Goal: Task Accomplishment & Management: Manage account settings

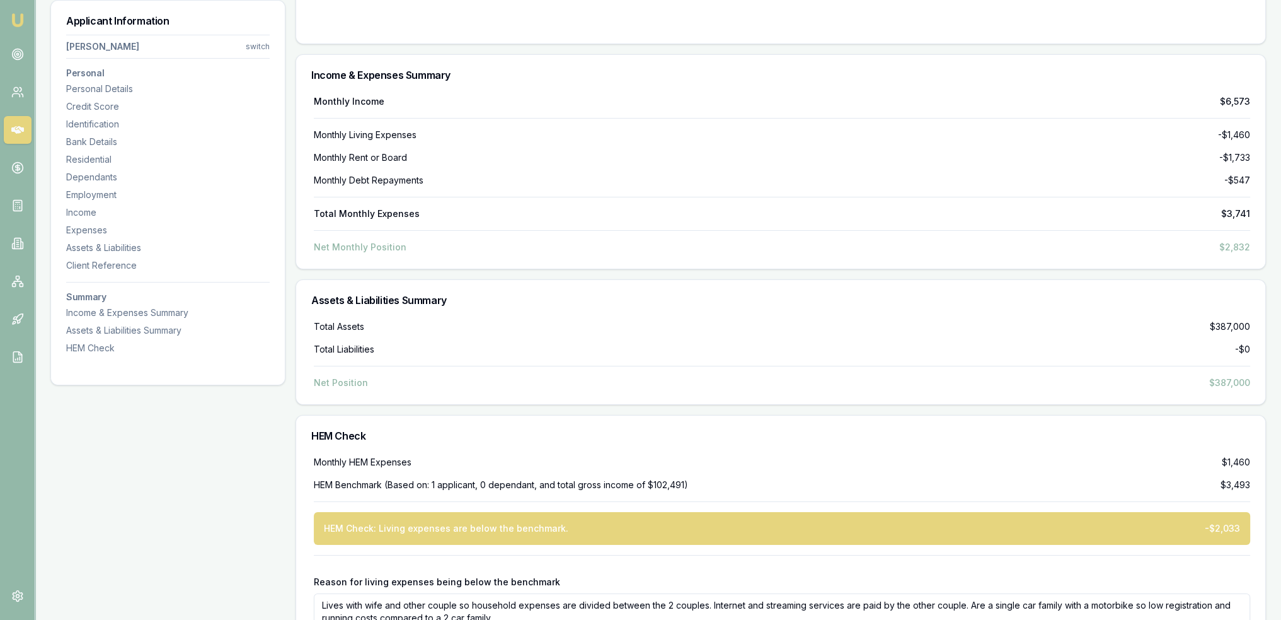
scroll to position [6234, 0]
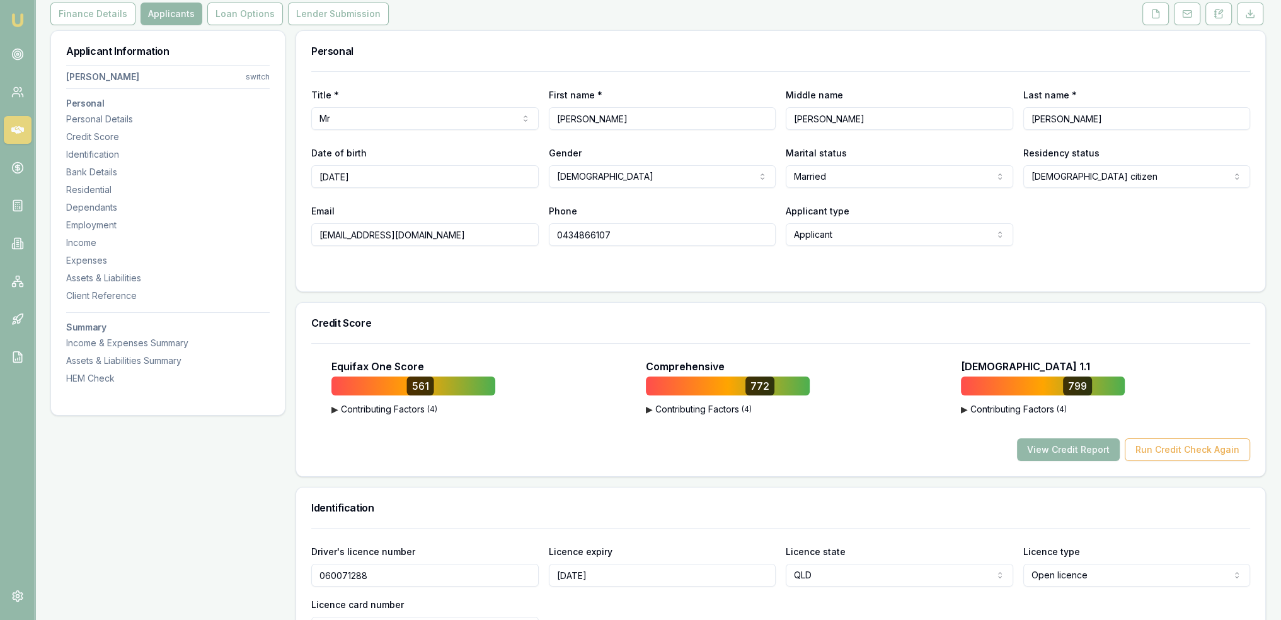
scroll to position [0, 0]
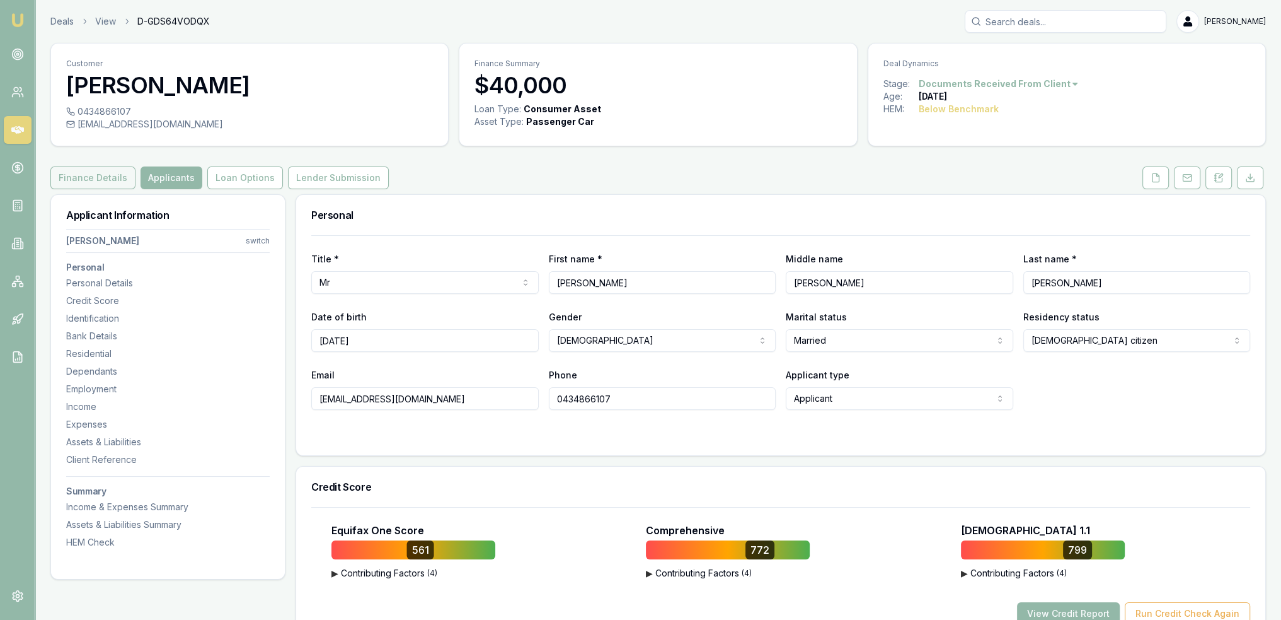
click at [85, 181] on button "Finance Details" at bounding box center [92, 177] width 85 height 23
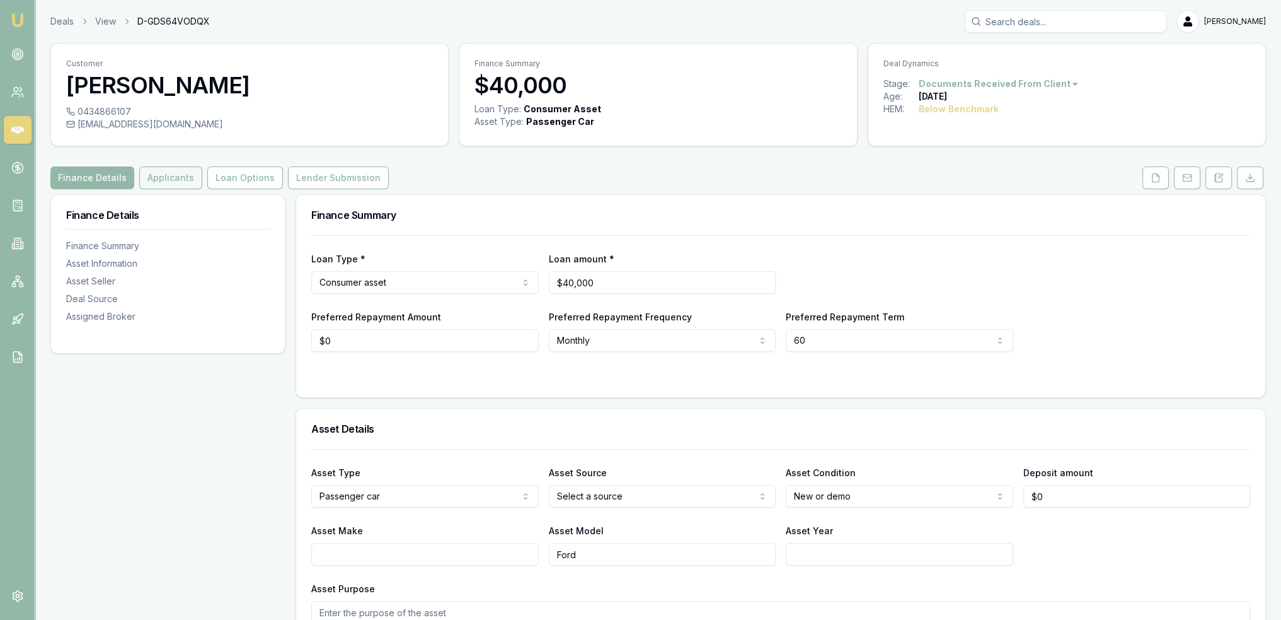
click at [163, 183] on button "Applicants" at bounding box center [170, 177] width 63 height 23
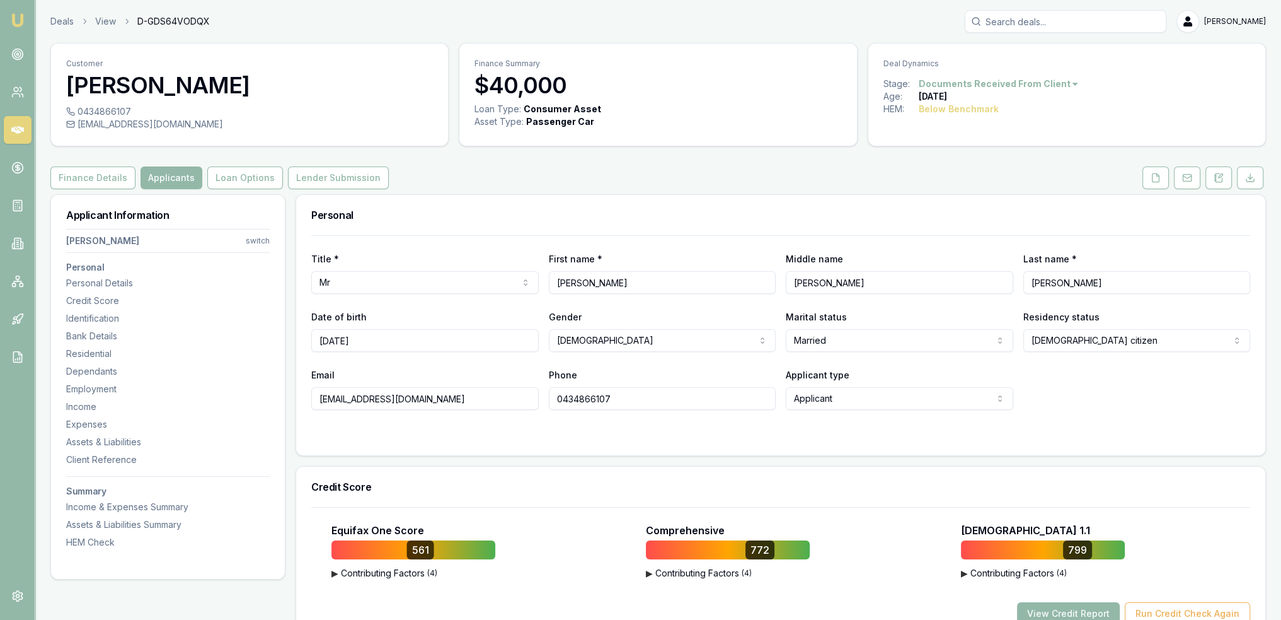
drag, startPoint x: 431, startPoint y: 403, endPoint x: 270, endPoint y: 408, distance: 160.8
drag, startPoint x: 640, startPoint y: 397, endPoint x: 514, endPoint y: 403, distance: 126.2
click at [514, 403] on div "Email conodonnel@gmail.com Phone 0434866107 Applicant type Applicant Applicant …" at bounding box center [780, 388] width 939 height 43
click at [83, 320] on div "Identification" at bounding box center [168, 318] width 204 height 13
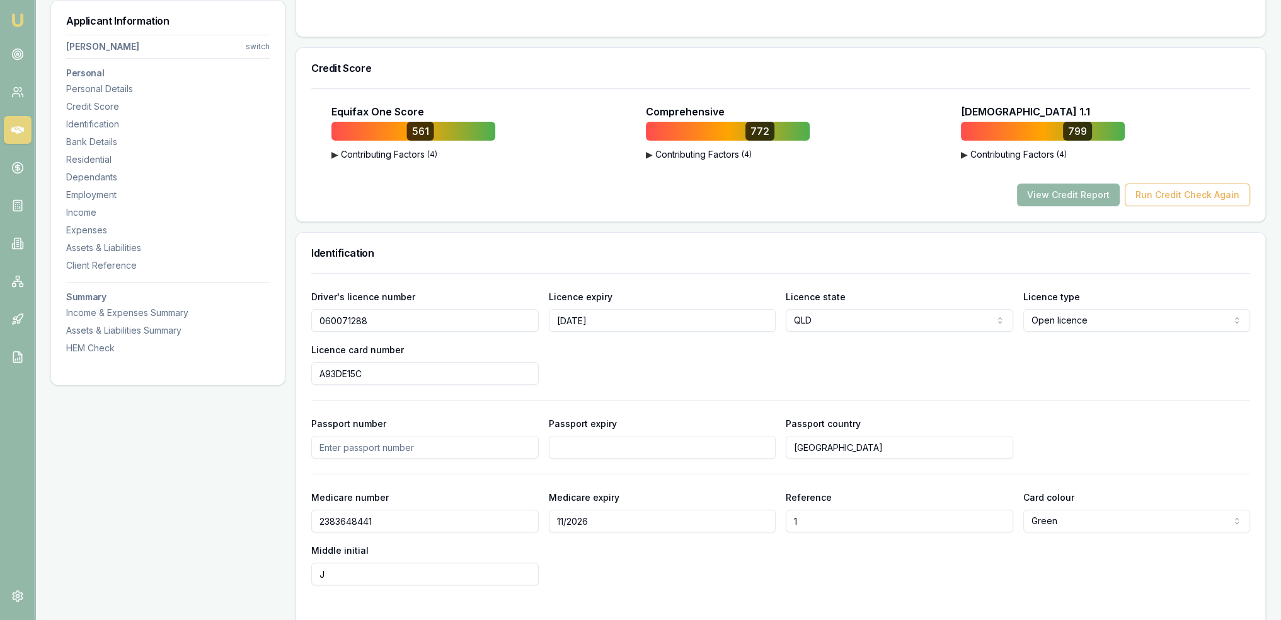
scroll to position [650, 0]
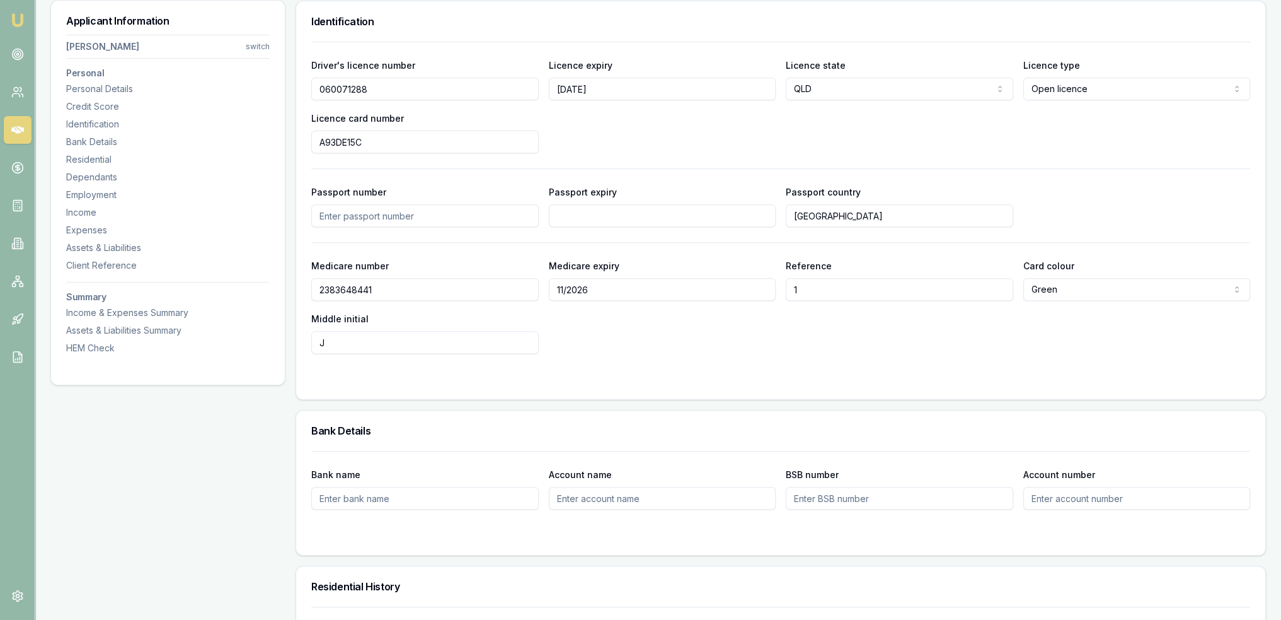
drag, startPoint x: 388, startPoint y: 90, endPoint x: 289, endPoint y: 100, distance: 98.9
drag, startPoint x: 374, startPoint y: 133, endPoint x: 303, endPoint y: 146, distance: 73.1
click at [303, 146] on div "Driver's licence number 060071288 Licence expiry 30/03/30 Licence state QLD NSW…" at bounding box center [780, 220] width 969 height 357
click at [86, 160] on div "Residential" at bounding box center [168, 159] width 204 height 13
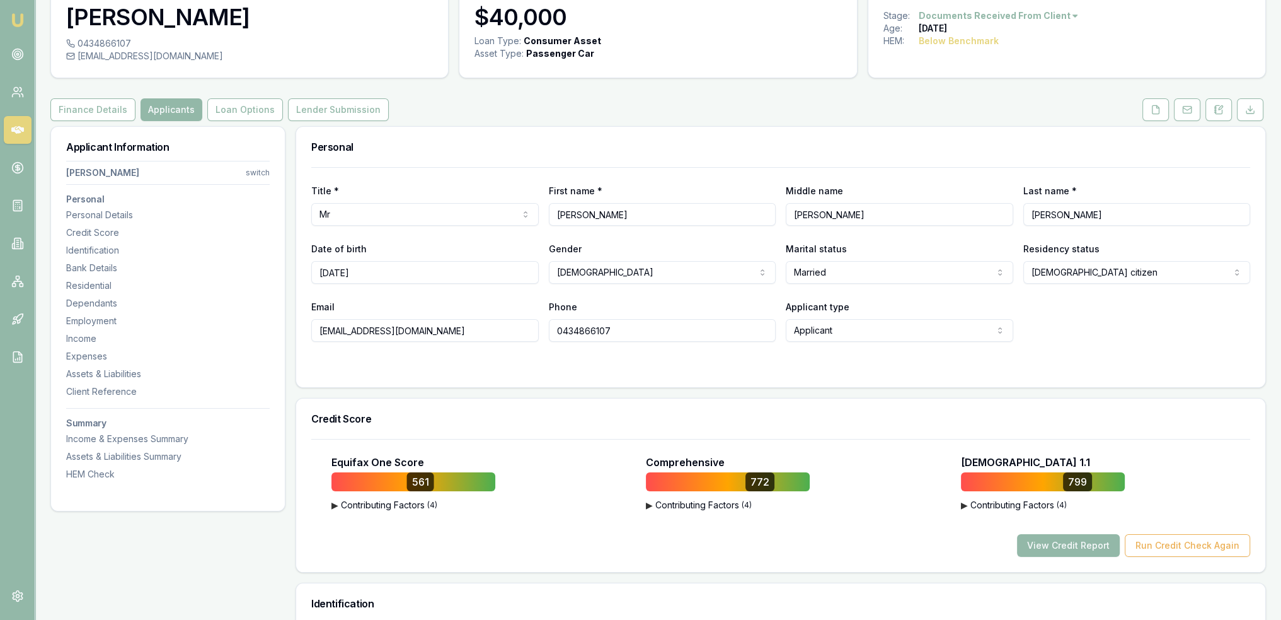
scroll to position [0, 0]
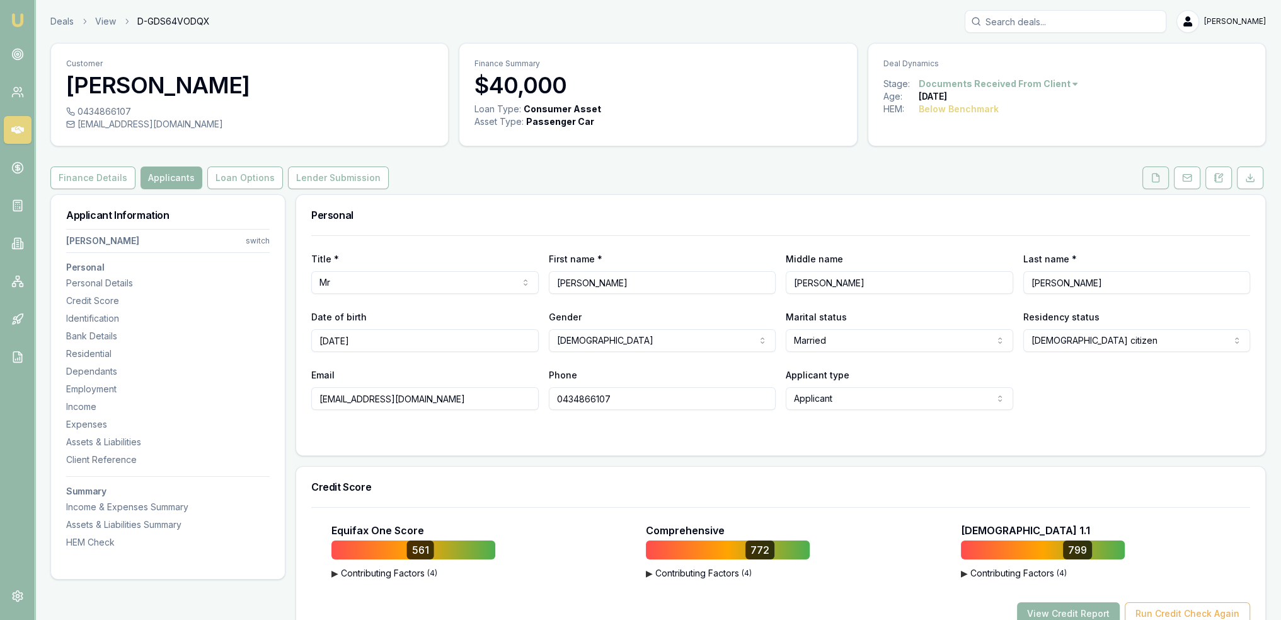
click at [1160, 181] on icon at bounding box center [1156, 178] width 10 height 10
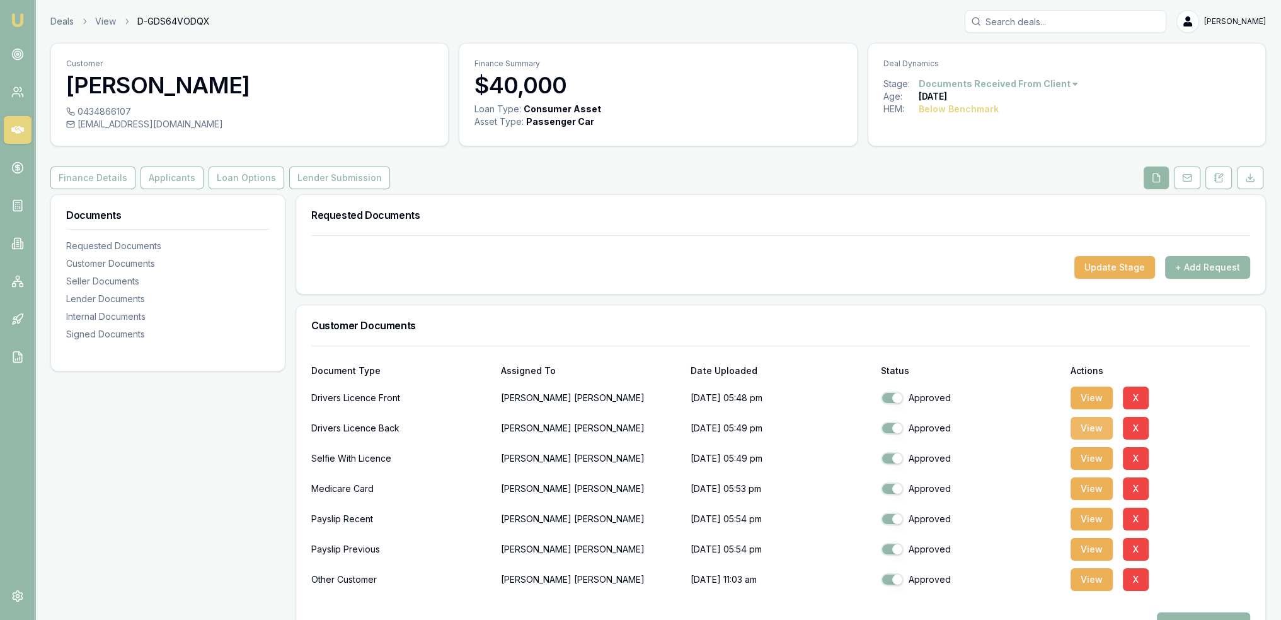
click at [1089, 424] on button "View" at bounding box center [1092, 428] width 42 height 23
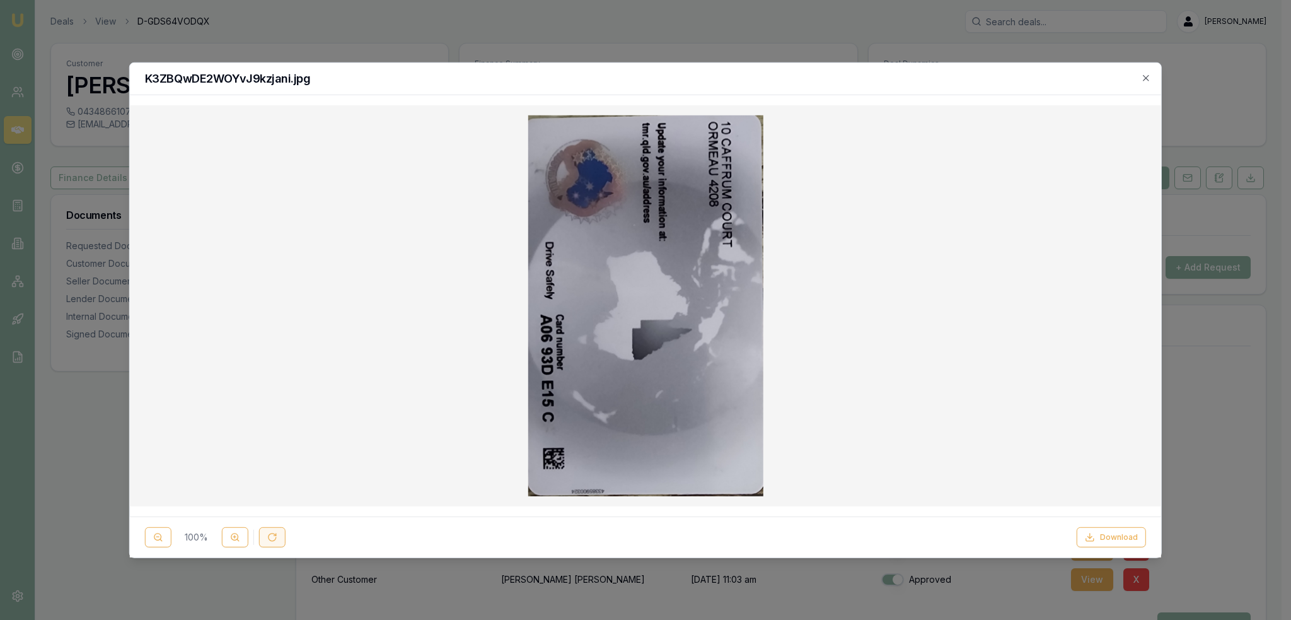
click at [272, 537] on icon at bounding box center [272, 537] width 10 height 10
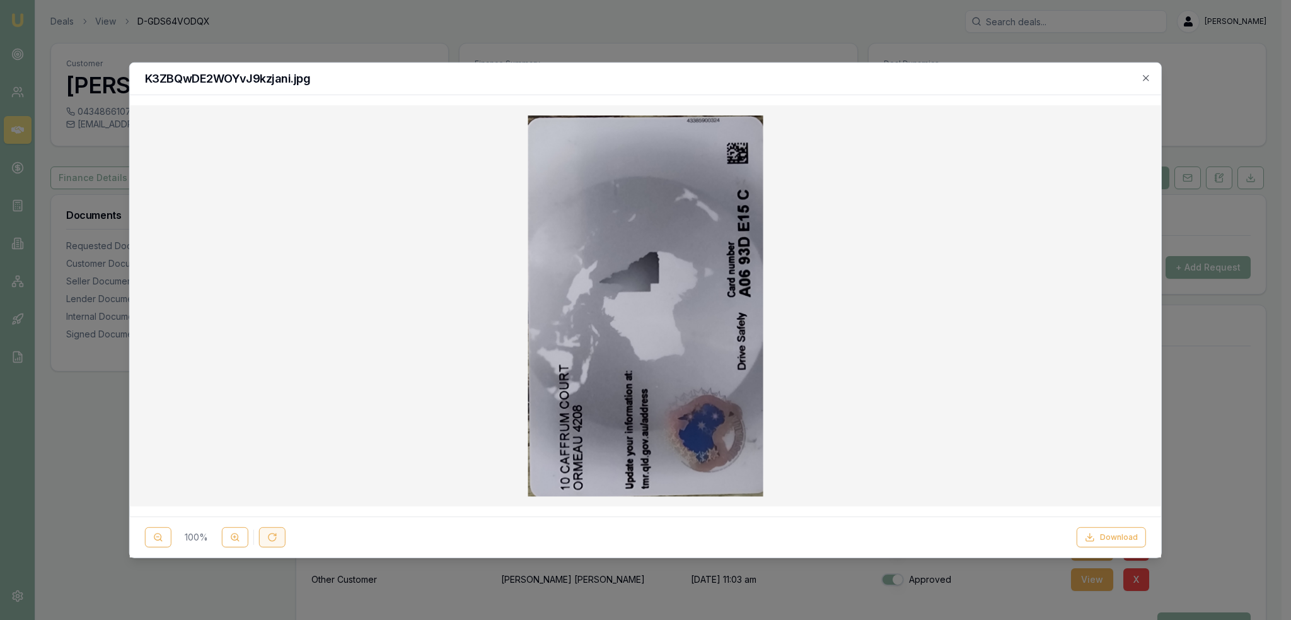
click at [272, 537] on icon at bounding box center [272, 537] width 10 height 10
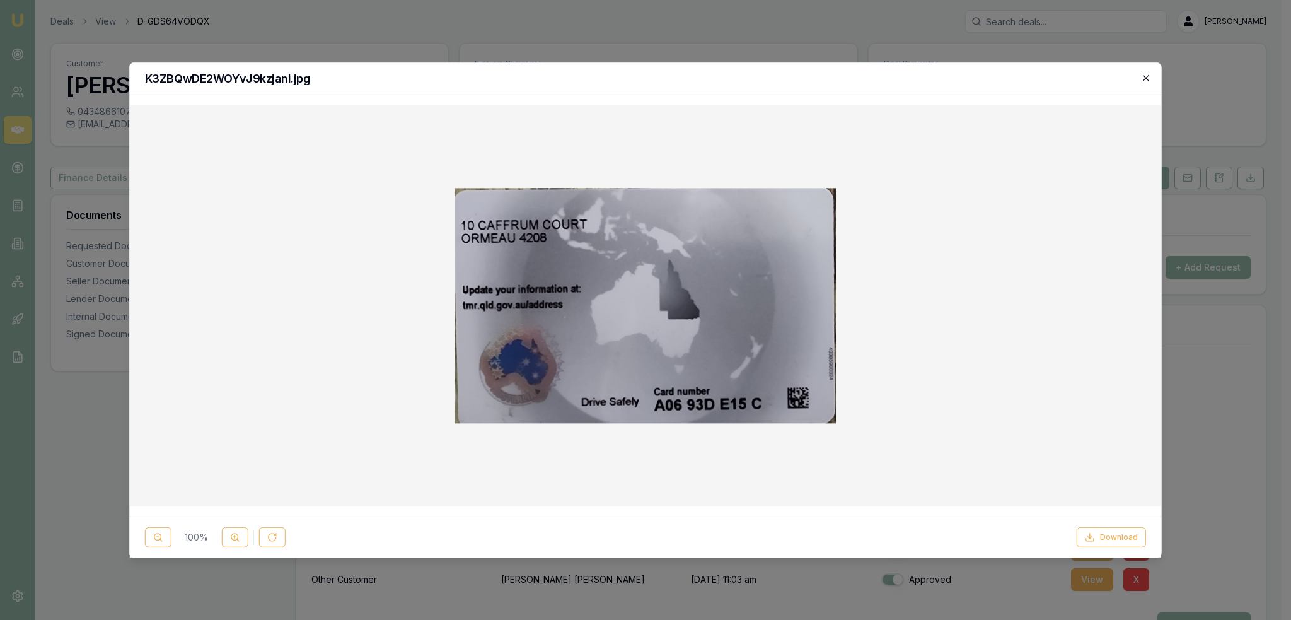
click at [1145, 78] on icon "button" at bounding box center [1146, 77] width 10 height 10
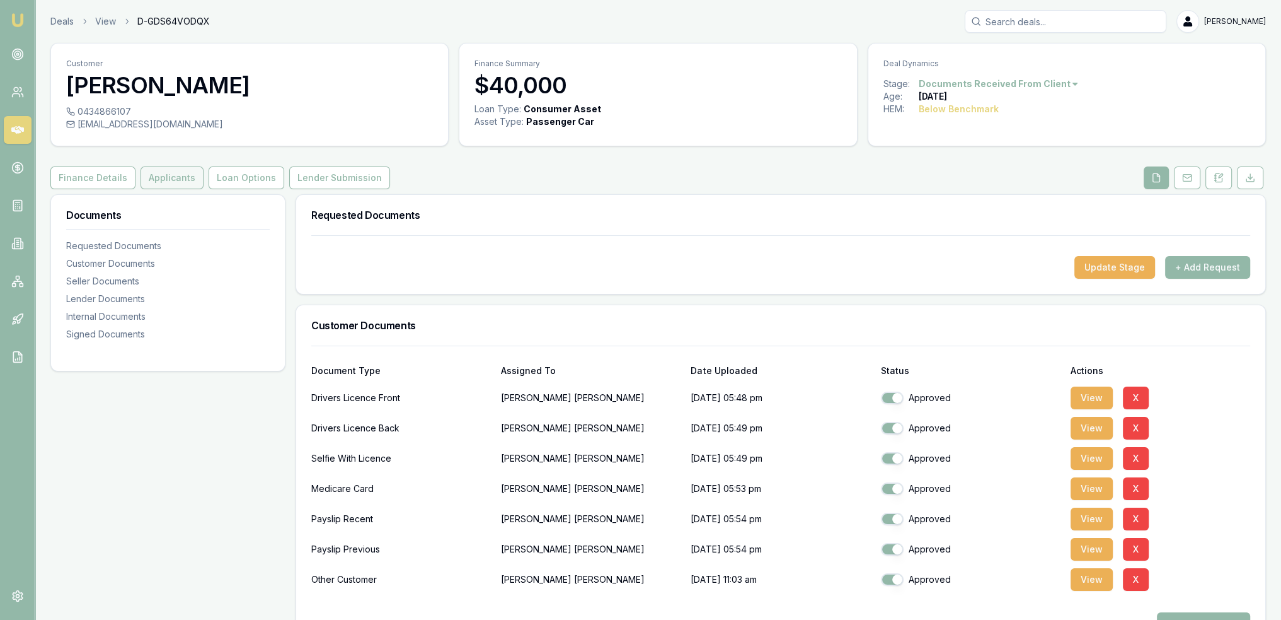
click at [166, 179] on button "Applicants" at bounding box center [172, 177] width 63 height 23
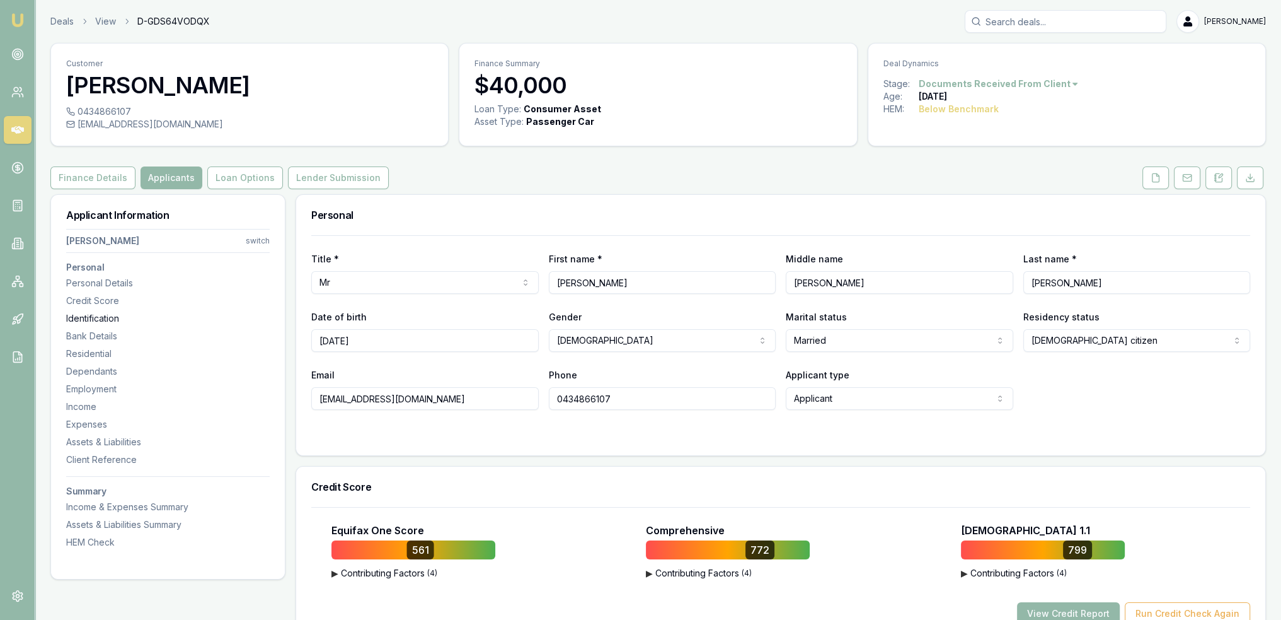
click at [88, 320] on div "Identification" at bounding box center [168, 318] width 204 height 13
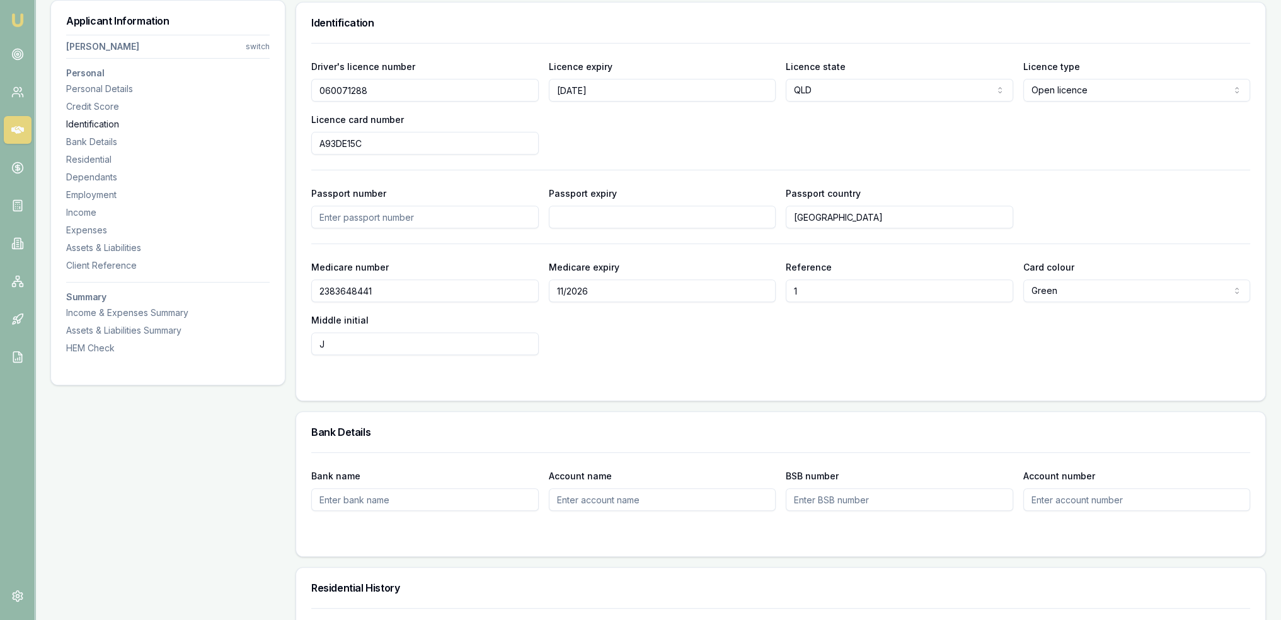
scroll to position [650, 0]
click at [328, 142] on input "A93DE15C" at bounding box center [425, 141] width 228 height 23
drag, startPoint x: 460, startPoint y: 136, endPoint x: 262, endPoint y: 136, distance: 197.9
type input "A0693DE15C"
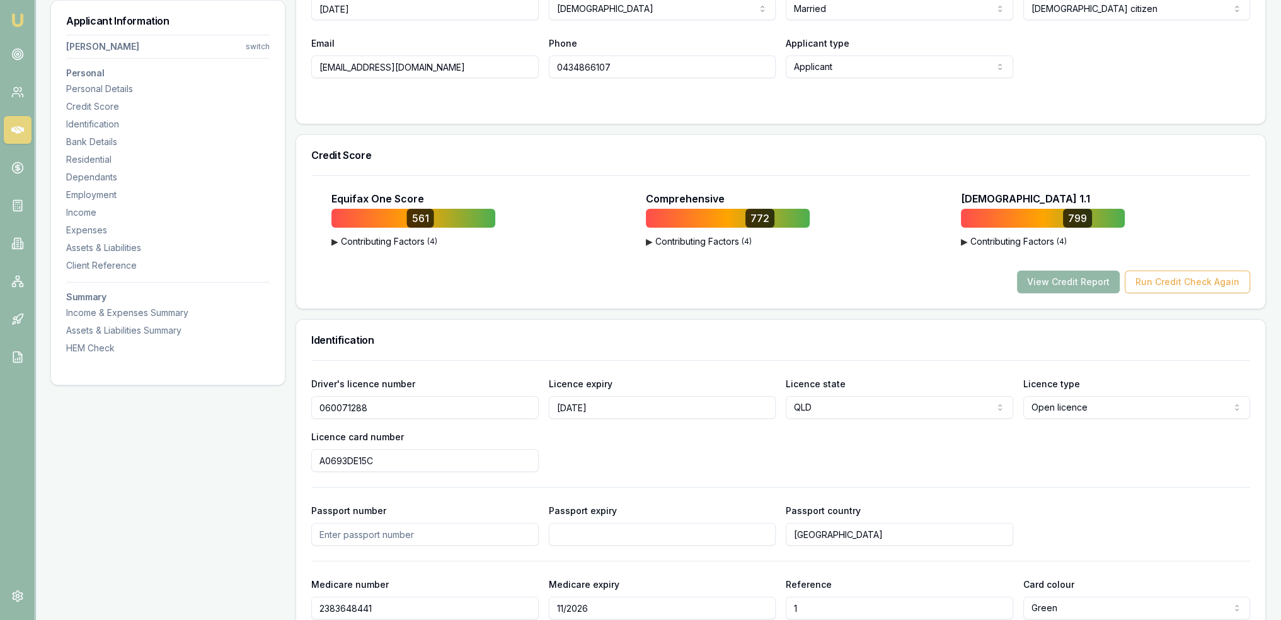
scroll to position [0, 0]
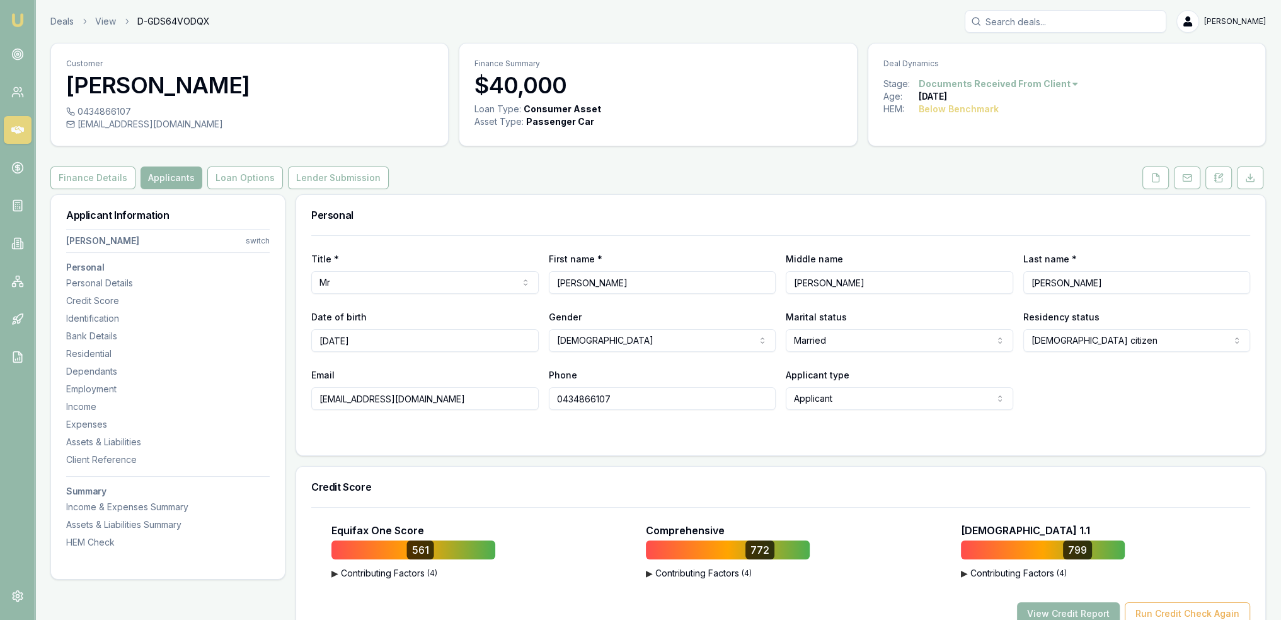
drag, startPoint x: 632, startPoint y: 396, endPoint x: 511, endPoint y: 395, distance: 120.4
click at [511, 395] on div "Email conodonnel@gmail.com Phone 0434866107 Applicant type Applicant Applicant …" at bounding box center [780, 388] width 939 height 43
drag, startPoint x: 436, startPoint y: 398, endPoint x: 313, endPoint y: 398, distance: 122.3
click at [313, 398] on input "conodonnel@gmail.com" at bounding box center [425, 398] width 228 height 23
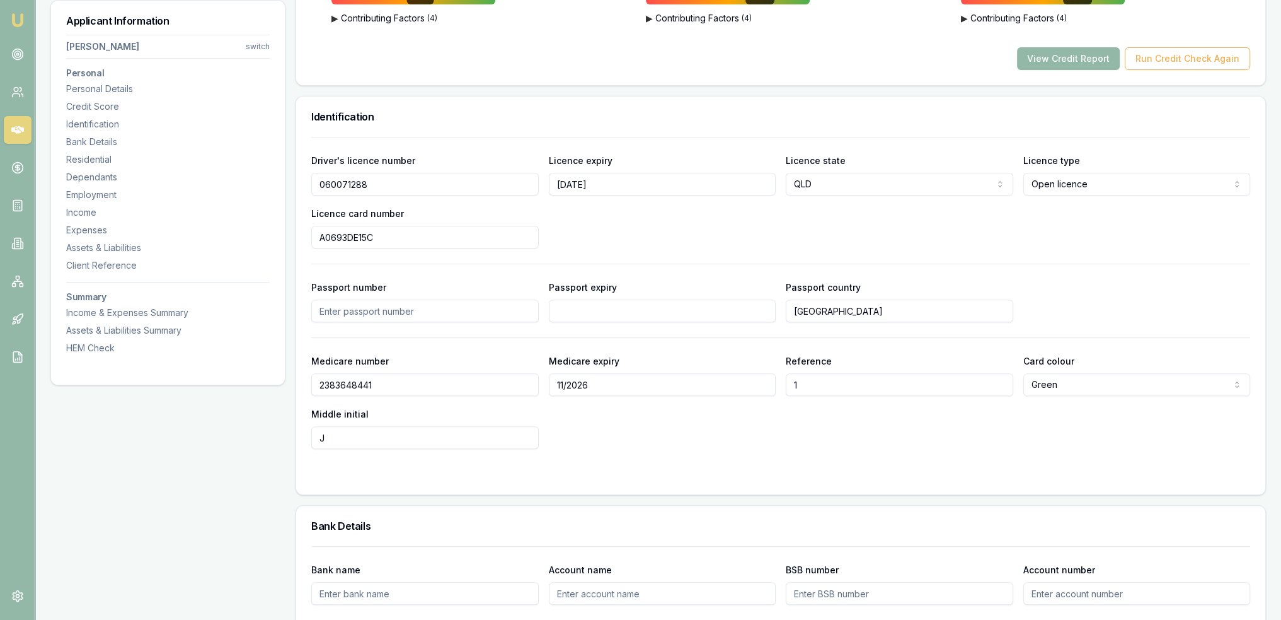
scroll to position [441, 0]
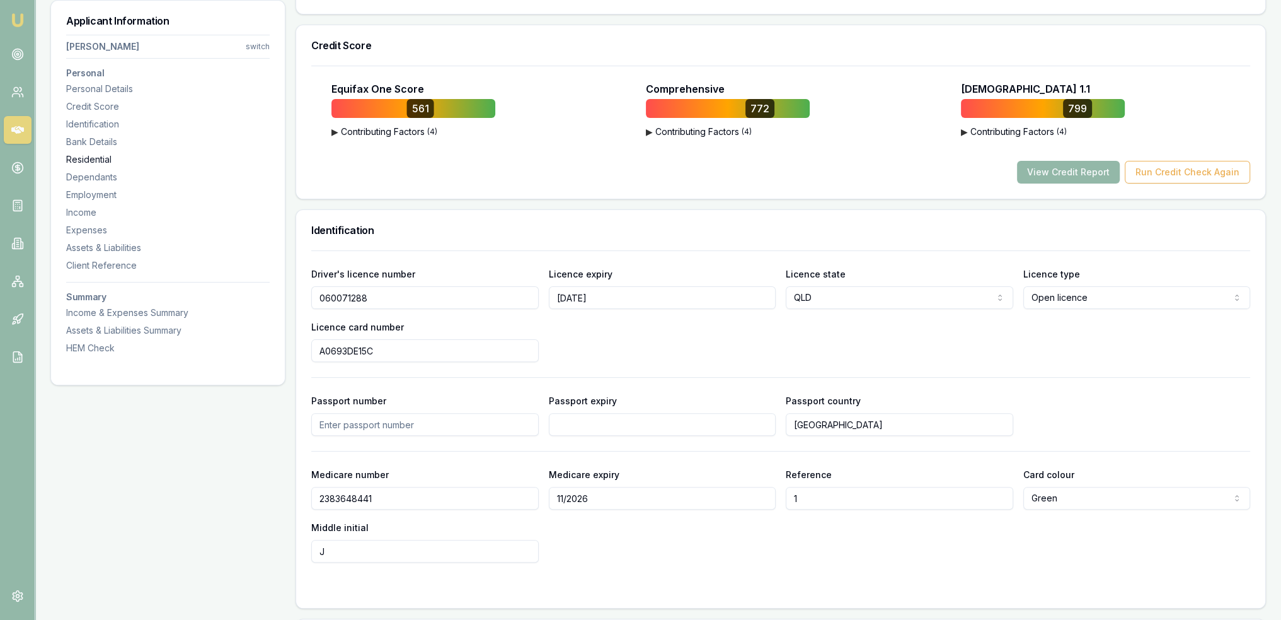
click at [95, 160] on div "Residential" at bounding box center [168, 159] width 204 height 13
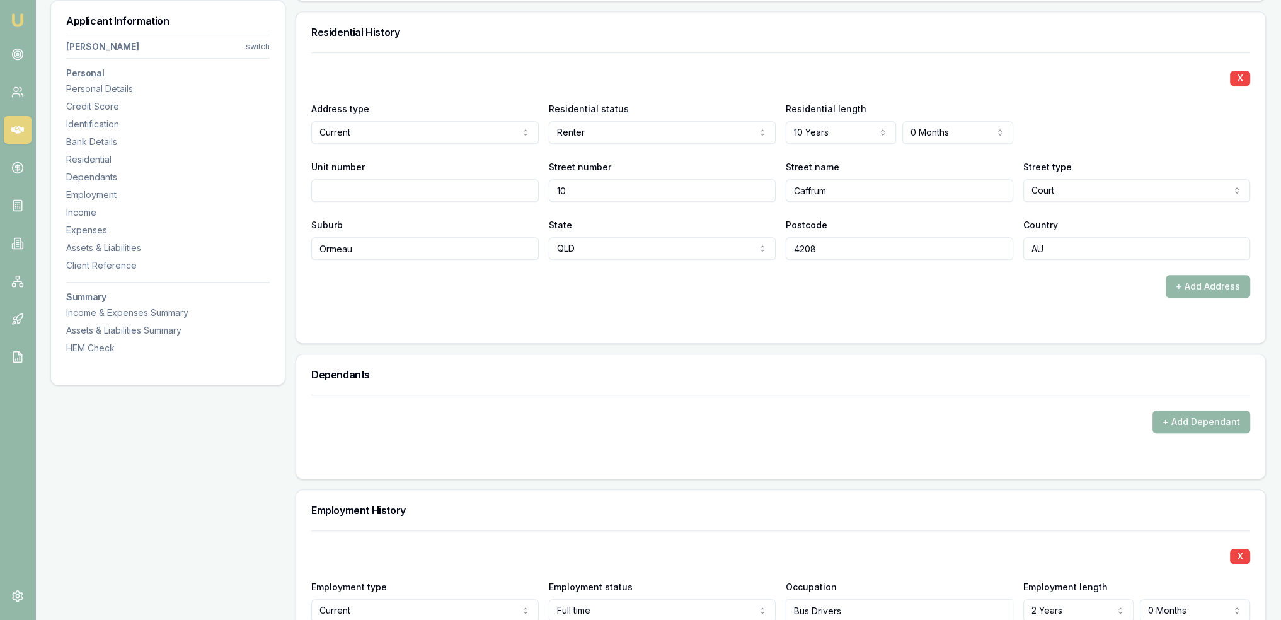
scroll to position [1214, 0]
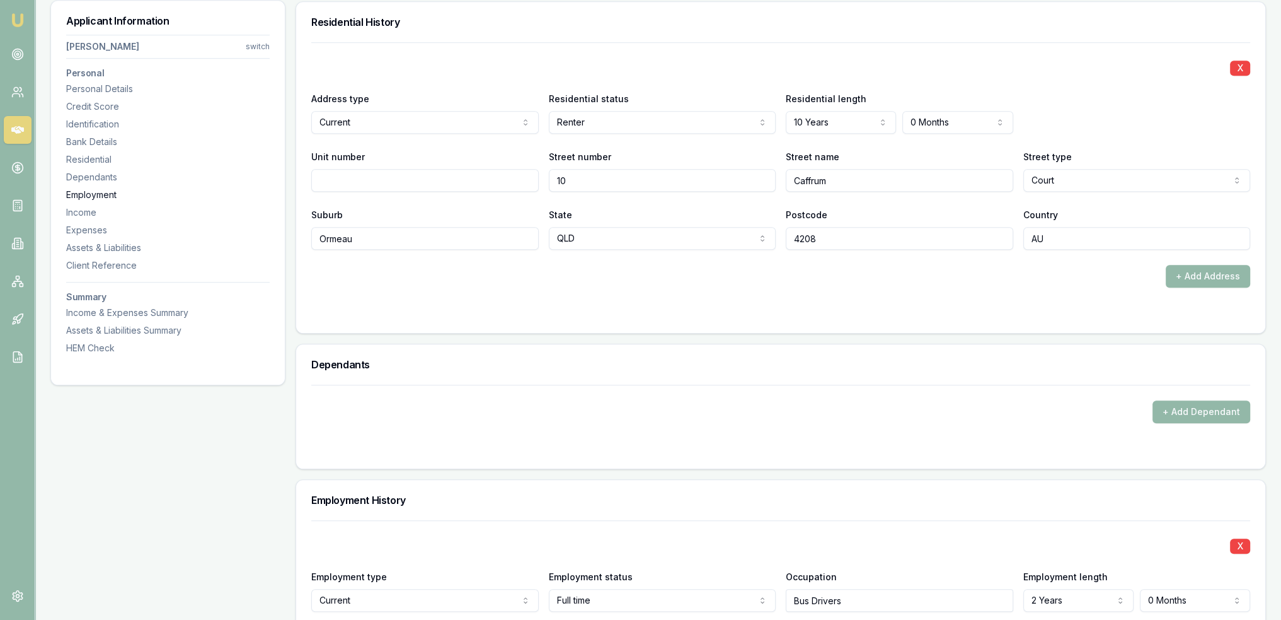
click at [95, 195] on div "Employment" at bounding box center [168, 194] width 204 height 13
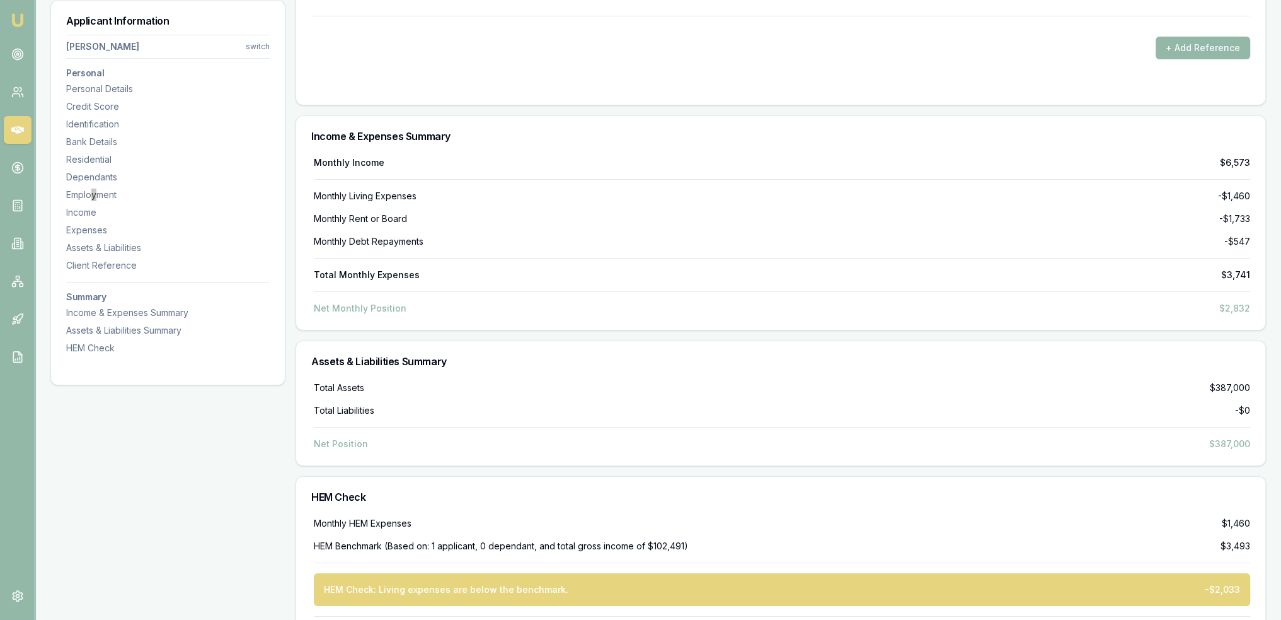
scroll to position [6080, 0]
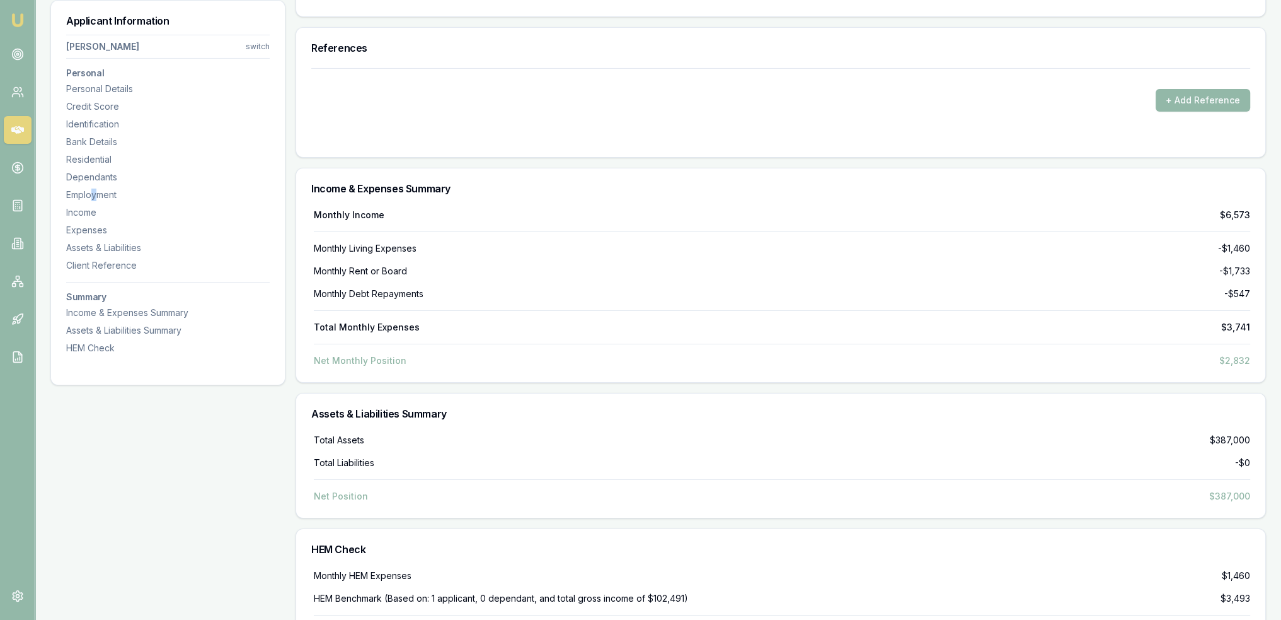
click at [91, 71] on h3 "Personal" at bounding box center [168, 73] width 204 height 9
click at [91, 91] on div "Personal Details" at bounding box center [168, 89] width 204 height 13
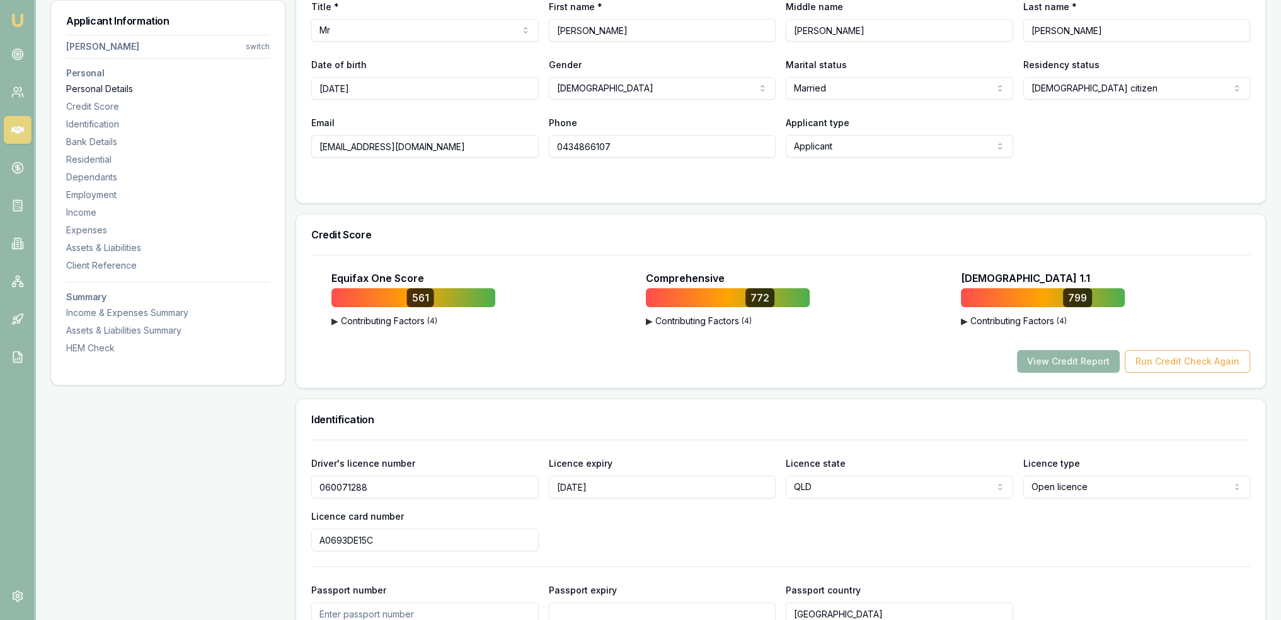
scroll to position [194, 0]
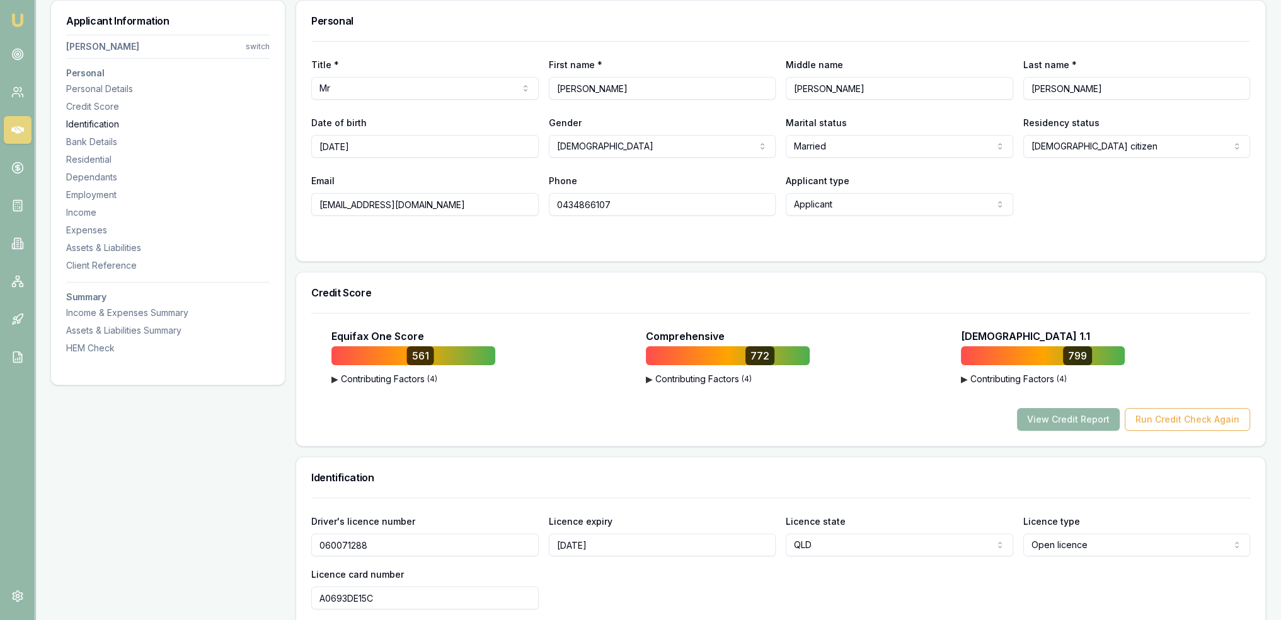
click at [83, 121] on div "Identification" at bounding box center [168, 124] width 204 height 13
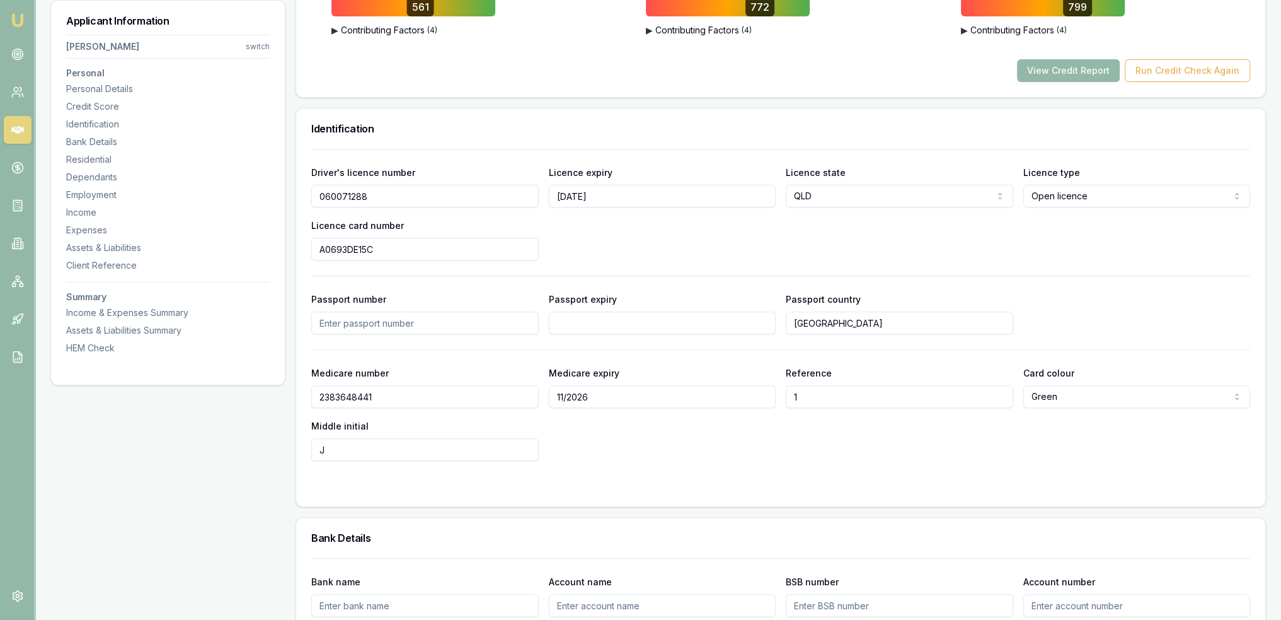
scroll to position [650, 0]
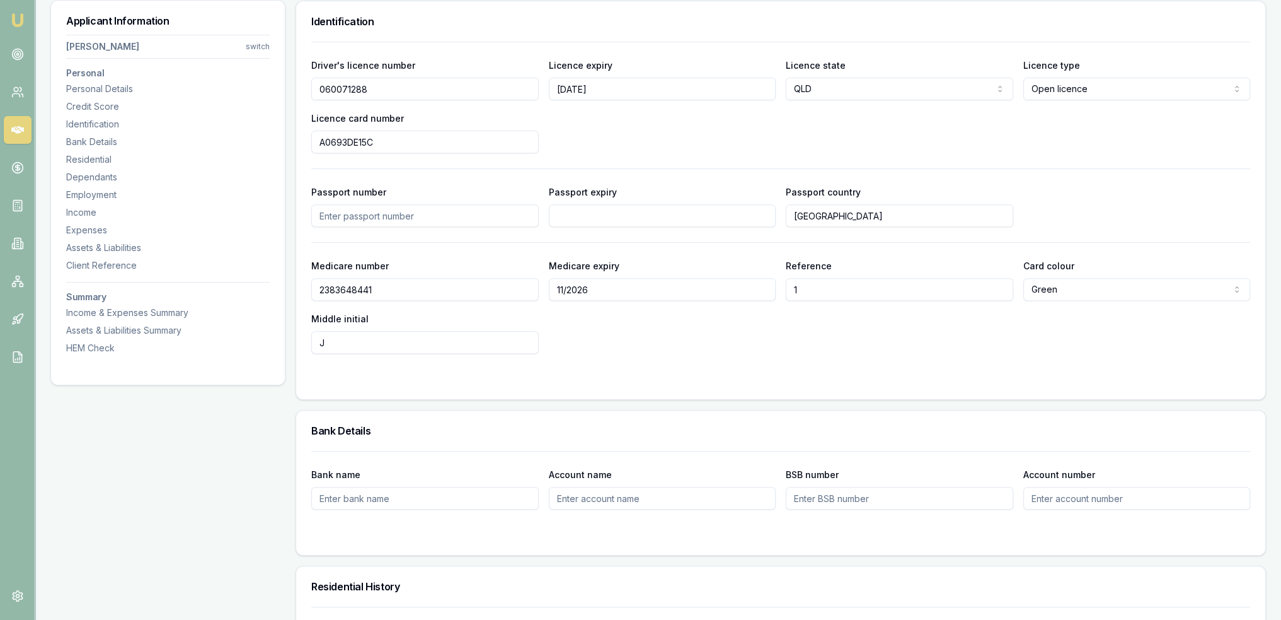
drag, startPoint x: 303, startPoint y: 88, endPoint x: 276, endPoint y: 88, distance: 26.5
click at [421, 260] on div "Medicare number 2383648441" at bounding box center [425, 279] width 228 height 43
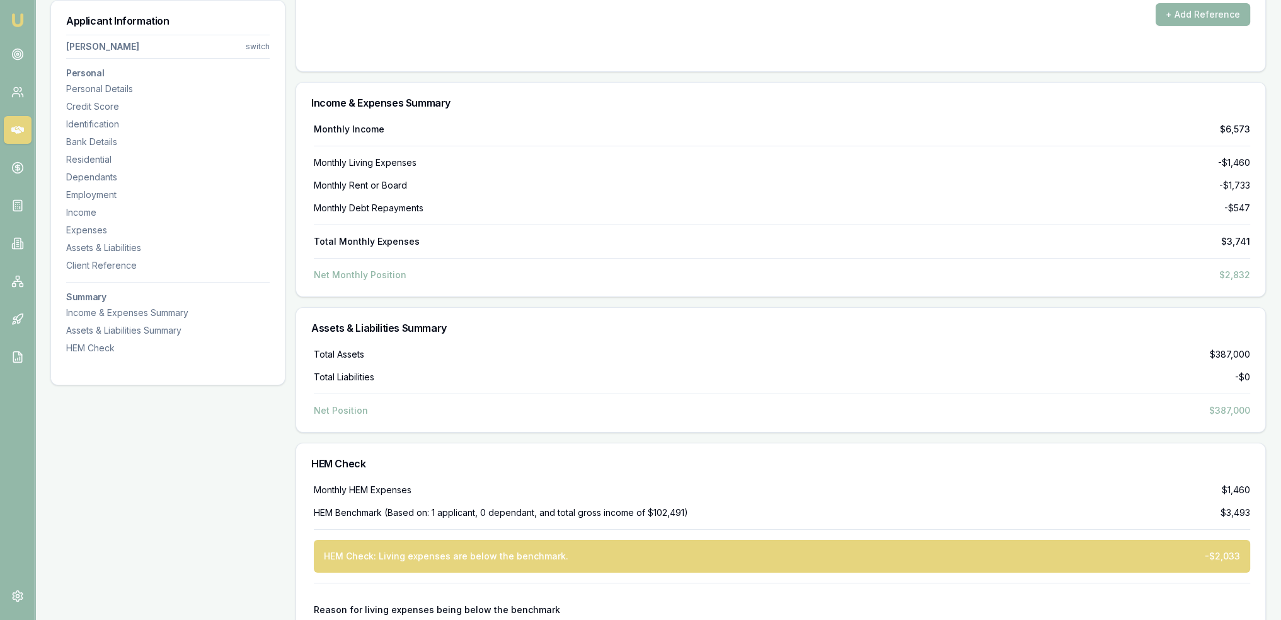
scroll to position [6269, 0]
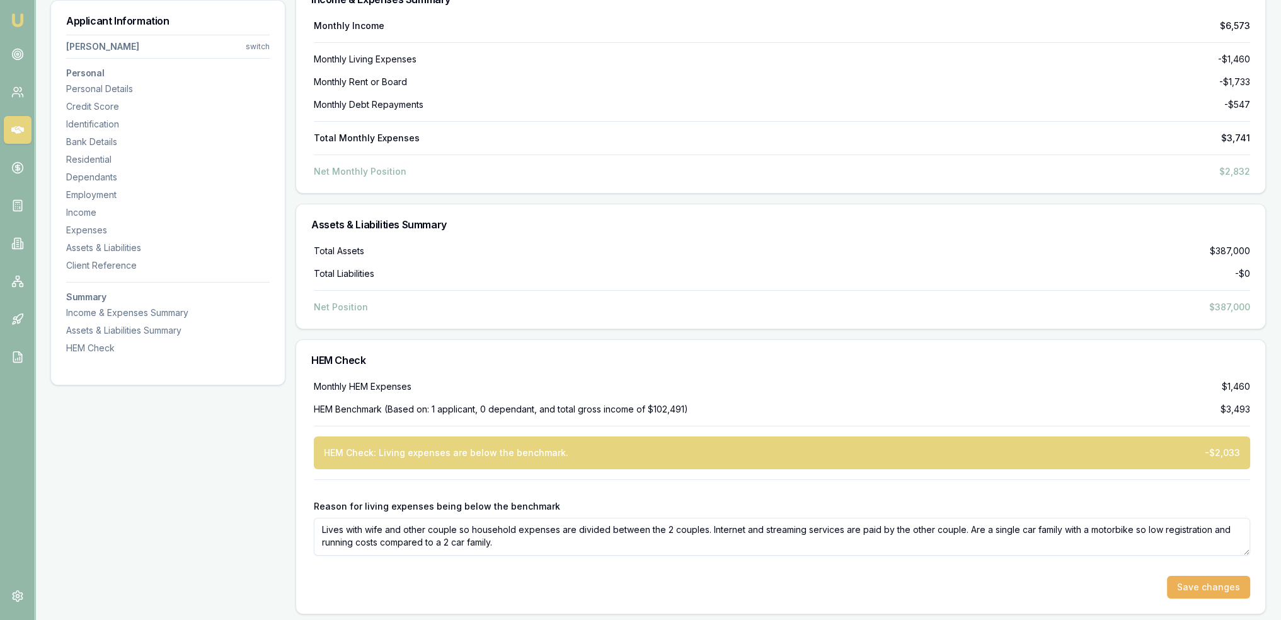
click at [487, 304] on div "Net Position $387,000" at bounding box center [782, 307] width 937 height 13
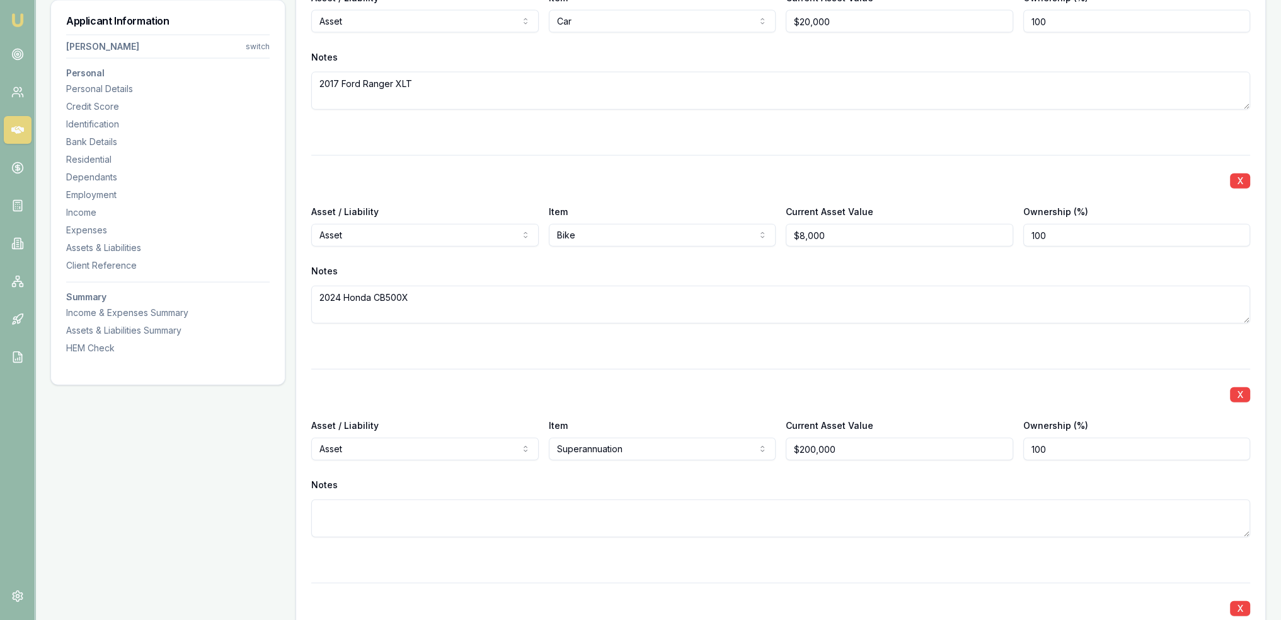
scroll to position [3762, 0]
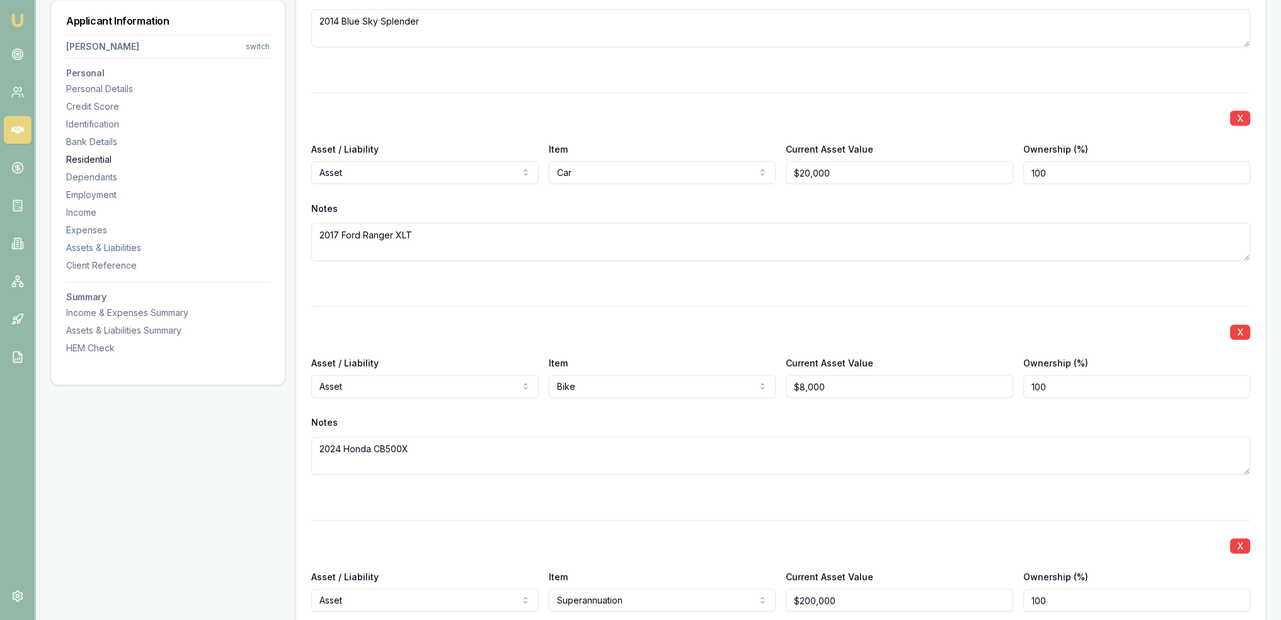
click at [103, 159] on div "Residential" at bounding box center [168, 159] width 204 height 13
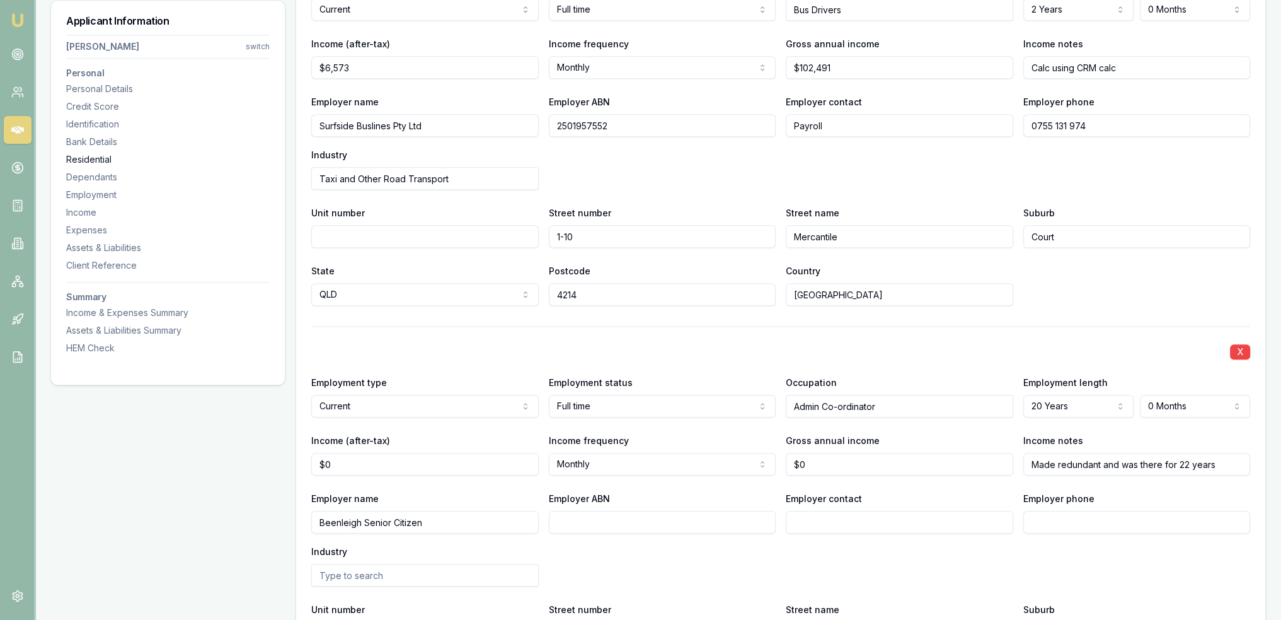
scroll to position [1214, 0]
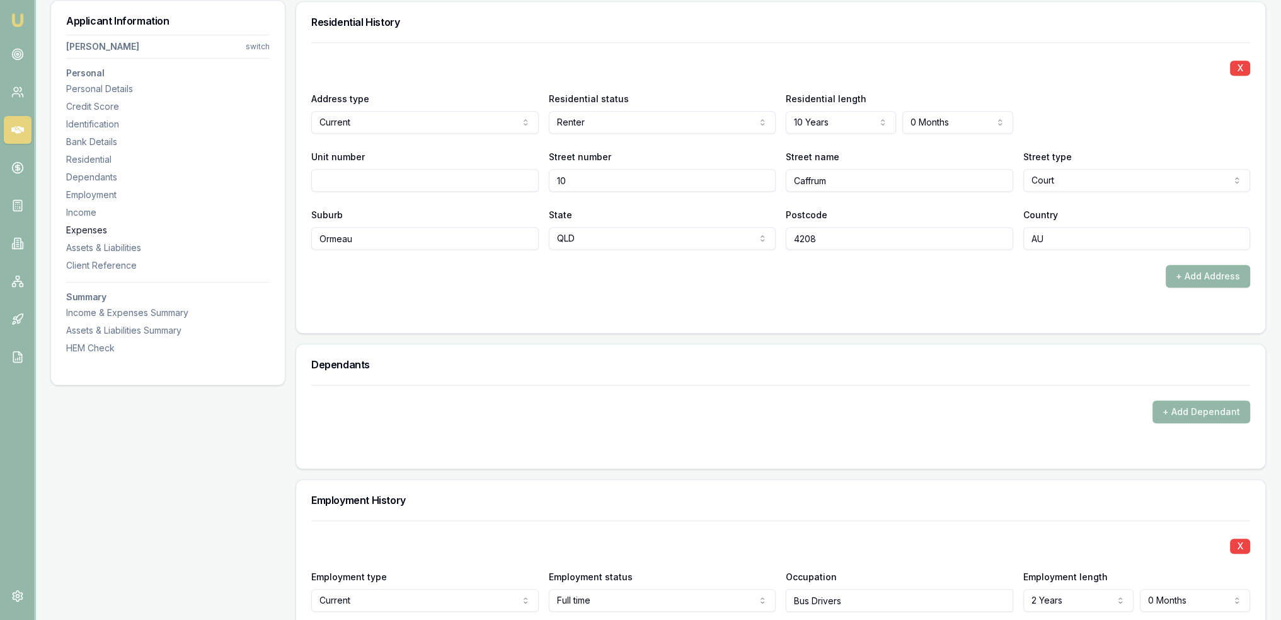
click at [83, 226] on div "Expenses" at bounding box center [168, 230] width 204 height 13
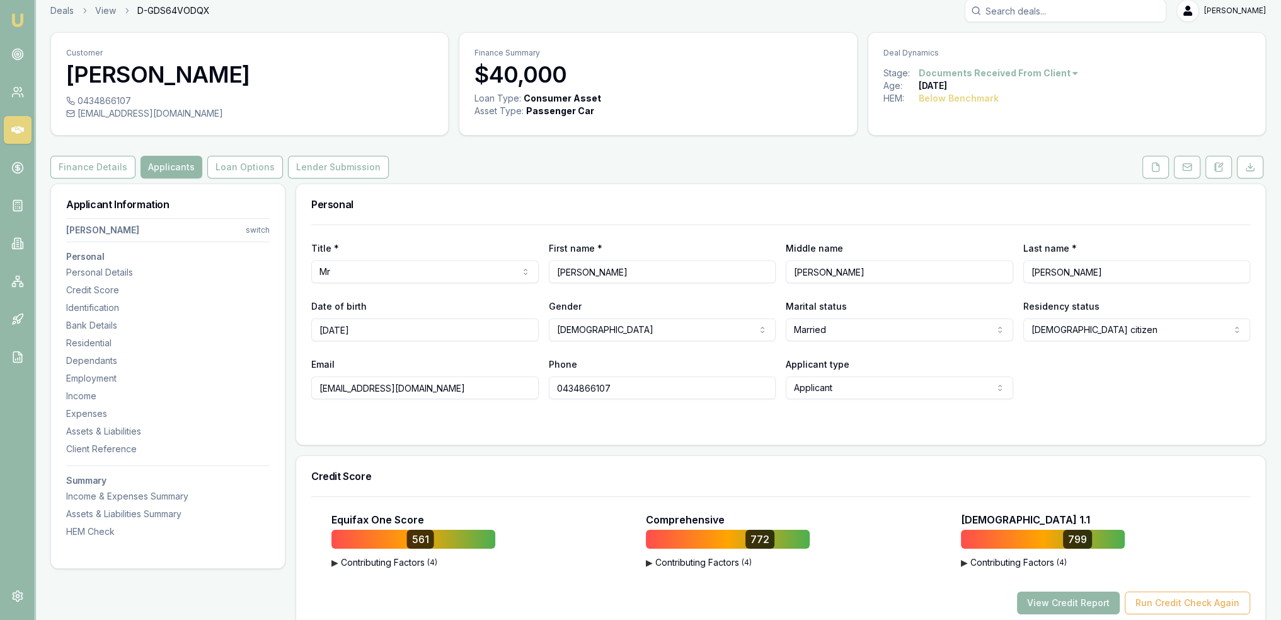
scroll to position [0, 0]
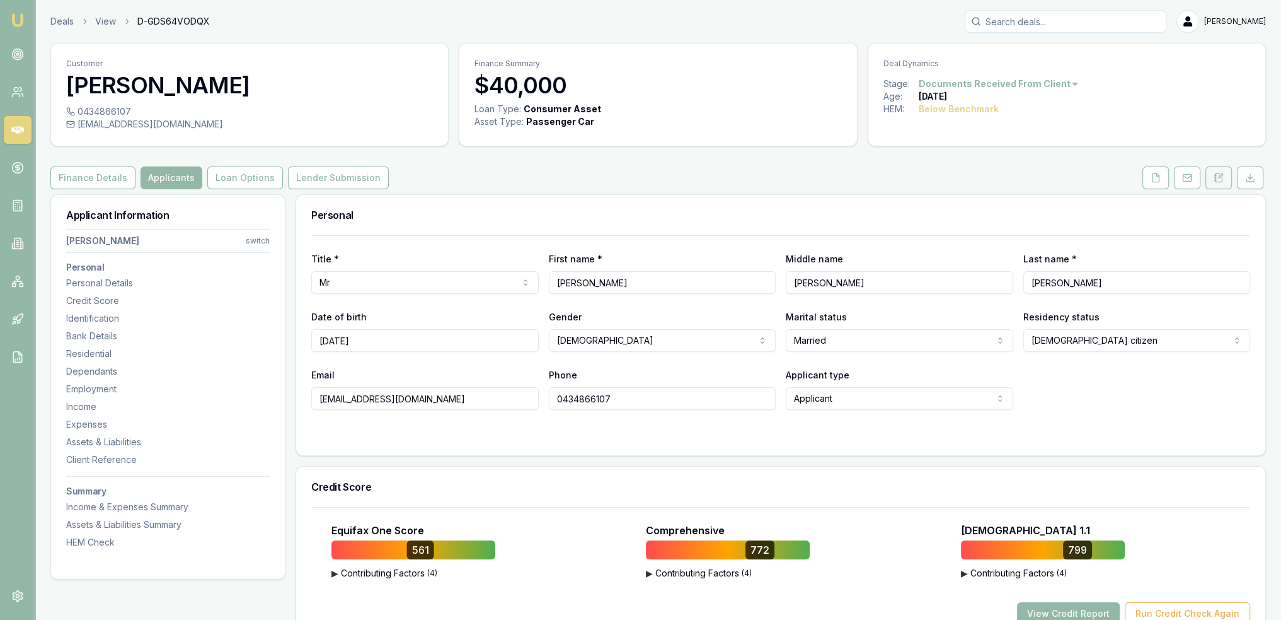
click at [1223, 171] on button at bounding box center [1219, 177] width 26 height 23
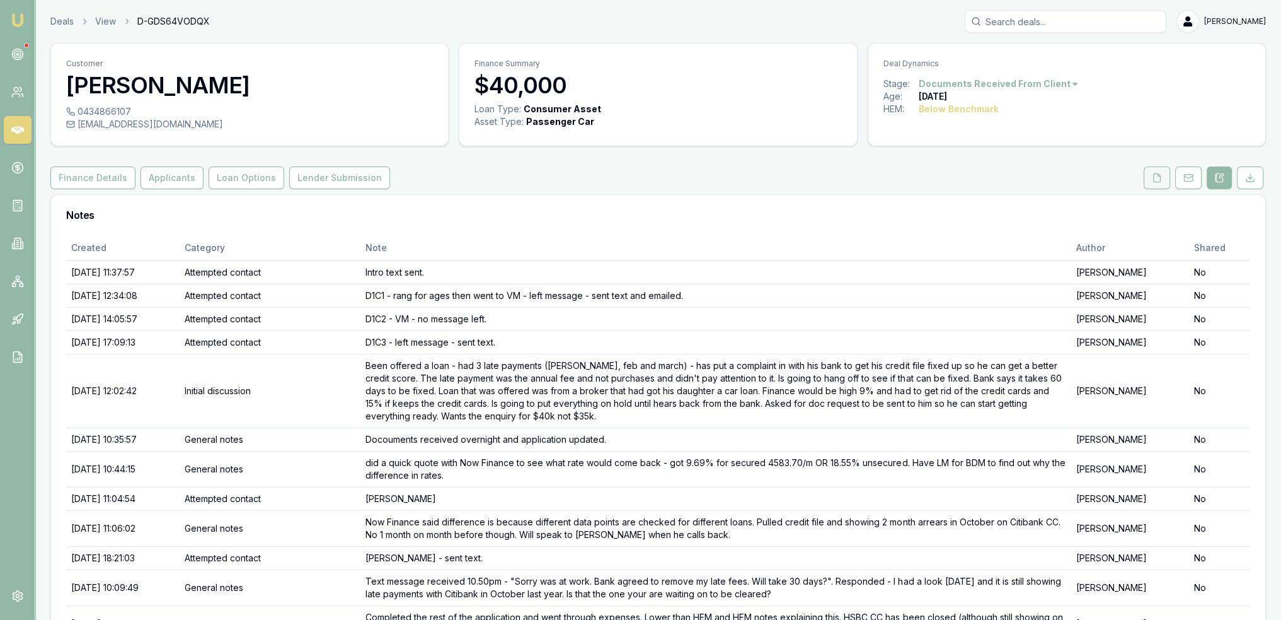
click at [1158, 178] on icon at bounding box center [1157, 178] width 10 height 10
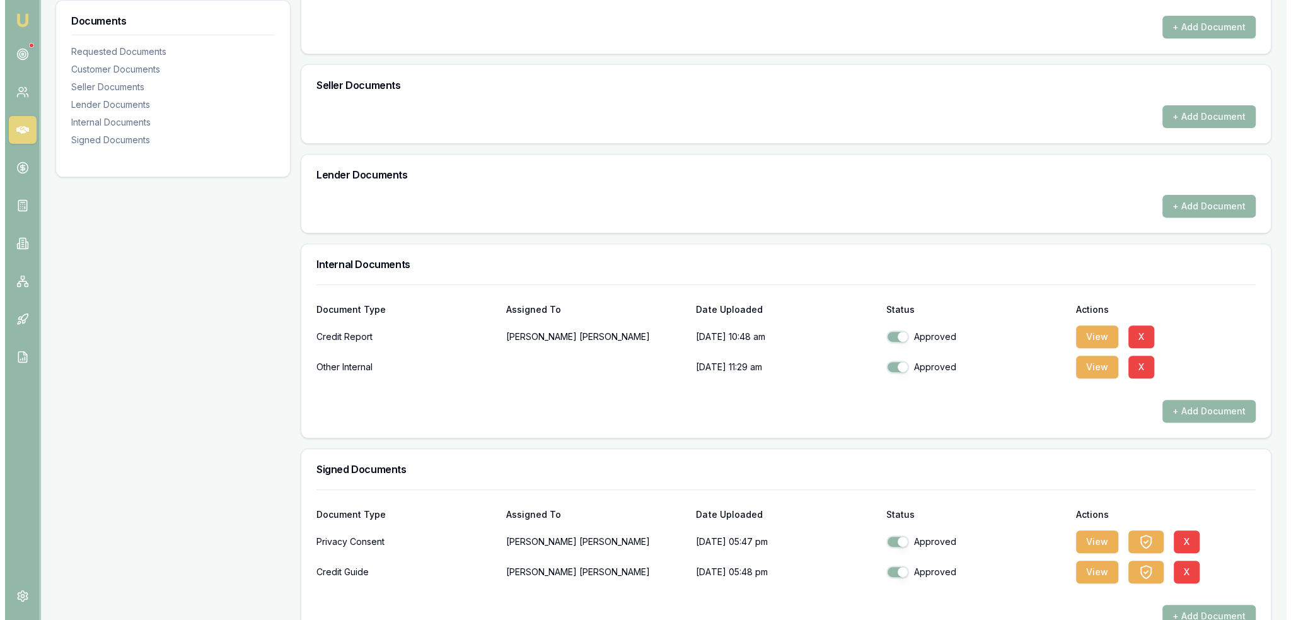
scroll to position [628, 0]
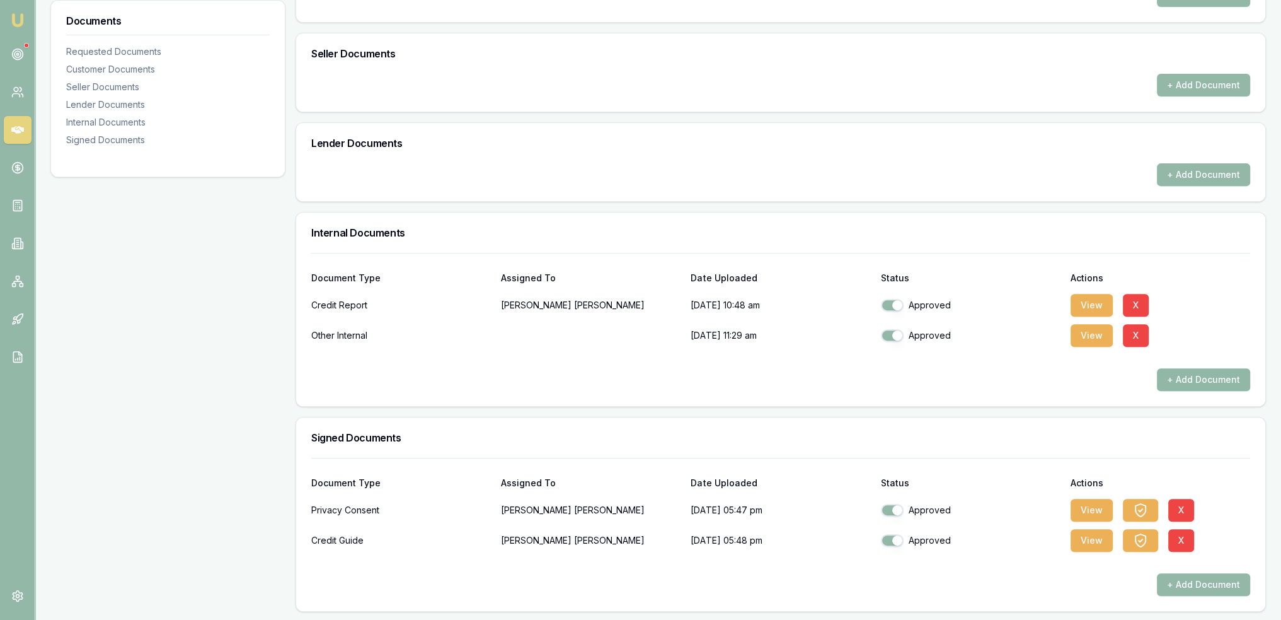
click at [1191, 376] on button "+ Add Document" at bounding box center [1203, 379] width 93 height 23
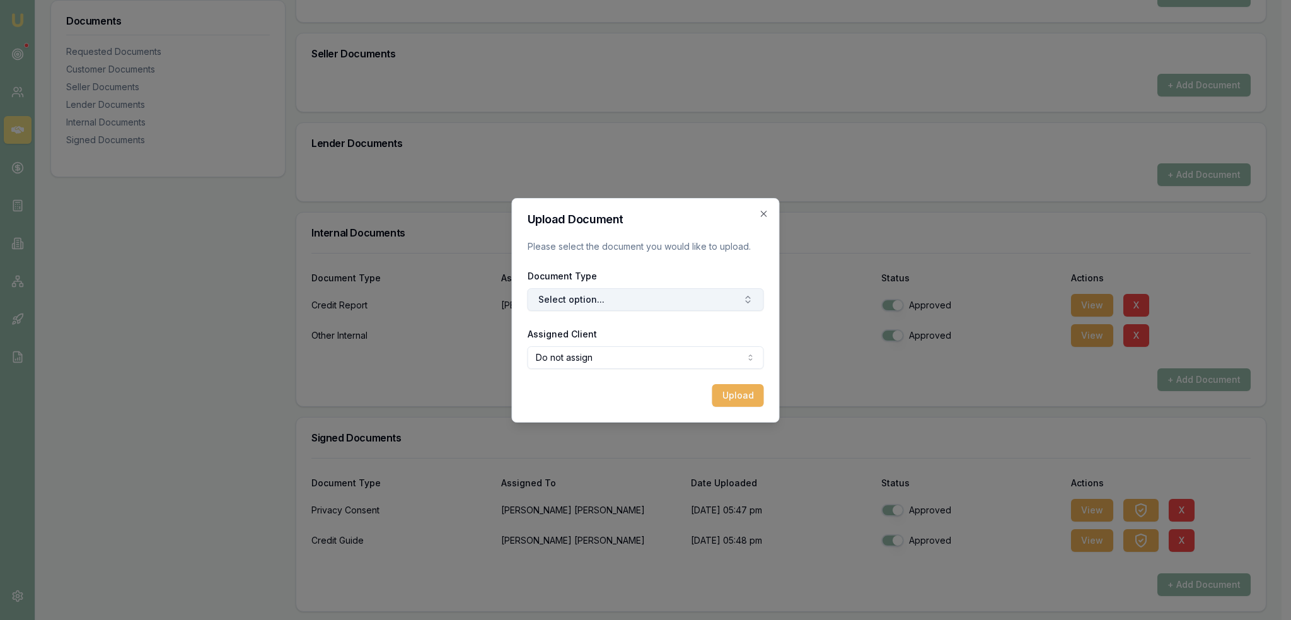
click at [600, 297] on button "Select option..." at bounding box center [646, 299] width 236 height 23
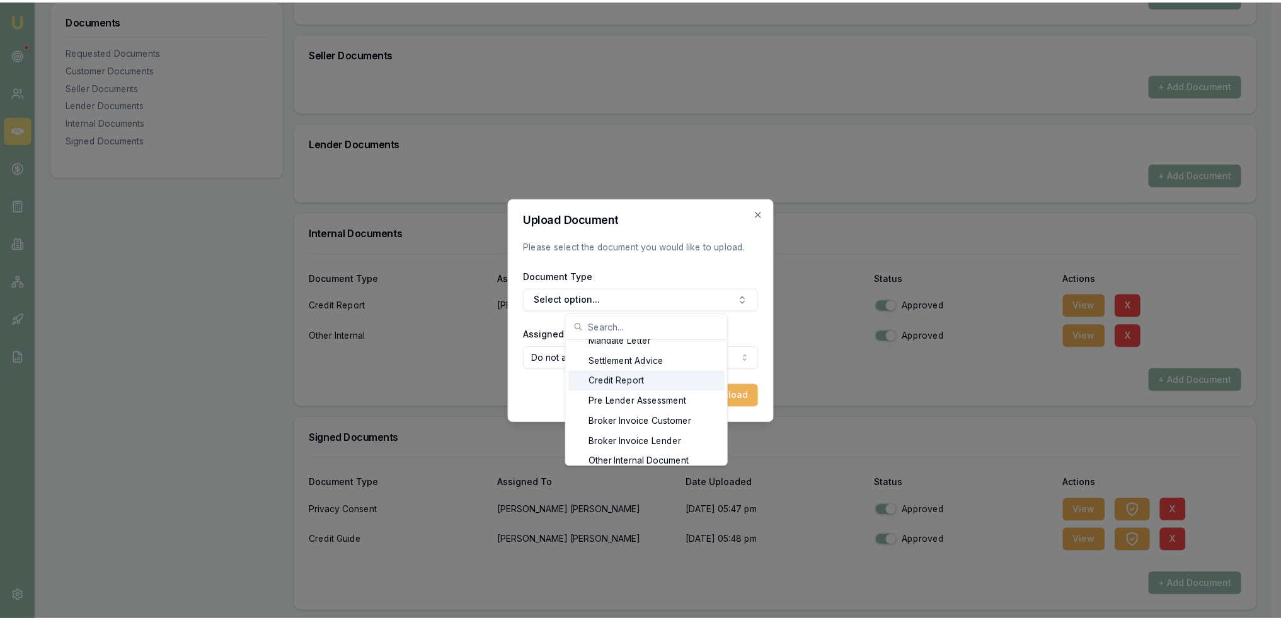
scroll to position [20, 0]
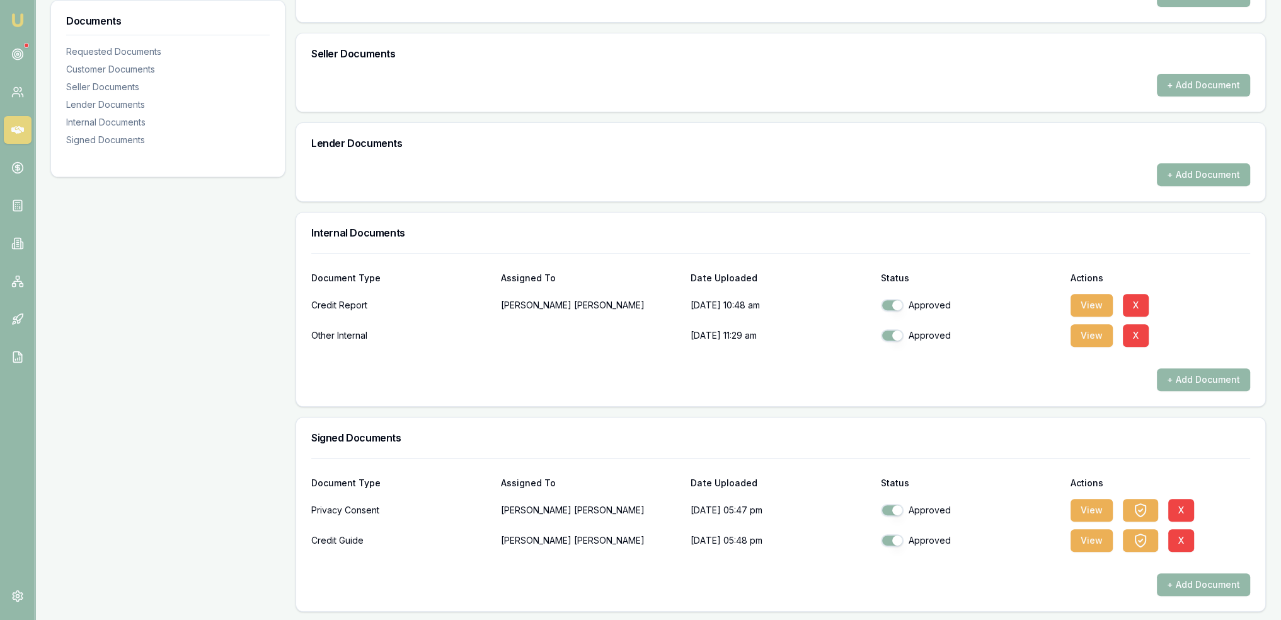
click at [1212, 175] on button "+ Add Document" at bounding box center [1203, 174] width 93 height 23
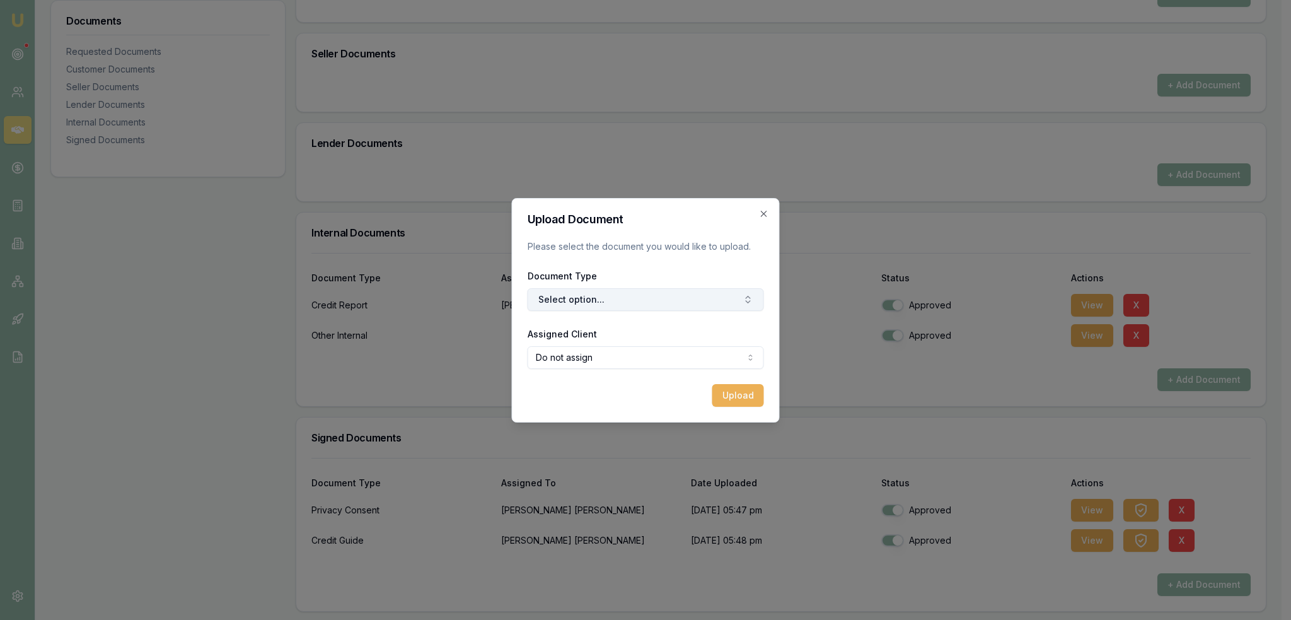
click at [707, 306] on button "Select option..." at bounding box center [646, 299] width 236 height 23
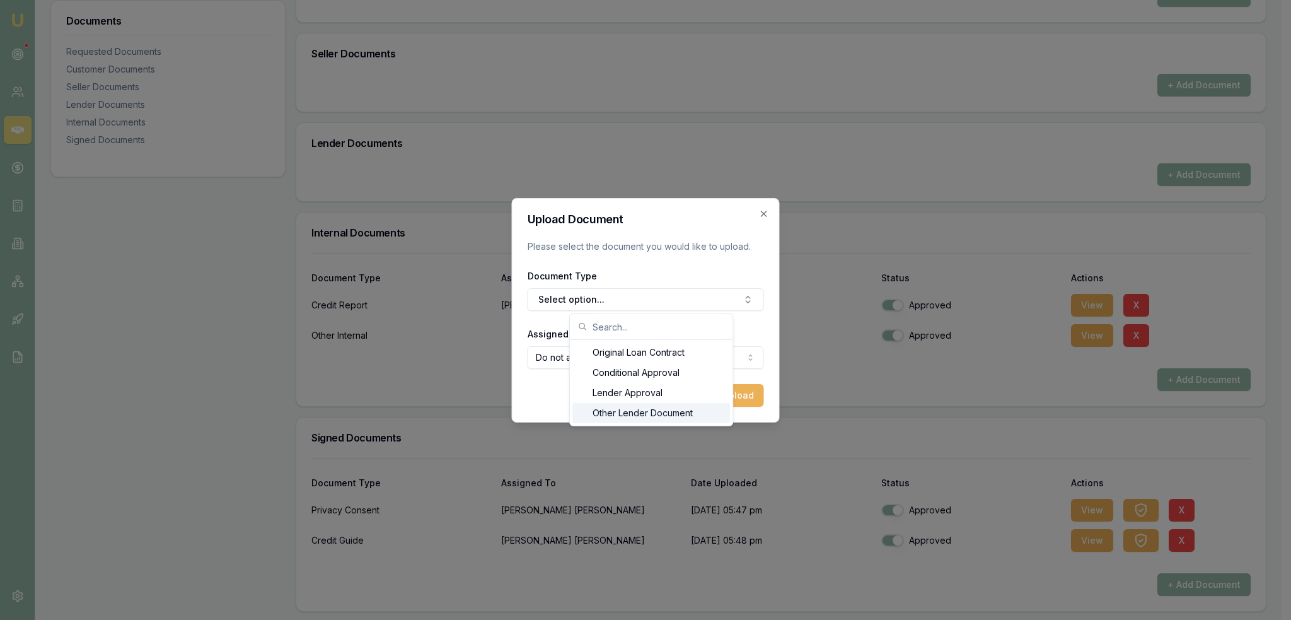
click at [669, 410] on div "Other Lender Document" at bounding box center [651, 413] width 158 height 20
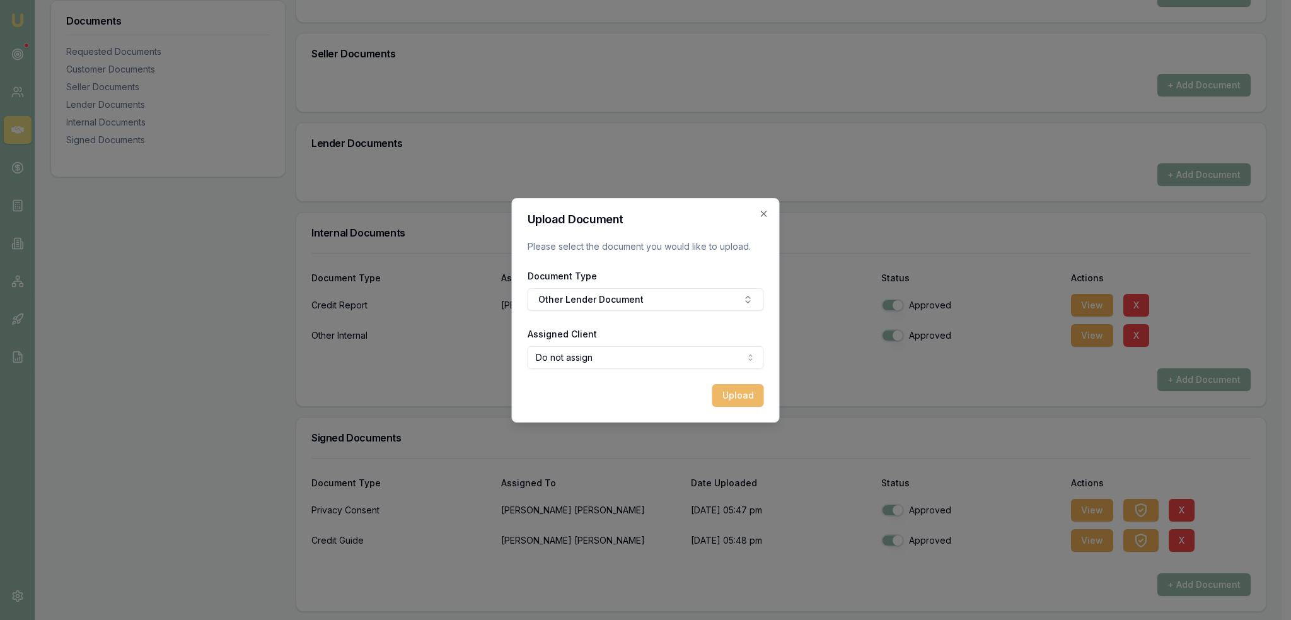
click at [725, 399] on button "Upload" at bounding box center [738, 395] width 52 height 23
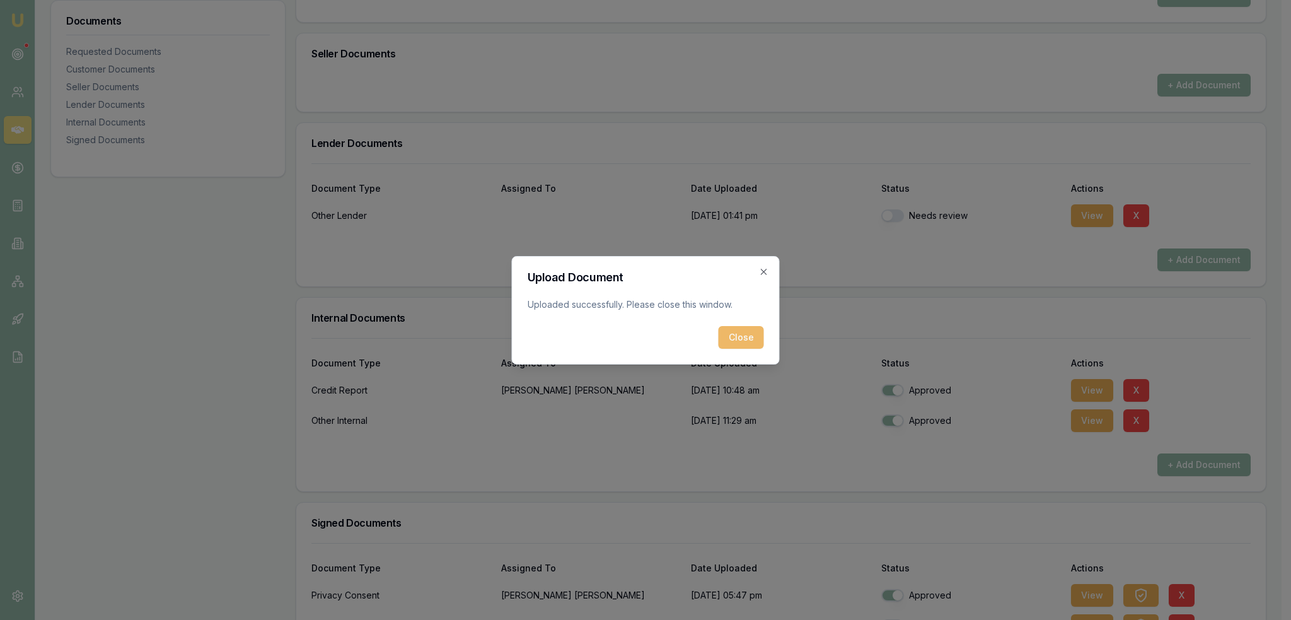
click at [751, 337] on button "Close" at bounding box center [741, 337] width 45 height 23
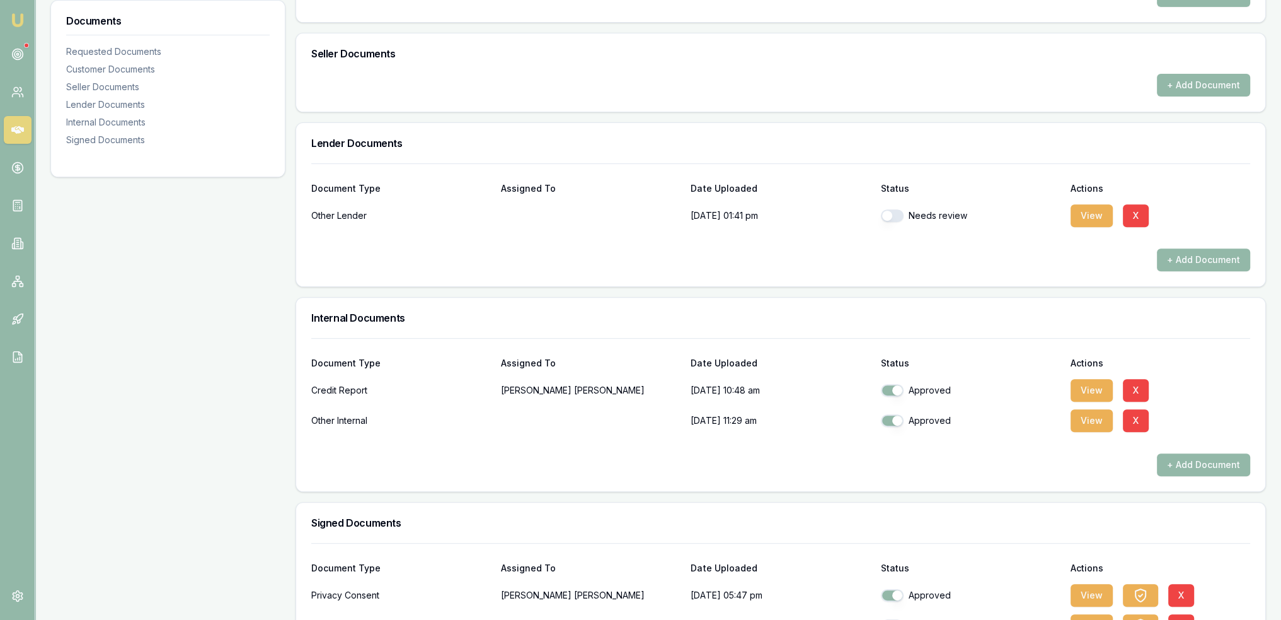
click at [895, 216] on button "button" at bounding box center [892, 215] width 23 height 13
checkbox input "true"
click at [1078, 415] on button "View" at bounding box center [1092, 420] width 42 height 23
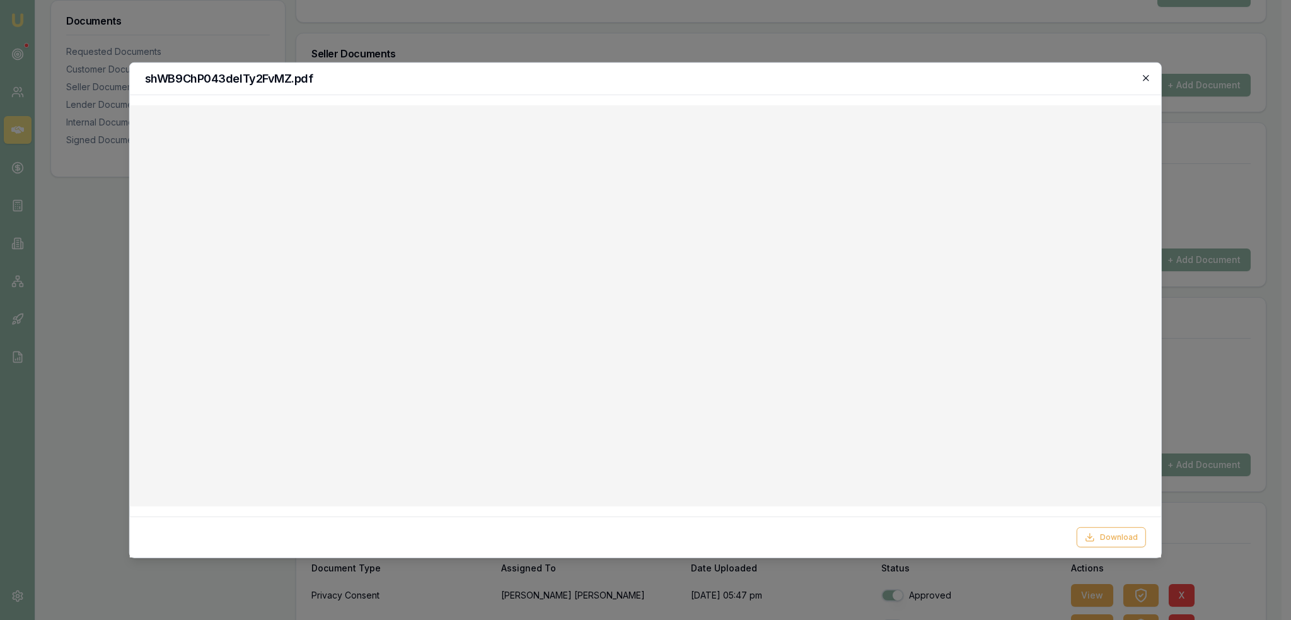
click at [1143, 78] on icon "button" at bounding box center [1146, 77] width 10 height 10
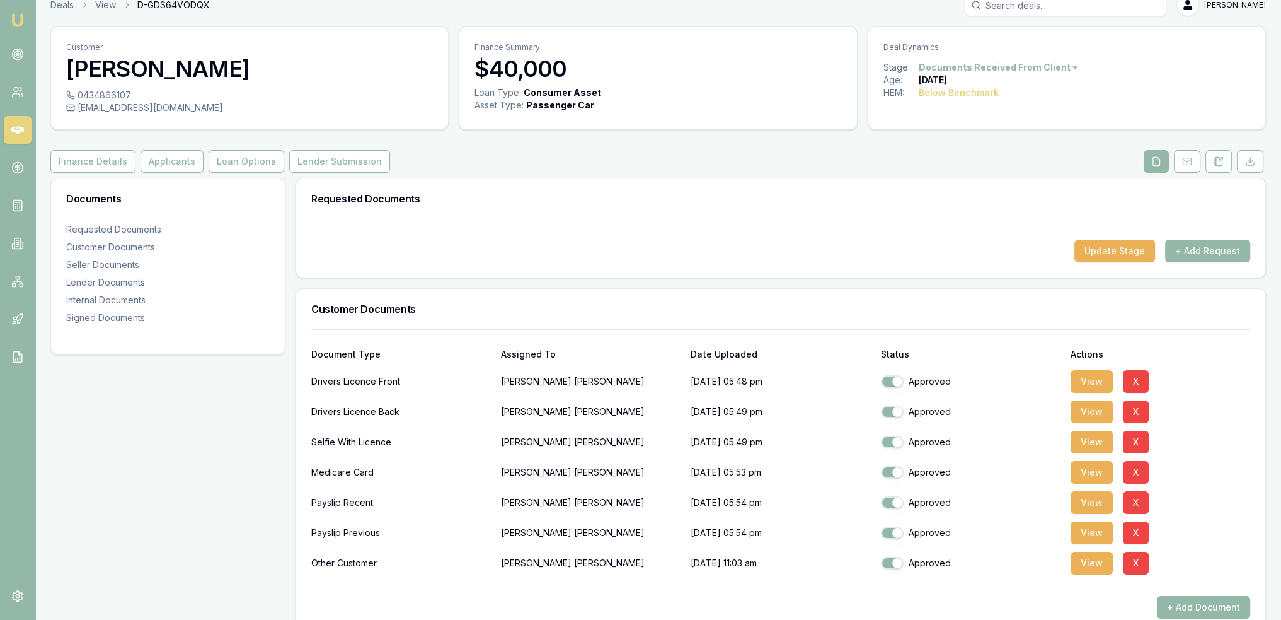
scroll to position [12, 0]
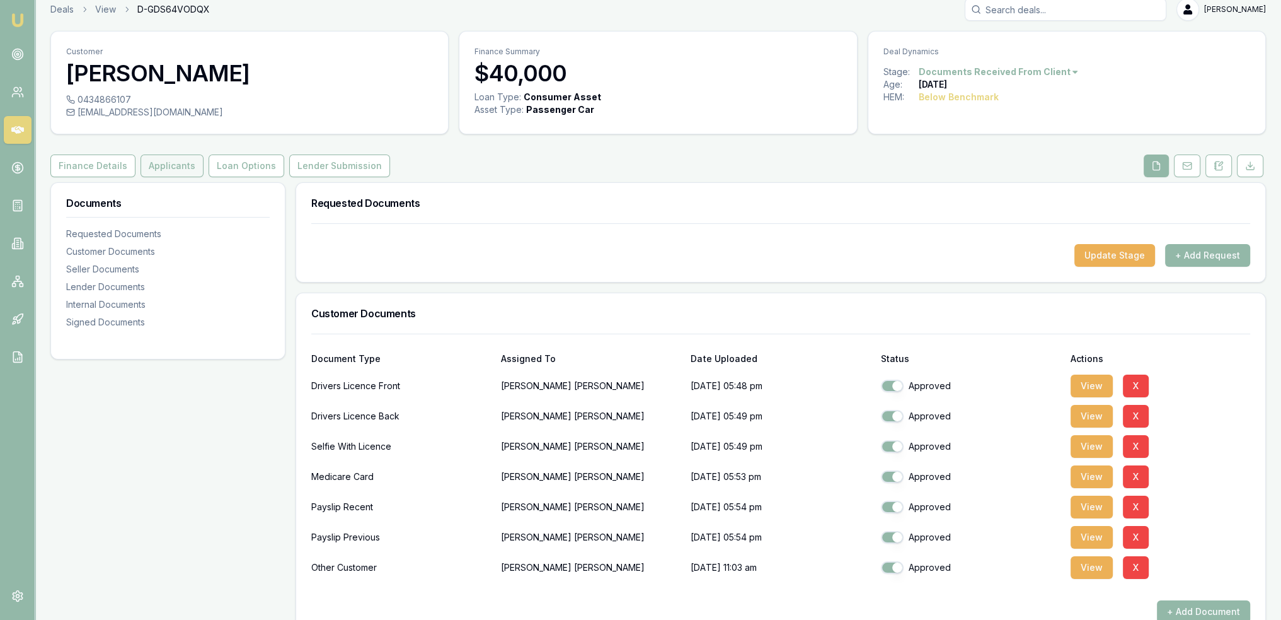
click at [149, 171] on button "Applicants" at bounding box center [172, 165] width 63 height 23
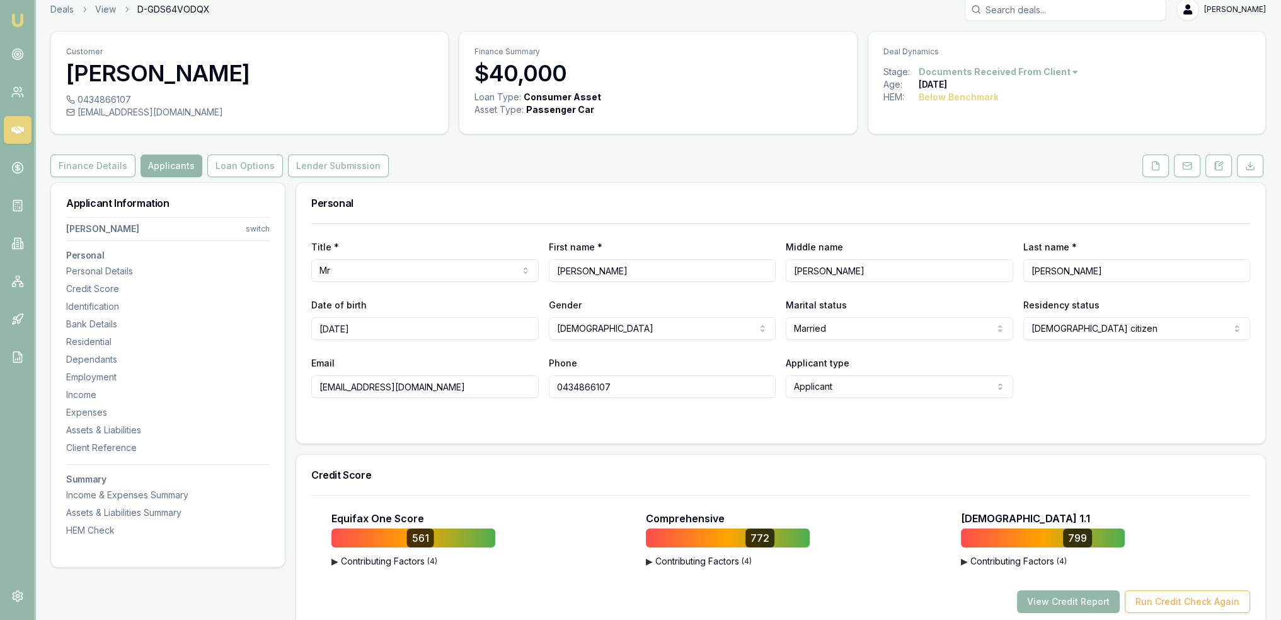
click at [13, 16] on img at bounding box center [17, 20] width 15 height 15
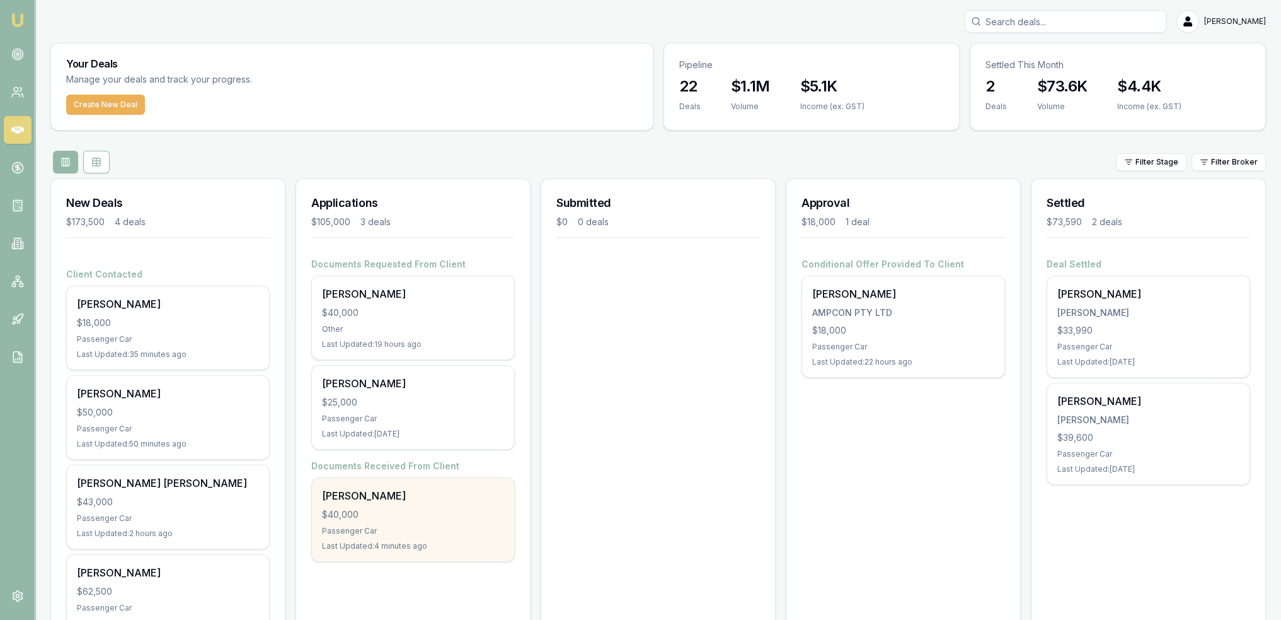
click at [454, 496] on div "Cornelius O'Donnell" at bounding box center [413, 495] width 182 height 15
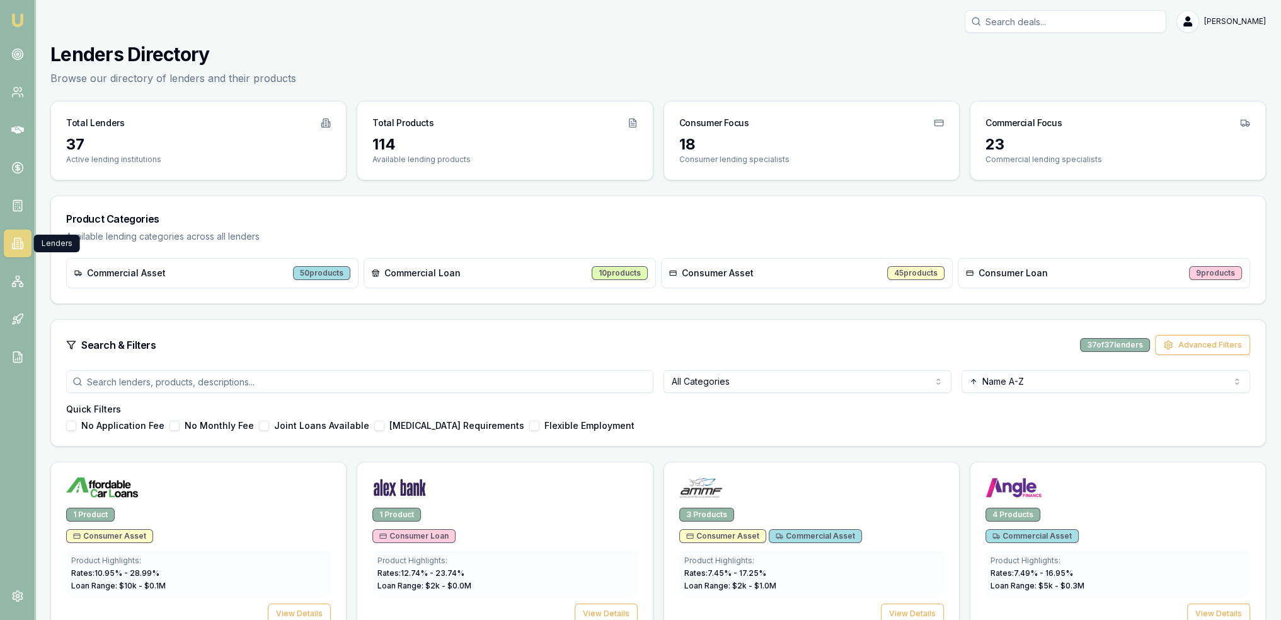
click at [19, 14] on img at bounding box center [17, 20] width 15 height 15
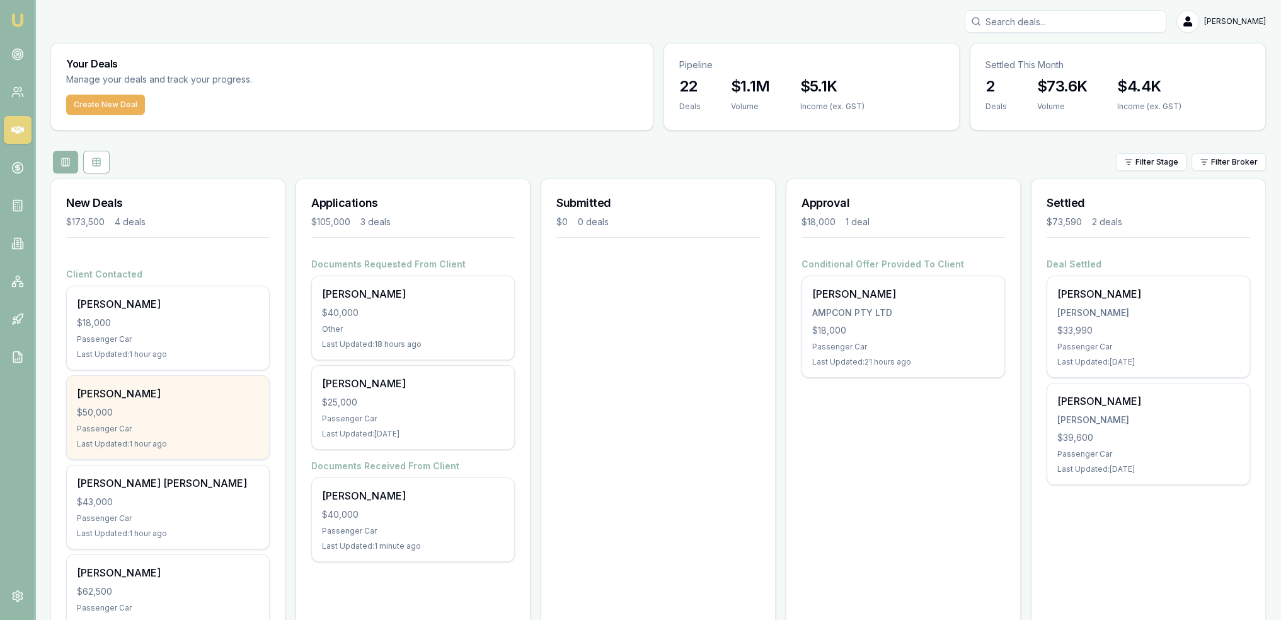
click at [172, 403] on div "Aharon Cross $50,000 Passenger Car Last Updated: 1 hour ago" at bounding box center [168, 417] width 202 height 83
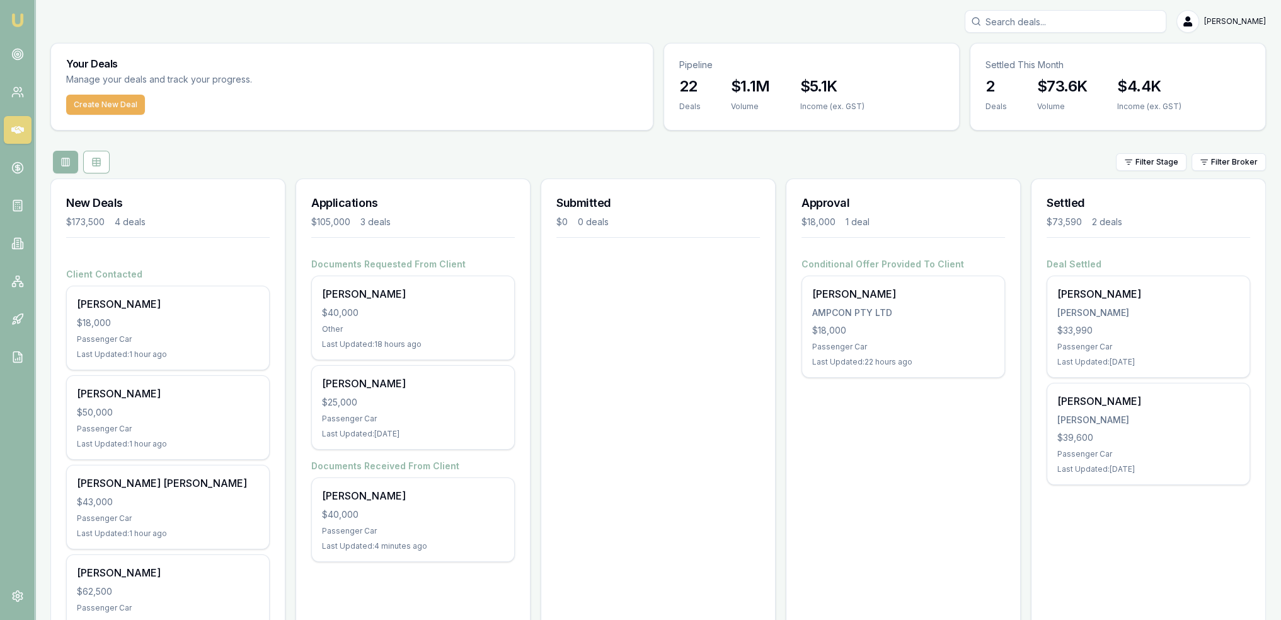
click at [20, 17] on img at bounding box center [17, 20] width 15 height 15
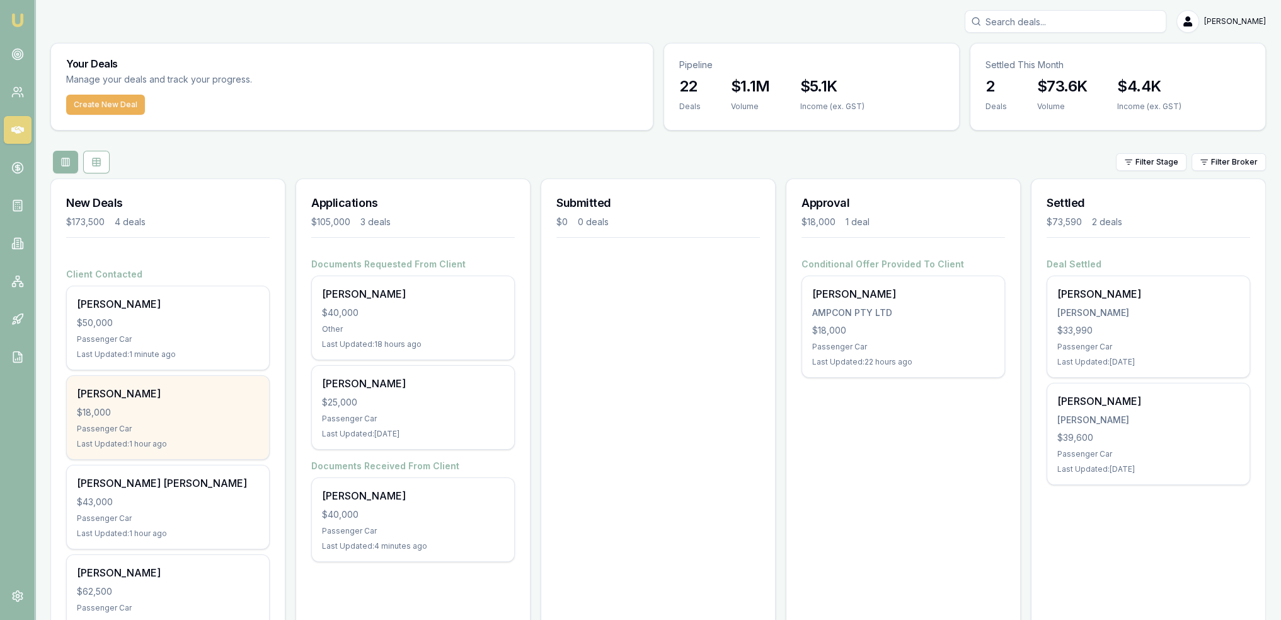
click at [173, 428] on div "Passenger Car" at bounding box center [168, 429] width 182 height 10
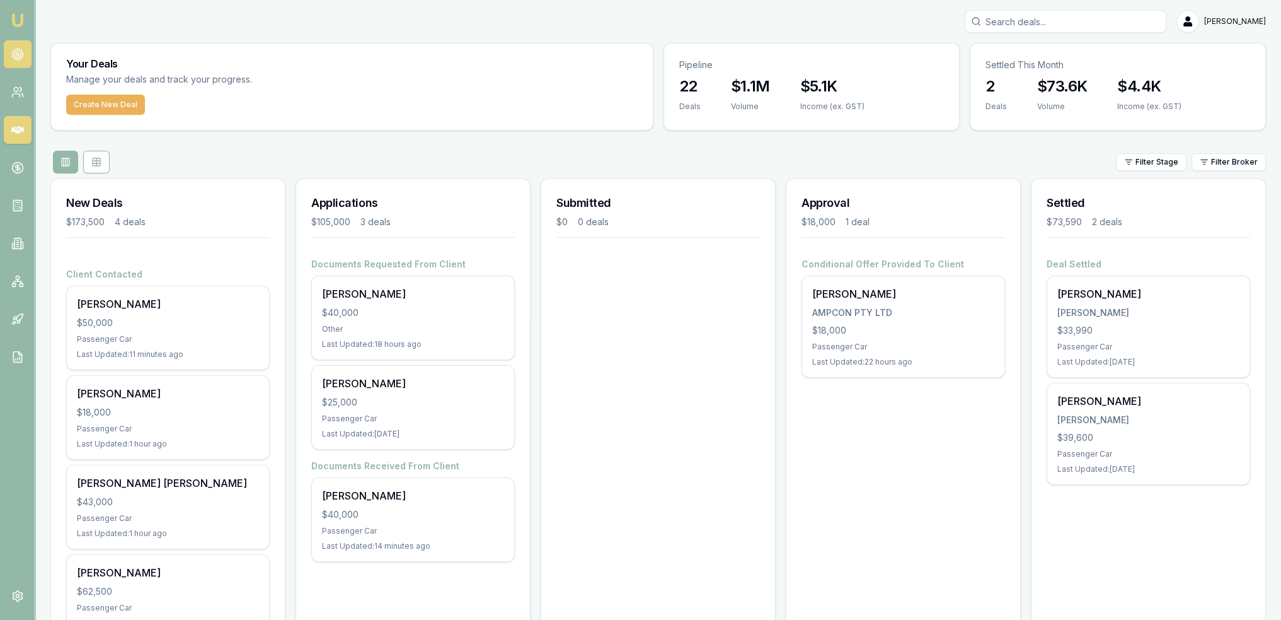
click at [13, 52] on circle at bounding box center [17, 54] width 11 height 11
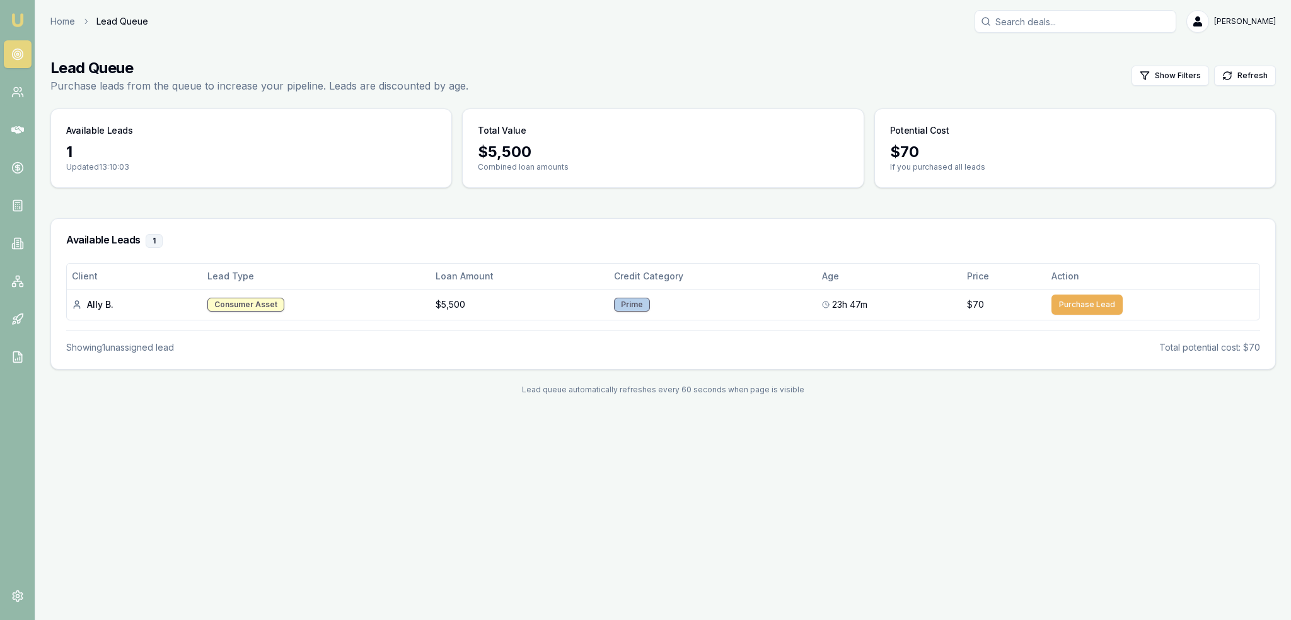
click at [11, 19] on img at bounding box center [17, 20] width 15 height 15
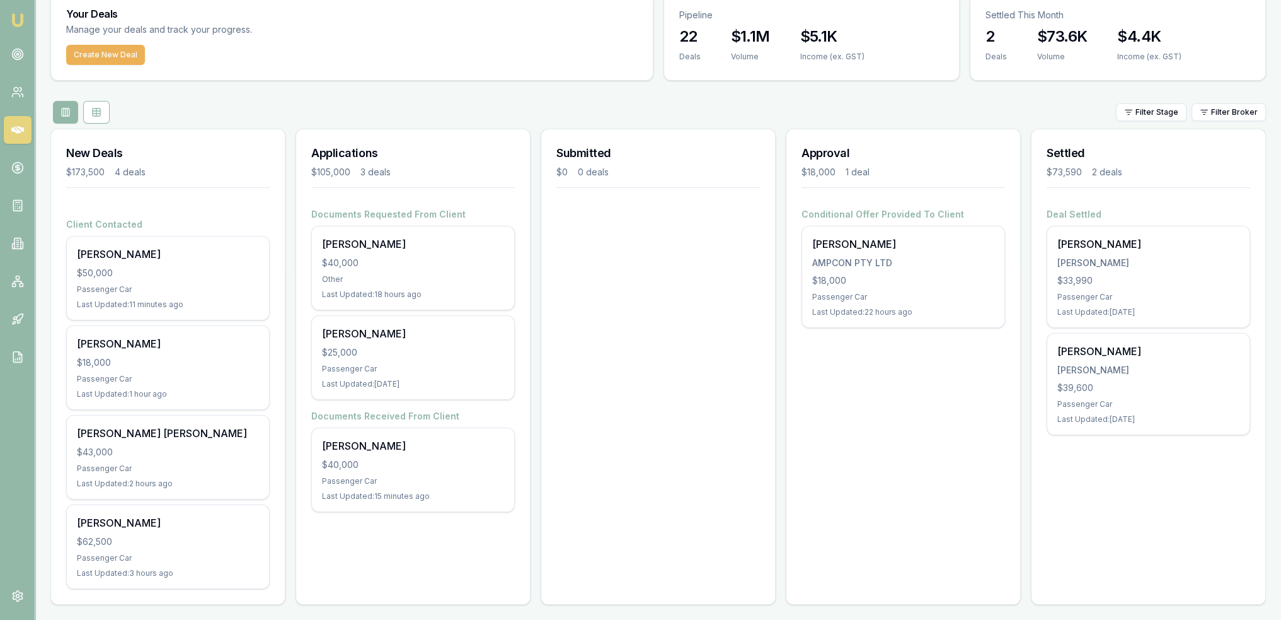
scroll to position [53, 0]
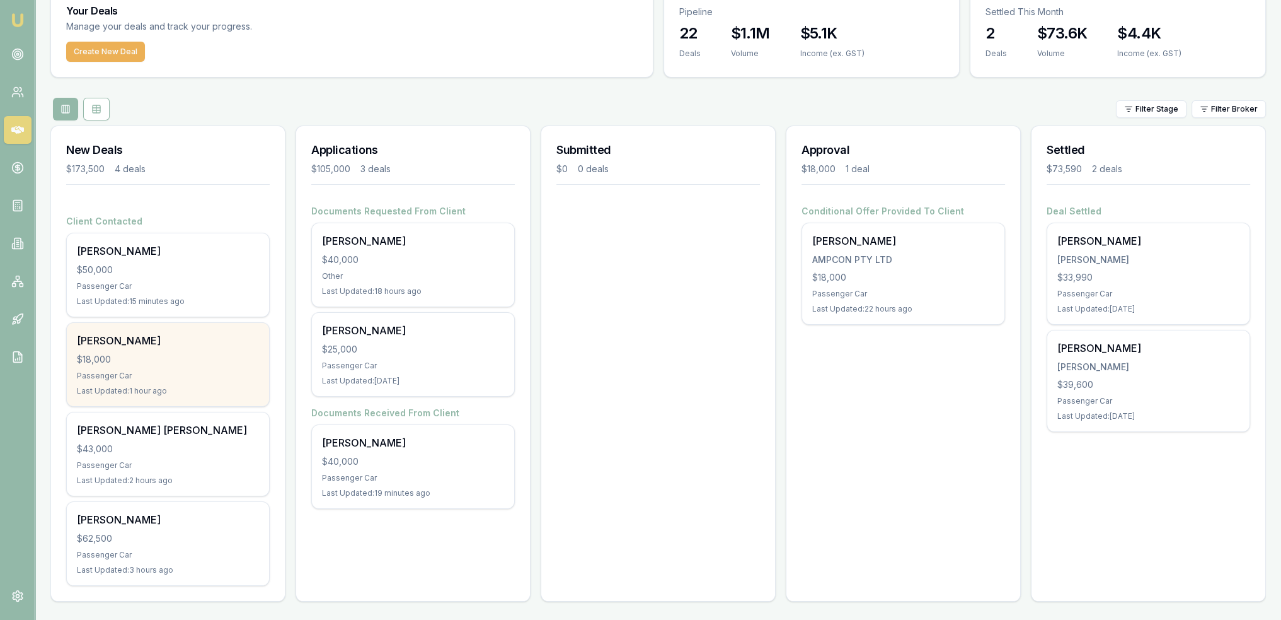
click at [131, 359] on div "$18,000" at bounding box center [168, 359] width 182 height 13
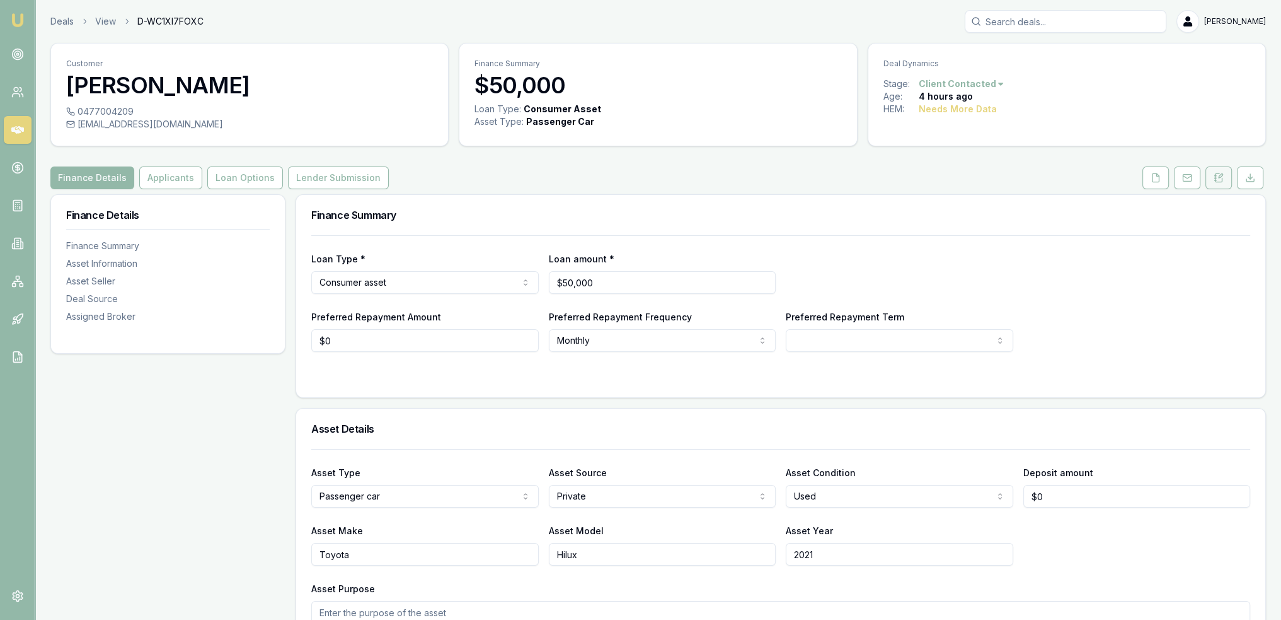
click at [1217, 177] on icon at bounding box center [1216, 177] width 2 height 0
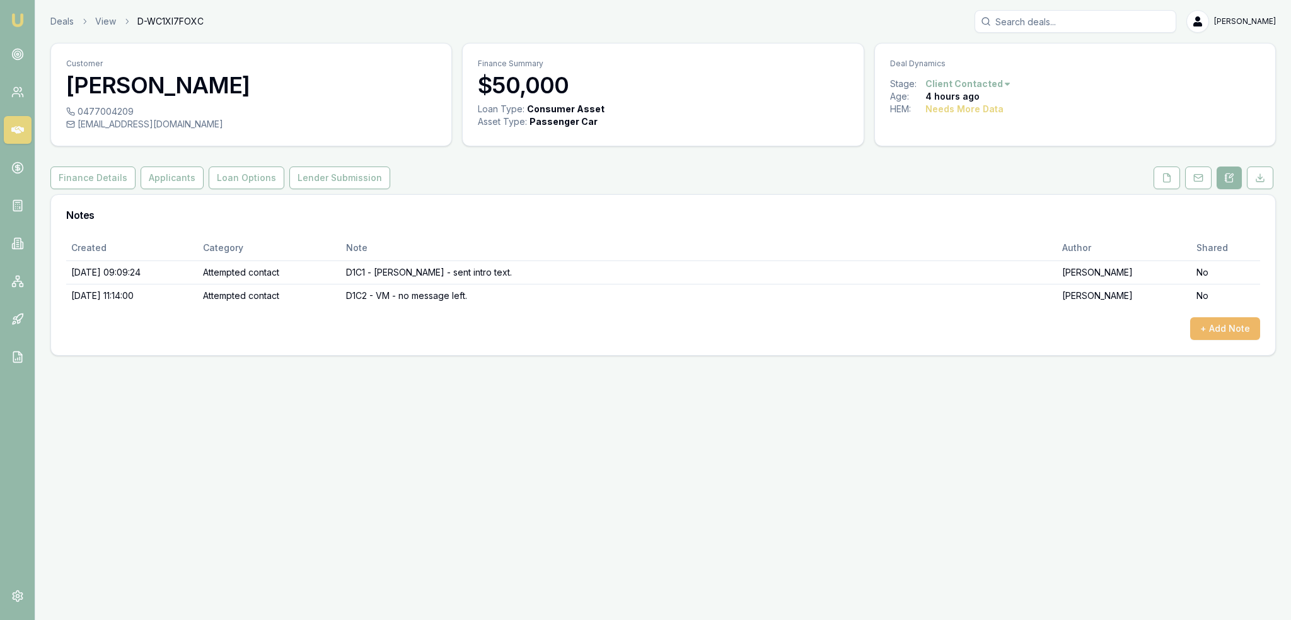
click at [1212, 322] on button "+ Add Note" at bounding box center [1225, 328] width 70 height 23
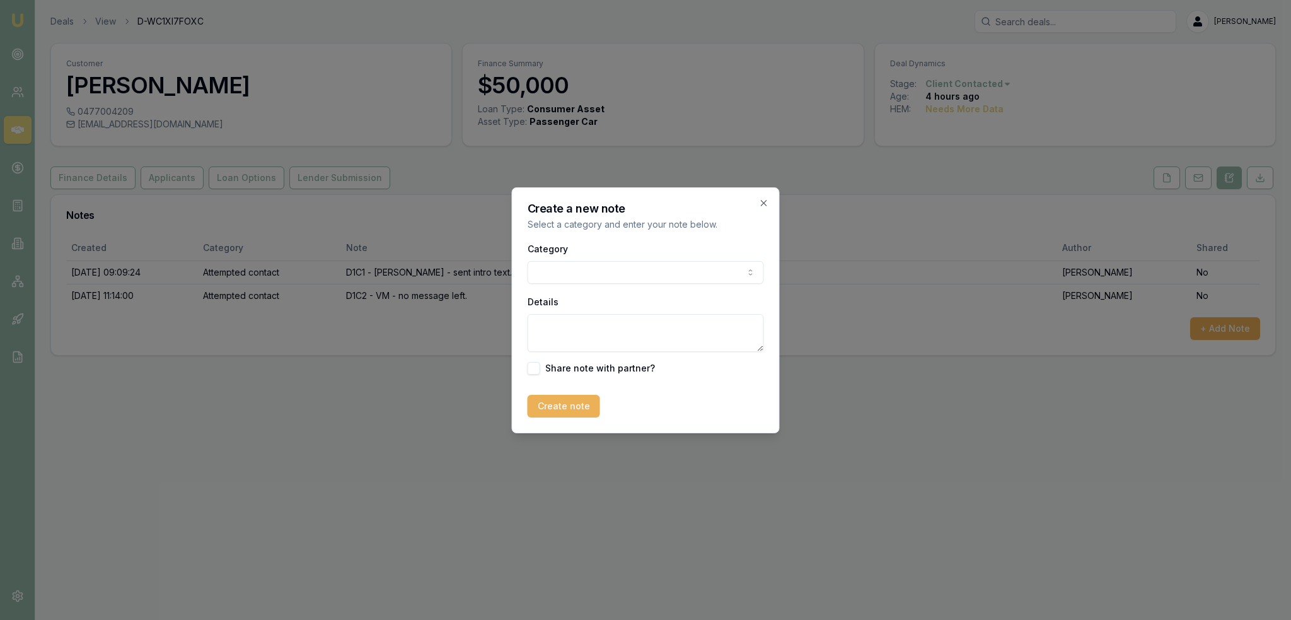
click at [649, 274] on body "Emu Broker Deals View D-WC1XI7FOXC Robyn Adams Toggle Menu Customer Aharon Cros…" at bounding box center [645, 310] width 1291 height 620
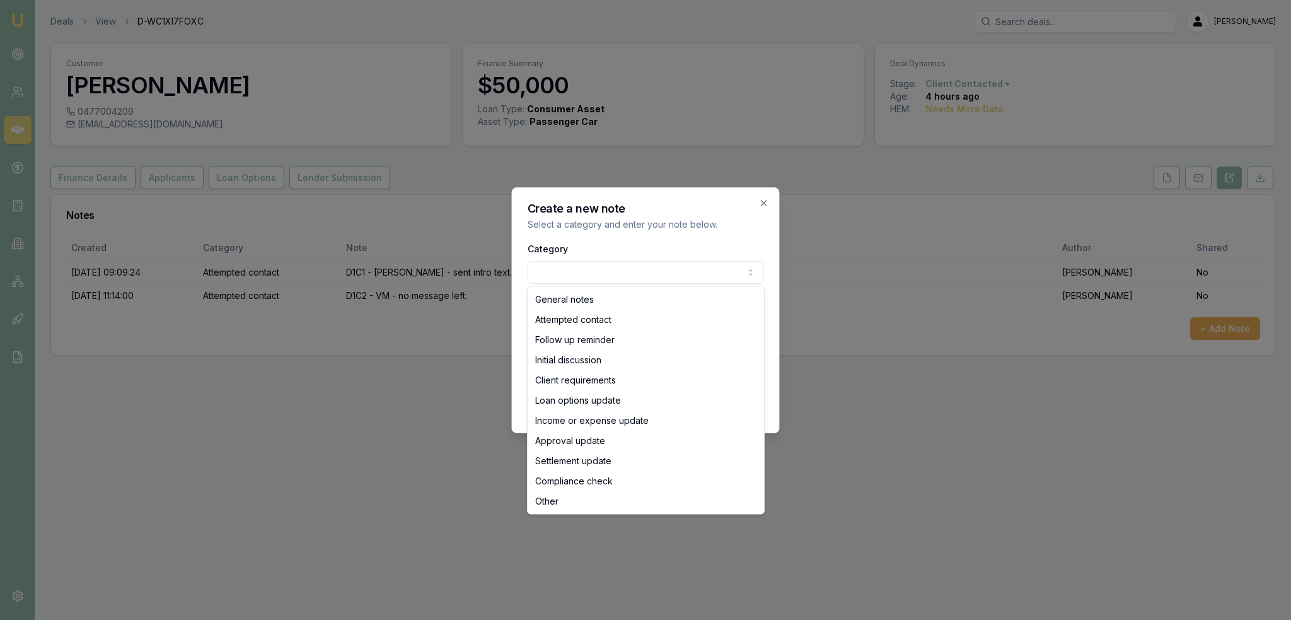
select select "ATTEMPTED_CONTACT"
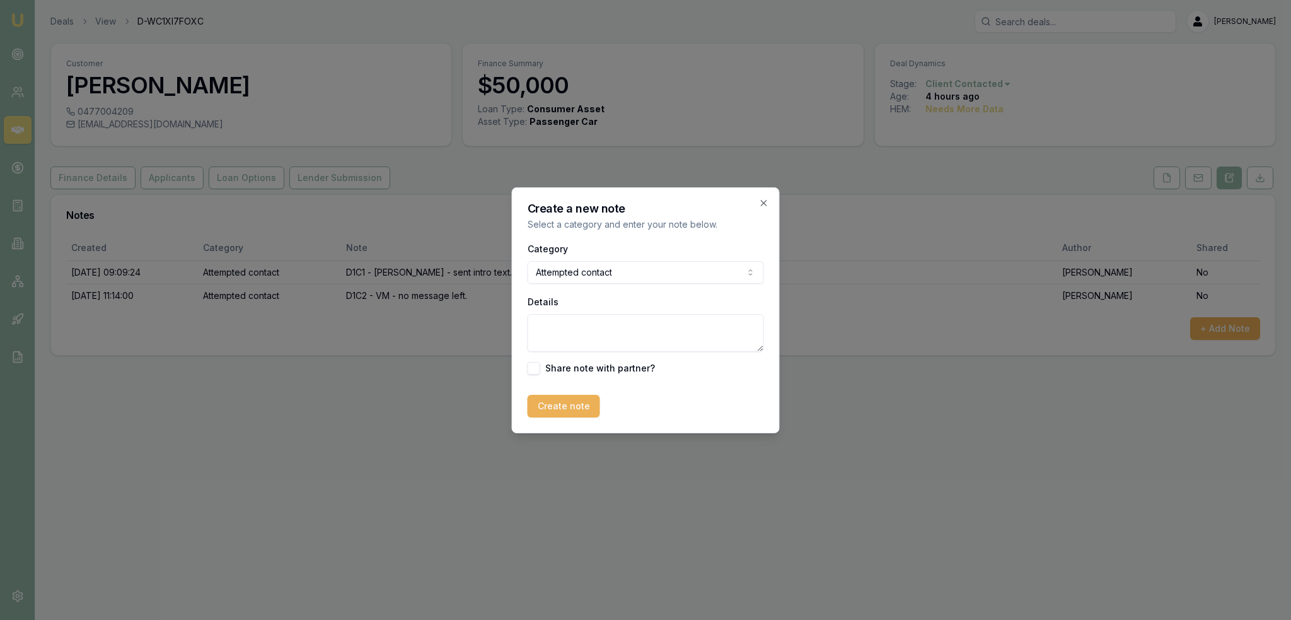
click at [577, 323] on textarea "Details" at bounding box center [646, 333] width 236 height 38
type textarea "D1C3 - rang and then dropped out - rang back - VM - LM."
click at [582, 408] on button "Create note" at bounding box center [564, 406] width 72 height 23
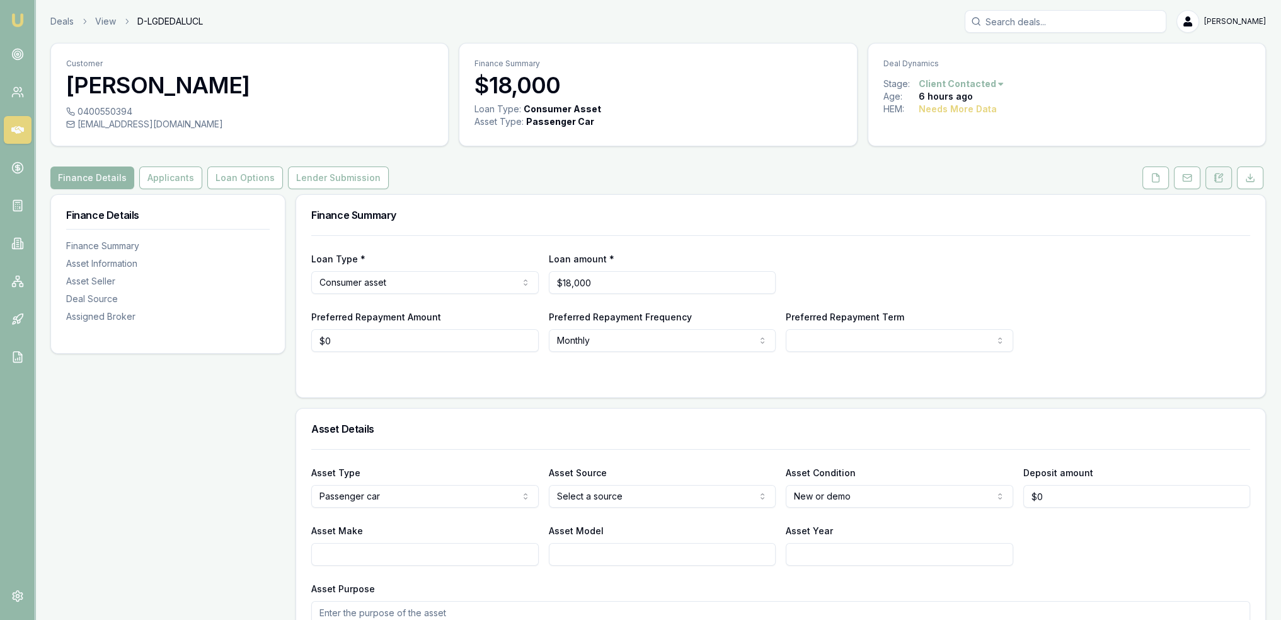
click at [1220, 174] on icon at bounding box center [1219, 178] width 10 height 10
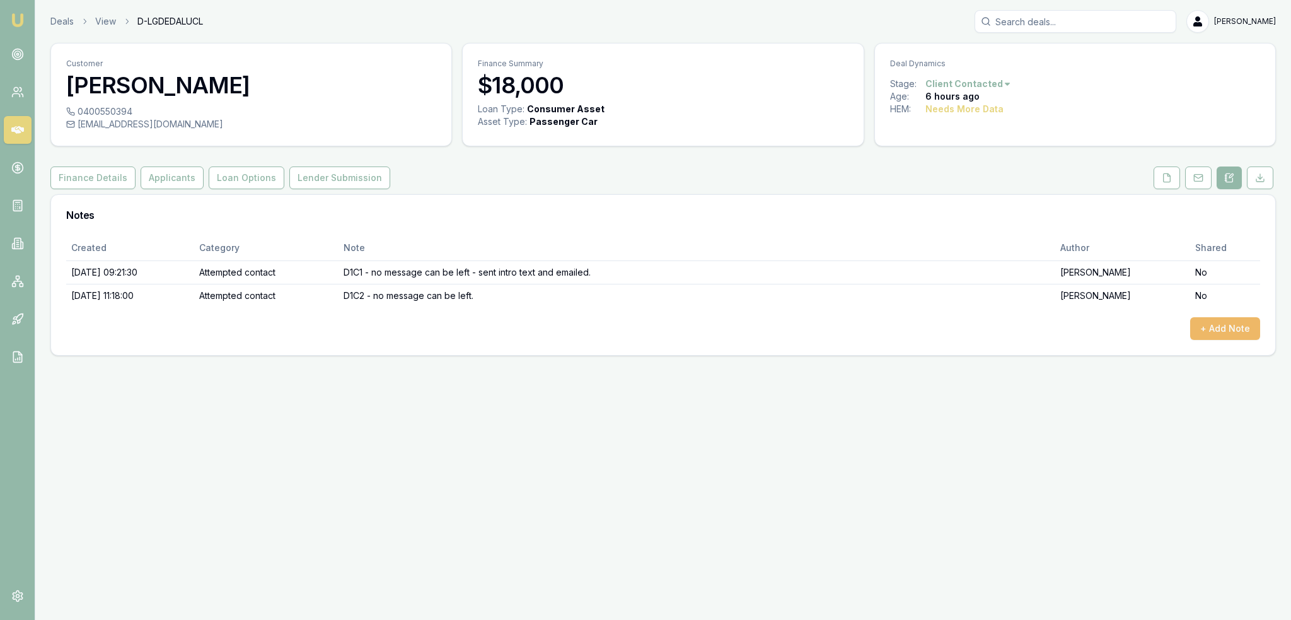
click at [1215, 333] on button "+ Add Note" at bounding box center [1225, 328] width 70 height 23
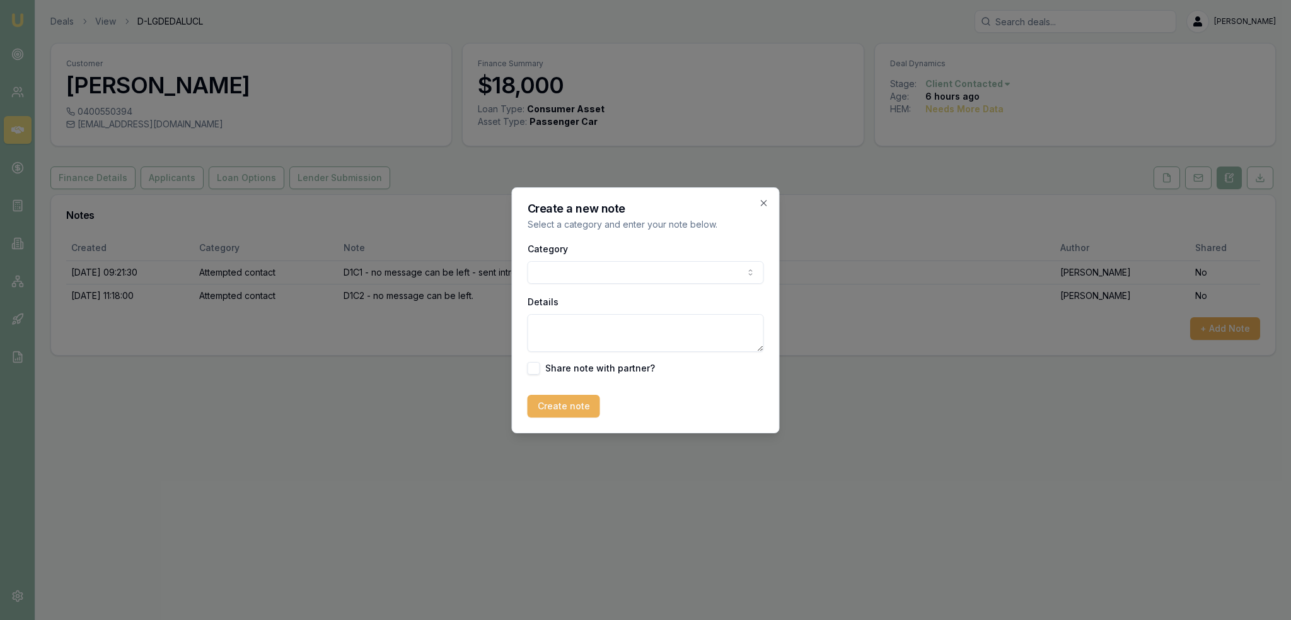
click at [598, 267] on body "Emu Broker Deals View D-LGDEDALUCL [PERSON_NAME] Toggle Menu Customer [PERSON_N…" at bounding box center [645, 310] width 1291 height 620
click at [581, 340] on textarea "Details" at bounding box center [646, 333] width 236 height 38
click at [601, 325] on textarea "Details" at bounding box center [646, 333] width 236 height 38
type textarea "U"
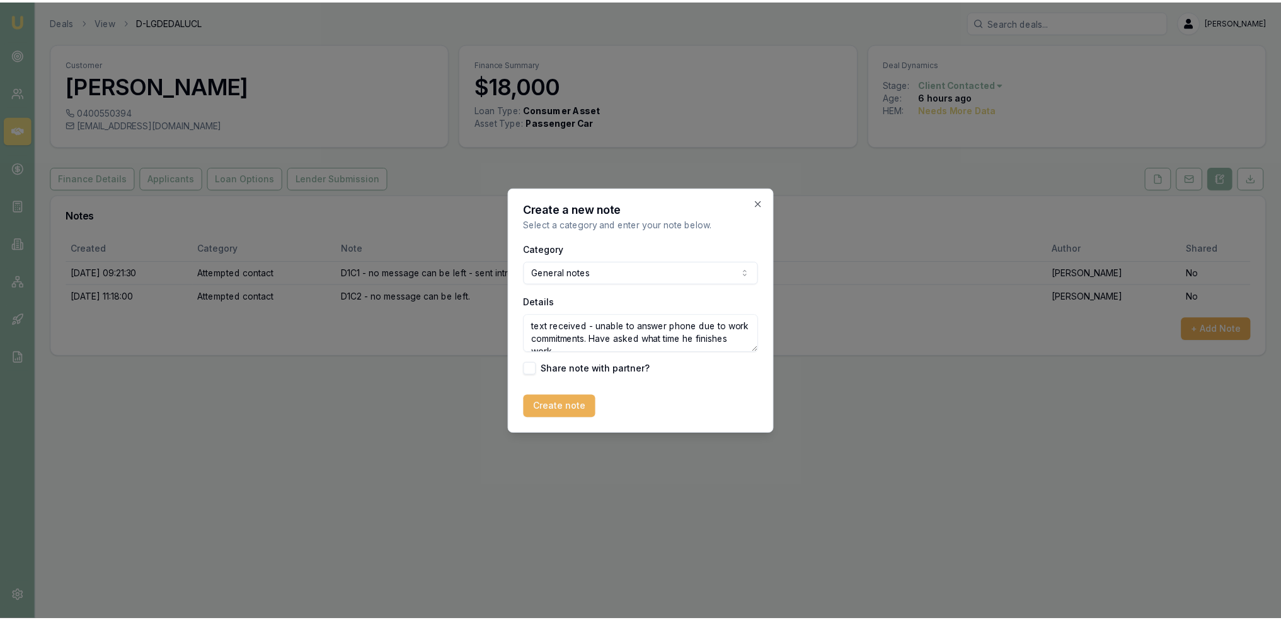
scroll to position [5, 0]
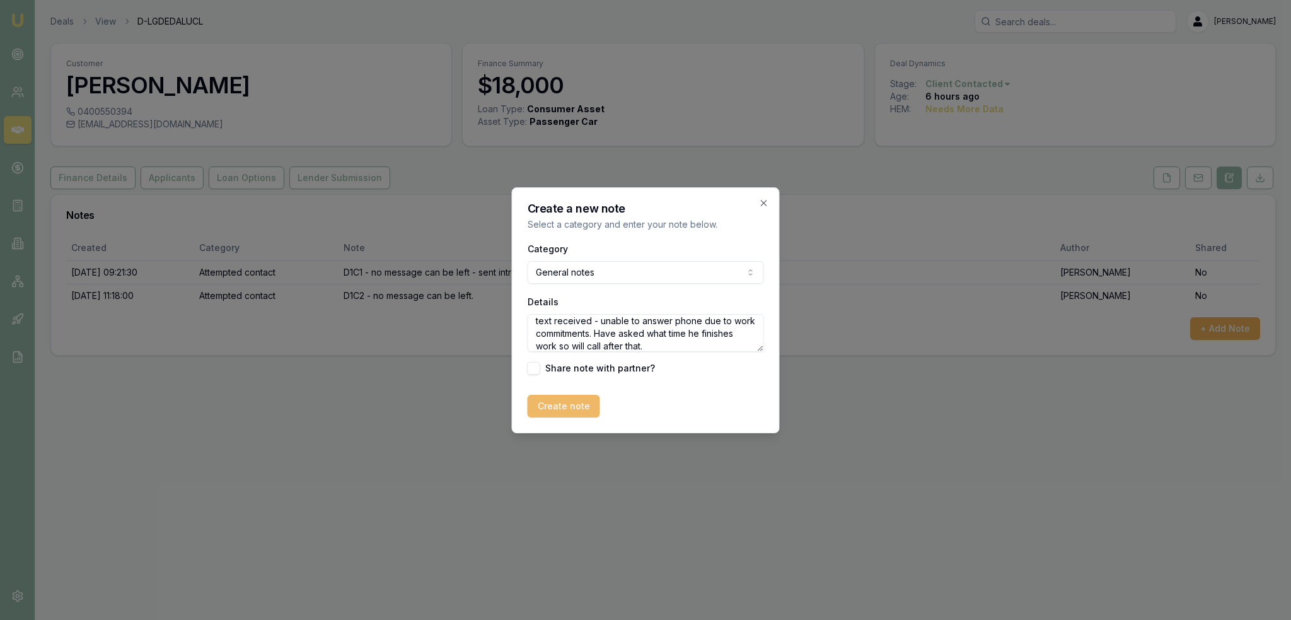
type textarea "text received - unable to answer phone due to work commitments. Have asked what…"
click at [552, 408] on button "Create note" at bounding box center [564, 406] width 72 height 23
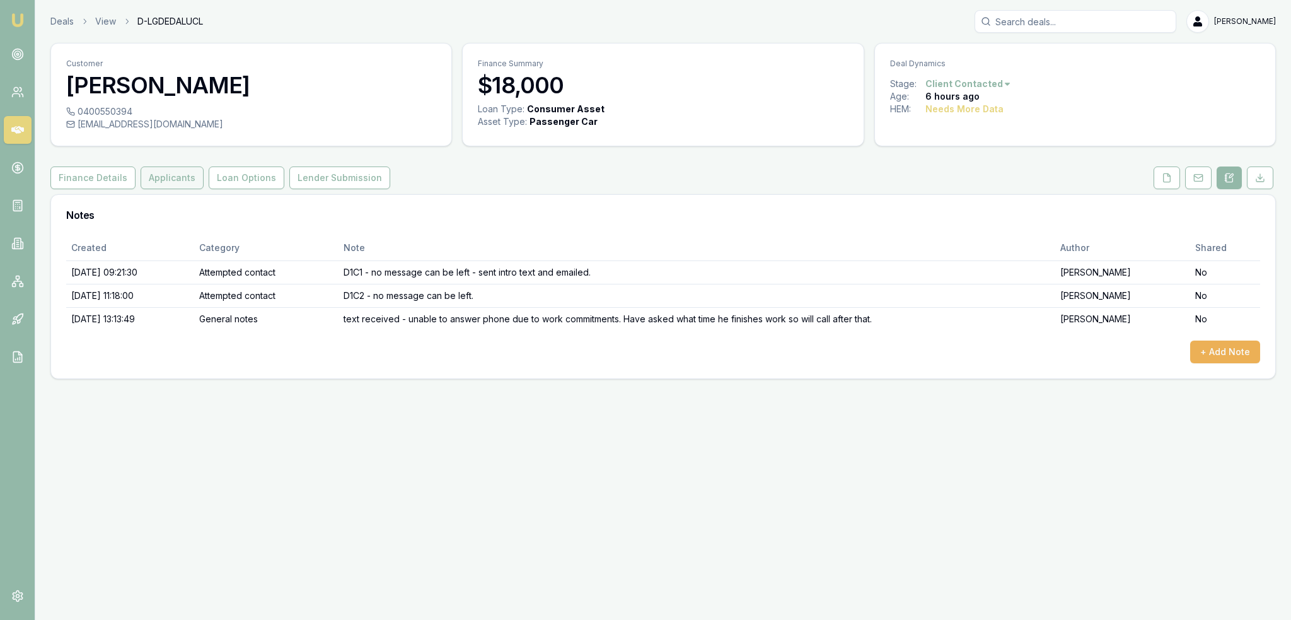
click at [174, 183] on button "Applicants" at bounding box center [172, 177] width 63 height 23
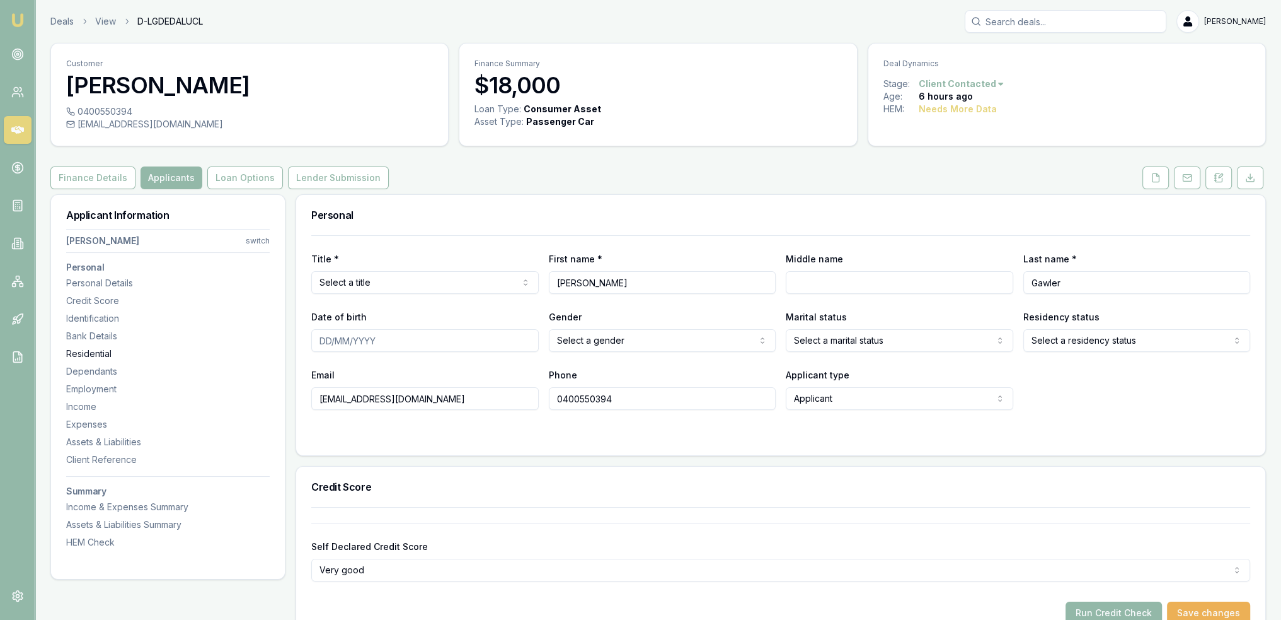
click at [93, 351] on div "Residential" at bounding box center [168, 353] width 204 height 13
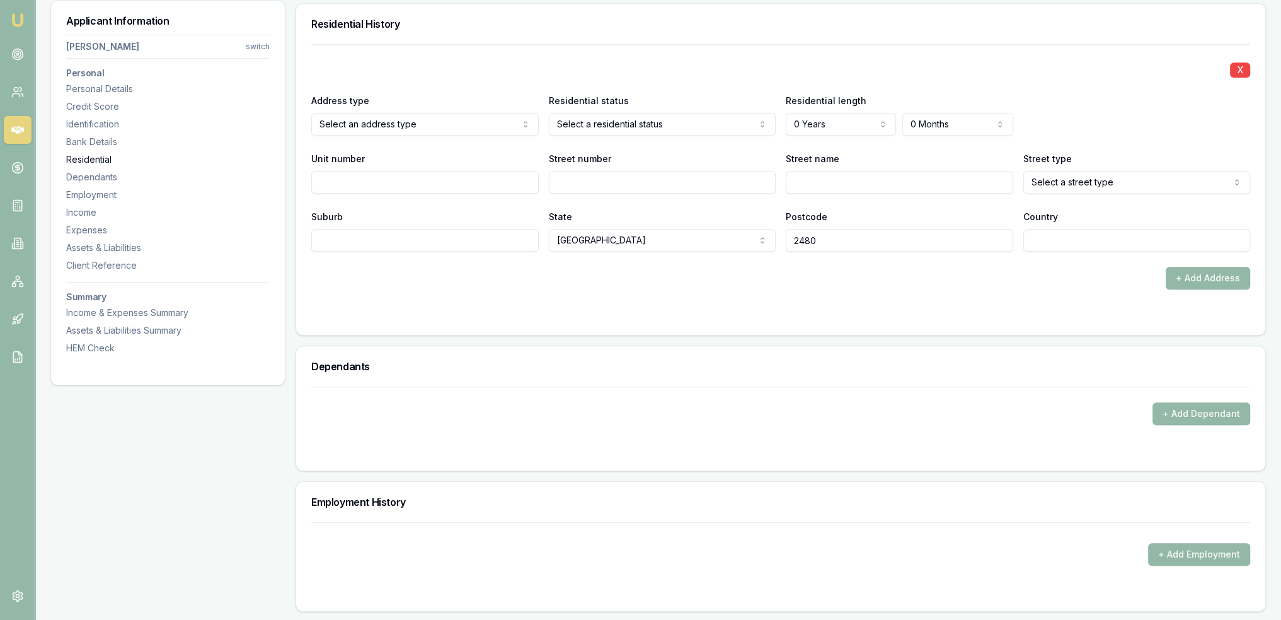
scroll to position [1213, 0]
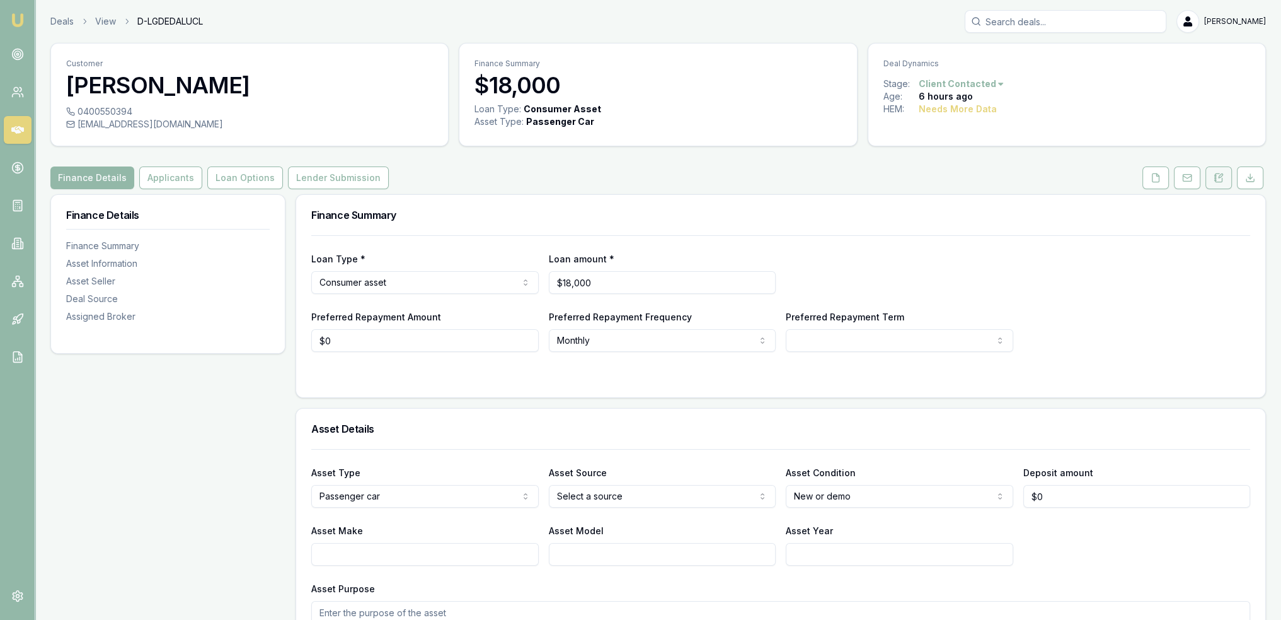
click at [1218, 173] on icon at bounding box center [1219, 178] width 10 height 10
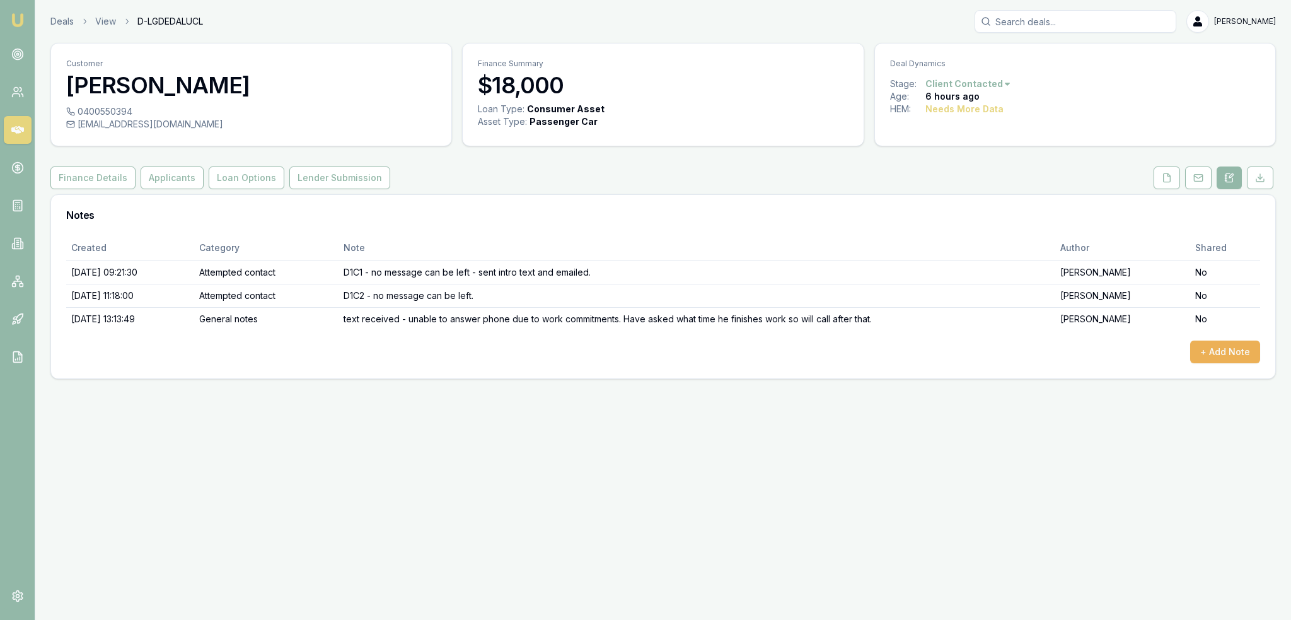
drag, startPoint x: 18, startPoint y: 22, endPoint x: 38, endPoint y: 1, distance: 29.4
click at [18, 21] on img at bounding box center [17, 20] width 15 height 15
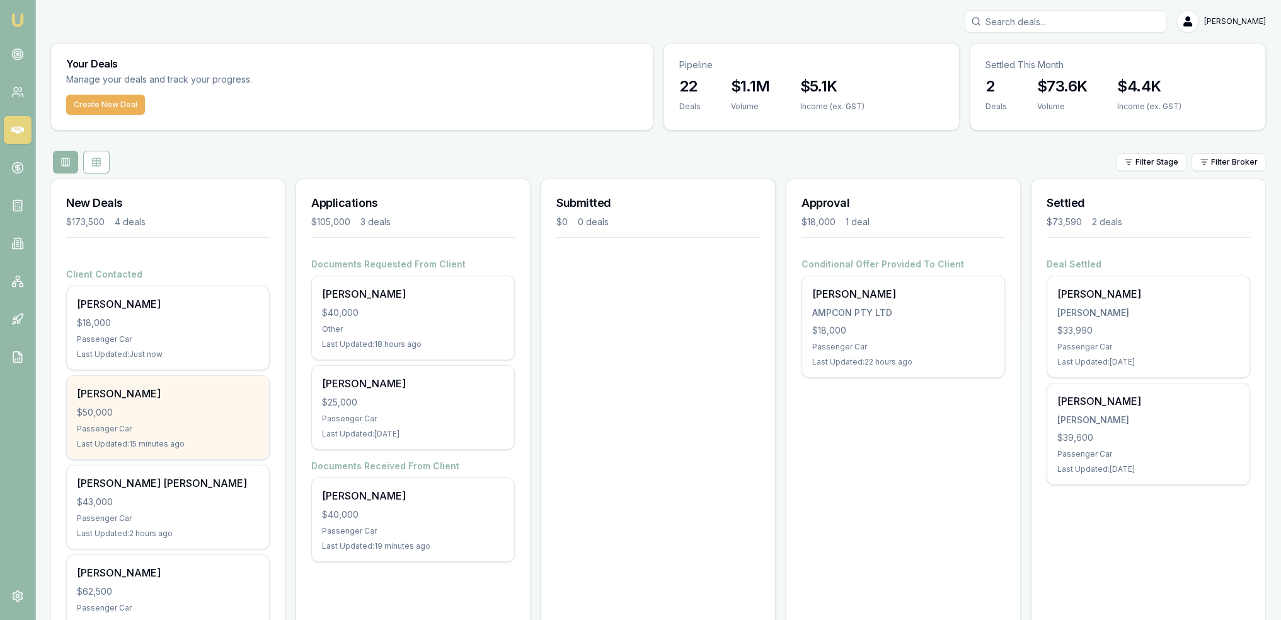
scroll to position [53, 0]
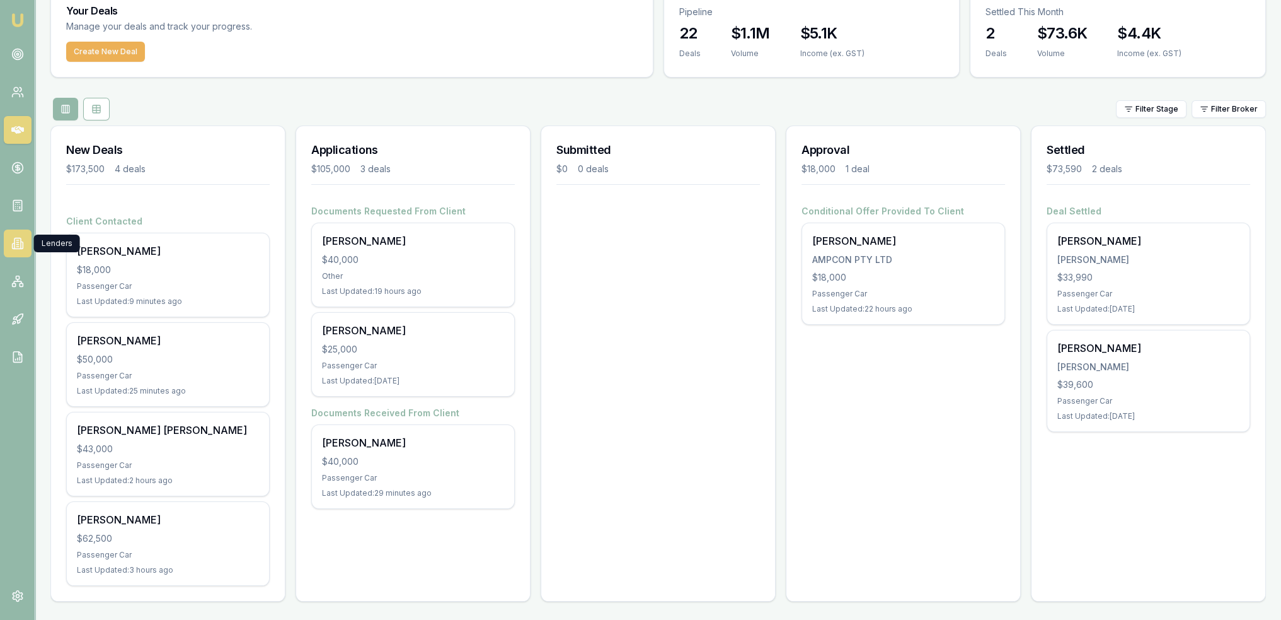
click at [21, 247] on icon at bounding box center [17, 243] width 13 height 13
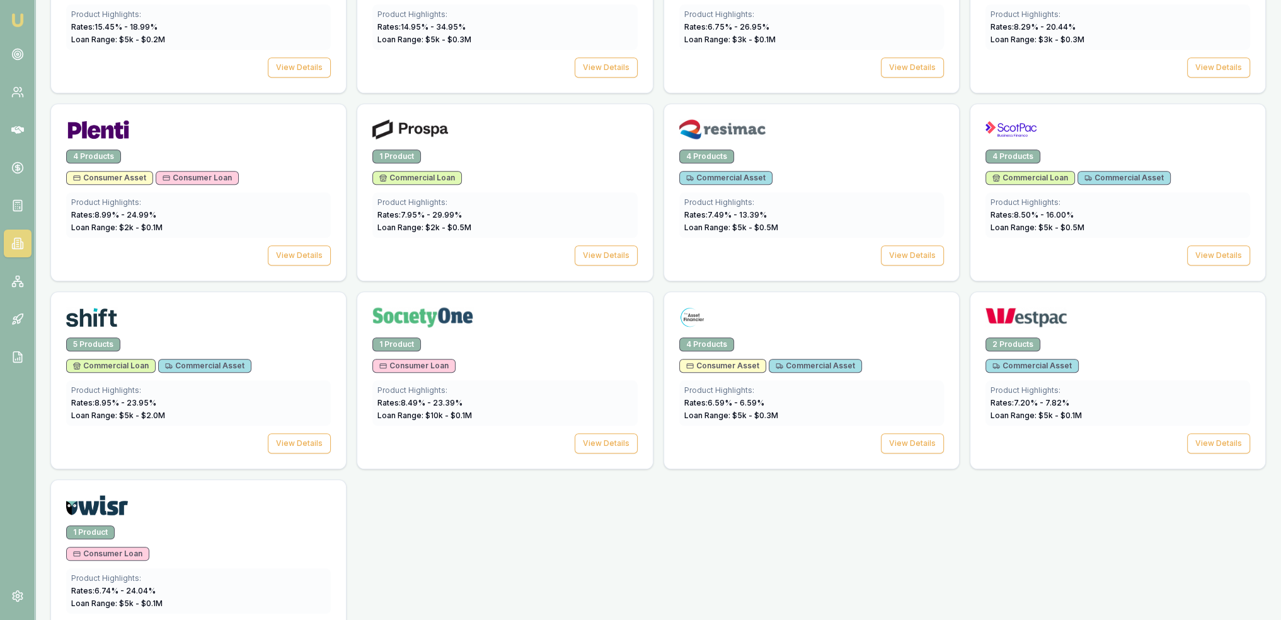
scroll to position [1707, 0]
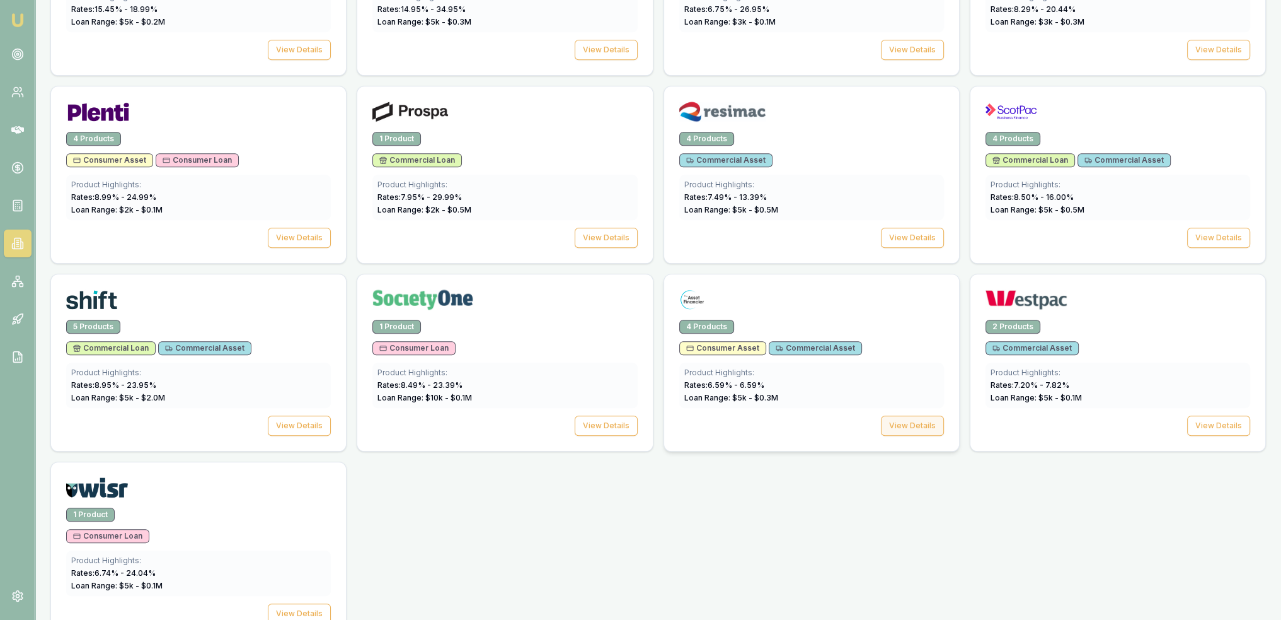
click at [920, 415] on button "View Details" at bounding box center [912, 425] width 63 height 20
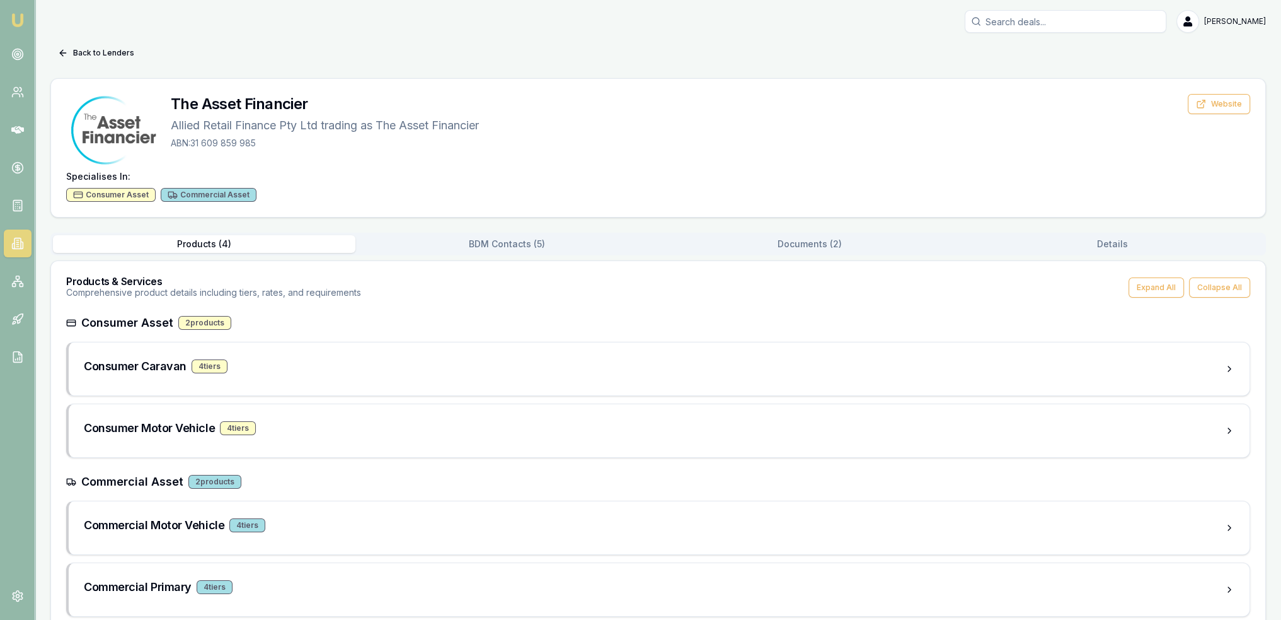
click at [513, 241] on button "BDM Contacts ( 5 )" at bounding box center [507, 244] width 303 height 18
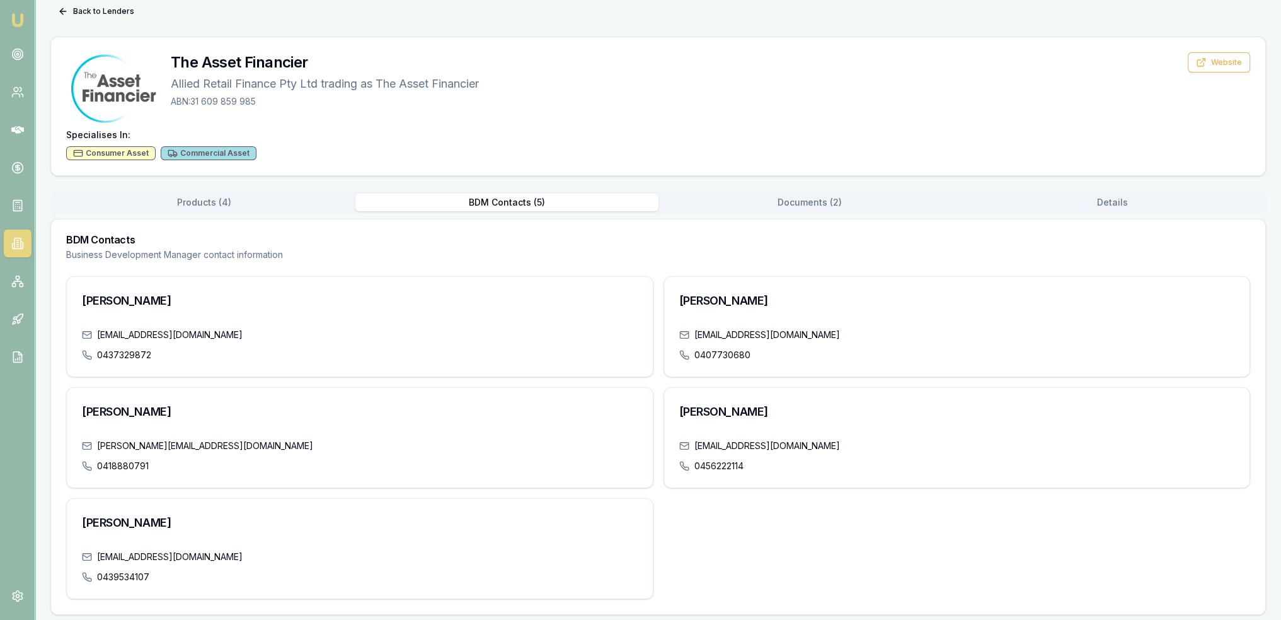
scroll to position [45, 0]
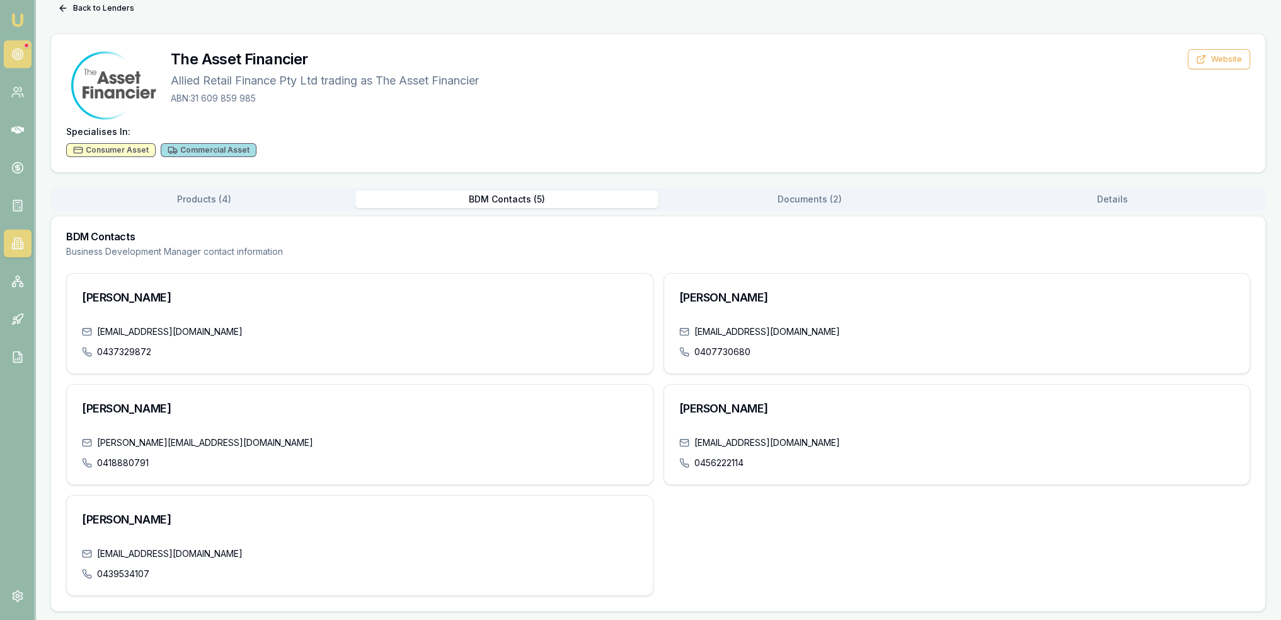
click at [21, 60] on icon at bounding box center [17, 54] width 13 height 13
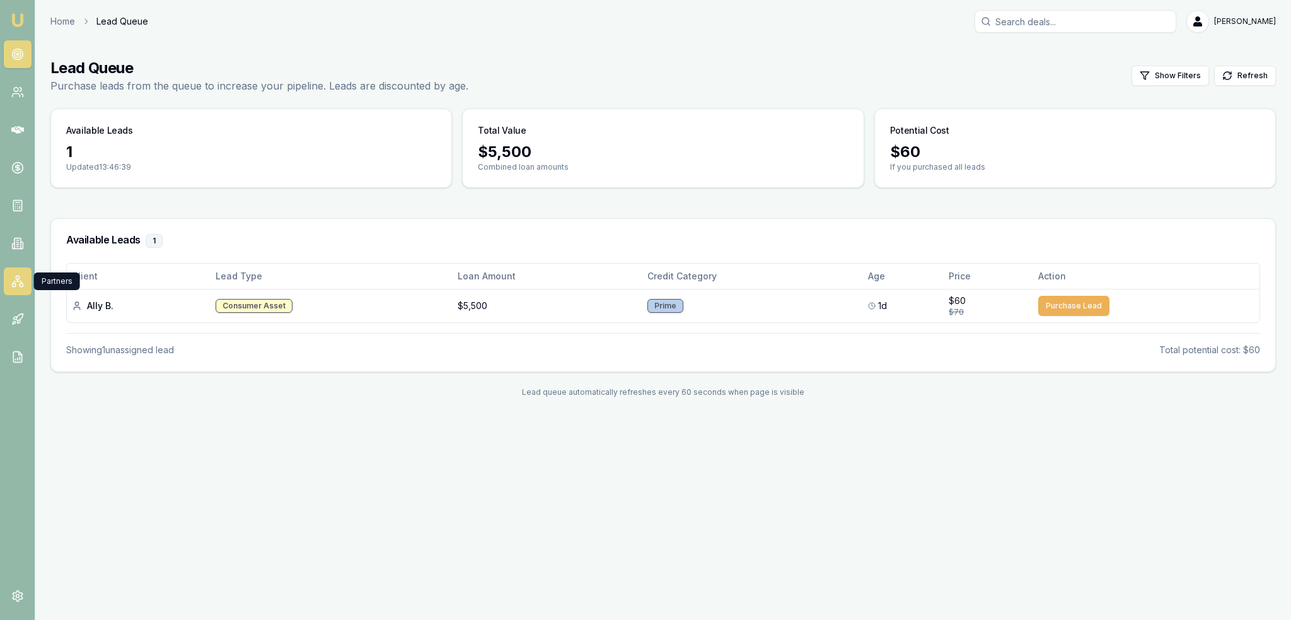
click at [18, 281] on icon at bounding box center [18, 280] width 0 height 2
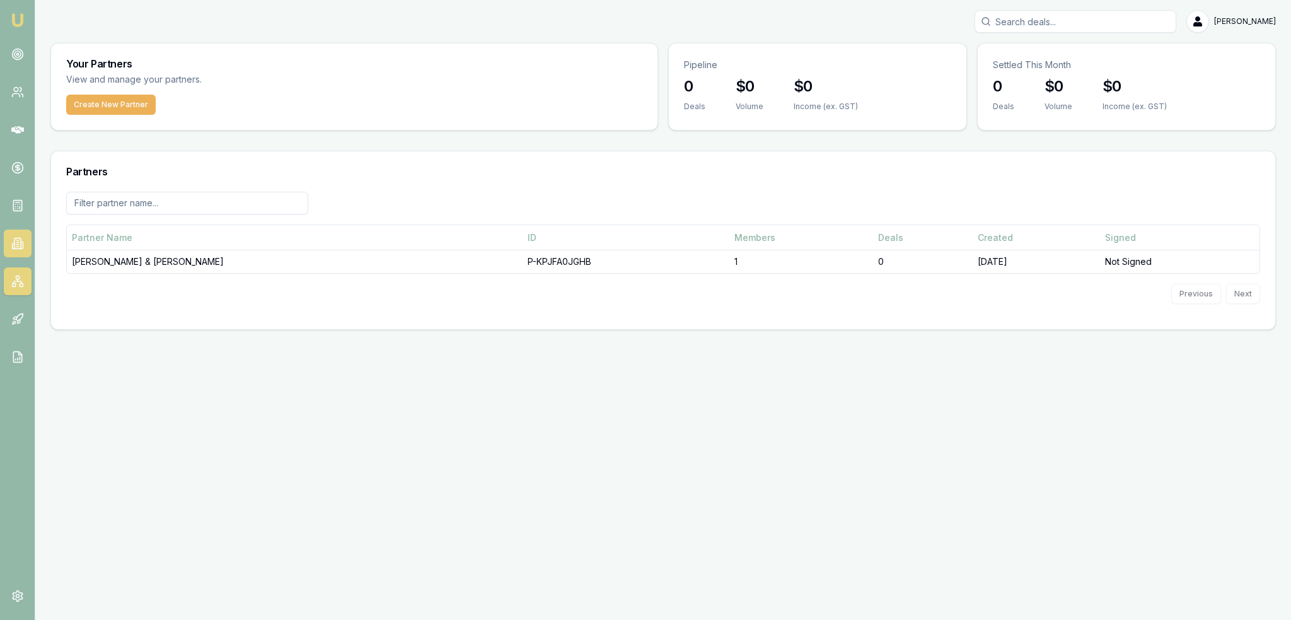
click at [23, 243] on icon at bounding box center [17, 243] width 13 height 13
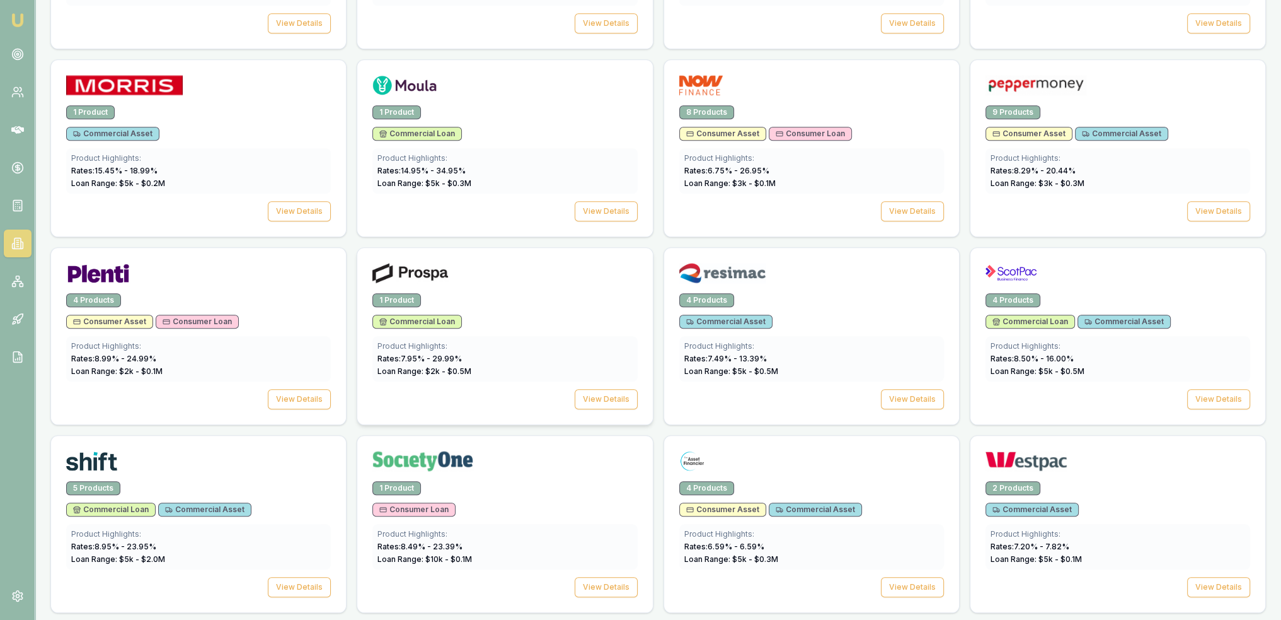
scroll to position [1507, 0]
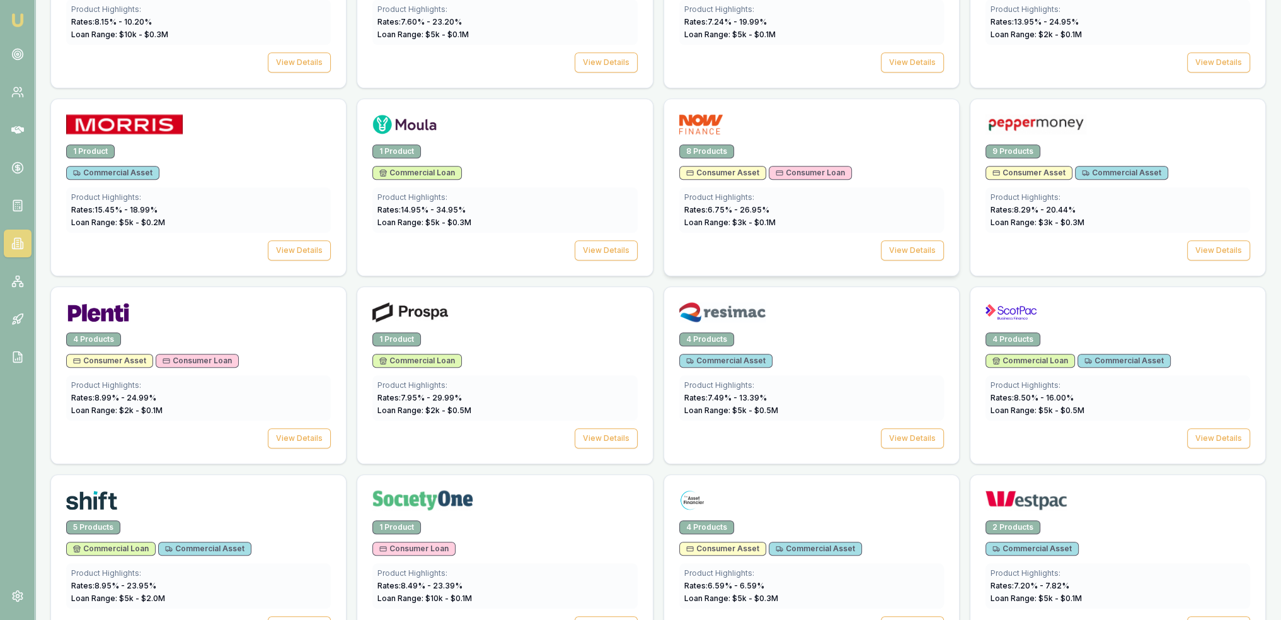
drag, startPoint x: 917, startPoint y: 237, endPoint x: 862, endPoint y: 258, distance: 59.5
click at [917, 240] on button "View Details" at bounding box center [912, 250] width 63 height 20
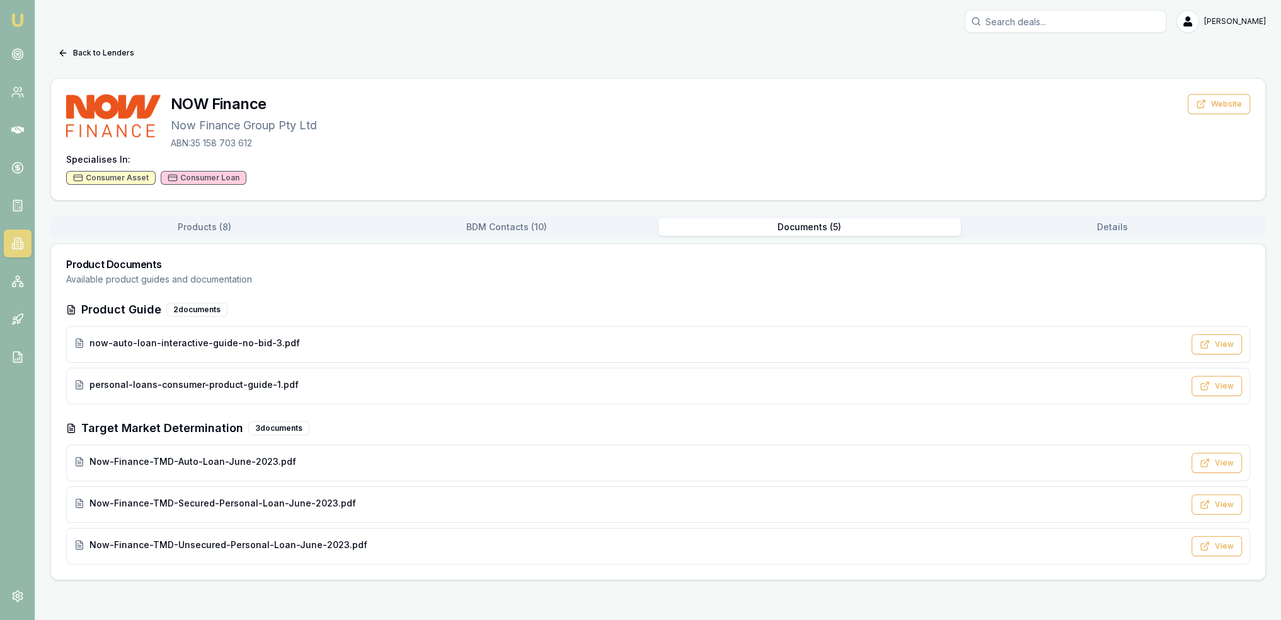
click at [792, 231] on button "Documents ( 5 )" at bounding box center [810, 227] width 303 height 18
click at [511, 226] on button "BDM Contacts ( 10 )" at bounding box center [510, 227] width 305 height 18
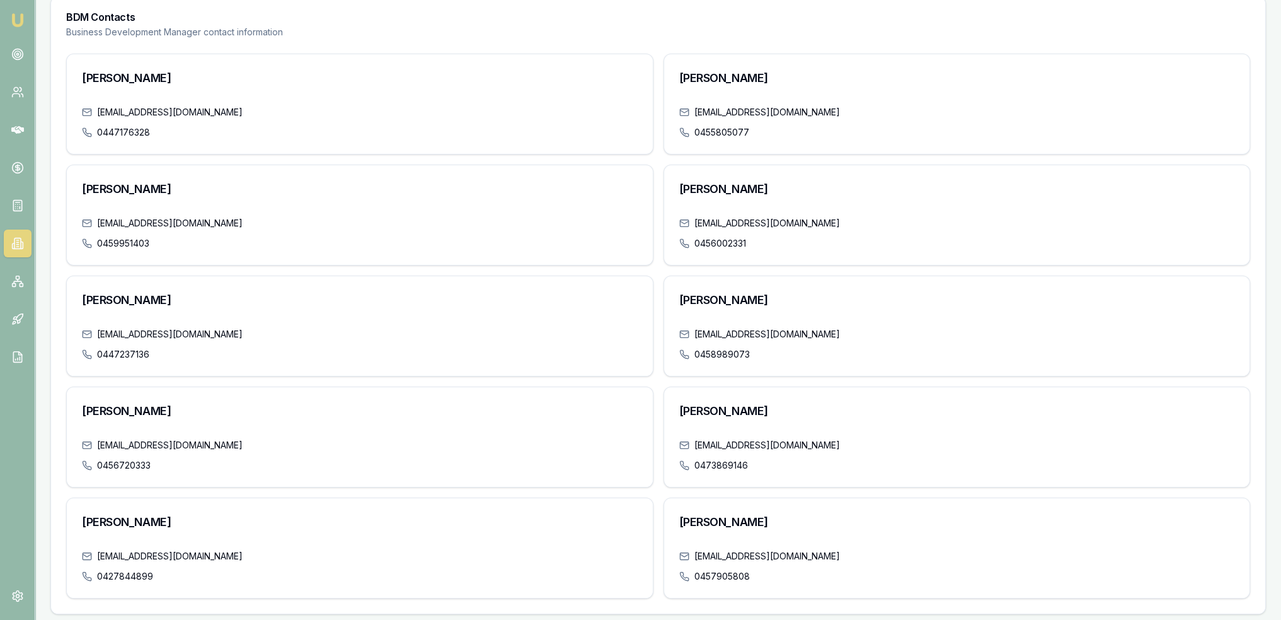
scroll to position [250, 0]
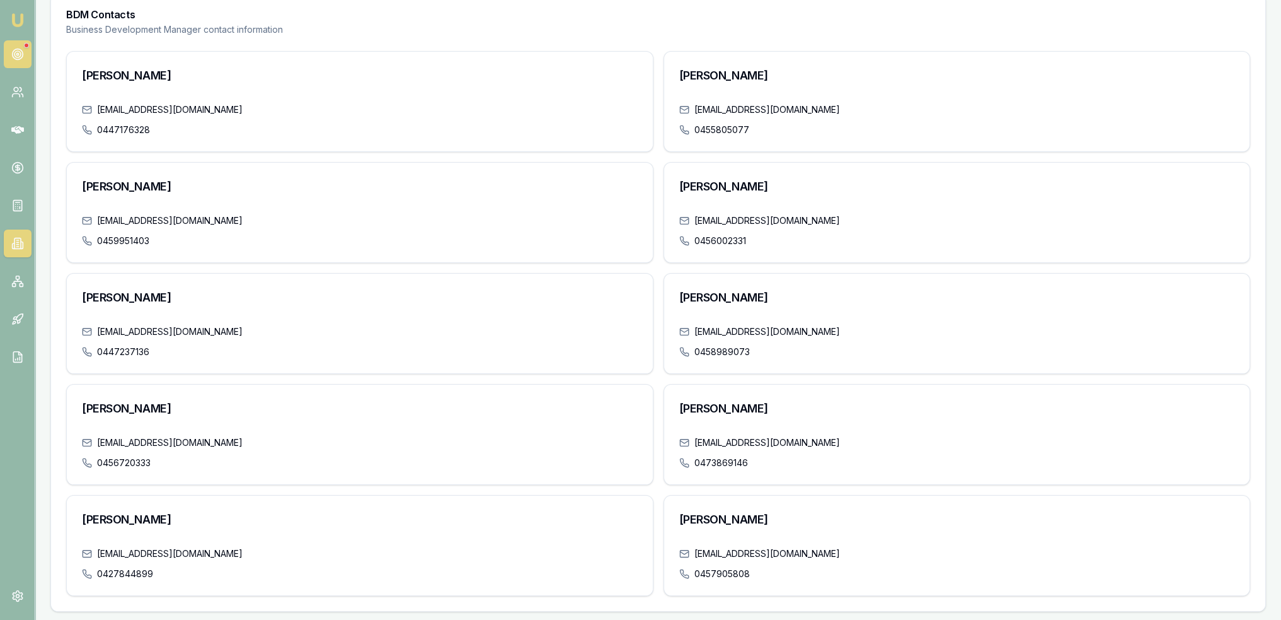
click at [18, 51] on circle at bounding box center [17, 54] width 6 height 6
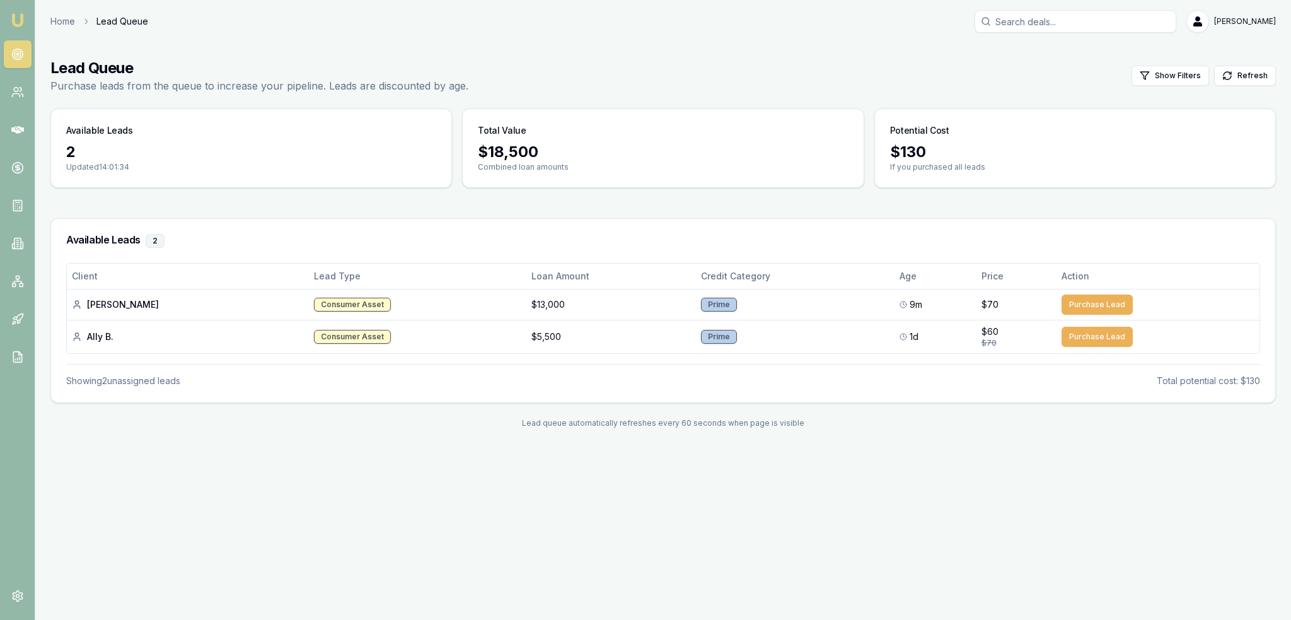
click at [21, 18] on img at bounding box center [17, 20] width 15 height 15
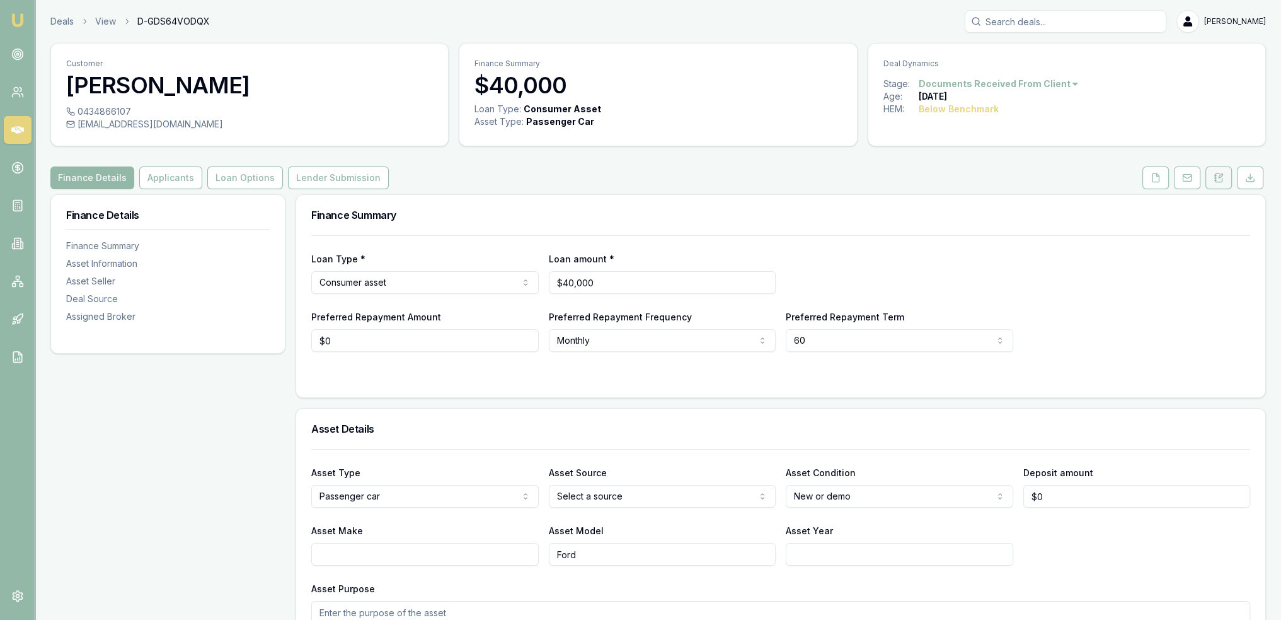
click at [1222, 173] on icon at bounding box center [1219, 178] width 10 height 10
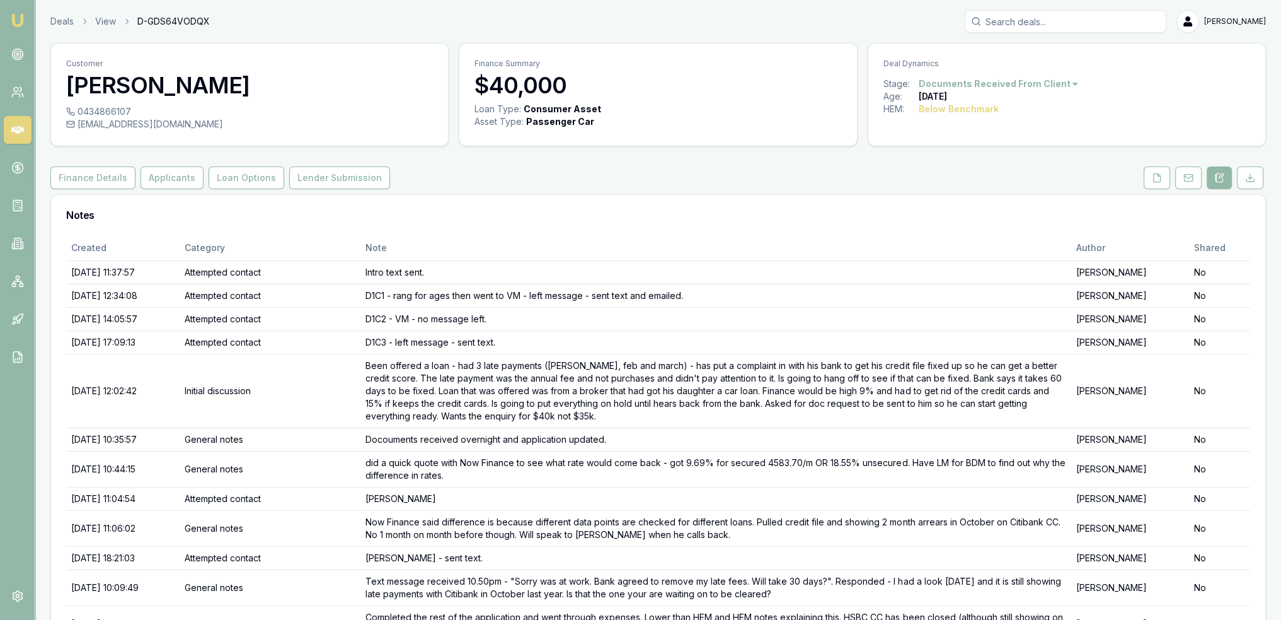
drag, startPoint x: 162, startPoint y: 174, endPoint x: 371, endPoint y: 203, distance: 211.3
click at [163, 175] on button "Applicants" at bounding box center [172, 177] width 63 height 23
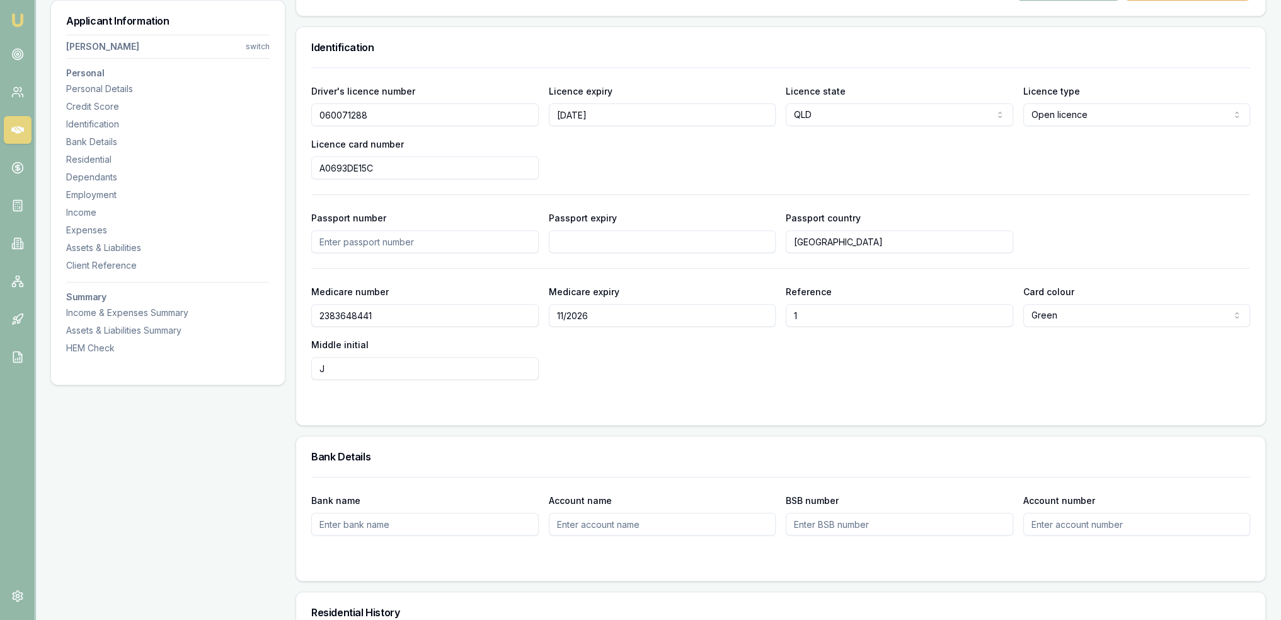
scroll to position [642, 0]
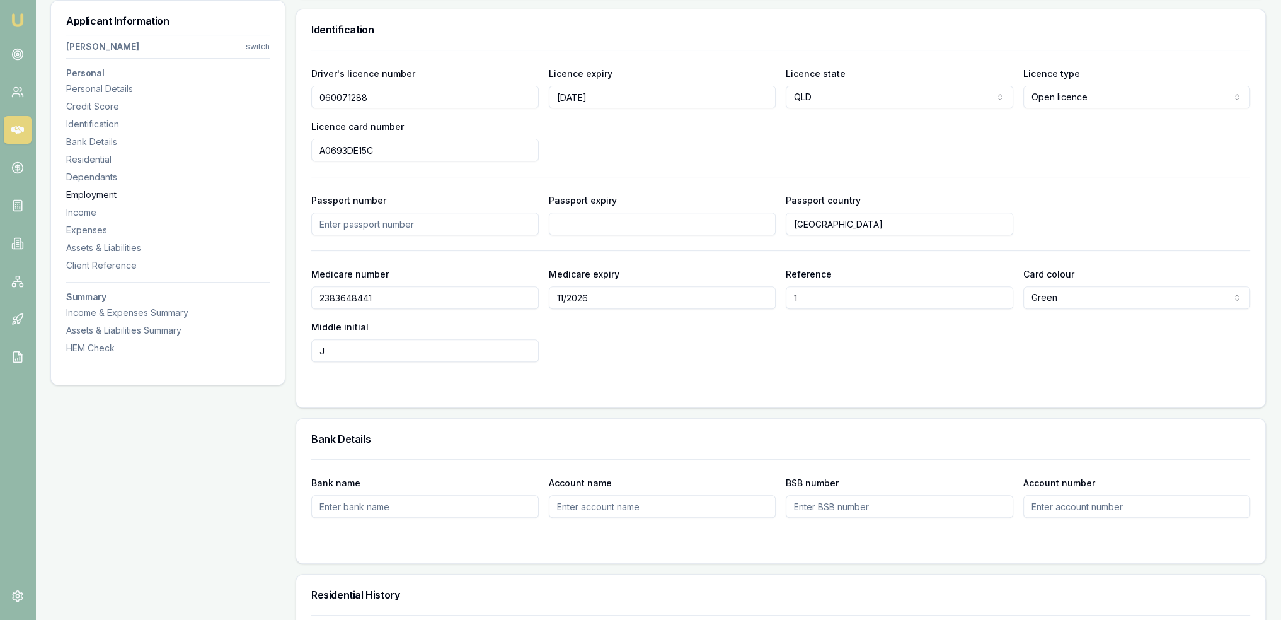
click at [92, 194] on div "Employment" at bounding box center [168, 194] width 204 height 13
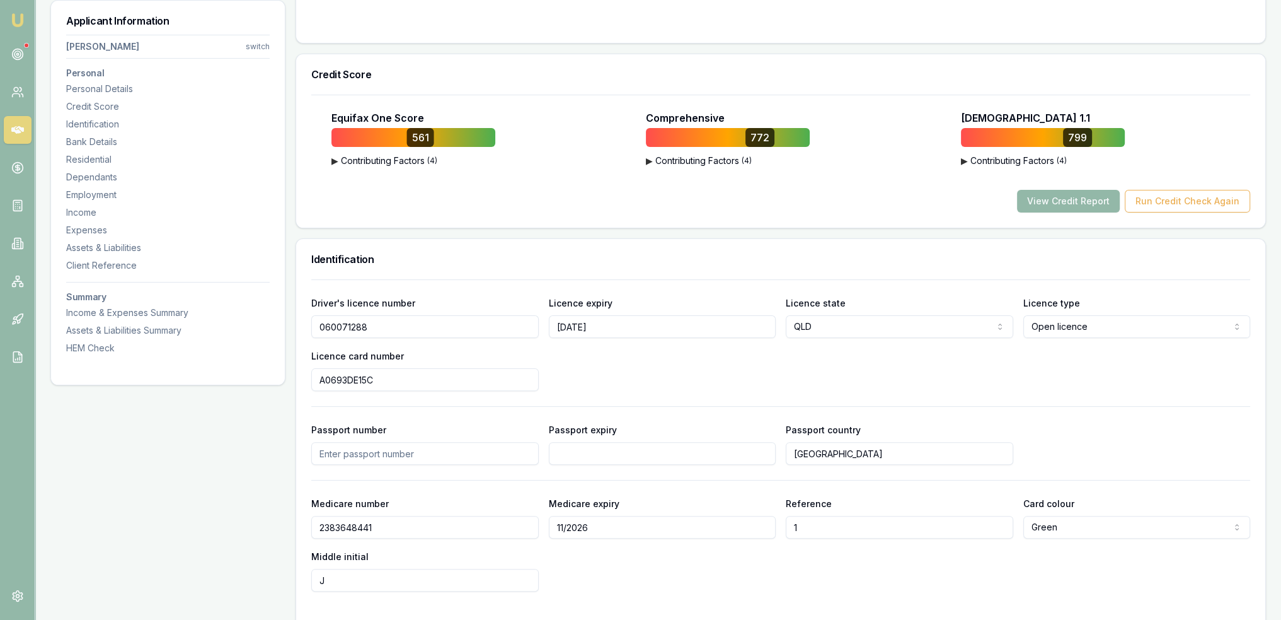
scroll to position [0, 0]
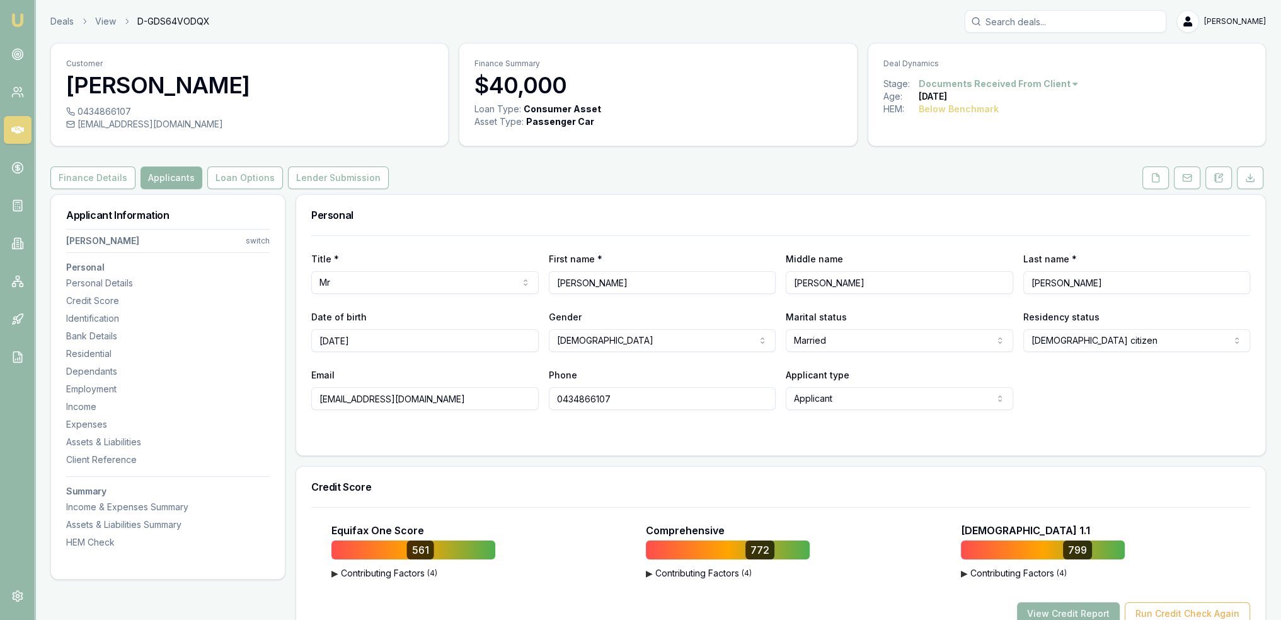
click at [697, 251] on div "First name * Cornelius" at bounding box center [663, 272] width 228 height 43
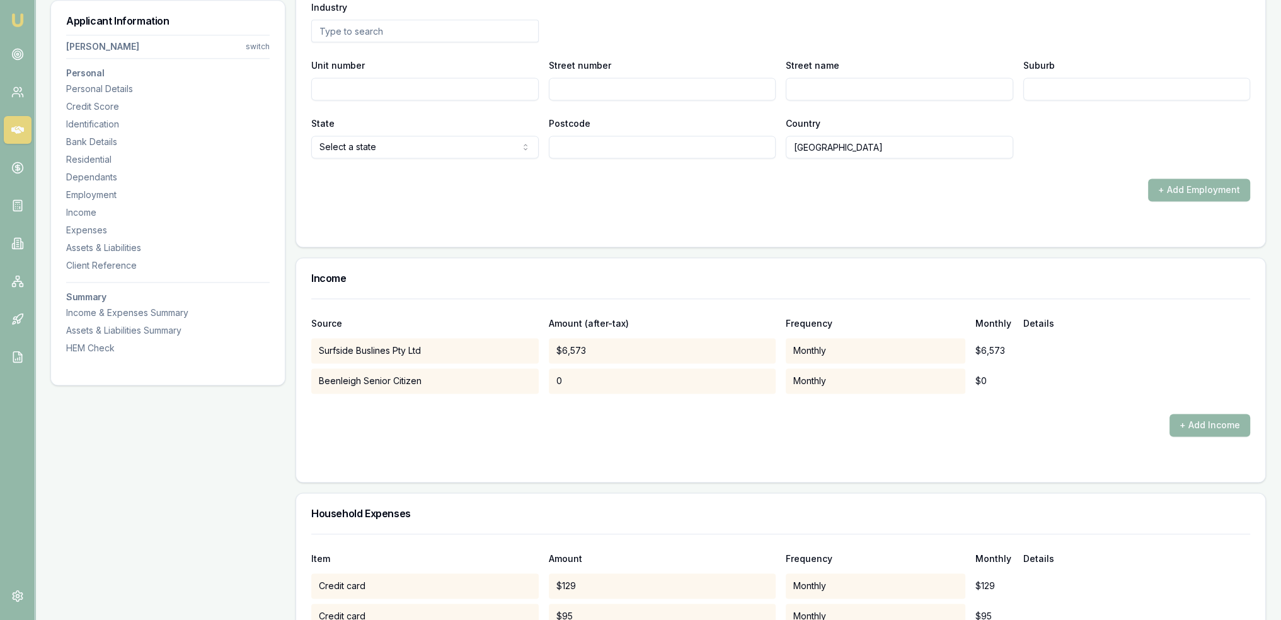
scroll to position [2302, 0]
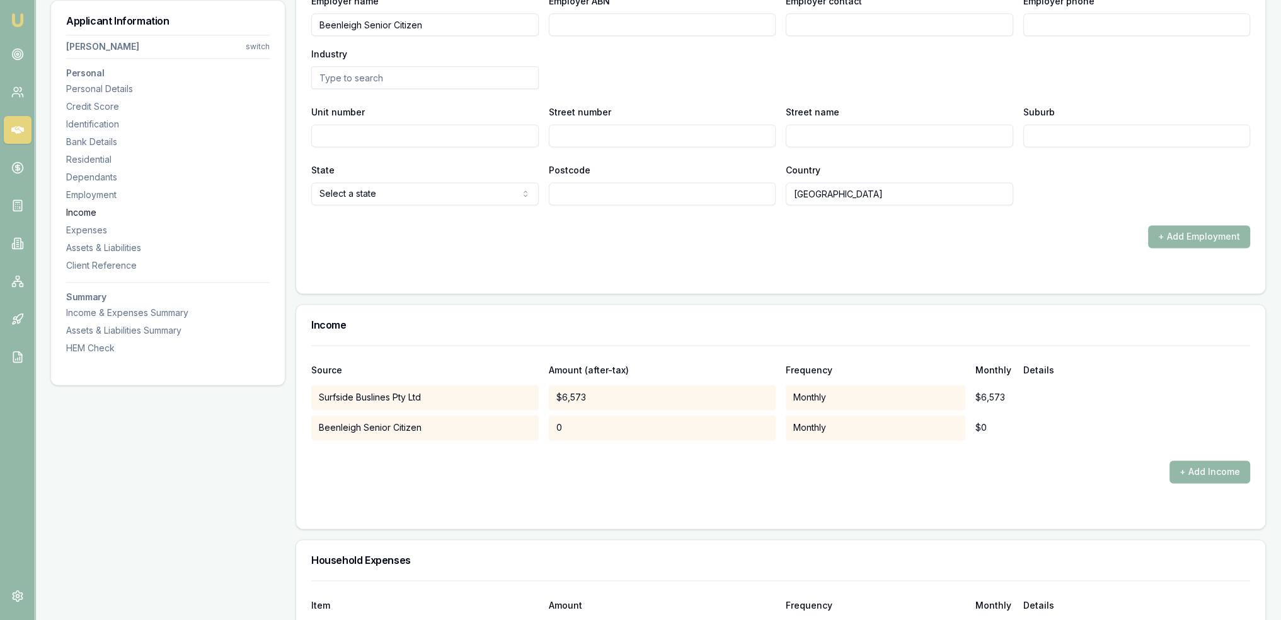
click at [89, 206] on div "Income" at bounding box center [168, 212] width 204 height 13
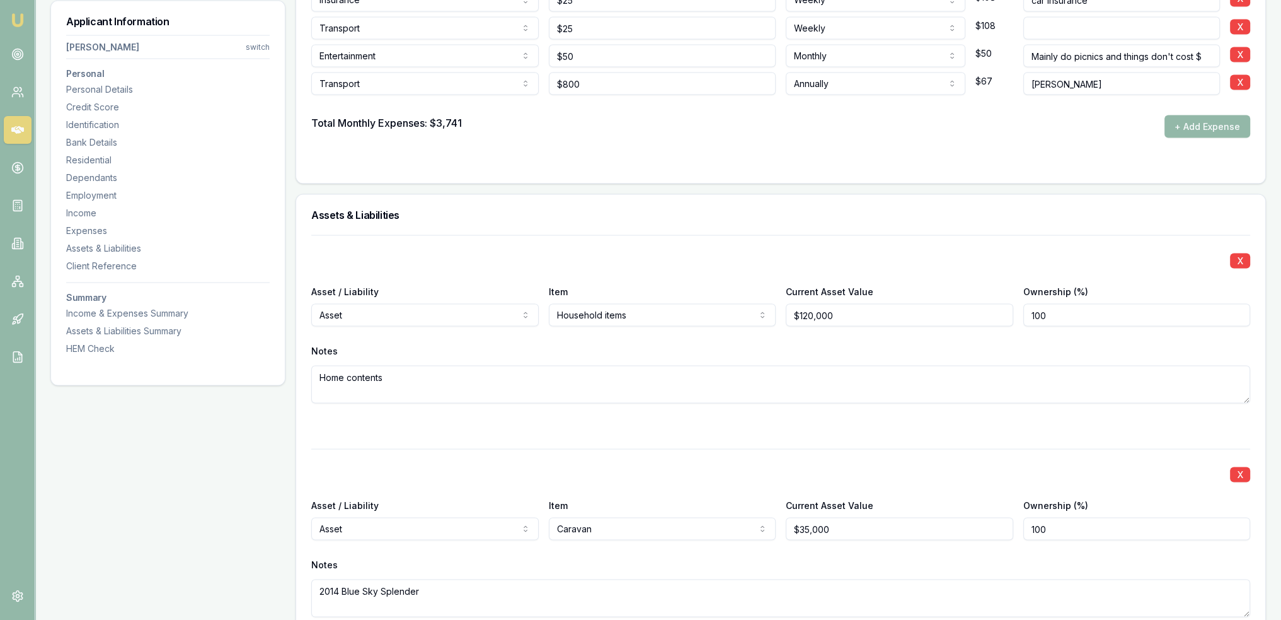
scroll to position [3222, 0]
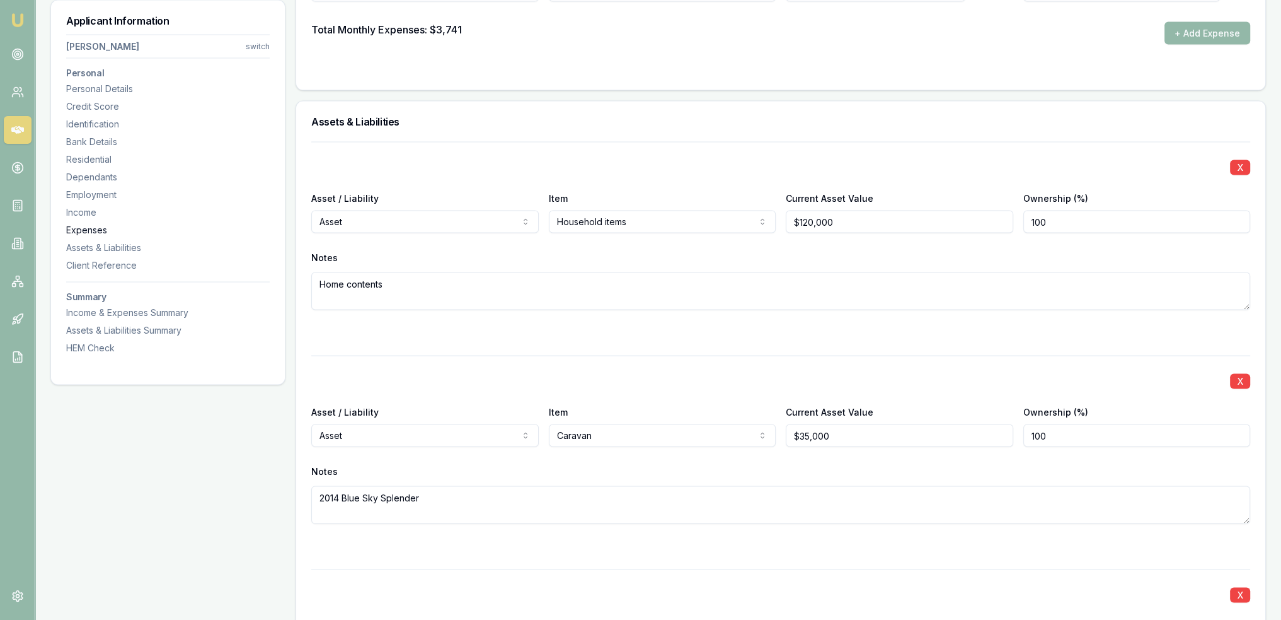
click at [89, 234] on div "Expenses" at bounding box center [168, 230] width 204 height 13
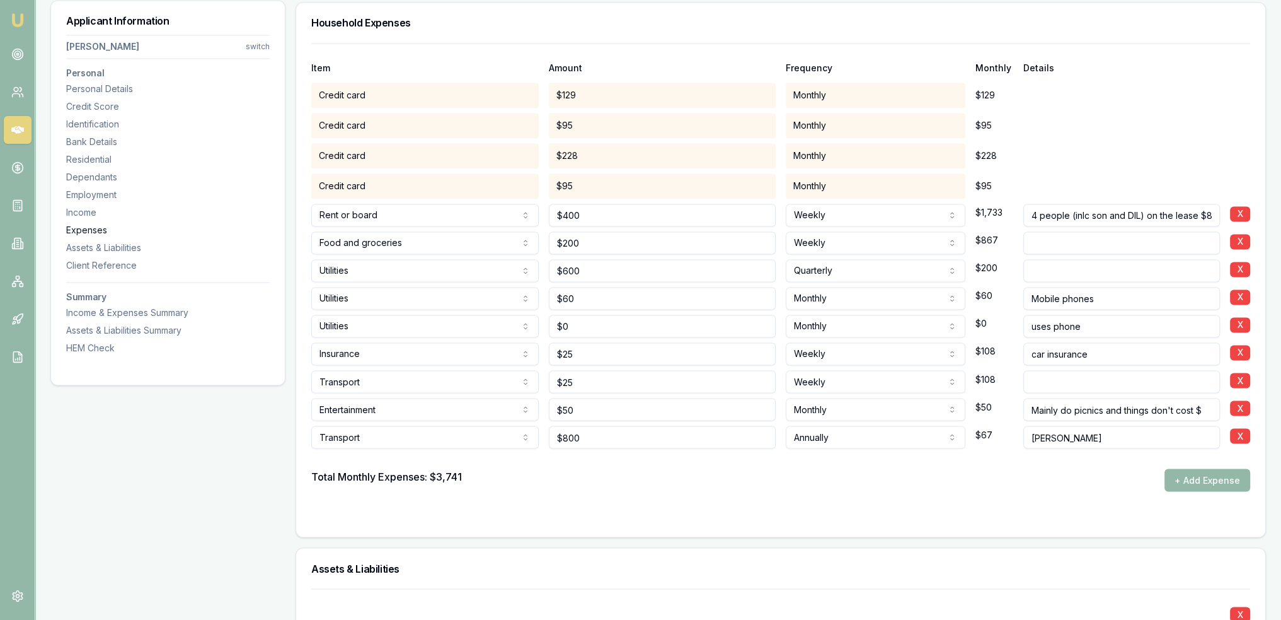
scroll to position [2838, 0]
click at [86, 312] on div "Income & Expenses Summary" at bounding box center [168, 312] width 204 height 13
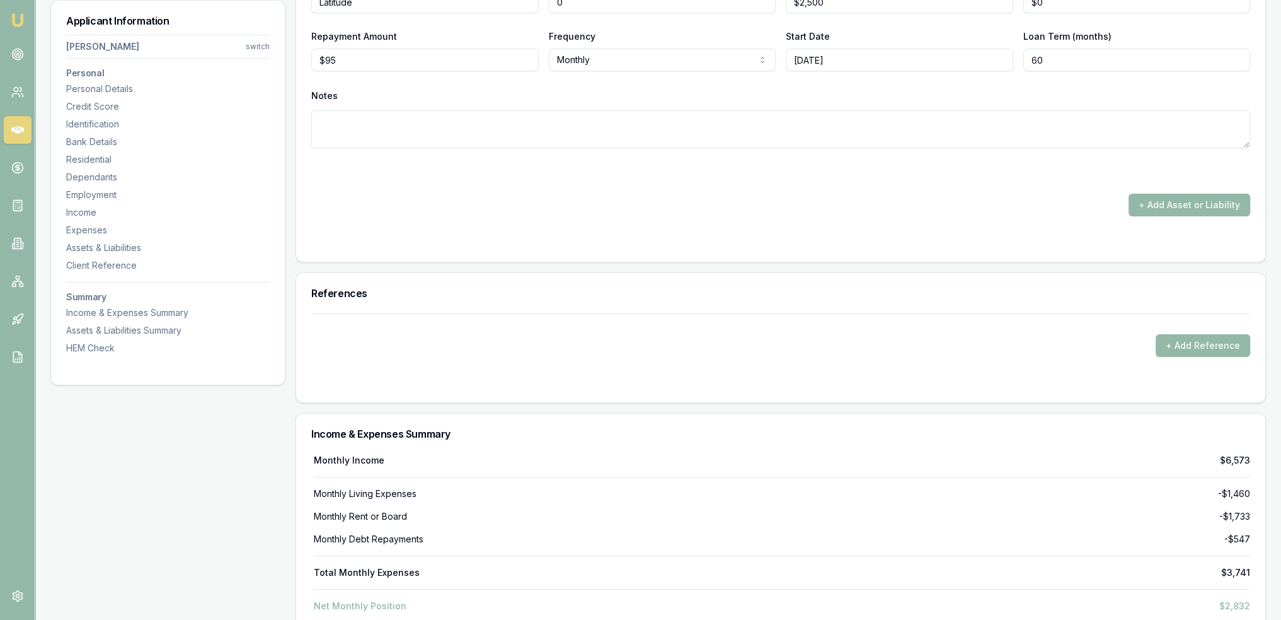
scroll to position [5827, 0]
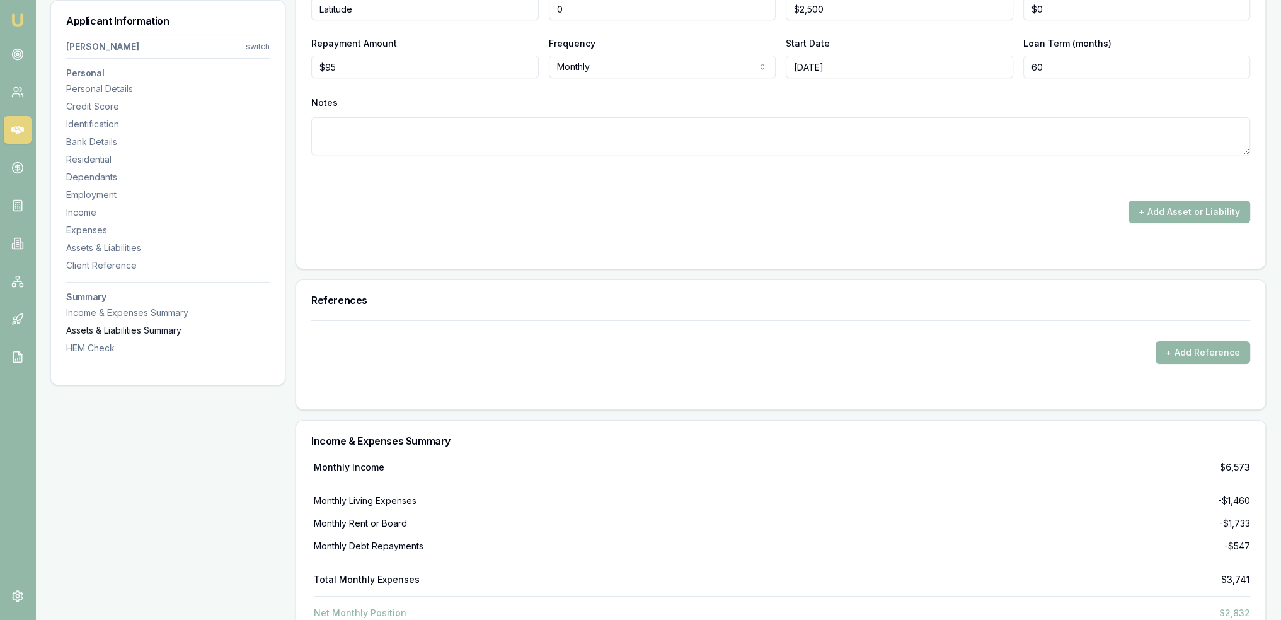
click at [105, 331] on div "Assets & Liabilities Summary" at bounding box center [168, 330] width 204 height 13
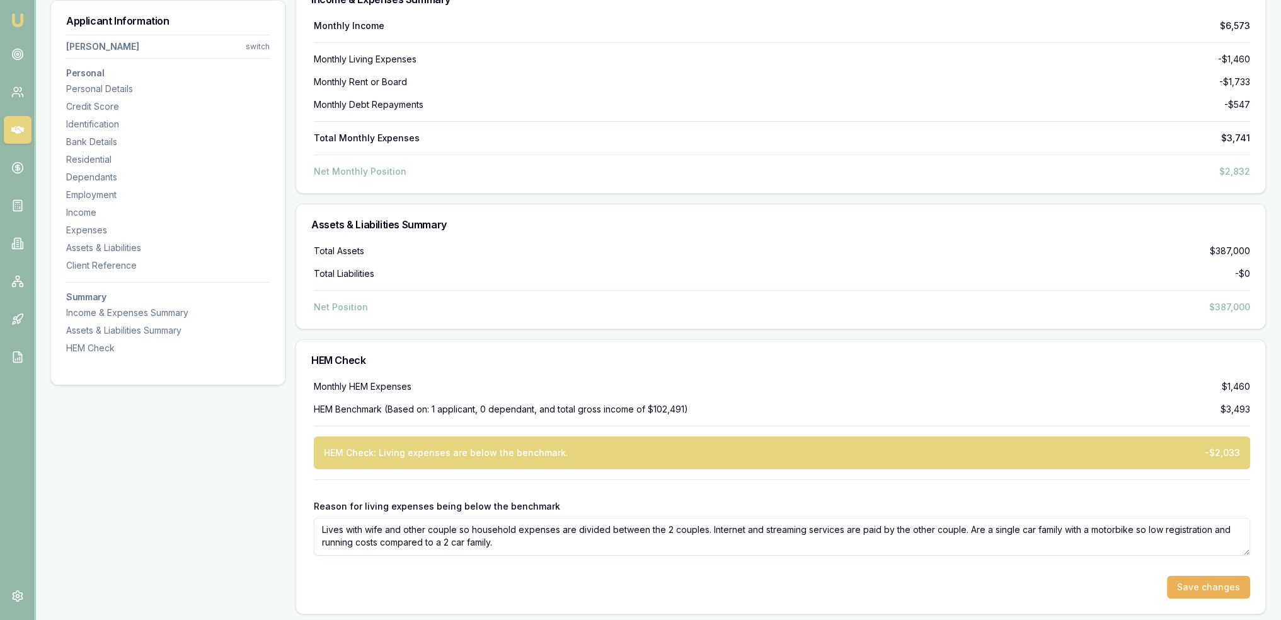
scroll to position [6241, 0]
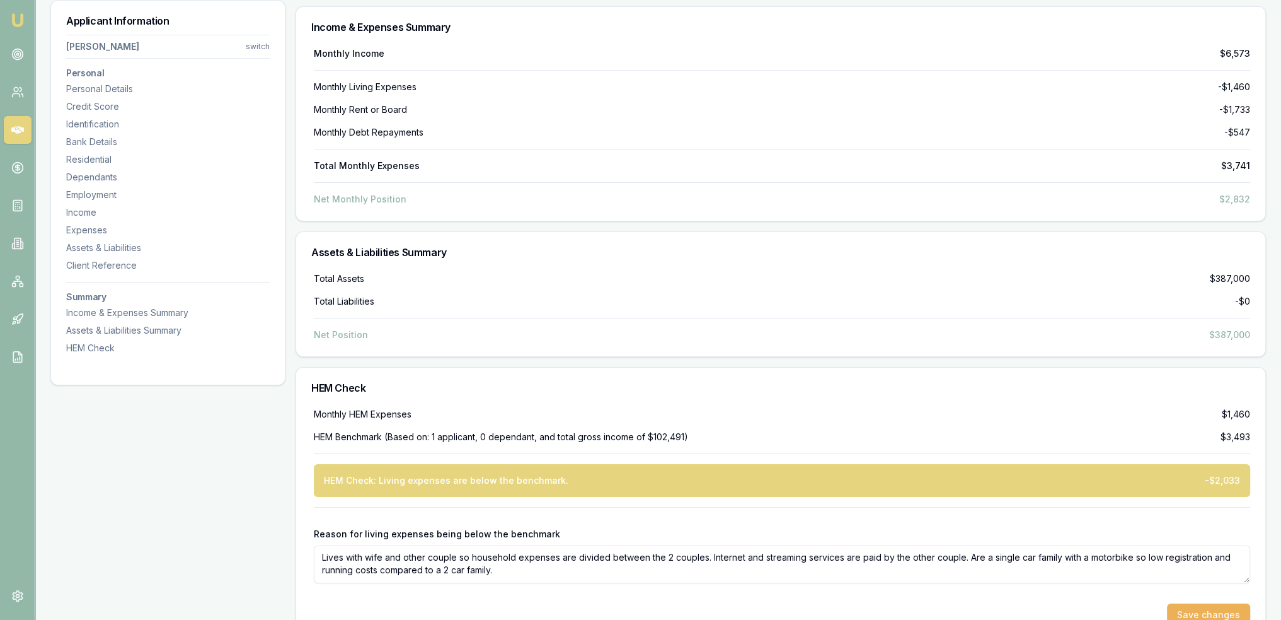
drag, startPoint x: 454, startPoint y: 104, endPoint x: 464, endPoint y: 127, distance: 25.2
click at [454, 104] on div "Monthly Rent or Board -$1,733" at bounding box center [782, 109] width 937 height 13
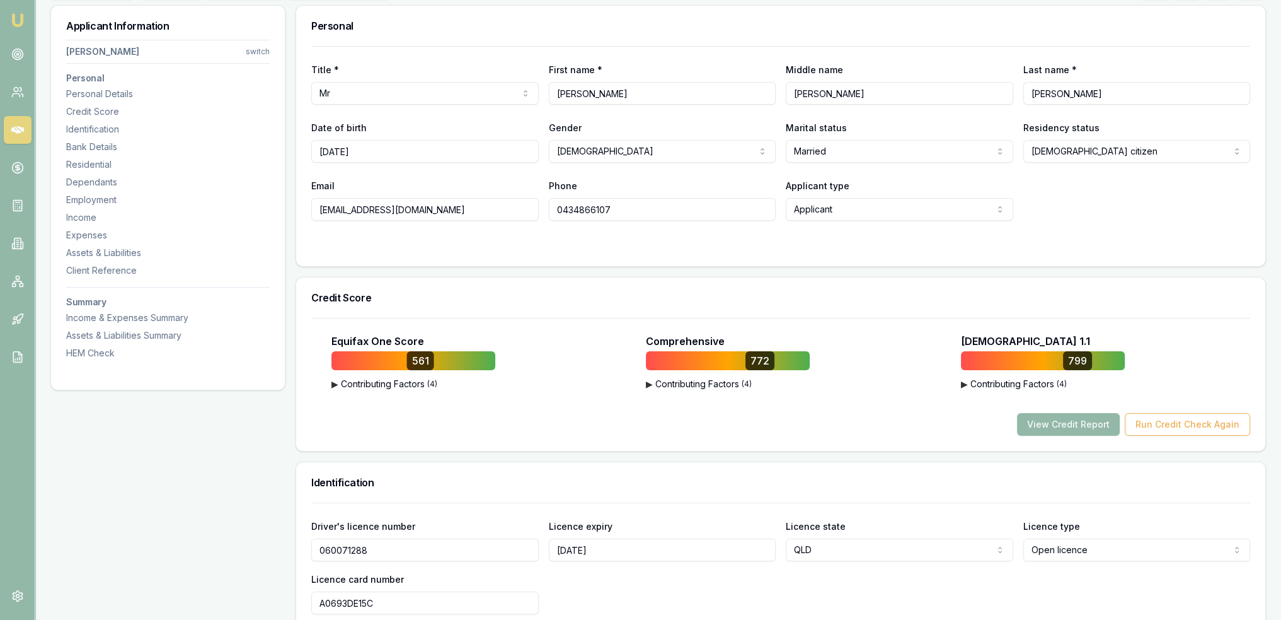
scroll to position [0, 0]
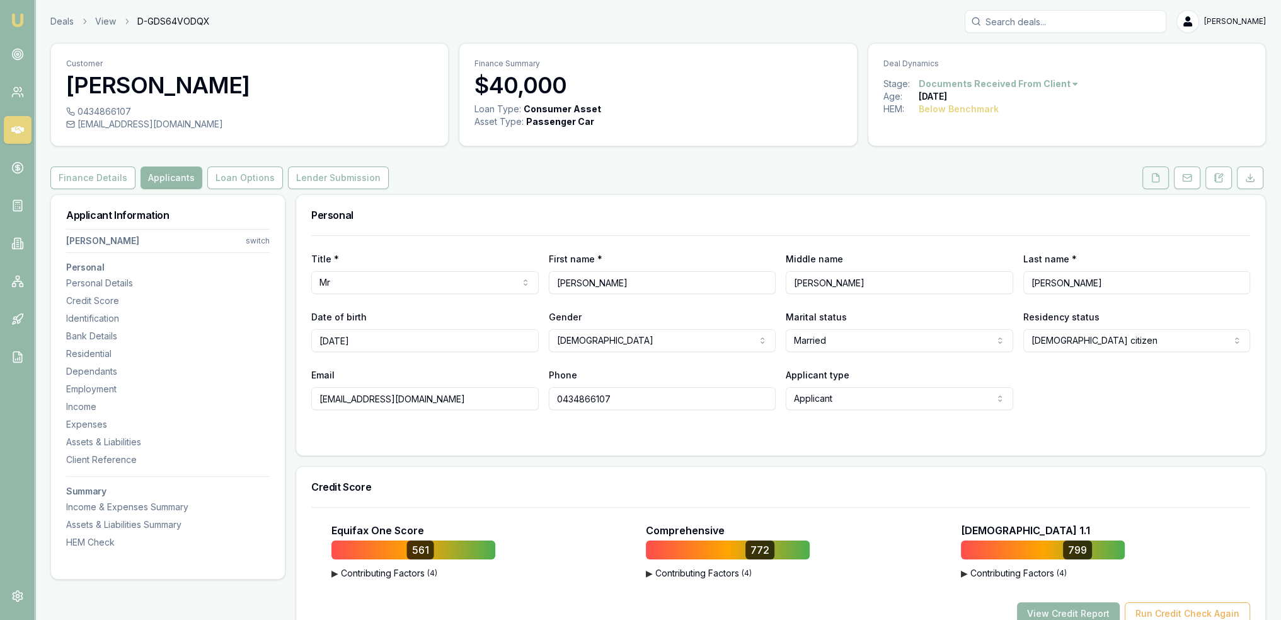
click at [1151, 171] on button at bounding box center [1156, 177] width 26 height 23
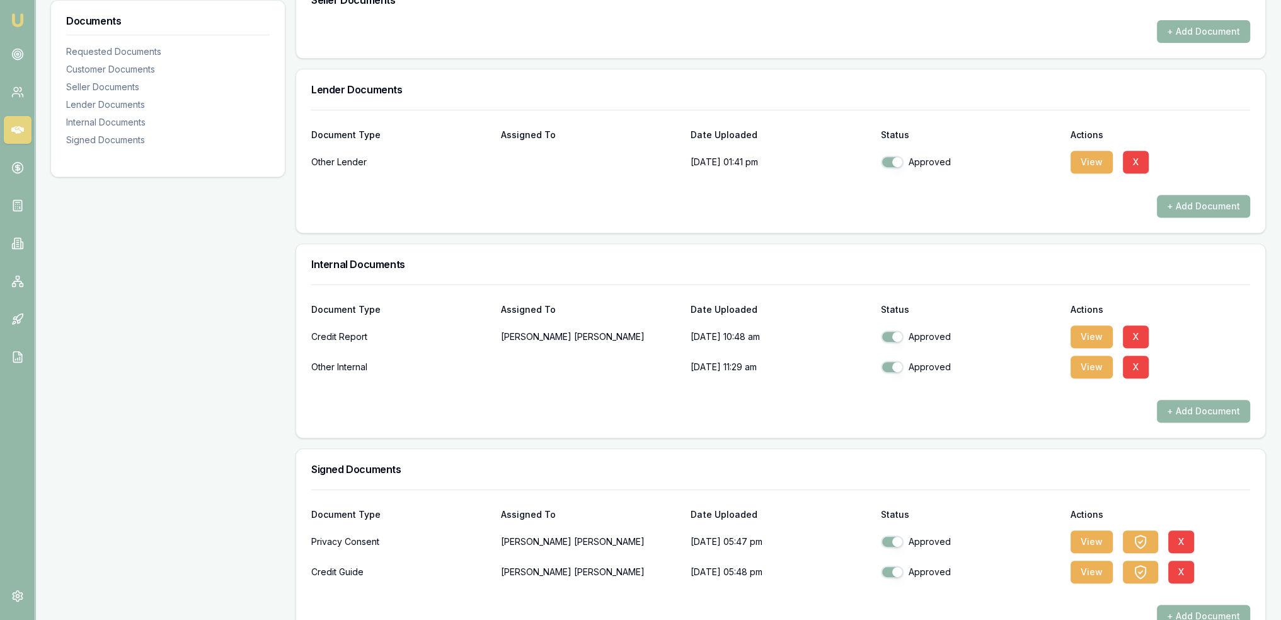
scroll to position [687, 0]
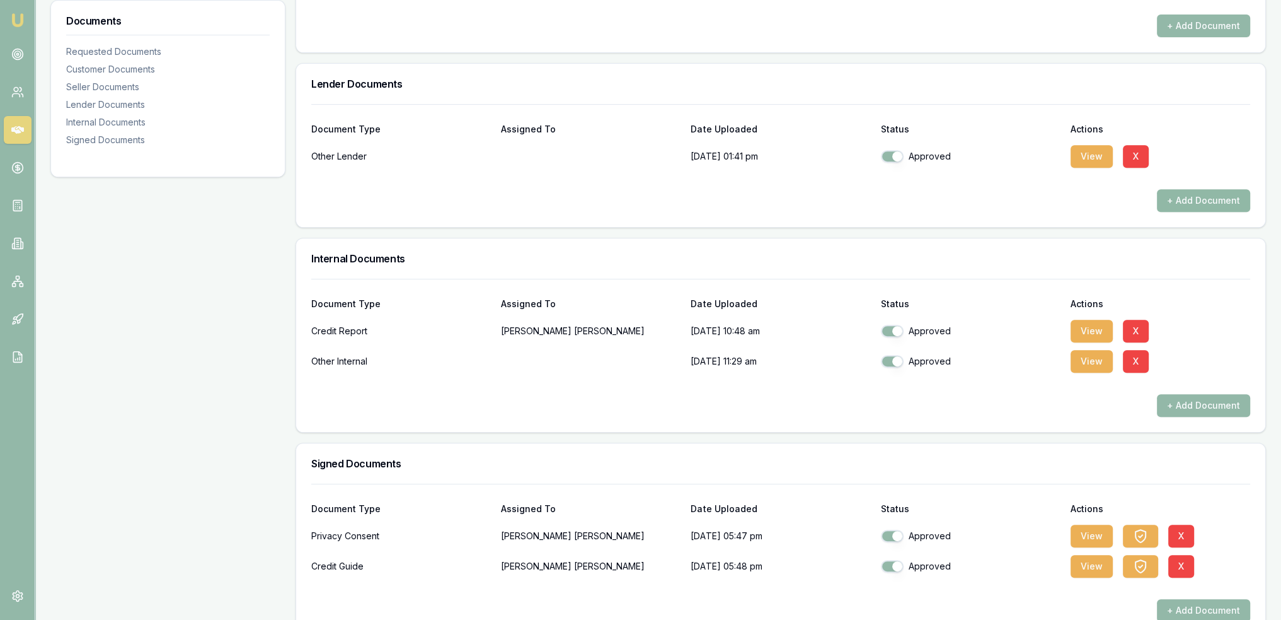
click at [1193, 191] on button "+ Add Document" at bounding box center [1203, 200] width 93 height 23
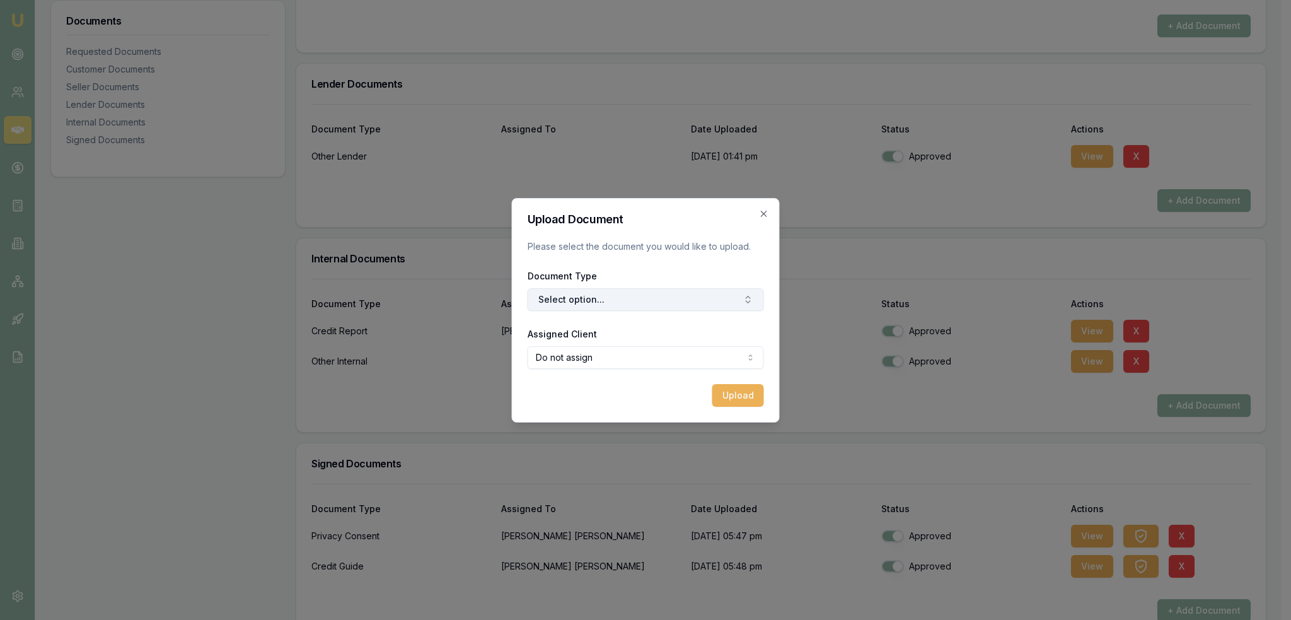
click at [590, 295] on button "Select option..." at bounding box center [646, 299] width 236 height 23
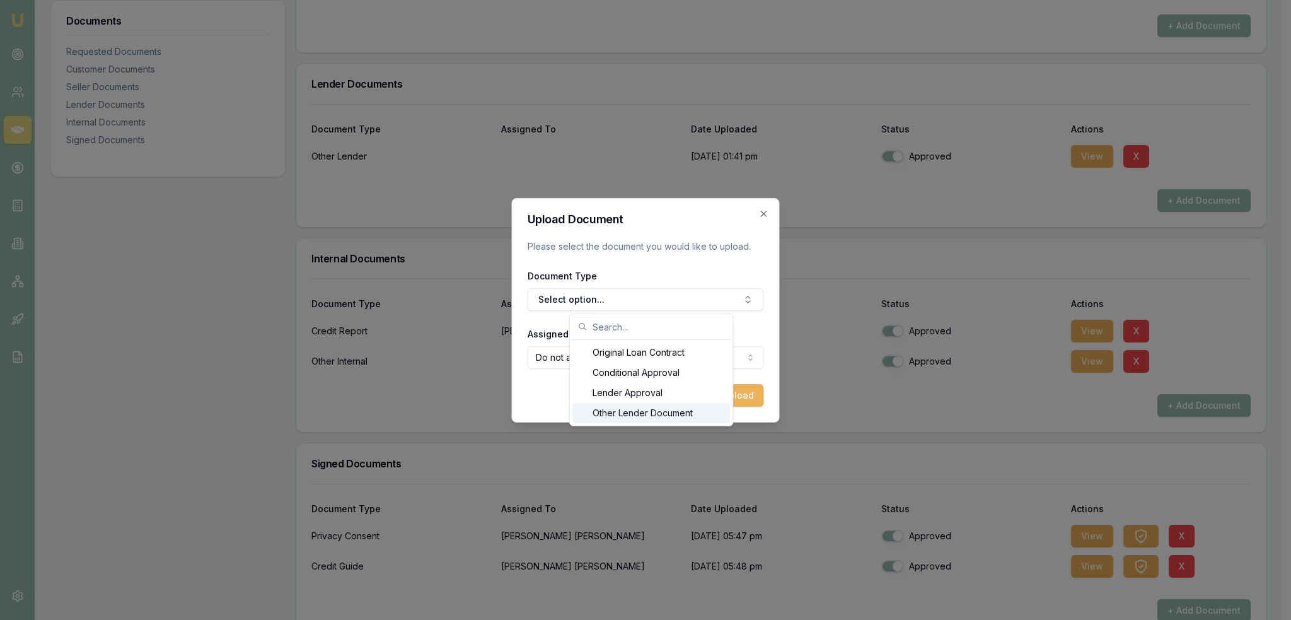
click at [606, 411] on div "Other Lender Document" at bounding box center [651, 413] width 158 height 20
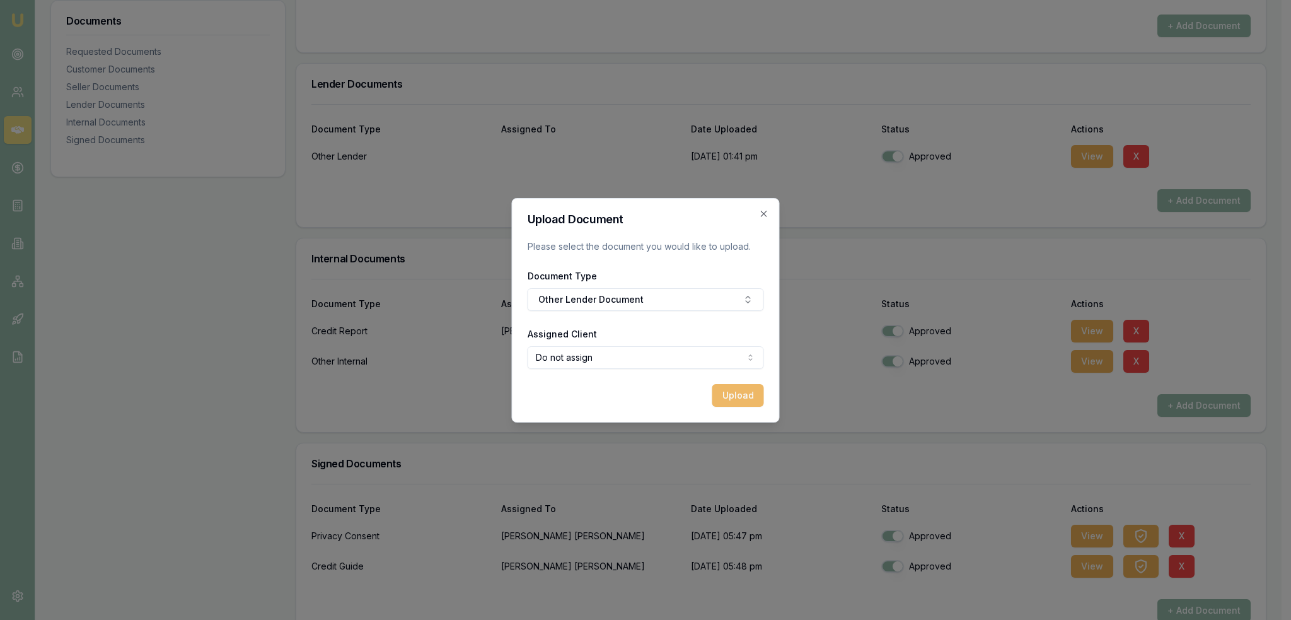
click at [758, 393] on button "Upload" at bounding box center [738, 395] width 52 height 23
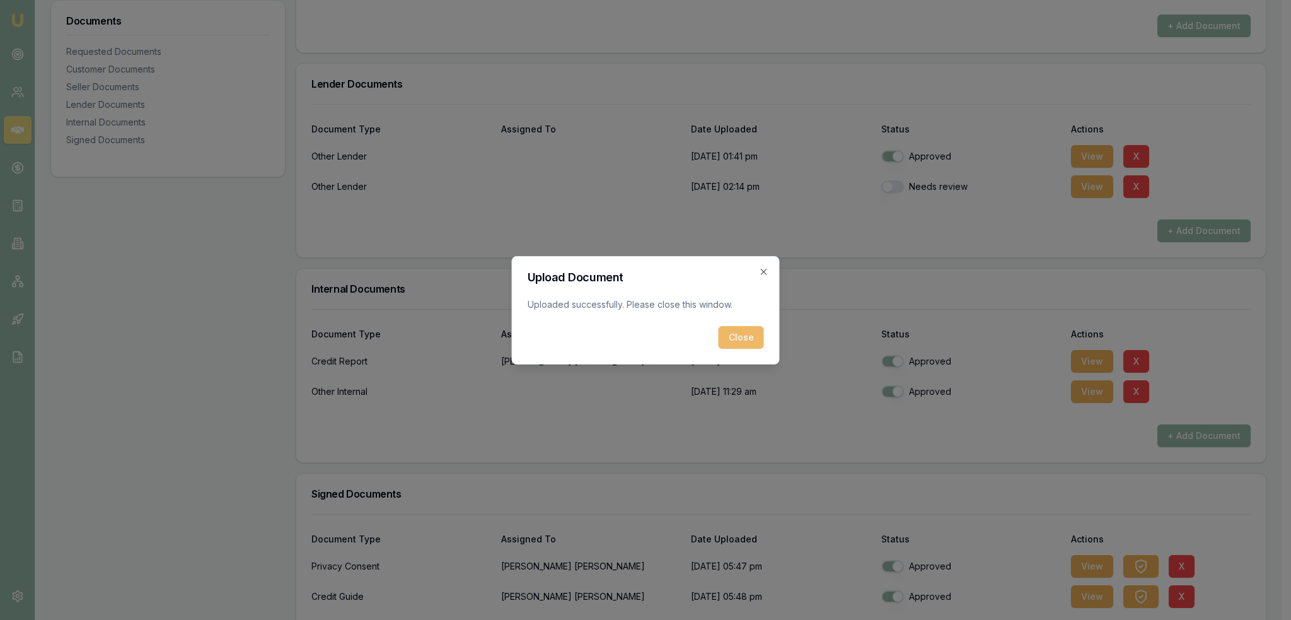
click at [746, 331] on button "Close" at bounding box center [741, 337] width 45 height 23
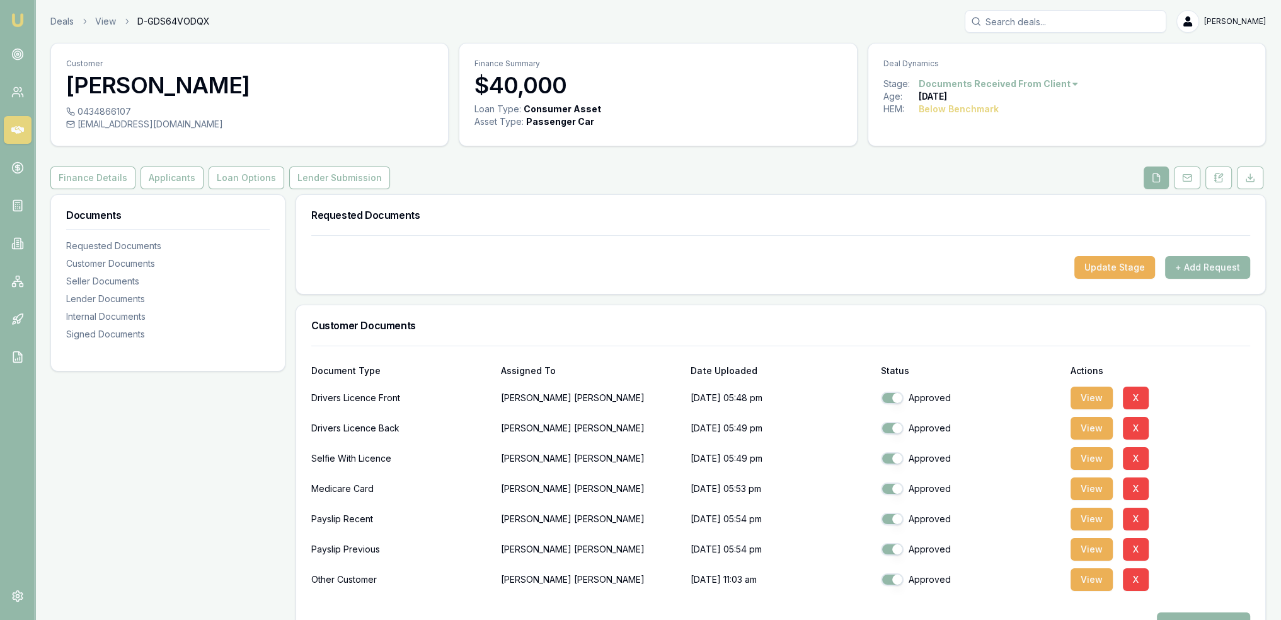
scroll to position [26, 0]
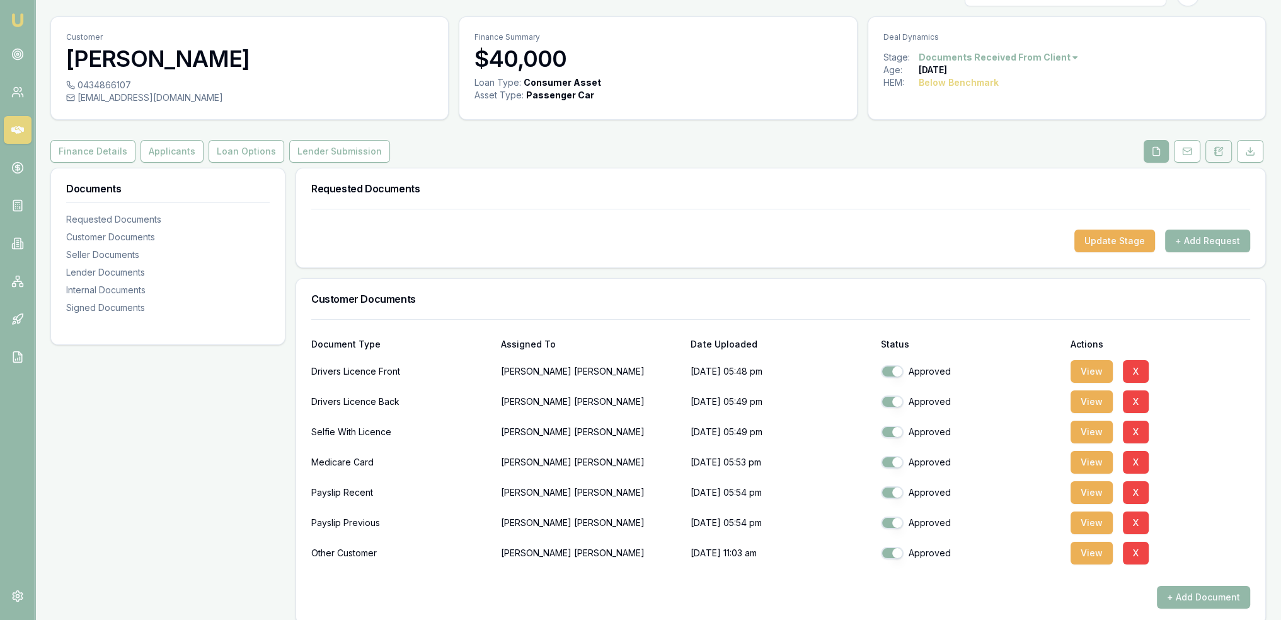
click at [1214, 155] on icon at bounding box center [1219, 151] width 10 height 10
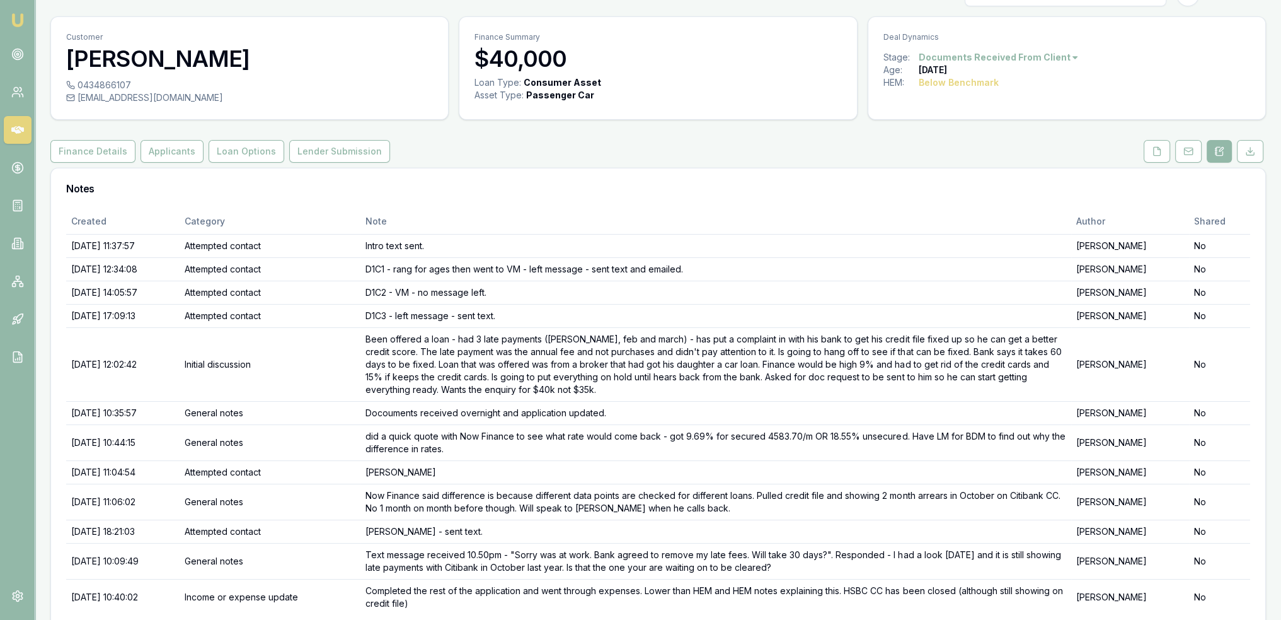
scroll to position [78, 0]
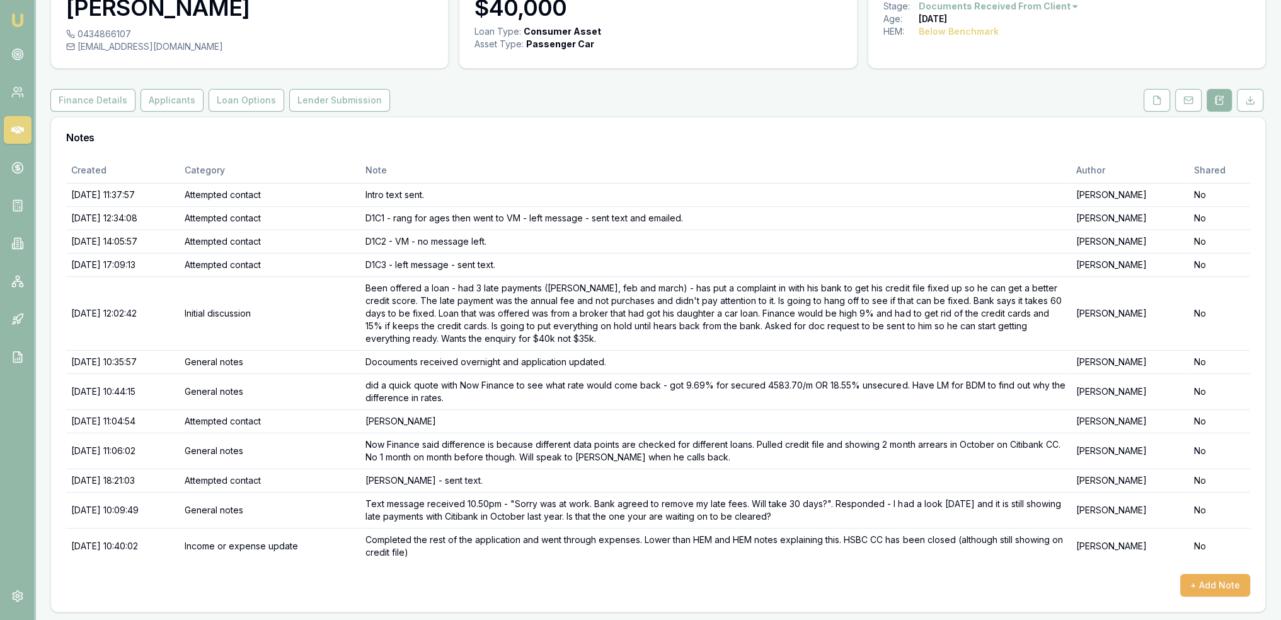
click at [1210, 599] on div "Created Category Note Author Shared [DATE] 11:37:57 Attempted contact Intro tex…" at bounding box center [658, 385] width 1215 height 454
click at [1215, 581] on button "+ Add Note" at bounding box center [1216, 585] width 70 height 23
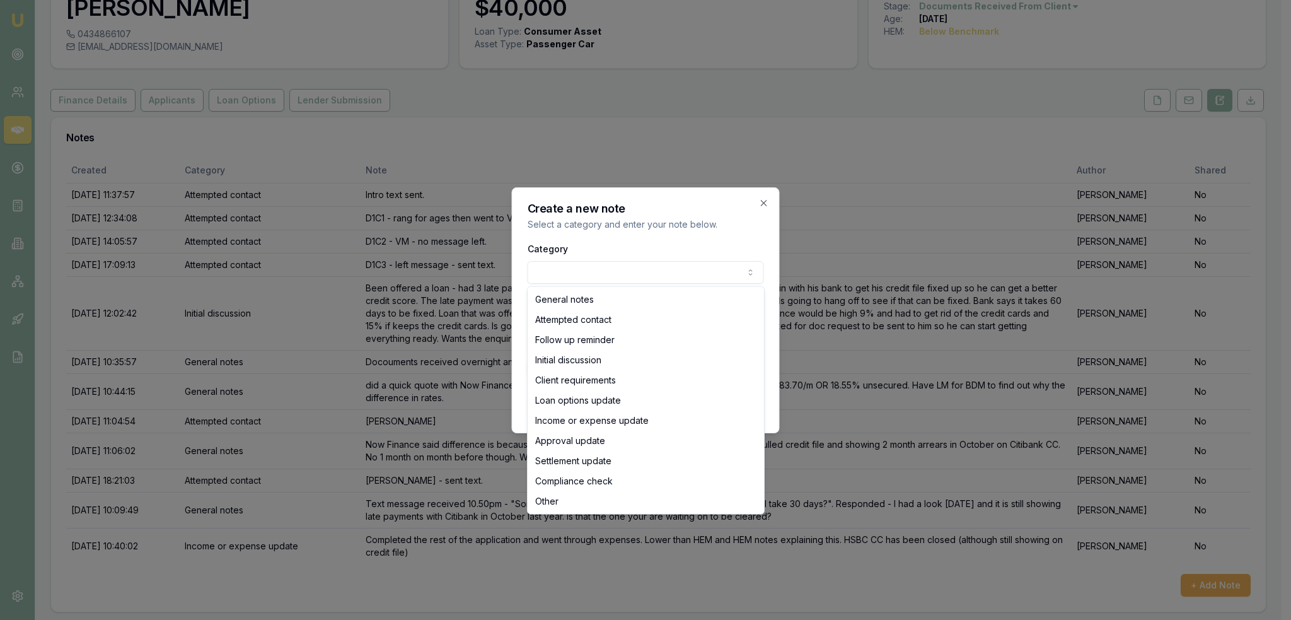
click at [622, 265] on body "Emu Broker Deals View D-GDS64VODQX [PERSON_NAME] Toggle Menu Customer [PERSON_N…" at bounding box center [640, 232] width 1281 height 620
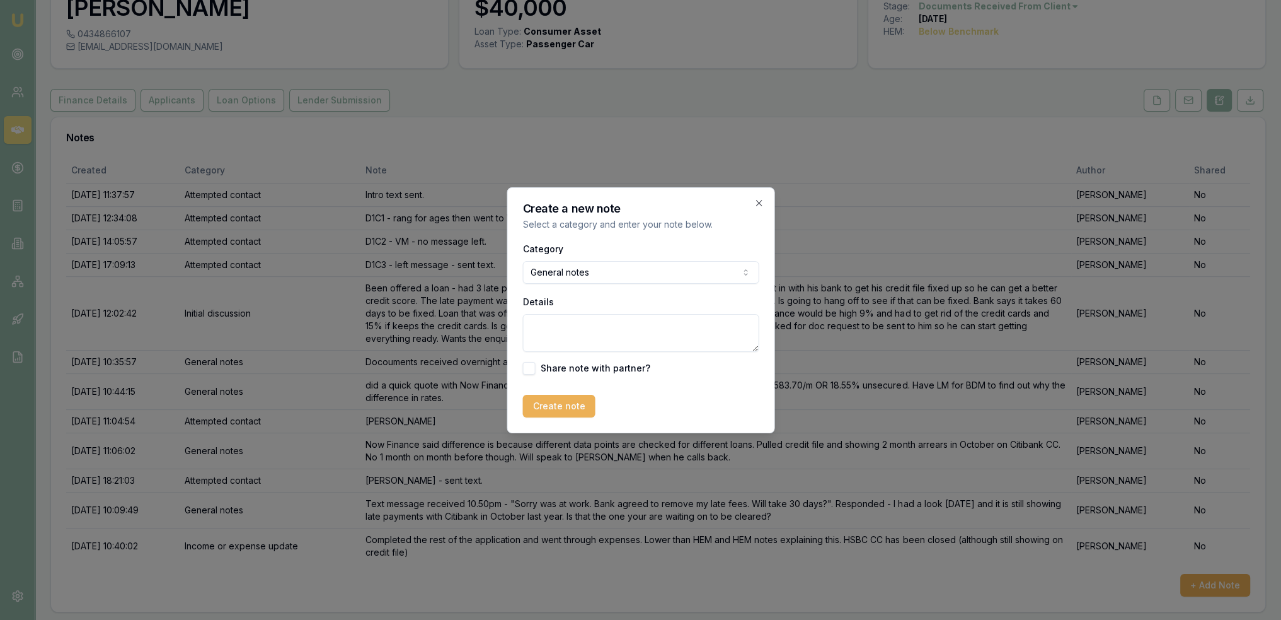
click at [575, 321] on textarea "Details" at bounding box center [641, 333] width 236 height 38
type textarea "F"
drag, startPoint x: 558, startPoint y: 325, endPoint x: 479, endPoint y: 330, distance: 79.0
click at [479, 330] on body "Emu Broker Deals View D-GDS64VODQX Robyn Adams Toggle Menu Customer Cornelius O…" at bounding box center [640, 232] width 1281 height 620
paste textarea "Con O'Donnell - financier investigation- Allied - 9.7% $901.25/w (needs to be n…"
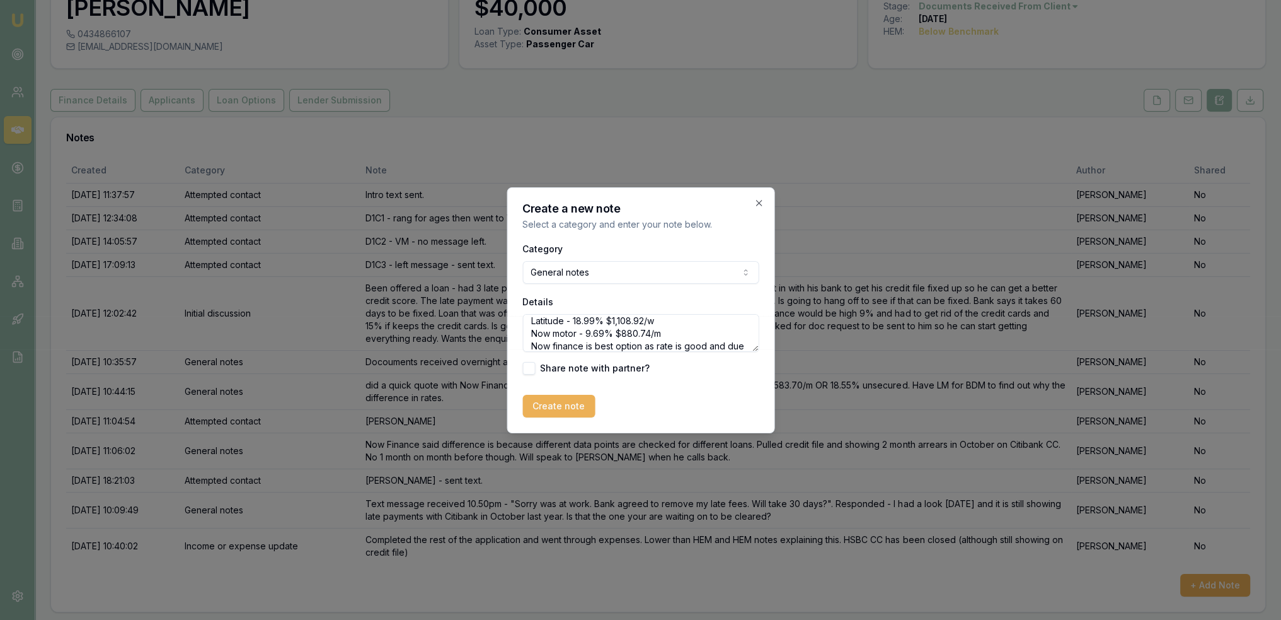
scroll to position [55, 0]
type textarea "Con O'Donnell - financier investigation- Allied - 9.7% $901.25/w (needs to be n…"
click at [579, 408] on button "Create note" at bounding box center [559, 406] width 72 height 23
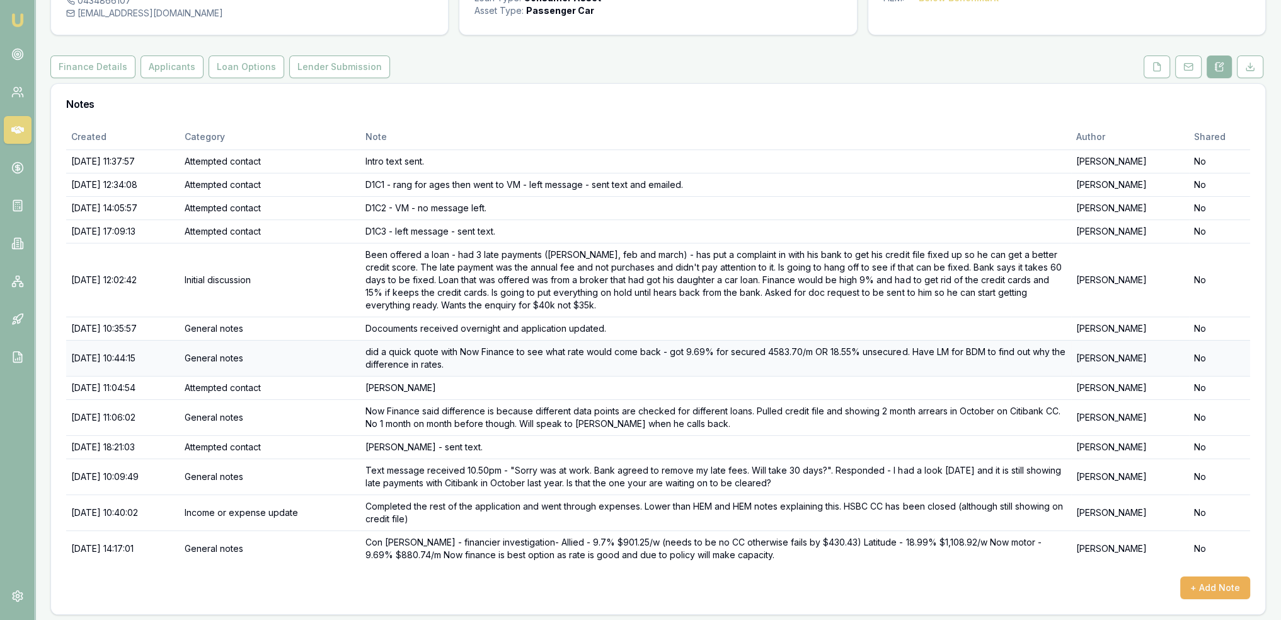
scroll to position [113, 0]
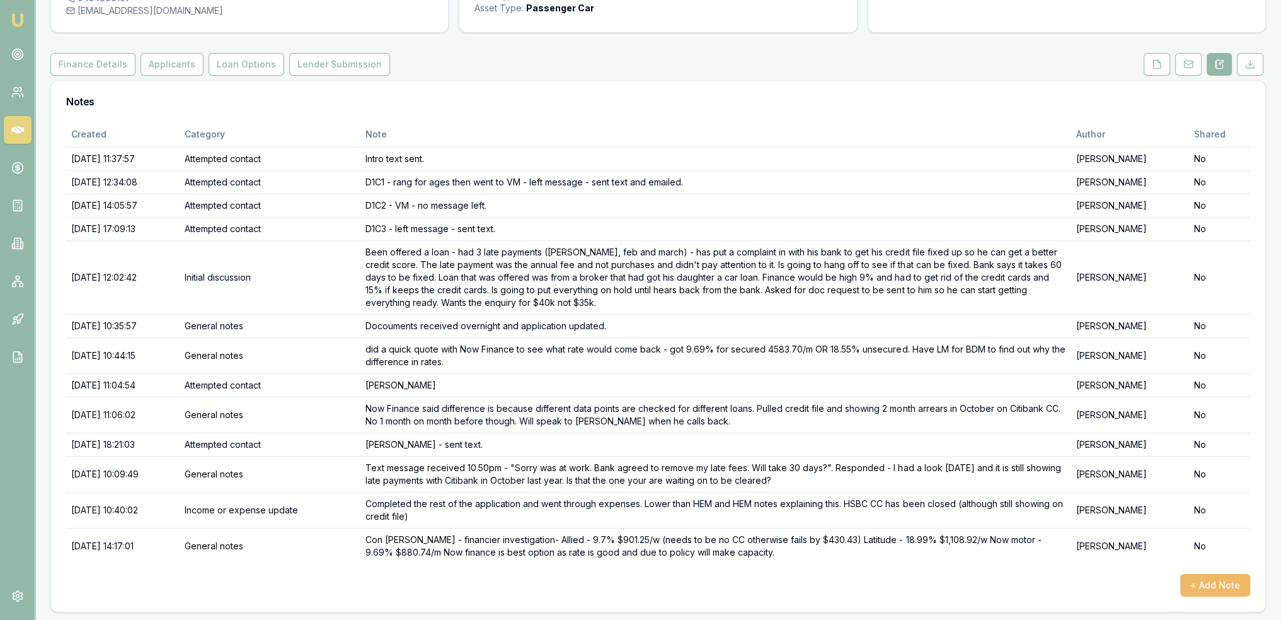
click at [1234, 579] on button "+ Add Note" at bounding box center [1216, 585] width 70 height 23
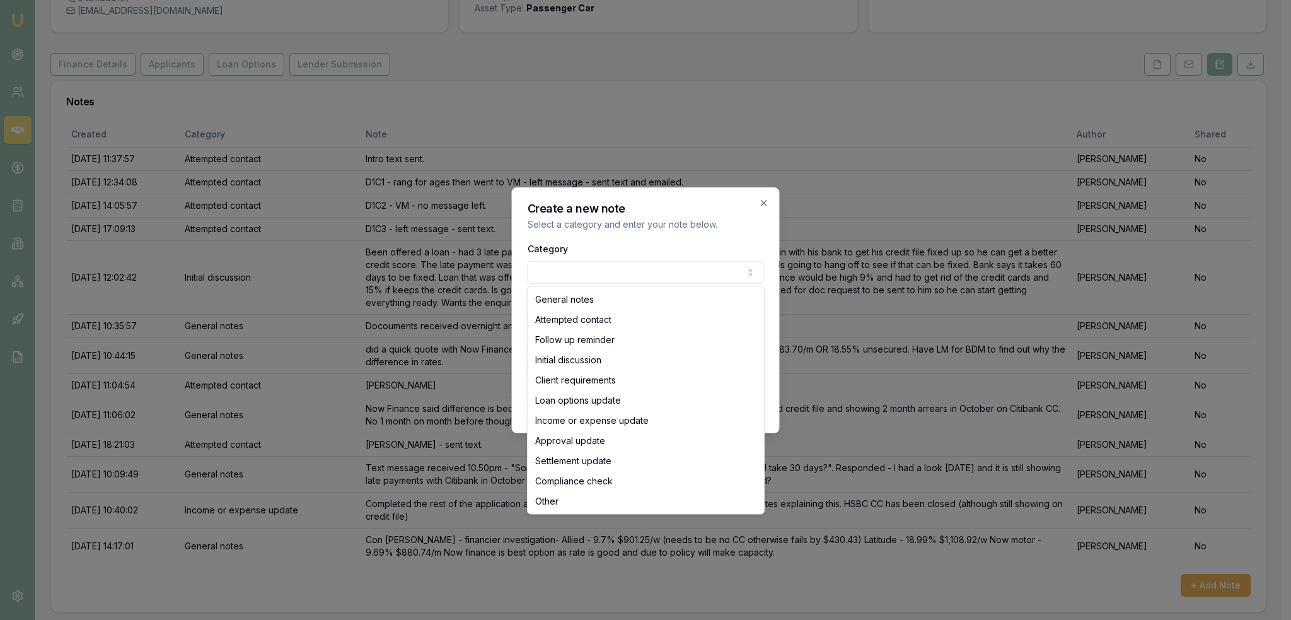
click at [575, 270] on body "Emu Broker Deals View D-GDS64VODQX Robyn Adams Toggle Menu Customer Cornelius O…" at bounding box center [640, 197] width 1281 height 620
select select "ATTEMPTED_CONTACT"
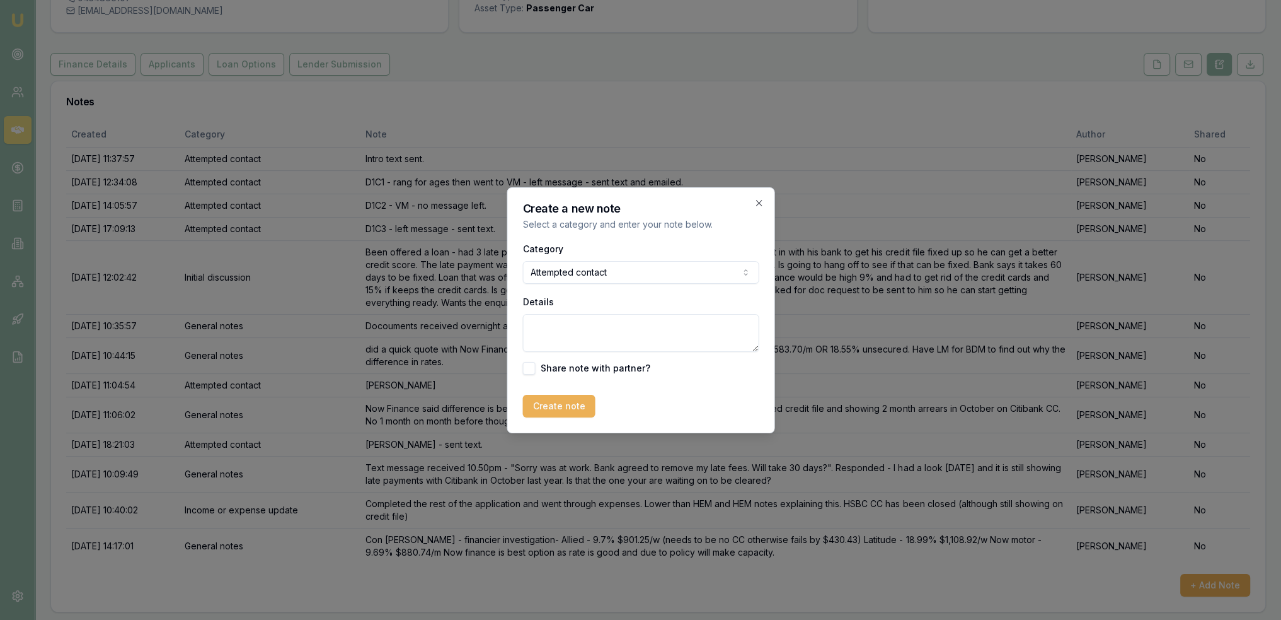
click at [584, 328] on textarea "Details" at bounding box center [641, 333] width 236 height 38
type textarea "VM - LM - sent text - updating Con on outcome of financier investigation."
click at [577, 408] on button "Create note" at bounding box center [559, 406] width 72 height 23
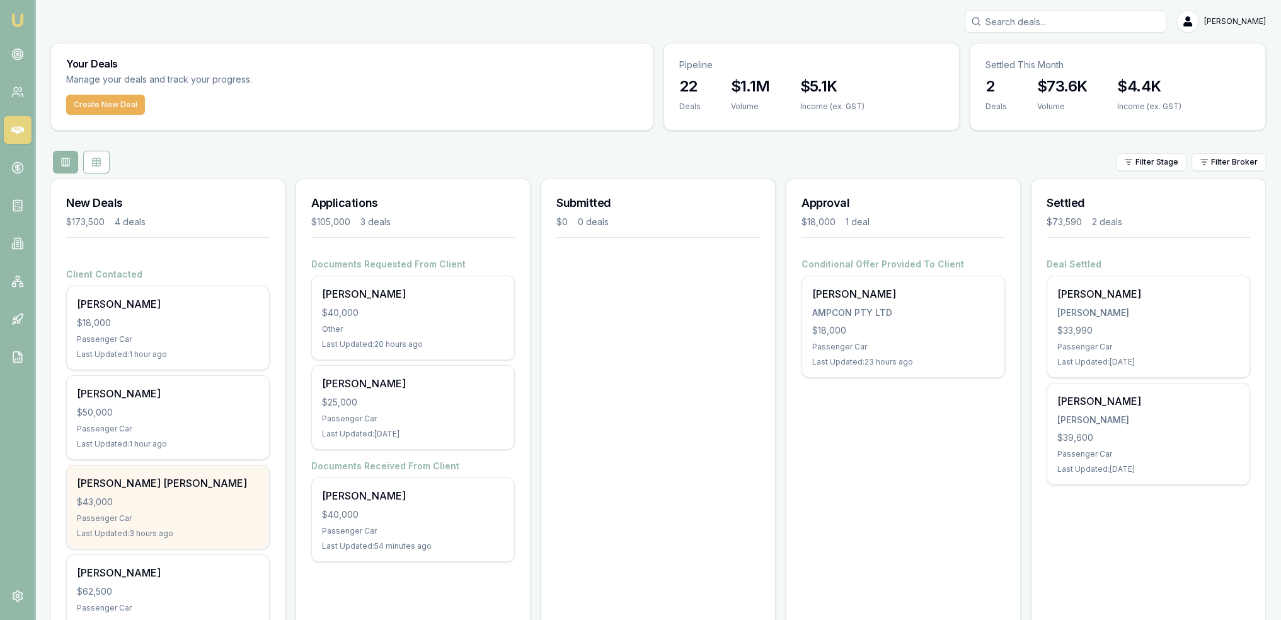
click at [175, 485] on div "[PERSON_NAME] [PERSON_NAME]" at bounding box center [168, 482] width 182 height 15
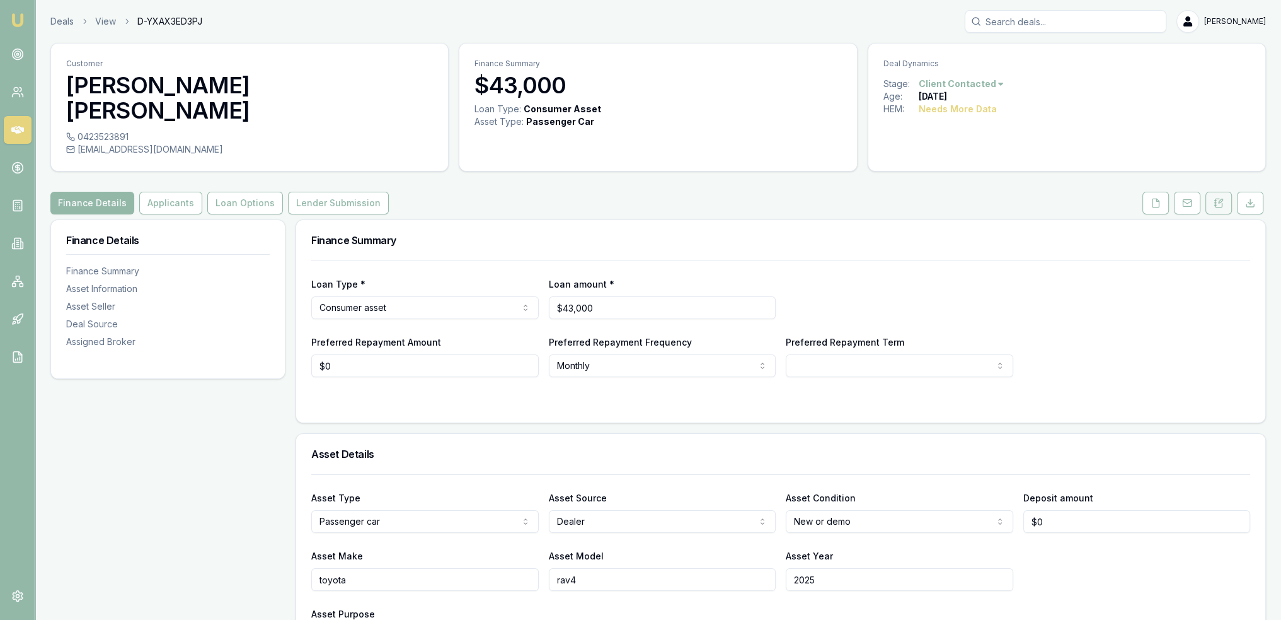
click at [1223, 198] on icon at bounding box center [1219, 203] width 10 height 10
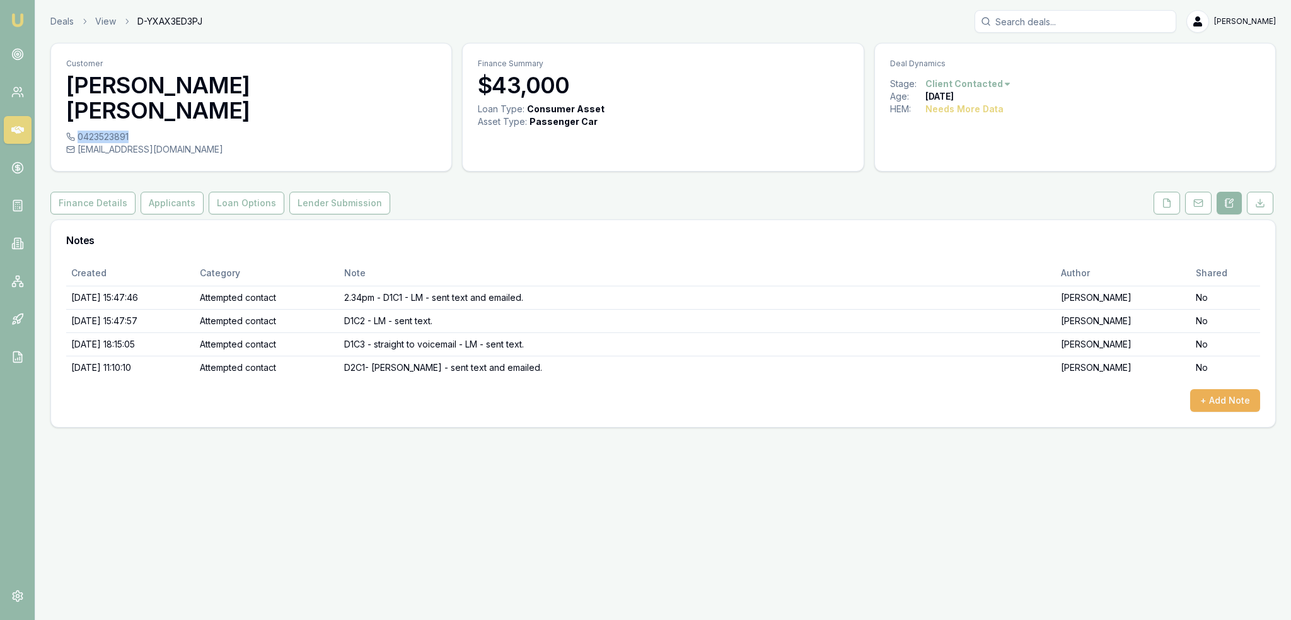
drag, startPoint x: 78, startPoint y: 112, endPoint x: 129, endPoint y: 115, distance: 51.2
click at [129, 130] on div "0423523891" at bounding box center [251, 136] width 370 height 13
copy div "0423523891"
click at [1236, 389] on button "+ Add Note" at bounding box center [1225, 400] width 70 height 23
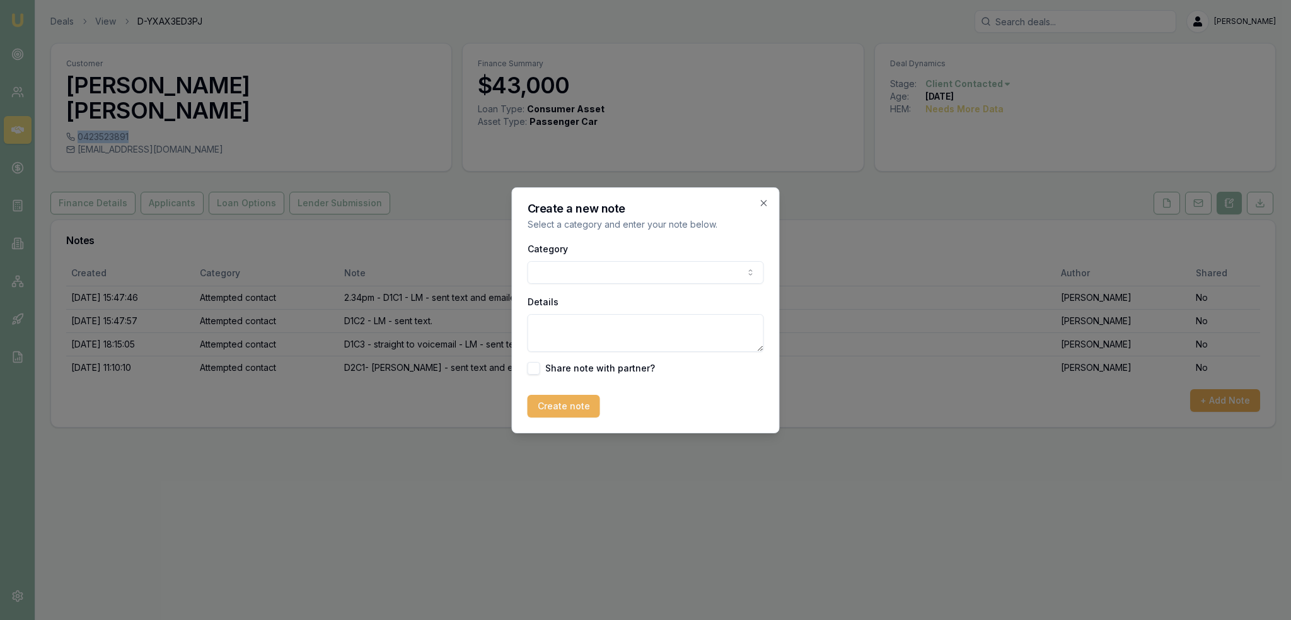
click at [714, 272] on body "Emu Broker Deals View D-YXAX3ED3PJ [PERSON_NAME] Toggle Menu Customer [PERSON_N…" at bounding box center [645, 310] width 1291 height 620
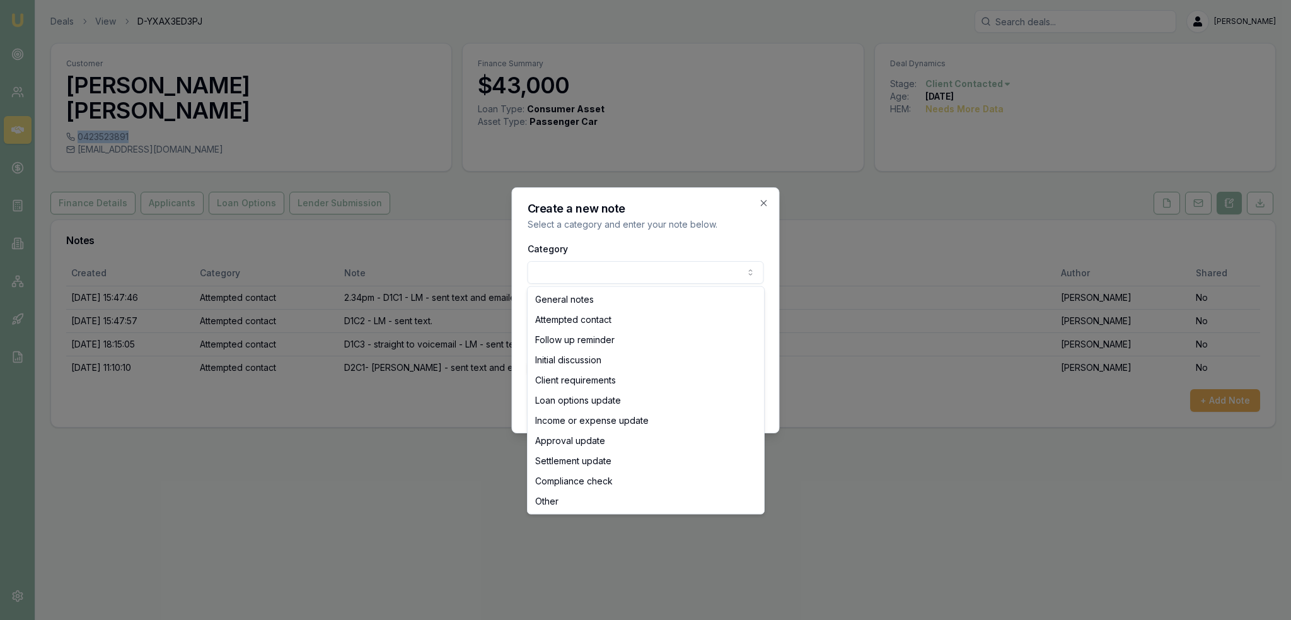
select select "ATTEMPTED_CONTACT"
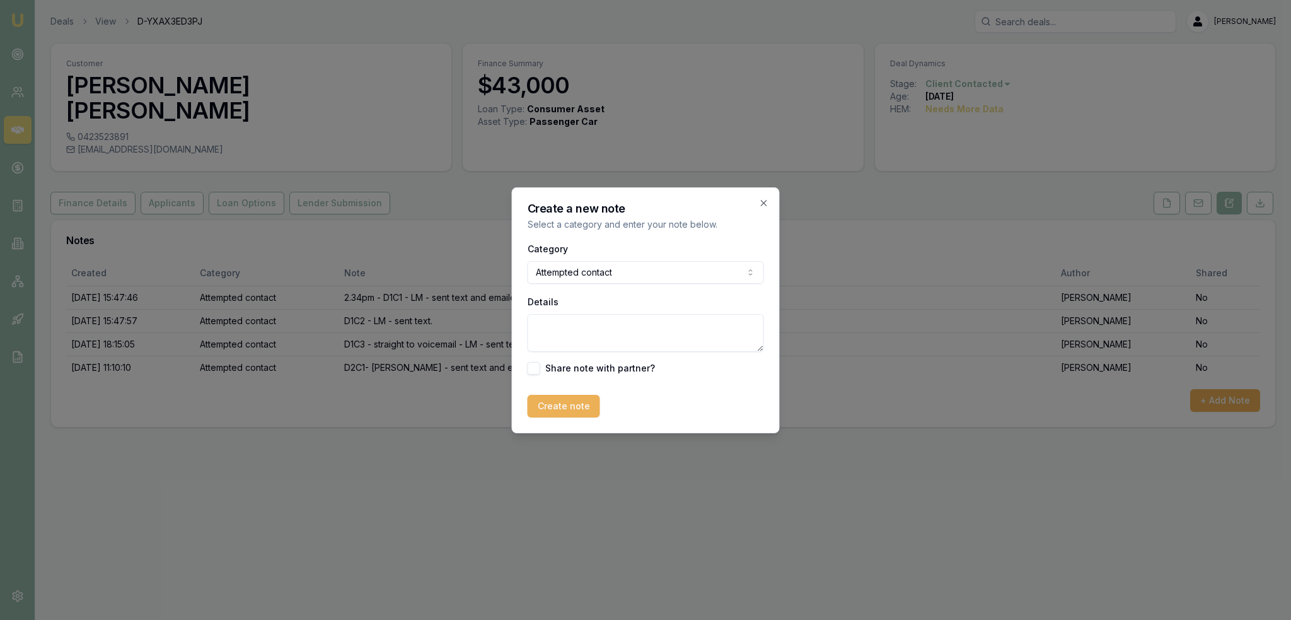
click at [590, 345] on textarea "Details" at bounding box center [646, 333] width 236 height 38
type textarea "D2C2 - VM - no message left."
click at [544, 408] on button "Create note" at bounding box center [564, 406] width 72 height 23
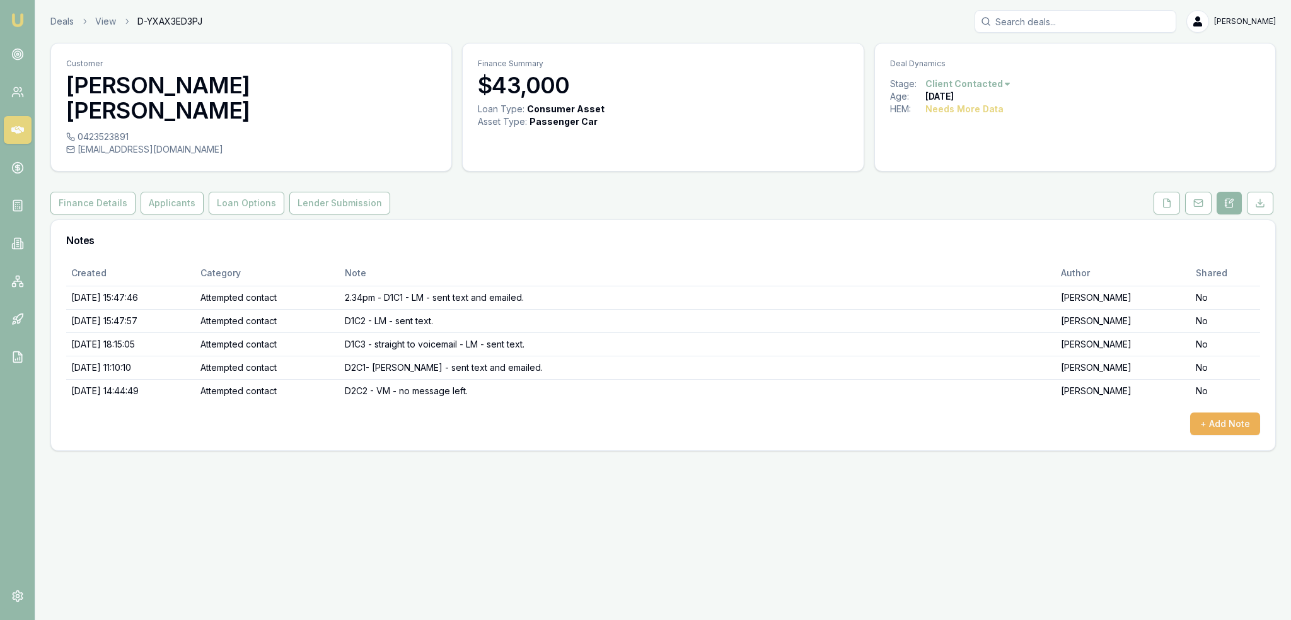
drag, startPoint x: 14, startPoint y: 16, endPoint x: 41, endPoint y: 0, distance: 31.1
click at [14, 16] on img at bounding box center [17, 20] width 15 height 15
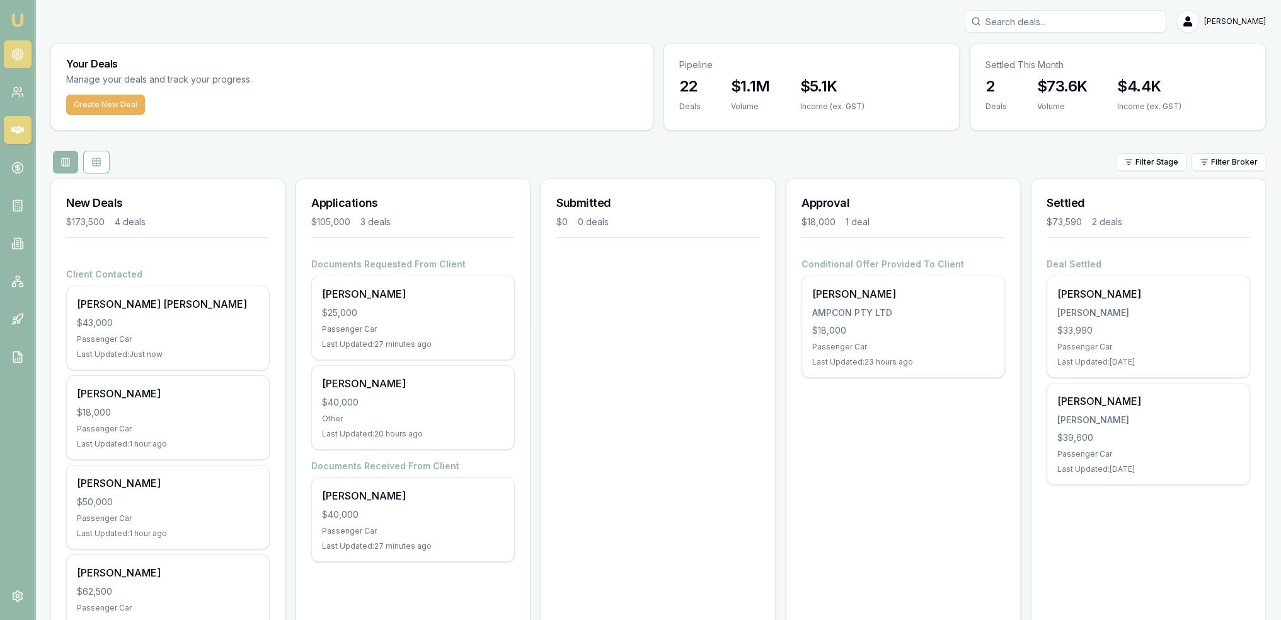
click at [14, 49] on circle at bounding box center [17, 54] width 11 height 11
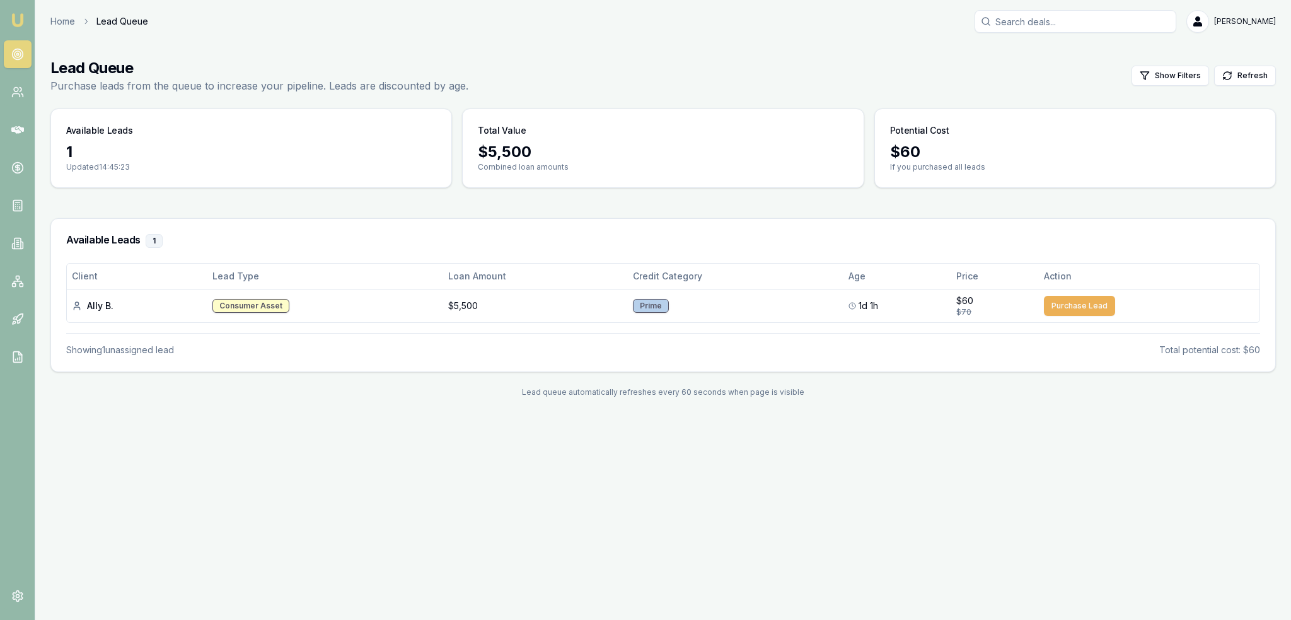
click at [18, 20] on img at bounding box center [17, 20] width 15 height 15
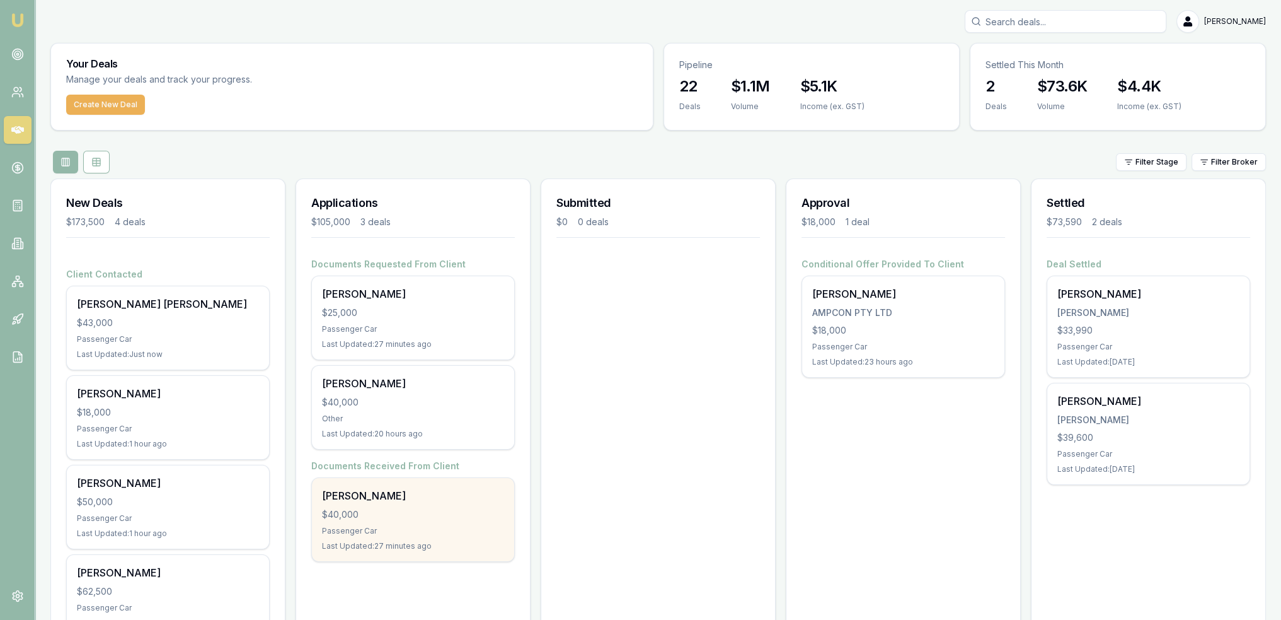
click at [424, 501] on div "Cornelius O'Donnell" at bounding box center [413, 495] width 182 height 15
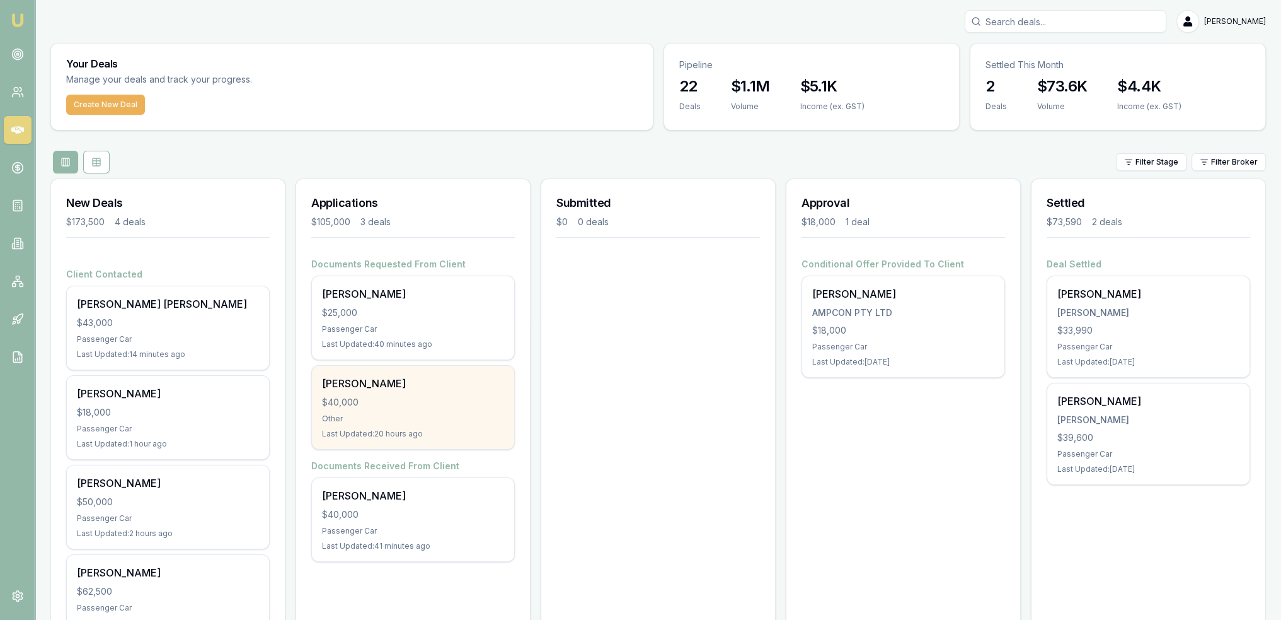
click at [379, 420] on div "Other" at bounding box center [413, 419] width 182 height 10
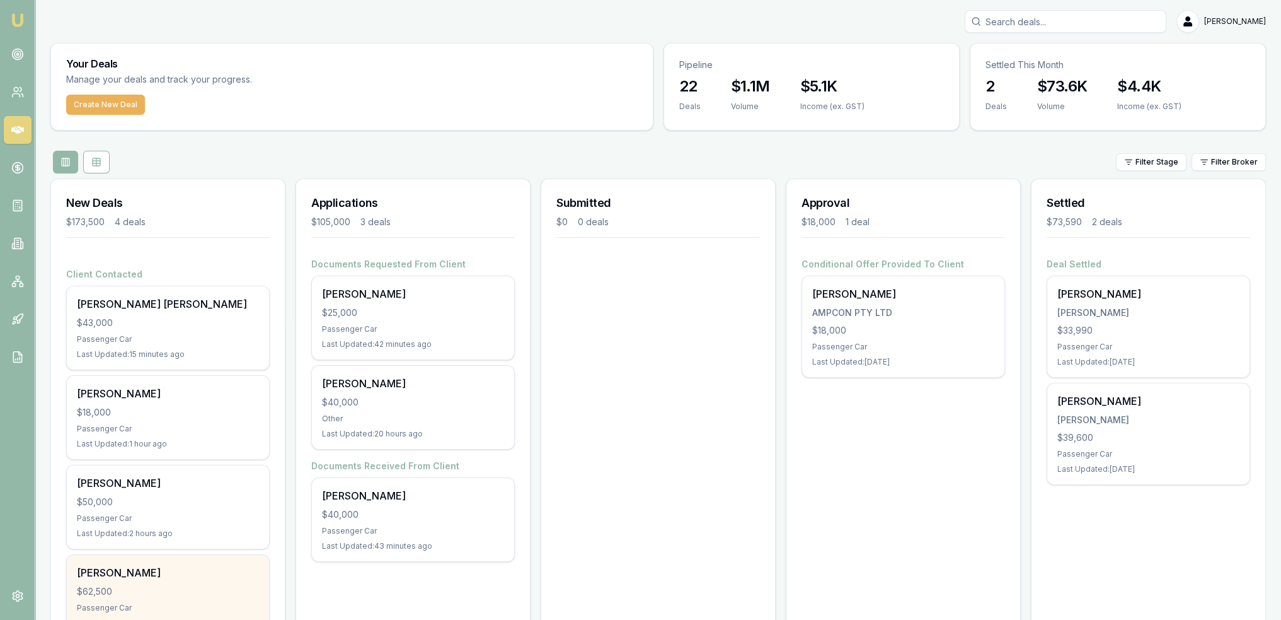
click at [187, 578] on div "Cengizhan Temel" at bounding box center [168, 572] width 182 height 15
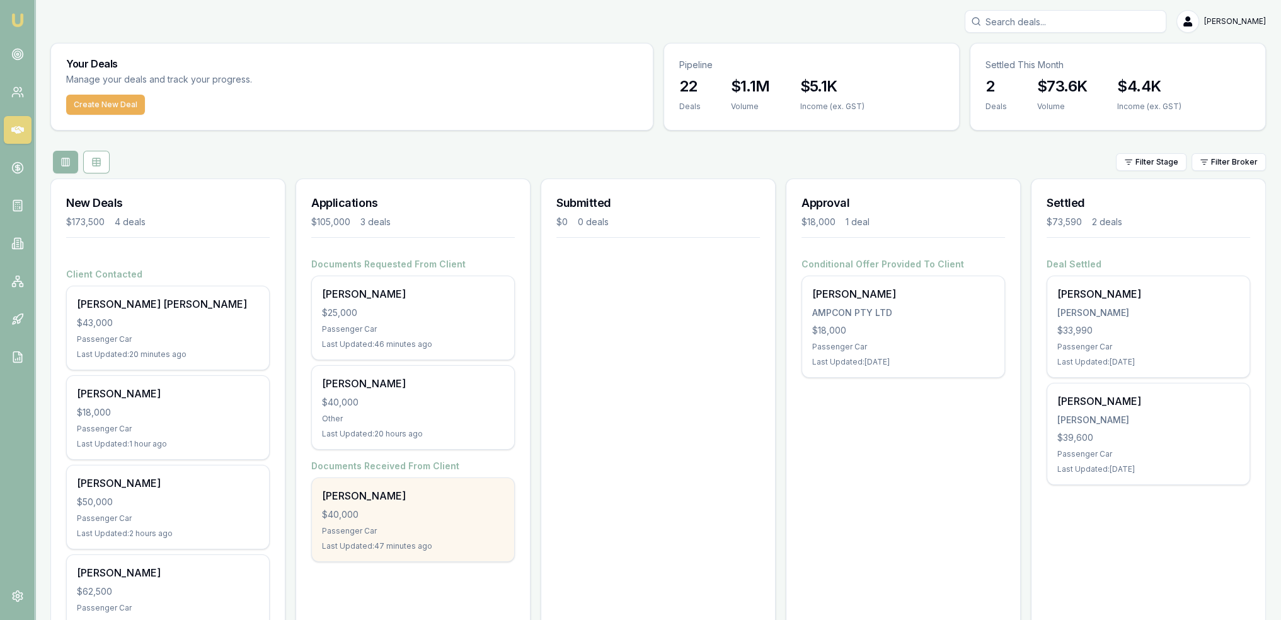
click at [378, 491] on div "Cornelius O'Donnell" at bounding box center [413, 495] width 182 height 15
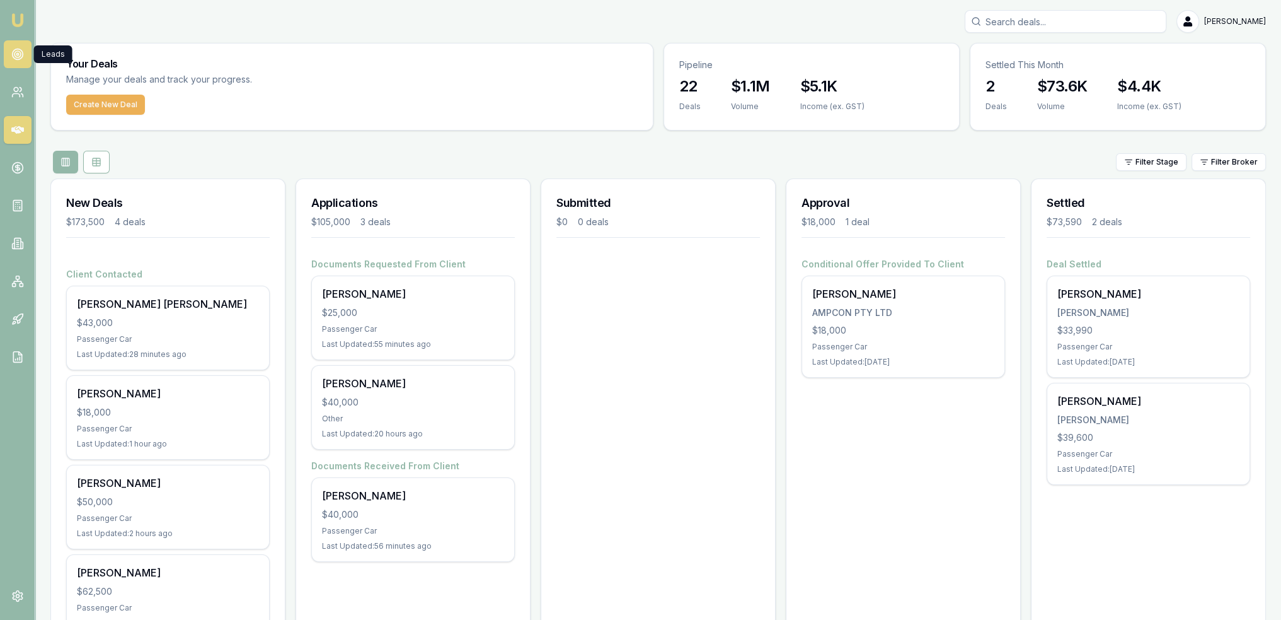
click at [15, 48] on icon at bounding box center [17, 54] width 13 height 13
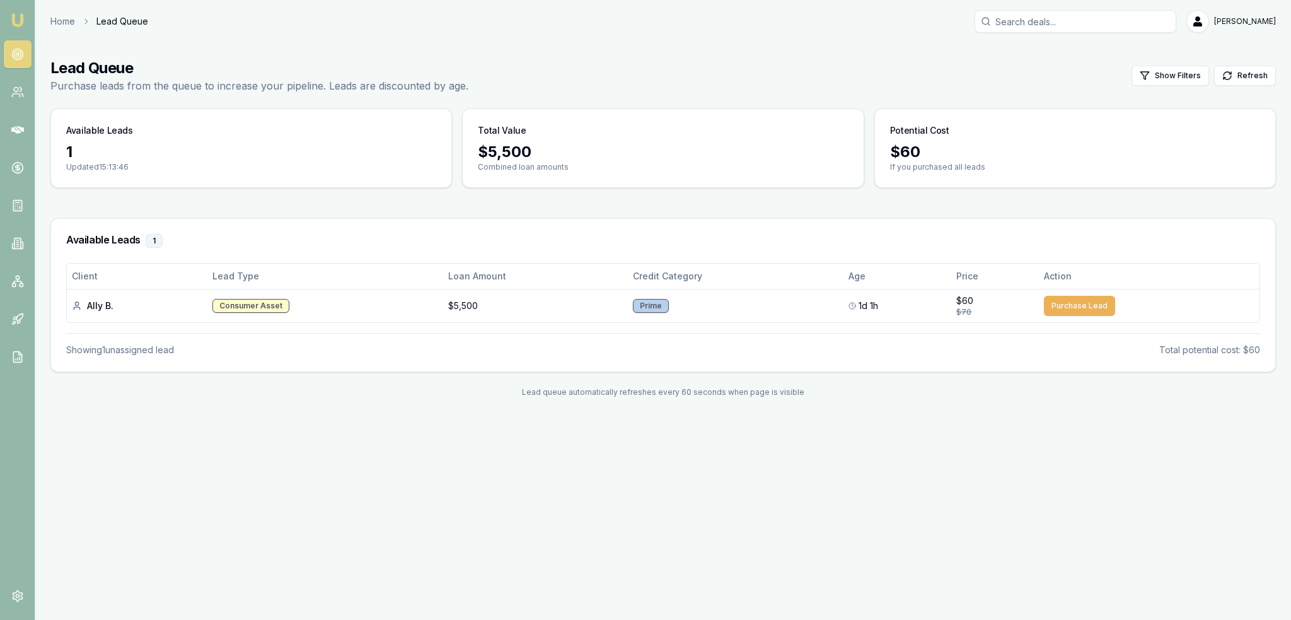
click at [13, 17] on img at bounding box center [17, 20] width 15 height 15
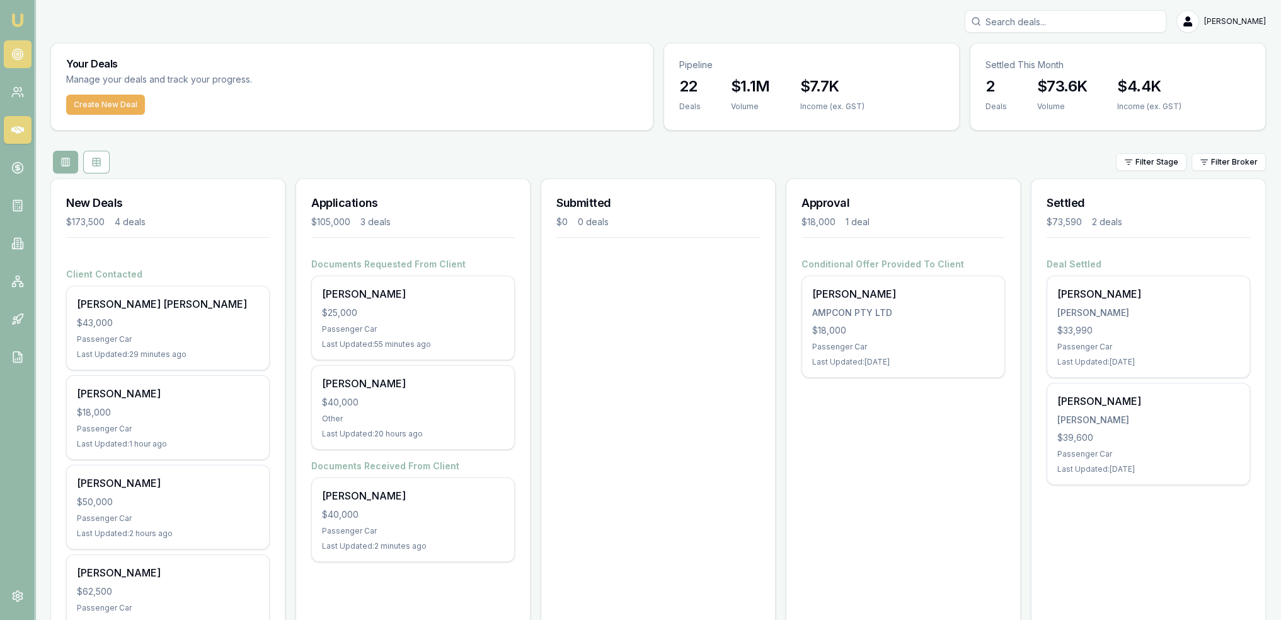
click at [14, 60] on icon at bounding box center [17, 54] width 13 height 13
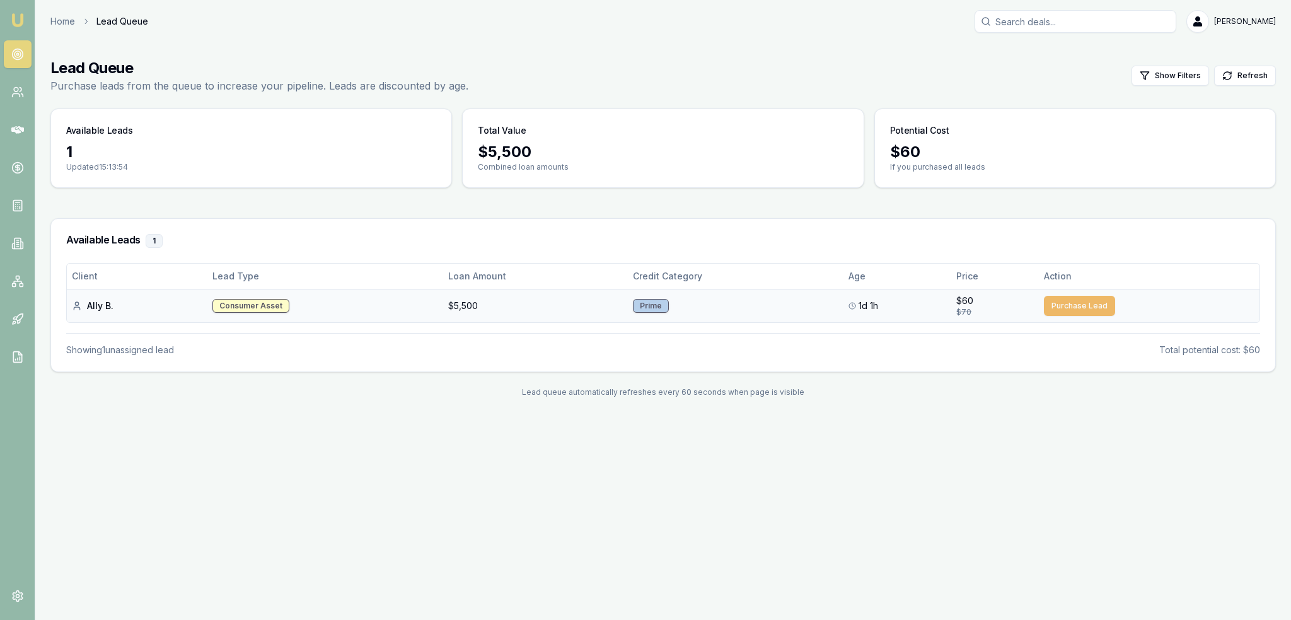
click at [1077, 305] on button "Purchase Lead" at bounding box center [1079, 306] width 71 height 20
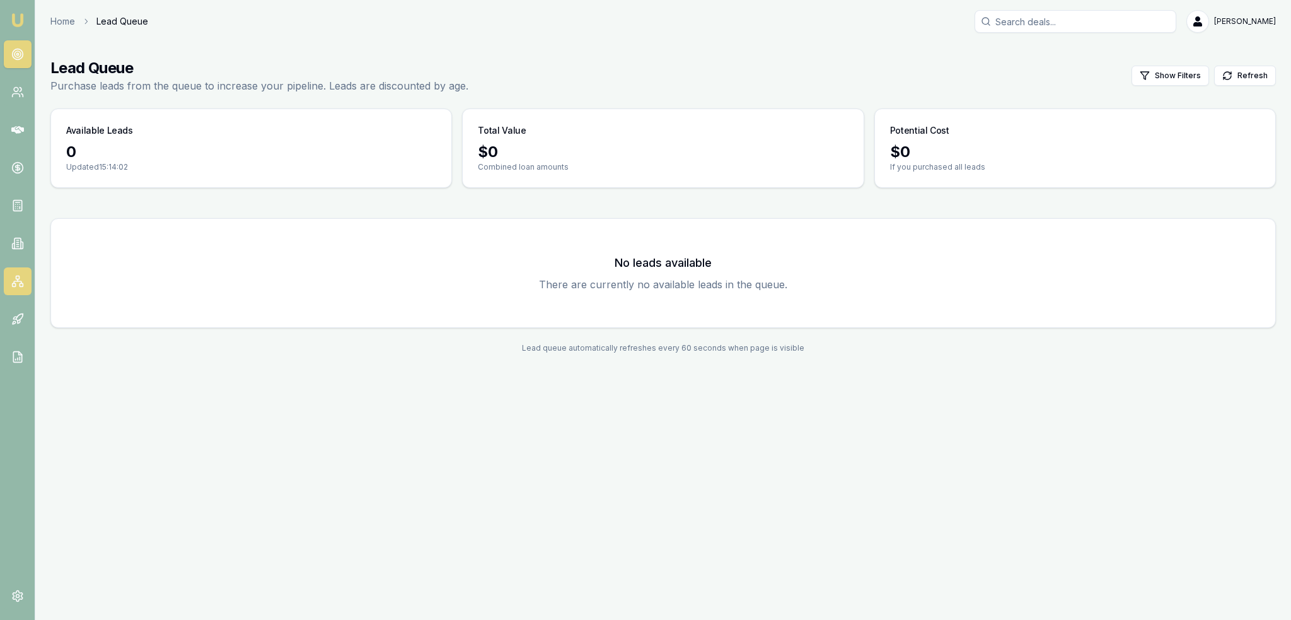
click at [12, 279] on icon at bounding box center [17, 281] width 13 height 13
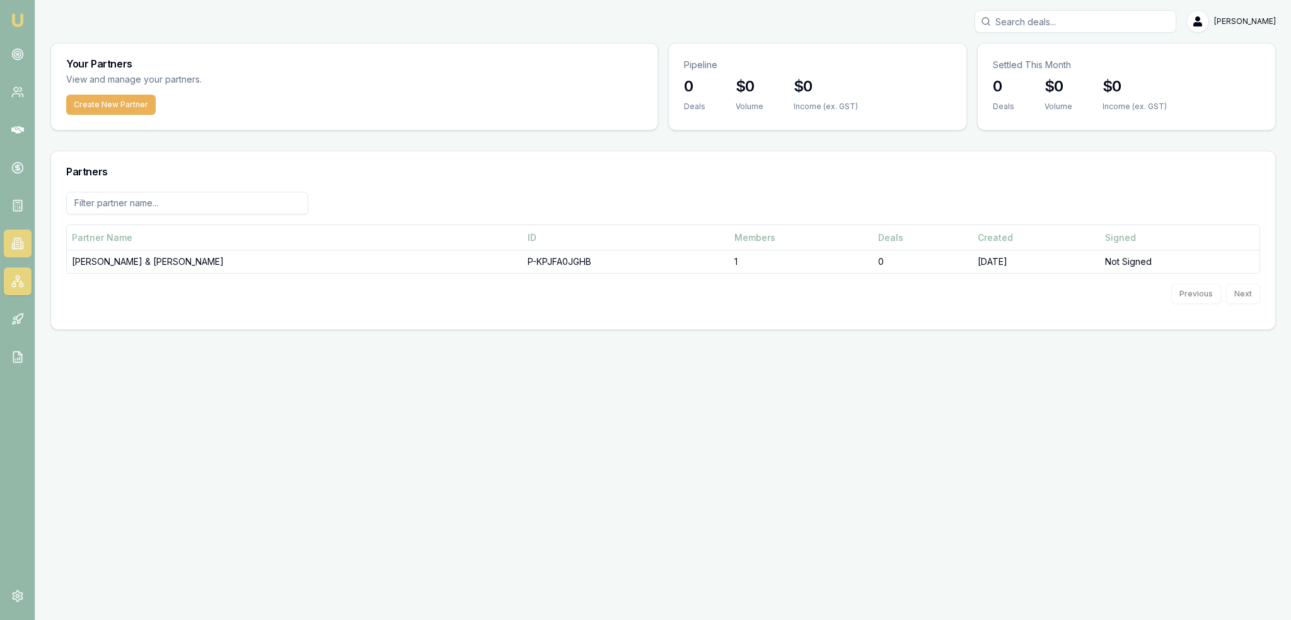
click at [20, 242] on icon at bounding box center [17, 243] width 6 height 11
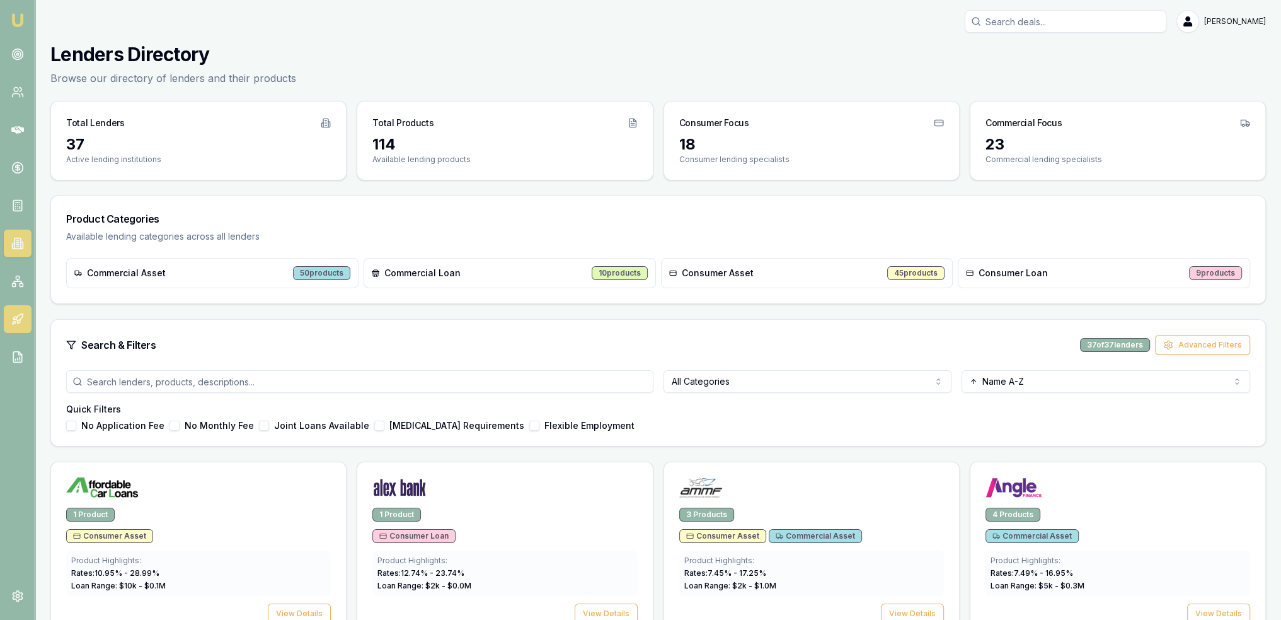
click at [12, 318] on icon at bounding box center [17, 319] width 13 height 13
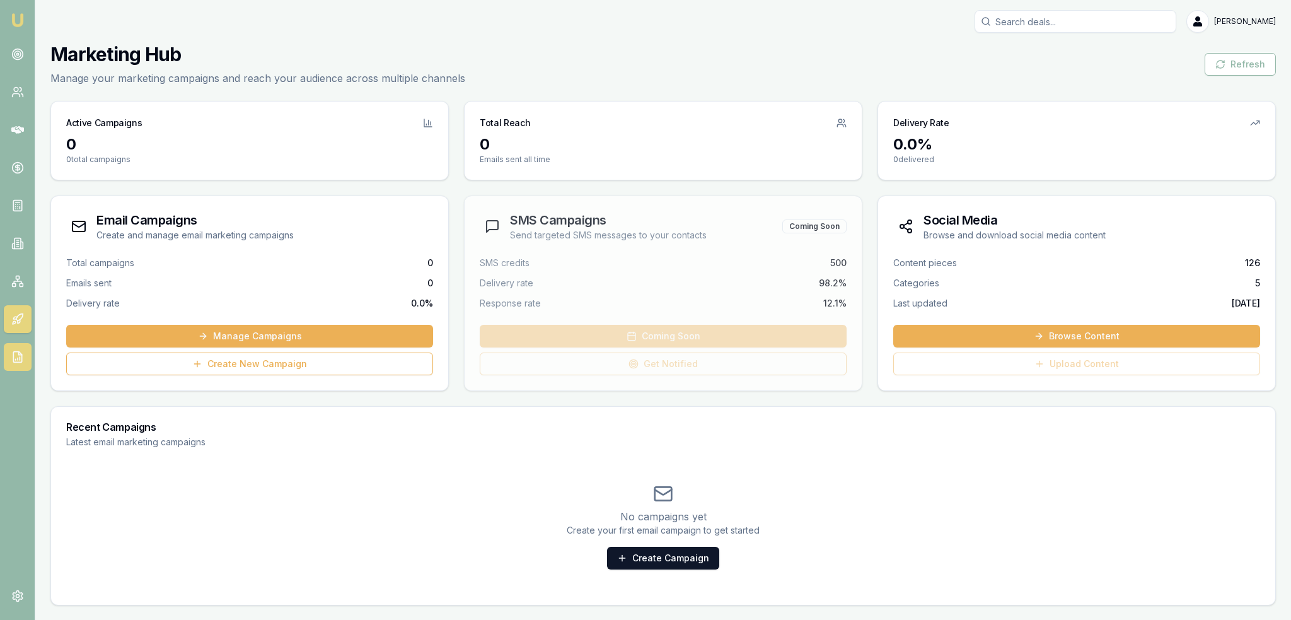
click at [13, 354] on icon at bounding box center [17, 357] width 8 height 11
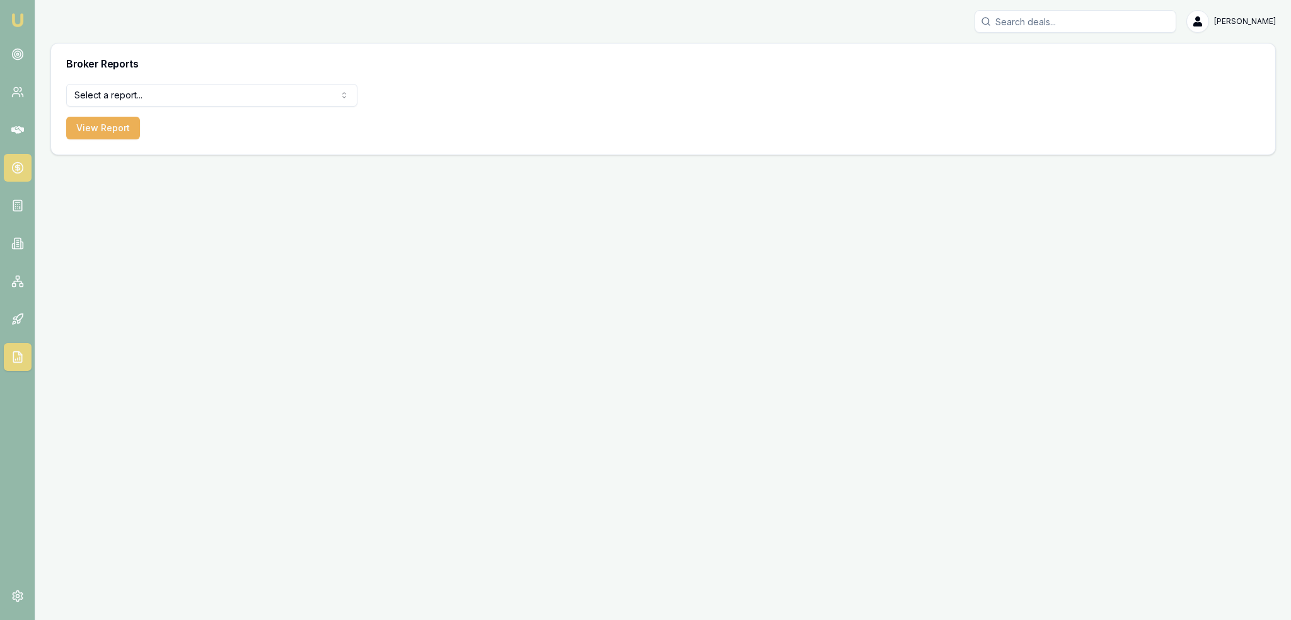
click at [17, 176] on link at bounding box center [18, 168] width 28 height 28
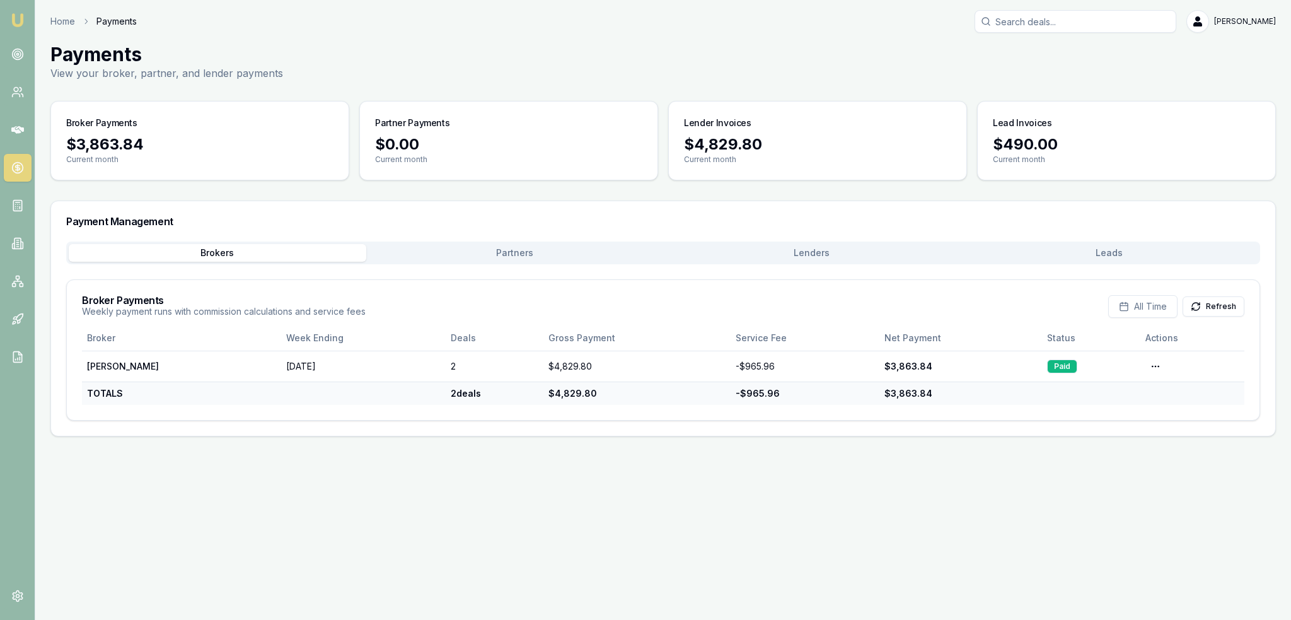
click at [1097, 257] on button "Leads" at bounding box center [1110, 253] width 298 height 18
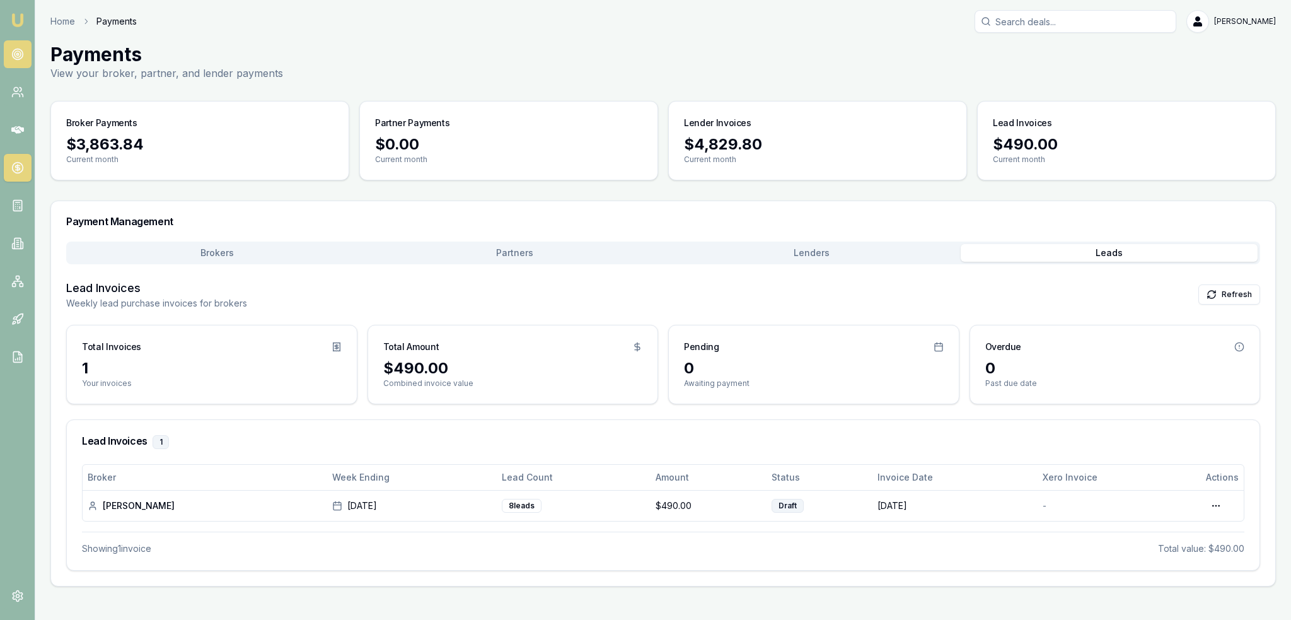
click at [18, 55] on circle at bounding box center [17, 54] width 2 height 2
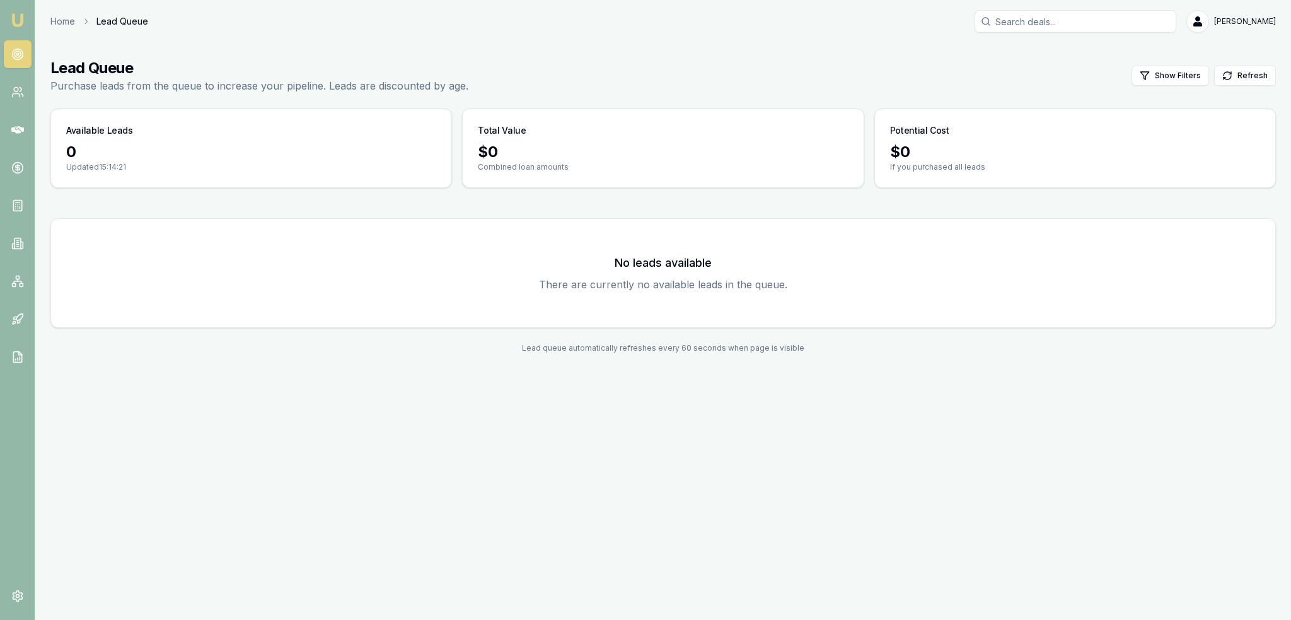
click at [20, 14] on img at bounding box center [17, 20] width 15 height 15
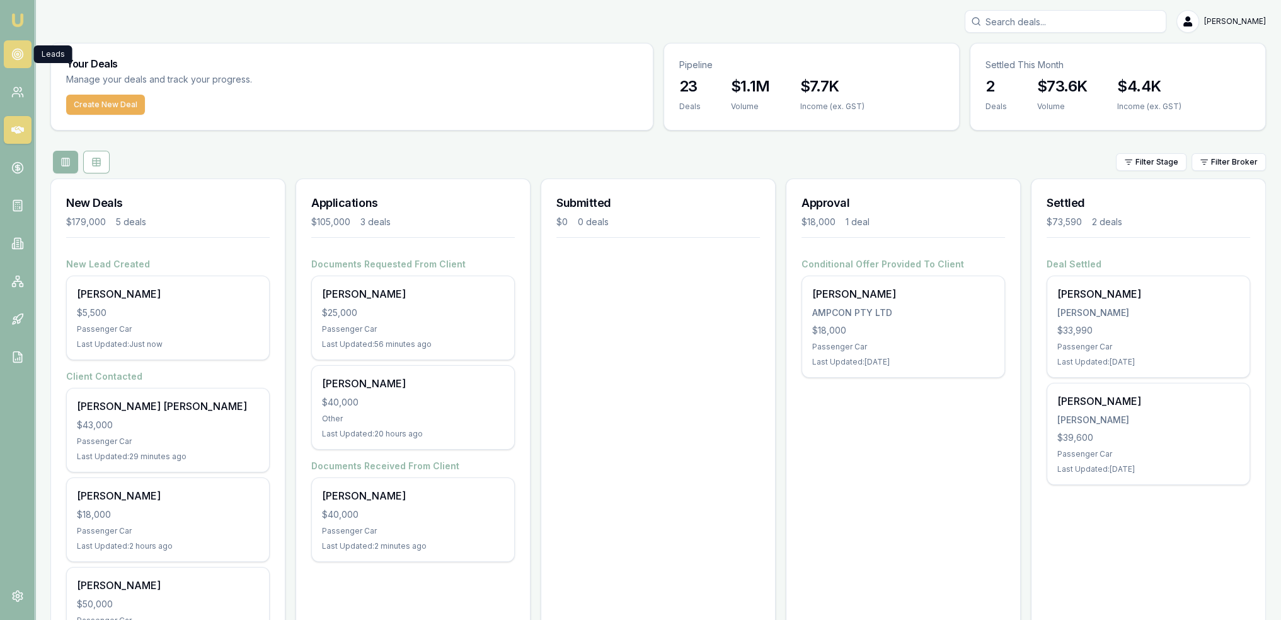
click at [18, 55] on circle at bounding box center [17, 54] width 2 height 2
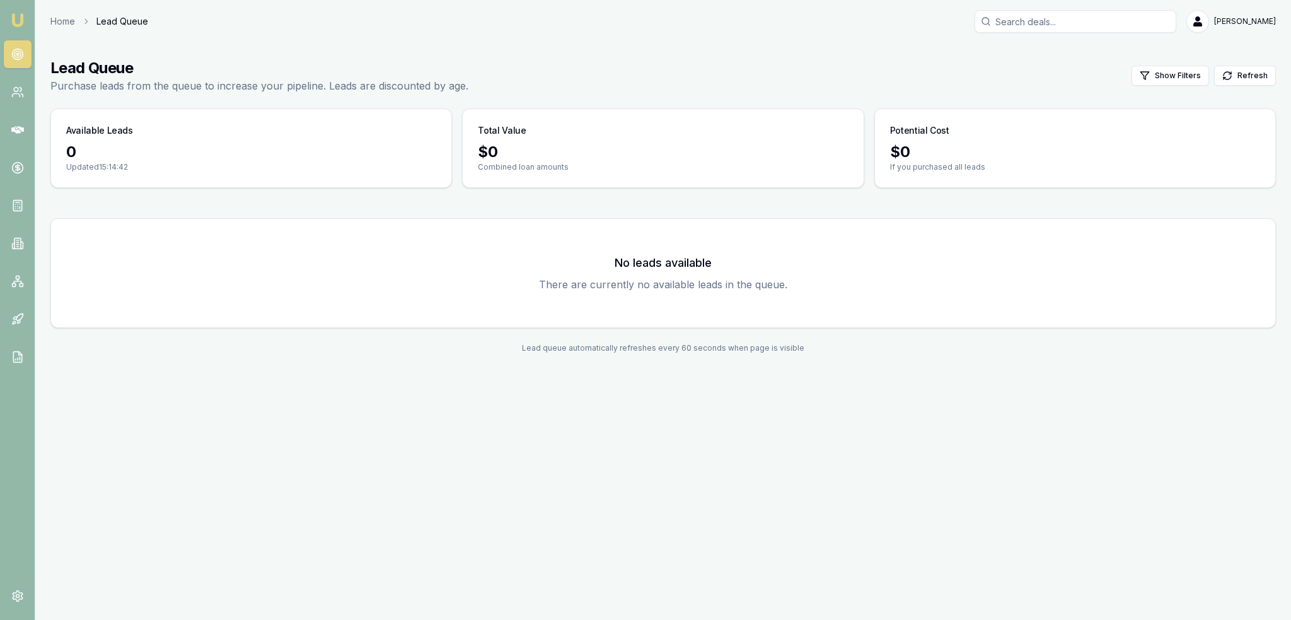
click at [20, 21] on img at bounding box center [17, 20] width 15 height 15
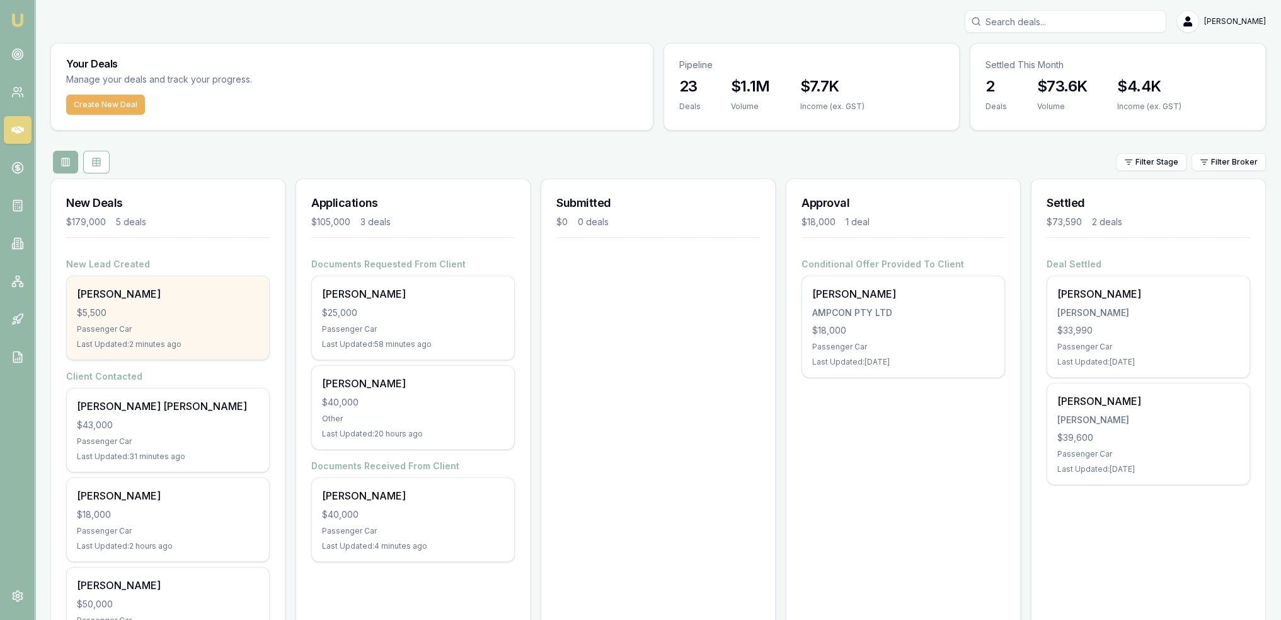
click at [215, 318] on div "$5,500" at bounding box center [168, 312] width 182 height 13
click at [152, 309] on div "$5,500" at bounding box center [168, 312] width 182 height 13
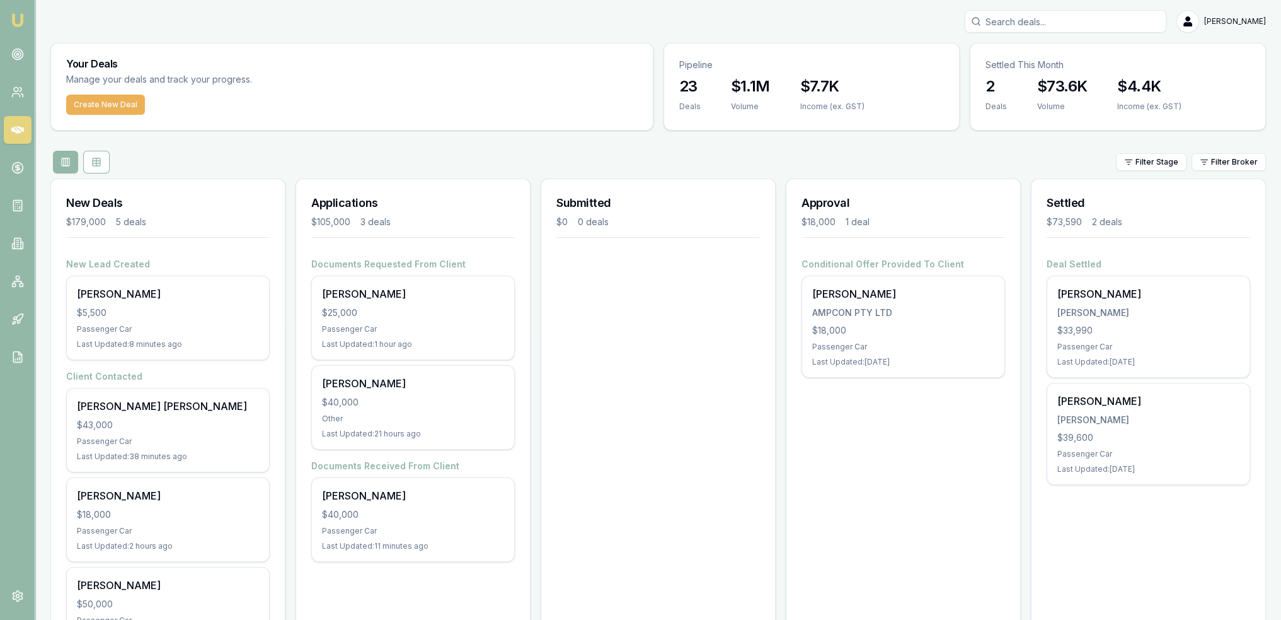
drag, startPoint x: 15, startPoint y: 15, endPoint x: 33, endPoint y: 35, distance: 26.8
click at [15, 15] on img at bounding box center [17, 20] width 15 height 15
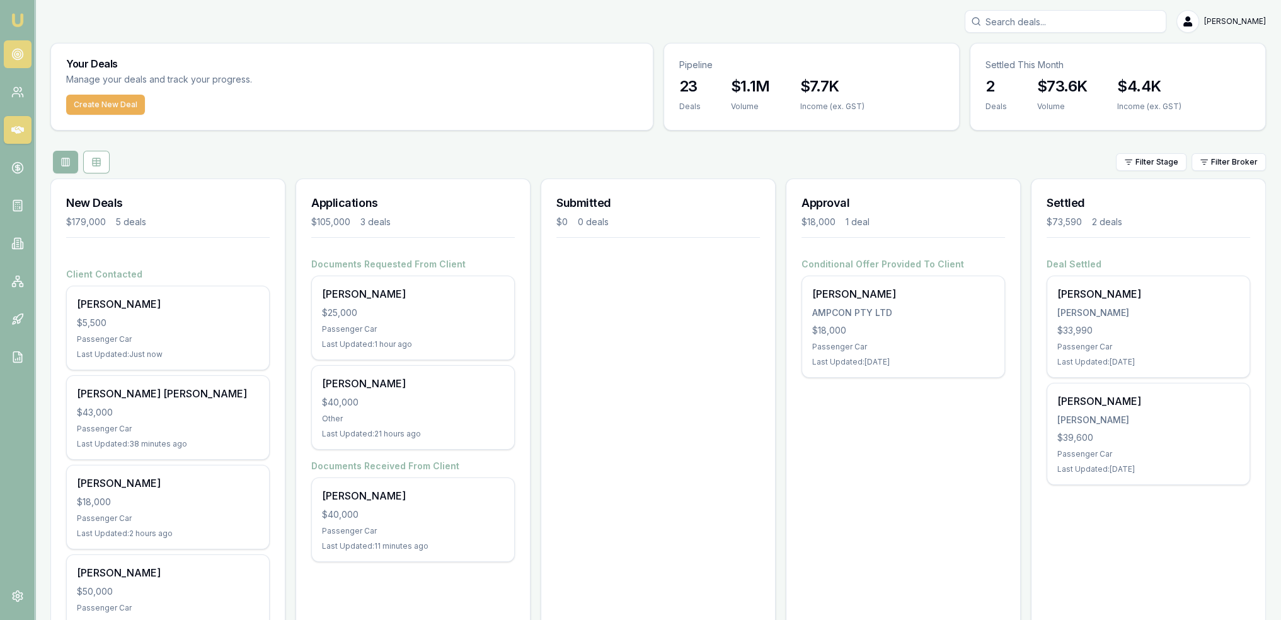
click at [13, 53] on icon at bounding box center [17, 54] width 13 height 13
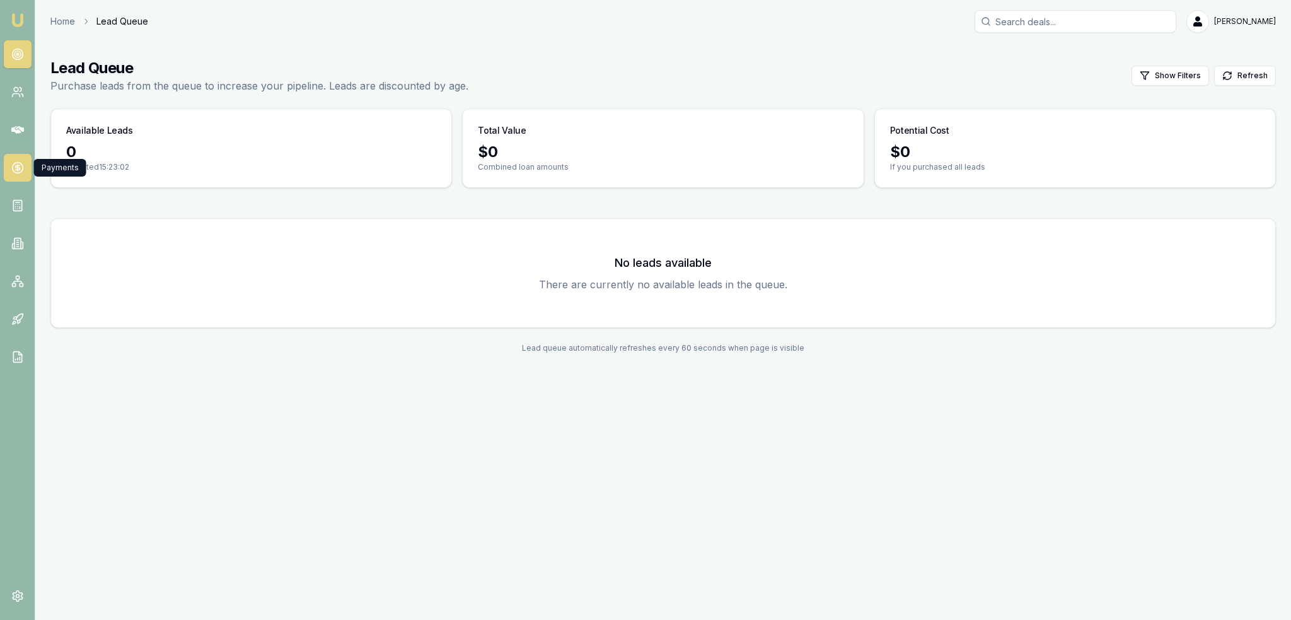
click at [20, 163] on icon at bounding box center [17, 167] width 13 height 13
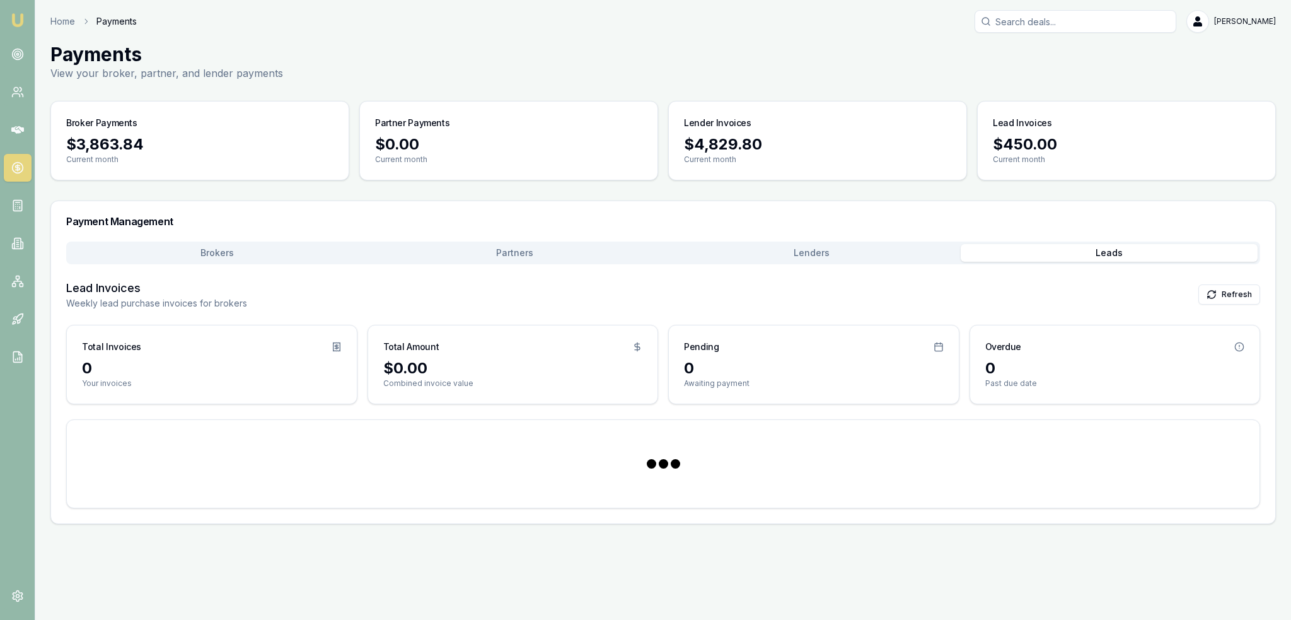
click at [1113, 250] on button "Leads" at bounding box center [1110, 253] width 298 height 18
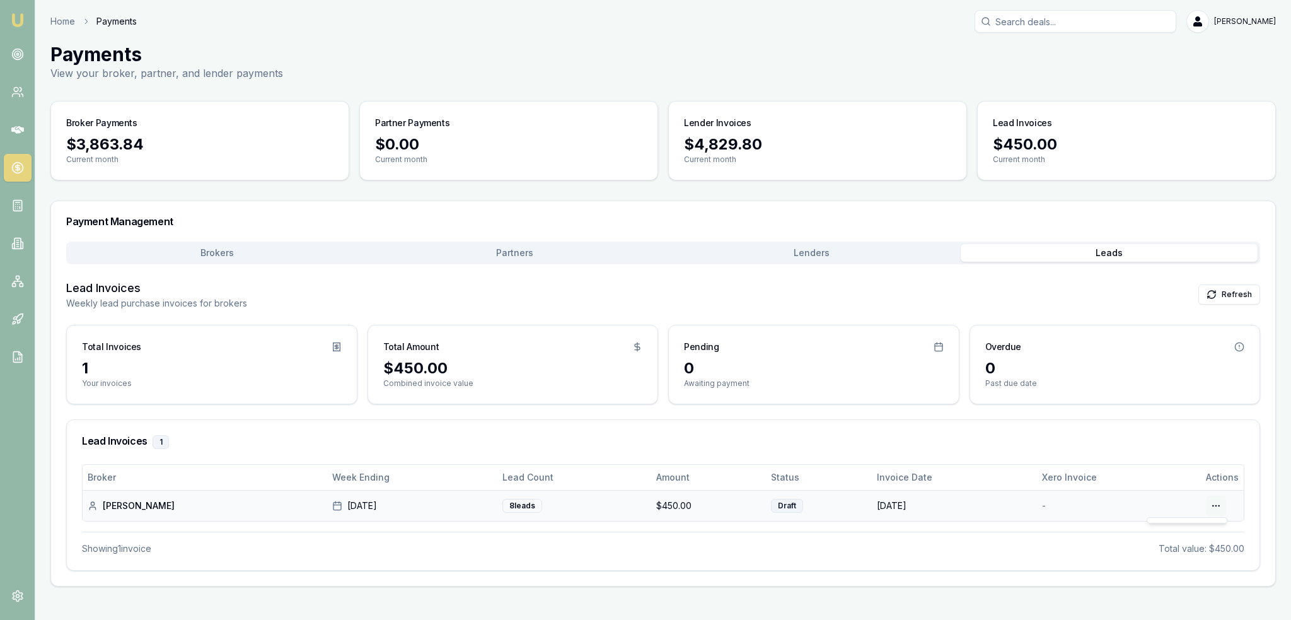
click at [1218, 500] on html "Emu Broker Home Payments Robyn Adams Toggle Menu Payments View your broker, par…" at bounding box center [645, 310] width 1291 height 620
click at [1202, 515] on html "Emu Broker Home Payments Robyn Adams Toggle Menu Payments View your broker, par…" at bounding box center [645, 310] width 1291 height 620
click at [1215, 506] on html "Emu Broker Home Payments Robyn Adams Toggle Menu Payments View your broker, par…" at bounding box center [645, 310] width 1291 height 620
click at [804, 503] on html "Emu Broker Home Payments Robyn Adams Toggle Menu Payments View your broker, par…" at bounding box center [645, 310] width 1291 height 620
click at [901, 504] on td "19 Aug 2025" at bounding box center [954, 505] width 165 height 31
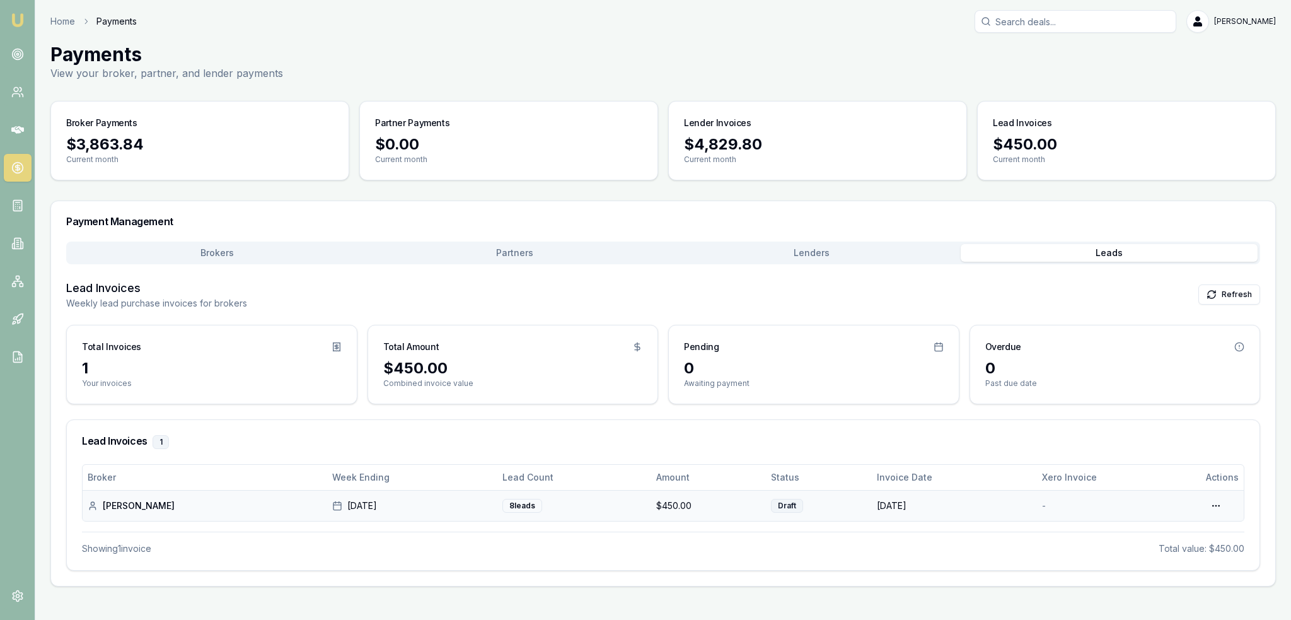
click at [656, 498] on td "$450.00" at bounding box center [708, 505] width 114 height 31
click at [542, 502] on div "8 lead s" at bounding box center [522, 506] width 40 height 14
click at [22, 17] on img at bounding box center [17, 20] width 15 height 15
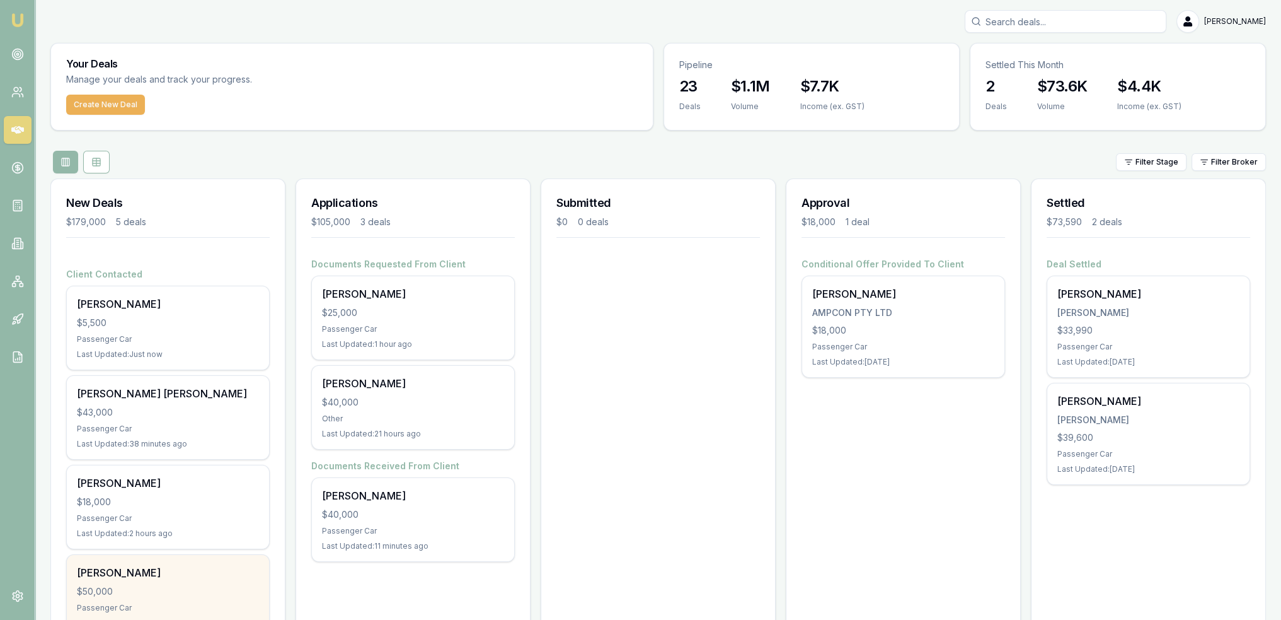
click at [175, 580] on div "Aharon Cross $50,000 Passenger Car Last Updated: 2 hours ago" at bounding box center [168, 596] width 202 height 83
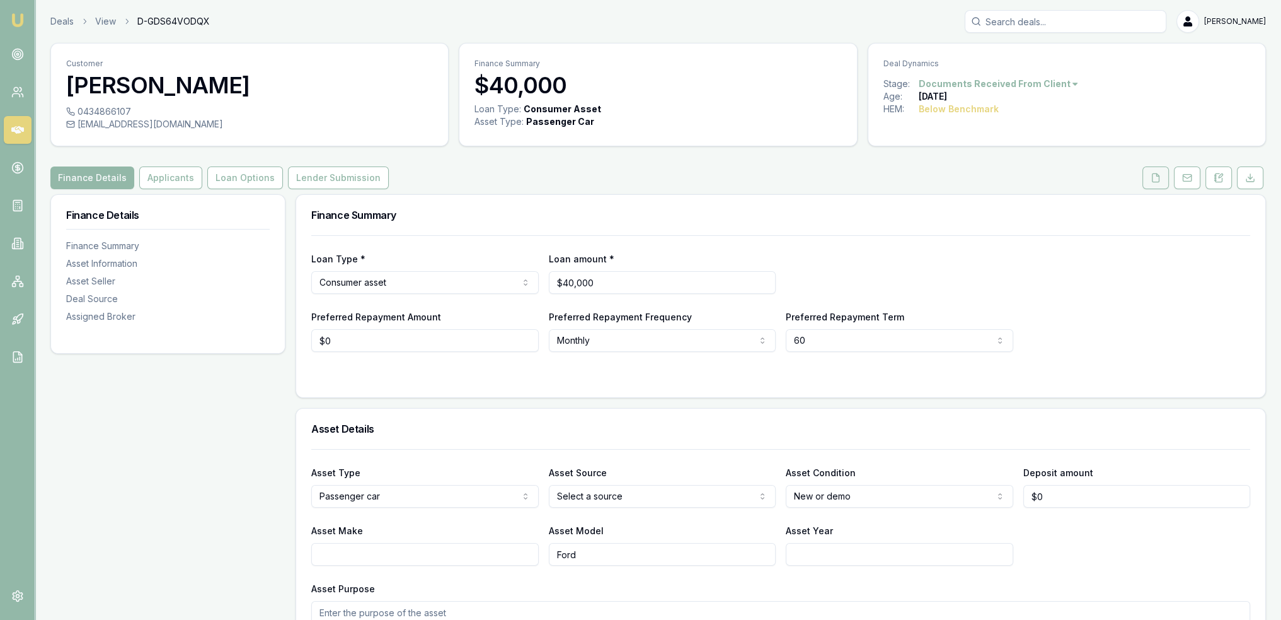
click at [1157, 178] on icon at bounding box center [1156, 178] width 10 height 10
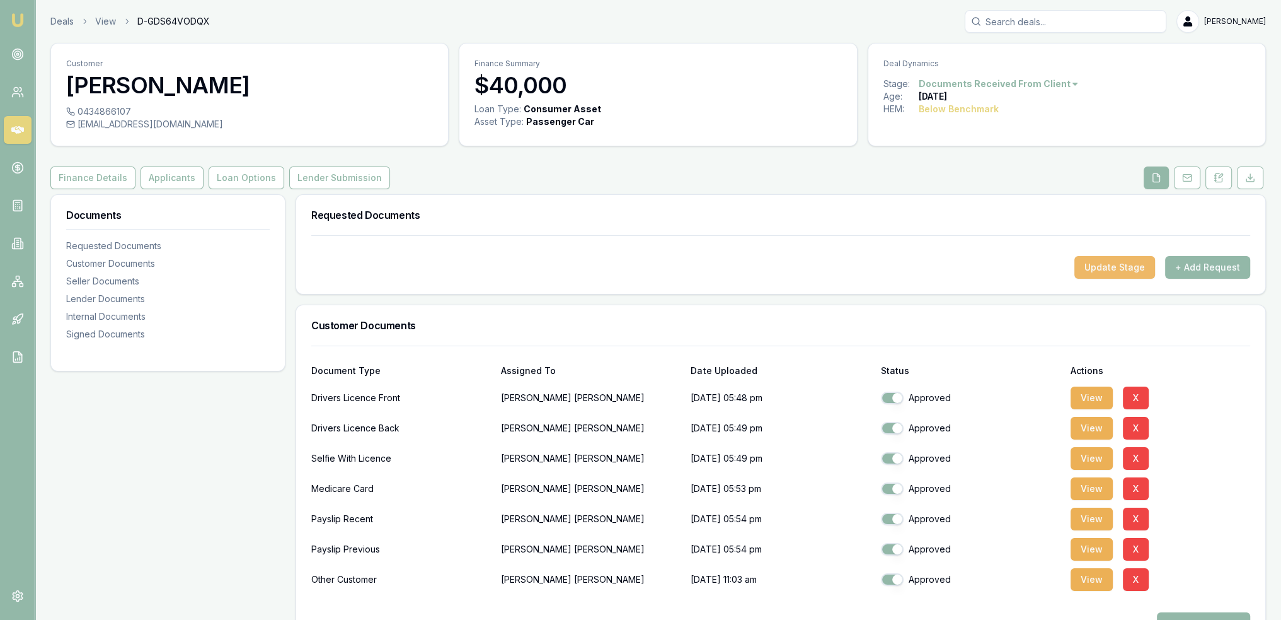
click at [1118, 270] on button "Update Stage" at bounding box center [1115, 267] width 81 height 23
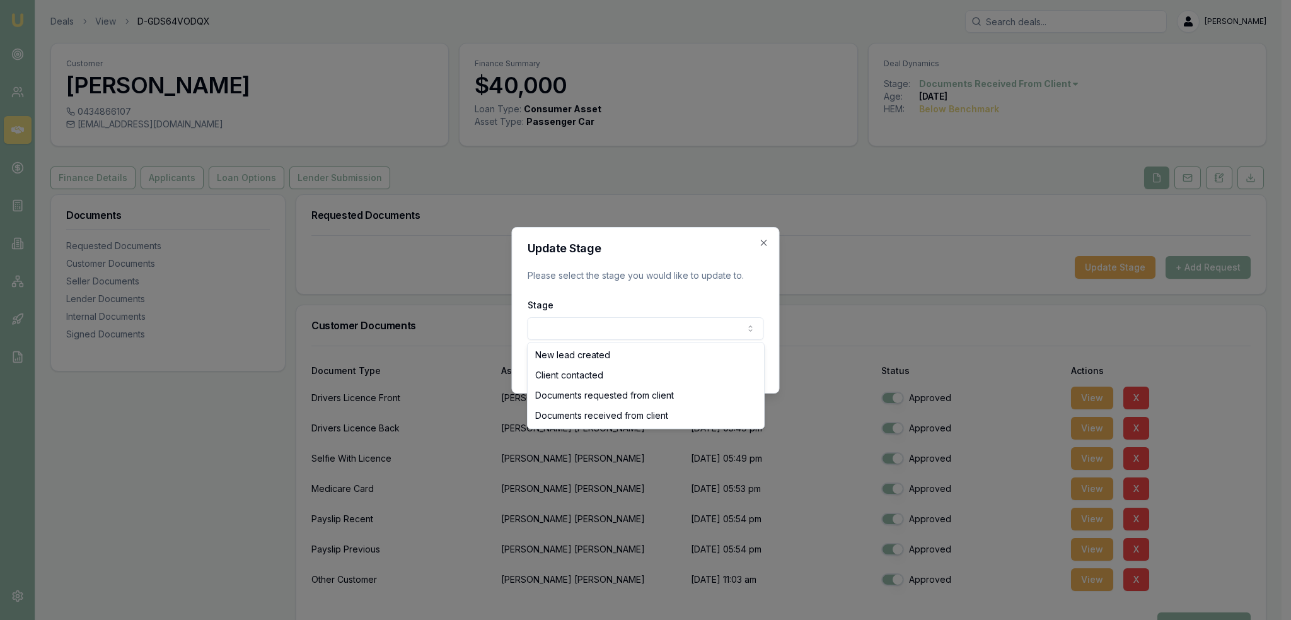
click at [748, 325] on body "Emu Broker Deals View D-GDS64VODQX Robyn Adams Toggle Menu Customer Cornelius O…" at bounding box center [640, 310] width 1281 height 620
click at [762, 243] on body "Emu Broker Deals View D-GDS64VODQX Robyn Adams Toggle Menu Customer Cornelius O…" at bounding box center [640, 310] width 1281 height 620
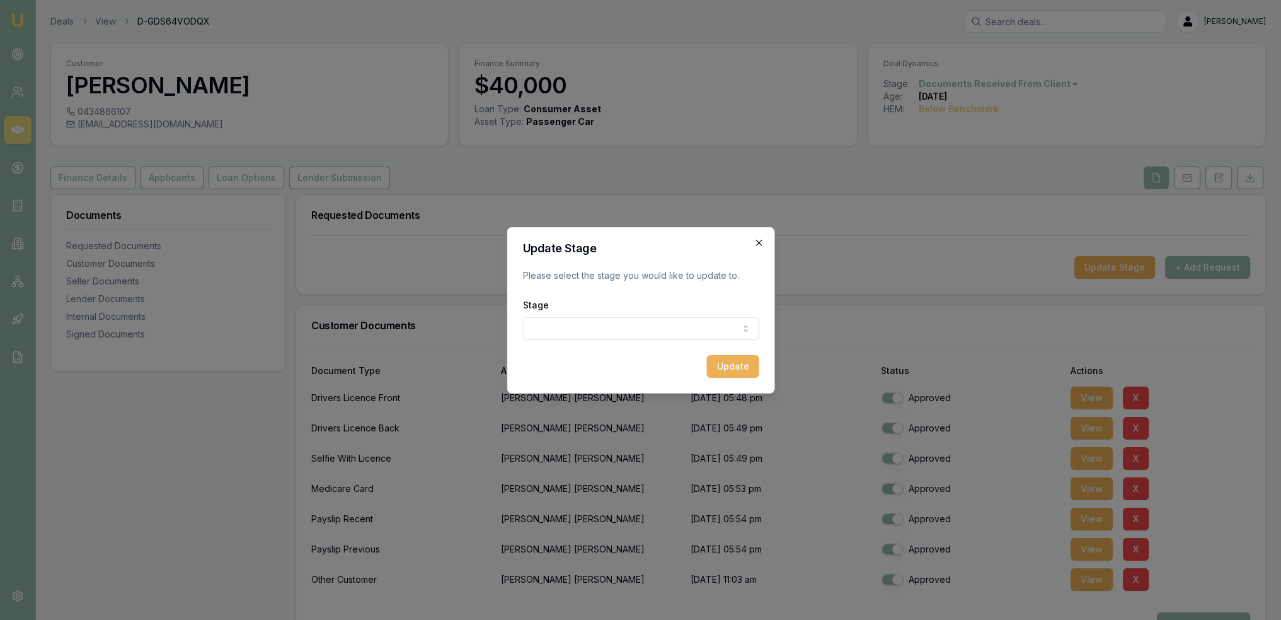
click at [763, 241] on icon "button" at bounding box center [759, 243] width 10 height 10
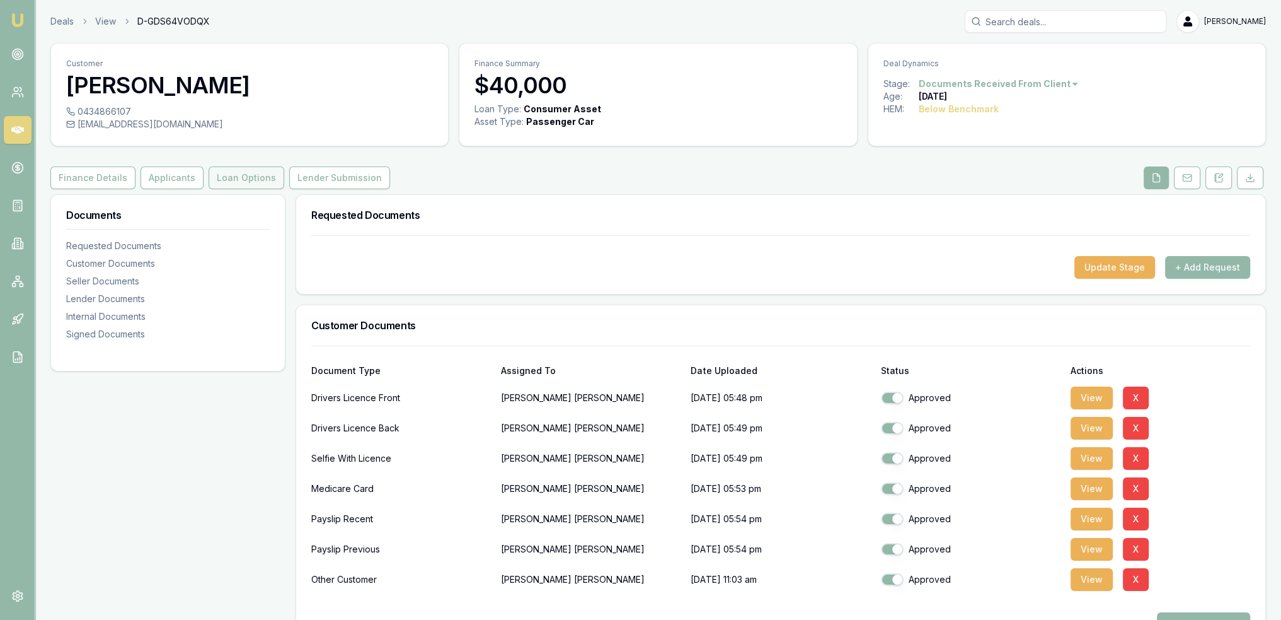
click at [225, 181] on button "Loan Options" at bounding box center [247, 177] width 76 height 23
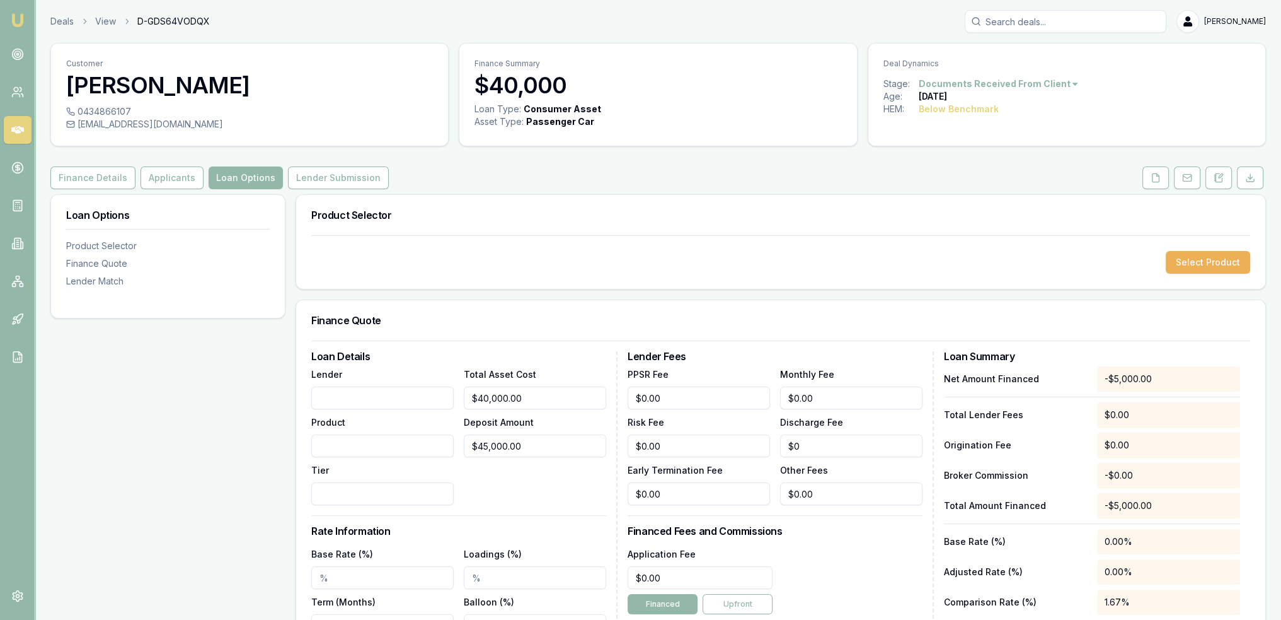
scroll to position [63, 0]
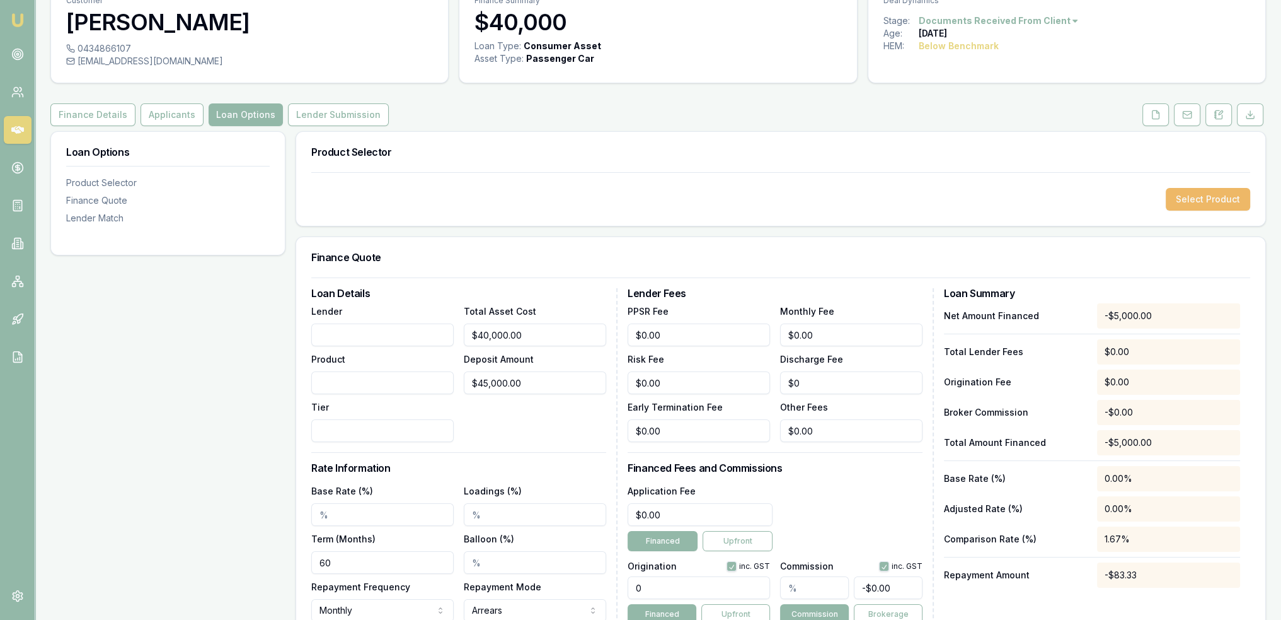
click at [1215, 204] on button "Select Product" at bounding box center [1208, 199] width 84 height 23
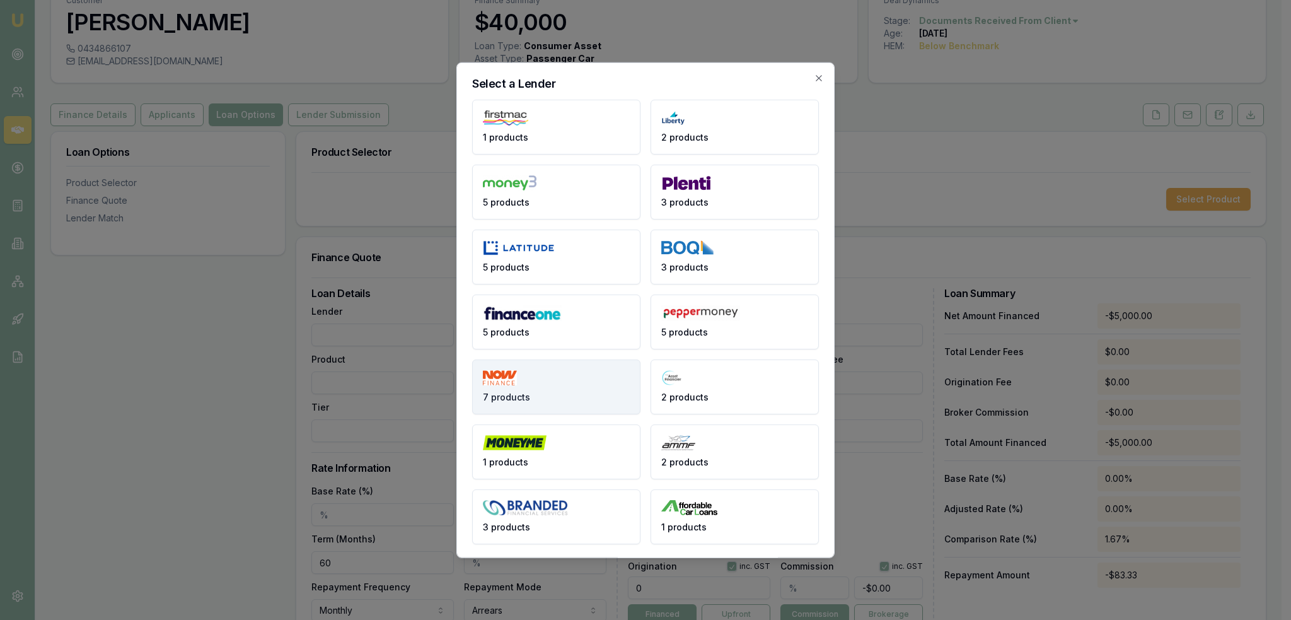
click at [521, 388] on button "7 products" at bounding box center [556, 386] width 168 height 55
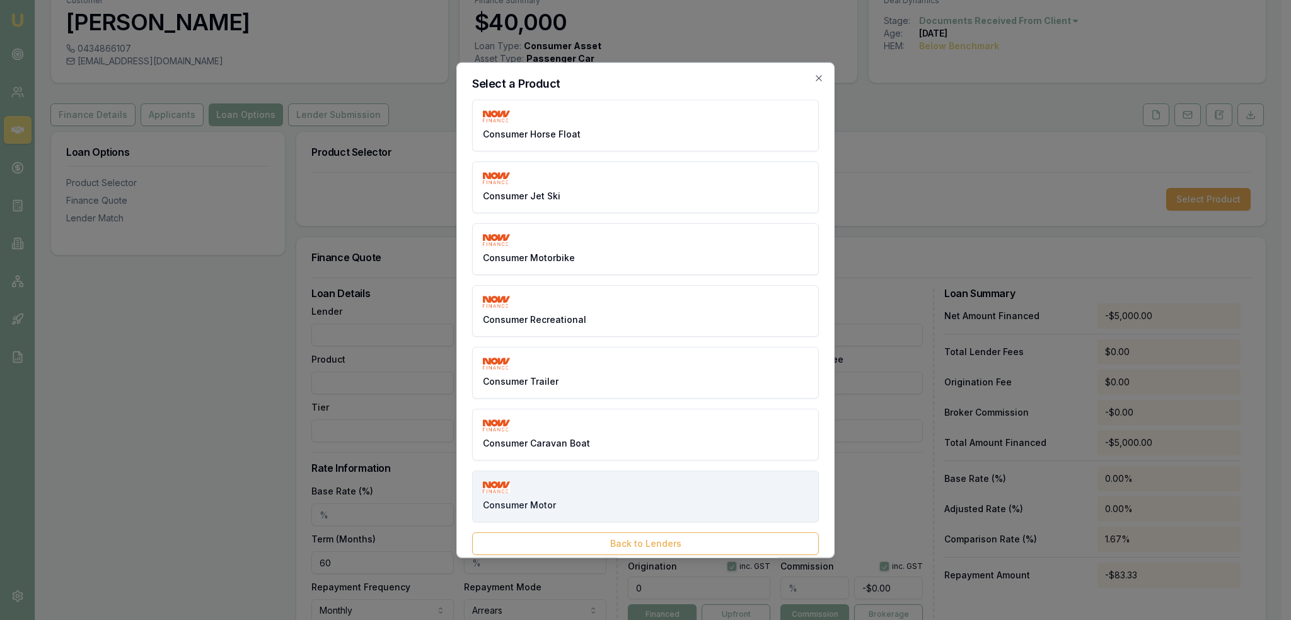
click at [641, 489] on button "Consumer Motor" at bounding box center [645, 496] width 347 height 52
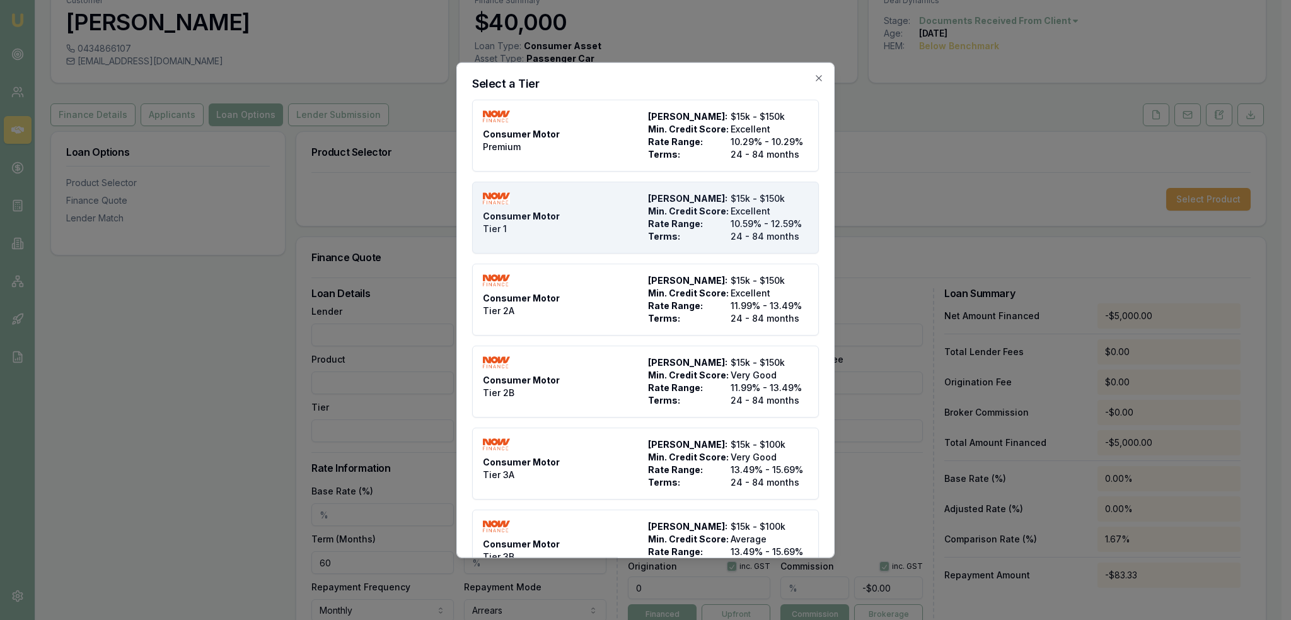
click at [622, 225] on div "Consumer Motor Tier 1" at bounding box center [563, 217] width 160 height 50
type input "NOW Finance"
type input "Consumer Motor"
type input "Tier 1"
type input "10.59"
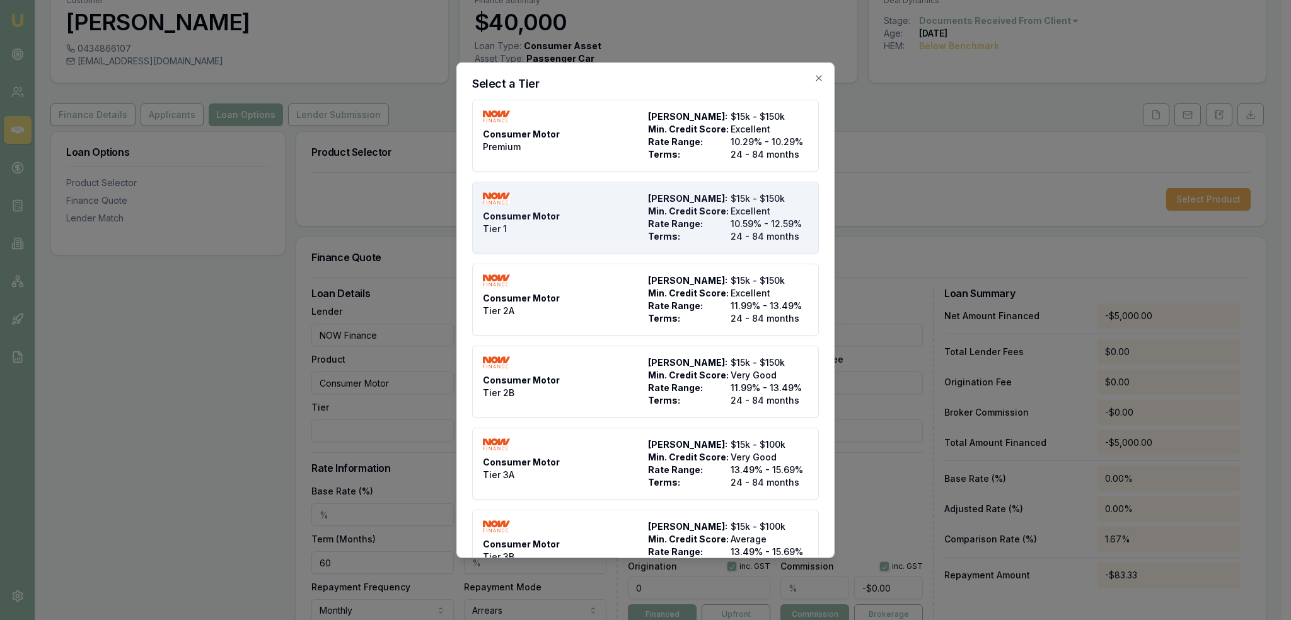
type input "24"
type input "1990"
type input "4"
type input "-$200.00"
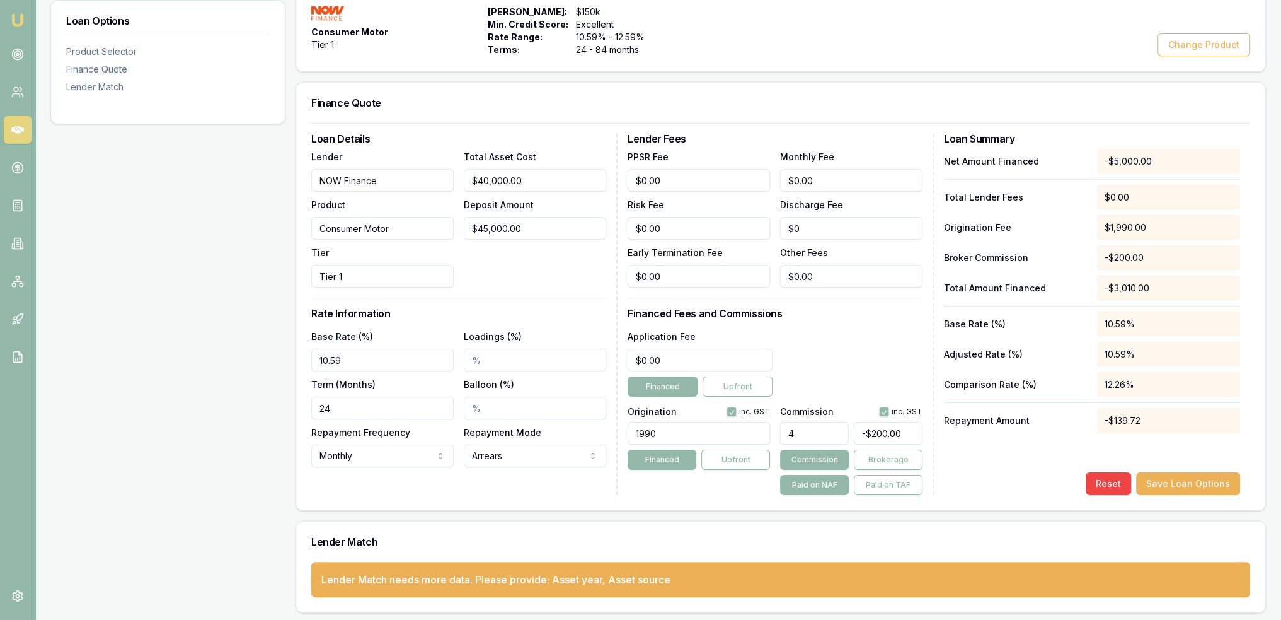
scroll to position [247, 0]
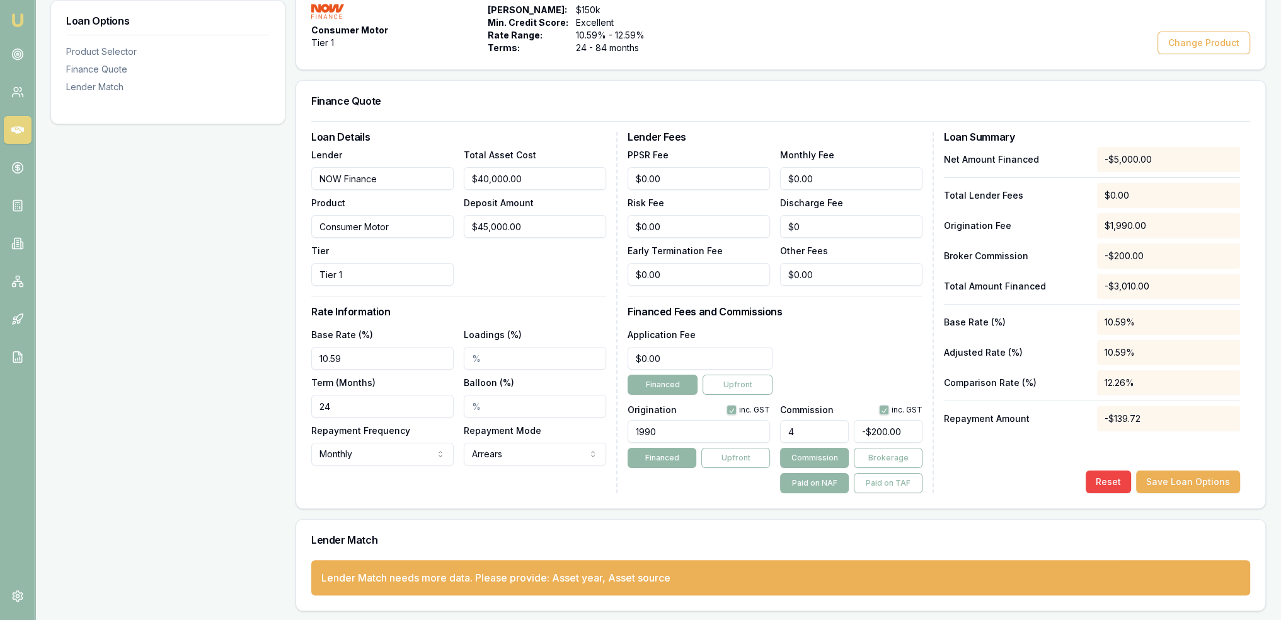
drag, startPoint x: 340, startPoint y: 363, endPoint x: 298, endPoint y: 360, distance: 43.0
click at [297, 364] on div "Loan Details Lender NOW Finance Product Consumer Motor Tier Tier 1 Total Asset …" at bounding box center [780, 314] width 969 height 387
click at [474, 356] on input "Loadings (%)" at bounding box center [535, 358] width 142 height 23
click at [323, 359] on input "9.69%" at bounding box center [382, 358] width 142 height 23
click at [262, 361] on div "Loan Options Product Selector Finance Quote Lender Match Product Selector Consu…" at bounding box center [658, 279] width 1216 height 664
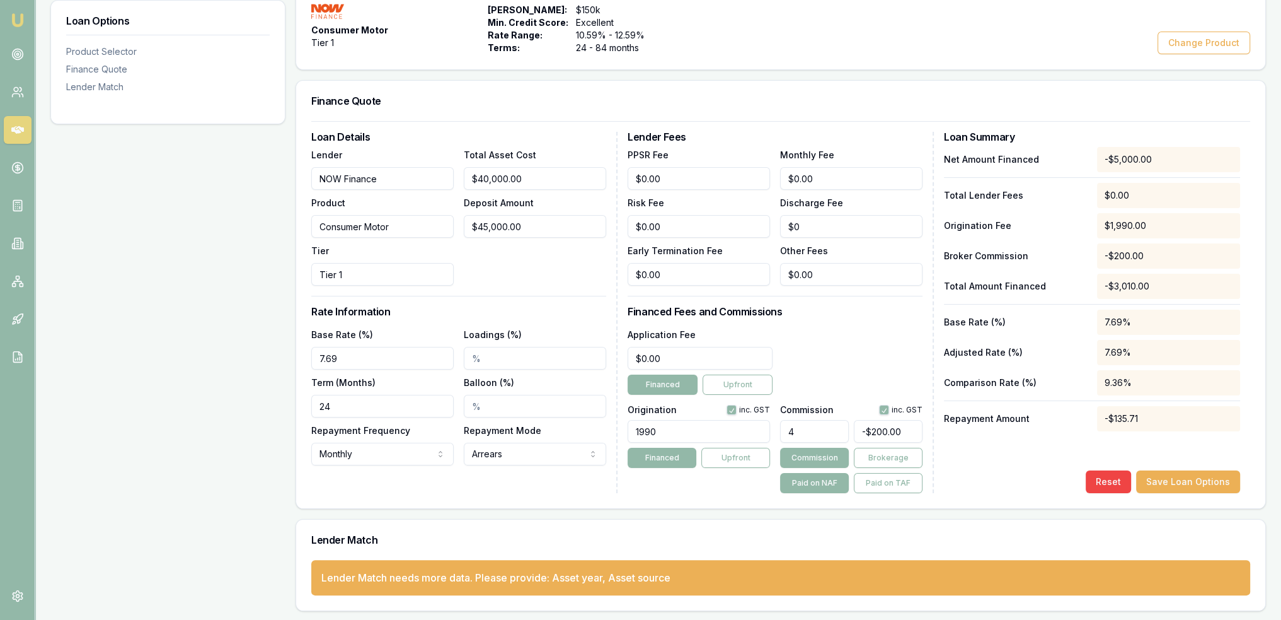
type input "7.69%"
click at [475, 356] on input "Loadings (%)" at bounding box center [535, 358] width 142 height 23
type input "2.00%"
drag, startPoint x: 359, startPoint y: 408, endPoint x: 306, endPoint y: 408, distance: 52.9
click at [306, 408] on div "Loan Details Lender NOW Finance Product Consumer Motor Tier Tier 1 Total Asset …" at bounding box center [780, 314] width 969 height 387
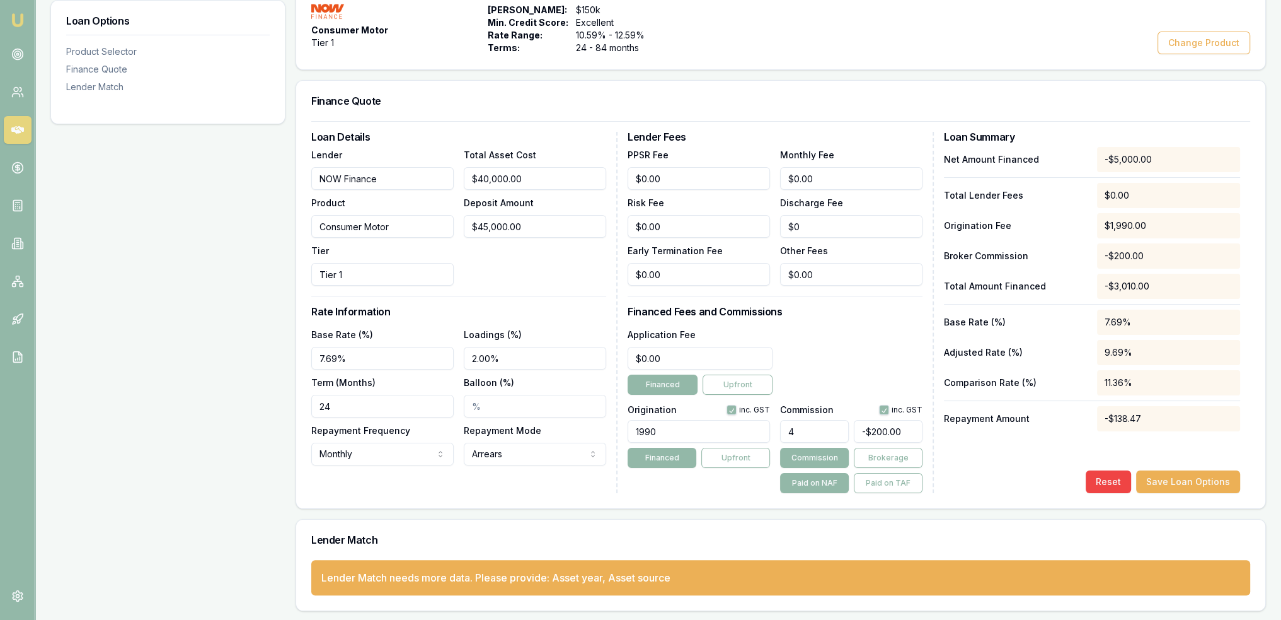
click at [345, 403] on input "24" at bounding box center [382, 406] width 142 height 23
type input "60"
drag, startPoint x: 664, startPoint y: 352, endPoint x: 630, endPoint y: 362, distance: 35.1
click at [630, 362] on input "0" at bounding box center [700, 358] width 145 height 23
type input "$495.00"
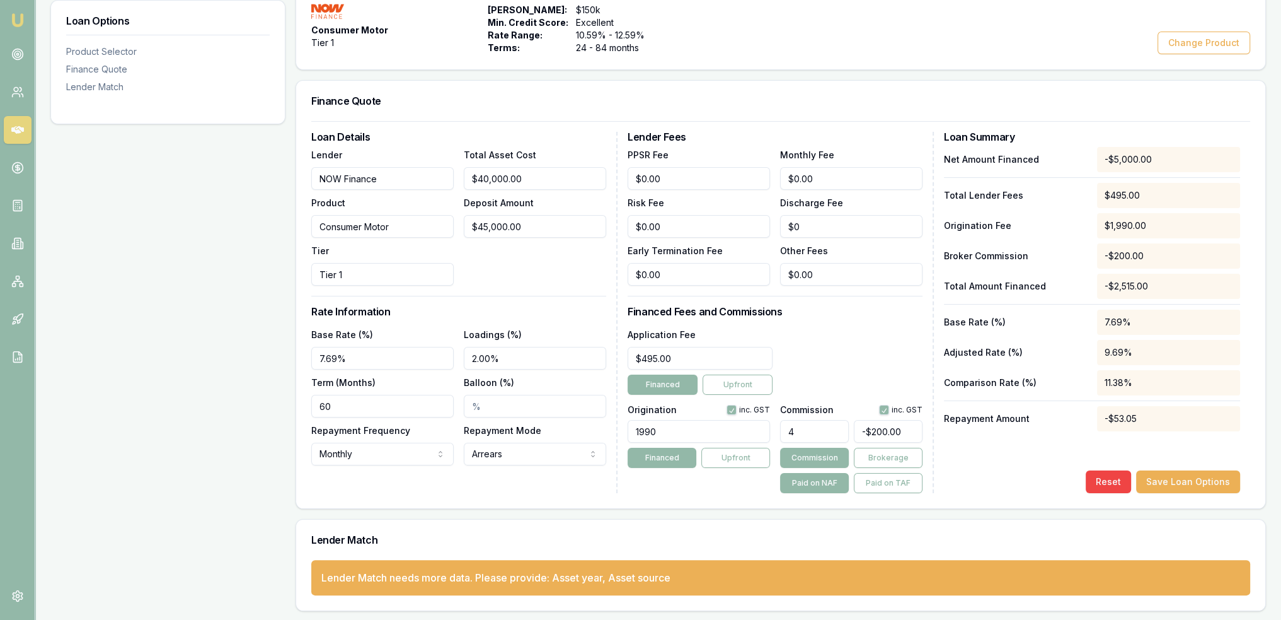
drag, startPoint x: 671, startPoint y: 437, endPoint x: 608, endPoint y: 436, distance: 62.4
click at [606, 437] on div "Loan Details Lender NOW Finance Product Consumer Motor Tier Tier 1 Total Asset …" at bounding box center [780, 312] width 939 height 361
type input "1250.00"
click at [811, 432] on input "4" at bounding box center [814, 431] width 69 height 23
type input "40000"
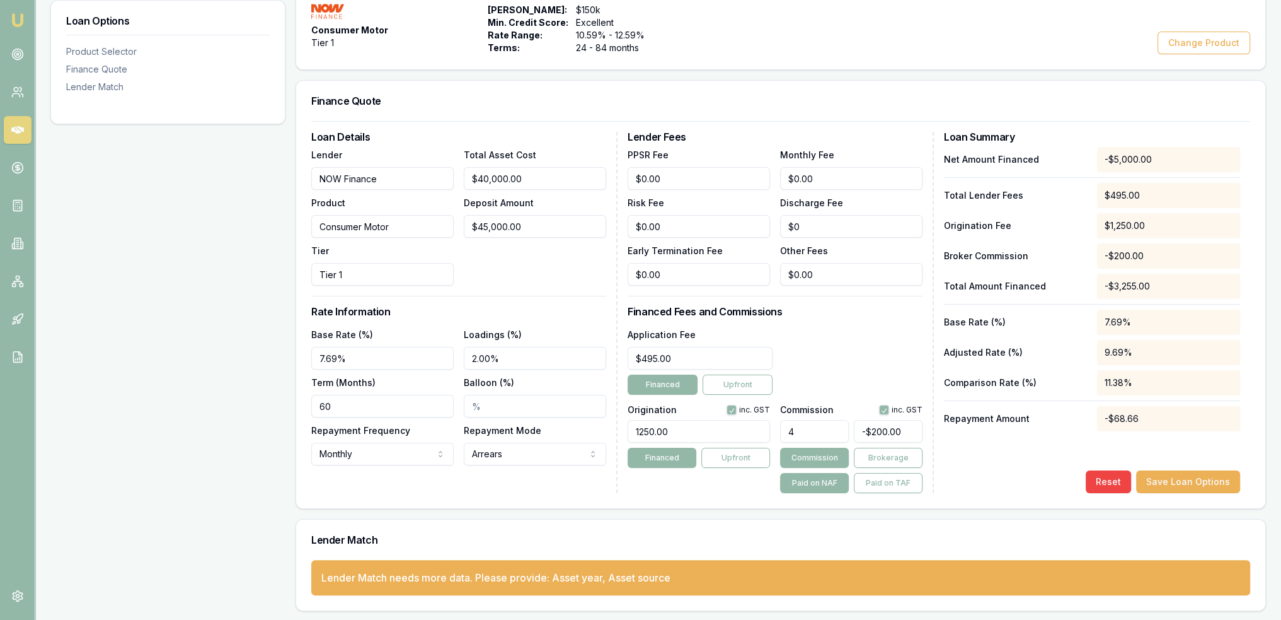
type input "4.00%"
drag, startPoint x: 532, startPoint y: 178, endPoint x: 457, endPoint y: 183, distance: 75.1
click at [457, 183] on div "Lender NOW Finance Product Consumer Motor Tier Tier 1 Total Asset Cost 40000 De…" at bounding box center [458, 216] width 295 height 139
type input "7"
type input "-$1,799.72"
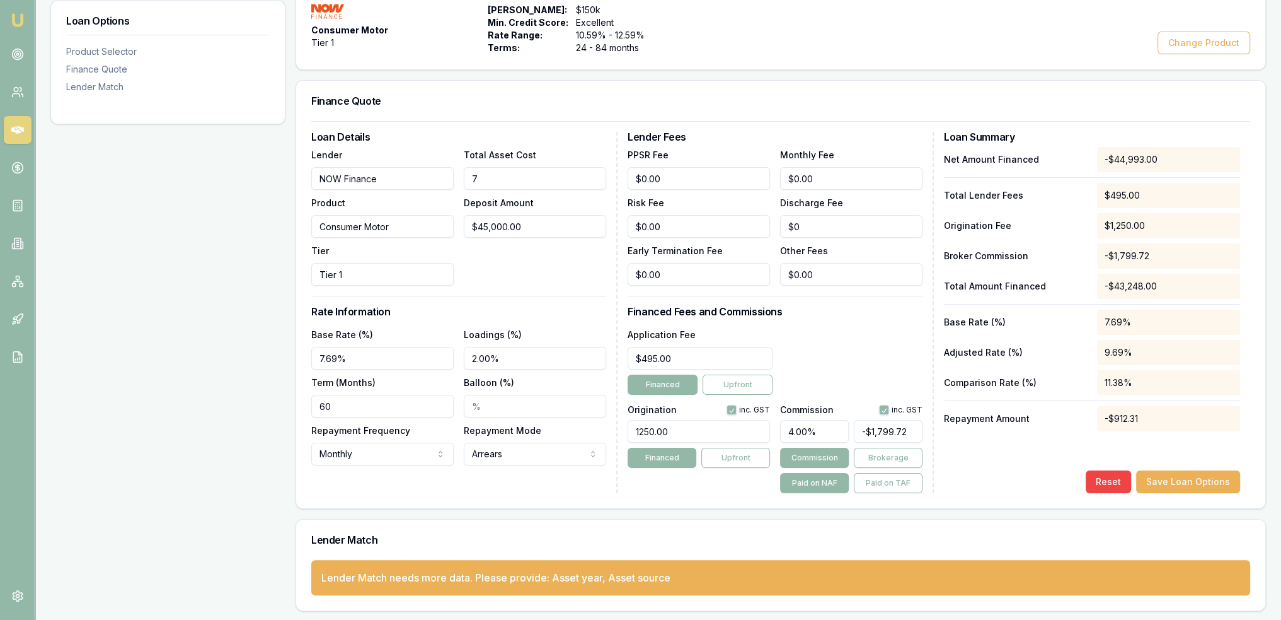
type input "70"
type input "-$1,797.20"
type input "700"
type input "-$1,772.00"
type input "7000"
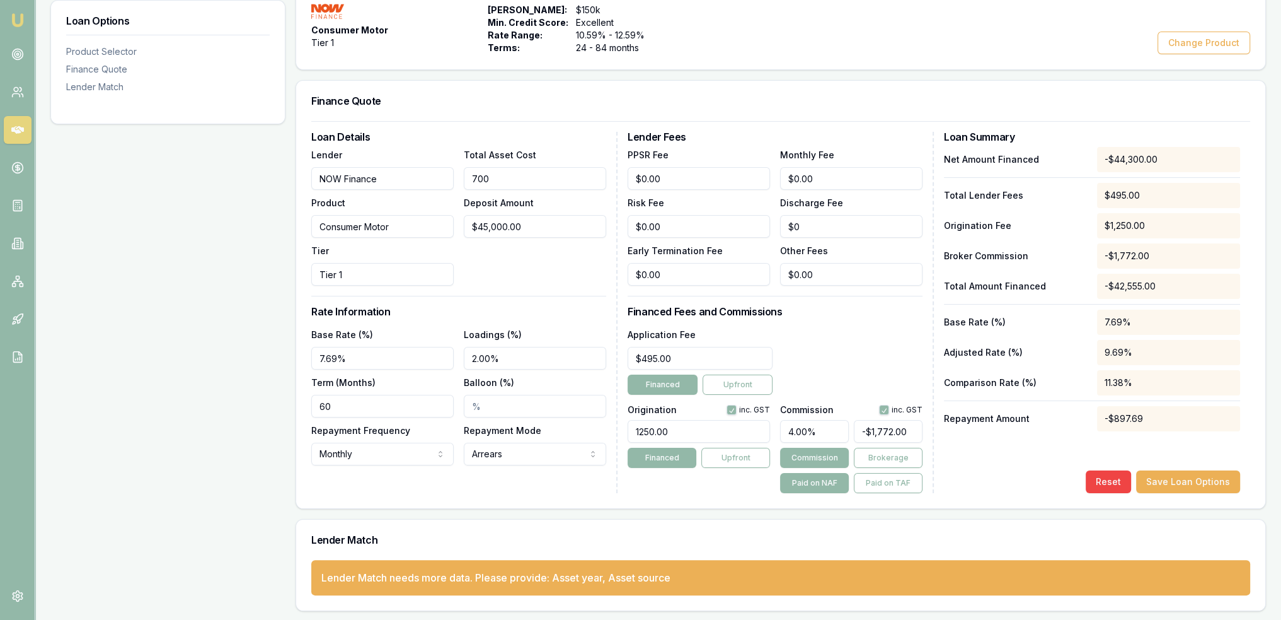
type input "-$1,520.00"
type input "70000"
type input "$1,000.00"
type input "$70,000.00"
click at [553, 246] on div "Total Asset Cost $70,000.00 Deposit Amount $45,000.00" at bounding box center [535, 216] width 142 height 139
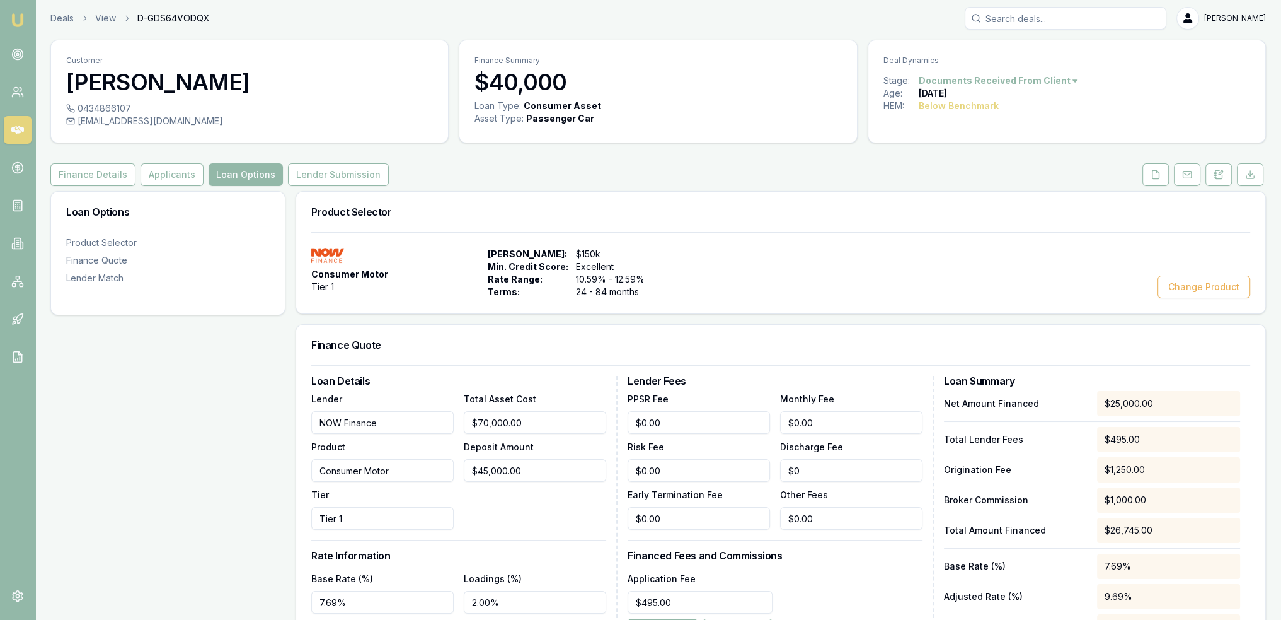
scroll to position [0, 0]
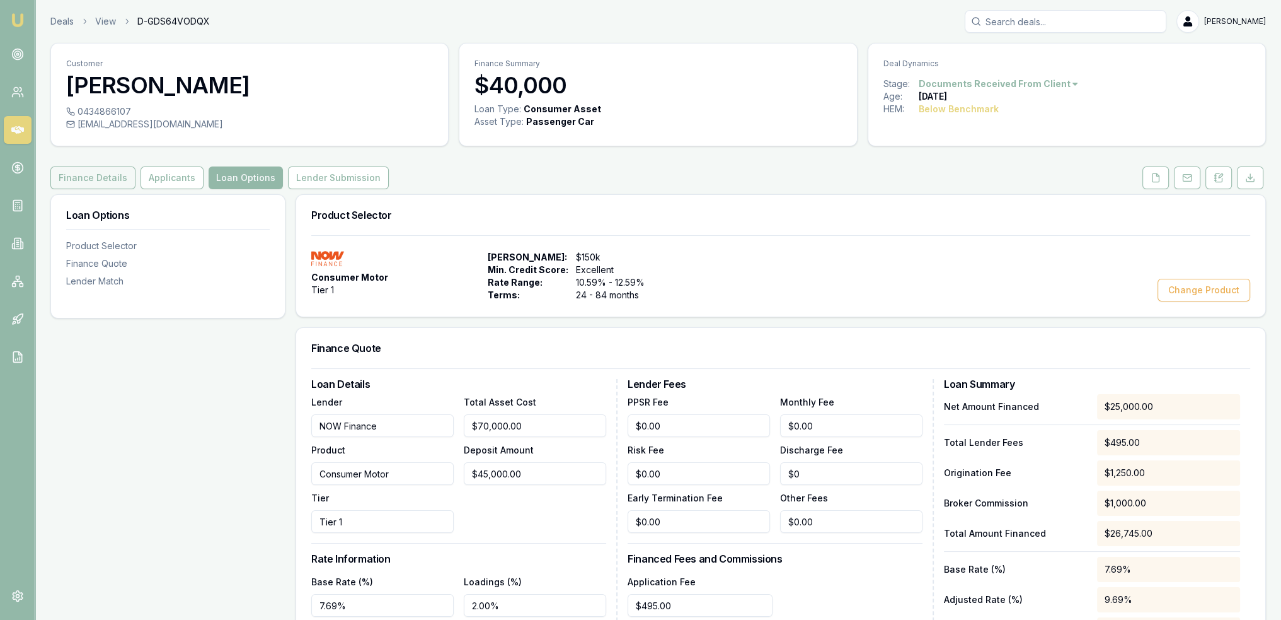
click at [66, 182] on button "Finance Details" at bounding box center [92, 177] width 85 height 23
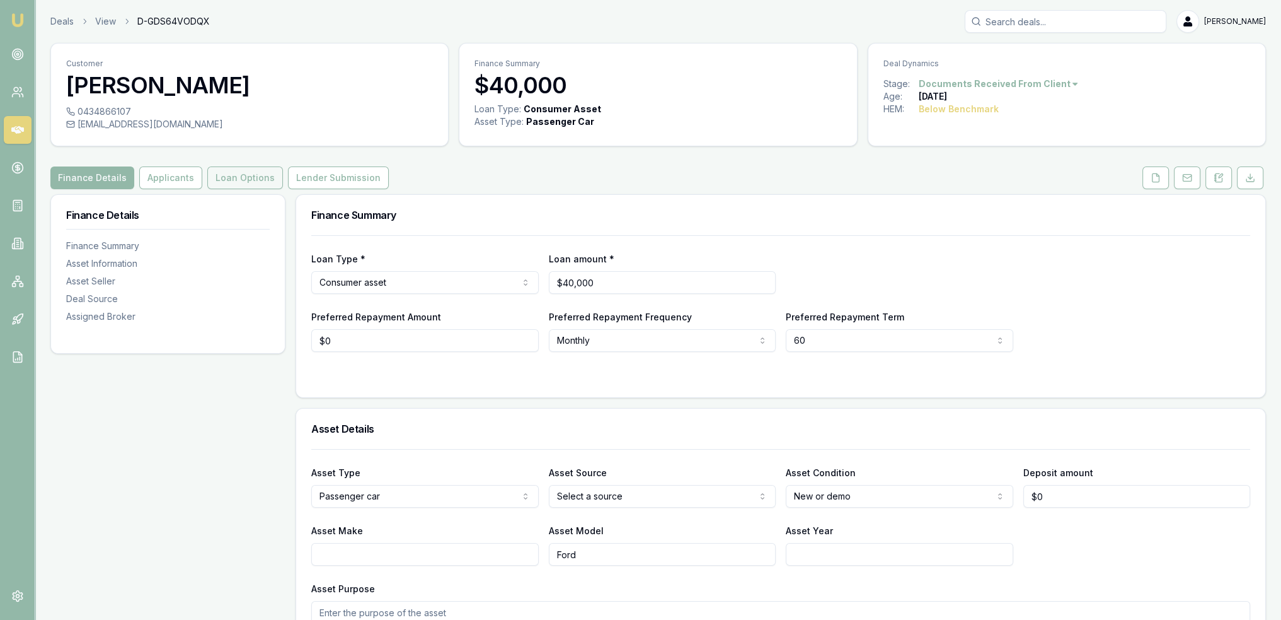
click at [225, 180] on button "Loan Options" at bounding box center [245, 177] width 76 height 23
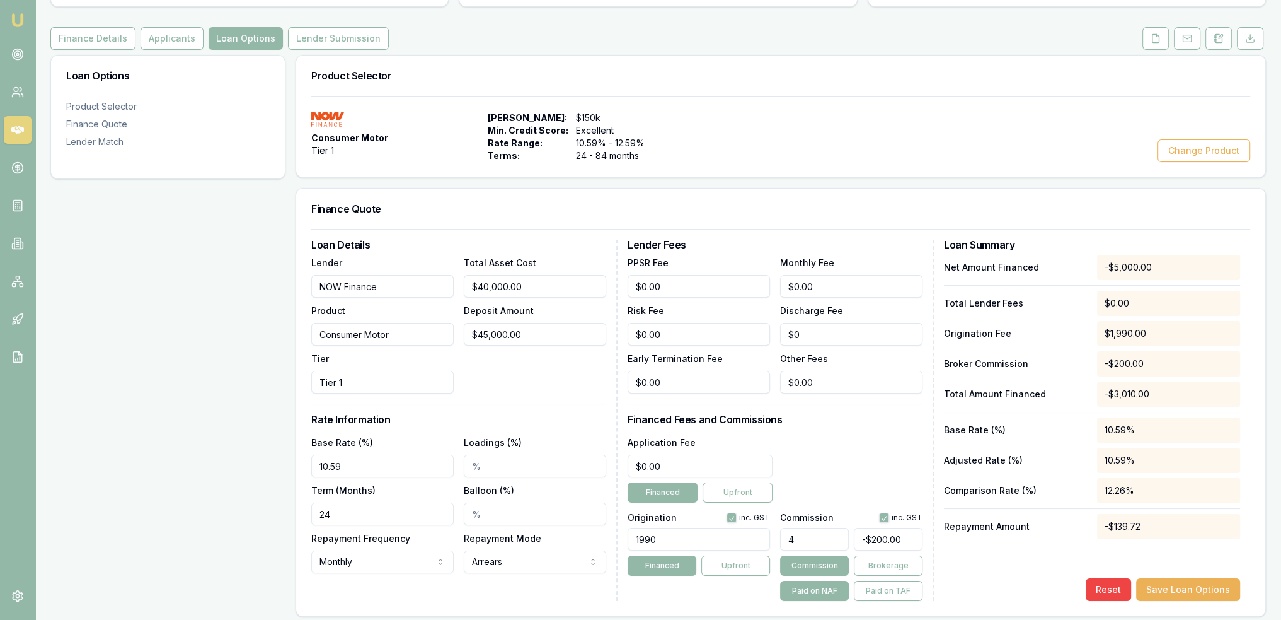
scroll to position [154, 0]
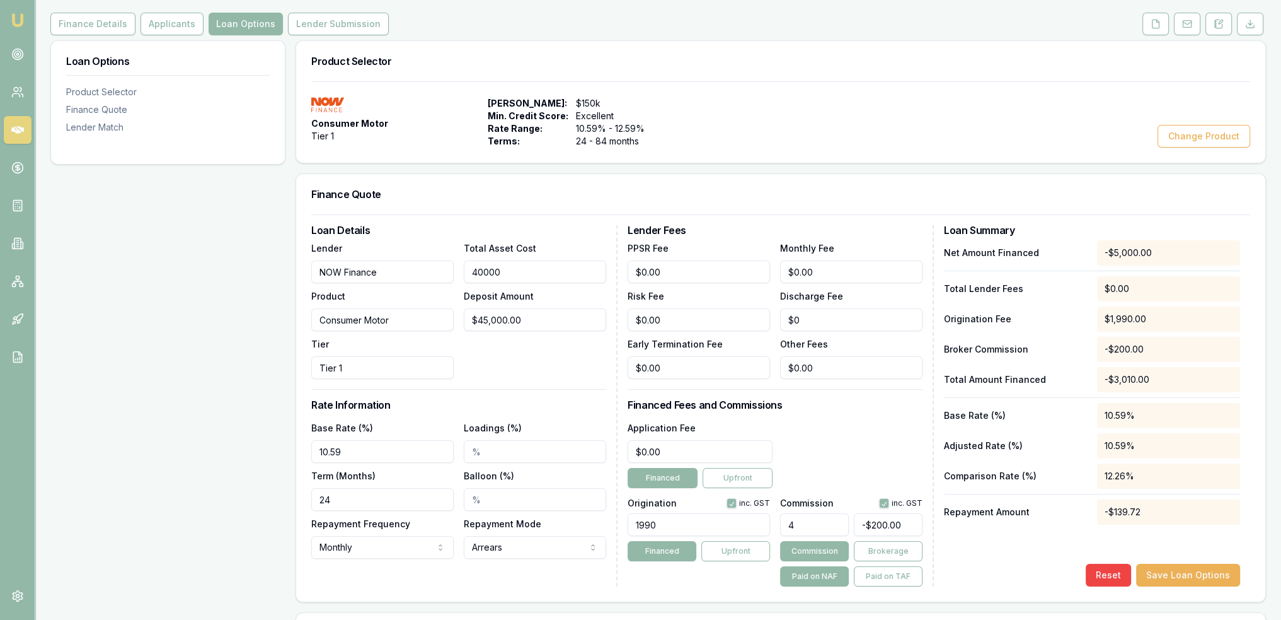
drag, startPoint x: 452, startPoint y: 276, endPoint x: 420, endPoint y: 277, distance: 31.5
click at [420, 277] on div "Lender NOW Finance Product Consumer Motor Tier Tier 1 Total Asset Cost 40000 De…" at bounding box center [458, 309] width 295 height 139
type input "7"
type input "-$1,799.72"
type input "70"
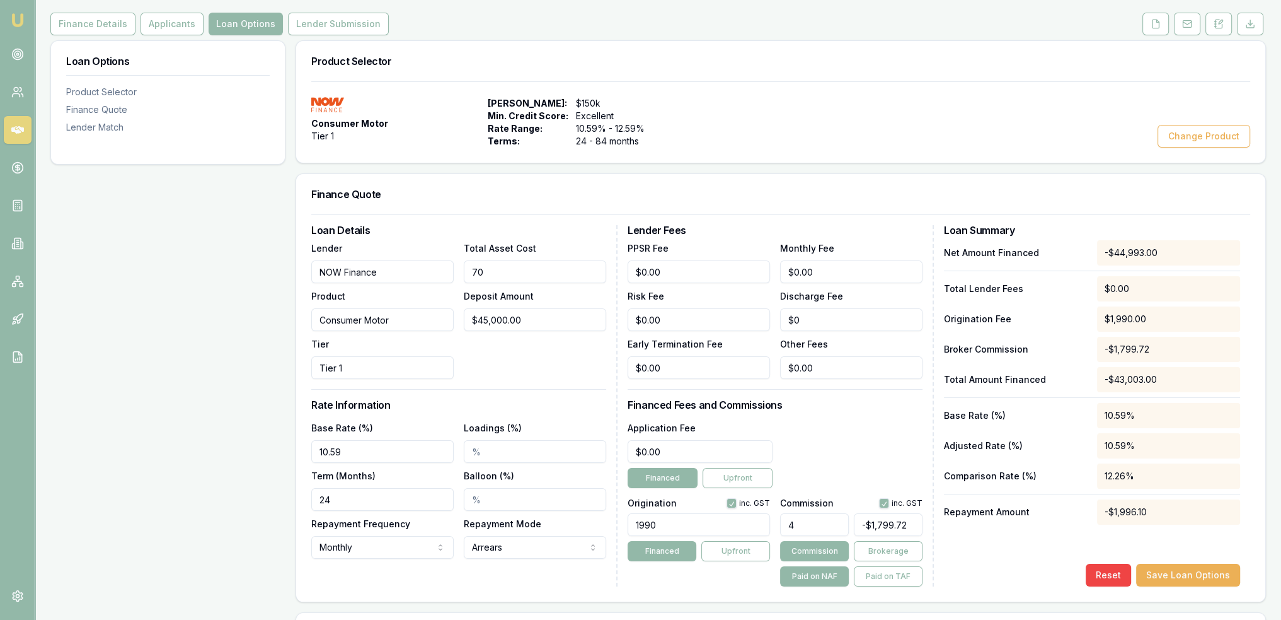
type input "-$1,797.20"
type input "700"
type input "-$1,772.00"
type input "7000"
type input "-$1,520.00"
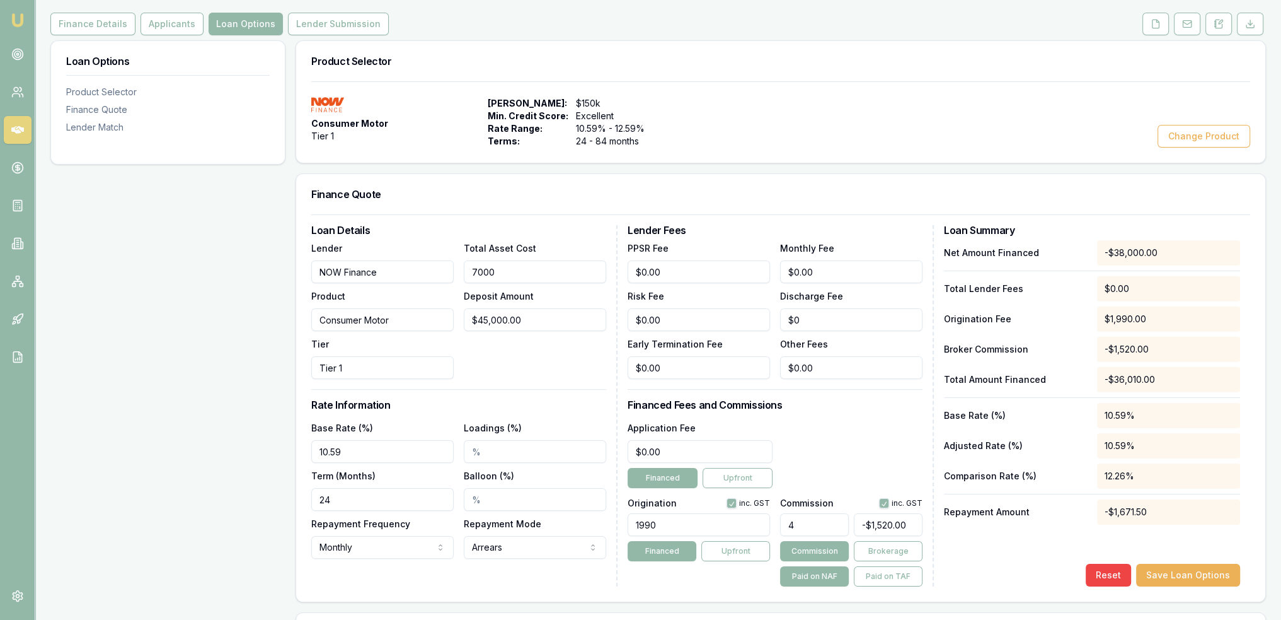
type input "70000"
type input "$1,000.00"
type input "$70,000.00"
click at [529, 368] on div "Total Asset Cost $70,000.00 Deposit Amount $45,000.00" at bounding box center [535, 309] width 142 height 139
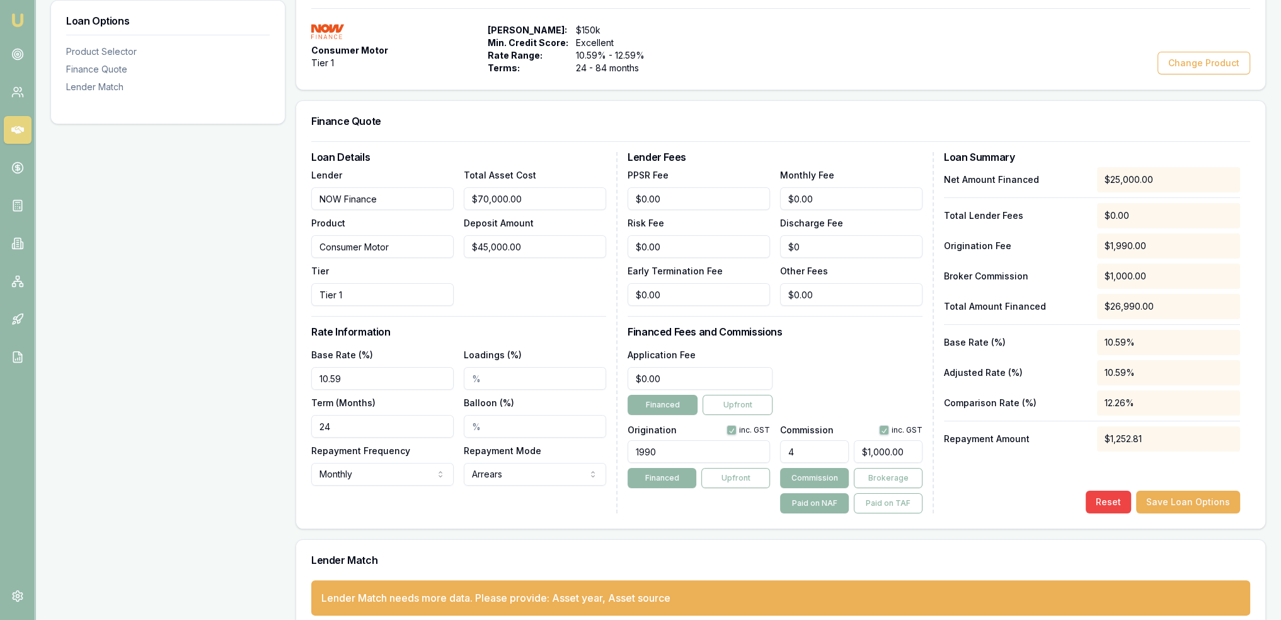
scroll to position [247, 0]
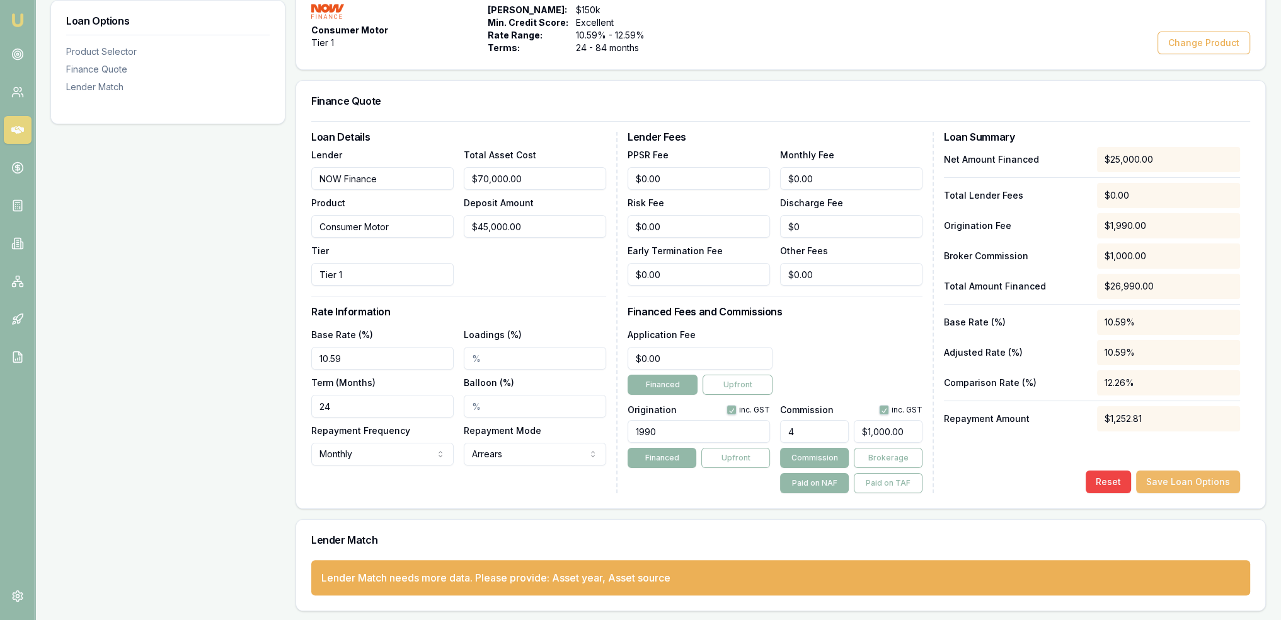
click at [1195, 481] on button "Save Loan Options" at bounding box center [1189, 481] width 104 height 23
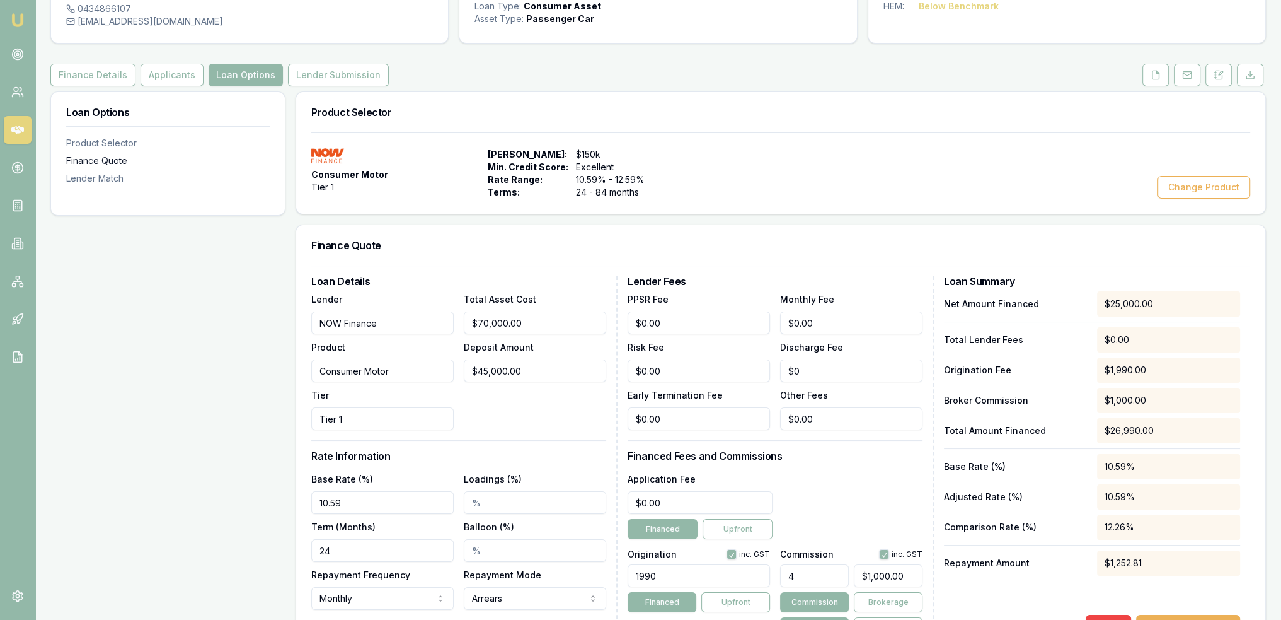
scroll to position [126, 0]
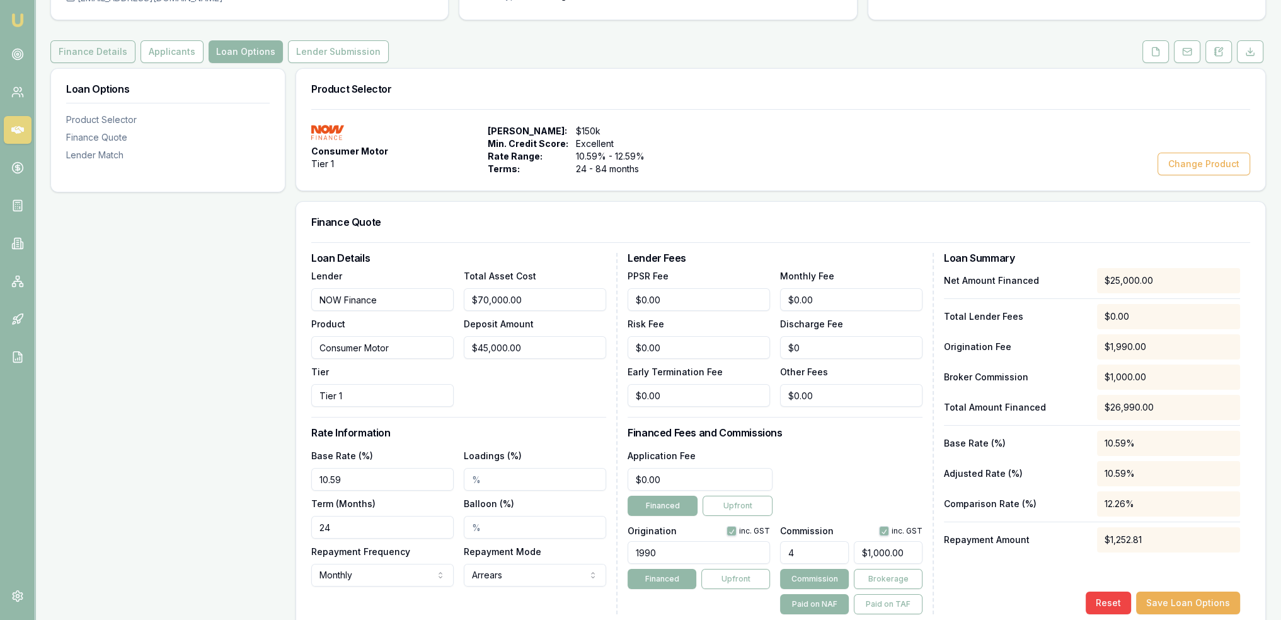
click at [99, 52] on button "Finance Details" at bounding box center [92, 51] width 85 height 23
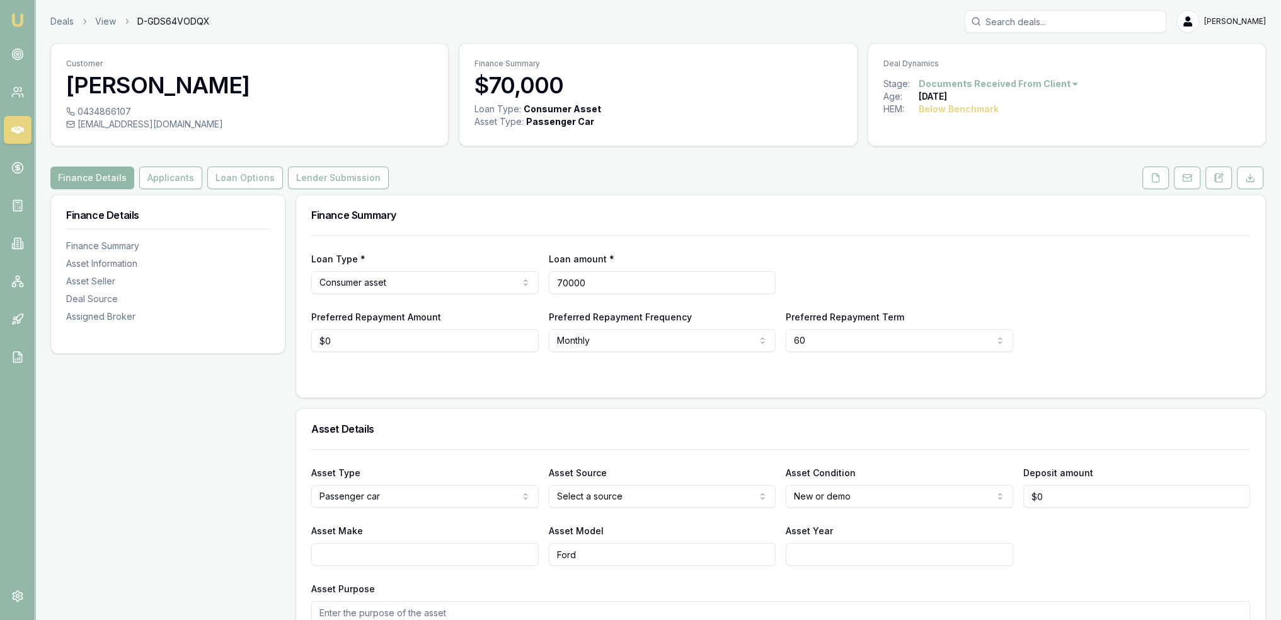
drag, startPoint x: 607, startPoint y: 277, endPoint x: 518, endPoint y: 292, distance: 90.8
click at [518, 292] on div "Loan Type * Consumer asset Consumer loan Consumer asset Commercial loan Commerc…" at bounding box center [780, 272] width 939 height 43
type input "$40,000"
click at [928, 263] on div "Loan Type * Consumer asset Consumer loan Consumer asset Commercial loan Commerc…" at bounding box center [780, 272] width 939 height 43
click at [619, 494] on html "Emu Broker Deals View D-GDS64VODQX Robyn Adams Toggle Menu Customer Cornelius O…" at bounding box center [640, 310] width 1281 height 620
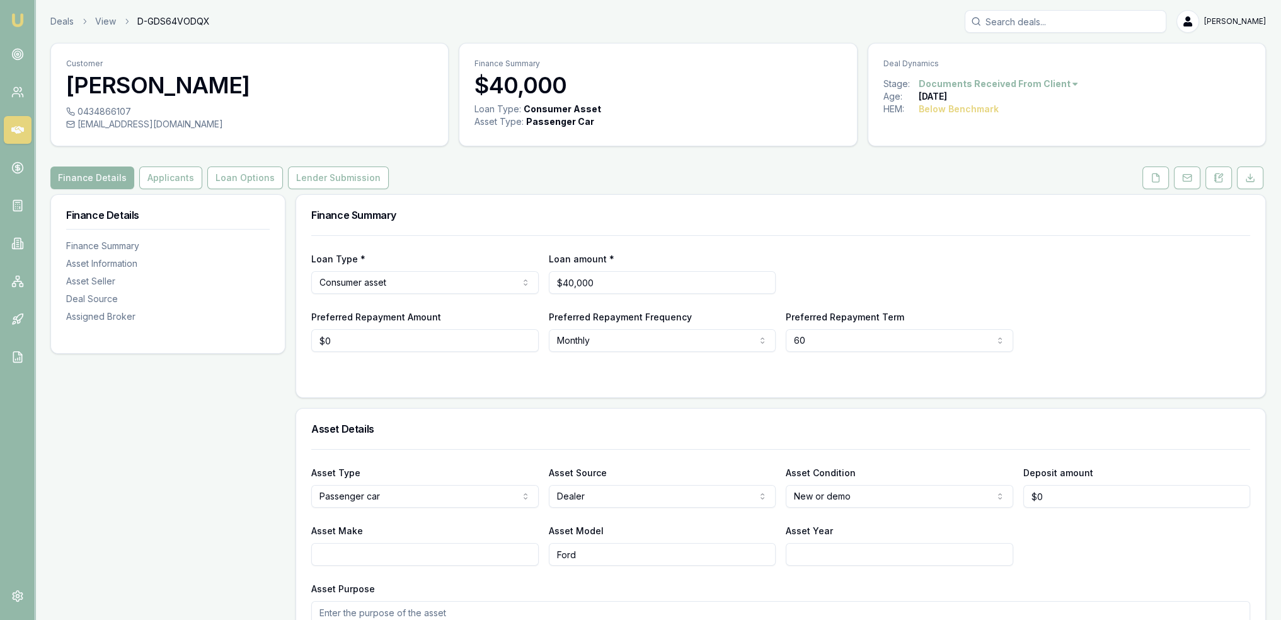
click at [821, 547] on input "Asset Year" at bounding box center [900, 554] width 228 height 23
type input "2025"
click at [342, 550] on input "Asset Make" at bounding box center [425, 554] width 228 height 23
type input "Ford"
type input "Everest"
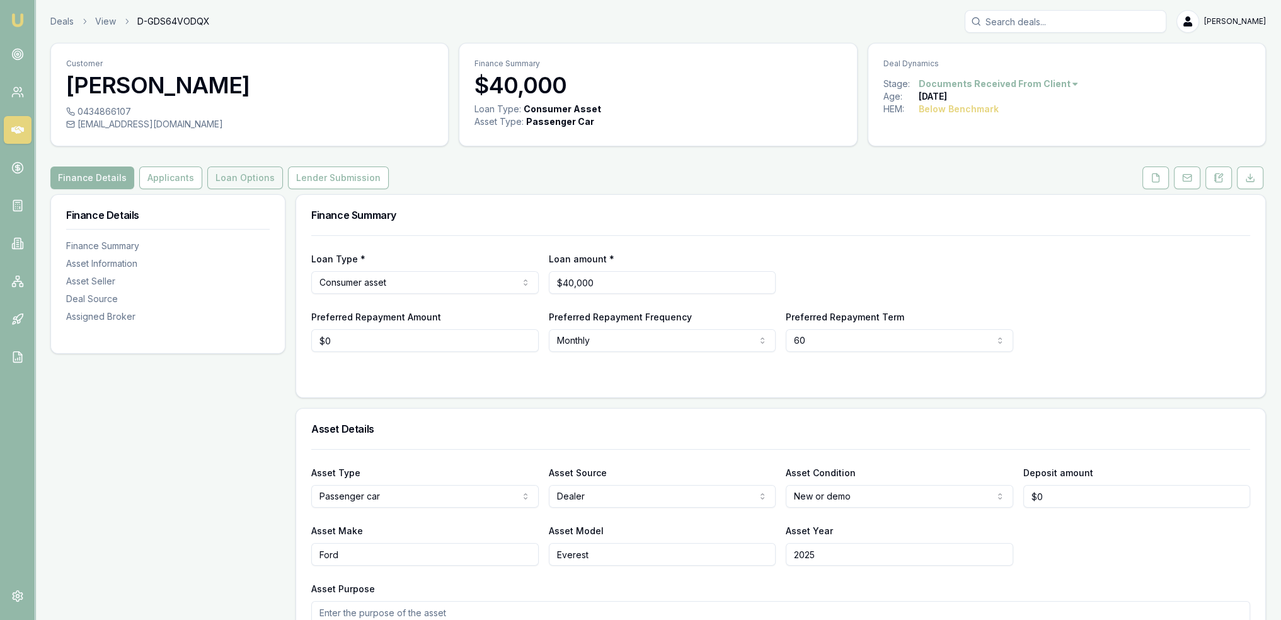
click at [260, 176] on button "Loan Options" at bounding box center [245, 177] width 76 height 23
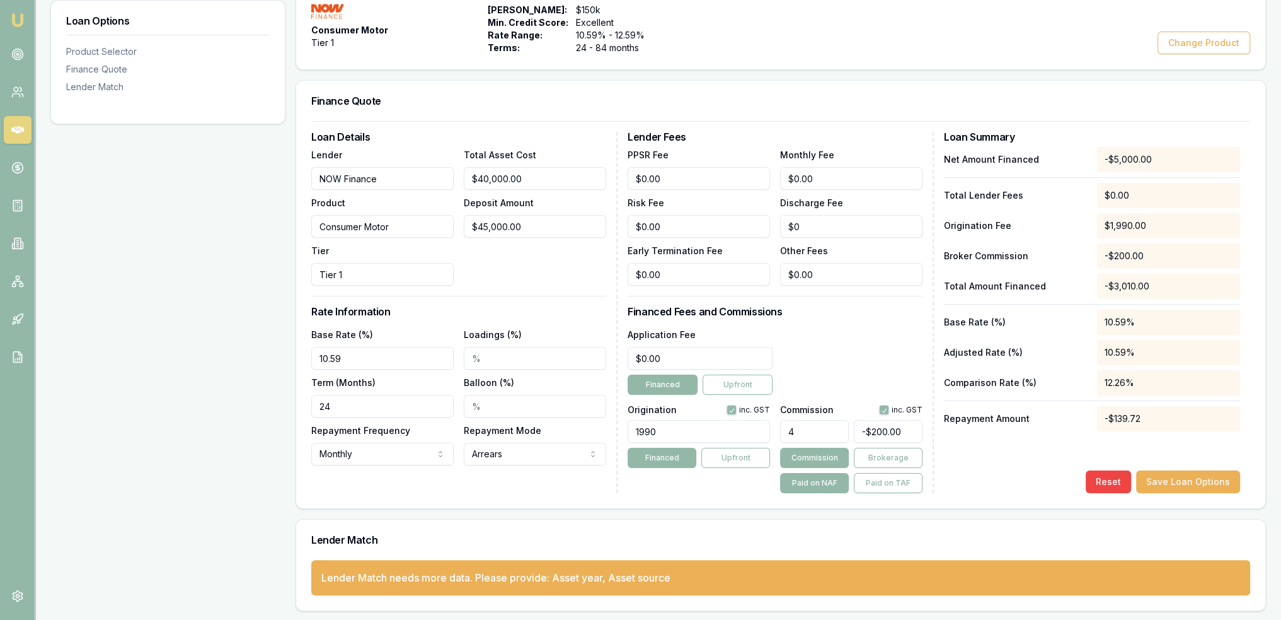
scroll to position [121, 0]
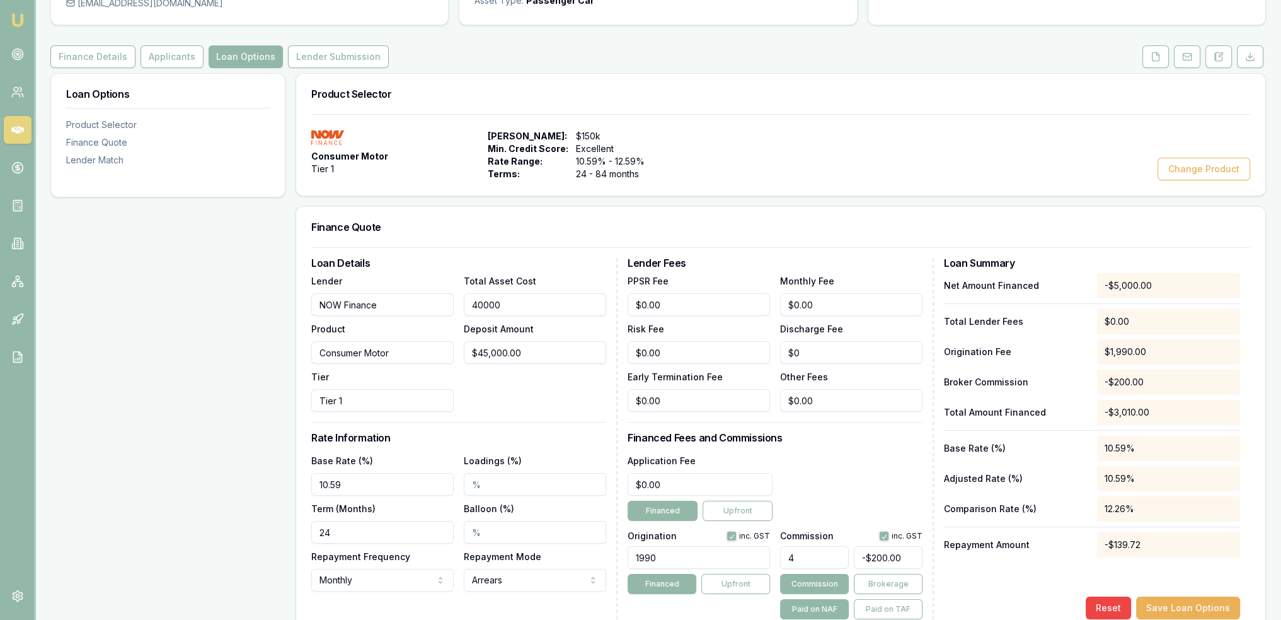
drag, startPoint x: 543, startPoint y: 297, endPoint x: 439, endPoint y: 299, distance: 104.7
click at [439, 299] on div "Lender NOW Finance Product Consumer Motor Tier Tier 1 Total Asset Cost 40000 De…" at bounding box center [458, 342] width 295 height 139
type input "7"
type input "-$1,799.72"
type input "70"
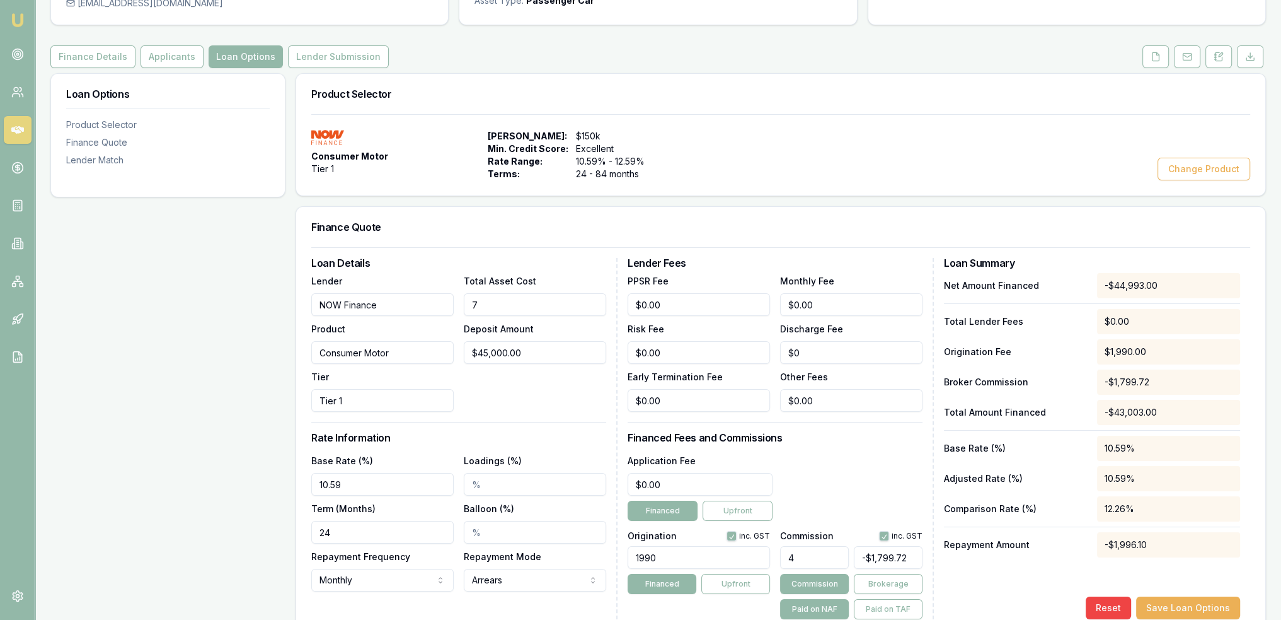
type input "-$1,797.20"
type input "700"
type input "-$1,772.00"
type input "7000"
type input "-$1,520.00"
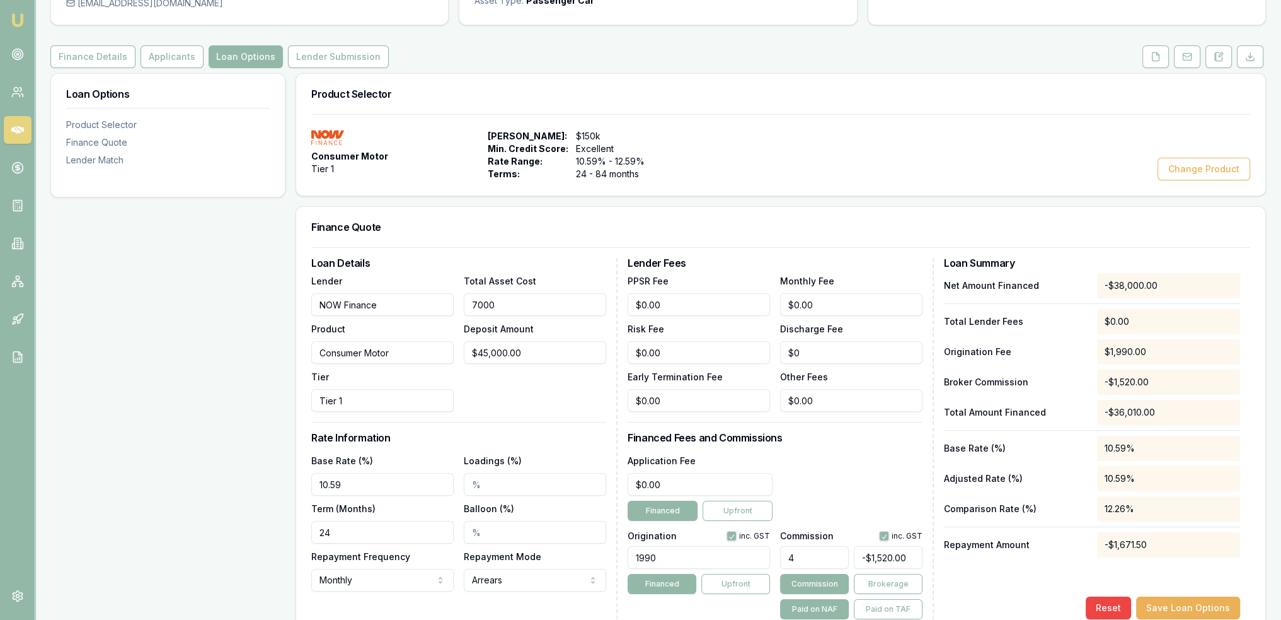
type input "70000"
type input "$1,000.00"
click at [471, 397] on div "Total Asset Cost $70,000.00 Deposit Amount $45,000.00" at bounding box center [535, 342] width 142 height 139
click at [485, 304] on input "70000" at bounding box center [535, 304] width 142 height 23
type input "7000"
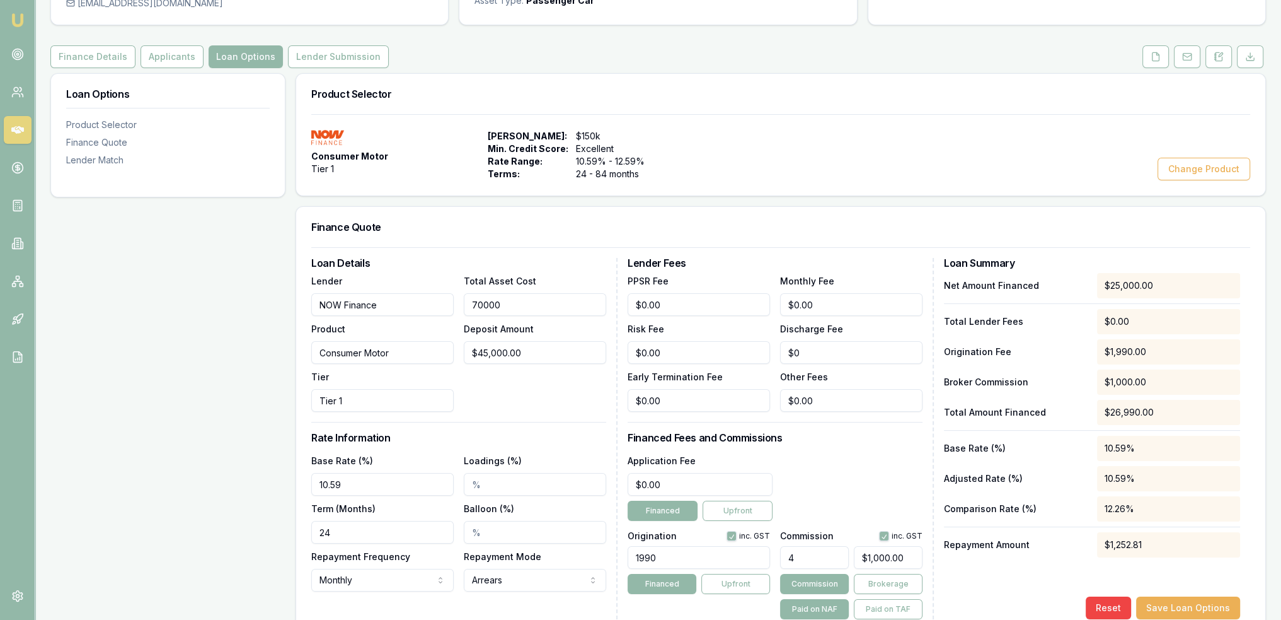
type input "-$1,520.00"
type input "75000"
type input "$1,200.00"
click at [547, 408] on div "Total Asset Cost $75,000.00 Deposit Amount $45,000.00" at bounding box center [535, 342] width 142 height 139
drag, startPoint x: 530, startPoint y: 304, endPoint x: 463, endPoint y: 309, distance: 67.6
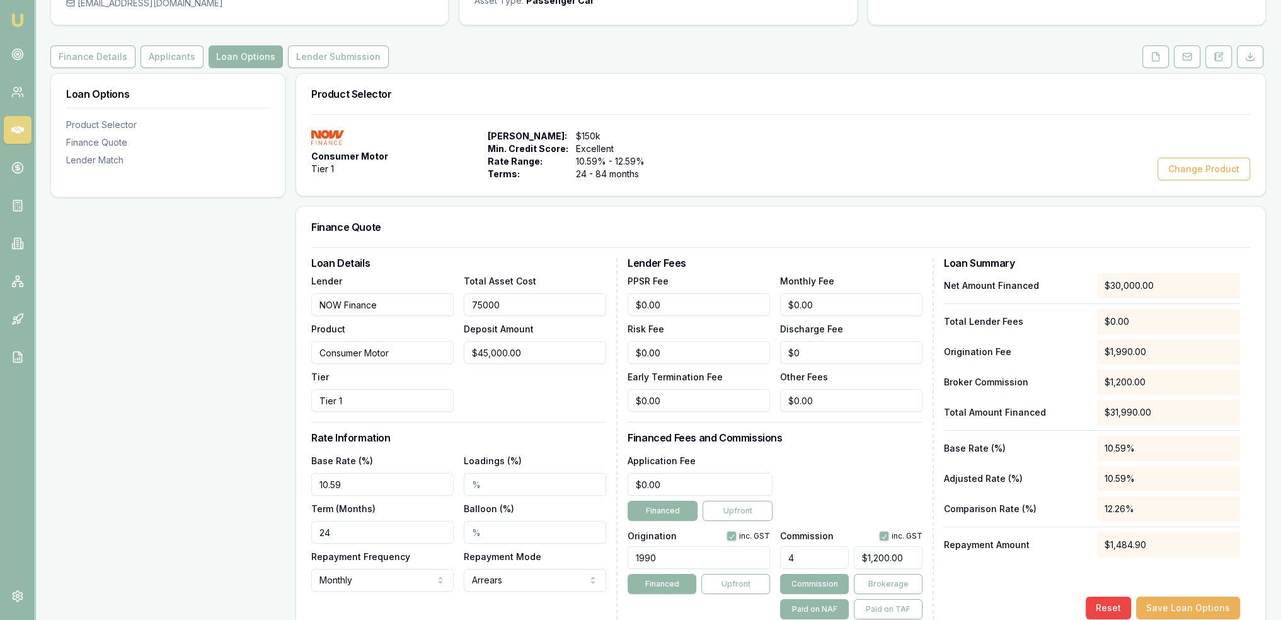
click at [463, 309] on div "Lender NOW Finance Product Consumer Motor Tier Tier 1 Total Asset Cost 75000 De…" at bounding box center [458, 342] width 295 height 139
click at [483, 383] on div "Total Asset Cost $75,000.00 Deposit Amount $45,000.00" at bounding box center [535, 342] width 142 height 139
drag, startPoint x: 517, startPoint y: 299, endPoint x: 374, endPoint y: 299, distance: 142.5
click at [374, 299] on div "Lender NOW Finance Product Consumer Motor Tier Tier 1 Total Asset Cost 75000 De…" at bounding box center [458, 342] width 295 height 139
type input "4"
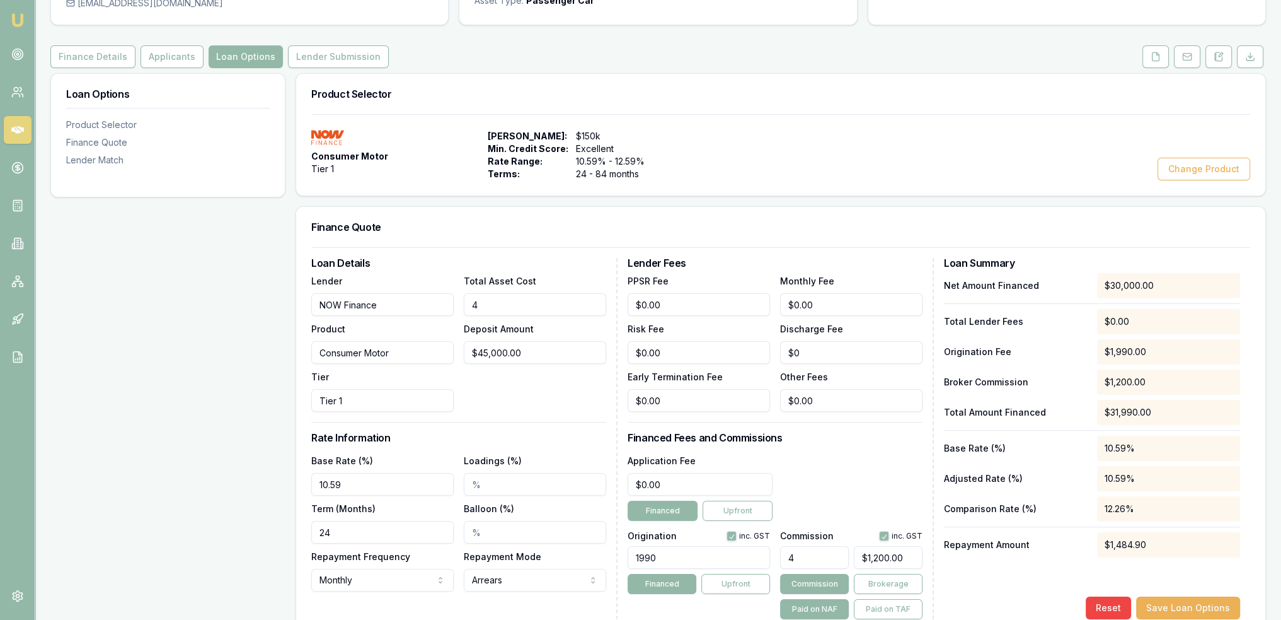
type input "-$1,799.84"
type input "40"
type input "-$1,798.40"
type input "400"
type input "-$1,784.00"
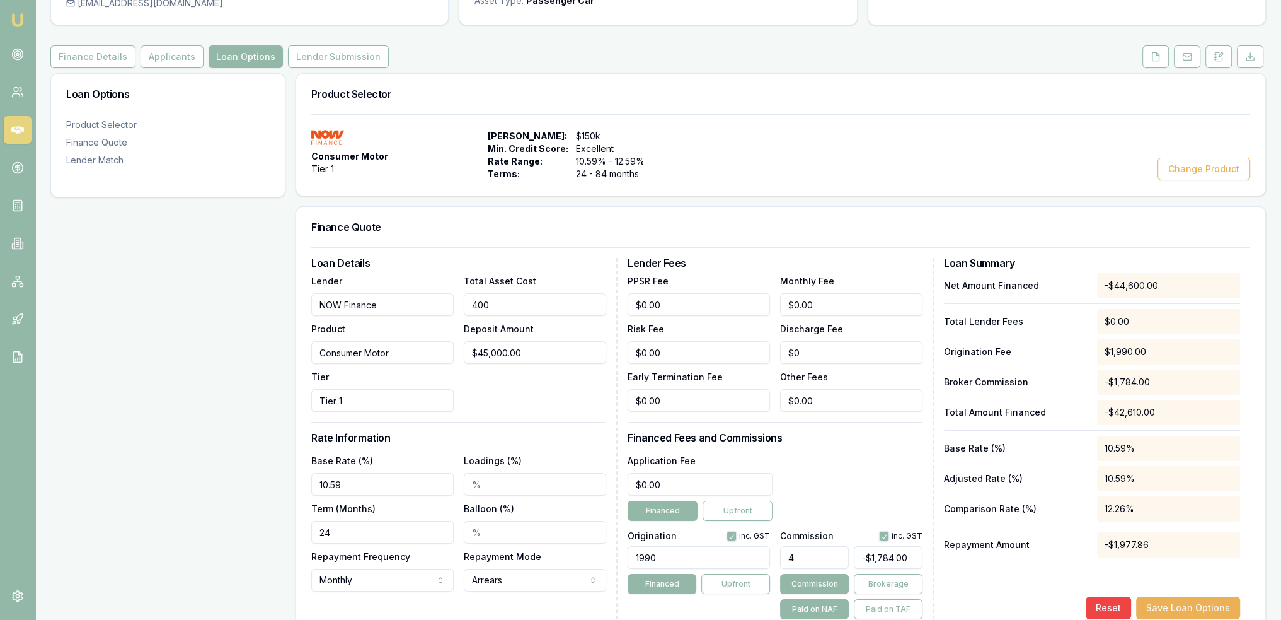
type input "4000"
type input "-$1,640.00"
type input "40000"
type input "-$200.00"
type input "$40,000.00"
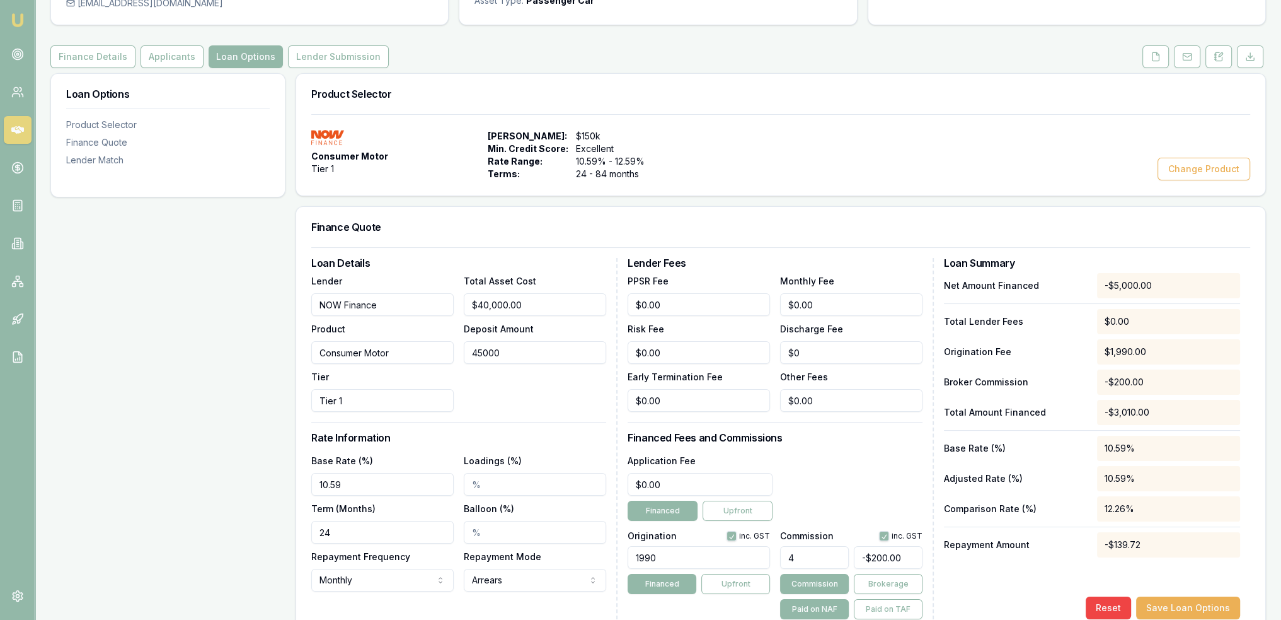
drag, startPoint x: 524, startPoint y: 351, endPoint x: 420, endPoint y: 352, distance: 104.6
click at [420, 352] on div "Lender NOW Finance Product Consumer Motor Tier Tier 1 Total Asset Cost $40,000.…" at bounding box center [458, 342] width 295 height 139
type input "$0.00"
click at [465, 385] on div "Total Asset Cost $40,000.00 Deposit Amount $0.00" at bounding box center [535, 342] width 142 height 139
drag, startPoint x: 688, startPoint y: 477, endPoint x: 557, endPoint y: 483, distance: 131.3
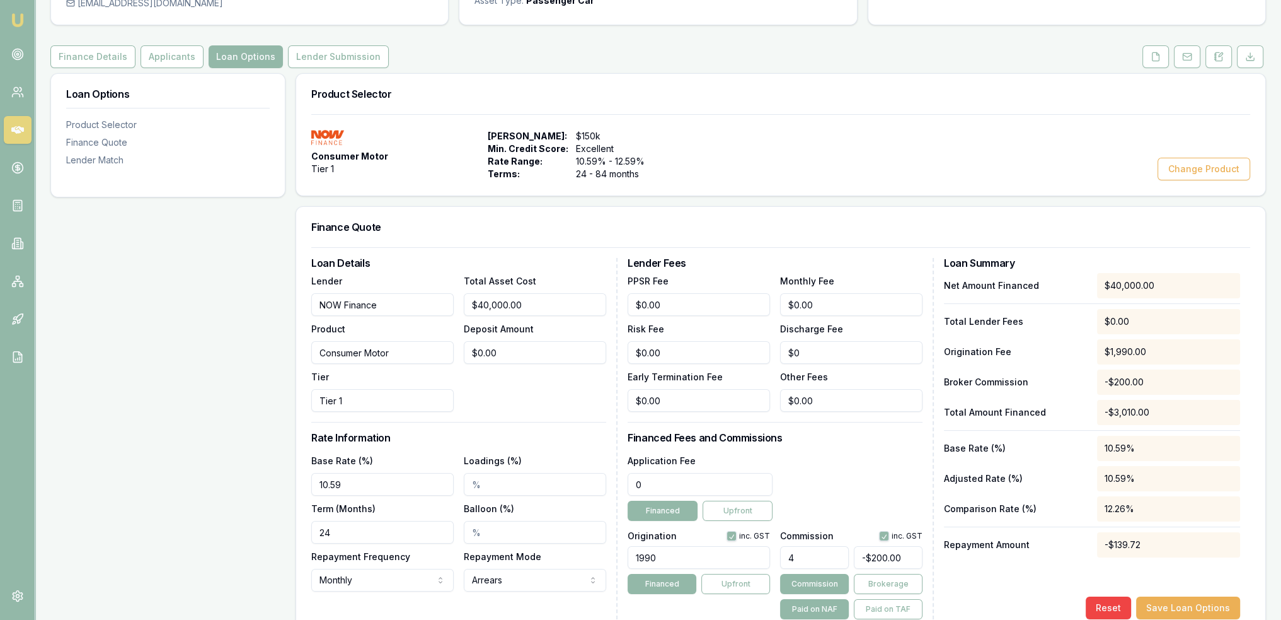
click at [557, 483] on div "Loan Details Lender NOW Finance Product Consumer Motor Tier Tier 1 Total Asset …" at bounding box center [780, 438] width 939 height 361
type input "4"
type input "$1,600.00"
type input "$495.00"
drag, startPoint x: 678, startPoint y: 554, endPoint x: 562, endPoint y: 556, distance: 116.0
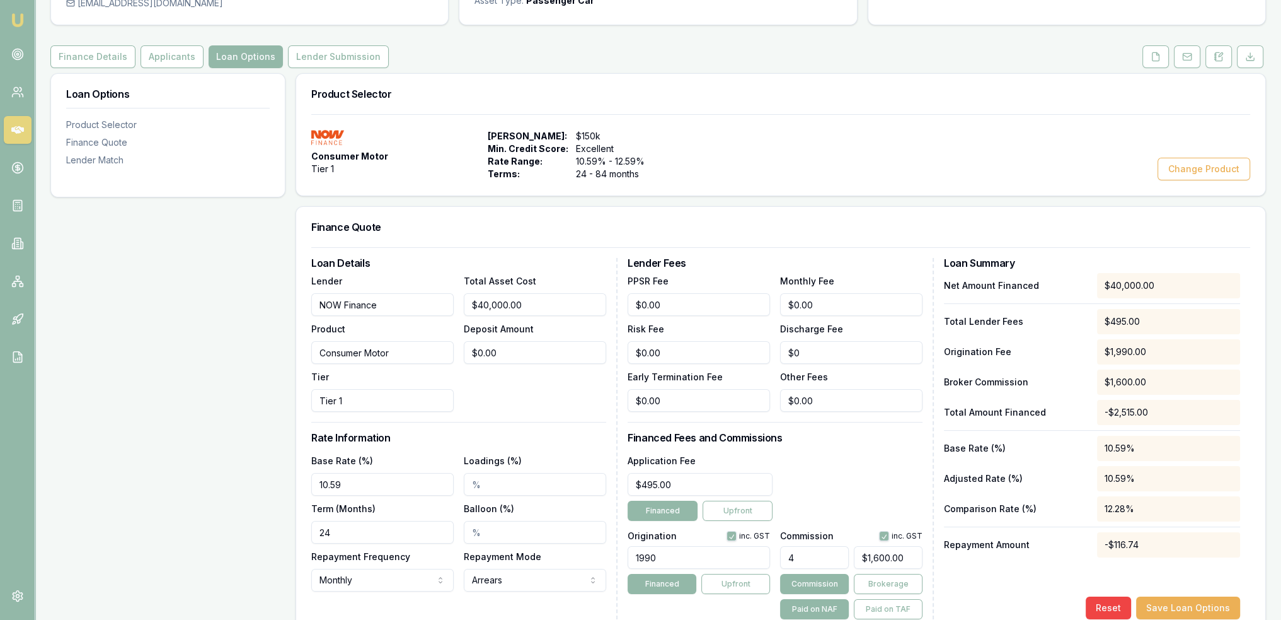
click at [562, 556] on div "Loan Details Lender NOW Finance Product Consumer Motor Tier Tier 1 Total Asset …" at bounding box center [780, 438] width 939 height 361
type input "1250.00"
drag, startPoint x: 348, startPoint y: 480, endPoint x: 298, endPoint y: 486, distance: 50.7
click at [298, 486] on div "Loan Details Lender NOW Finance Product Consumer Motor Tier Tier 1 Total Asset …" at bounding box center [780, 440] width 969 height 387
type input "7.69%"
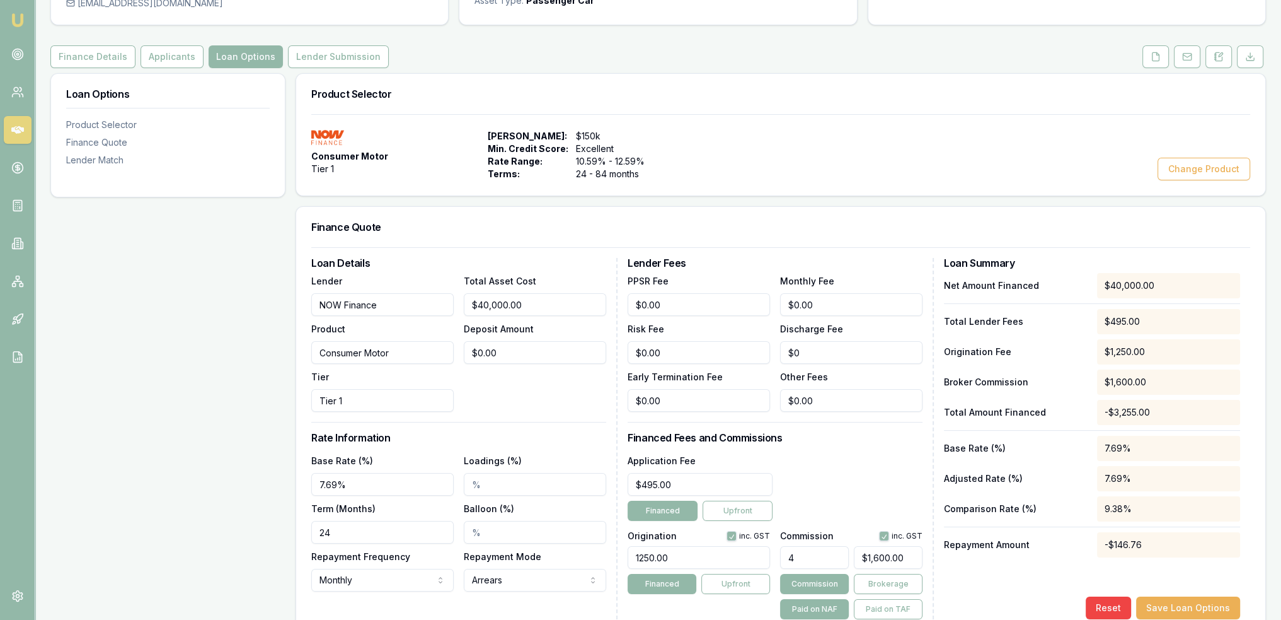
click at [494, 485] on input "Loadings (%)" at bounding box center [535, 484] width 142 height 23
type input "2.00%"
drag, startPoint x: 350, startPoint y: 534, endPoint x: 292, endPoint y: 534, distance: 57.4
click at [292, 534] on div "Loan Options Product Selector Finance Quote Lender Match Product Selector Consu…" at bounding box center [658, 405] width 1216 height 664
type input "60"
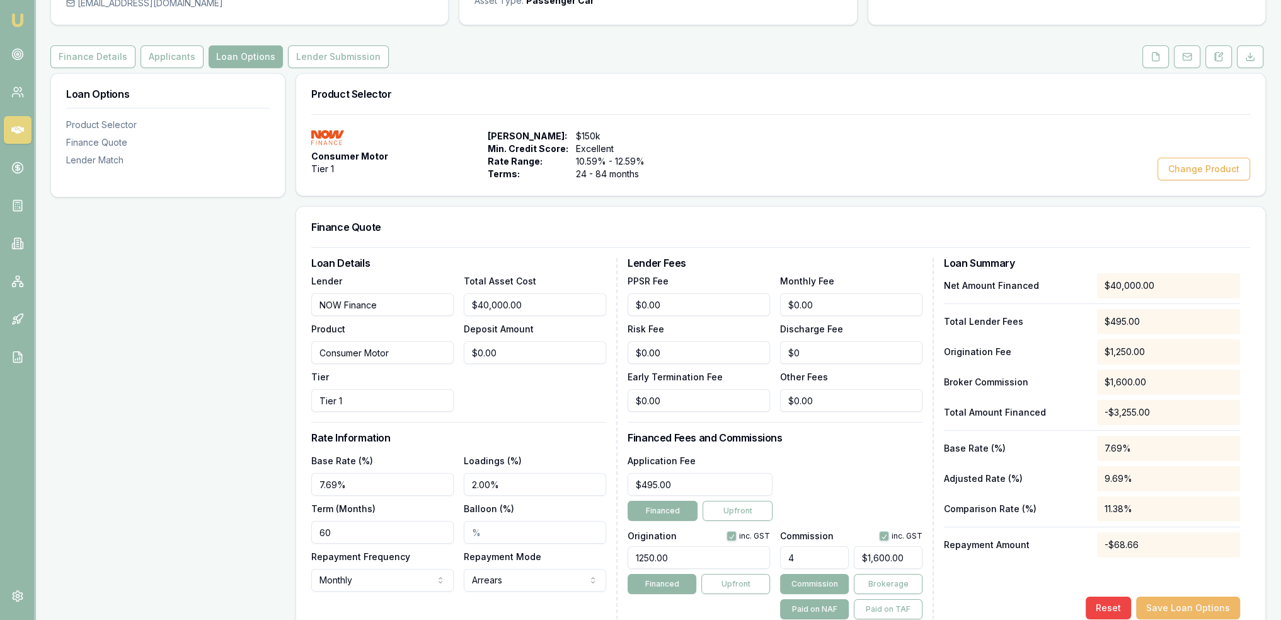
click at [1167, 598] on button "Save Loan Options" at bounding box center [1189, 607] width 104 height 23
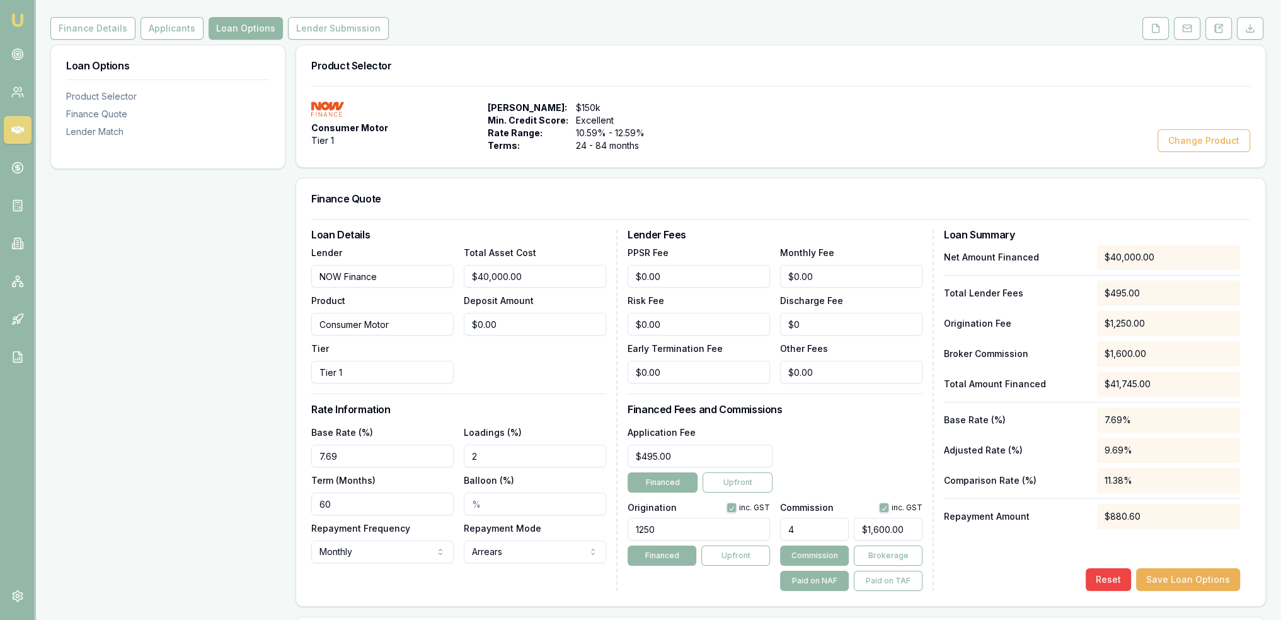
scroll to position [167, 0]
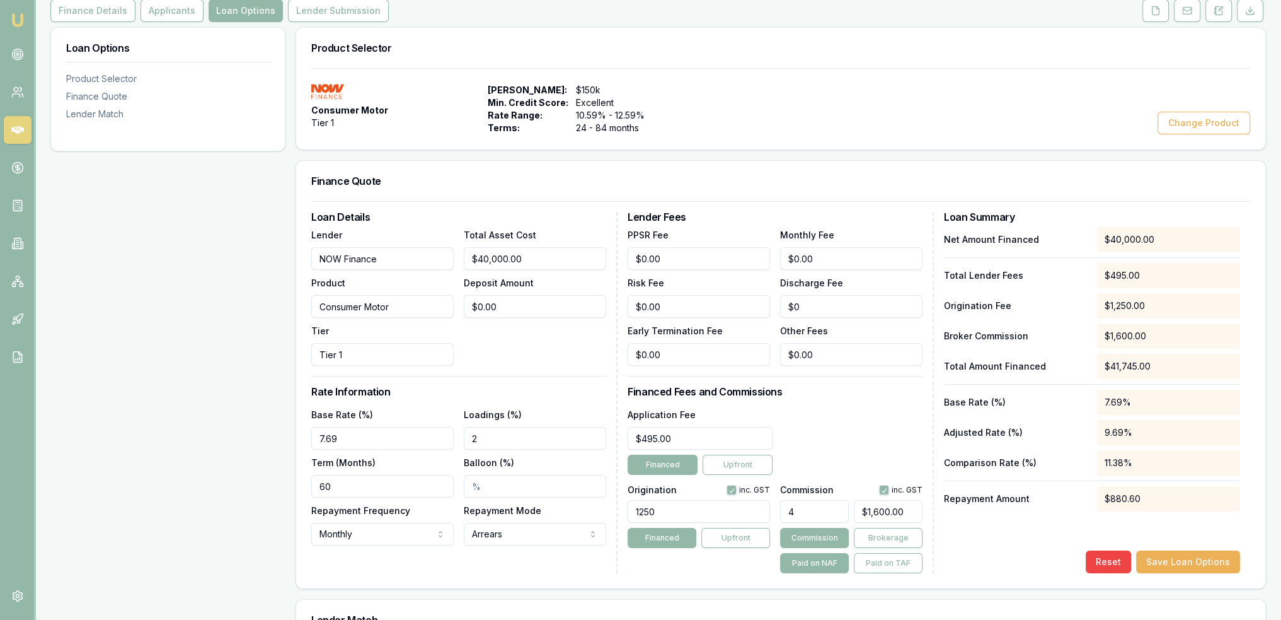
click at [886, 485] on button "button" at bounding box center [884, 490] width 10 height 10
checkbox input "false"
drag, startPoint x: 910, startPoint y: 509, endPoint x: 858, endPoint y: 513, distance: 51.9
click at [858, 513] on input "1600" at bounding box center [888, 511] width 69 height 23
type input "1"
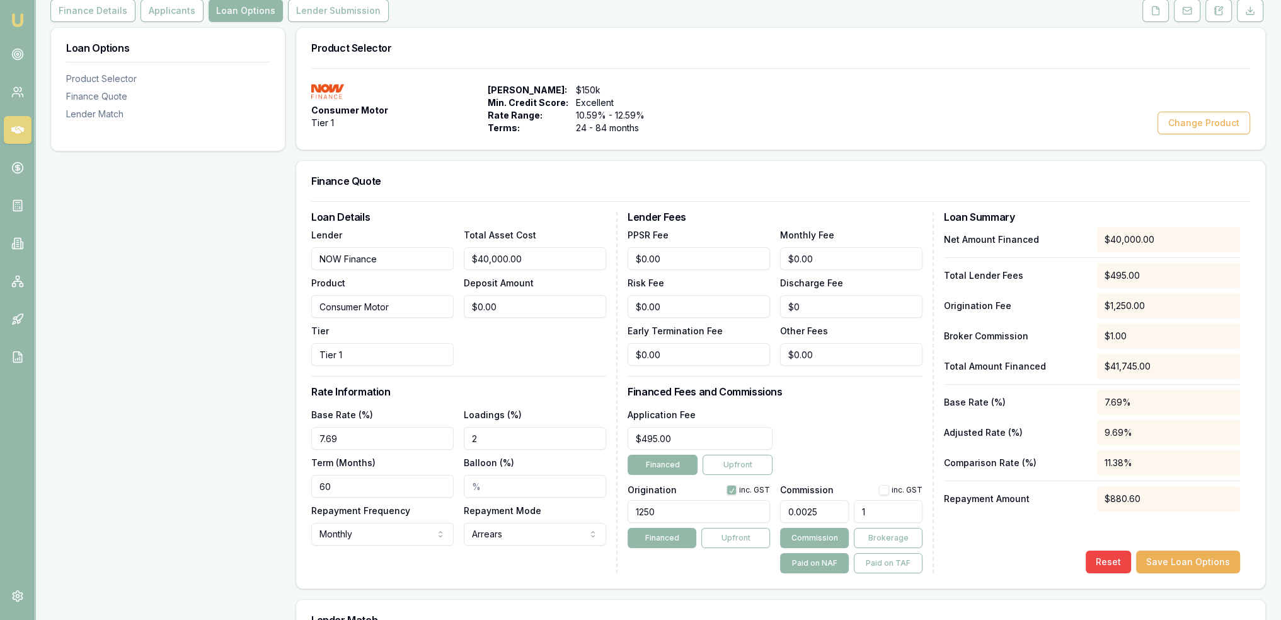
type input "0.04"
type input "16"
type input "0.415"
type input "166"
type input "4.172499999999999"
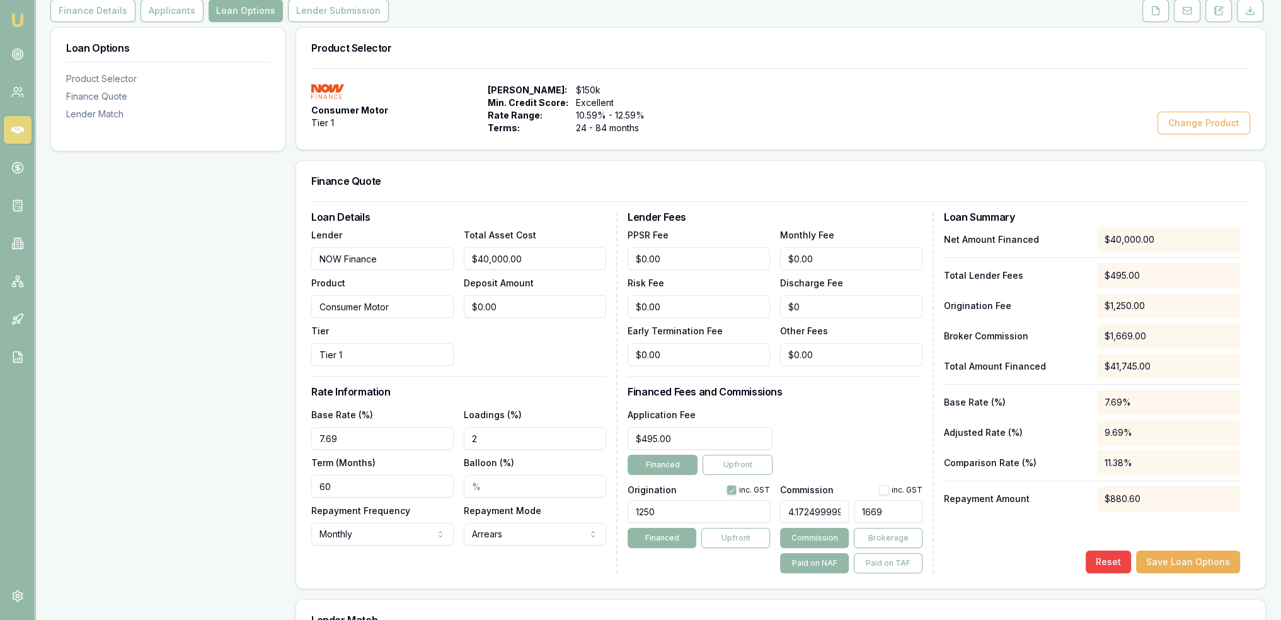
type input "1669."
type input "4.1745"
type input "$1,669.80"
click at [865, 472] on div "Application Fee $495.00 Financed Upfront" at bounding box center [775, 441] width 295 height 68
click at [1205, 566] on button "Save Loan Options" at bounding box center [1189, 561] width 104 height 23
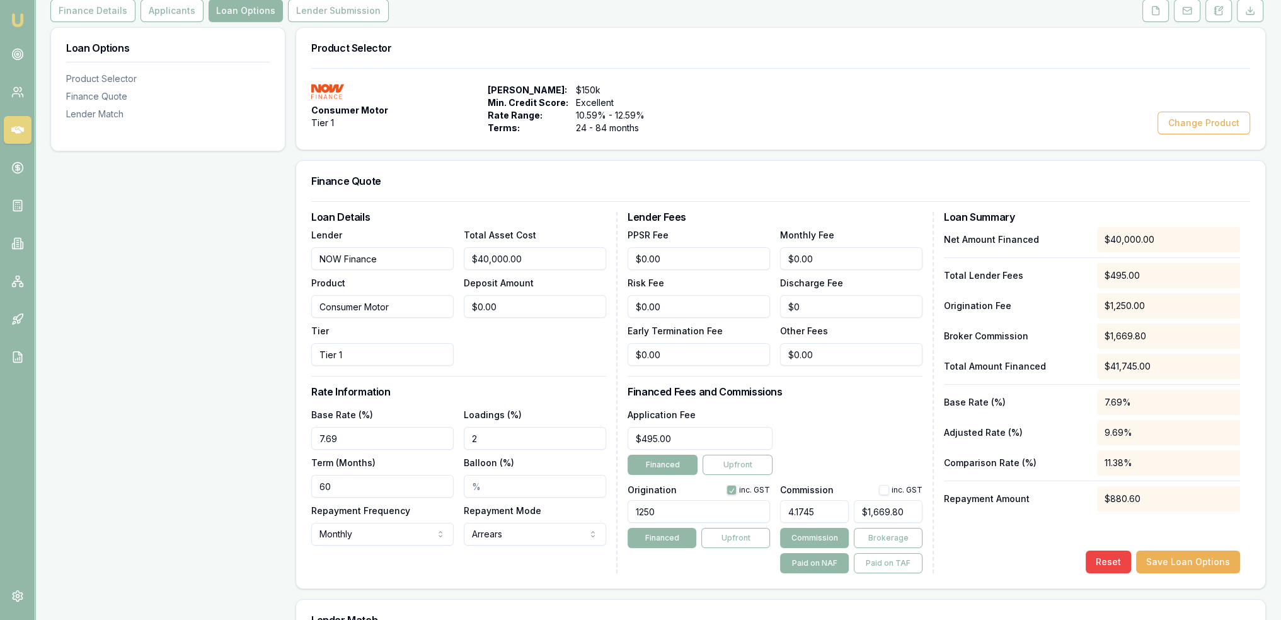
click at [734, 490] on button "button" at bounding box center [732, 490] width 10 height 10
click at [730, 491] on button "button" at bounding box center [732, 490] width 10 height 10
checkbox input "true"
click at [1220, 560] on button "Save Loan Options" at bounding box center [1189, 561] width 104 height 23
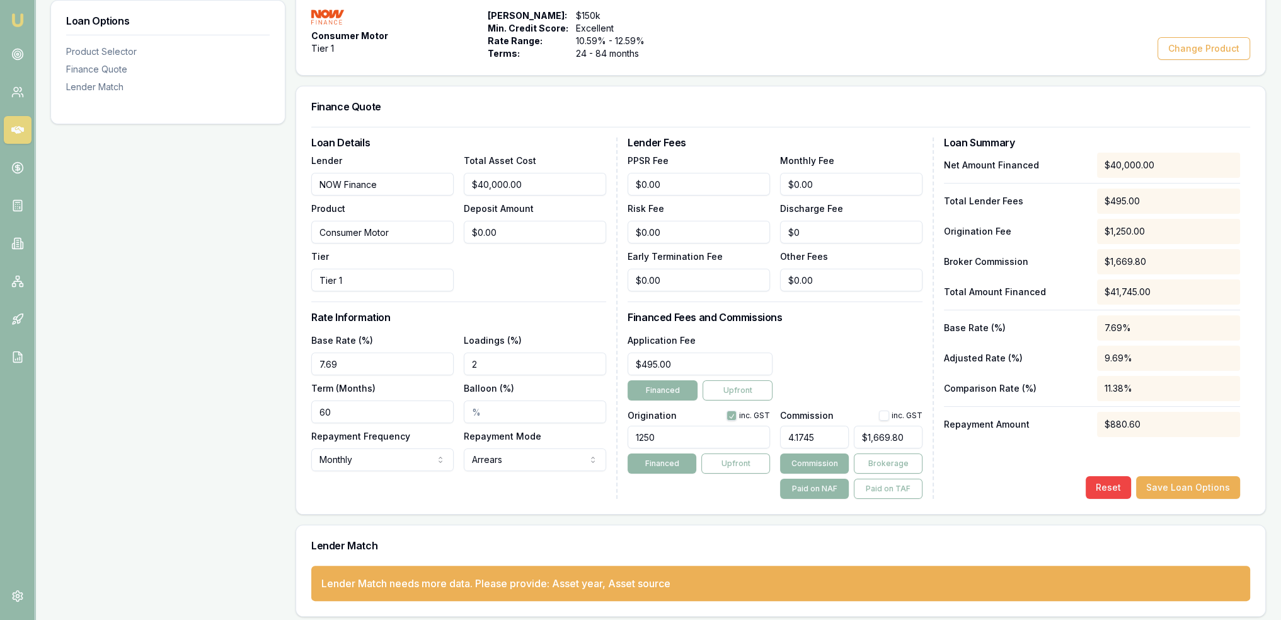
scroll to position [247, 0]
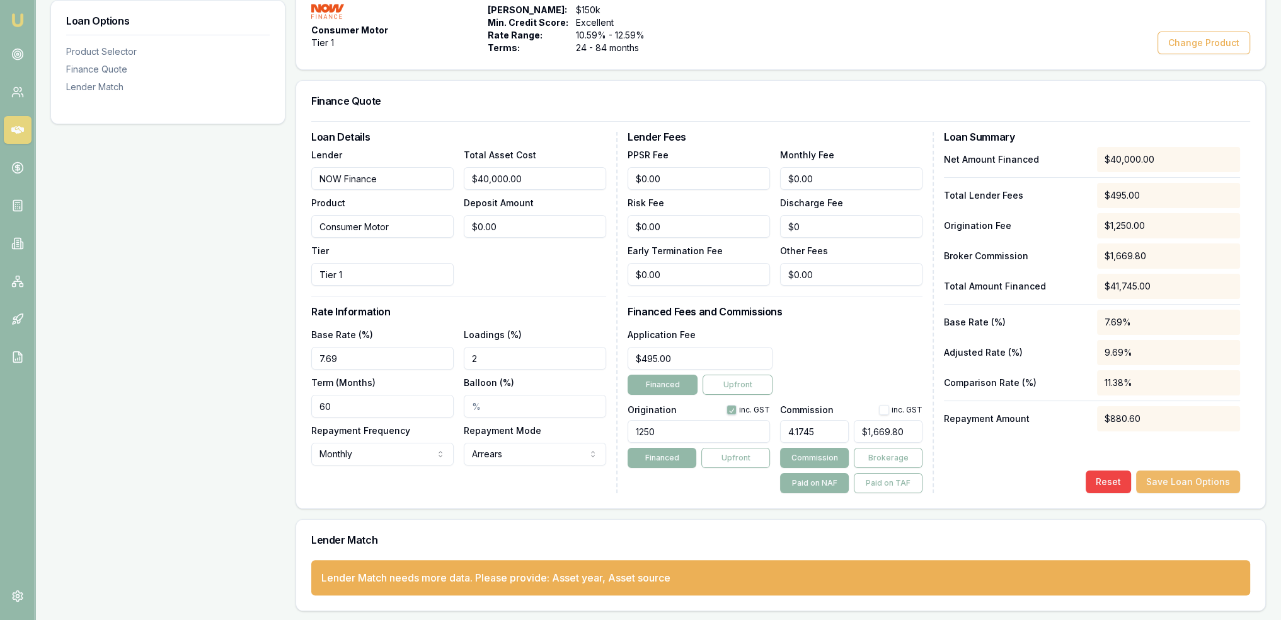
click at [1184, 484] on button "Save Loan Options" at bounding box center [1189, 481] width 104 height 23
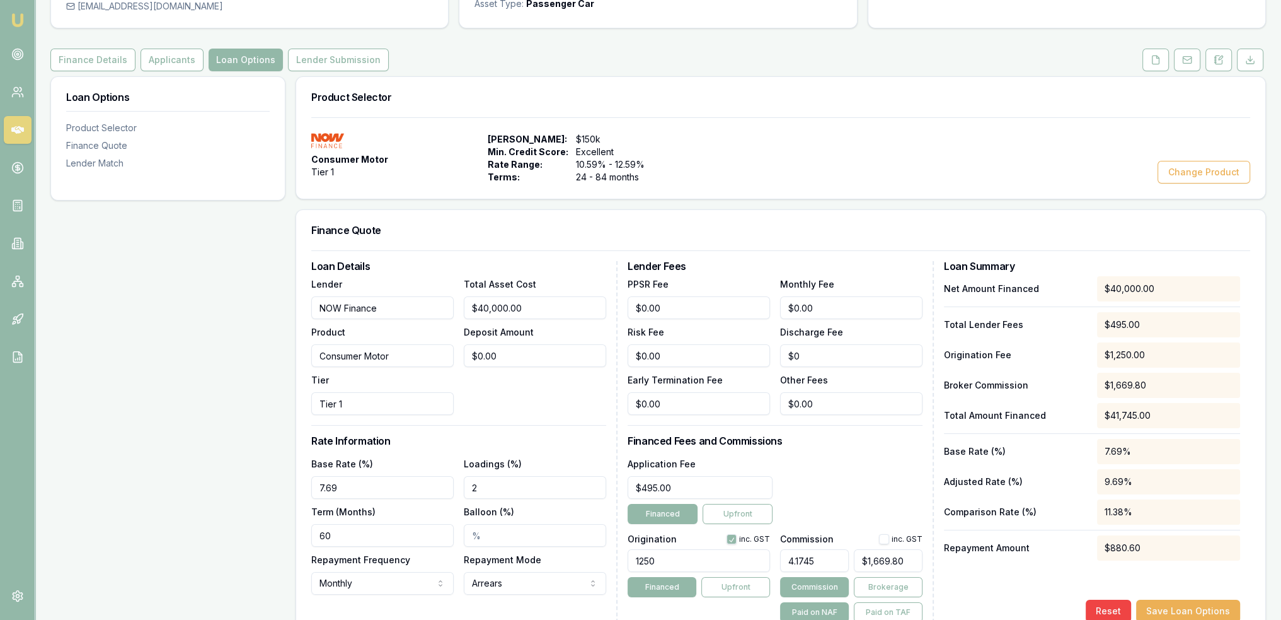
scroll to position [115, 0]
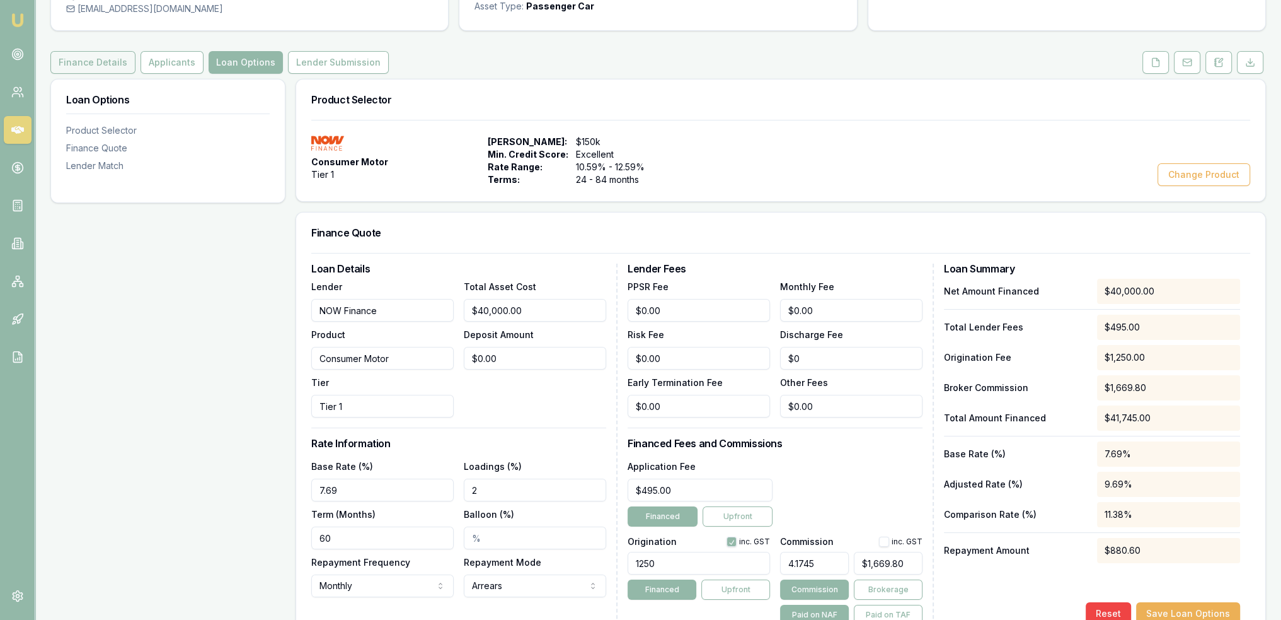
click at [95, 64] on button "Finance Details" at bounding box center [92, 62] width 85 height 23
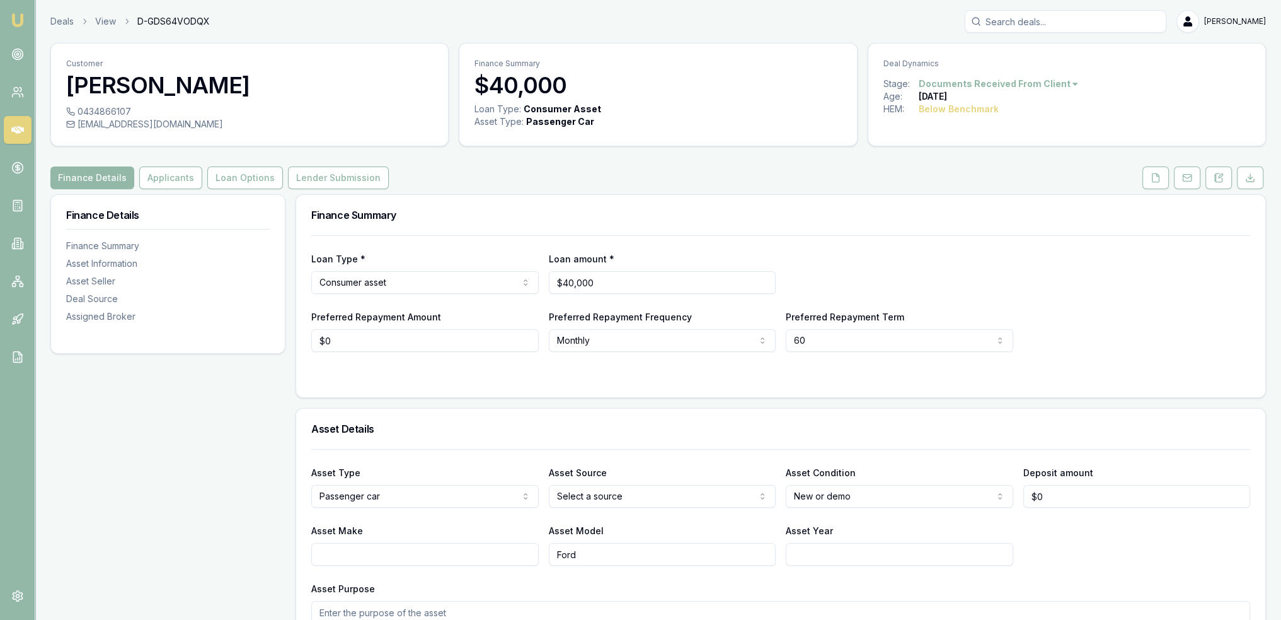
click at [589, 490] on html "Emu Broker Deals View D-GDS64VODQX Robyn Adams Toggle Menu Customer Cornelius O…" at bounding box center [640, 310] width 1281 height 620
click at [799, 556] on input "Asset Year" at bounding box center [900, 554] width 228 height 23
type input "2025"
click at [381, 562] on input "Asset Make" at bounding box center [425, 554] width 228 height 23
type input "Ford"
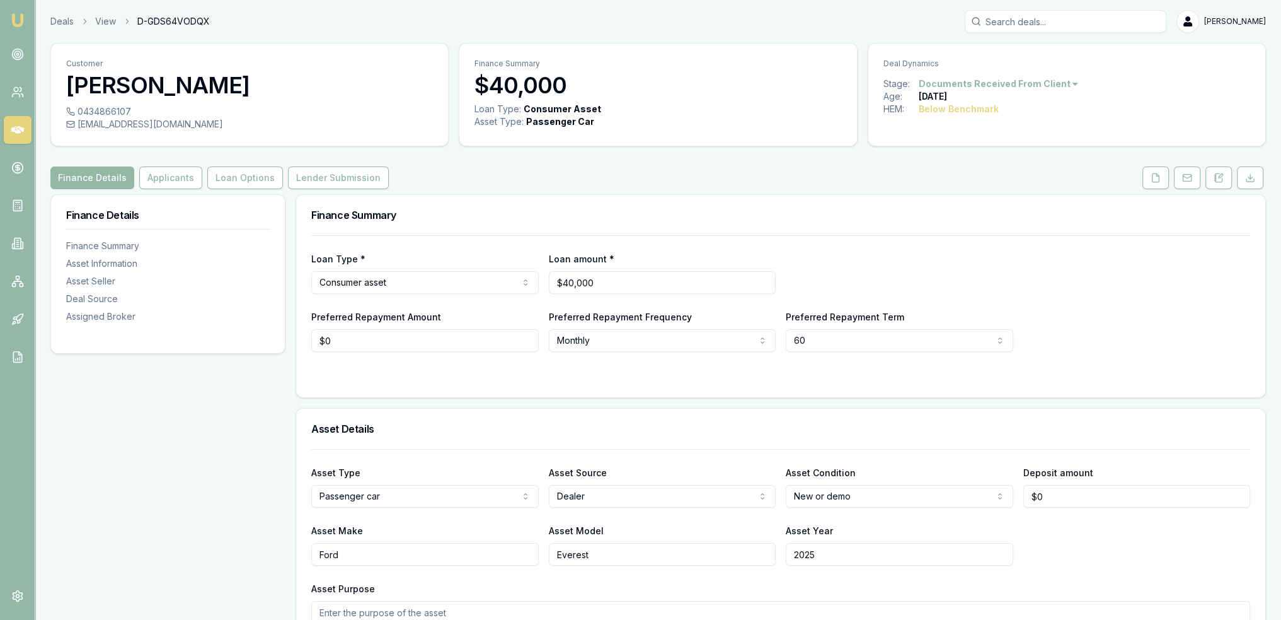
type input "Everest"
click at [485, 424] on h3 "Asset Details" at bounding box center [780, 429] width 939 height 10
click at [250, 173] on button "Loan Options" at bounding box center [245, 177] width 76 height 23
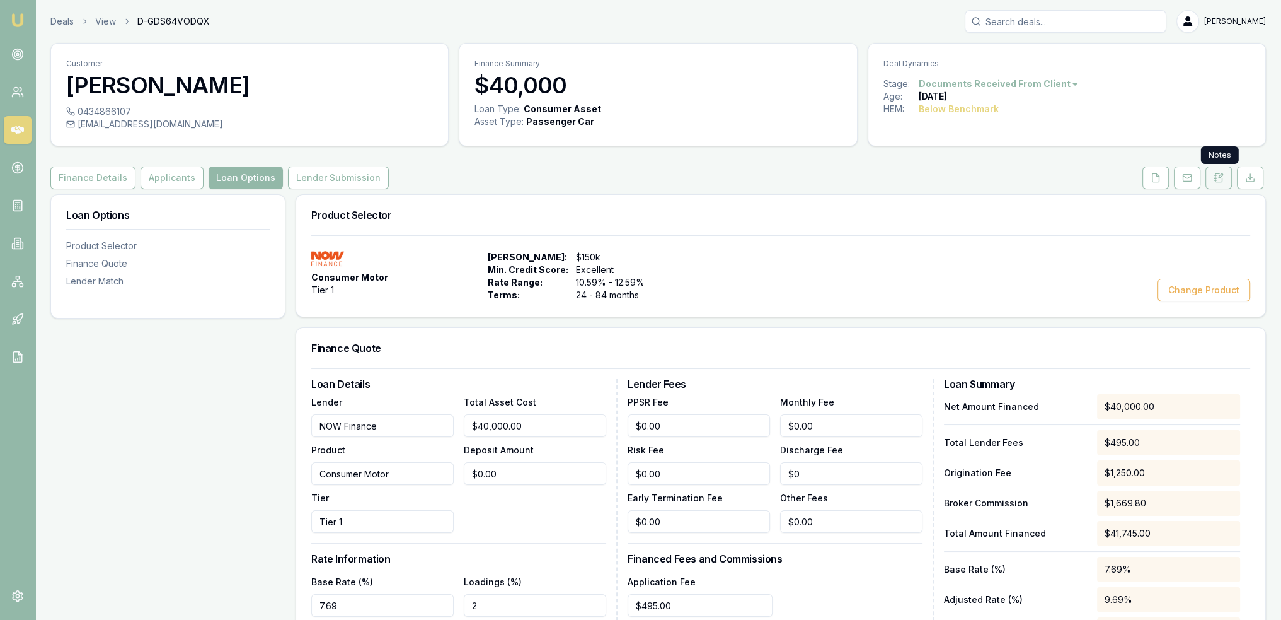
click at [1222, 174] on icon at bounding box center [1219, 178] width 10 height 10
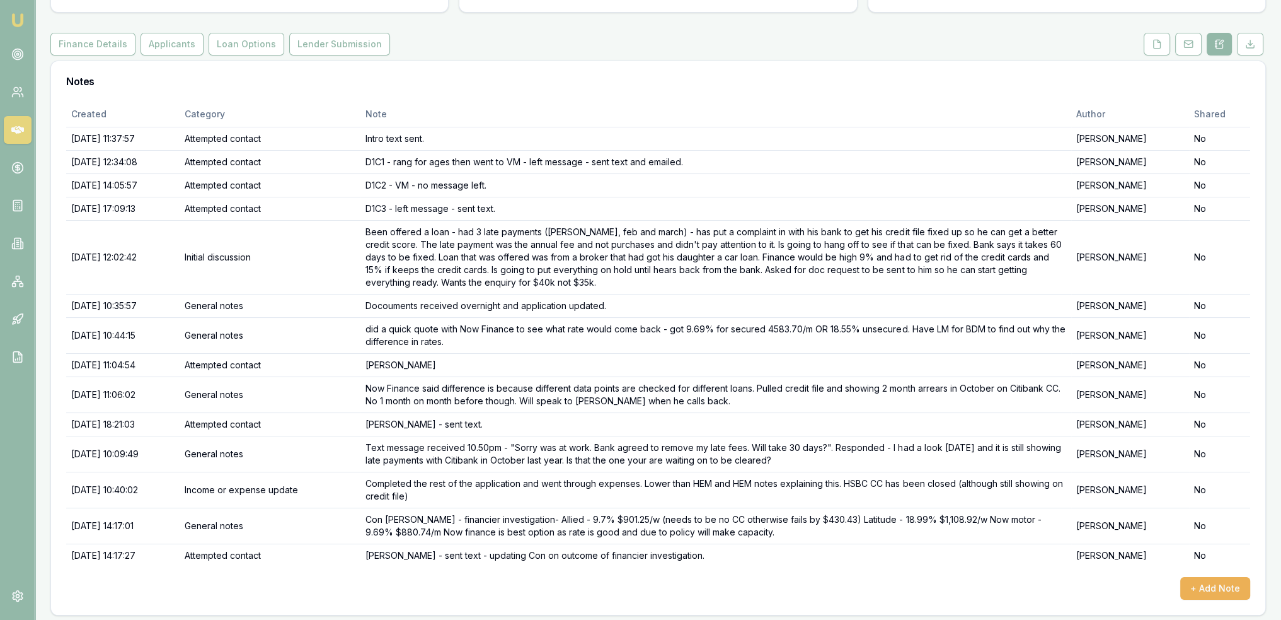
scroll to position [136, 0]
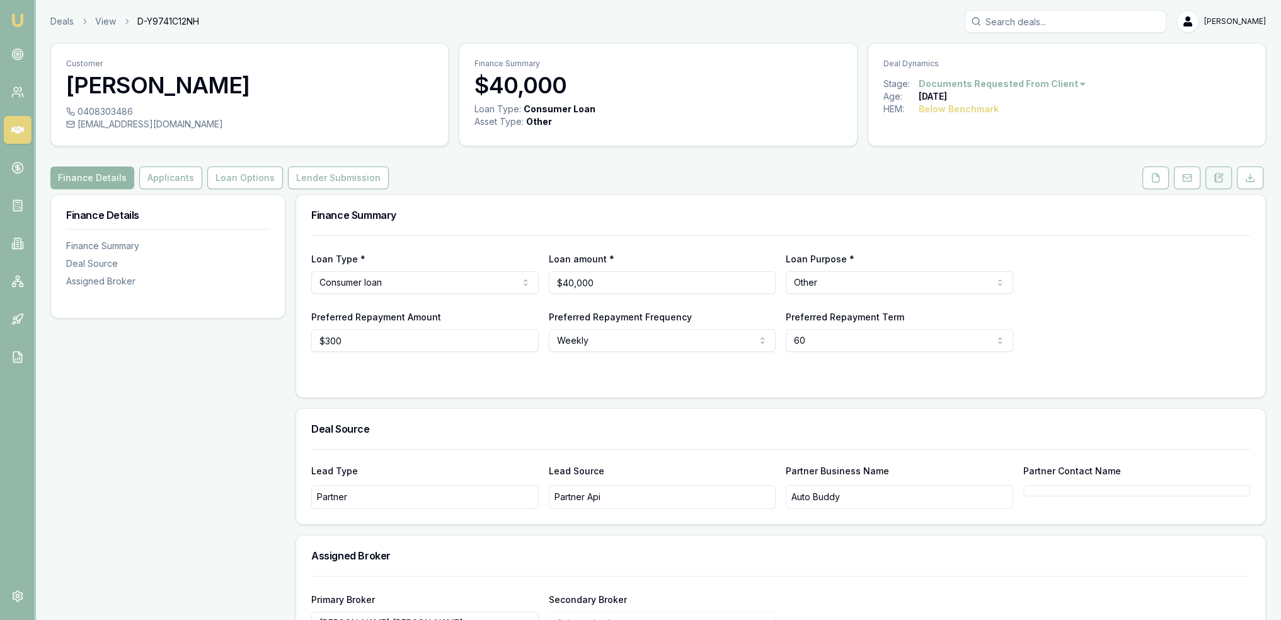
drag, startPoint x: 1220, startPoint y: 170, endPoint x: 1208, endPoint y: 177, distance: 14.4
click at [1220, 170] on button at bounding box center [1219, 177] width 26 height 23
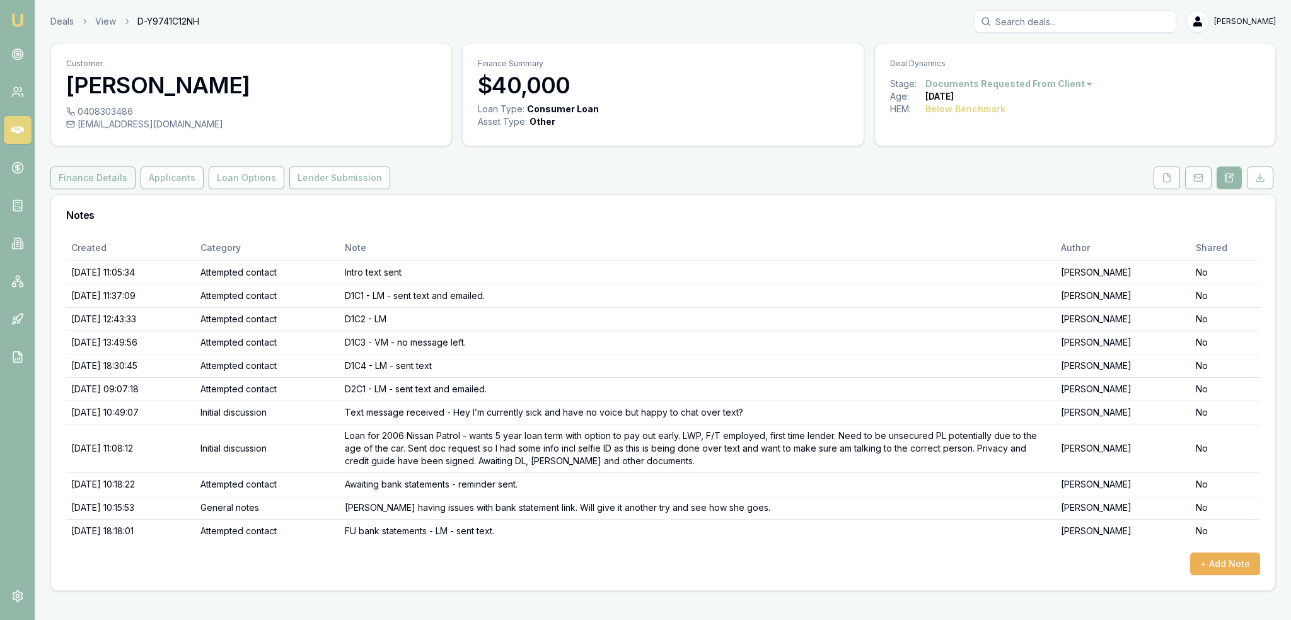
click at [81, 182] on button "Finance Details" at bounding box center [92, 177] width 85 height 23
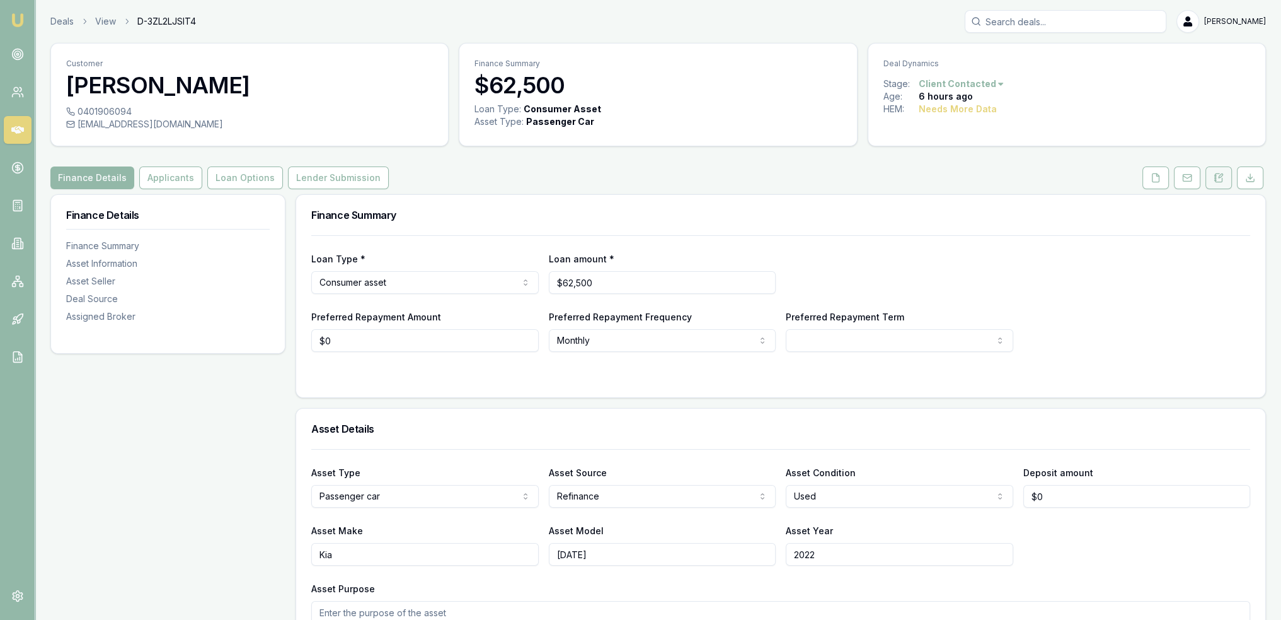
click at [1222, 168] on button at bounding box center [1219, 177] width 26 height 23
click at [239, 168] on button "Loan Options" at bounding box center [245, 177] width 76 height 23
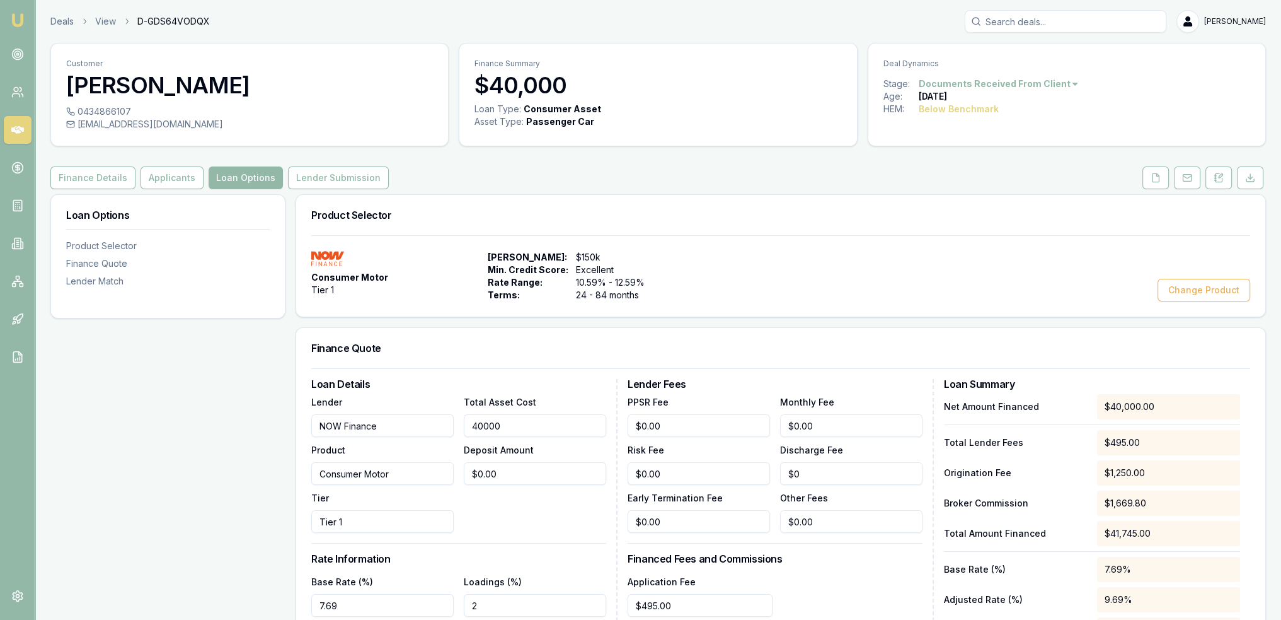
drag, startPoint x: 535, startPoint y: 421, endPoint x: 472, endPoint y: 425, distance: 62.5
click at [472, 425] on input "40000" at bounding box center [535, 425] width 142 height 23
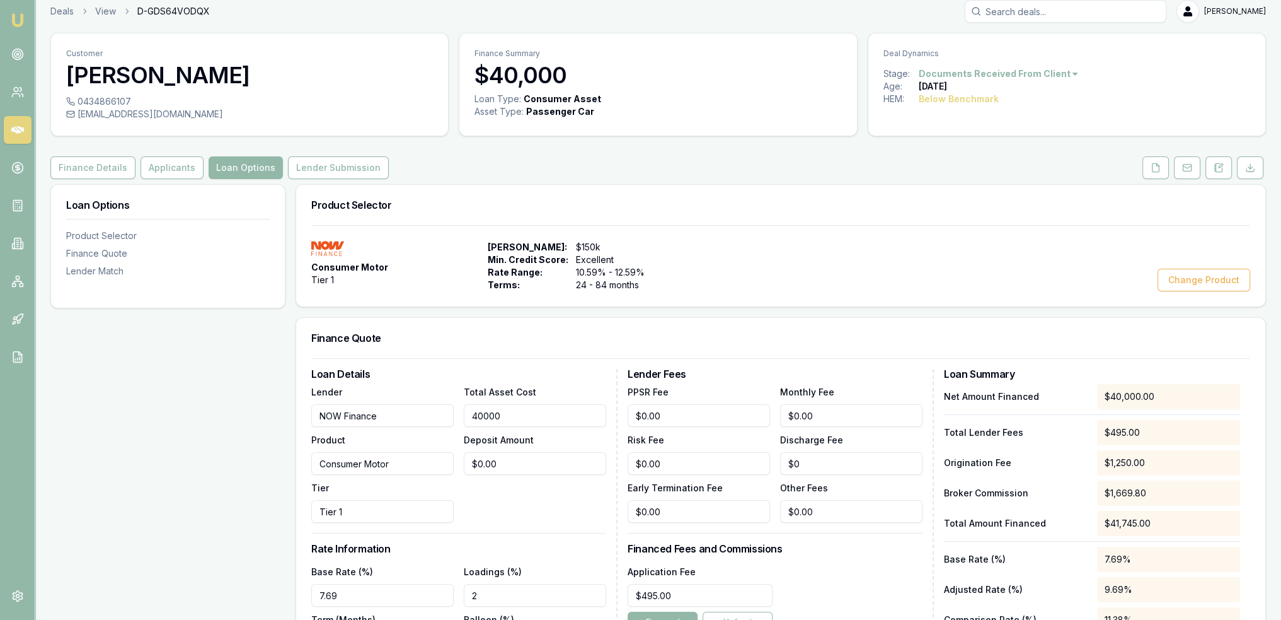
scroll to position [1, 0]
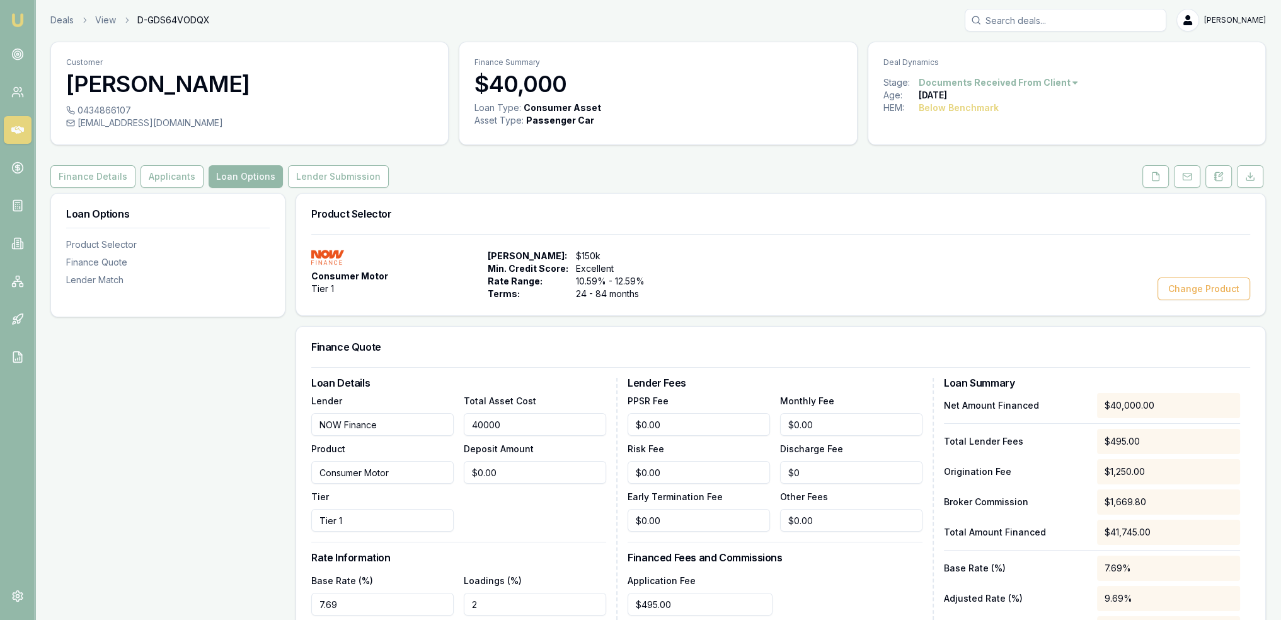
type input "$40,000.00"
click at [547, 468] on input "0" at bounding box center [535, 472] width 142 height 23
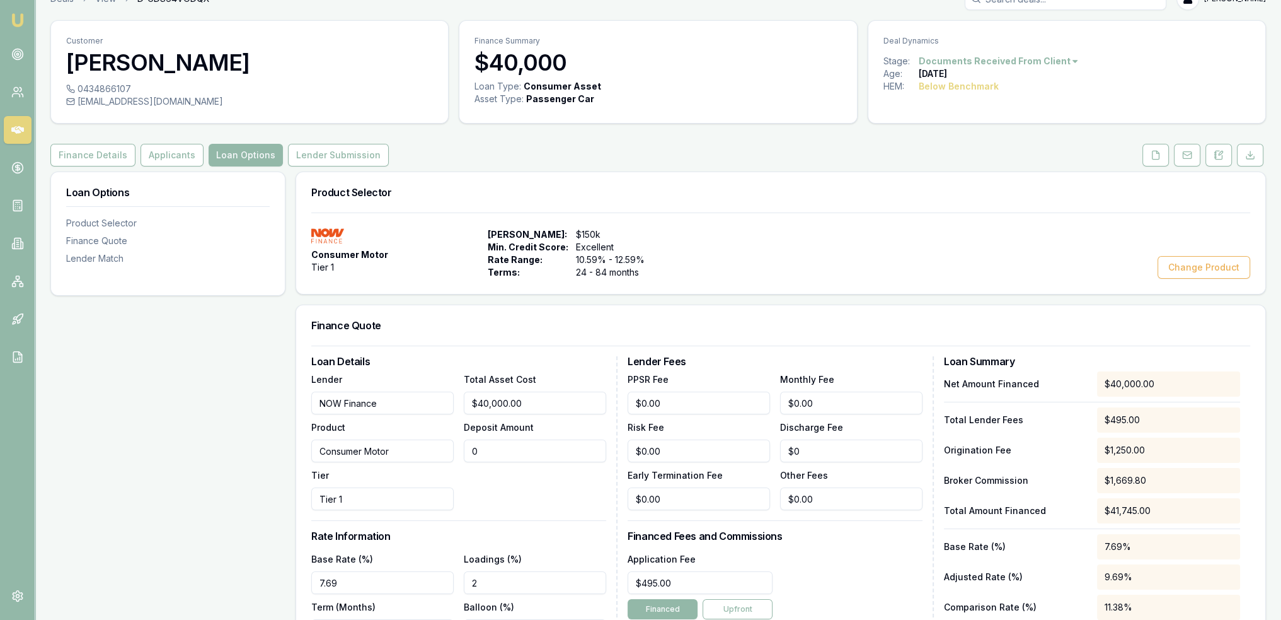
scroll to position [0, 0]
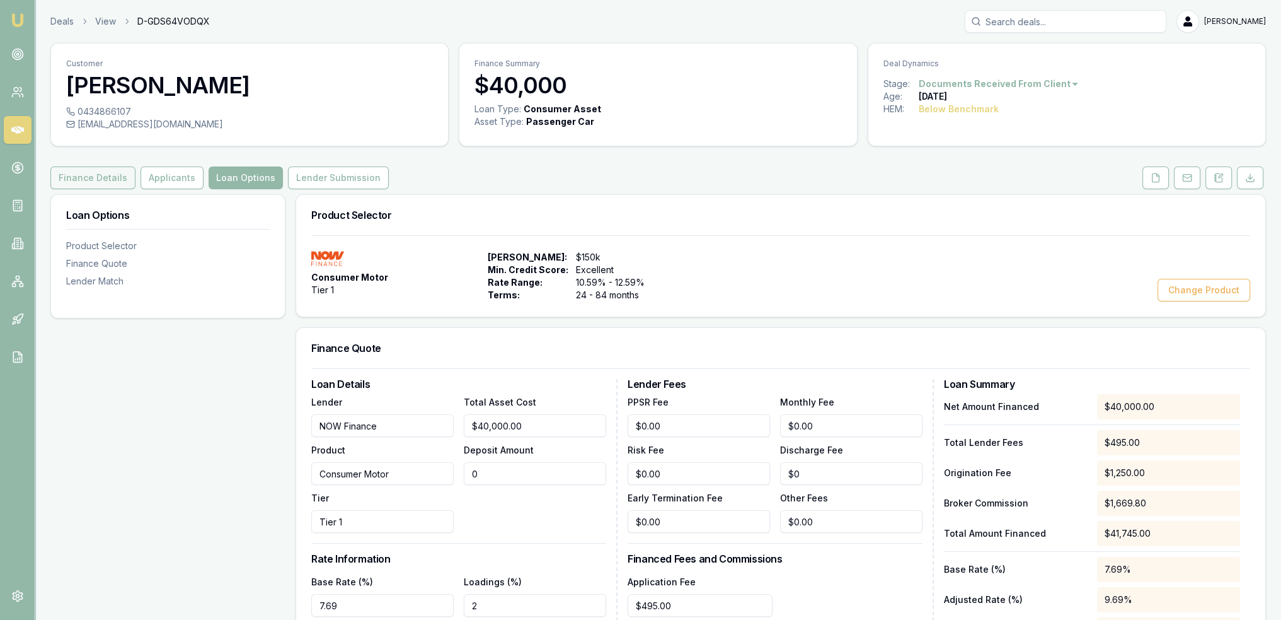
type input "$0.00"
click at [68, 181] on button "Finance Details" at bounding box center [92, 177] width 85 height 23
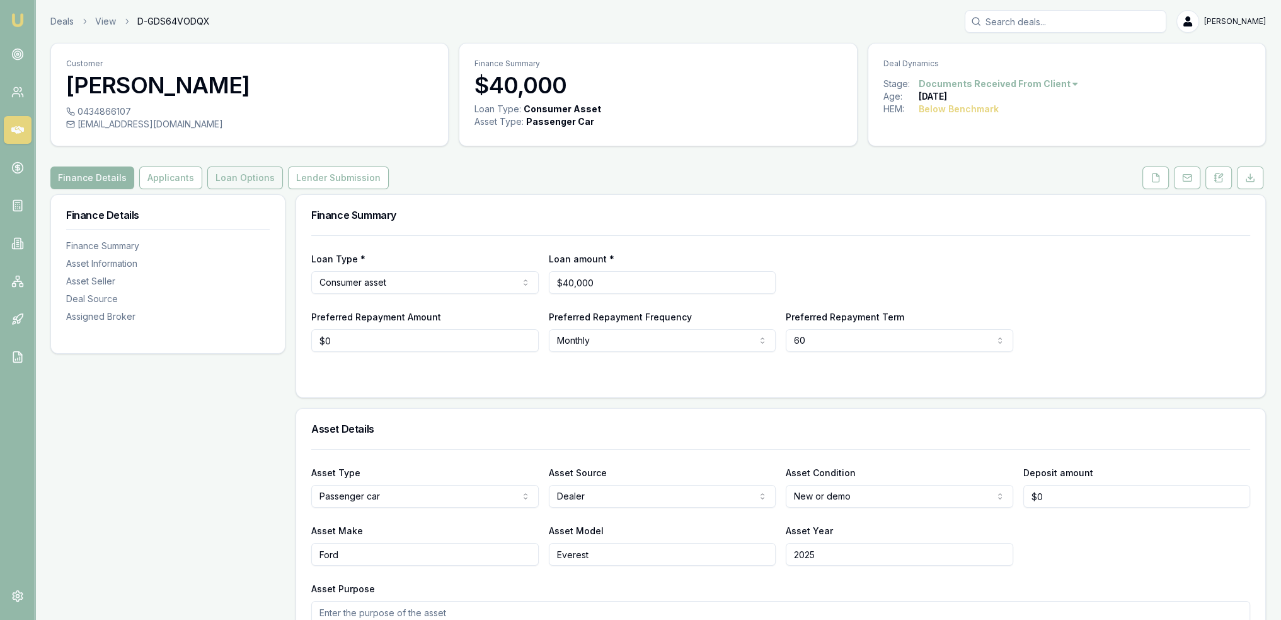
click at [212, 172] on button "Loan Options" at bounding box center [245, 177] width 76 height 23
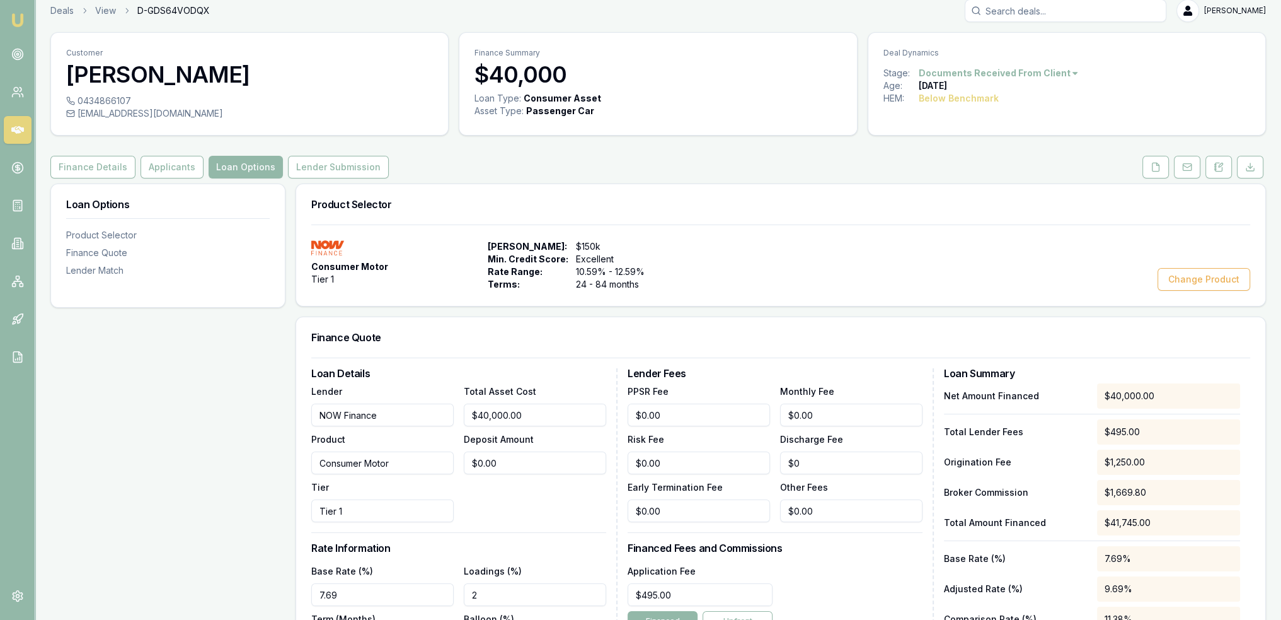
scroll to position [3, 0]
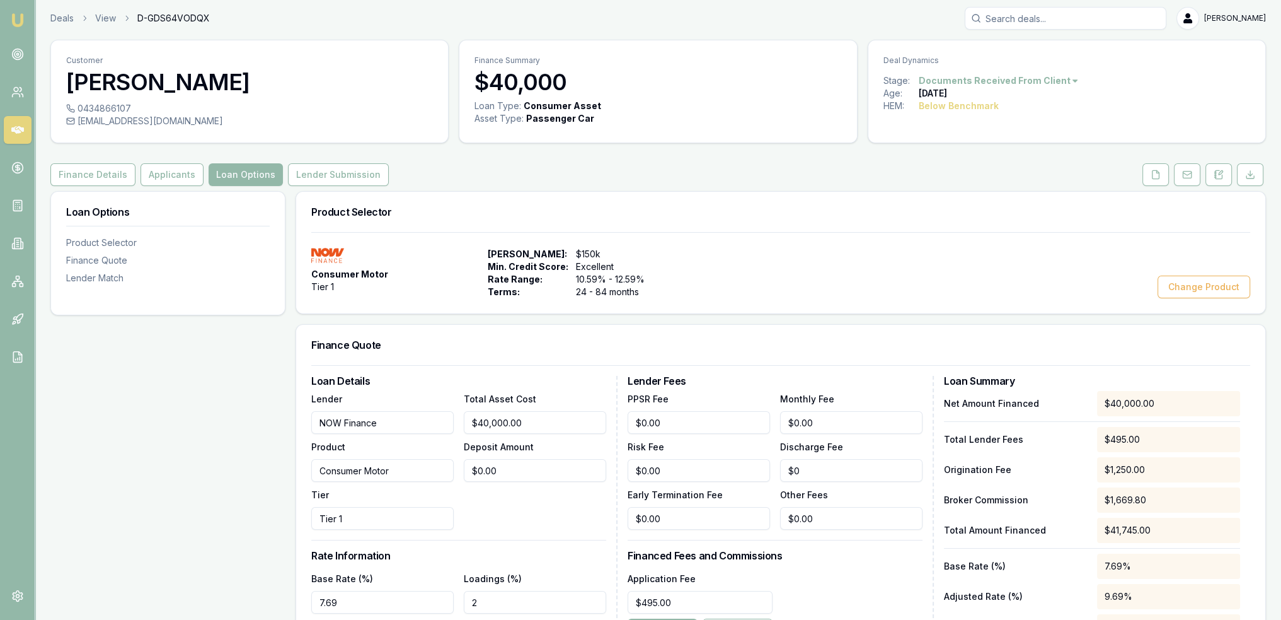
drag, startPoint x: 260, startPoint y: 462, endPoint x: 262, endPoint y: 452, distance: 10.3
click at [159, 173] on button "Applicants" at bounding box center [172, 174] width 63 height 23
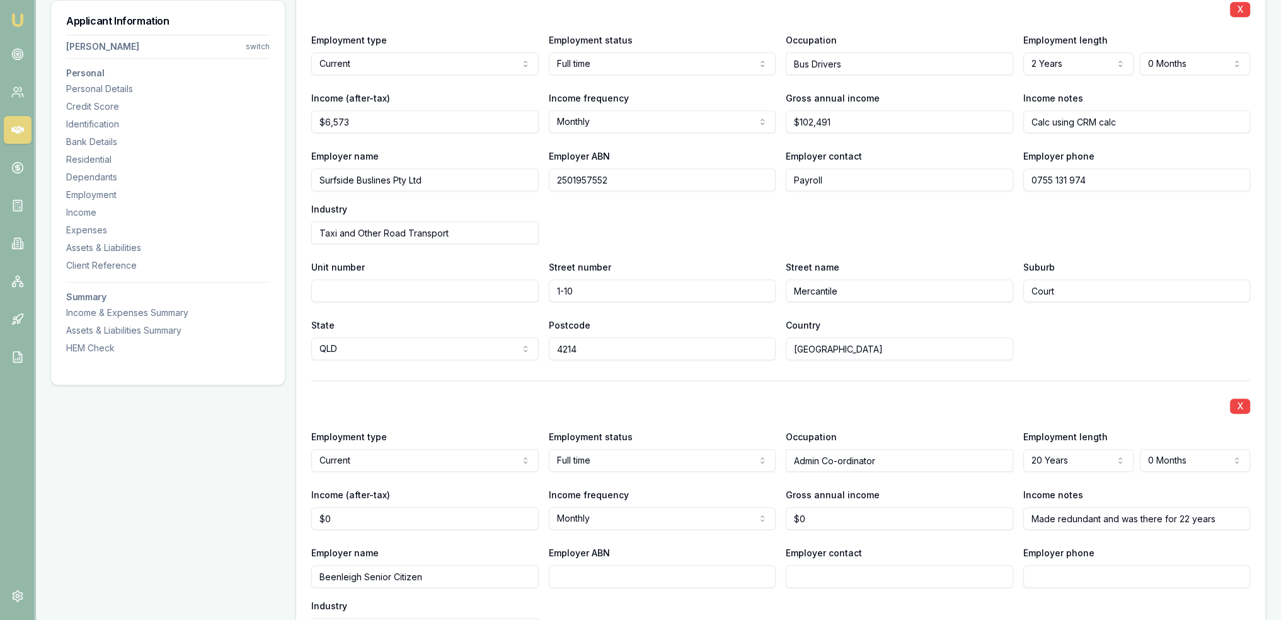
scroll to position [1733, 0]
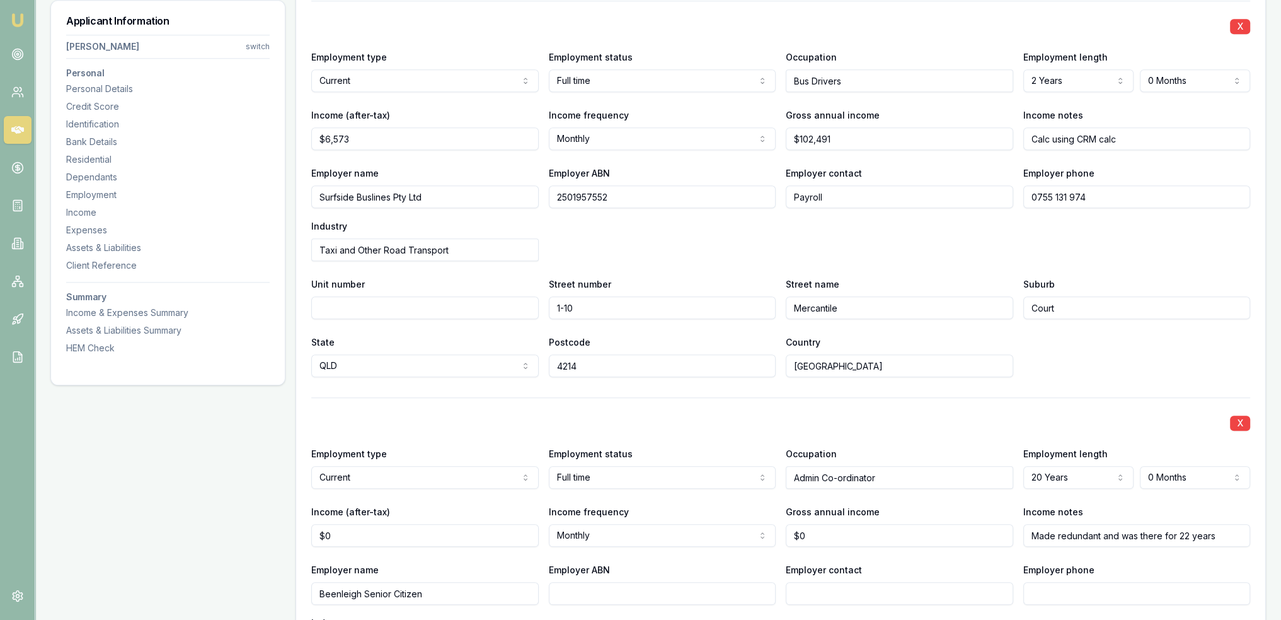
click at [443, 246] on input "Taxi and Other Road Transport" at bounding box center [425, 249] width 228 height 23
drag, startPoint x: 455, startPoint y: 246, endPoint x: 286, endPoint y: 237, distance: 169.2
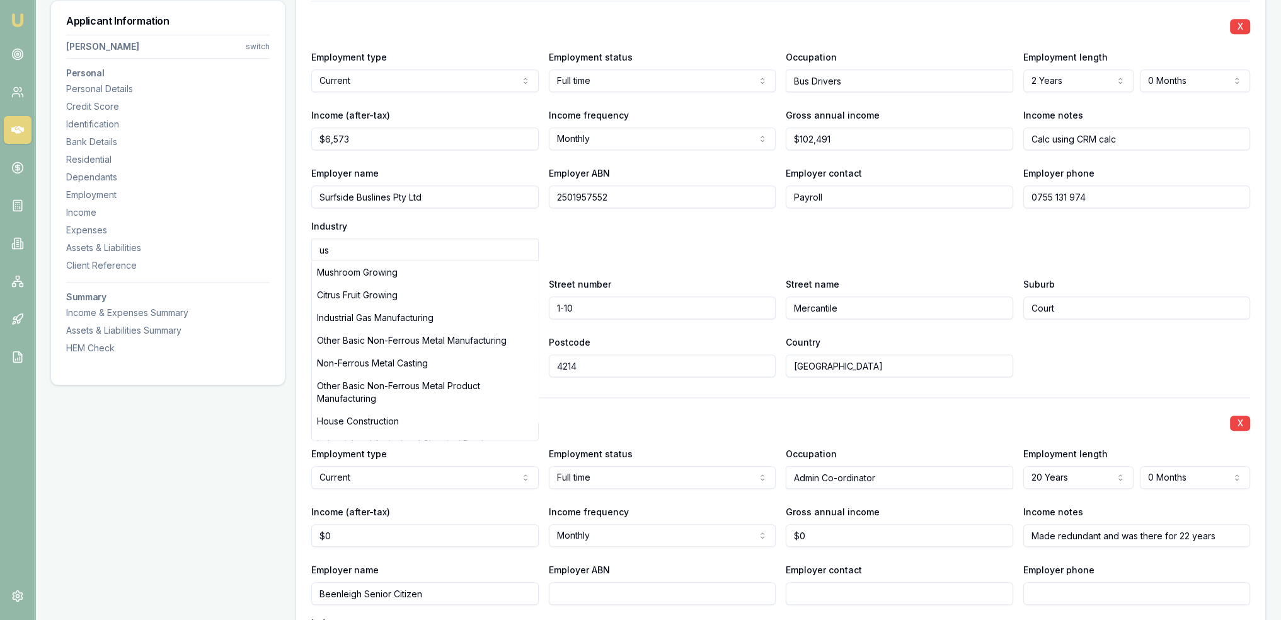
type input "u"
type input "bus"
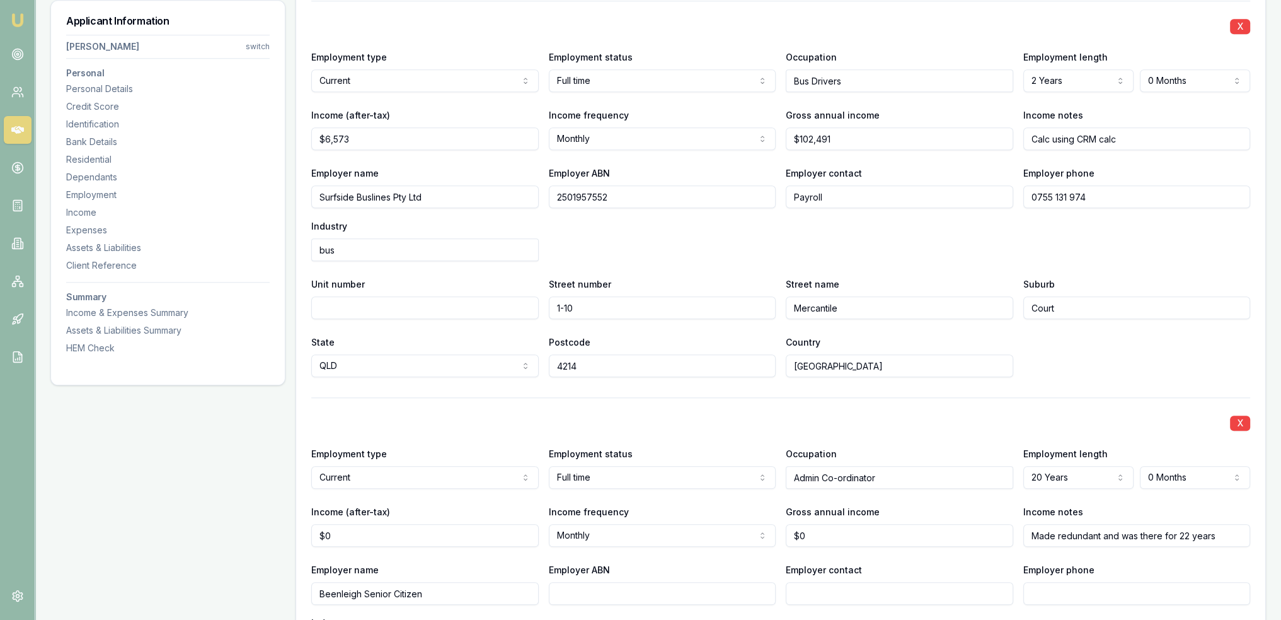
drag, startPoint x: 371, startPoint y: 246, endPoint x: 303, endPoint y: 249, distance: 68.8
click at [303, 249] on div "X Employment type Current Current Previous Employment status Full time Full tim…" at bounding box center [780, 431] width 969 height 861
click at [17, 51] on circle at bounding box center [17, 54] width 6 height 6
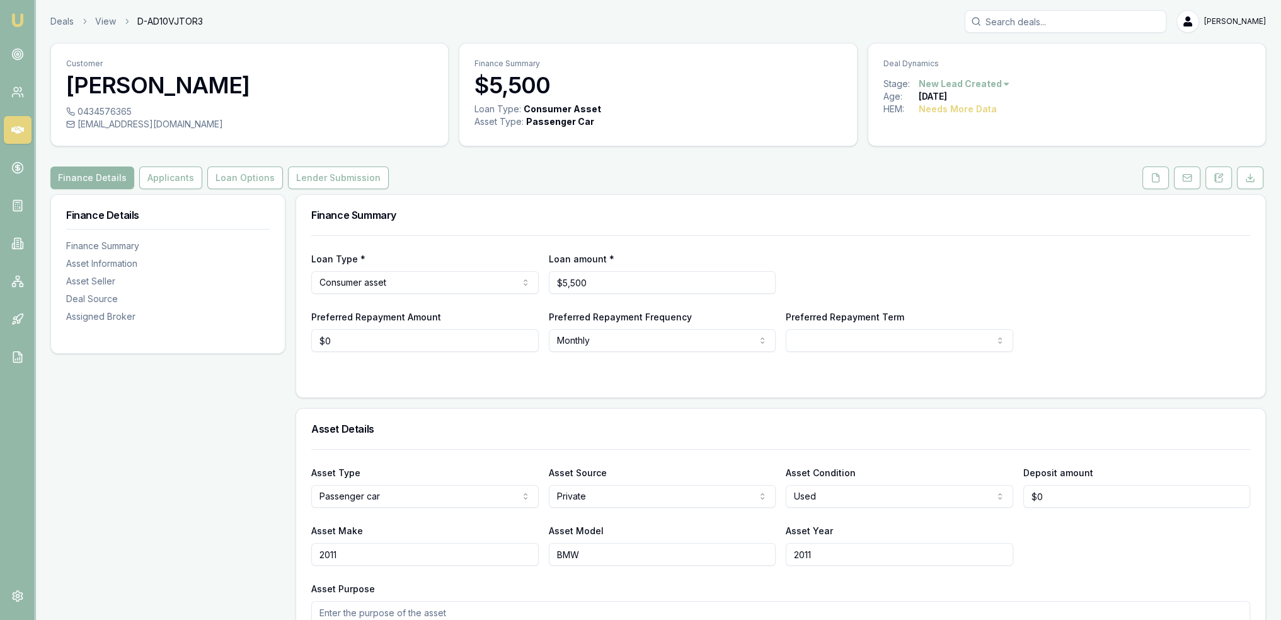
click at [77, 110] on div "0434576365" at bounding box center [249, 111] width 367 height 13
drag, startPoint x: 78, startPoint y: 110, endPoint x: 130, endPoint y: 115, distance: 52.6
click at [130, 115] on div "0434576365" at bounding box center [249, 111] width 367 height 13
copy div "0434576365"
drag, startPoint x: 1222, startPoint y: 173, endPoint x: 1215, endPoint y: 193, distance: 20.5
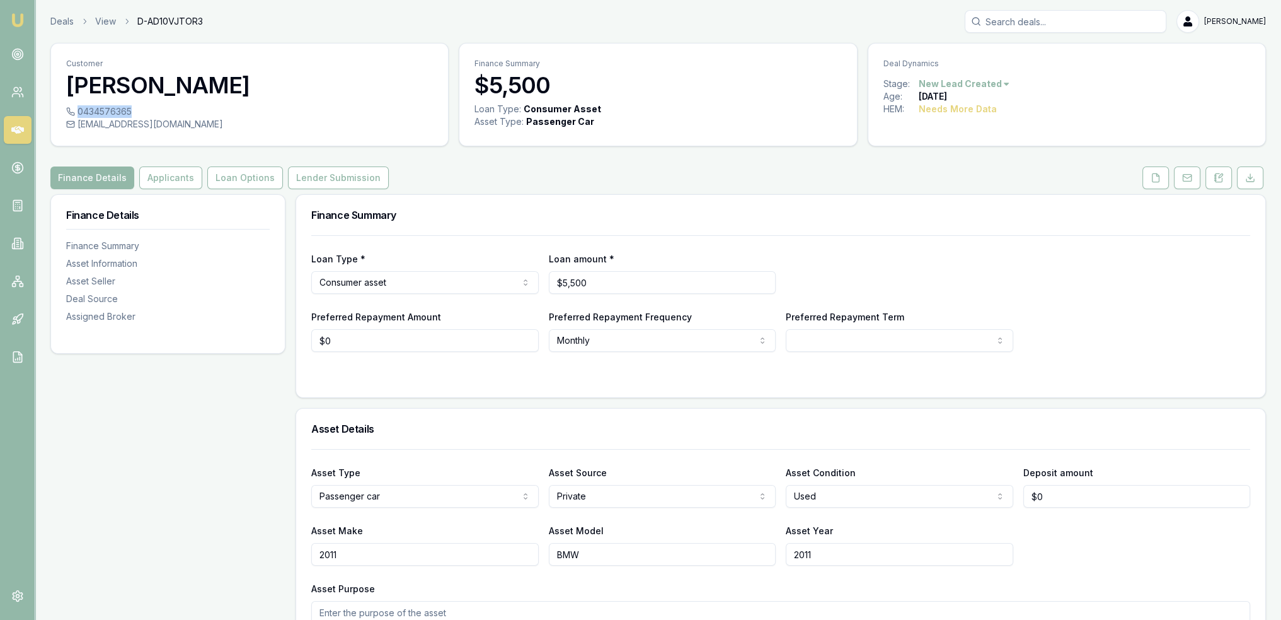
click at [1222, 174] on icon at bounding box center [1221, 176] width 4 height 4
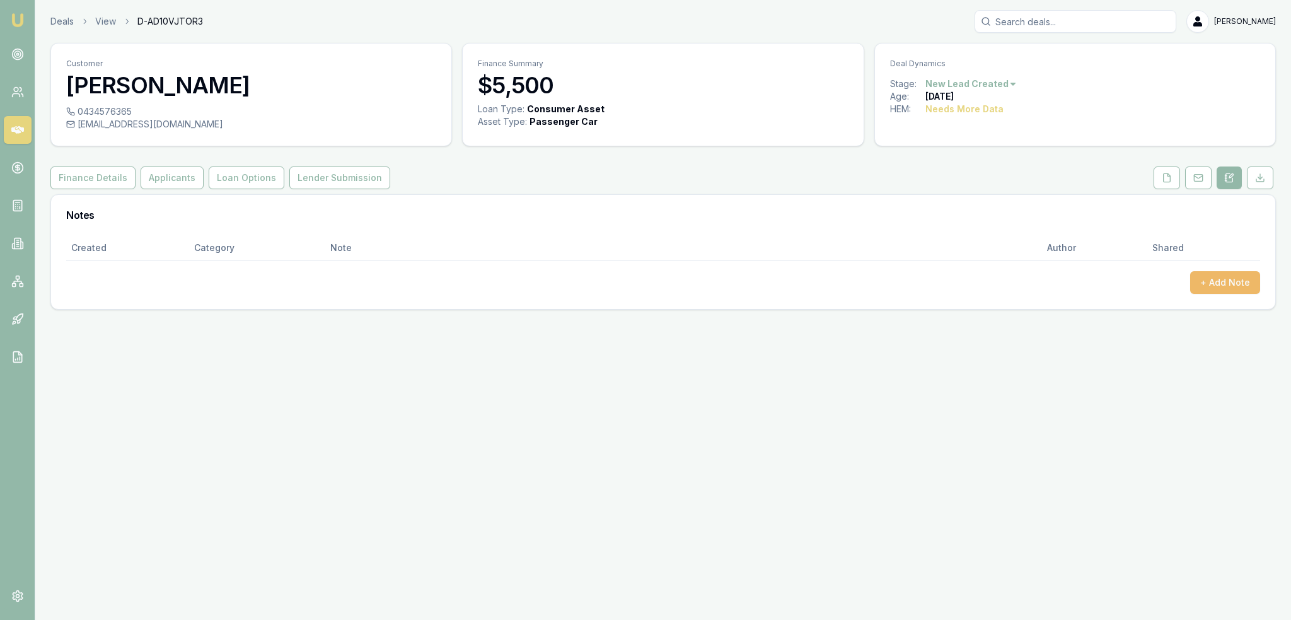
click at [1234, 281] on button "+ Add Note" at bounding box center [1225, 282] width 70 height 23
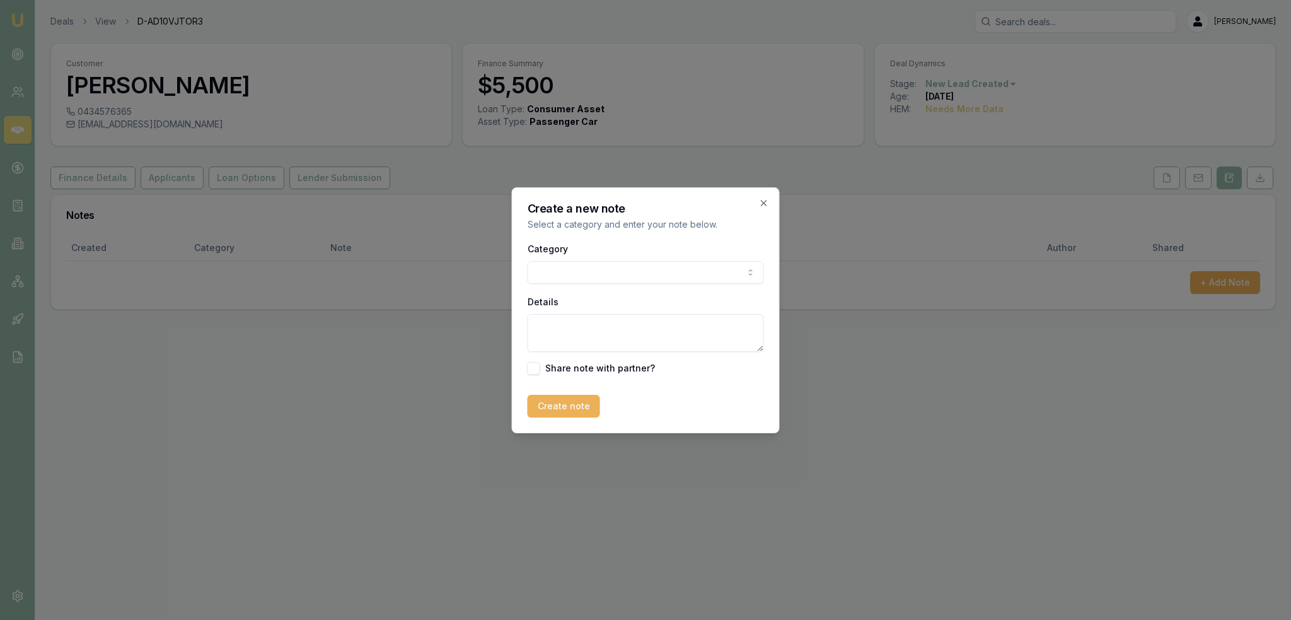
click at [675, 276] on body "Emu Broker Deals View D-AD10VJTOR3 [PERSON_NAME] Toggle Menu Customer [PERSON_N…" at bounding box center [645, 310] width 1291 height 620
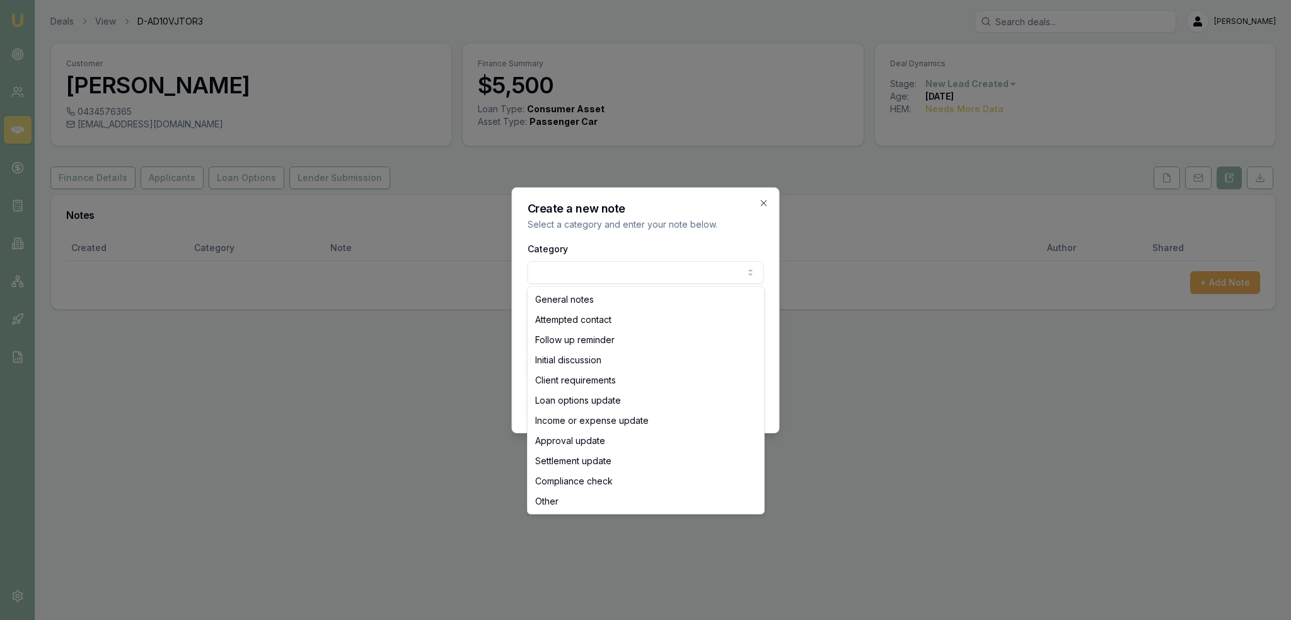
select select "ATTEMPTED_CONTACT"
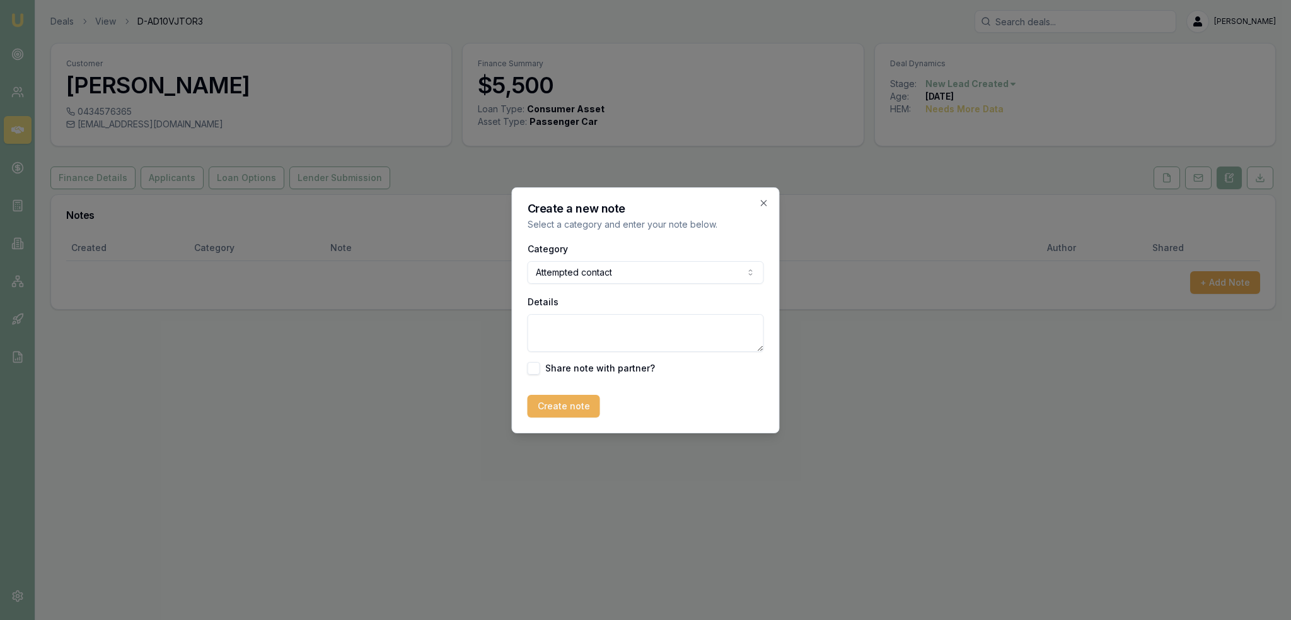
click at [615, 326] on textarea "Details" at bounding box center [646, 333] width 236 height 38
type textarea "D1C1 - [PERSON_NAME] - sent text and emailed."
click at [560, 405] on button "Create note" at bounding box center [564, 406] width 72 height 23
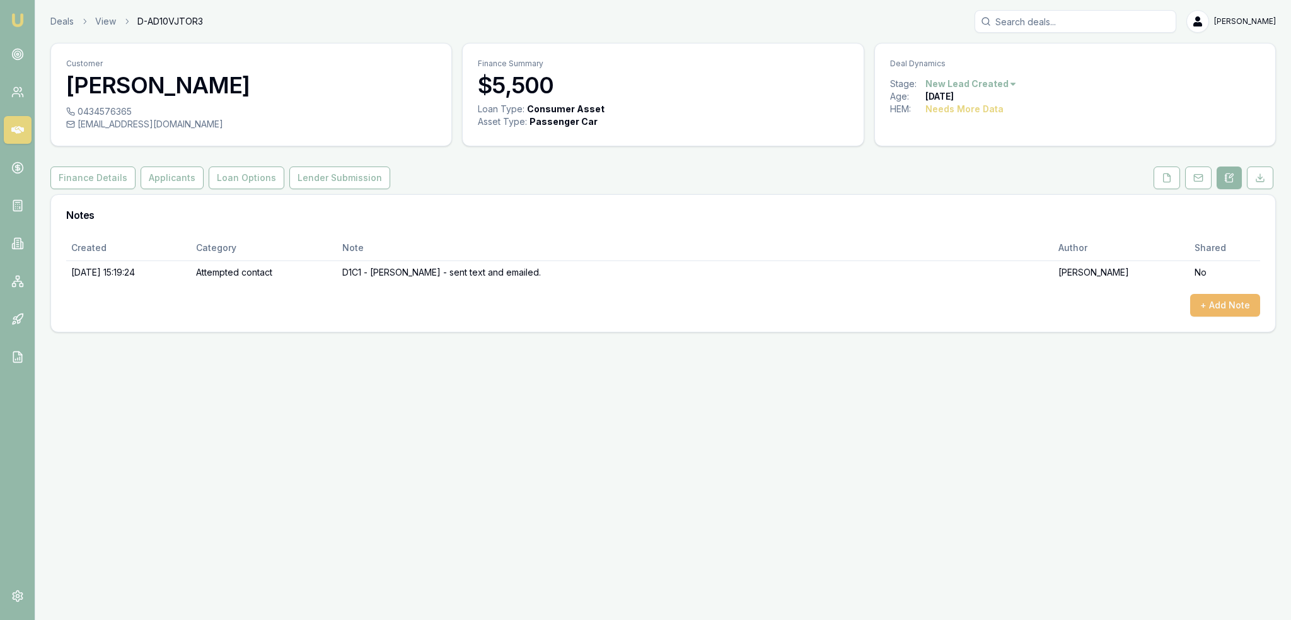
click at [1222, 304] on button "+ Add Note" at bounding box center [1225, 305] width 70 height 23
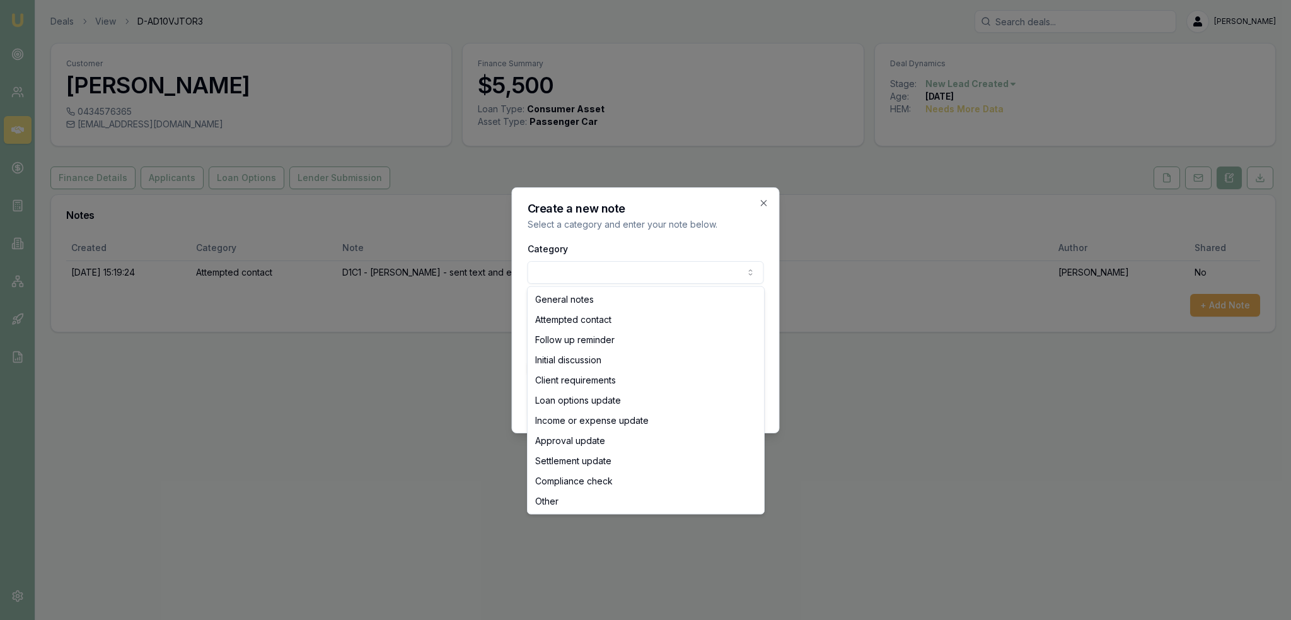
click at [604, 277] on body "Emu Broker Deals View D-AD10VJTOR3 [PERSON_NAME] Toggle Menu Customer [PERSON_N…" at bounding box center [645, 310] width 1291 height 620
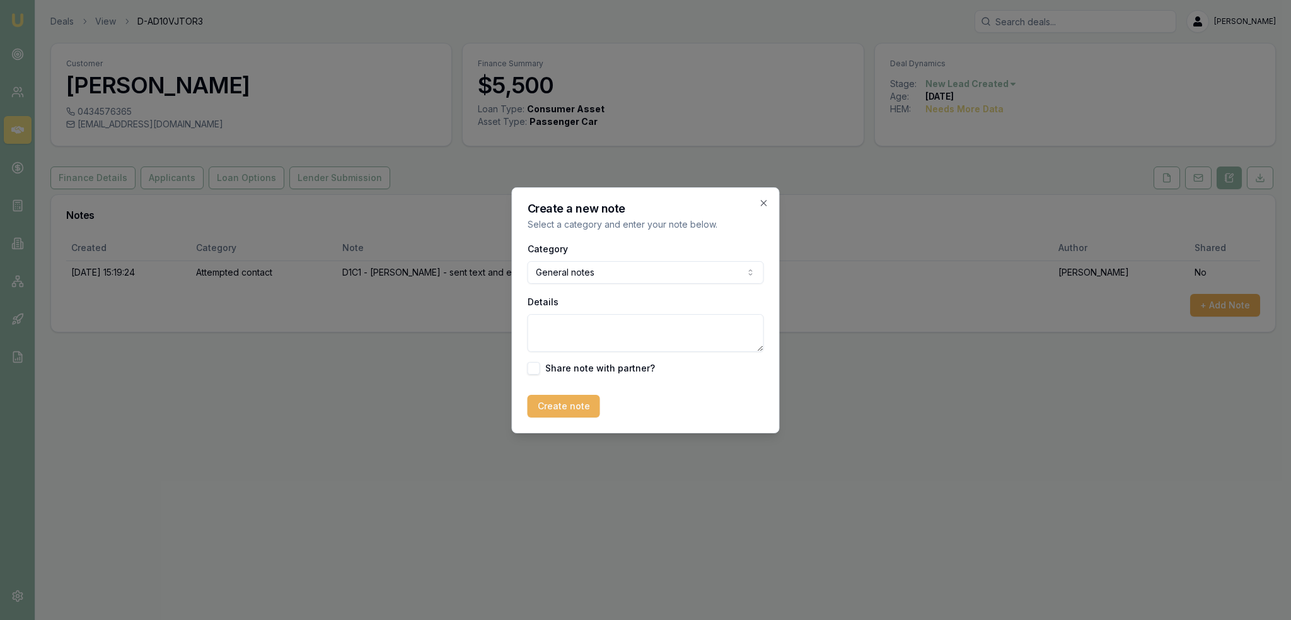
click at [586, 328] on textarea "Details" at bounding box center [646, 333] width 236 height 38
type textarea "Email address incorrect - has bounced back."
click at [550, 402] on button "Create note" at bounding box center [564, 406] width 72 height 23
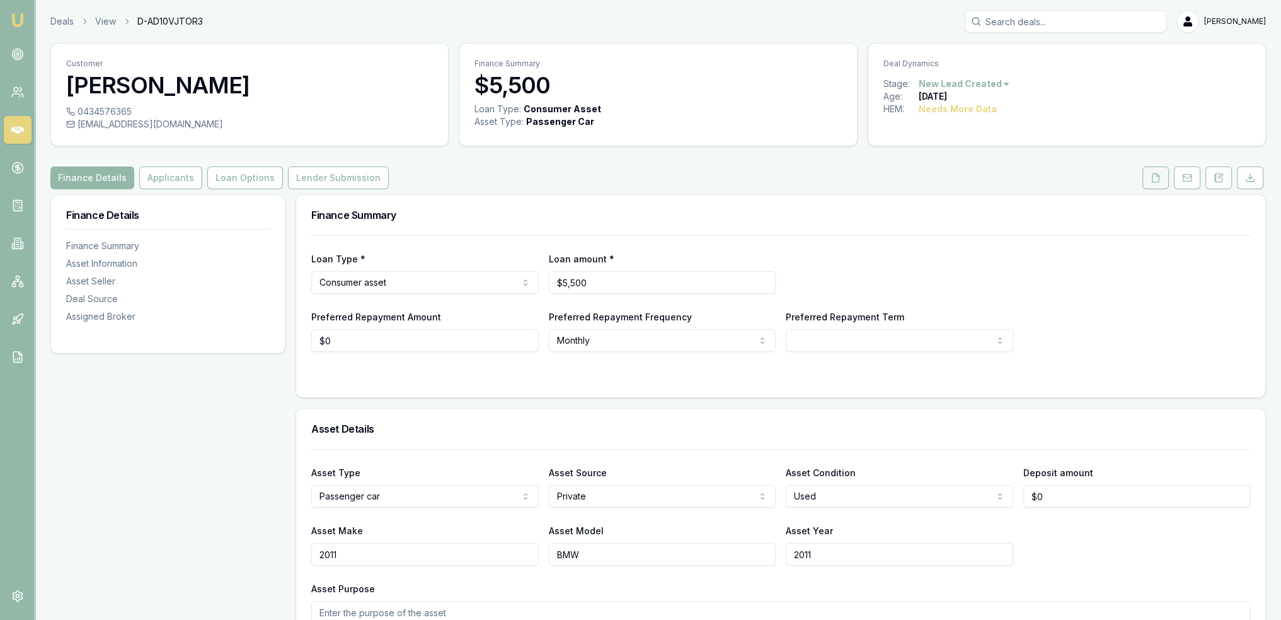
click at [1156, 178] on icon at bounding box center [1156, 178] width 10 height 10
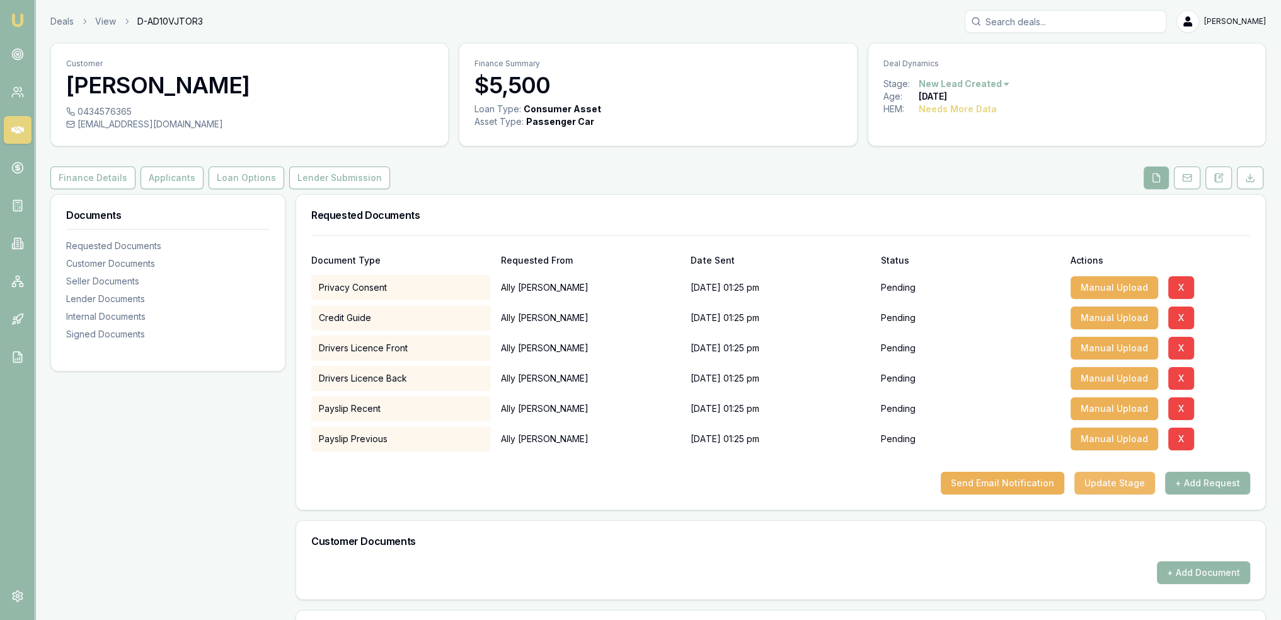
click at [1137, 488] on button "Update Stage" at bounding box center [1115, 482] width 81 height 23
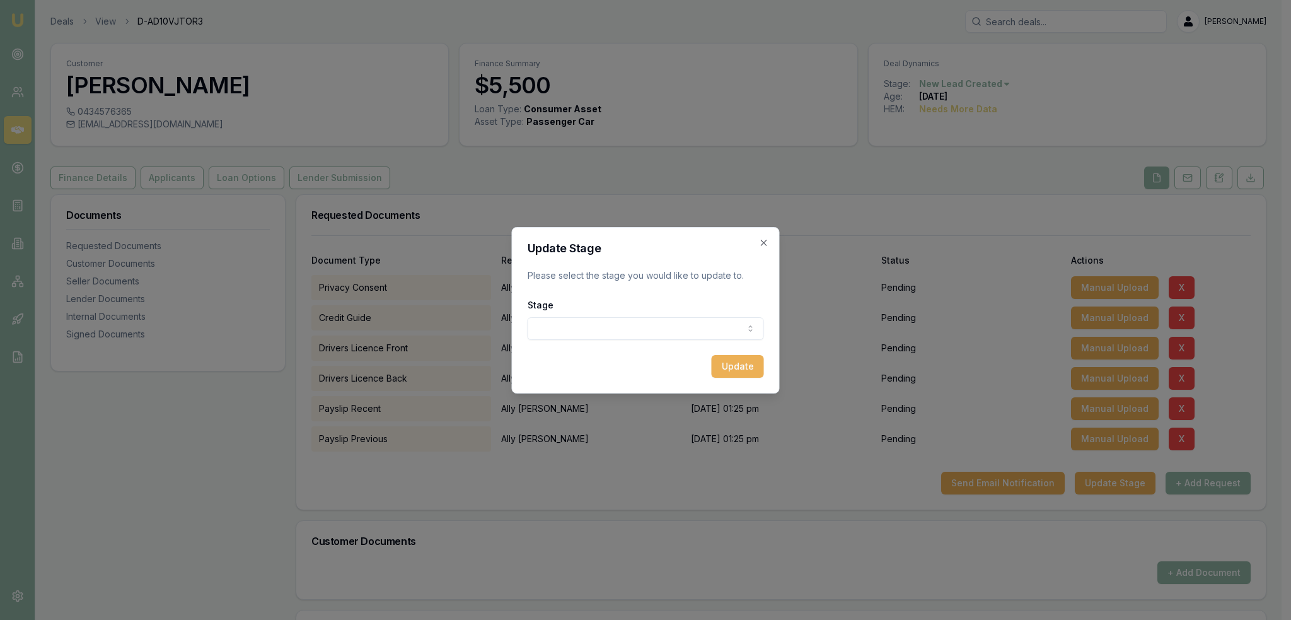
click at [673, 322] on body "Emu Broker Deals View D-AD10VJTOR3 [PERSON_NAME] Toggle Menu Customer [PERSON_N…" at bounding box center [640, 310] width 1281 height 620
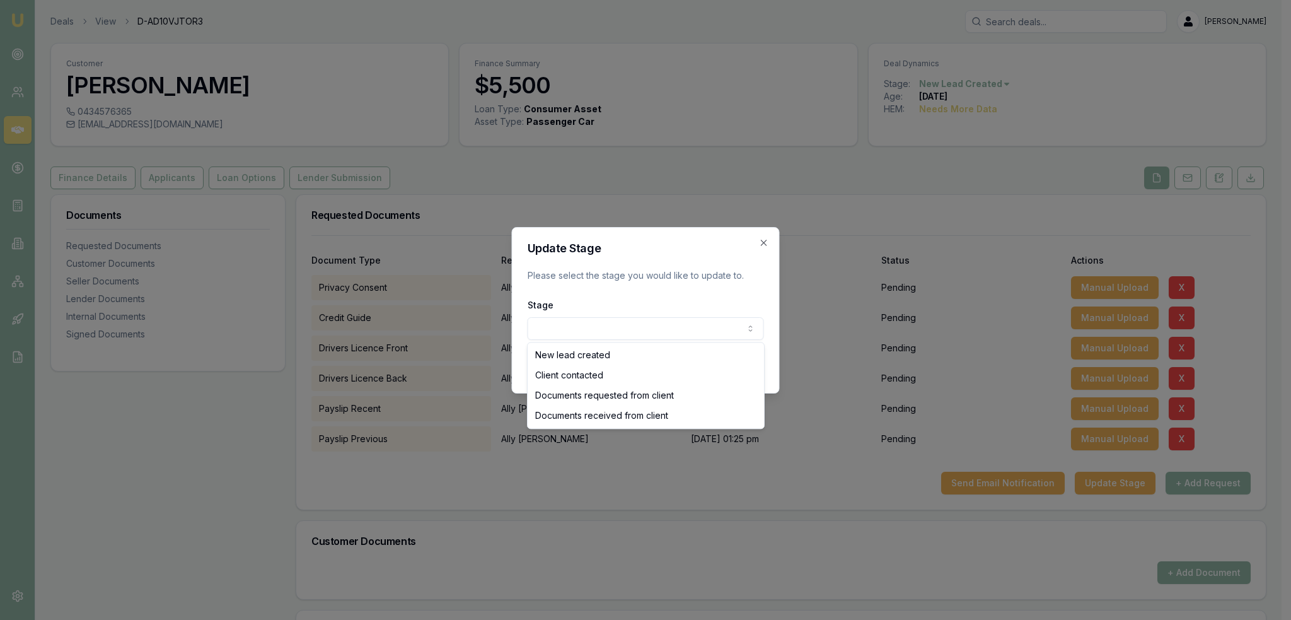
select select "CLIENT_CONTACTED"
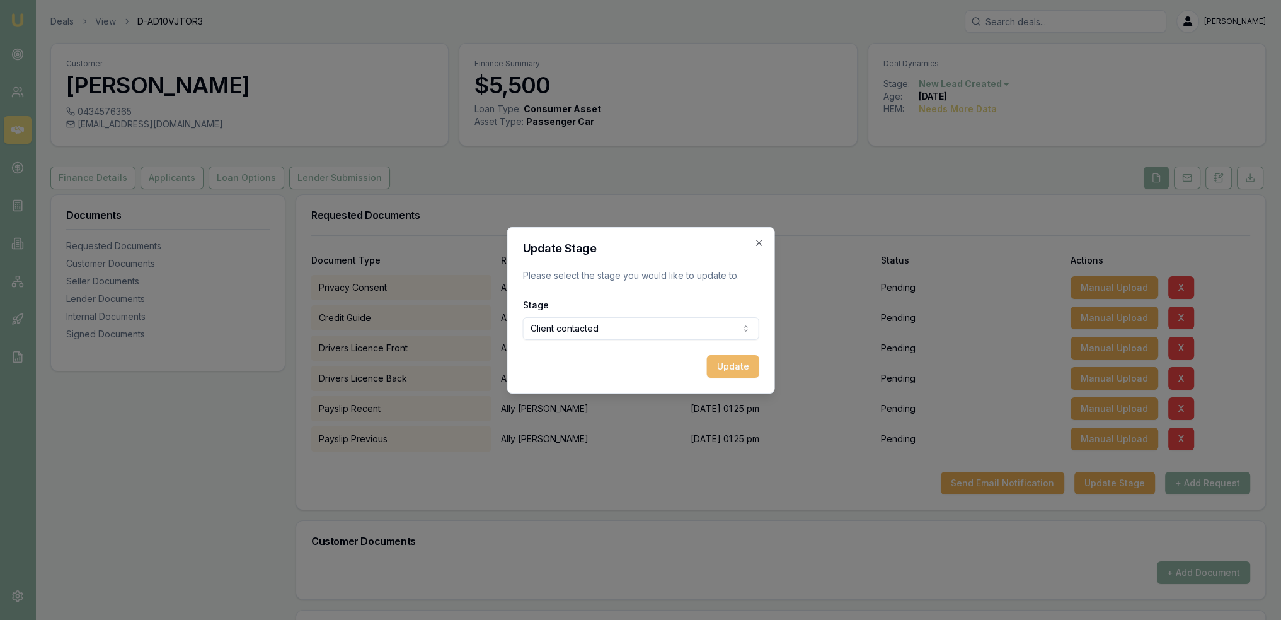
click at [736, 375] on button "Update" at bounding box center [733, 366] width 52 height 23
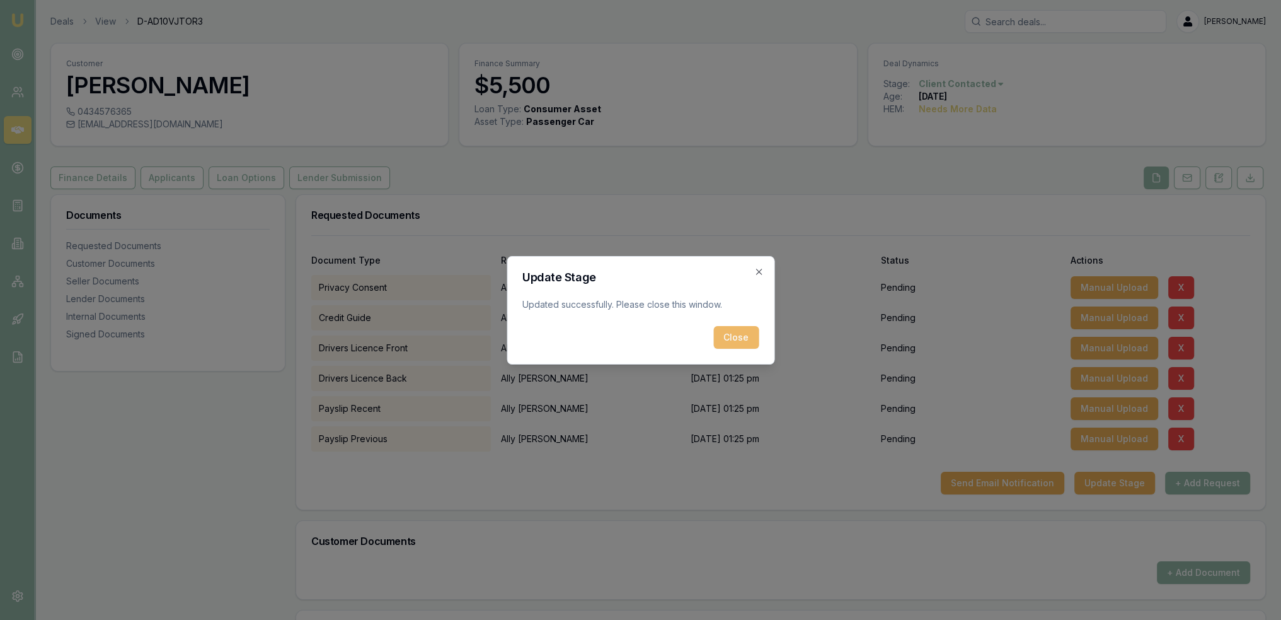
click at [754, 341] on button "Close" at bounding box center [736, 337] width 45 height 23
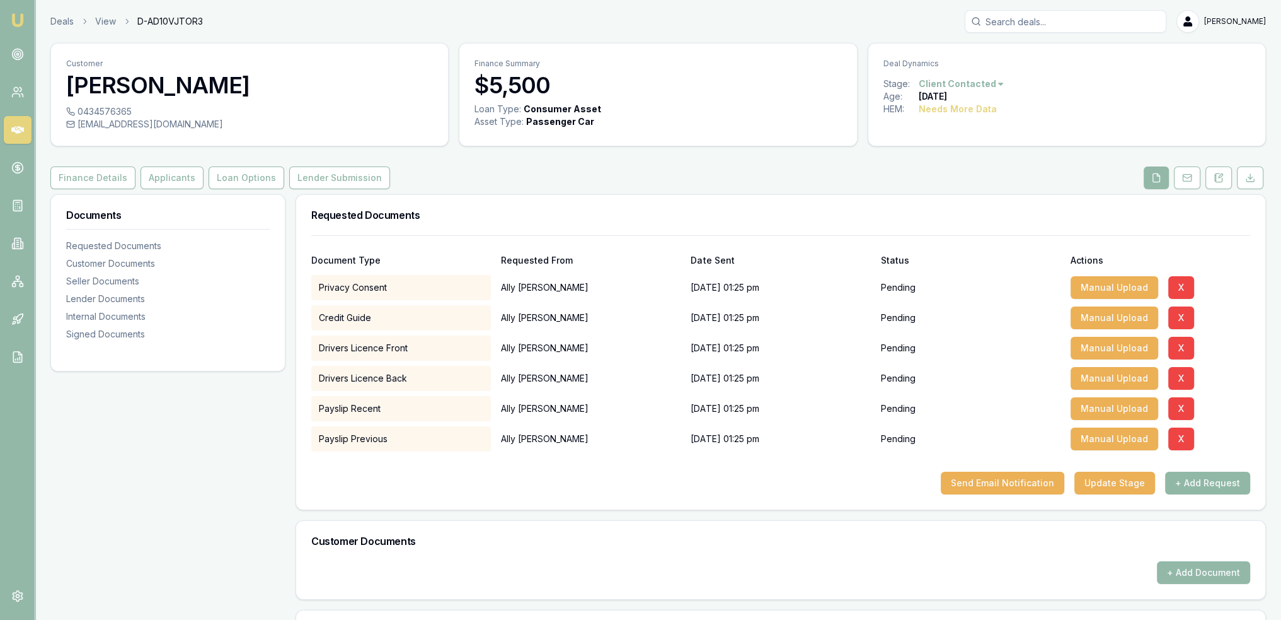
click at [1203, 479] on button "+ Add Request" at bounding box center [1207, 482] width 85 height 23
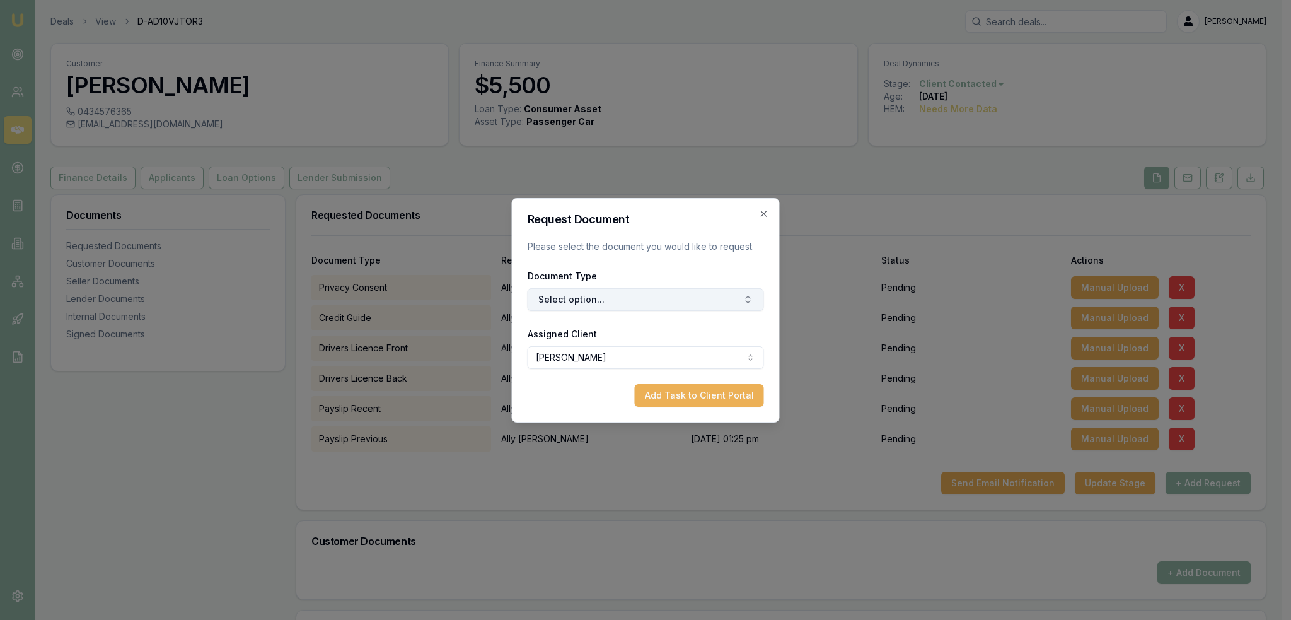
click at [587, 304] on button "Select option..." at bounding box center [646, 299] width 236 height 23
type input "sleif"
click at [608, 354] on div "Selfie with Licence" at bounding box center [651, 352] width 158 height 20
click at [676, 398] on button "Add Task to Client Portal" at bounding box center [699, 395] width 129 height 23
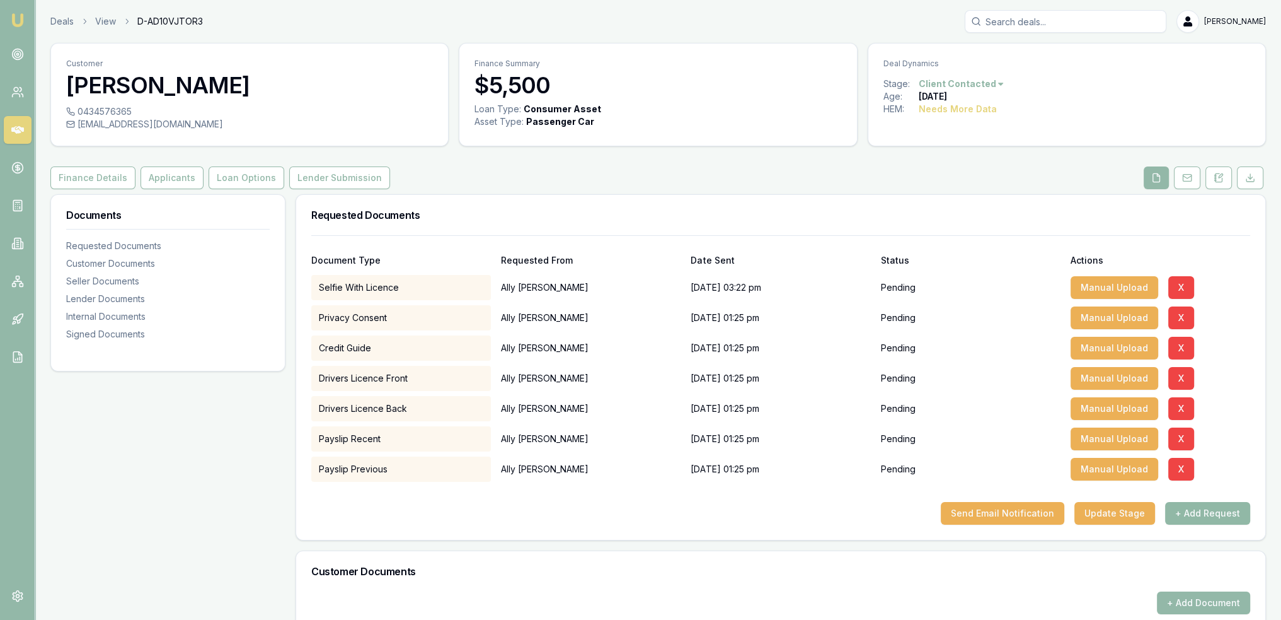
click at [1227, 508] on button "+ Add Request" at bounding box center [1207, 513] width 85 height 23
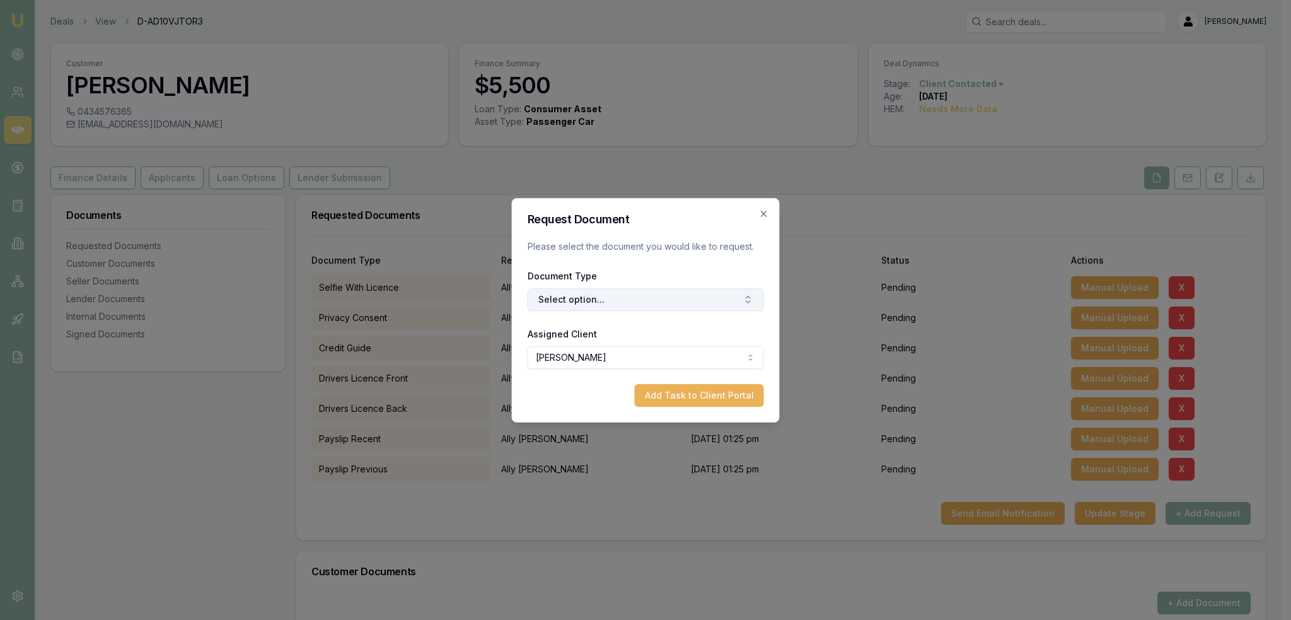
click at [570, 302] on button "Select option..." at bounding box center [646, 299] width 236 height 23
type input "medic"
click at [625, 351] on div "Medicare Card" at bounding box center [651, 352] width 158 height 20
click at [683, 385] on button "Add Task to Client Portal" at bounding box center [699, 395] width 129 height 23
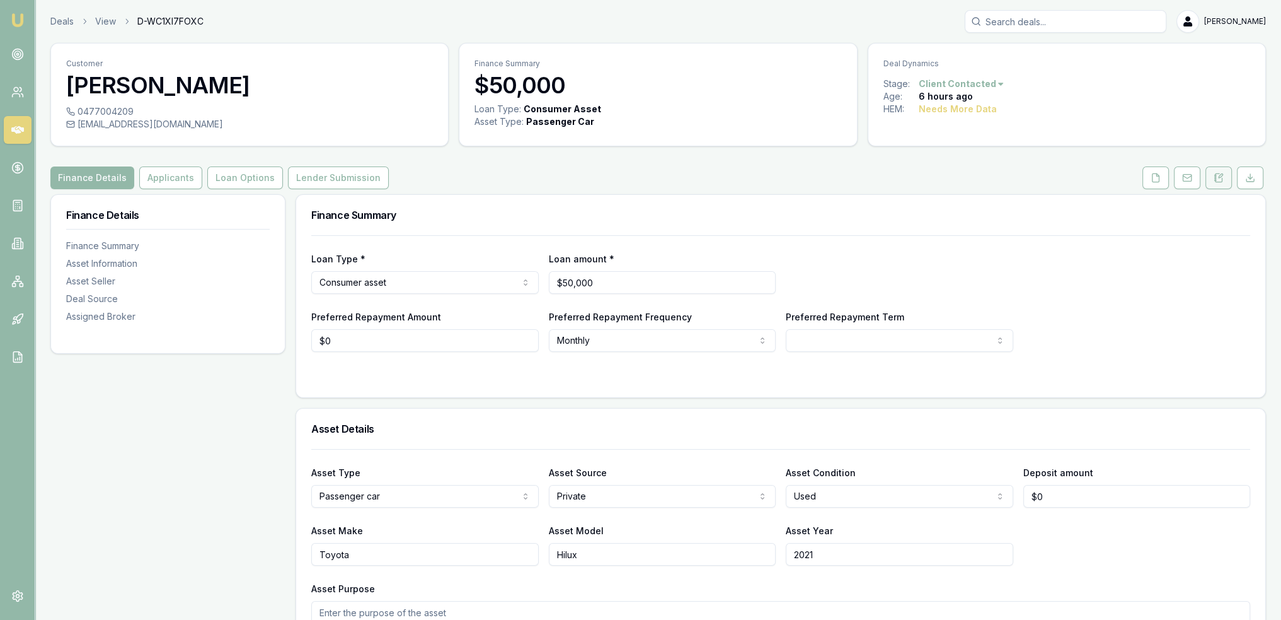
click at [1218, 178] on icon at bounding box center [1219, 178] width 10 height 10
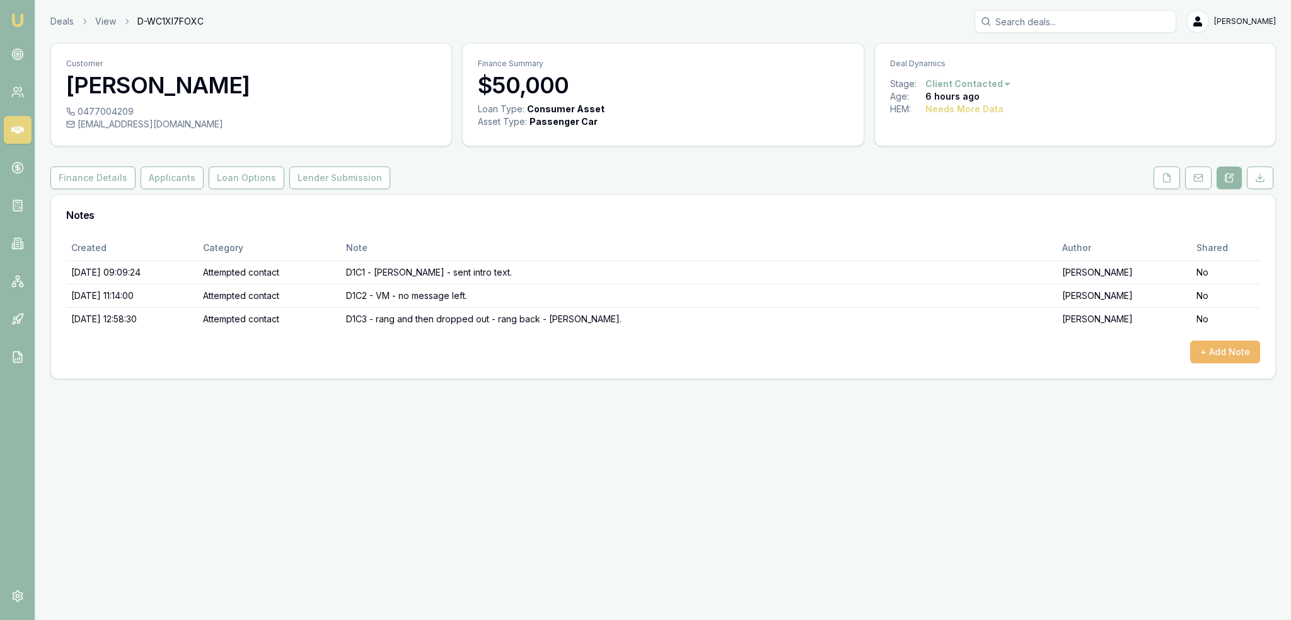
click at [1229, 349] on button "+ Add Note" at bounding box center [1225, 351] width 70 height 23
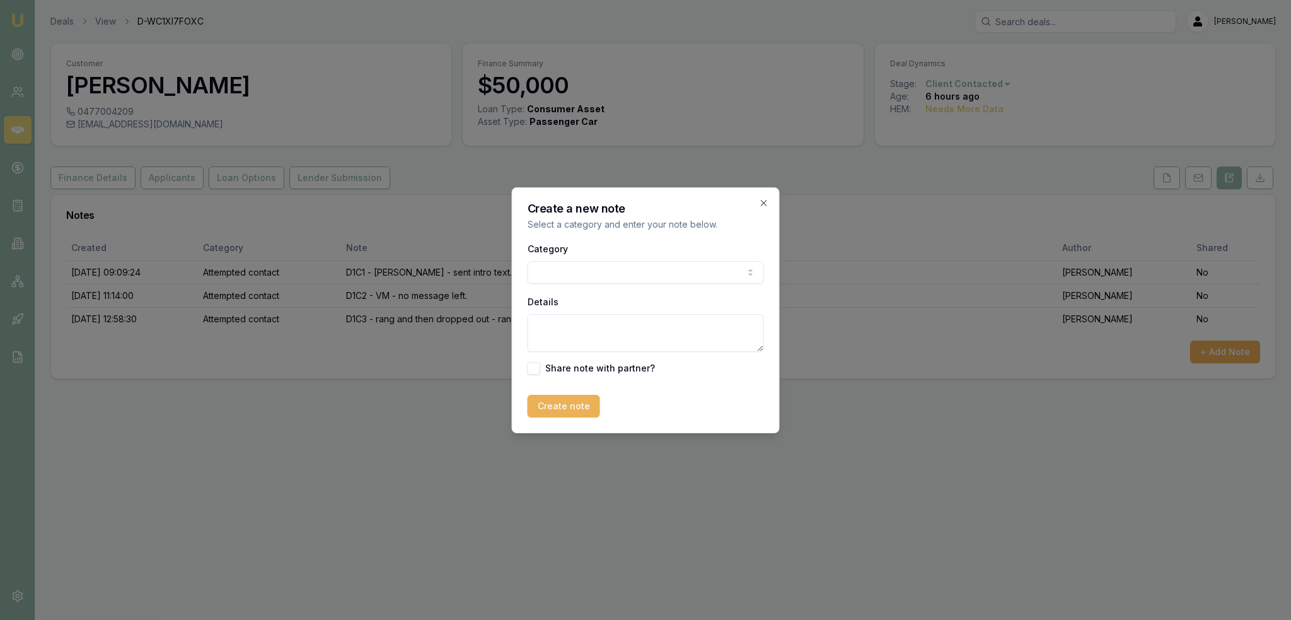
click at [578, 264] on body "Emu Broker Deals View D-WC1XI7FOXC Robyn Adams Toggle Menu Customer Aharon Cros…" at bounding box center [645, 310] width 1291 height 620
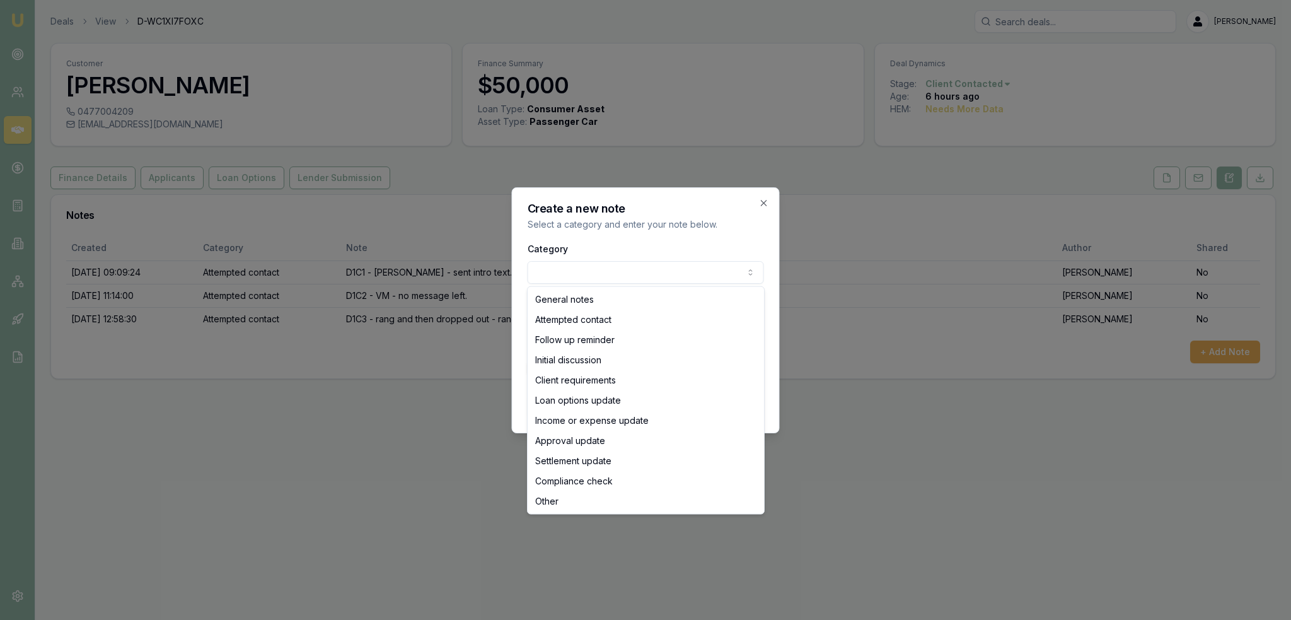
select select "ATTEMPTED_CONTACT"
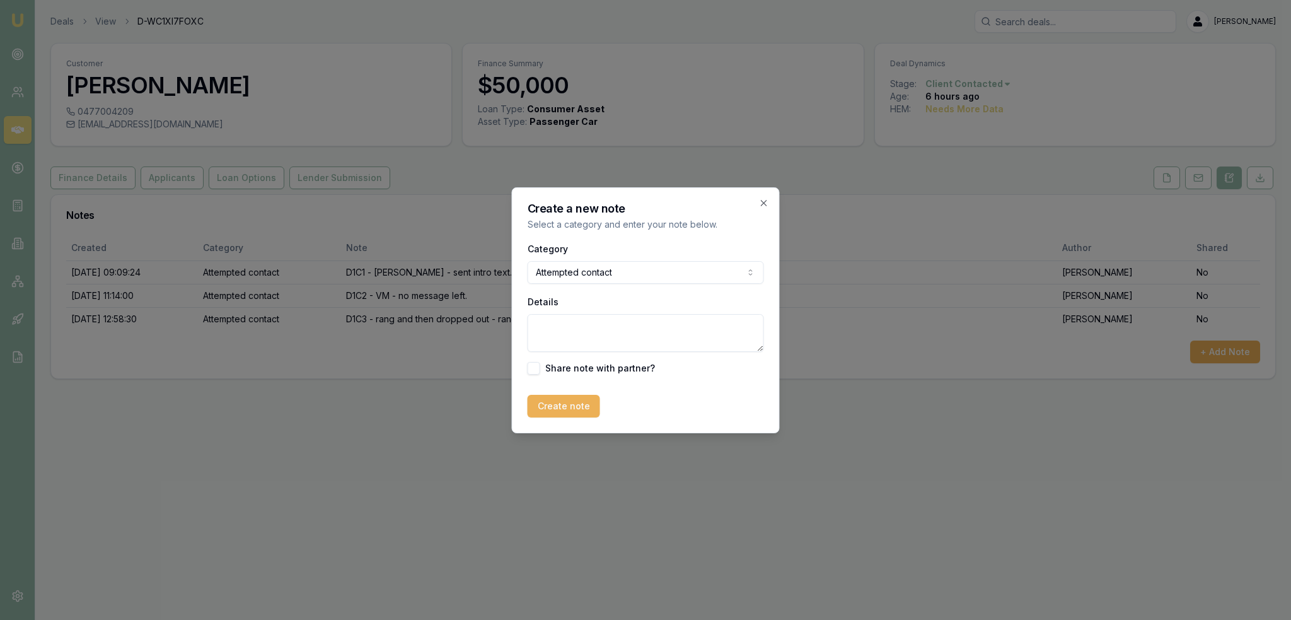
click at [572, 332] on textarea "Details" at bounding box center [646, 333] width 236 height 38
type textarea "D1C4 - VM - no message left."
click at [568, 405] on button "Create note" at bounding box center [564, 406] width 72 height 23
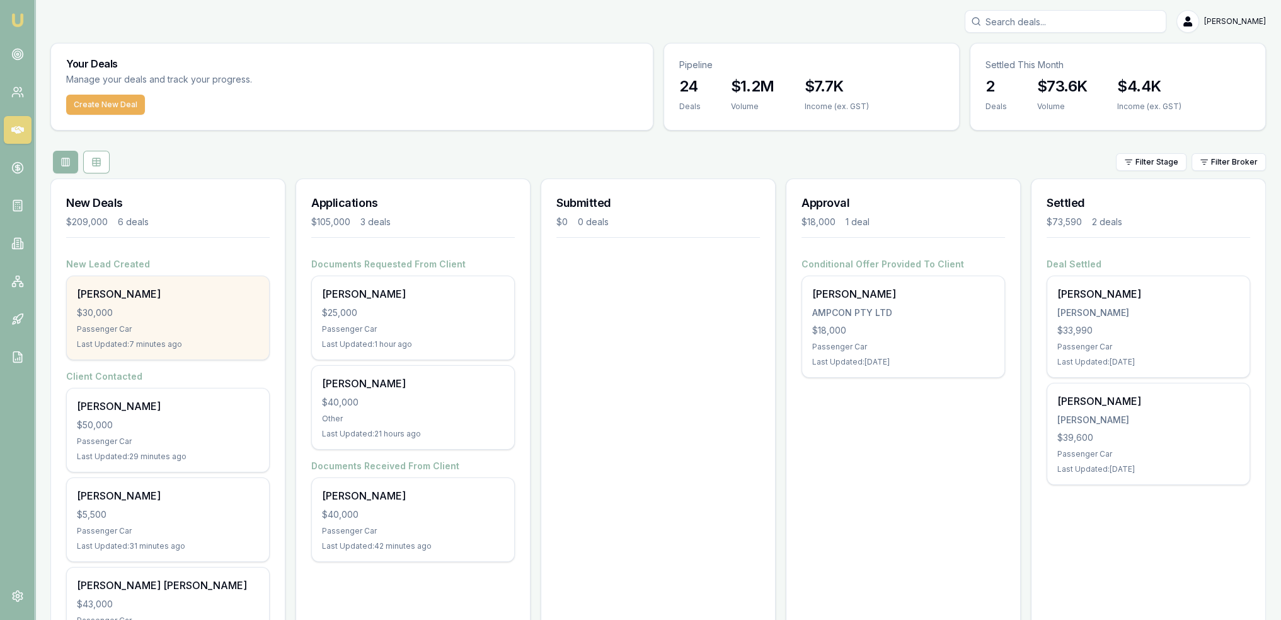
click at [143, 293] on div "[PERSON_NAME]" at bounding box center [168, 293] width 182 height 15
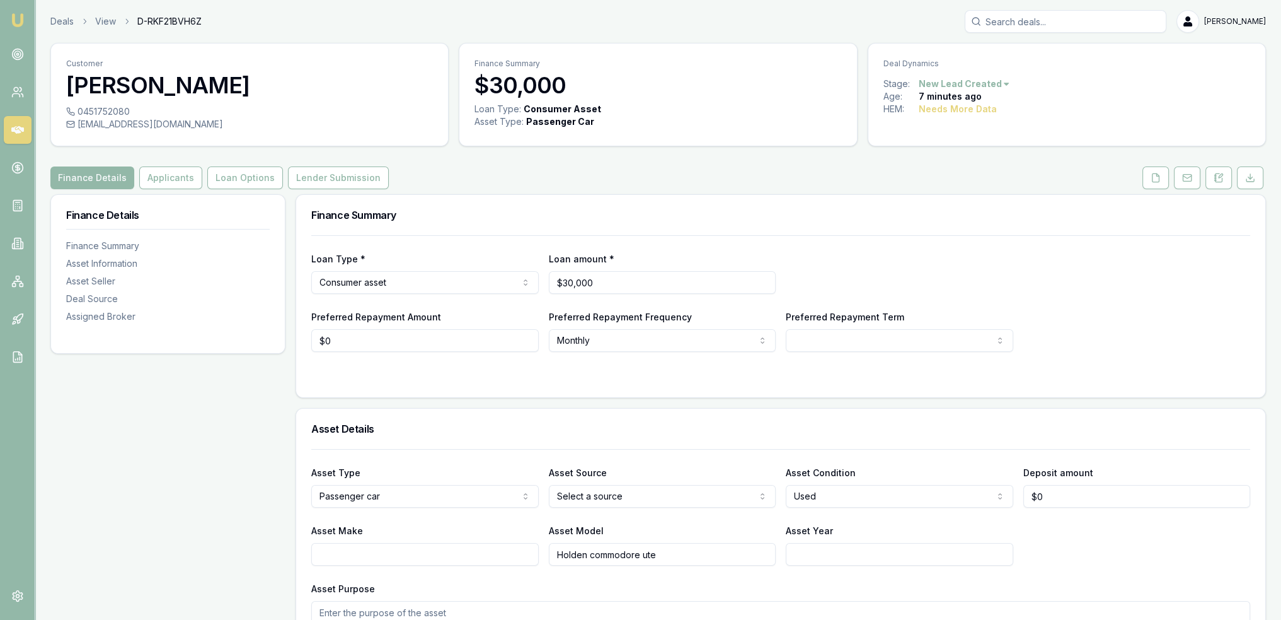
drag, startPoint x: 78, startPoint y: 111, endPoint x: 129, endPoint y: 108, distance: 51.2
click at [129, 108] on div "0451752080" at bounding box center [249, 111] width 367 height 13
drag, startPoint x: 1225, startPoint y: 181, endPoint x: 1215, endPoint y: 194, distance: 16.1
click at [1225, 181] on button at bounding box center [1219, 177] width 26 height 23
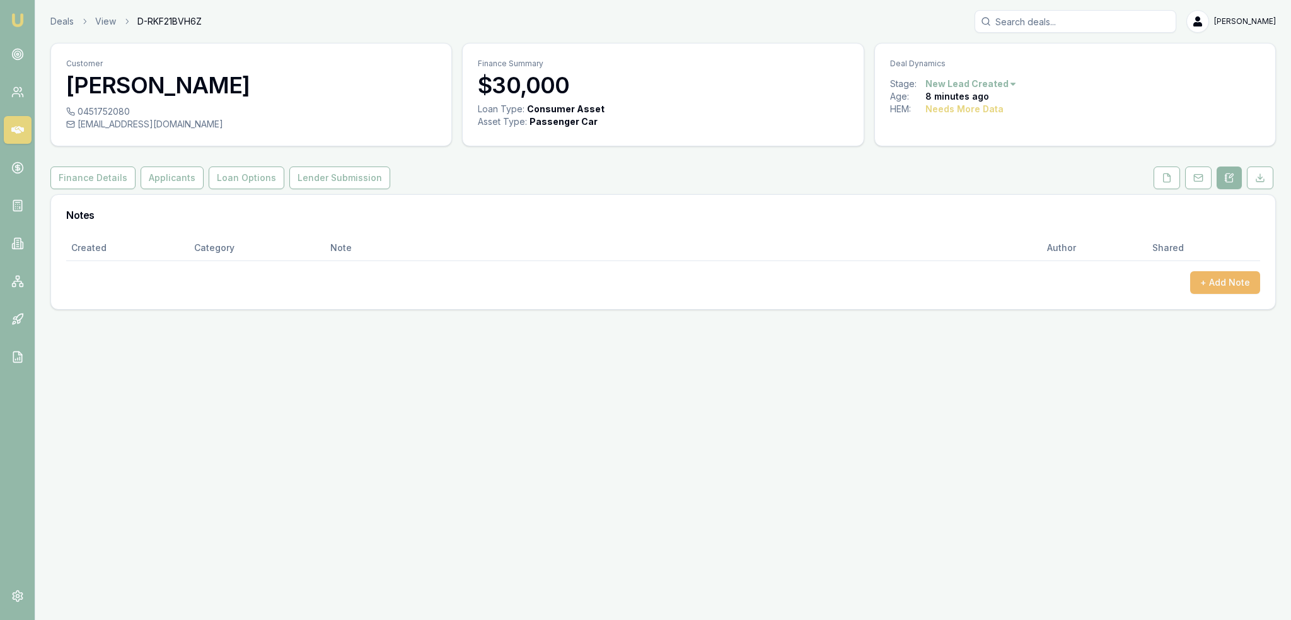
click at [1217, 277] on button "+ Add Note" at bounding box center [1225, 282] width 70 height 23
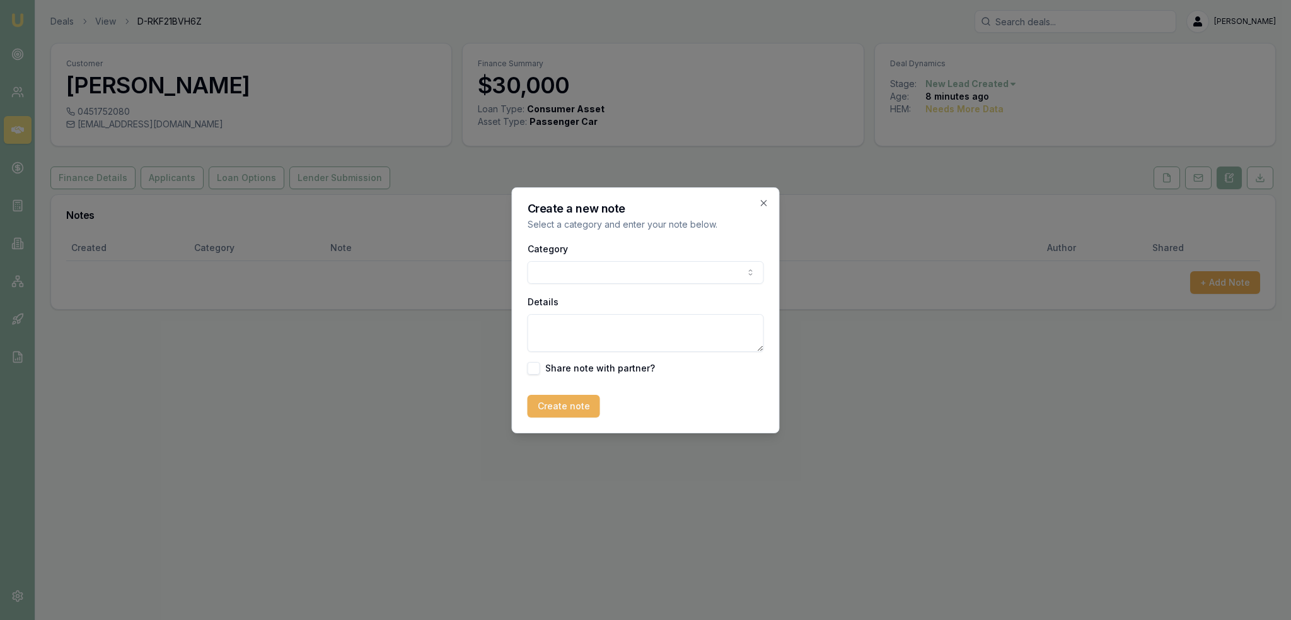
click at [647, 267] on body "Emu Broker Deals View D-RKF21BVH6Z [PERSON_NAME] Toggle Menu Customer [PERSON_N…" at bounding box center [645, 310] width 1291 height 620
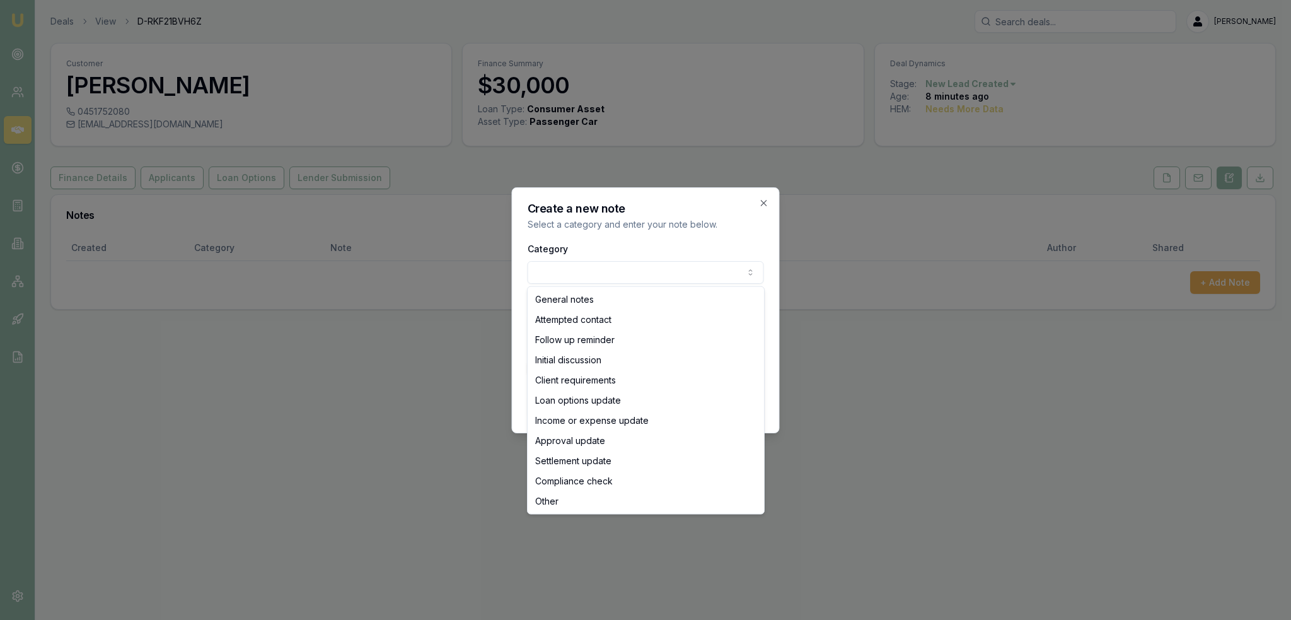
select select "ATTEMPTED_CONTACT"
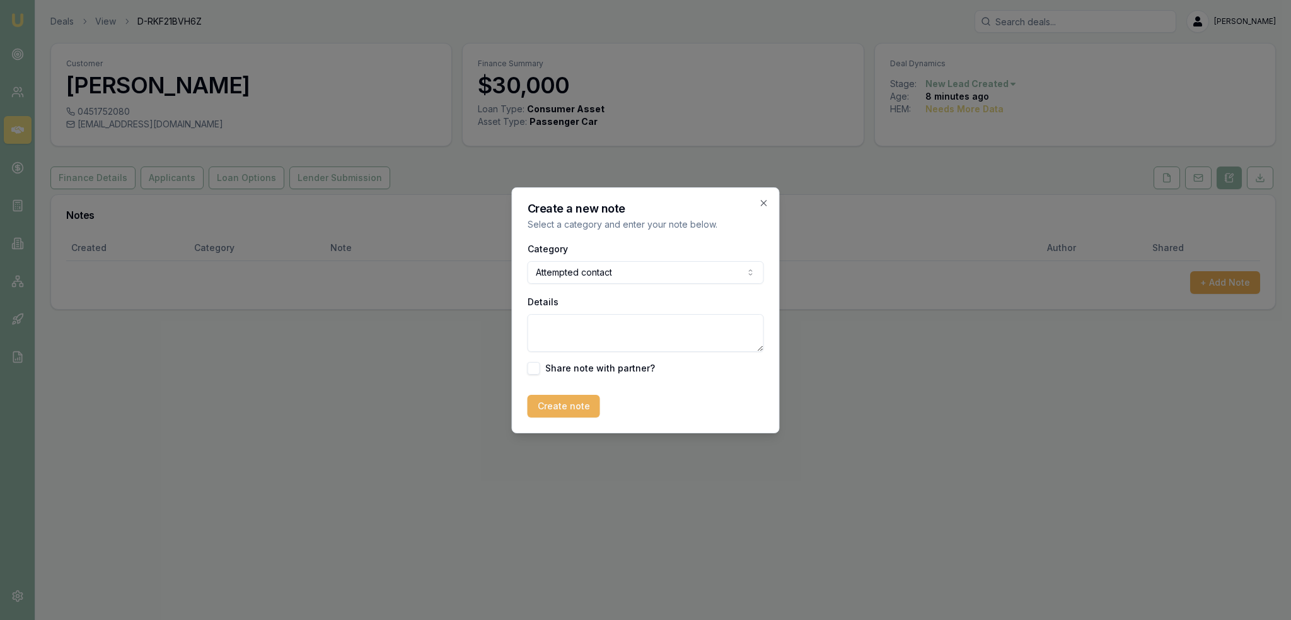
click at [581, 332] on textarea "Details" at bounding box center [646, 333] width 236 height 38
type textarea "D1C1"
click at [764, 206] on icon "button" at bounding box center [764, 203] width 10 height 10
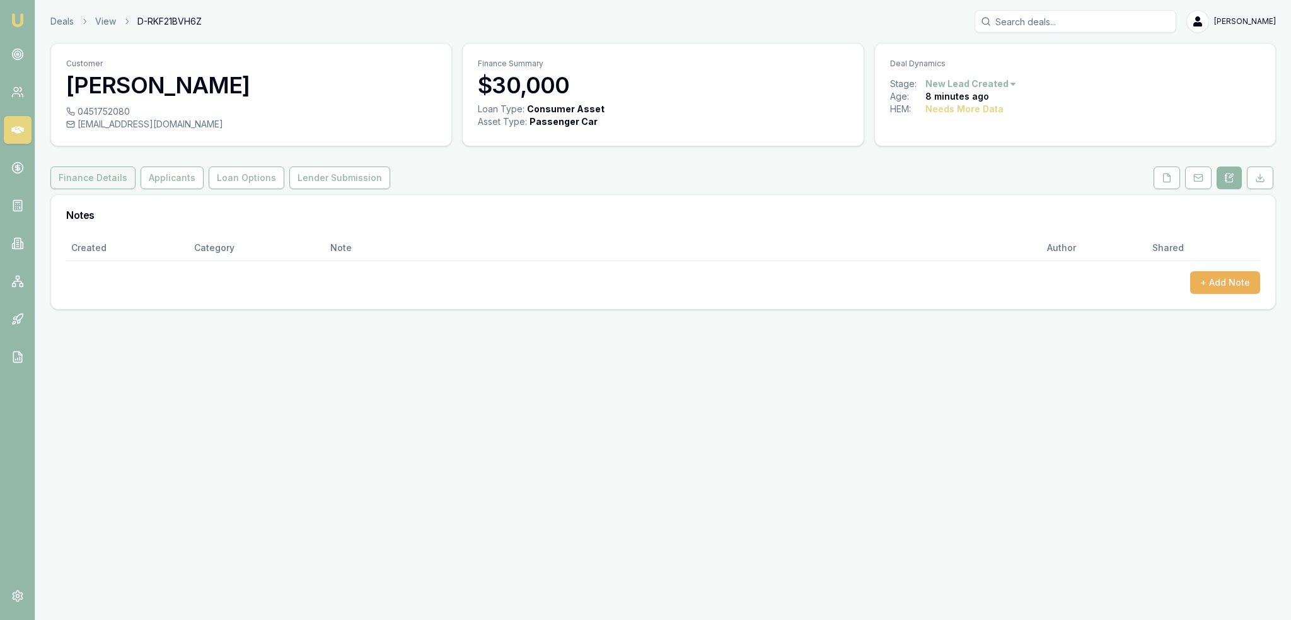
click at [101, 181] on button "Finance Details" at bounding box center [92, 177] width 85 height 23
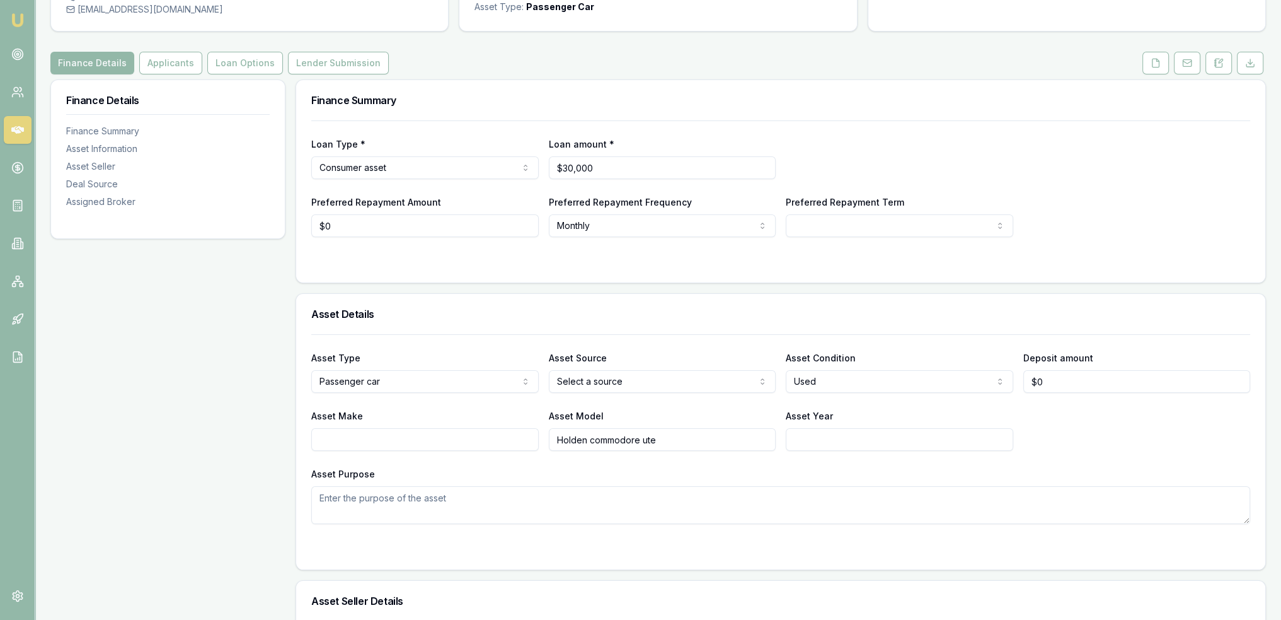
scroll to position [141, 0]
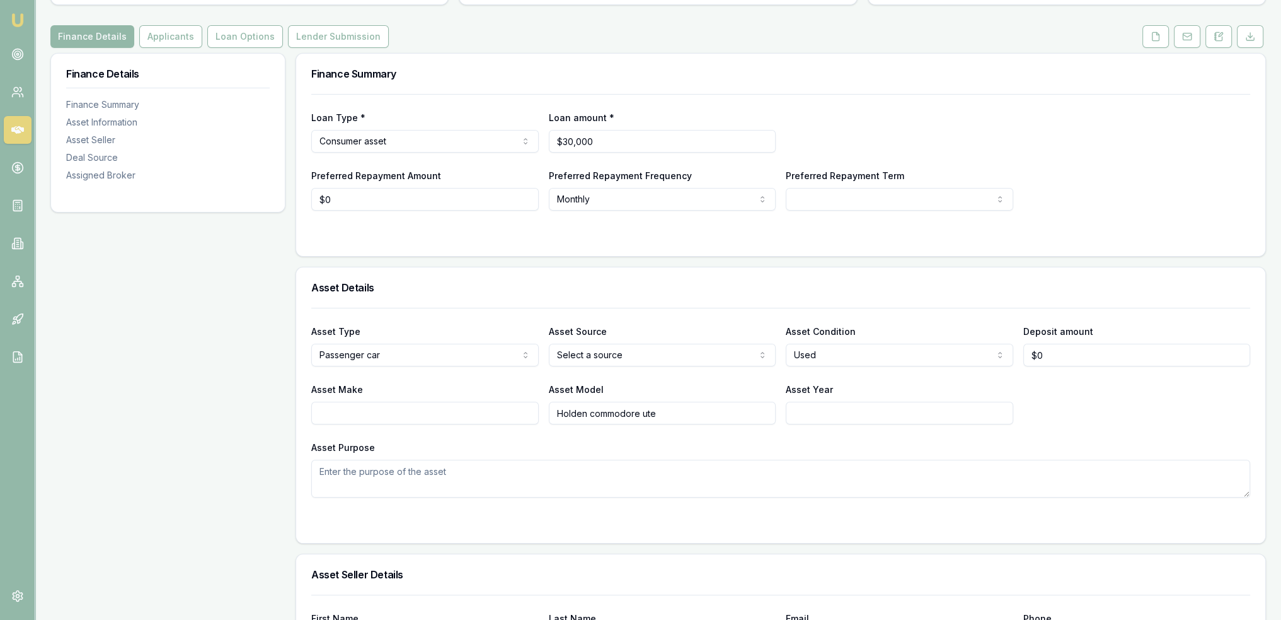
click at [819, 408] on input "Asset Year" at bounding box center [900, 413] width 228 height 23
click at [406, 411] on input "Asset Make" at bounding box center [425, 413] width 228 height 23
type input "h"
type input "Holden"
type input "Commodore Ute"
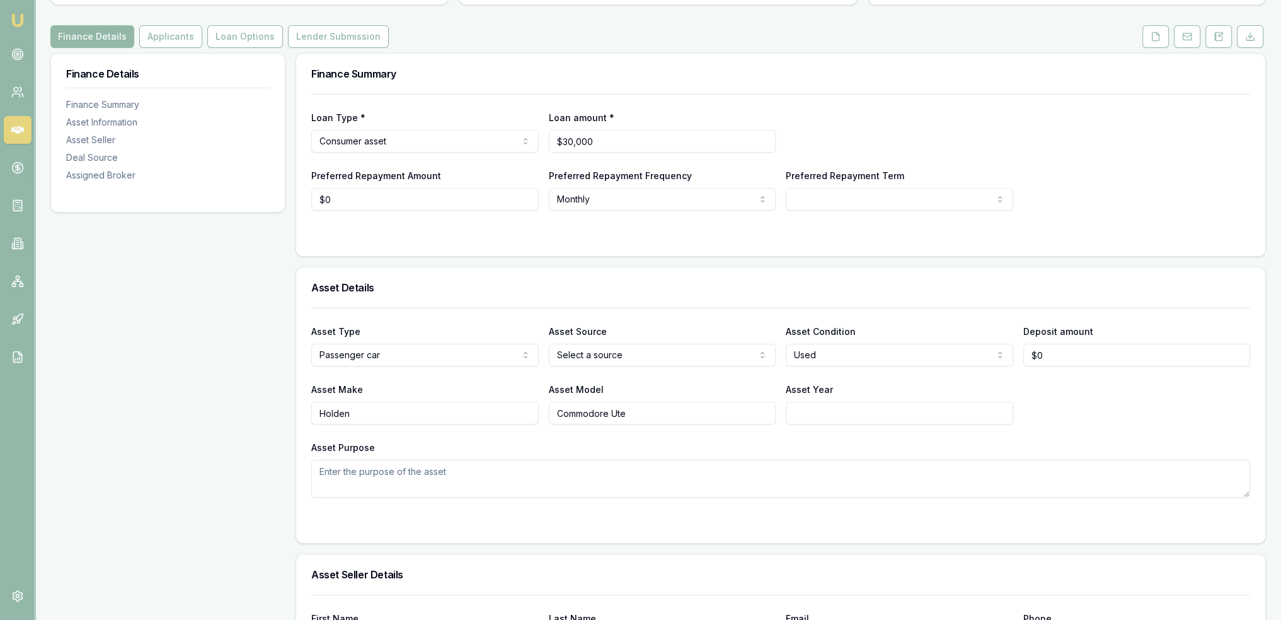
click at [815, 408] on input "Asset Year" at bounding box center [900, 413] width 228 height 23
type input "2017"
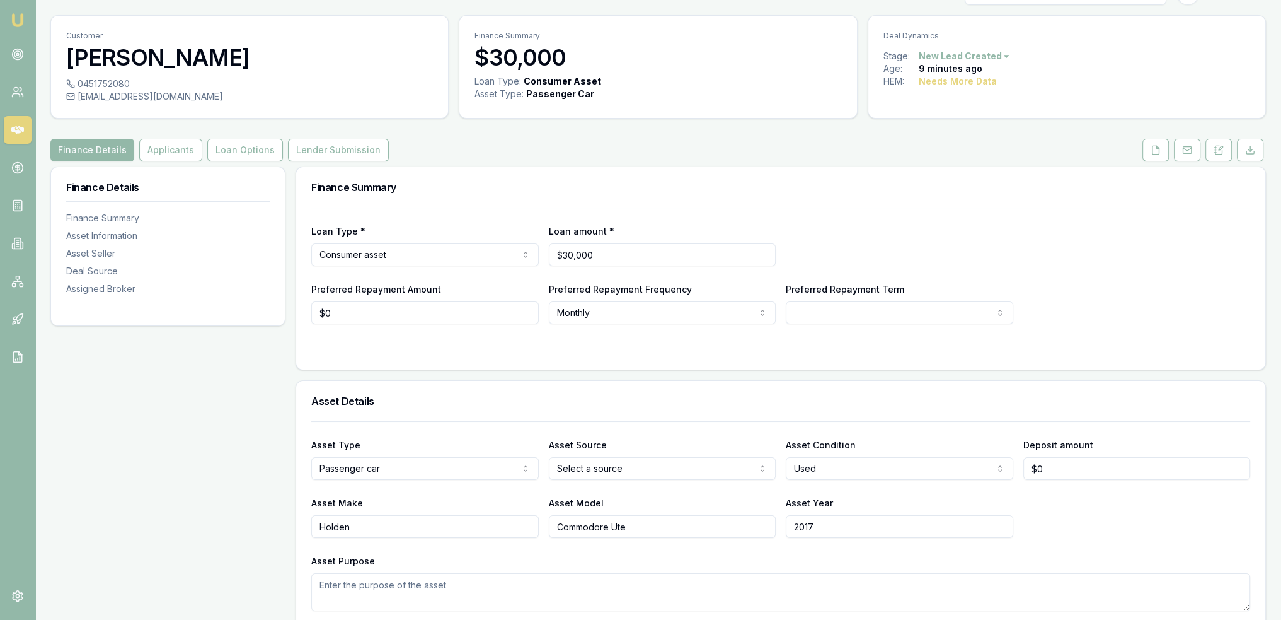
scroll to position [0, 0]
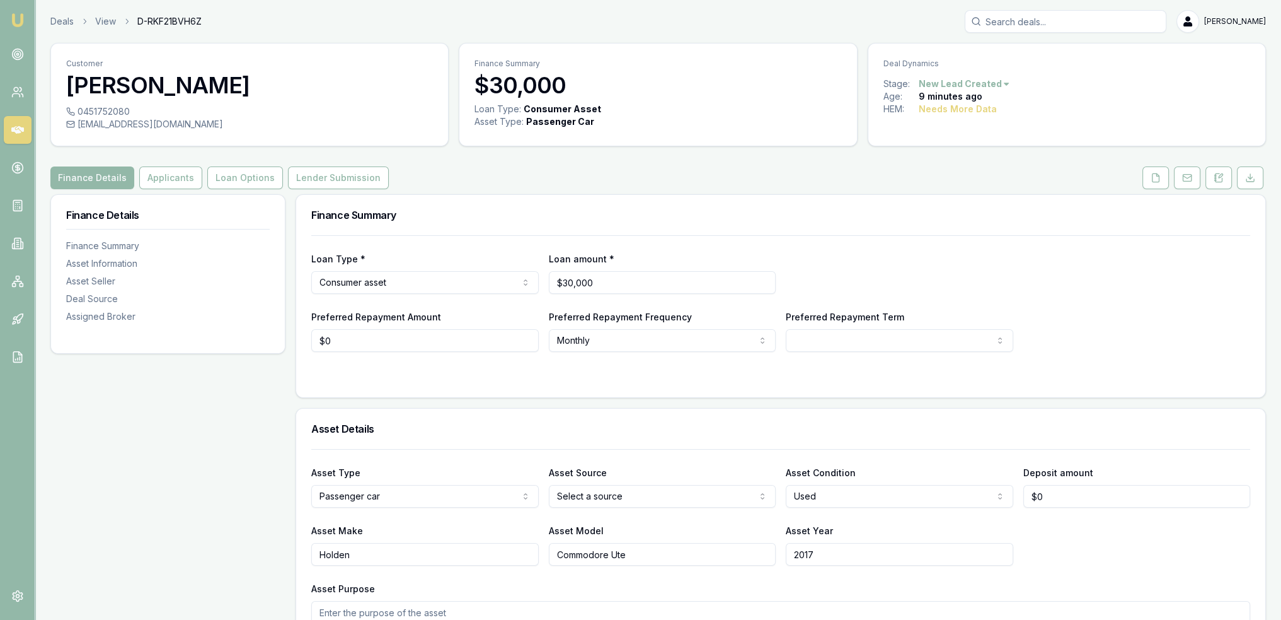
click at [645, 493] on html "Emu Broker Deals View D-RKF21BVH6Z Robyn Adams Toggle Menu Customer Timothy Las…" at bounding box center [640, 310] width 1281 height 620
click at [146, 180] on button "Applicants" at bounding box center [170, 177] width 63 height 23
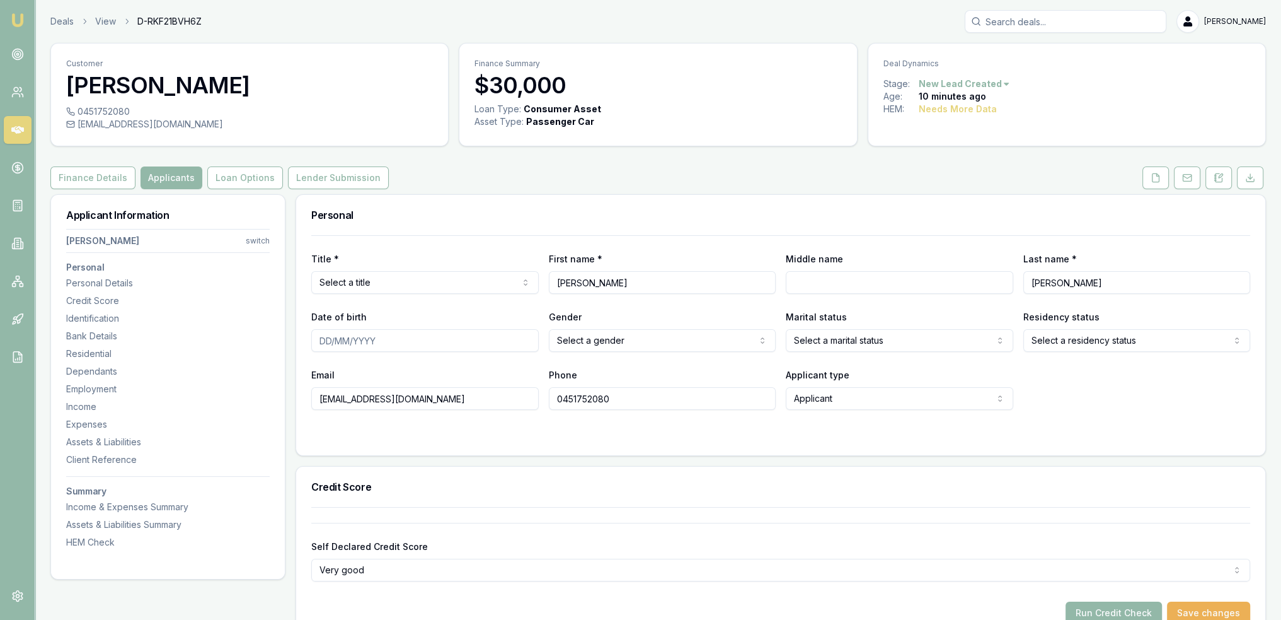
click at [377, 290] on html "Emu Broker Deals View D-RKF21BVH6Z Robyn Adams Toggle Menu Customer Timothy Las…" at bounding box center [640, 310] width 1281 height 620
click at [904, 284] on input "Middle name" at bounding box center [900, 282] width 228 height 23
type input "James"
click at [315, 337] on input "Date of birth" at bounding box center [425, 340] width 228 height 23
click at [342, 337] on input "20/91/962" at bounding box center [425, 340] width 228 height 23
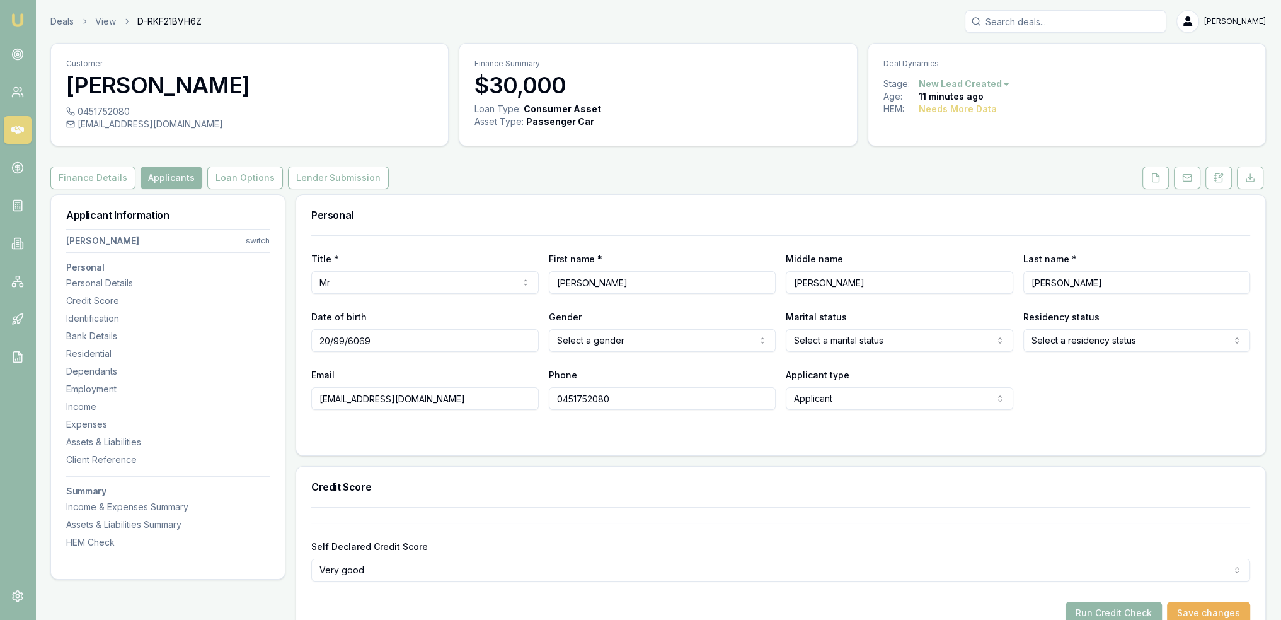
drag, startPoint x: 380, startPoint y: 340, endPoint x: 309, endPoint y: 342, distance: 70.6
click at [309, 342] on div "Title * Mr Mr Mrs Miss Ms Dr Prof First name * Timothy Middle name James Last n…" at bounding box center [780, 345] width 969 height 220
type input "20/09/1962"
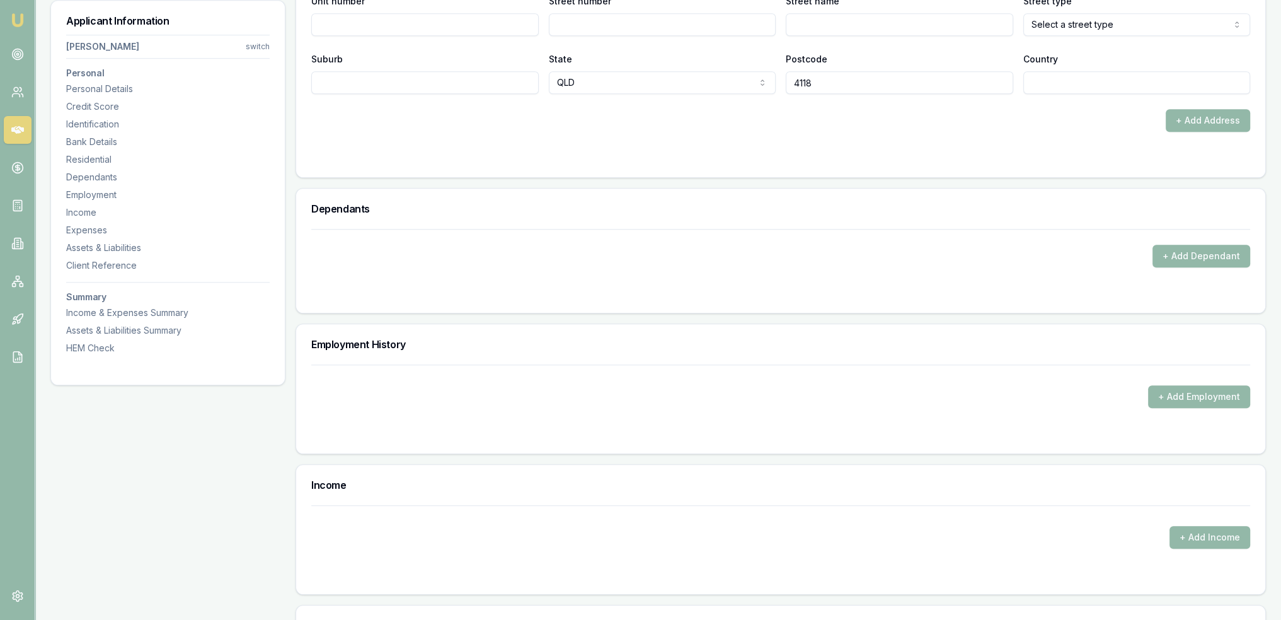
scroll to position [1412, 0]
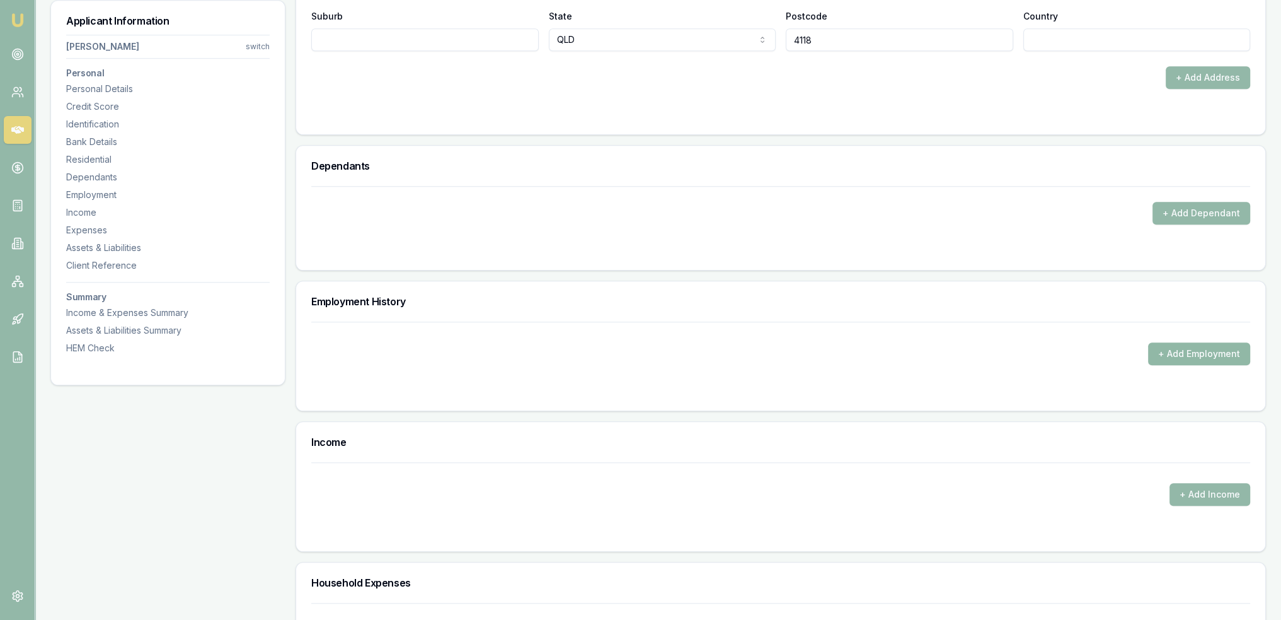
click at [1210, 345] on button "+ Add Employment" at bounding box center [1199, 353] width 102 height 23
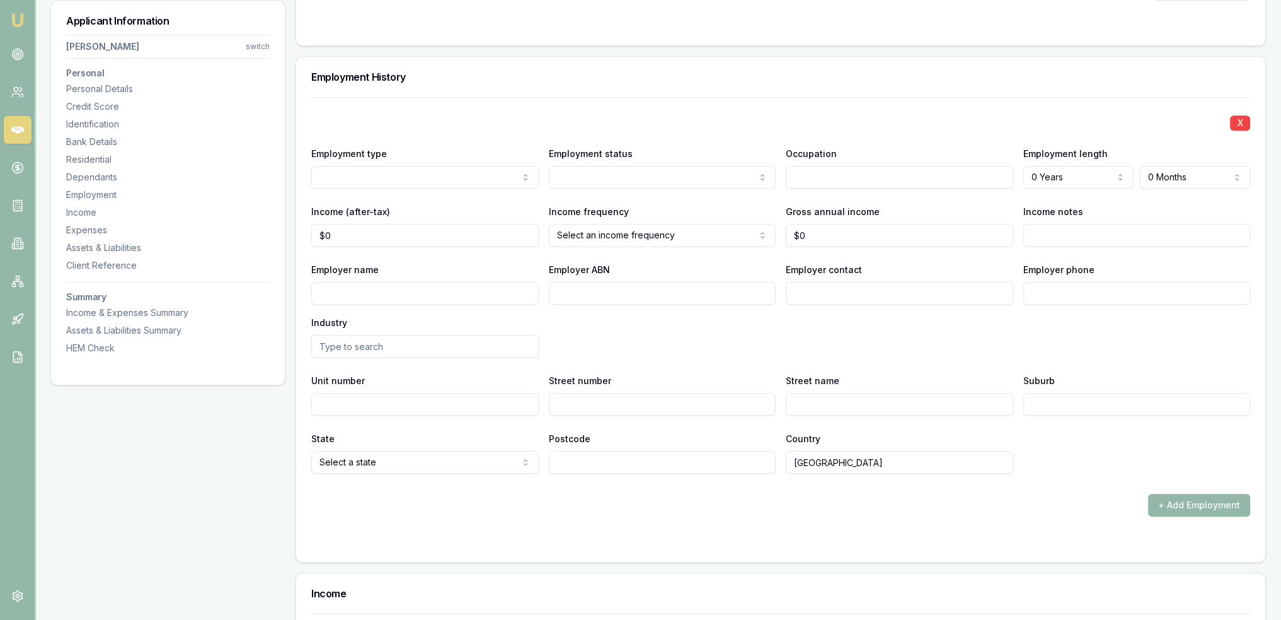
scroll to position [1639, 0]
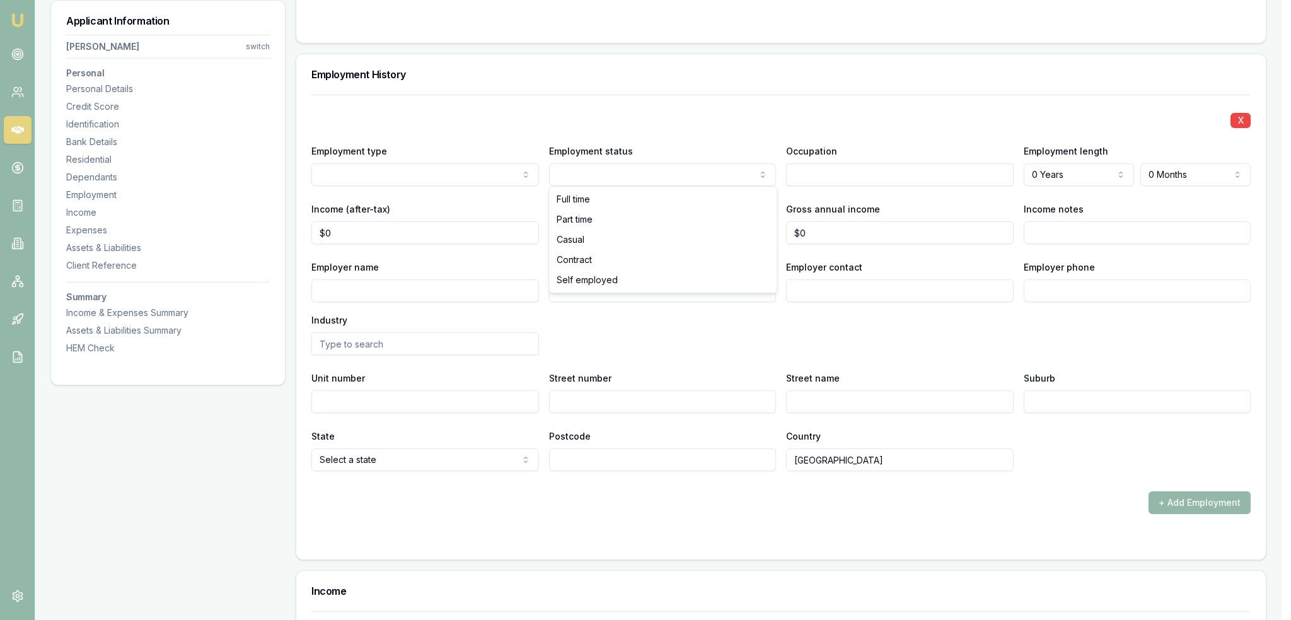
select select "CASUAL"
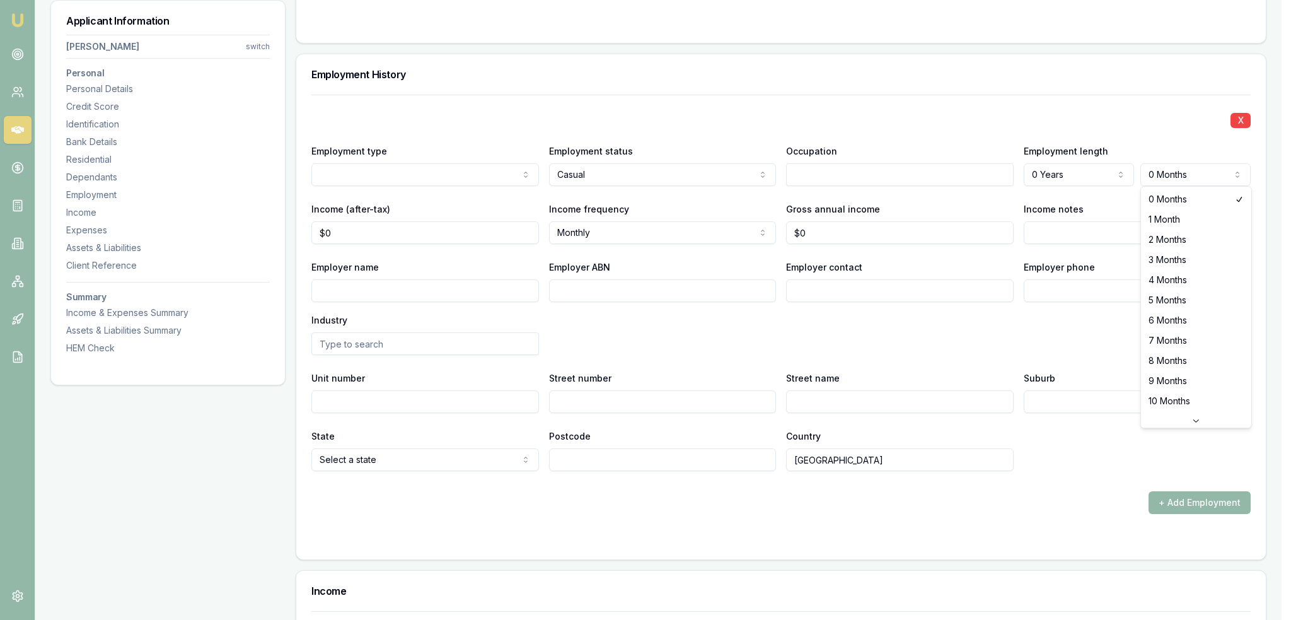
select select "6"
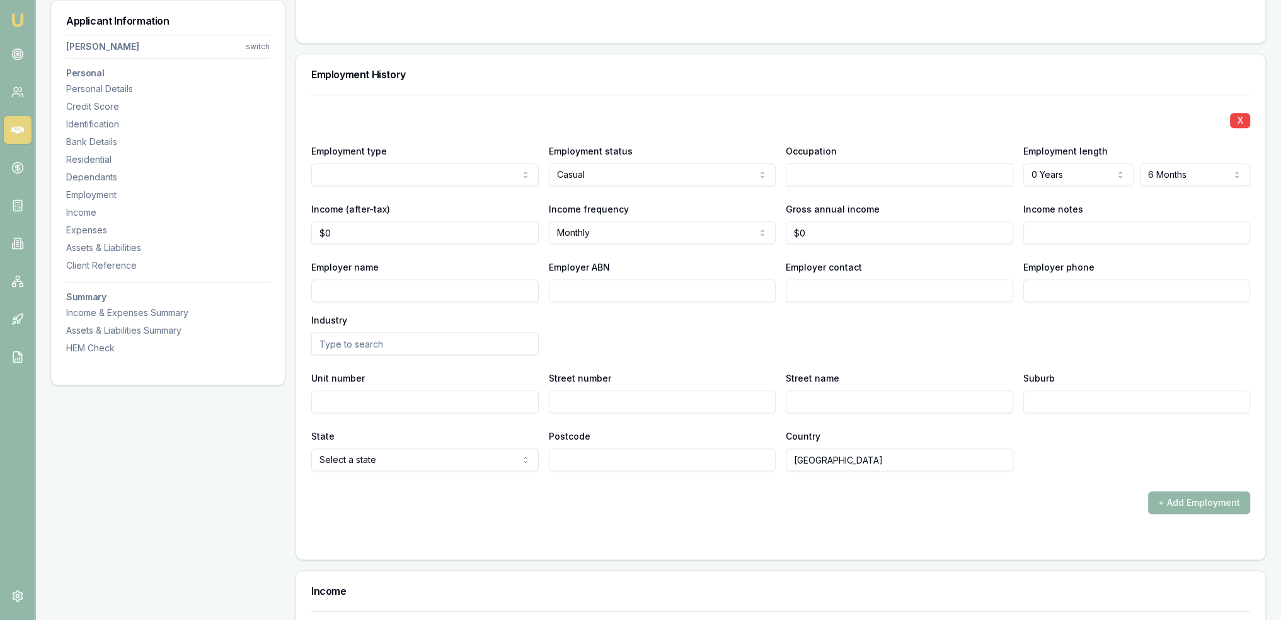
click at [818, 171] on input "text" at bounding box center [900, 174] width 228 height 23
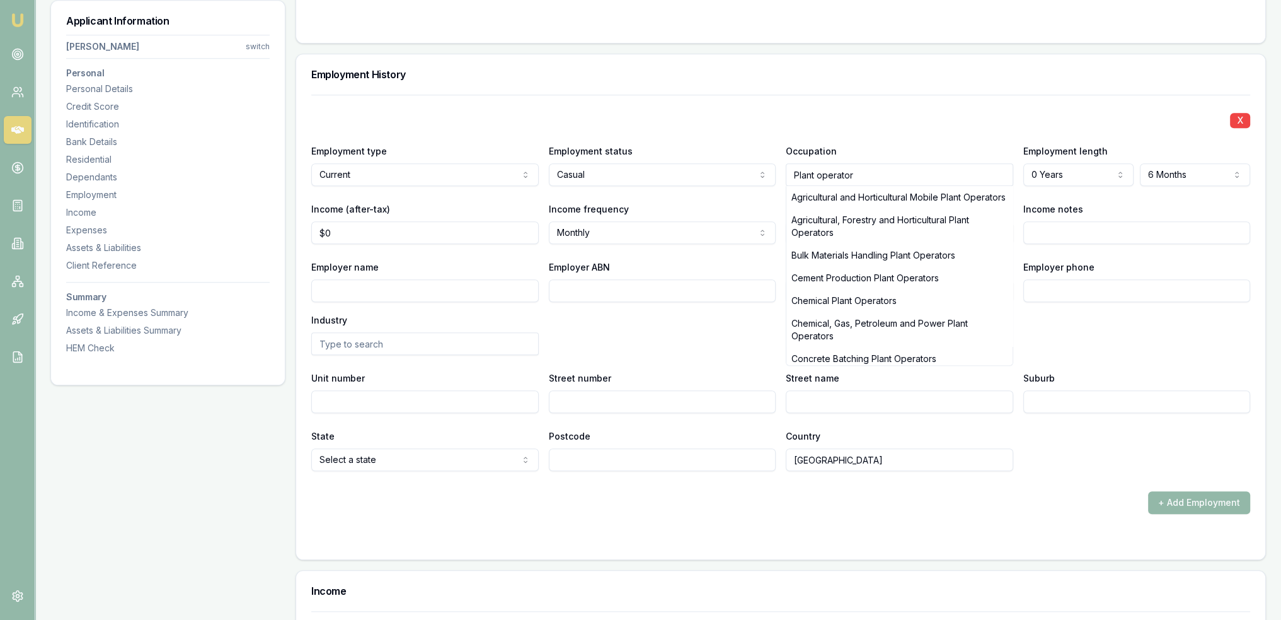
type input "Plant operator"
click at [683, 195] on div "X Employment type Current Current Previous Employment status Casual Full time P…" at bounding box center [780, 283] width 939 height 376
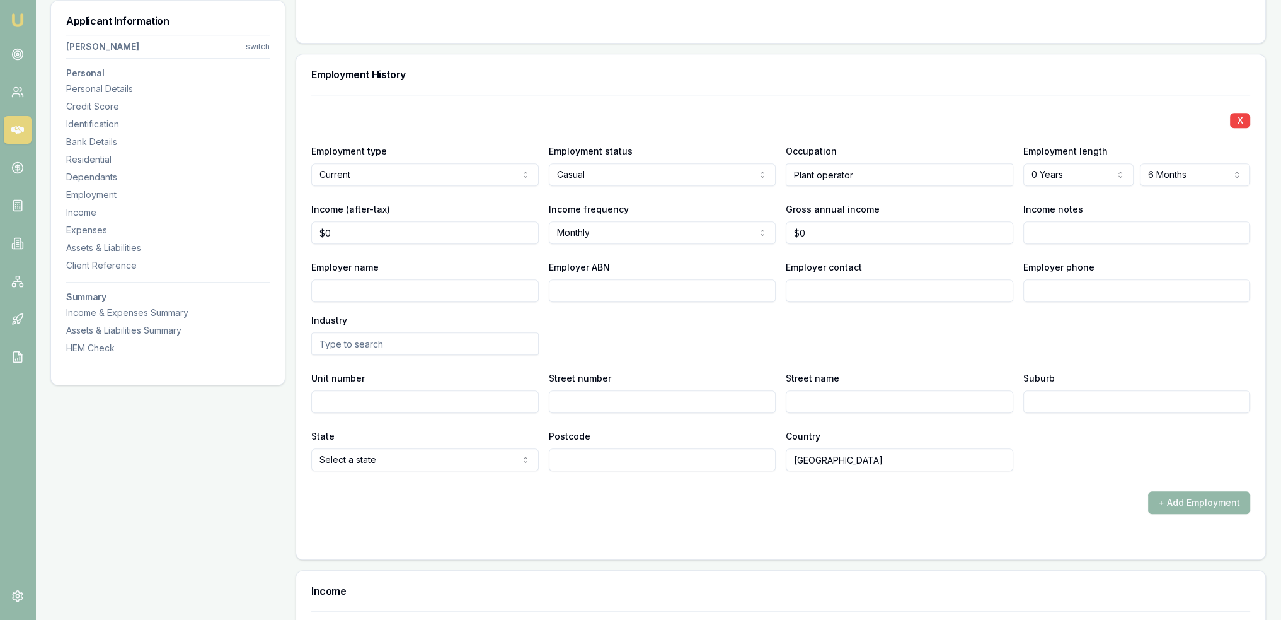
drag, startPoint x: 746, startPoint y: 161, endPoint x: 658, endPoint y: 157, distance: 88.3
click at [658, 157] on div "Employment type Current Current Previous Employment status Casual Full time Par…" at bounding box center [780, 164] width 939 height 43
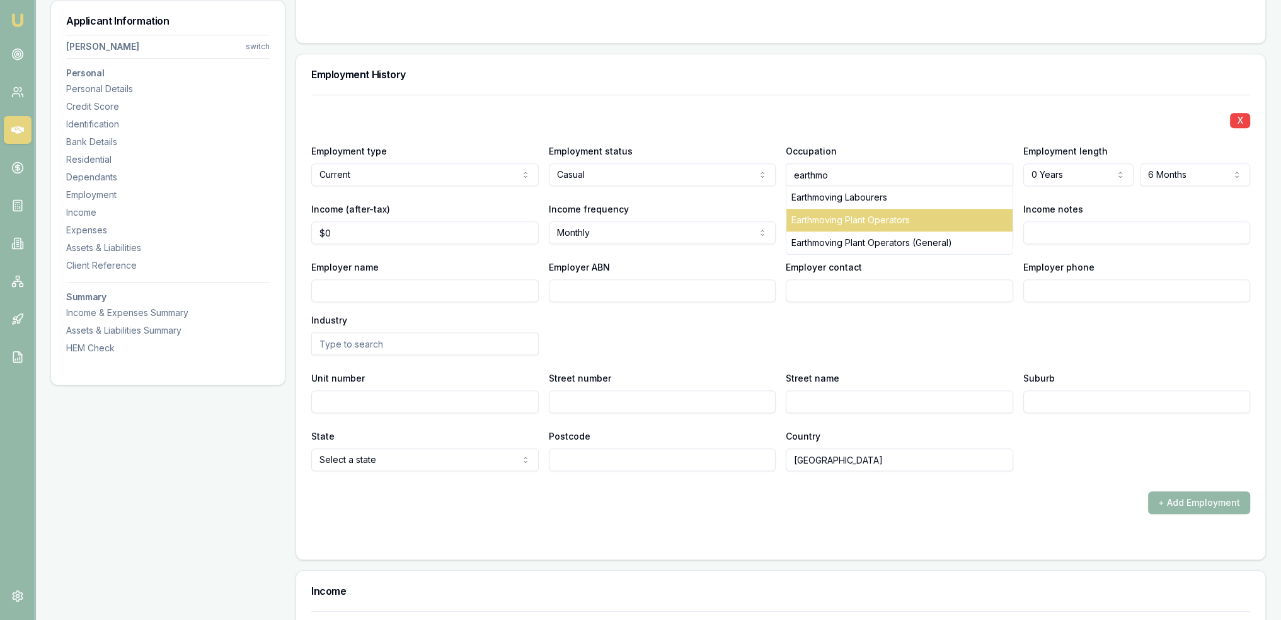
click at [842, 209] on div "Earthmoving Plant Operators" at bounding box center [900, 220] width 226 height 23
type input "Earthmoving Plant Operators"
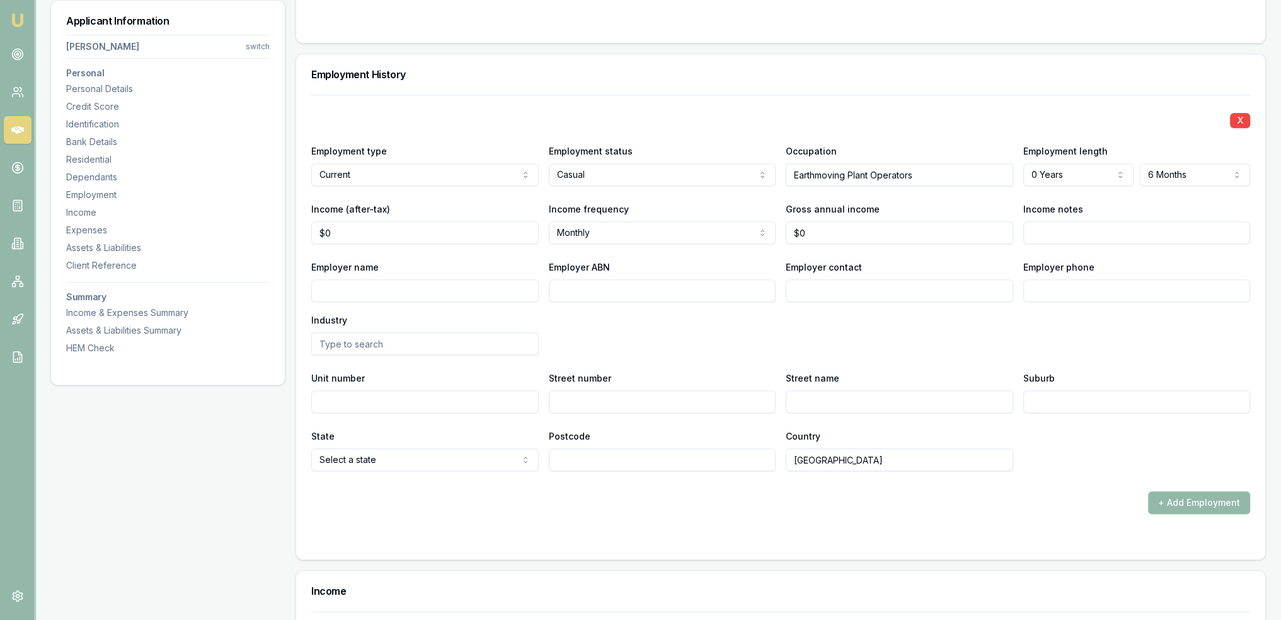
click at [441, 289] on input "Employer name" at bounding box center [425, 290] width 228 height 23
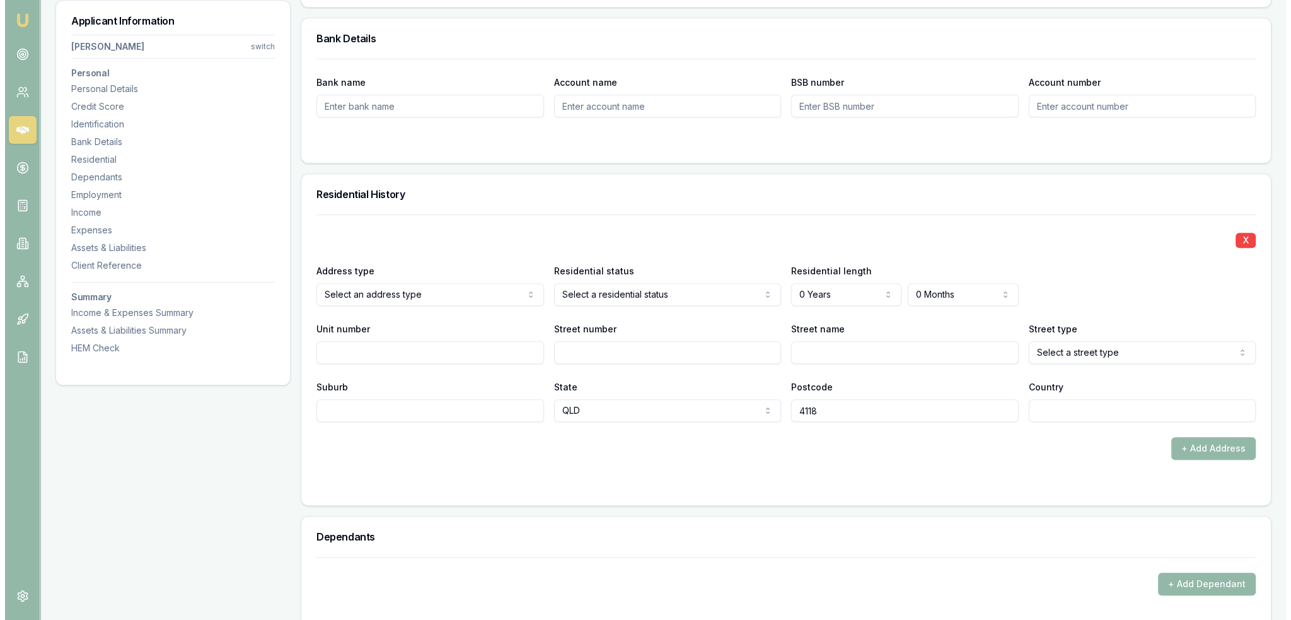
scroll to position [1046, 0]
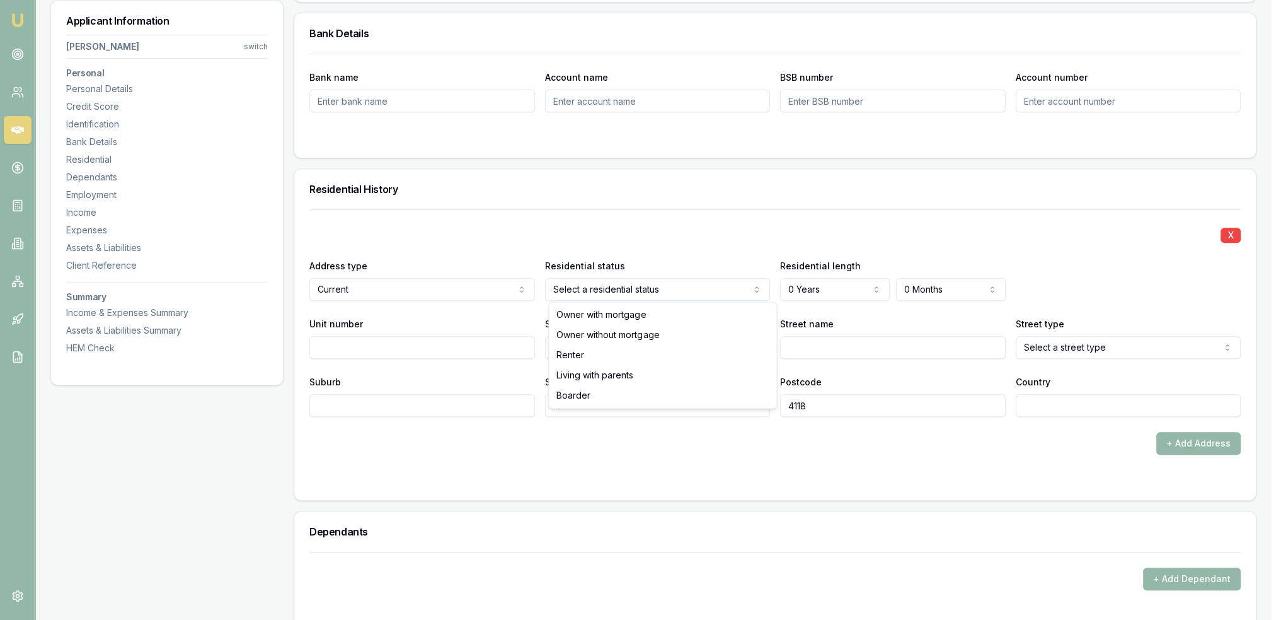
select select "BOARDER"
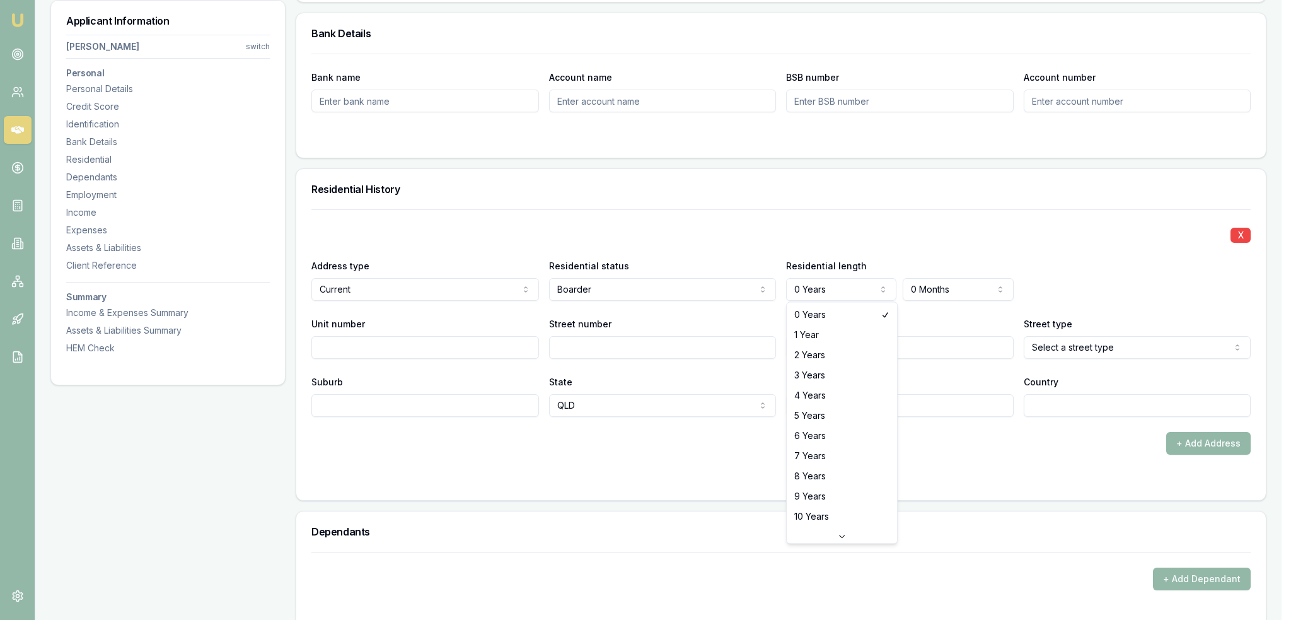
select select "1"
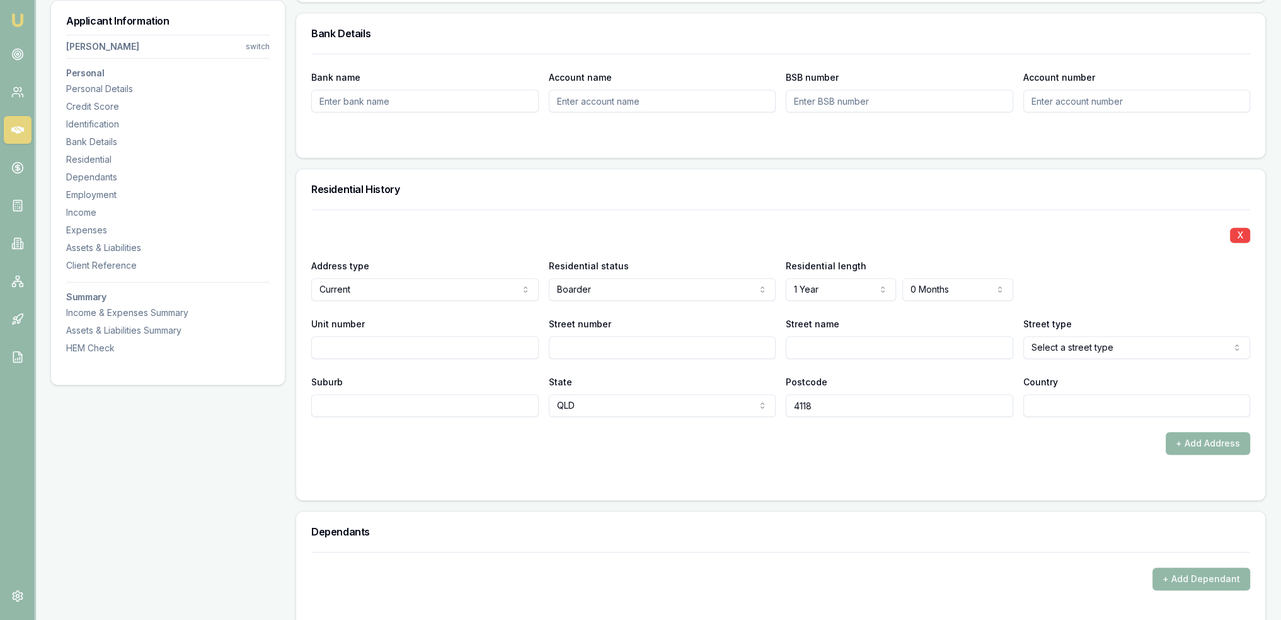
click at [618, 347] on input "Street number" at bounding box center [663, 347] width 228 height 23
type input "259"
type input "Browns Plains"
select select "Ramble"
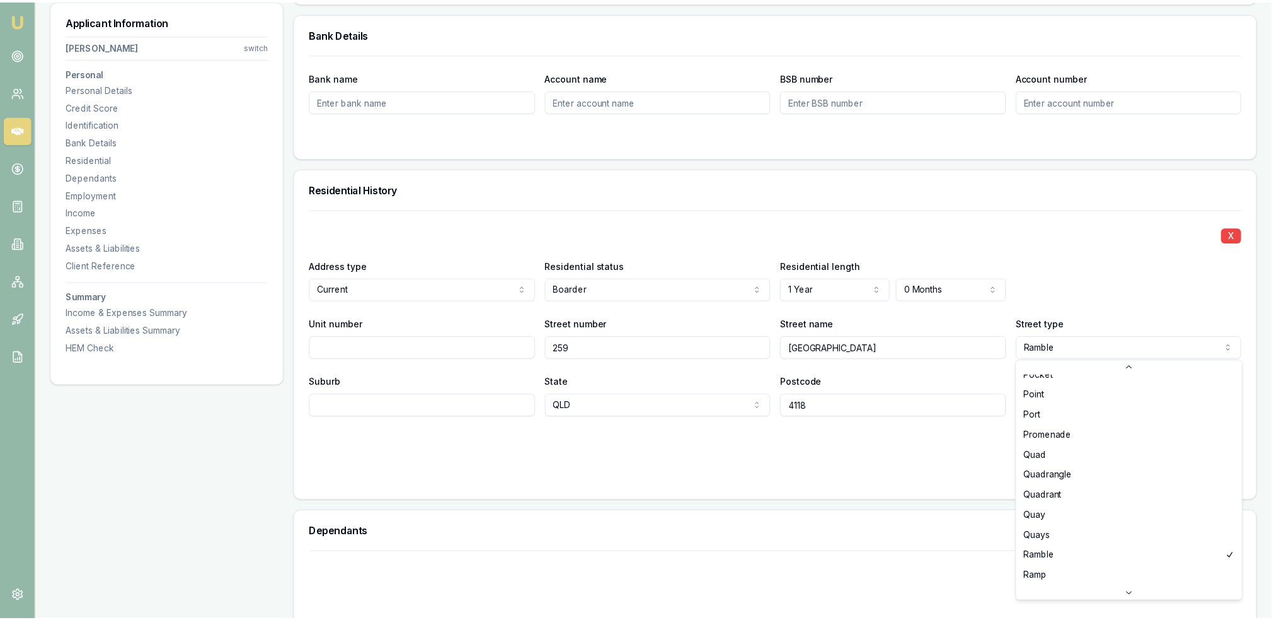
scroll to position [2932, 0]
select select "Road"
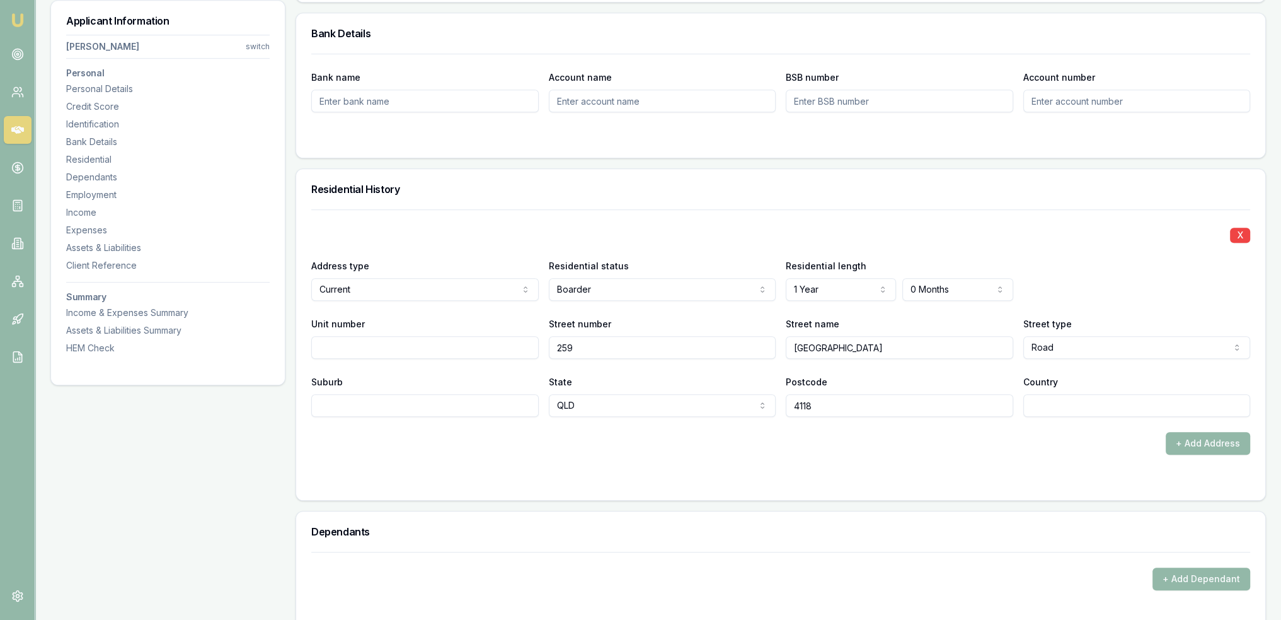
click at [483, 344] on input "Unit number" at bounding box center [425, 347] width 228 height 23
type input "9"
click at [468, 404] on input "Suburb" at bounding box center [425, 405] width 228 height 23
type input "Browns Plains"
type input "AU"
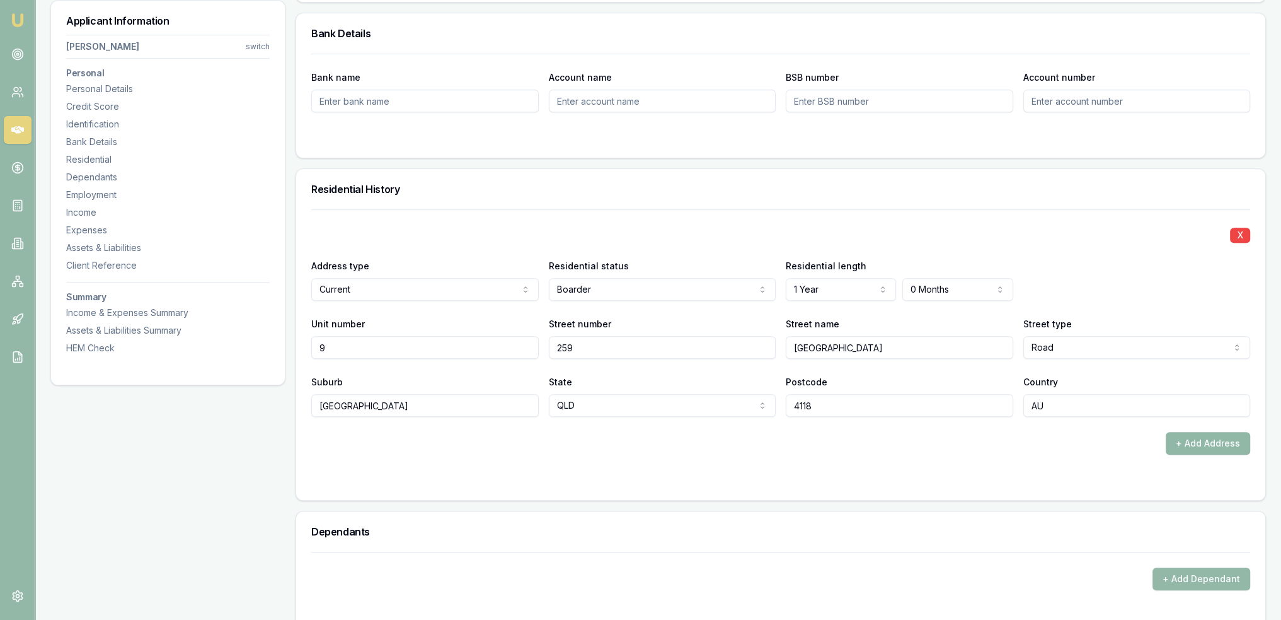
click at [1229, 447] on button "+ Add Address" at bounding box center [1208, 443] width 84 height 23
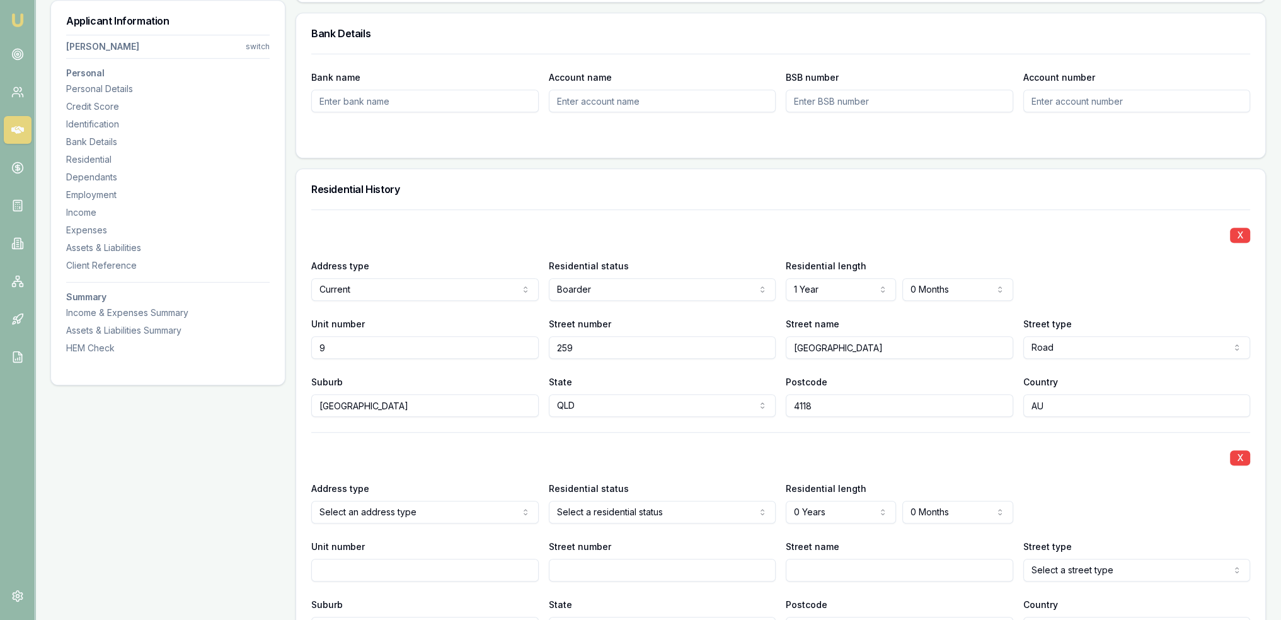
select select "PREVIOUS"
drag, startPoint x: 380, startPoint y: 552, endPoint x: 411, endPoint y: 552, distance: 30.9
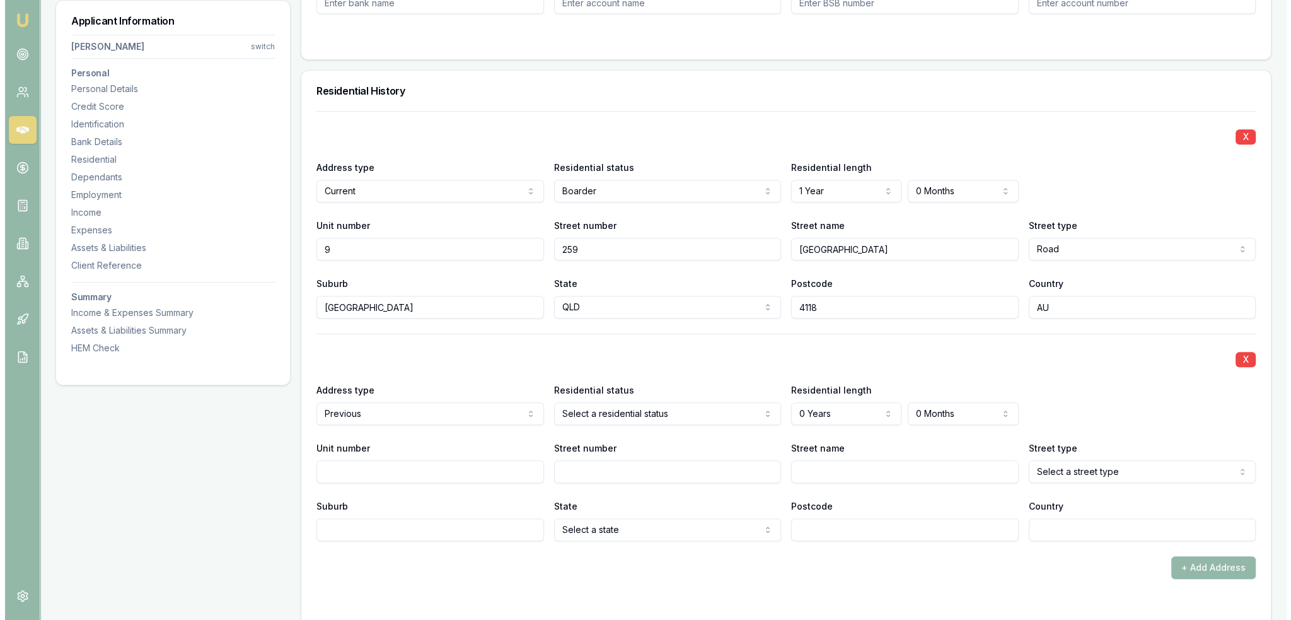
scroll to position [1343, 0]
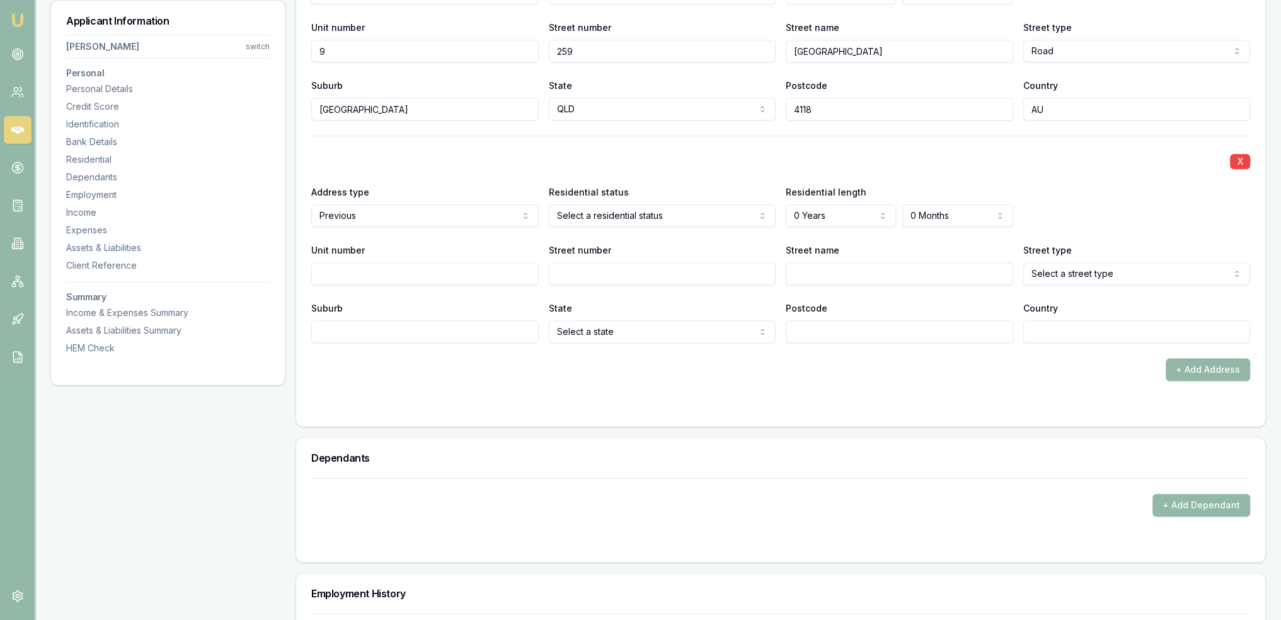
click at [642, 272] on input "Street number" at bounding box center [663, 273] width 228 height 23
type input "110"
type input "a"
type input "A"
type input "Englefield"
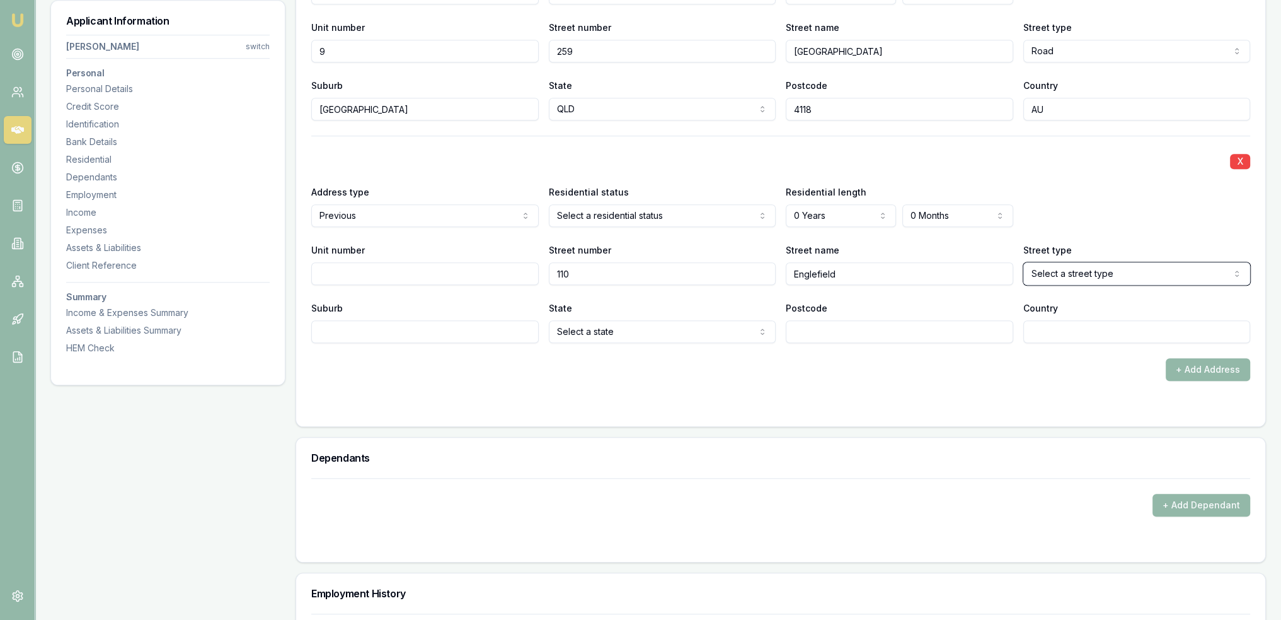
select select "Ramble"
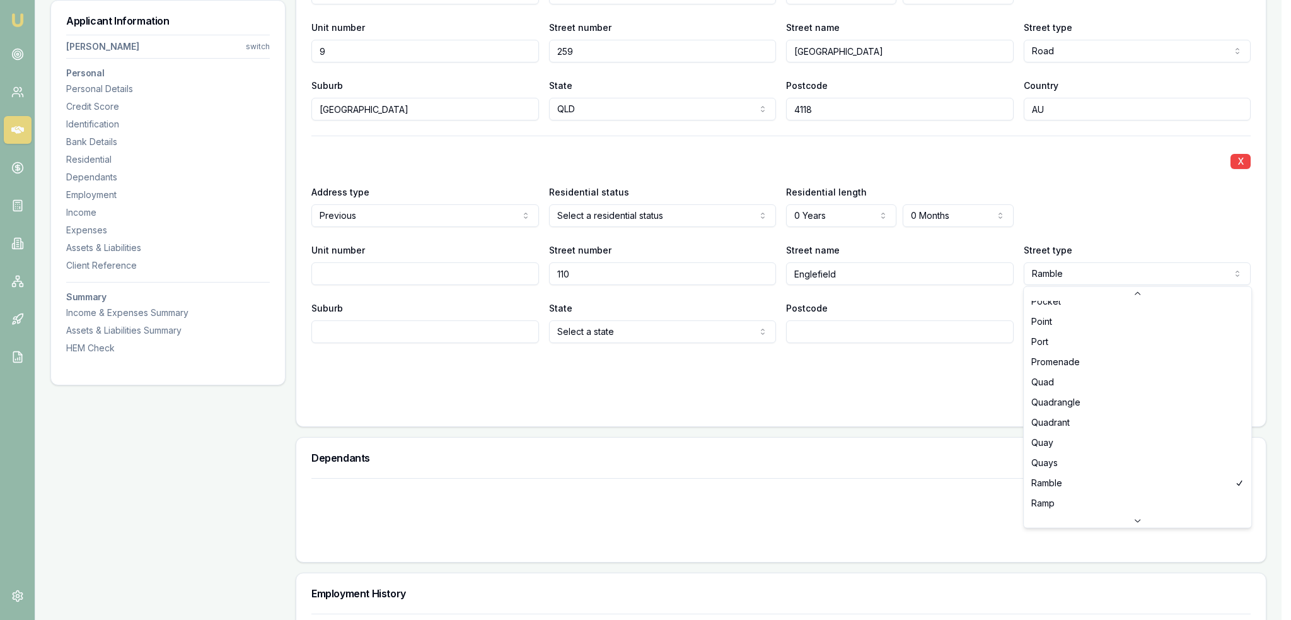
scroll to position [2932, 0]
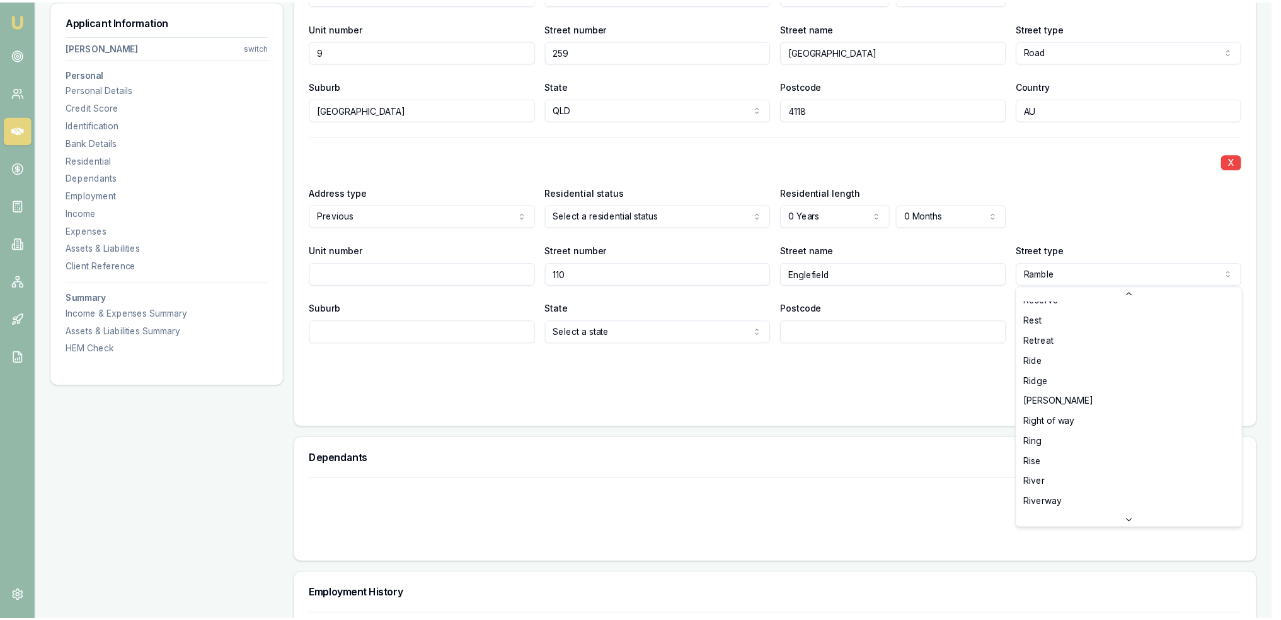
scroll to position [2829, 0]
select select "Road"
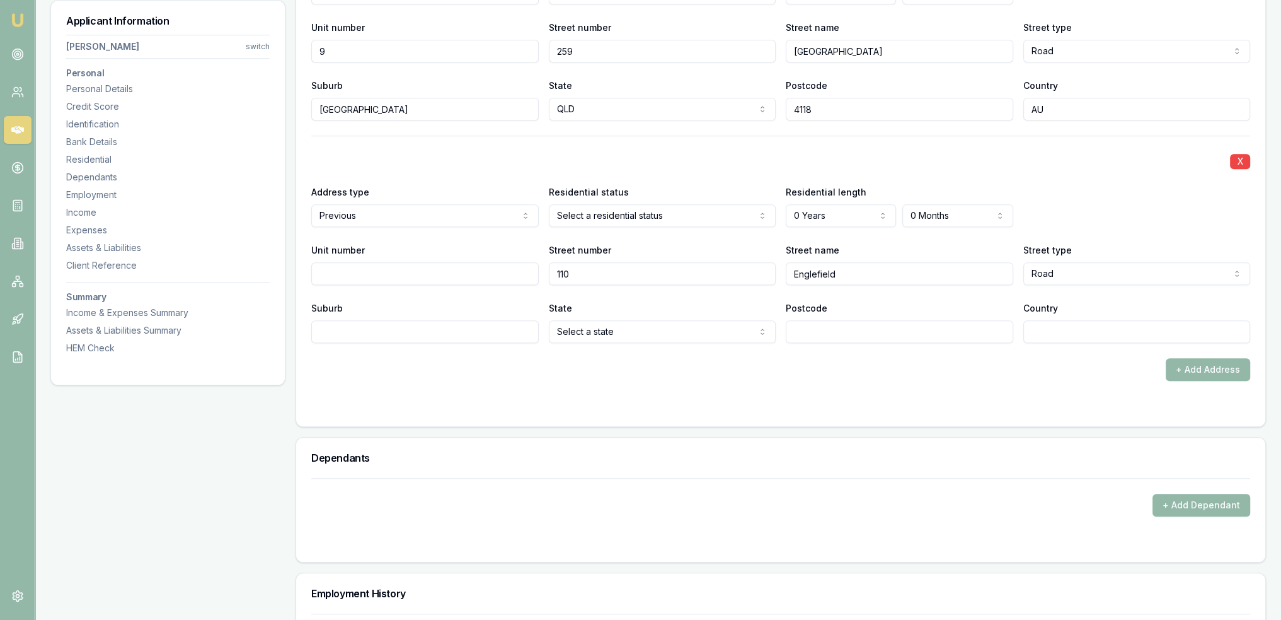
click at [429, 329] on input "Suburb" at bounding box center [425, 331] width 228 height 23
type input "Oxley"
select select "QLD"
type input "4075`"
type input "AU"
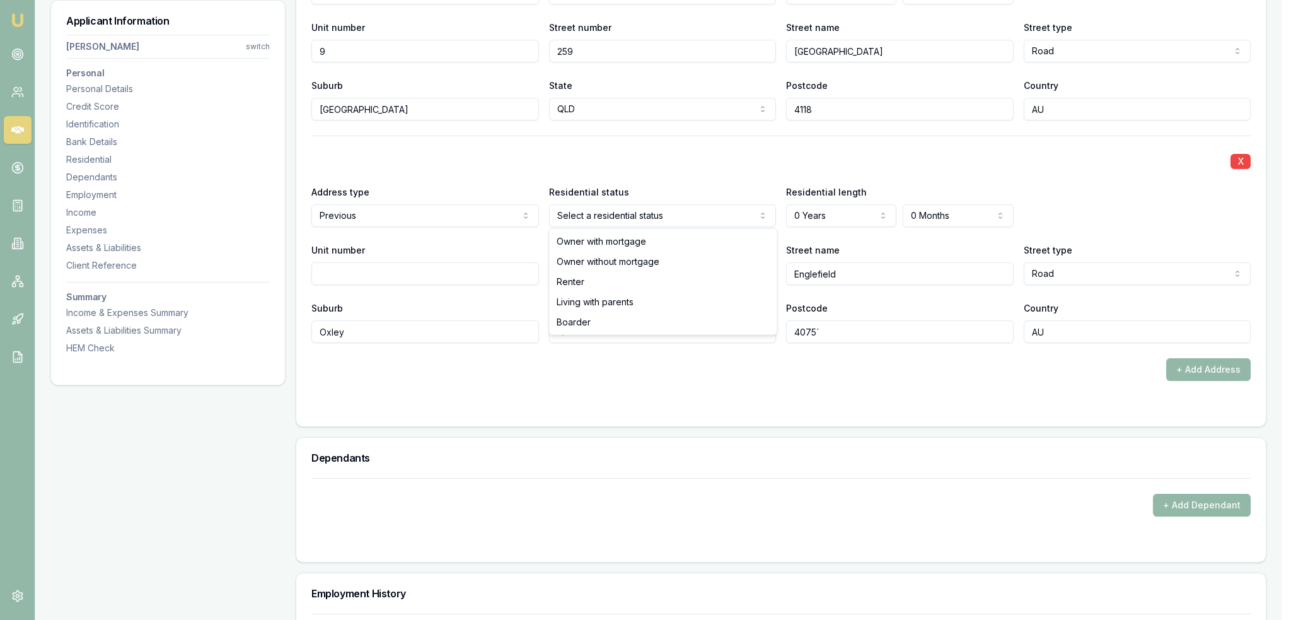
select select "BOARDER"
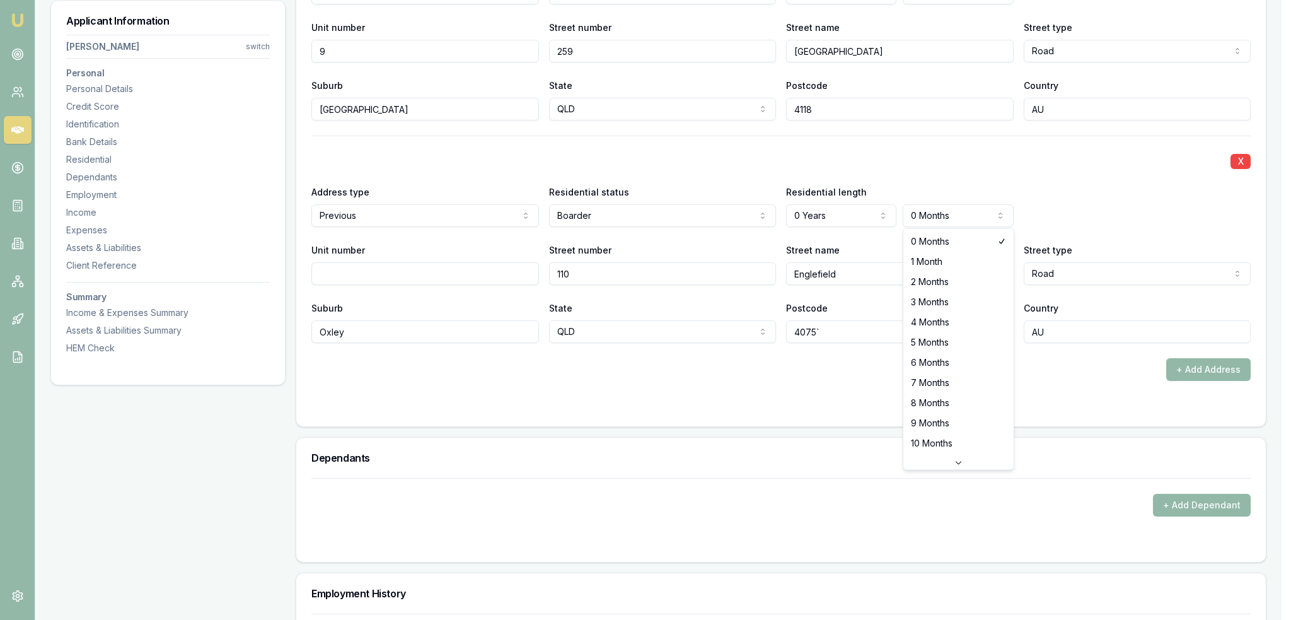
select select "10"
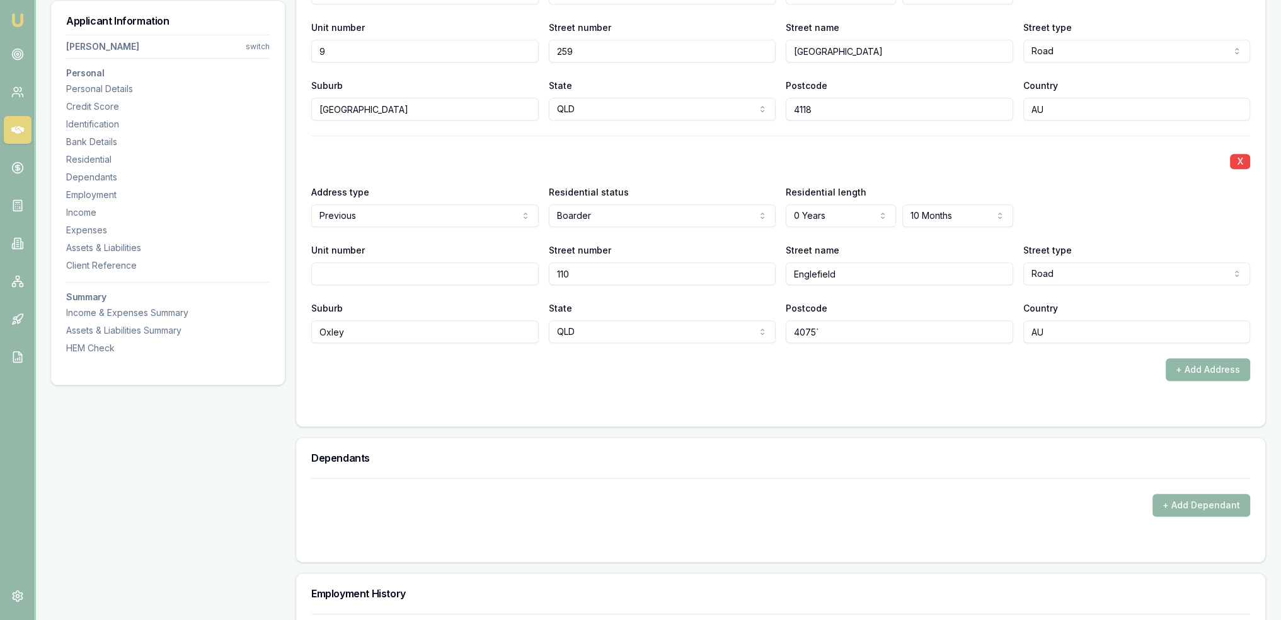
click at [1203, 368] on button "+ Add Address" at bounding box center [1208, 369] width 84 height 23
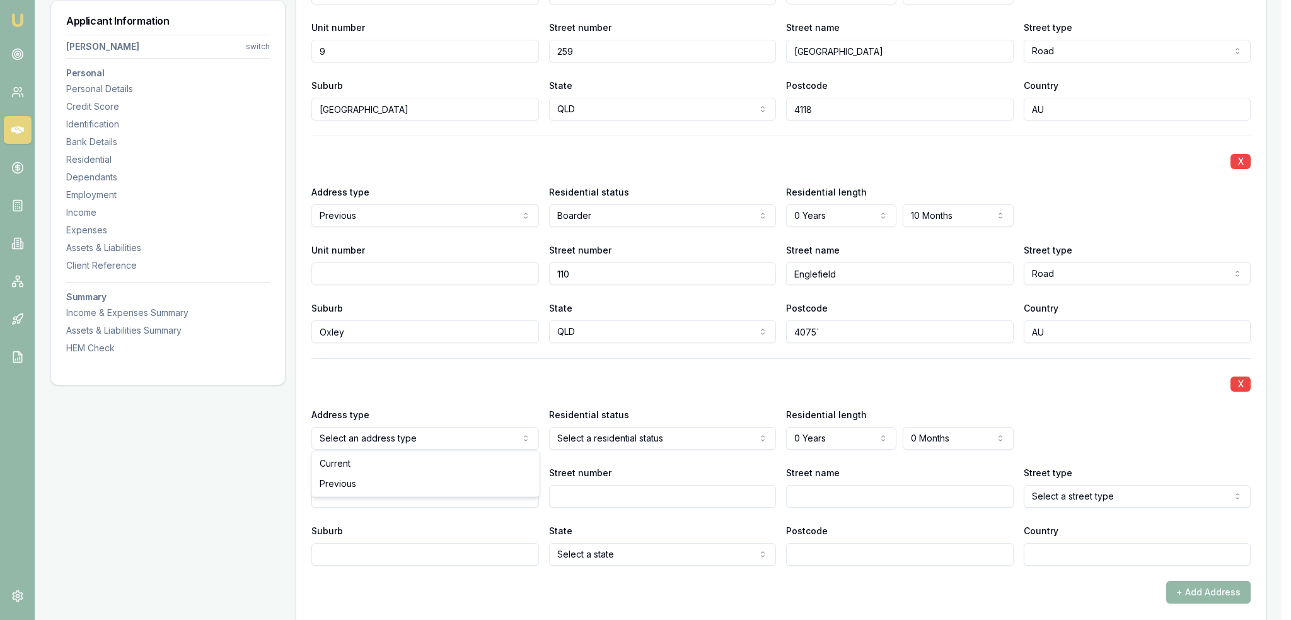
select select "PREVIOUS"
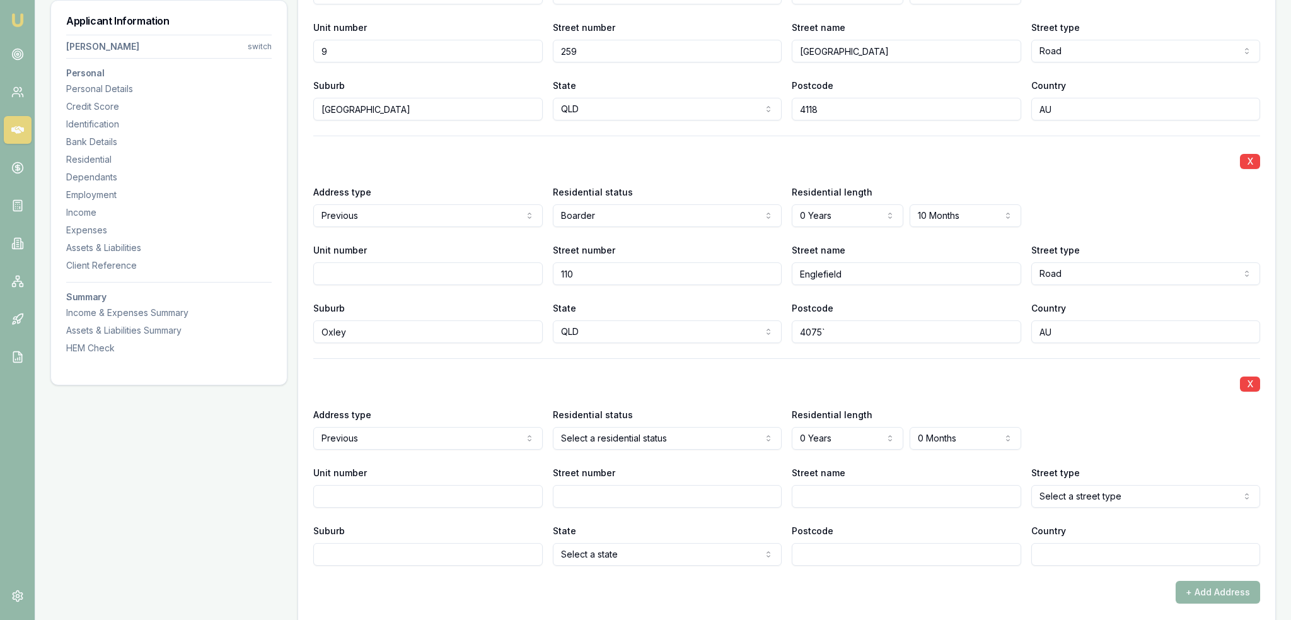
click at [705, 495] on input "Street number" at bounding box center [663, 496] width 228 height 23
click at [436, 502] on input "Unit number" at bounding box center [425, 496] width 228 height 23
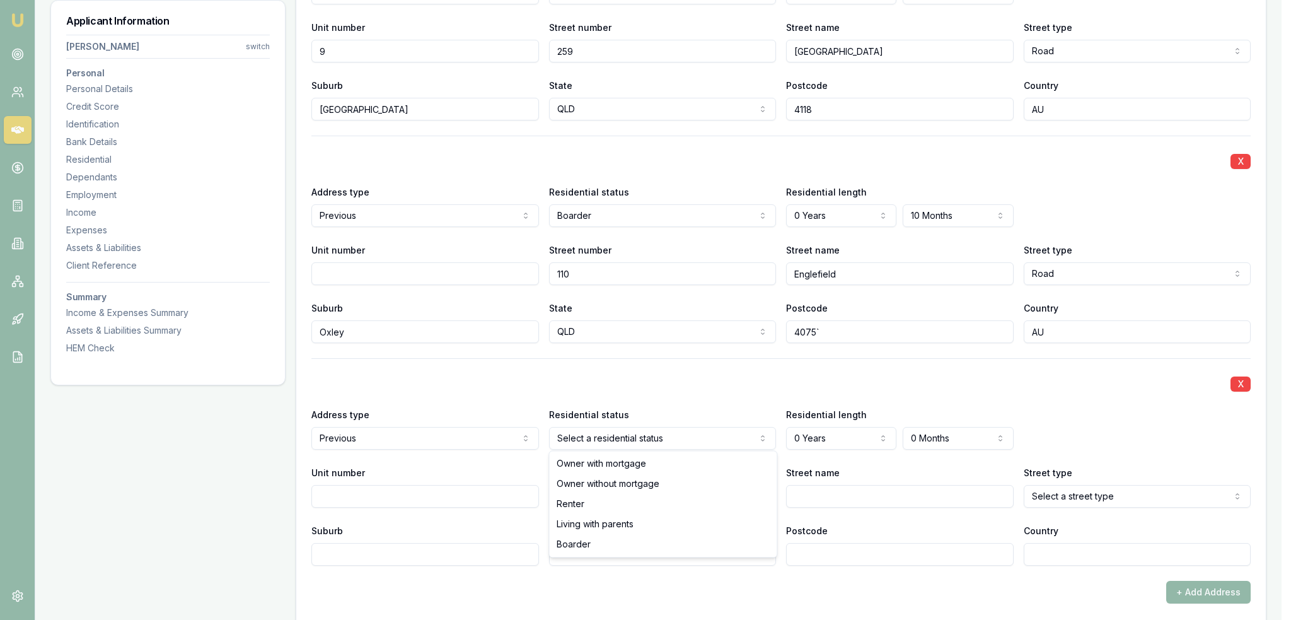
select select "BOARDER"
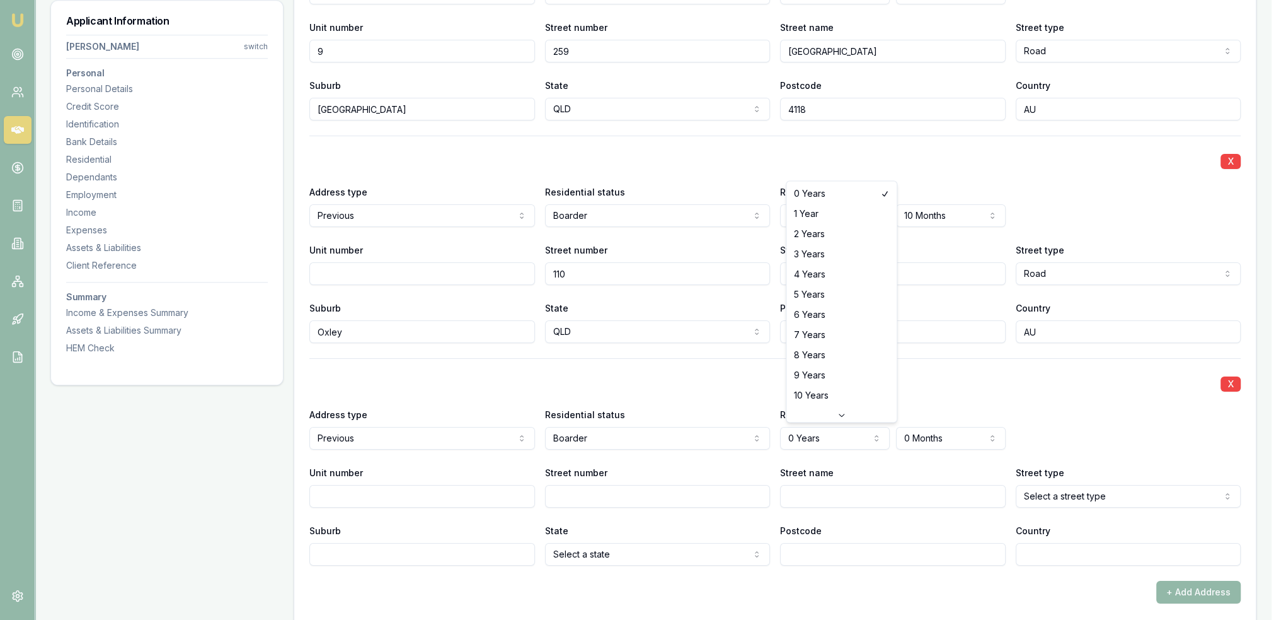
select select "1"
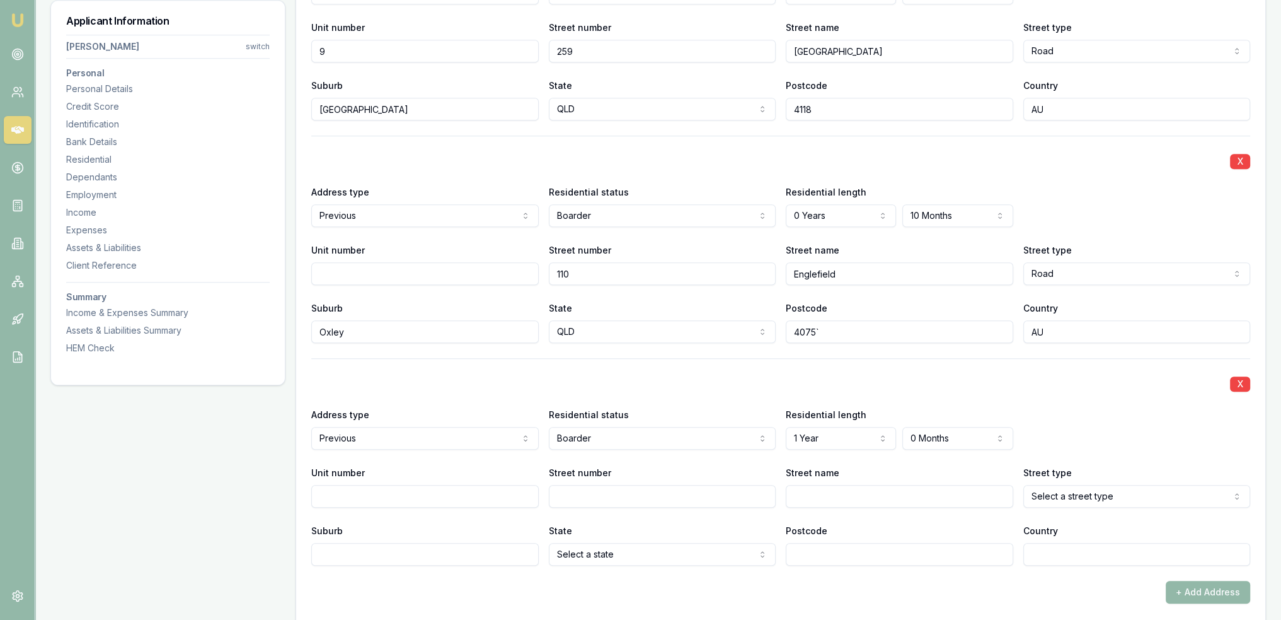
click at [577, 495] on input "Street number" at bounding box center [663, 496] width 228 height 23
click at [480, 545] on input "Suburb" at bounding box center [425, 554] width 228 height 23
type input "Bungandore"
click at [460, 552] on input "Bungandore" at bounding box center [425, 554] width 228 height 23
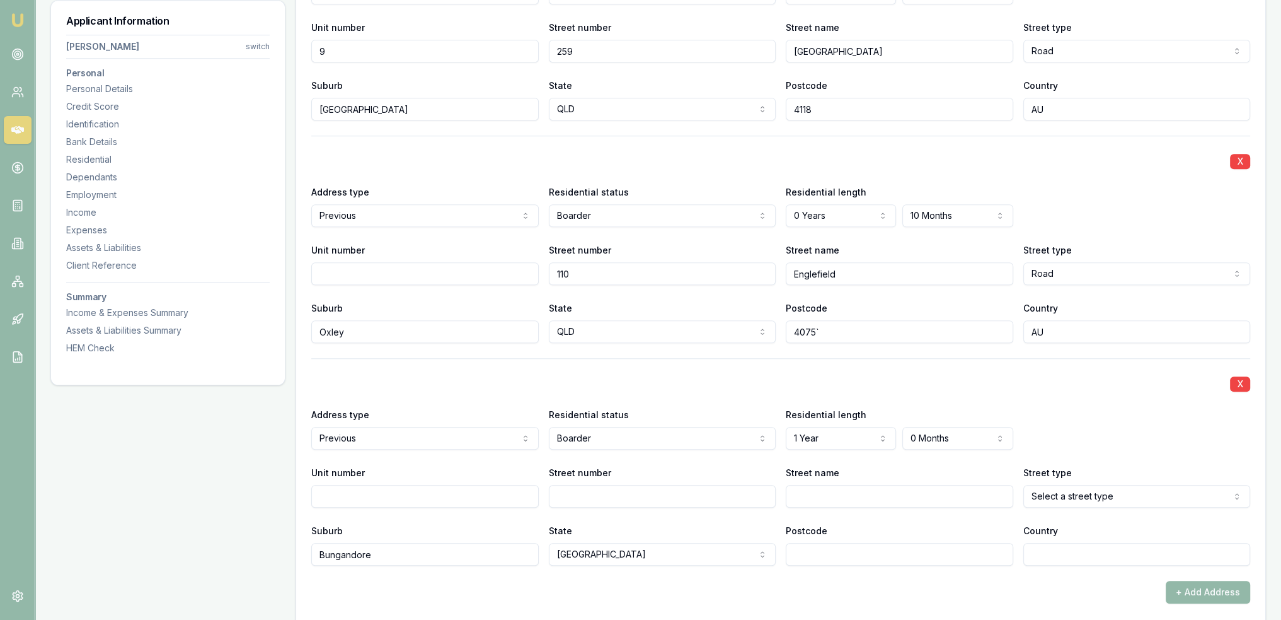
click at [594, 491] on input "Street number" at bounding box center [663, 496] width 228 height 23
type input "6"
type input "Taylor"
select select "Place"
drag, startPoint x: 435, startPoint y: 545, endPoint x: 215, endPoint y: 543, distance: 220.0
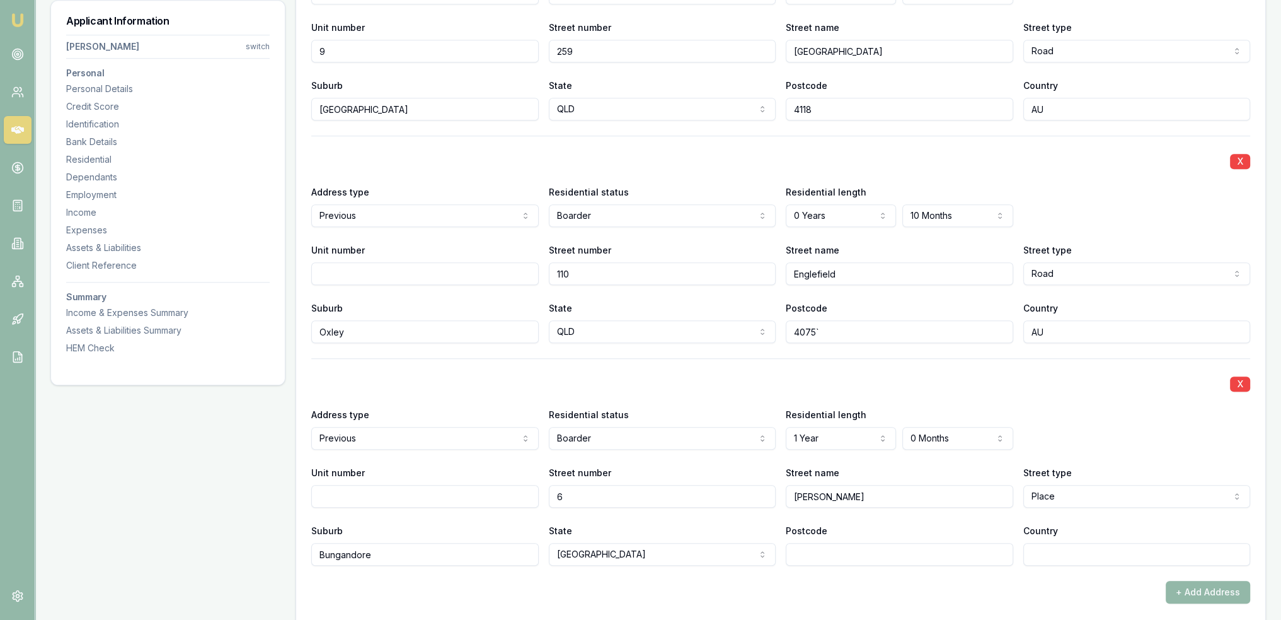
type input "Queanbeyan"
drag, startPoint x: 417, startPoint y: 550, endPoint x: 270, endPoint y: 544, distance: 147.6
type input "Greenleigh"
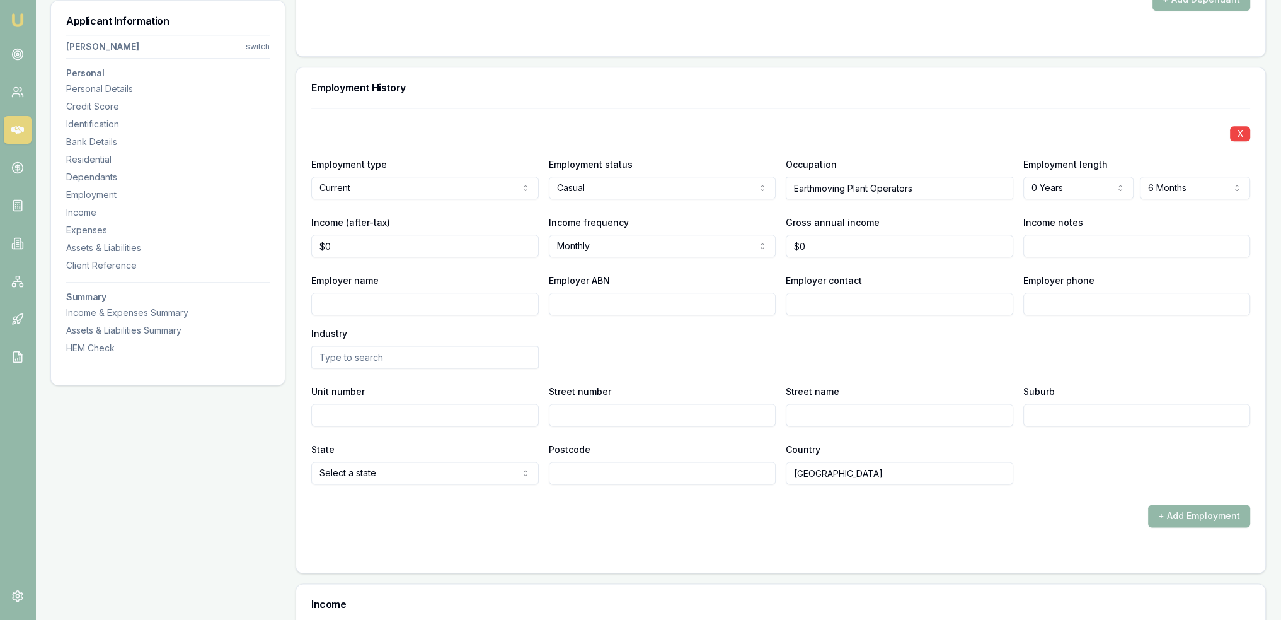
scroll to position [2142, 0]
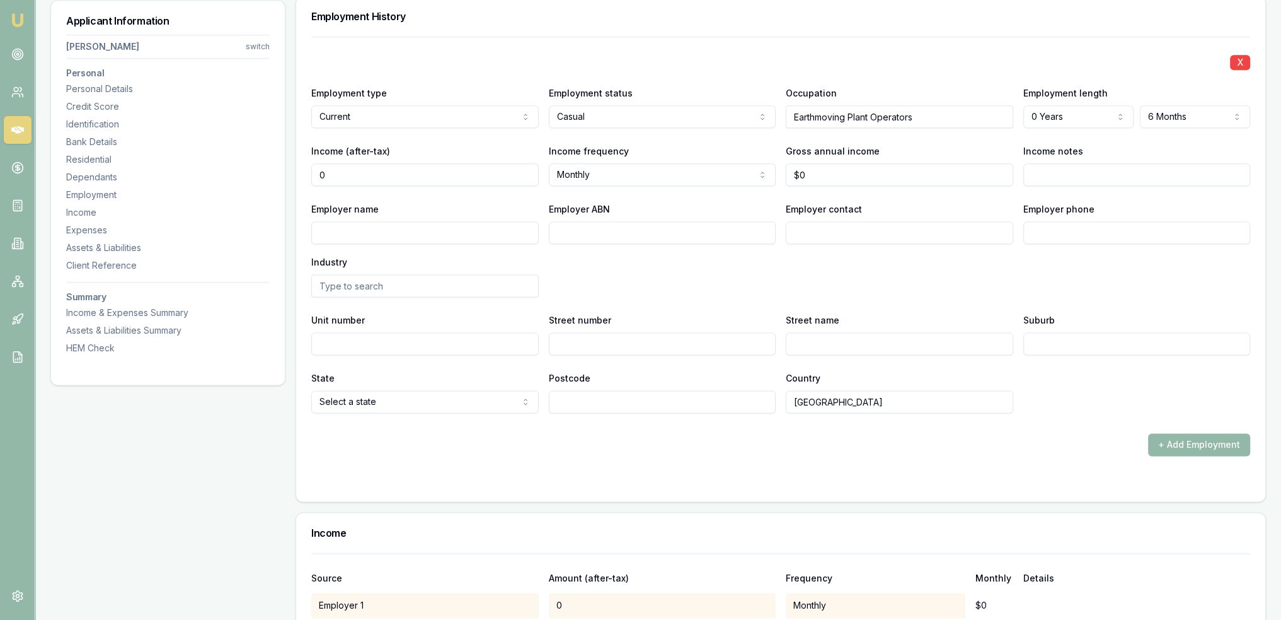
click at [356, 168] on input "0" at bounding box center [425, 174] width 228 height 23
drag, startPoint x: 340, startPoint y: 171, endPoint x: 275, endPoint y: 171, distance: 65.6
type input "$2,000"
click at [949, 180] on input "0" at bounding box center [900, 174] width 228 height 23
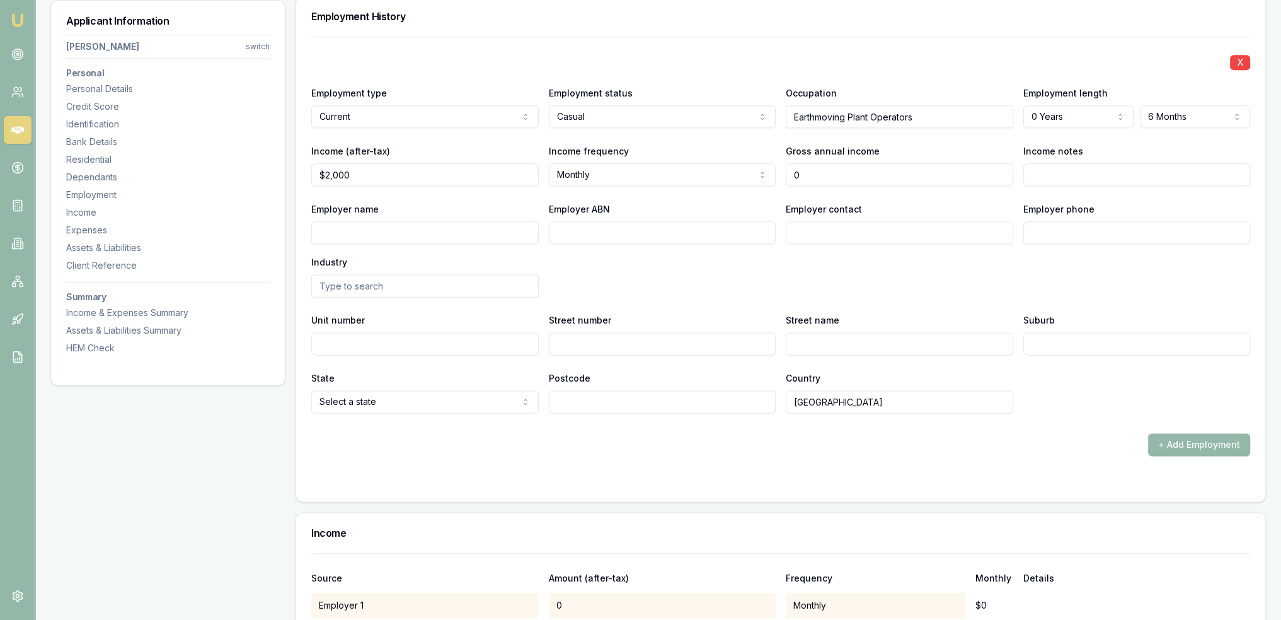
type input "$0"
click at [1073, 173] on input "Income notes" at bounding box center [1138, 174] width 228 height 23
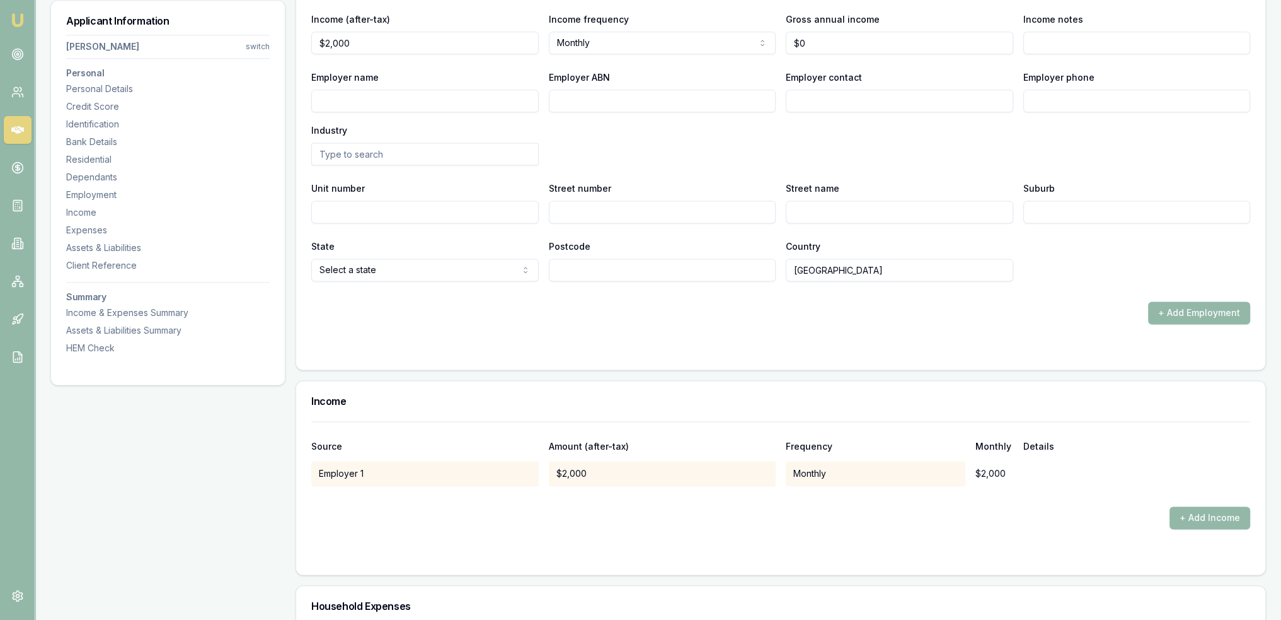
scroll to position [2243, 0]
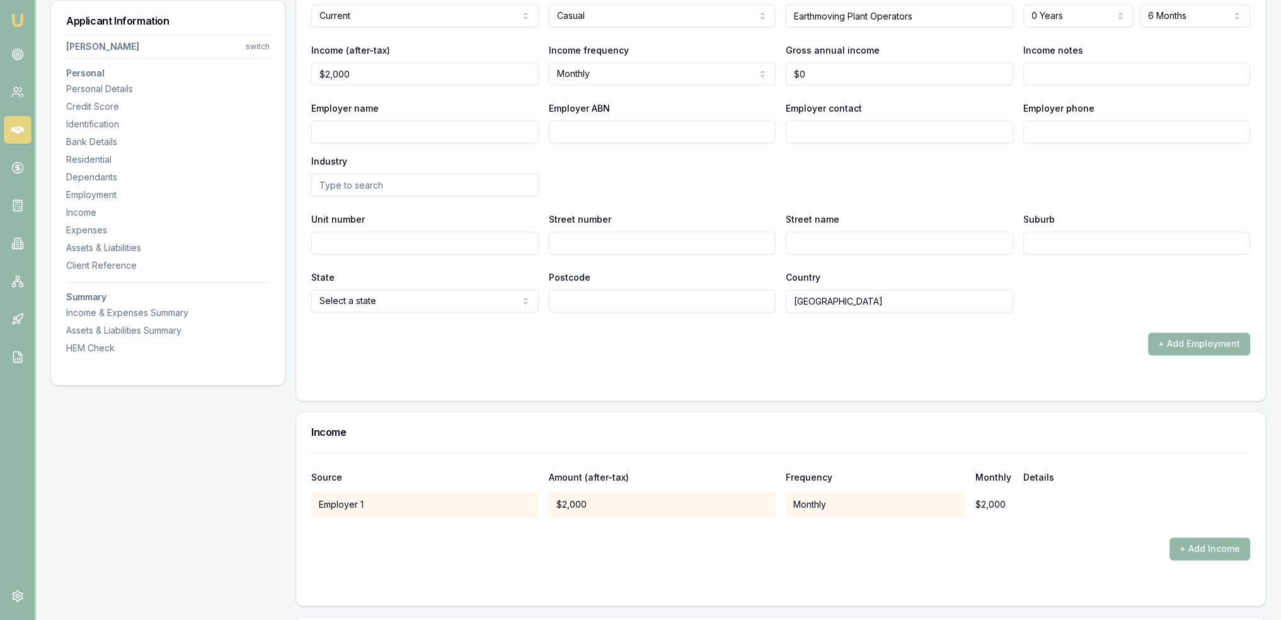
click at [1081, 75] on input "Income notes" at bounding box center [1138, 73] width 228 height 23
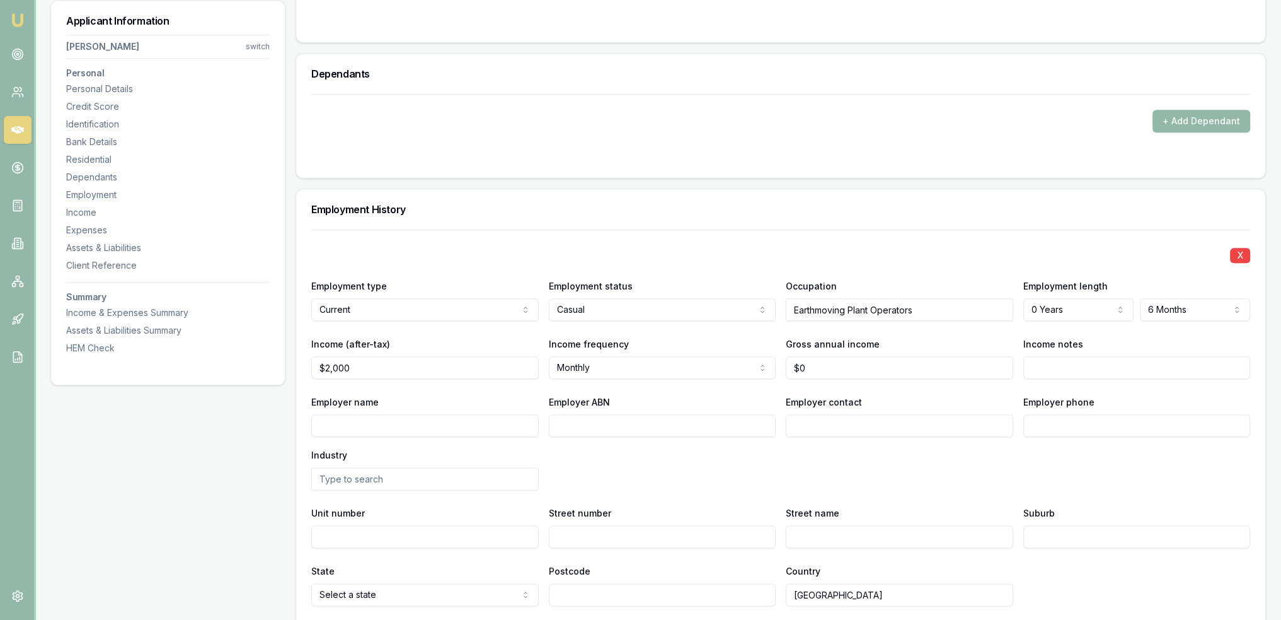
scroll to position [1946, 0]
click at [1039, 364] on input "Income notes" at bounding box center [1138, 370] width 228 height 23
type input "Is going full time shortly"
drag, startPoint x: 391, startPoint y: 360, endPoint x: 189, endPoint y: 360, distance: 201.7
click at [189, 360] on div "Applicant Information Timothy Lasker switch Personal Personal Details Credit Sc…" at bounding box center [658, 59] width 1216 height 3623
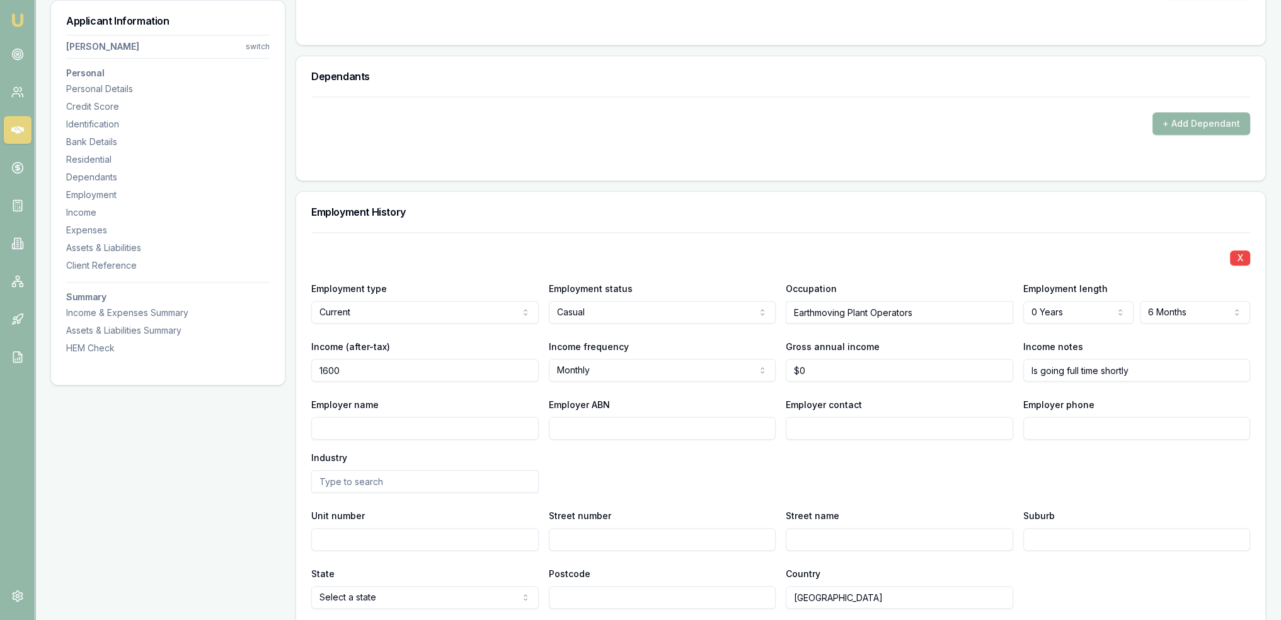
type input "$1,600"
click at [1152, 362] on input "Is going full time shortly" at bounding box center [1138, 370] width 228 height 23
type input "Is going full time shortly - $39/h"
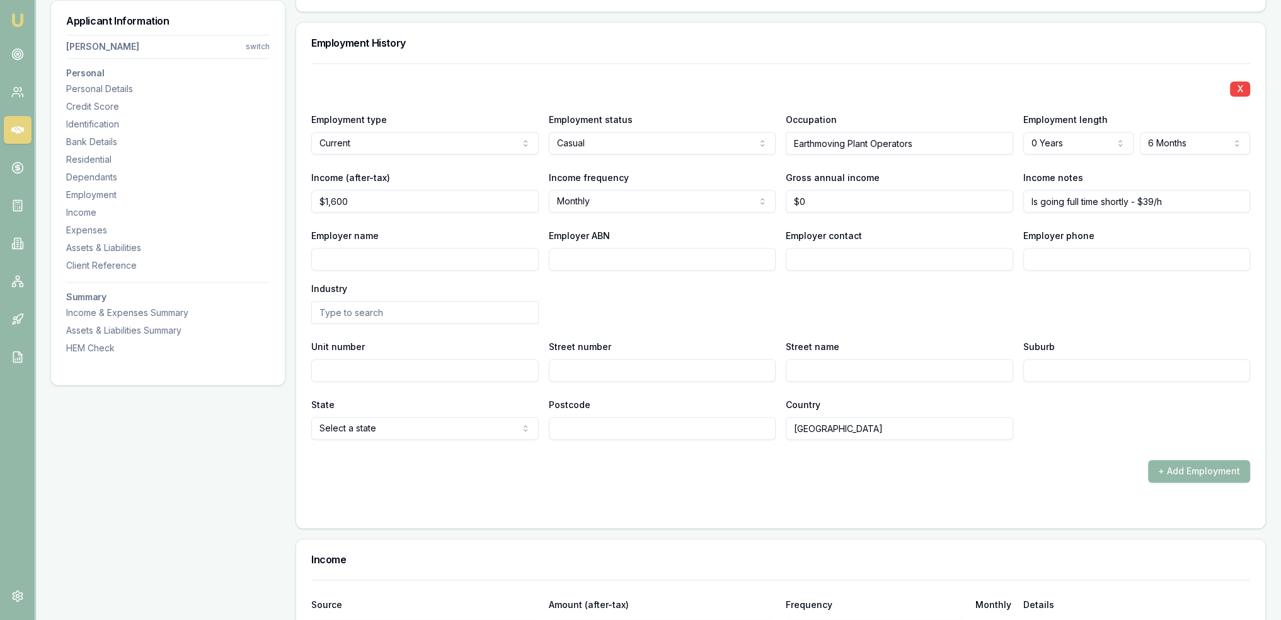
click at [418, 250] on input "Employer name" at bounding box center [425, 259] width 228 height 23
type input "Brisbane Civil"
click at [1208, 463] on button "+ Add Employment" at bounding box center [1199, 471] width 102 height 23
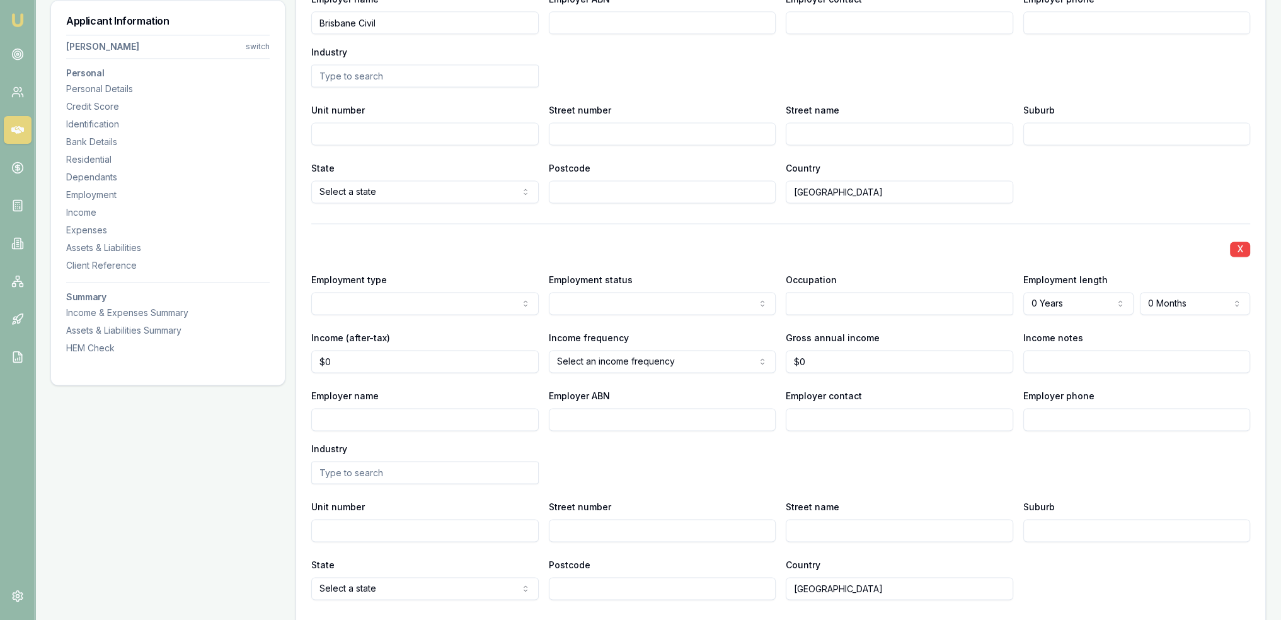
scroll to position [2480, 0]
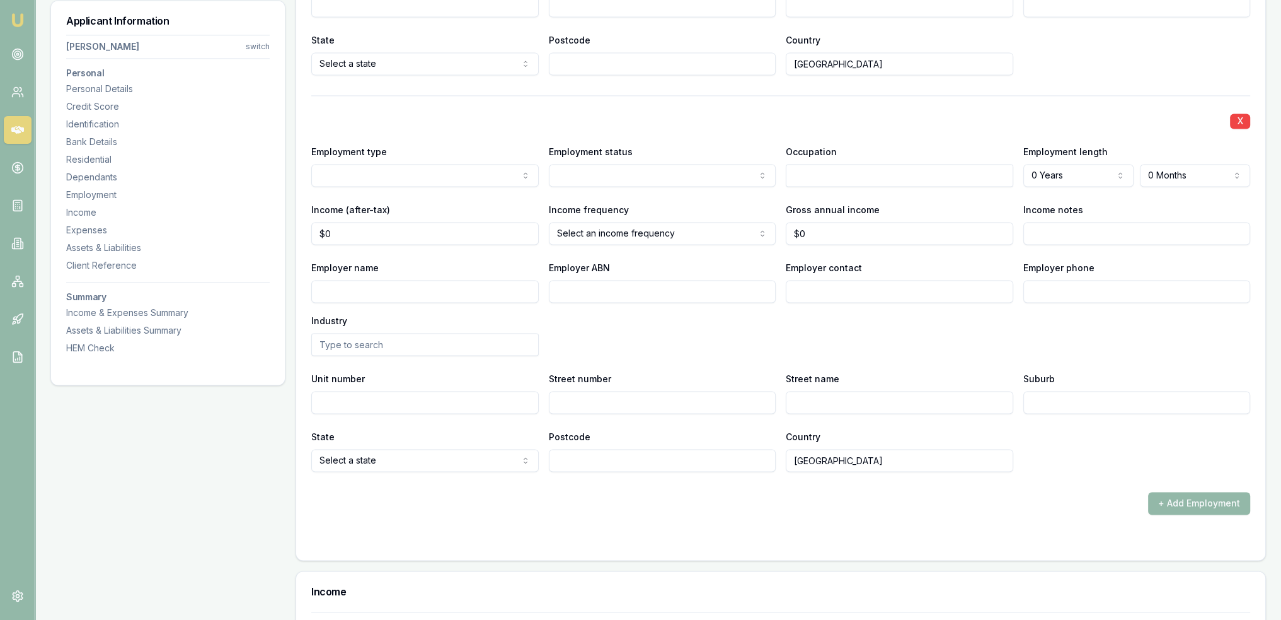
click at [471, 285] on input "Employer name" at bounding box center [425, 291] width 228 height 23
type input "G & H pL"
click at [472, 285] on input "G & H" at bounding box center [425, 291] width 228 height 23
type input "G & H Plant Hire (Canberra)"
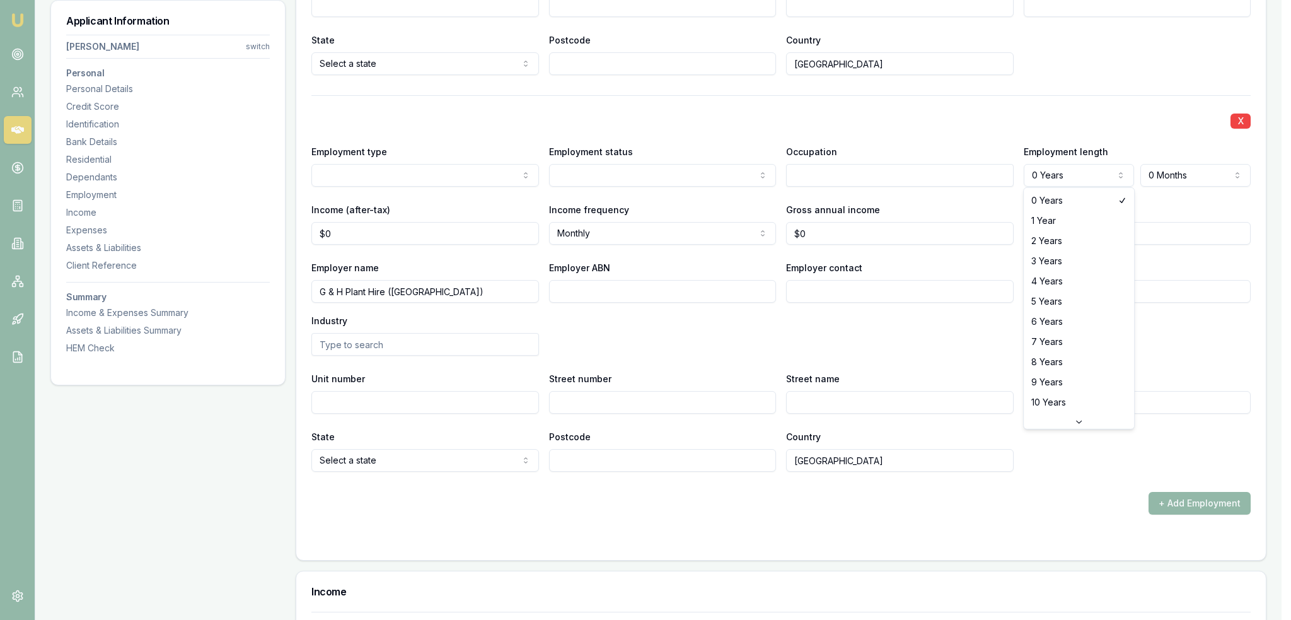
select select "2"
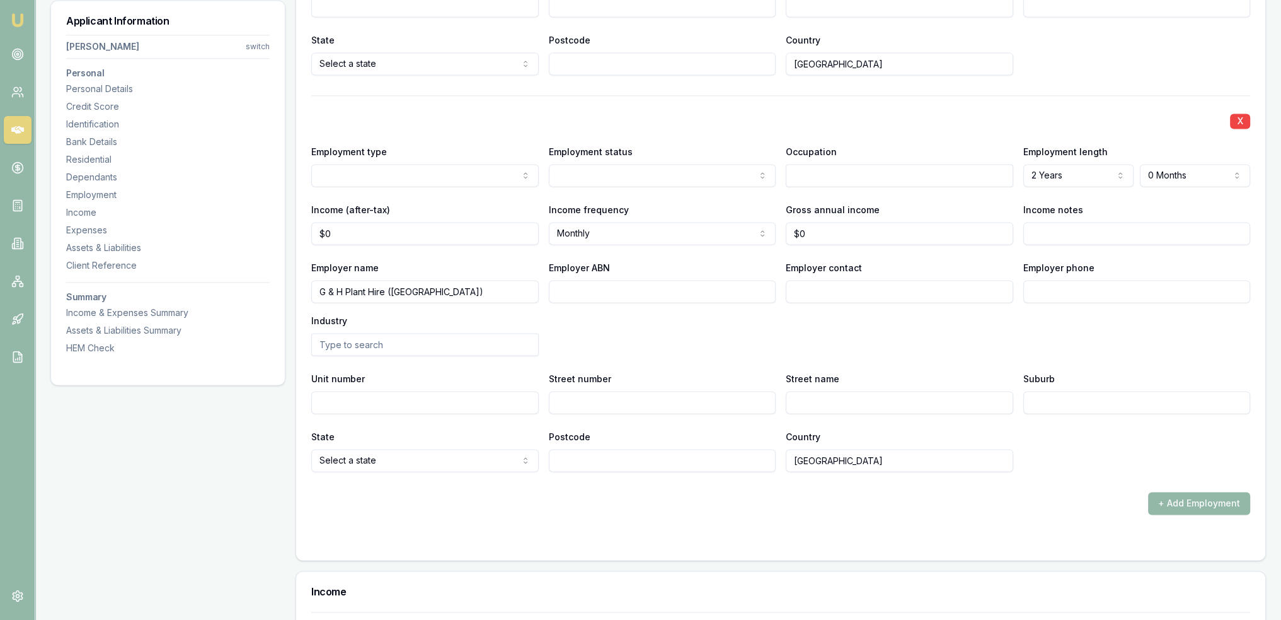
drag, startPoint x: 388, startPoint y: 202, endPoint x: 564, endPoint y: 202, distance: 175.9
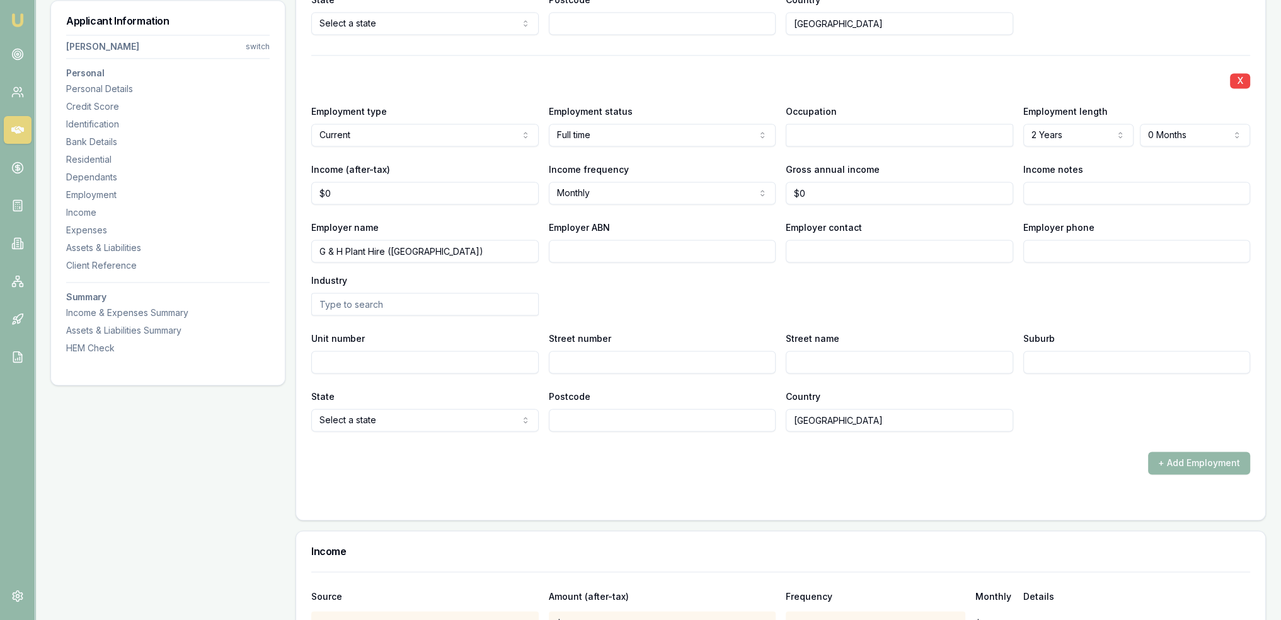
scroll to position [2509, 0]
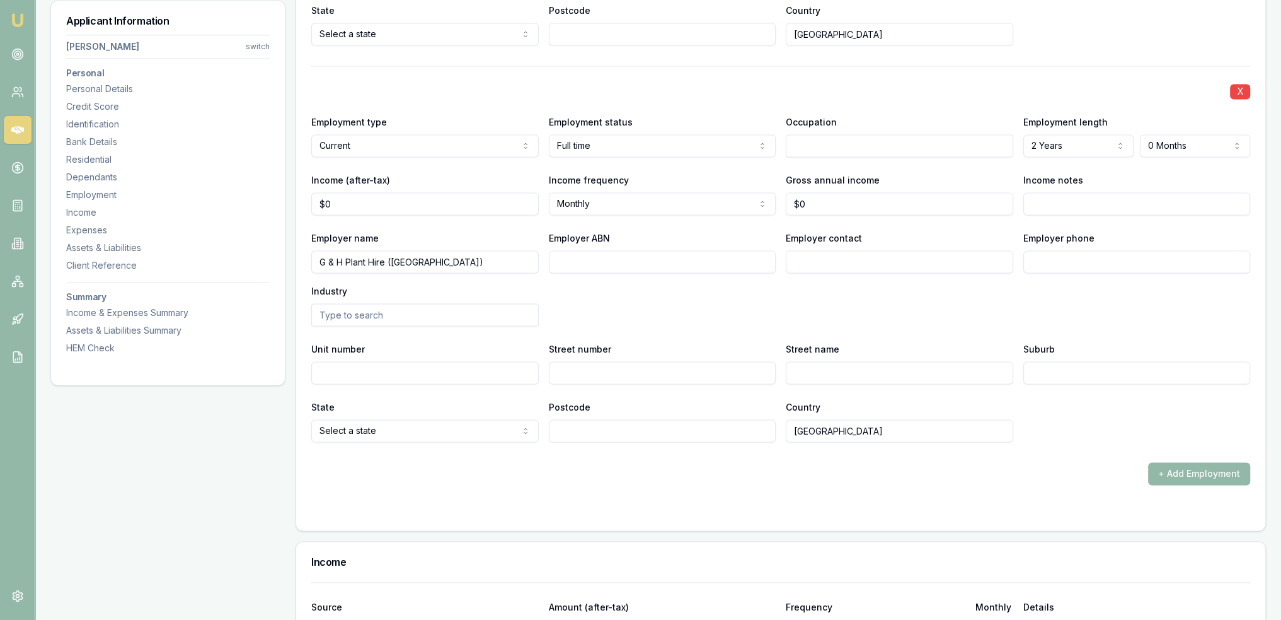
select select "PREVIOUS"
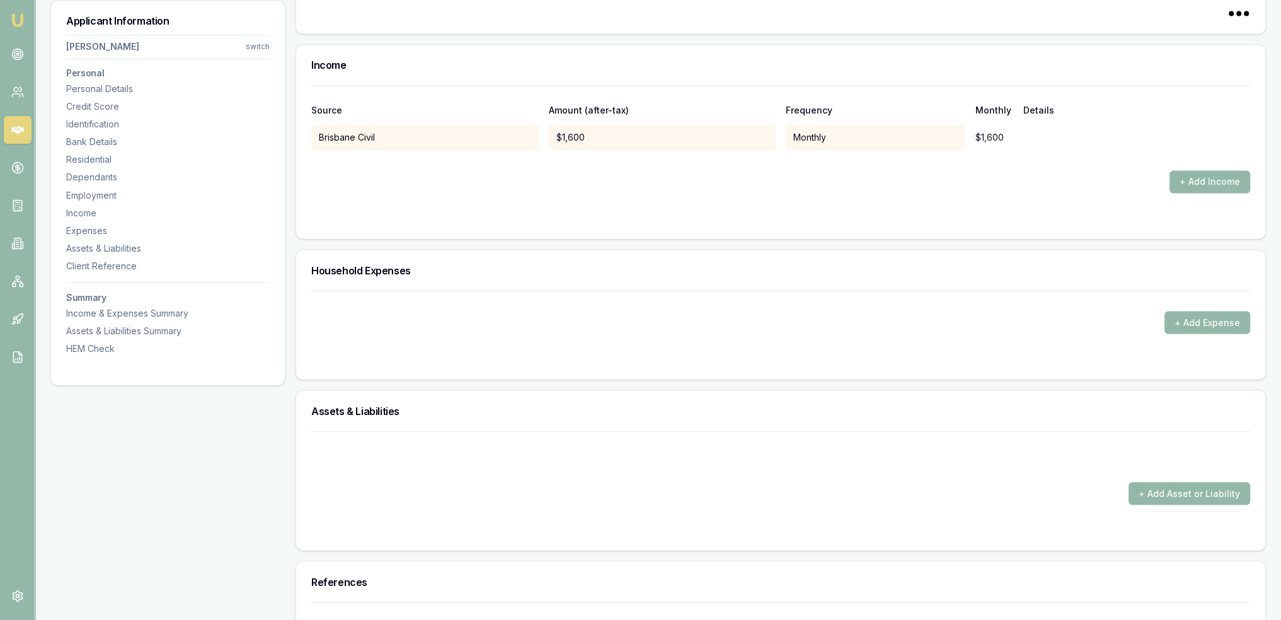
scroll to position [3011, 0]
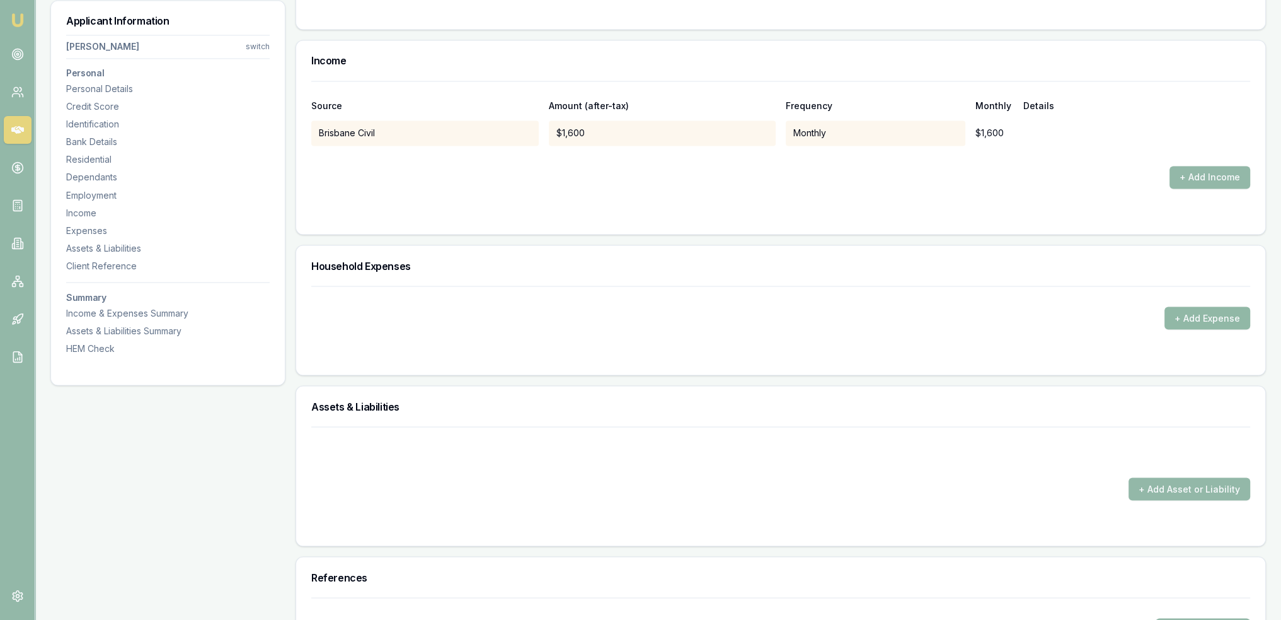
click at [1208, 320] on button "+ Add Expense" at bounding box center [1208, 317] width 86 height 23
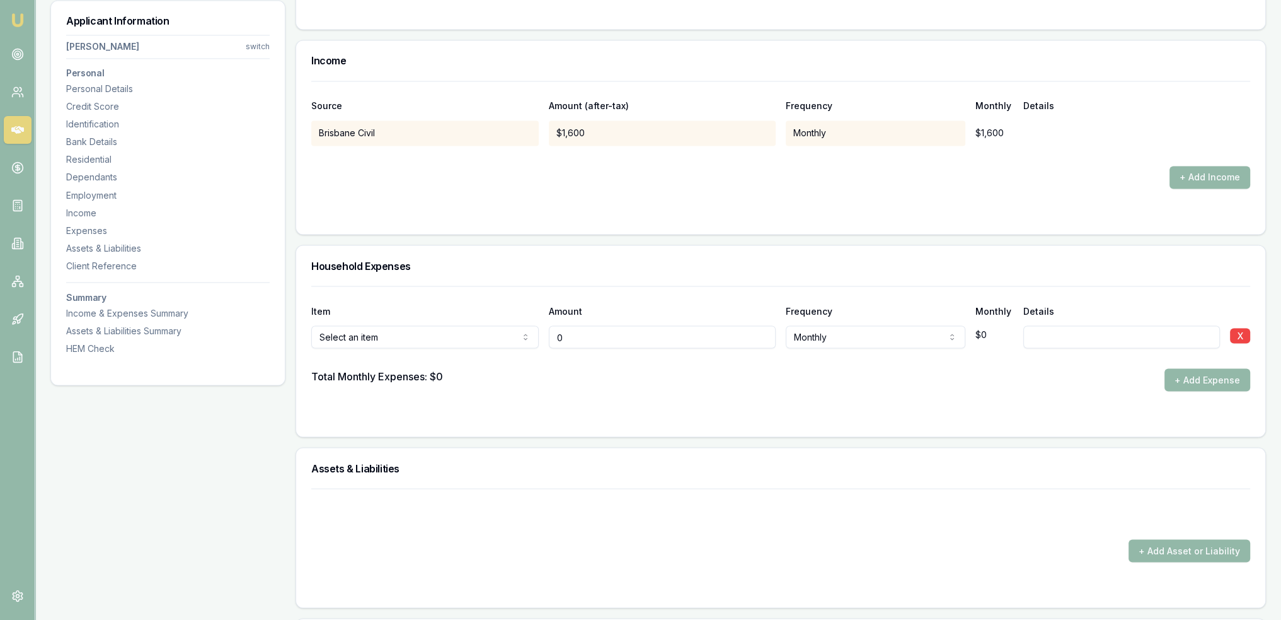
type input "$0"
click at [1229, 378] on button "+ Add Expense" at bounding box center [1208, 379] width 86 height 23
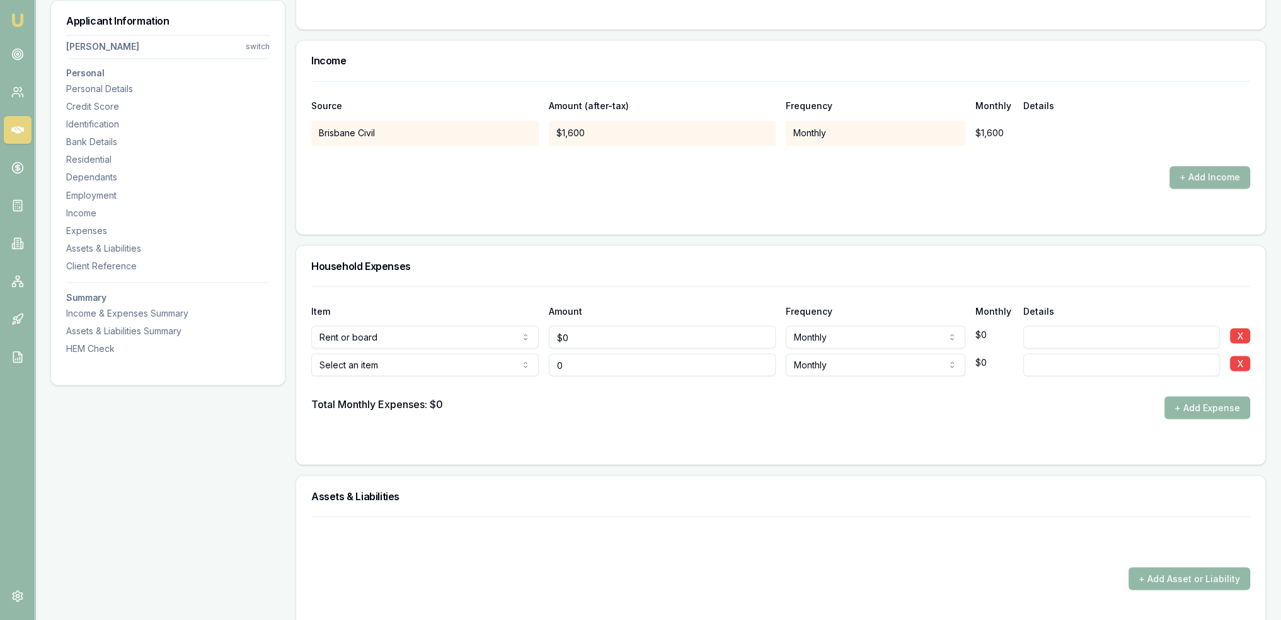
type input "$0"
type input "0"
drag, startPoint x: 572, startPoint y: 335, endPoint x: 552, endPoint y: 337, distance: 19.6
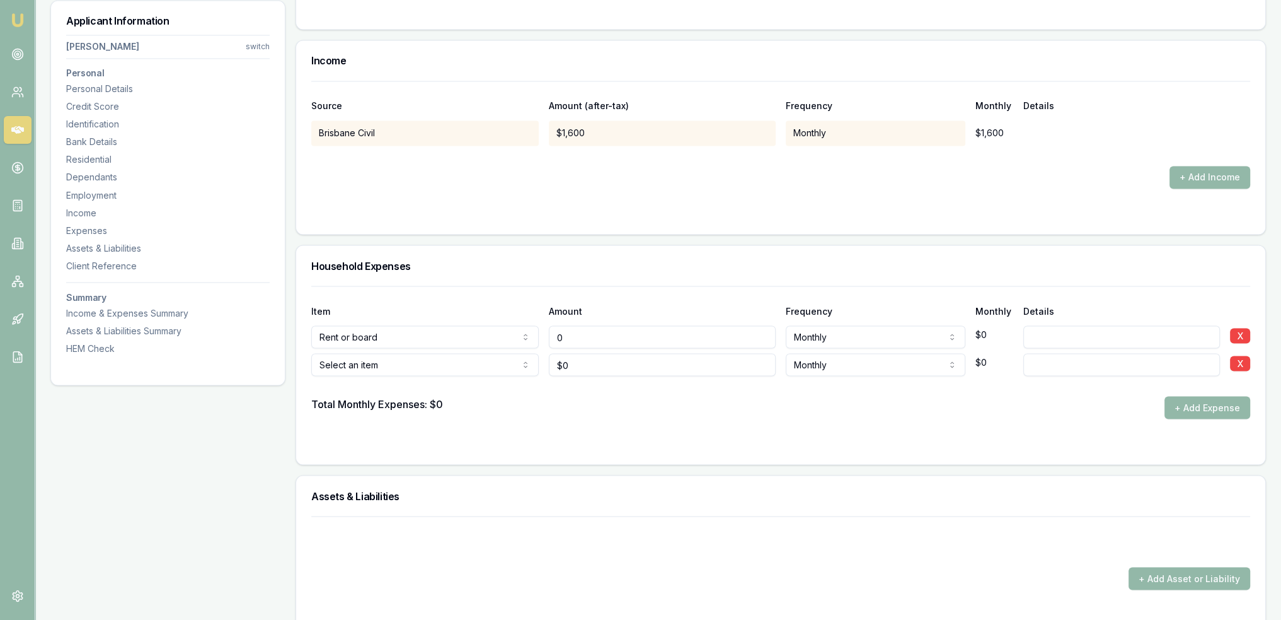
click at [552, 337] on input "0" at bounding box center [663, 336] width 228 height 23
type input "0"
click at [572, 335] on input "0" at bounding box center [663, 336] width 228 height 23
drag, startPoint x: 562, startPoint y: 335, endPoint x: 552, endPoint y: 335, distance: 10.1
click at [552, 335] on input "0" at bounding box center [663, 336] width 228 height 23
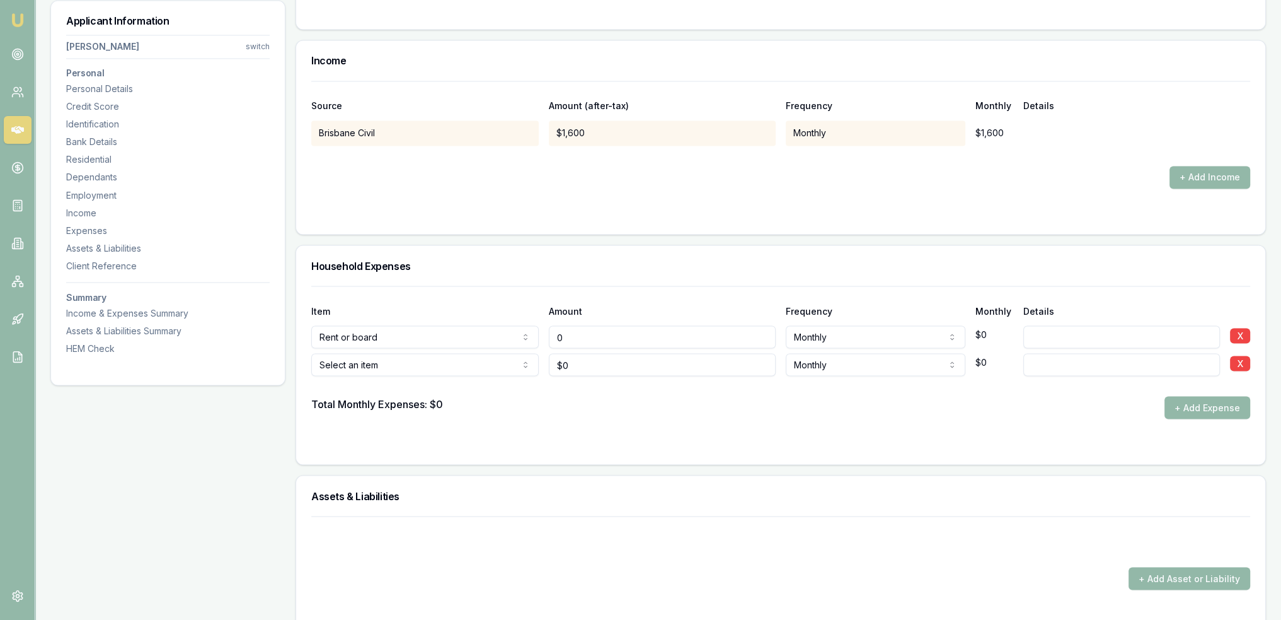
click at [554, 331] on input "0" at bounding box center [663, 336] width 228 height 23
type input "$200"
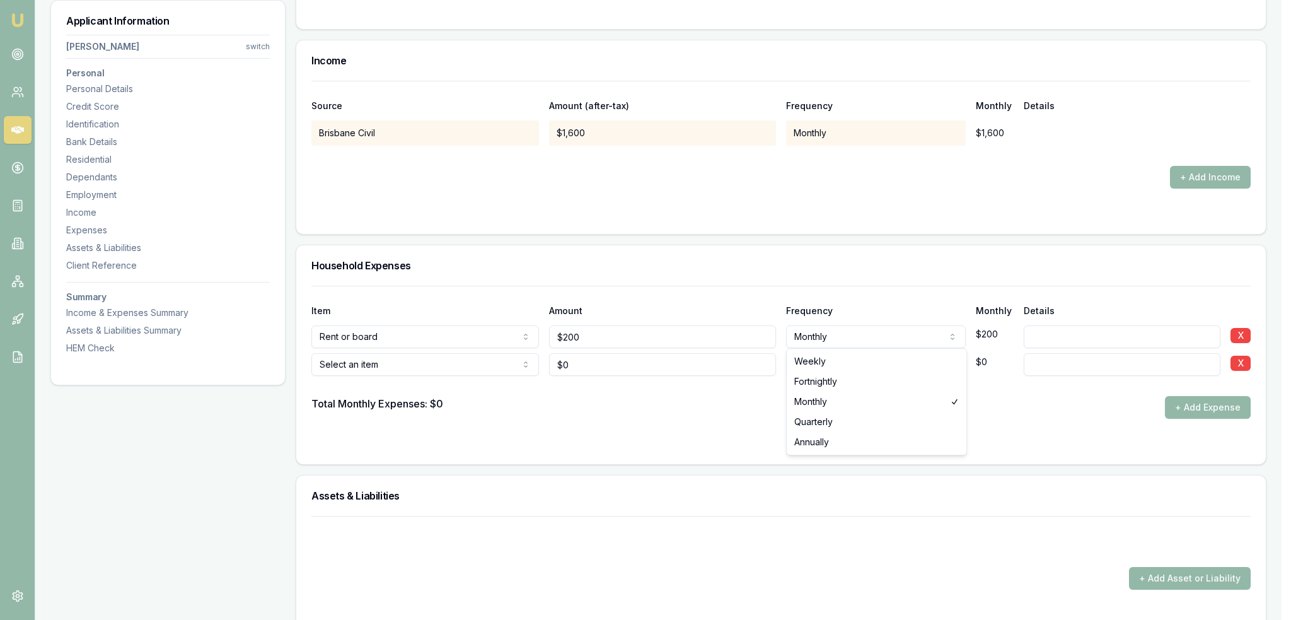
select select "WEEKLY"
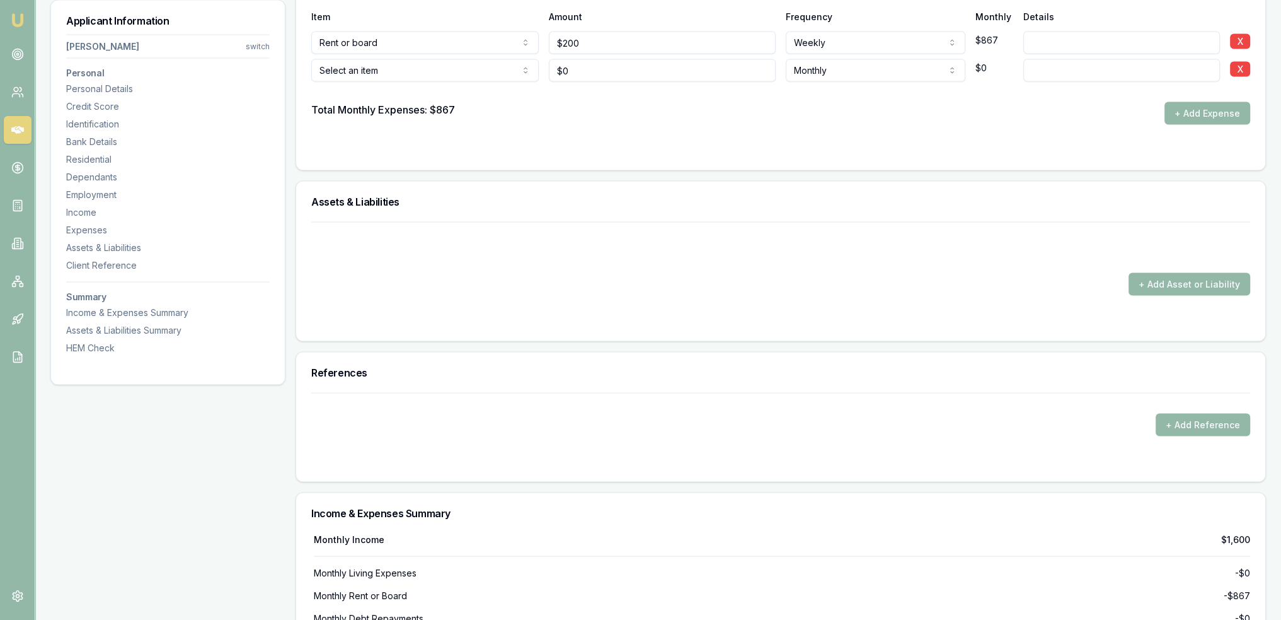
scroll to position [3326, 0]
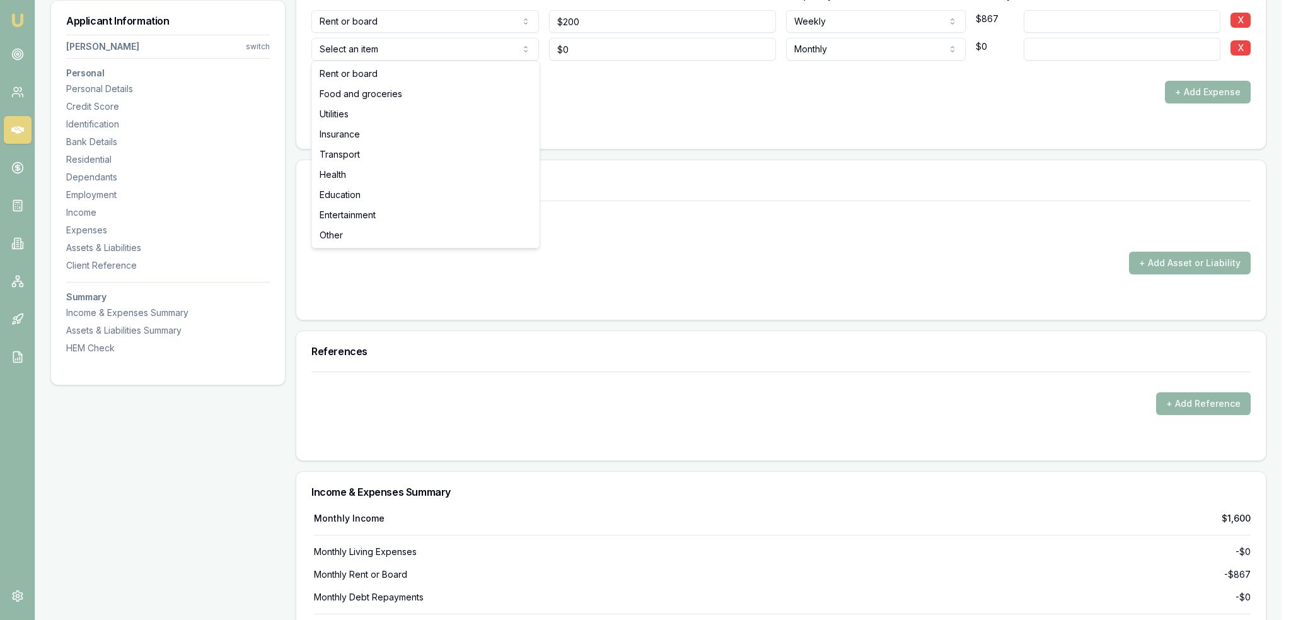
select select "FOOD_AND_GROCERIES"
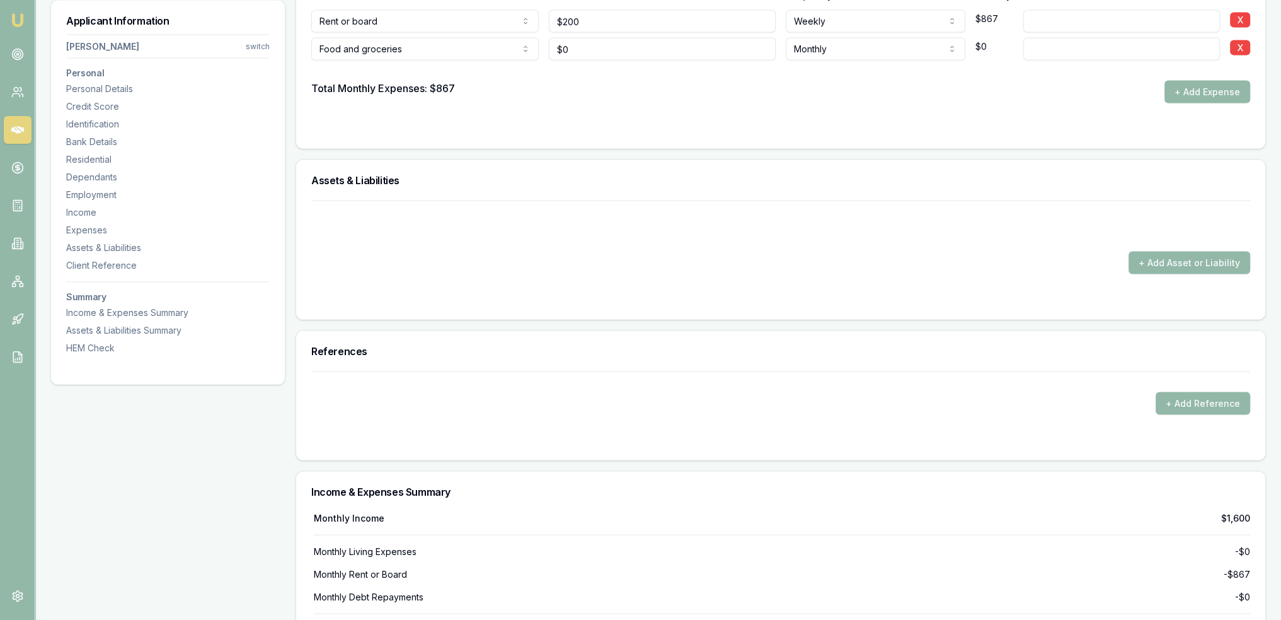
type input "0"
click at [598, 48] on input "0" at bounding box center [663, 49] width 228 height 23
type input "$200"
select select "WEEKLY"
click at [1206, 91] on button "+ Add Expense" at bounding box center [1208, 92] width 86 height 23
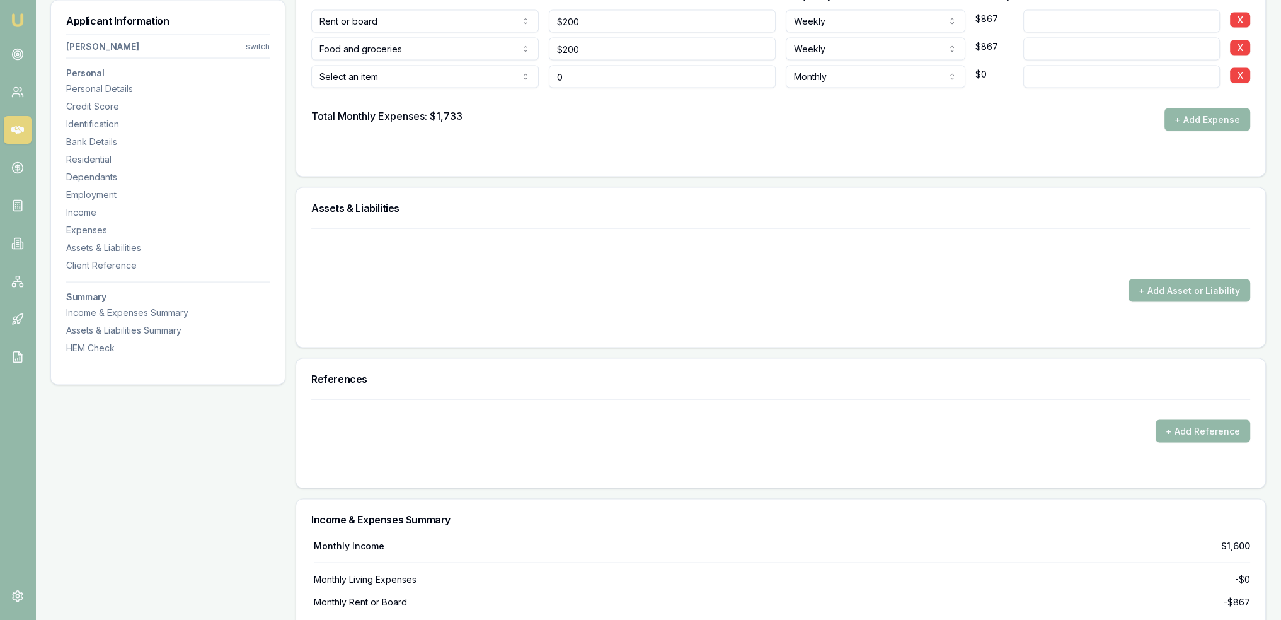
type input "$0"
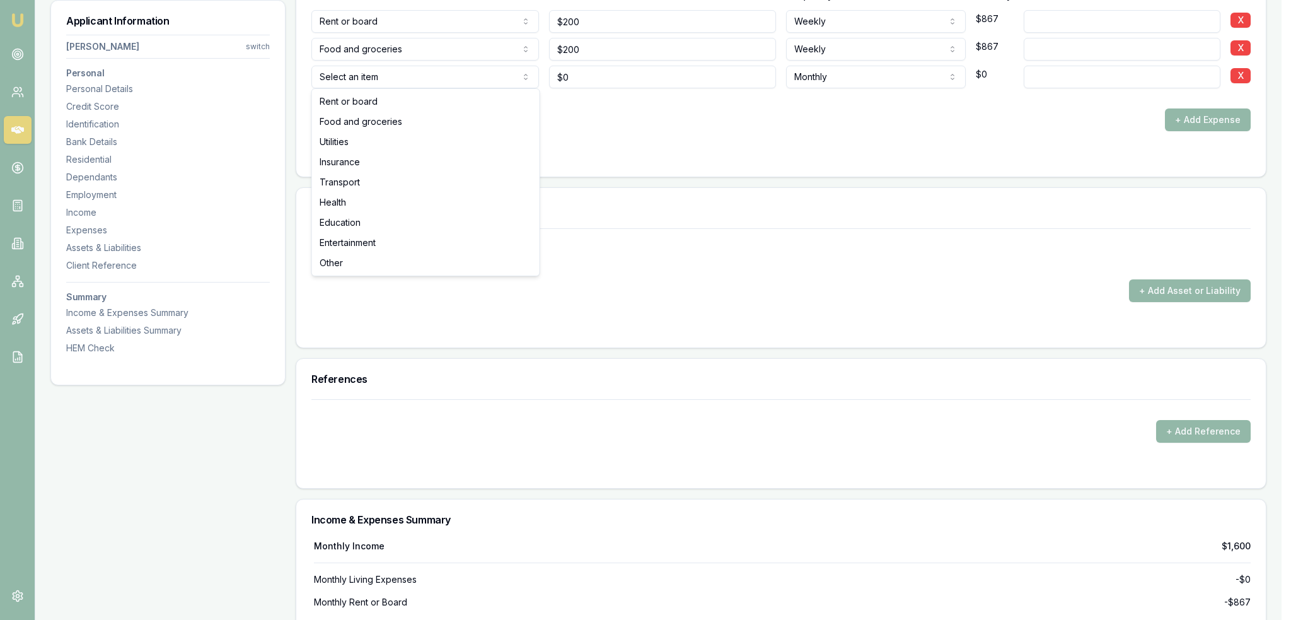
select select "TRANSPORT"
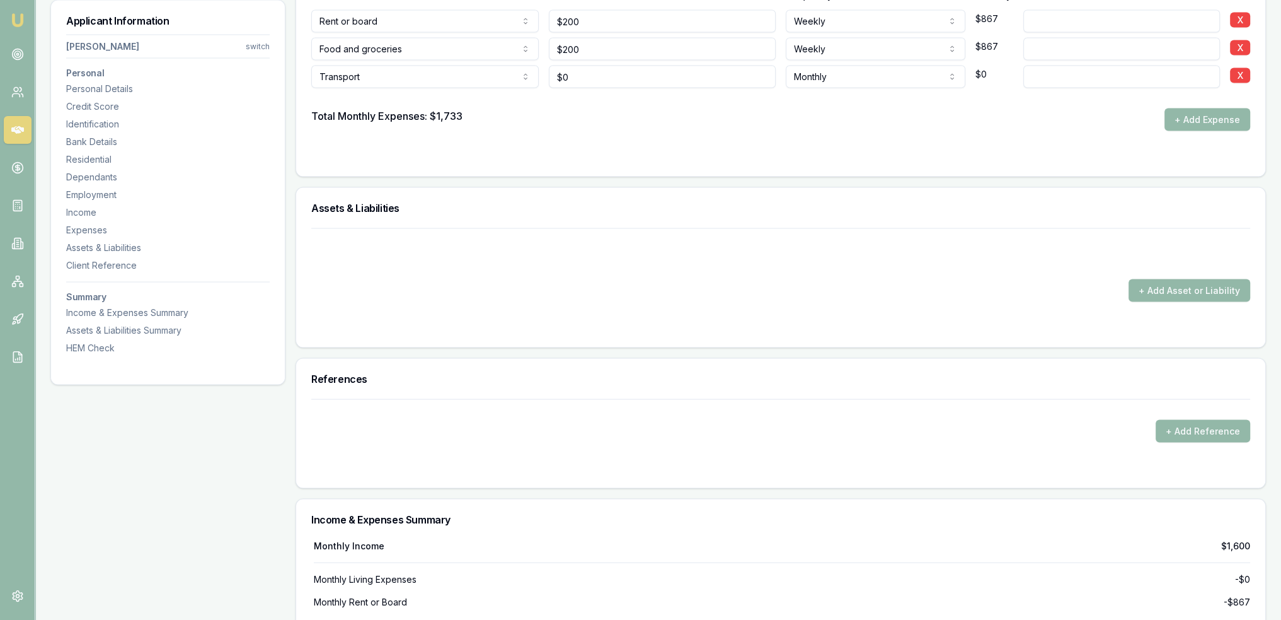
type input "0"
click at [605, 73] on input "0" at bounding box center [663, 77] width 228 height 23
type input "$100"
select select "WEEKLY"
type input "fuel"
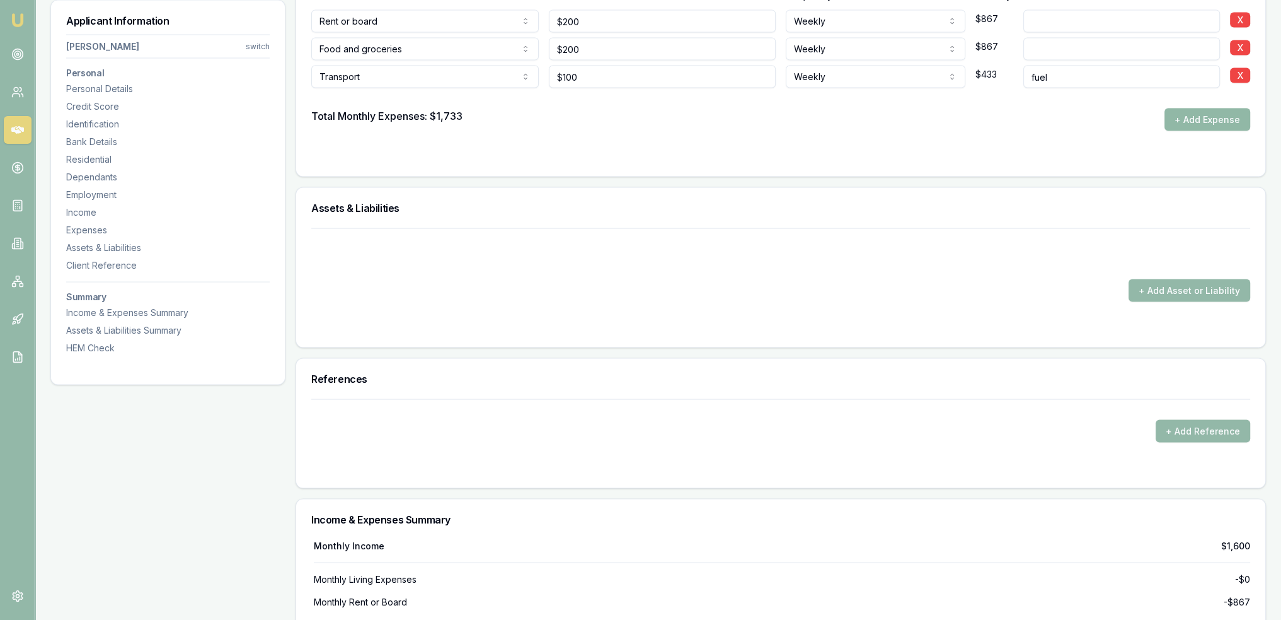
click at [1205, 113] on button "+ Add Expense" at bounding box center [1208, 119] width 86 height 23
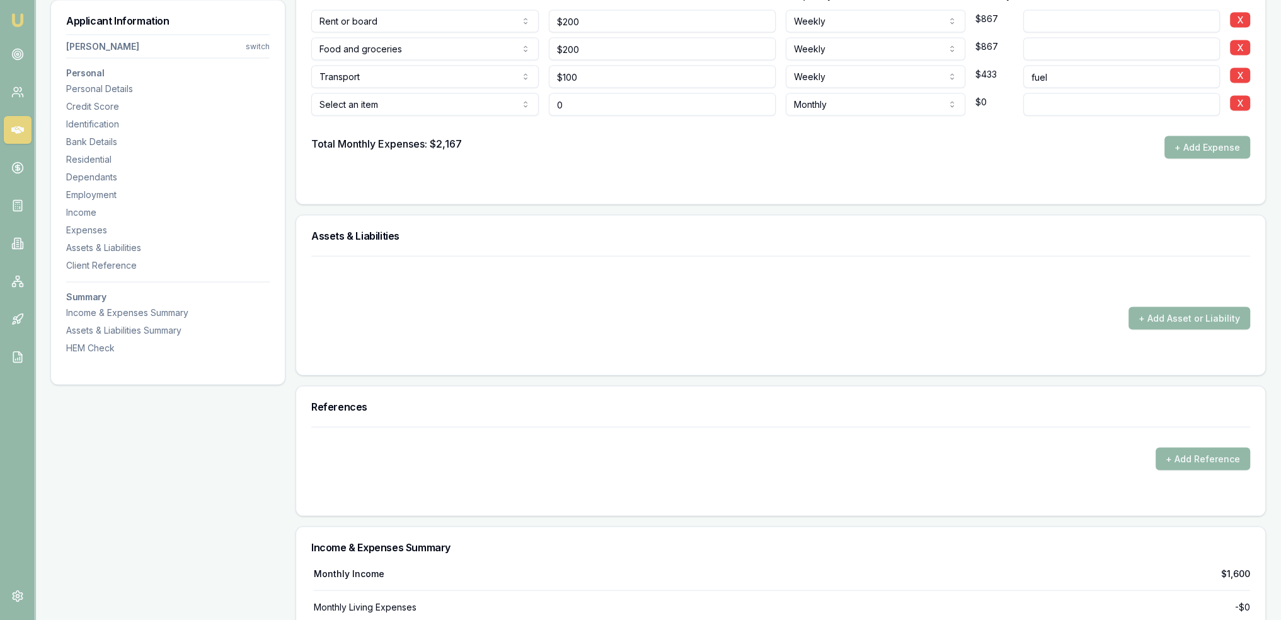
type input "$0"
type input "incl utilites"
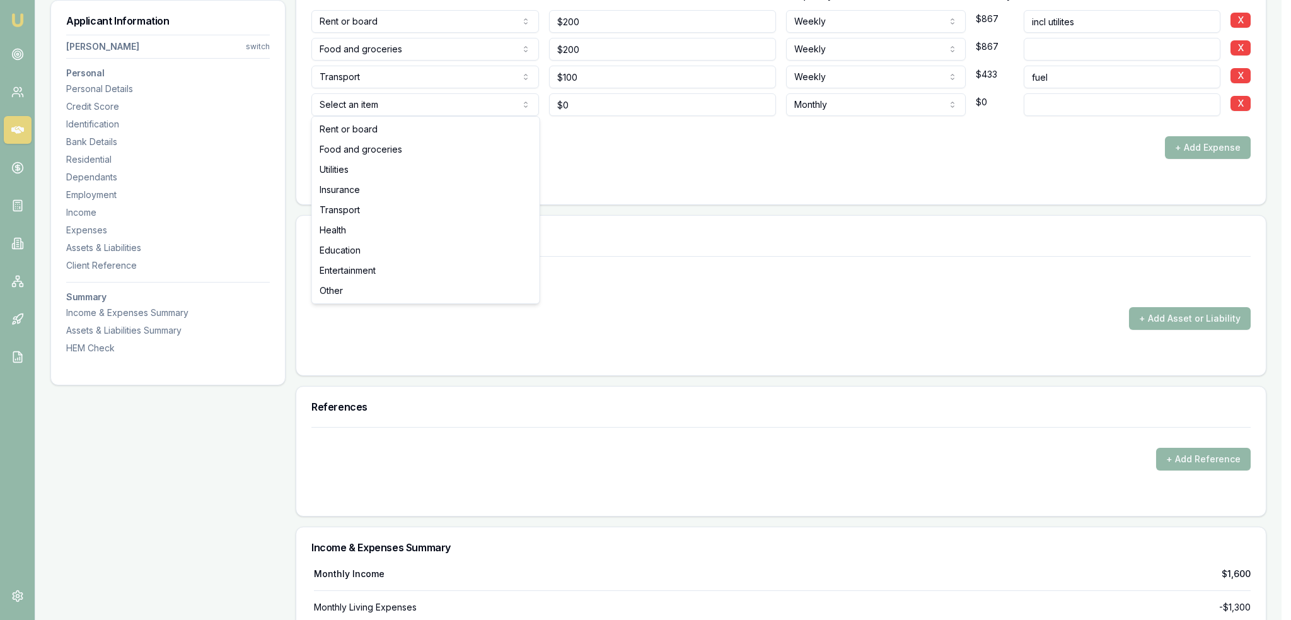
select select "TRANSPORT"
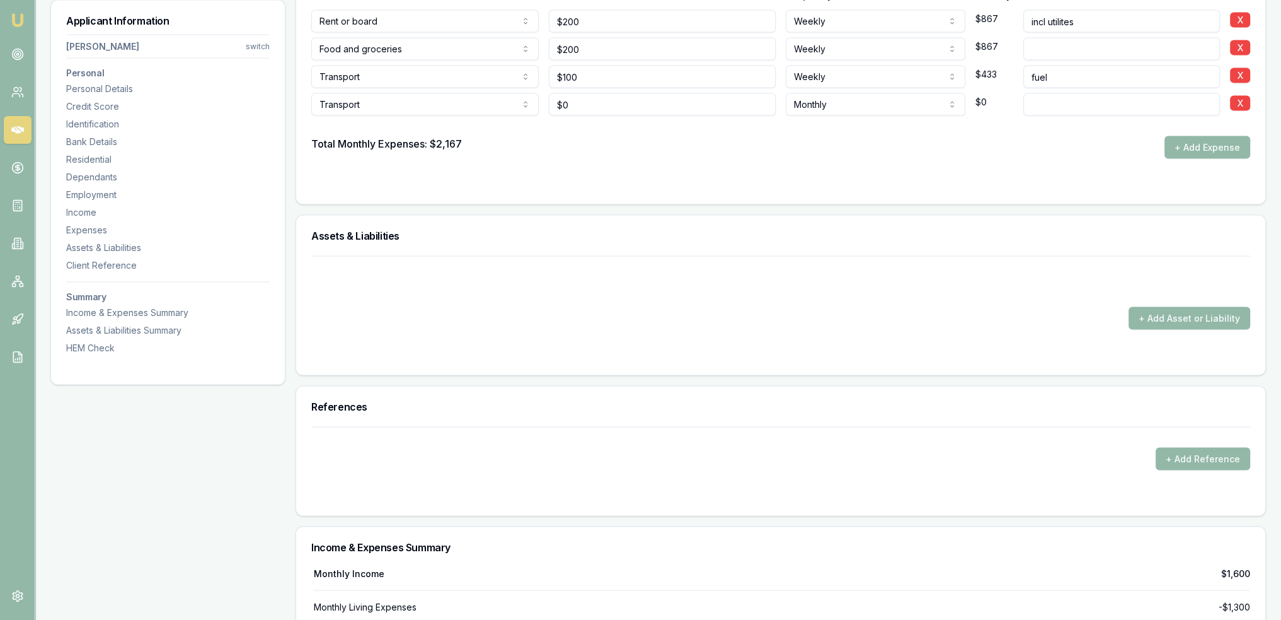
type input "0"
click at [709, 108] on input "0" at bounding box center [663, 104] width 228 height 23
drag, startPoint x: 577, startPoint y: 101, endPoint x: 526, endPoint y: 105, distance: 50.5
click at [526, 105] on div "Transport Rent or board Food and groceries Utilities Insurance Transport Health…" at bounding box center [780, 102] width 939 height 28
type input "$80"
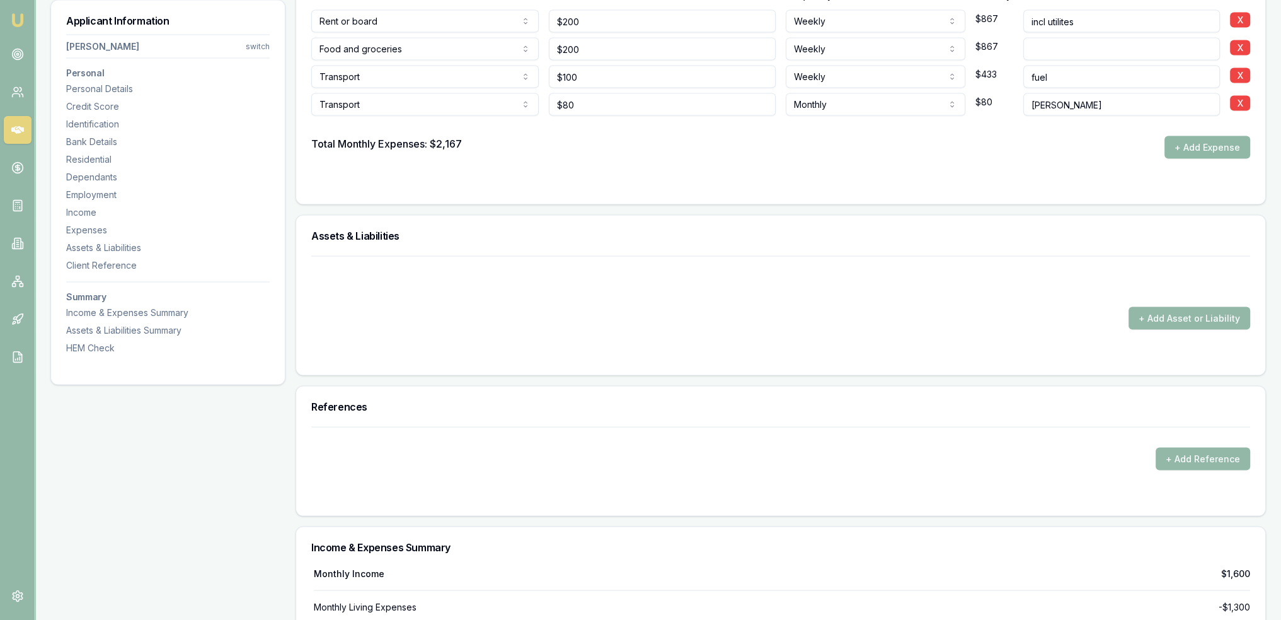
type input "rego"
drag, startPoint x: 1222, startPoint y: 144, endPoint x: 1128, endPoint y: 171, distance: 97.8
click at [1221, 144] on button "+ Add Expense" at bounding box center [1208, 147] width 86 height 23
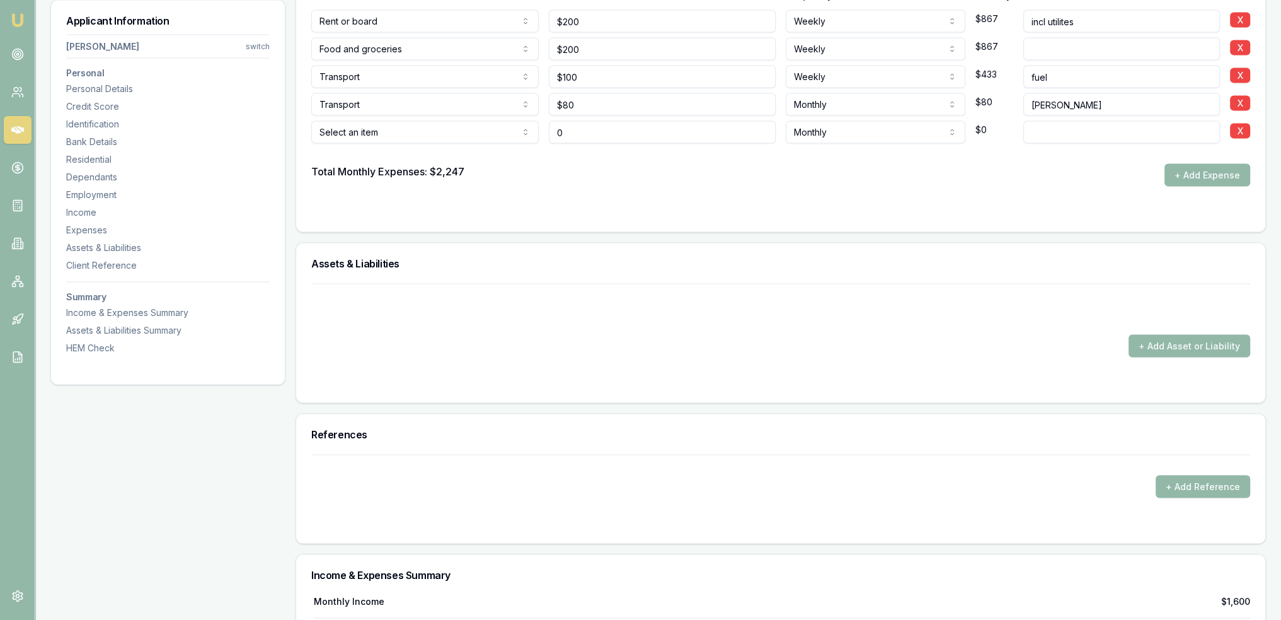
type input "$0"
type input "100"
click at [580, 66] on input "100" at bounding box center [663, 77] width 228 height 23
drag, startPoint x: 595, startPoint y: 87, endPoint x: 526, endPoint y: 87, distance: 68.7
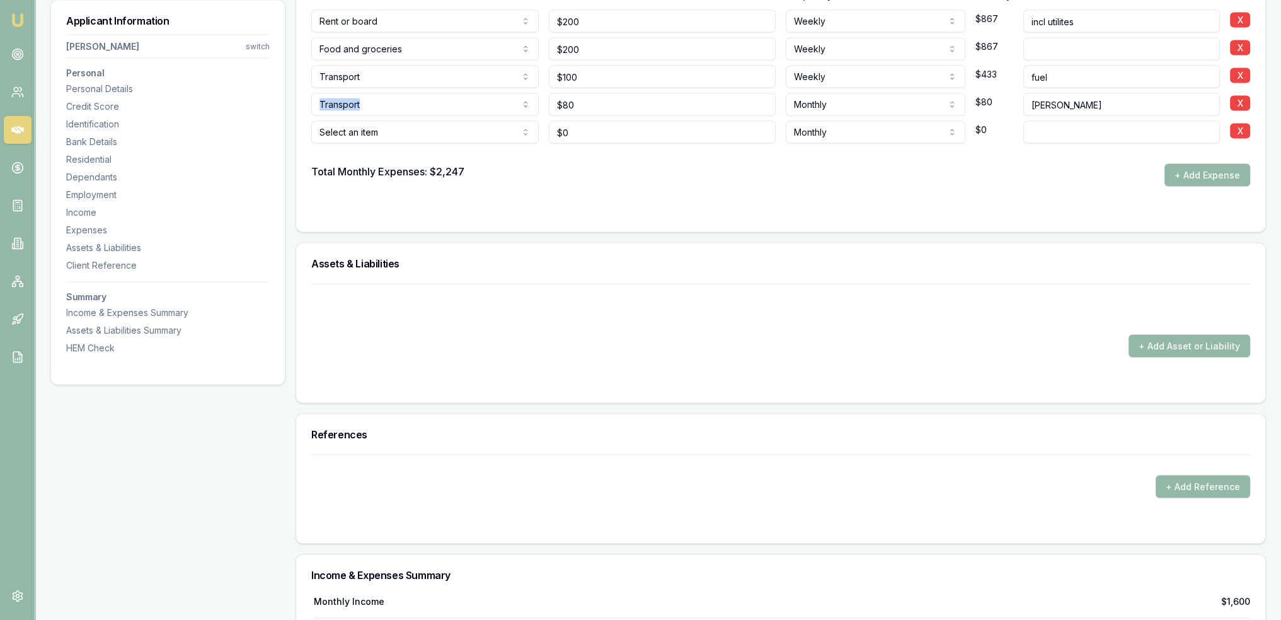
click at [526, 88] on div "Transport Rent or board Food and groceries Utilities Insurance Transport Health…" at bounding box center [780, 102] width 939 height 28
click at [613, 74] on input "100" at bounding box center [663, 77] width 228 height 23
type input "$125"
click at [1072, 76] on input "fuel" at bounding box center [1122, 77] width 197 height 23
type input "fuel and tolls"
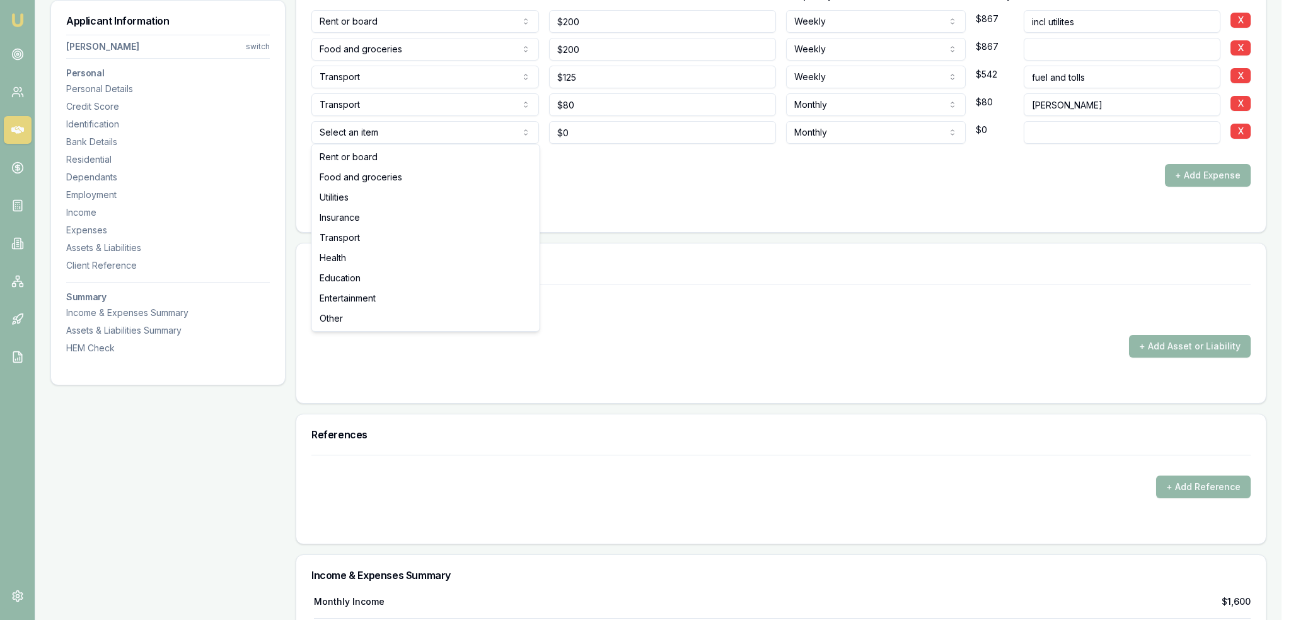
select select "HEALTH"
drag, startPoint x: 364, startPoint y: 257, endPoint x: 512, endPoint y: 203, distance: 158.1
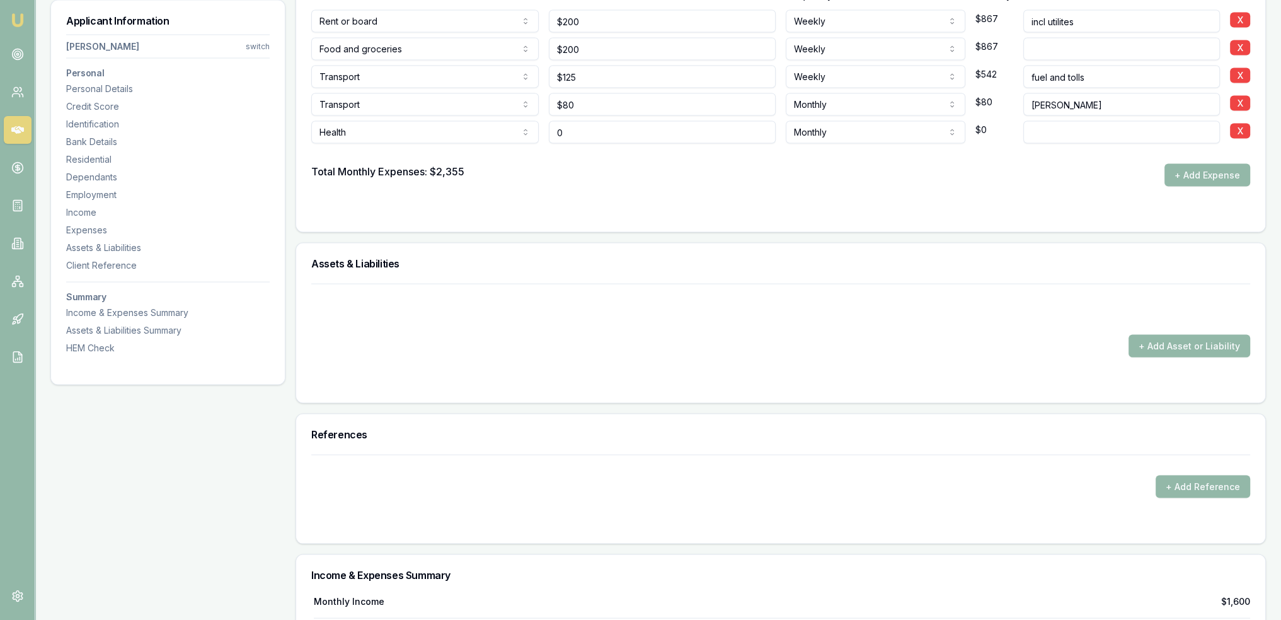
drag, startPoint x: 614, startPoint y: 127, endPoint x: 495, endPoint y: 127, distance: 119.1
click at [495, 127] on div "Health Rent or board Food and groceries Utilities Insurance Transport Health Ed…" at bounding box center [780, 130] width 939 height 28
type input "$150"
select select "FORTNIGHTLY"
click at [1200, 175] on button "+ Add Expense" at bounding box center [1208, 175] width 86 height 23
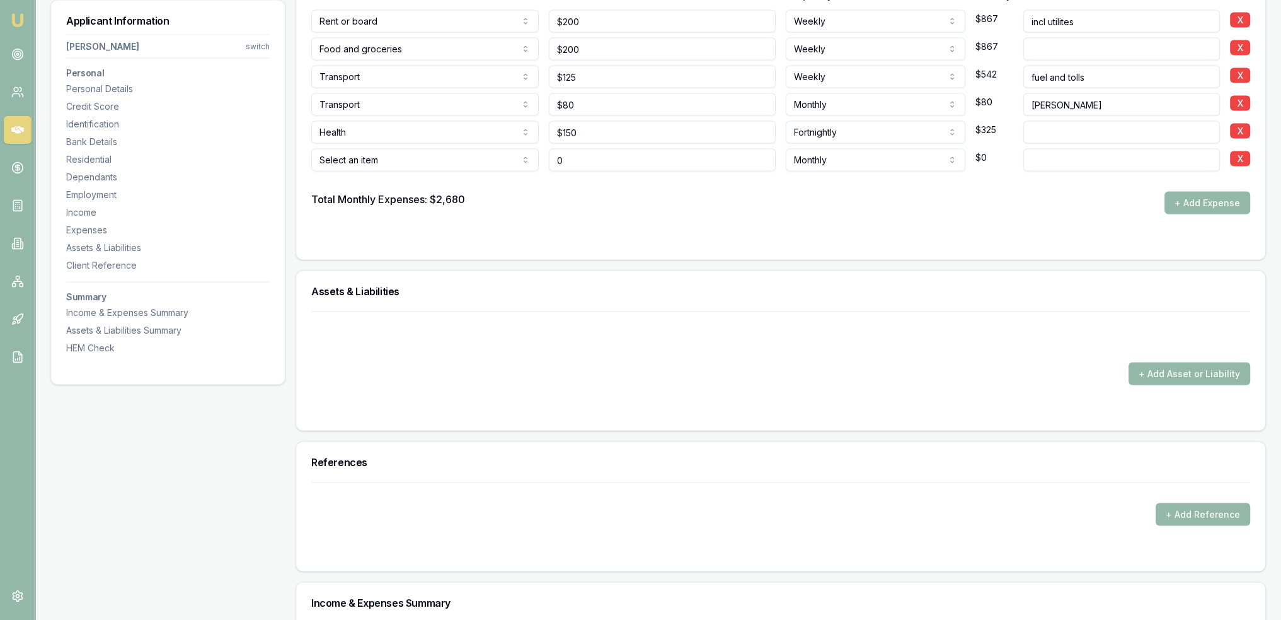
type input "$0"
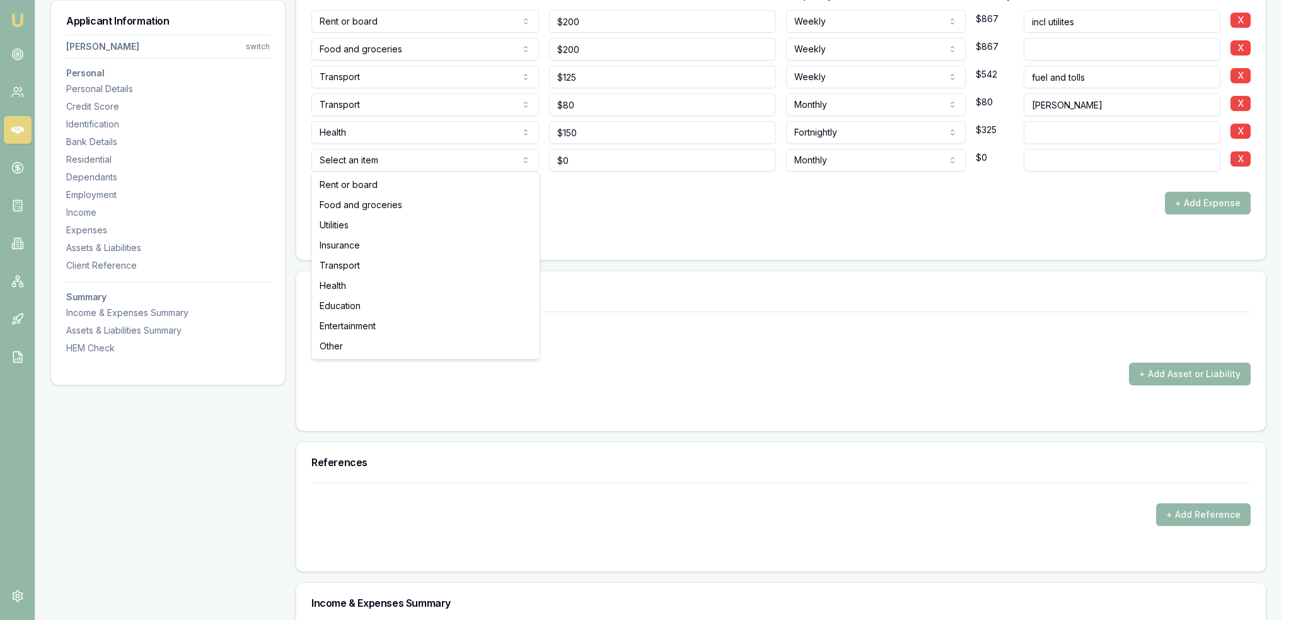
select select "ENTERTAINMENT"
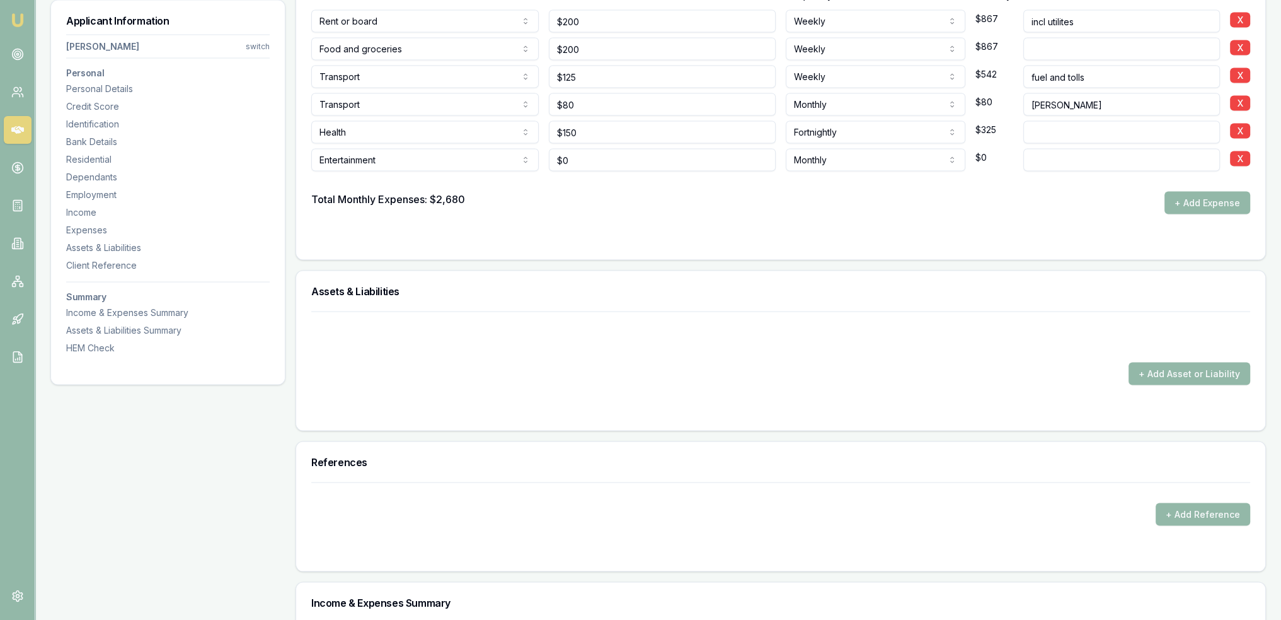
type input "0"
click at [586, 157] on input "0" at bounding box center [663, 160] width 228 height 23
type input "0"
click at [585, 157] on input "0" at bounding box center [663, 160] width 228 height 23
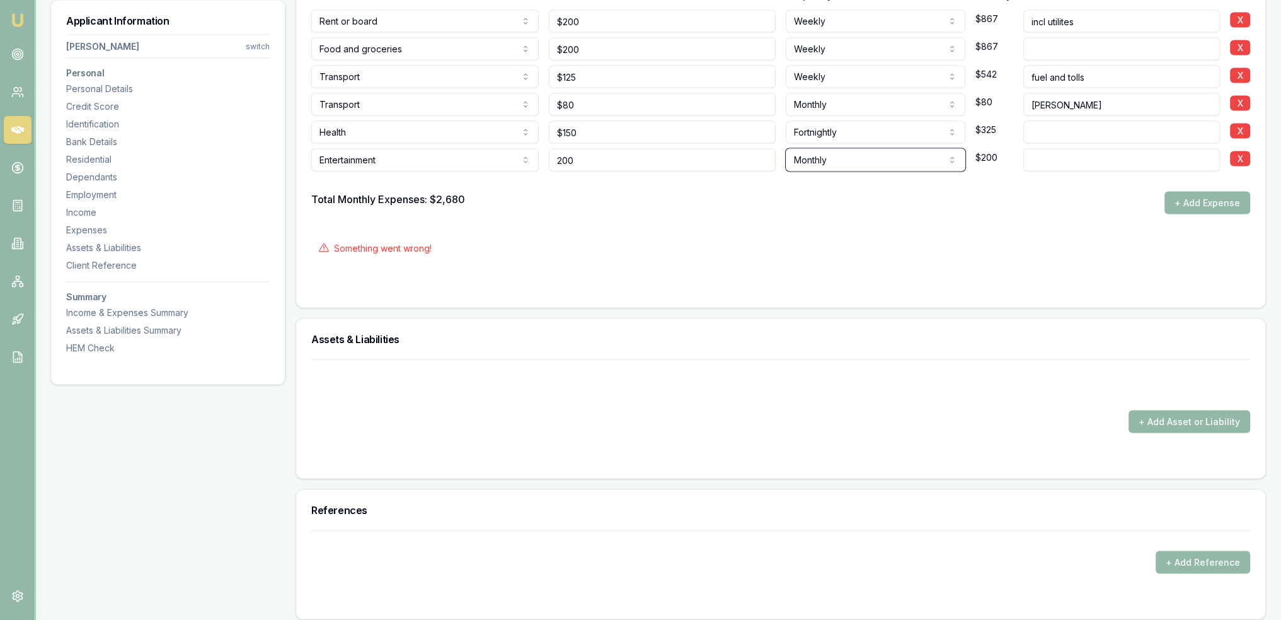
type input "$200"
select select "WEEKLY"
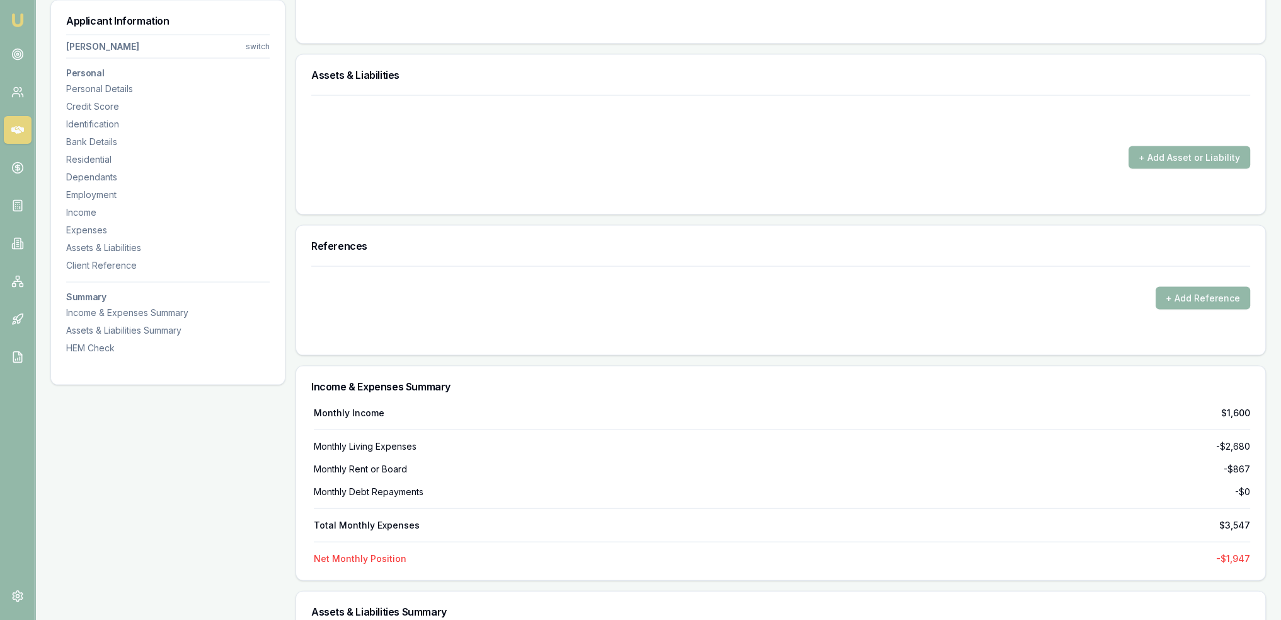
scroll to position [3546, 0]
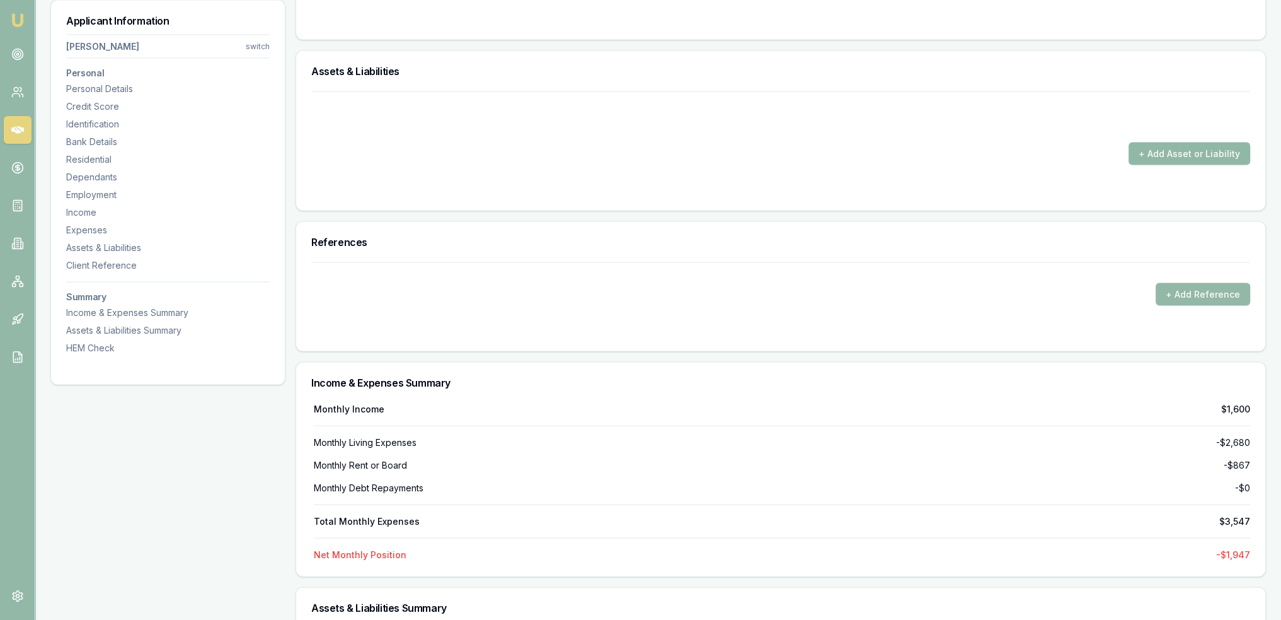
click at [1223, 151] on button "+ Add Asset or Liability" at bounding box center [1190, 153] width 122 height 23
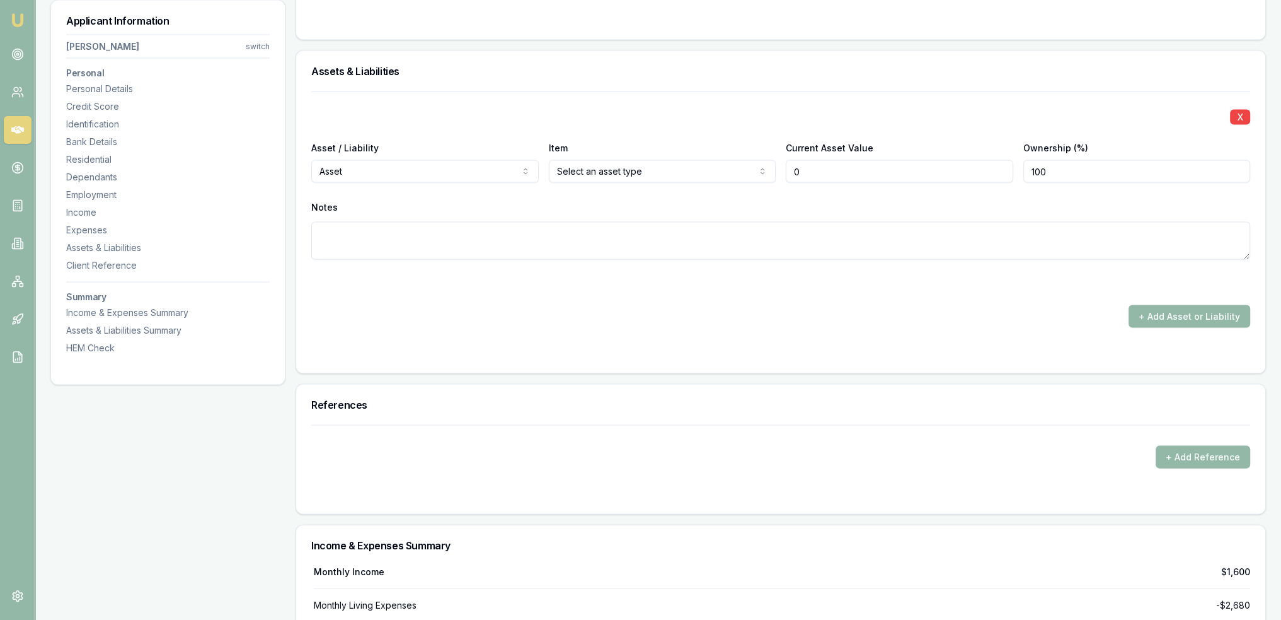
type input "$0"
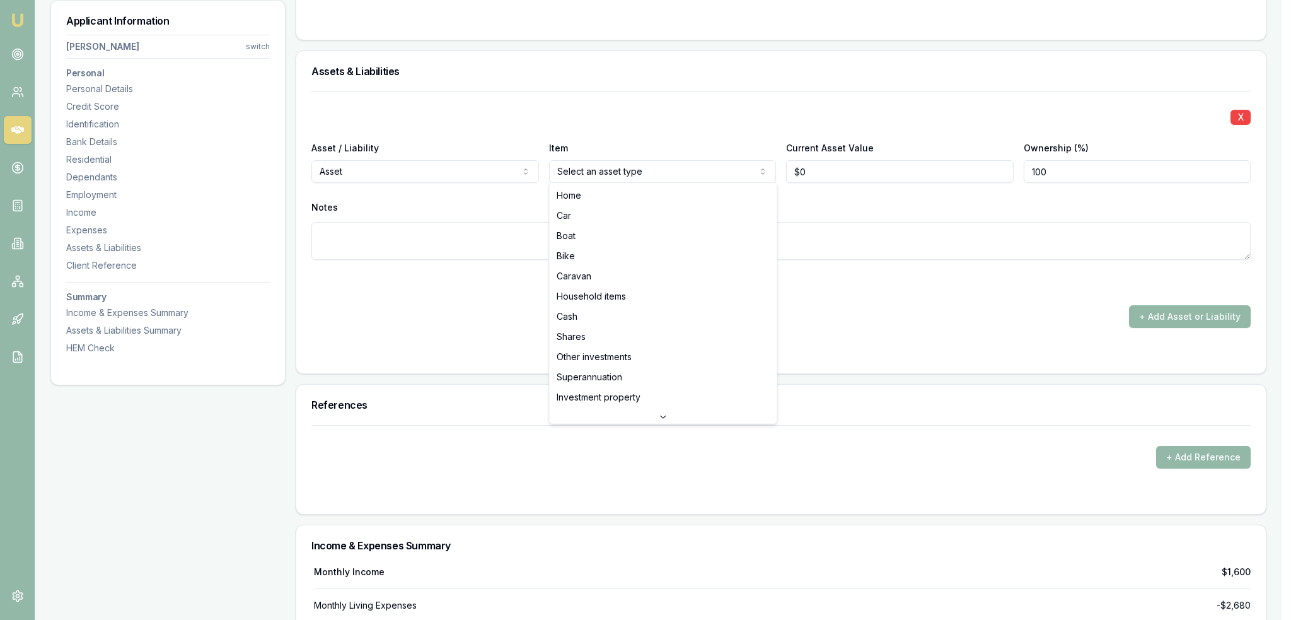
select select "CAR"
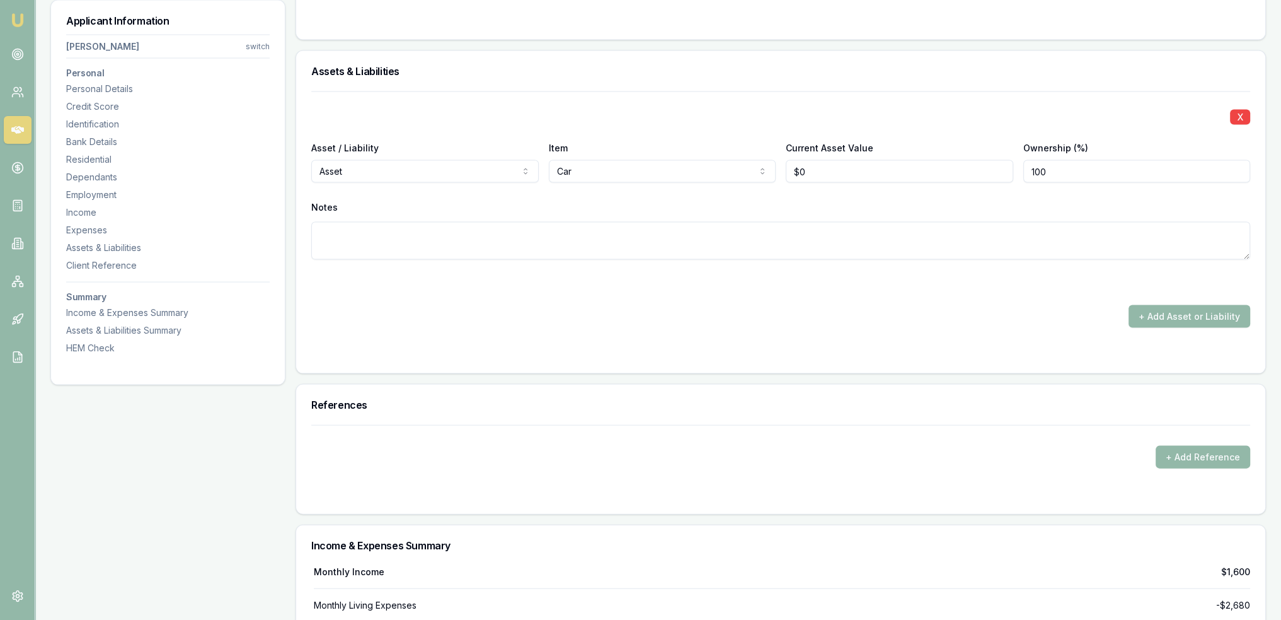
type input "0"
click at [797, 170] on input "0" at bounding box center [900, 171] width 228 height 23
type input "$2,500"
type textarea "2002 Ford Falcon"
click at [1223, 310] on button "+ Add Asset or Liability" at bounding box center [1190, 316] width 122 height 23
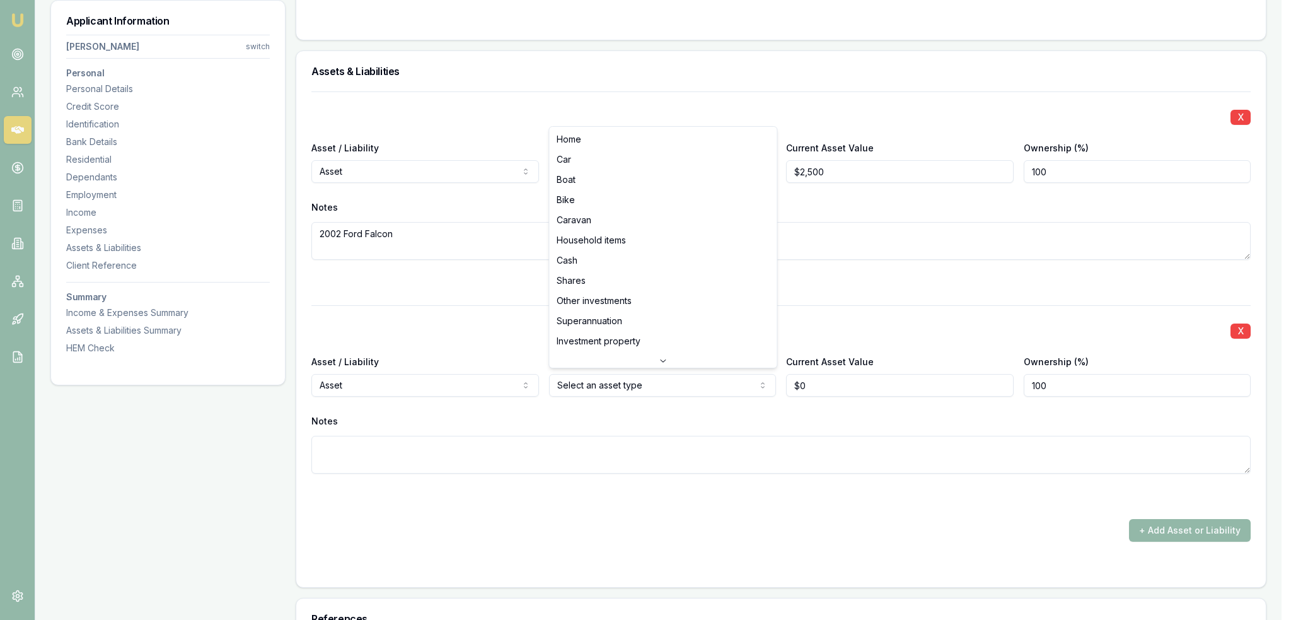
select select "CARAVAN"
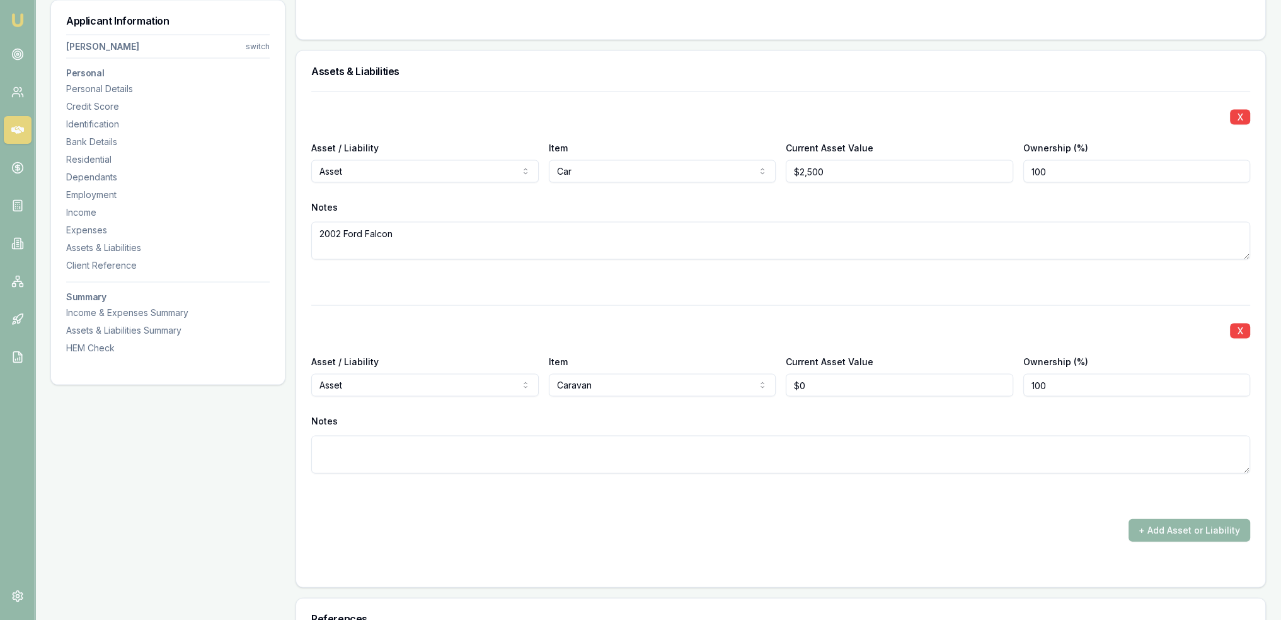
type input "0"
drag, startPoint x: 828, startPoint y: 385, endPoint x: 774, endPoint y: 381, distance: 53.8
click at [774, 381] on div "Asset / Liability Asset Asset Liability Item Caravan Home Car Boat Bike Caravan…" at bounding box center [780, 375] width 939 height 43
type input "$12,000"
type textarea "2002"
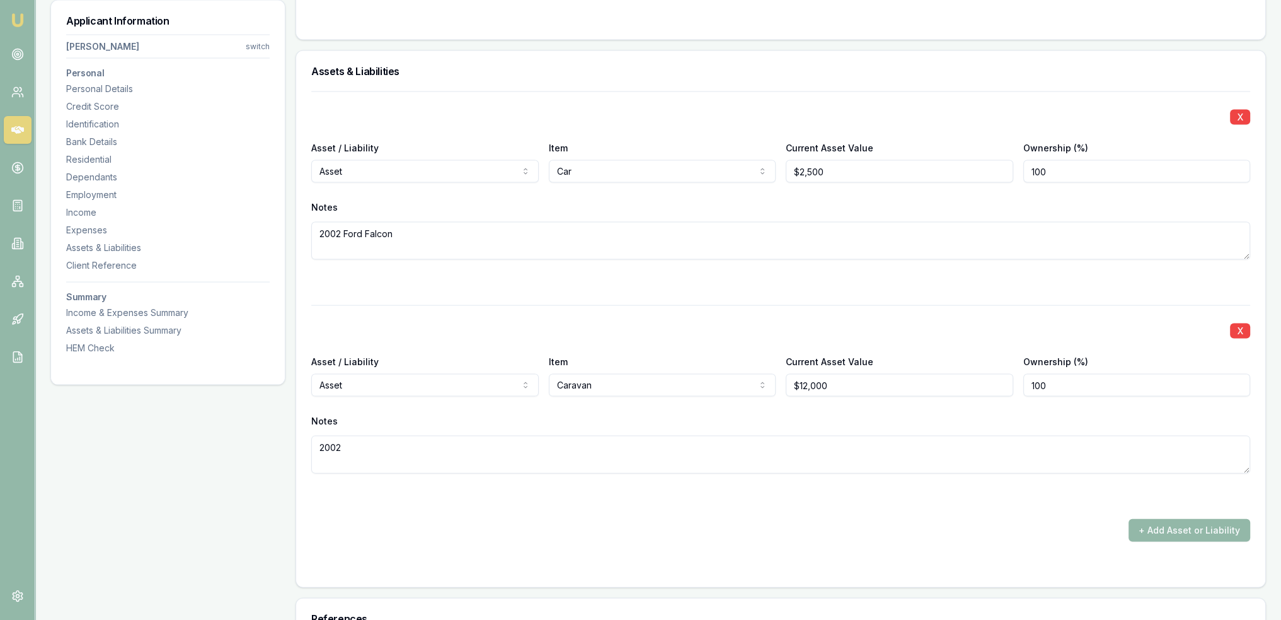
click at [685, 448] on textarea "2002" at bounding box center [780, 455] width 939 height 38
type textarea "2002 Vacationer"
click at [1188, 529] on button "+ Add Asset or Liability" at bounding box center [1190, 530] width 122 height 23
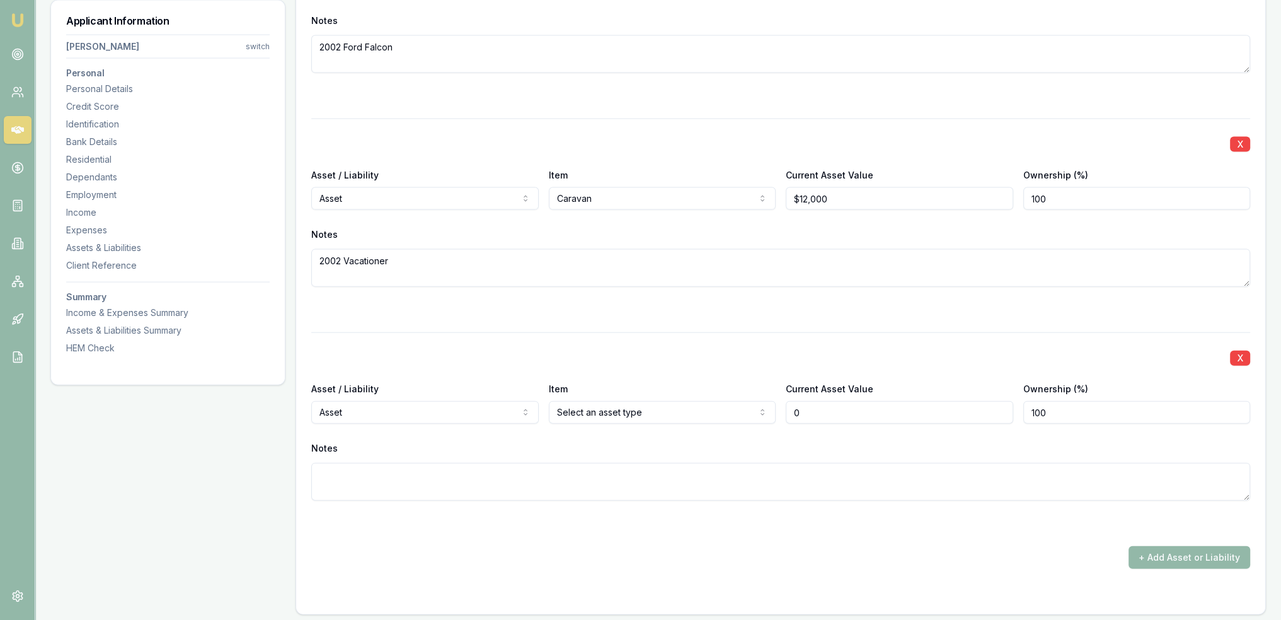
scroll to position [3735, 0]
type input "$0"
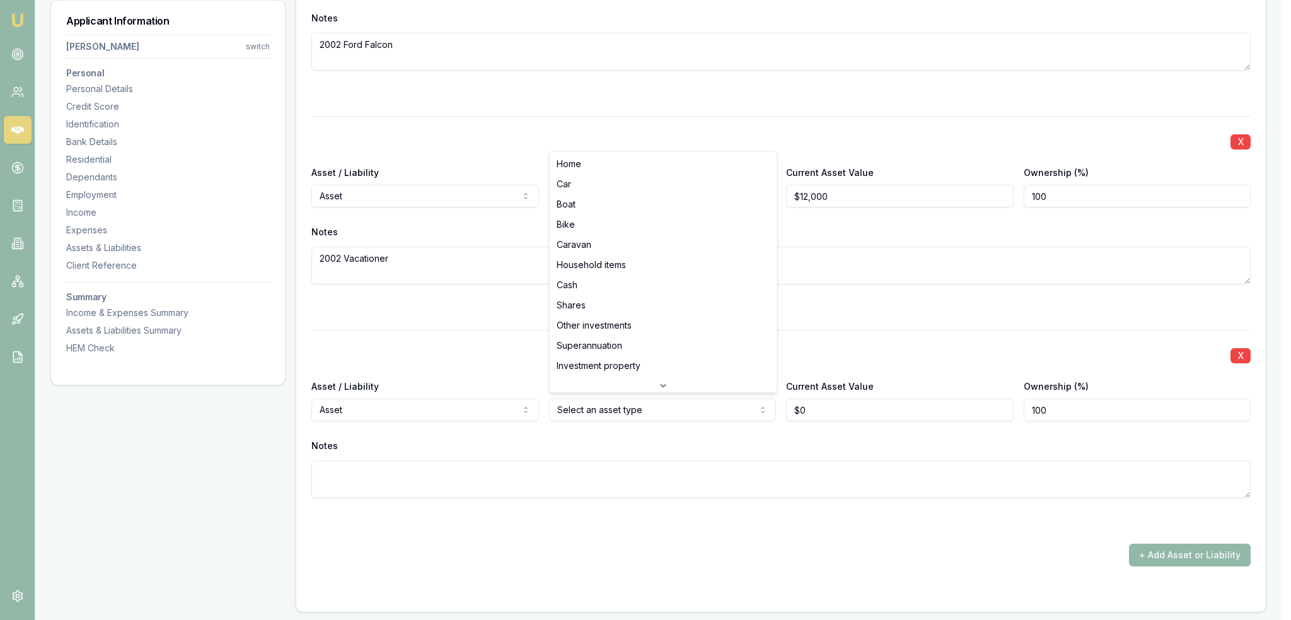
select select "CAR"
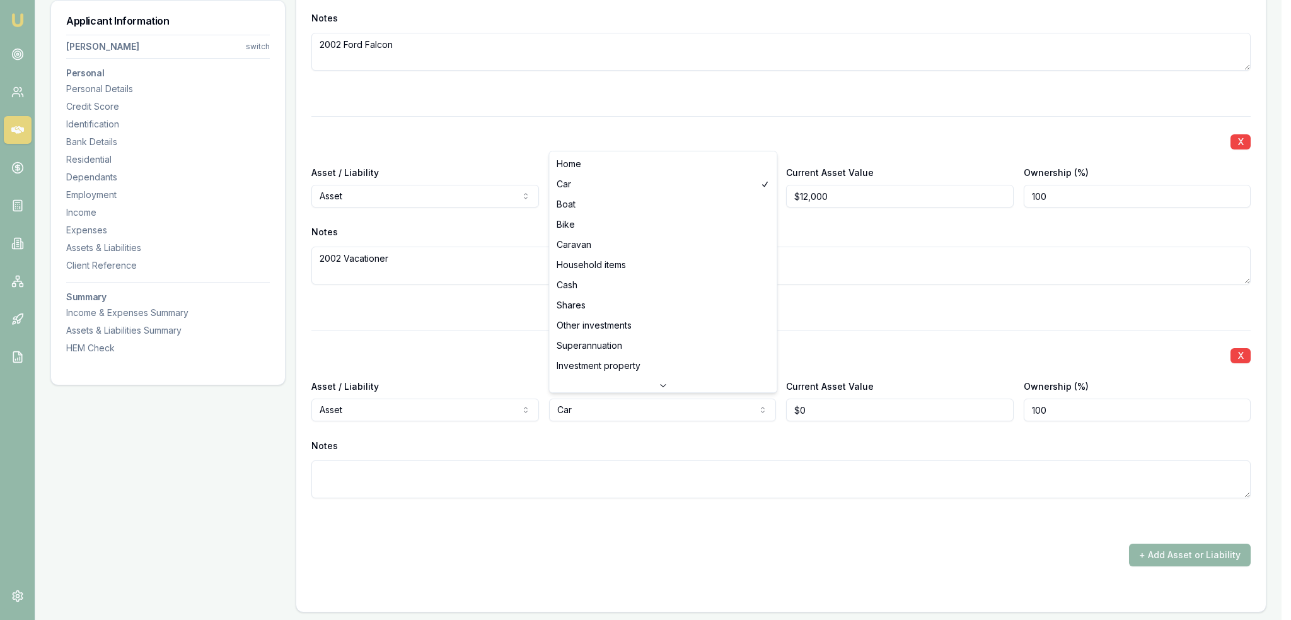
select select "HOUSEHOLD_ITEMS"
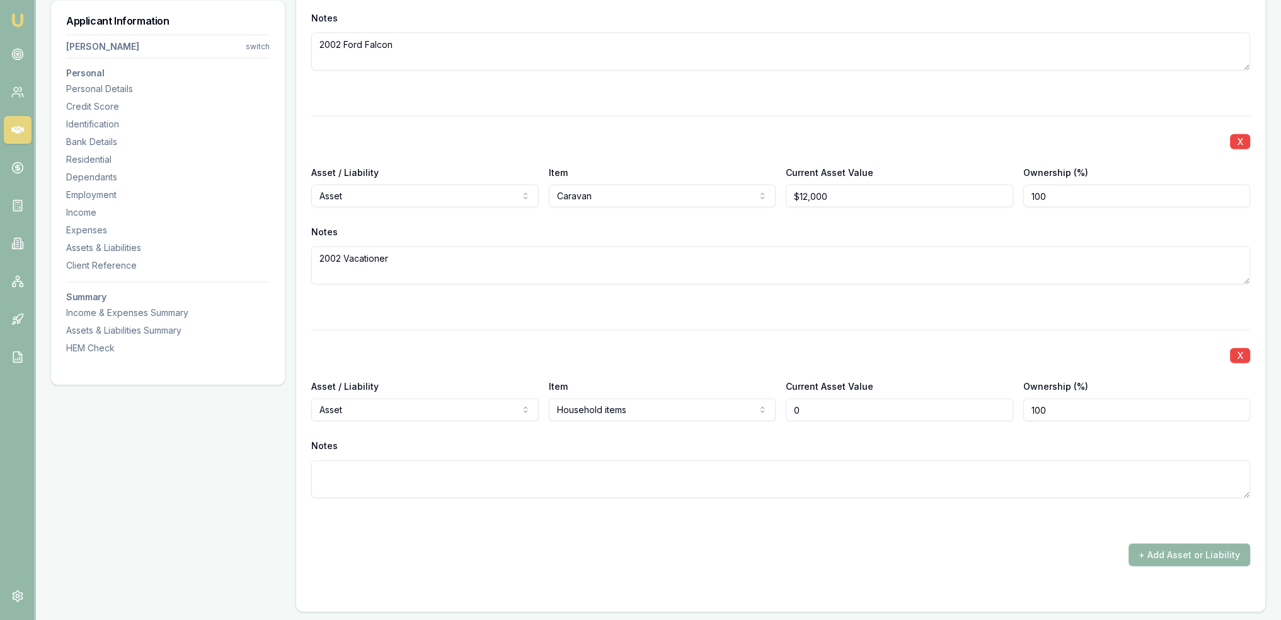
click at [829, 408] on input "0" at bounding box center [900, 409] width 228 height 23
click at [770, 402] on div "Asset / Liability Asset Asset Liability Item Household items Home Car Boat Bike…" at bounding box center [780, 399] width 939 height 43
type input "$5,000"
click at [715, 471] on textarea at bounding box center [780, 479] width 939 height 38
type textarea "includes"
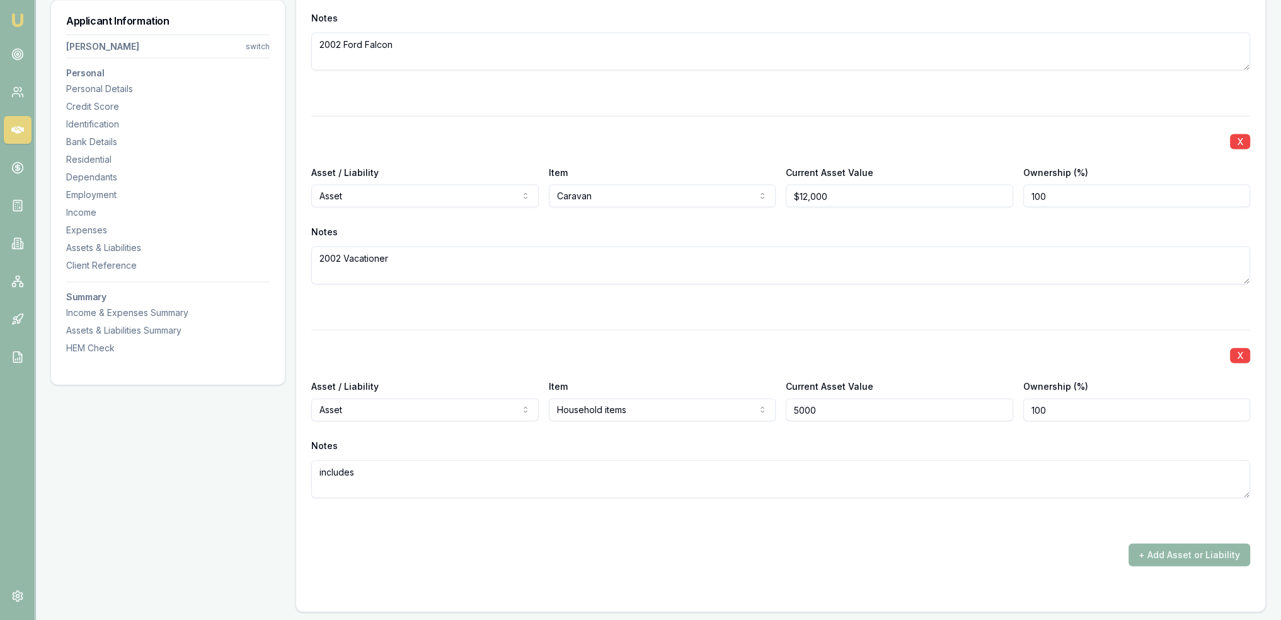
drag, startPoint x: 832, startPoint y: 398, endPoint x: 794, endPoint y: 407, distance: 39.6
click at [794, 407] on input "5000" at bounding box center [900, 409] width 228 height 23
type input "$10,000"
click at [471, 466] on textarea "includes" at bounding box center [780, 479] width 939 height 38
type textarea "including tools."
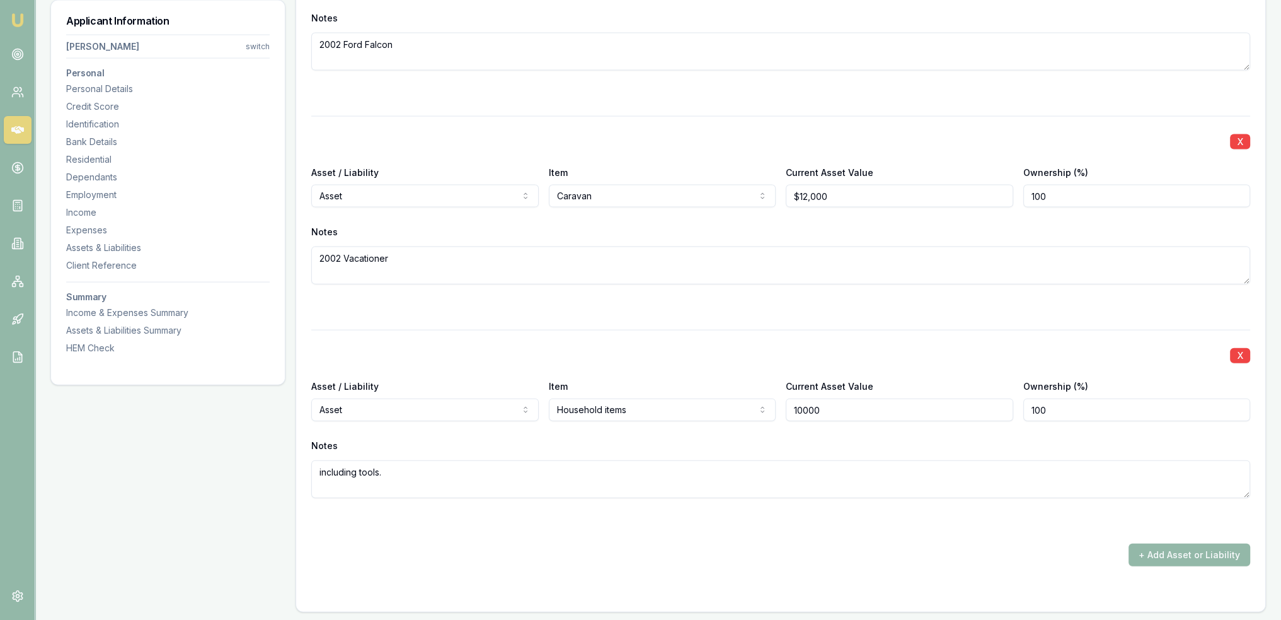
click at [842, 400] on input "10000" at bounding box center [900, 409] width 228 height 23
drag, startPoint x: 779, startPoint y: 400, endPoint x: 764, endPoint y: 400, distance: 15.1
click at [764, 400] on div "Asset / Liability Asset Asset Liability Item Household items Home Car Boat Bike…" at bounding box center [780, 399] width 939 height 43
drag, startPoint x: 842, startPoint y: 408, endPoint x: 706, endPoint y: 409, distance: 136.2
click at [710, 409] on div "Asset / Liability Asset Asset Liability Item Household items Home Car Boat Bike…" at bounding box center [780, 399] width 939 height 43
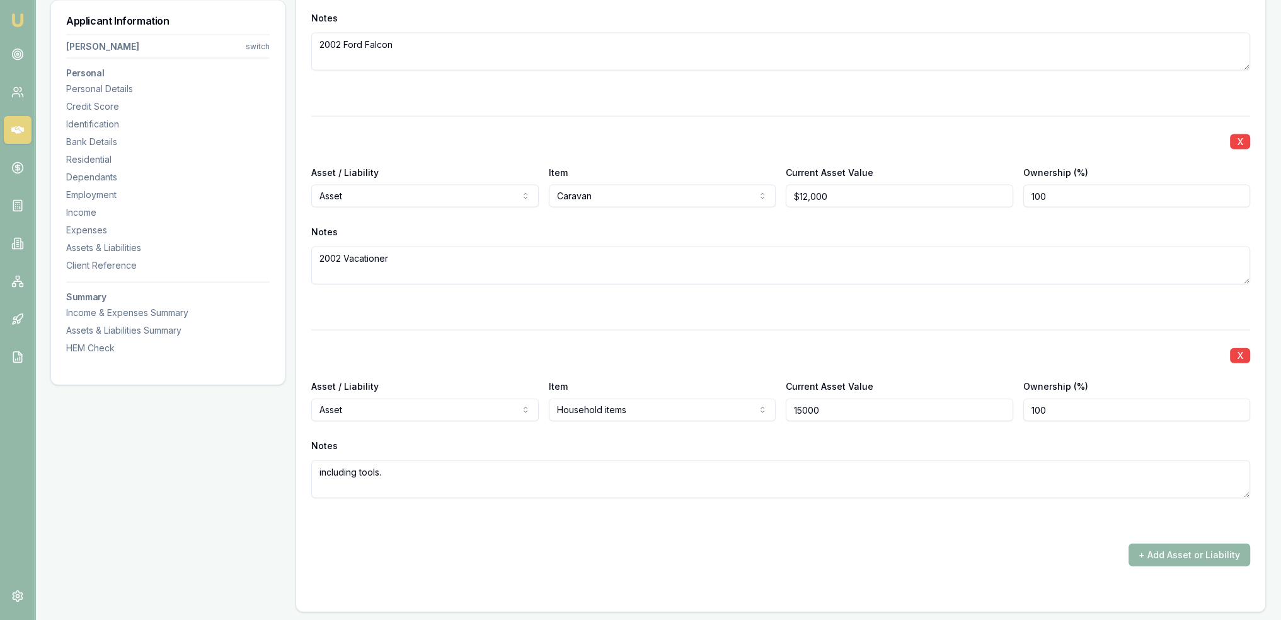
type input "$15,000"
click at [773, 529] on div "X Asset / Liability Asset Asset Liability Item Car Home Car Boat Bike Caravan H…" at bounding box center [780, 234] width 939 height 664
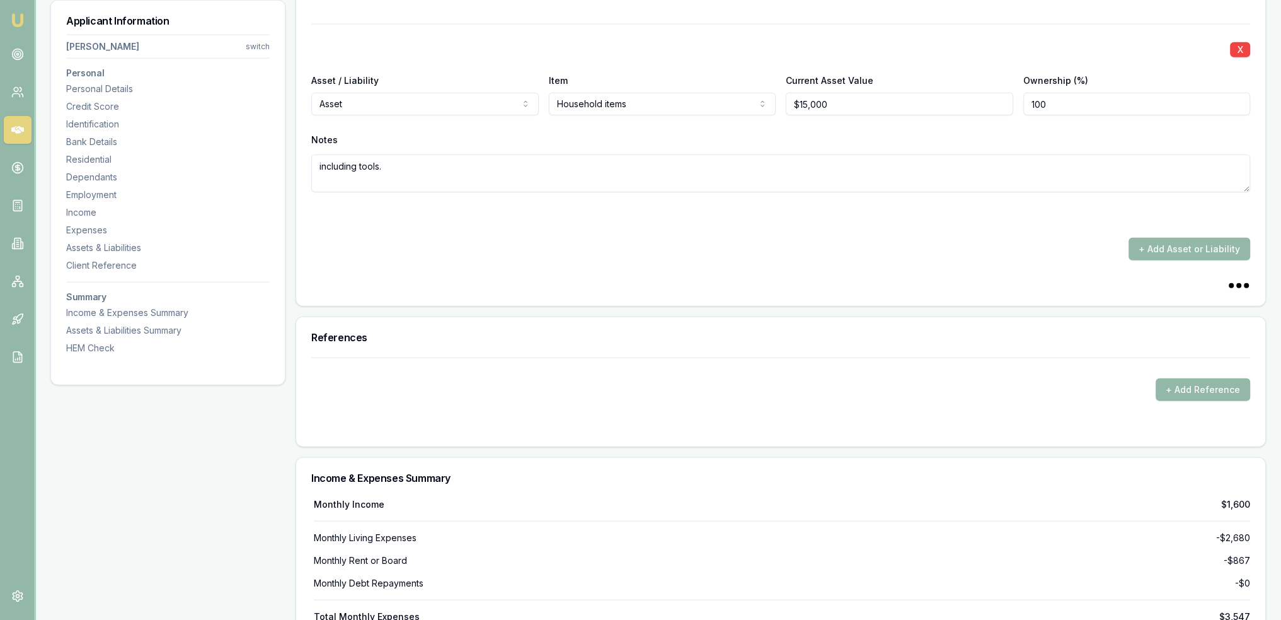
scroll to position [3960, 0]
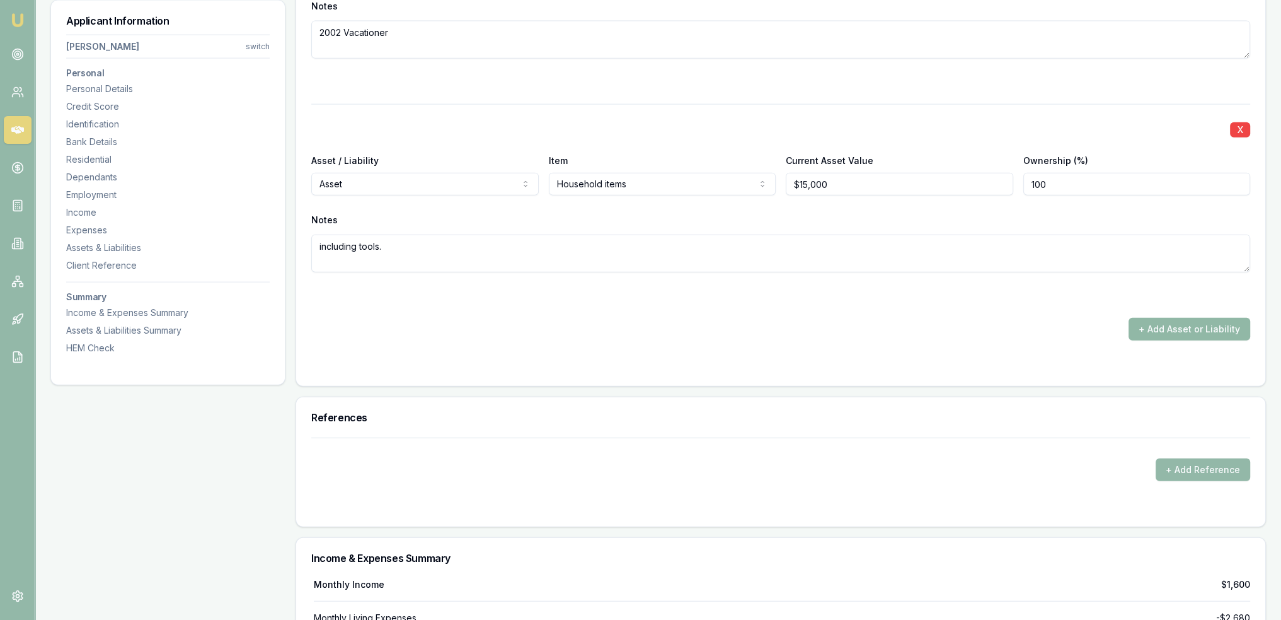
click at [1187, 322] on button "+ Add Asset or Liability" at bounding box center [1190, 329] width 122 height 23
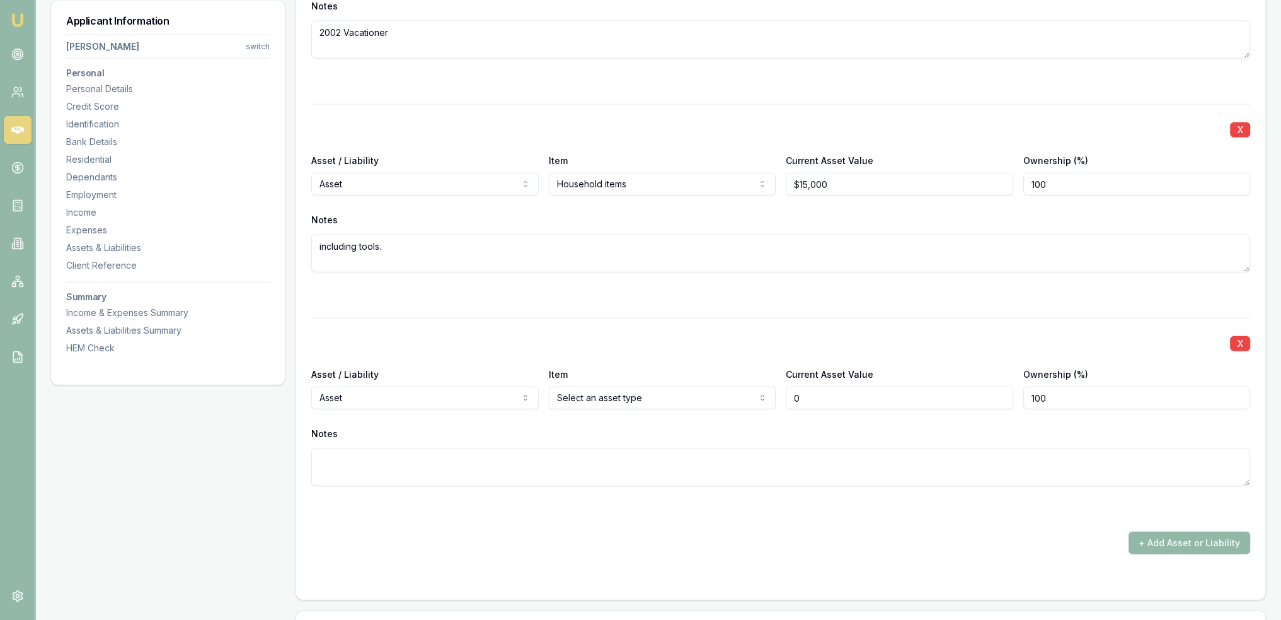
type input "$0"
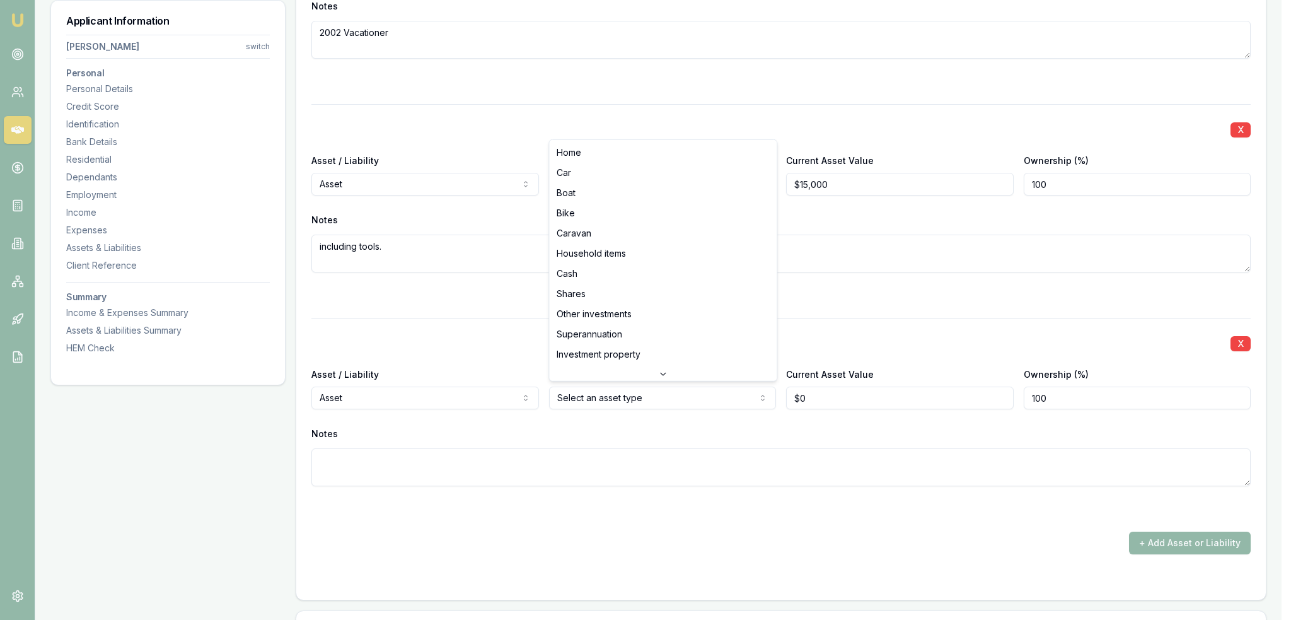
select select "SUPERANNUATION"
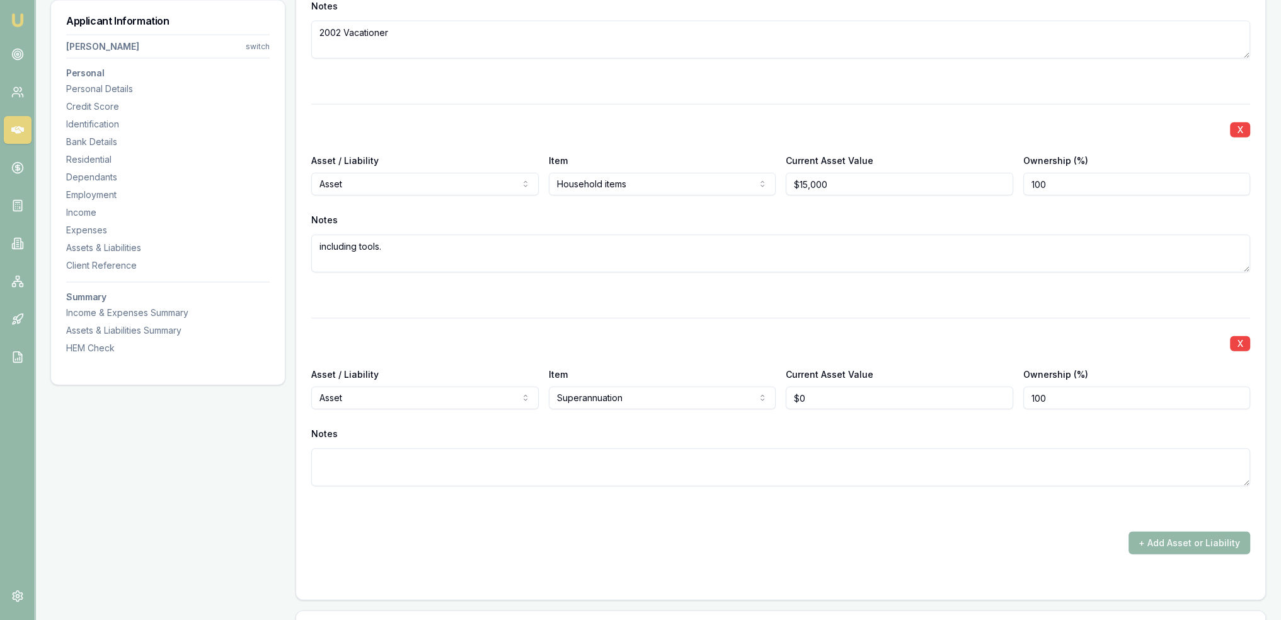
type input "0"
click at [804, 394] on input "0" at bounding box center [900, 397] width 228 height 23
type input "$40,000"
click at [1190, 543] on button "+ Add Asset or Liability" at bounding box center [1190, 542] width 122 height 23
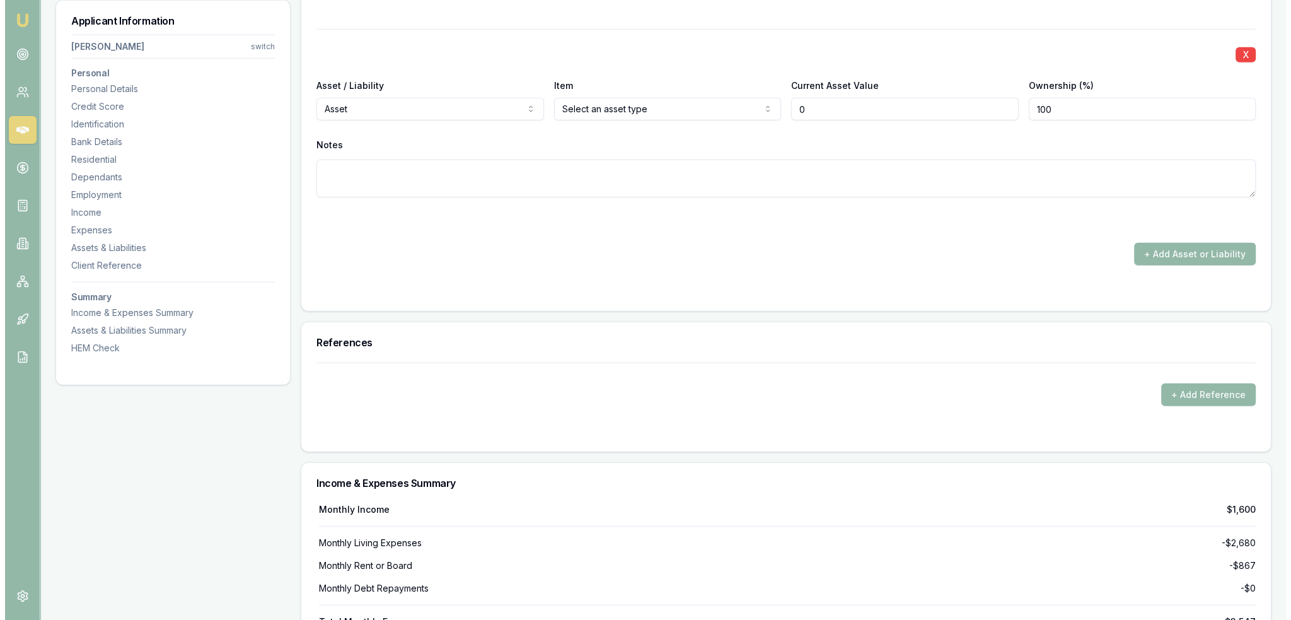
scroll to position [4465, 0]
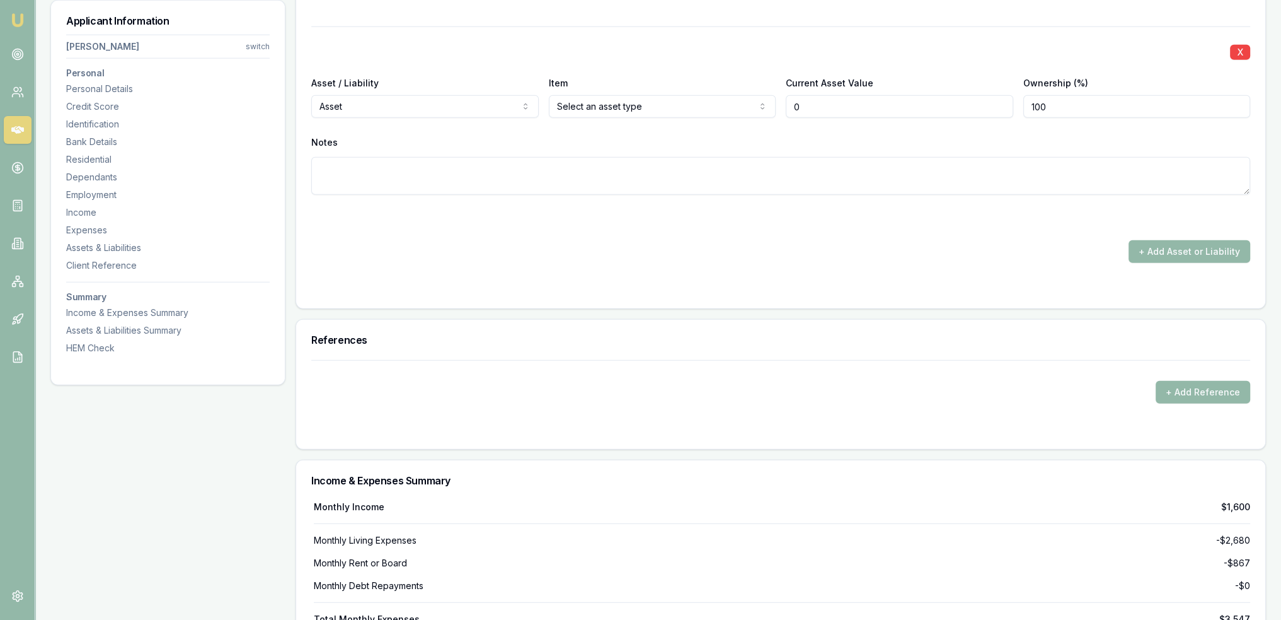
type input "$0"
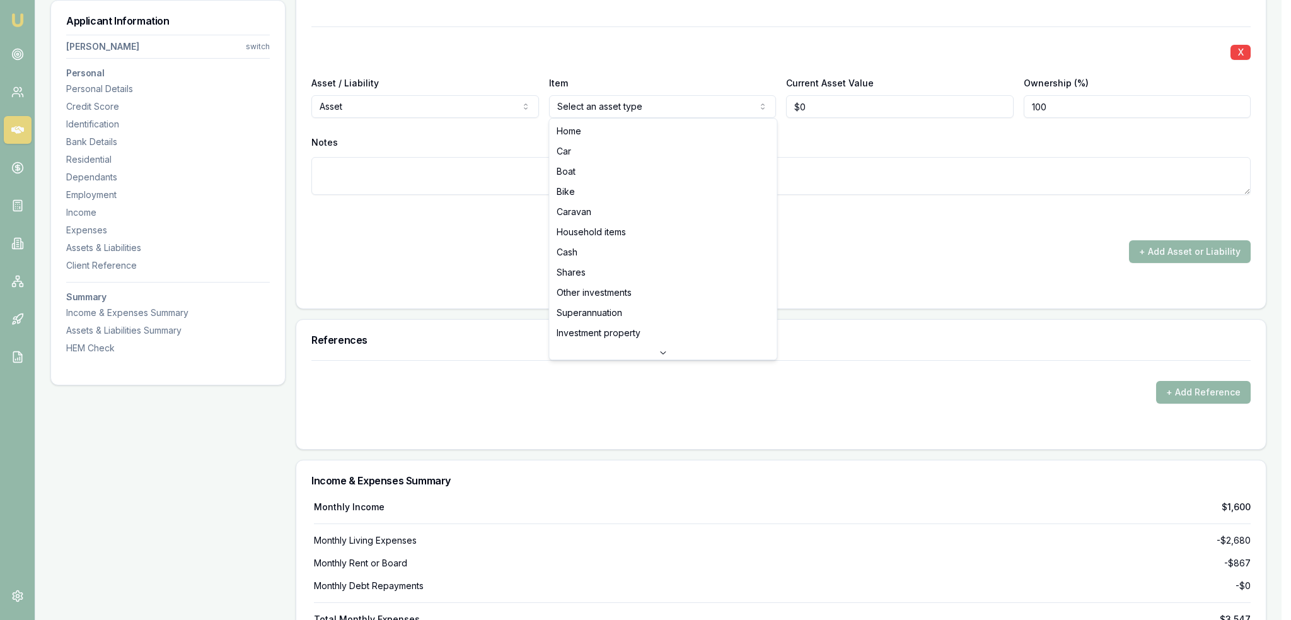
select select "CASH"
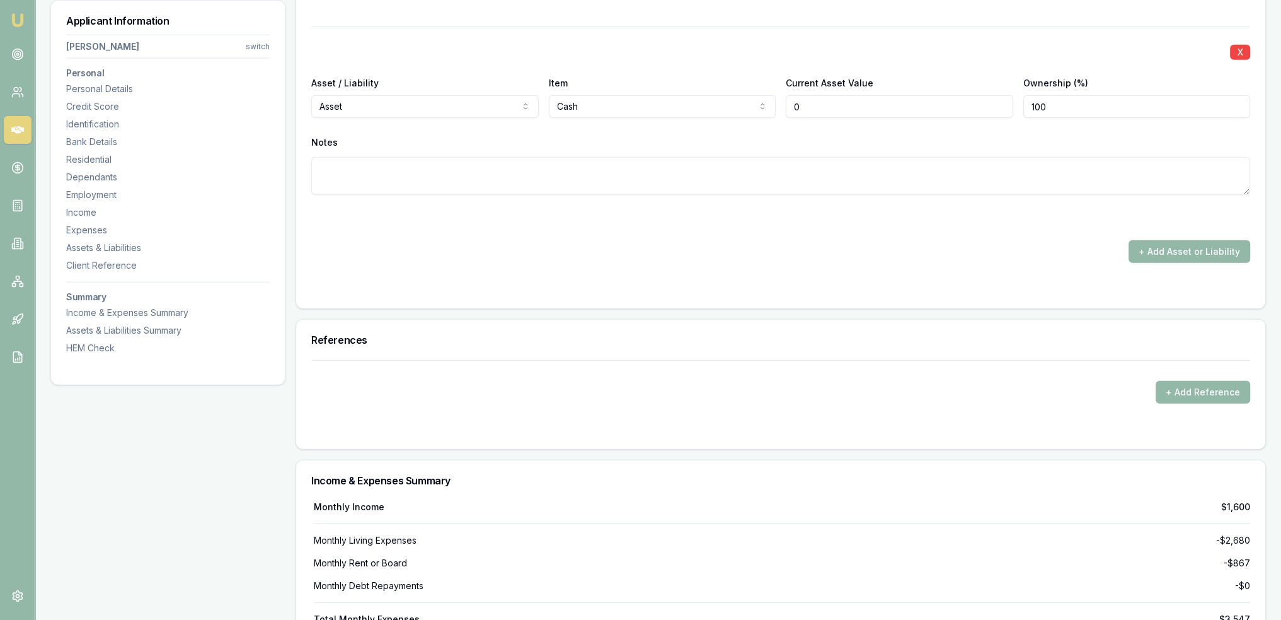
drag, startPoint x: 823, startPoint y: 103, endPoint x: 762, endPoint y: 103, distance: 60.5
click at [762, 103] on div "Asset / Liability Asset Asset Liability Item Cash Home Car Boat Bike Caravan Ho…" at bounding box center [780, 96] width 939 height 43
type input "$2,500"
click at [753, 157] on textarea at bounding box center [780, 176] width 939 height 38
type textarea "Commbank and IMB"
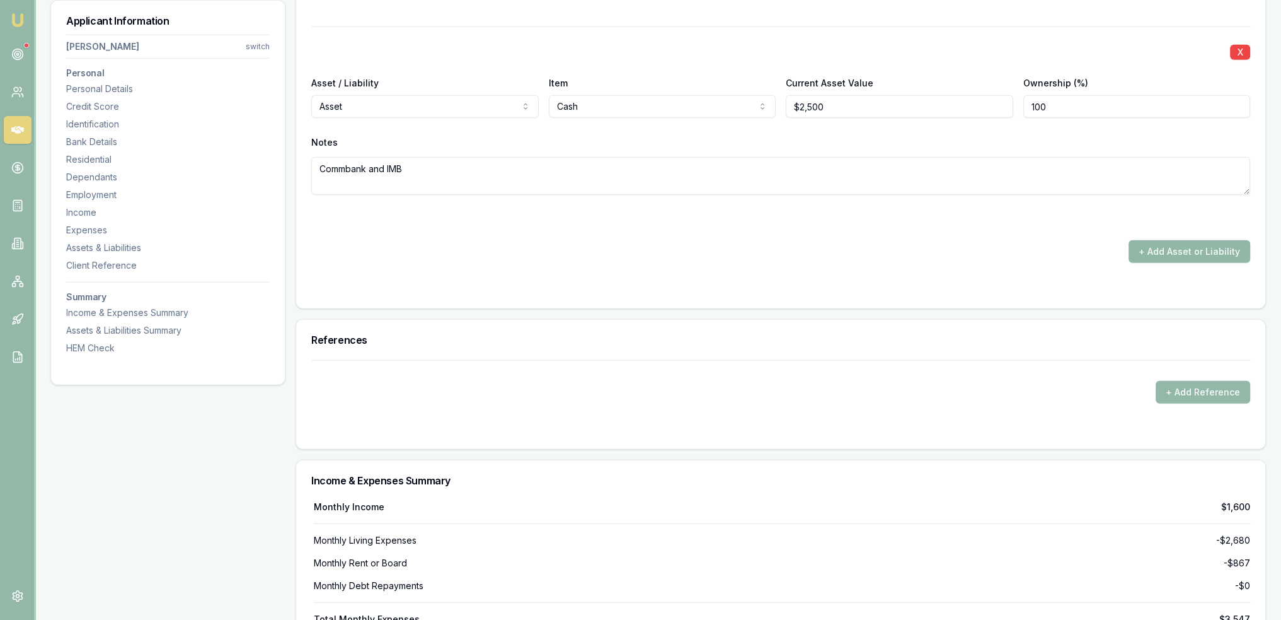
click at [1166, 250] on button "+ Add Asset or Liability" at bounding box center [1190, 251] width 122 height 23
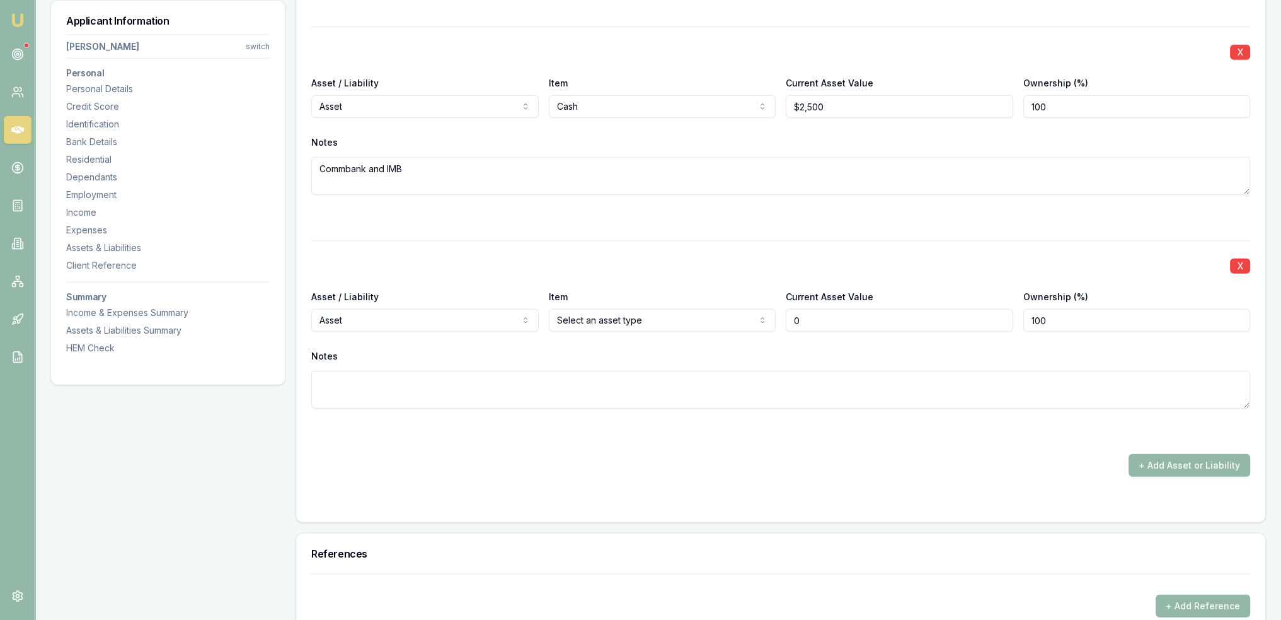
type input "$0"
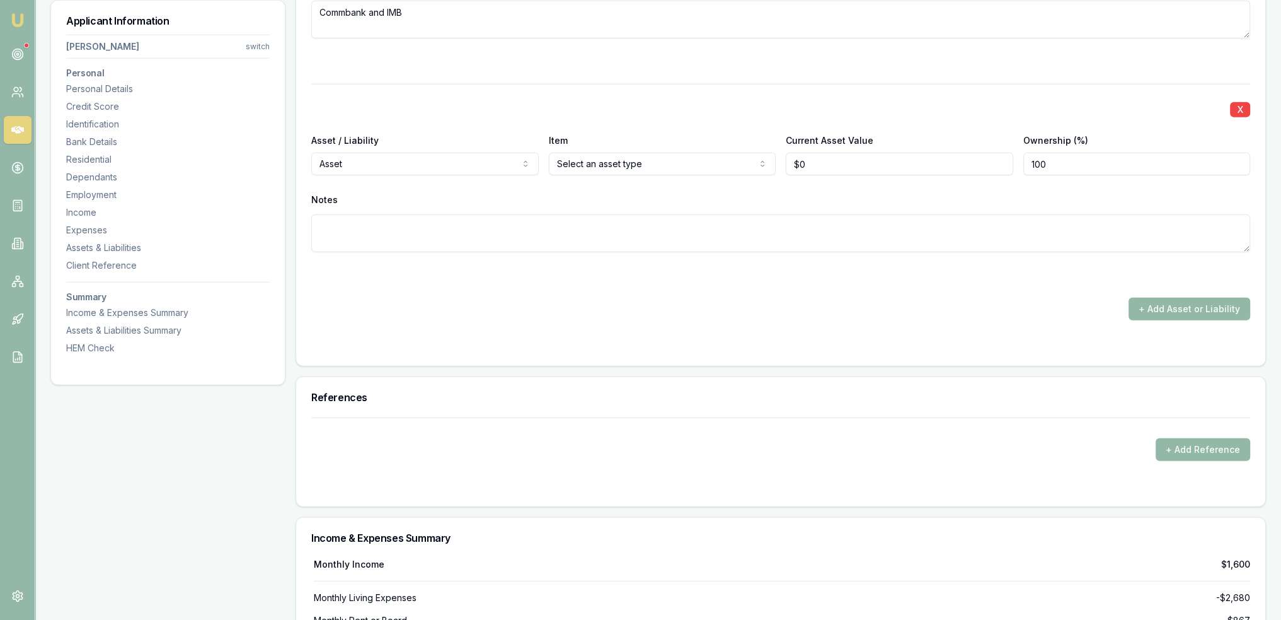
scroll to position [4674, 0]
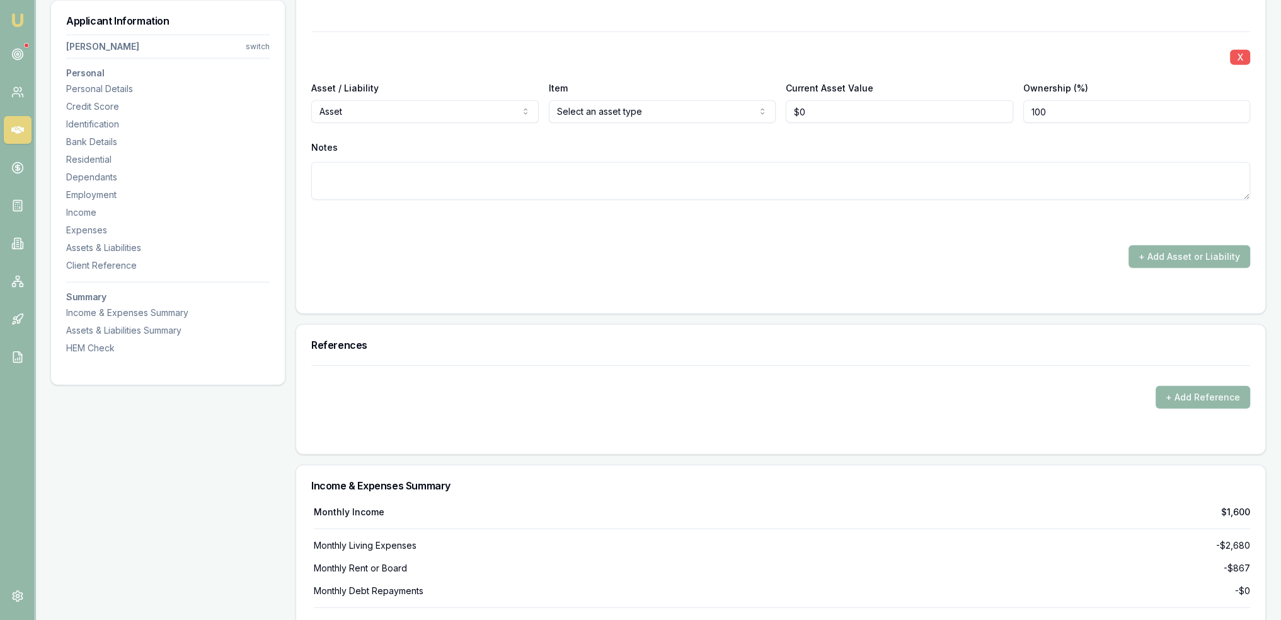
click at [1241, 55] on button "X" at bounding box center [1240, 57] width 20 height 15
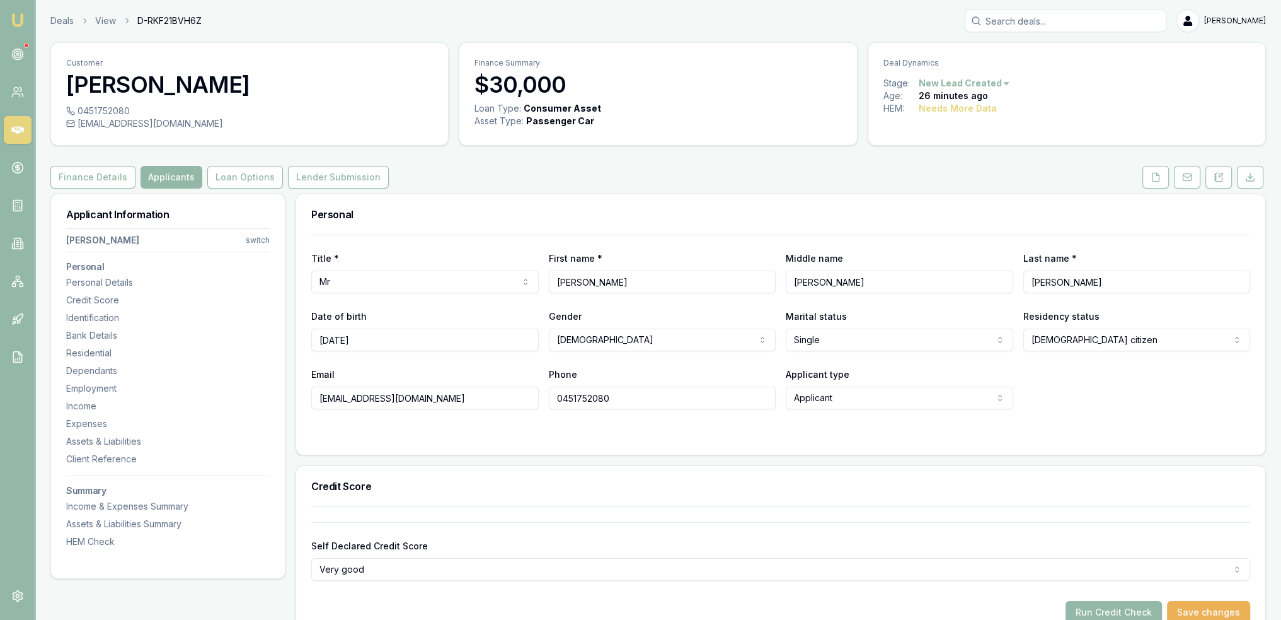
scroll to position [0, 0]
click at [1222, 170] on button at bounding box center [1219, 177] width 26 height 23
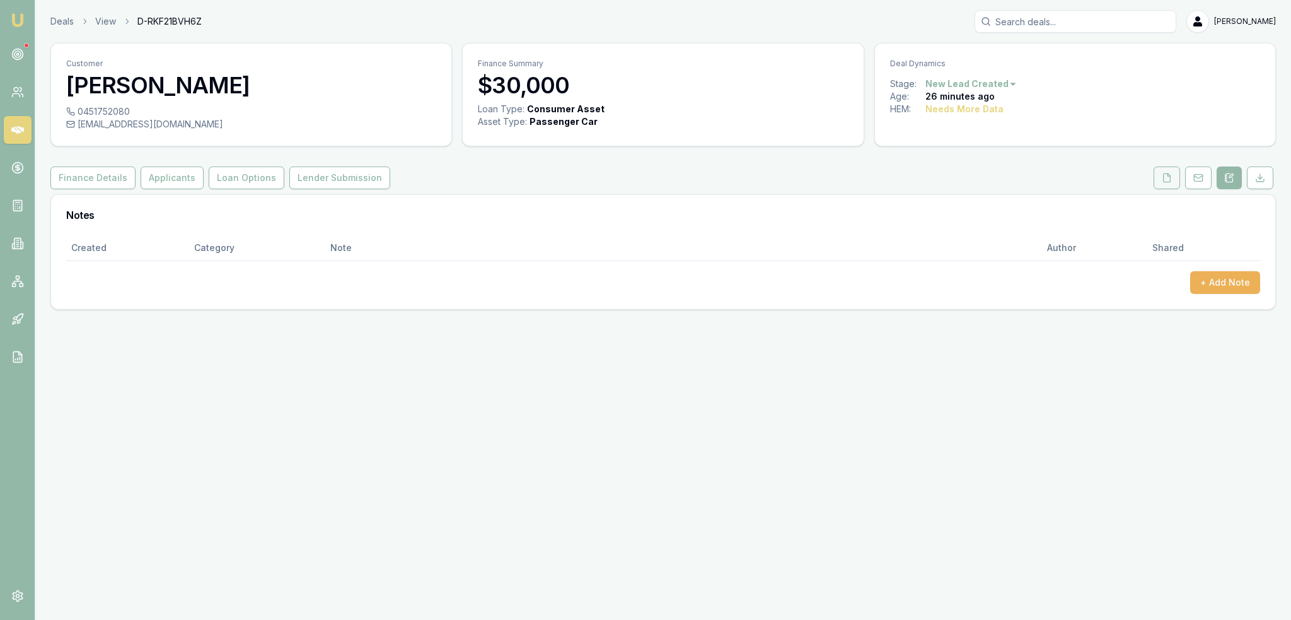
click at [1162, 173] on icon at bounding box center [1167, 178] width 10 height 10
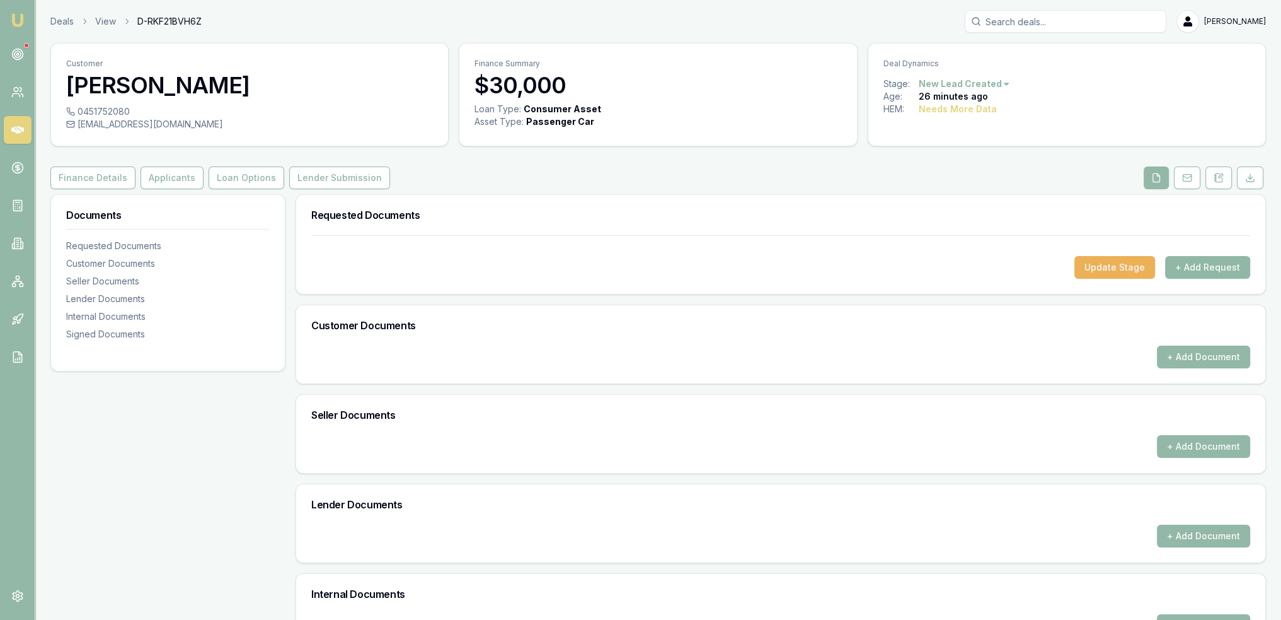
click at [1198, 274] on button "+ Add Request" at bounding box center [1207, 267] width 85 height 23
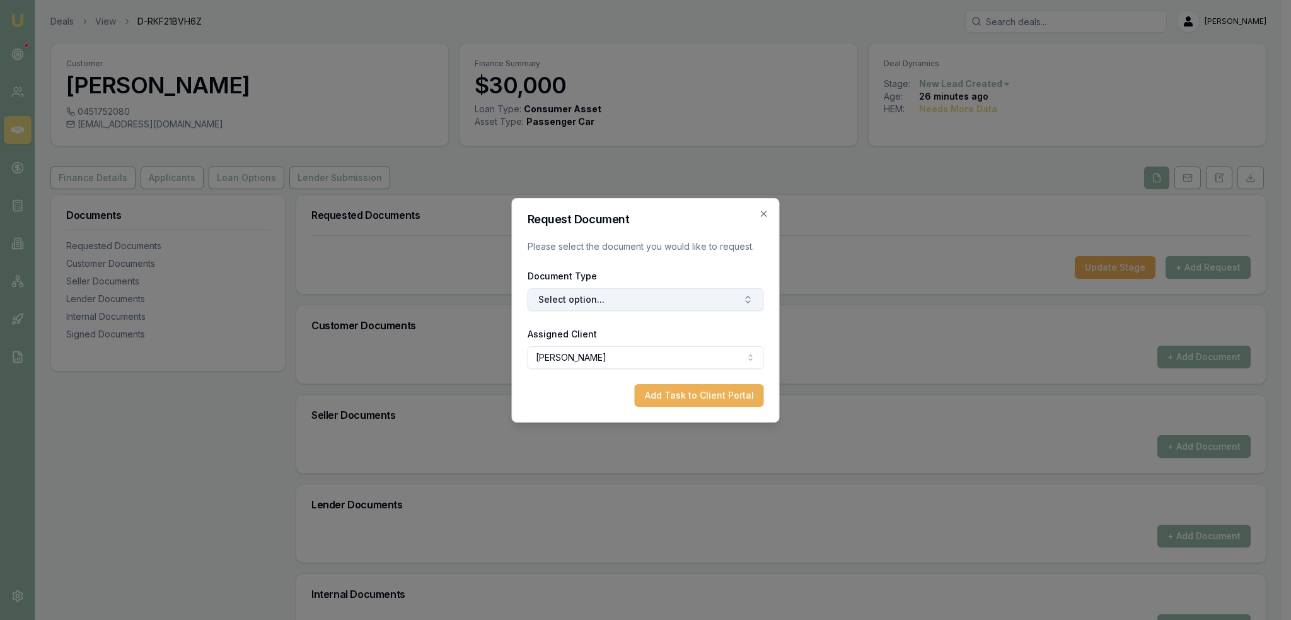
click at [596, 299] on button "Select option..." at bounding box center [646, 299] width 236 height 23
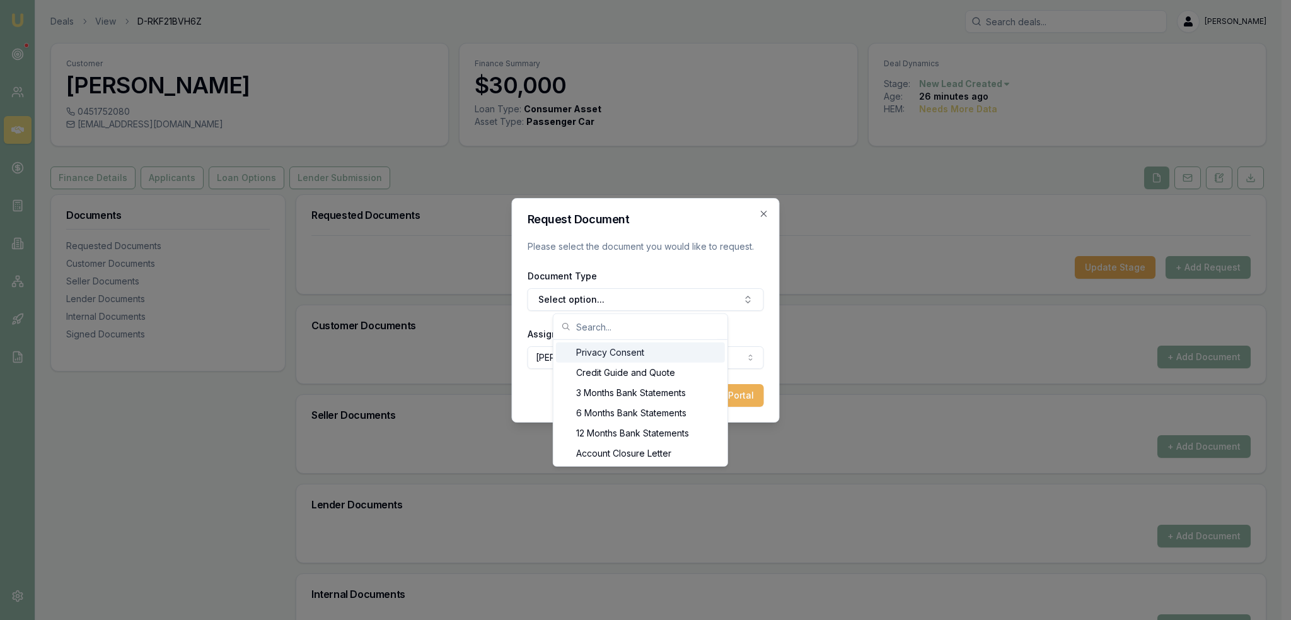
click at [601, 355] on div "Privacy Consent" at bounding box center [640, 352] width 169 height 20
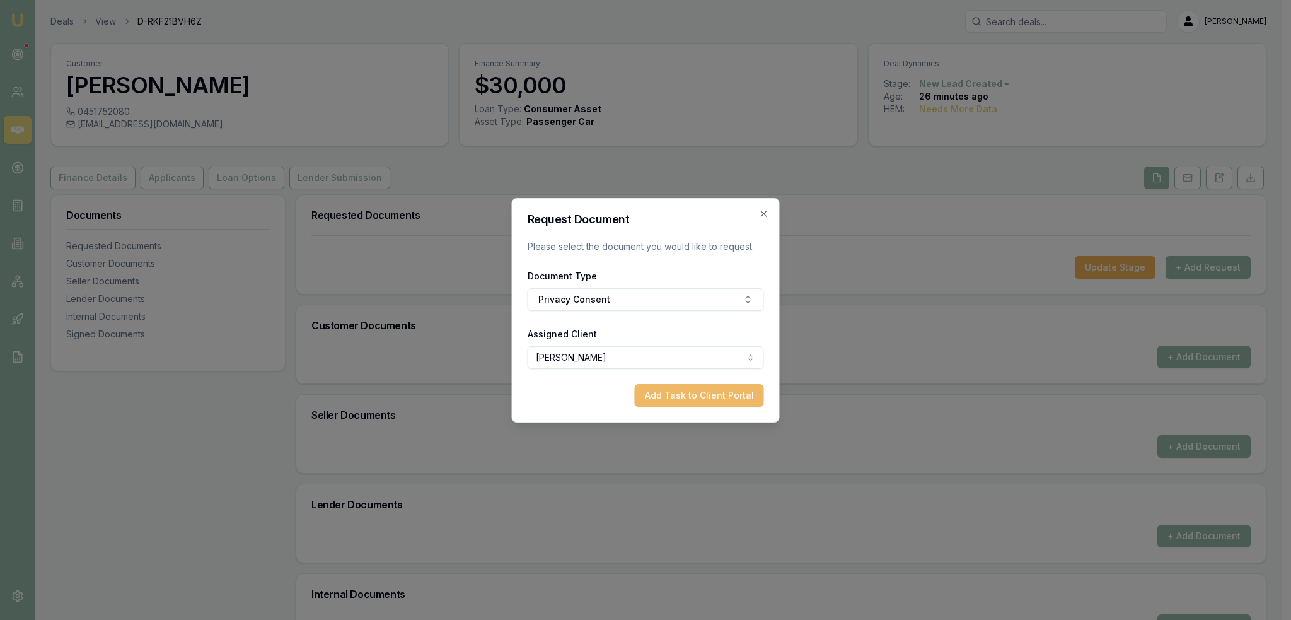
click at [706, 397] on button "Add Task to Client Portal" at bounding box center [699, 395] width 129 height 23
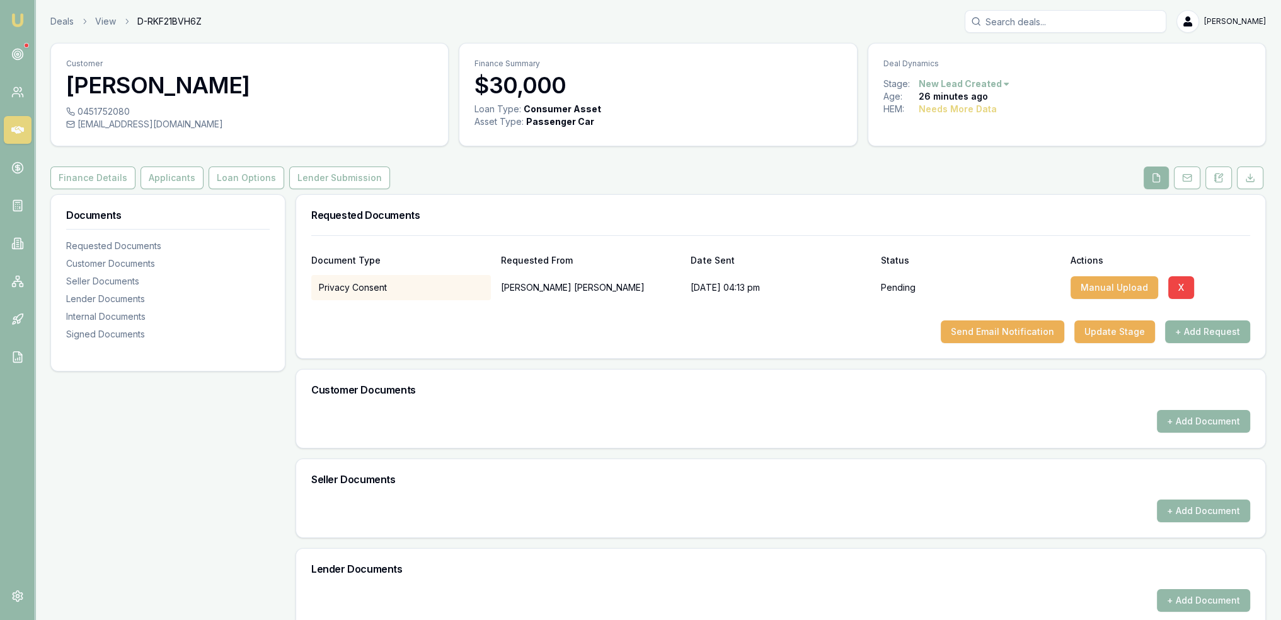
click at [1195, 328] on button "+ Add Request" at bounding box center [1207, 331] width 85 height 23
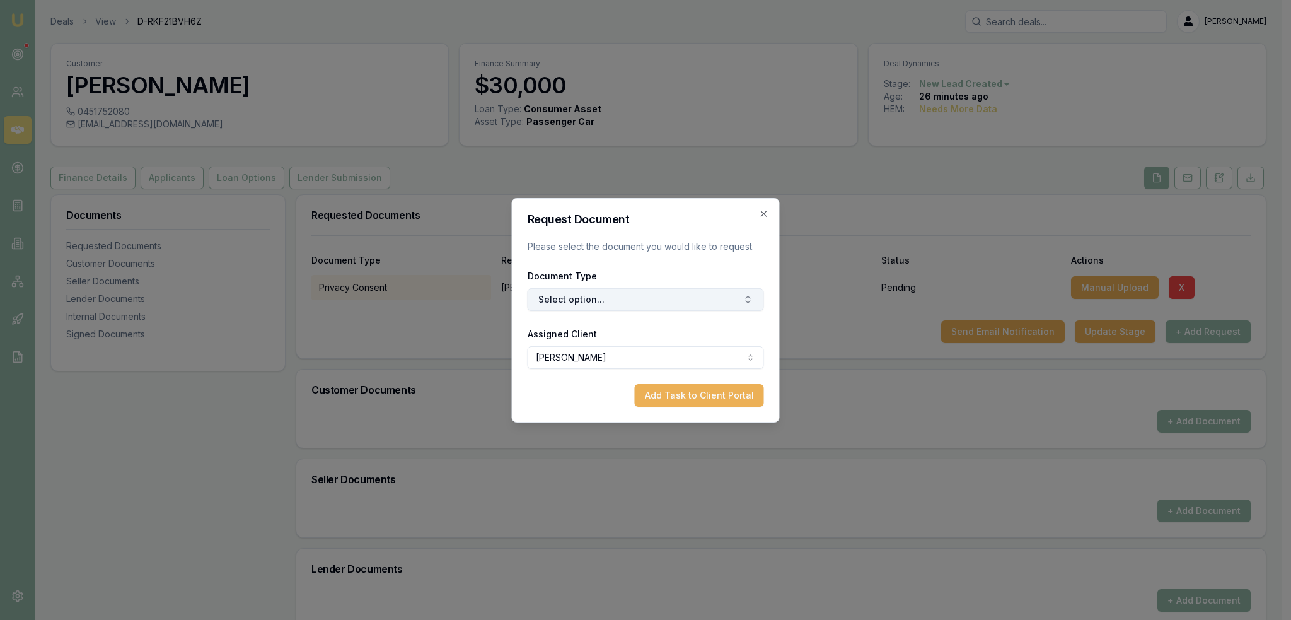
click at [570, 304] on button "Select option..." at bounding box center [646, 299] width 236 height 23
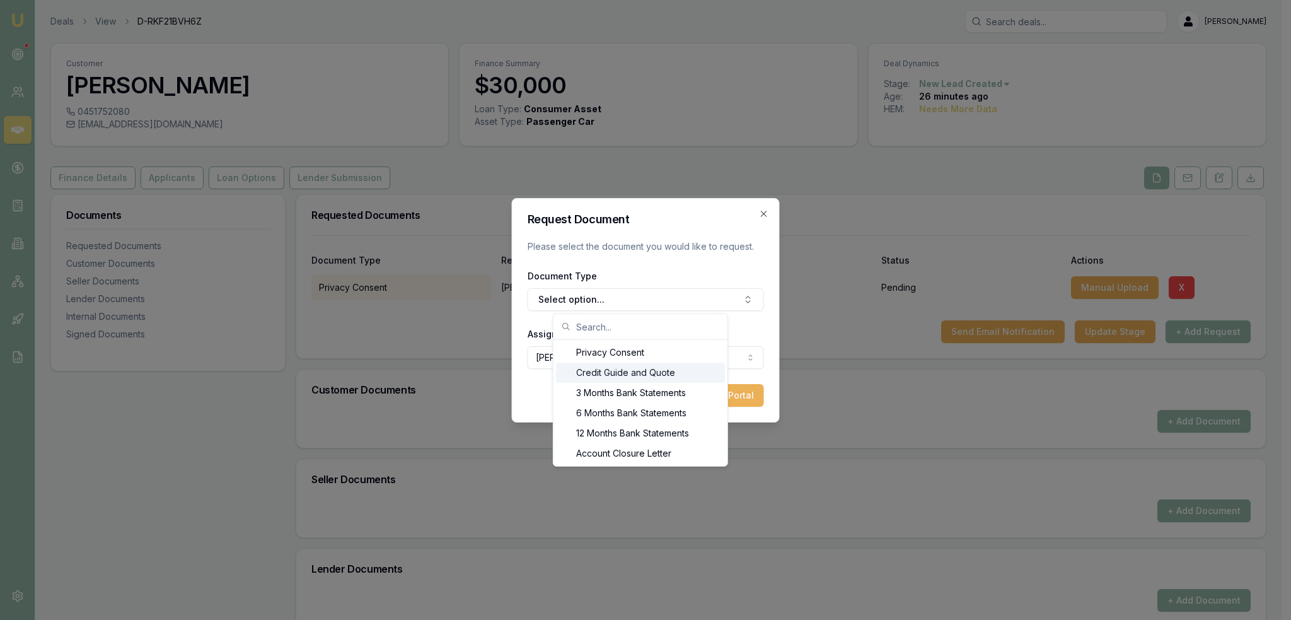
click at [587, 368] on div "Credit Guide and Quote" at bounding box center [640, 372] width 169 height 20
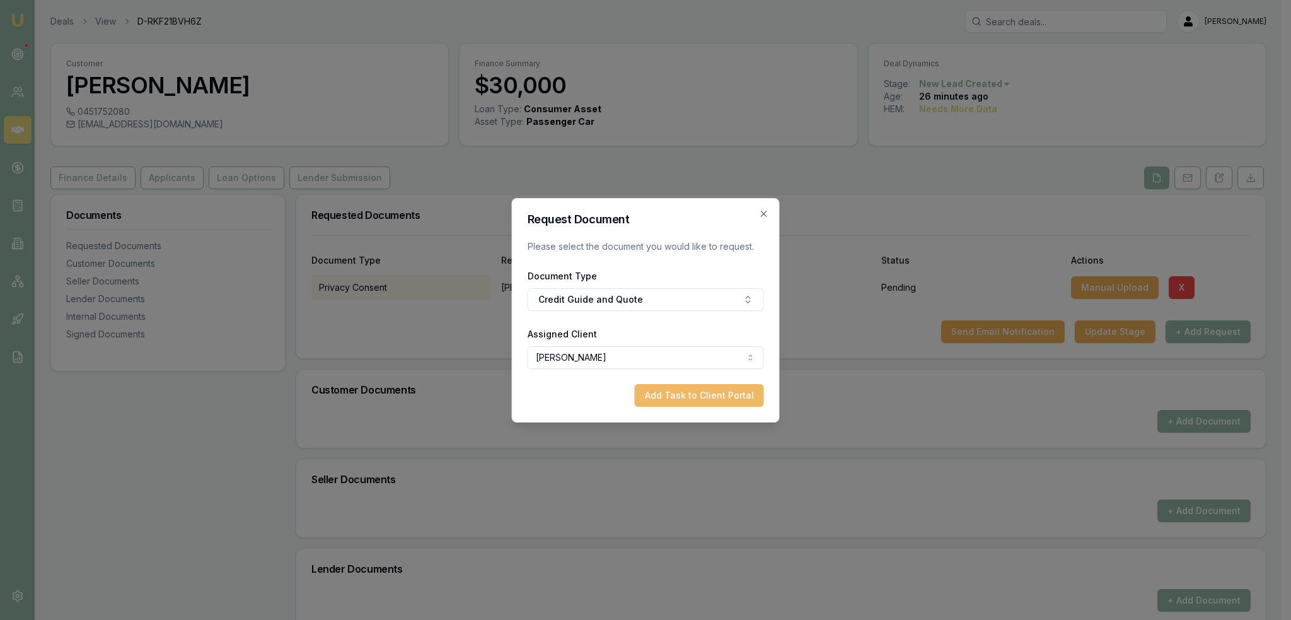
click at [714, 398] on button "Add Task to Client Portal" at bounding box center [699, 395] width 129 height 23
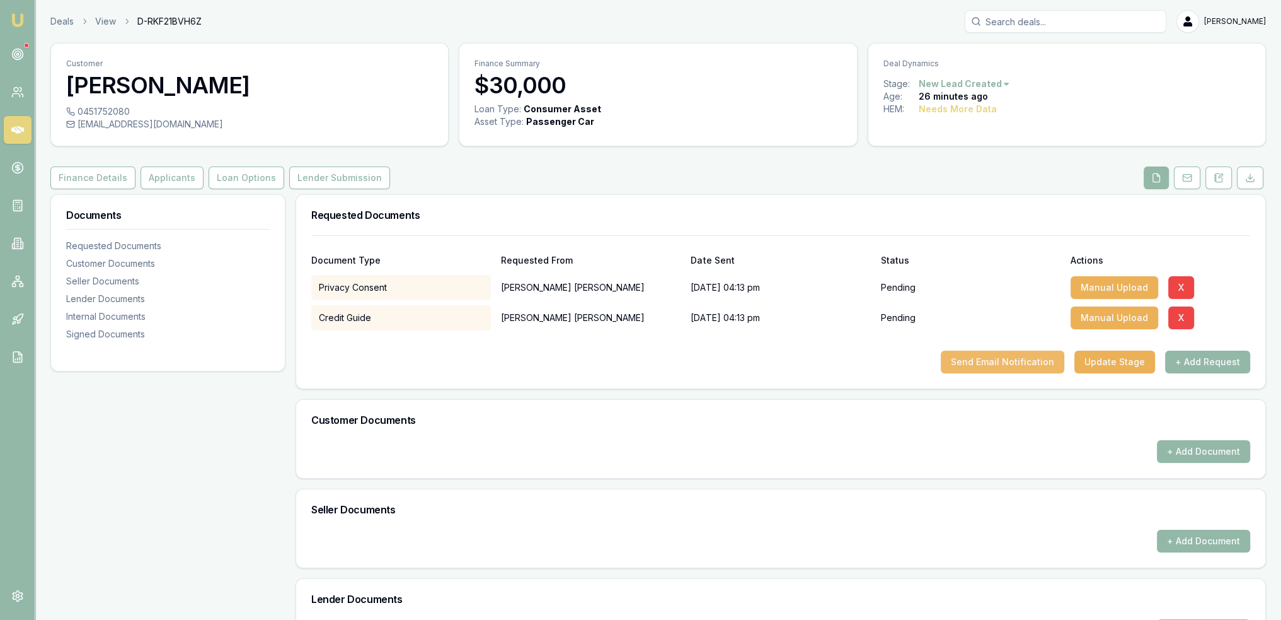
click at [1019, 364] on button "Send Email Notification" at bounding box center [1003, 361] width 124 height 23
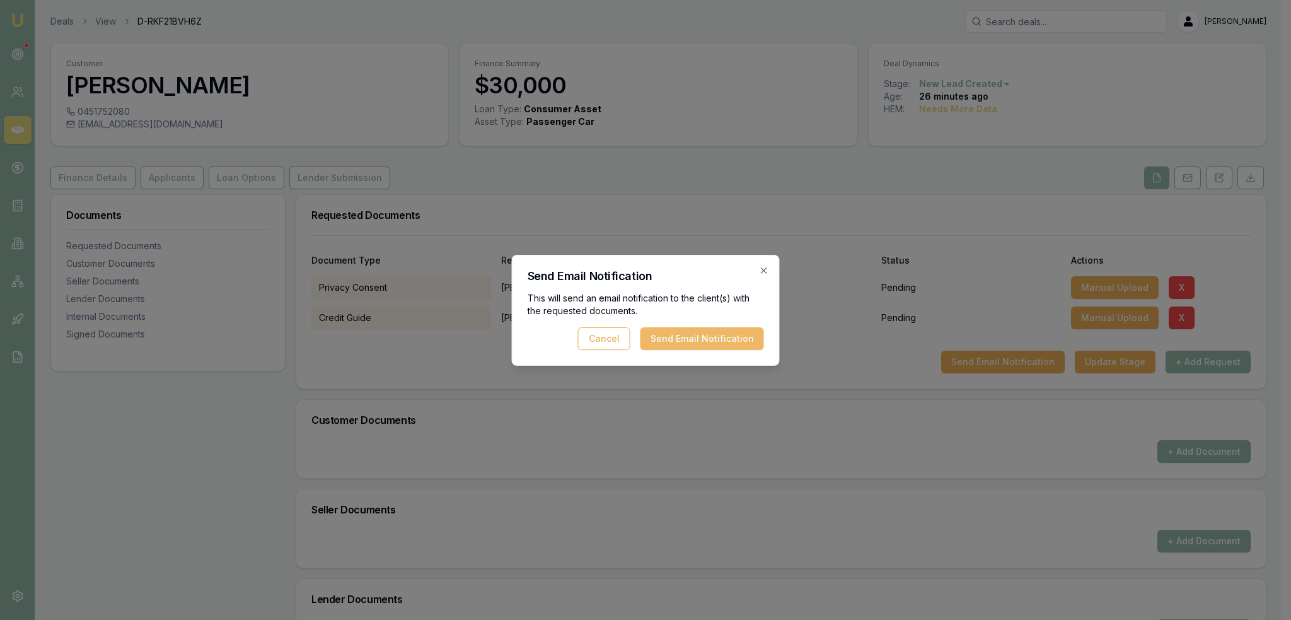
click at [706, 340] on button "Send Email Notification" at bounding box center [702, 338] width 124 height 23
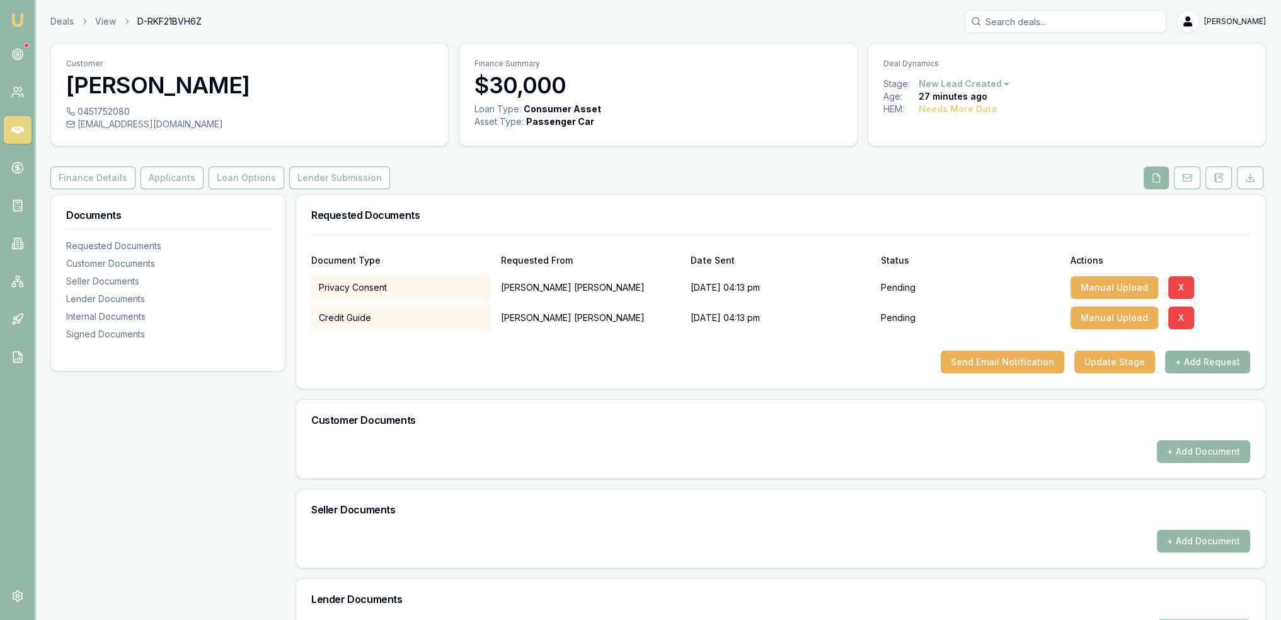
click at [1198, 362] on button "+ Add Request" at bounding box center [1207, 361] width 85 height 23
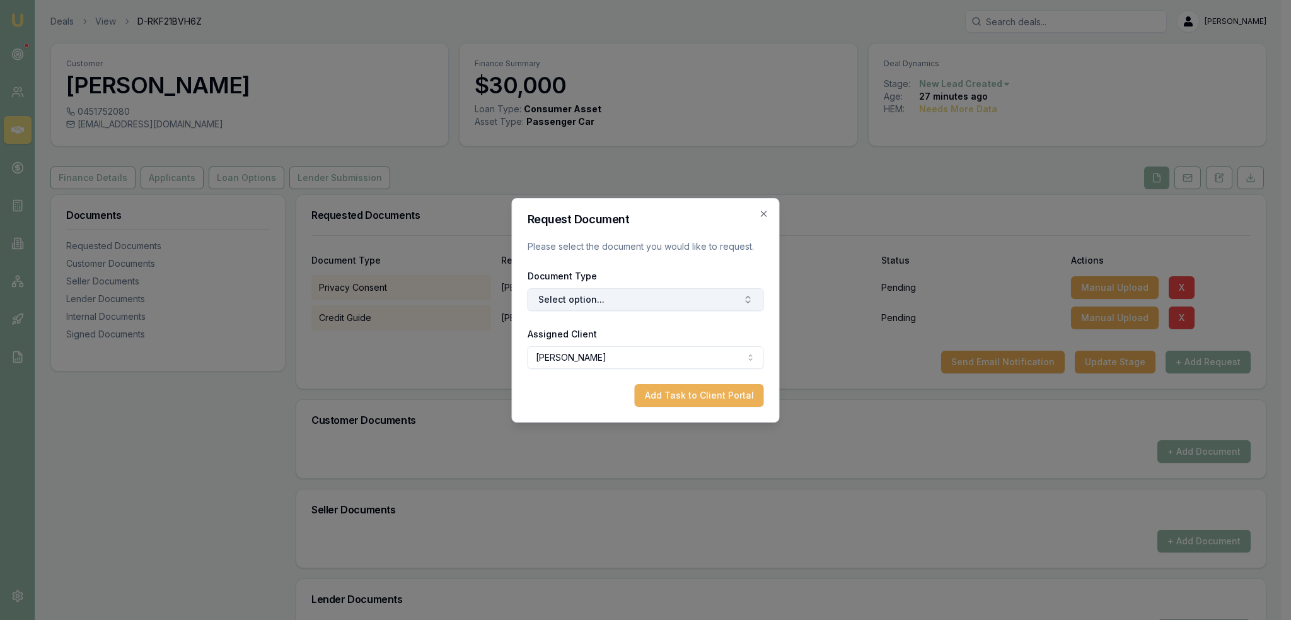
click at [601, 300] on button "Select option..." at bounding box center [646, 299] width 236 height 23
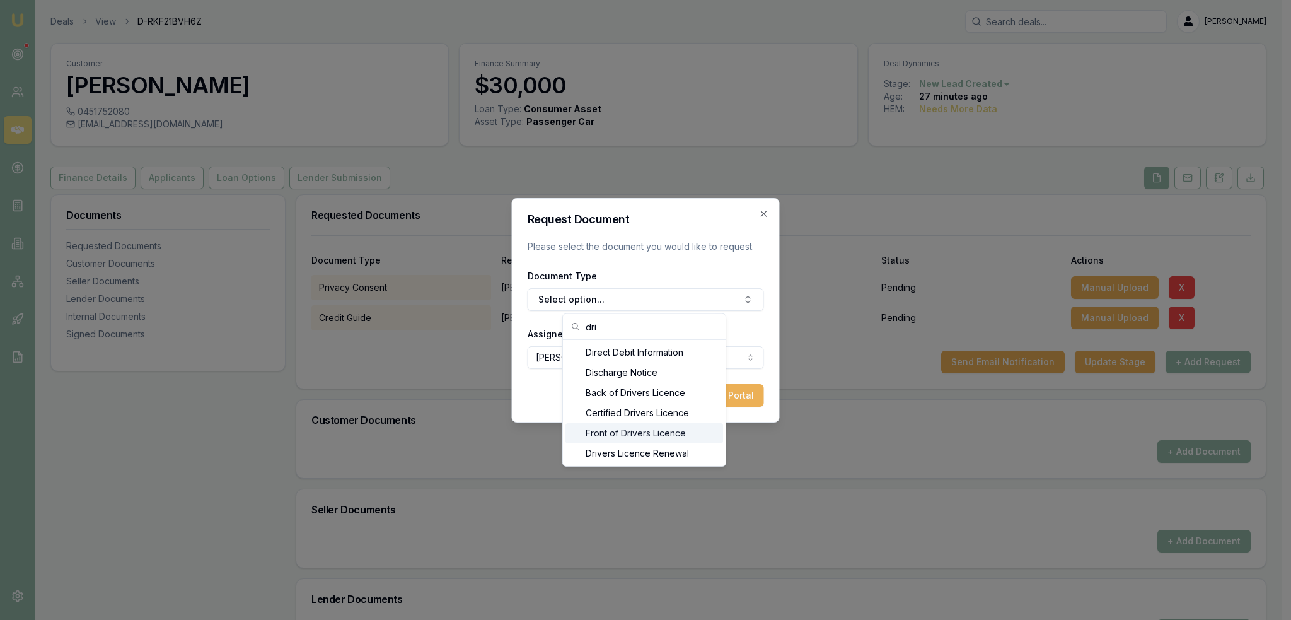
type input "dri"
click at [619, 429] on div "Front of Drivers Licence" at bounding box center [644, 433] width 158 height 20
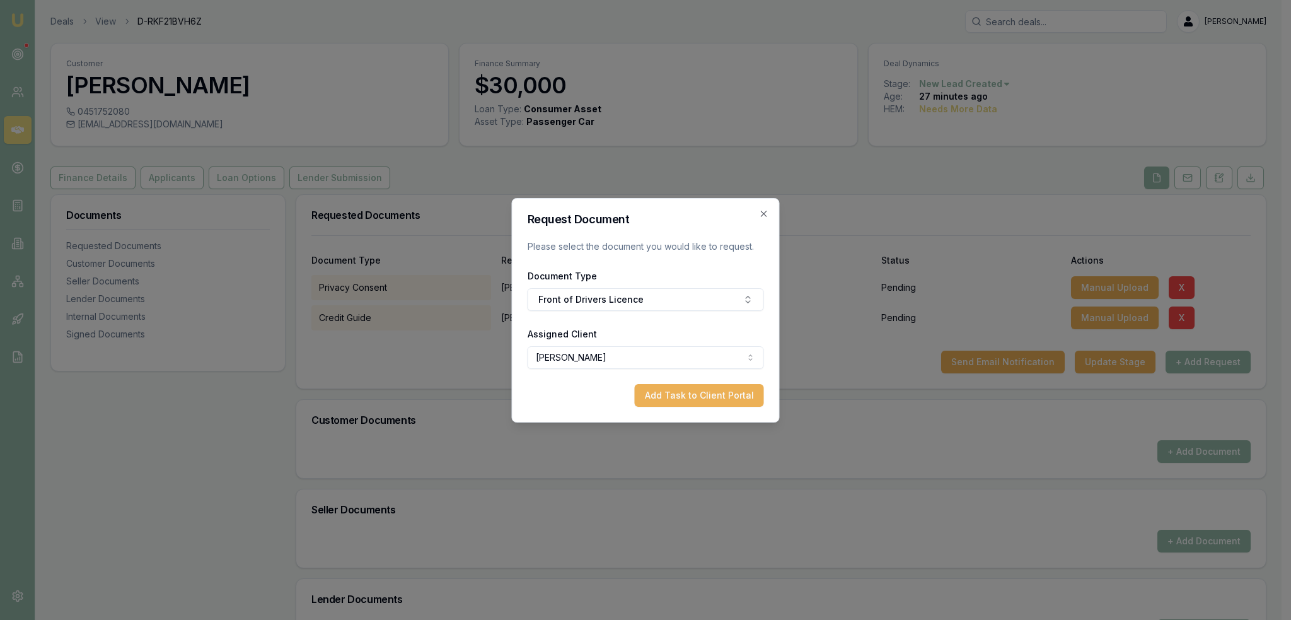
click at [673, 397] on button "Add Task to Client Portal" at bounding box center [699, 395] width 129 height 23
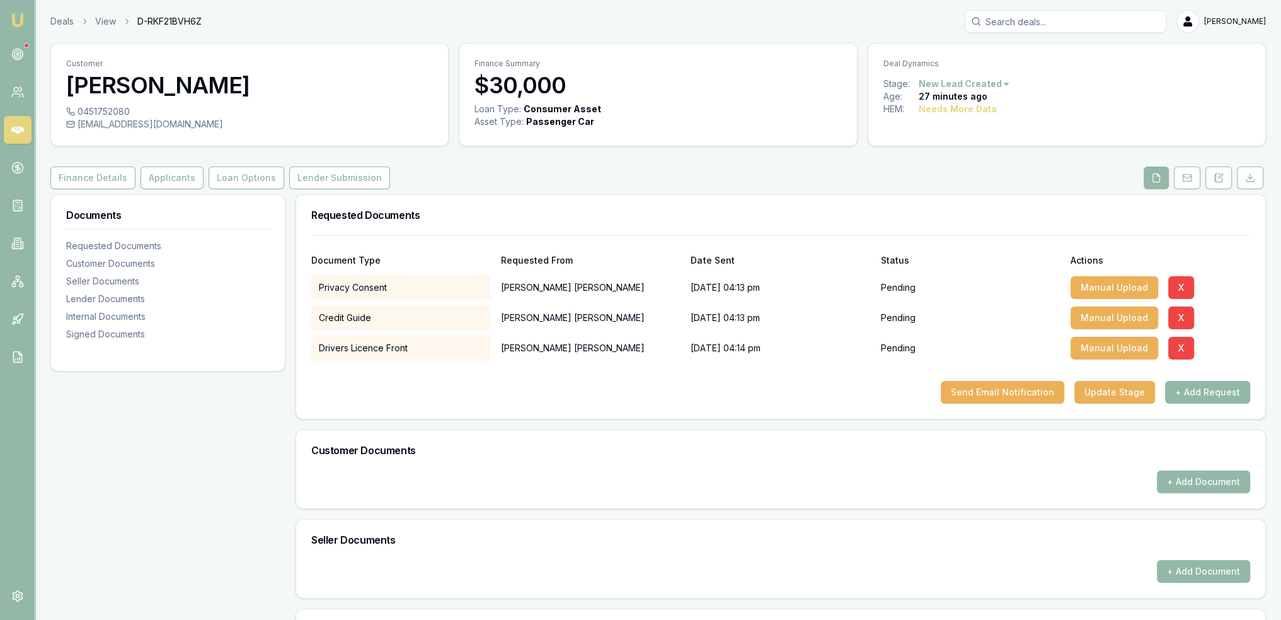
click at [1208, 391] on button "+ Add Request" at bounding box center [1207, 392] width 85 height 23
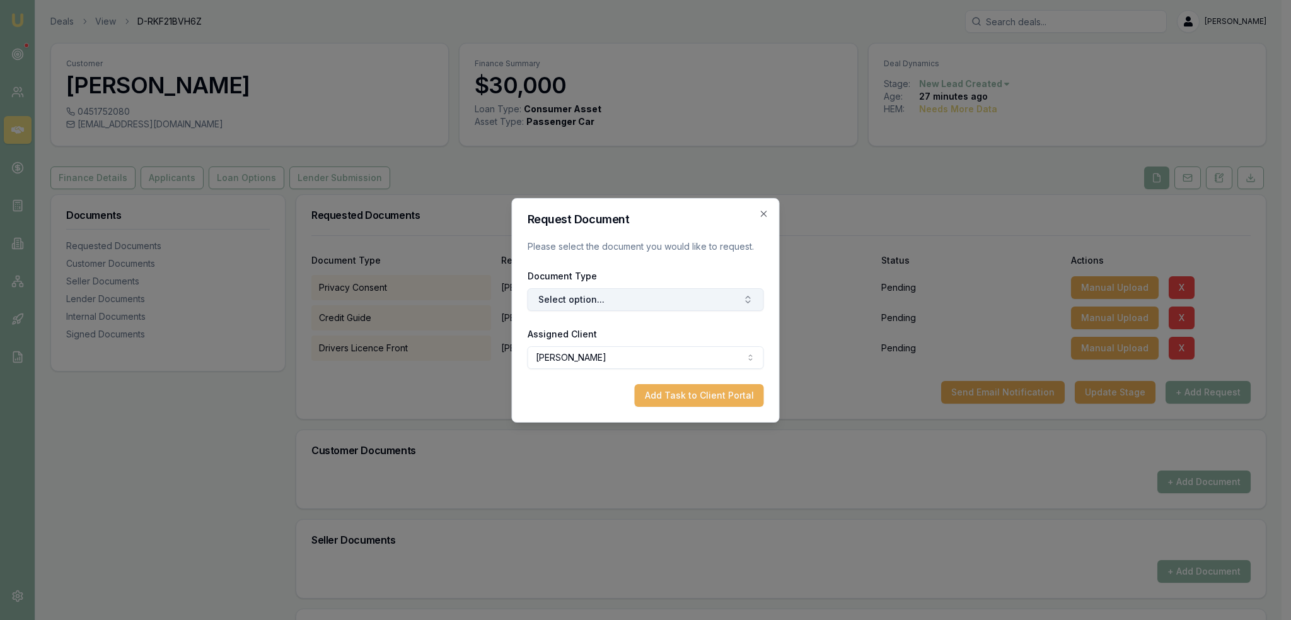
click at [582, 299] on button "Select option..." at bounding box center [646, 299] width 236 height 23
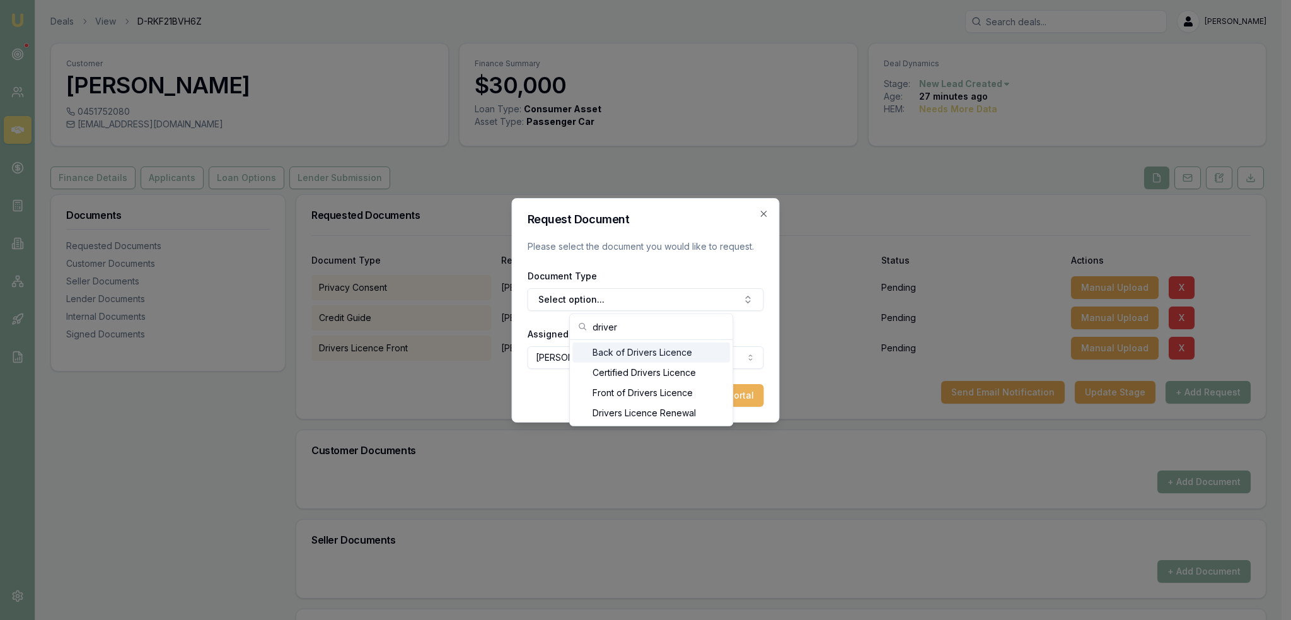
type input "driver"
click at [635, 353] on div "Back of Drivers Licence" at bounding box center [651, 352] width 158 height 20
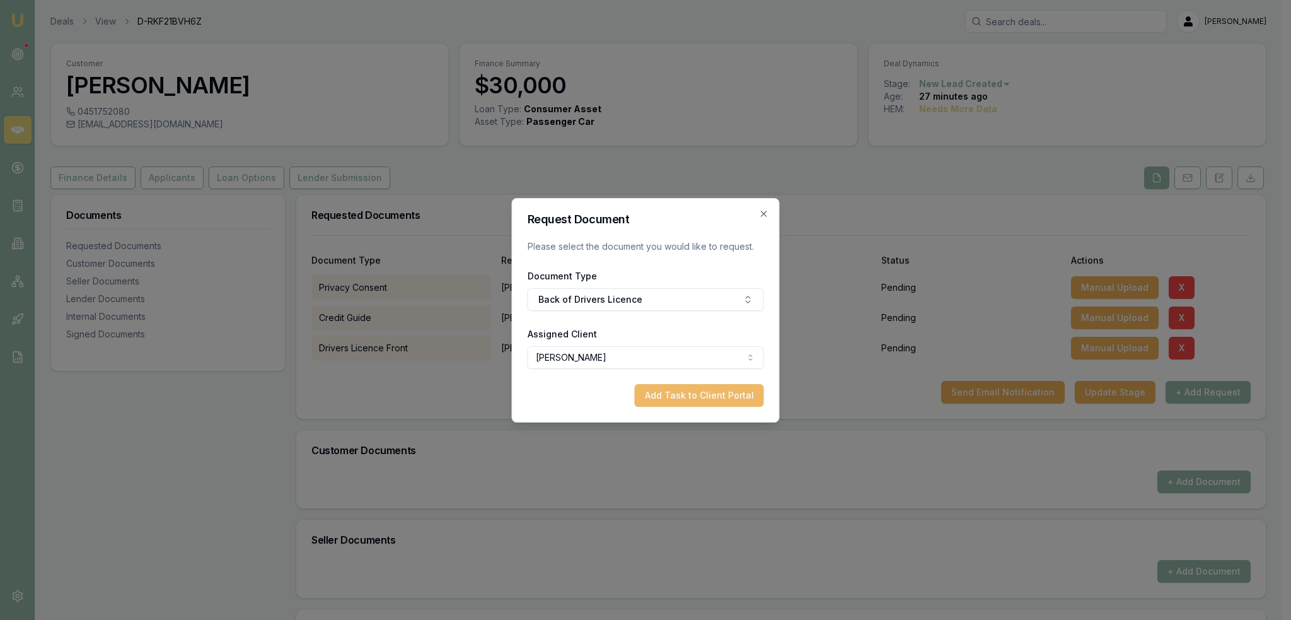
click at [693, 398] on button "Add Task to Client Portal" at bounding box center [699, 395] width 129 height 23
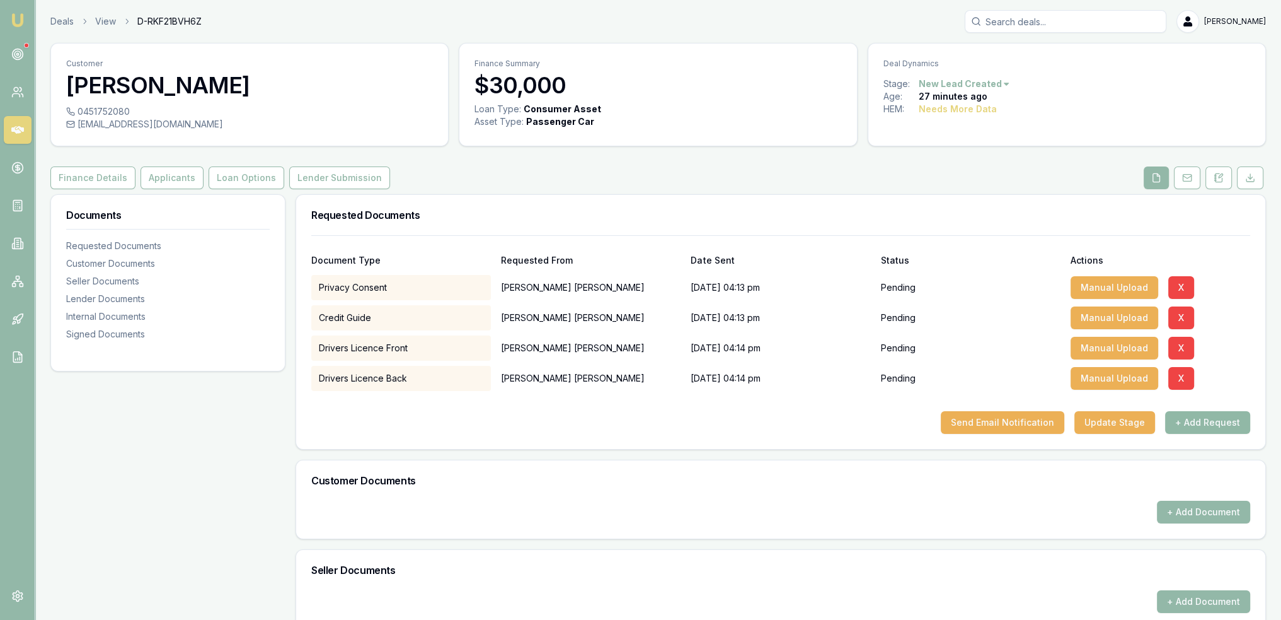
click at [1206, 416] on button "+ Add Request" at bounding box center [1207, 422] width 85 height 23
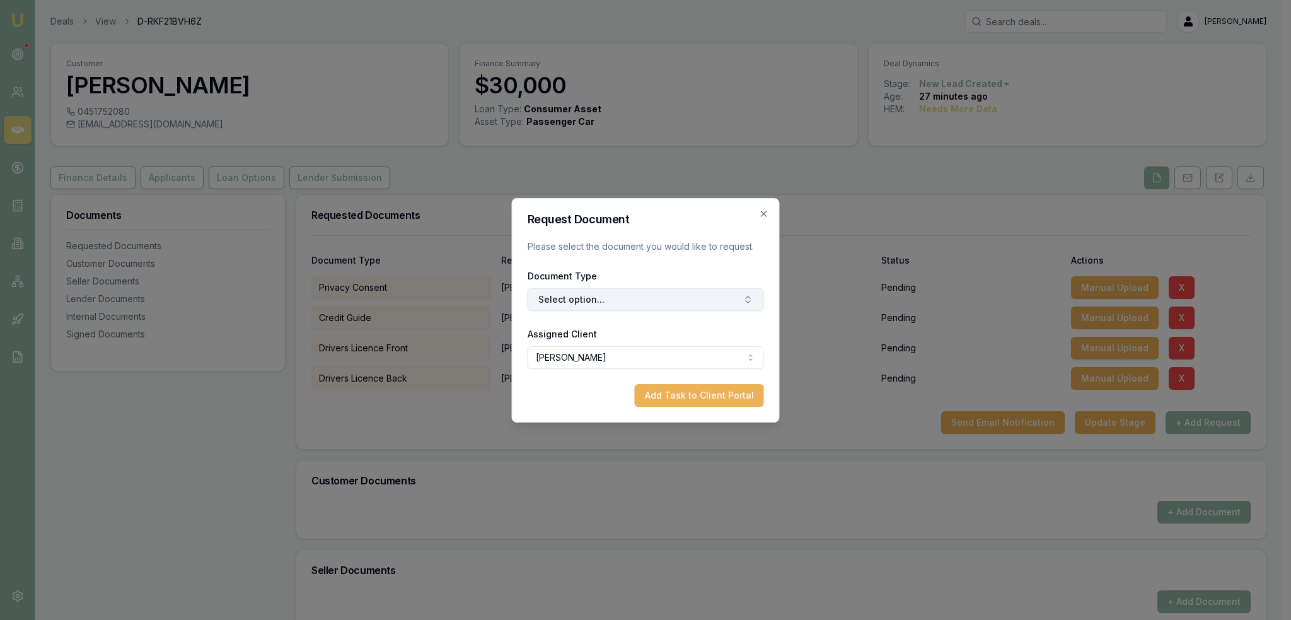
click at [616, 294] on button "Select option..." at bounding box center [646, 299] width 236 height 23
type input "media"
click at [630, 355] on div "Medicare Card" at bounding box center [651, 352] width 158 height 20
click at [695, 398] on button "Add Task to Client Portal" at bounding box center [699, 395] width 129 height 23
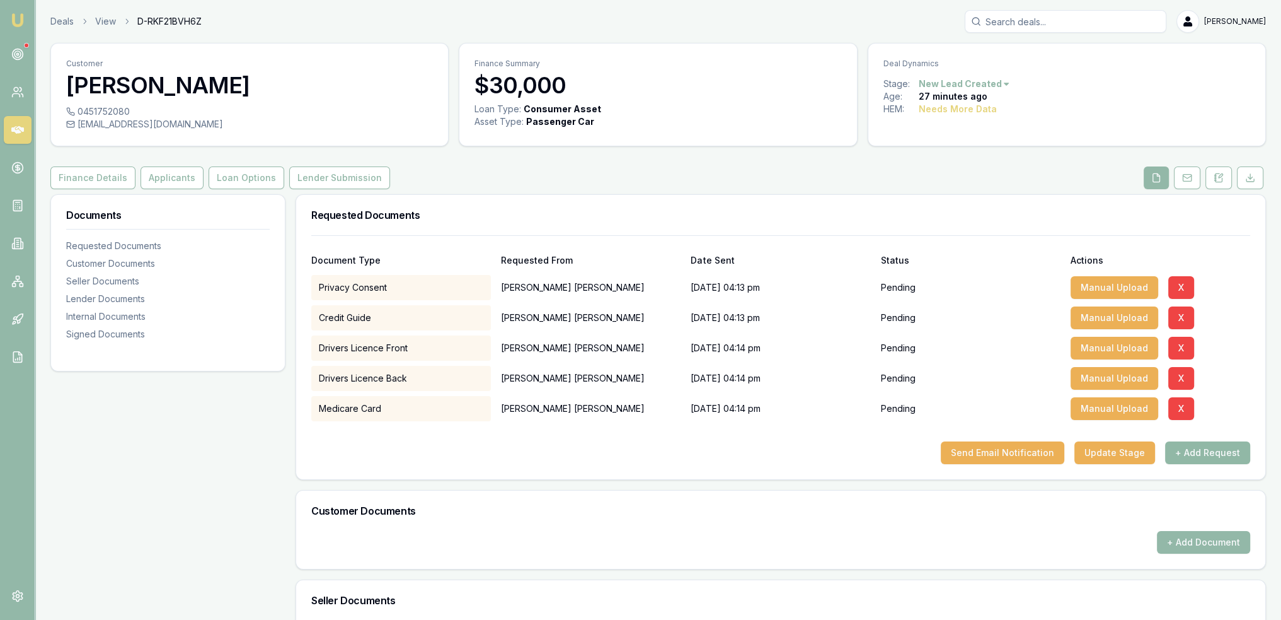
click at [1183, 453] on button "+ Add Request" at bounding box center [1207, 452] width 85 height 23
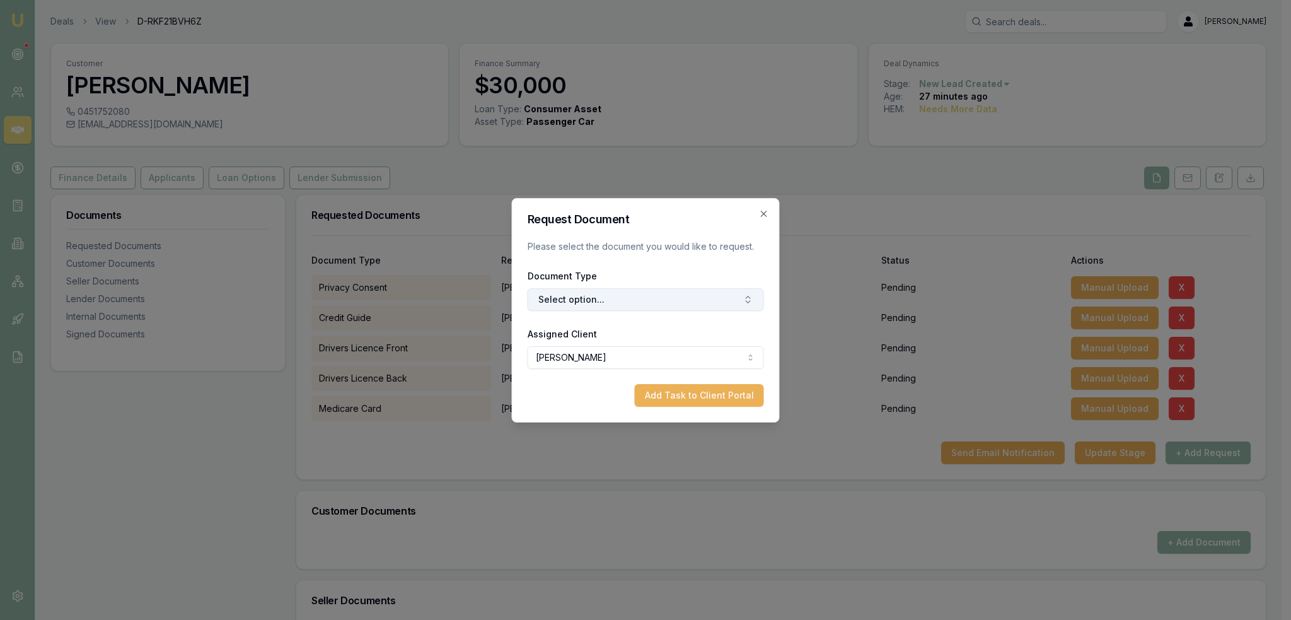
click at [622, 297] on button "Select option..." at bounding box center [646, 299] width 236 height 23
type input "selfie"
click at [629, 349] on div "Selfie with Licence" at bounding box center [651, 352] width 158 height 20
click at [710, 397] on button "Add Task to Client Portal" at bounding box center [699, 395] width 129 height 23
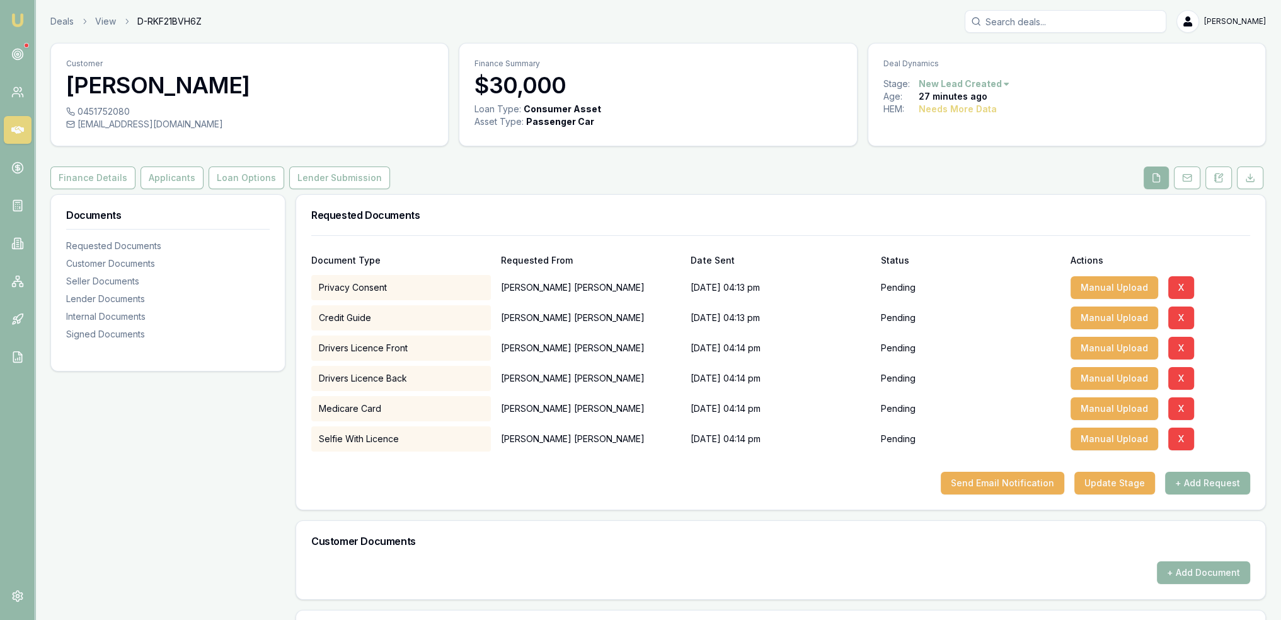
click at [1204, 486] on button "+ Add Request" at bounding box center [1207, 482] width 85 height 23
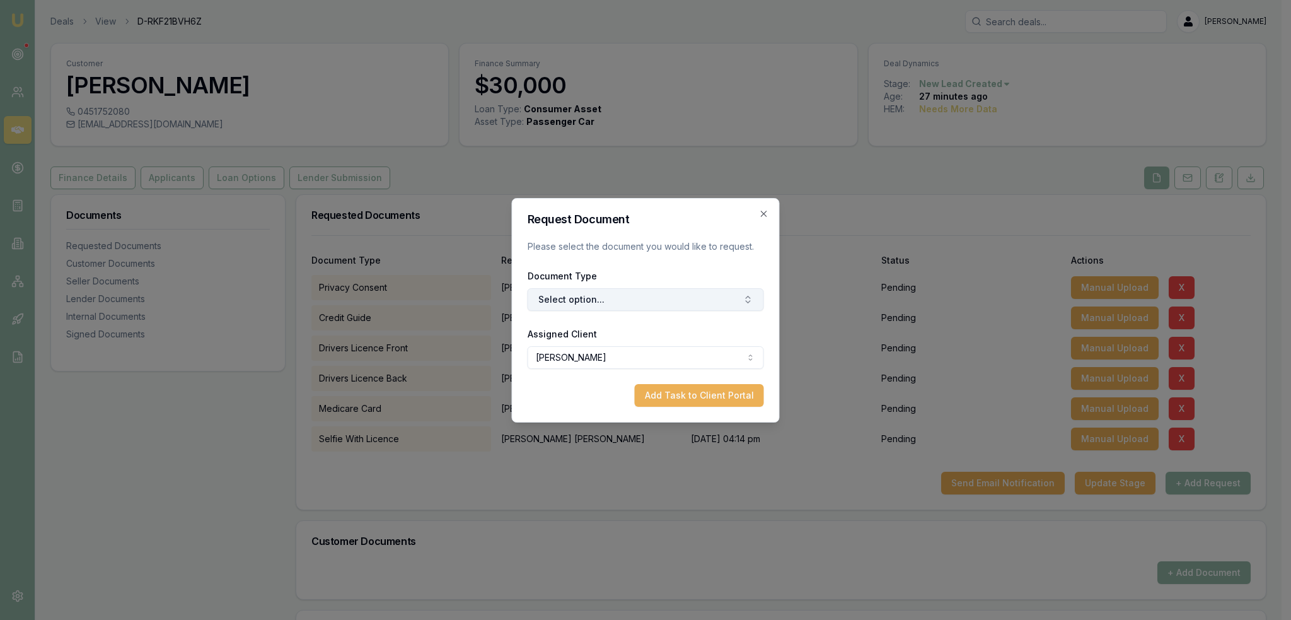
click at [633, 289] on button "Select option..." at bounding box center [646, 299] width 236 height 23
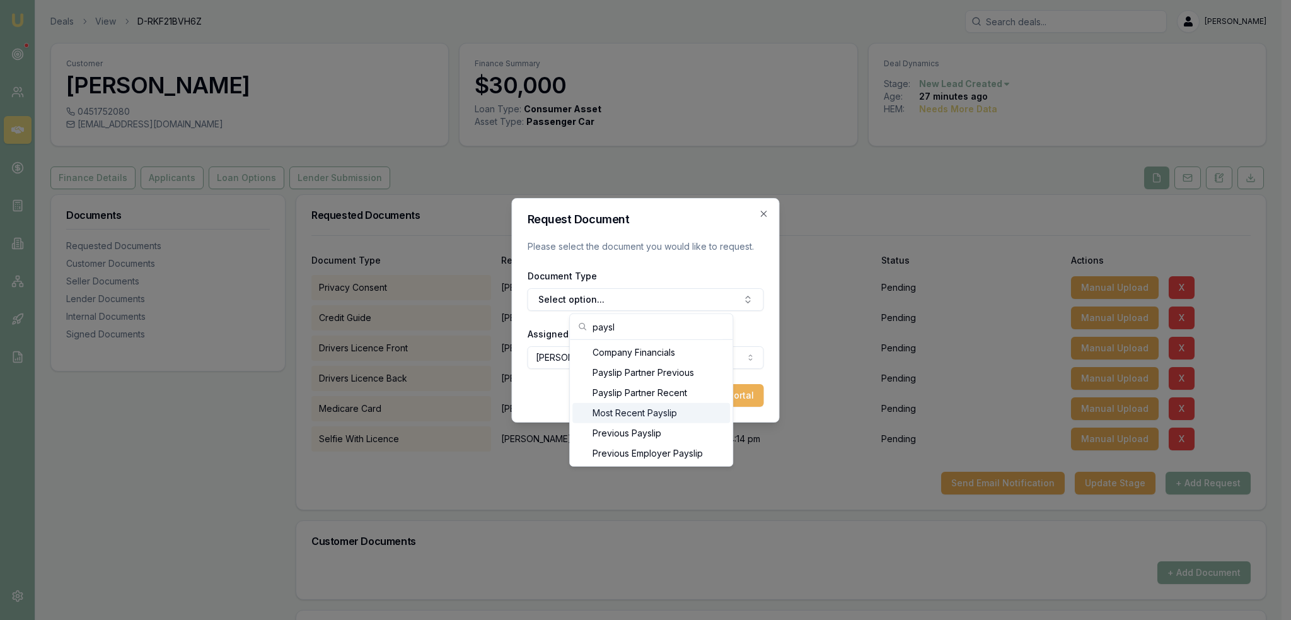
type input "paysl"
click at [634, 421] on div "Most Recent Payslip" at bounding box center [651, 413] width 158 height 20
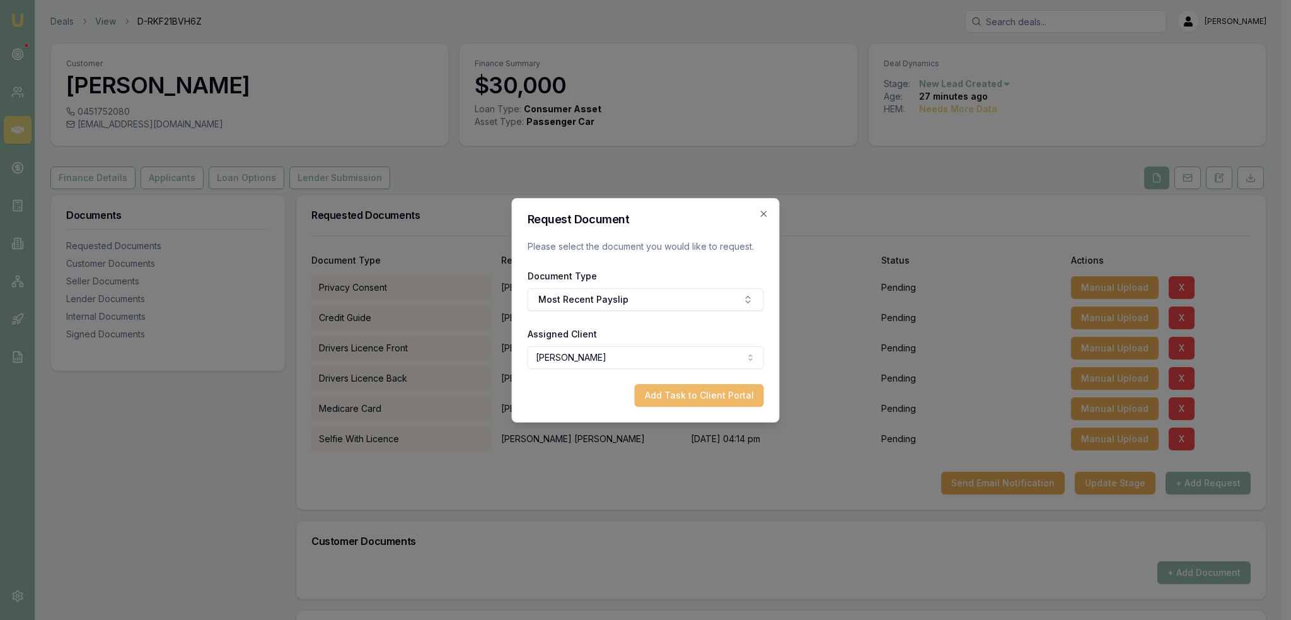
click at [662, 399] on button "Add Task to Client Portal" at bounding box center [699, 395] width 129 height 23
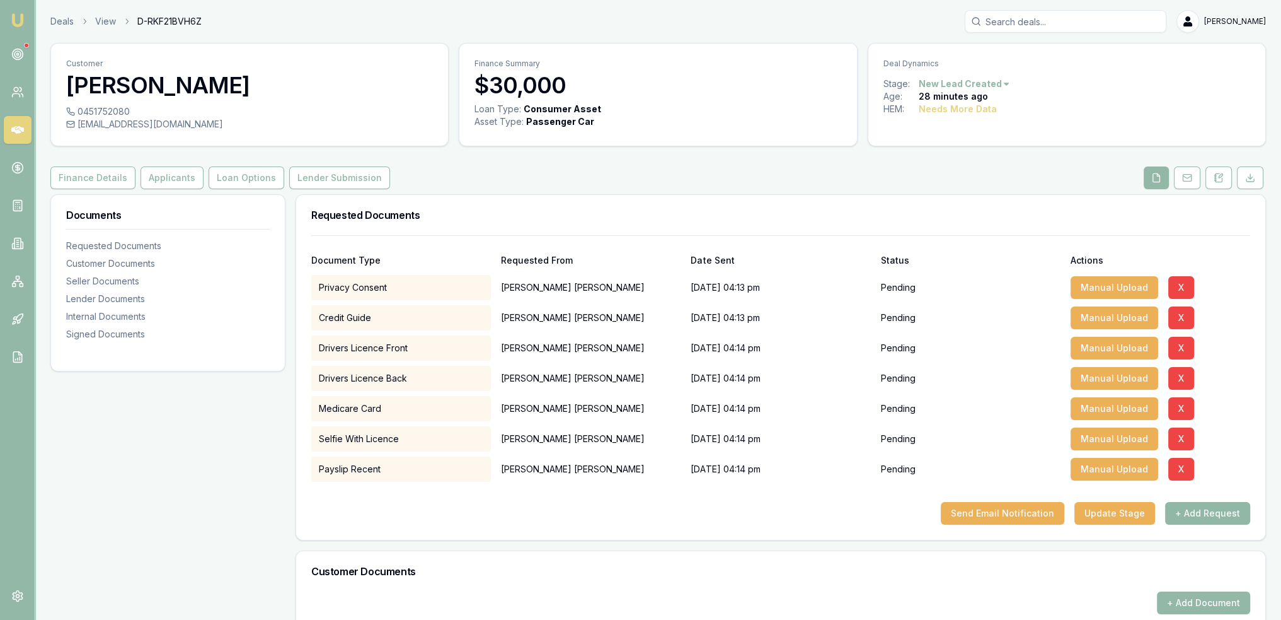
click at [1206, 509] on button "+ Add Request" at bounding box center [1207, 513] width 85 height 23
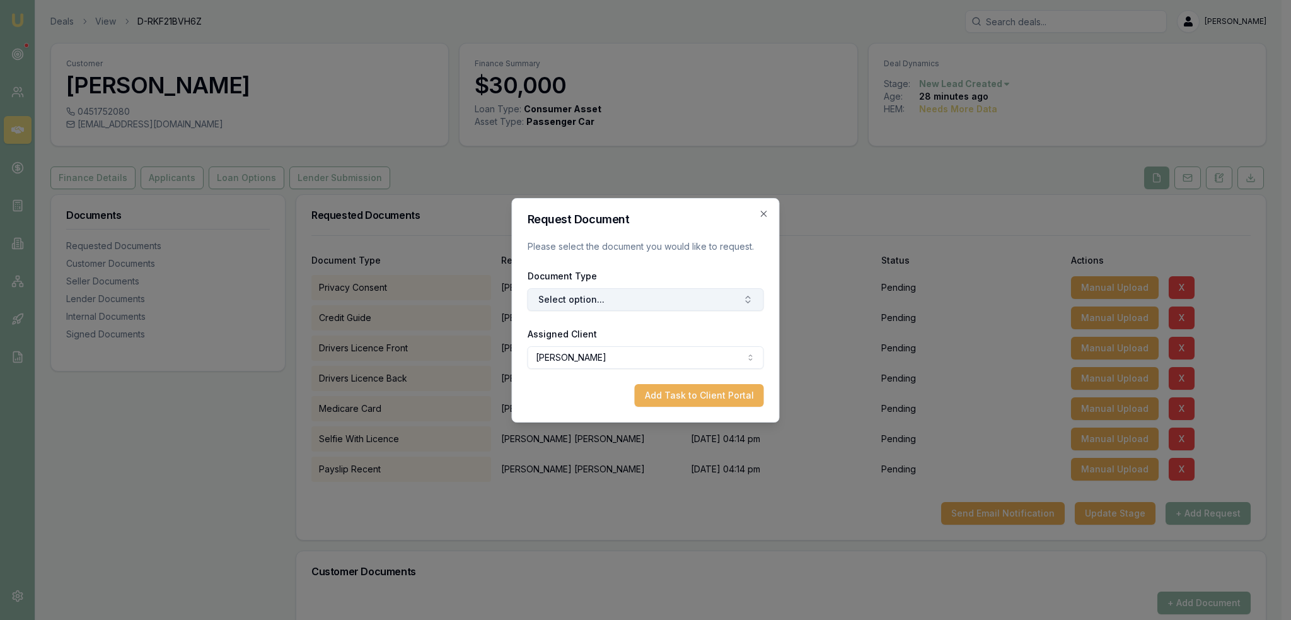
click at [553, 302] on button "Select option..." at bounding box center [646, 299] width 236 height 23
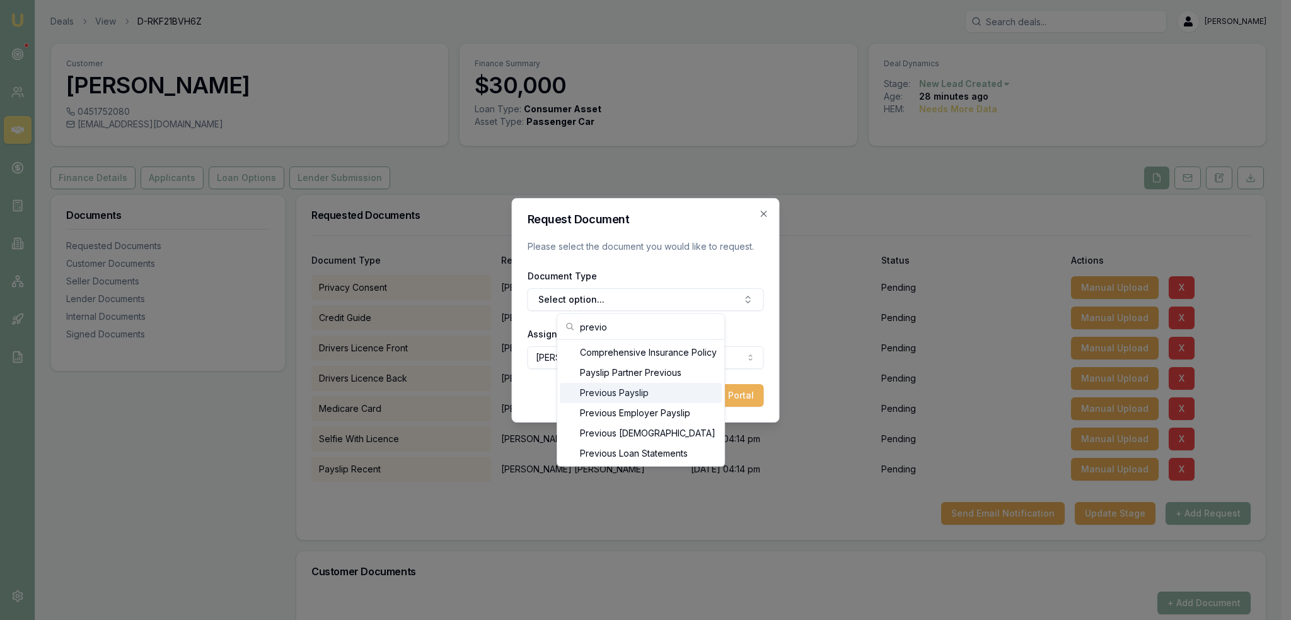
type input "previo"
click at [606, 388] on div "Previous Payslip" at bounding box center [641, 393] width 162 height 20
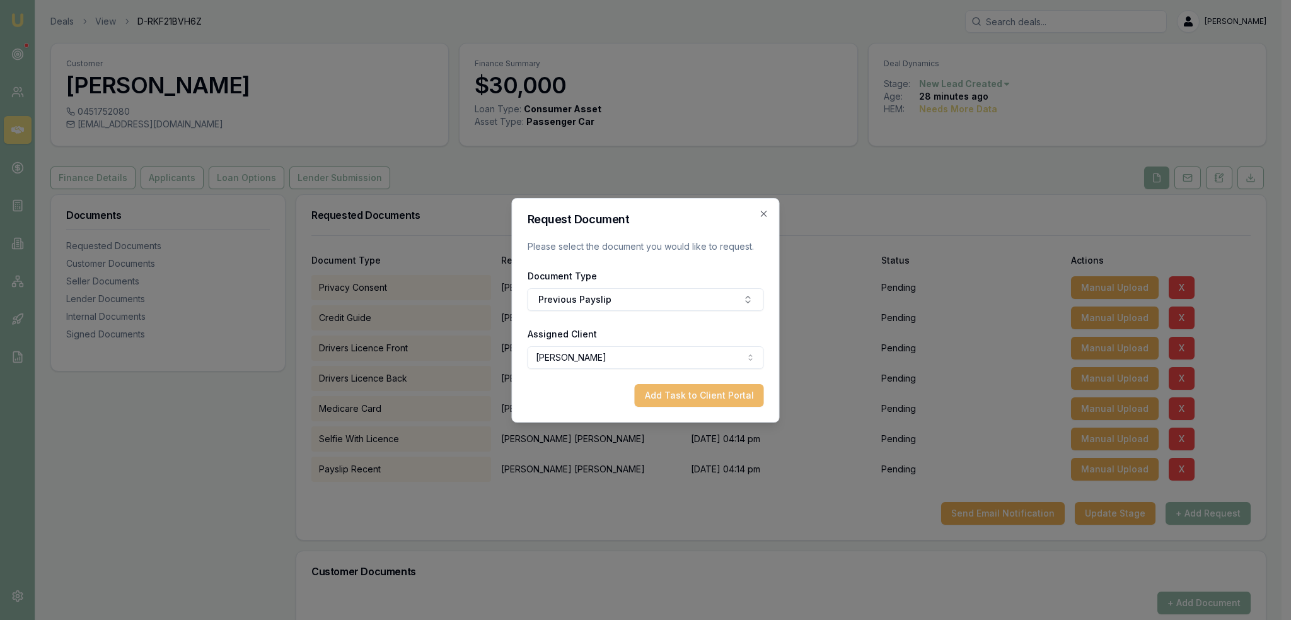
click at [727, 396] on button "Add Task to Client Portal" at bounding box center [699, 395] width 129 height 23
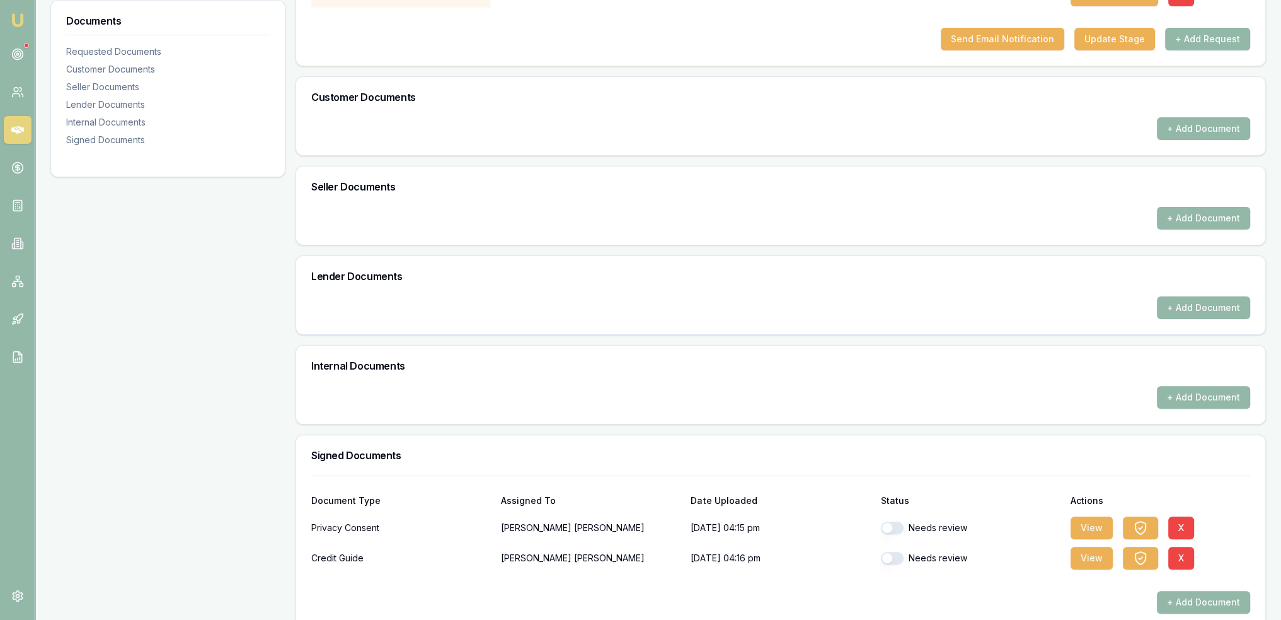
scroll to position [461, 0]
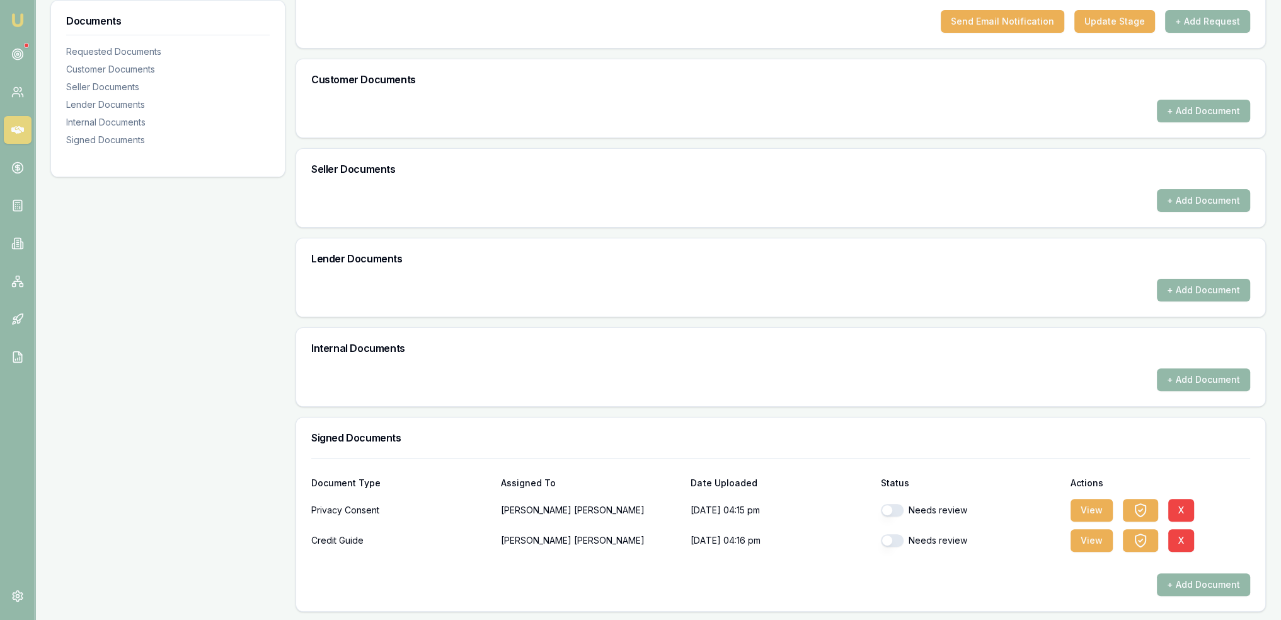
click at [894, 511] on button "button" at bounding box center [892, 510] width 23 height 13
checkbox input "true"
click at [887, 534] on button "button" at bounding box center [892, 540] width 23 height 13
checkbox input "true"
click at [1099, 507] on button "View" at bounding box center [1092, 510] width 42 height 23
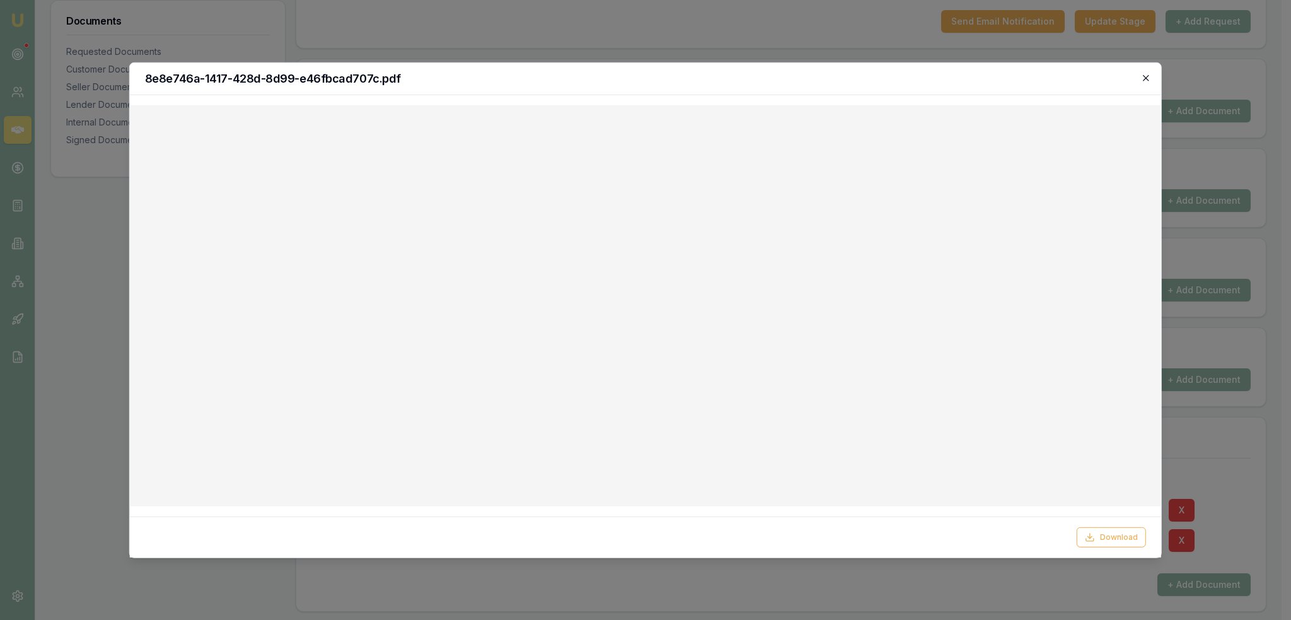
click at [1145, 78] on icon "button" at bounding box center [1146, 77] width 10 height 10
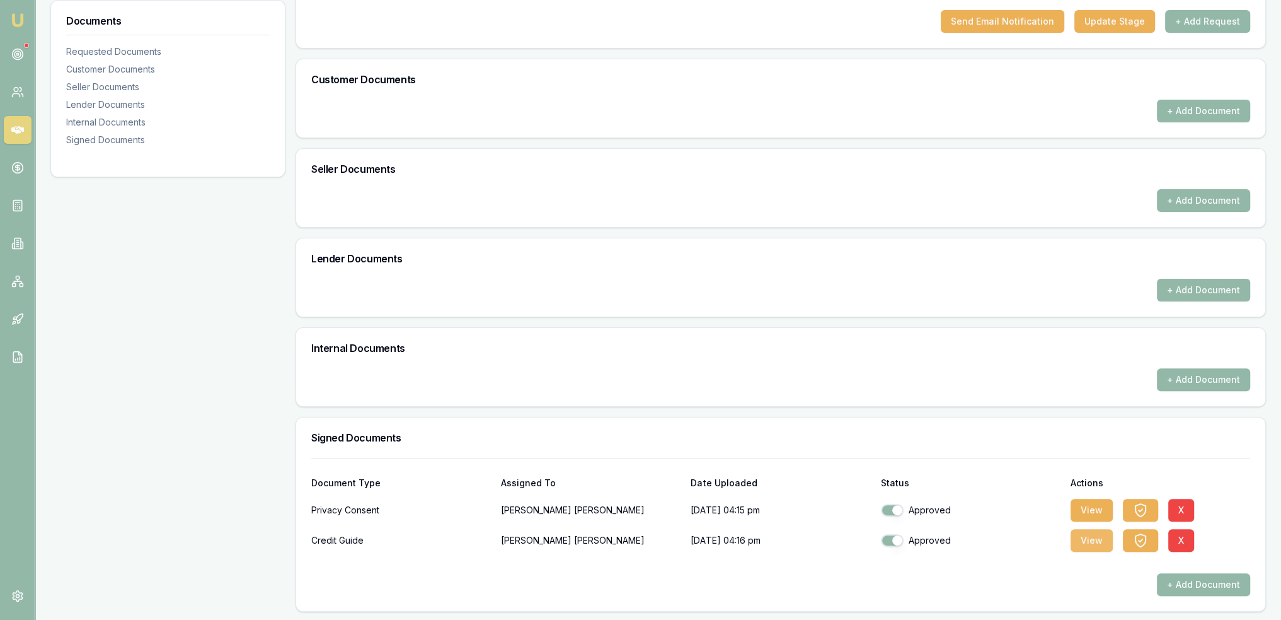
click at [1092, 543] on button "View" at bounding box center [1092, 540] width 42 height 23
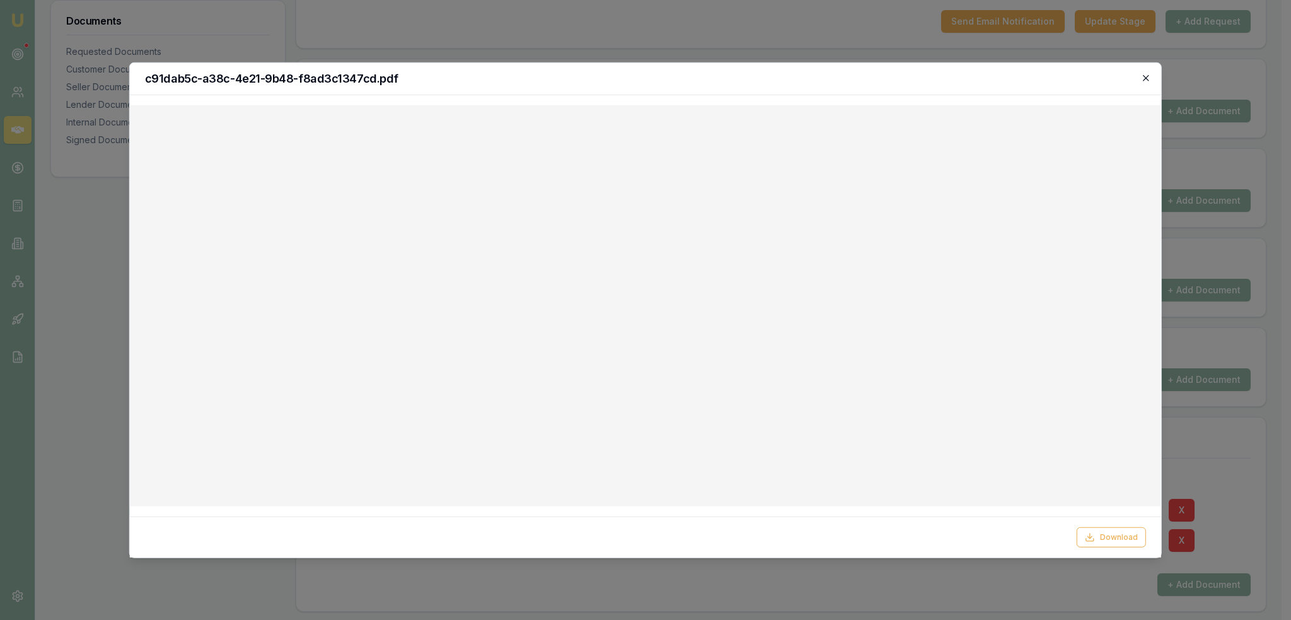
click at [1143, 75] on icon "button" at bounding box center [1146, 77] width 10 height 10
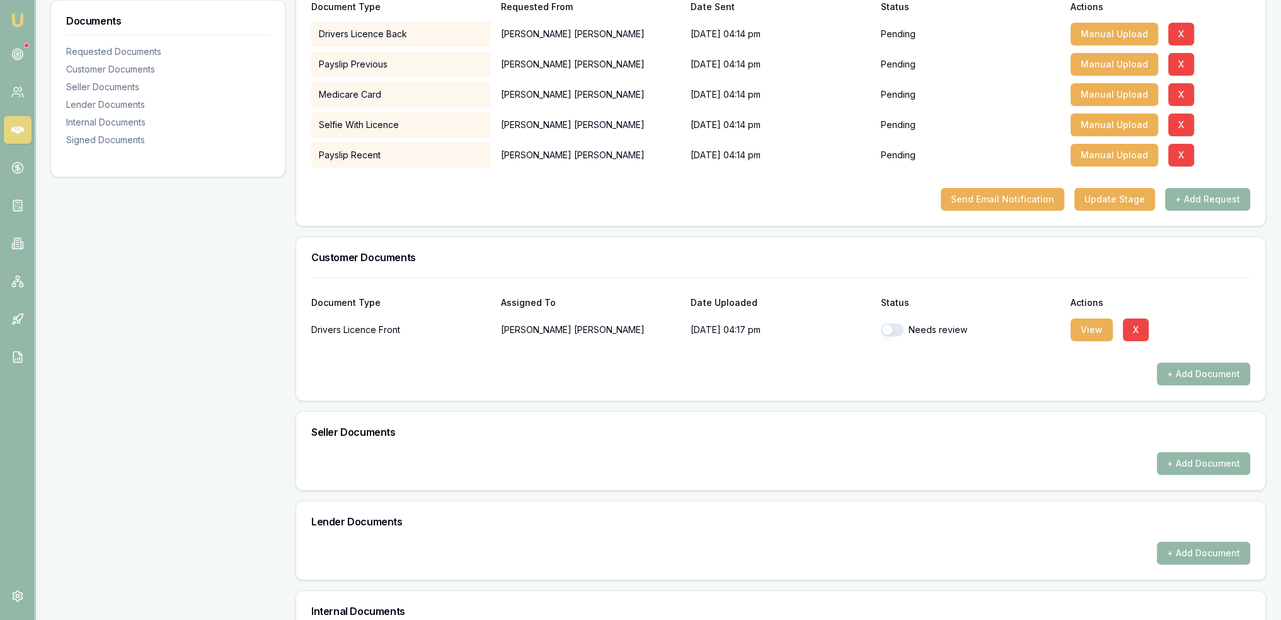
scroll to position [258, 0]
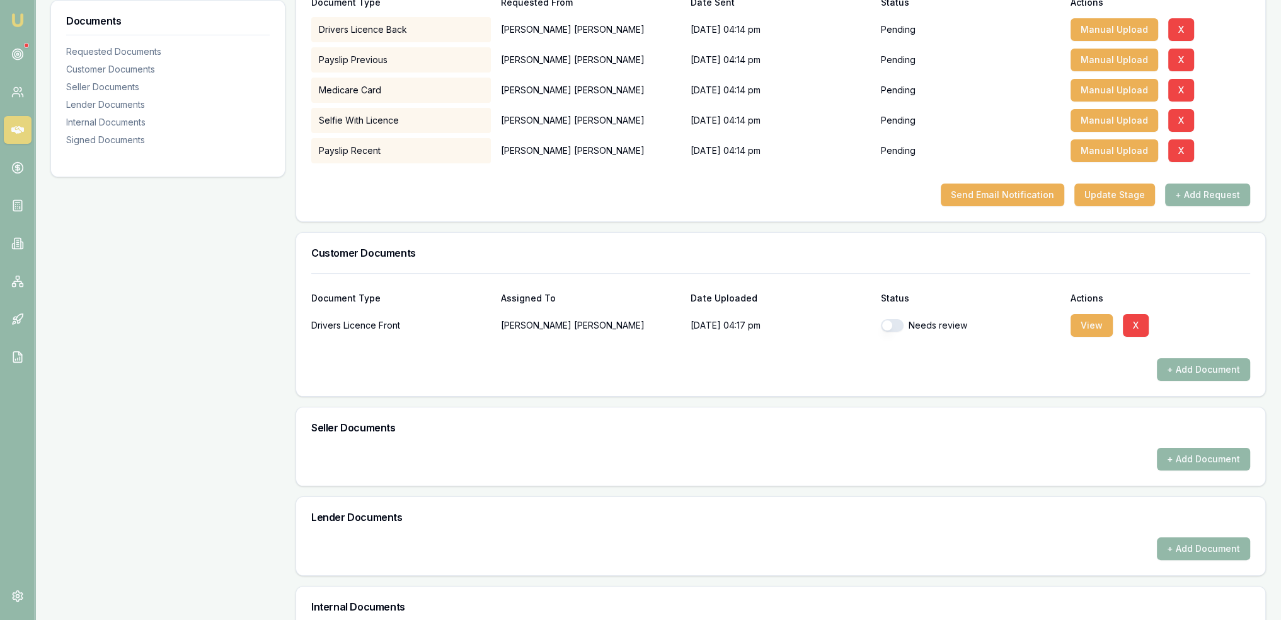
drag, startPoint x: 890, startPoint y: 328, endPoint x: 898, endPoint y: 325, distance: 8.0
click at [889, 328] on button "button" at bounding box center [892, 325] width 23 height 13
checkbox input "true"
click at [1094, 327] on button "View" at bounding box center [1092, 325] width 42 height 23
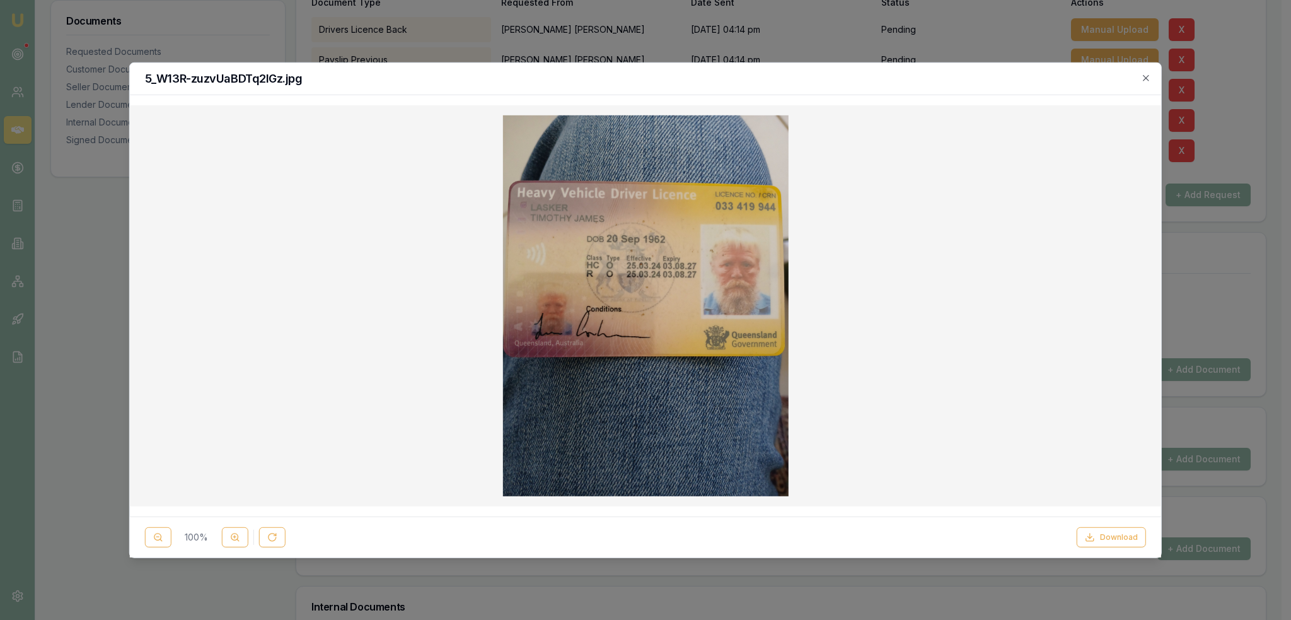
click at [895, 81] on h2 "5_W13R-zuzvUaBDTq2IGz.jpg" at bounding box center [645, 77] width 1001 height 11
drag, startPoint x: 878, startPoint y: 78, endPoint x: 913, endPoint y: 84, distance: 35.2
click at [913, 84] on div "5_W13R-zuzvUaBDTq2IGz.jpg" at bounding box center [645, 78] width 1031 height 32
click at [1147, 74] on icon "button" at bounding box center [1146, 77] width 10 height 10
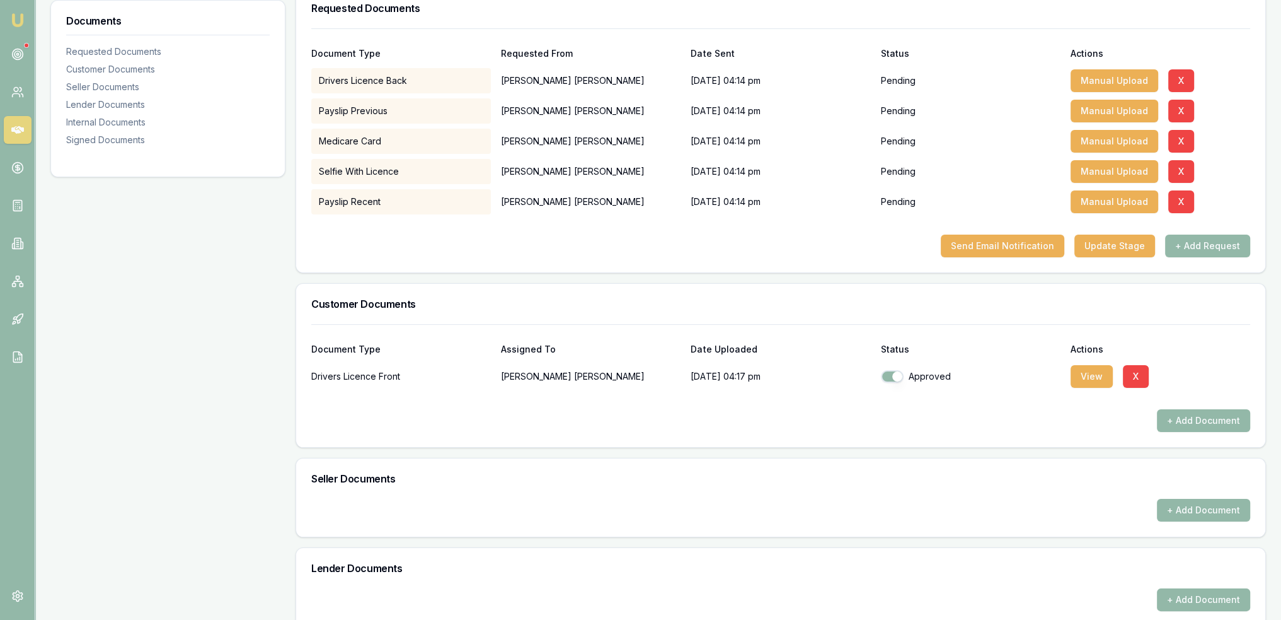
scroll to position [195, 0]
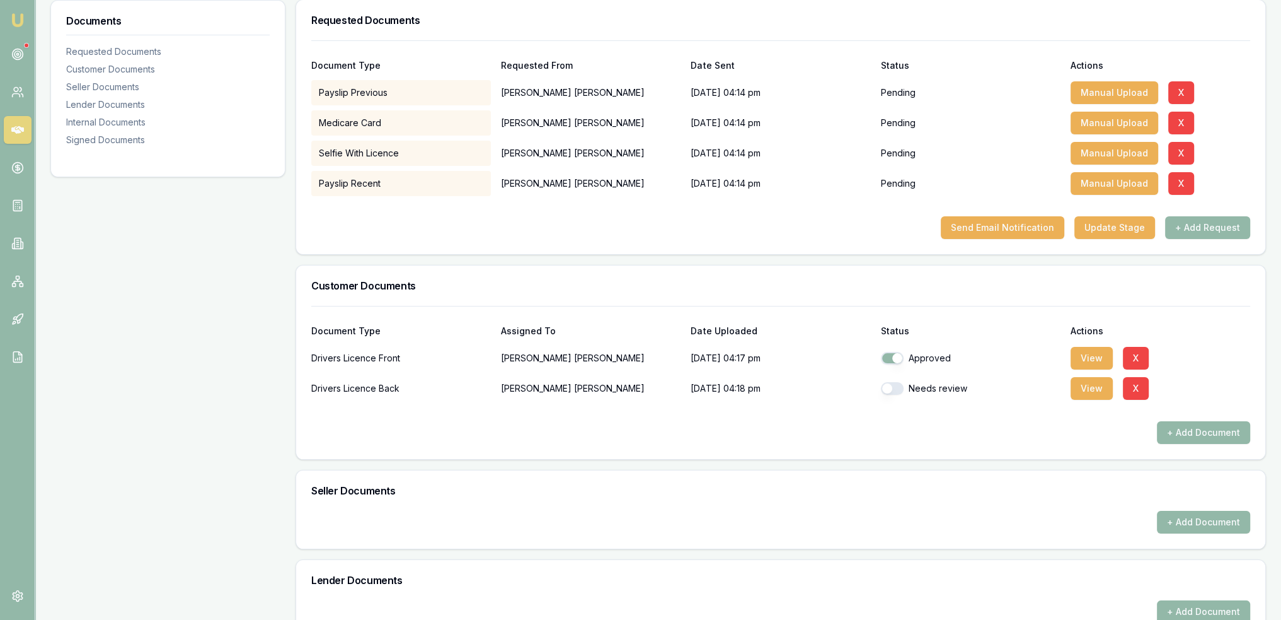
click at [885, 388] on button "button" at bounding box center [892, 388] width 23 height 13
checkbox input "true"
click at [1101, 384] on button "View" at bounding box center [1092, 388] width 42 height 23
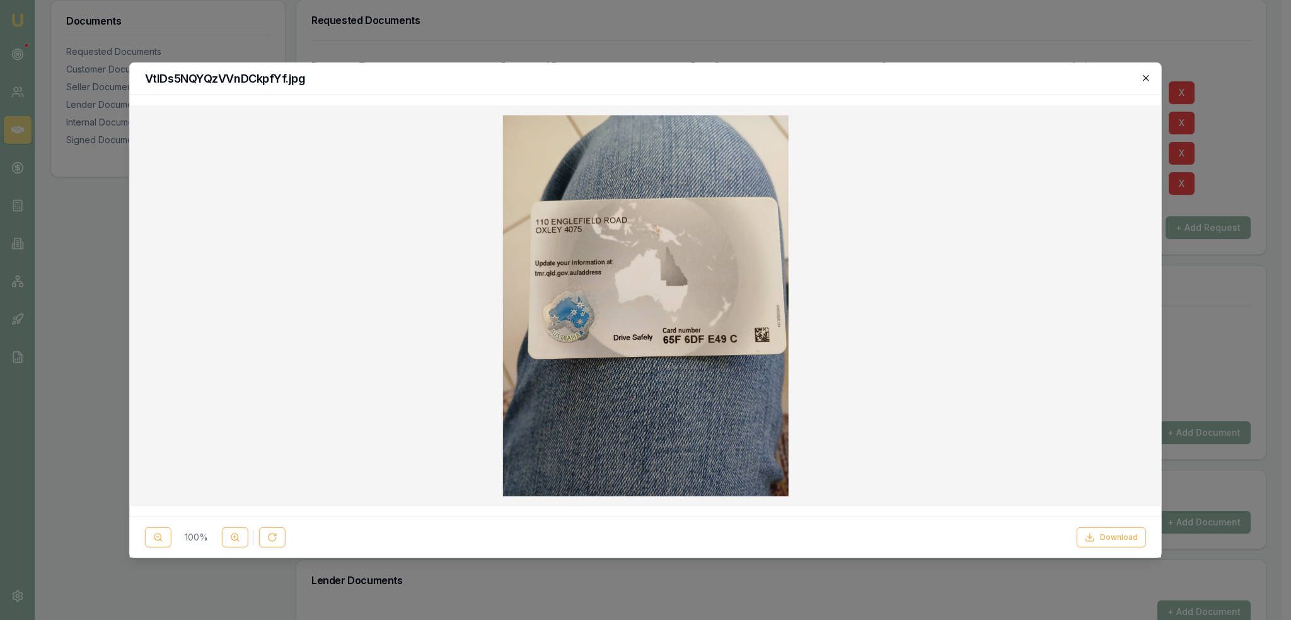
click at [1142, 78] on icon "button" at bounding box center [1146, 77] width 10 height 10
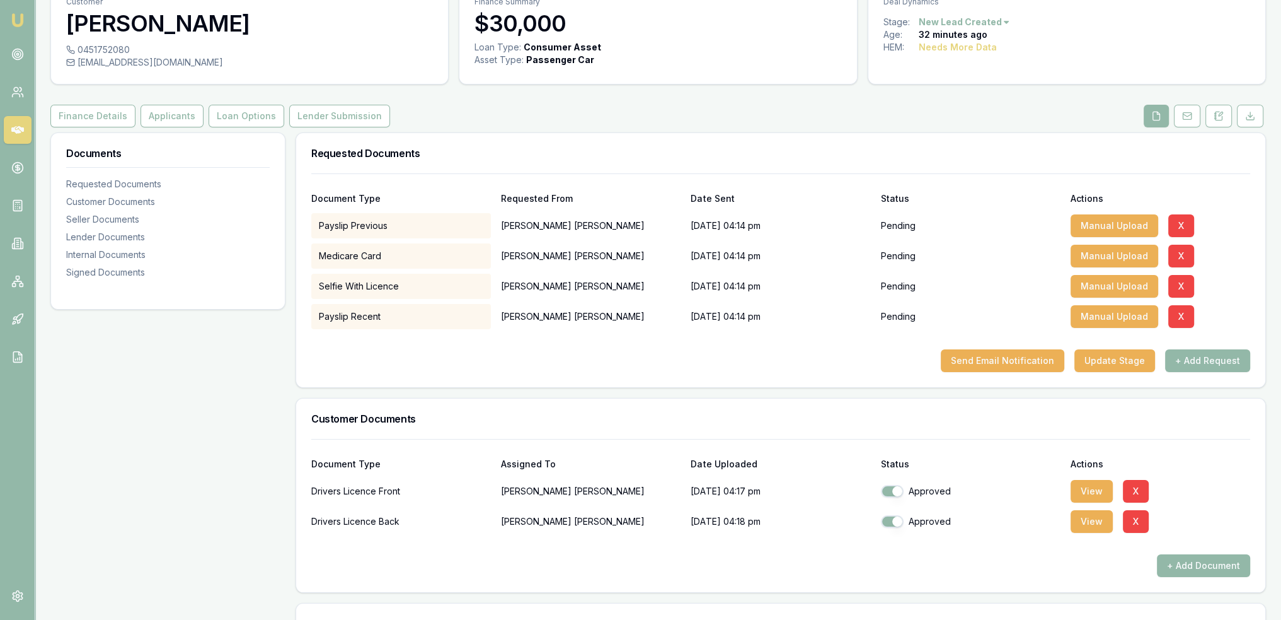
scroll to position [63, 0]
drag, startPoint x: 154, startPoint y: 119, endPoint x: 156, endPoint y: 125, distance: 6.6
click at [154, 119] on button "Applicants" at bounding box center [172, 114] width 63 height 23
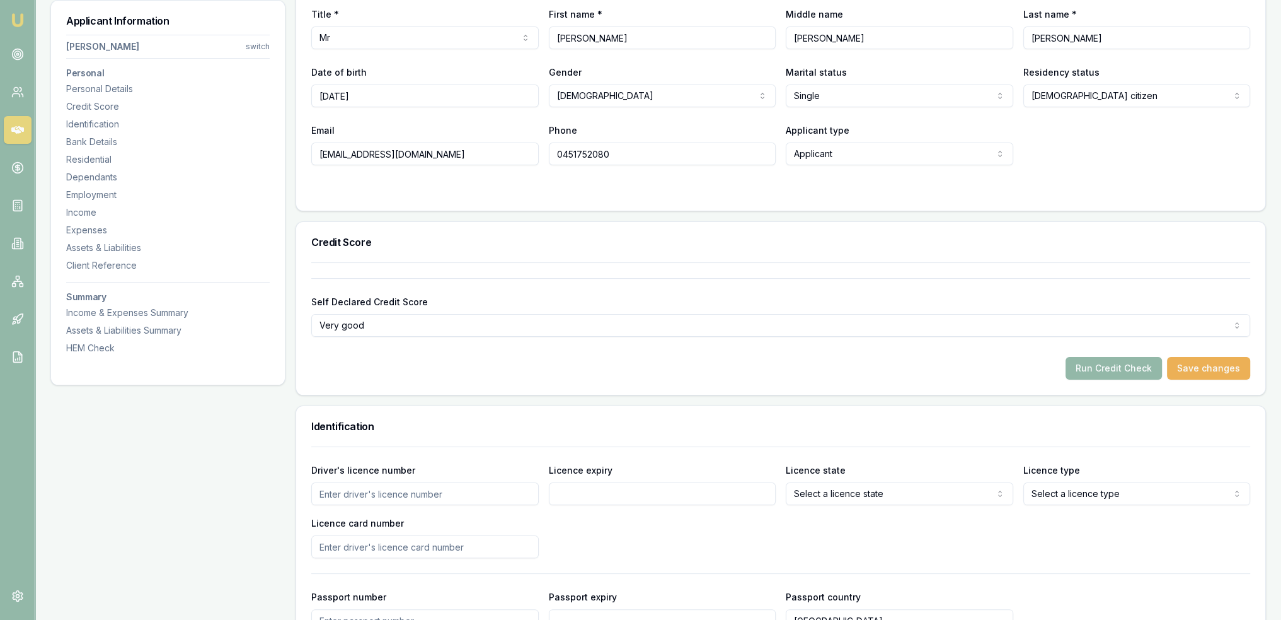
scroll to position [315, 0]
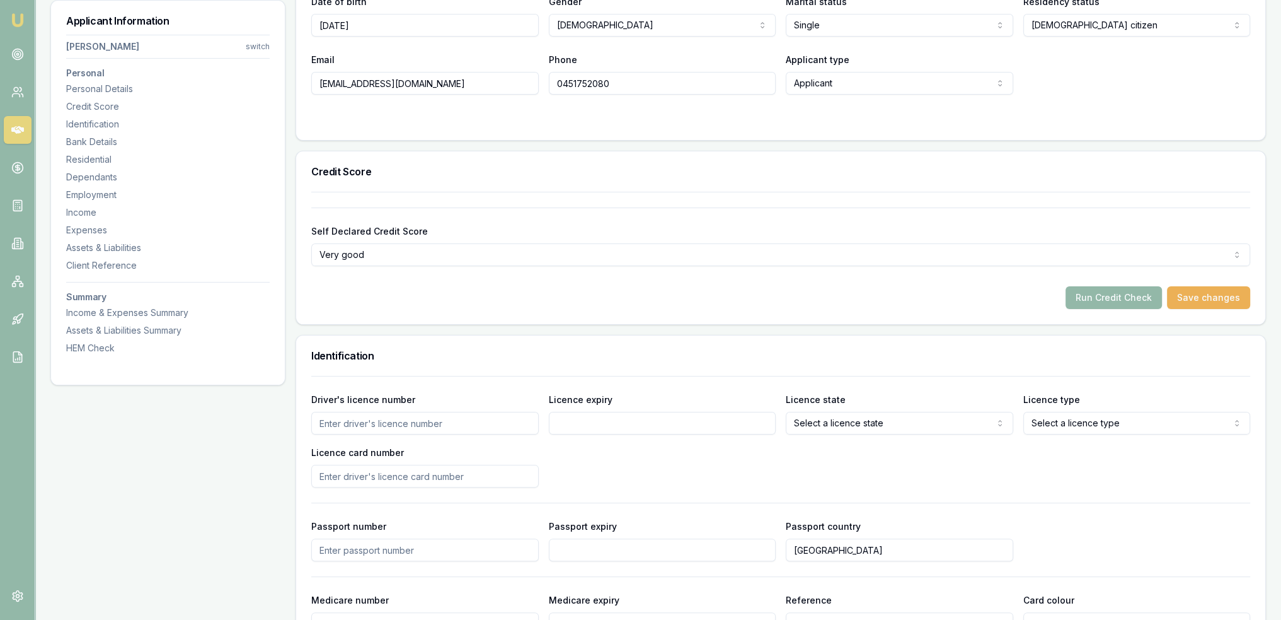
click at [383, 424] on input "Driver's licence number" at bounding box center [425, 423] width 228 height 23
type input "033419944"
type input "3"
type input "3/08/2027"
select select "QLD"
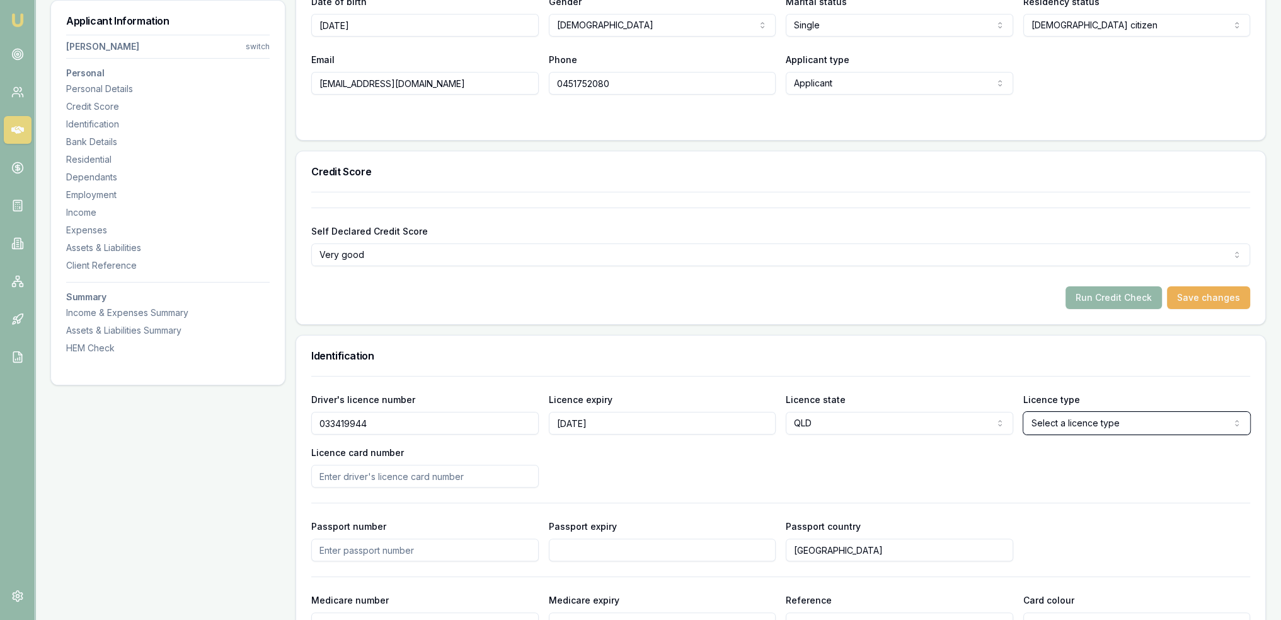
select select "OPEN_LICENCE"
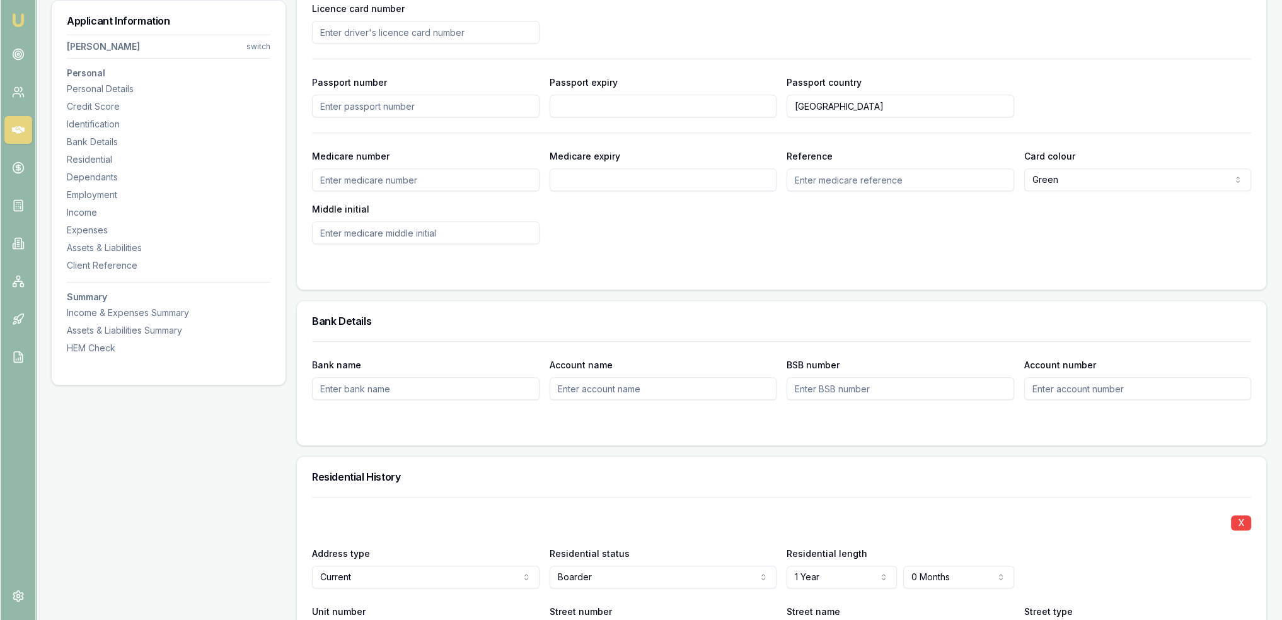
scroll to position [644, 0]
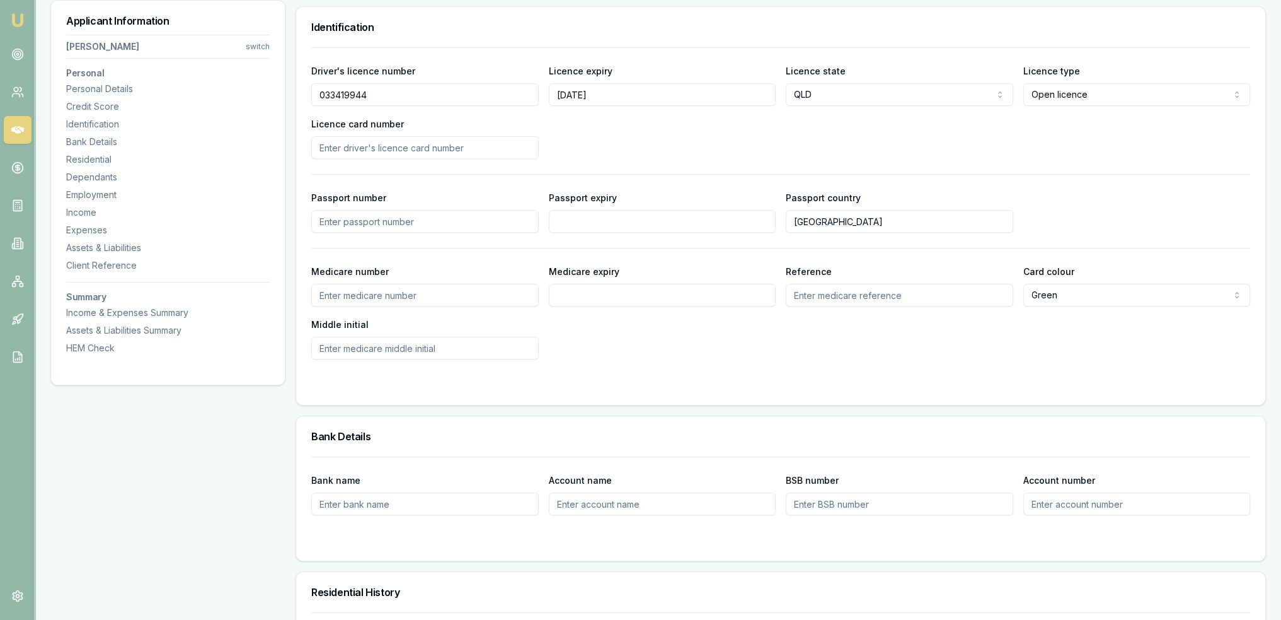
click at [473, 142] on input "Licence card number" at bounding box center [425, 147] width 228 height 23
drag, startPoint x: 473, startPoint y: 142, endPoint x: 298, endPoint y: 141, distance: 175.9
click at [298, 141] on div "Driver's licence number 033419944 Licence expiry 3/08/2027 Licence state QLD NS…" at bounding box center [780, 225] width 969 height 357
type input "65F6DFE49C"
click at [743, 125] on div "Driver's licence number 033419944 Licence expiry 3/08/2027 Licence state QLD NS…" at bounding box center [780, 111] width 939 height 96
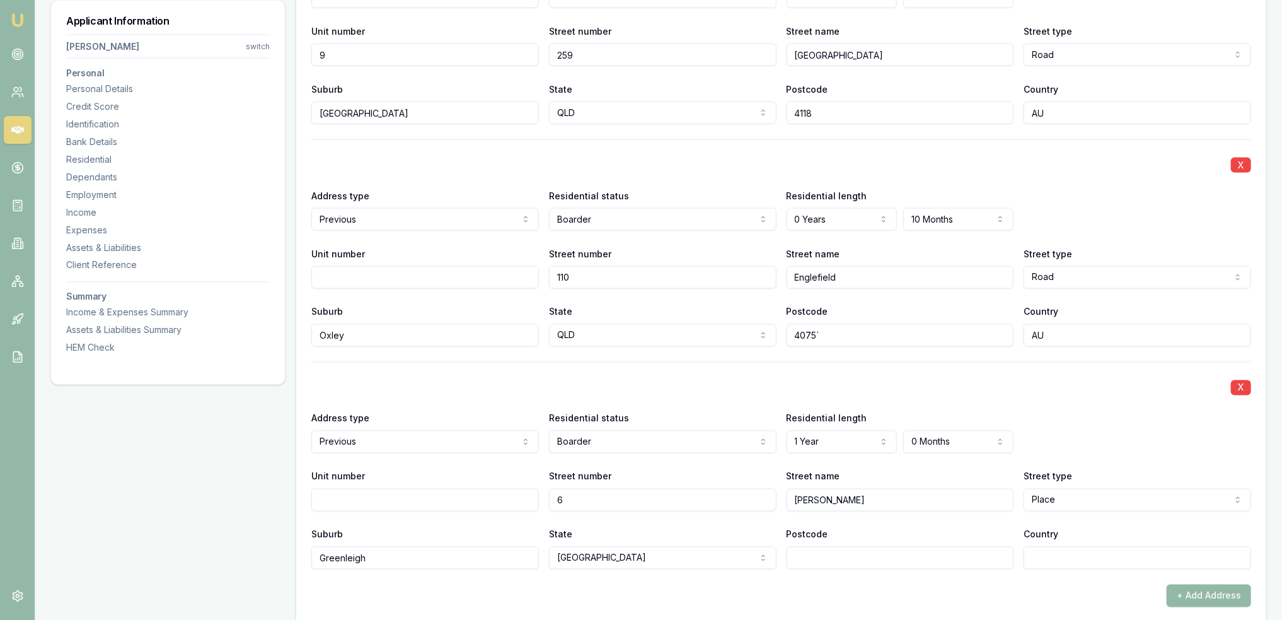
scroll to position [1321, 0]
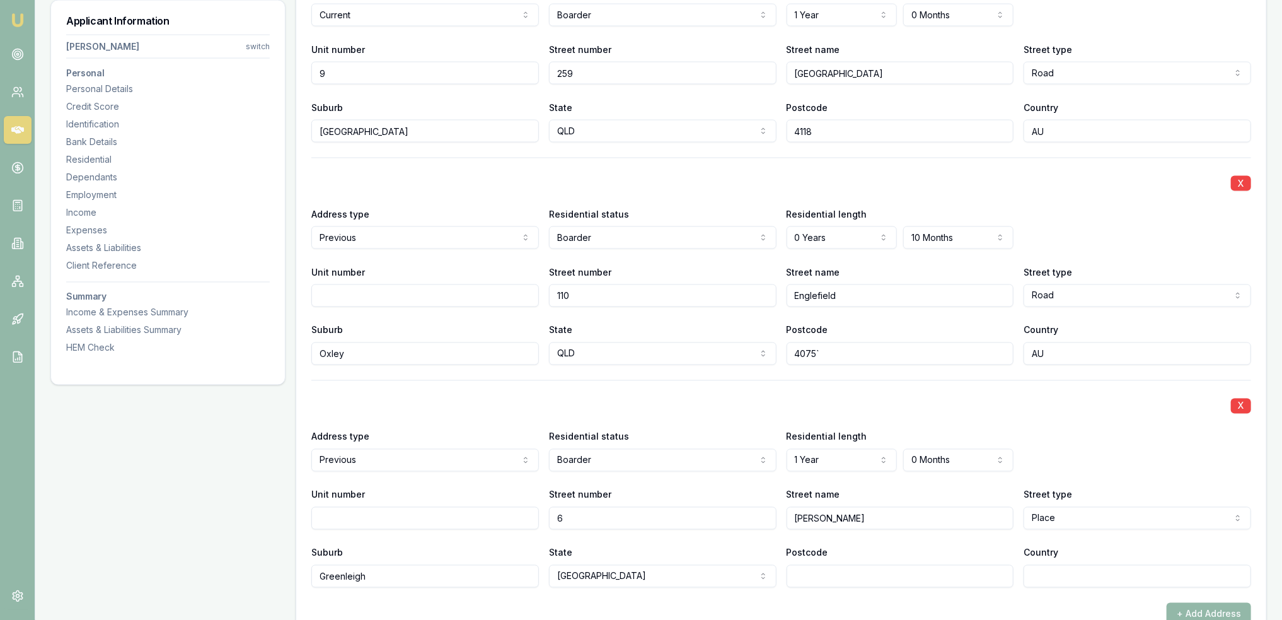
click at [918, 351] on input "4075`" at bounding box center [901, 353] width 228 height 23
type input "4075"
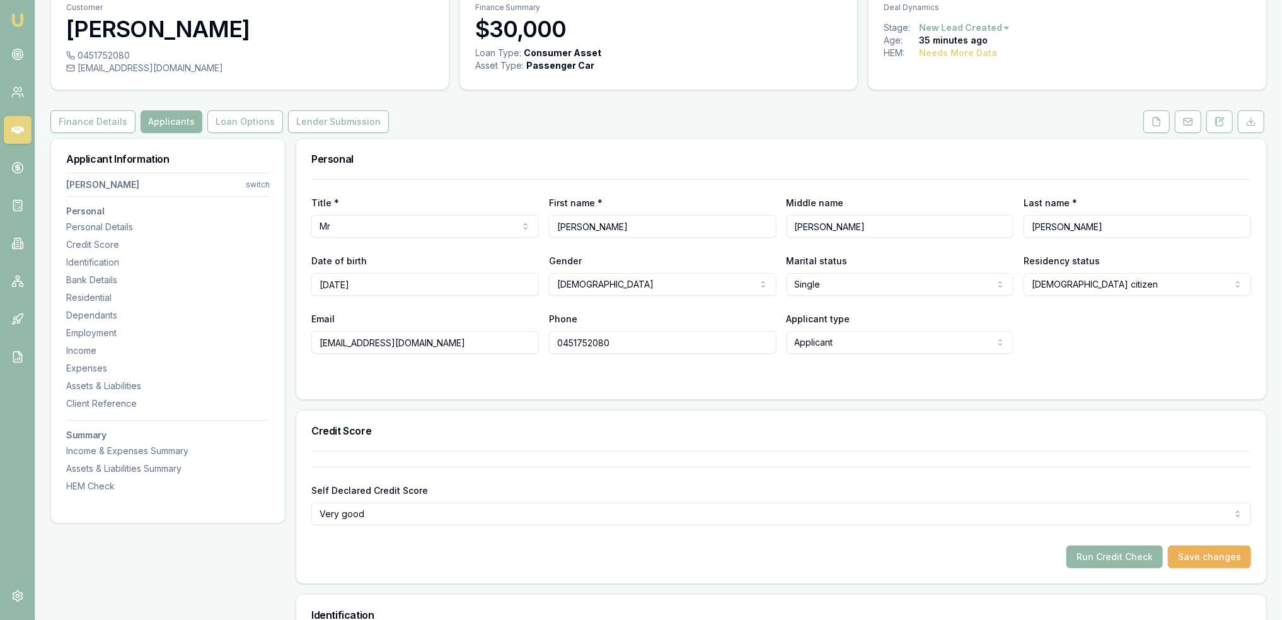
scroll to position [0, 0]
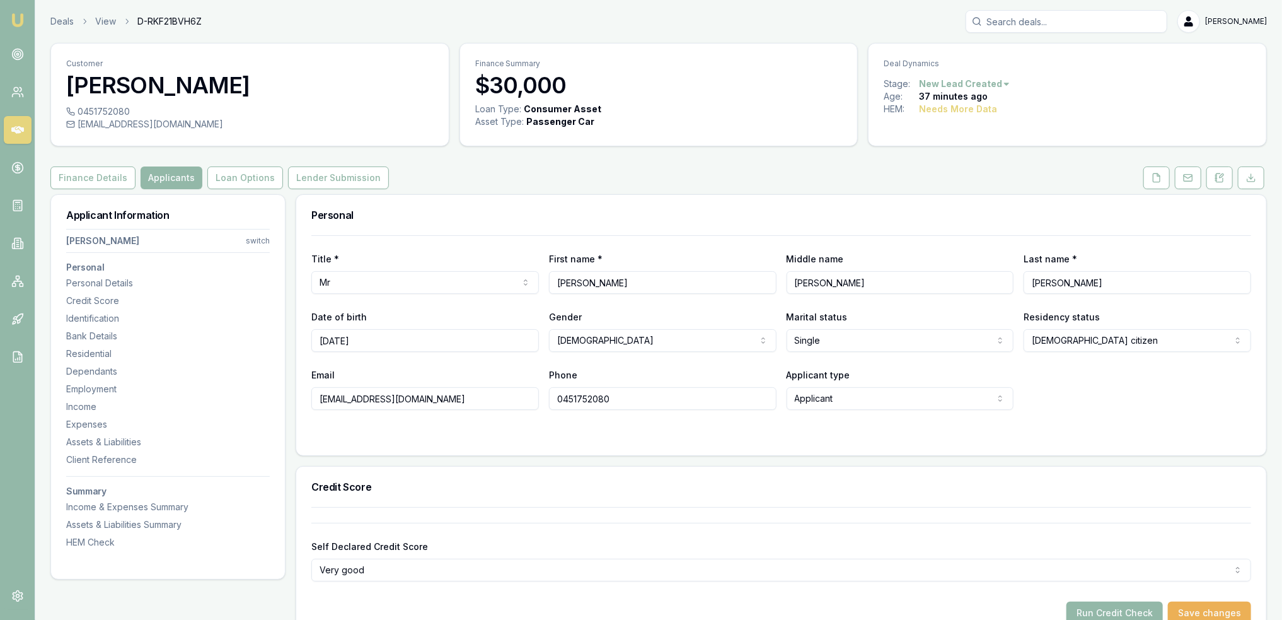
click at [83, 312] on div "Identification" at bounding box center [168, 318] width 204 height 13
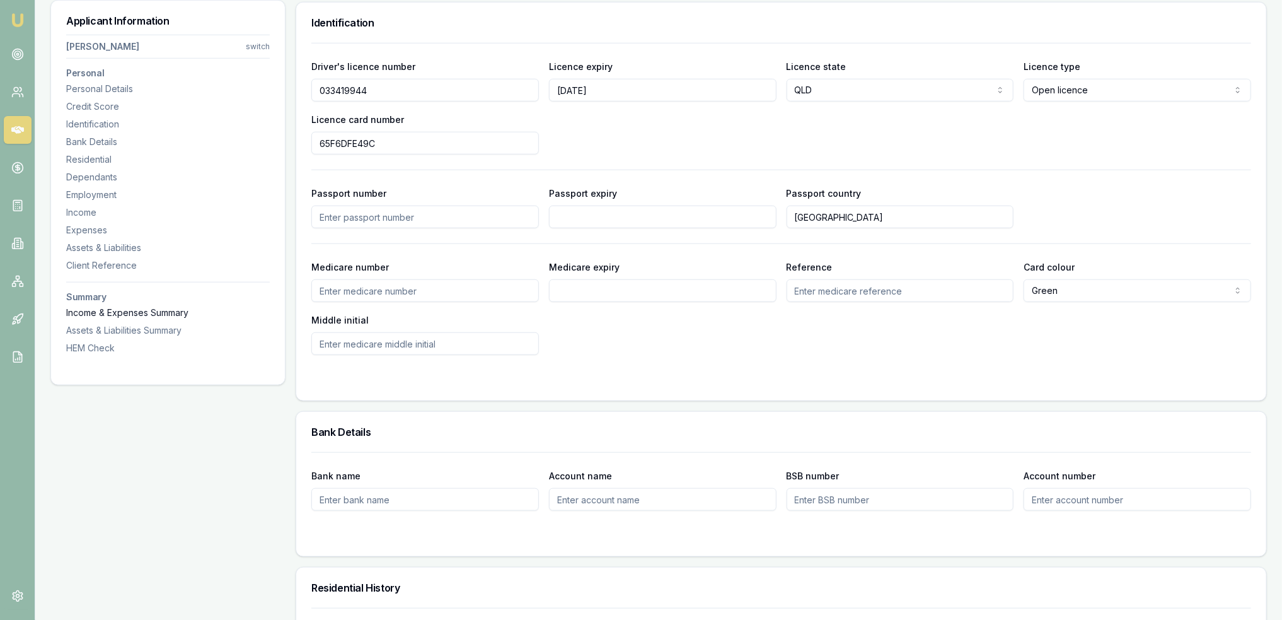
scroll to position [649, 0]
click at [399, 288] on input "Medicare number" at bounding box center [425, 290] width 228 height 23
type input "2718500434"
type input "1"
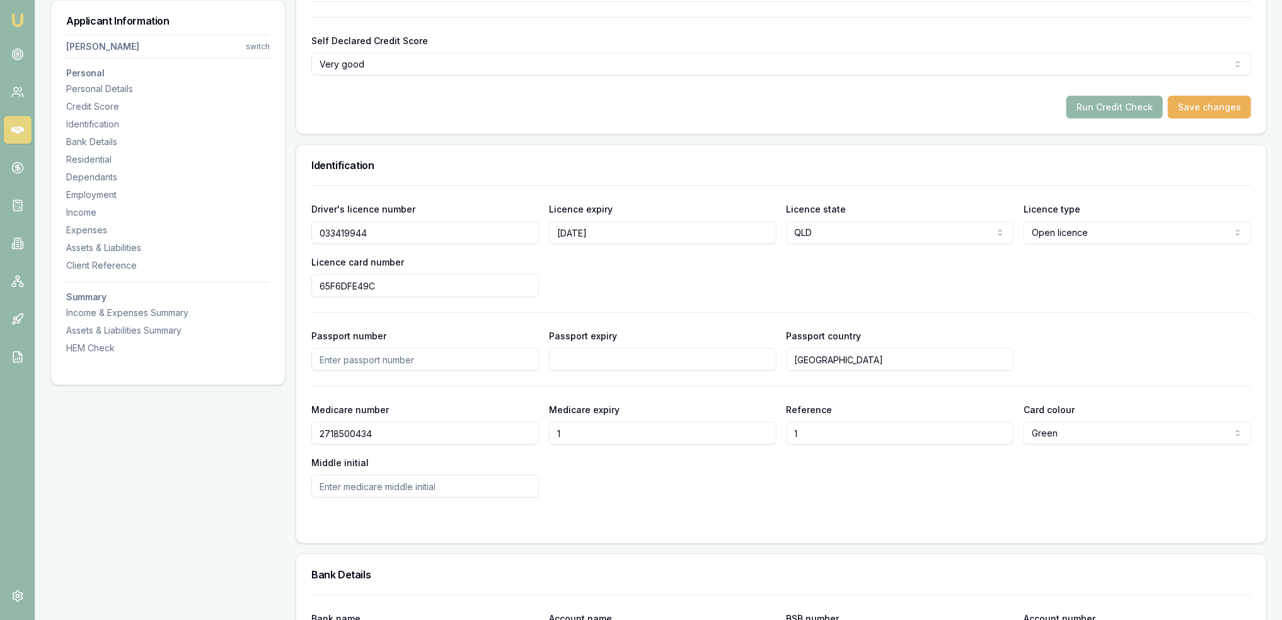
scroll to position [686, 0]
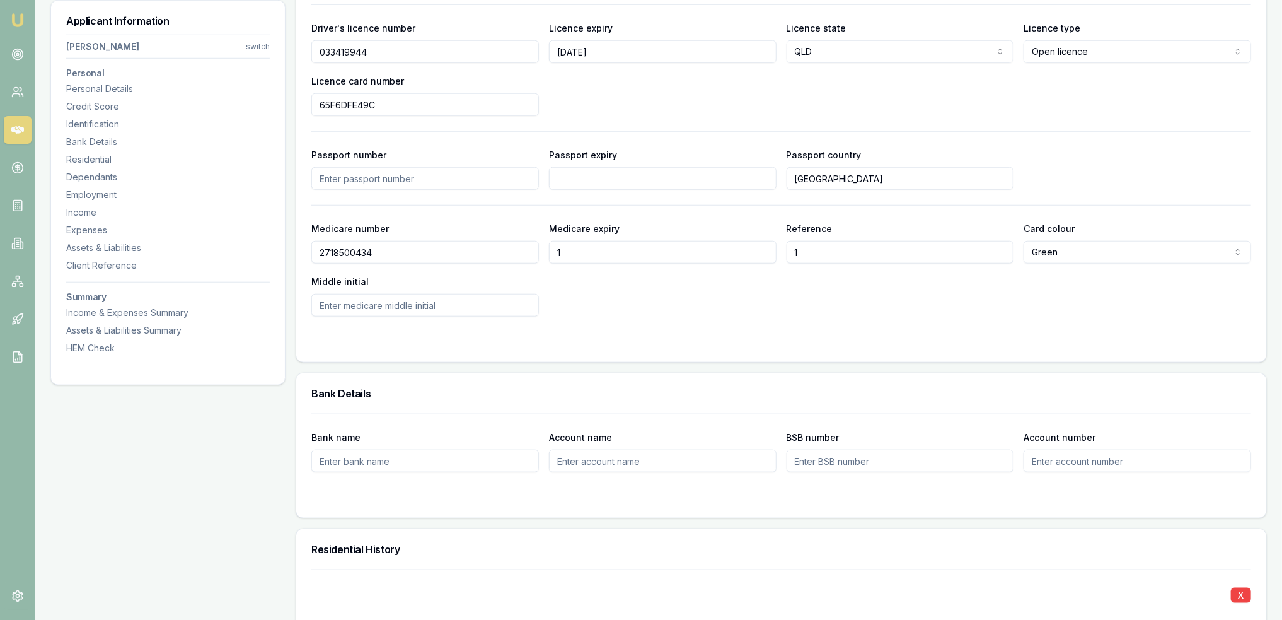
click at [567, 241] on input "1" at bounding box center [663, 252] width 228 height 23
click at [578, 253] on input "1" at bounding box center [663, 252] width 228 height 23
drag, startPoint x: 572, startPoint y: 249, endPoint x: 529, endPoint y: 244, distance: 43.2
click at [529, 244] on div "Medicare number 2718500434 Medicare expiry 1 Reference 1 Card colour Green Gree…" at bounding box center [781, 269] width 940 height 96
type input "09/2026"
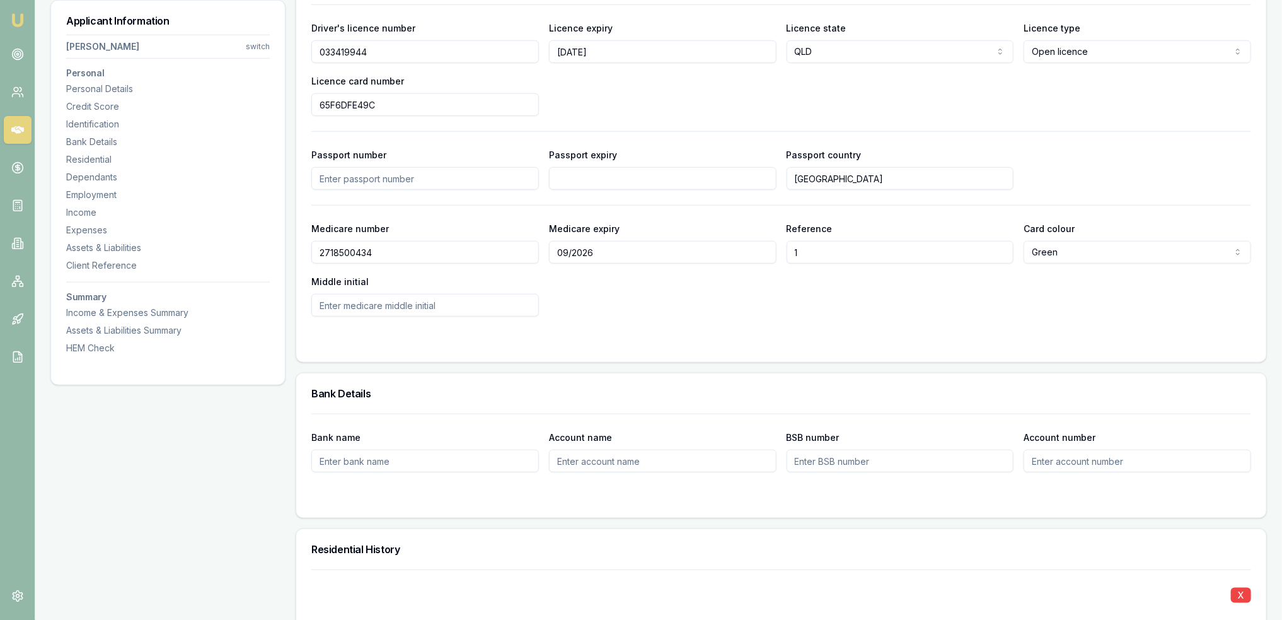
click at [820, 321] on form "Driver's licence number 033419944 Licence expiry 3/08/2027 Licence state QLD NS…" at bounding box center [781, 175] width 940 height 342
click at [358, 308] on input "Middle initial" at bounding box center [425, 305] width 228 height 23
type input "j"
type input "J"
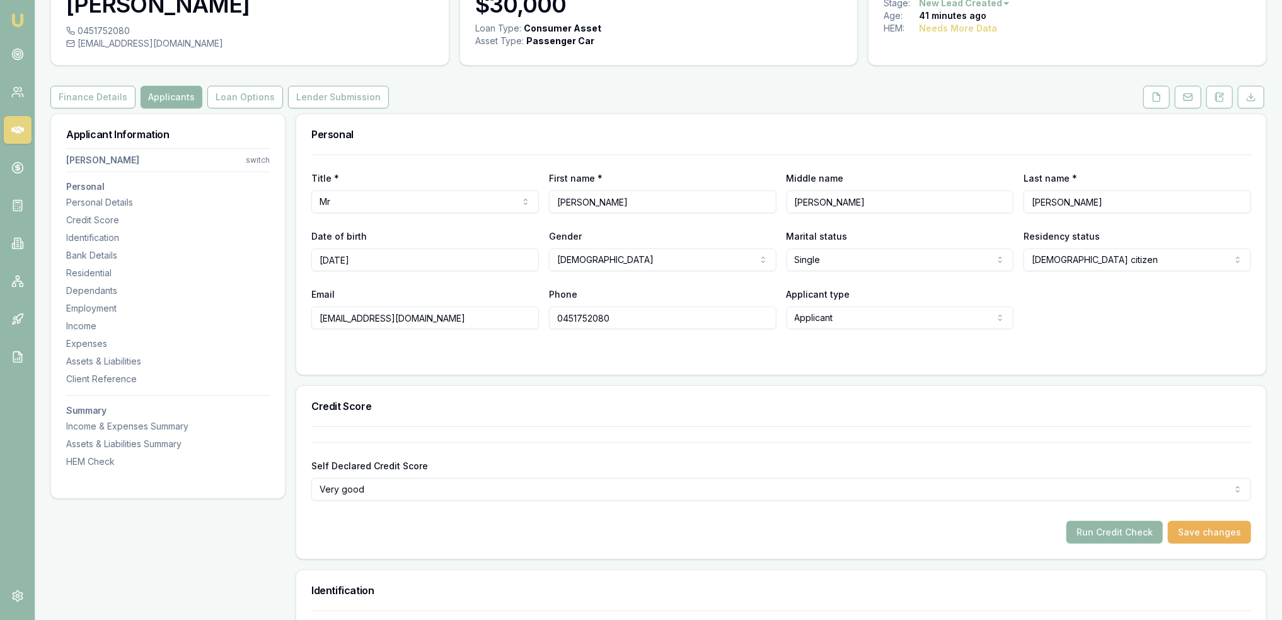
scroll to position [0, 0]
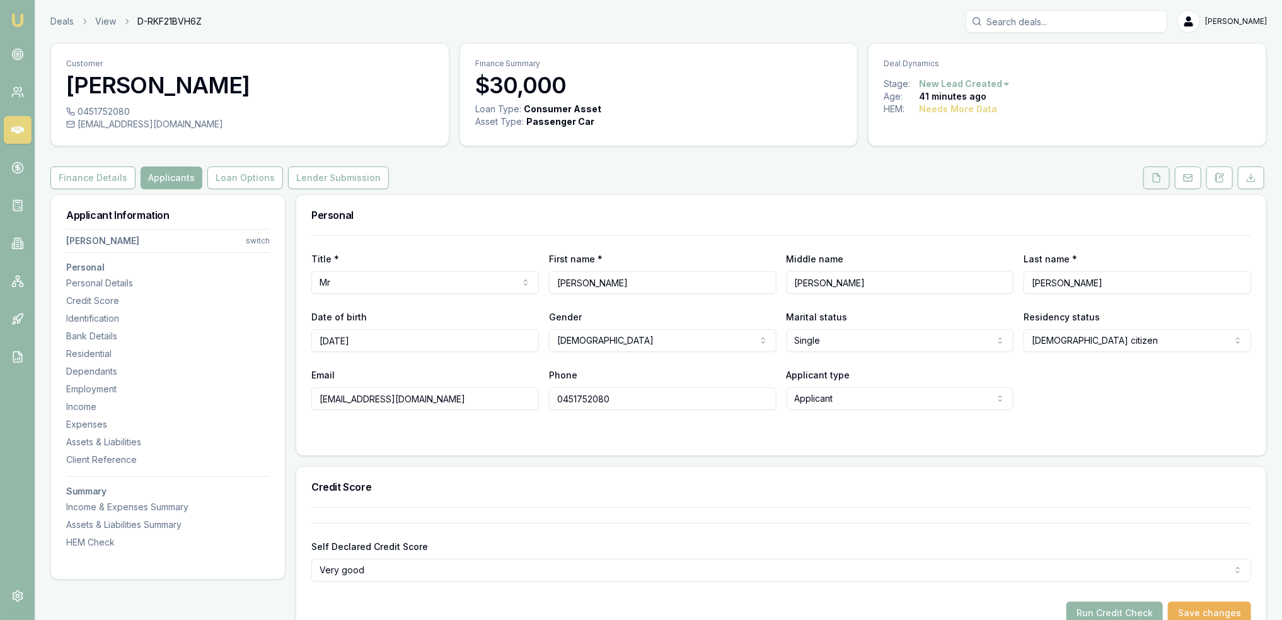
click at [1155, 178] on icon at bounding box center [1157, 178] width 10 height 10
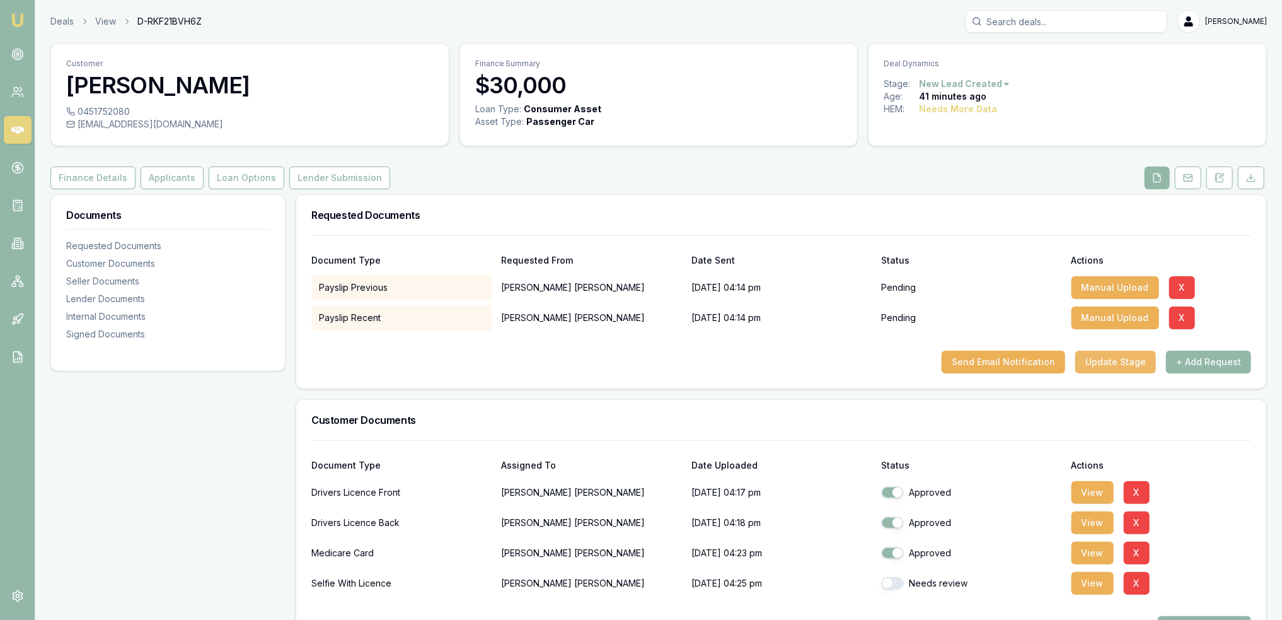
click at [1119, 359] on button "Update Stage" at bounding box center [1115, 361] width 81 height 23
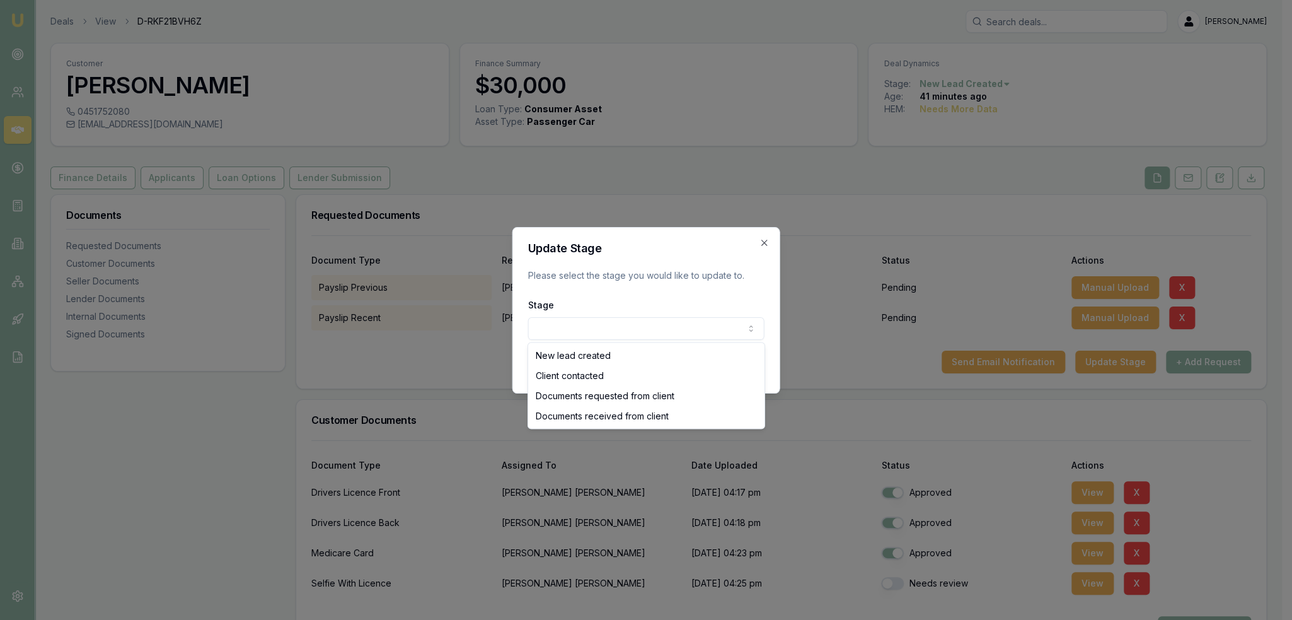
click at [635, 324] on body "Emu Broker Deals View D-RKF21BVH6Z Robyn Adams Toggle Menu Customer Timothy Las…" at bounding box center [641, 310] width 1282 height 620
checkbox input "true"
select select "DOCUMENTS_REQUESTED_FROM_CLIENT"
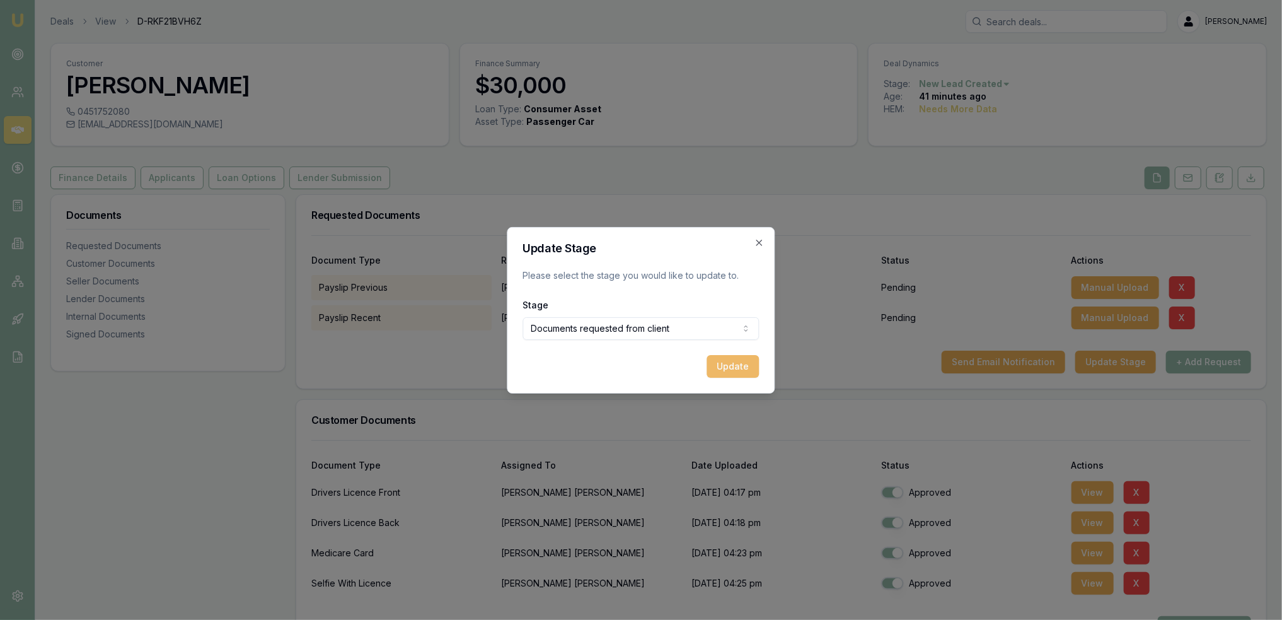
click at [736, 363] on button "Update" at bounding box center [733, 366] width 52 height 23
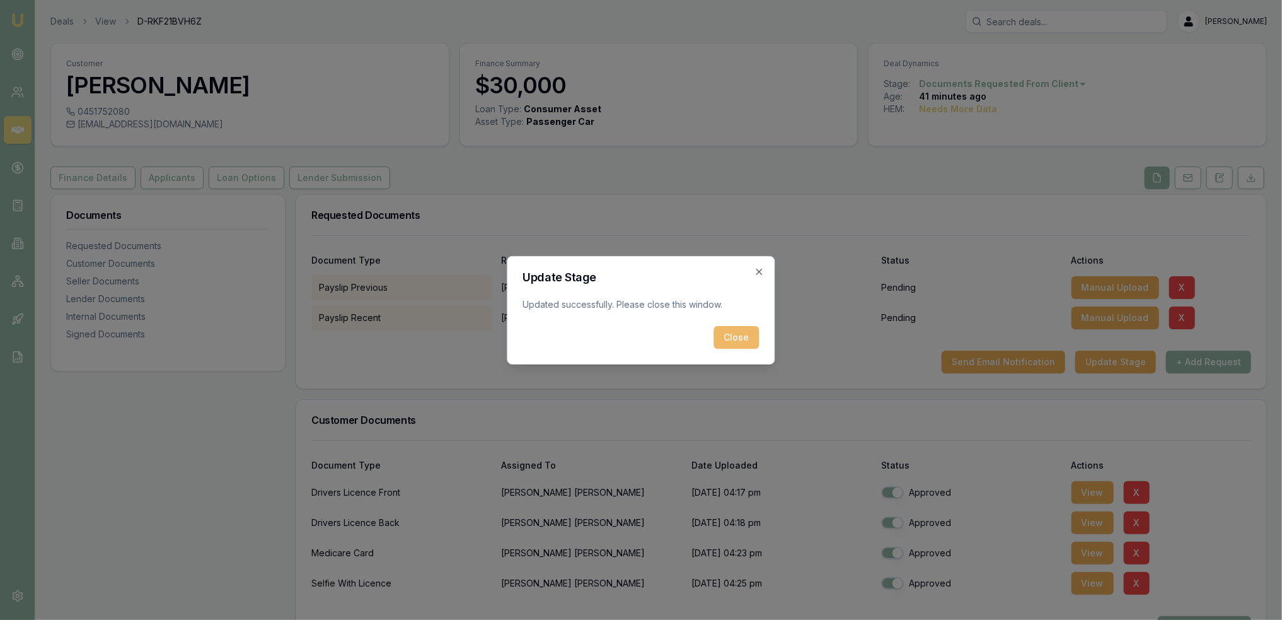
click at [739, 344] on button "Close" at bounding box center [736, 337] width 45 height 23
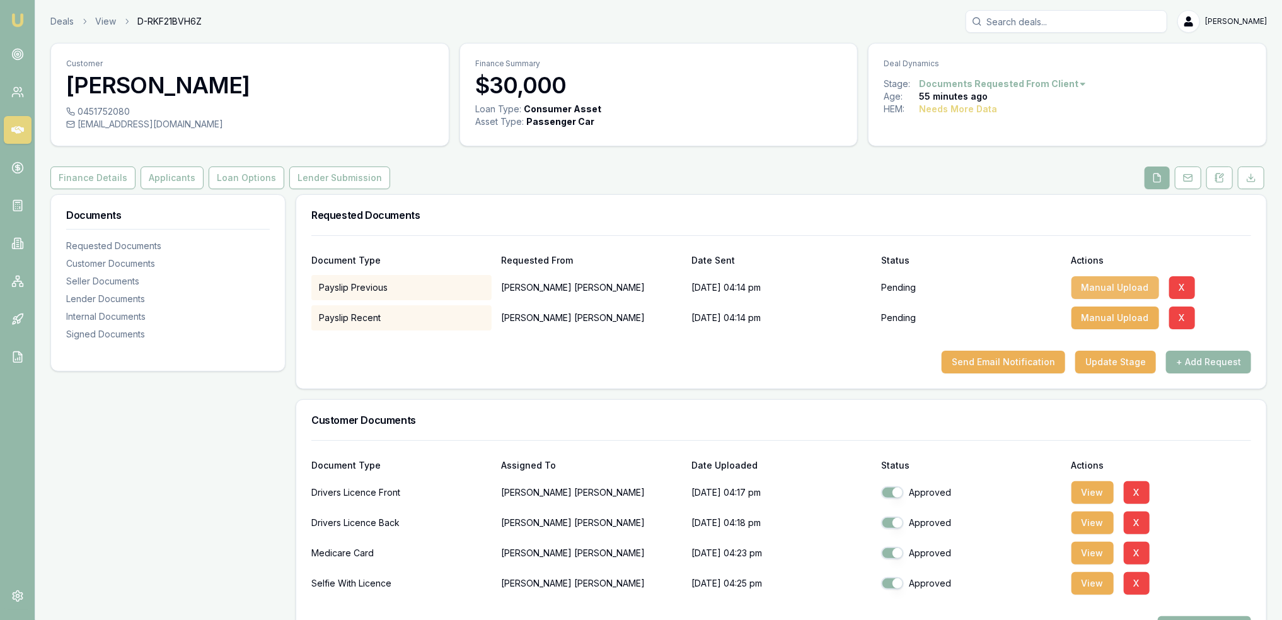
click at [1101, 284] on button "Manual Upload" at bounding box center [1116, 287] width 88 height 23
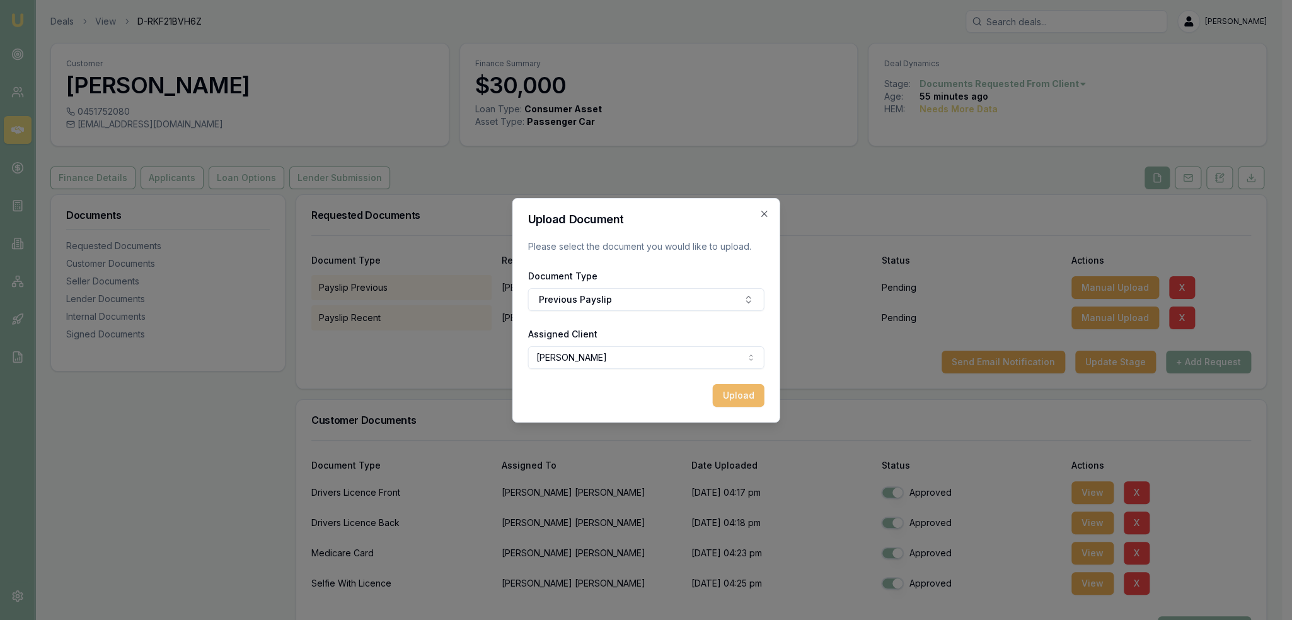
click at [745, 394] on button "Upload" at bounding box center [739, 395] width 52 height 23
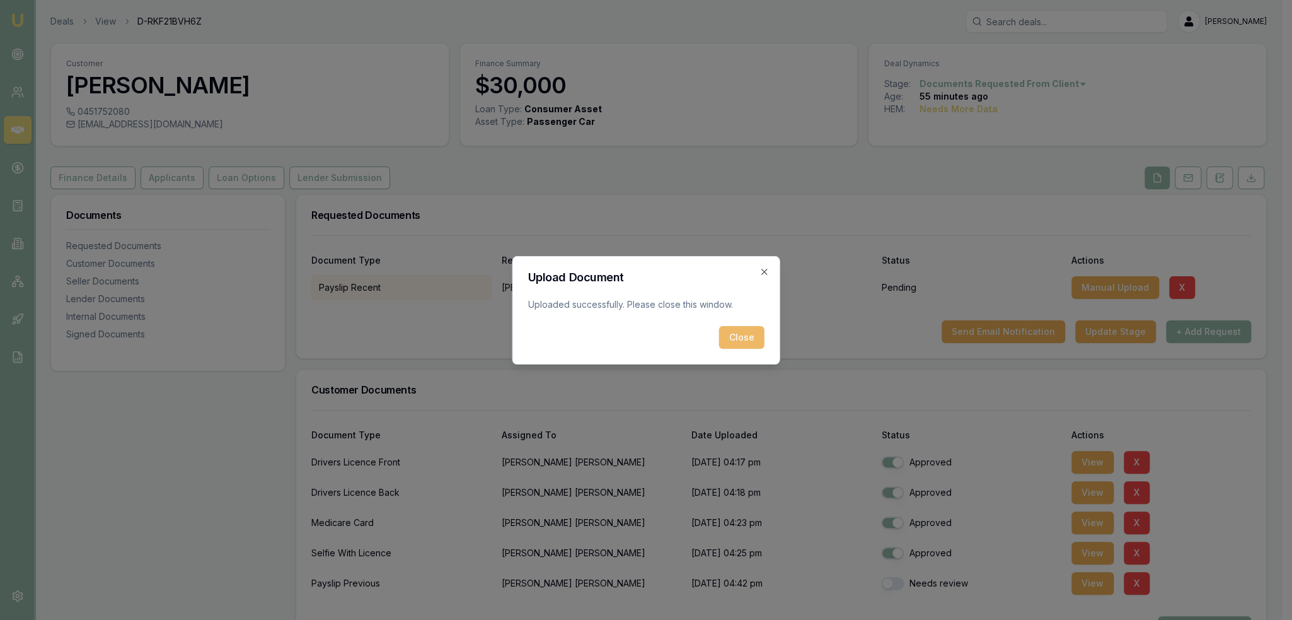
click at [739, 337] on button "Close" at bounding box center [741, 337] width 45 height 23
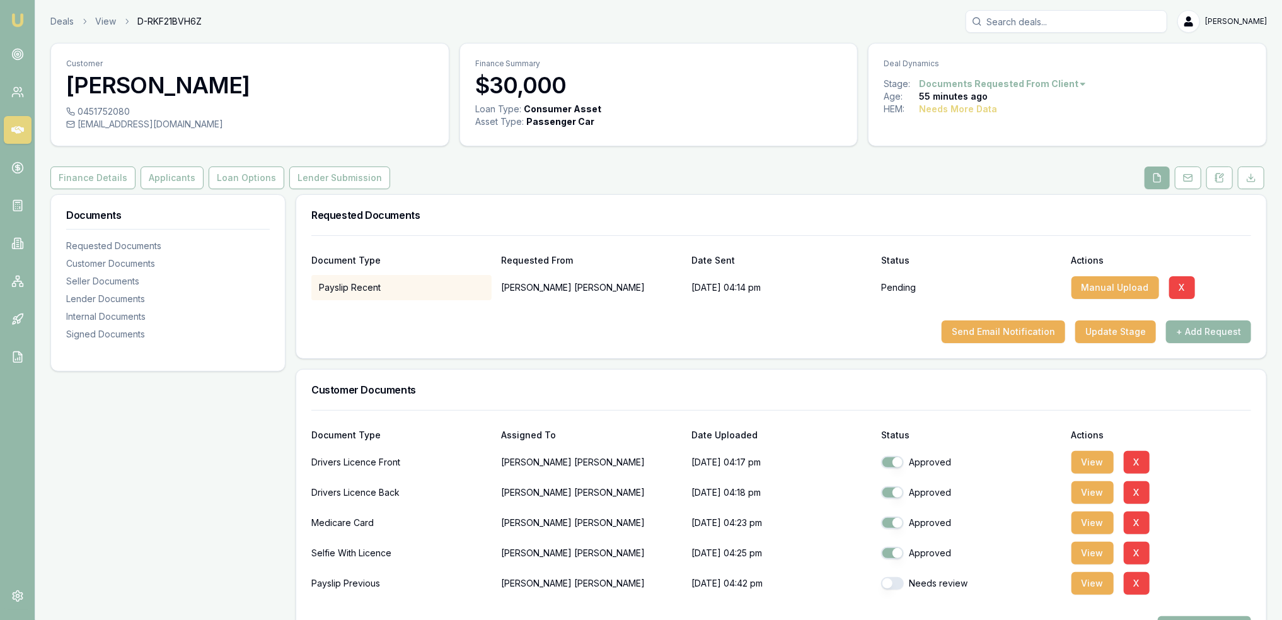
click at [894, 582] on button "button" at bounding box center [892, 583] width 23 height 13
checkbox input "true"
click at [1104, 288] on button "Manual Upload" at bounding box center [1116, 287] width 88 height 23
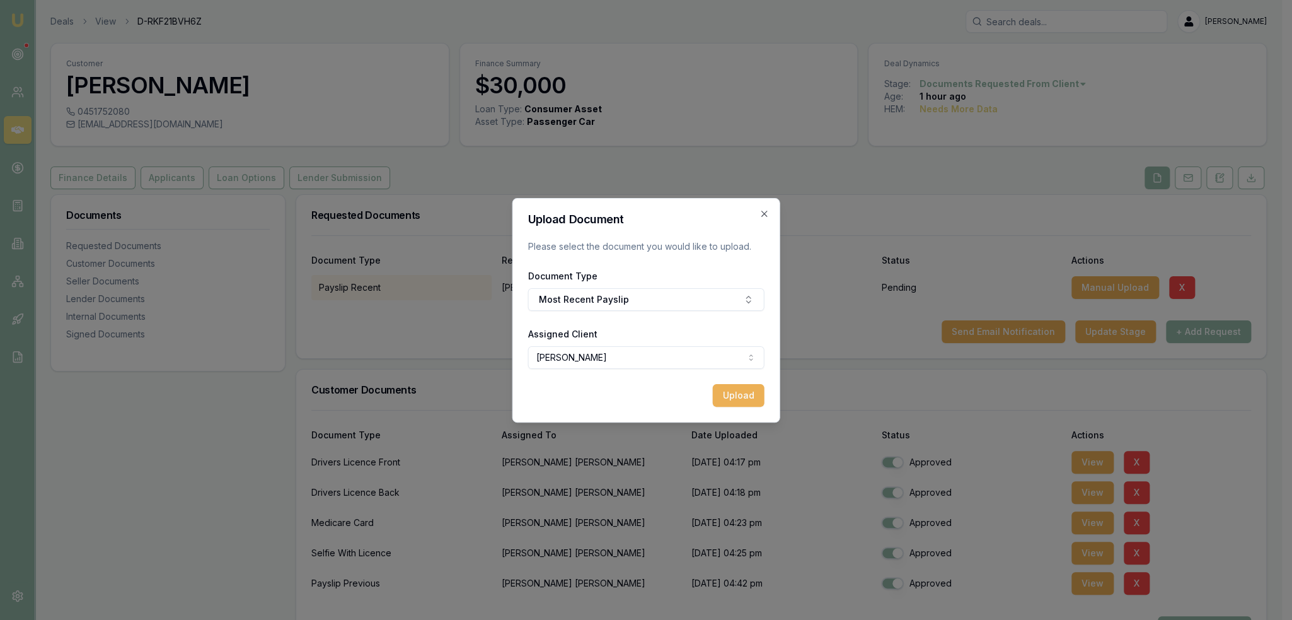
click at [729, 395] on button "Upload" at bounding box center [739, 395] width 52 height 23
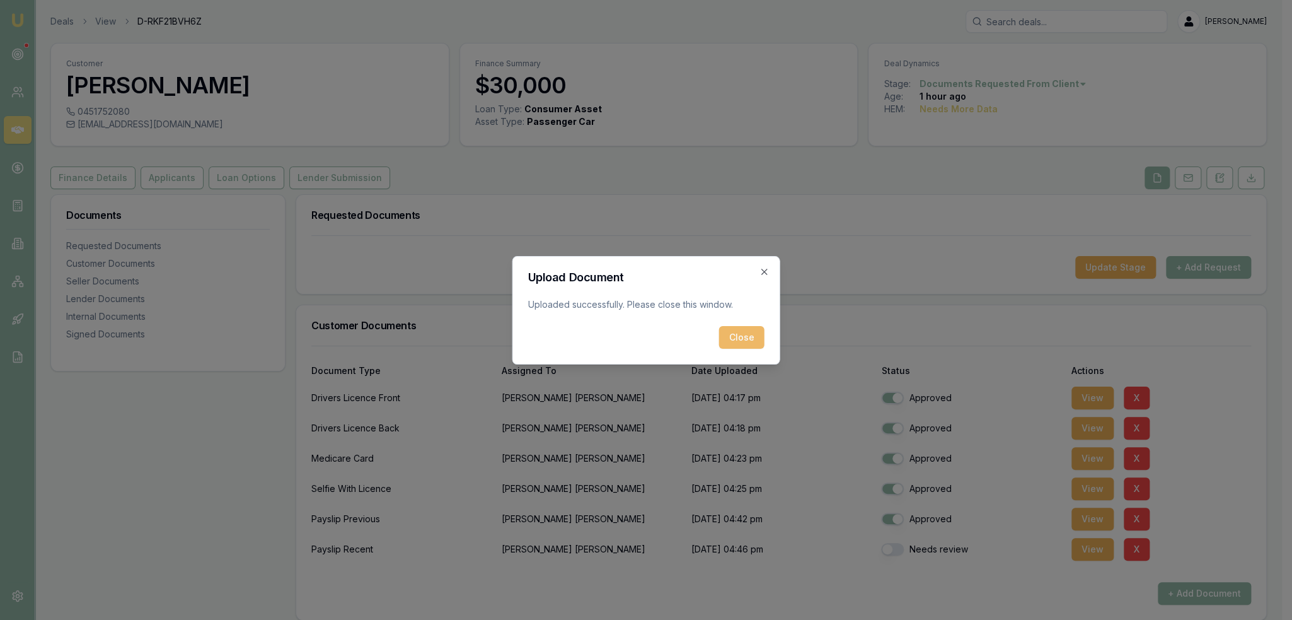
click at [761, 342] on button "Close" at bounding box center [741, 337] width 45 height 23
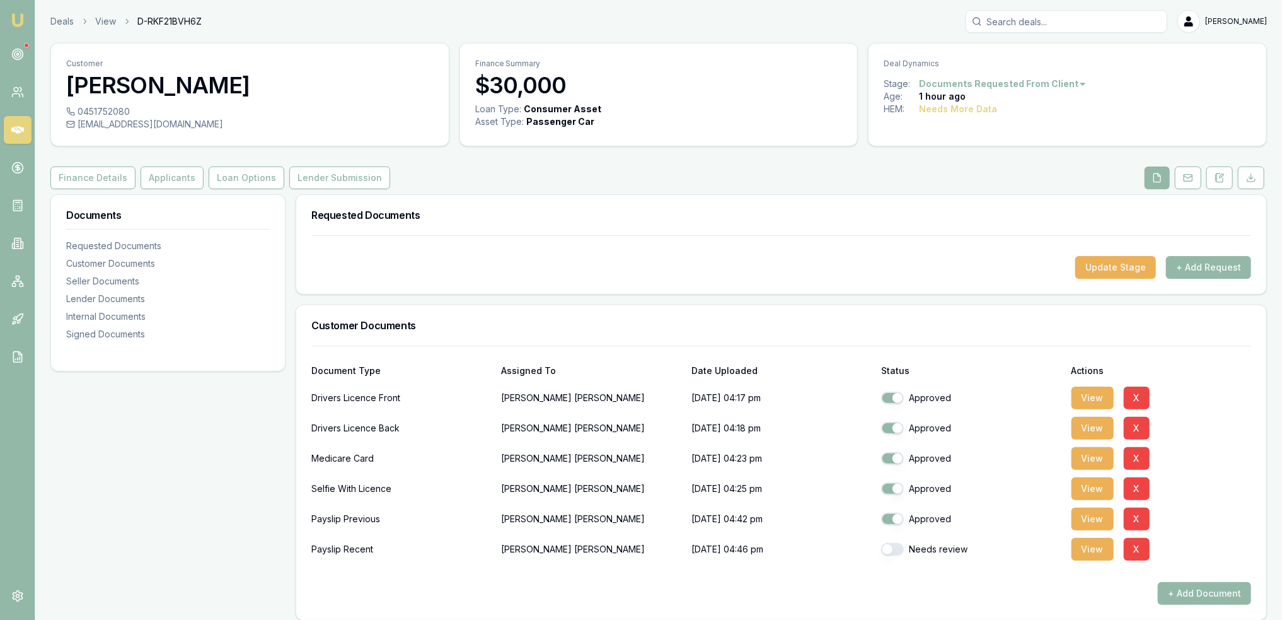
click at [888, 547] on button "button" at bounding box center [892, 549] width 23 height 13
checkbox input "true"
click at [1099, 267] on button "Update Stage" at bounding box center [1115, 267] width 81 height 23
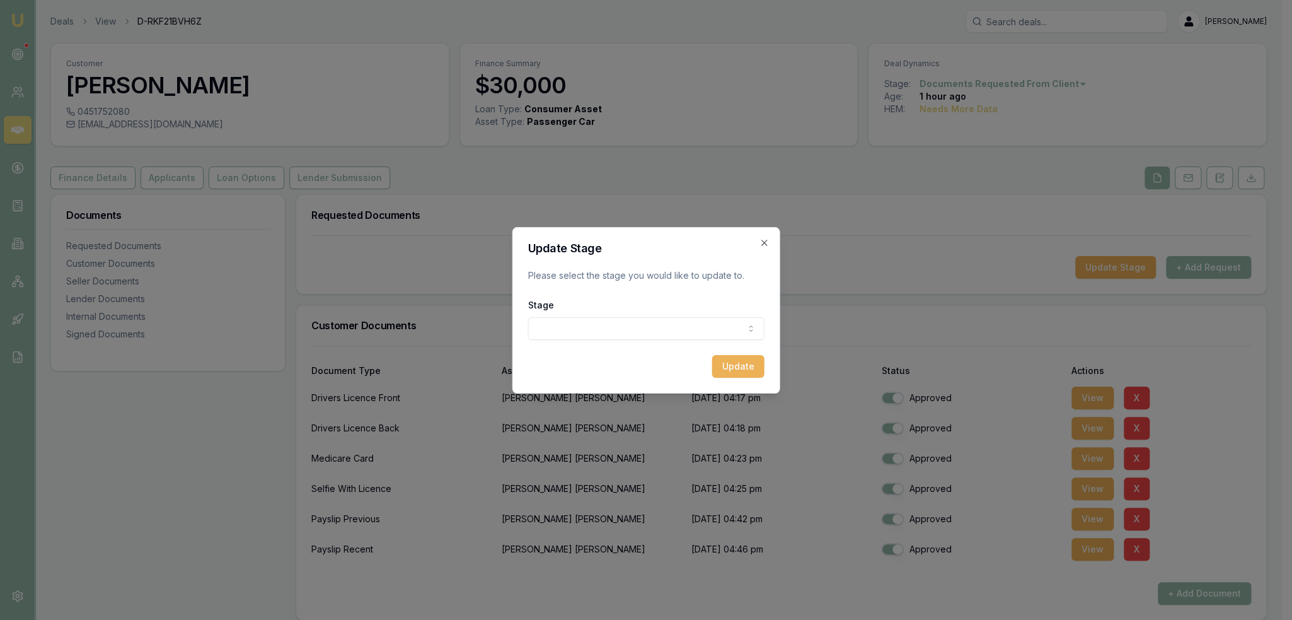
click at [687, 323] on body "Emu Broker Deals View D-RKF21BVH6Z Robyn Adams Toggle Menu Customer Timothy Las…" at bounding box center [641, 310] width 1282 height 620
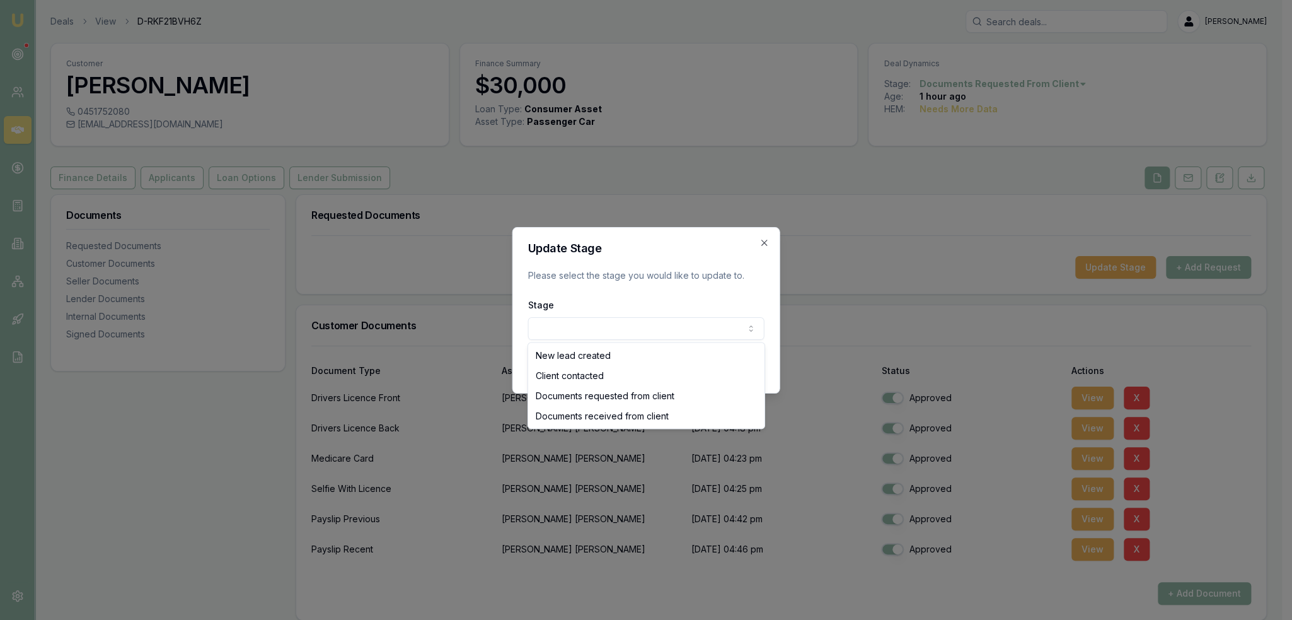
select select "DOCUMENTS_RECEIVED_FROM_CLIENT"
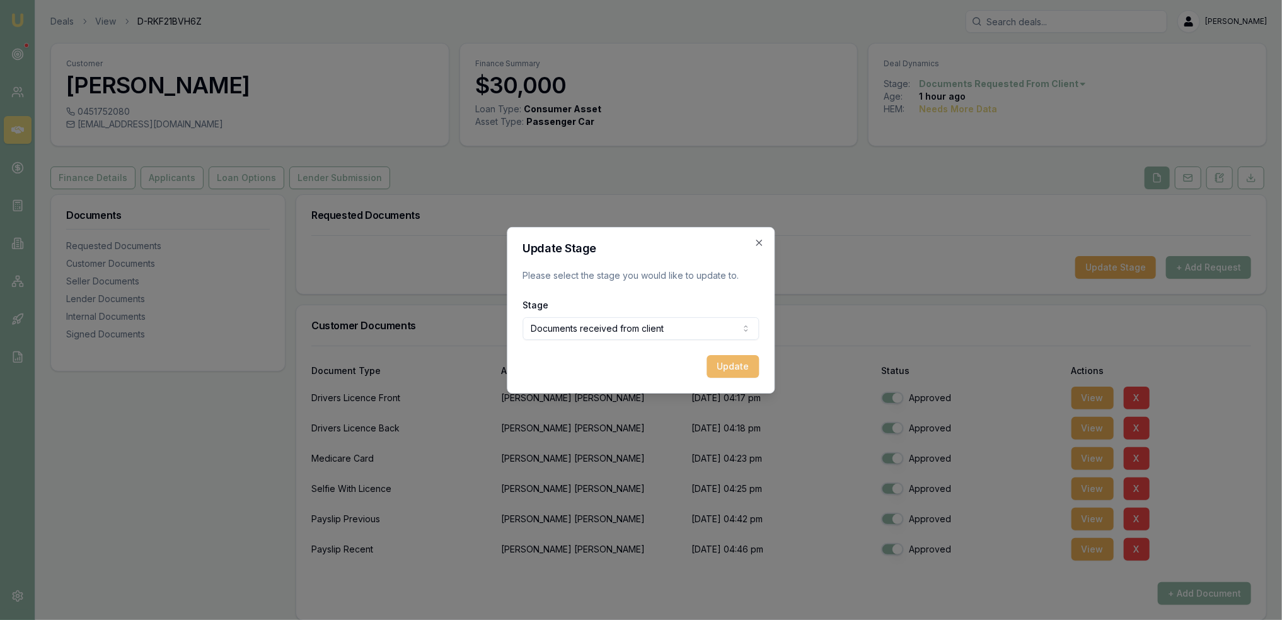
click at [746, 367] on button "Update" at bounding box center [733, 366] width 52 height 23
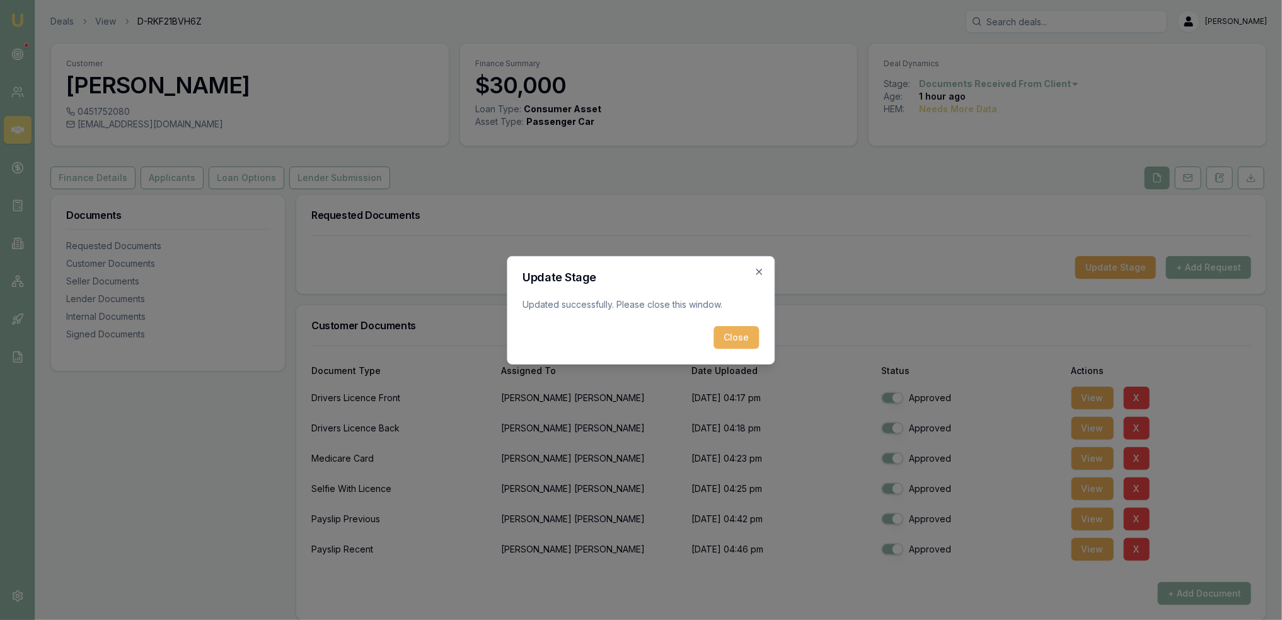
drag, startPoint x: 733, startPoint y: 338, endPoint x: 729, endPoint y: 332, distance: 7.4
click at [734, 337] on button "Close" at bounding box center [736, 337] width 45 height 23
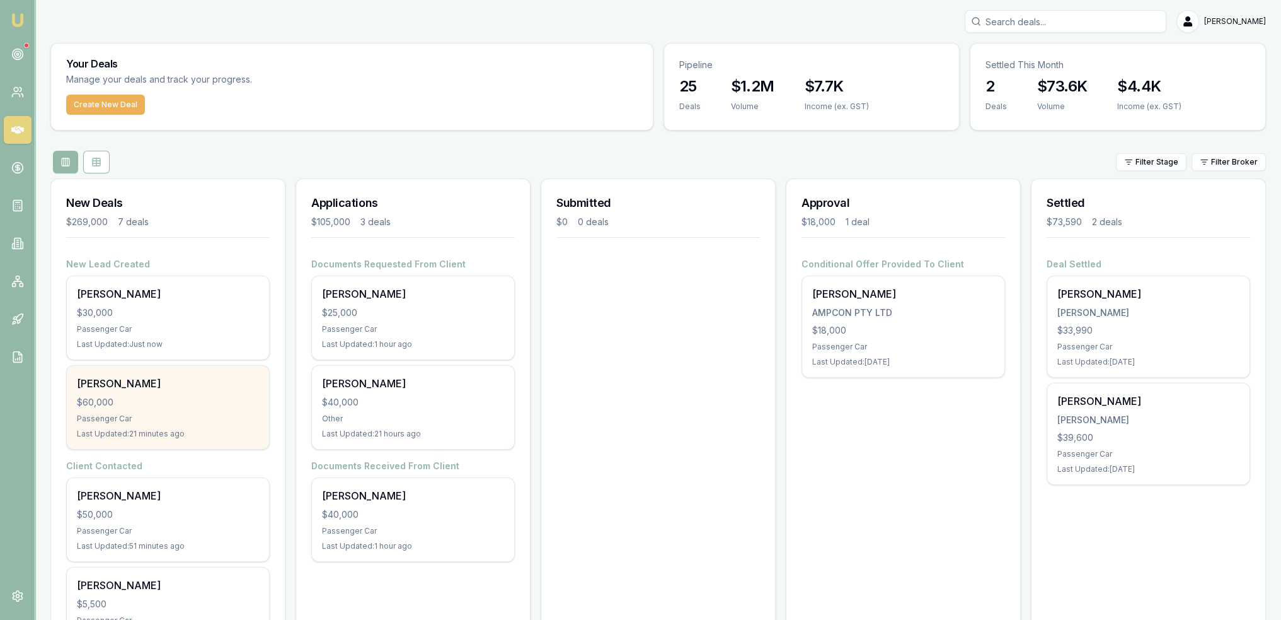
click at [160, 427] on div "[PERSON_NAME] $60,000 Passenger Car Last Updated: 21 minutes ago" at bounding box center [168, 407] width 202 height 83
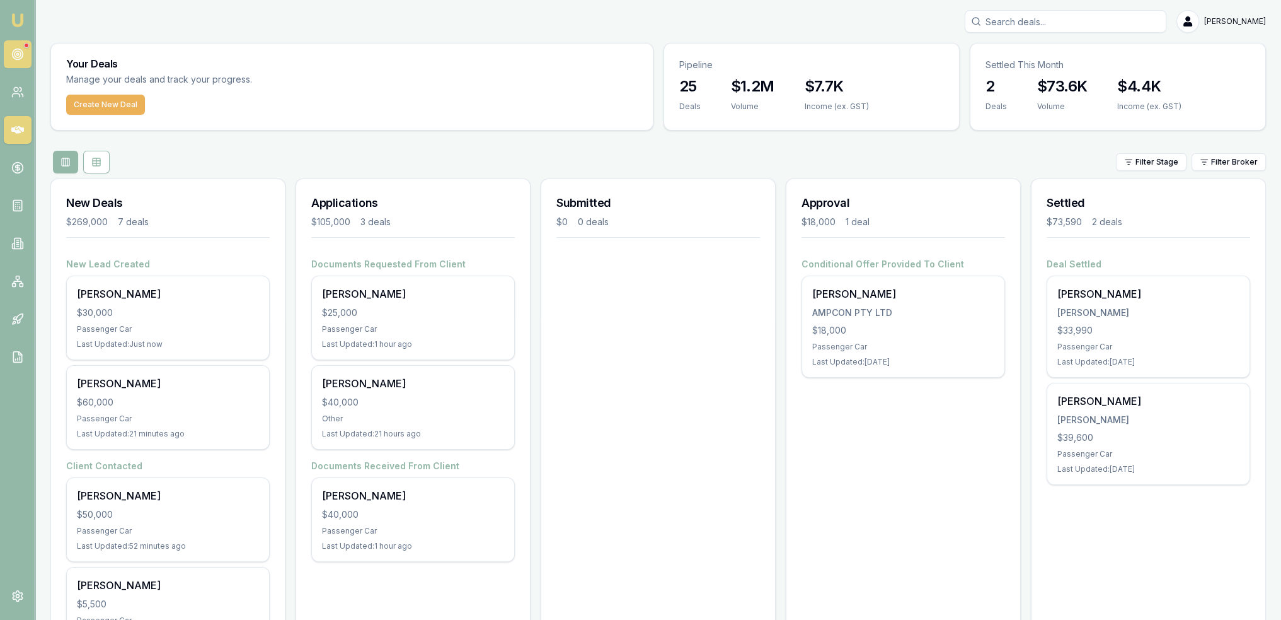
click at [23, 50] on icon at bounding box center [17, 54] width 13 height 13
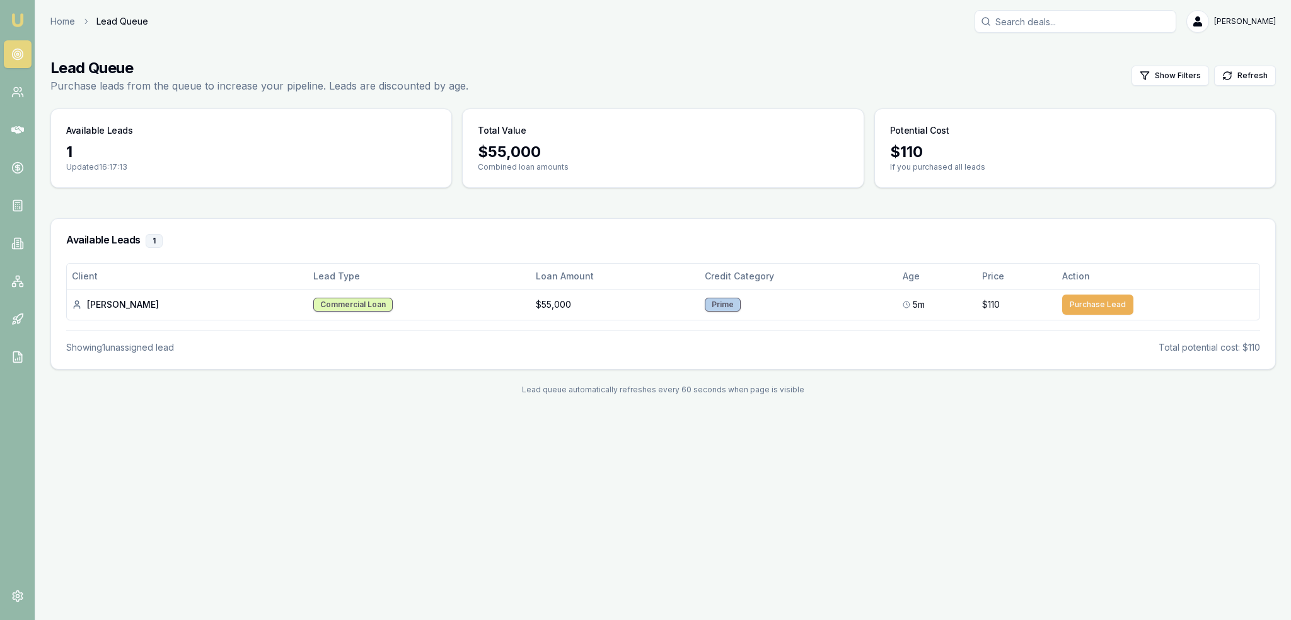
click at [10, 18] on img at bounding box center [17, 20] width 15 height 15
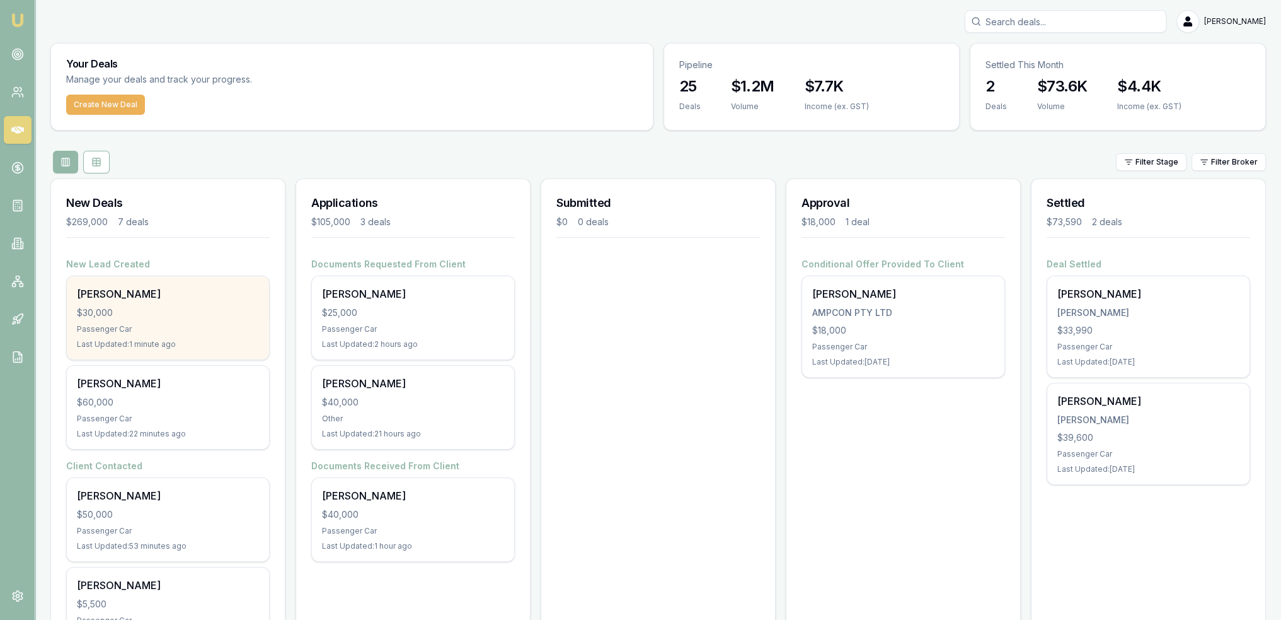
click at [130, 301] on div "[PERSON_NAME] $30,000 Passenger Car Last Updated: 1 minute ago" at bounding box center [168, 317] width 202 height 83
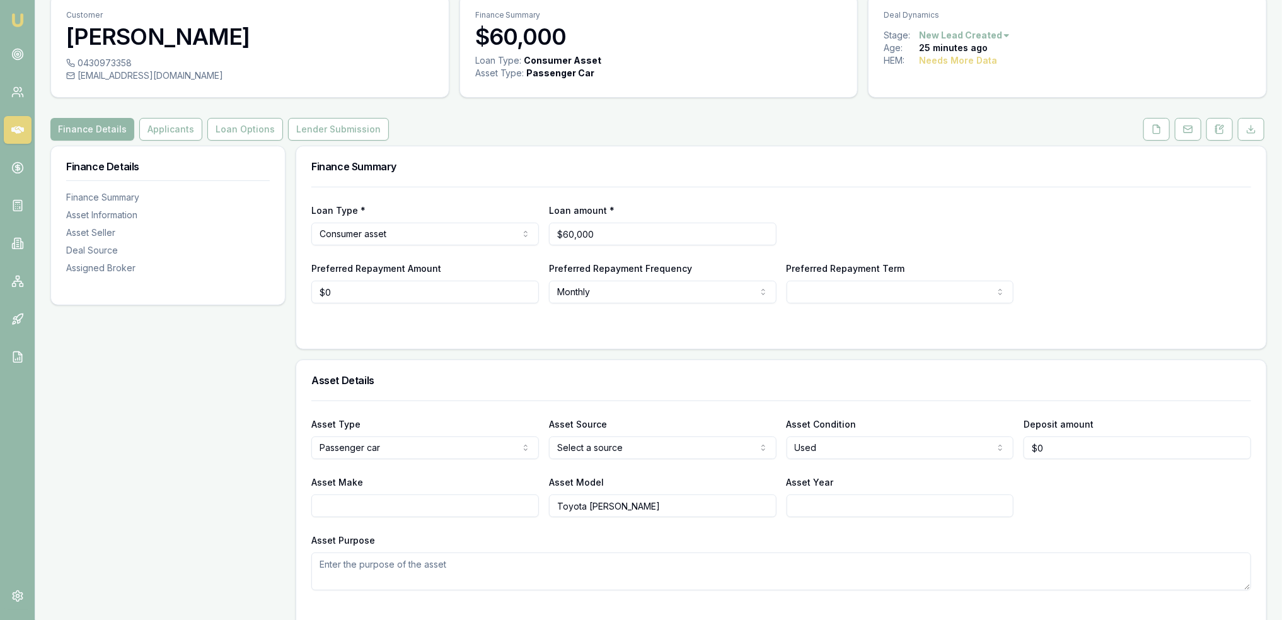
scroll to position [48, 0]
click at [172, 130] on button "Applicants" at bounding box center [170, 130] width 63 height 23
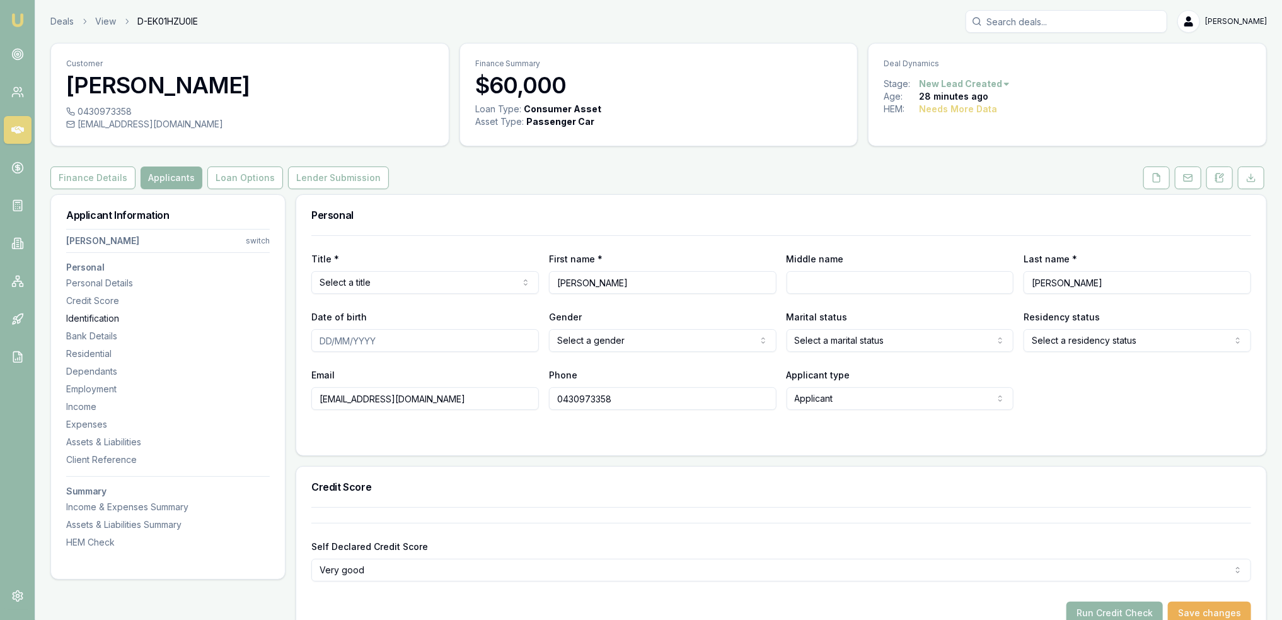
click at [99, 315] on div "Identification" at bounding box center [168, 318] width 204 height 13
click at [1222, 174] on icon at bounding box center [1222, 176] width 4 height 4
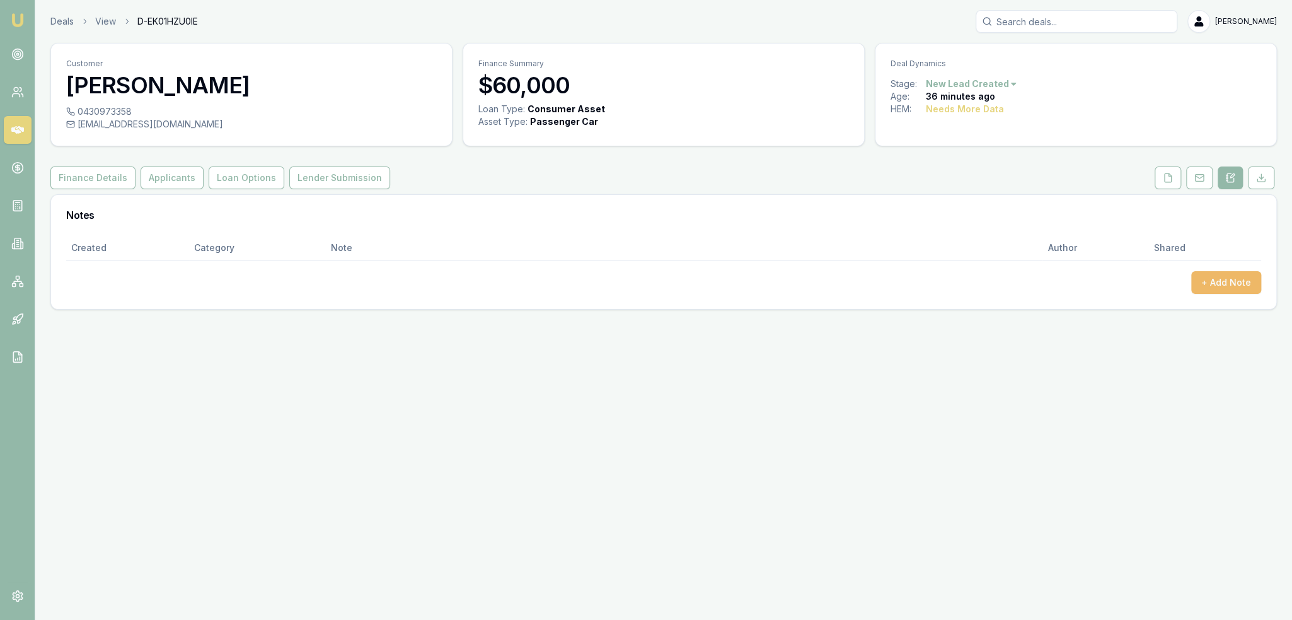
click at [1225, 282] on button "+ Add Note" at bounding box center [1226, 282] width 70 height 23
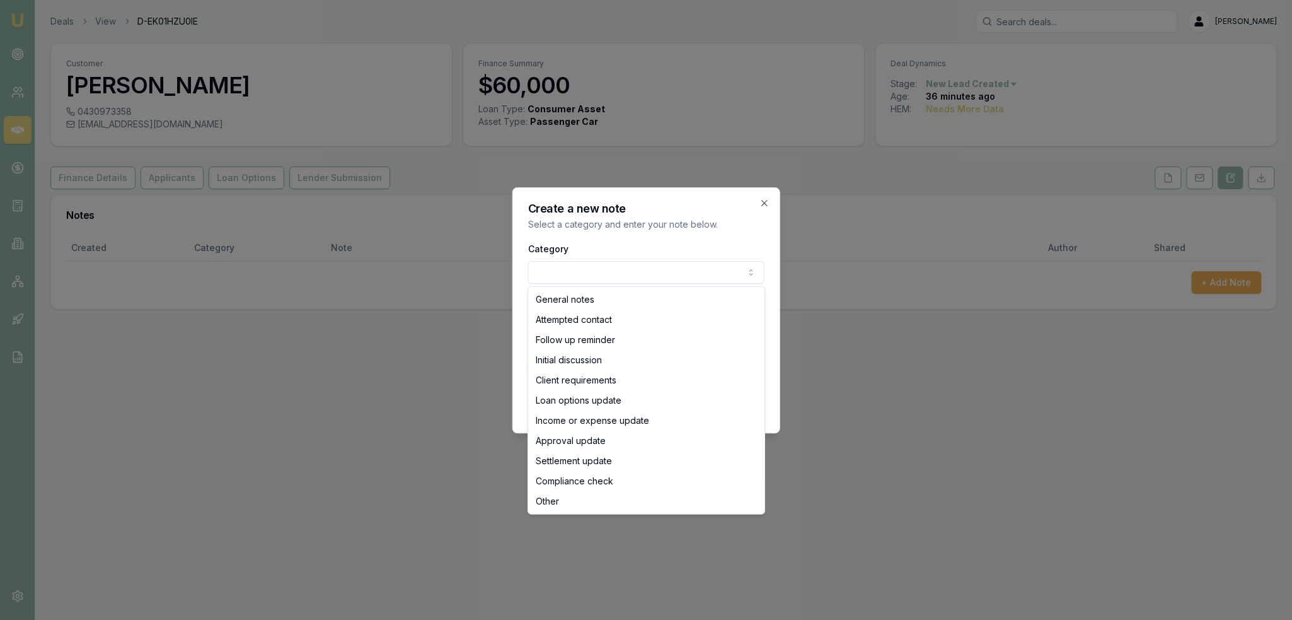
click at [696, 264] on body "Emu Broker Deals View D-EK01HZU0IE Robyn Adams Toggle Menu Customer Corey Newel…" at bounding box center [646, 310] width 1292 height 620
select select "ATTEMPTED_CONTACT"
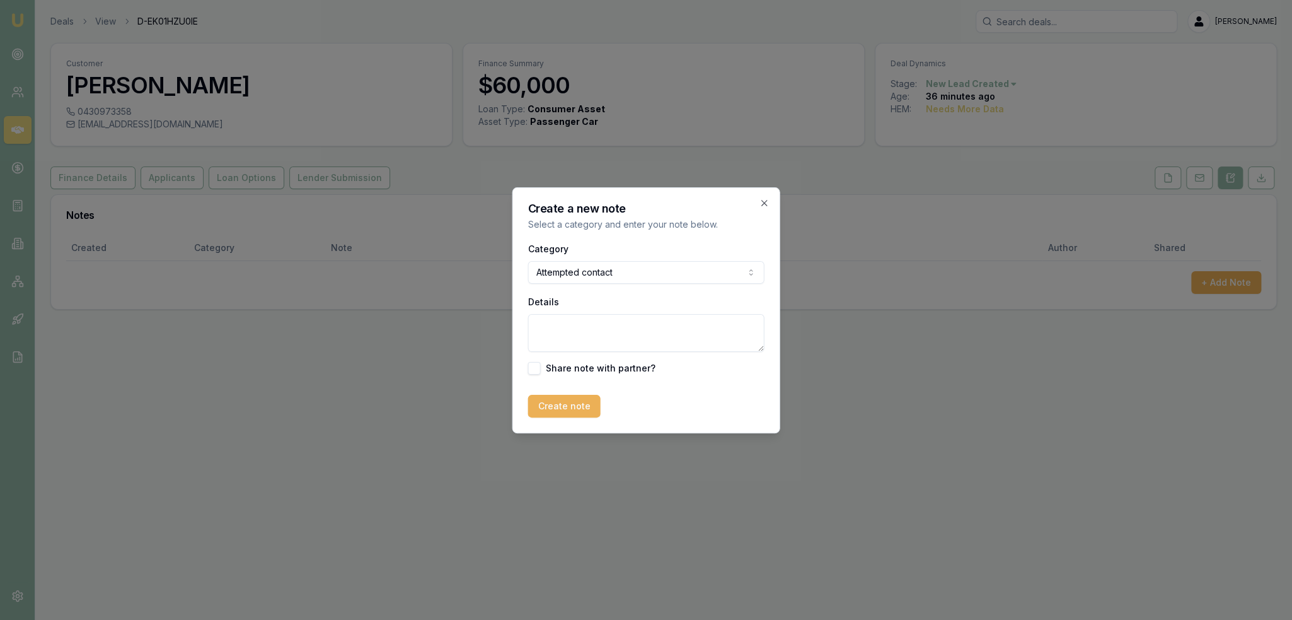
click at [611, 323] on textarea "Details" at bounding box center [646, 333] width 236 height 38
type textarea "Intro text sent - 3.57pm."
click at [559, 405] on button "Create note" at bounding box center [564, 406] width 72 height 23
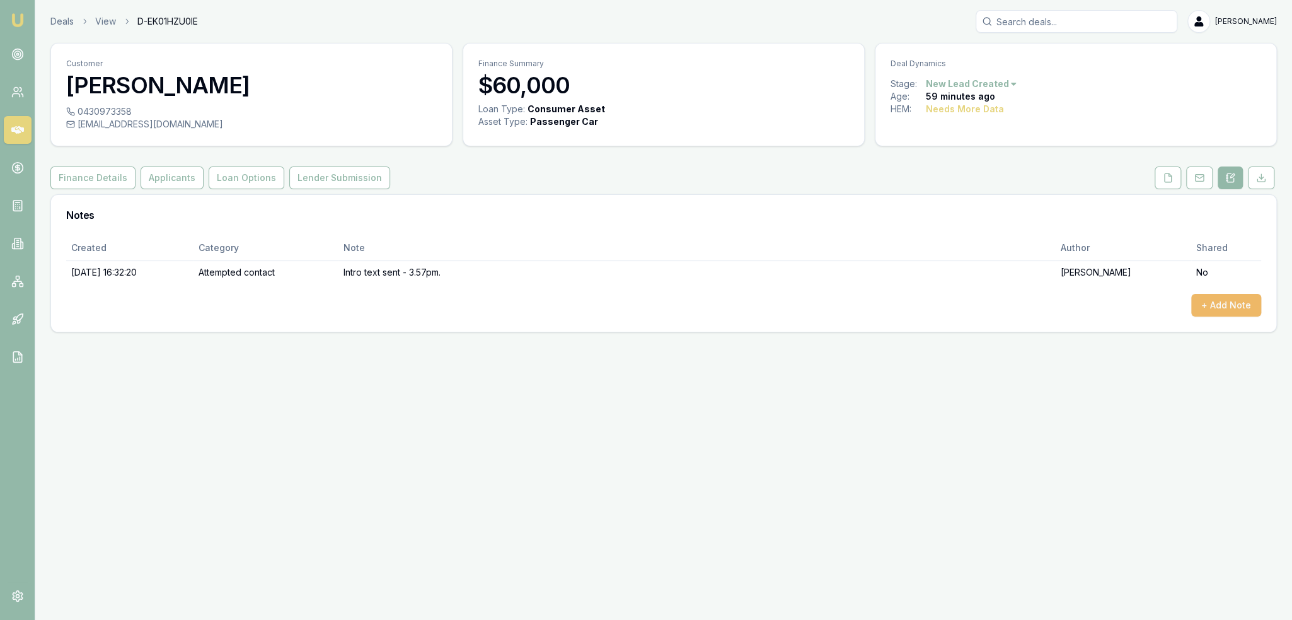
click at [1215, 300] on button "+ Add Note" at bounding box center [1226, 305] width 70 height 23
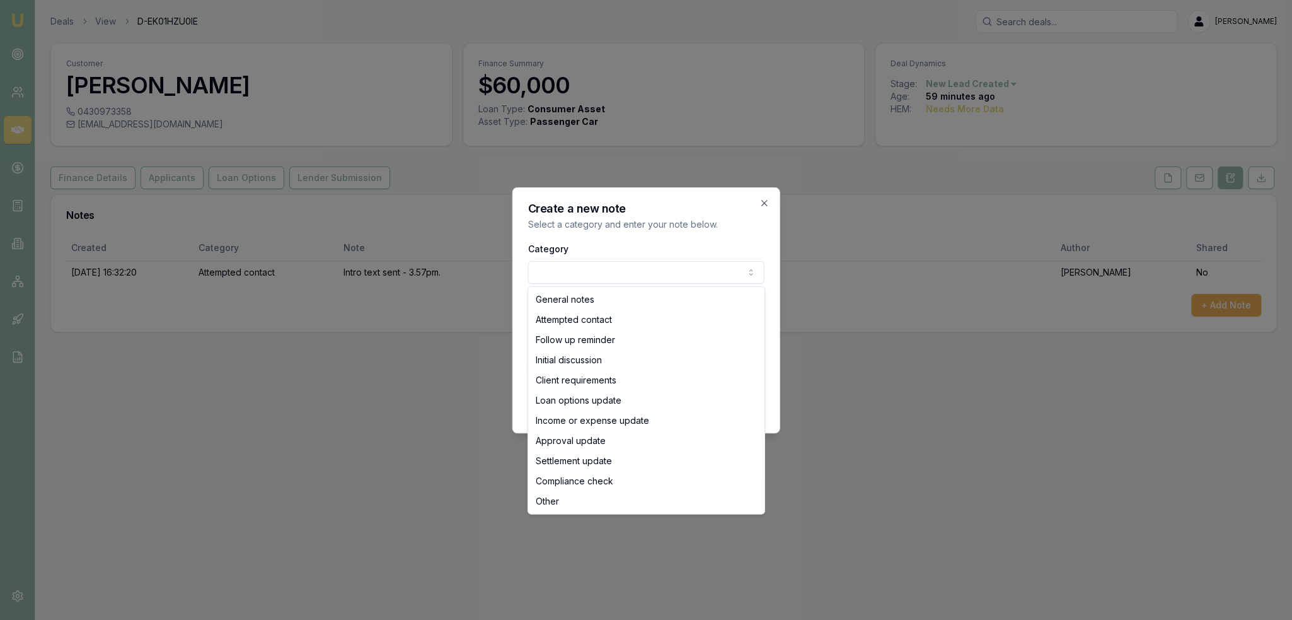
click at [577, 267] on body "Emu Broker Deals View D-EK01HZU0IE Robyn Adams Toggle Menu Customer Corey Newel…" at bounding box center [646, 310] width 1292 height 620
select select "ATTEMPTED_CONTACT"
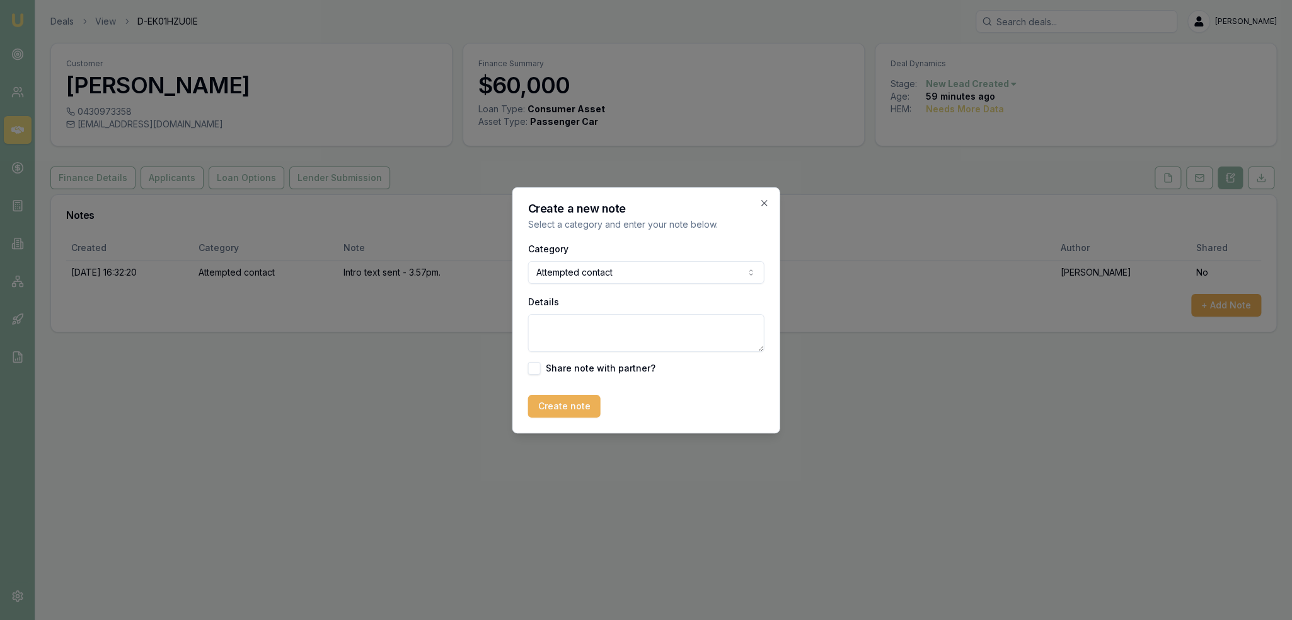
click at [566, 327] on textarea "Details" at bounding box center [646, 333] width 236 height 38
type textarea "D1C1 - VM - LM - sent text."
click at [550, 399] on button "Create note" at bounding box center [564, 406] width 72 height 23
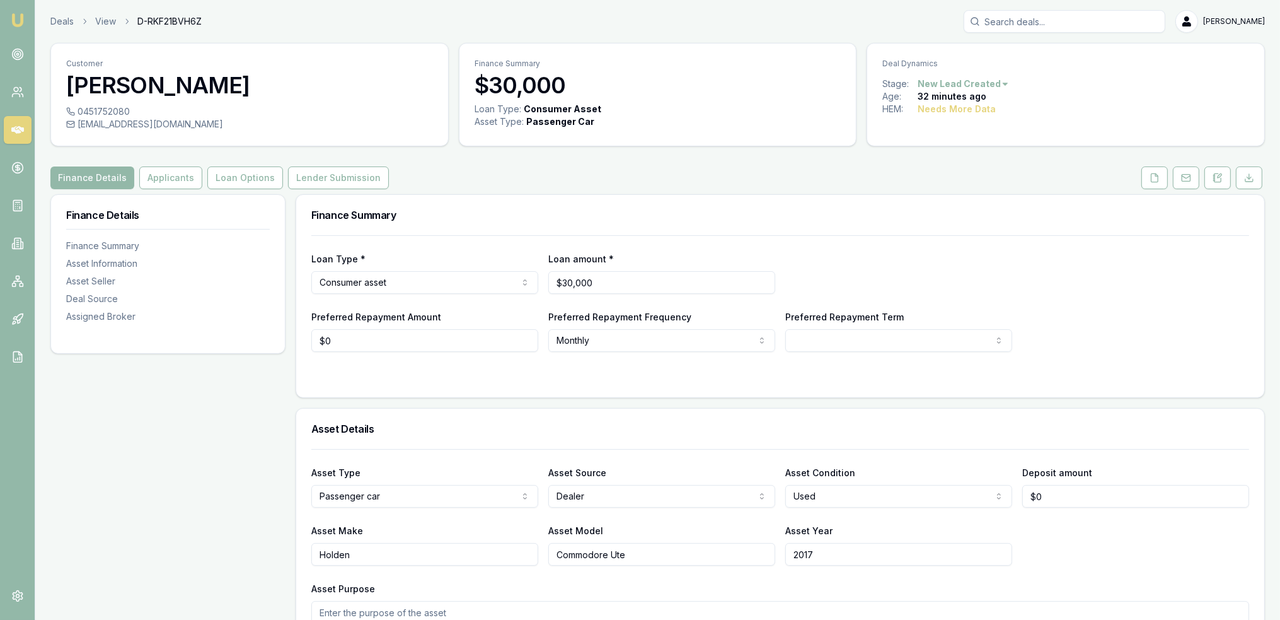
drag, startPoint x: 1152, startPoint y: 176, endPoint x: 1140, endPoint y: 174, distance: 12.1
click at [1154, 176] on icon at bounding box center [1155, 178] width 10 height 10
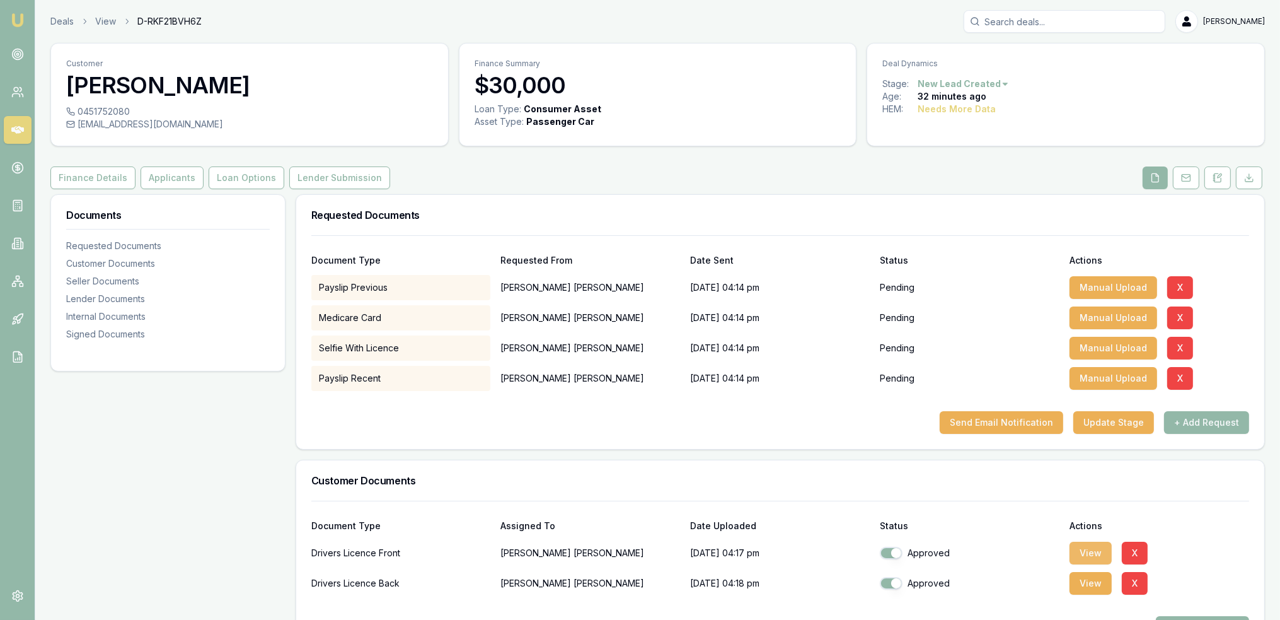
click at [1088, 557] on button "View" at bounding box center [1091, 552] width 42 height 23
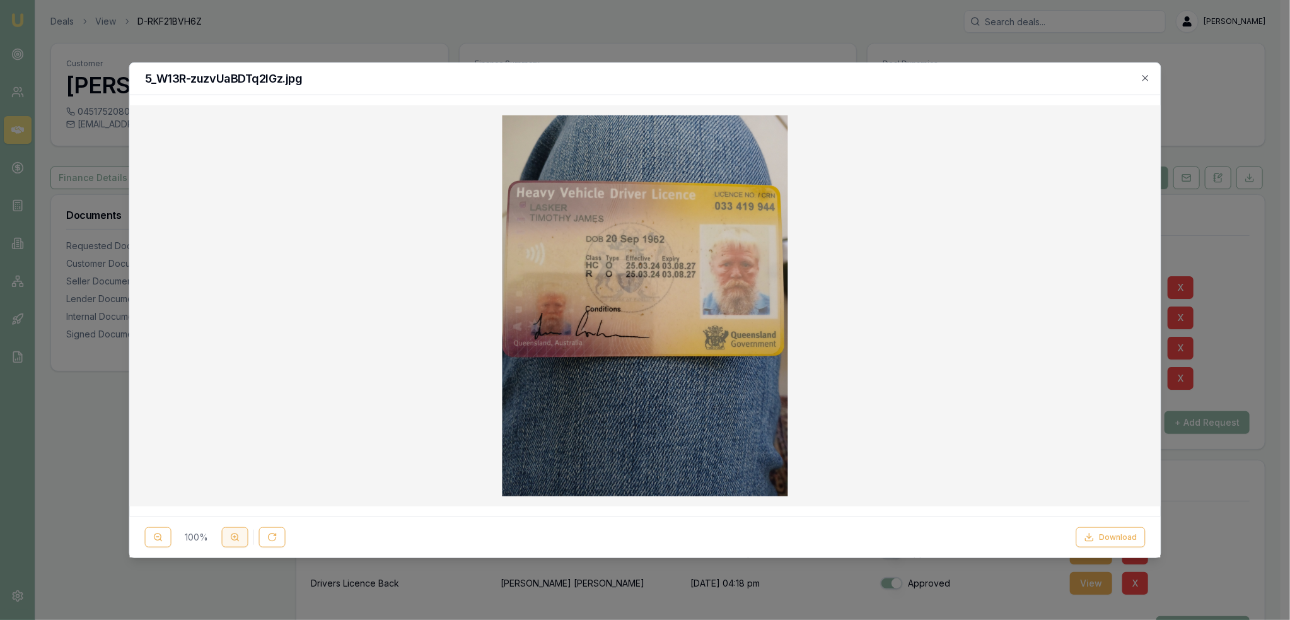
click at [233, 540] on circle at bounding box center [234, 536] width 7 height 7
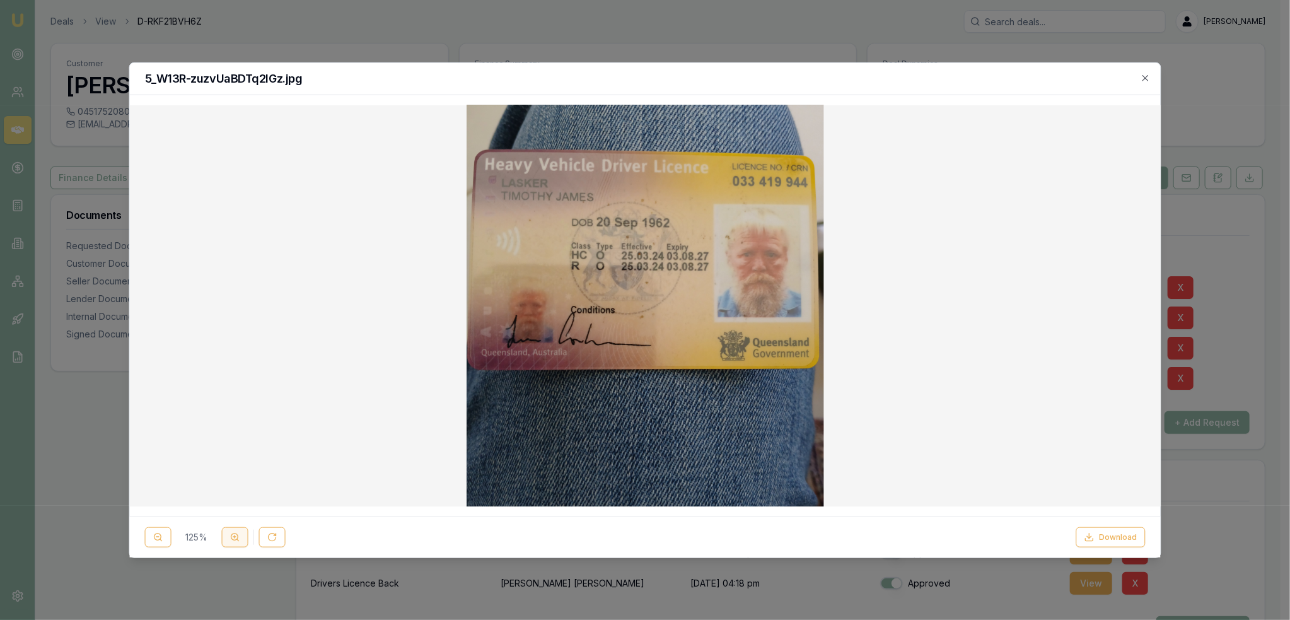
click at [233, 540] on circle at bounding box center [234, 536] width 7 height 7
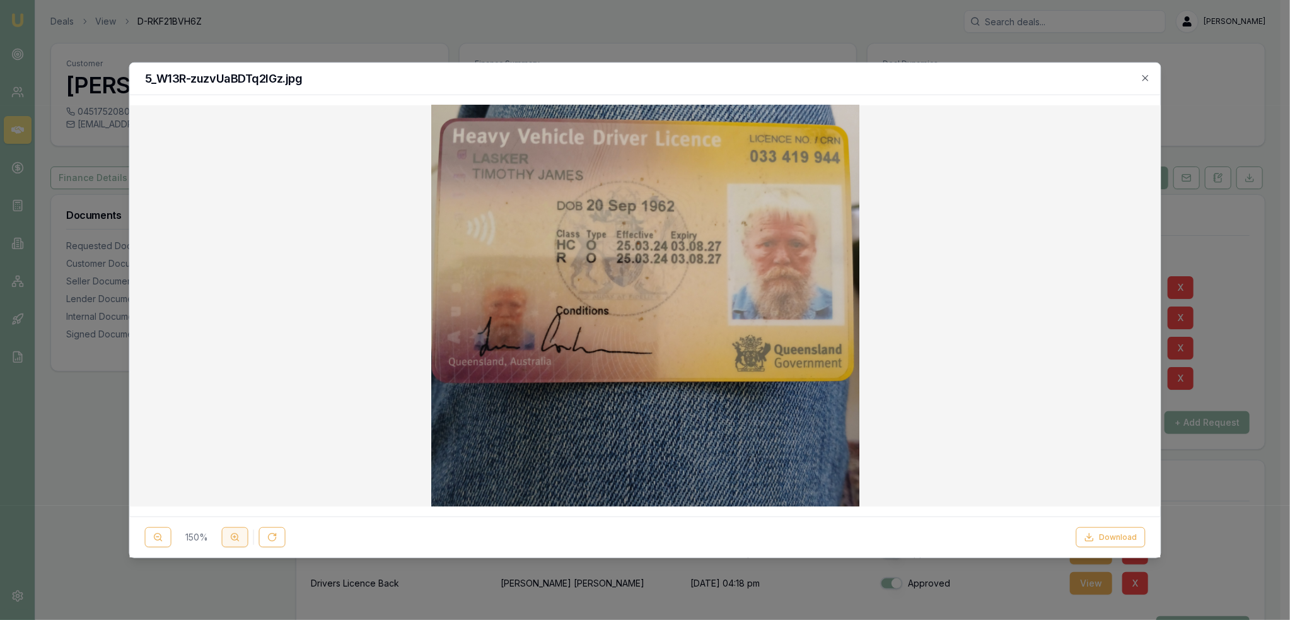
click at [233, 540] on circle at bounding box center [234, 536] width 7 height 7
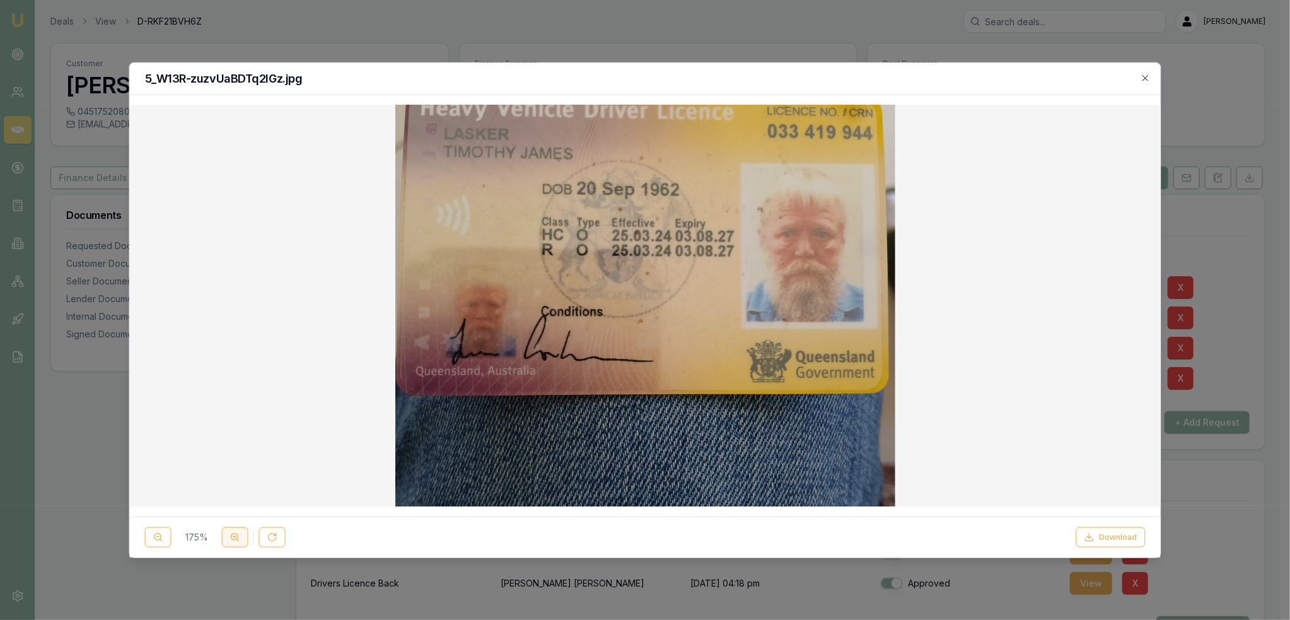
click at [232, 540] on circle at bounding box center [234, 536] width 7 height 7
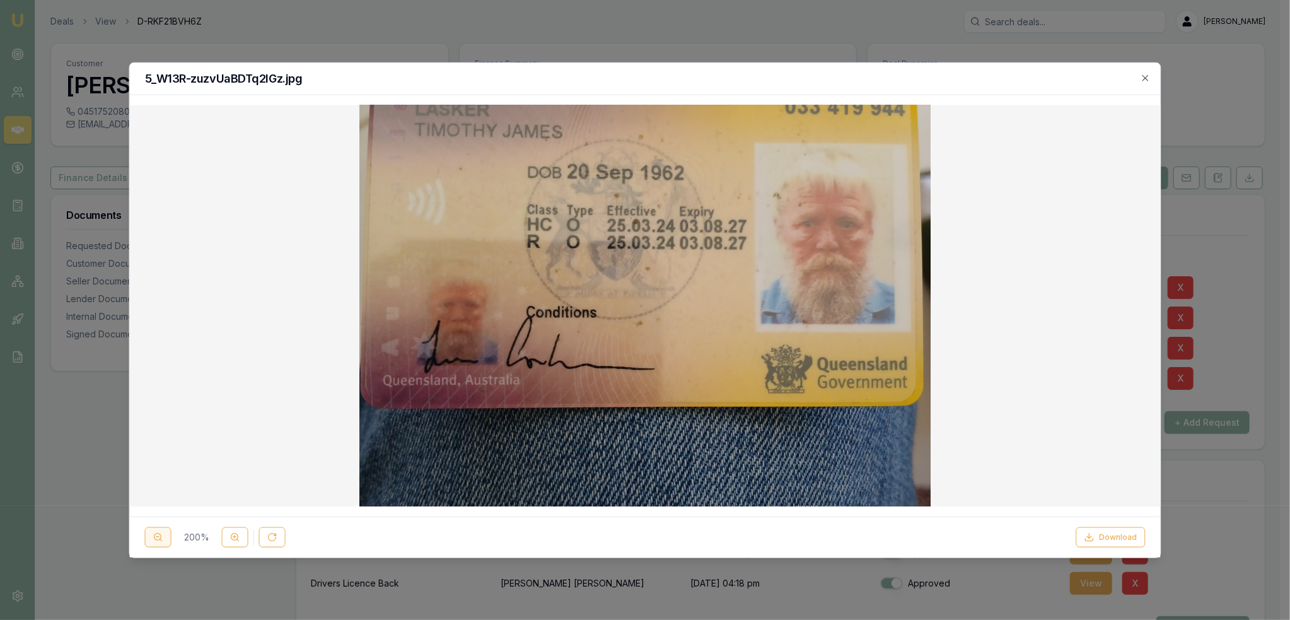
click at [157, 538] on icon at bounding box center [158, 537] width 10 height 10
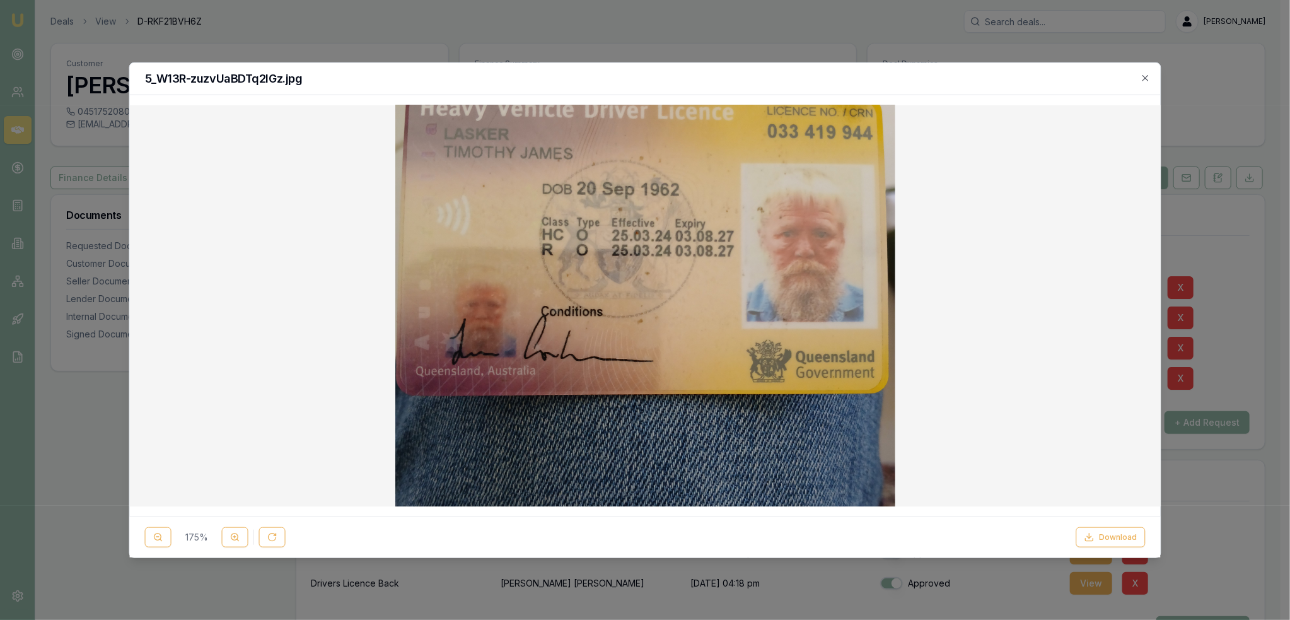
drag, startPoint x: 149, startPoint y: 532, endPoint x: 213, endPoint y: 528, distance: 64.4
click at [149, 532] on button at bounding box center [158, 537] width 26 height 20
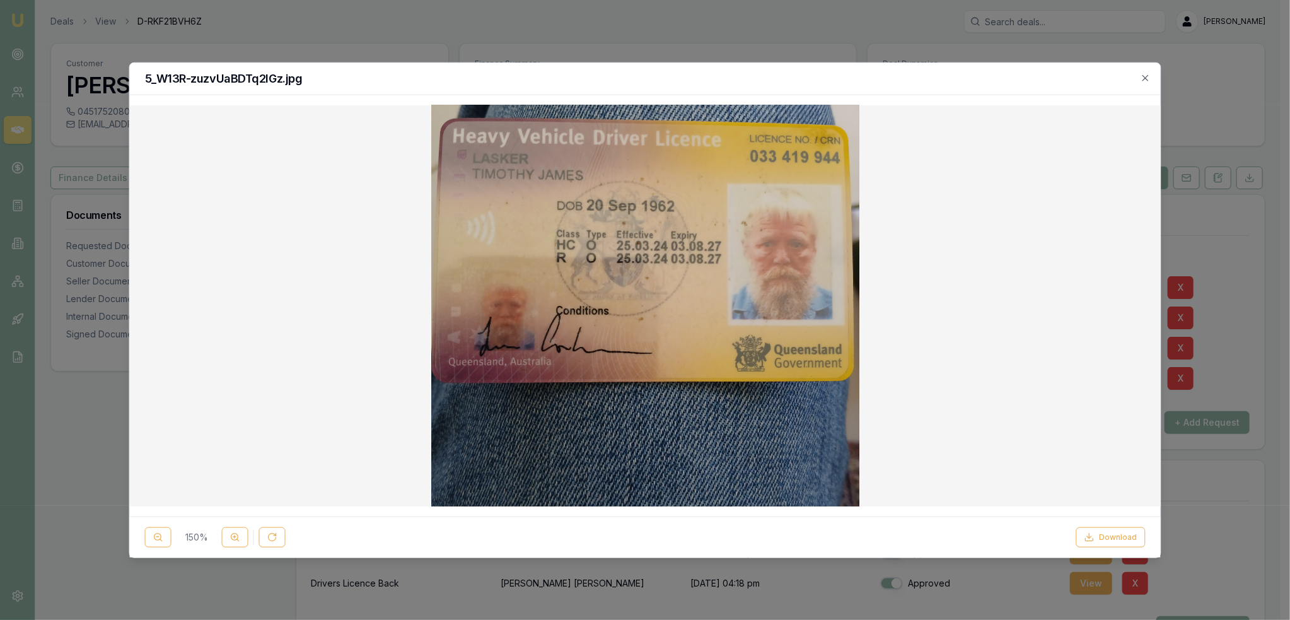
click at [1140, 76] on h2 "5_W13R-zuzvUaBDTq2IGz.jpg" at bounding box center [645, 77] width 1000 height 11
click at [1144, 78] on icon "button" at bounding box center [1145, 78] width 6 height 6
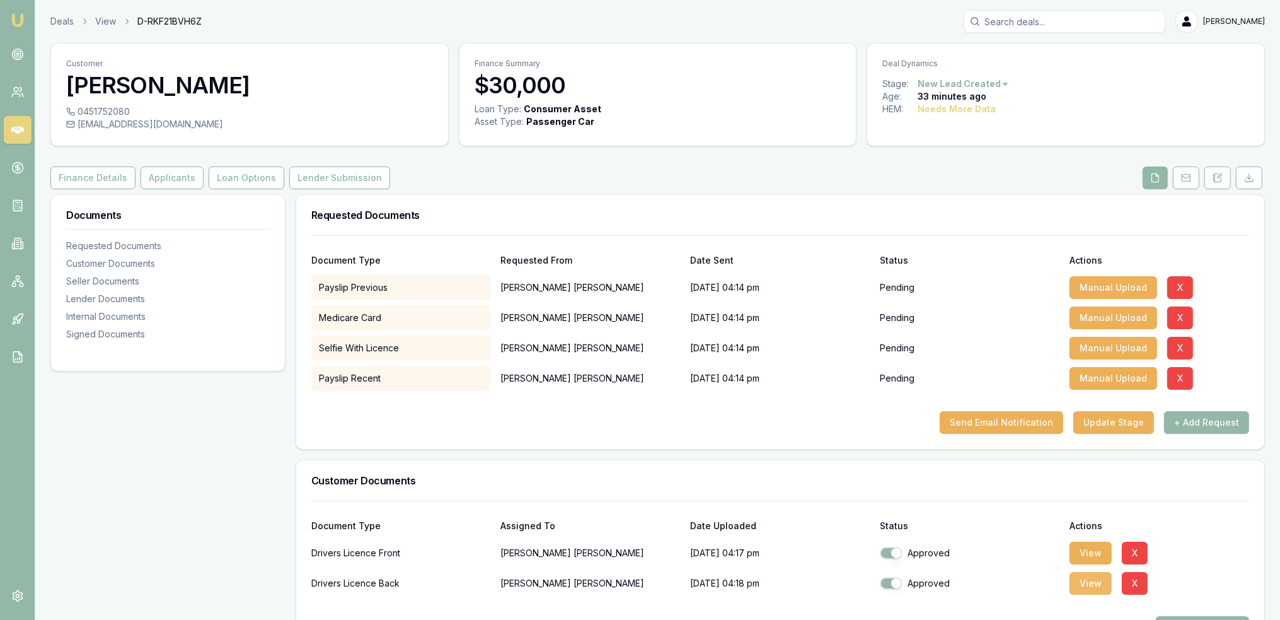
click at [1092, 581] on button "View" at bounding box center [1091, 583] width 42 height 23
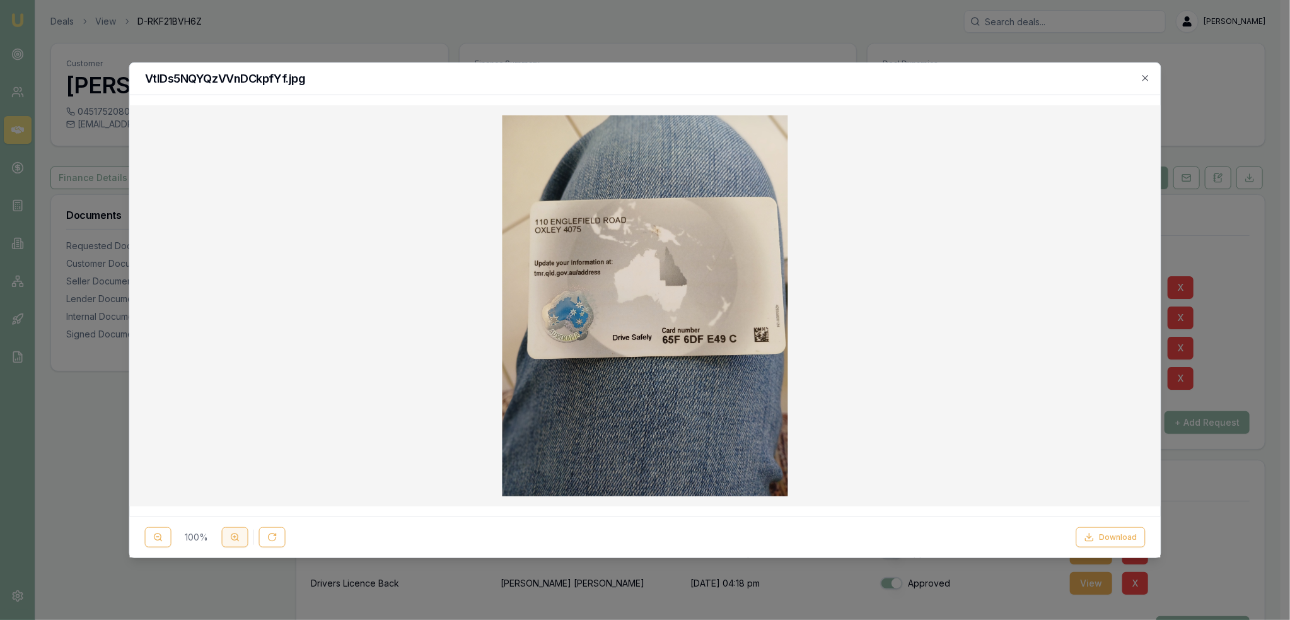
click at [240, 531] on button at bounding box center [235, 537] width 26 height 20
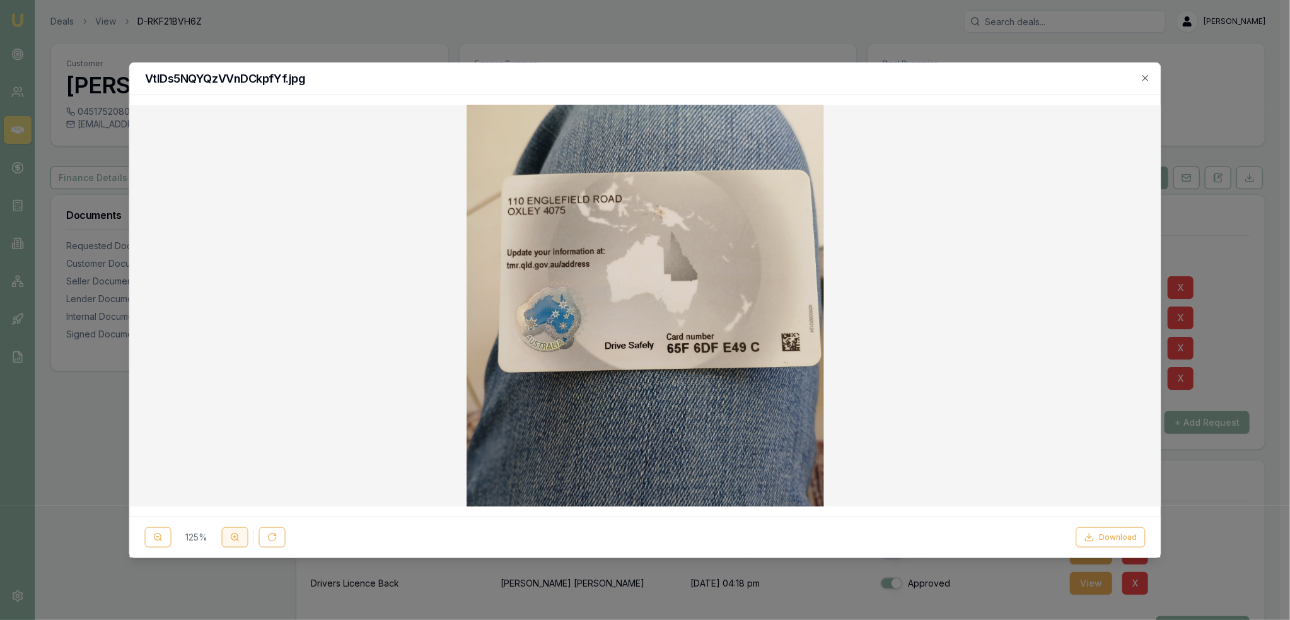
click at [240, 531] on button at bounding box center [235, 537] width 26 height 20
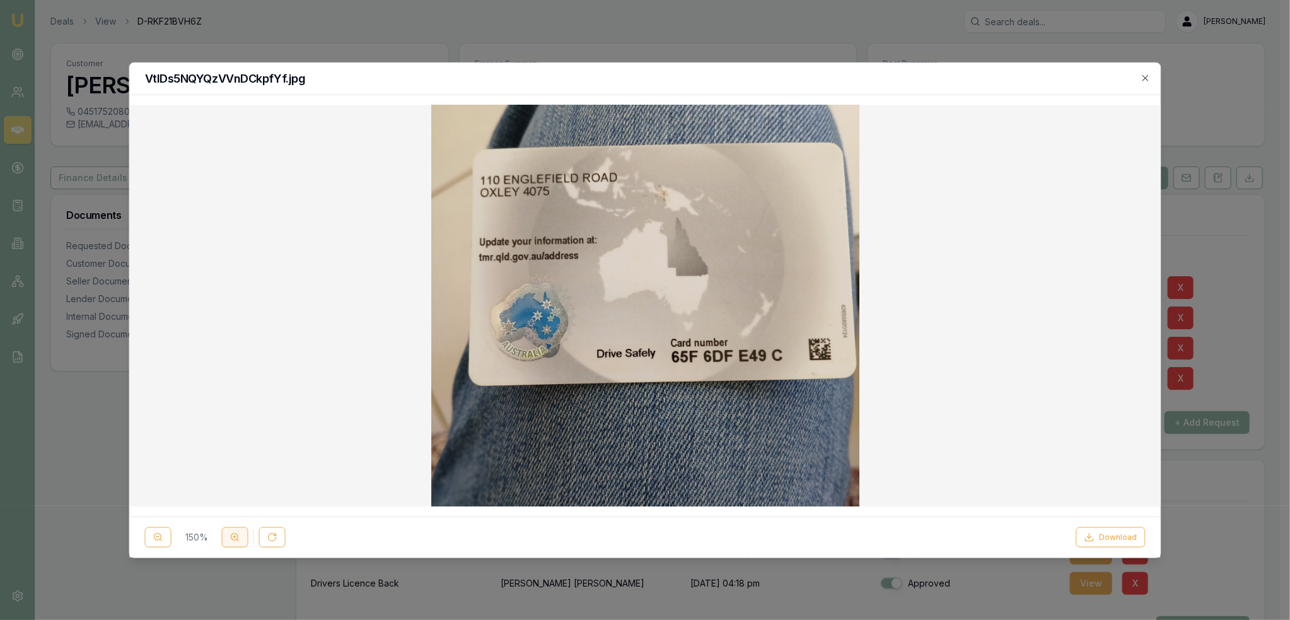
click at [240, 531] on button at bounding box center [235, 537] width 26 height 20
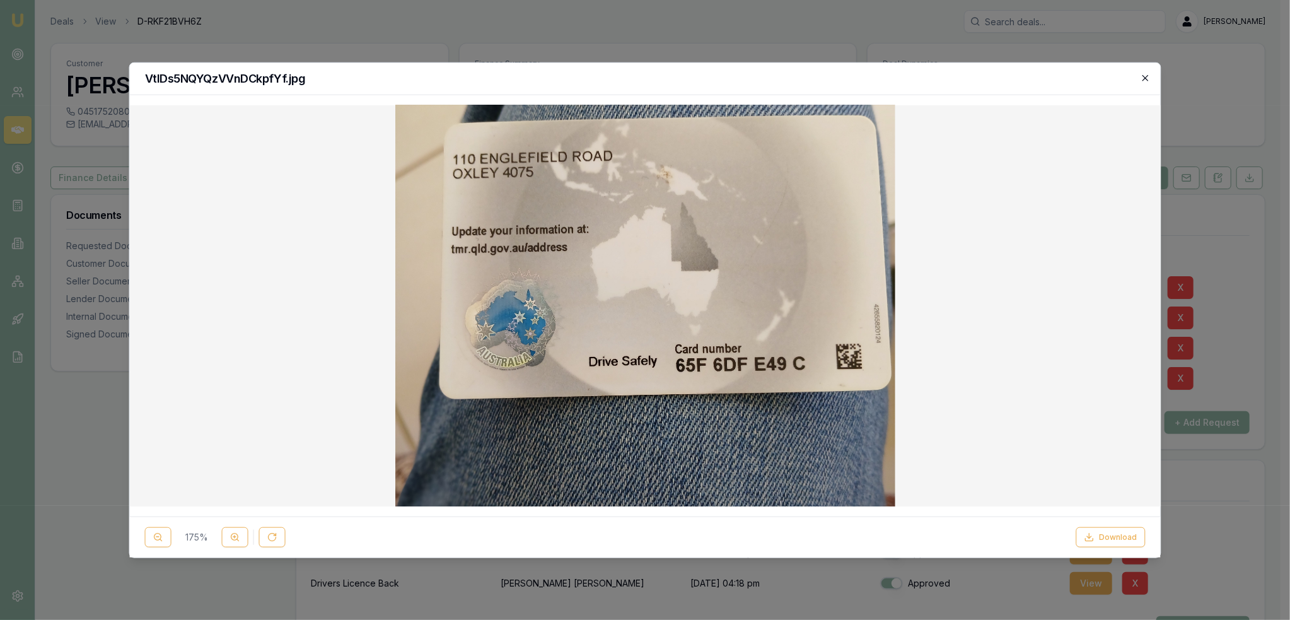
click at [1150, 77] on icon "button" at bounding box center [1145, 77] width 10 height 10
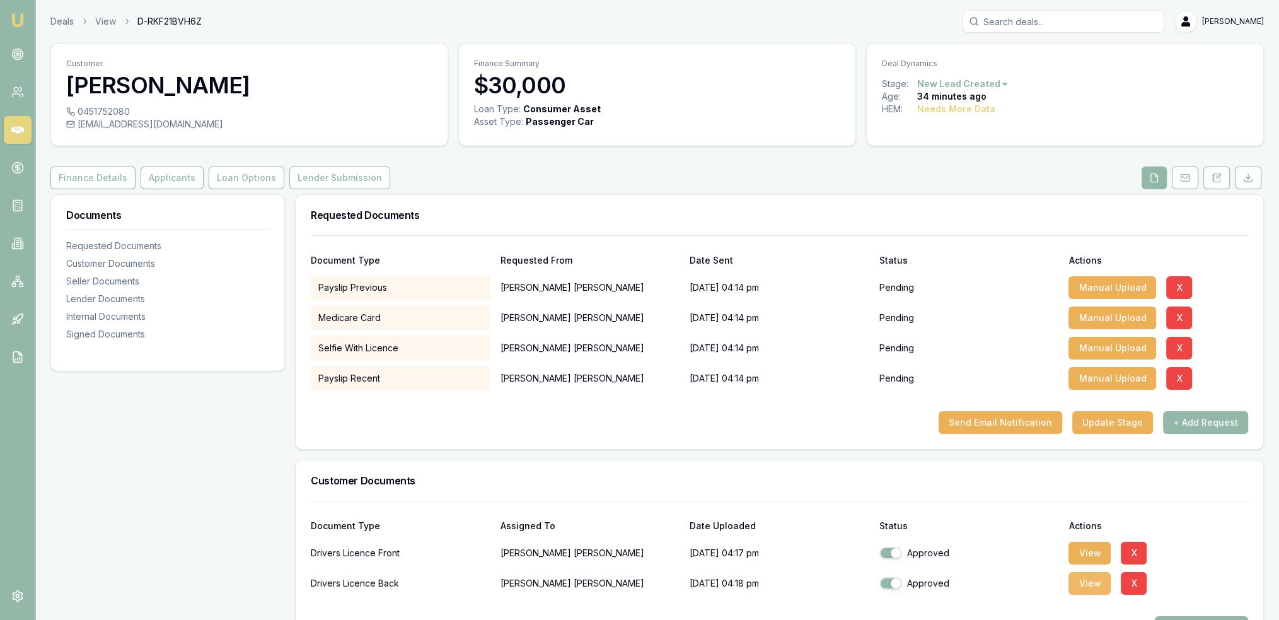
click at [1087, 584] on button "View" at bounding box center [1089, 583] width 42 height 23
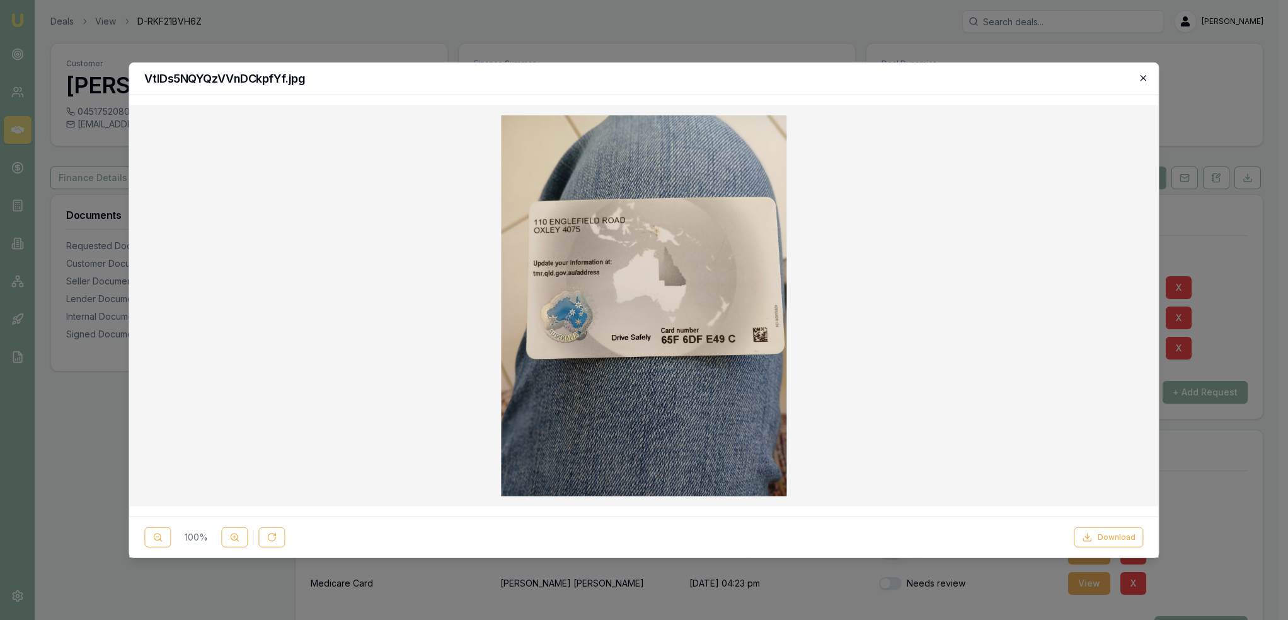
click at [1142, 76] on icon "button" at bounding box center [1144, 78] width 6 height 6
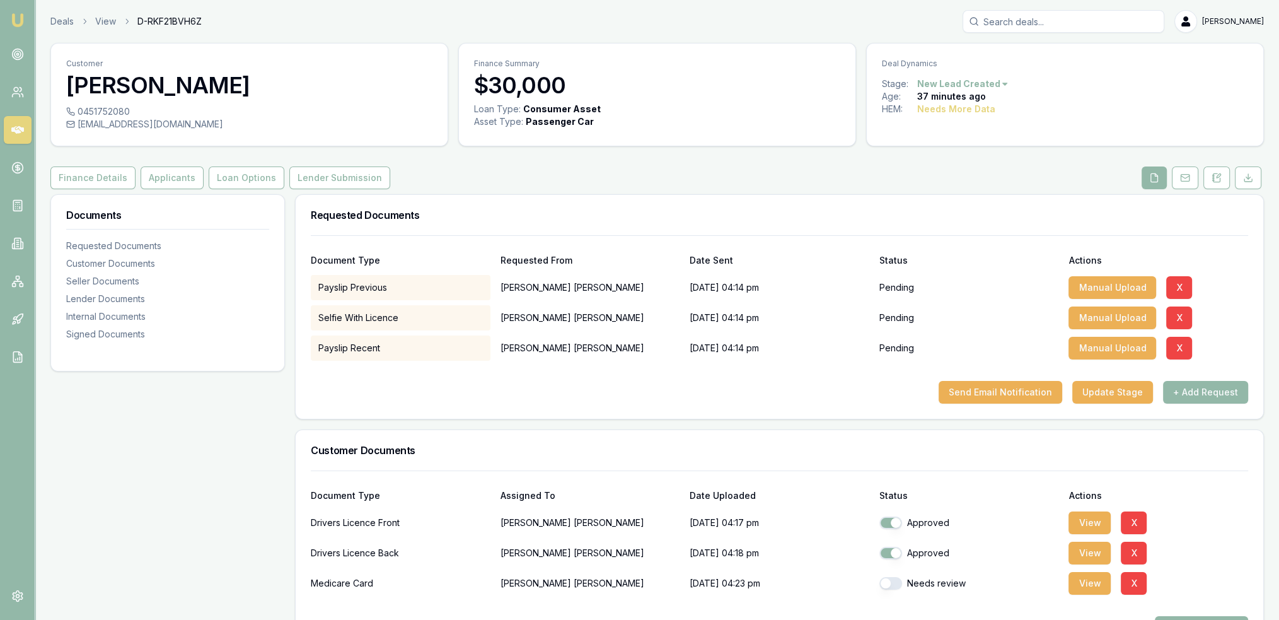
click at [880, 583] on button "button" at bounding box center [890, 583] width 23 height 13
checkbox input "true"
click at [1087, 577] on button "View" at bounding box center [1089, 583] width 42 height 23
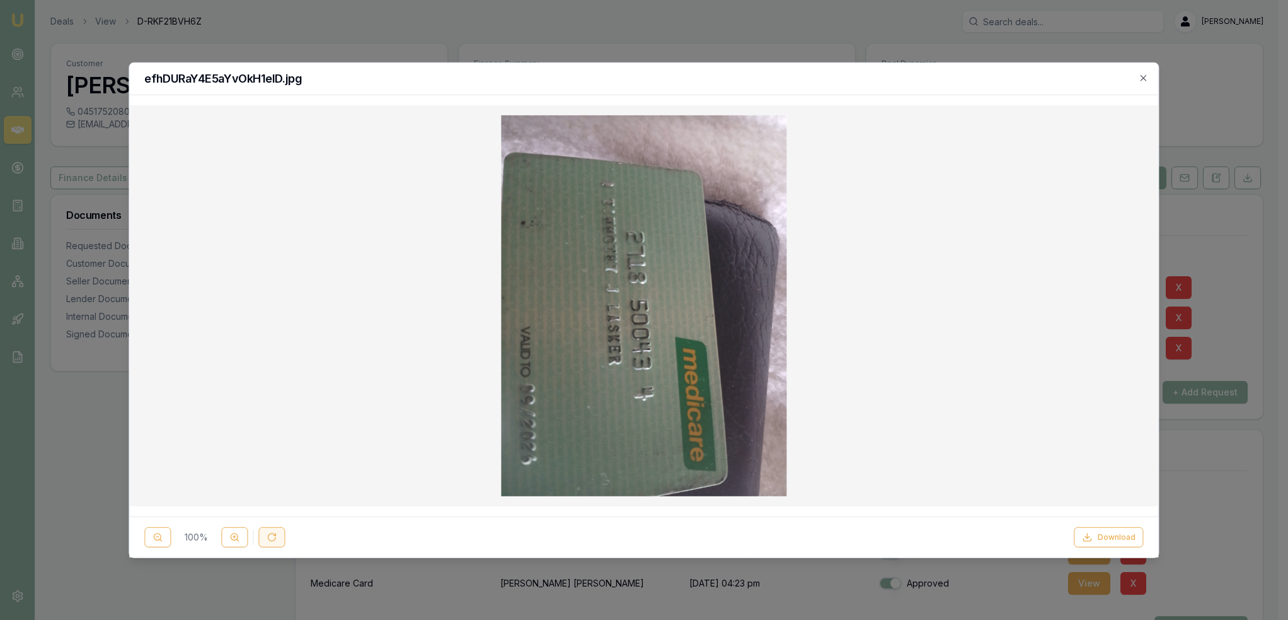
click at [267, 538] on icon at bounding box center [272, 537] width 10 height 10
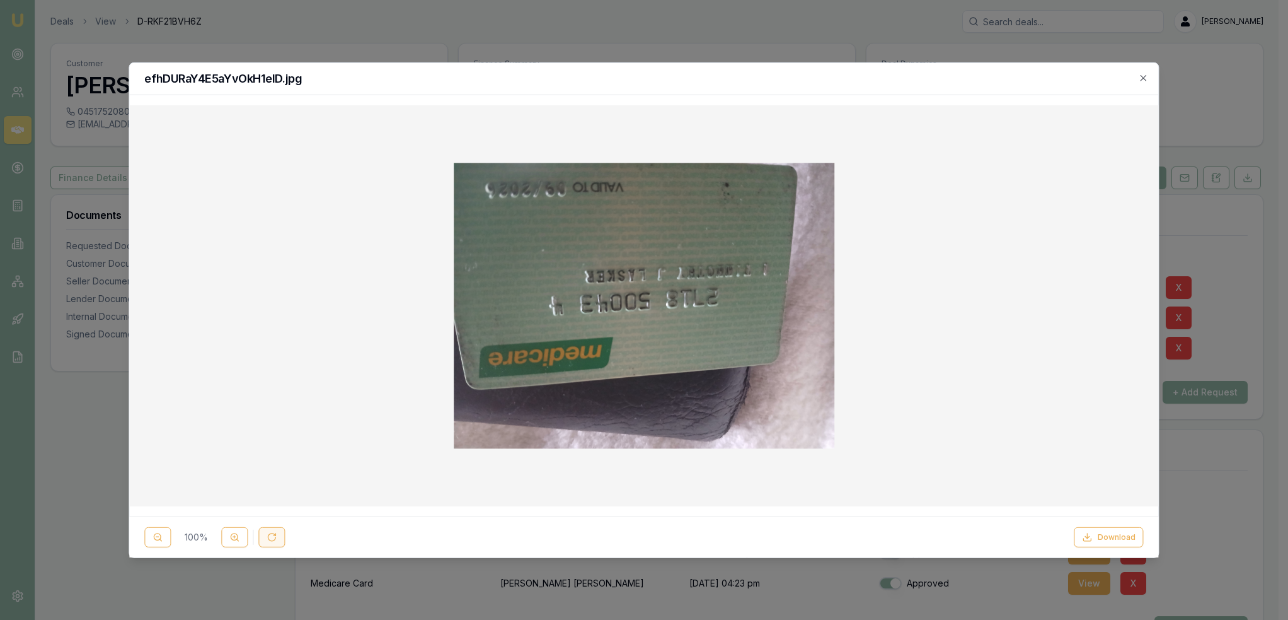
click at [267, 538] on icon at bounding box center [272, 537] width 10 height 10
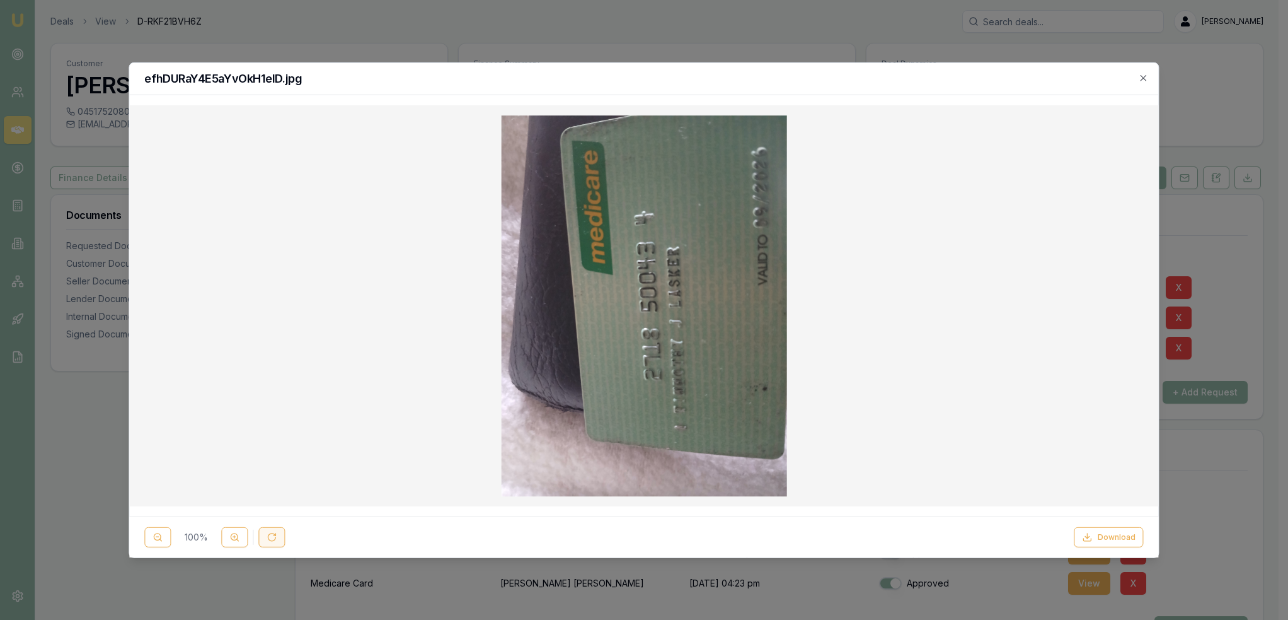
click at [267, 538] on icon at bounding box center [272, 537] width 10 height 10
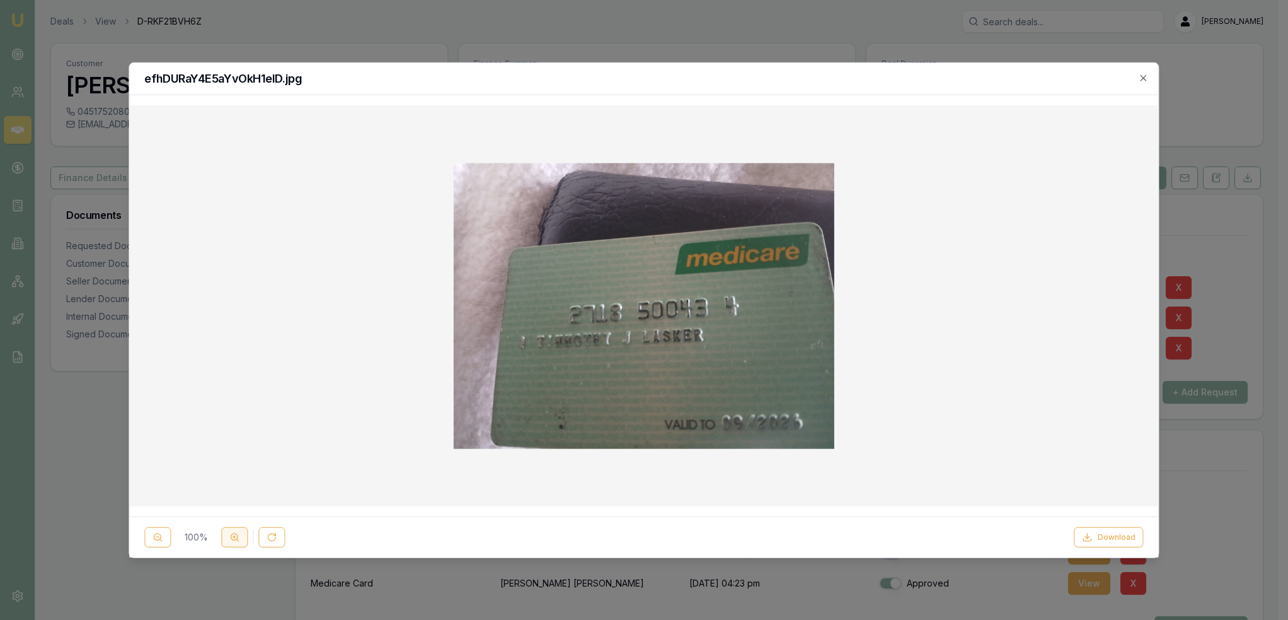
click at [240, 540] on button at bounding box center [234, 537] width 26 height 20
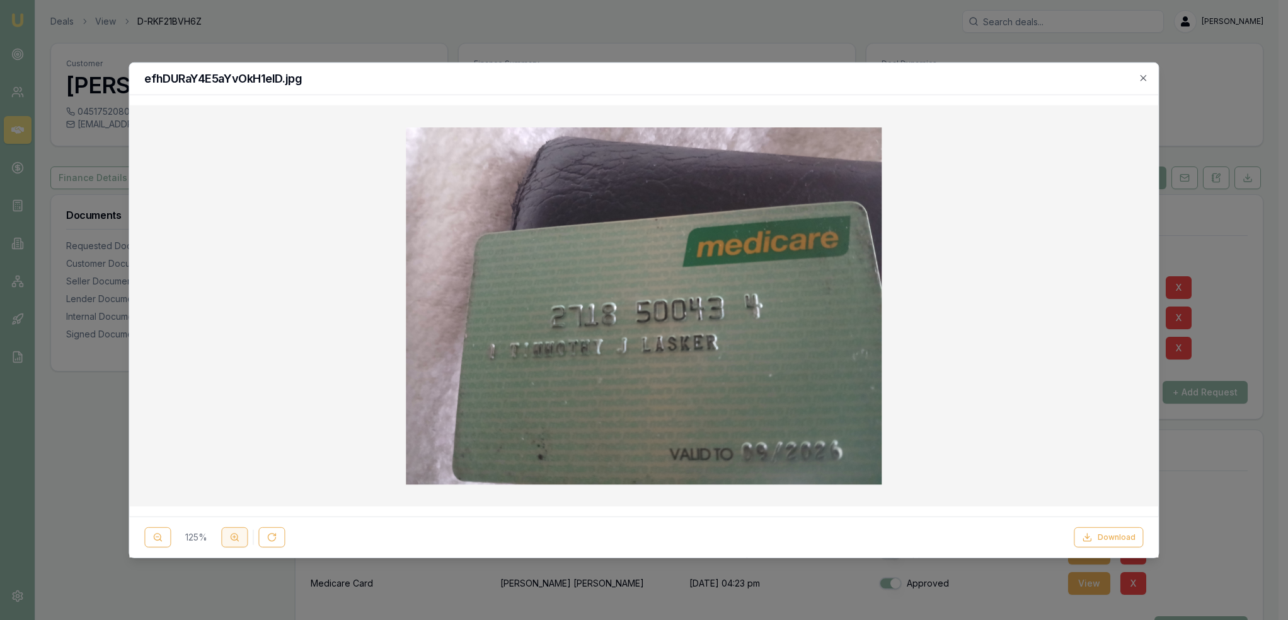
click at [240, 540] on button at bounding box center [234, 537] width 26 height 20
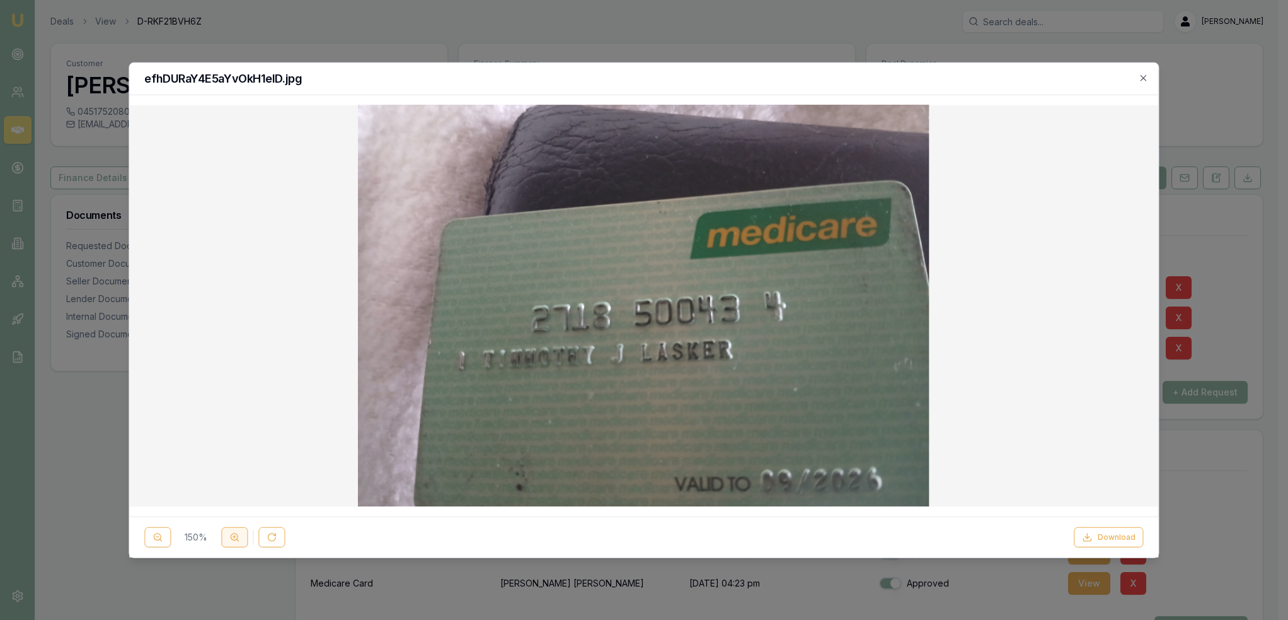
click at [240, 540] on button at bounding box center [234, 537] width 26 height 20
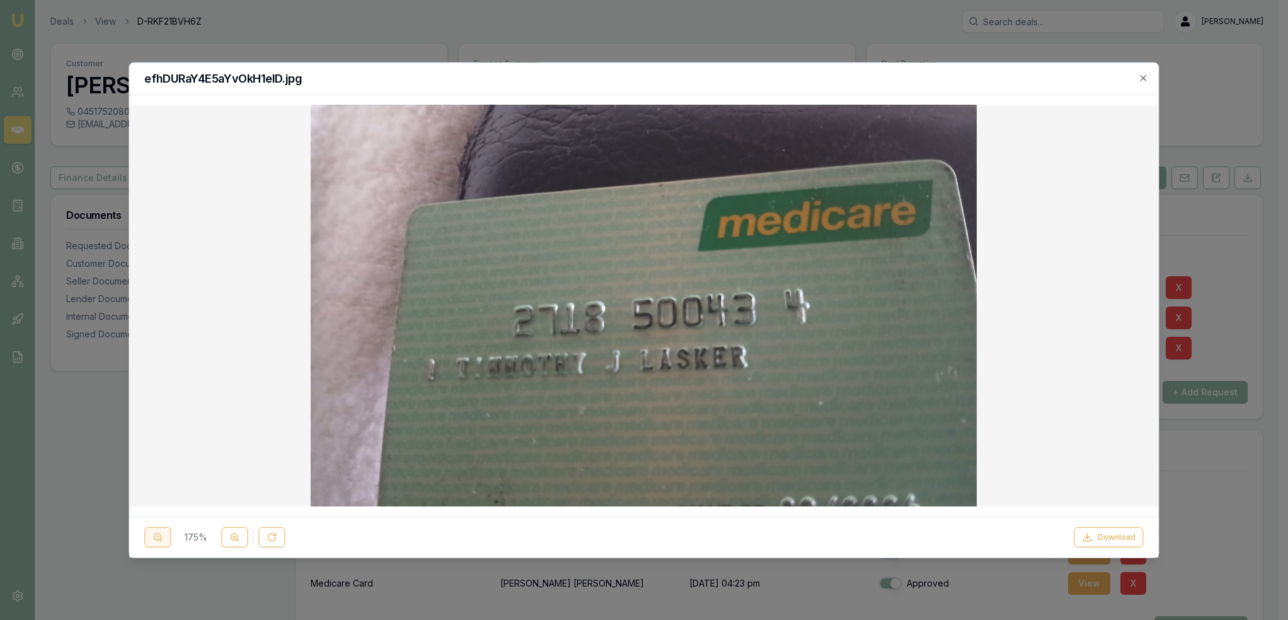
click at [159, 536] on icon at bounding box center [158, 537] width 10 height 10
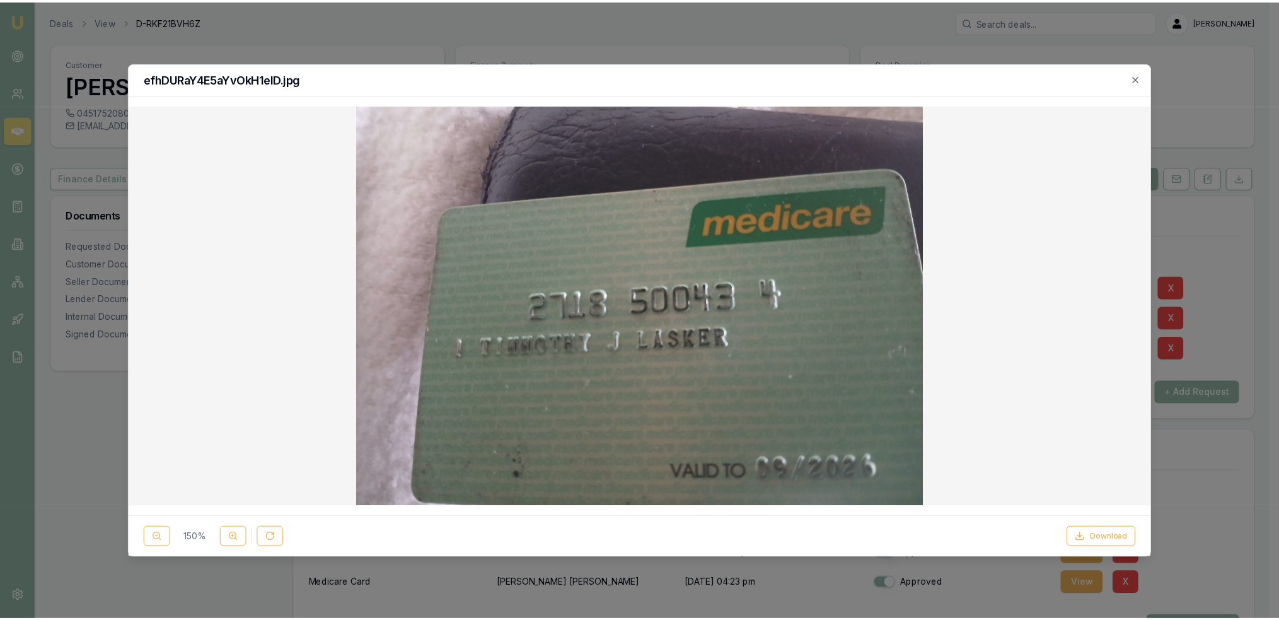
scroll to position [13, 0]
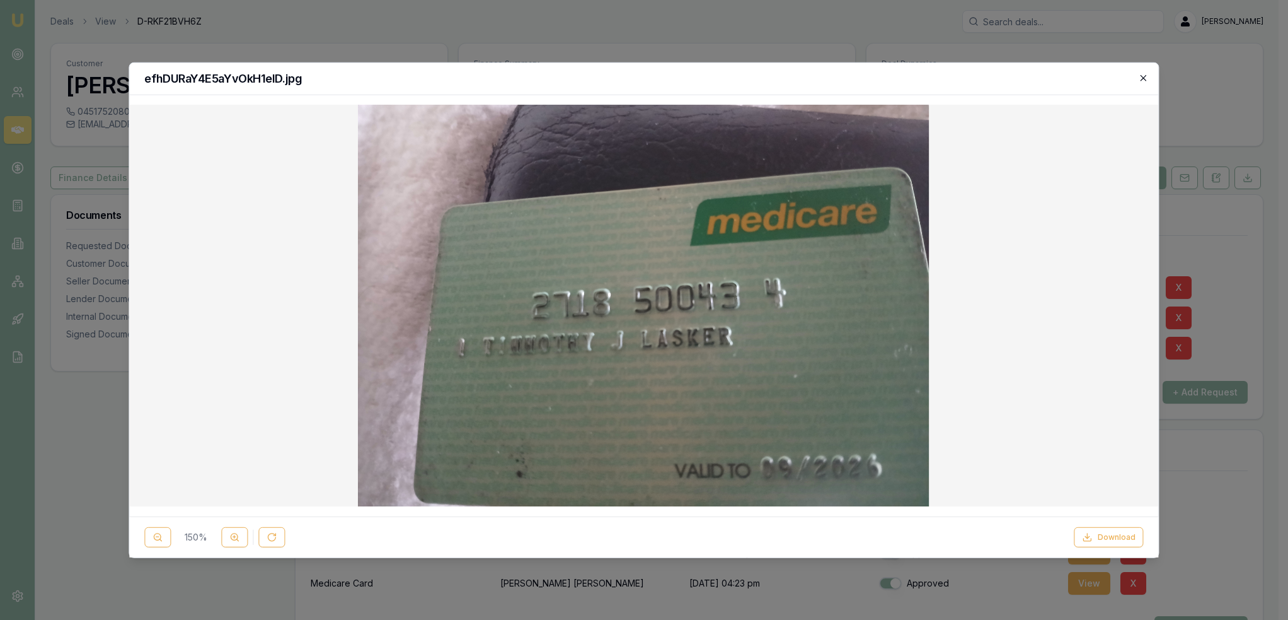
click at [1143, 79] on icon "button" at bounding box center [1144, 77] width 10 height 10
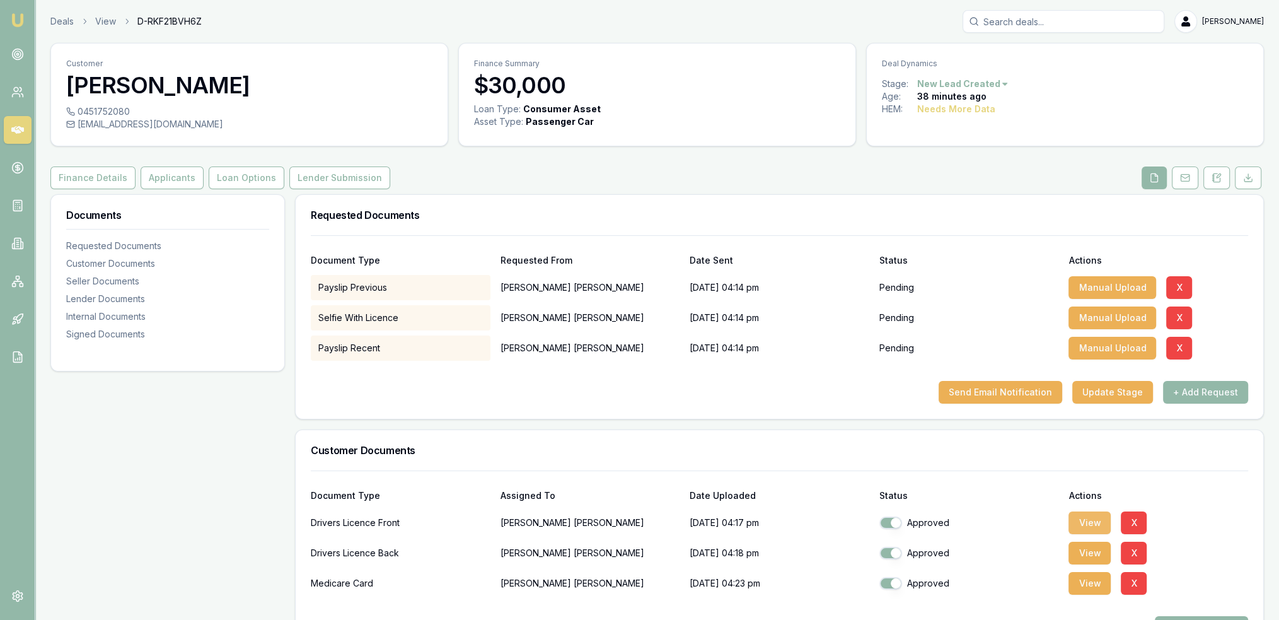
click at [1097, 526] on button "View" at bounding box center [1089, 522] width 42 height 23
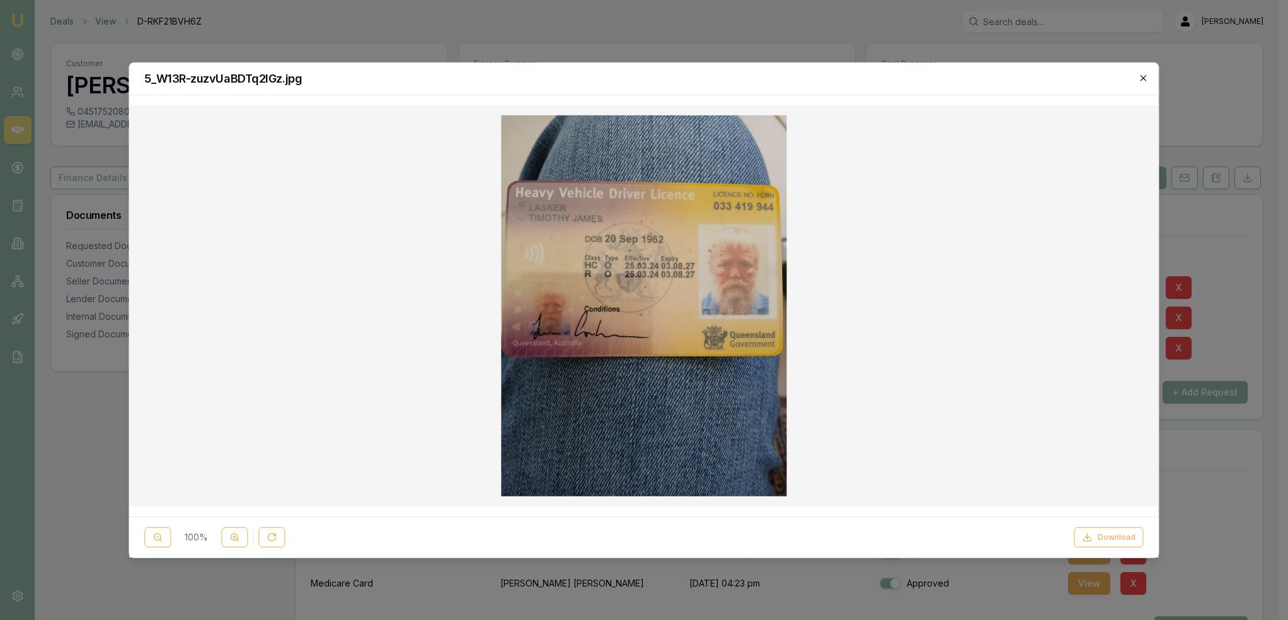
click at [1145, 79] on icon "button" at bounding box center [1144, 78] width 6 height 6
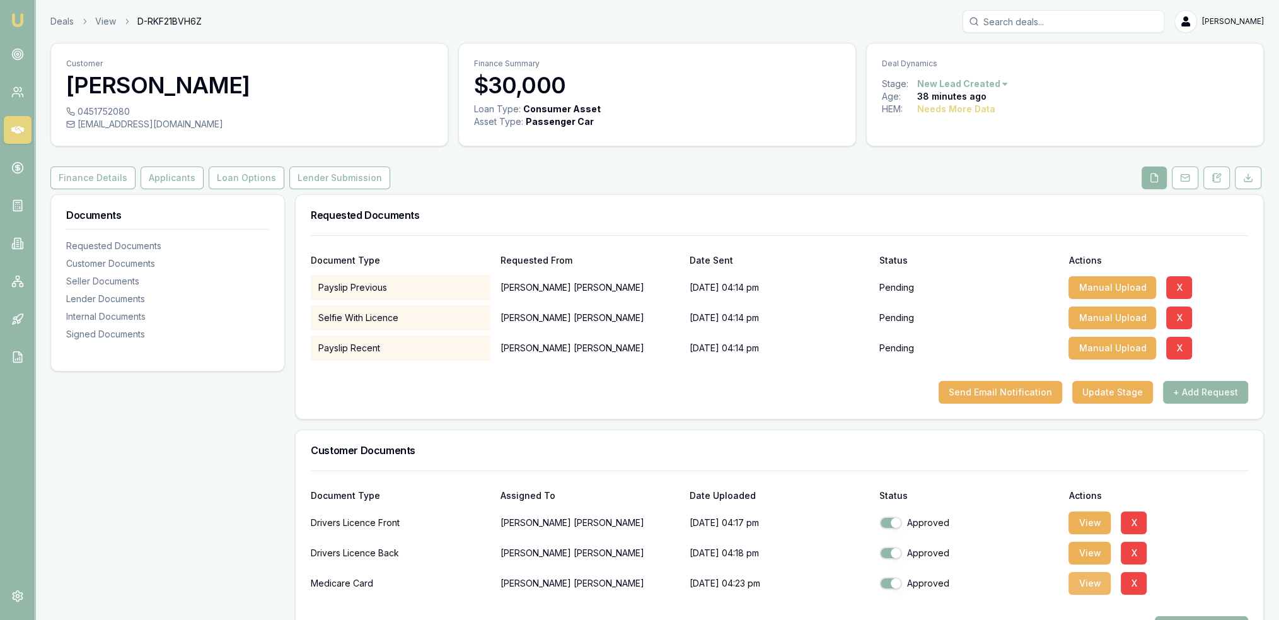
click at [1099, 586] on button "View" at bounding box center [1089, 583] width 42 height 23
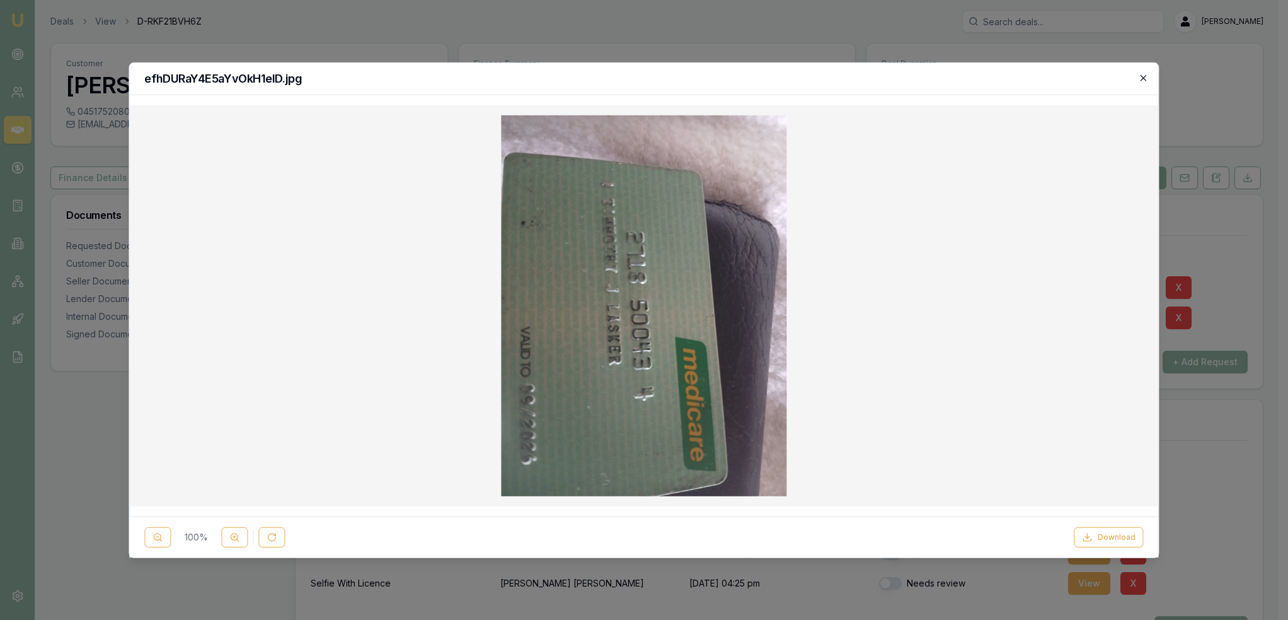
click at [1148, 78] on icon "button" at bounding box center [1144, 77] width 10 height 10
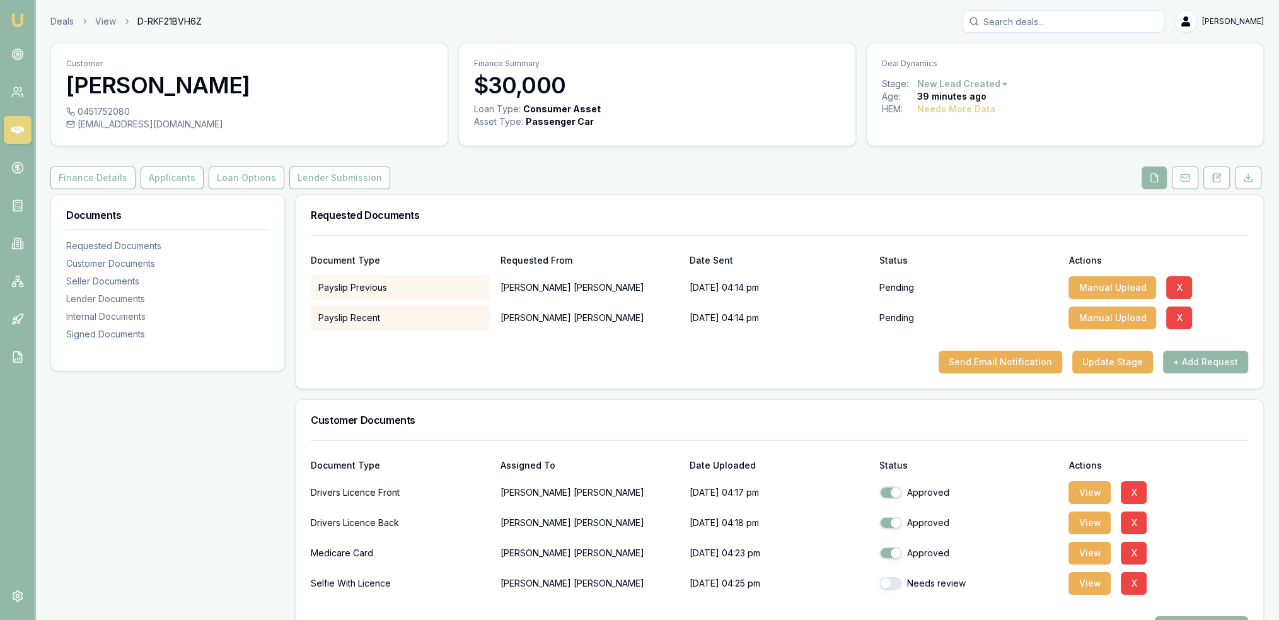
drag, startPoint x: 883, startPoint y: 582, endPoint x: 1036, endPoint y: 587, distance: 153.3
click at [885, 582] on button "button" at bounding box center [890, 583] width 23 height 13
checkbox input "true"
click at [1084, 581] on button "View" at bounding box center [1089, 583] width 42 height 23
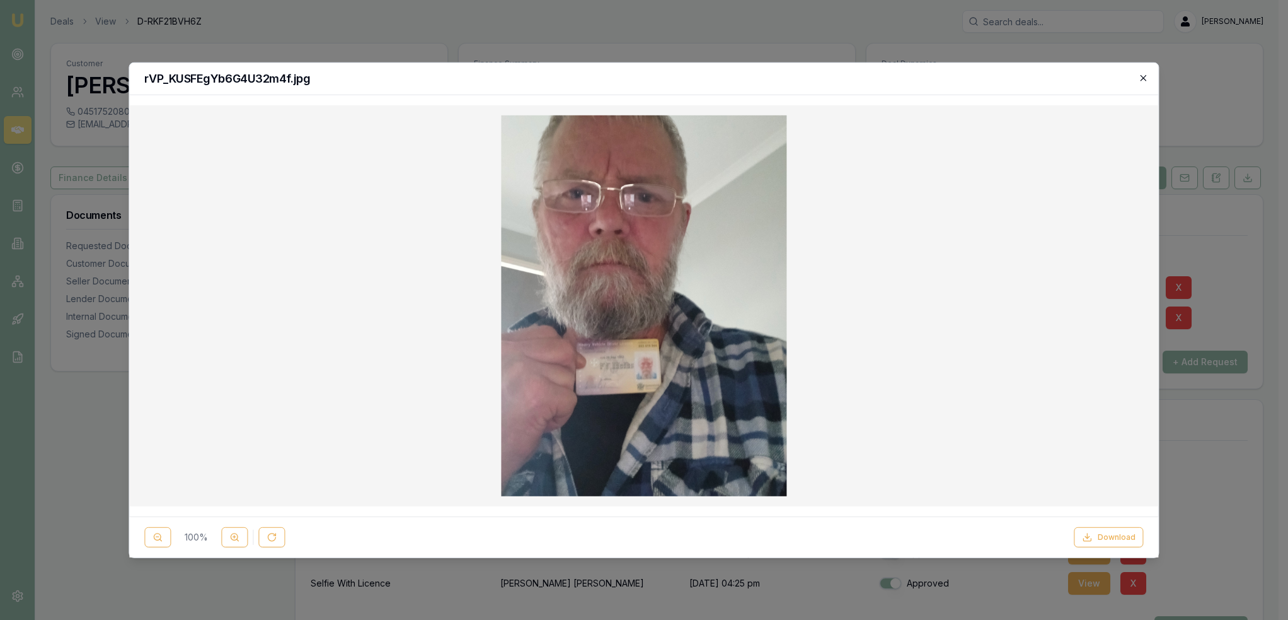
click at [1143, 79] on icon "button" at bounding box center [1144, 77] width 10 height 10
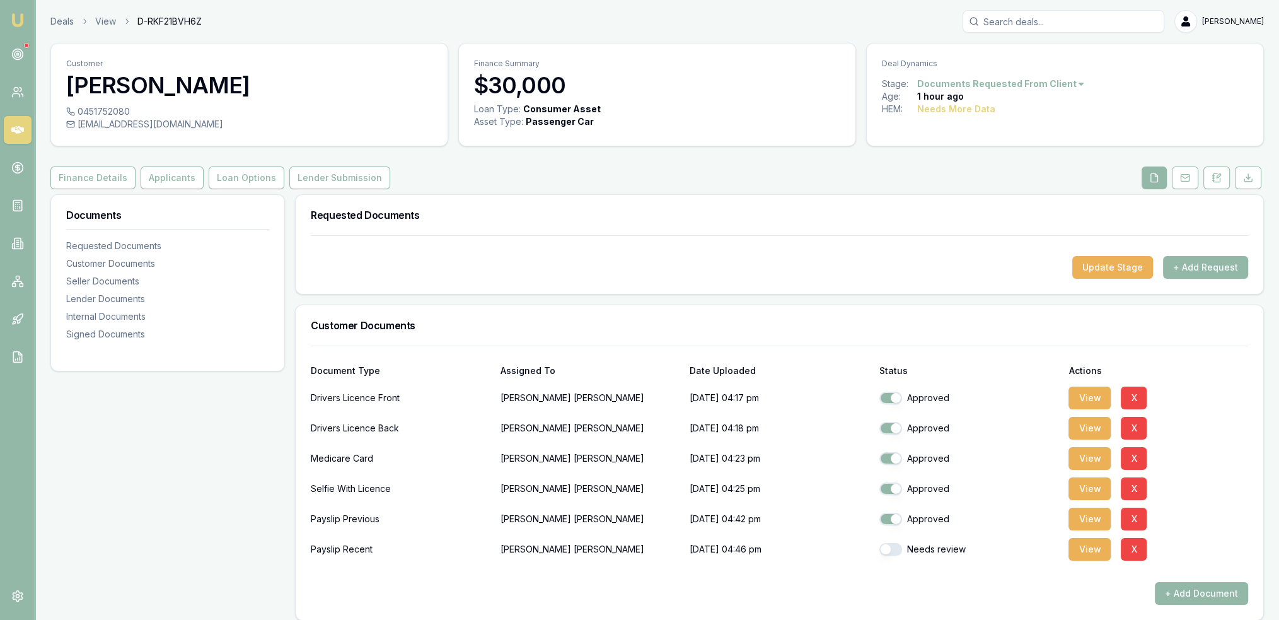
checkbox input "true"
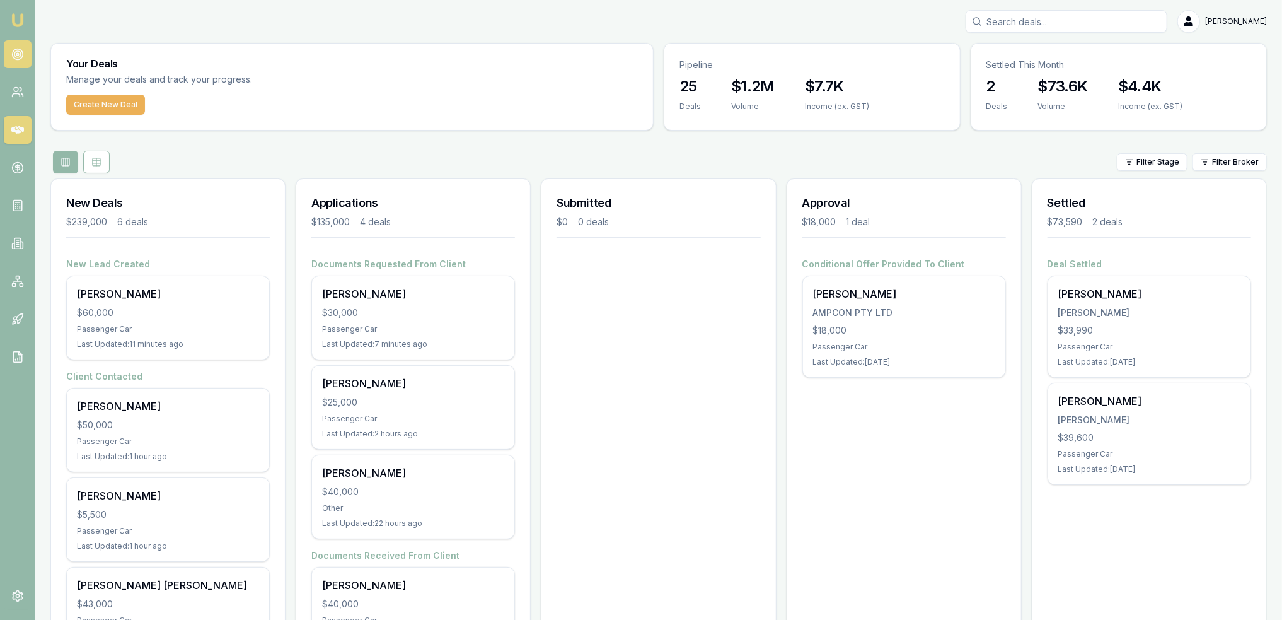
click at [14, 57] on icon at bounding box center [17, 54] width 13 height 13
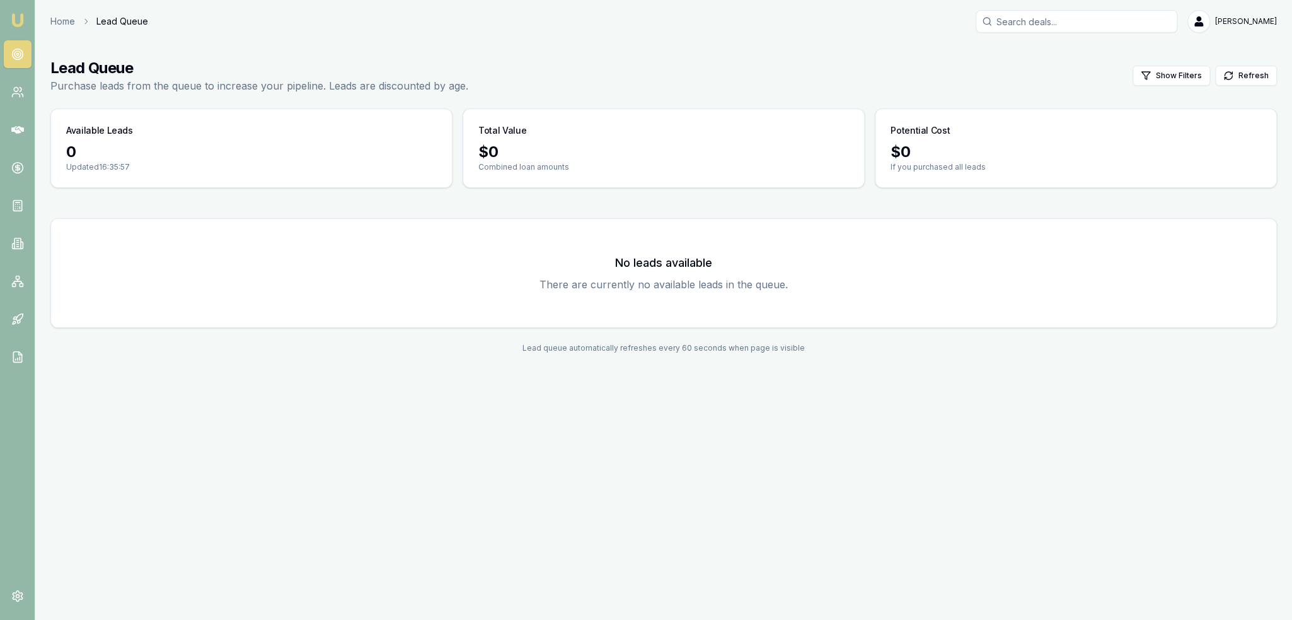
click at [15, 20] on img at bounding box center [17, 20] width 15 height 15
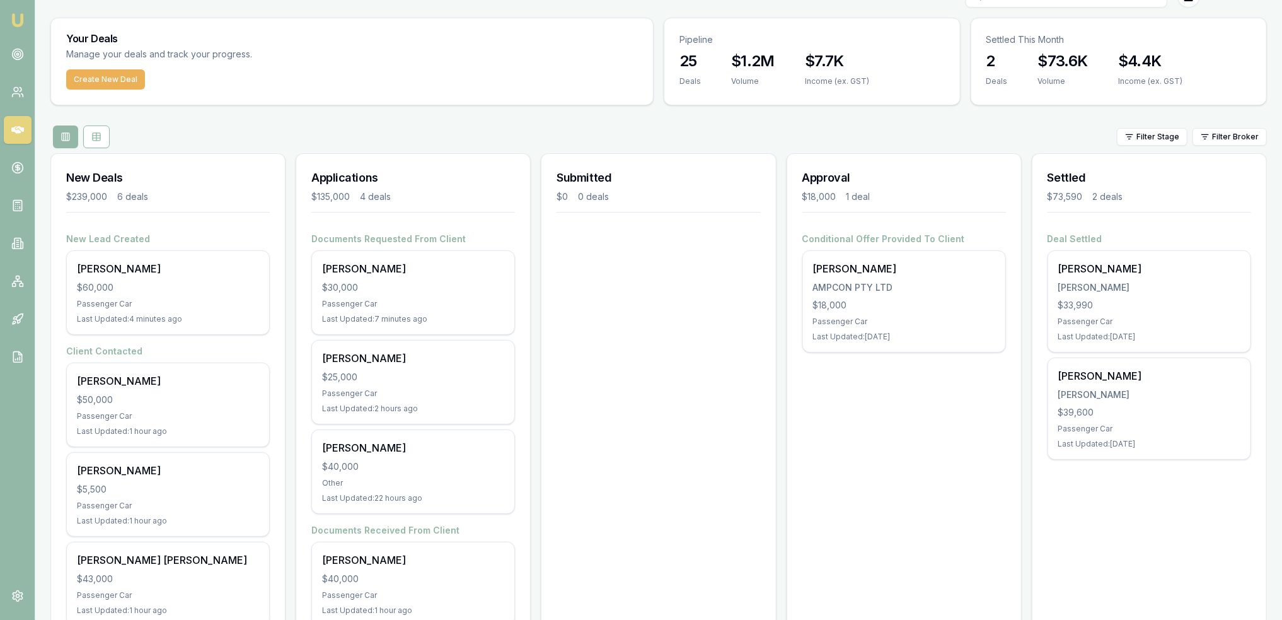
scroll to position [23, 0]
click at [20, 55] on circle at bounding box center [17, 54] width 6 height 6
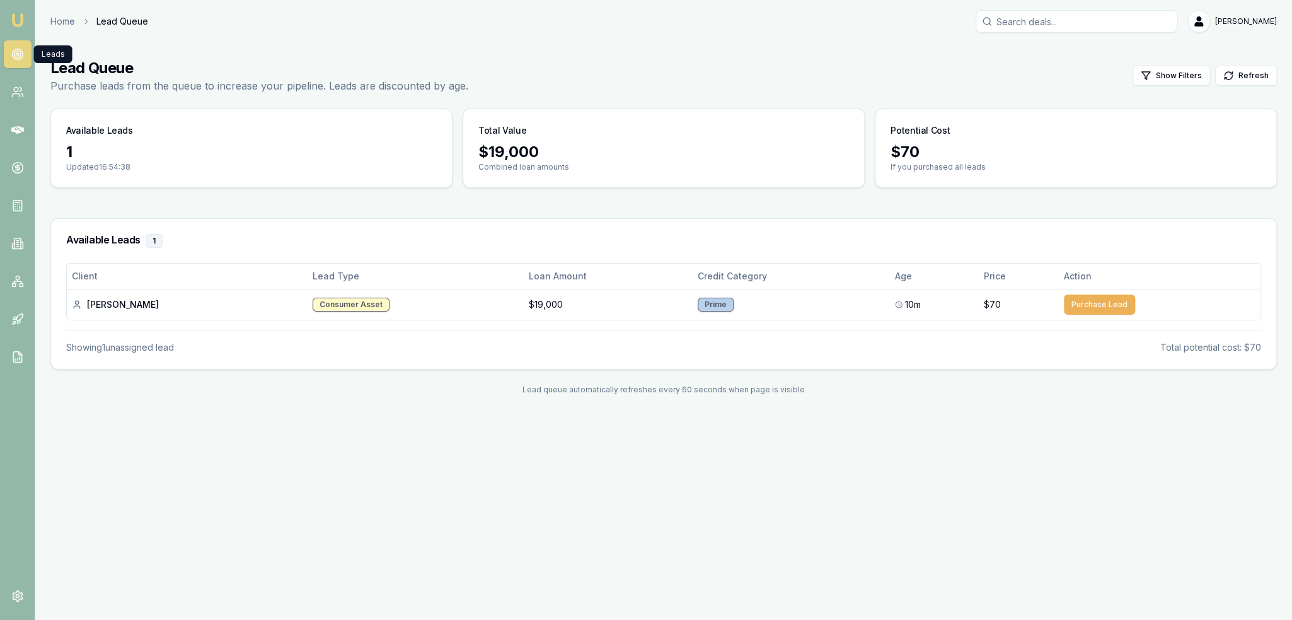
click at [18, 20] on img at bounding box center [17, 20] width 15 height 15
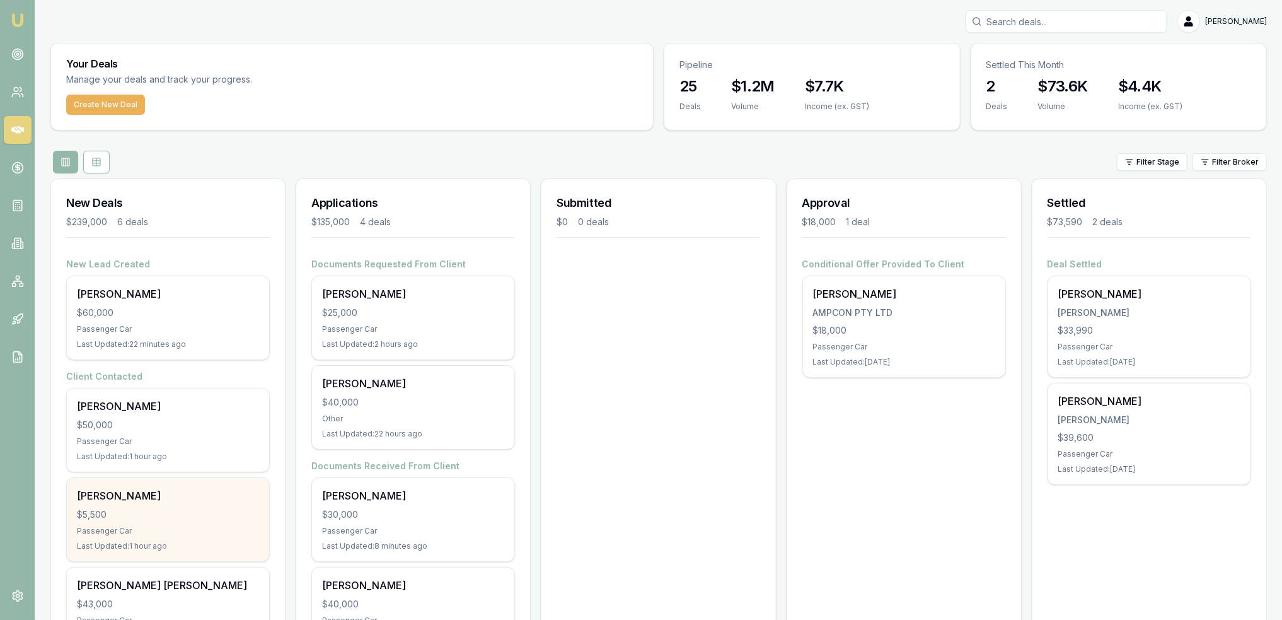
click at [147, 509] on div "$5,500" at bounding box center [168, 514] width 182 height 13
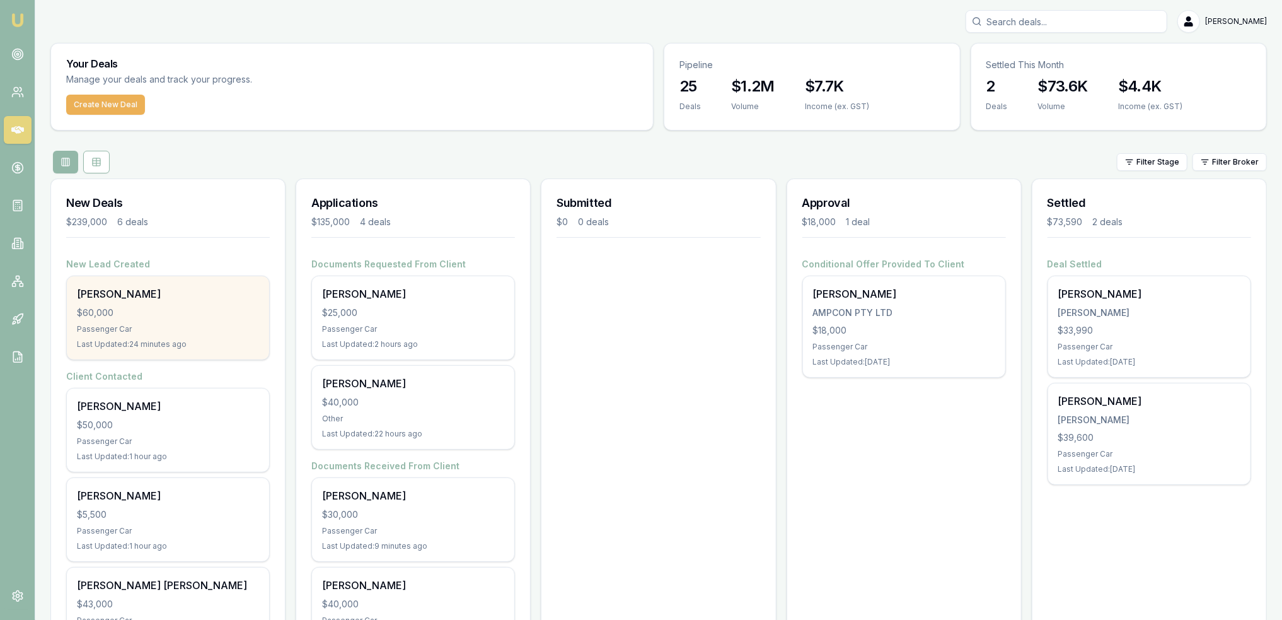
click at [108, 303] on div "Corey Newell $60,000 Passenger Car Last Updated: 24 minutes ago" at bounding box center [168, 317] width 202 height 83
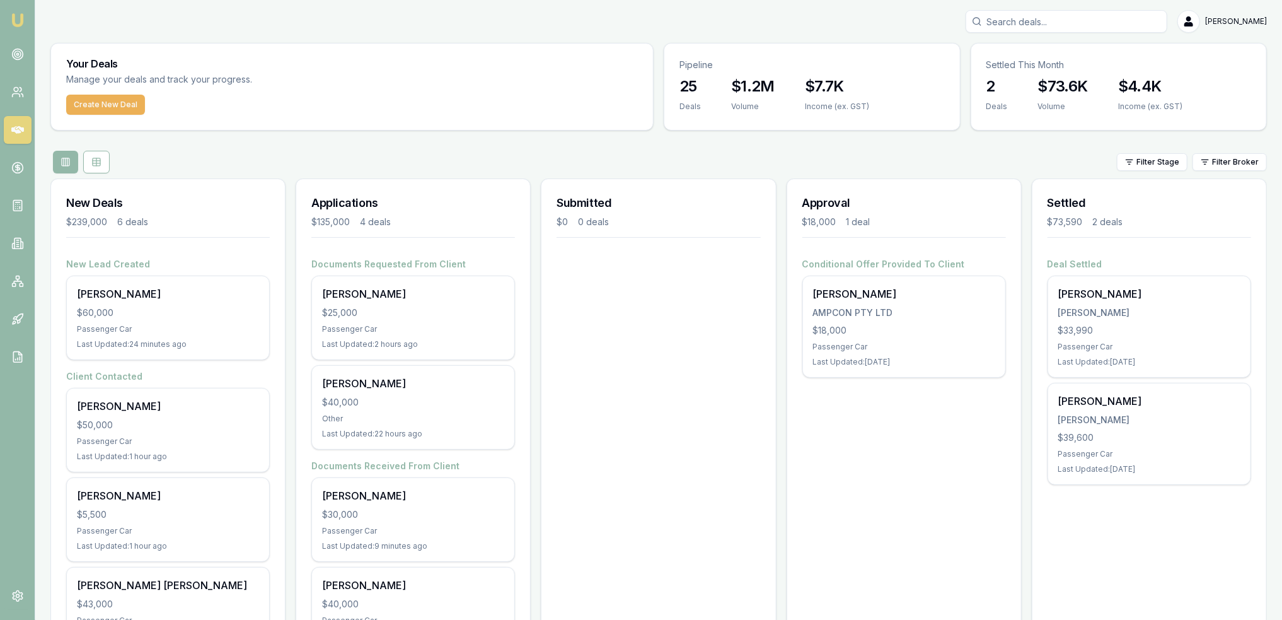
drag, startPoint x: 9, startPoint y: 12, endPoint x: 15, endPoint y: 37, distance: 25.8
click at [9, 12] on link "Emu Broker" at bounding box center [18, 20] width 20 height 20
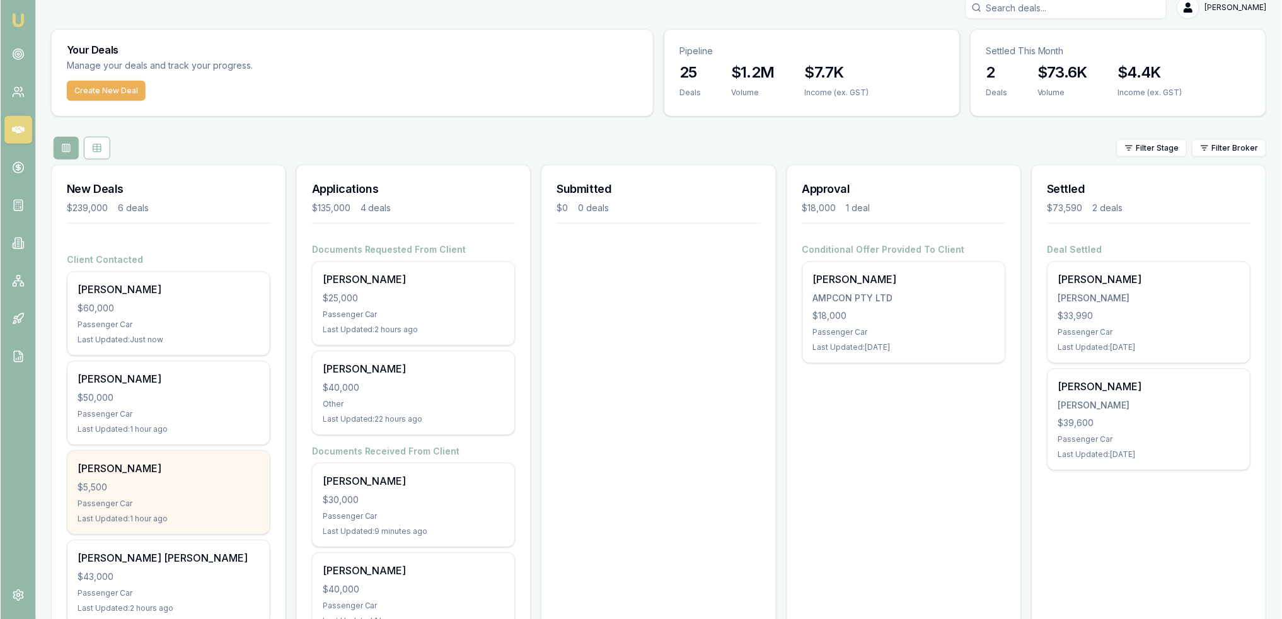
scroll to position [42, 0]
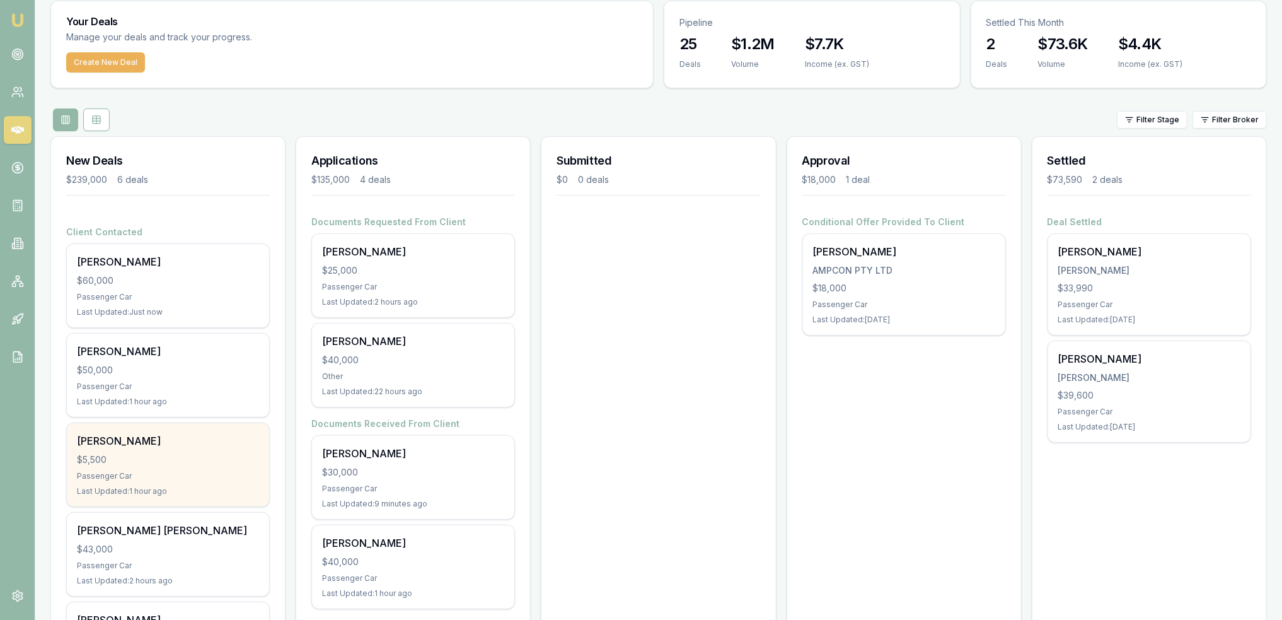
click at [165, 471] on div "Passenger Car" at bounding box center [168, 476] width 182 height 10
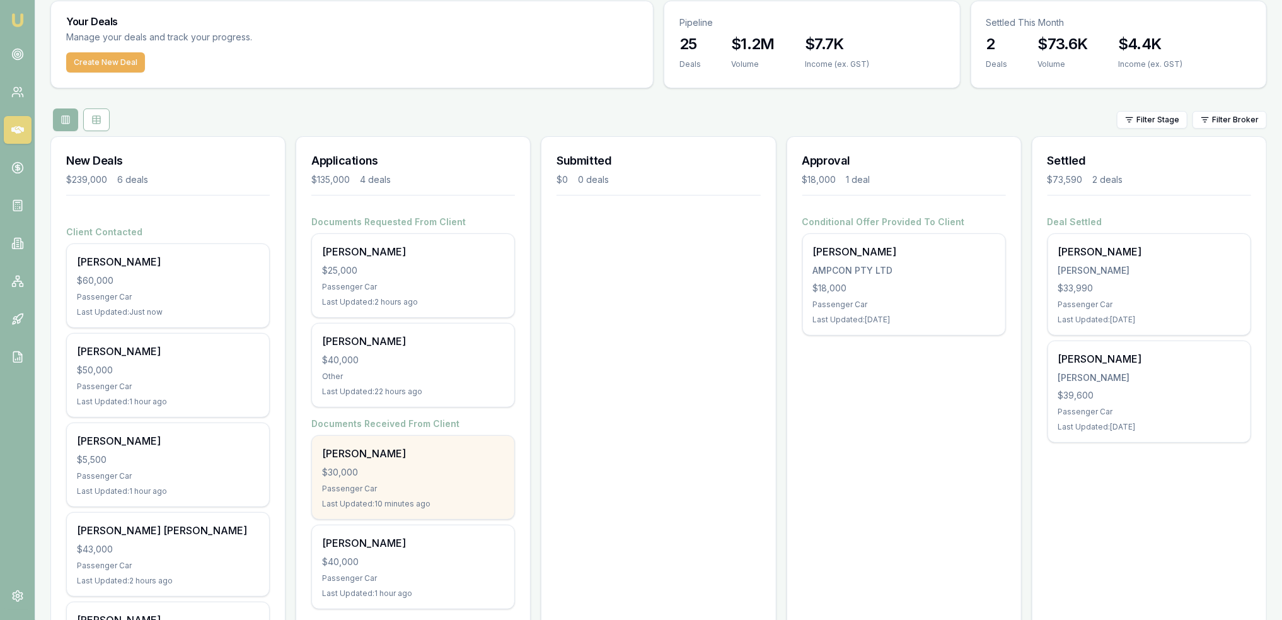
click at [415, 473] on div "$30,000" at bounding box center [413, 472] width 182 height 13
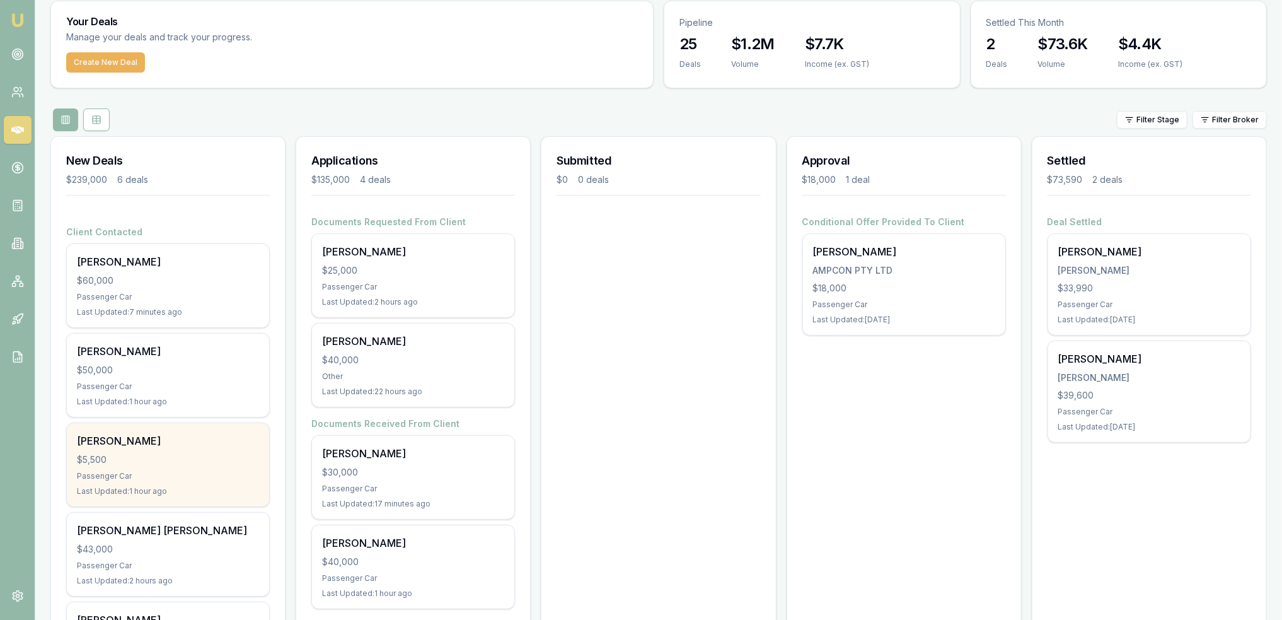
click at [216, 468] on div "Ally Baker $5,500 Passenger Car Last Updated: 1 hour ago" at bounding box center [168, 464] width 202 height 83
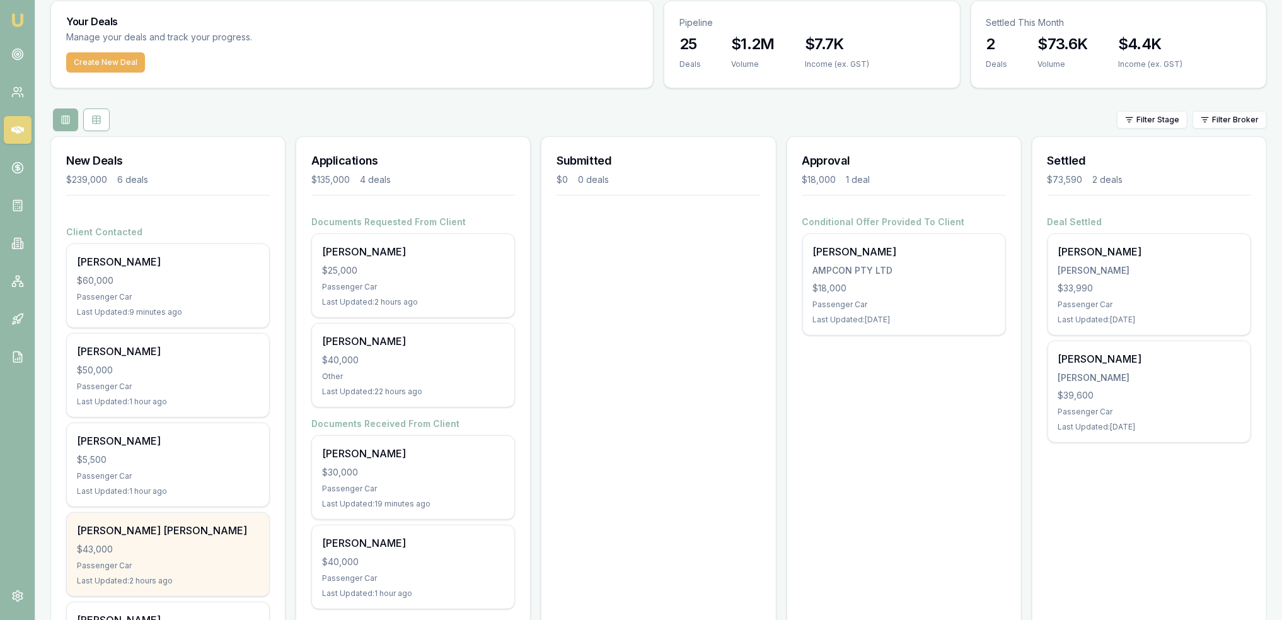
click at [146, 528] on div "[PERSON_NAME] [PERSON_NAME]" at bounding box center [168, 530] width 182 height 15
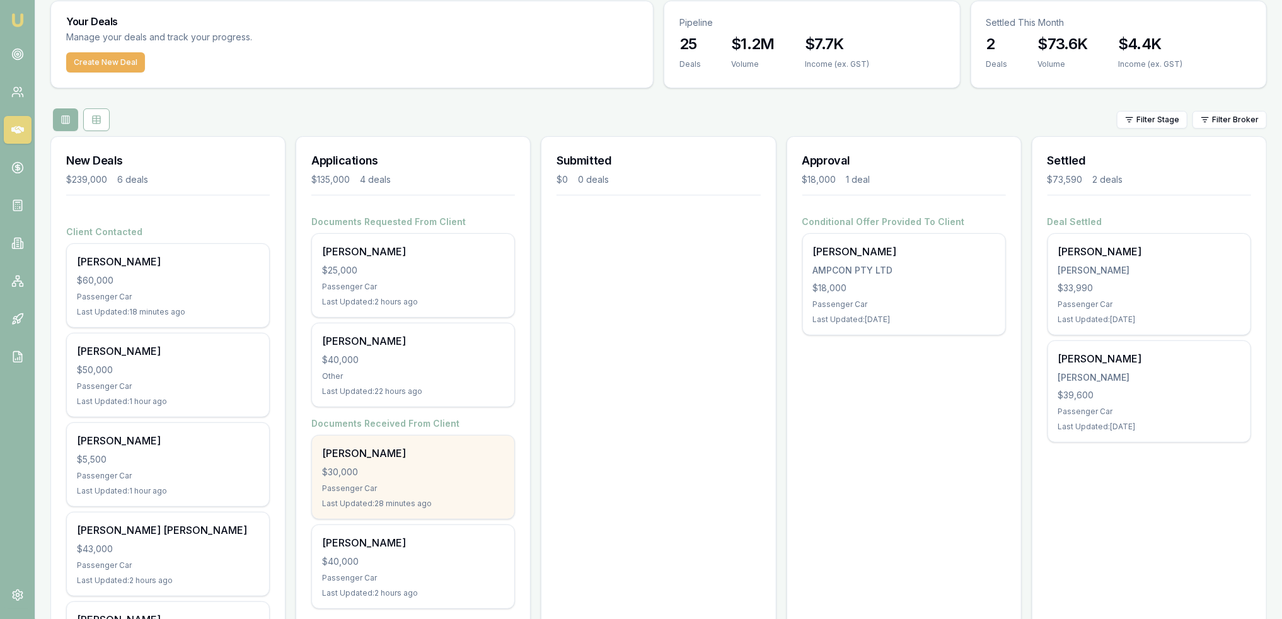
click at [389, 495] on div "Timothy Lasker $30,000 Passenger Car Last Updated: 28 minutes ago" at bounding box center [413, 477] width 202 height 83
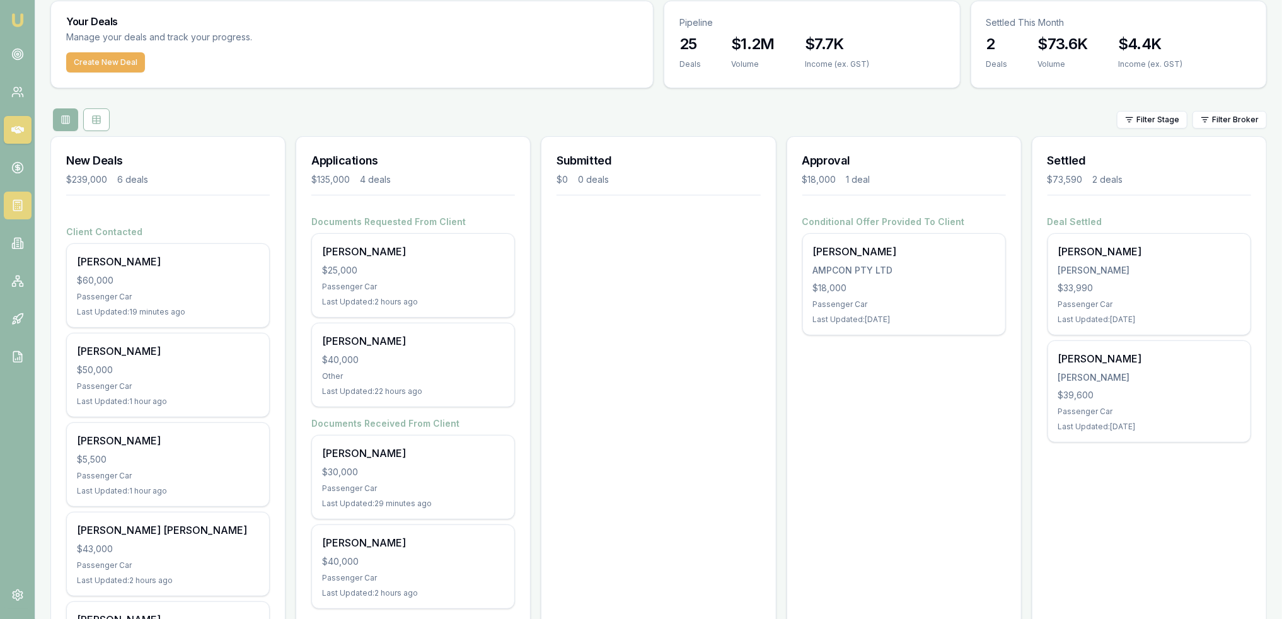
click at [12, 201] on icon at bounding box center [17, 205] width 13 height 13
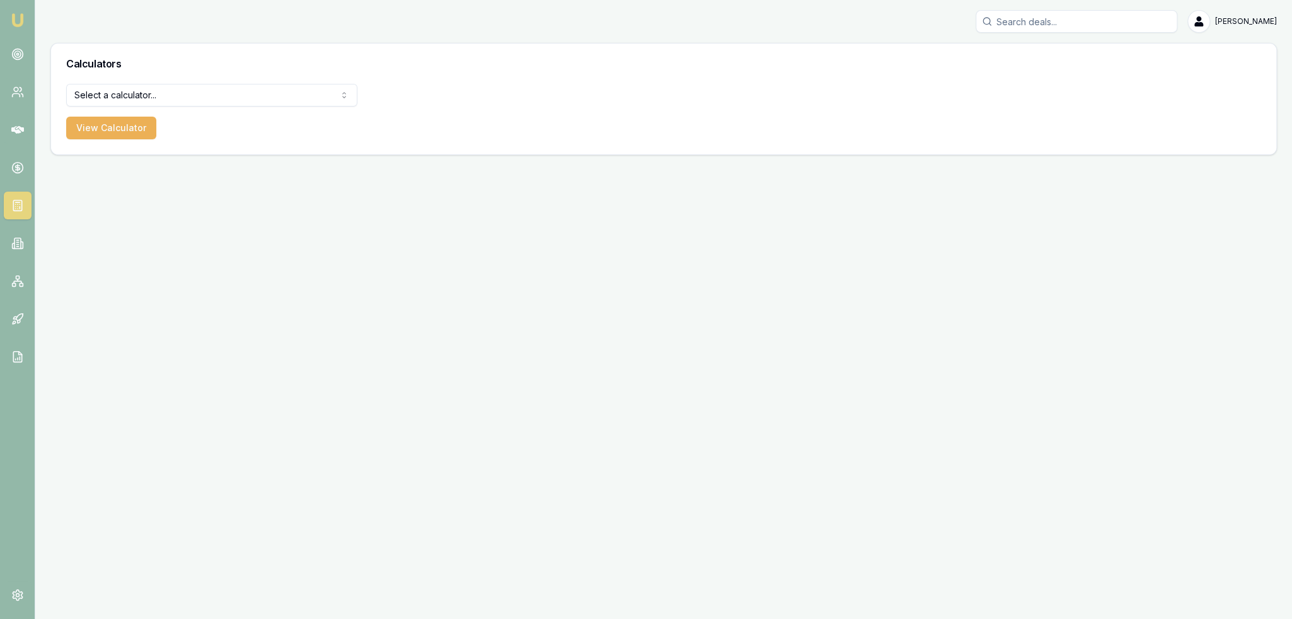
click at [118, 88] on html "Emu Broker Robyn Adams Toggle Menu Calculators Select a calculator... Finance Q…" at bounding box center [646, 309] width 1292 height 619
select select "payslip-calculator"
click at [98, 130] on button "View Calculator" at bounding box center [111, 128] width 90 height 23
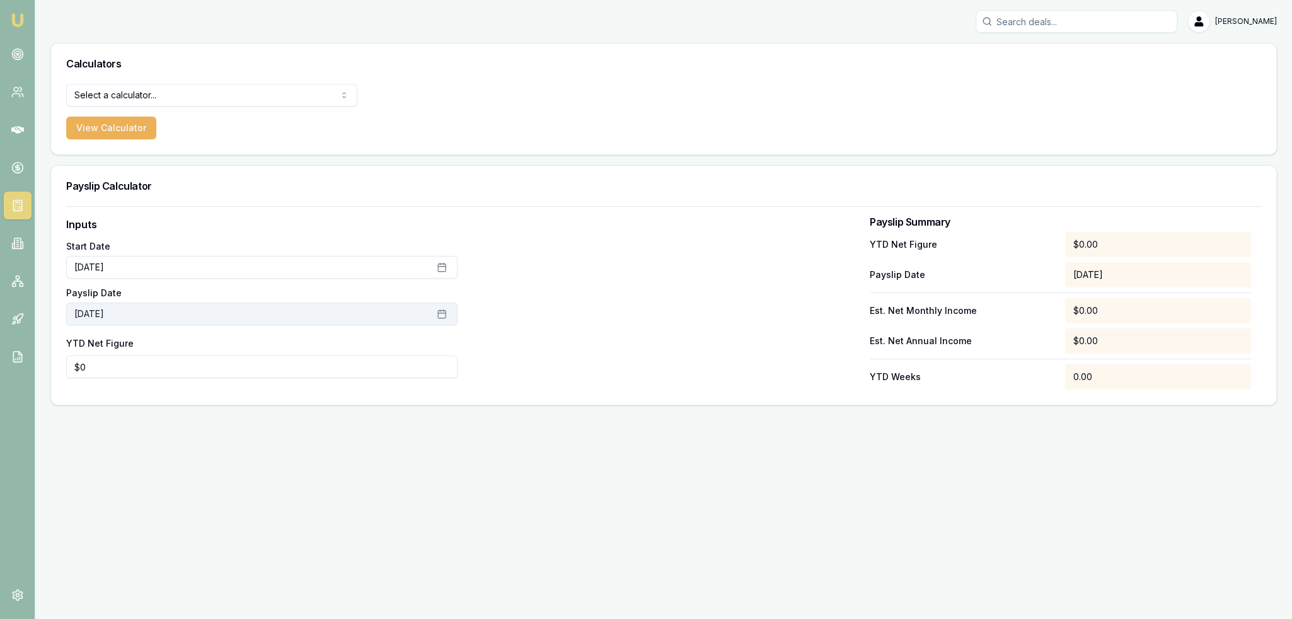
click at [112, 307] on button "August 21st, 2025" at bounding box center [261, 314] width 391 height 23
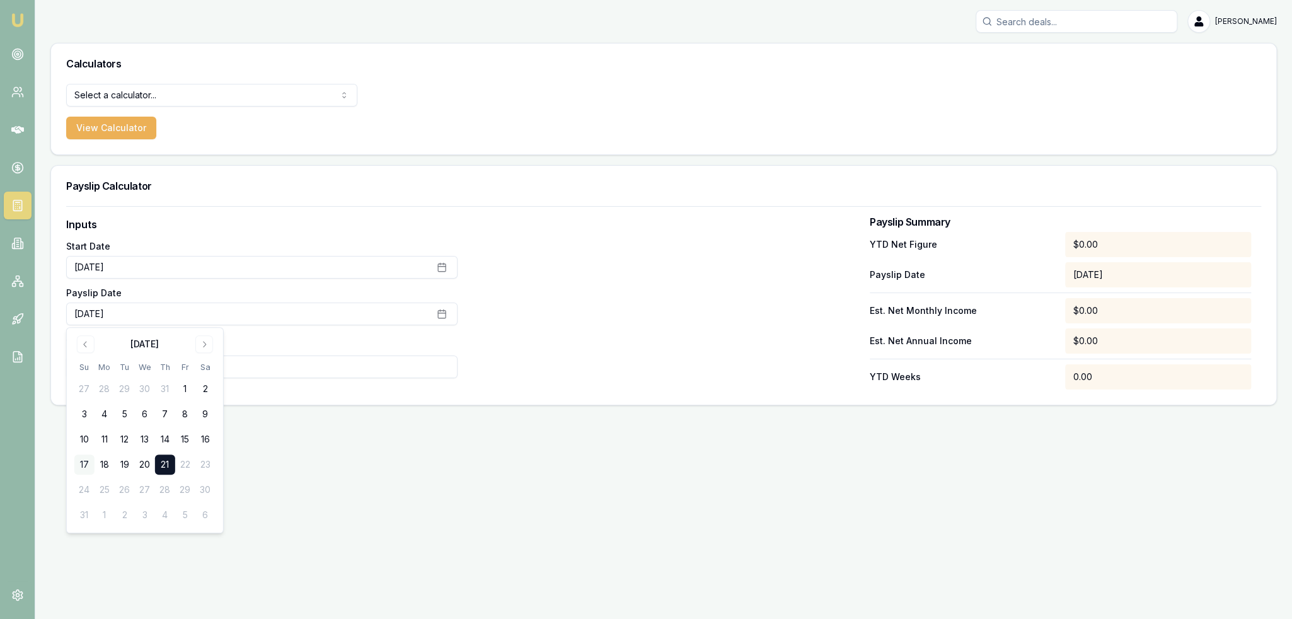
click at [87, 461] on button "17" at bounding box center [84, 464] width 20 height 20
click at [255, 369] on input "0" at bounding box center [261, 367] width 391 height 23
drag, startPoint x: 90, startPoint y: 365, endPoint x: 31, endPoint y: 364, distance: 59.3
click at [31, 364] on div "Emu Broker Robyn Adams Toggle Menu Calculators Select a calculator... Finance Q…" at bounding box center [646, 309] width 1292 height 619
type input "6467.20"
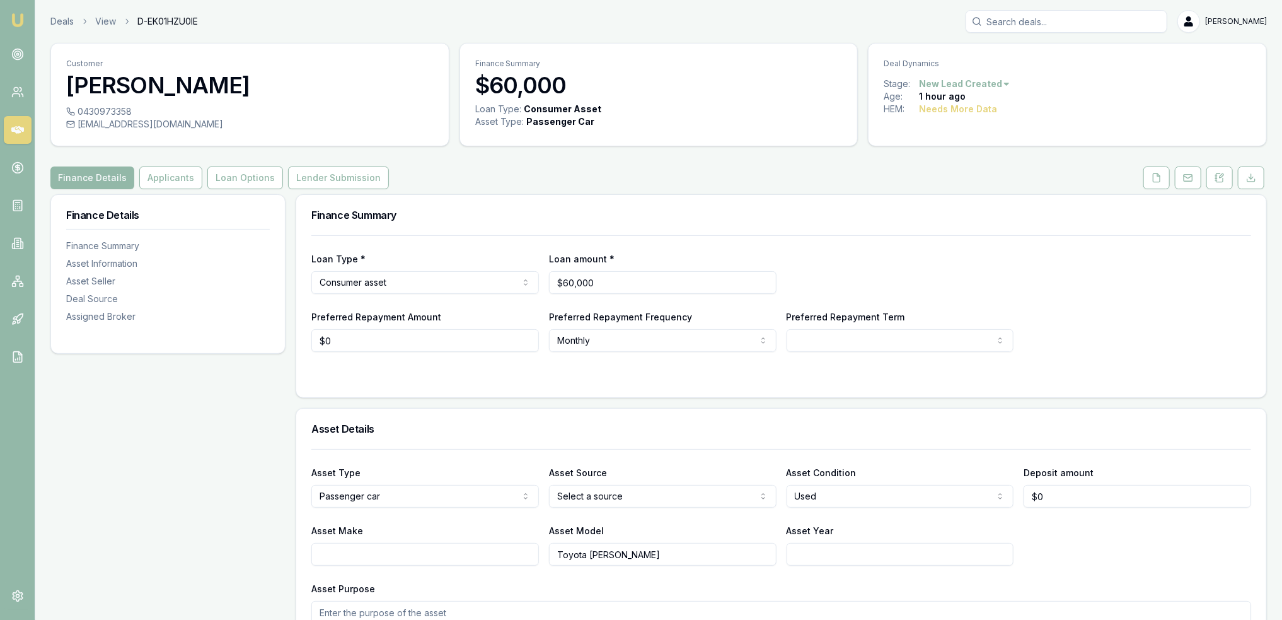
drag, startPoint x: 1158, startPoint y: 183, endPoint x: 1147, endPoint y: 191, distance: 13.6
click at [1158, 183] on button at bounding box center [1156, 177] width 26 height 23
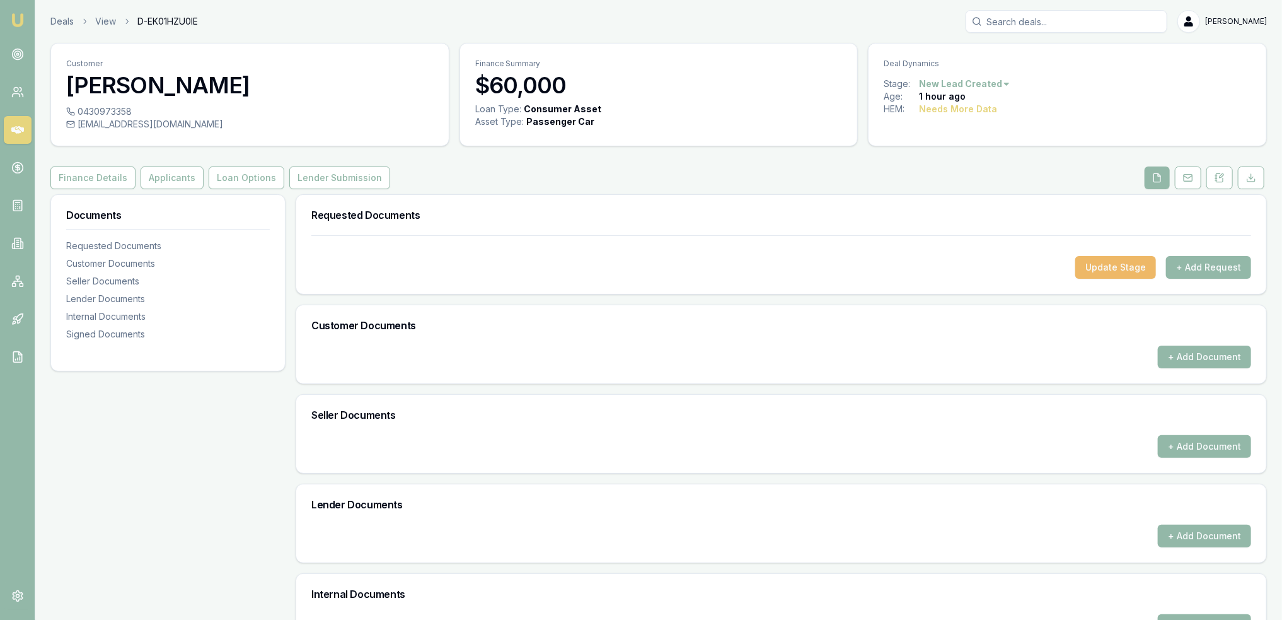
click at [1104, 269] on button "Update Stage" at bounding box center [1115, 267] width 81 height 23
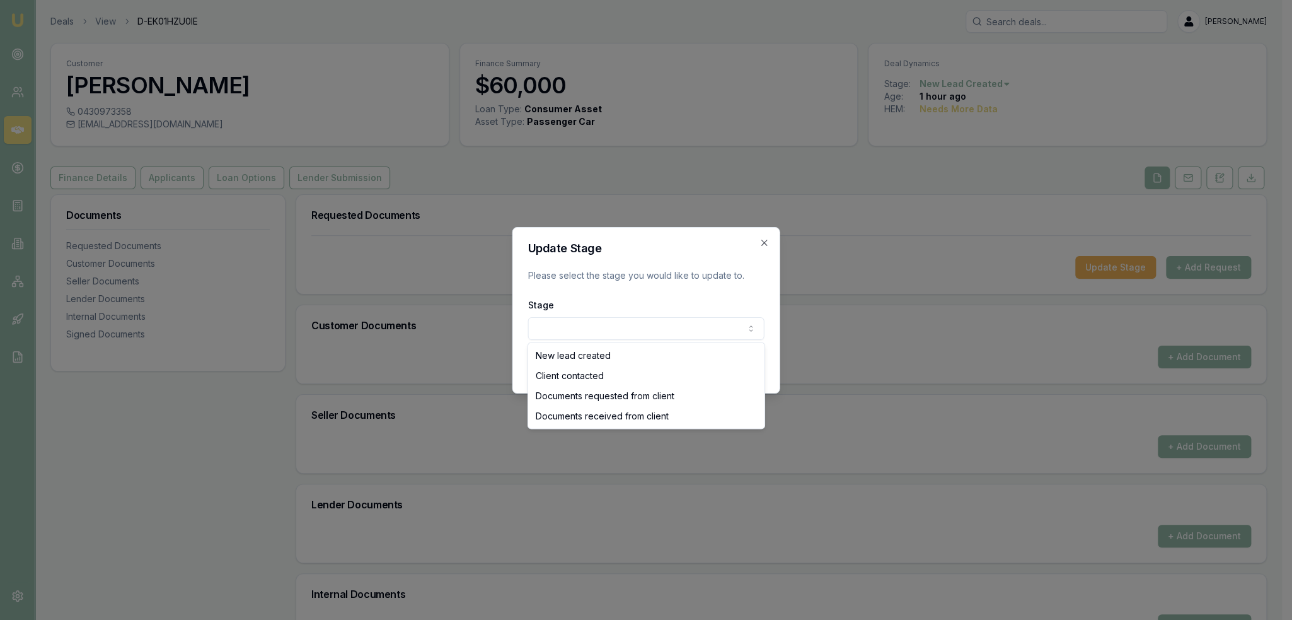
click at [661, 333] on body "Emu Broker Deals View D-EK01HZU0IE Robyn Adams Toggle Menu Customer Corey Newel…" at bounding box center [641, 310] width 1282 height 620
select select "CLIENT_CONTACTED"
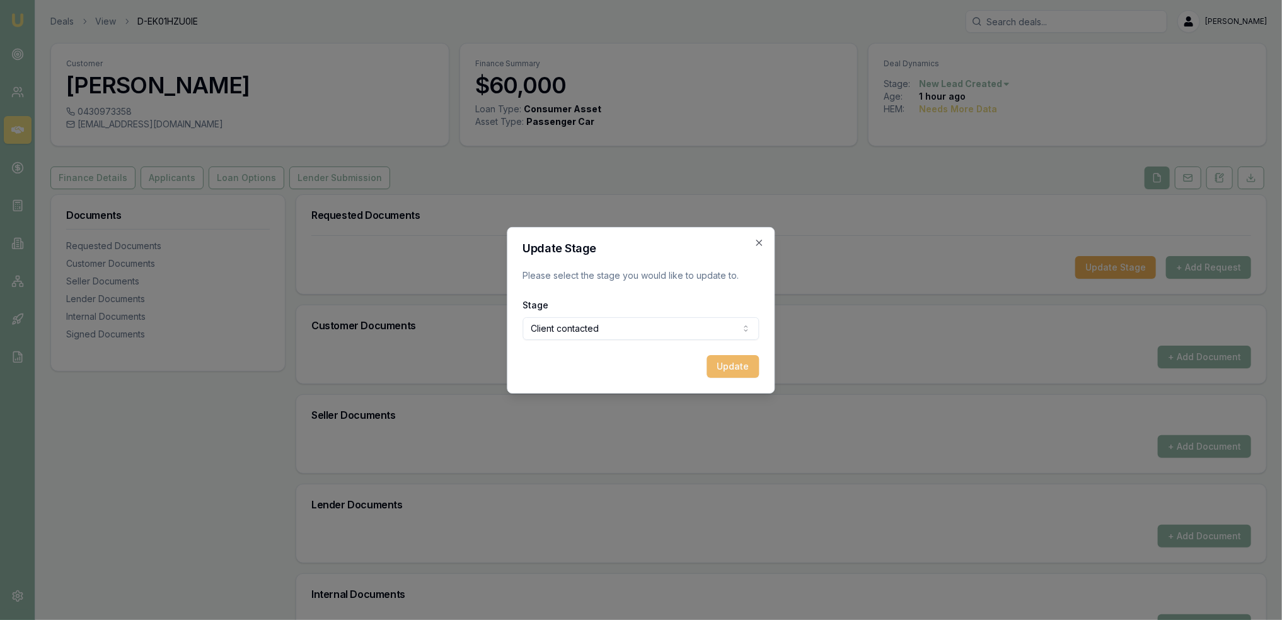
click at [738, 359] on button "Update" at bounding box center [733, 366] width 52 height 23
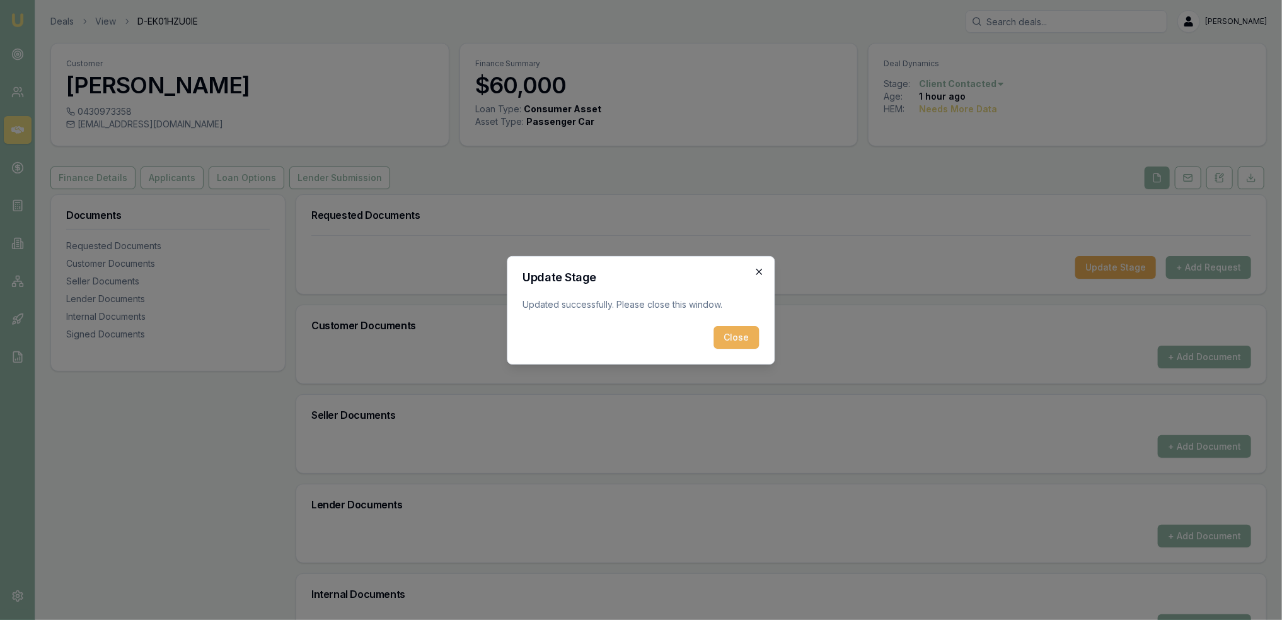
click at [761, 275] on icon "button" at bounding box center [760, 272] width 10 height 10
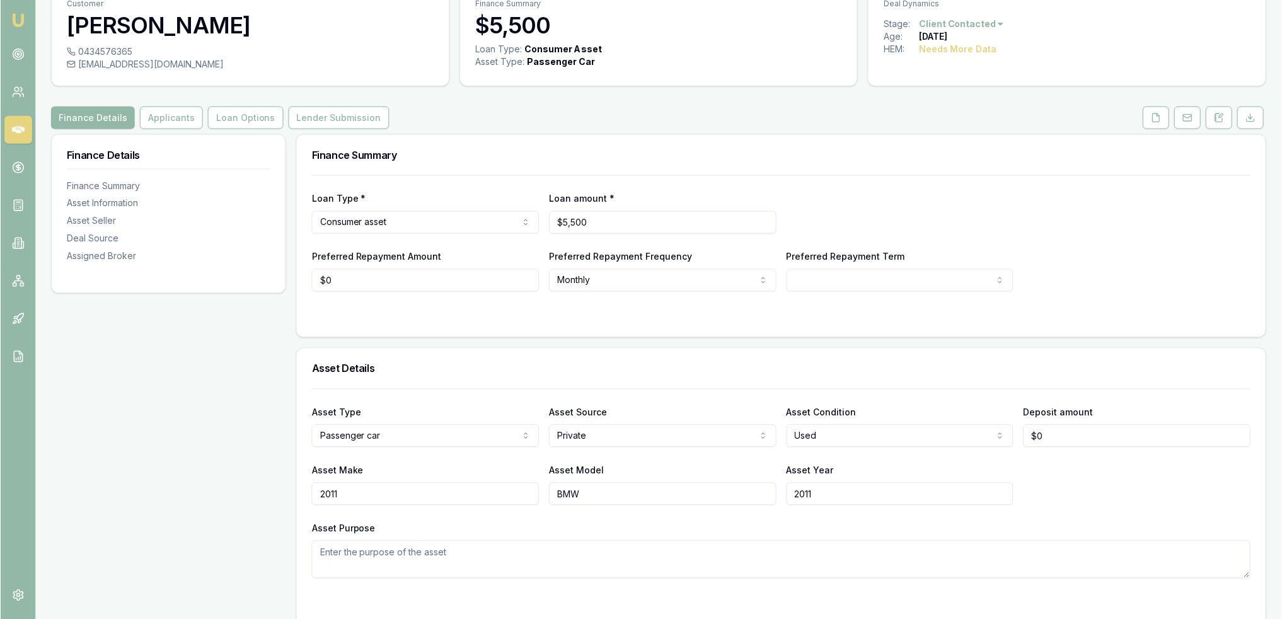
scroll to position [45, 0]
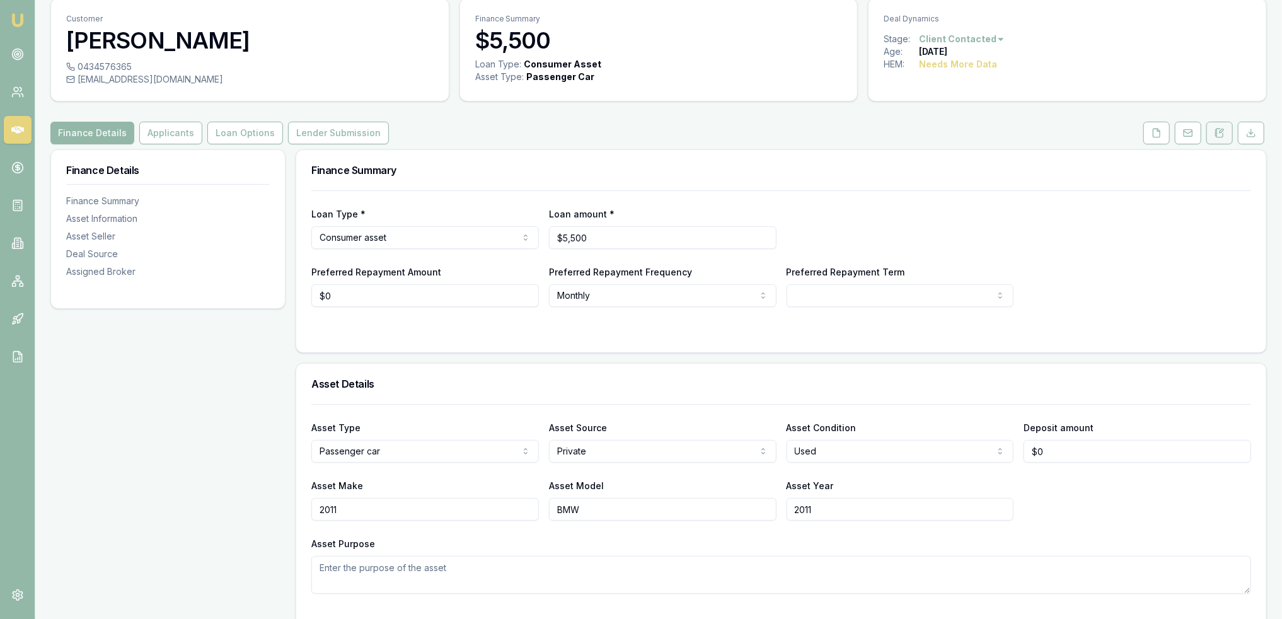
click at [1218, 129] on icon at bounding box center [1220, 133] width 7 height 8
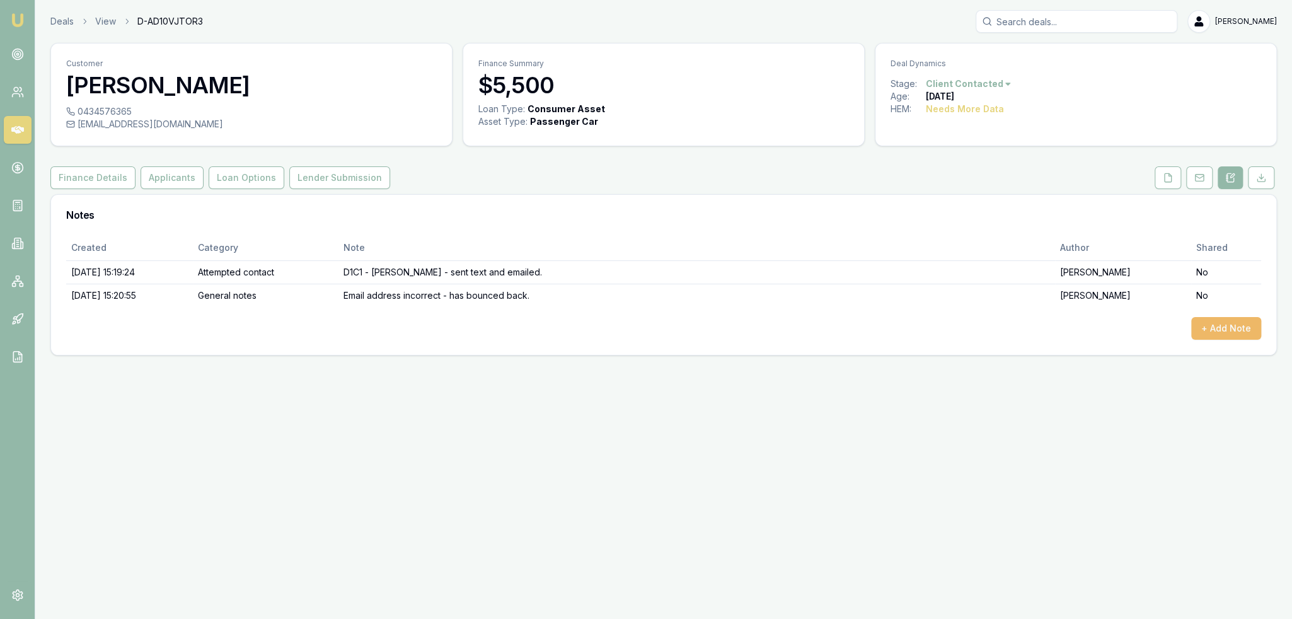
click at [1220, 321] on button "+ Add Note" at bounding box center [1226, 328] width 70 height 23
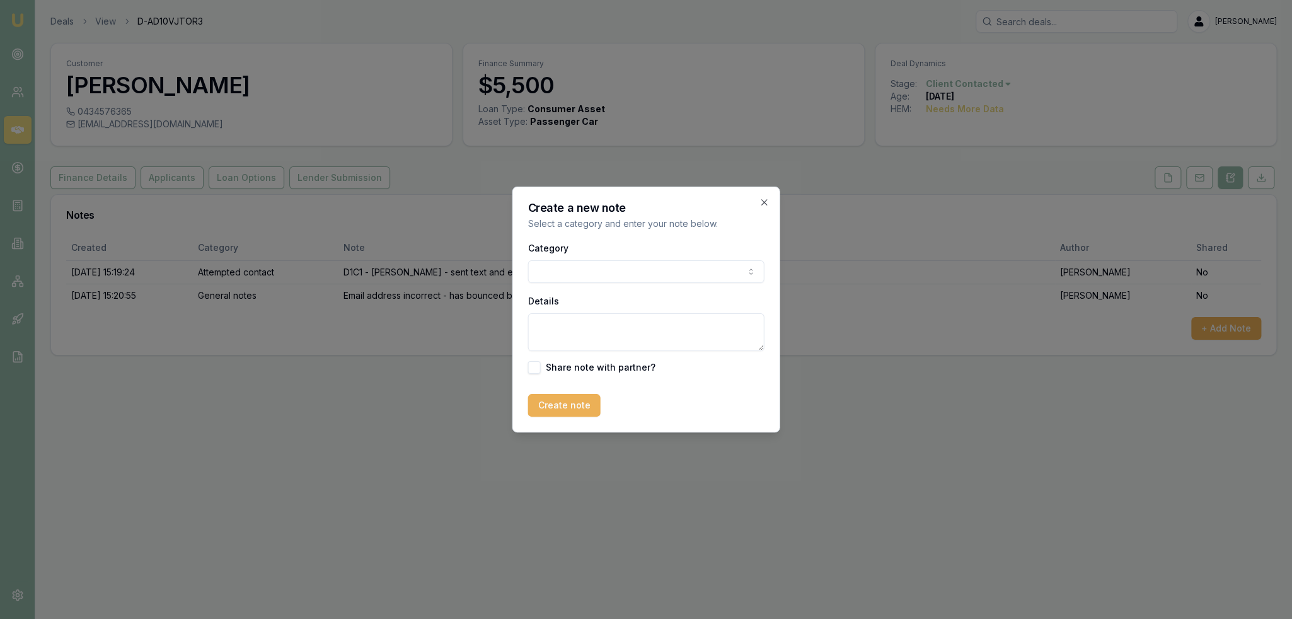
click at [605, 263] on body "Emu Broker Deals View D-AD10VJTOR3 [PERSON_NAME] Toggle Menu Customer [PERSON_N…" at bounding box center [646, 309] width 1292 height 619
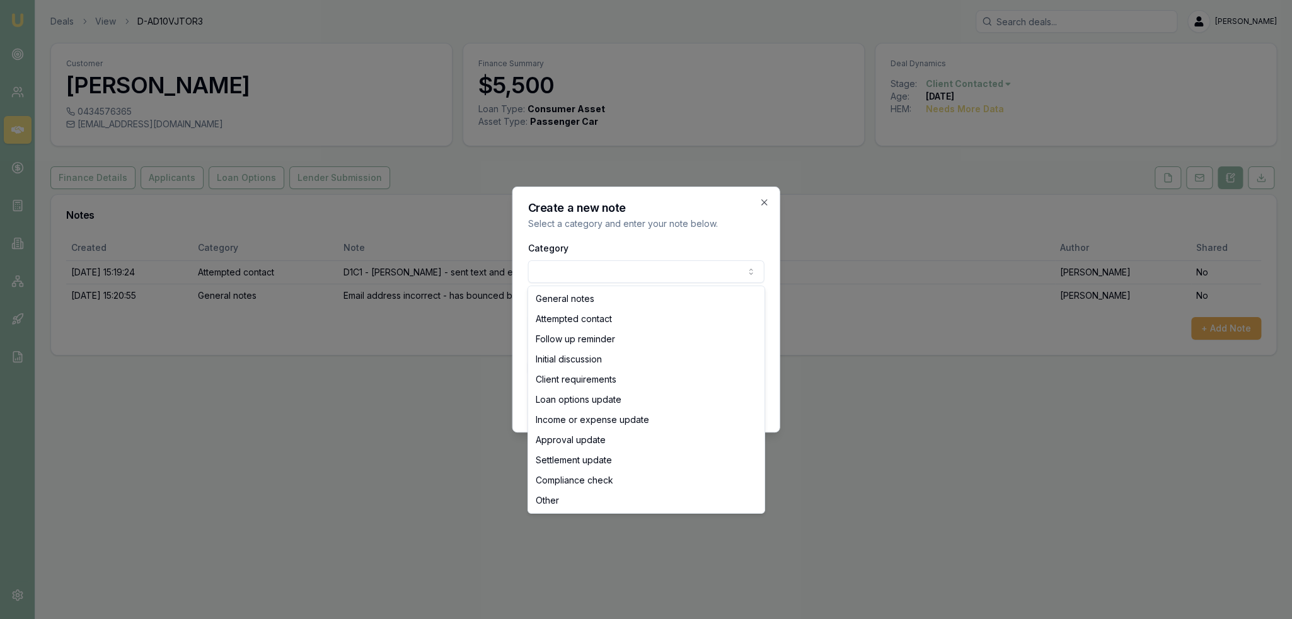
select select "ATTEMPTED_CONTACT"
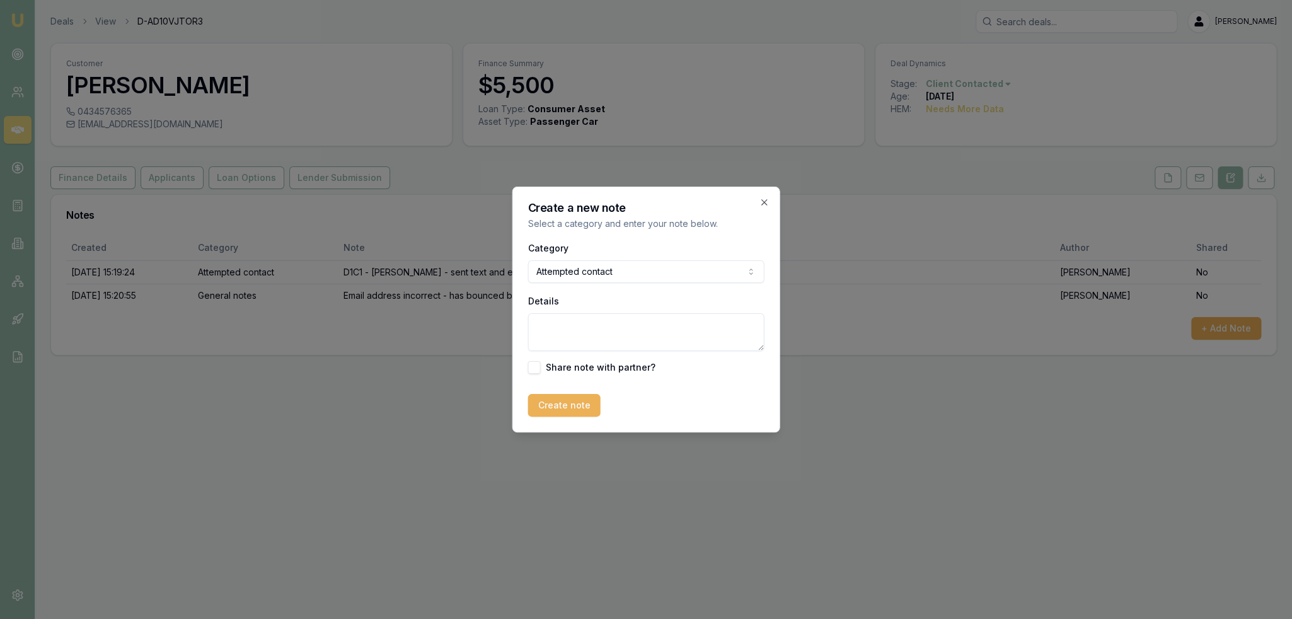
click at [590, 323] on textarea "Details" at bounding box center [646, 332] width 236 height 38
type textarea "D1C2 - LM - sent text."
click at [557, 401] on button "Create note" at bounding box center [564, 405] width 72 height 23
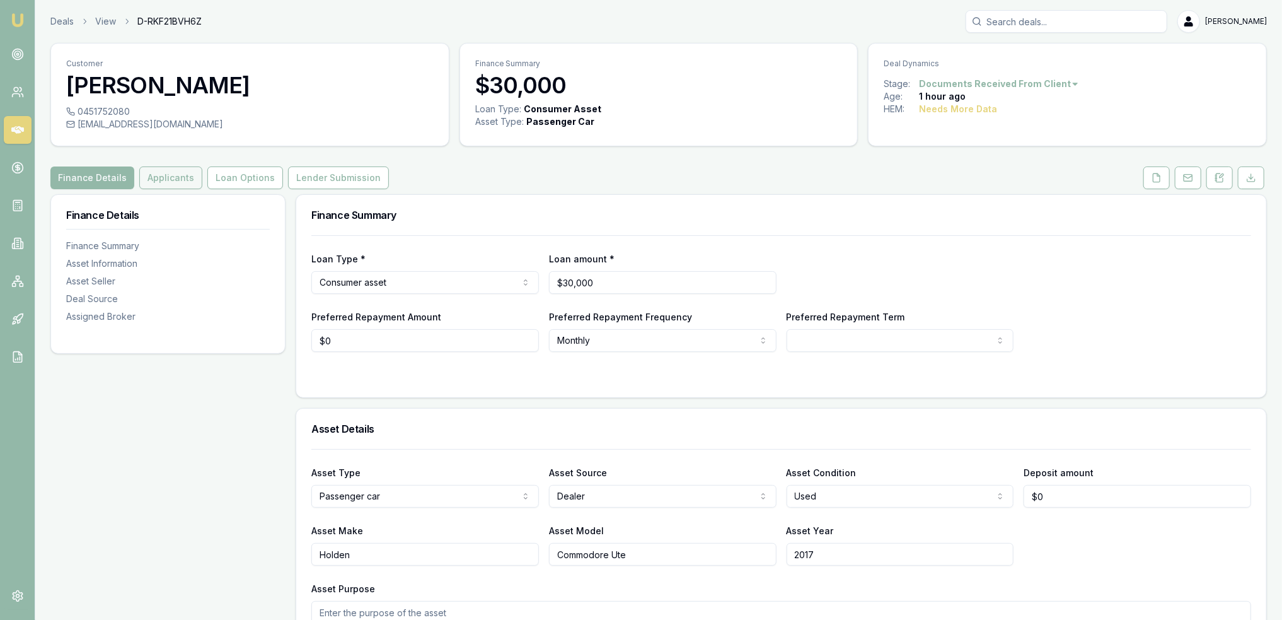
drag, startPoint x: 170, startPoint y: 178, endPoint x: 180, endPoint y: 183, distance: 11.8
click at [170, 178] on button "Applicants" at bounding box center [170, 177] width 63 height 23
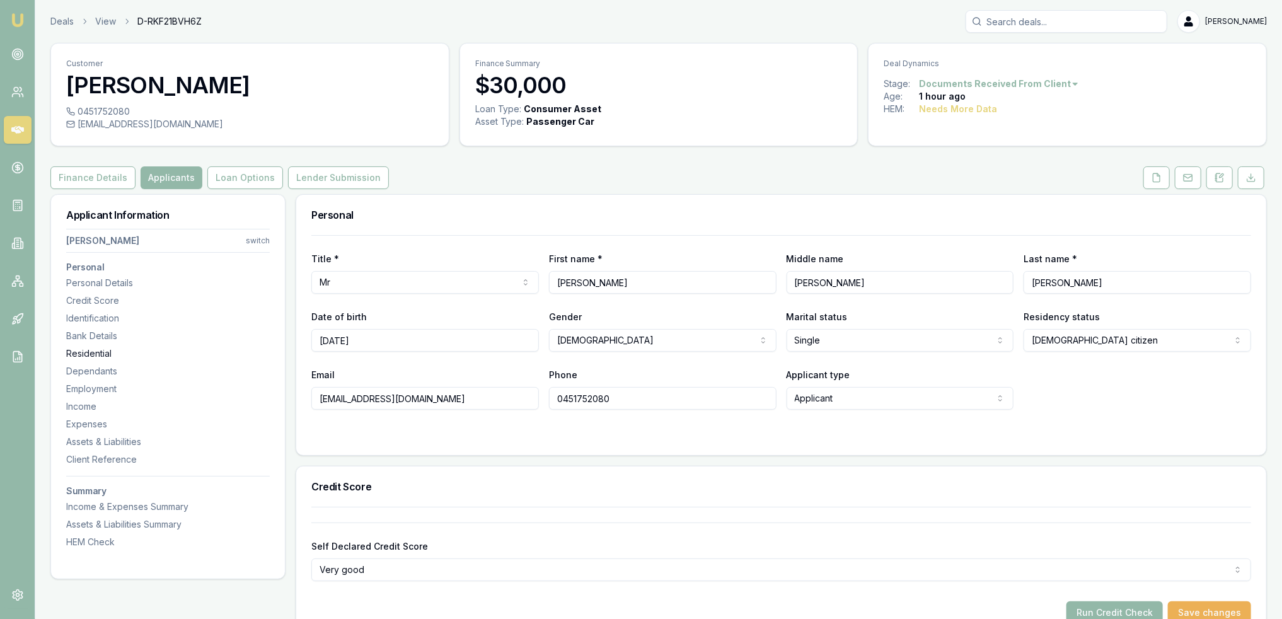
click at [101, 349] on div "Residential" at bounding box center [168, 353] width 204 height 13
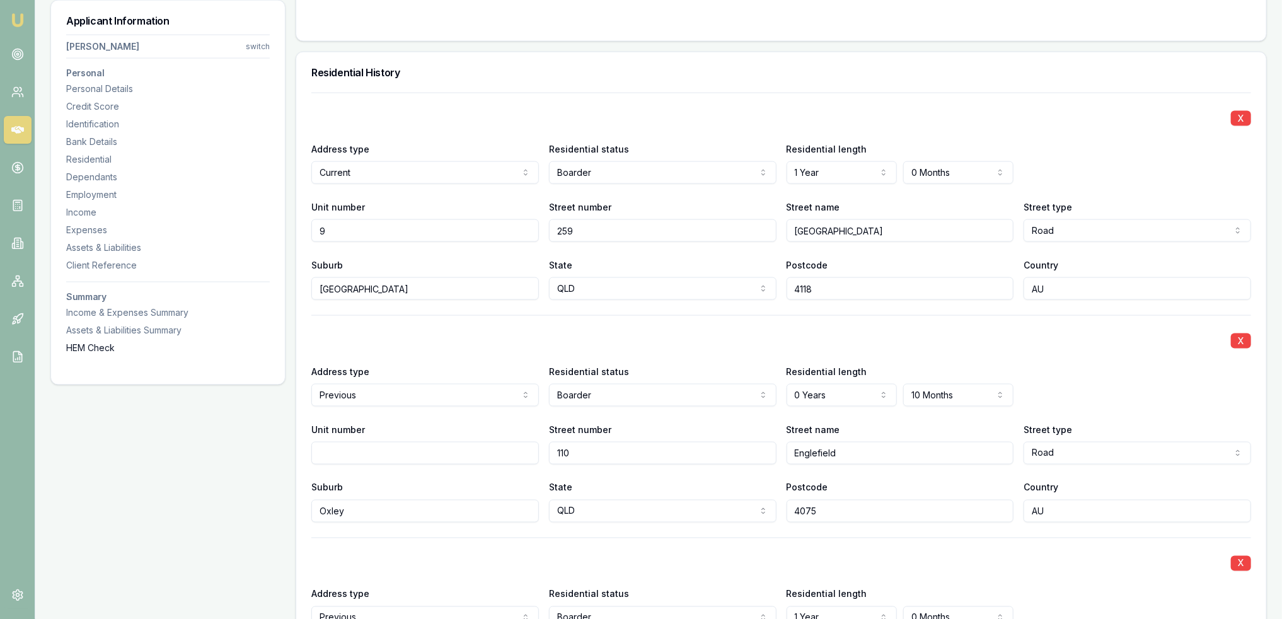
scroll to position [1213, 0]
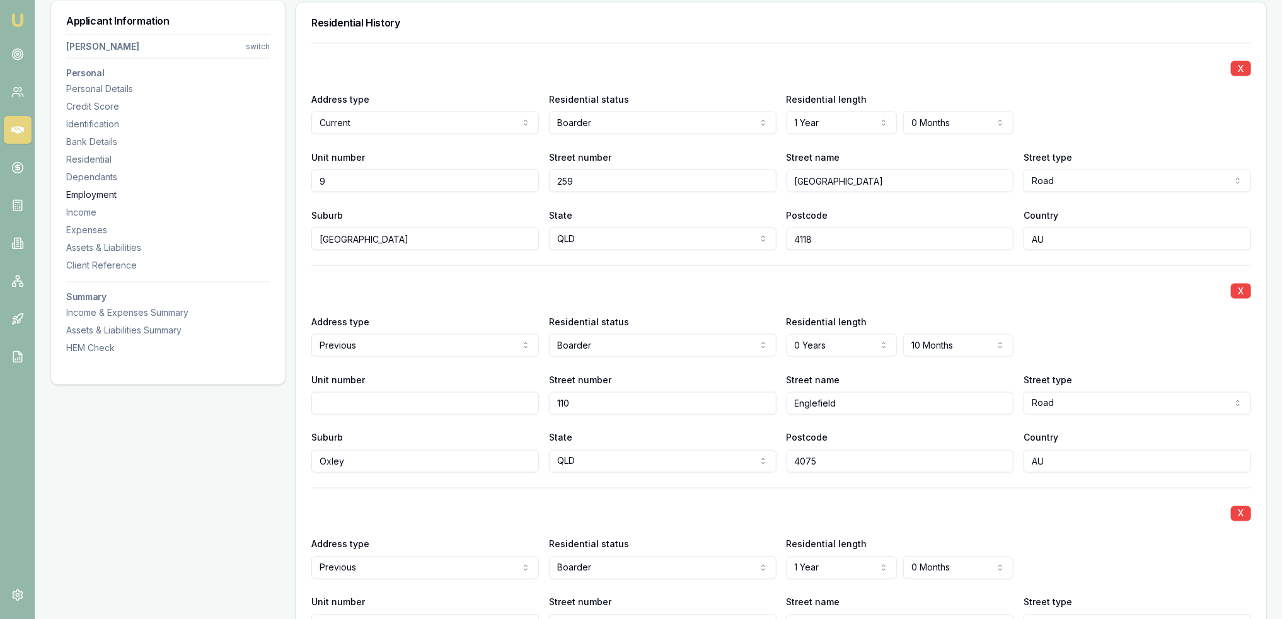
click at [80, 196] on div "Employment" at bounding box center [168, 194] width 204 height 13
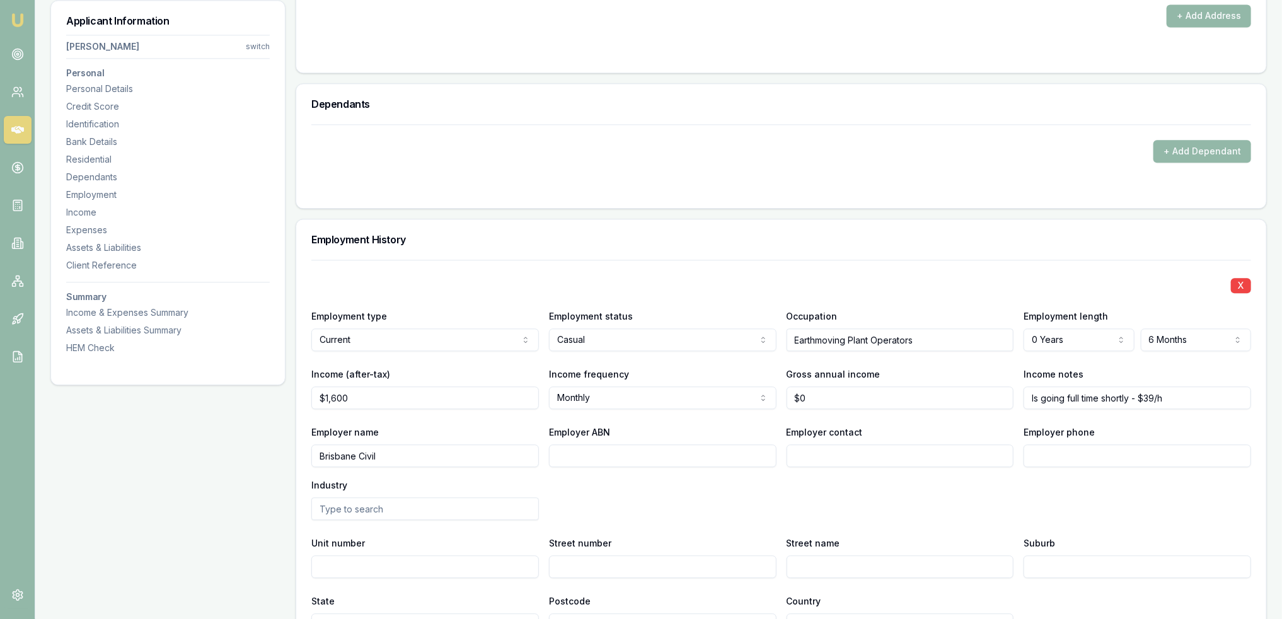
scroll to position [2069, 0]
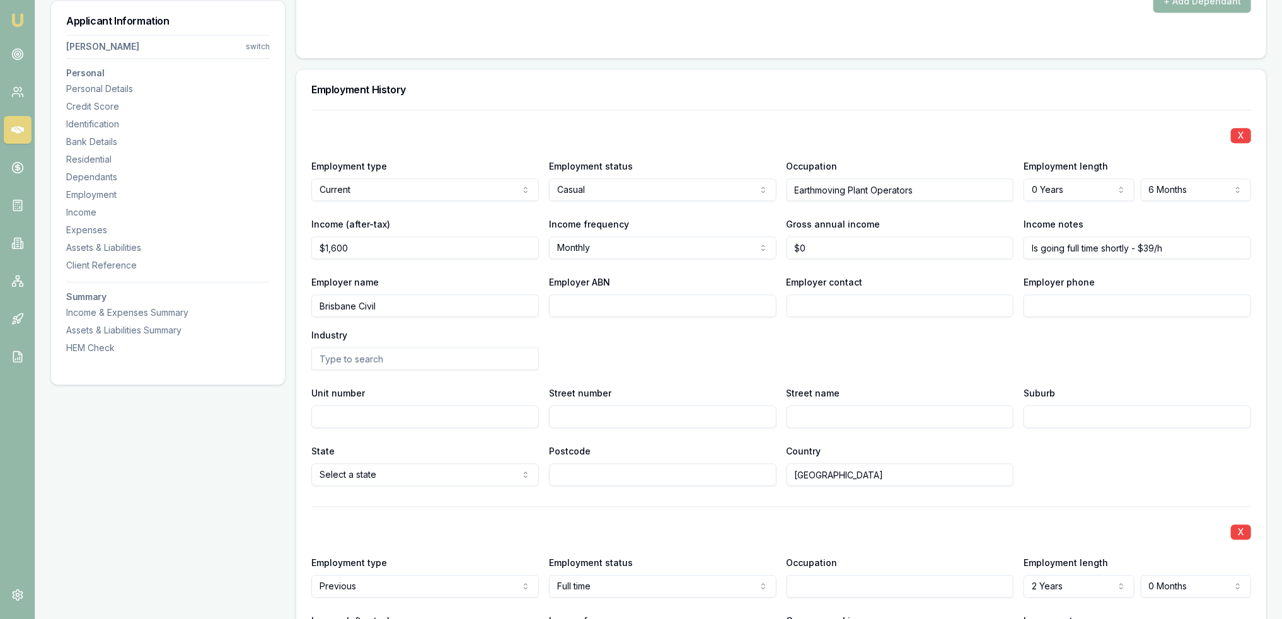
drag, startPoint x: 409, startPoint y: 305, endPoint x: 279, endPoint y: 305, distance: 130.5
type input "Doughen Civil Pty Ltd"
type input "92661233138"
type input "Payroll"
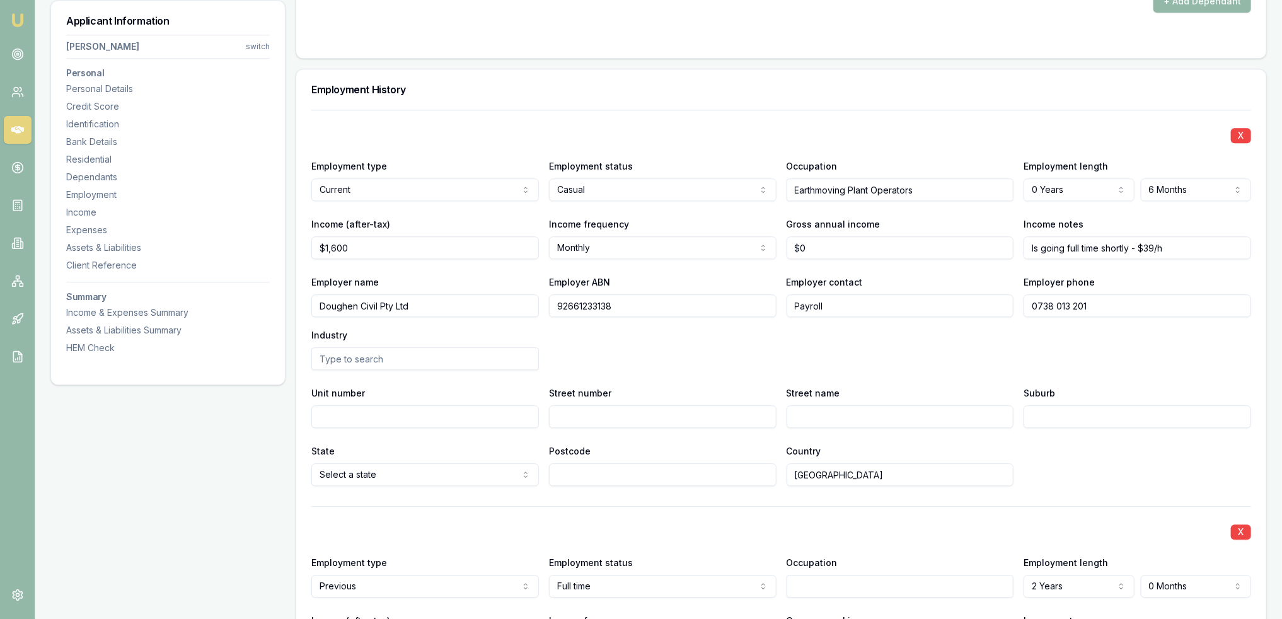
type input "0738 013 201"
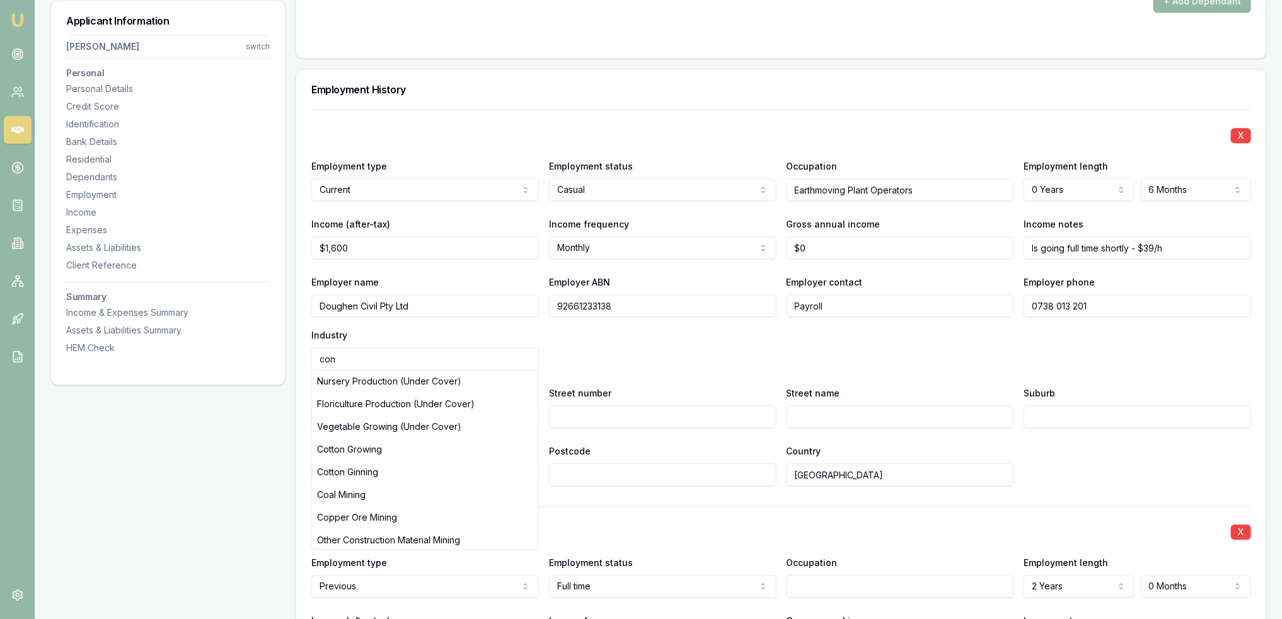
type input "cons"
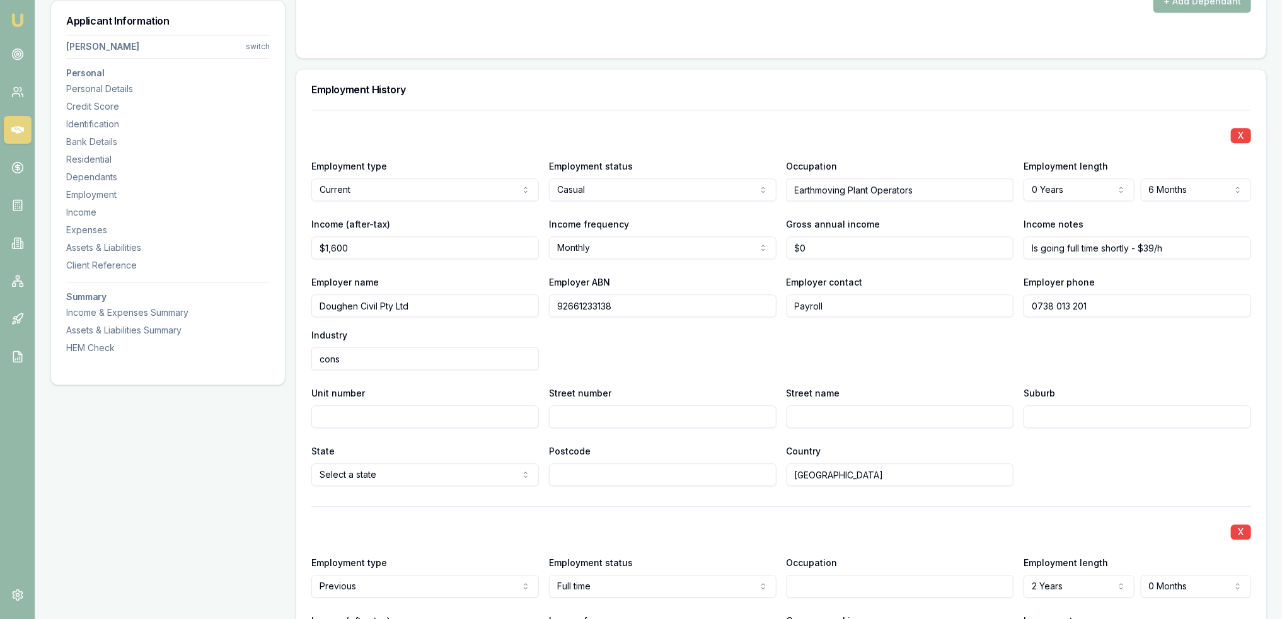
click at [393, 362] on input "cons" at bounding box center [425, 358] width 228 height 23
drag, startPoint x: 298, startPoint y: 362, endPoint x: 287, endPoint y: 362, distance: 11.3
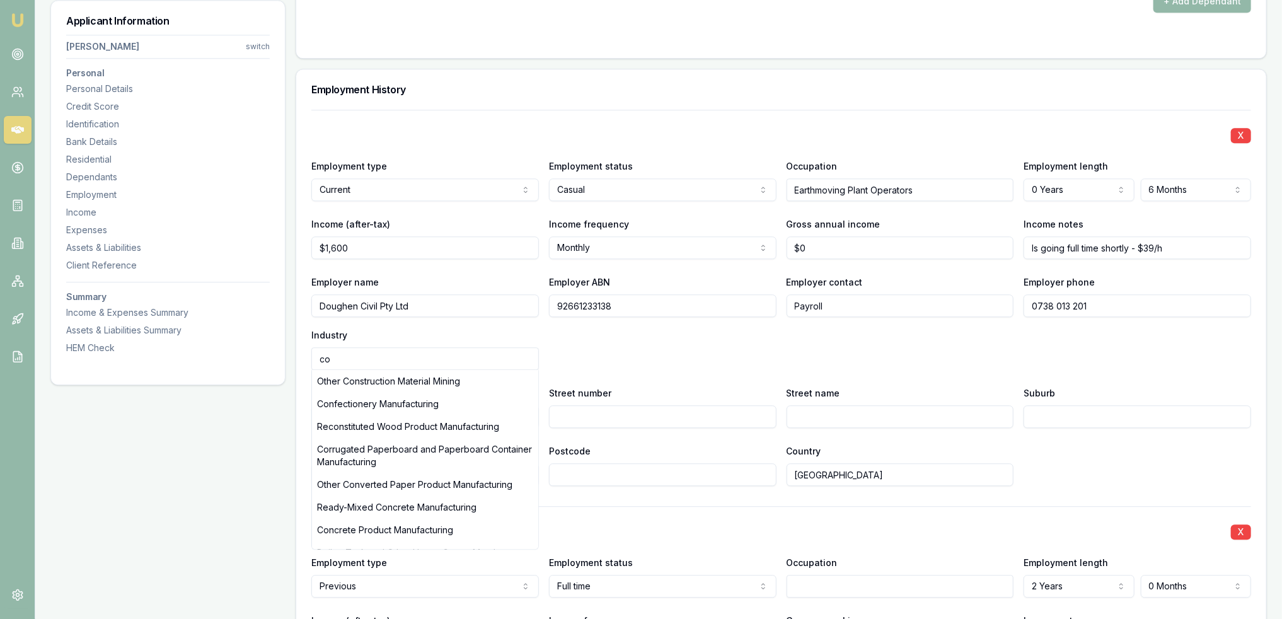
type input "c"
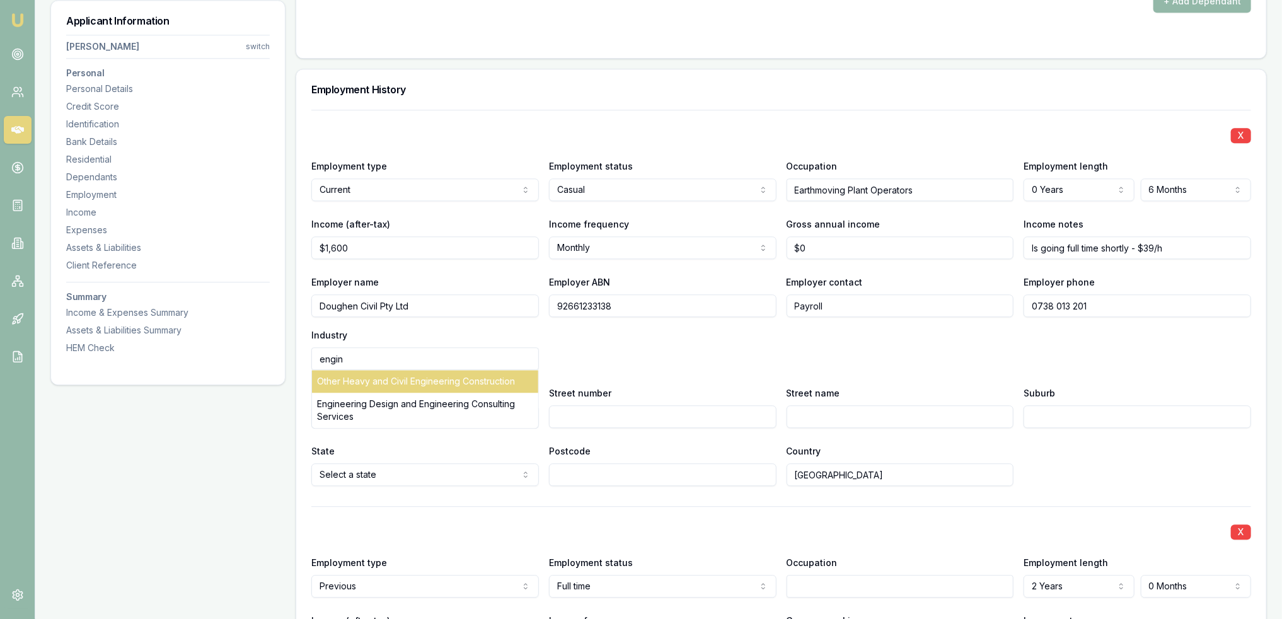
click at [357, 379] on div "Other Heavy and Civil Engineering Construction" at bounding box center [425, 381] width 226 height 23
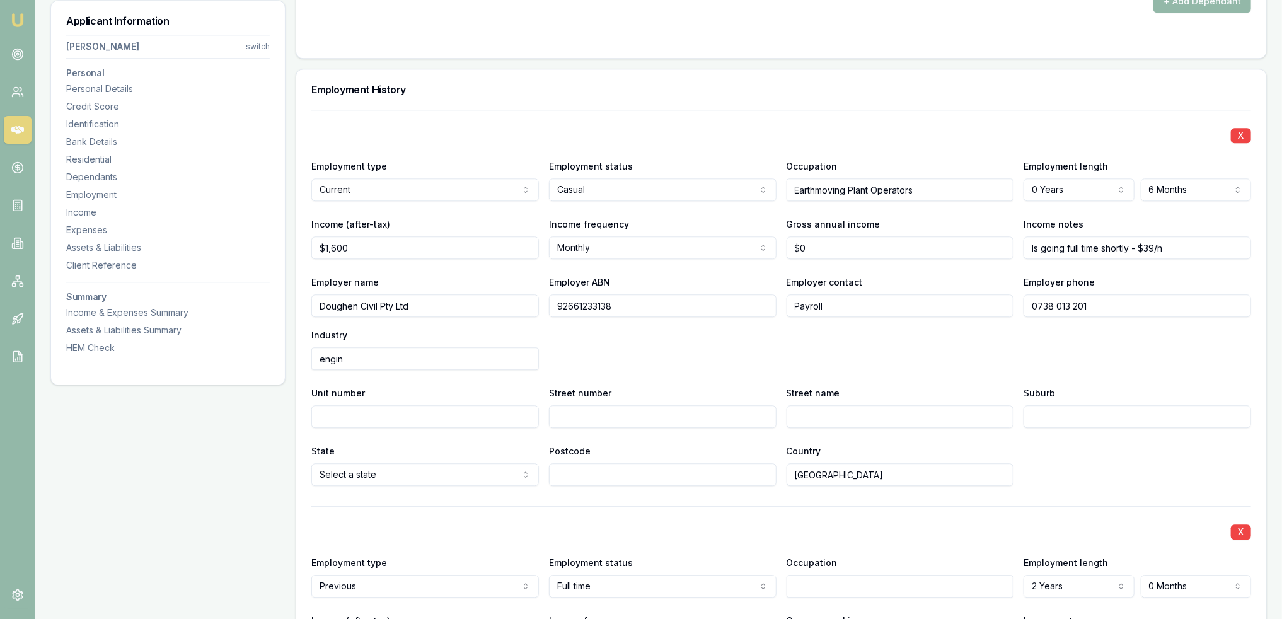
type input "Other Heavy and Civil Engineering Construction"
type input "5"
type input "3974"
type input "Pacific"
type input "highway"
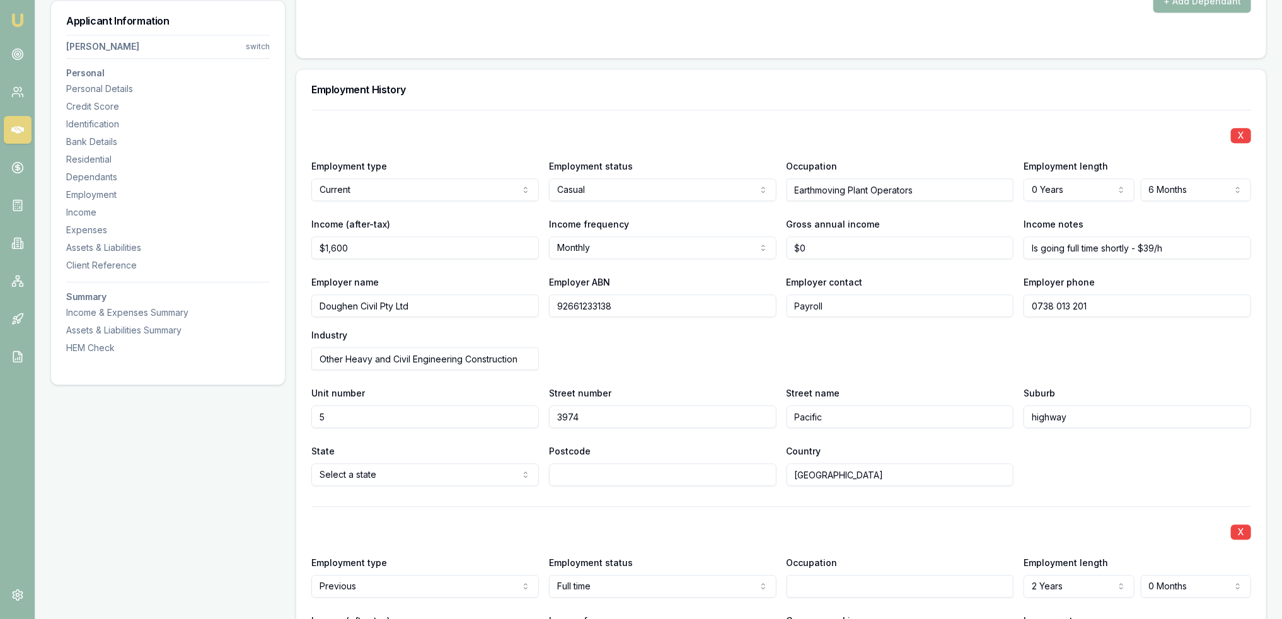
click at [927, 417] on input "Pacific" at bounding box center [901, 416] width 228 height 23
type input "Pacific Hway"
drag, startPoint x: 1110, startPoint y: 417, endPoint x: 939, endPoint y: 419, distance: 171.5
click at [939, 419] on div "Unit number 5 Street number 3974 Street name Pacific Hway Suburb highway" at bounding box center [781, 406] width 940 height 43
type input "Loganholme"
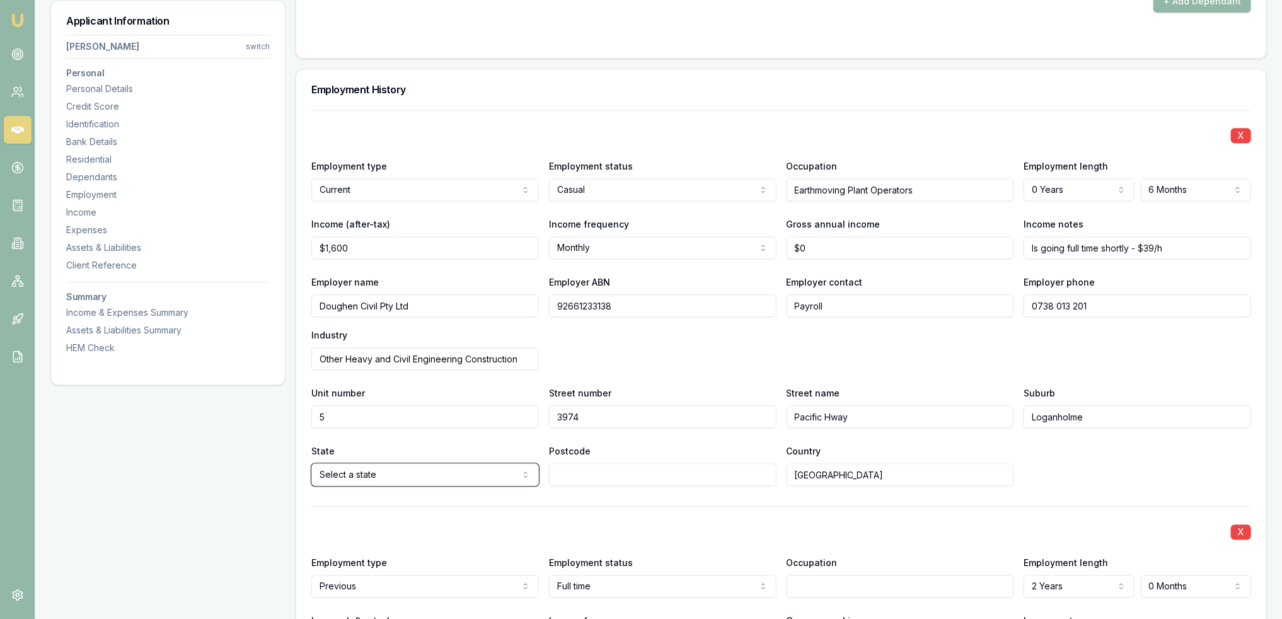
select select "QLD"
type input "4129"
click at [1126, 455] on div "State QLD NSW VIC QLD SA WA TAS NT ACT Postcode 4129 Country Australia" at bounding box center [781, 464] width 940 height 43
click at [362, 249] on input "$1,600" at bounding box center [425, 247] width 228 height 23
drag, startPoint x: 362, startPoint y: 249, endPoint x: 303, endPoint y: 243, distance: 60.2
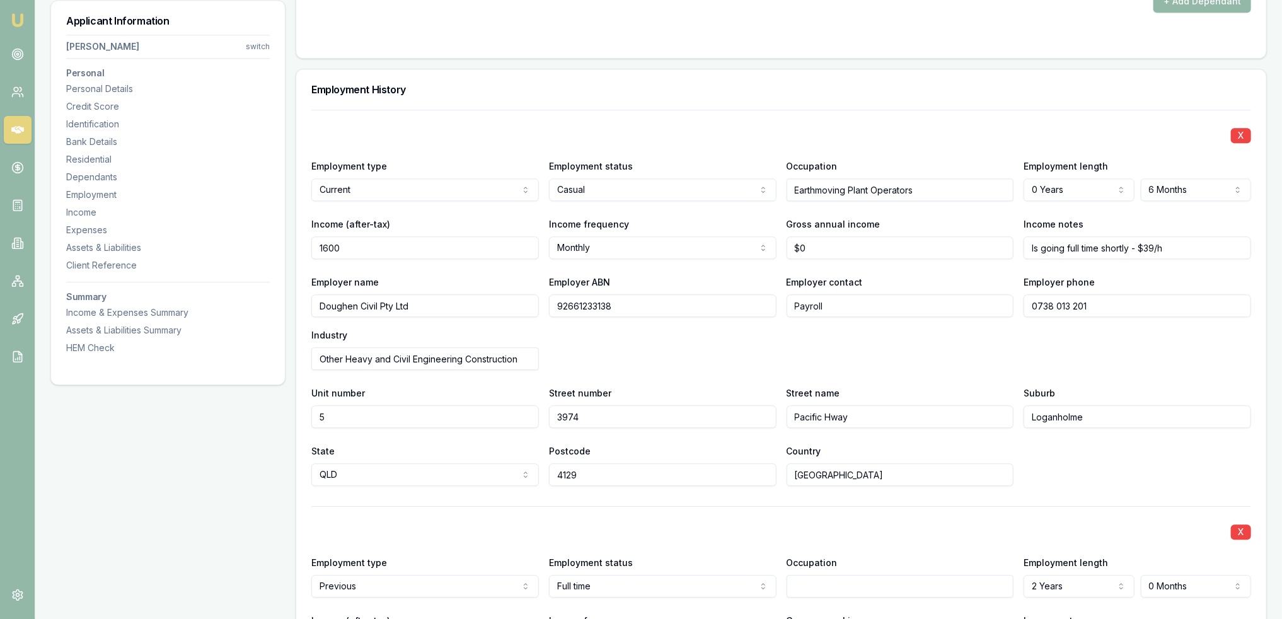
click at [303, 243] on div "X Employment type Current Current Previous Employment status Casual Full time P…" at bounding box center [781, 540] width 970 height 861
type input "$4,101"
type input "0"
click at [1247, 269] on div "X Employment type Current Current Previous Employment status Casual Full time P…" at bounding box center [781, 298] width 940 height 376
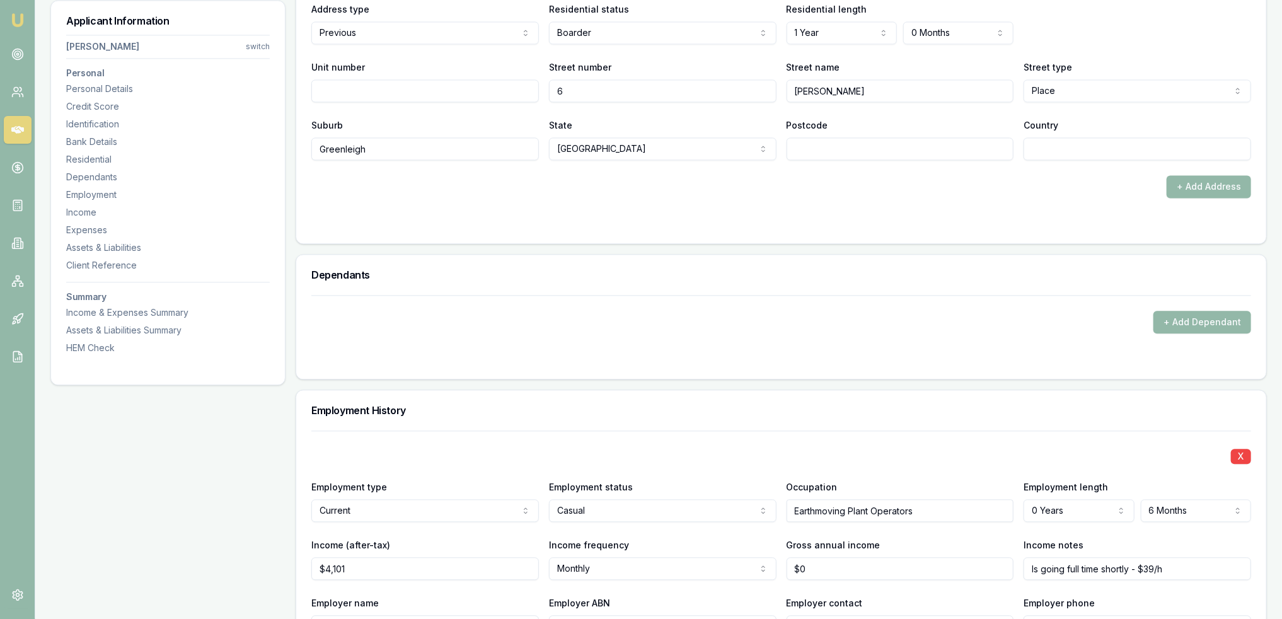
scroll to position [1844, 0]
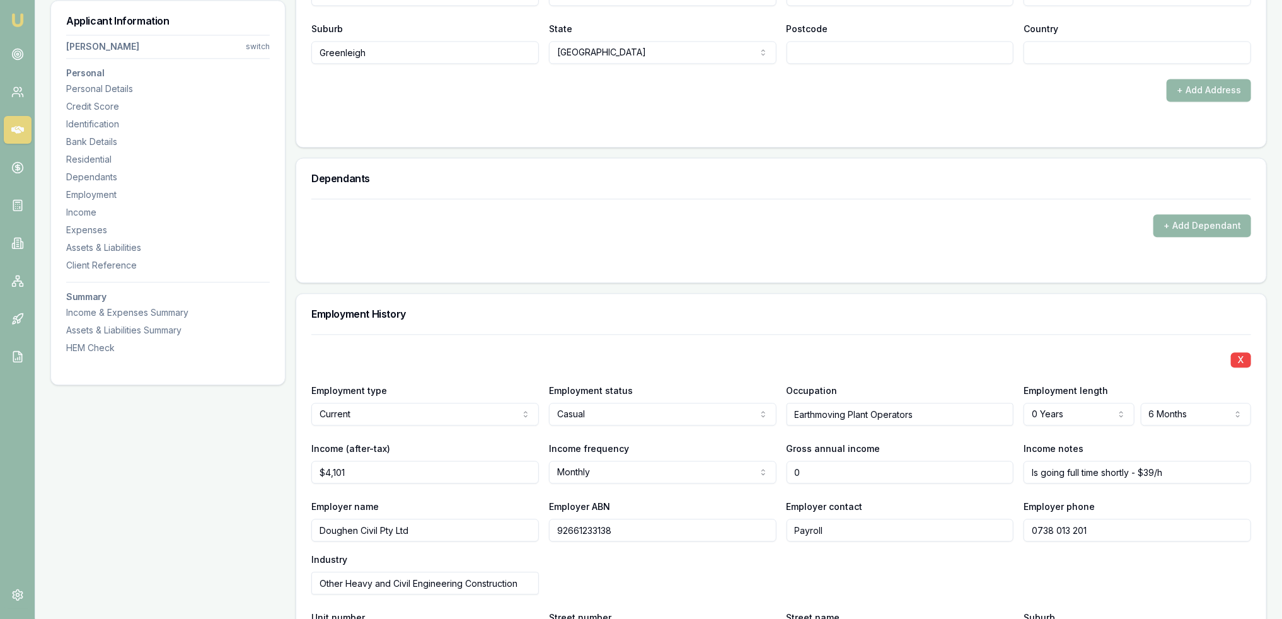
drag, startPoint x: 819, startPoint y: 465, endPoint x: 760, endPoint y: 461, distance: 58.7
click at [760, 461] on div "Income (after-tax) $4,101 Income frequency Monthly Weekly Fortnightly Monthly Q…" at bounding box center [781, 462] width 940 height 43
type input "$58,835"
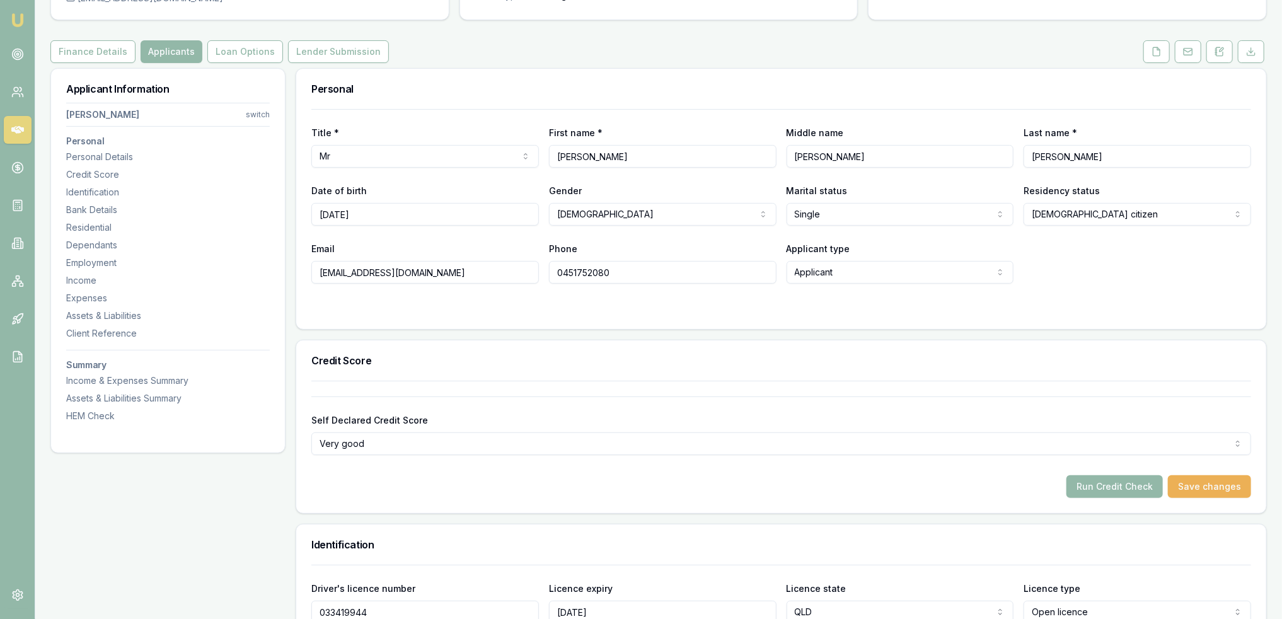
scroll to position [80, 0]
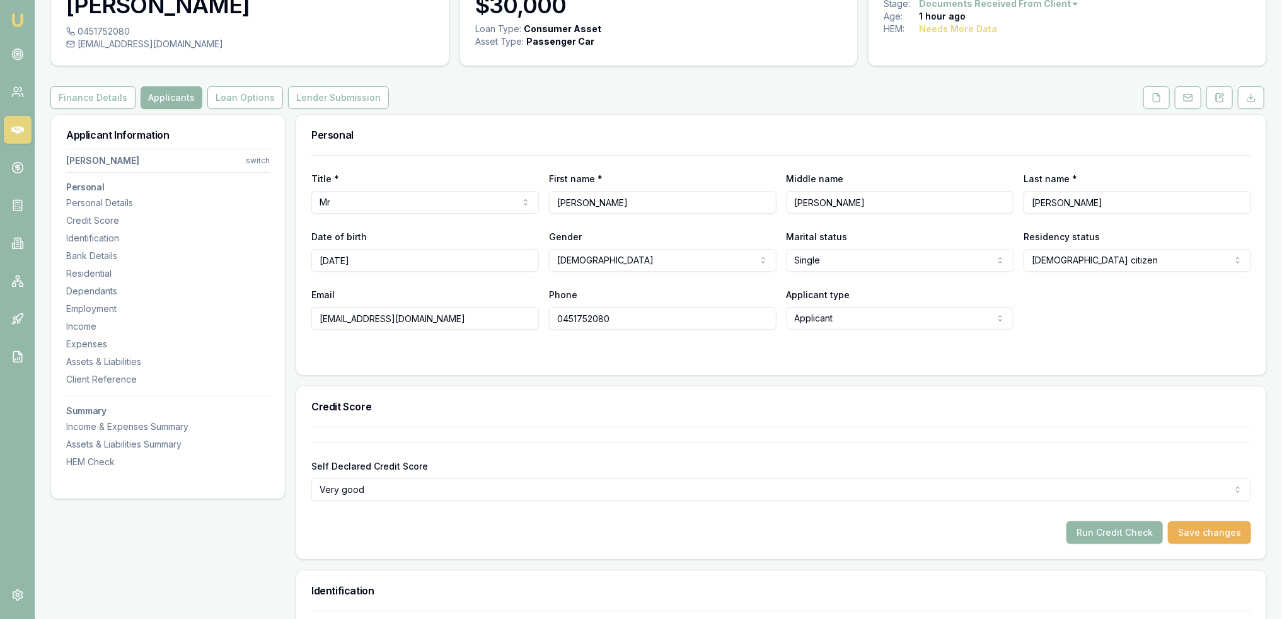
drag, startPoint x: 1155, startPoint y: 98, endPoint x: 1156, endPoint y: 110, distance: 12.0
click at [1155, 98] on icon at bounding box center [1157, 98] width 10 height 10
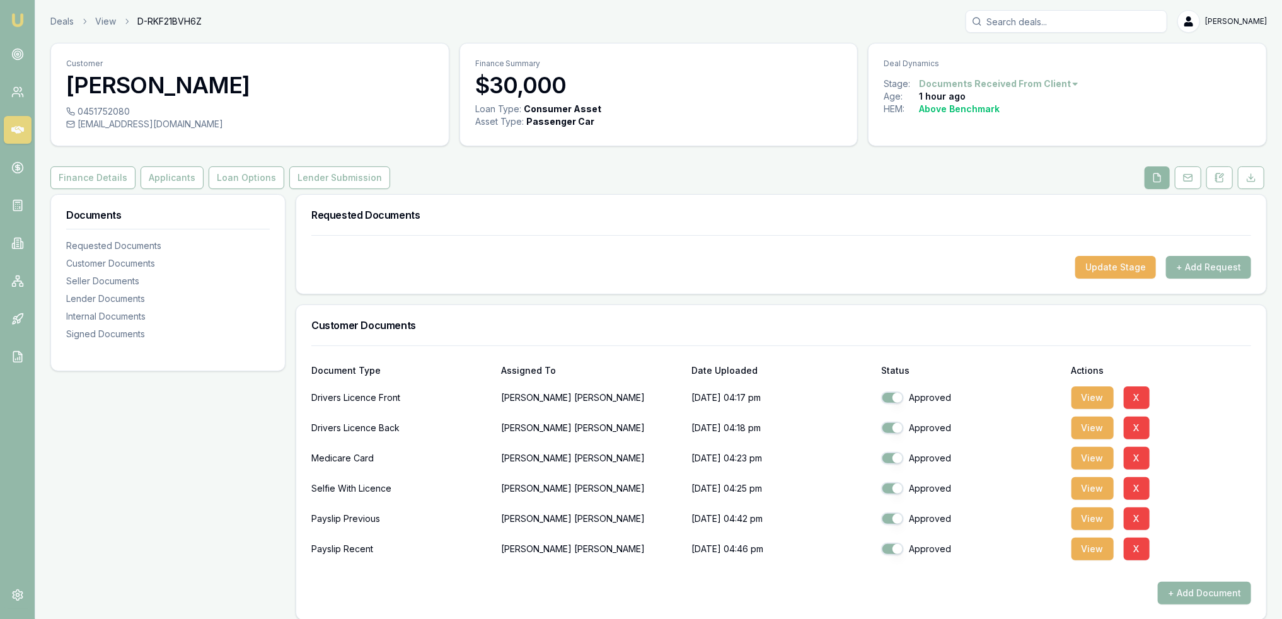
drag, startPoint x: 1152, startPoint y: 173, endPoint x: 1162, endPoint y: 178, distance: 10.7
click at [1152, 173] on button at bounding box center [1157, 177] width 25 height 23
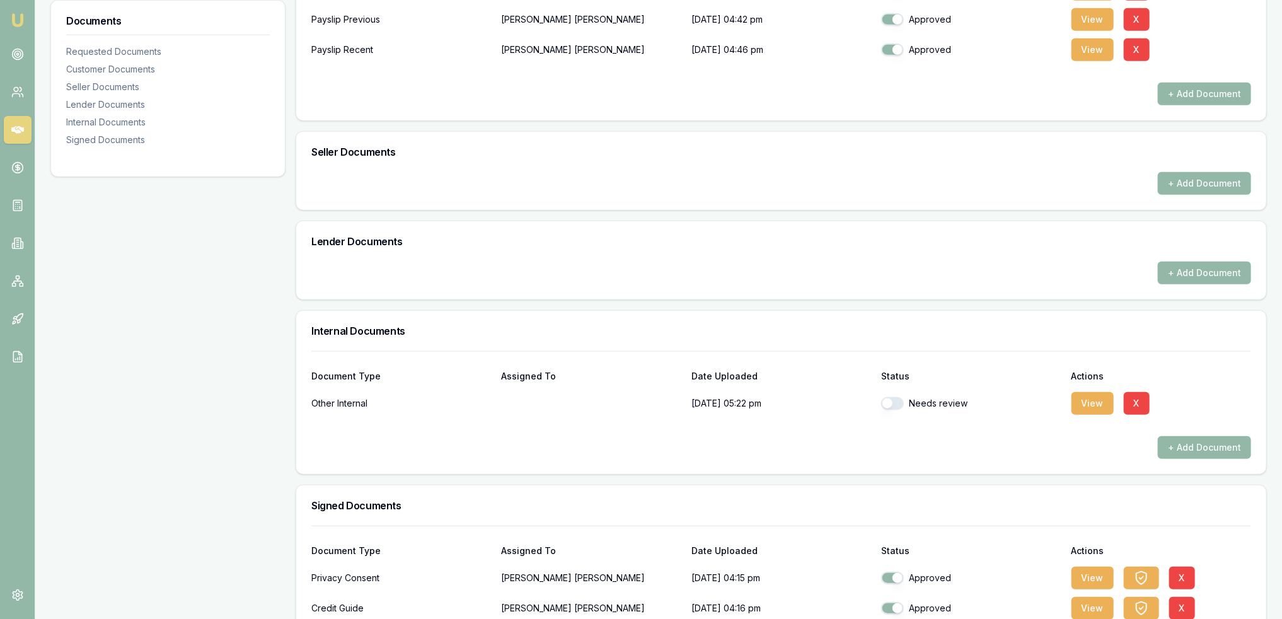
scroll to position [511, 0]
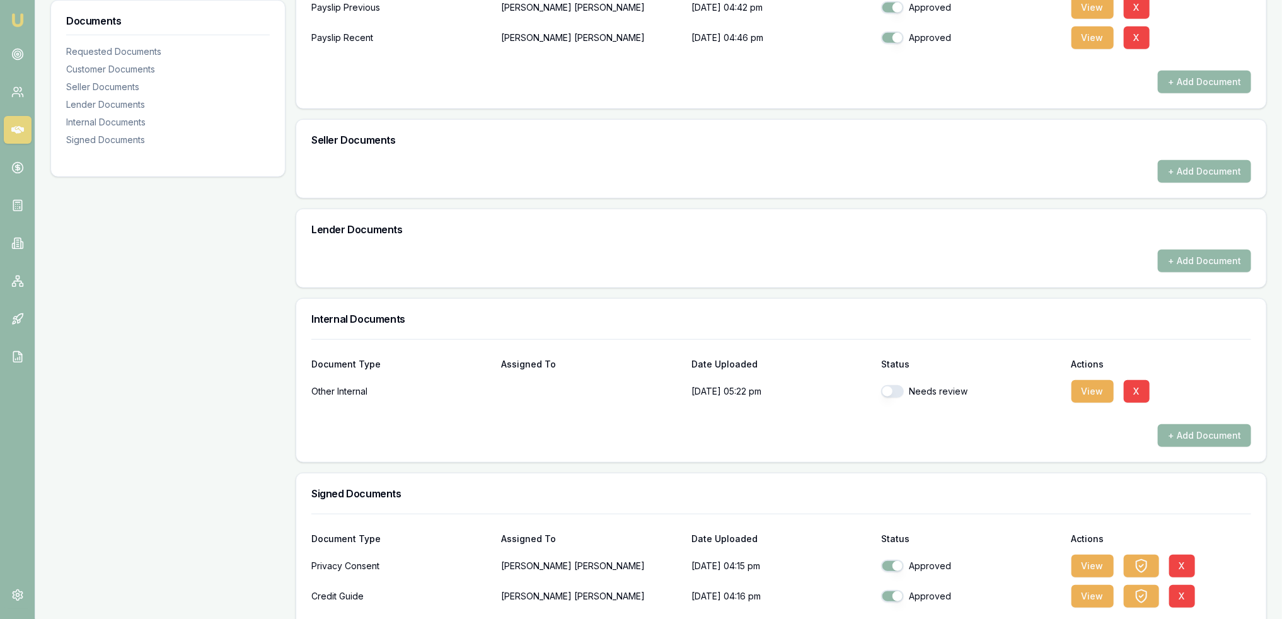
drag, startPoint x: 886, startPoint y: 389, endPoint x: 937, endPoint y: 402, distance: 52.1
click at [888, 388] on button "button" at bounding box center [892, 391] width 23 height 13
checkbox input "true"
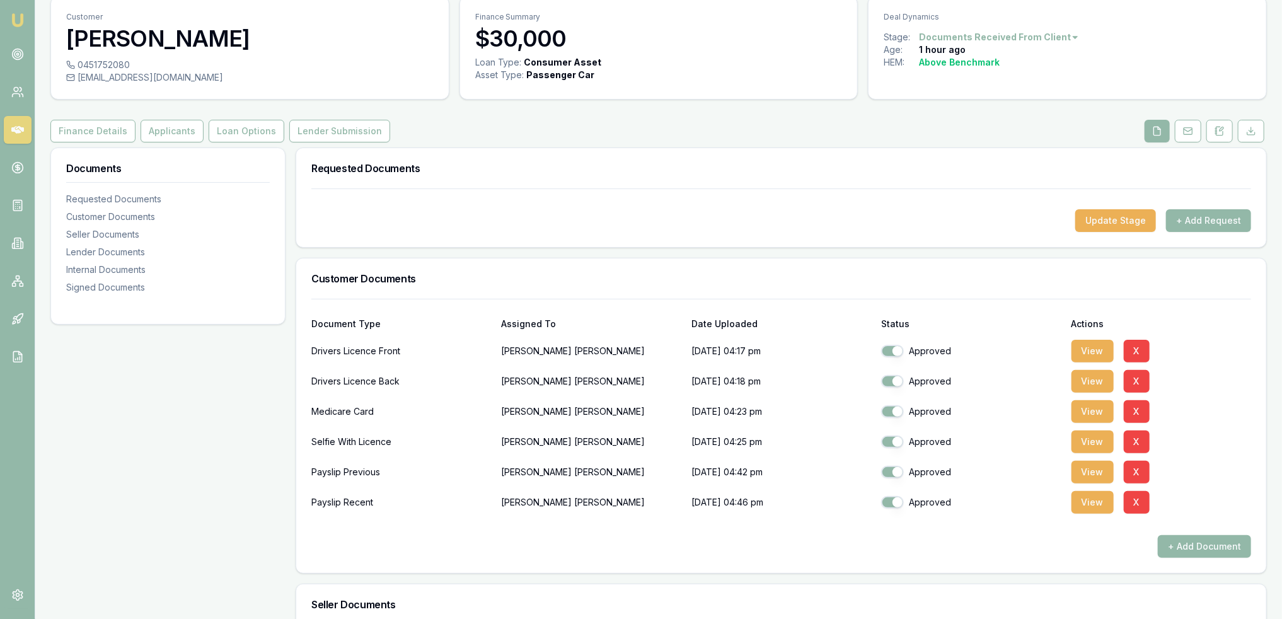
scroll to position [0, 0]
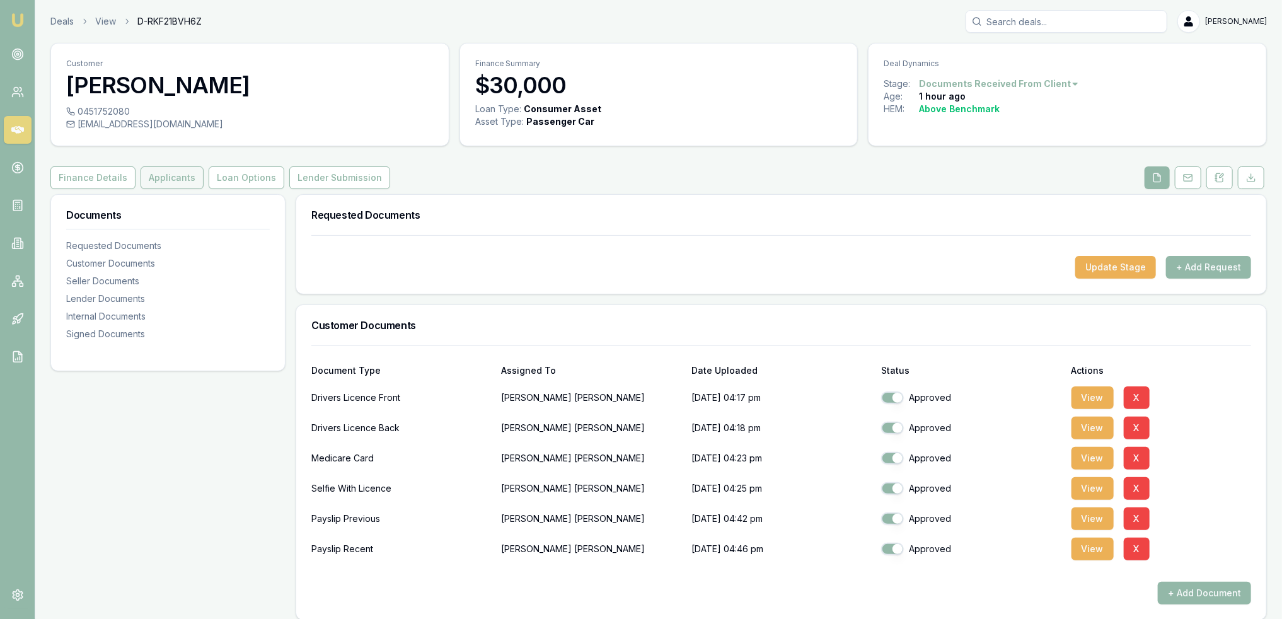
click at [173, 178] on button "Applicants" at bounding box center [172, 177] width 63 height 23
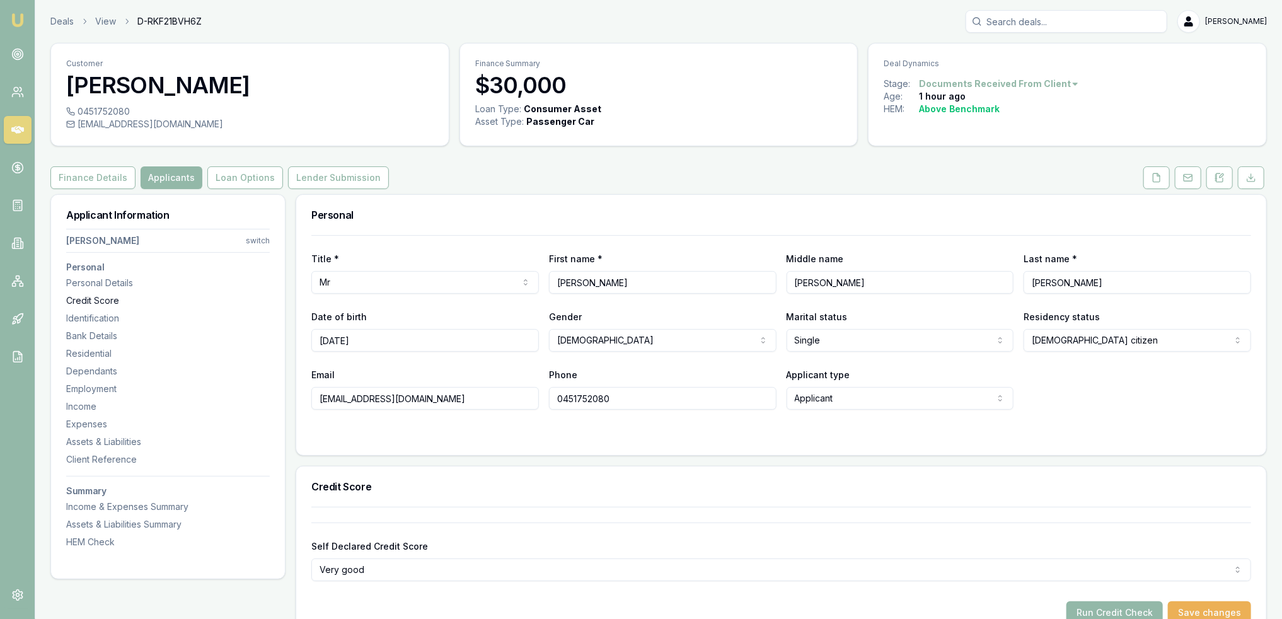
click at [102, 302] on div "Credit Score" at bounding box center [168, 300] width 204 height 13
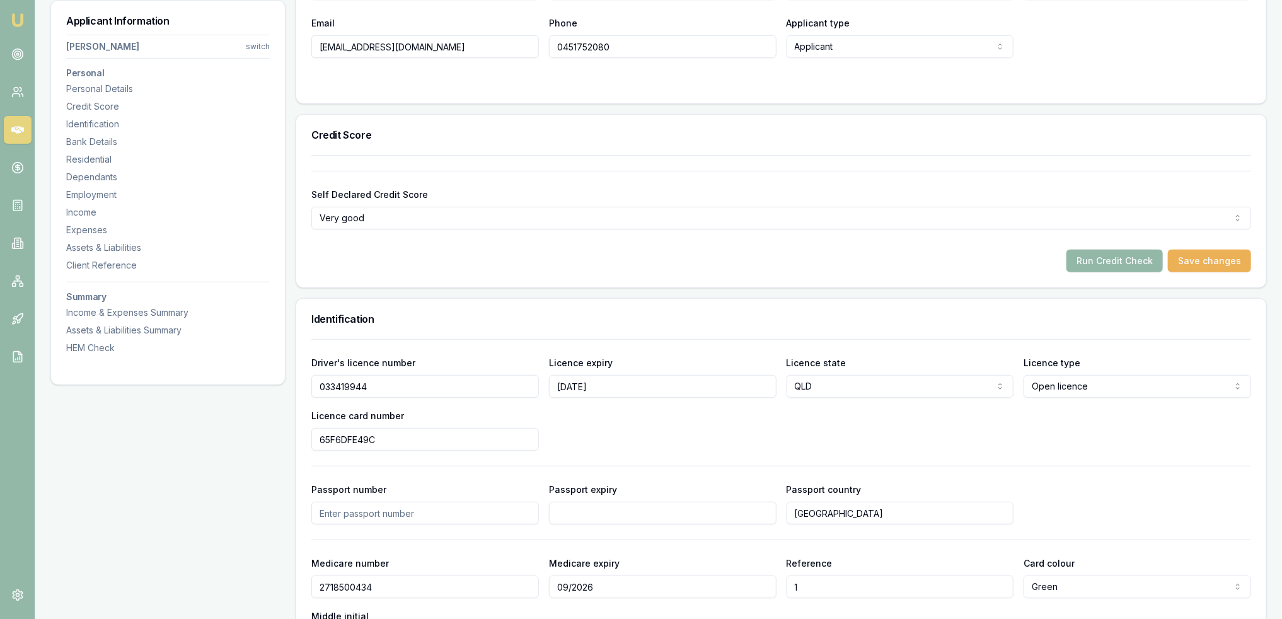
scroll to position [465, 0]
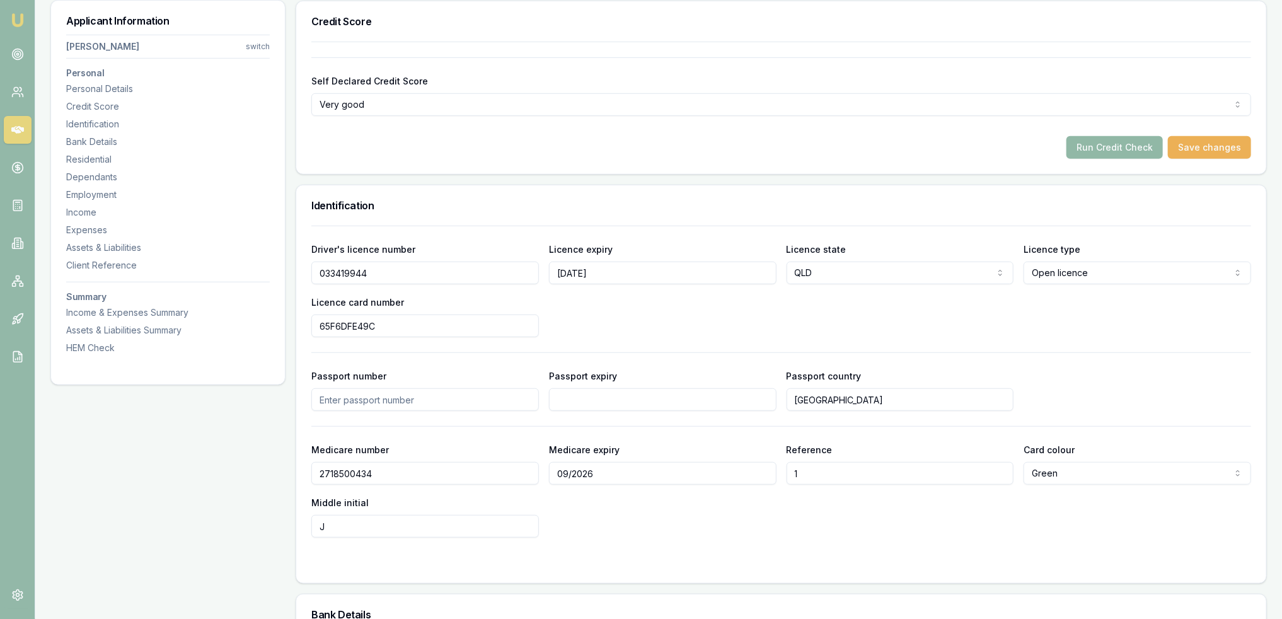
click at [1116, 147] on button "Run Credit Check" at bounding box center [1115, 147] width 96 height 23
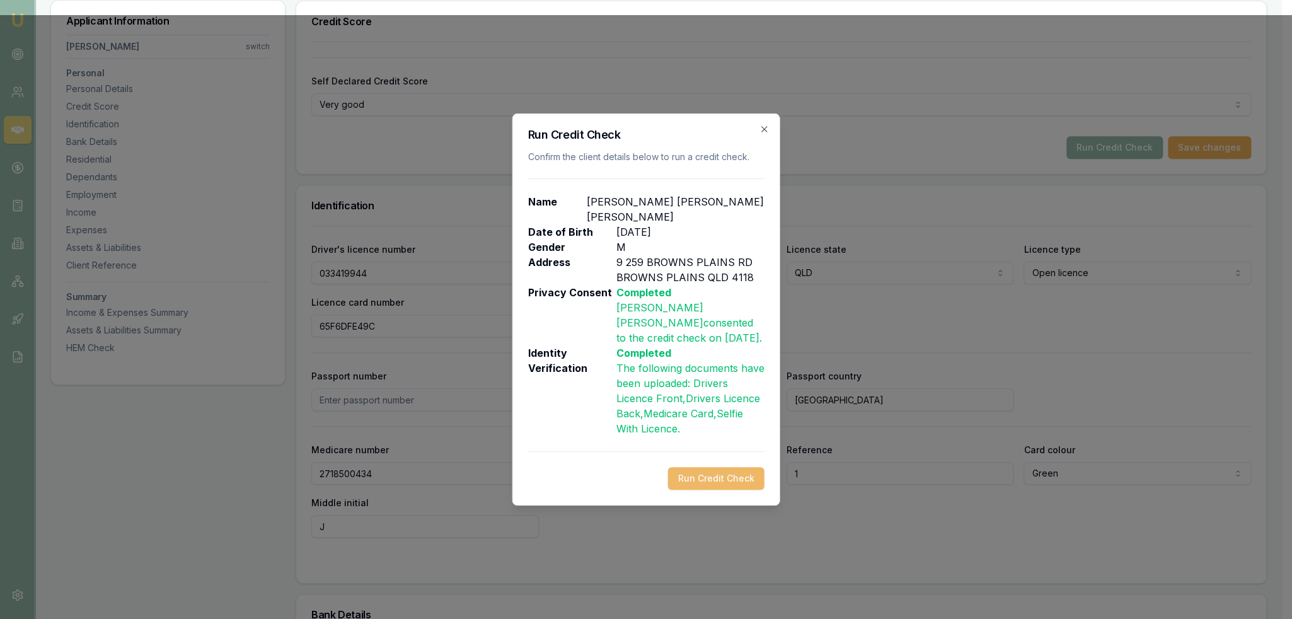
click at [713, 471] on button "Run Credit Check" at bounding box center [716, 478] width 96 height 23
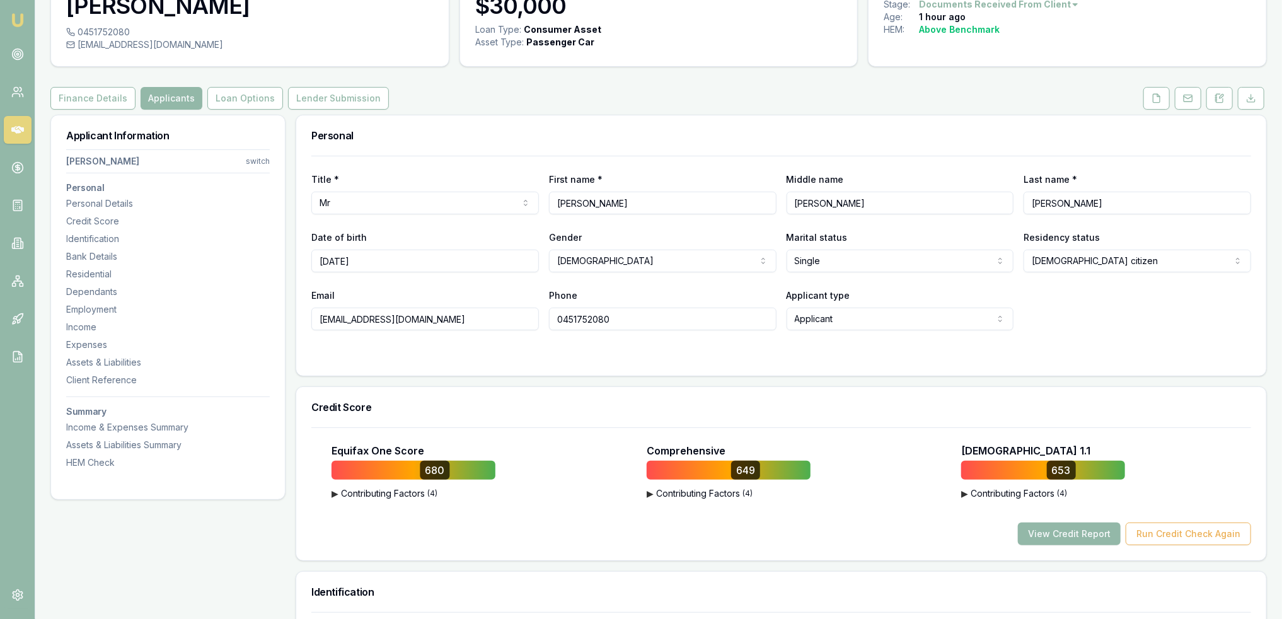
scroll to position [0, 0]
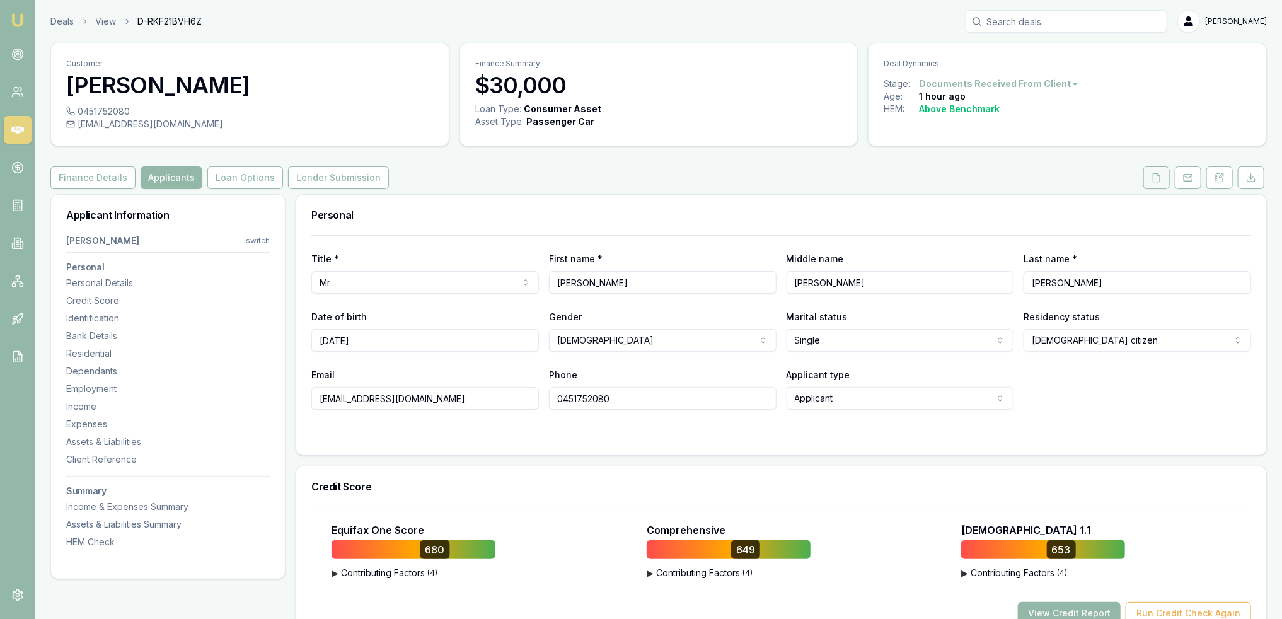
click at [1159, 174] on polyline at bounding box center [1158, 174] width 3 height 3
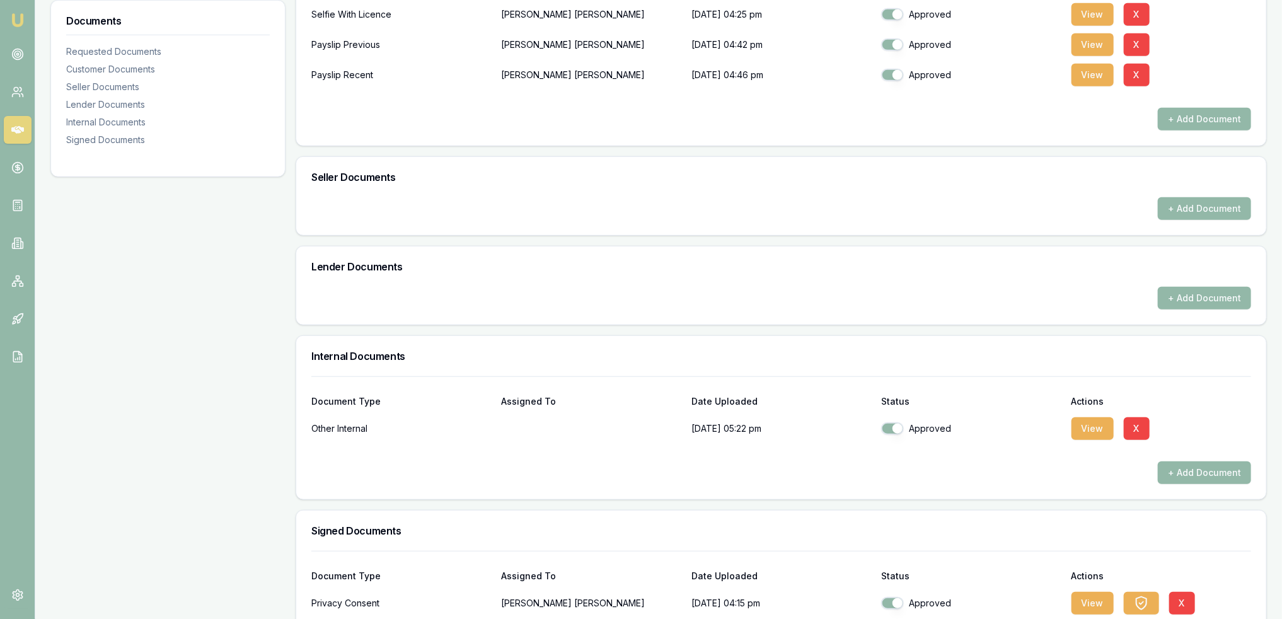
scroll to position [568, 0]
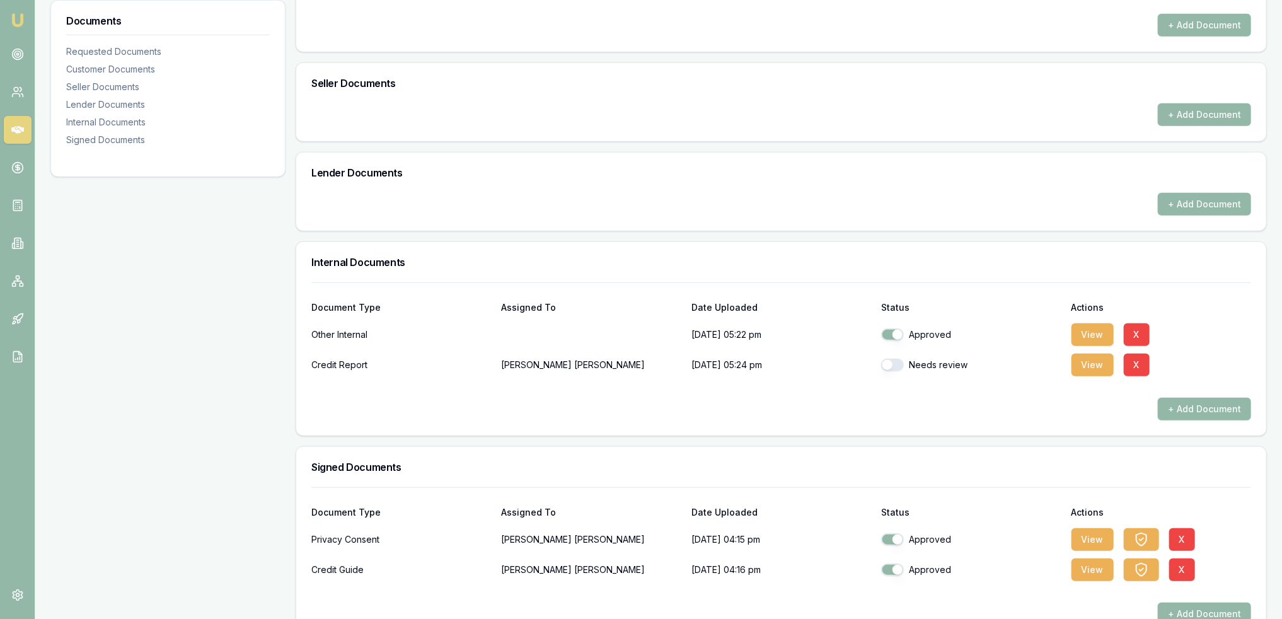
drag, startPoint x: 893, startPoint y: 361, endPoint x: 906, endPoint y: 362, distance: 12.7
click at [894, 361] on button "button" at bounding box center [892, 365] width 23 height 13
checkbox input "true"
click at [1092, 365] on button "View" at bounding box center [1093, 365] width 42 height 23
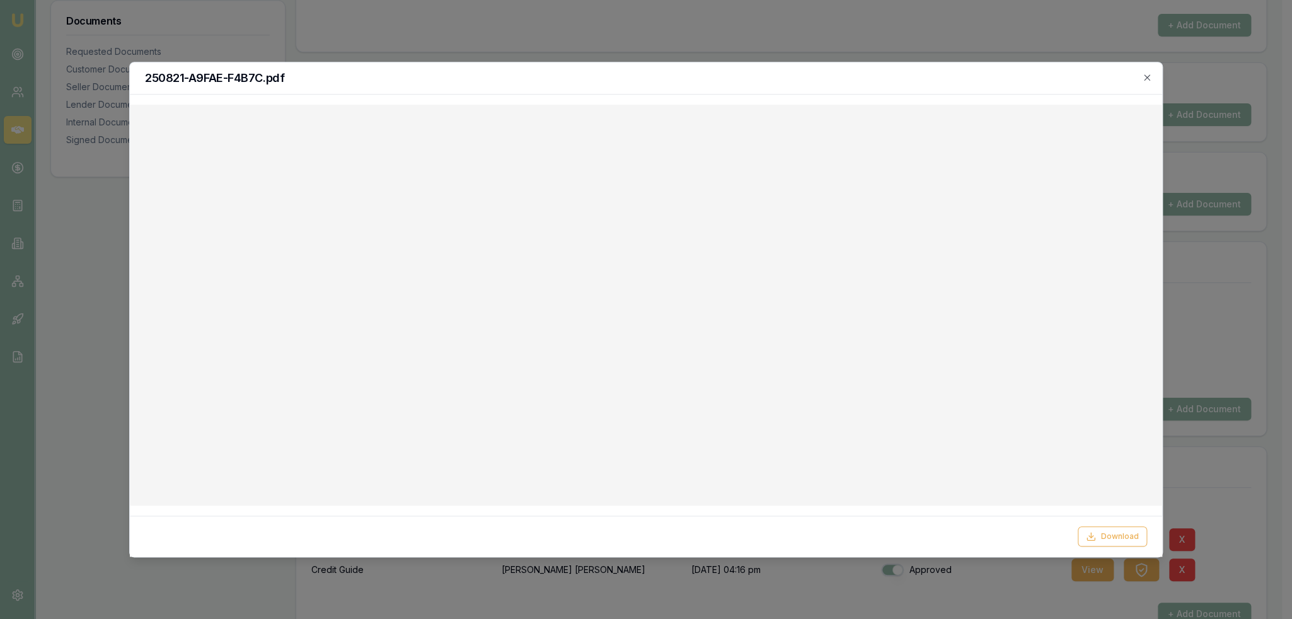
click at [1150, 71] on div "250821-A9FAE-F4B7C.pdf" at bounding box center [646, 78] width 1032 height 32
click at [1143, 78] on icon "button" at bounding box center [1147, 77] width 10 height 10
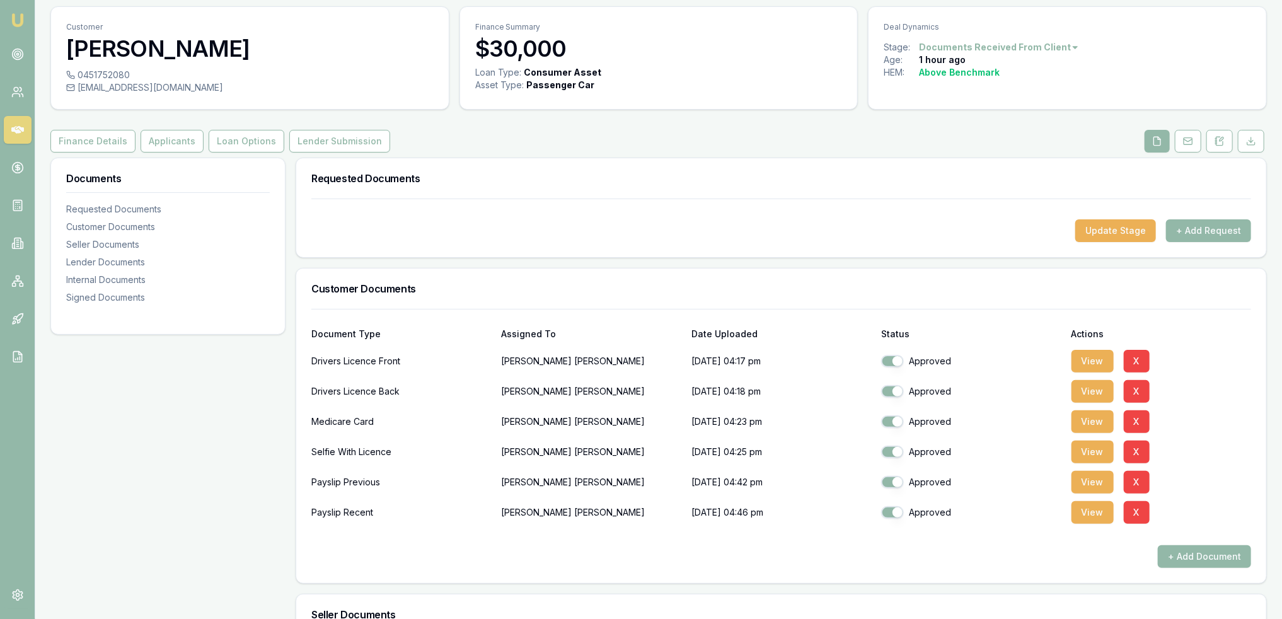
scroll to position [26, 0]
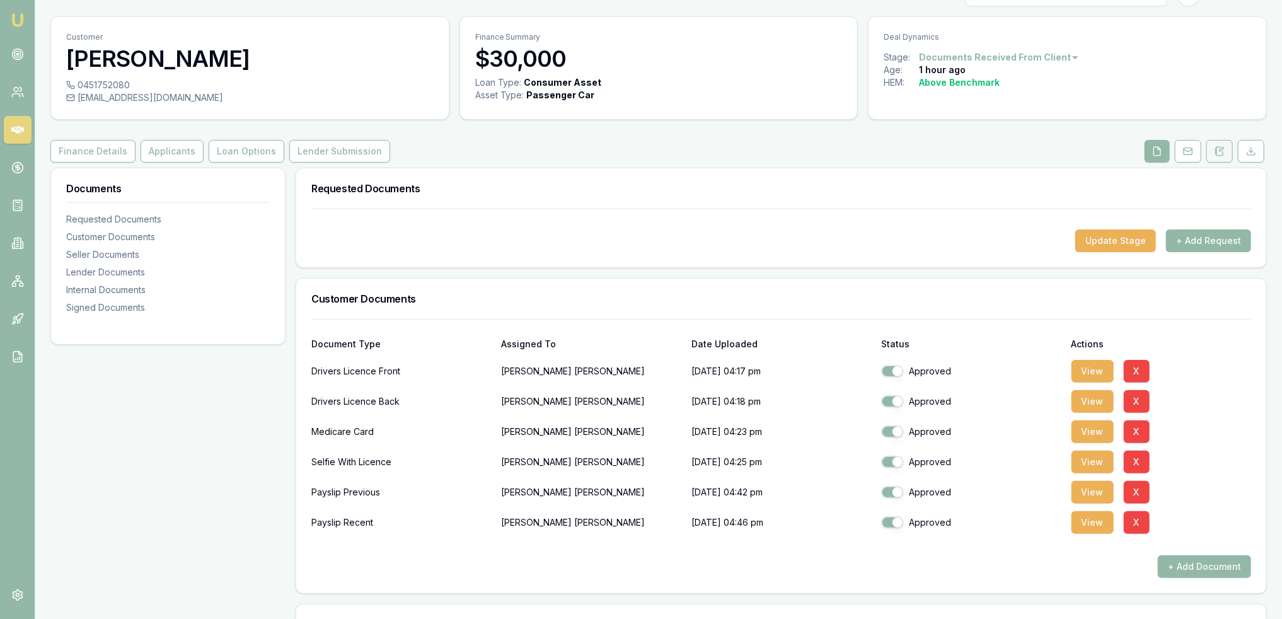
click at [1220, 147] on icon at bounding box center [1220, 151] width 10 height 10
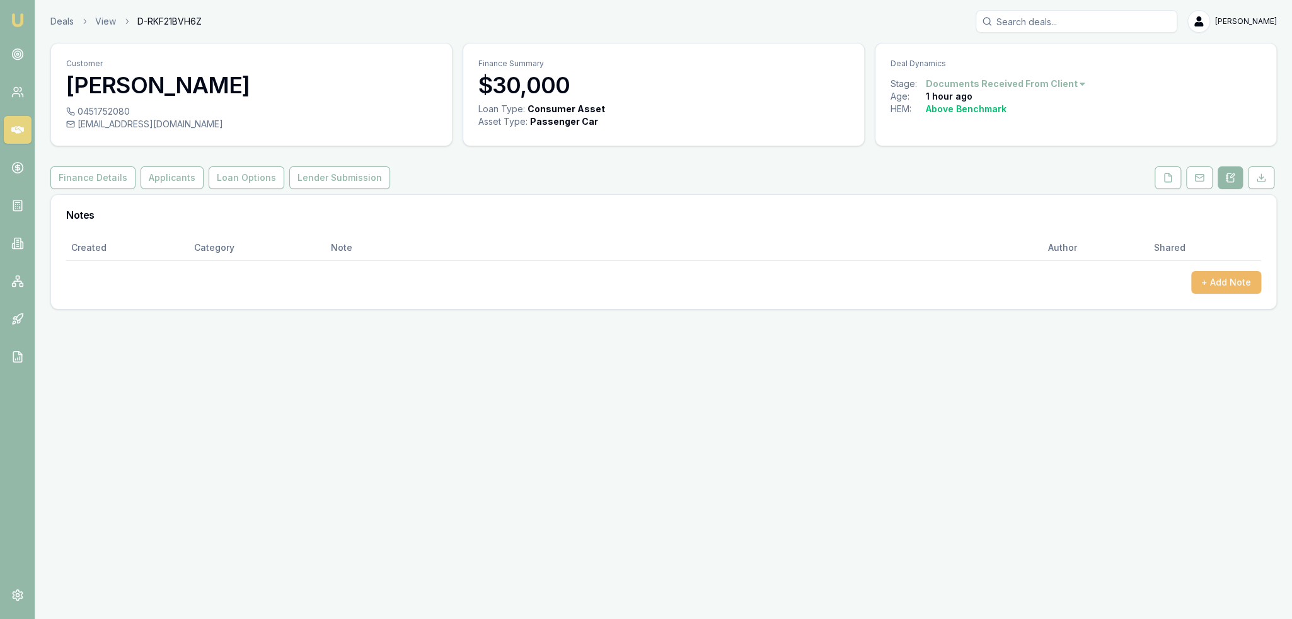
click at [1223, 277] on button "+ Add Note" at bounding box center [1226, 282] width 70 height 23
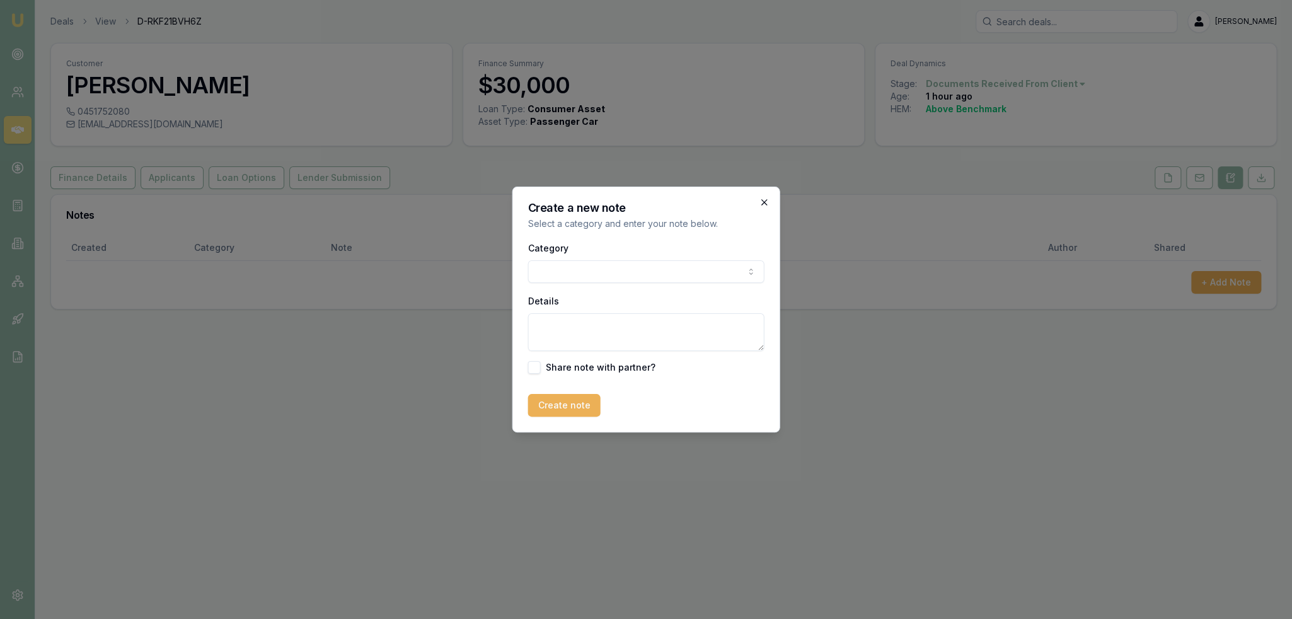
click at [765, 199] on icon "button" at bounding box center [765, 202] width 10 height 10
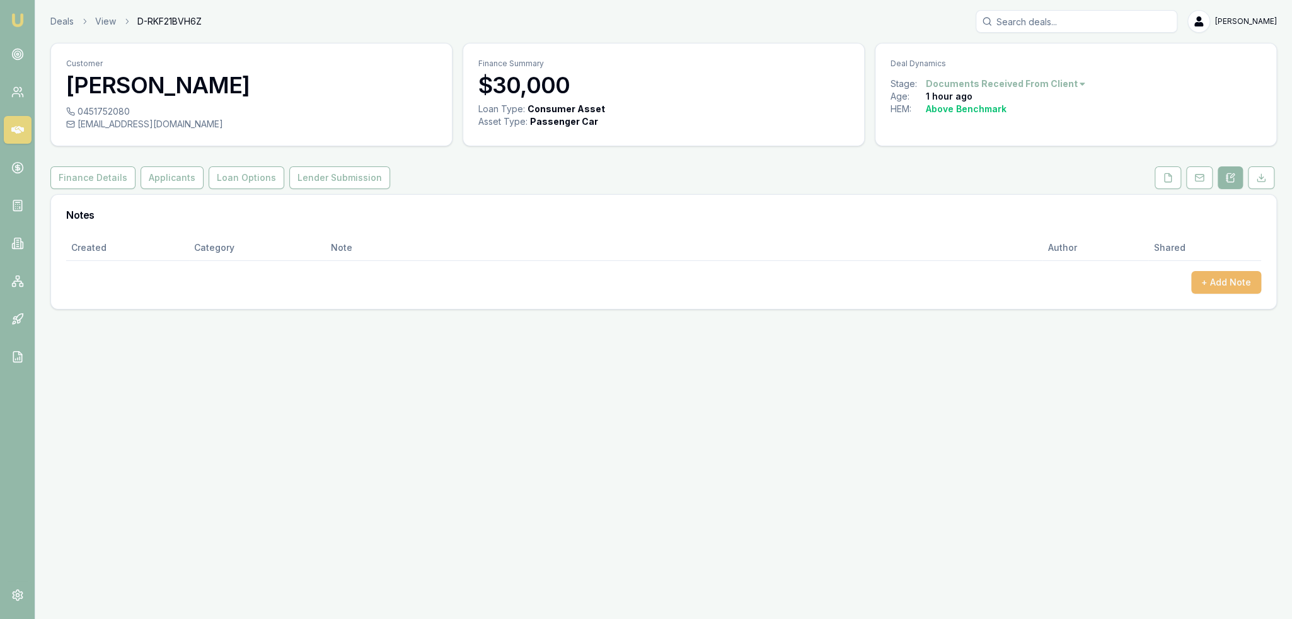
click at [1203, 281] on button "+ Add Note" at bounding box center [1226, 282] width 70 height 23
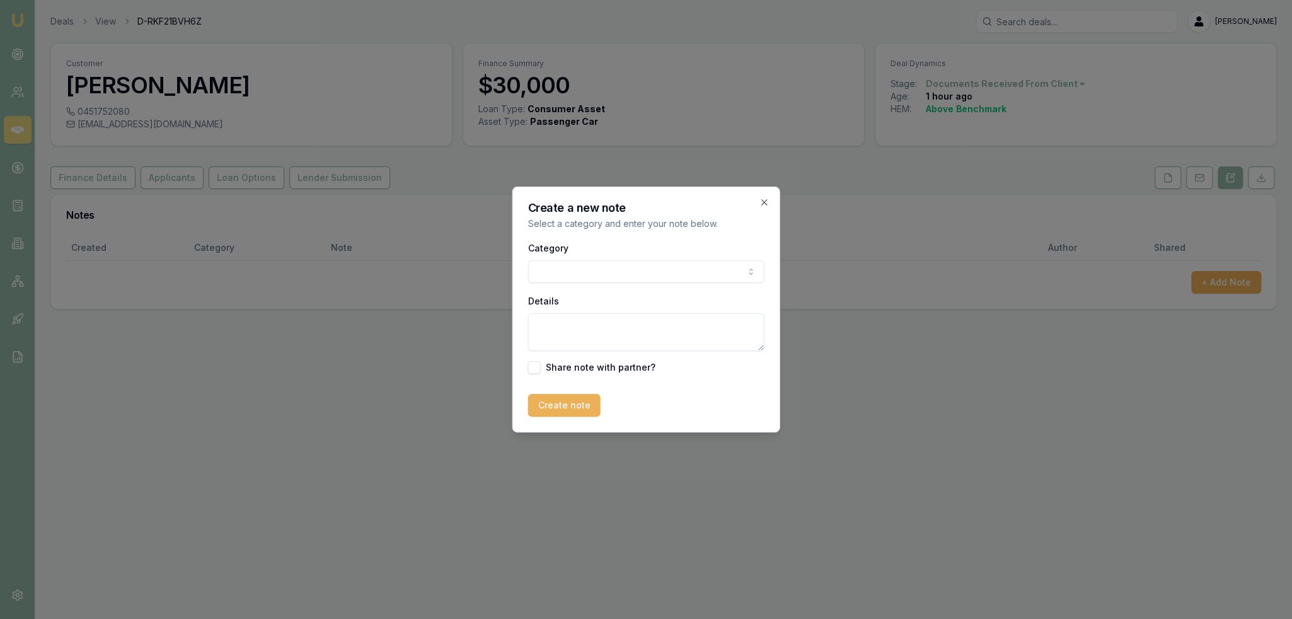
click at [633, 257] on div "Category General notes Attempted contact Follow up reminder Initial discussion …" at bounding box center [646, 261] width 236 height 43
click at [628, 269] on body "Emu Broker Deals View D-RKF21BVH6Z Robyn Adams Toggle Menu Customer Timothy Las…" at bounding box center [646, 309] width 1292 height 619
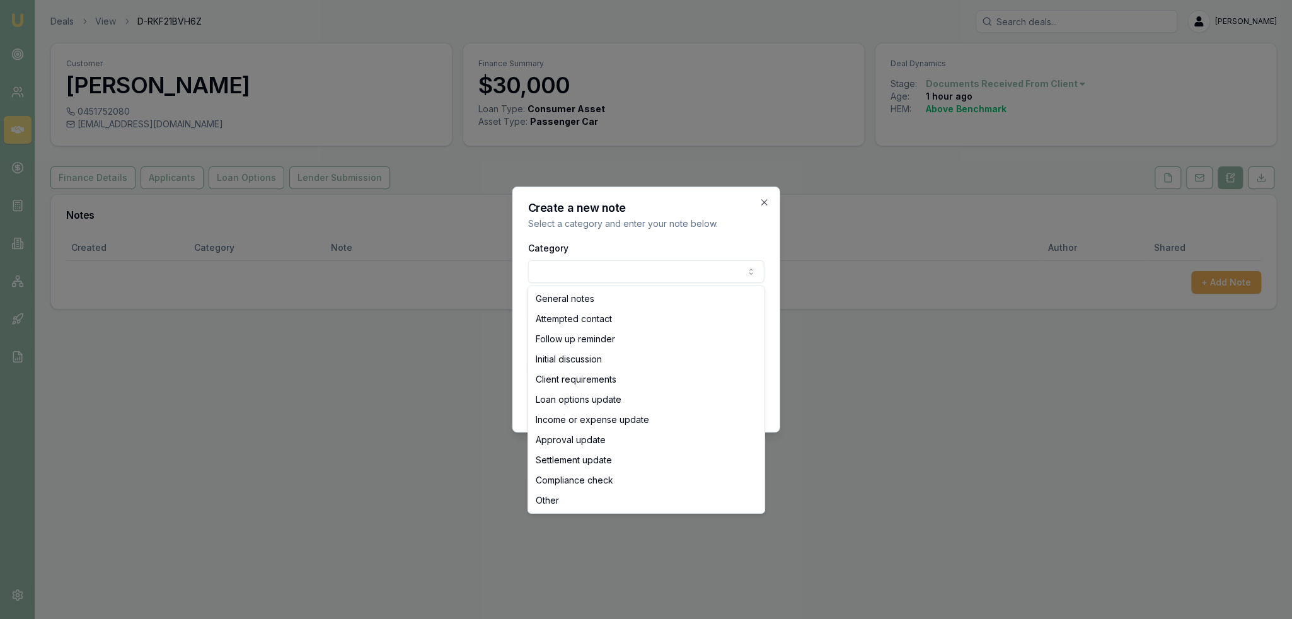
select select "INITIAL_DISCUSSION"
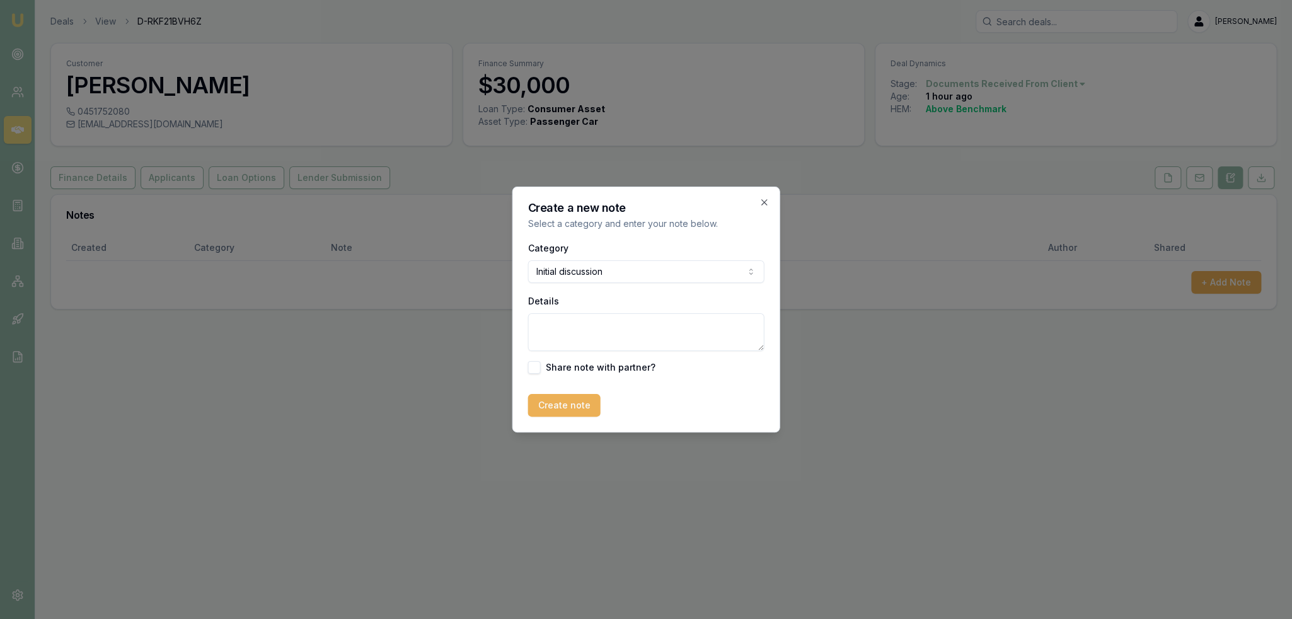
click at [613, 337] on textarea "Details" at bounding box center [646, 332] width 236 height 38
paste textarea "Boarding with brother and pays no rent or board. Previously with other brother.…"
type textarea "Boarding with brother and pays no rent or board. Previously with other brother.…"
click at [566, 406] on button "Create note" at bounding box center [564, 405] width 72 height 23
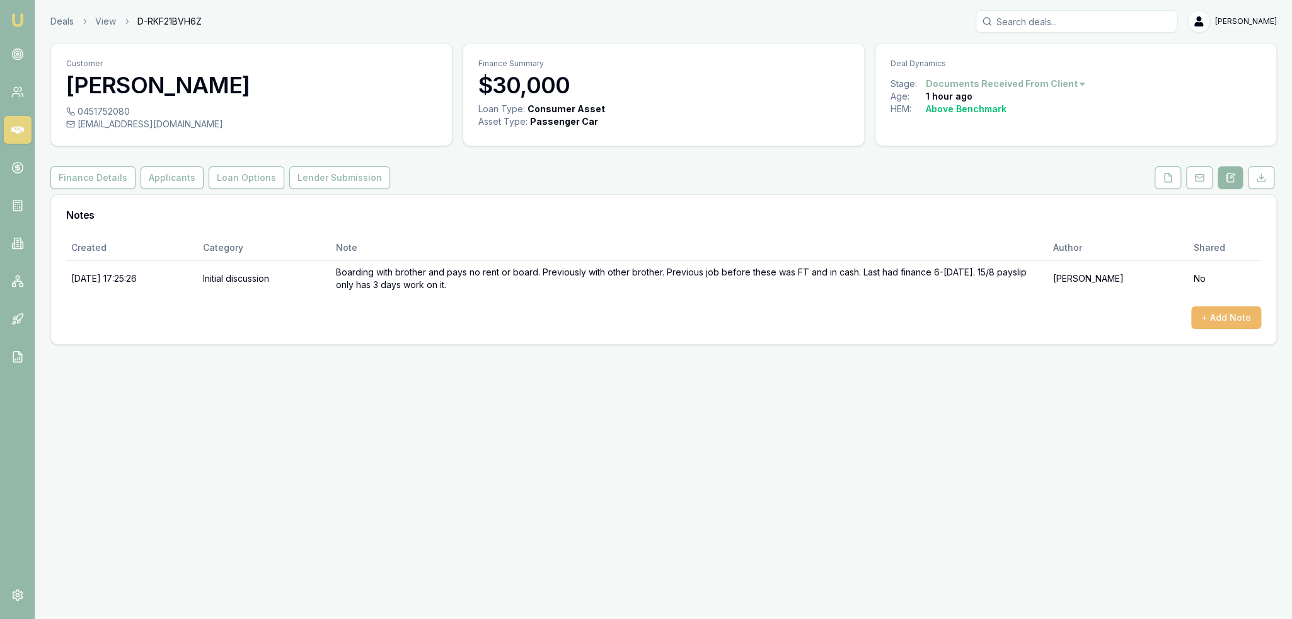
click at [1238, 310] on button "+ Add Note" at bounding box center [1226, 317] width 70 height 23
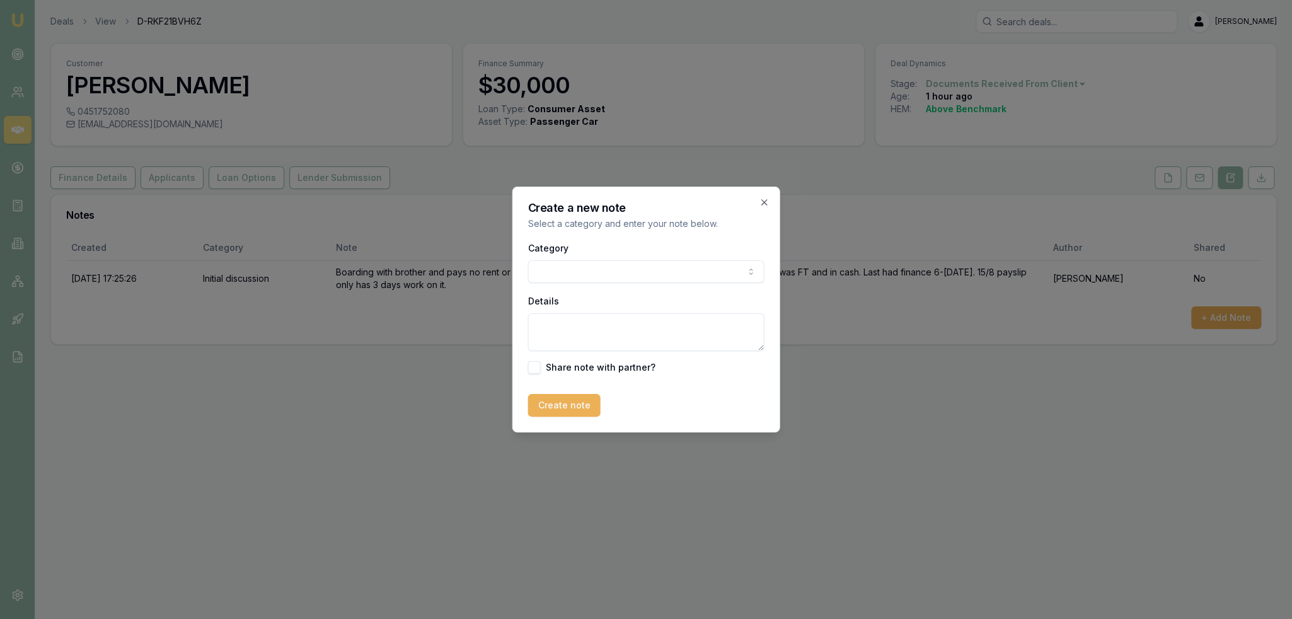
click at [589, 277] on body "Emu Broker Deals View D-RKF21BVH6Z Robyn Adams Toggle Menu Customer Timothy Las…" at bounding box center [646, 309] width 1292 height 619
click at [586, 327] on textarea "Details" at bounding box center [646, 332] width 236 height 38
type textarea "r"
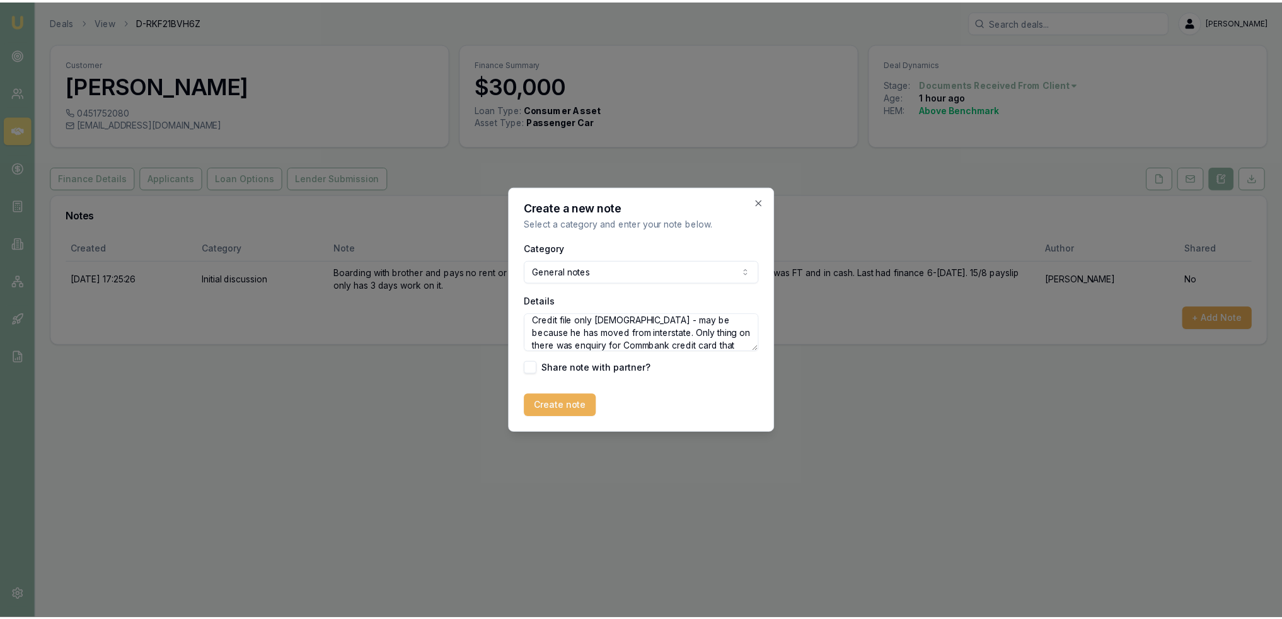
scroll to position [18, 0]
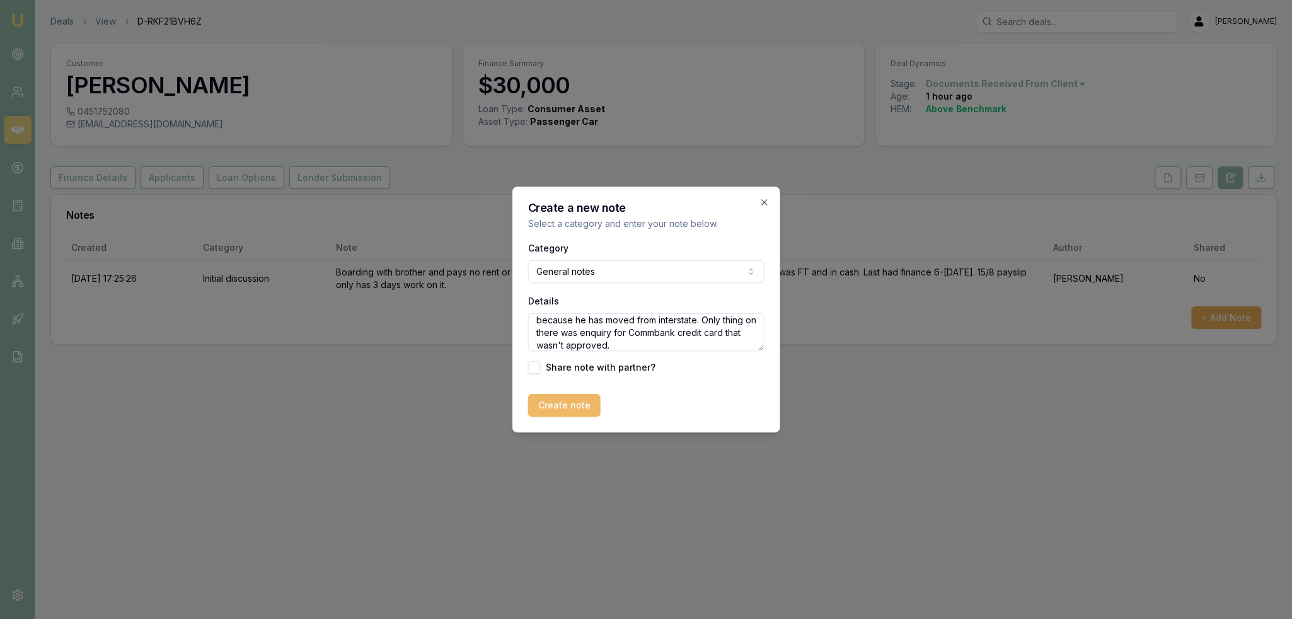
type textarea "Credit file only 2 months old - may be because he has moved from interstate. On…"
click at [576, 407] on button "Create note" at bounding box center [564, 405] width 72 height 23
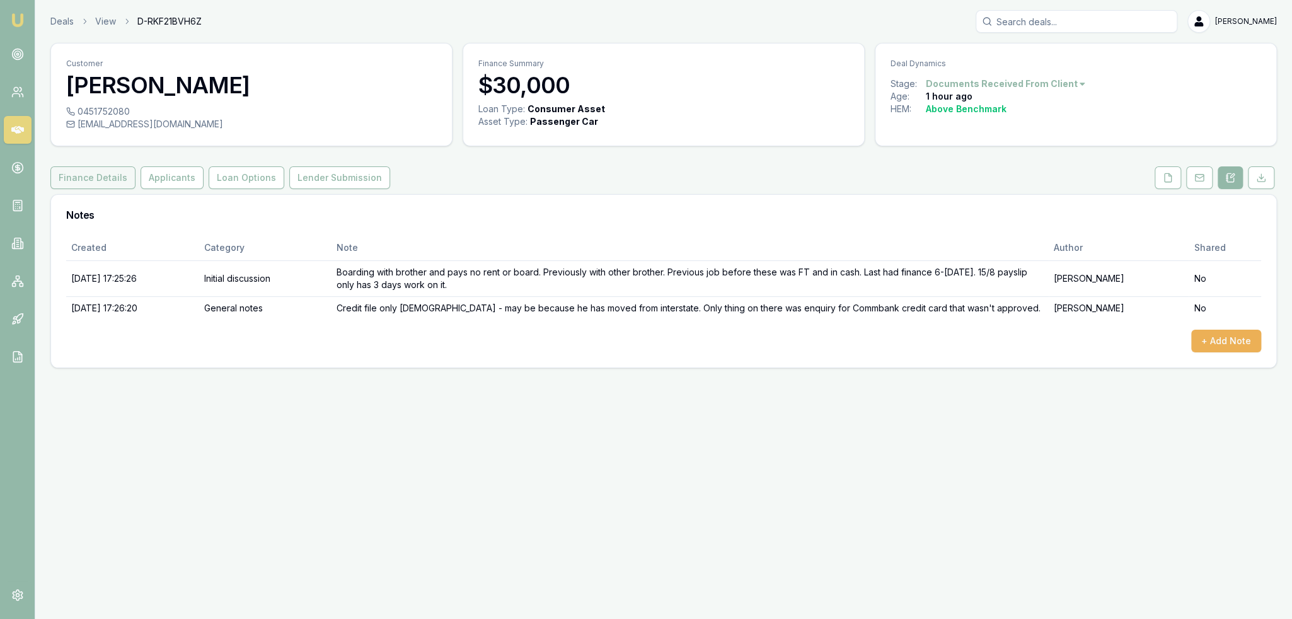
click at [101, 181] on button "Finance Details" at bounding box center [92, 177] width 85 height 23
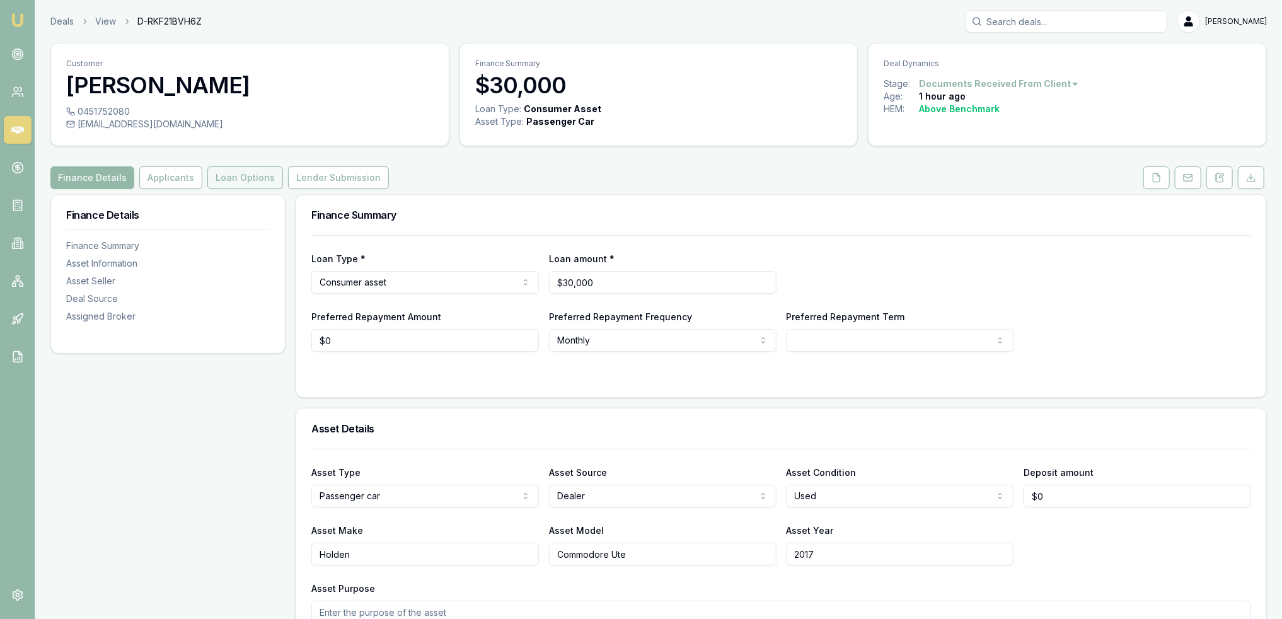
click at [212, 178] on button "Loan Options" at bounding box center [245, 177] width 76 height 23
click at [1213, 176] on button at bounding box center [1219, 177] width 26 height 23
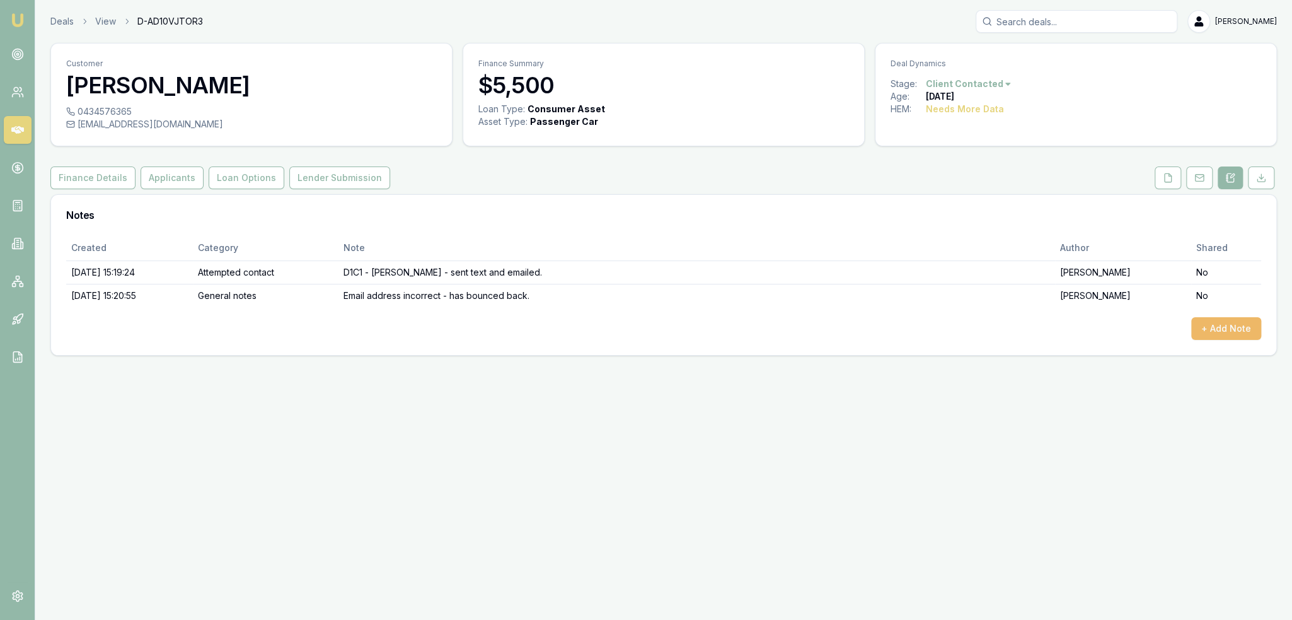
click at [1233, 320] on button "+ Add Note" at bounding box center [1226, 328] width 70 height 23
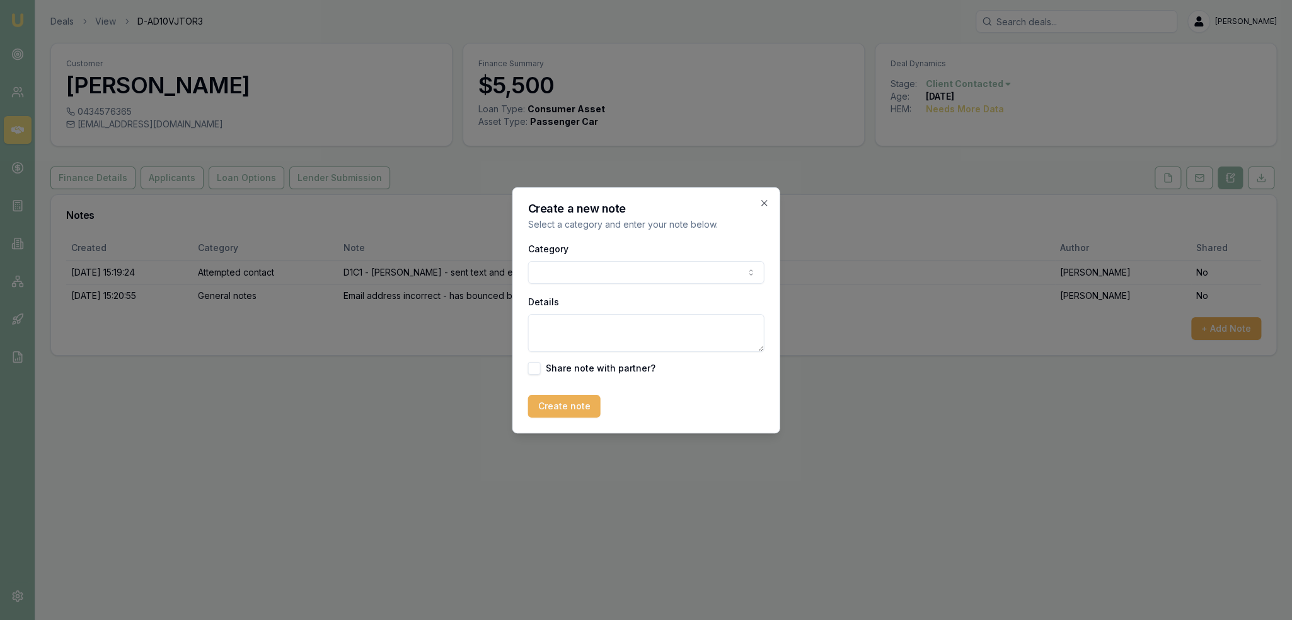
click at [608, 254] on div "Category General notes Attempted contact Follow up reminder Initial discussion …" at bounding box center [646, 262] width 236 height 43
click at [605, 274] on body "Emu Broker Deals View D-AD10VJTOR3 [PERSON_NAME] Toggle Menu Customer [PERSON_N…" at bounding box center [646, 310] width 1292 height 620
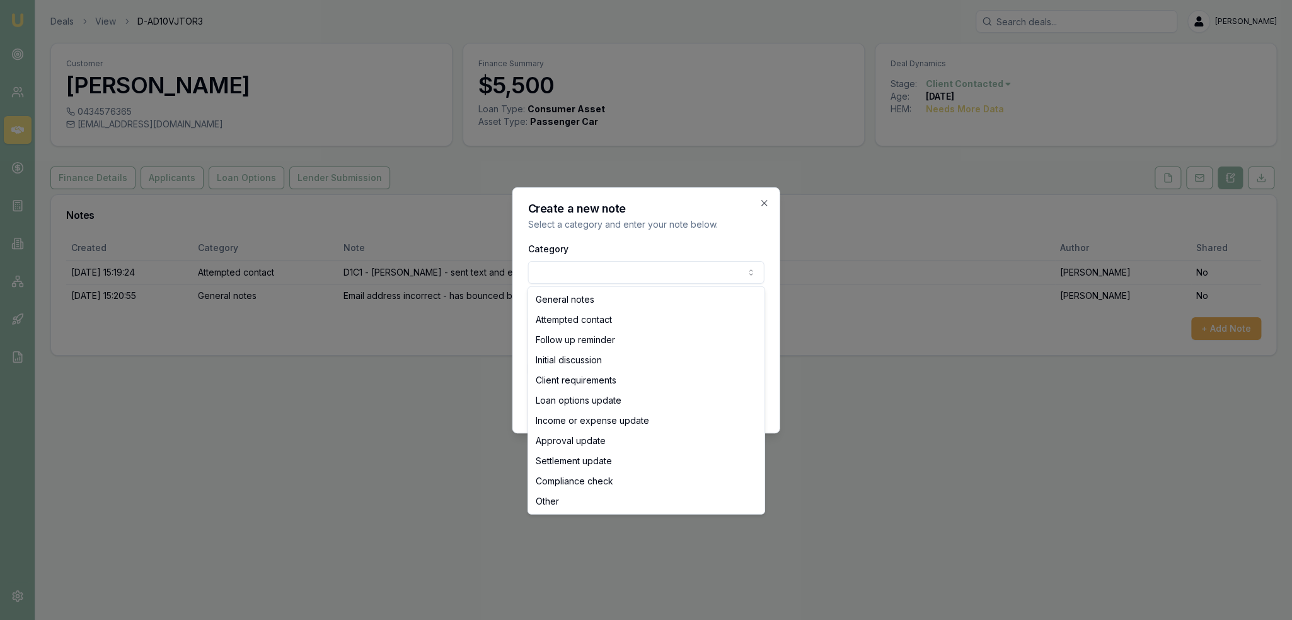
select select "ATTEMPTED_CONTACT"
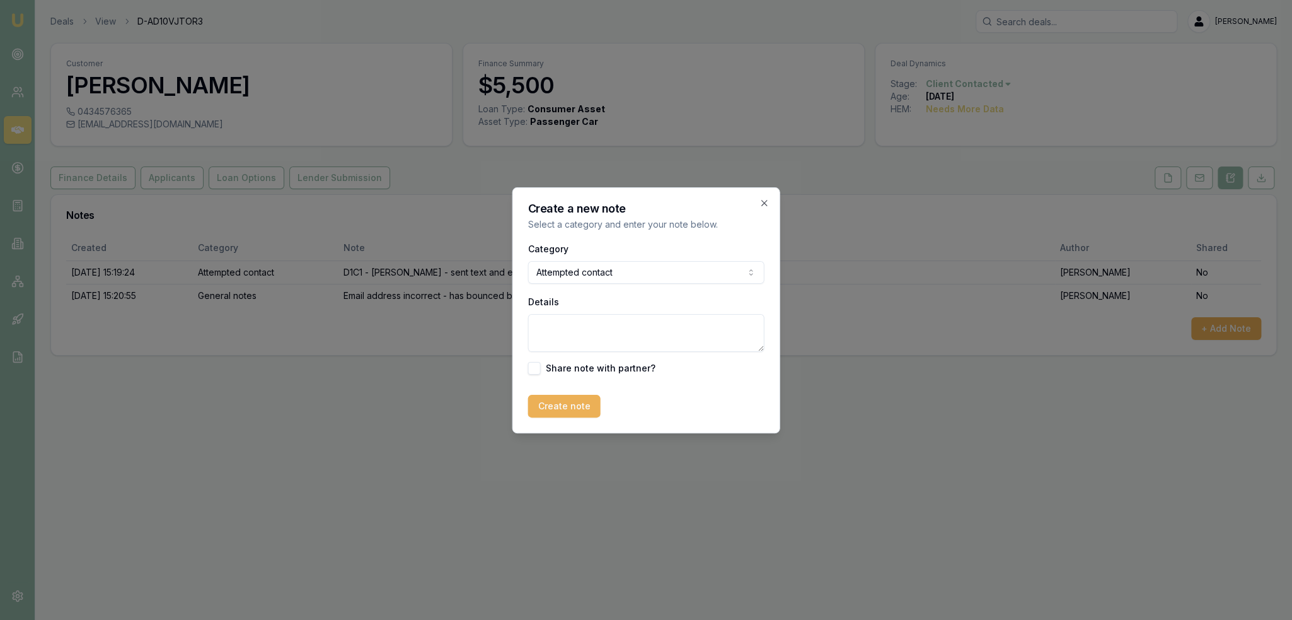
click at [575, 329] on textarea "Details" at bounding box center [646, 333] width 236 height 38
type textarea "D1C2 - LM - sent text."
click at [557, 402] on button "Create note" at bounding box center [564, 406] width 72 height 23
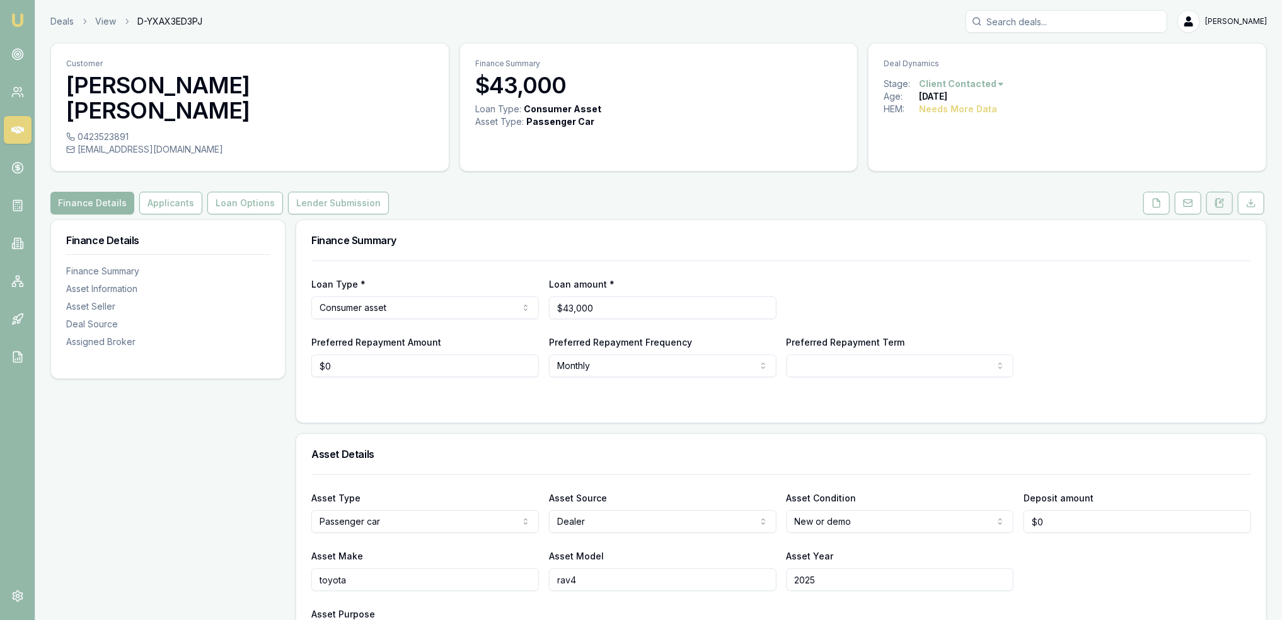
click at [1216, 198] on icon at bounding box center [1220, 203] width 10 height 10
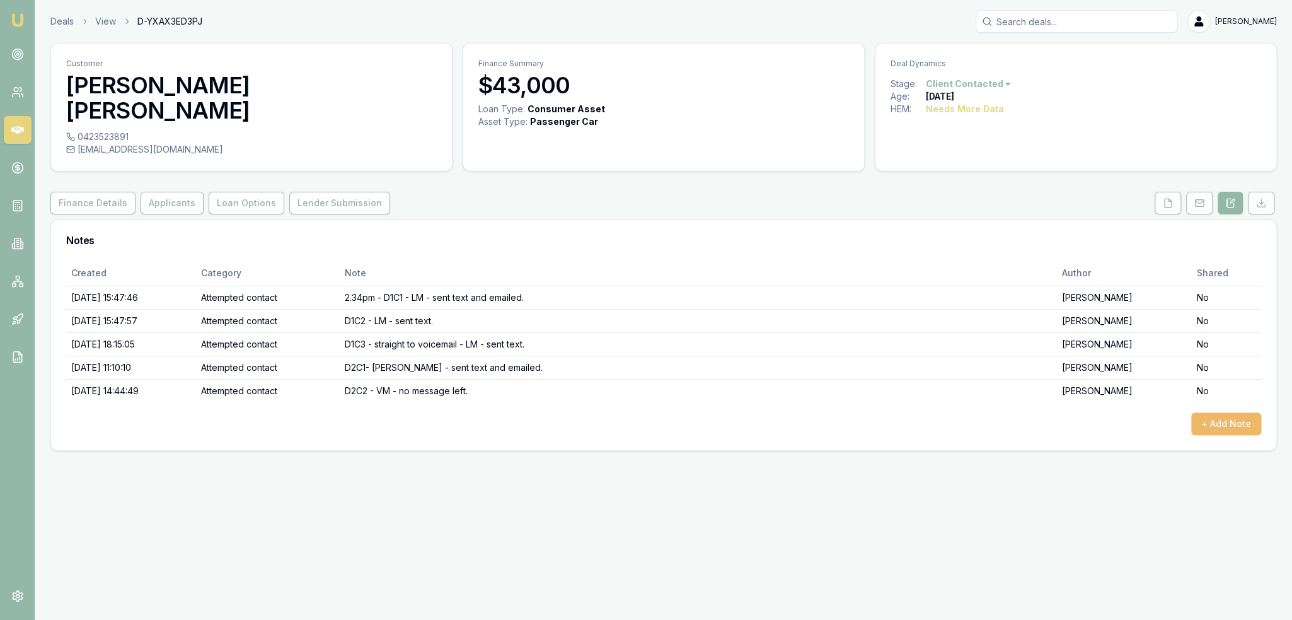
click at [1241, 412] on button "+ Add Note" at bounding box center [1226, 423] width 70 height 23
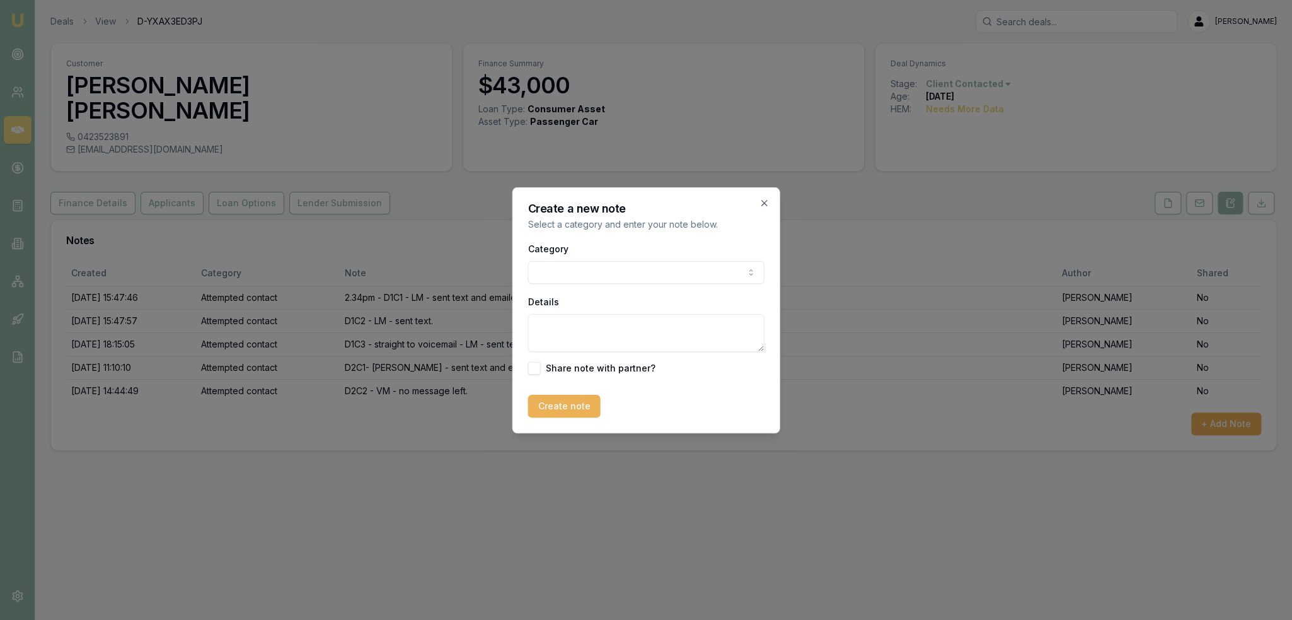
click at [666, 274] on body "Emu Broker Deals View D-YXAX3ED3PJ [PERSON_NAME] Toggle Menu Customer [PERSON_N…" at bounding box center [646, 310] width 1292 height 620
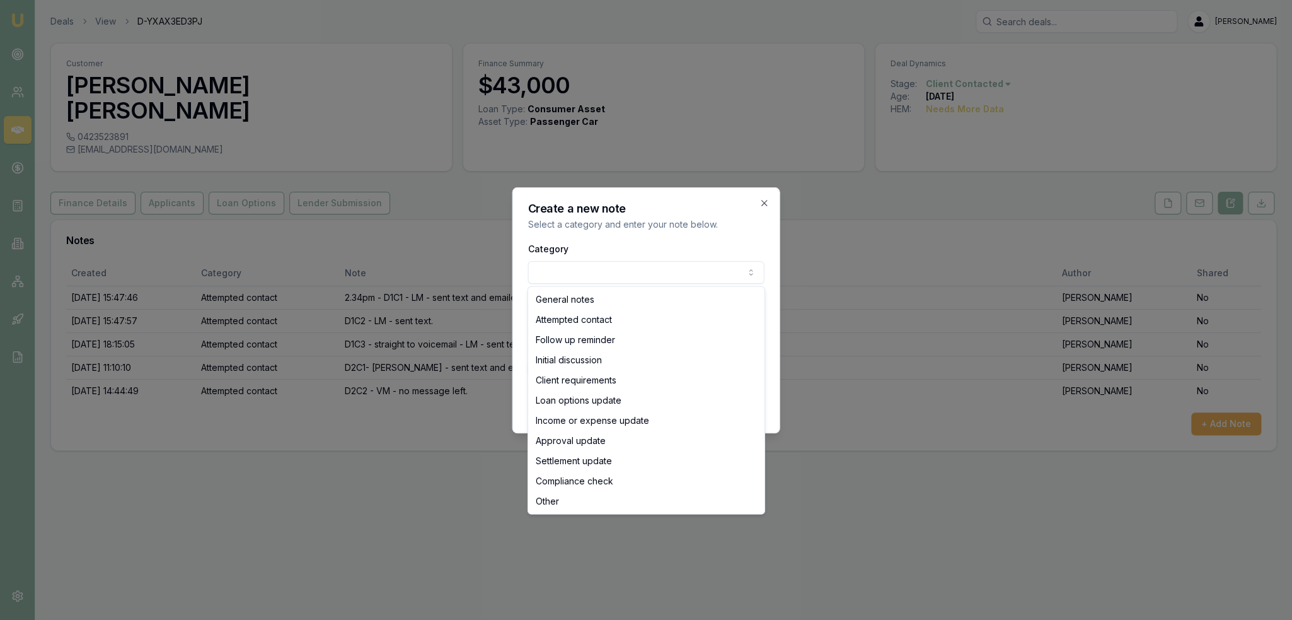
select select "ATTEMPTED_CONTACT"
drag, startPoint x: 610, startPoint y: 317, endPoint x: 593, endPoint y: 335, distance: 24.1
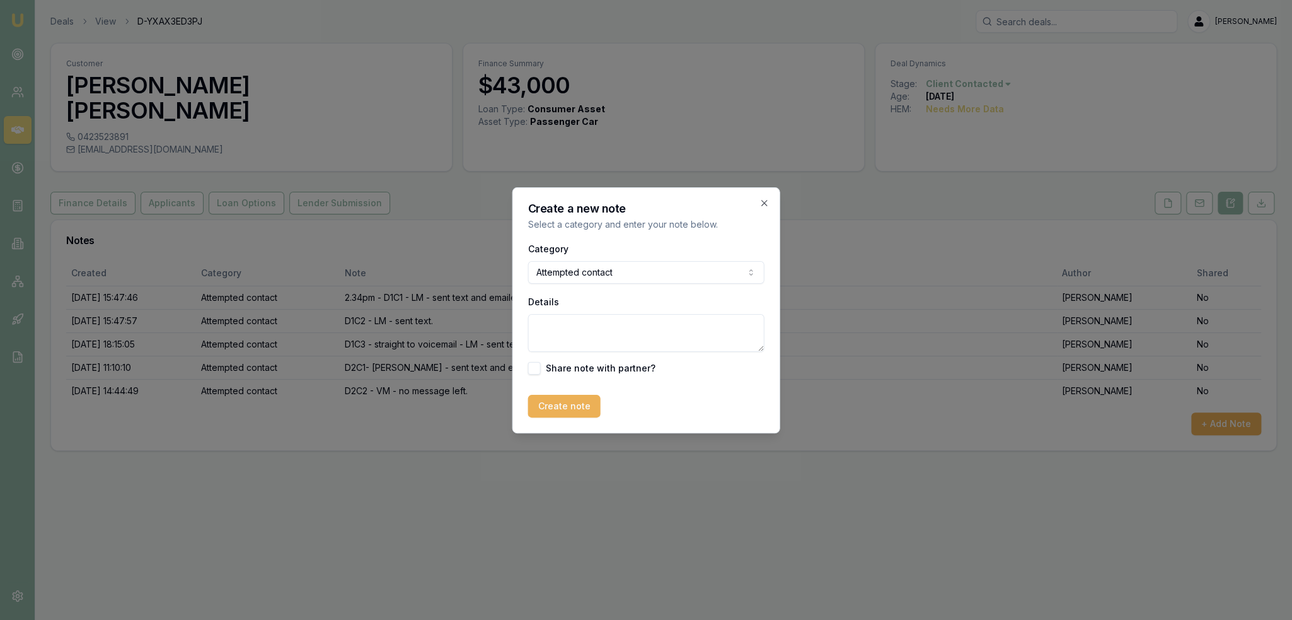
click at [604, 339] on textarea "Details" at bounding box center [646, 333] width 236 height 38
type textarea "D2C3 - LM - sent text."
click at [572, 402] on button "Create note" at bounding box center [564, 406] width 72 height 23
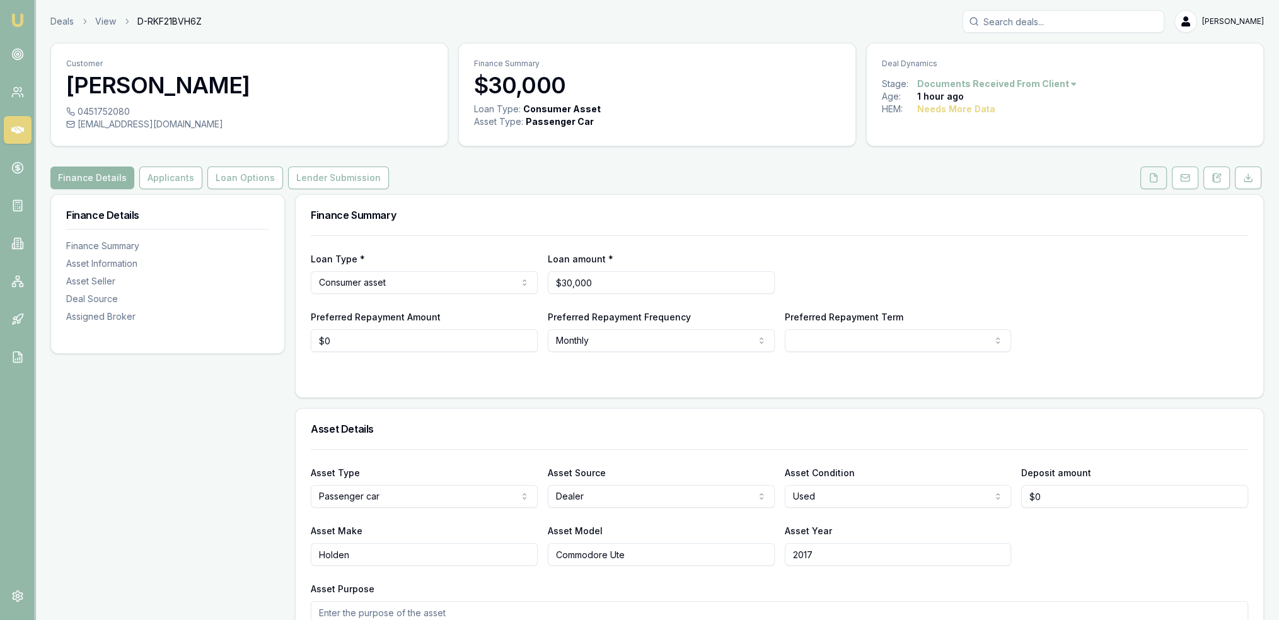
click at [1160, 178] on button at bounding box center [1153, 177] width 26 height 23
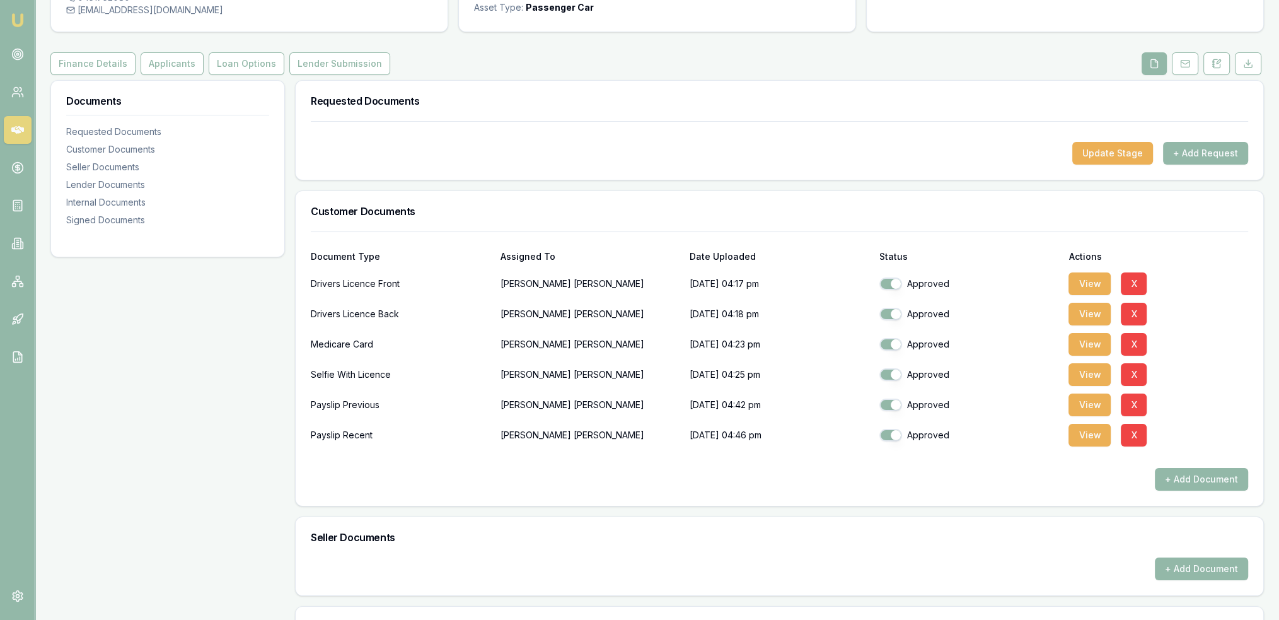
scroll to position [123, 0]
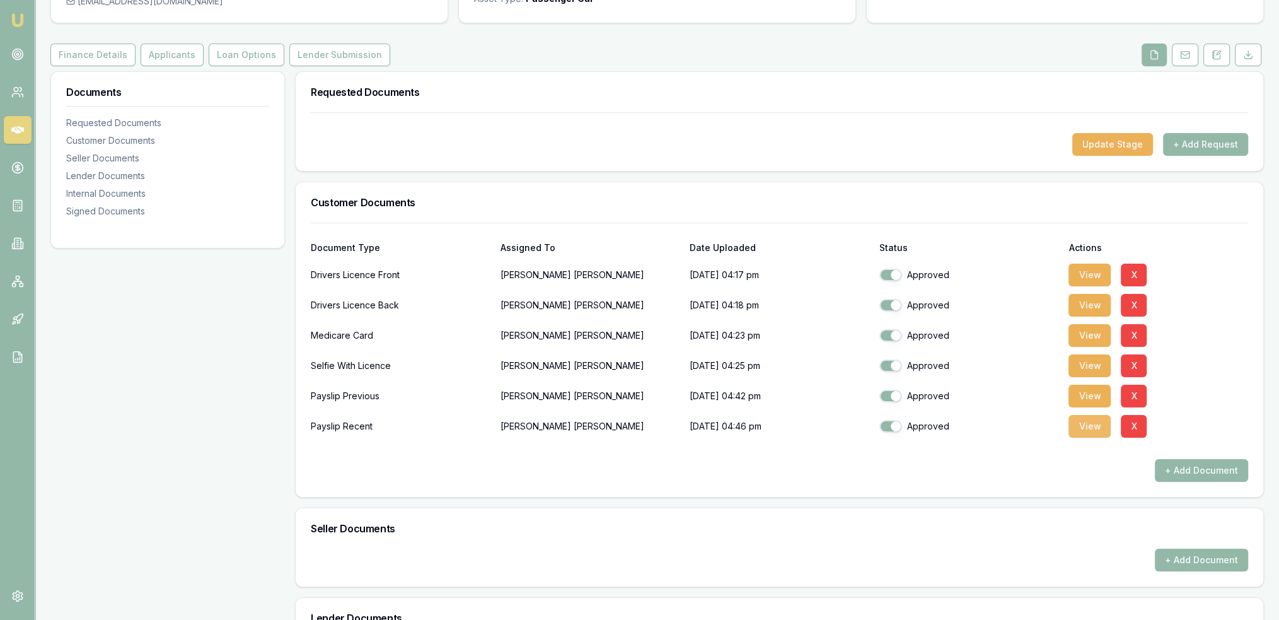
click at [1097, 419] on button "View" at bounding box center [1089, 426] width 42 height 23
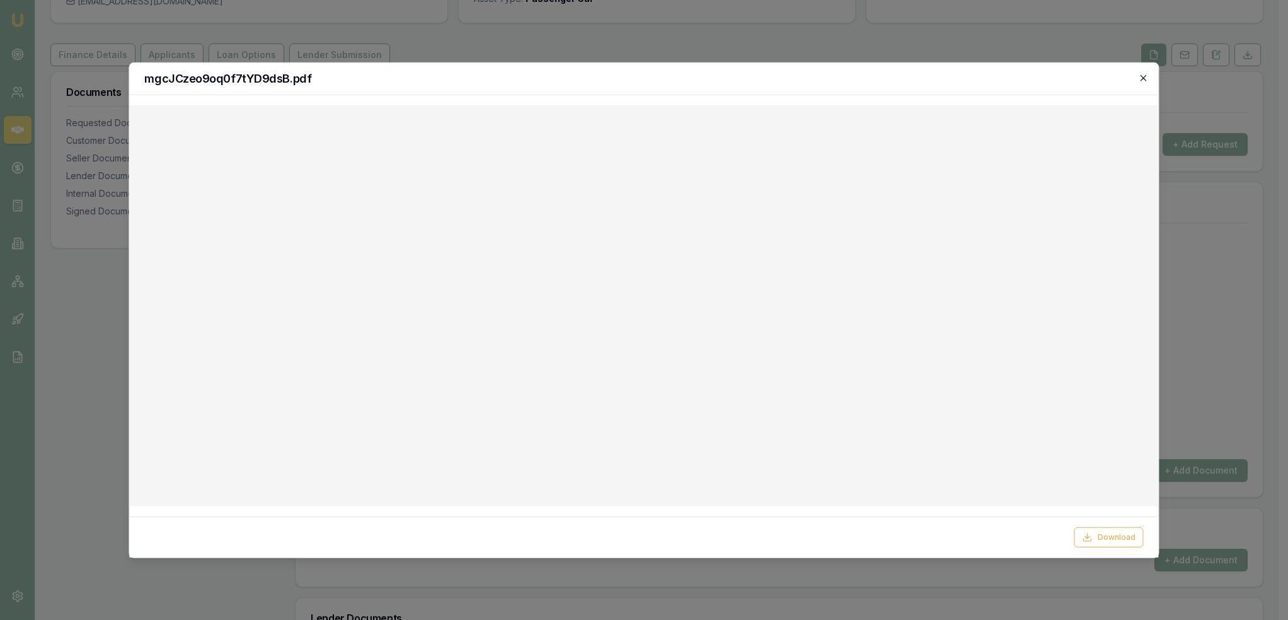
click at [1147, 75] on icon "button" at bounding box center [1144, 78] width 6 height 6
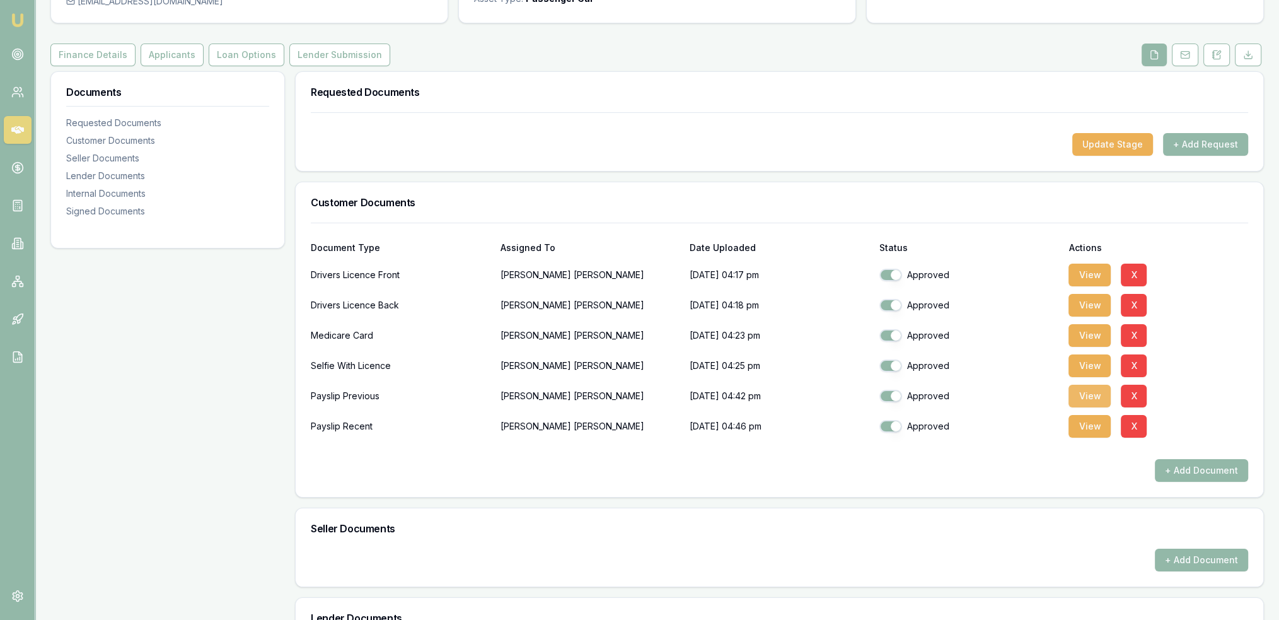
click at [1091, 396] on button "View" at bounding box center [1089, 396] width 42 height 23
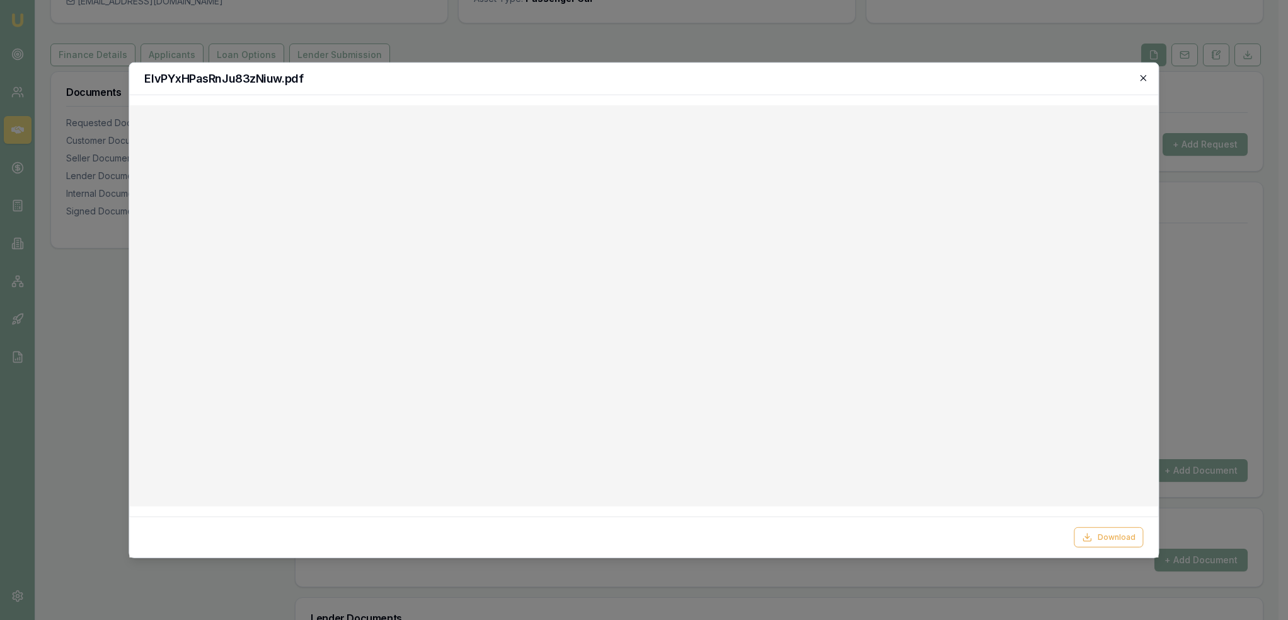
click at [1145, 79] on icon "button" at bounding box center [1144, 77] width 10 height 10
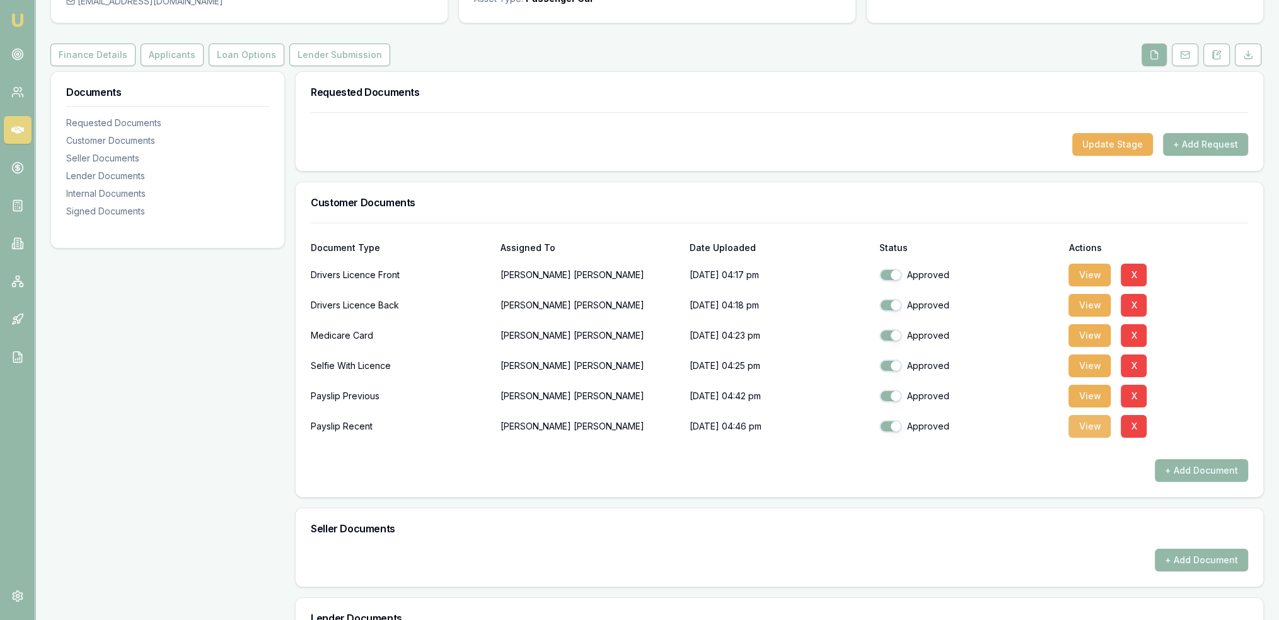
click at [1092, 431] on button "View" at bounding box center [1089, 426] width 42 height 23
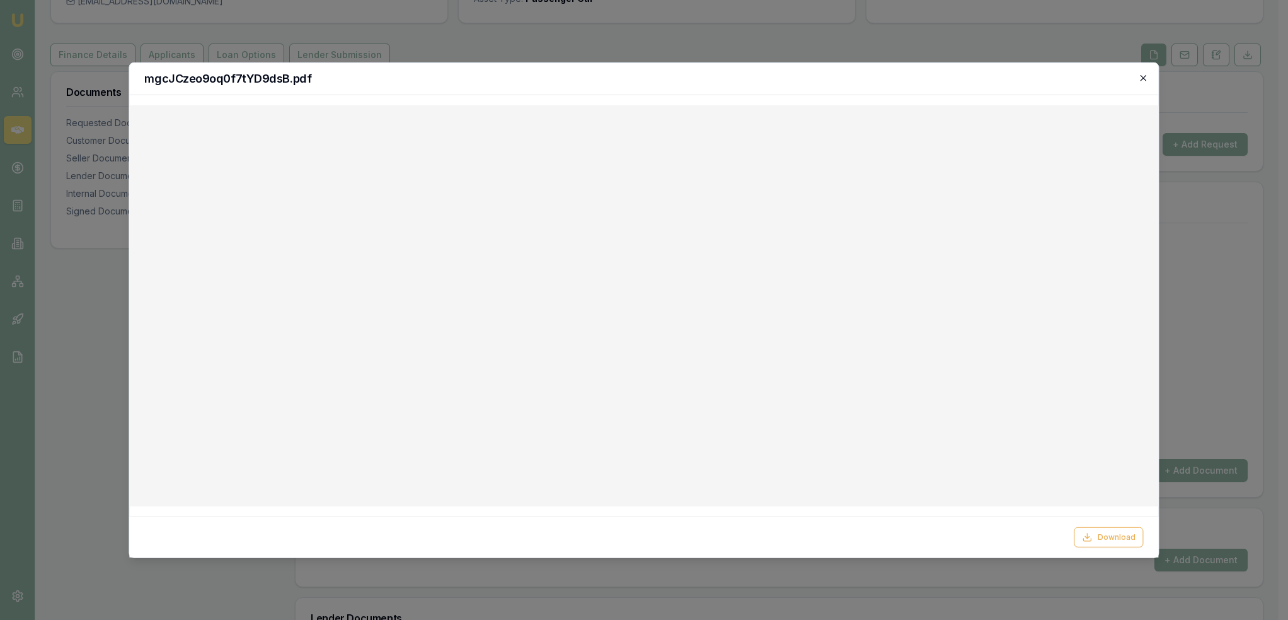
click at [1141, 76] on icon "button" at bounding box center [1144, 77] width 10 height 10
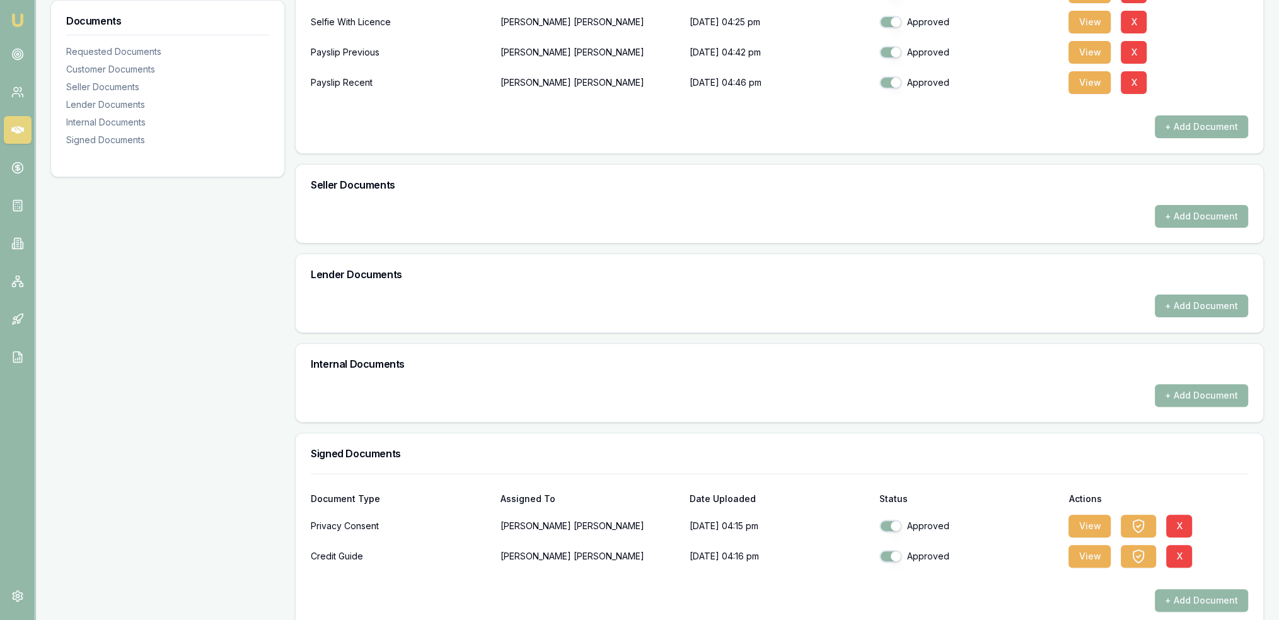
scroll to position [482, 0]
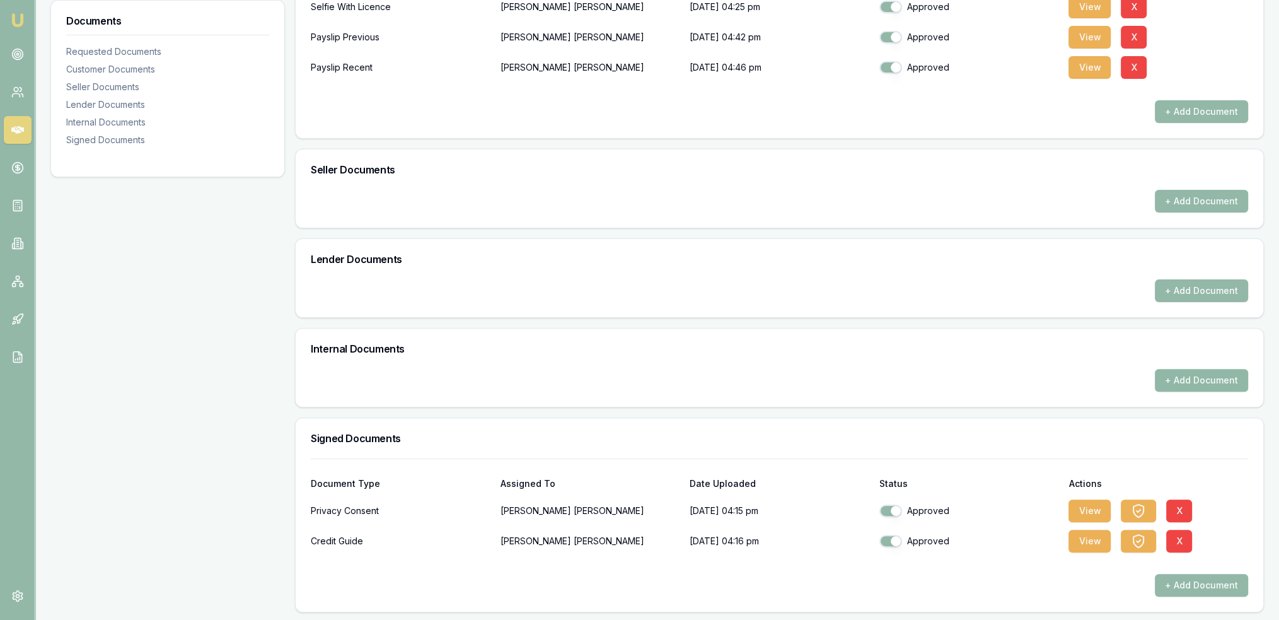
click at [1181, 378] on button "+ Add Document" at bounding box center [1201, 380] width 93 height 23
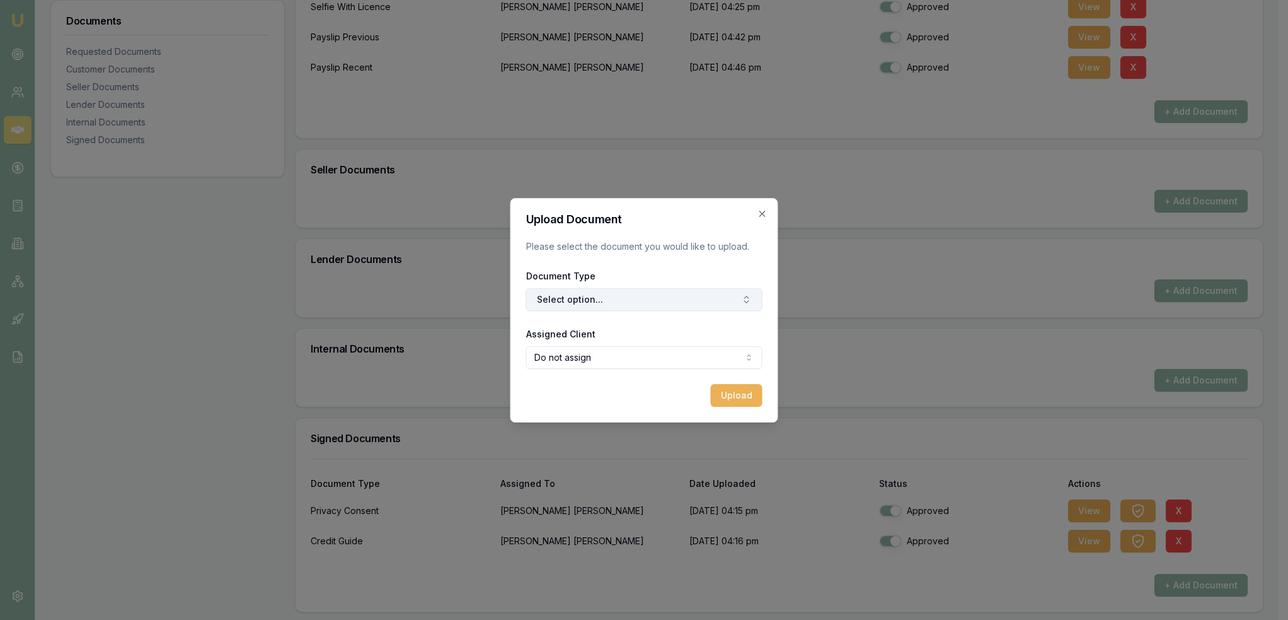
click at [597, 292] on button "Select option..." at bounding box center [644, 299] width 236 height 23
type input "ot"
click at [611, 395] on div "Other Internal Document" at bounding box center [651, 393] width 158 height 20
drag, startPoint x: 765, startPoint y: 392, endPoint x: 754, endPoint y: 393, distance: 10.8
click at [763, 393] on div "Upload Document Please select the document you would like to upload. Document T…" at bounding box center [645, 310] width 268 height 224
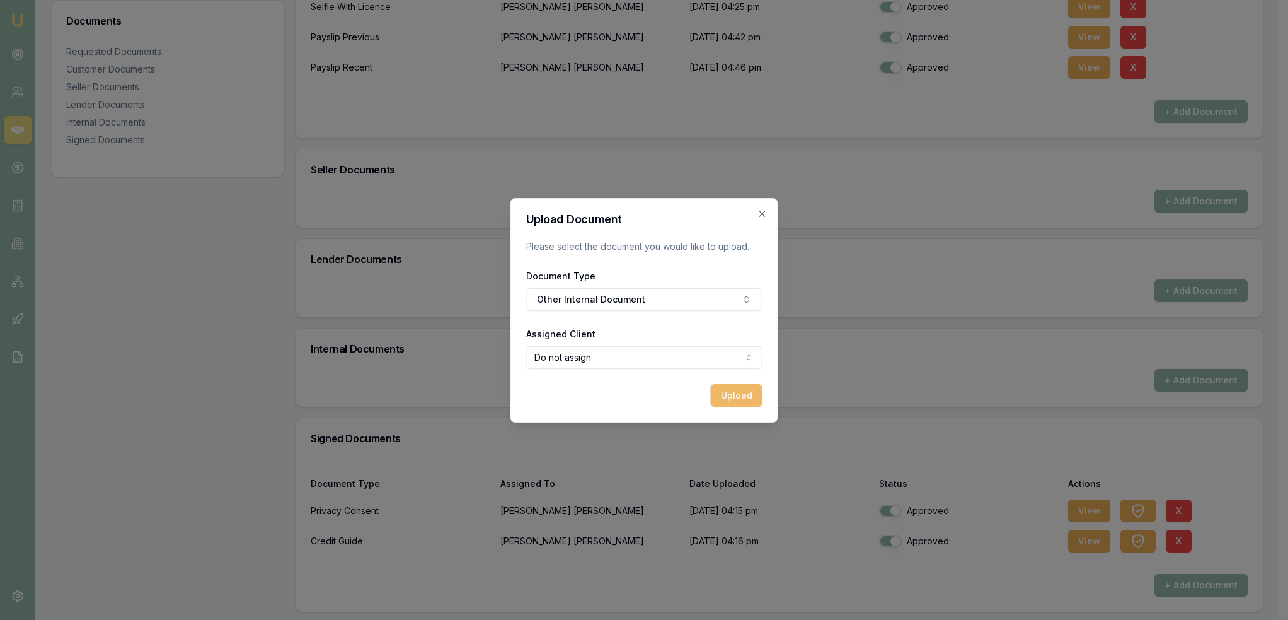
click at [748, 393] on button "Upload" at bounding box center [737, 395] width 52 height 23
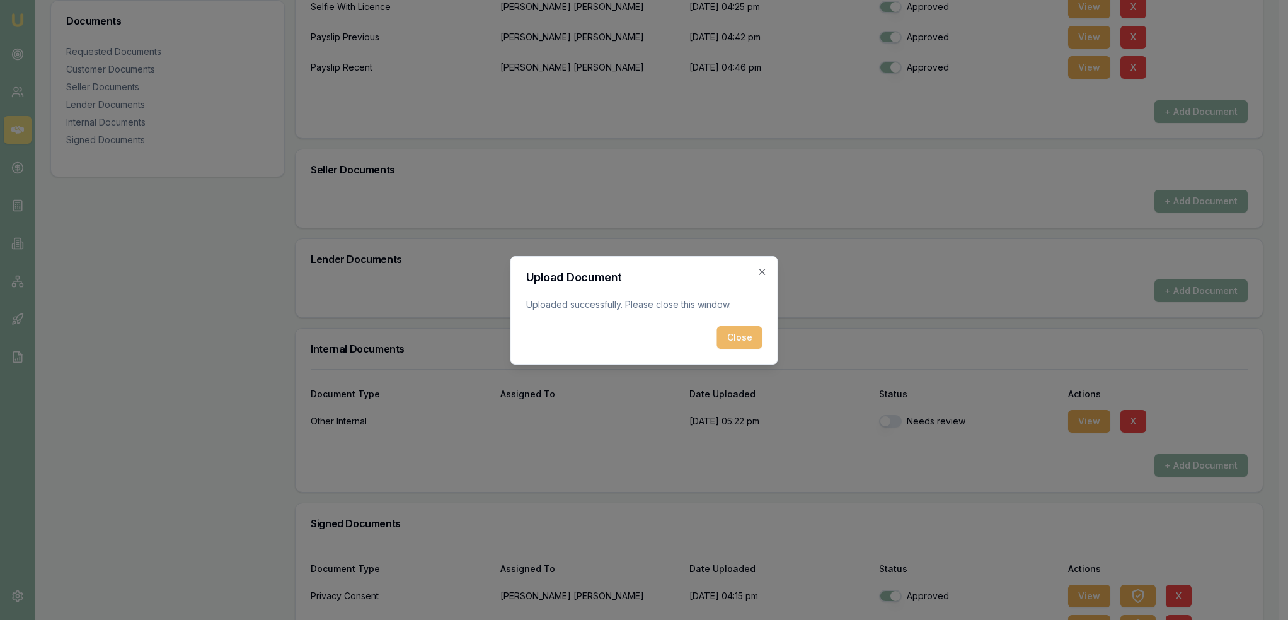
click at [734, 344] on button "Close" at bounding box center [739, 337] width 45 height 23
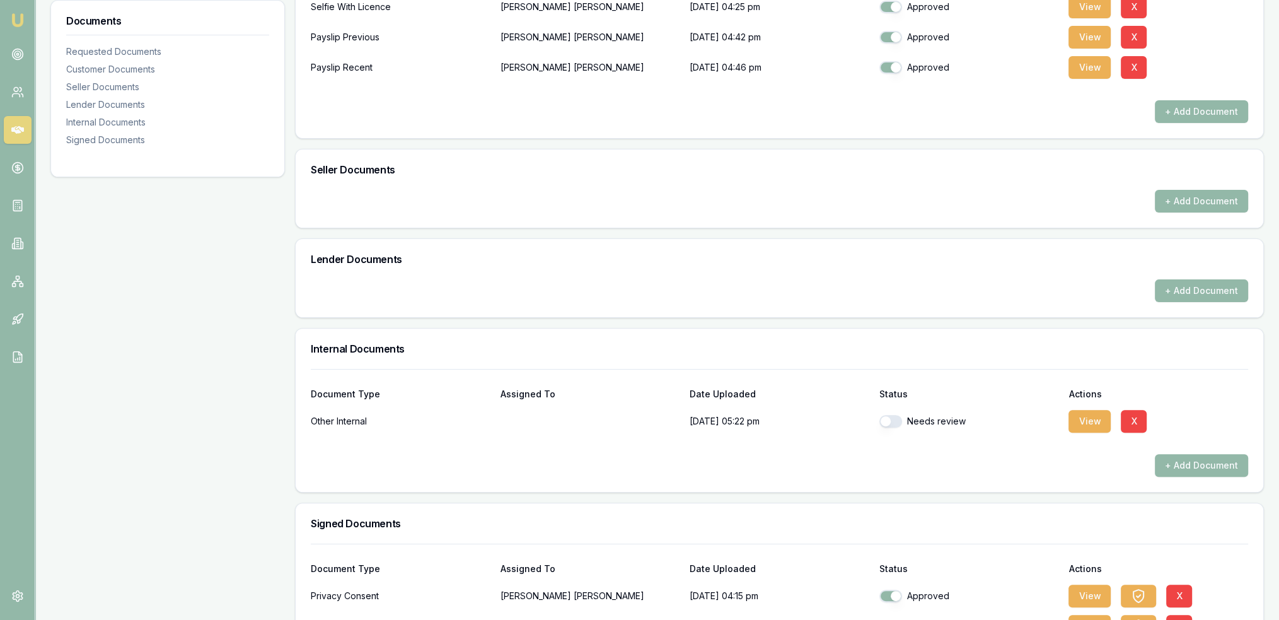
checkbox input "true"
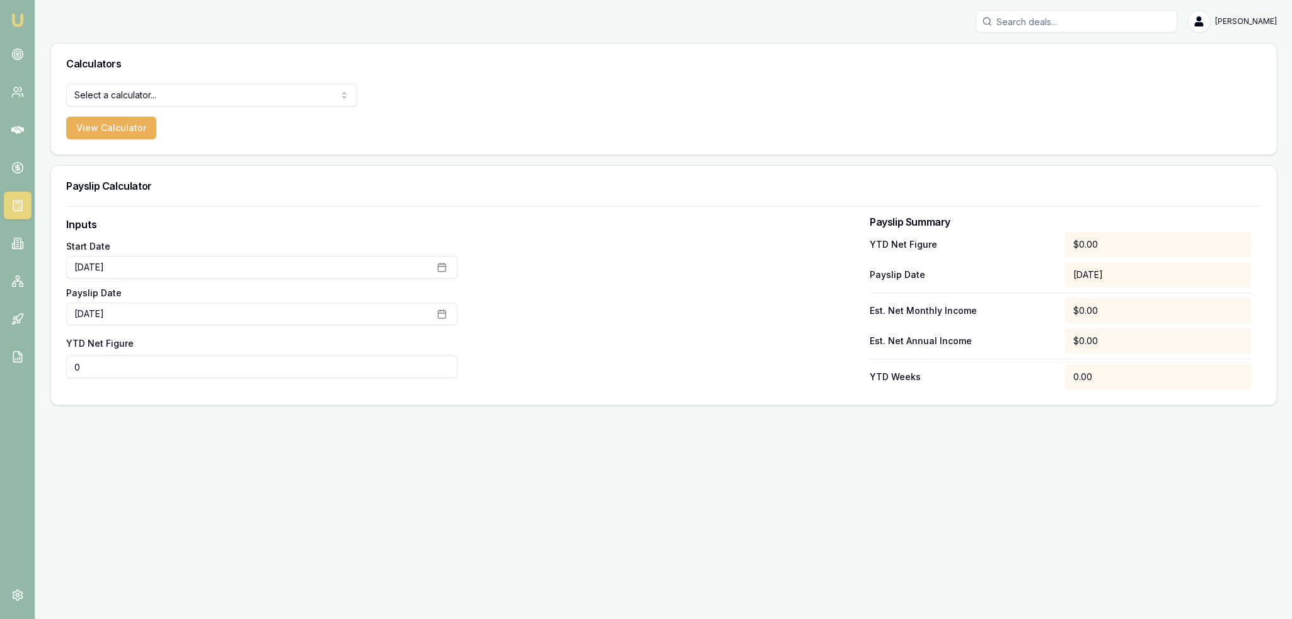
drag, startPoint x: 122, startPoint y: 370, endPoint x: 50, endPoint y: 370, distance: 71.2
click at [52, 370] on div "Inputs Start Date [DATE] Payslip Date [DATE] YTD Net Figure 0 Payslip Summary Y…" at bounding box center [663, 305] width 1225 height 199
click at [613, 400] on div "Inputs Start Date [DATE] Payslip Date [DATE] YTD Net Figure 6467.20 Payslip Sum…" at bounding box center [663, 305] width 1225 height 199
click at [115, 313] on button "[DATE]" at bounding box center [261, 314] width 391 height 23
click at [88, 465] on button "17" at bounding box center [84, 464] width 20 height 20
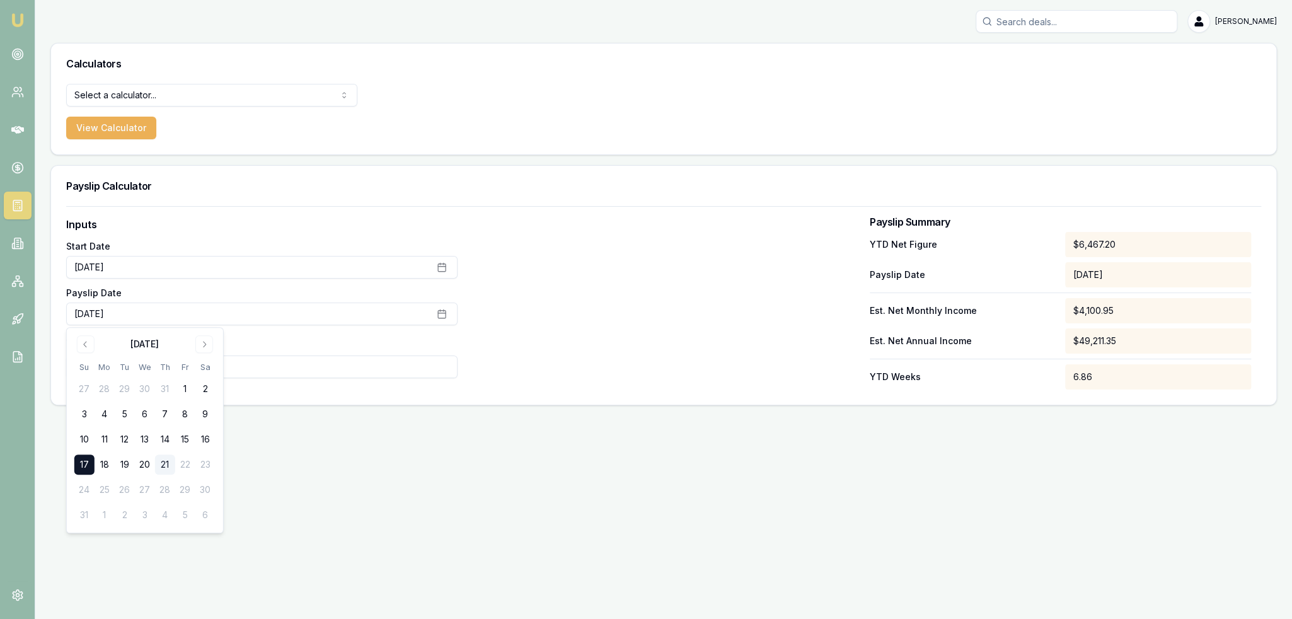
click at [338, 371] on input "6467.2" at bounding box center [261, 367] width 391 height 23
type input "$6,467"
click at [693, 511] on div "Emu Broker [PERSON_NAME] Toggle Menu Calculators Select a calculator... Finance…" at bounding box center [646, 309] width 1292 height 619
click at [19, 239] on icon at bounding box center [17, 243] width 13 height 13
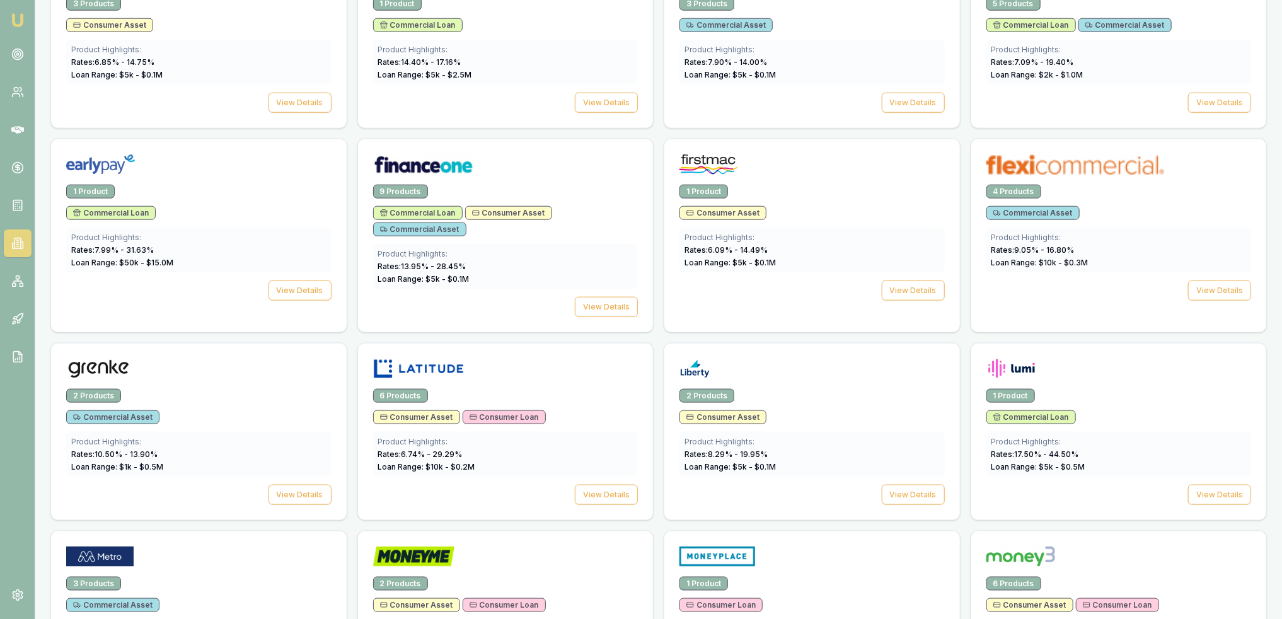
scroll to position [914, 0]
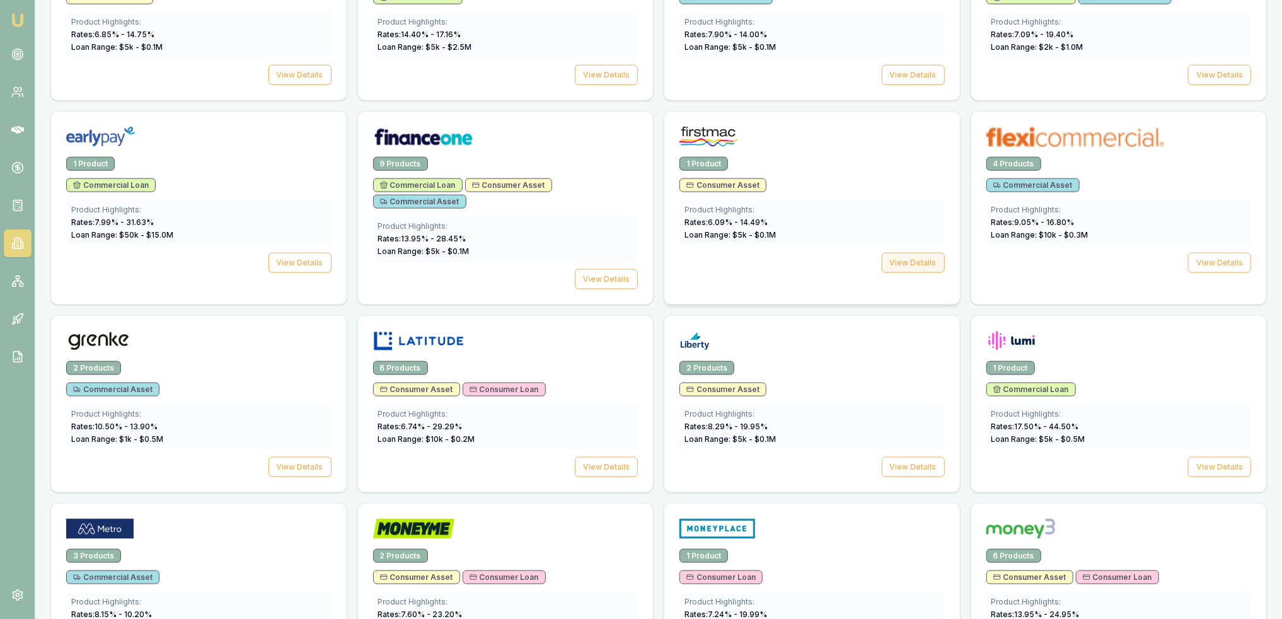
click at [918, 253] on button "View Details" at bounding box center [913, 263] width 63 height 20
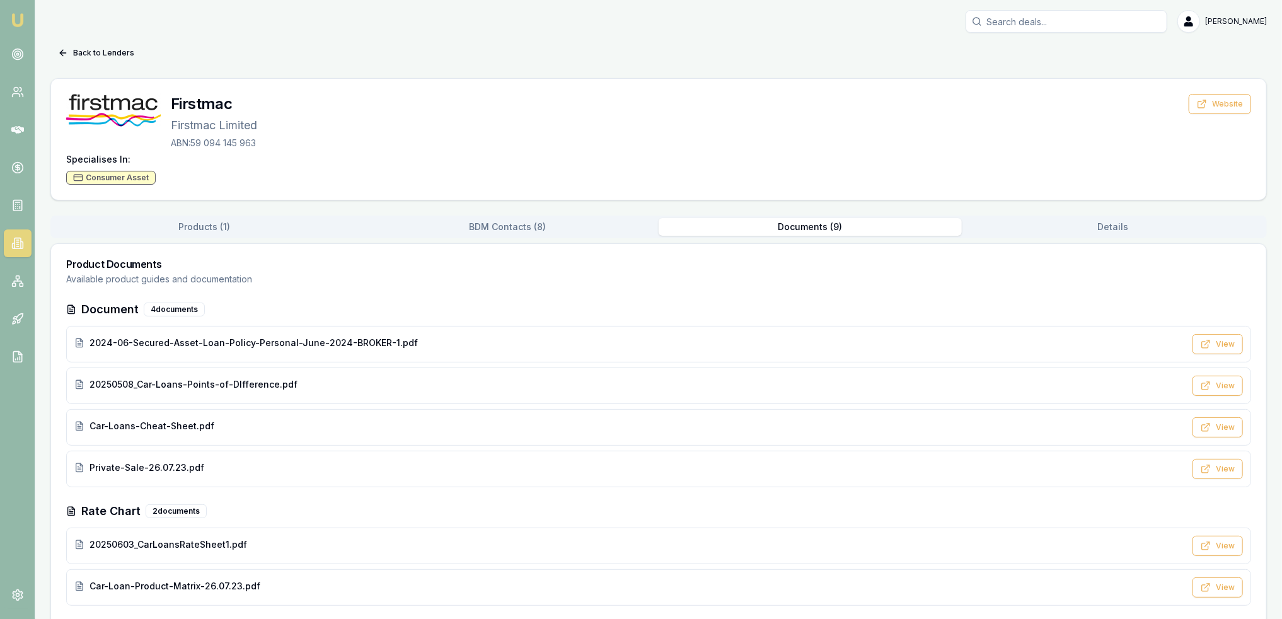
click at [797, 229] on button "Documents ( 9 )" at bounding box center [810, 227] width 303 height 18
click at [228, 549] on div "20250603_CarLoansRateSheet1.pdf" at bounding box center [629, 545] width 1111 height 15
click at [148, 581] on span "Car-Loan-Product-Matrix-26.07.23.pdf" at bounding box center [175, 586] width 171 height 13
click at [197, 344] on span "2024-06-Secured-Asset-Loan-Policy-Personal-June-2024-BROKER-1.pdf" at bounding box center [254, 343] width 328 height 13
click at [20, 14] on img at bounding box center [17, 20] width 15 height 15
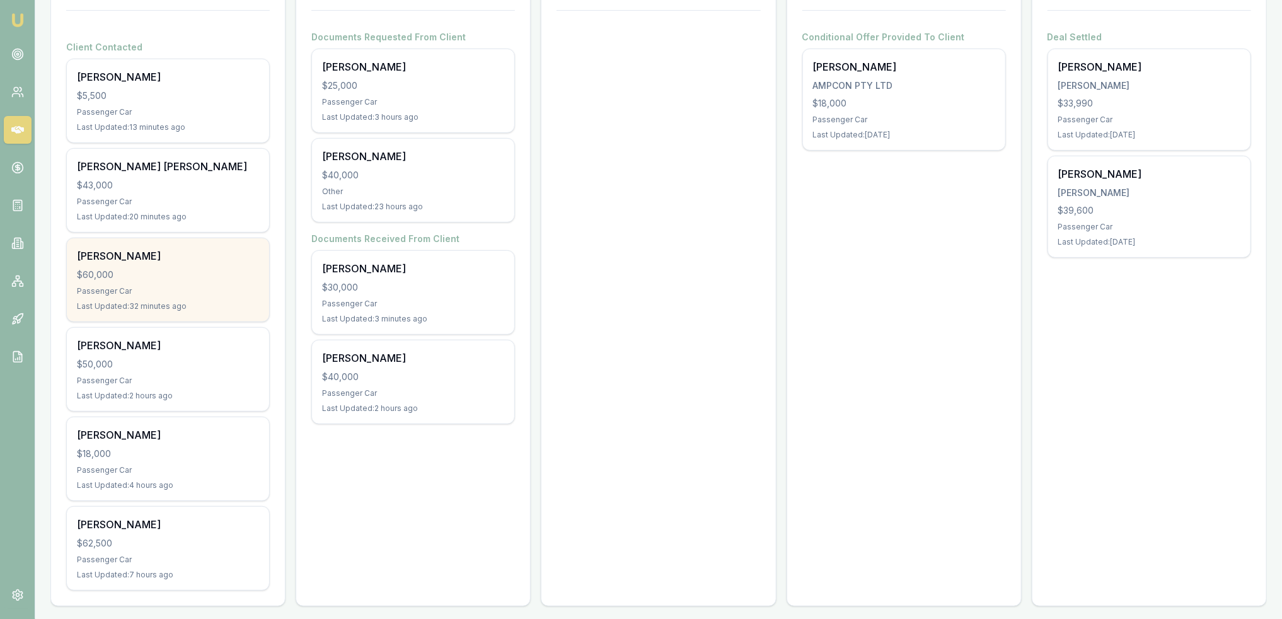
scroll to position [169, 0]
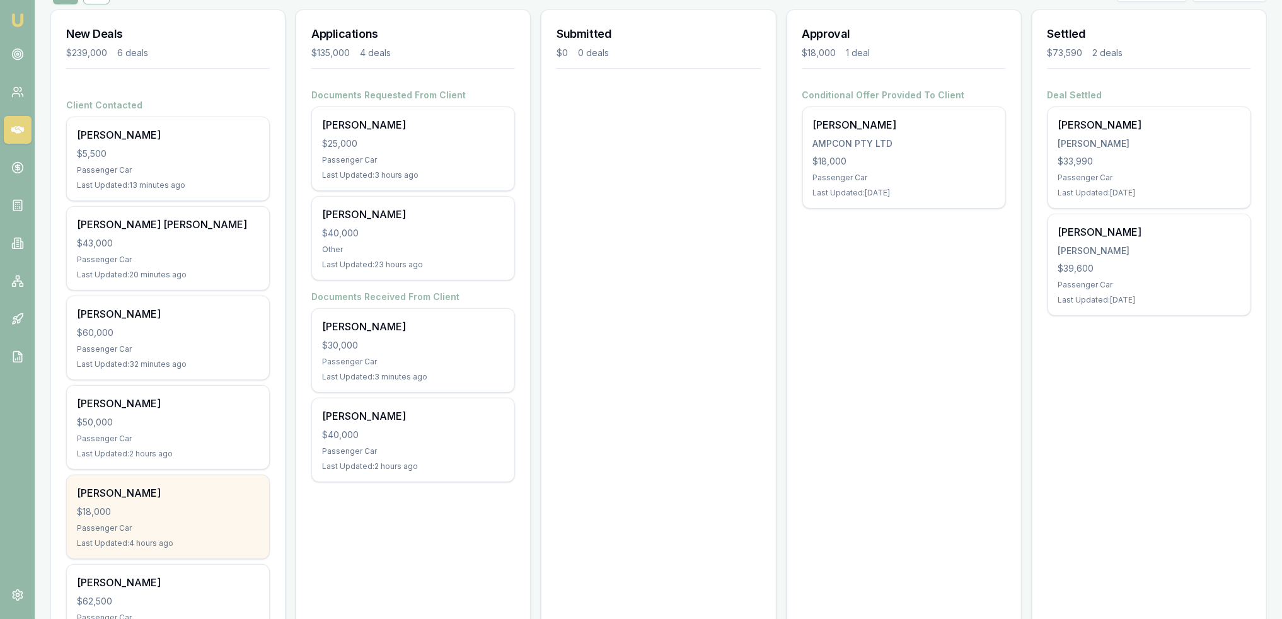
click at [154, 507] on div "$18,000" at bounding box center [168, 512] width 182 height 13
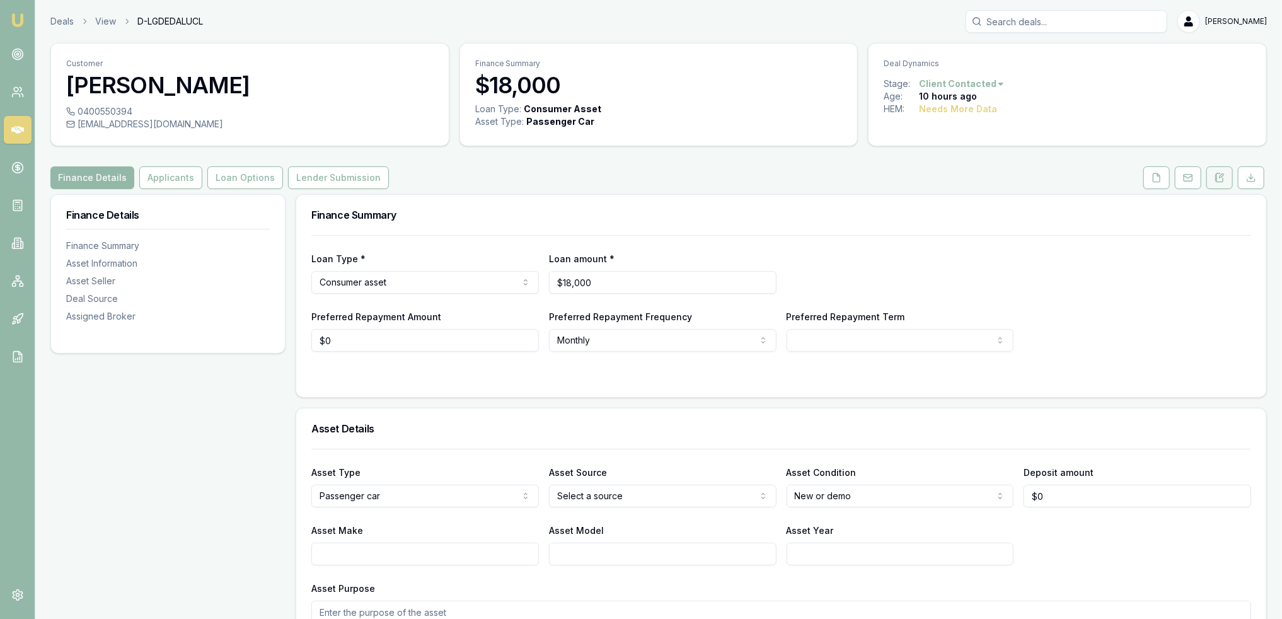
click at [1220, 182] on icon at bounding box center [1220, 177] width 7 height 8
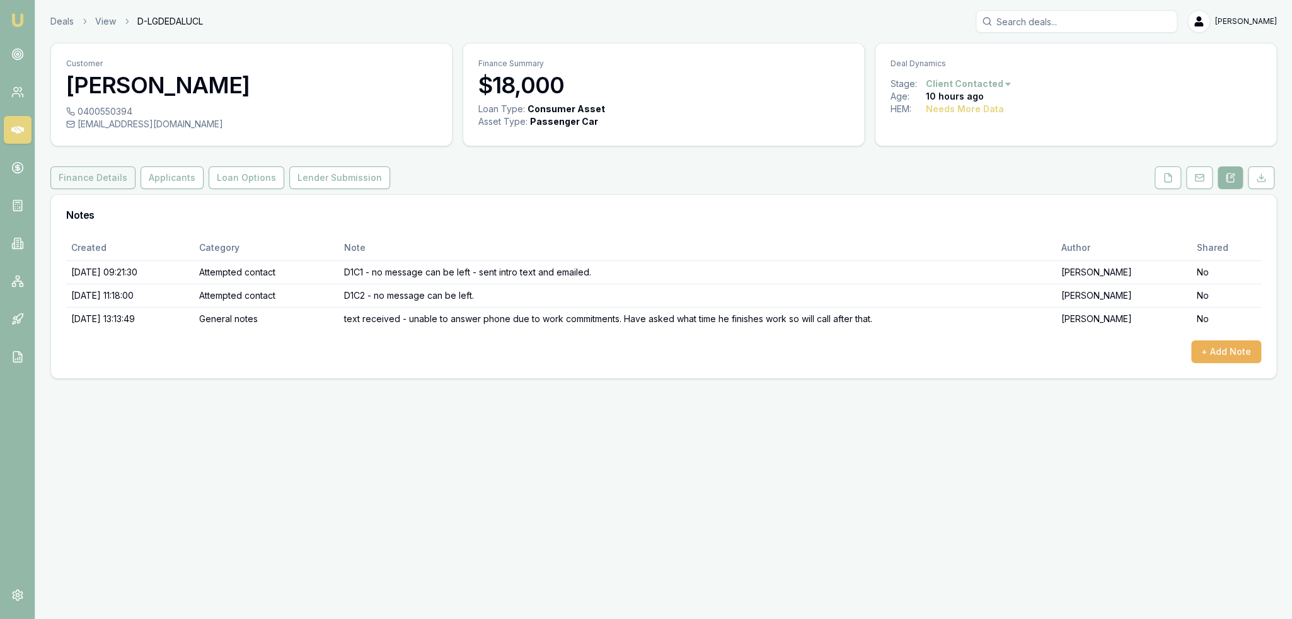
click at [80, 178] on button "Finance Details" at bounding box center [92, 177] width 85 height 23
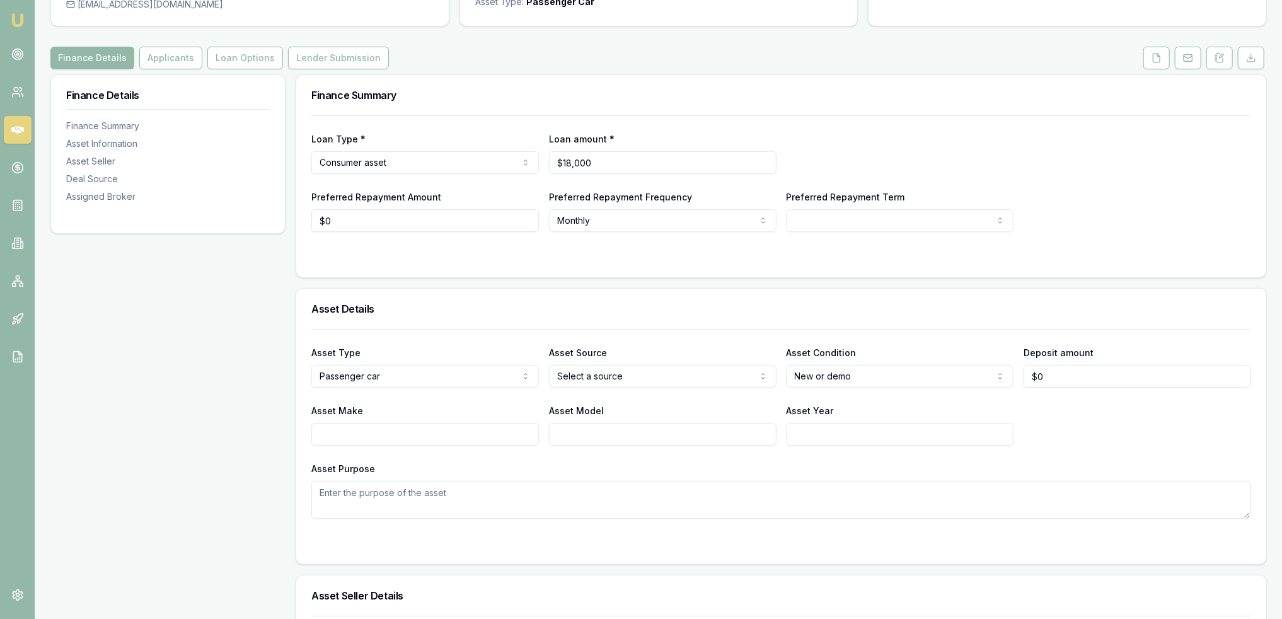
scroll to position [103, 0]
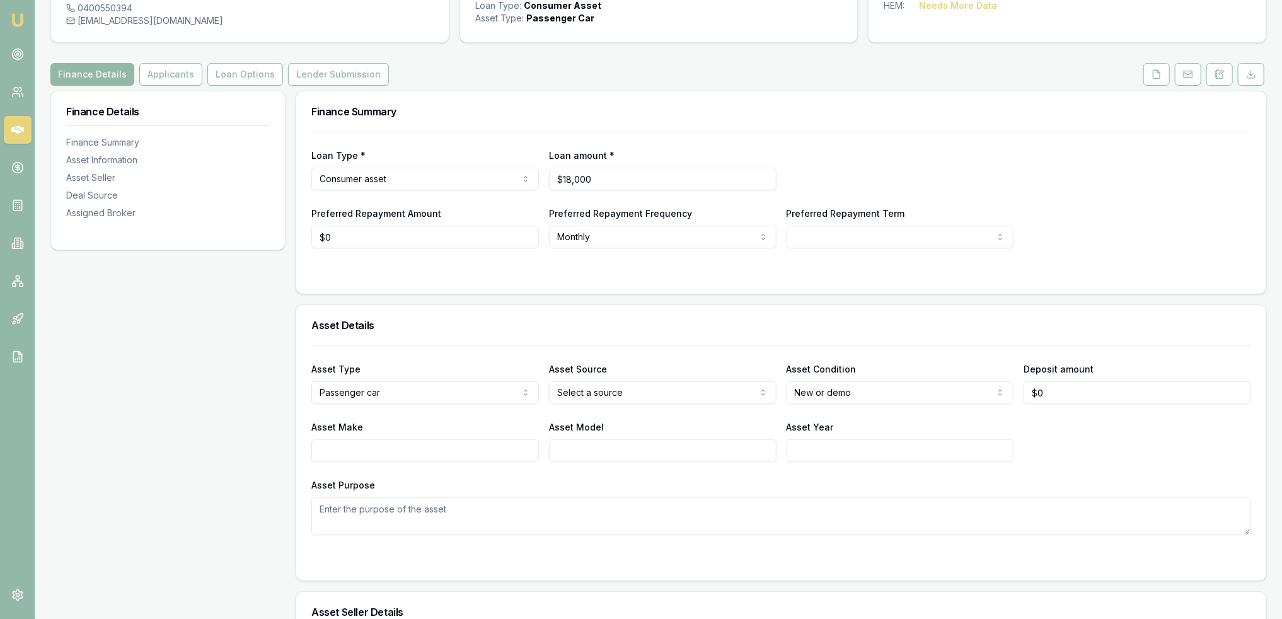
click at [376, 446] on input "Asset Make" at bounding box center [425, 450] width 228 height 23
type input "Holden"
type input "Commodore"
click at [885, 390] on html "Emu Broker Deals View D-LGDEDALUCL [PERSON_NAME] Toggle Menu Customer [PERSON_N…" at bounding box center [641, 206] width 1282 height 619
select select "USED"
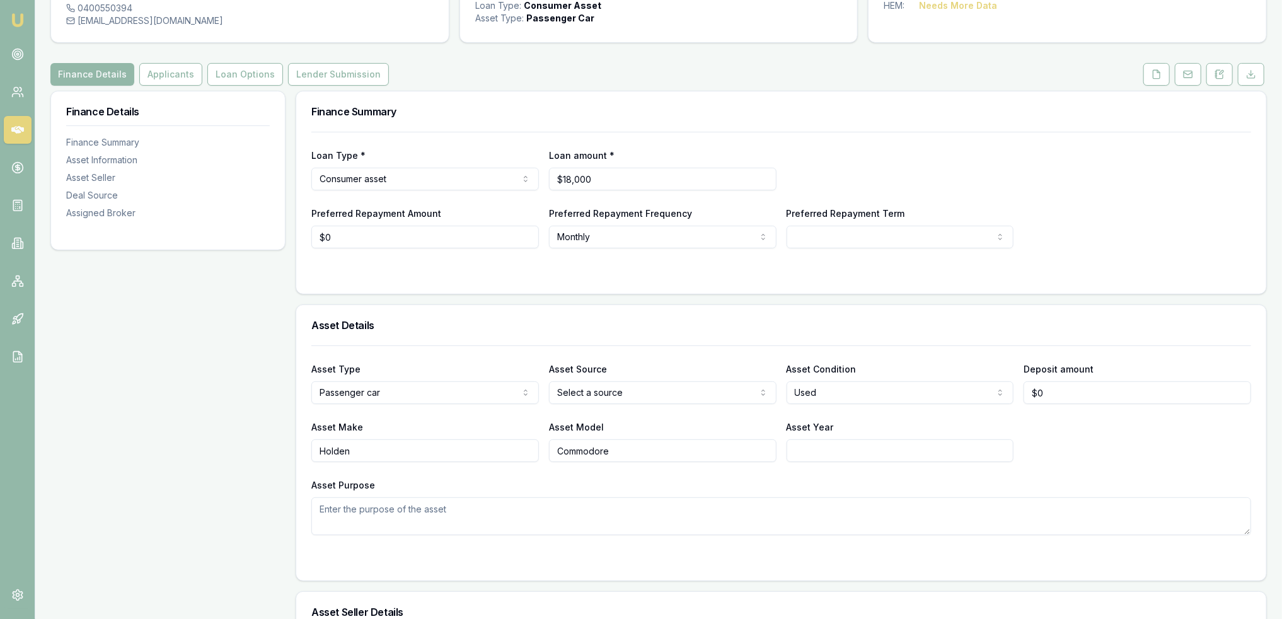
click at [835, 449] on input "Asset Year" at bounding box center [901, 450] width 228 height 23
click at [519, 518] on textarea "Asset Purpose" at bounding box center [781, 516] width 940 height 38
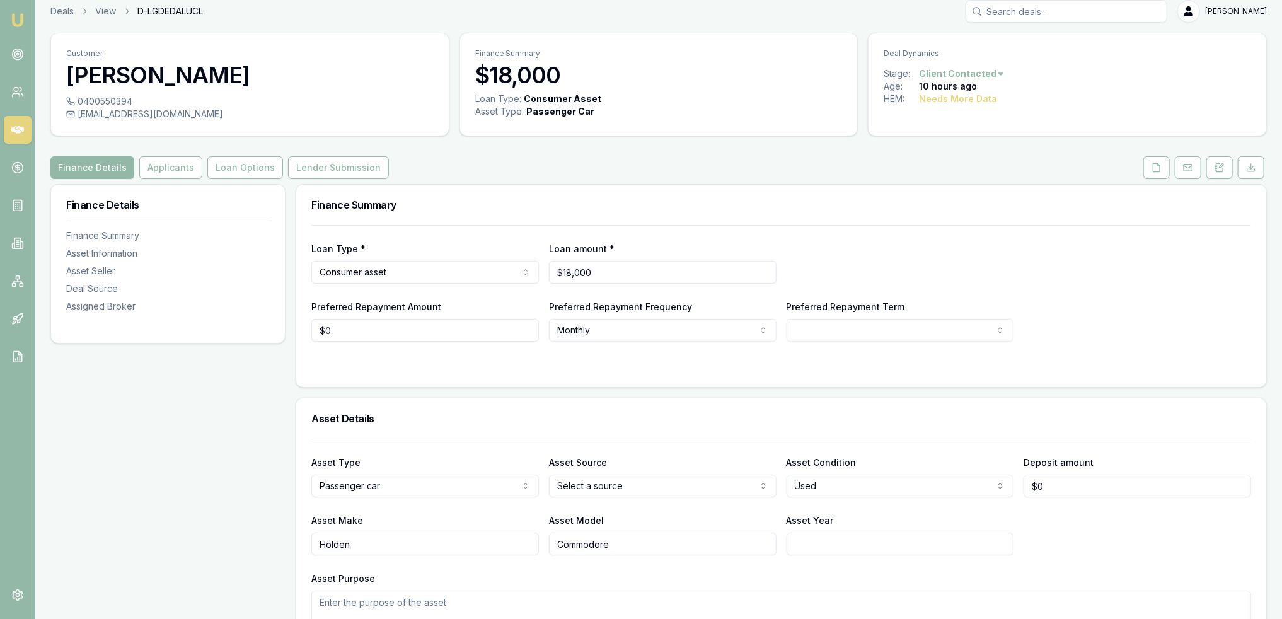
scroll to position [0, 0]
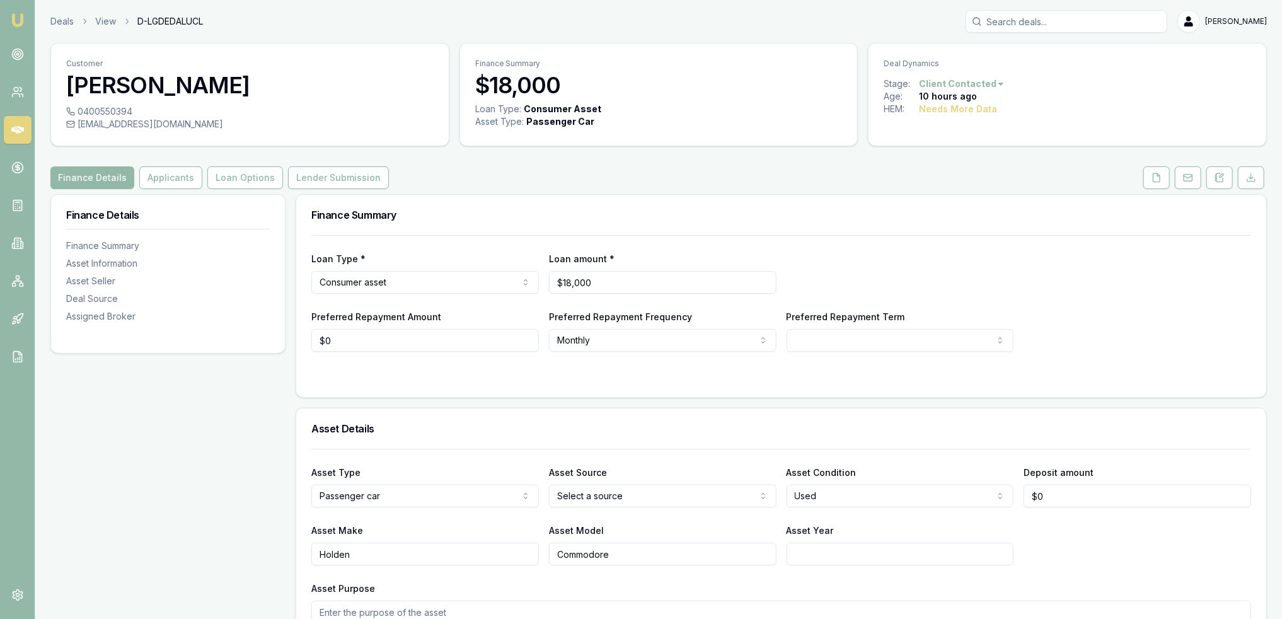
click at [871, 555] on input "Asset Year" at bounding box center [901, 554] width 228 height 23
click at [655, 494] on html "Emu Broker Deals View D-LGDEDALUCL Robyn Adams Toggle Menu Customer Steve Gawle…" at bounding box center [641, 309] width 1282 height 619
select select "PRIVATE"
click at [842, 558] on input "Asset Year" at bounding box center [901, 554] width 228 height 23
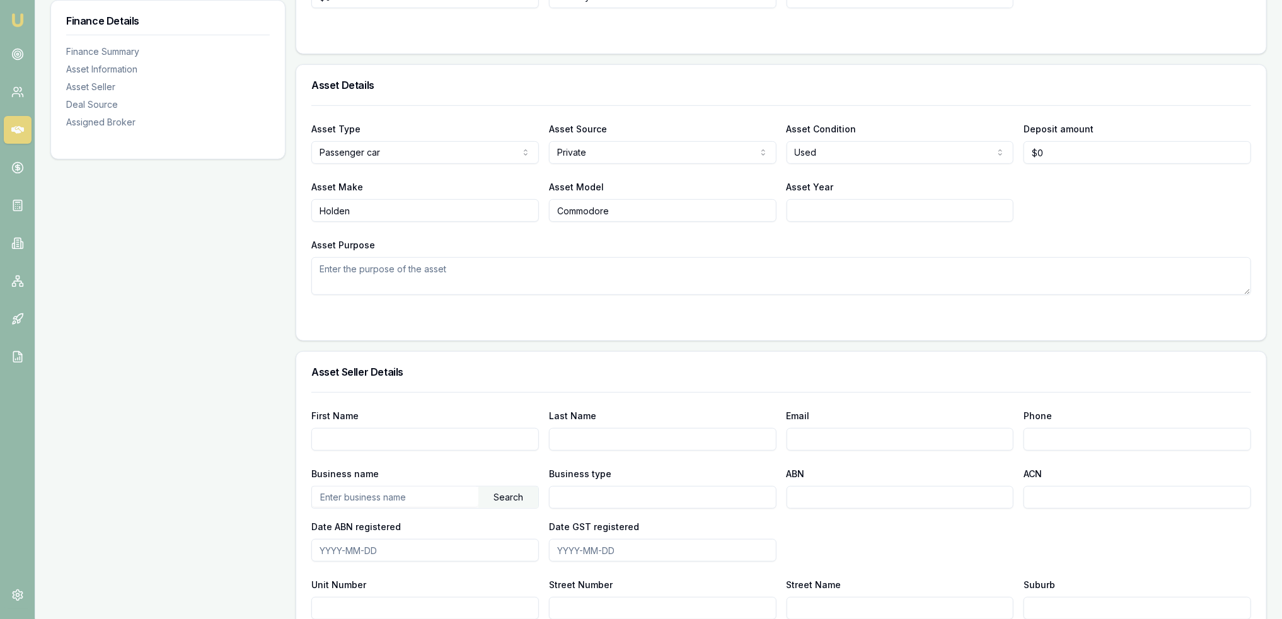
scroll to position [369, 0]
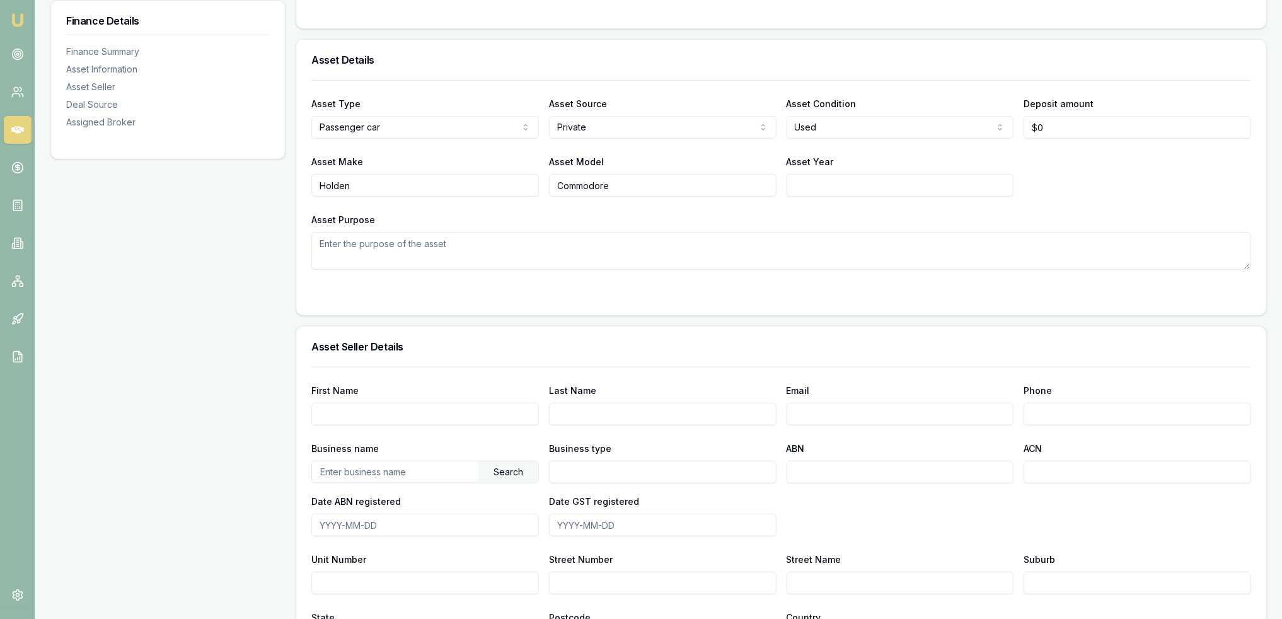
click at [410, 241] on textarea "Asset Purpose" at bounding box center [781, 251] width 940 height 38
click at [327, 239] on textarea "V Z - VE era." at bounding box center [781, 251] width 940 height 38
click at [320, 246] on textarea "VZ - VE era." at bounding box center [781, 251] width 940 height 38
type textarea "VY, VZ - VE era."
click at [845, 175] on input "Asset Year" at bounding box center [901, 185] width 228 height 23
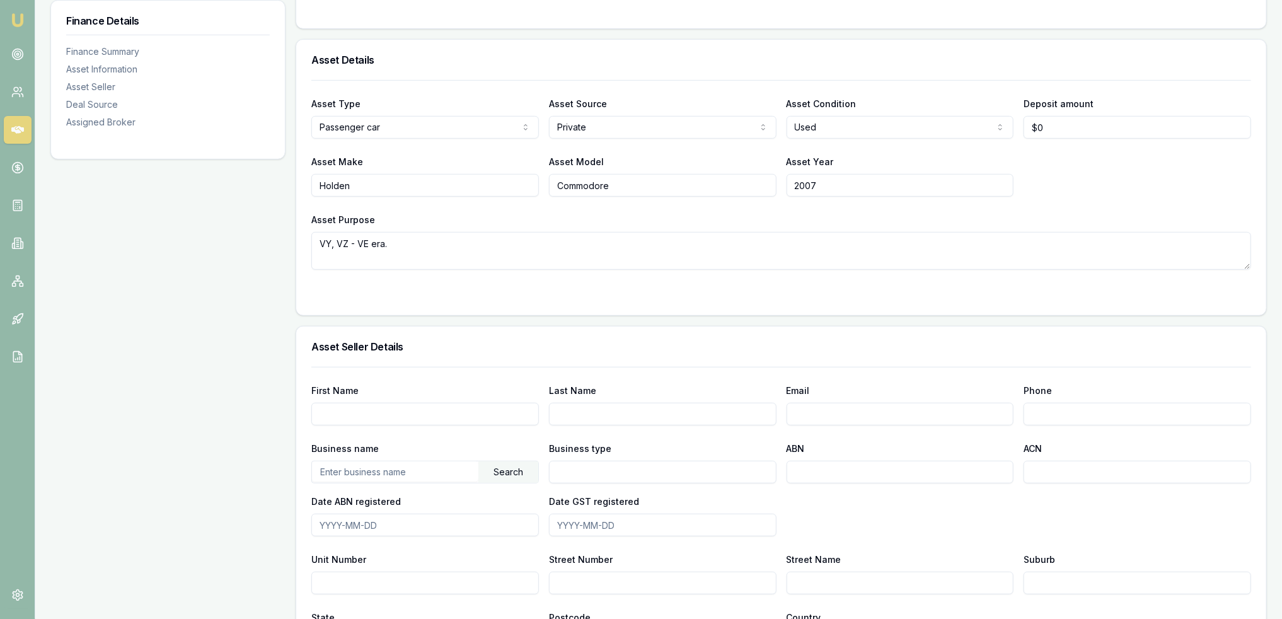
type input "2007"
drag, startPoint x: 795, startPoint y: 246, endPoint x: 800, endPoint y: 241, distance: 7.1
click at [795, 244] on textarea "VY, VZ - VE era." at bounding box center [781, 251] width 940 height 38
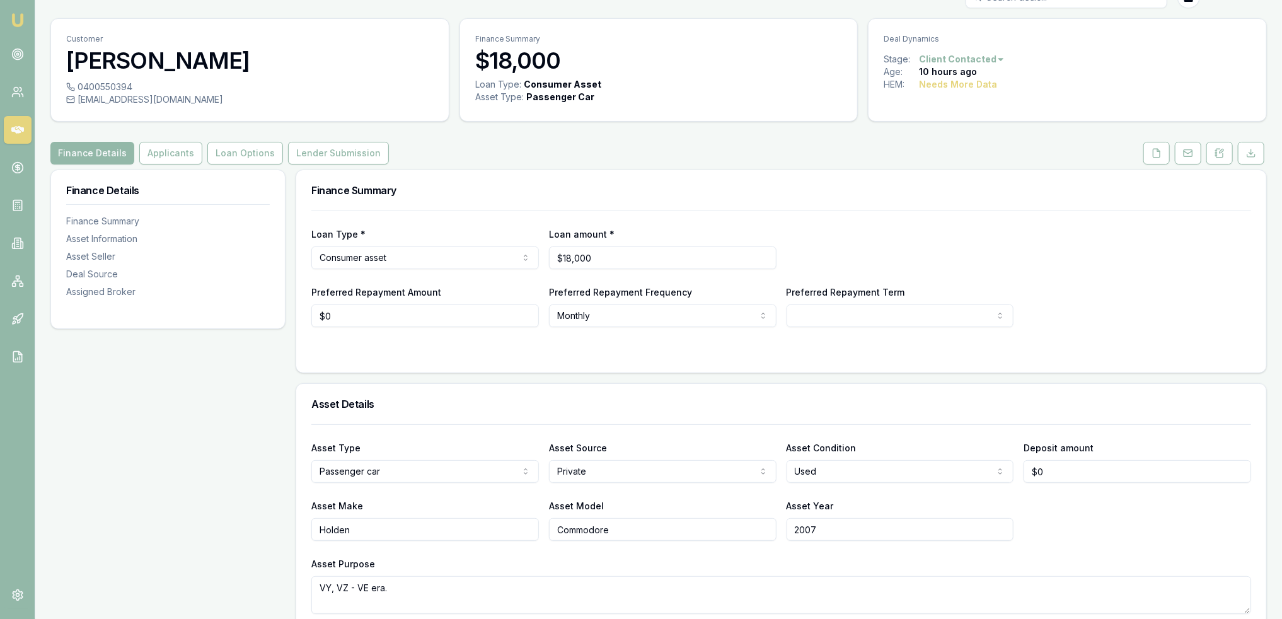
scroll to position [16, 0]
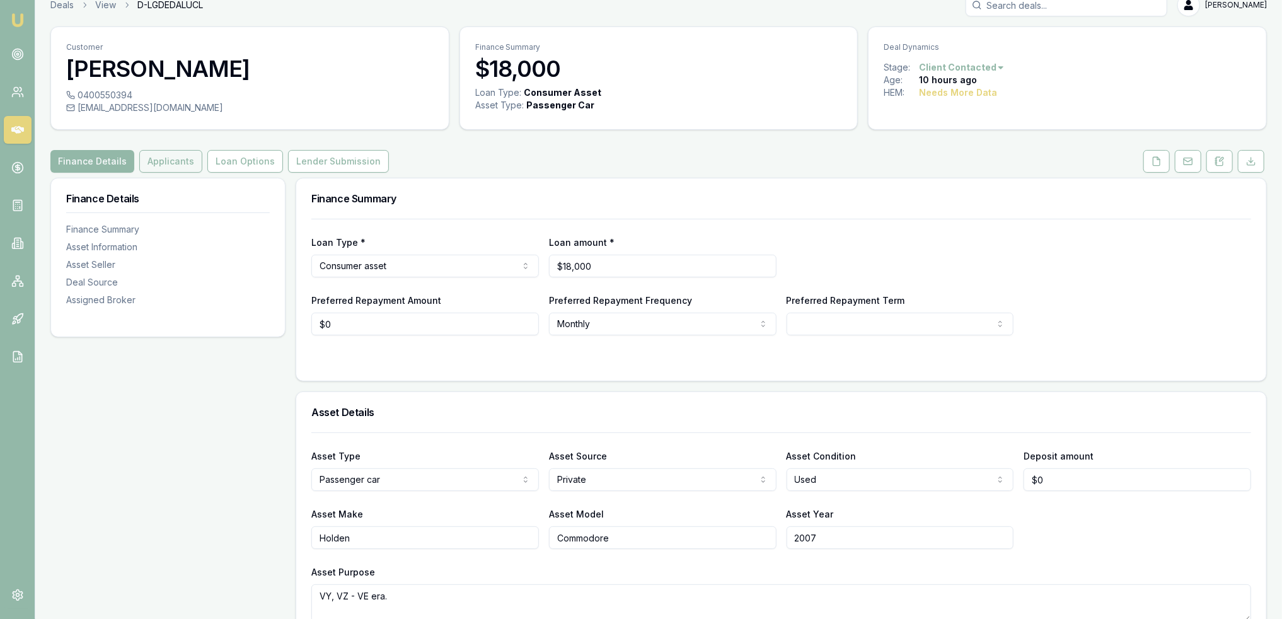
click at [174, 160] on button "Applicants" at bounding box center [170, 161] width 63 height 23
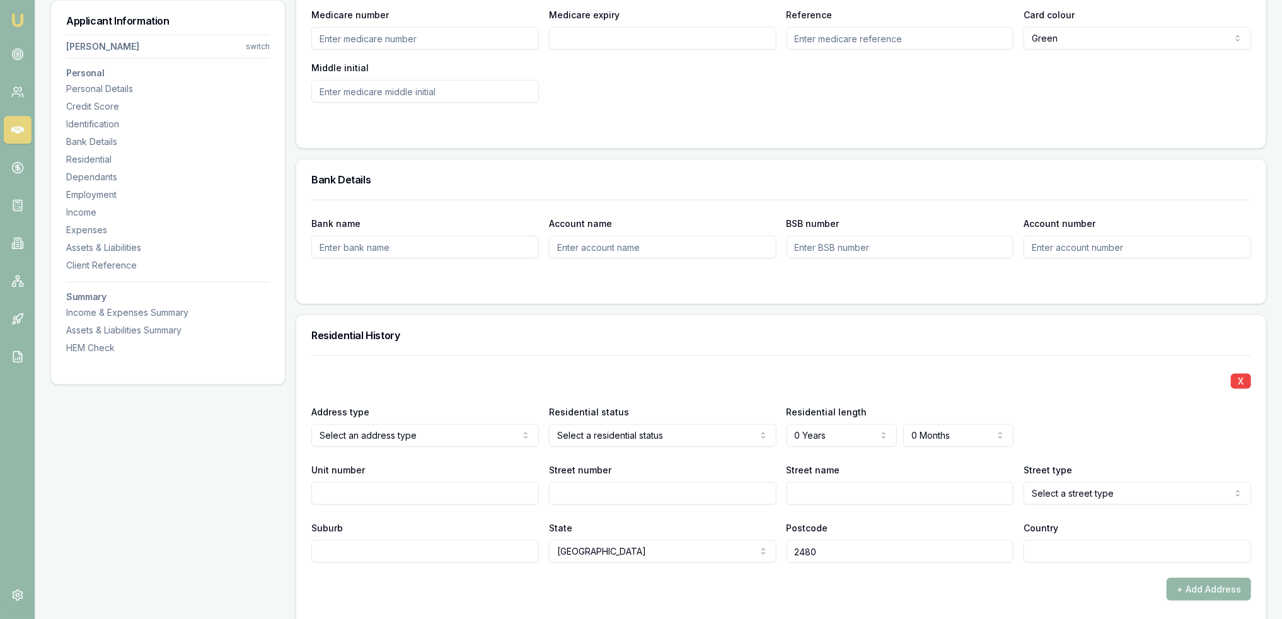
scroll to position [951, 0]
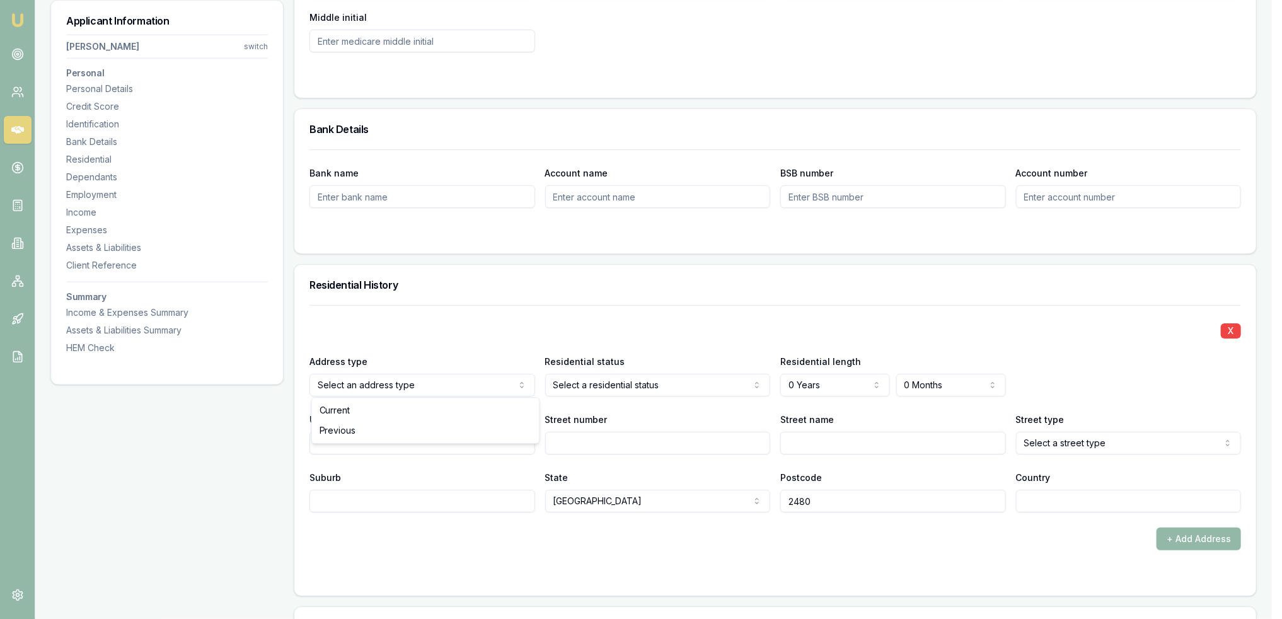
select select "RENTER"
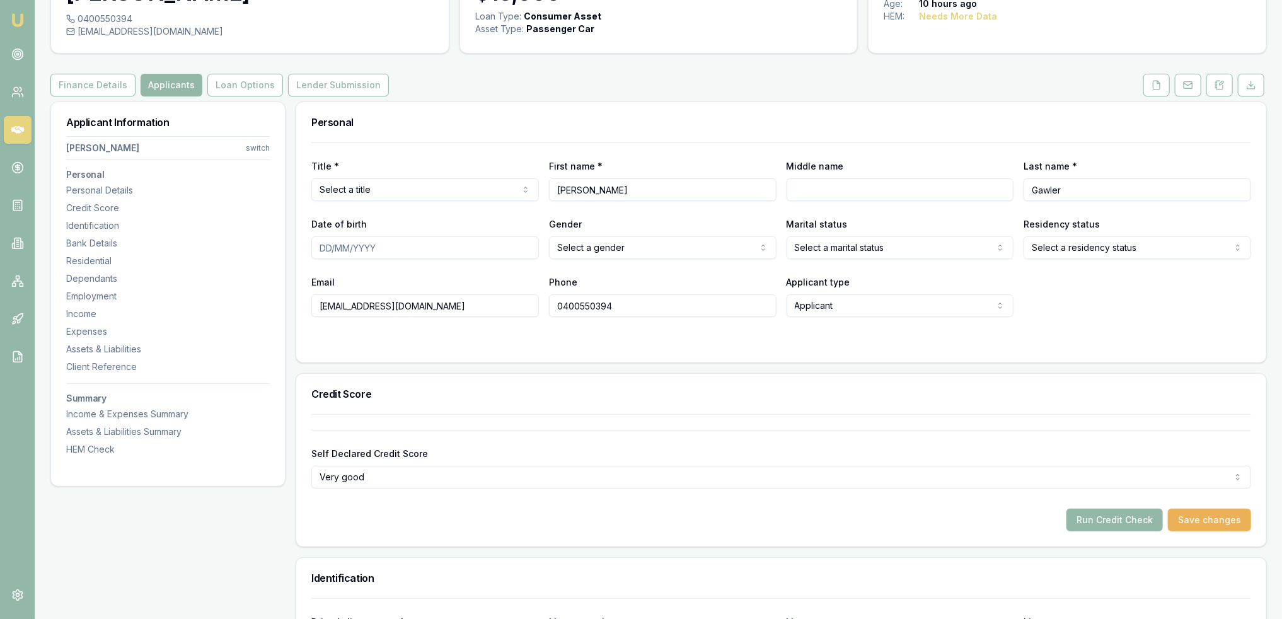
scroll to position [0, 0]
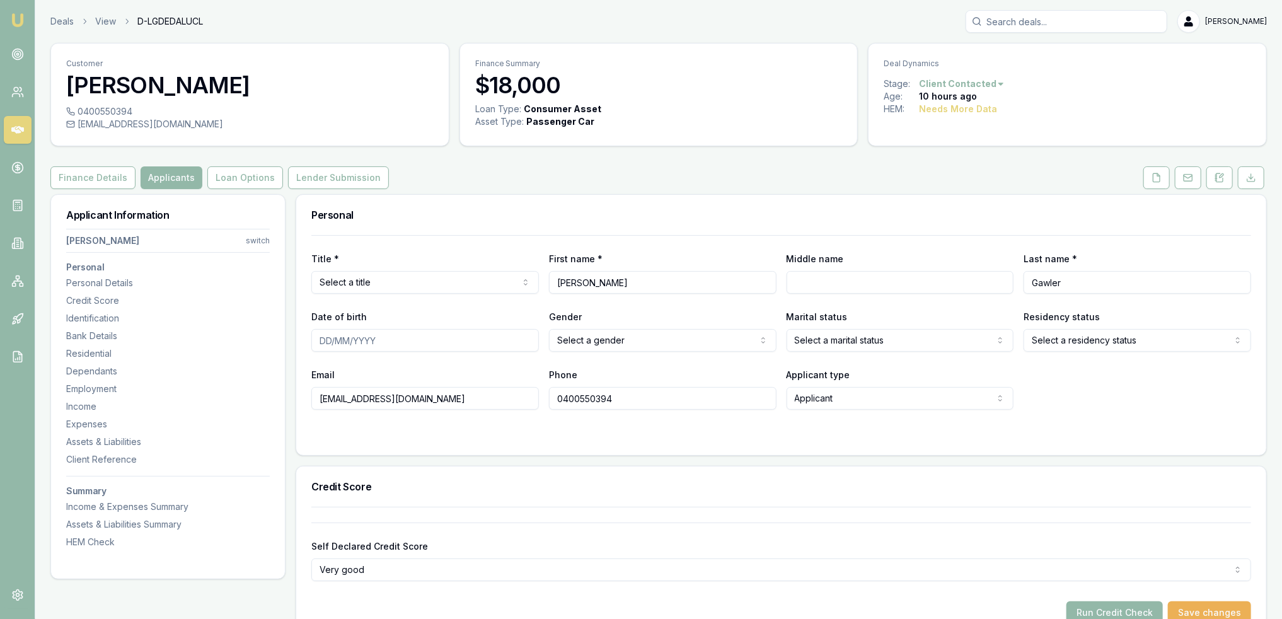
click at [412, 287] on html "Emu Broker Deals View D-LGDEDALUCL Robyn Adams Toggle Menu Customer Steve Gawle…" at bounding box center [641, 309] width 1282 height 619
click at [107, 182] on button "Finance Details" at bounding box center [92, 177] width 85 height 23
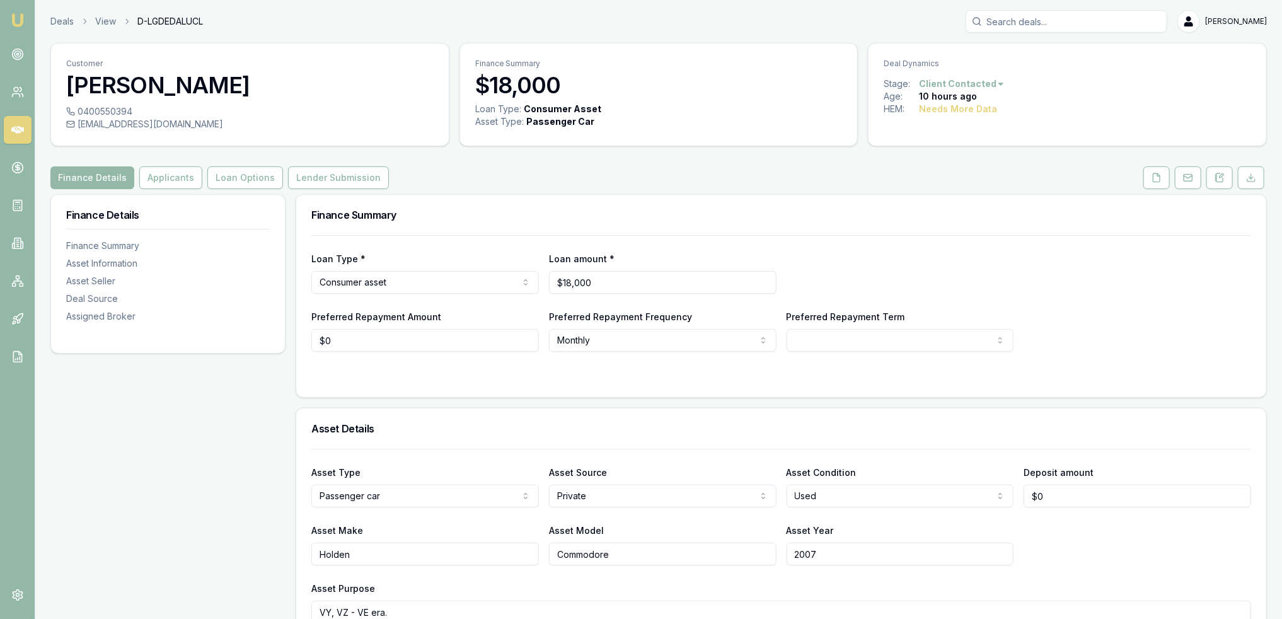
click at [854, 336] on html "Emu Broker Deals View D-LGDEDALUCL Robyn Adams Toggle Menu Customer Steve Gawle…" at bounding box center [641, 309] width 1282 height 619
select select "84"
click at [1219, 173] on icon at bounding box center [1220, 178] width 10 height 10
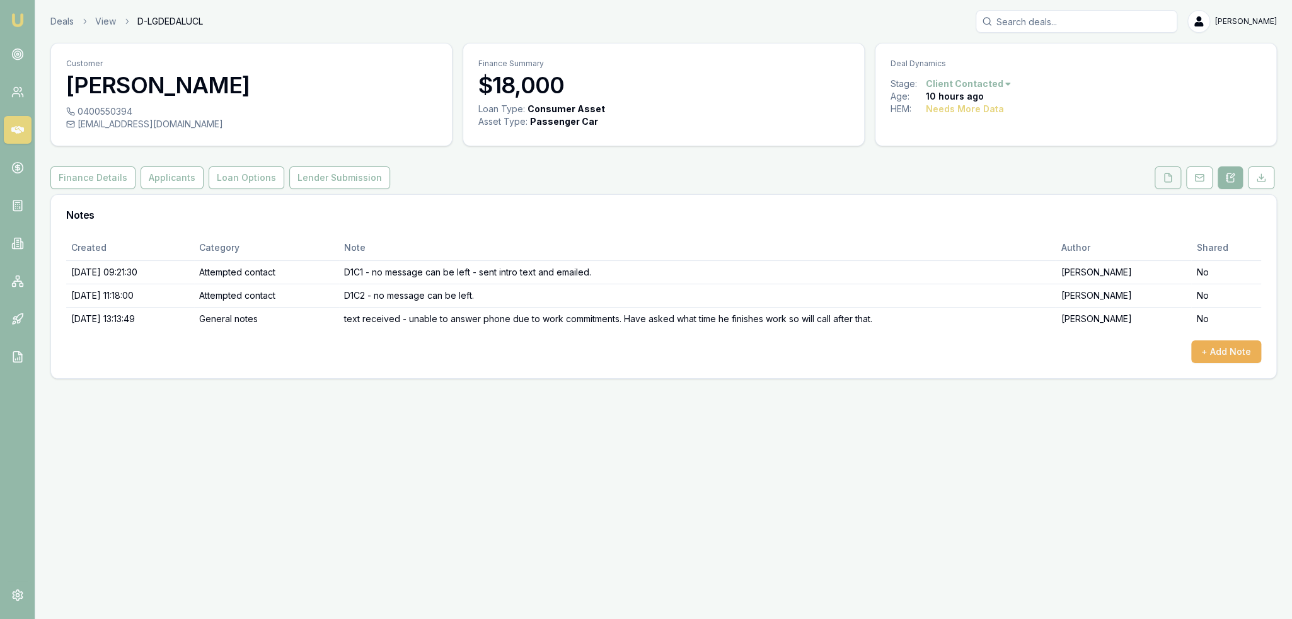
click at [1166, 170] on button at bounding box center [1168, 177] width 26 height 23
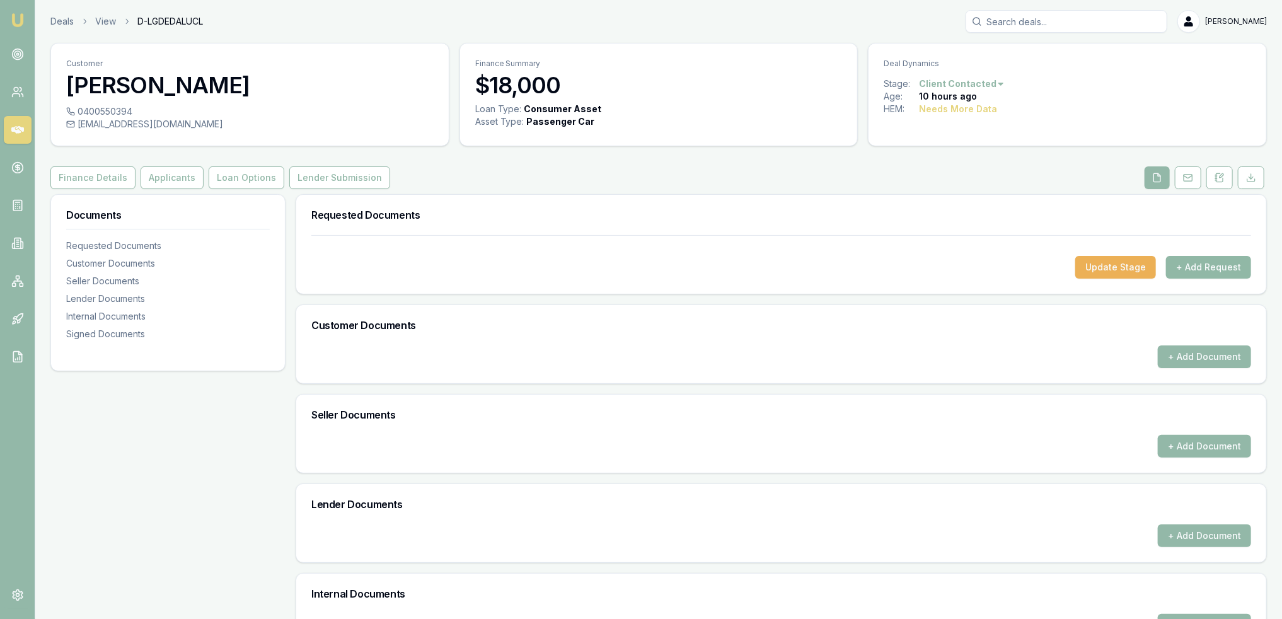
click at [1200, 270] on button "+ Add Request" at bounding box center [1208, 267] width 85 height 23
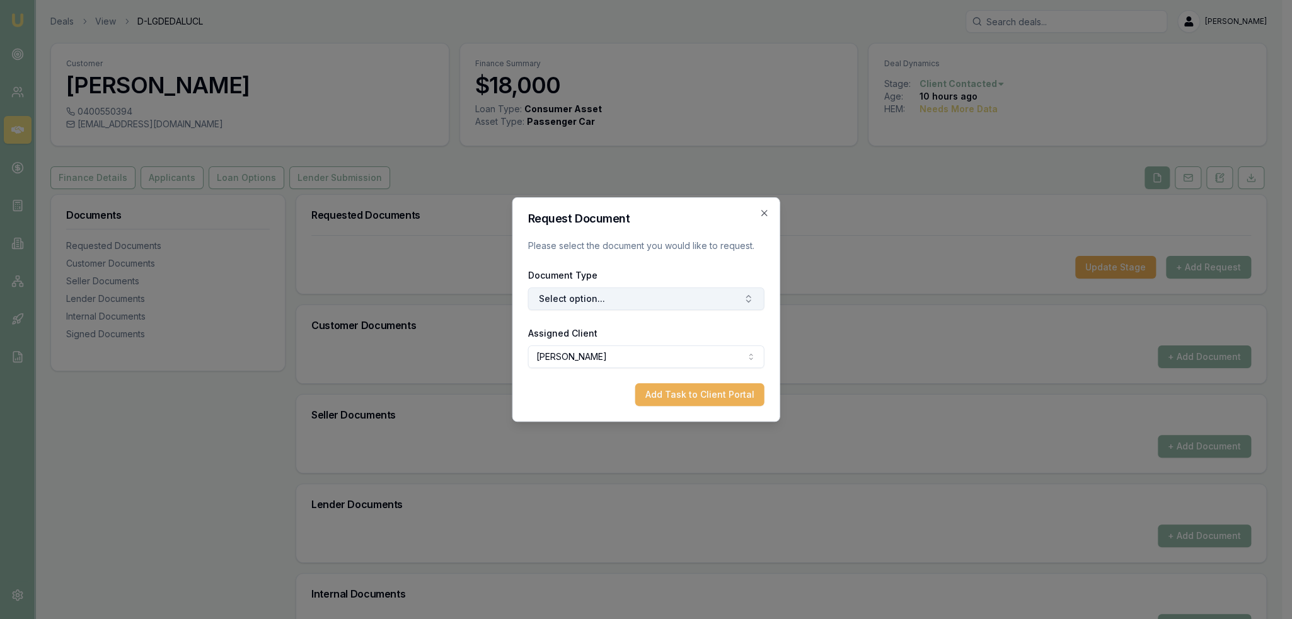
click at [658, 302] on button "Select option..." at bounding box center [646, 298] width 236 height 23
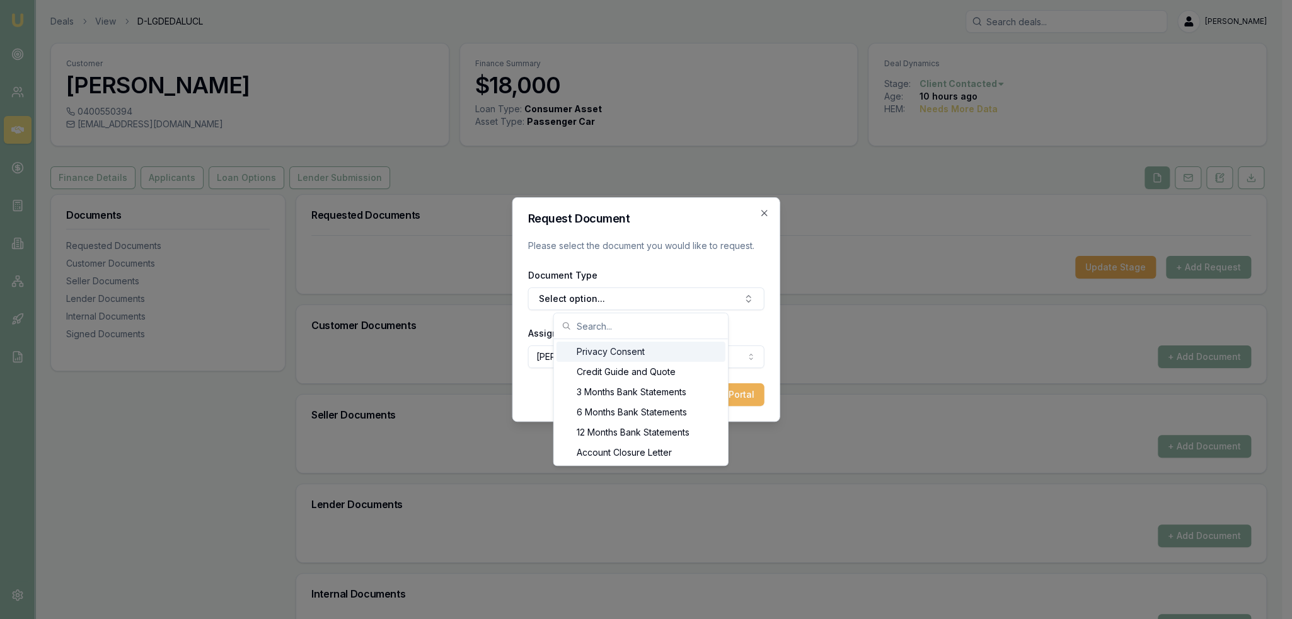
click at [620, 352] on div "Privacy Consent" at bounding box center [641, 352] width 169 height 20
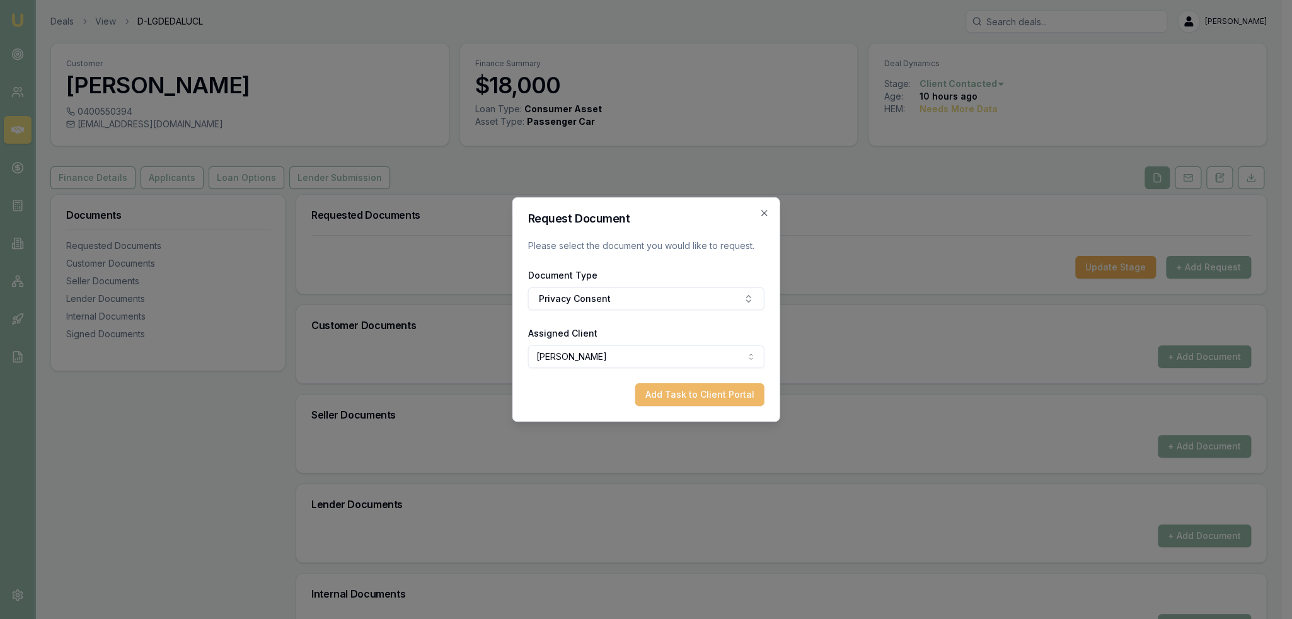
click at [695, 390] on button "Add Task to Client Portal" at bounding box center [699, 394] width 129 height 23
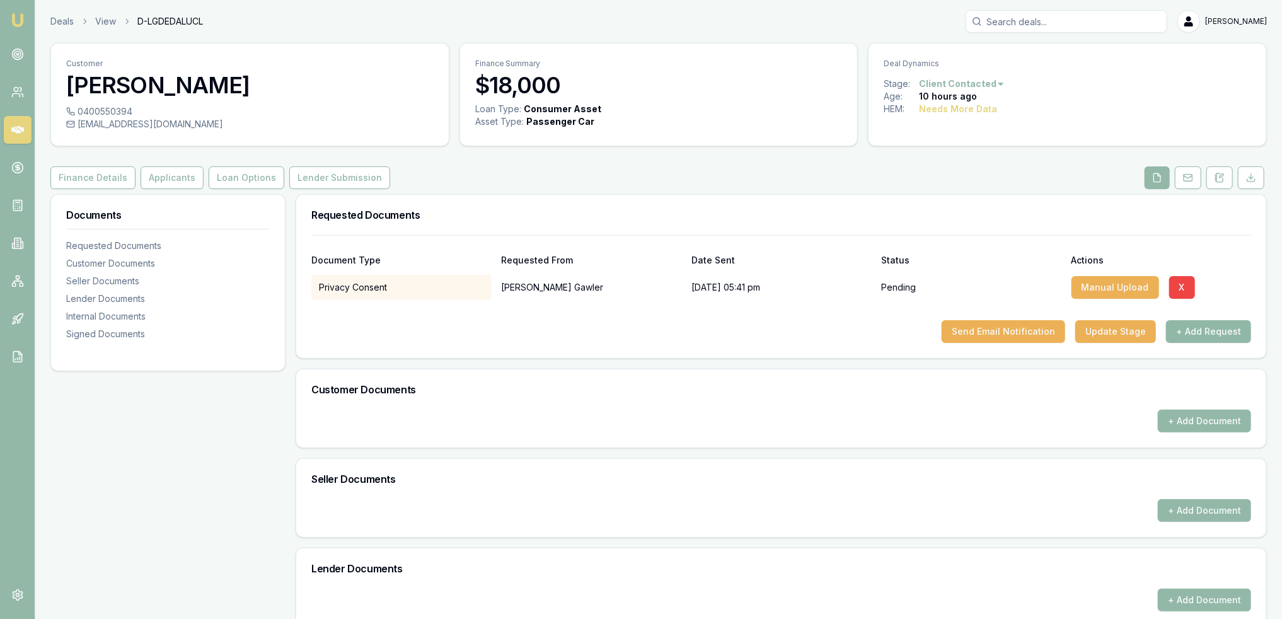
click at [1217, 332] on button "+ Add Request" at bounding box center [1208, 331] width 85 height 23
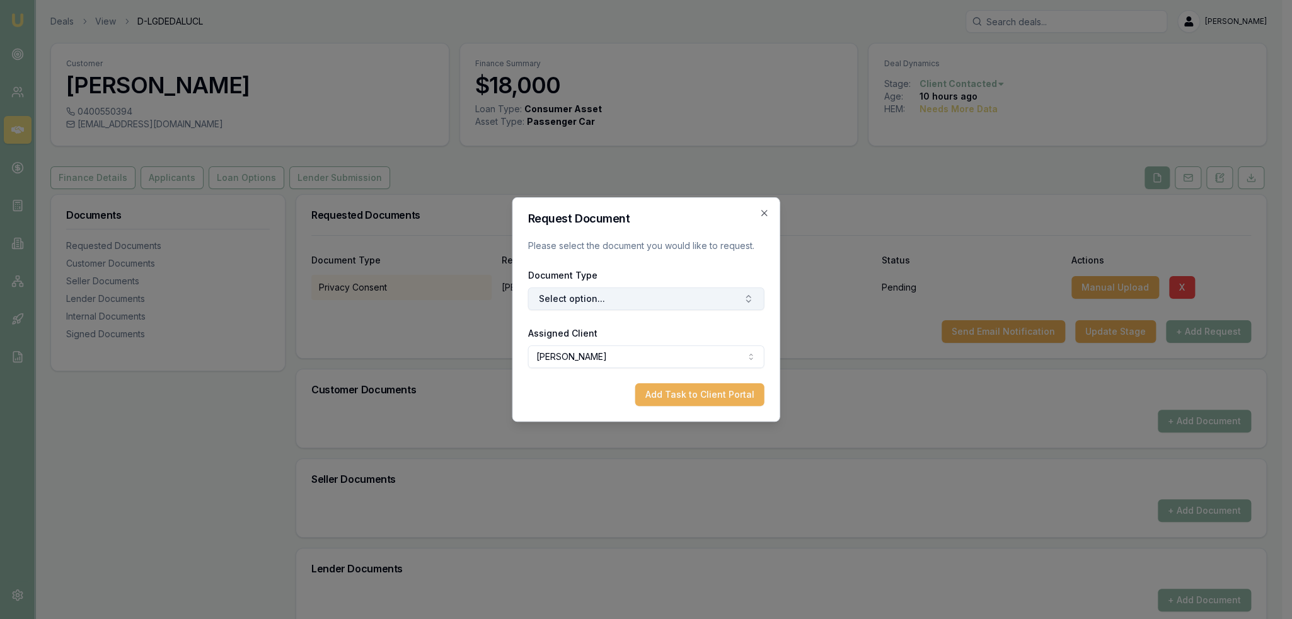
click at [636, 299] on button "Select option..." at bounding box center [646, 298] width 236 height 23
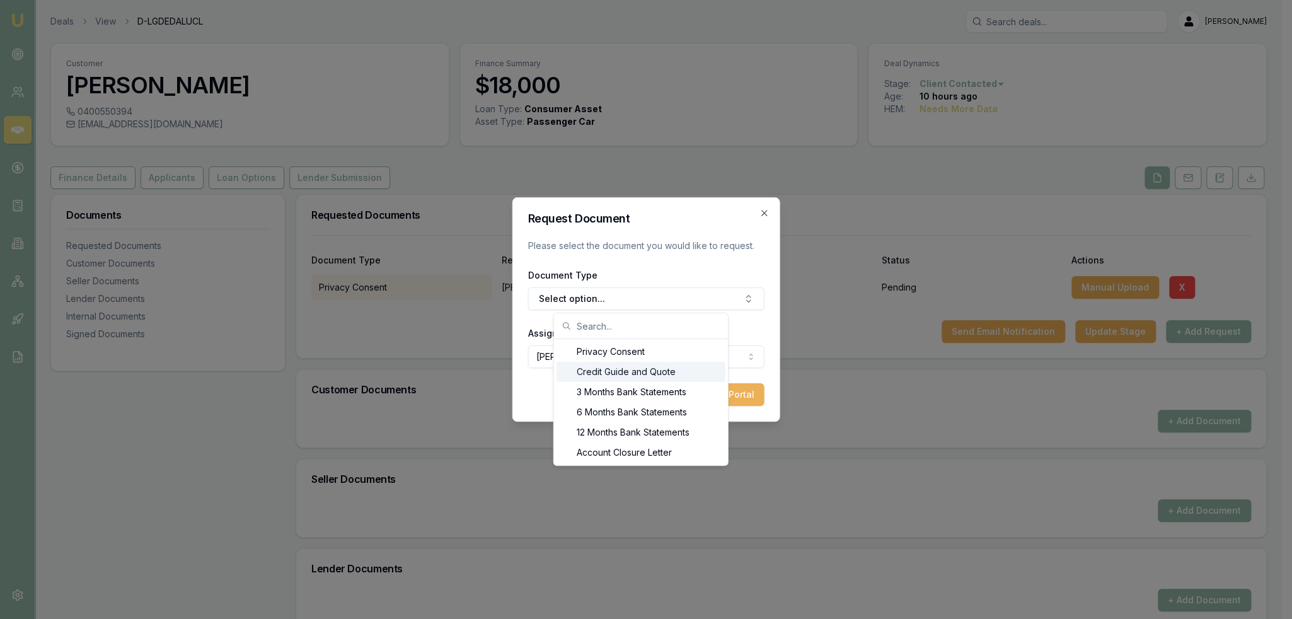
click at [603, 366] on div "Credit Guide and Quote" at bounding box center [641, 372] width 169 height 20
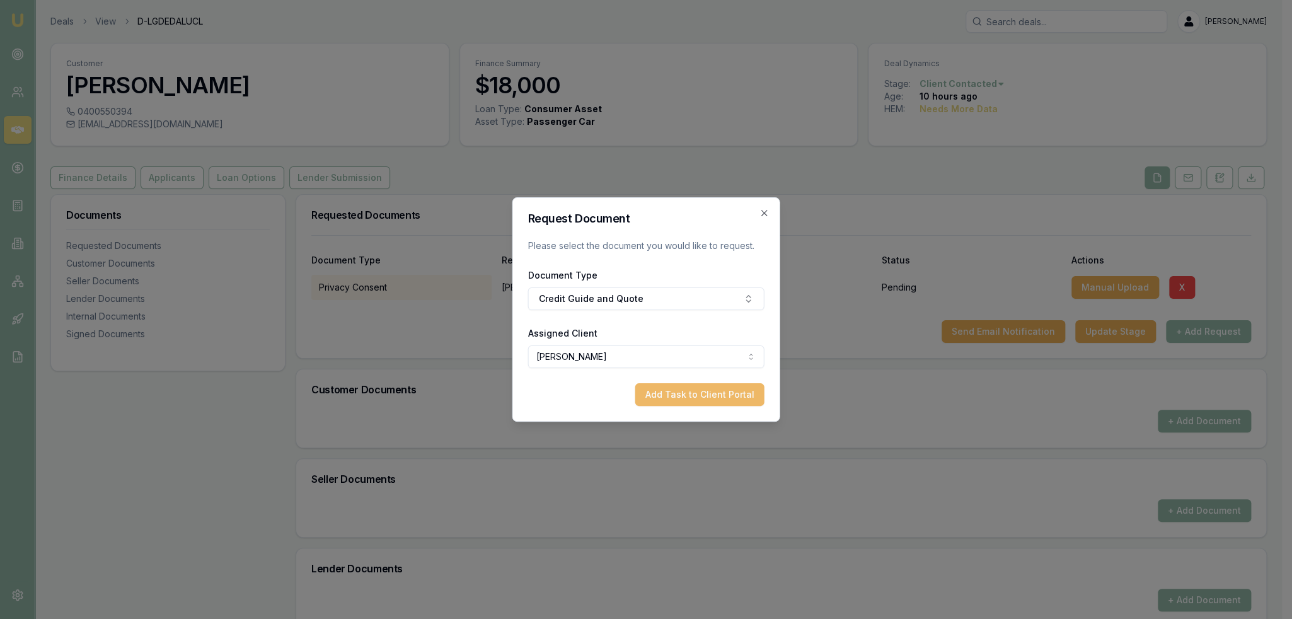
click at [716, 394] on button "Add Task to Client Portal" at bounding box center [699, 394] width 129 height 23
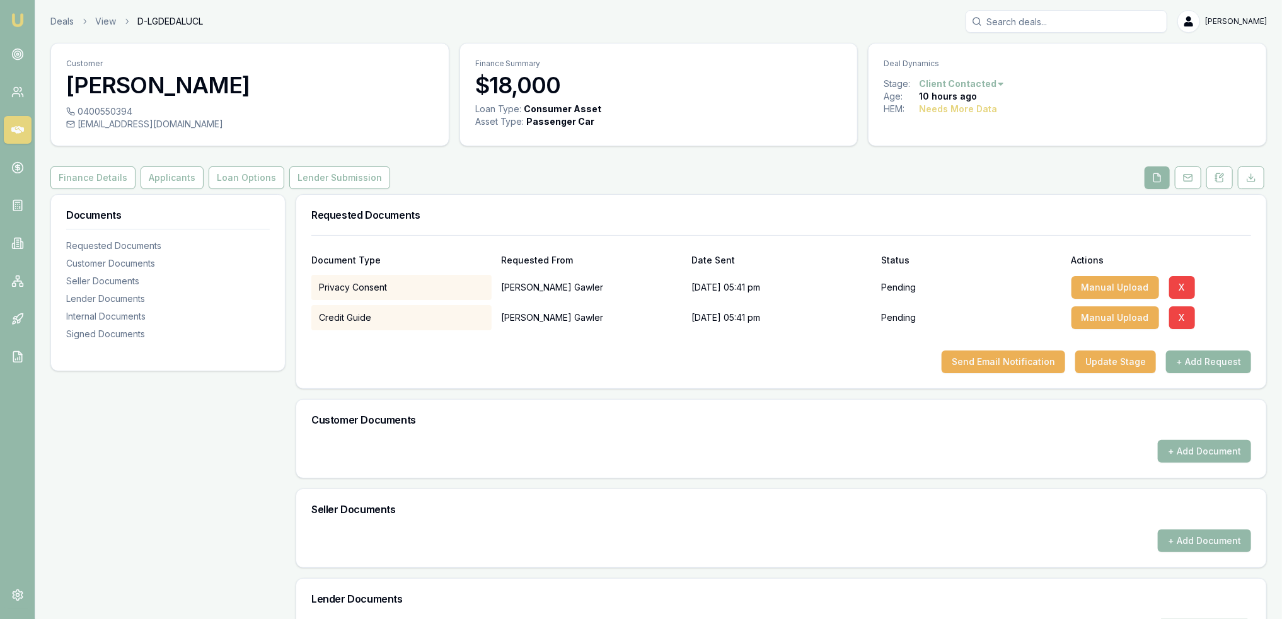
click at [1212, 366] on button "+ Add Request" at bounding box center [1208, 361] width 85 height 23
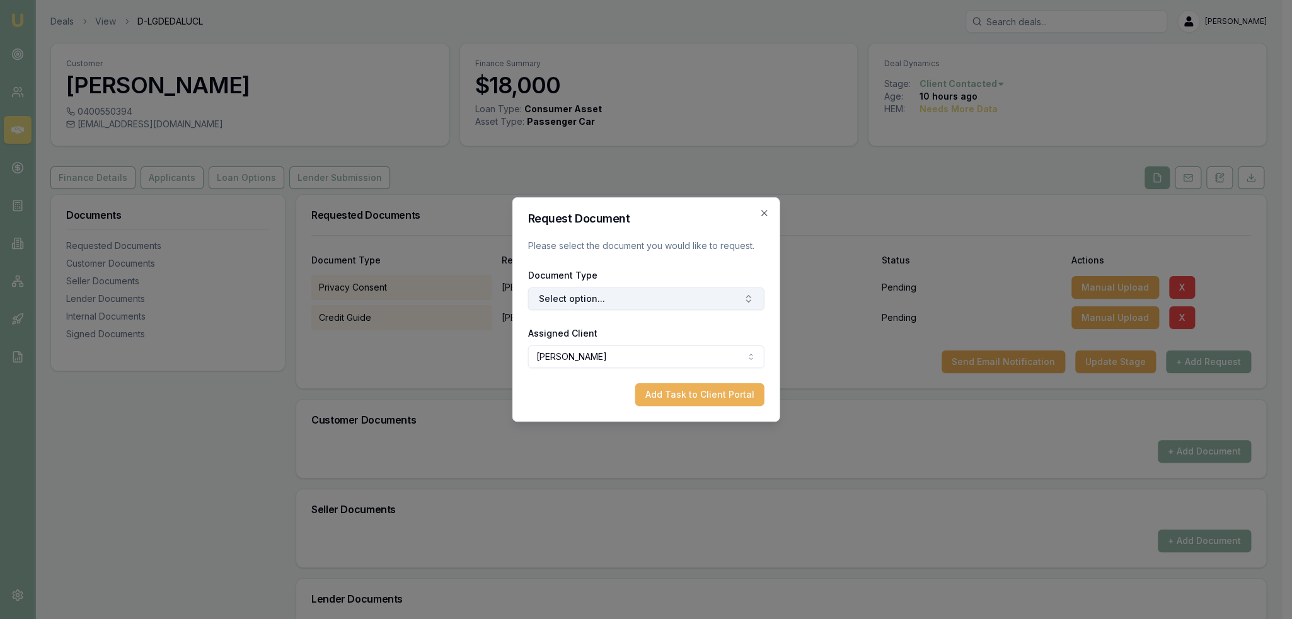
click at [585, 298] on button "Select option..." at bounding box center [646, 298] width 236 height 23
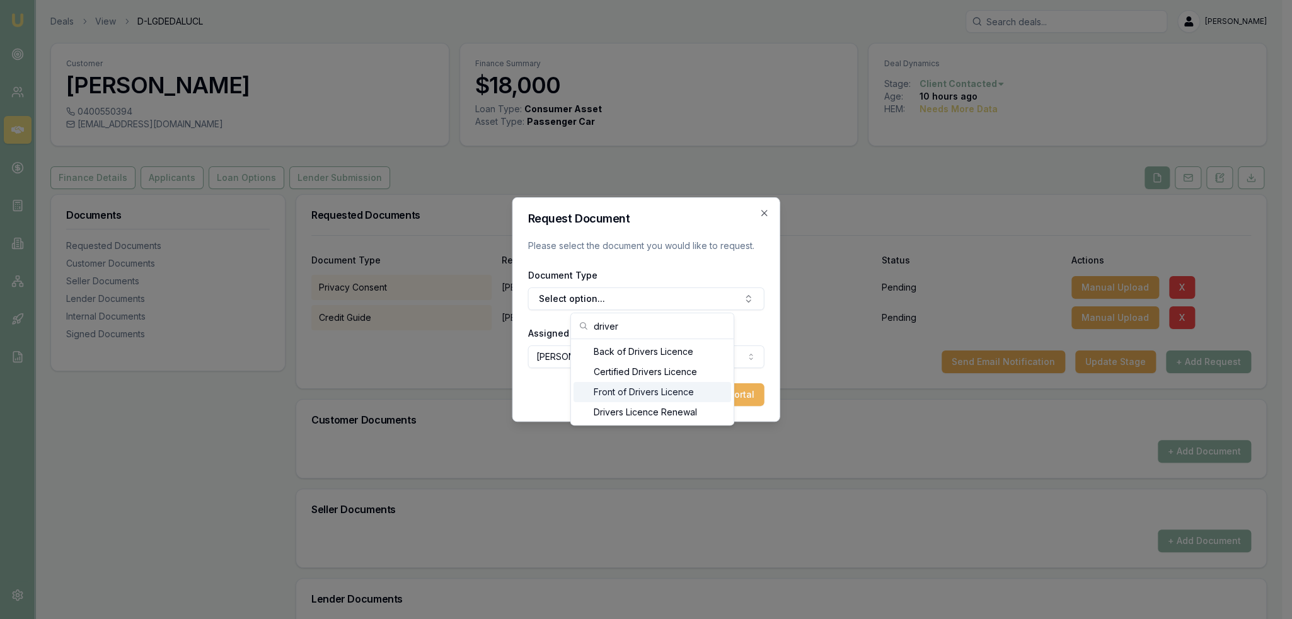
type input "driver"
click at [622, 396] on div "Front of Drivers Licence" at bounding box center [653, 392] width 158 height 20
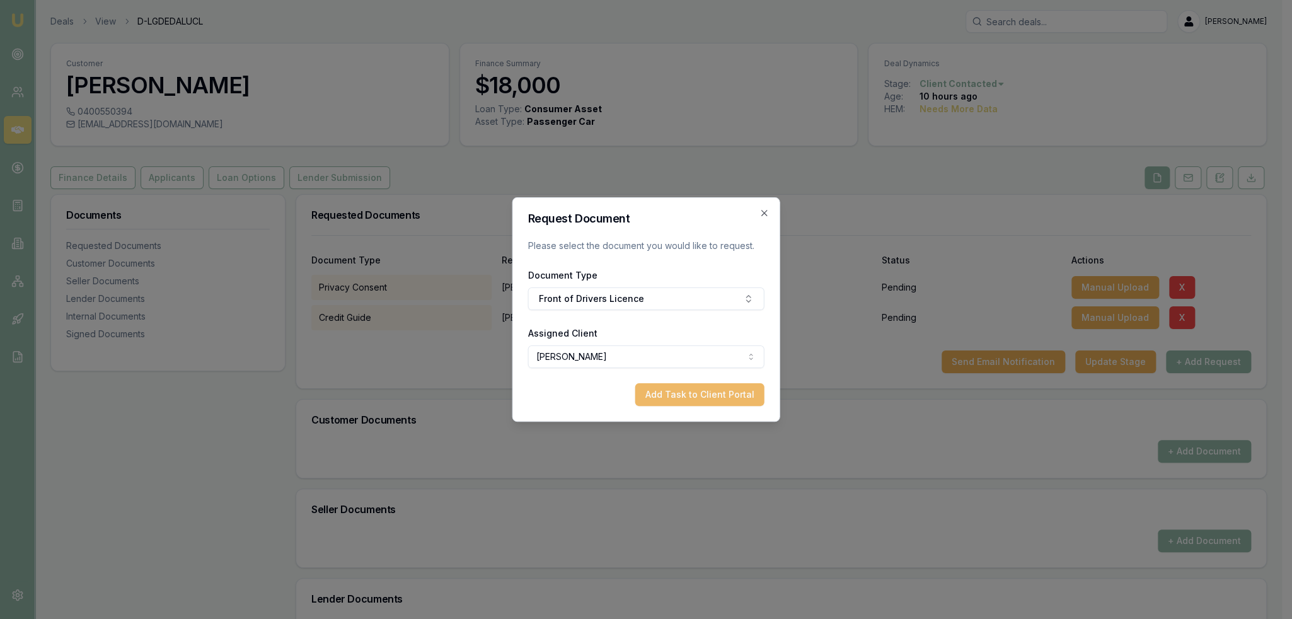
click at [700, 395] on button "Add Task to Client Portal" at bounding box center [699, 394] width 129 height 23
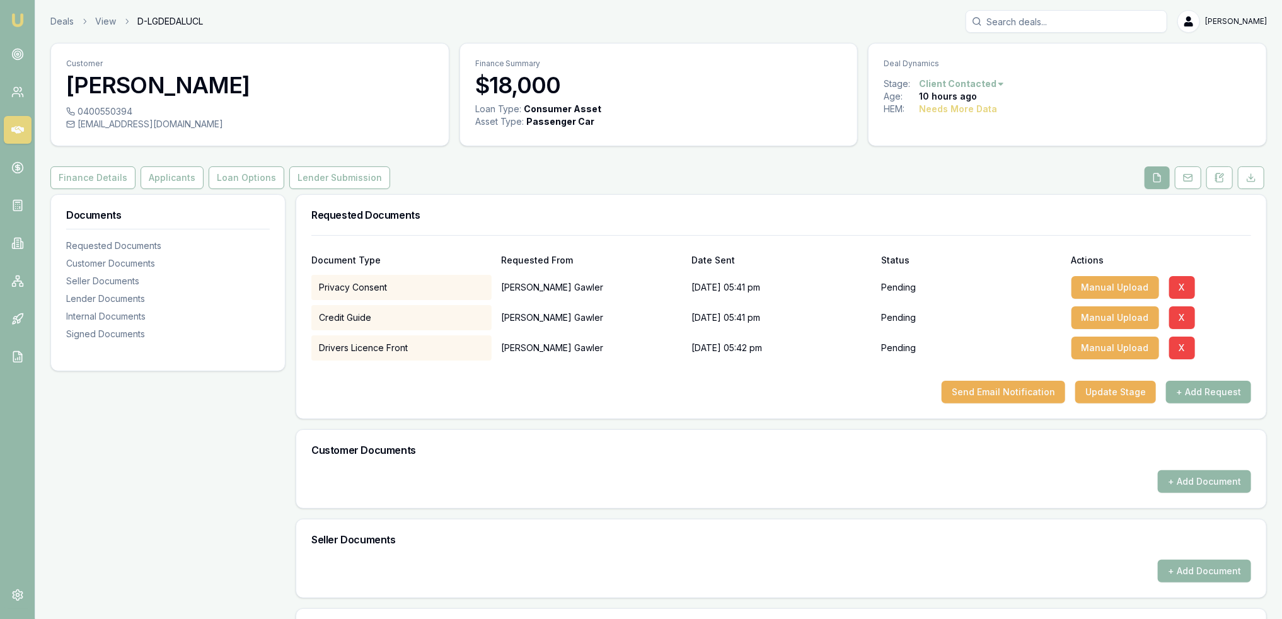
click at [1208, 393] on button "+ Add Request" at bounding box center [1208, 392] width 85 height 23
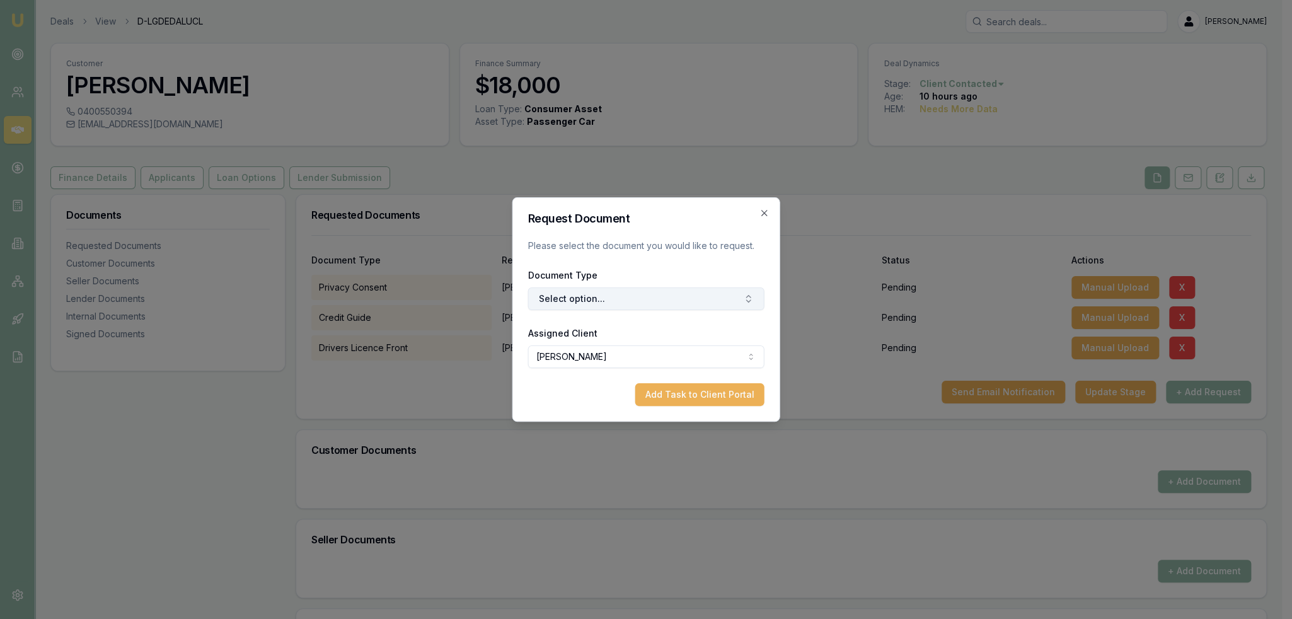
click at [633, 306] on button "Select option..." at bounding box center [646, 298] width 236 height 23
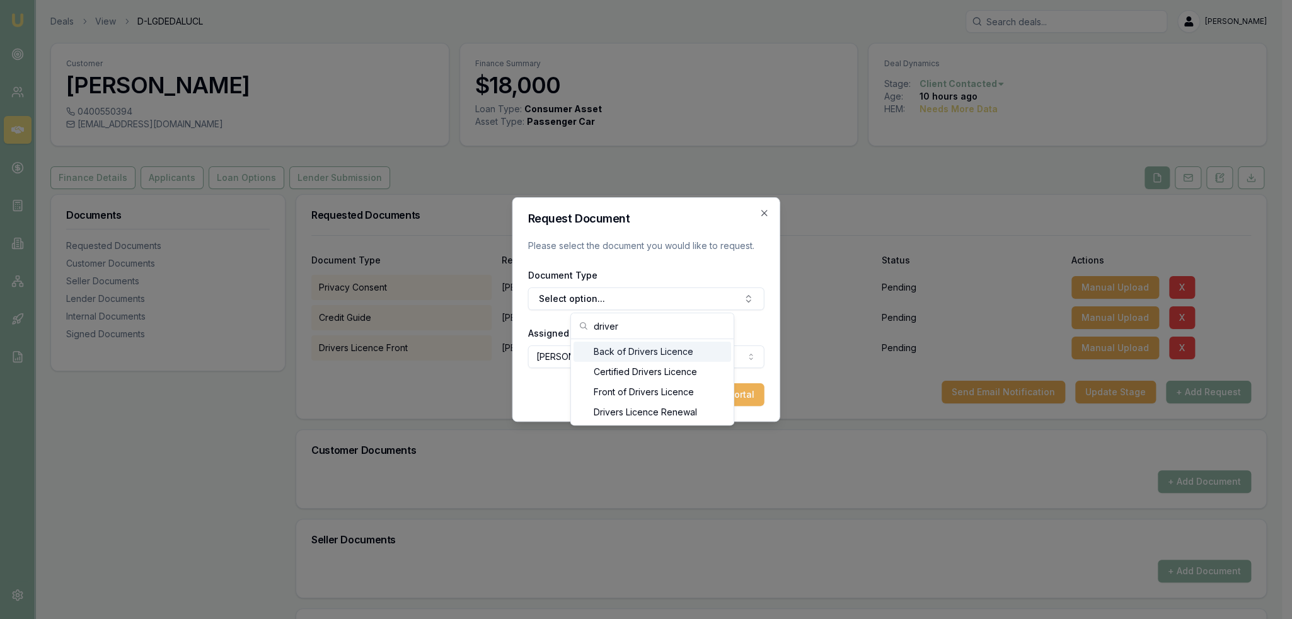
type input "driver"
drag, startPoint x: 657, startPoint y: 349, endPoint x: 663, endPoint y: 362, distance: 15.2
click at [657, 349] on div "Back of Drivers Licence" at bounding box center [653, 352] width 158 height 20
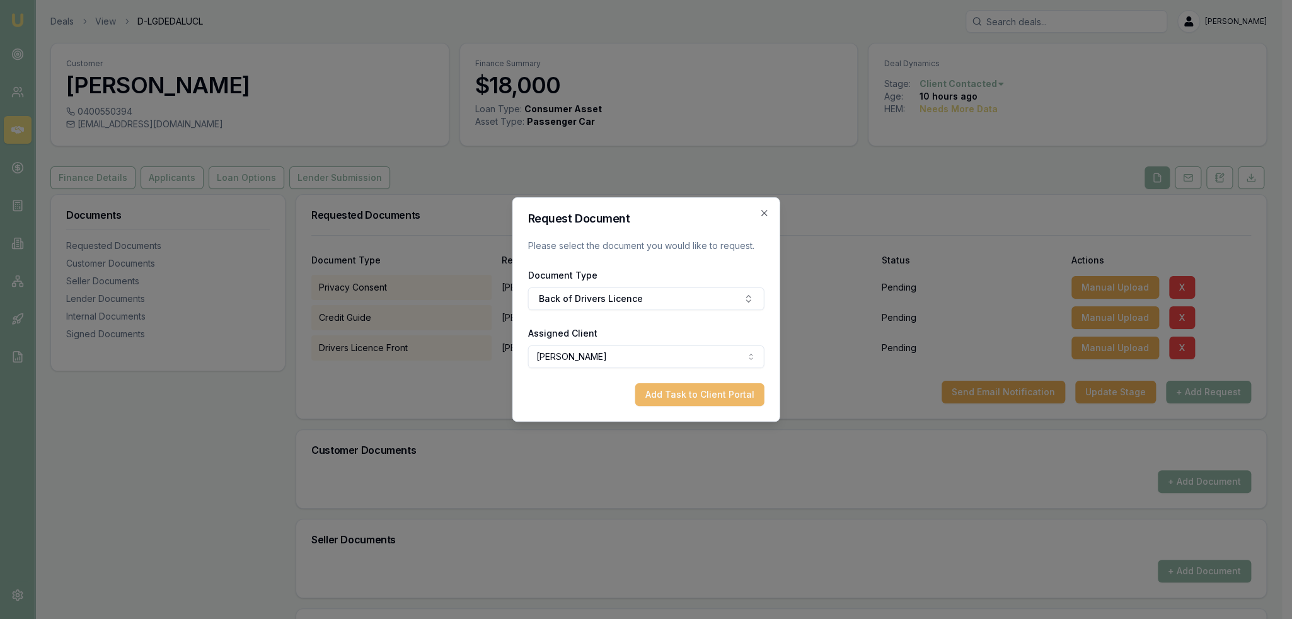
click at [702, 393] on button "Add Task to Client Portal" at bounding box center [699, 394] width 129 height 23
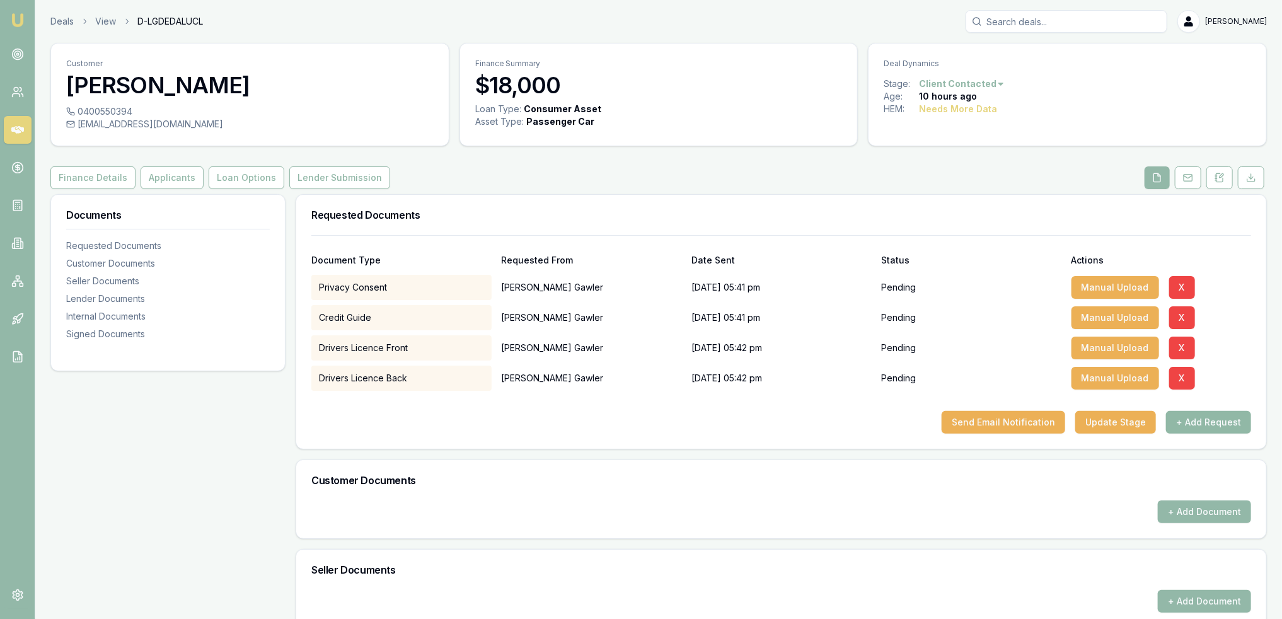
click at [1200, 414] on button "+ Add Request" at bounding box center [1208, 422] width 85 height 23
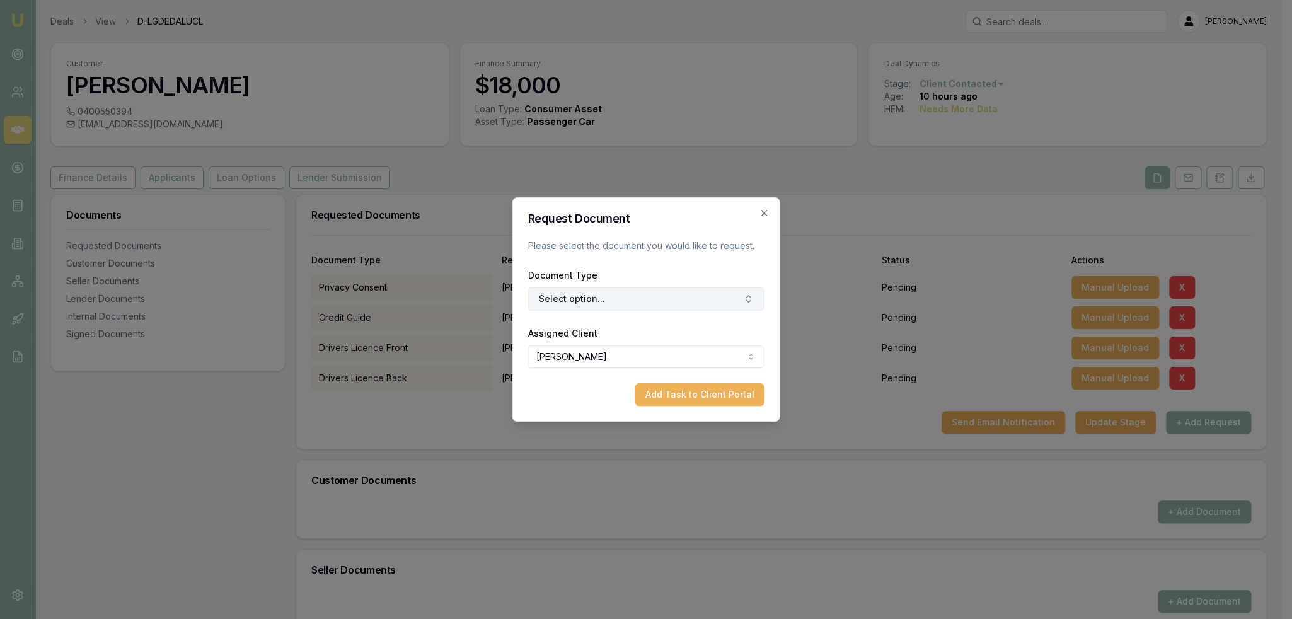
click at [633, 297] on button "Select option..." at bounding box center [646, 298] width 236 height 23
type input "medi"
click at [627, 353] on div "Medicare Card" at bounding box center [653, 352] width 158 height 20
click at [703, 403] on button "Add Task to Client Portal" at bounding box center [699, 394] width 129 height 23
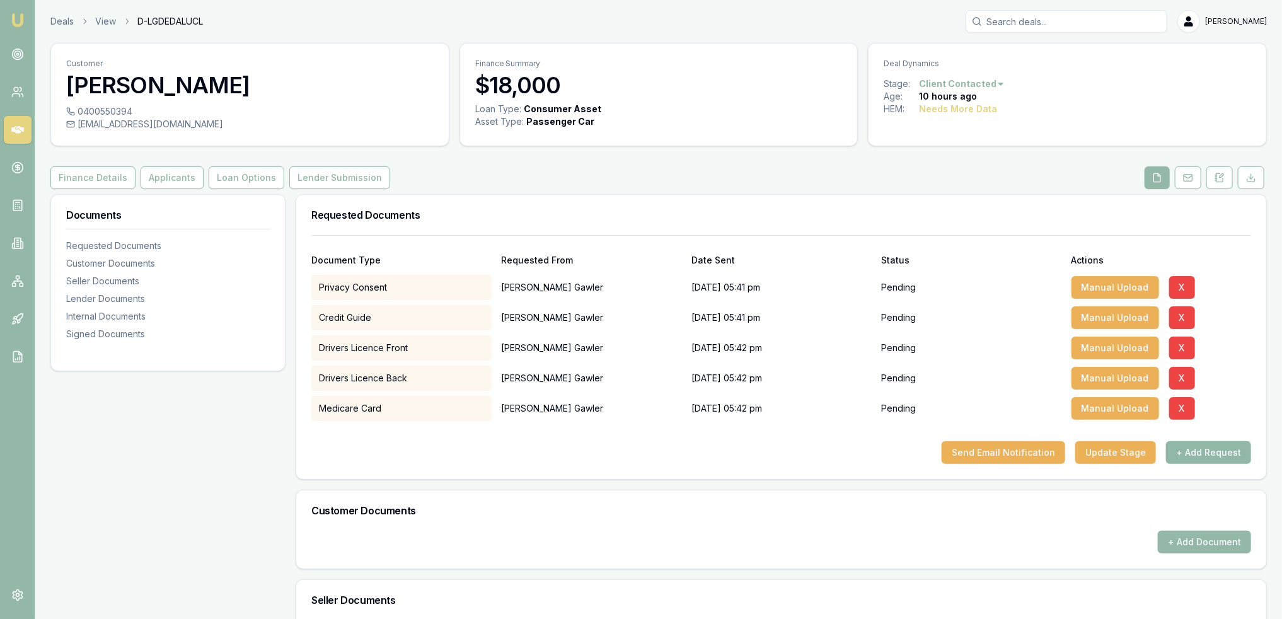
click at [1199, 449] on button "+ Add Request" at bounding box center [1208, 452] width 85 height 23
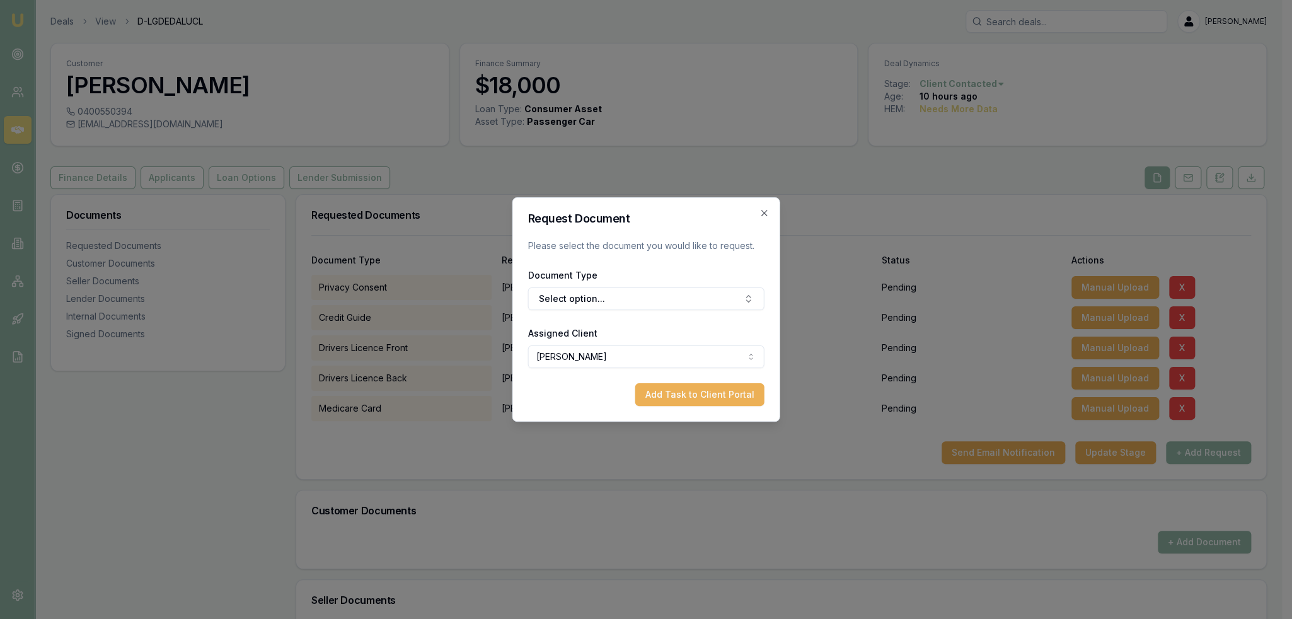
click at [763, 215] on icon "button" at bounding box center [765, 213] width 10 height 10
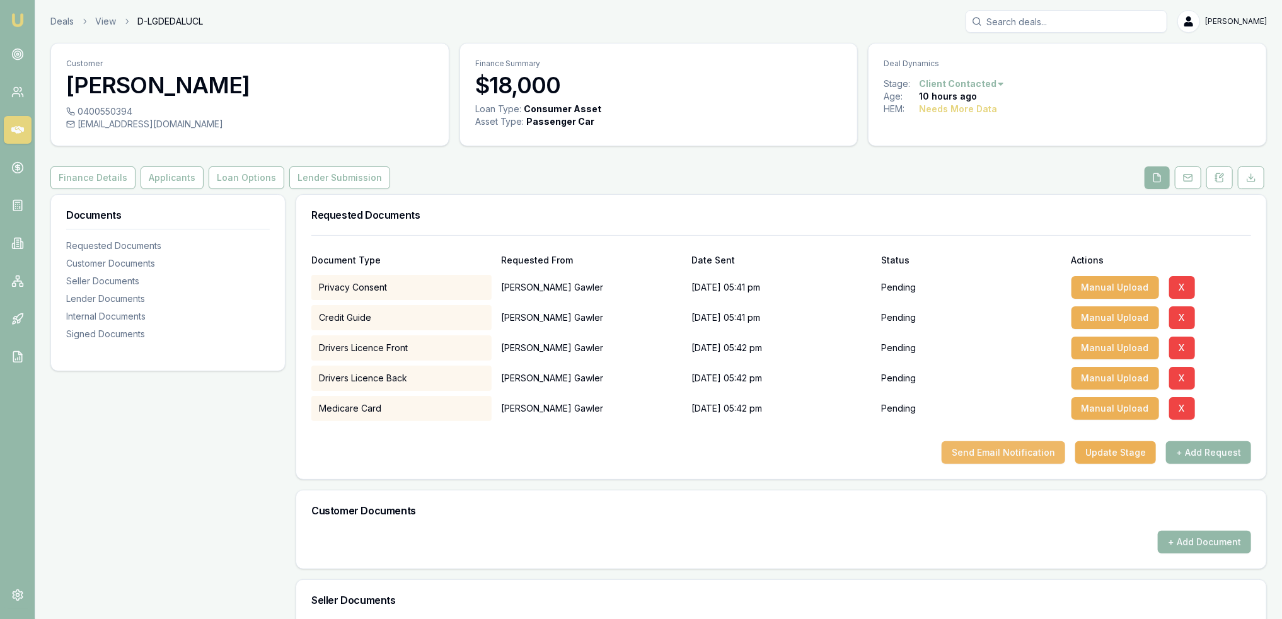
click at [1000, 452] on button "Send Email Notification" at bounding box center [1004, 452] width 124 height 23
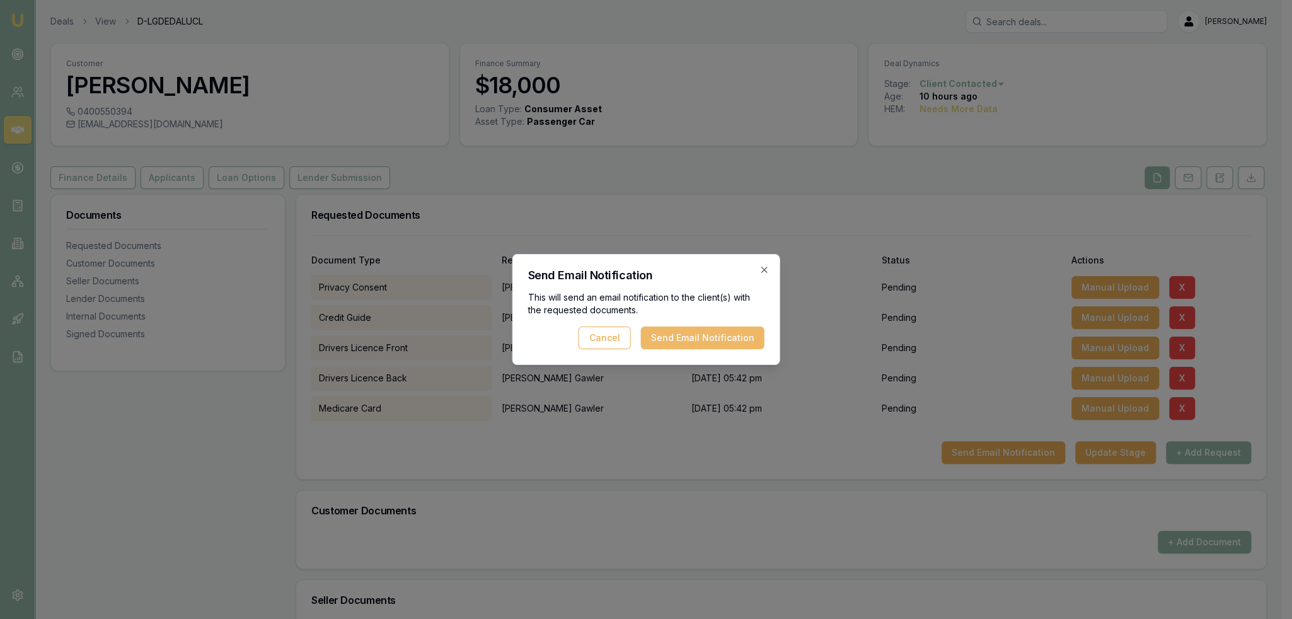
click at [701, 342] on button "Send Email Notification" at bounding box center [703, 338] width 124 height 23
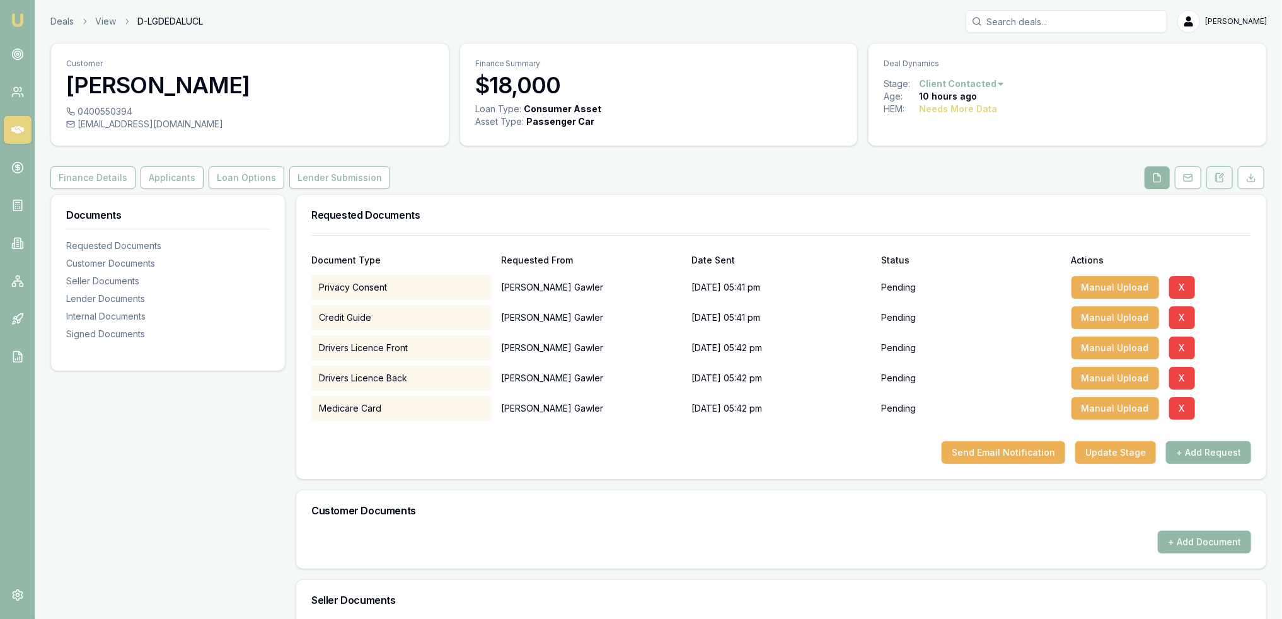
click at [1225, 179] on button at bounding box center [1219, 177] width 26 height 23
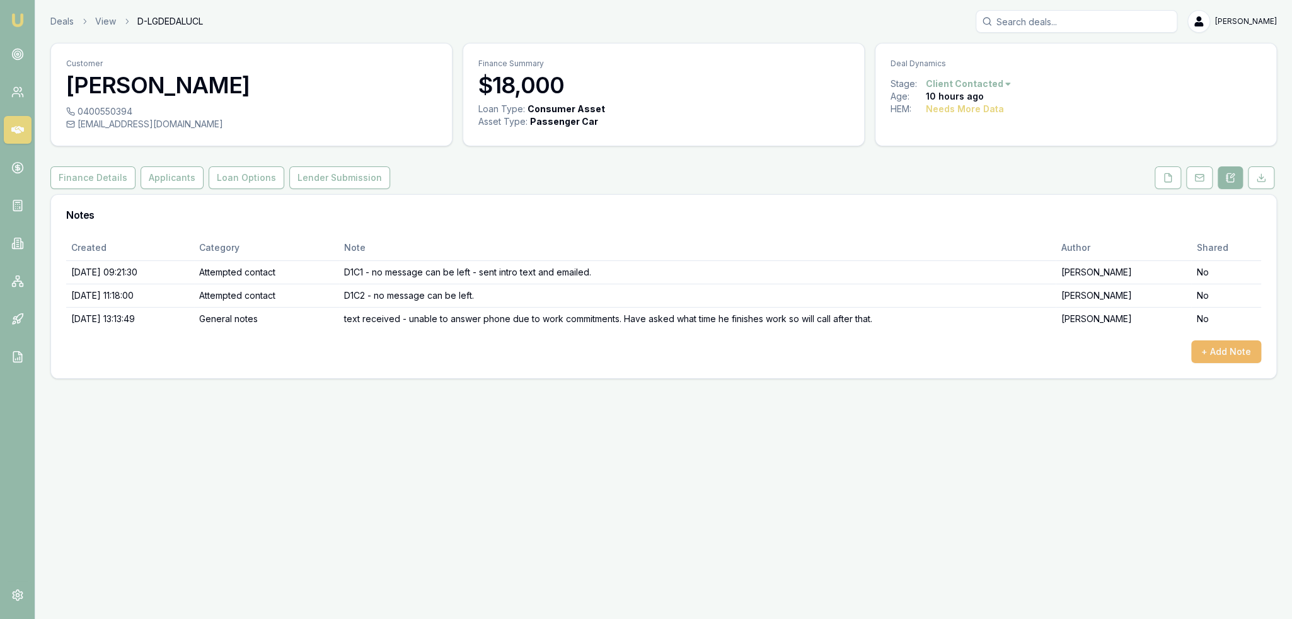
click at [1255, 344] on button "+ Add Note" at bounding box center [1226, 351] width 70 height 23
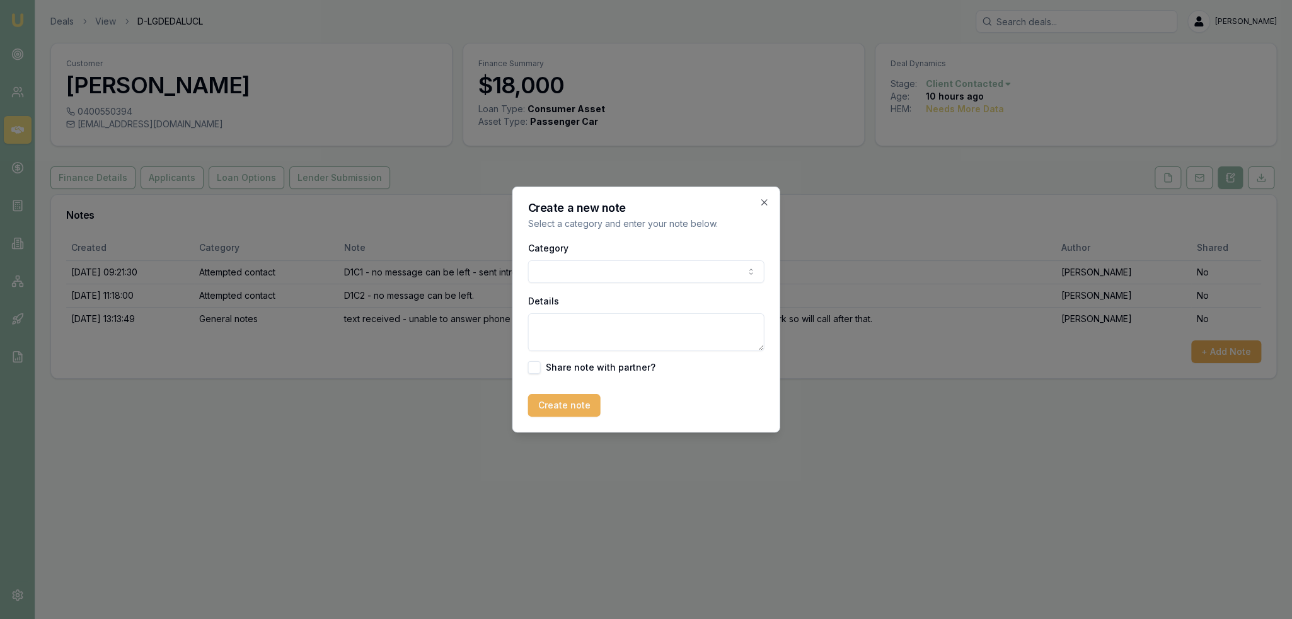
click at [593, 267] on body "Emu Broker Deals View D-LGDEDALUCL Robyn Adams Toggle Menu Customer Steve Gawle…" at bounding box center [646, 309] width 1292 height 619
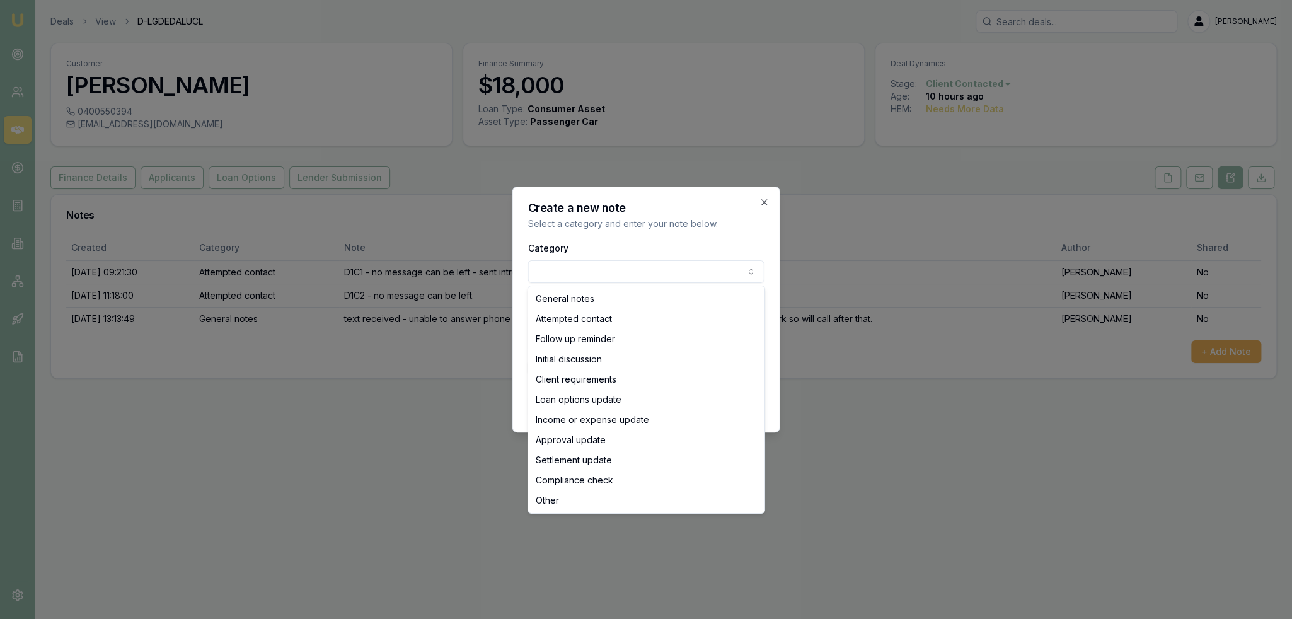
select select "INITIAL_DISCUSSION"
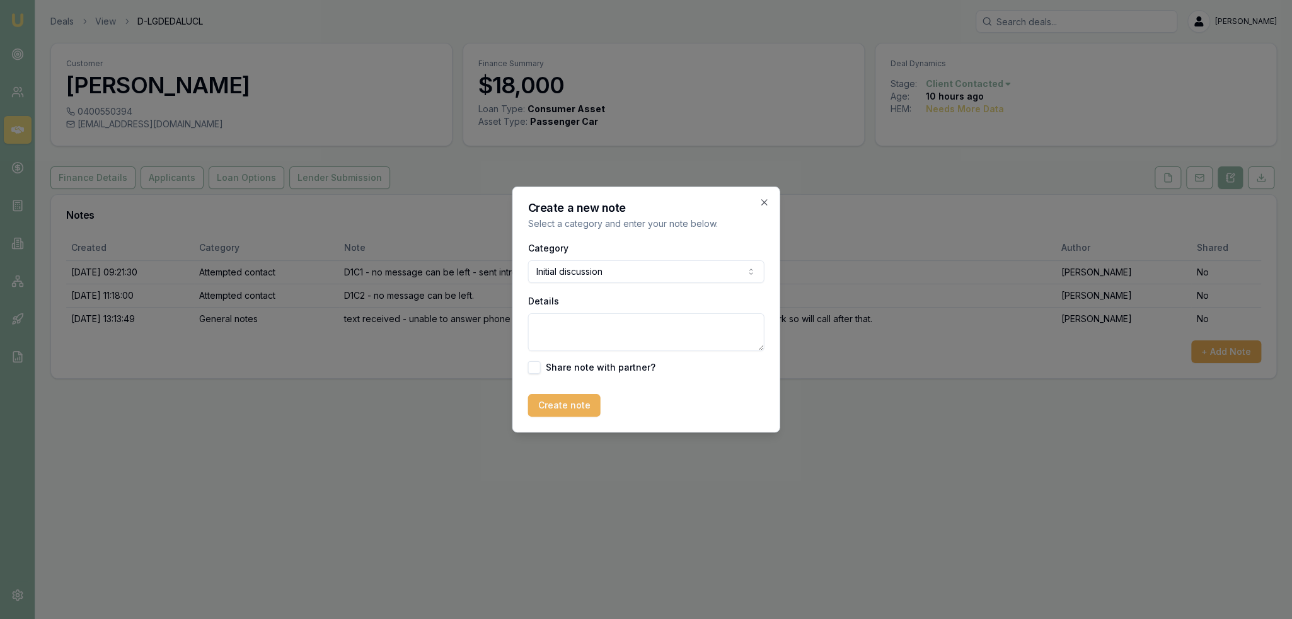
click at [577, 332] on textarea "Details" at bounding box center [646, 332] width 236 height 38
paste textarea "About to payoff current car and thinking about upgrading. Current loan with Pep…"
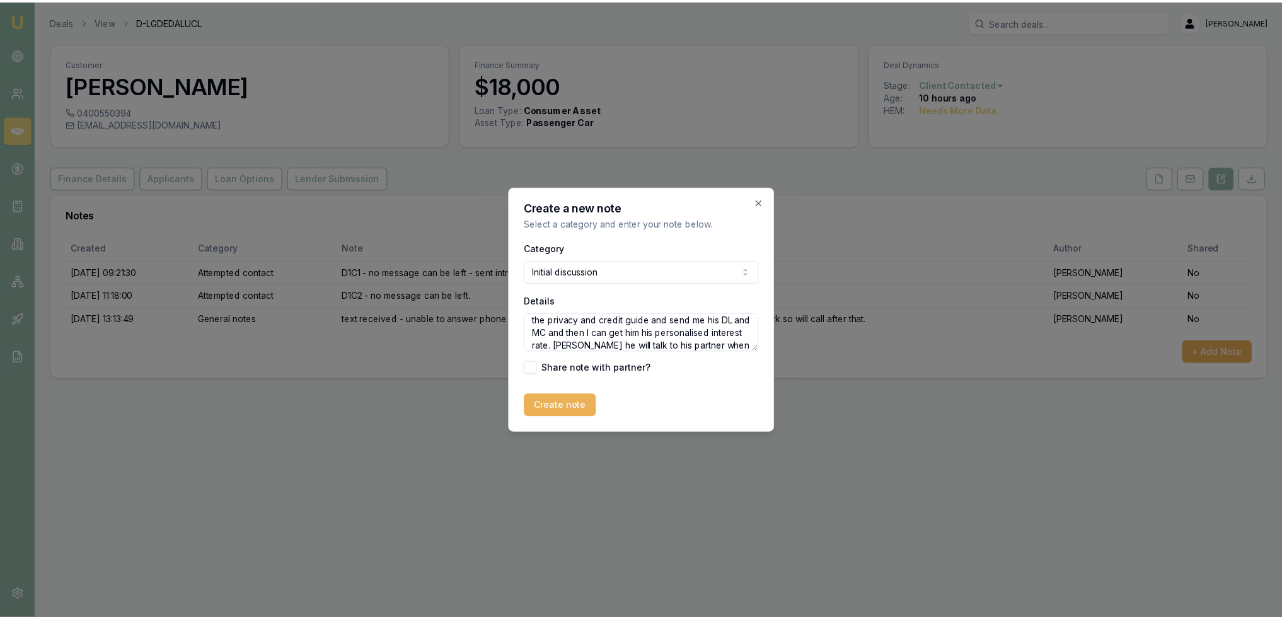
scroll to position [131, 0]
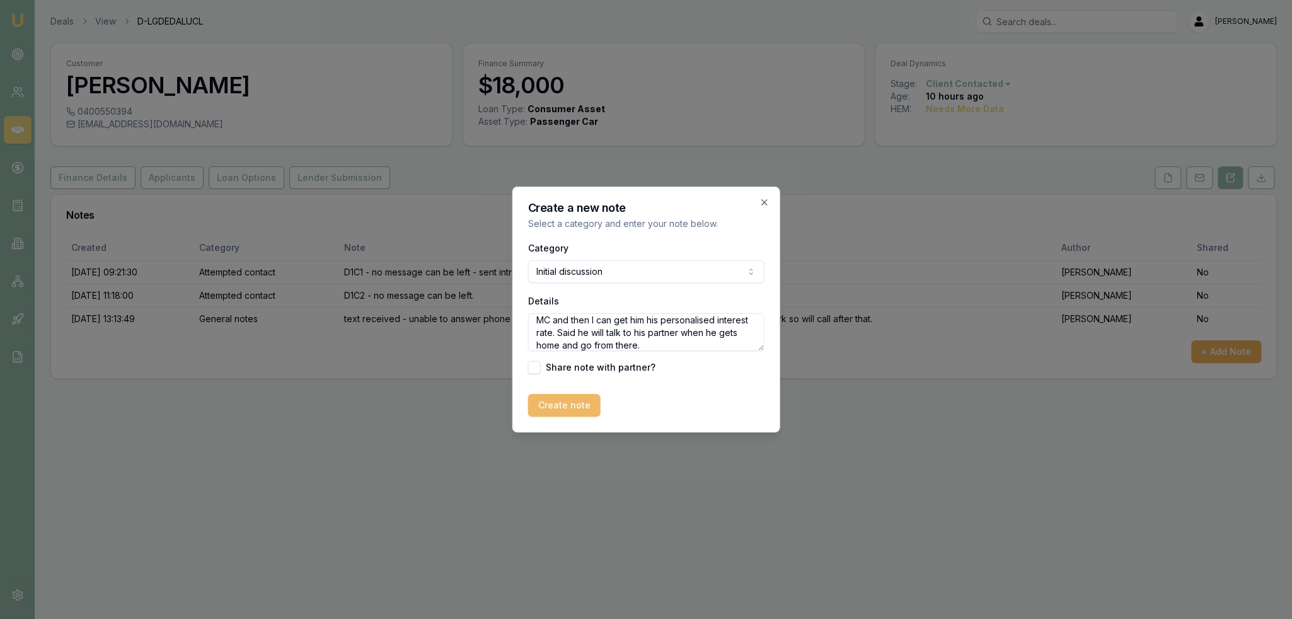
type textarea "About to payoff current car and thinking about upgrading. Current loan with Pep…"
click at [567, 400] on button "Create note" at bounding box center [564, 405] width 72 height 23
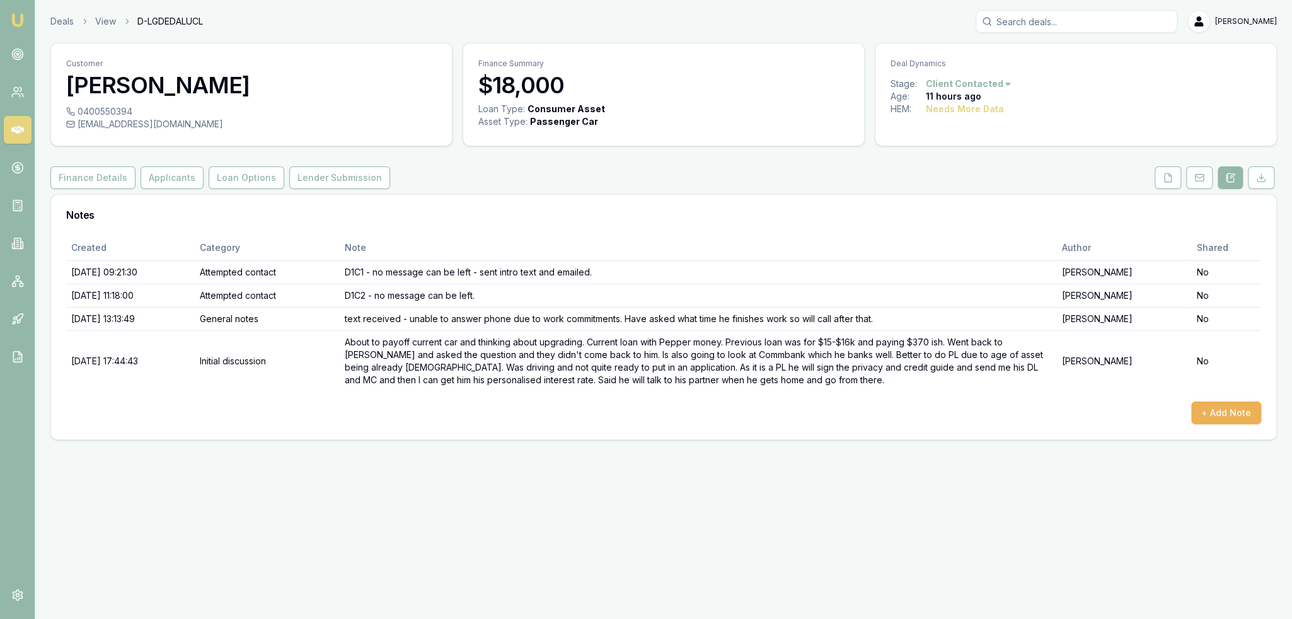
drag, startPoint x: 8, startPoint y: 14, endPoint x: 18, endPoint y: 3, distance: 15.2
click at [8, 14] on link "Emu Broker" at bounding box center [18, 20] width 20 height 20
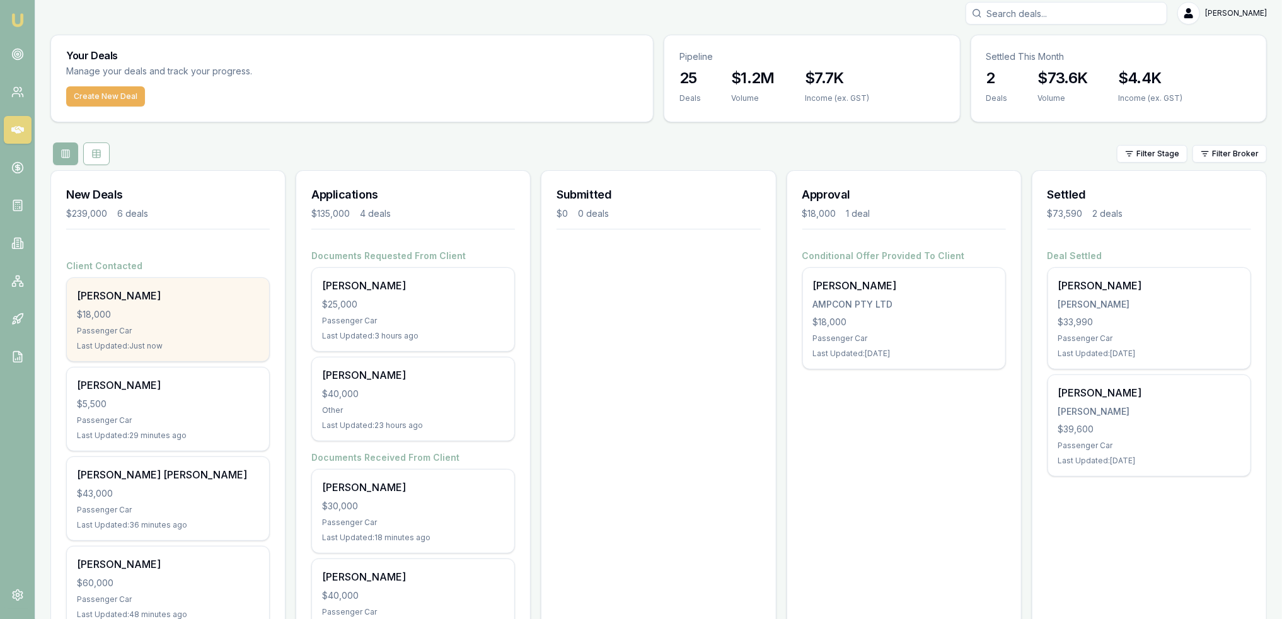
scroll to position [232, 0]
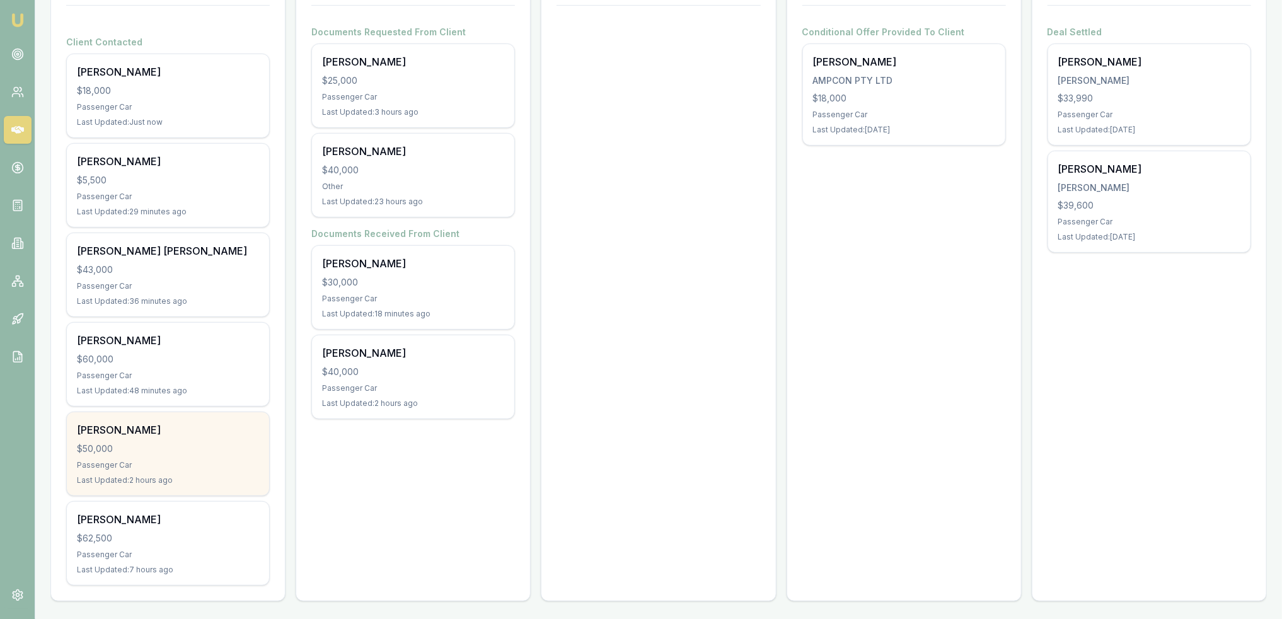
click at [181, 468] on div "Aharon Cross $50,000 Passenger Car Last Updated: 2 hours ago" at bounding box center [168, 453] width 202 height 83
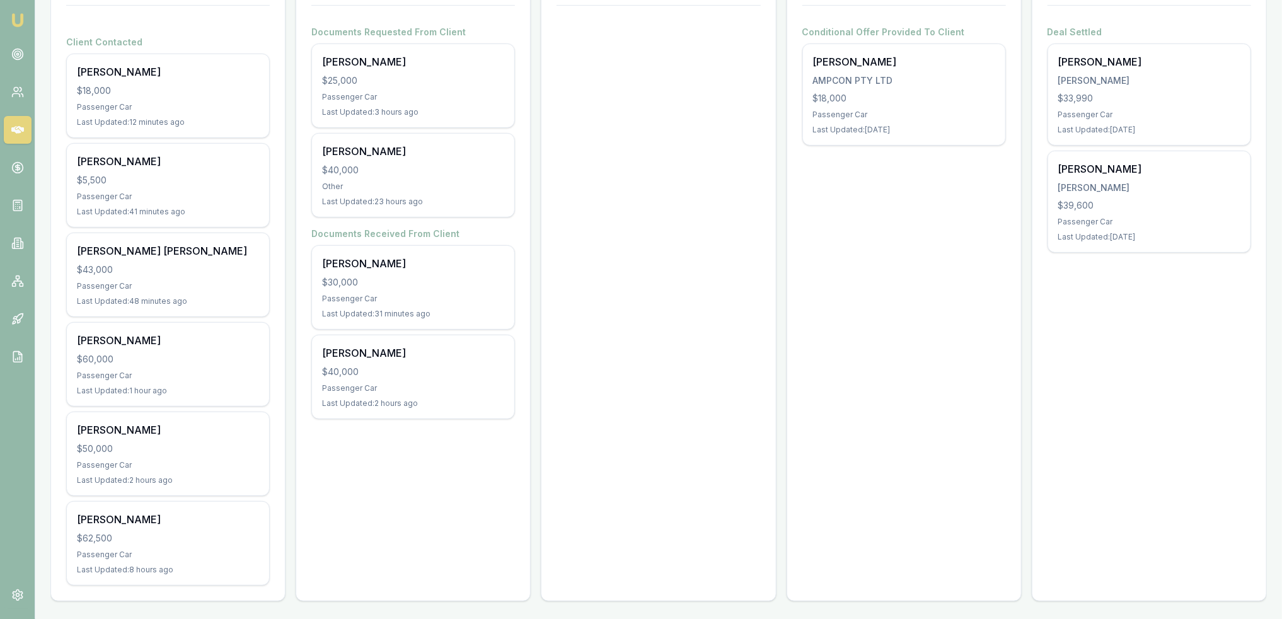
drag, startPoint x: 12, startPoint y: 11, endPoint x: 14, endPoint y: 28, distance: 17.2
click at [12, 11] on link "Emu Broker" at bounding box center [18, 20] width 20 height 20
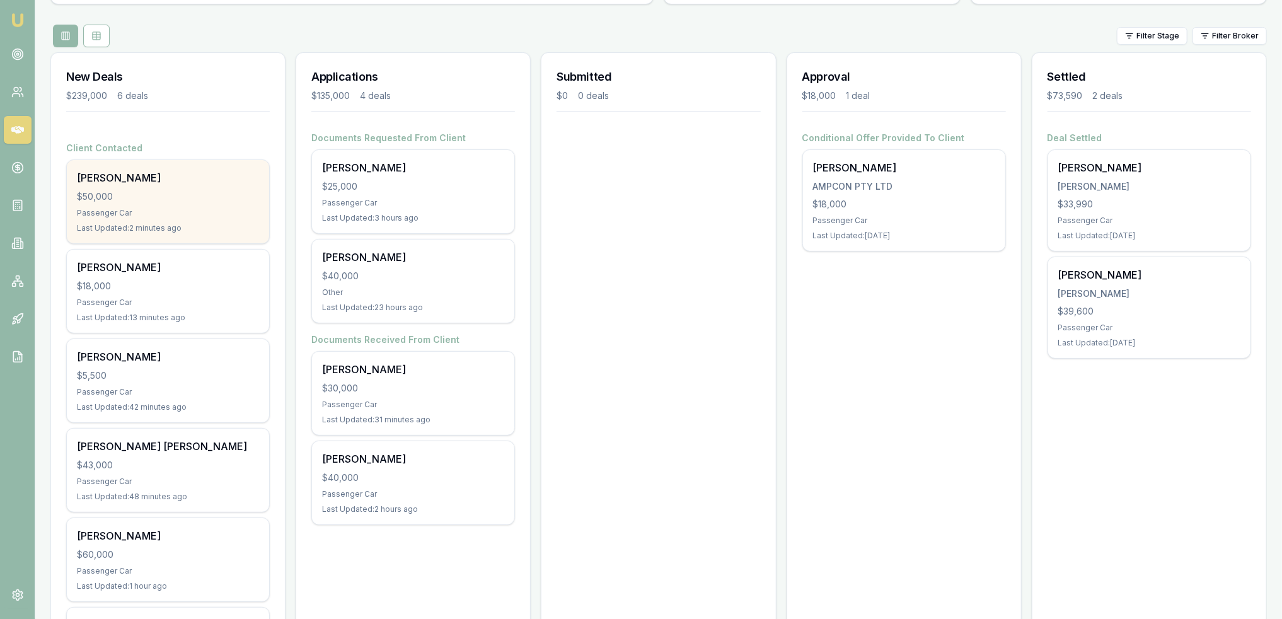
scroll to position [232, 0]
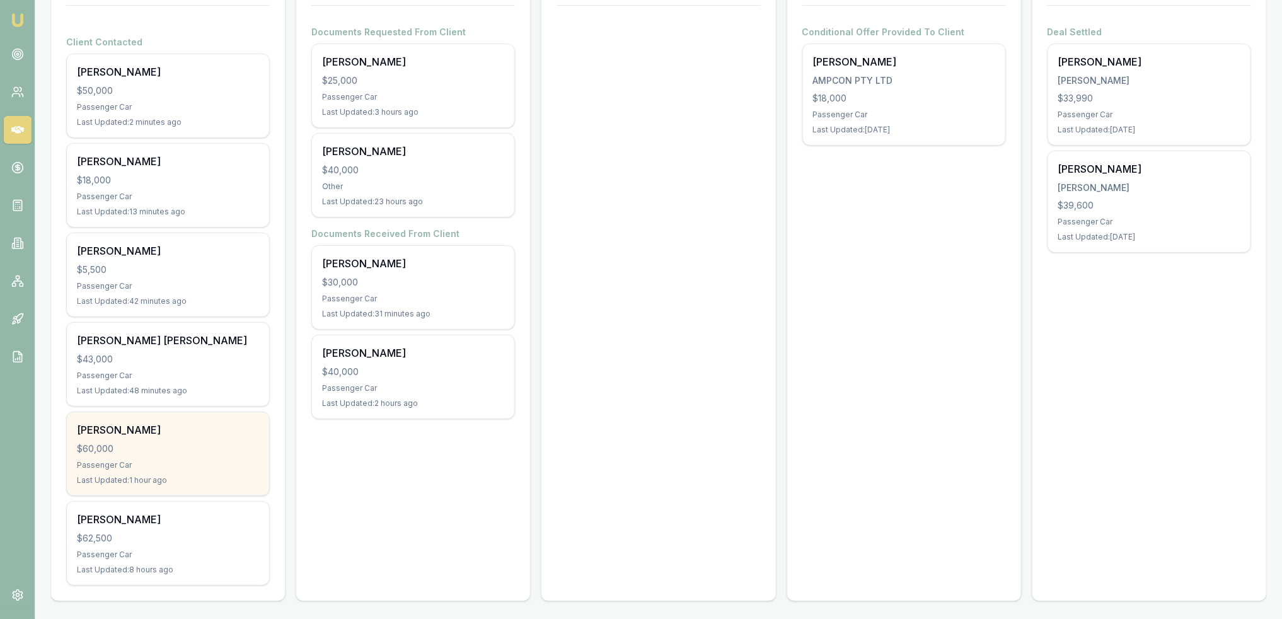
click at [166, 460] on div "Passenger Car" at bounding box center [168, 465] width 182 height 10
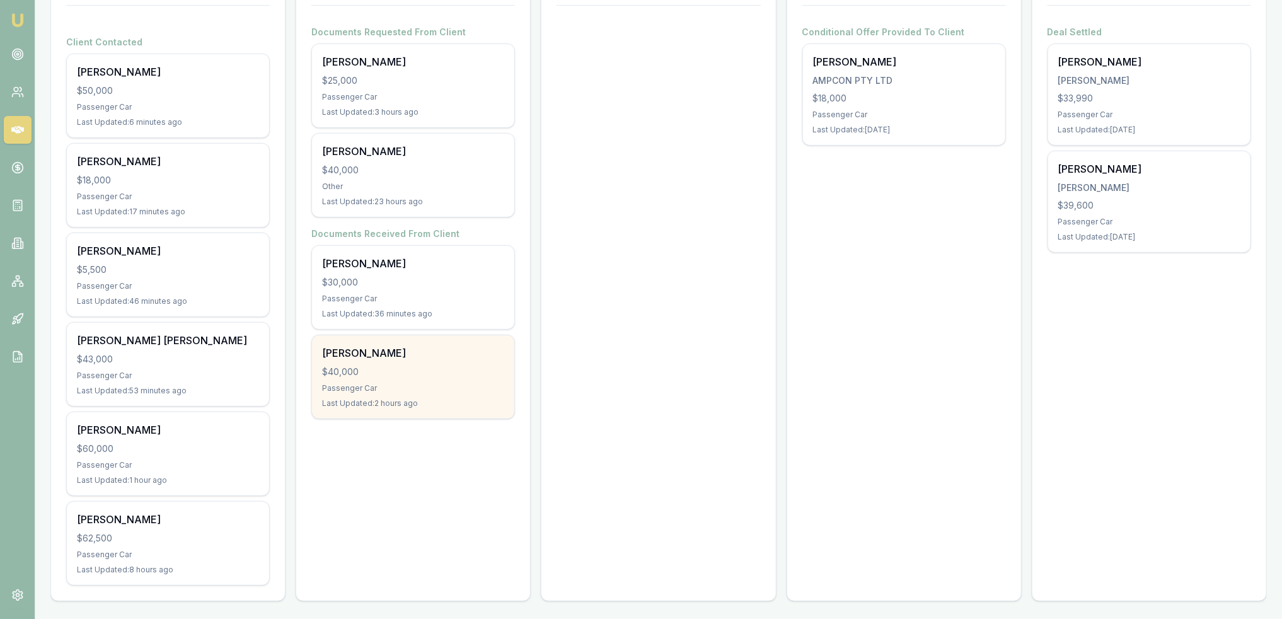
click at [408, 385] on div "Passenger Car" at bounding box center [413, 388] width 182 height 10
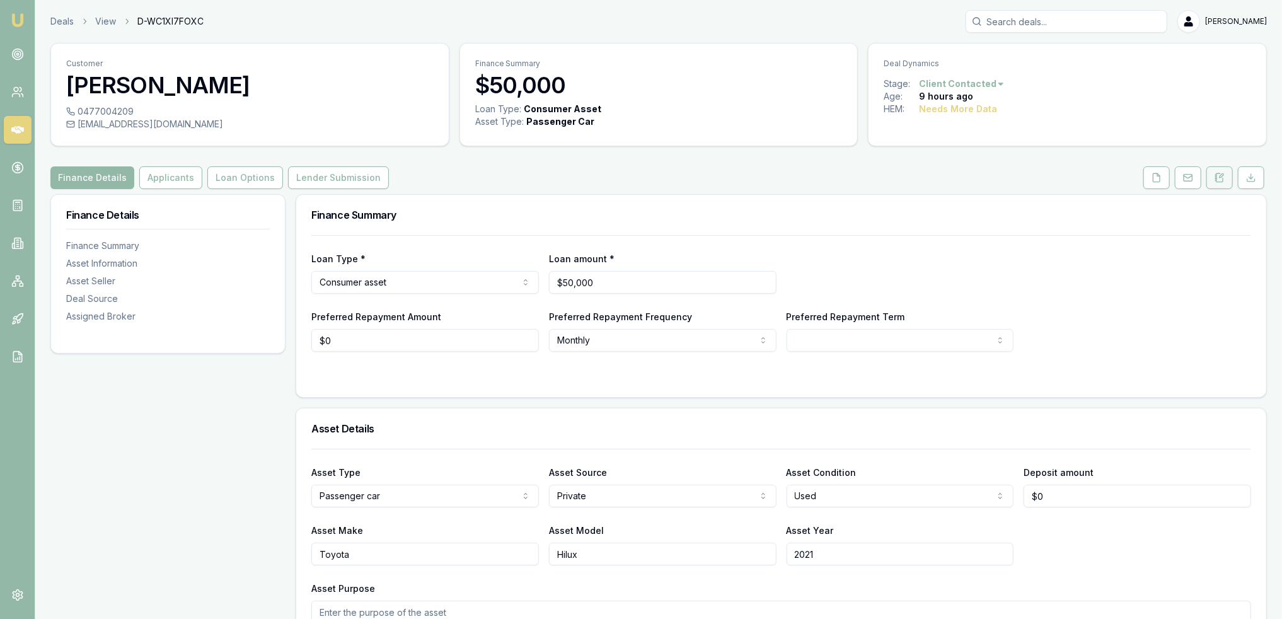
drag, startPoint x: 1224, startPoint y: 176, endPoint x: 1218, endPoint y: 180, distance: 7.4
click at [1224, 176] on icon at bounding box center [1220, 178] width 10 height 10
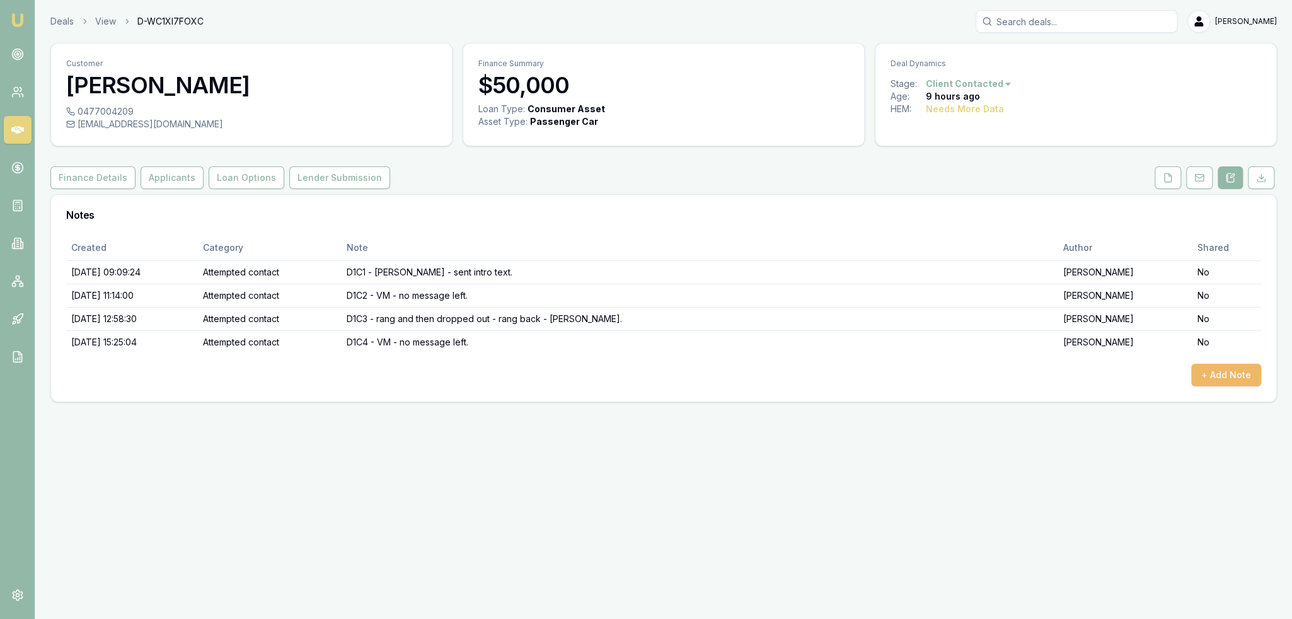
click at [1215, 373] on button "+ Add Note" at bounding box center [1226, 375] width 70 height 23
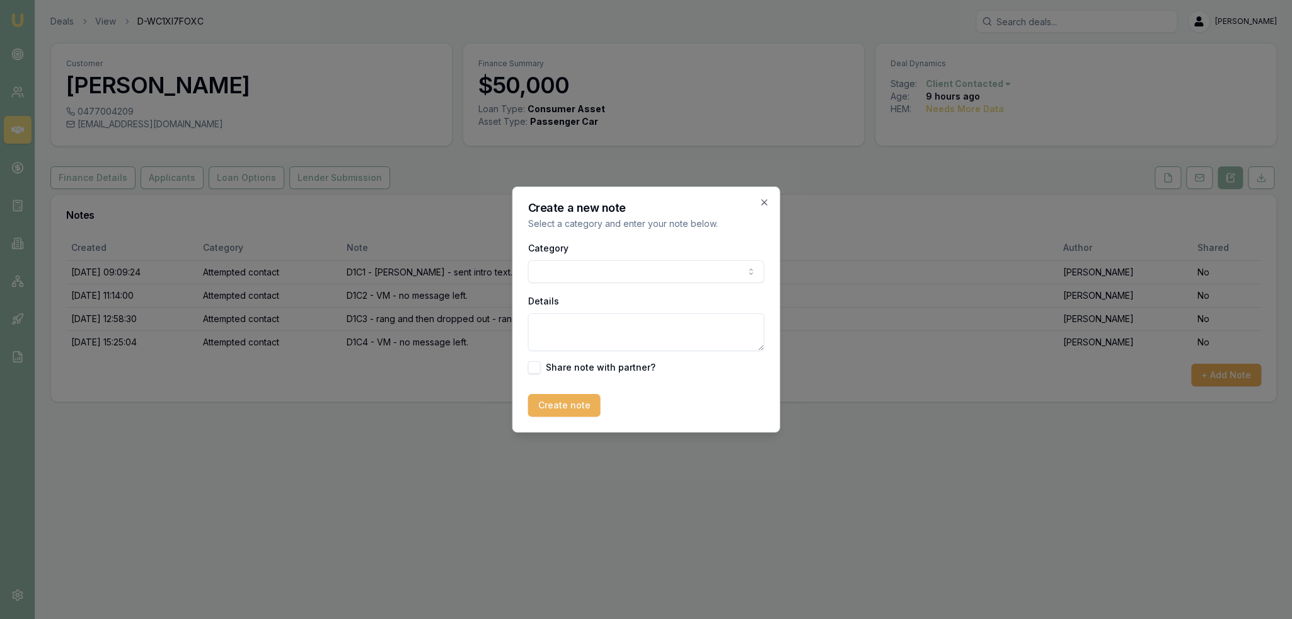
click at [707, 267] on body "Emu Broker Deals View D-WC1XI7FOXC [PERSON_NAME] Toggle Menu Customer [PERSON_N…" at bounding box center [646, 309] width 1292 height 619
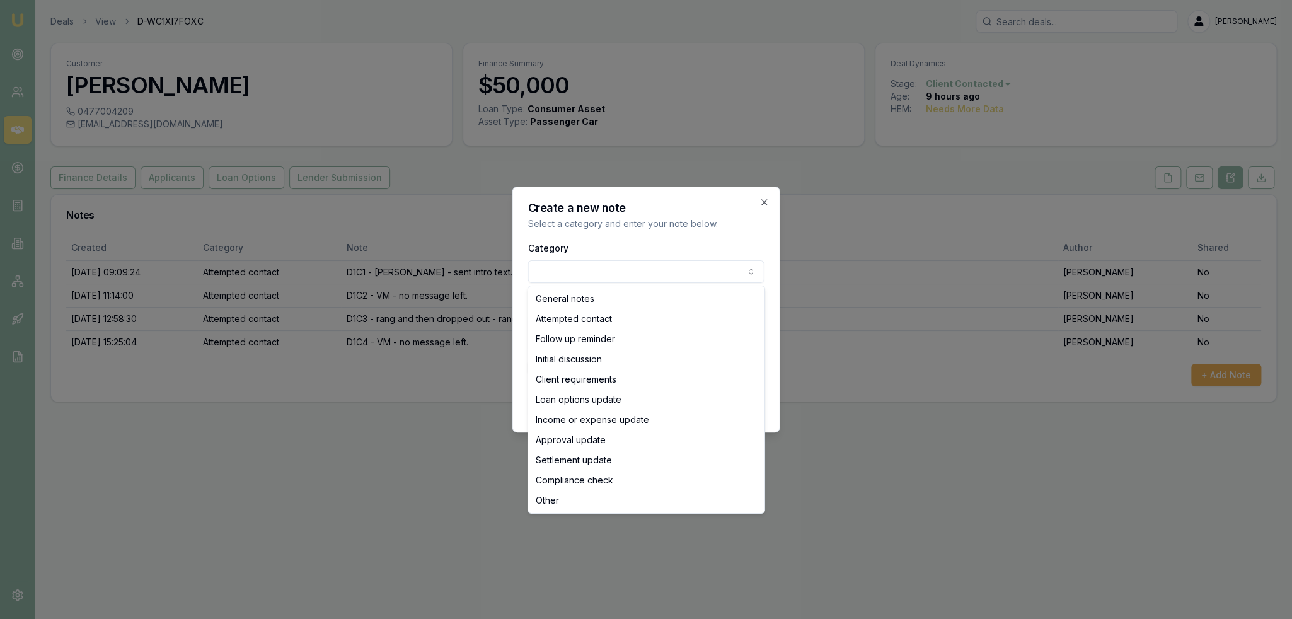
select select "ATTEMPTED_CONTACT"
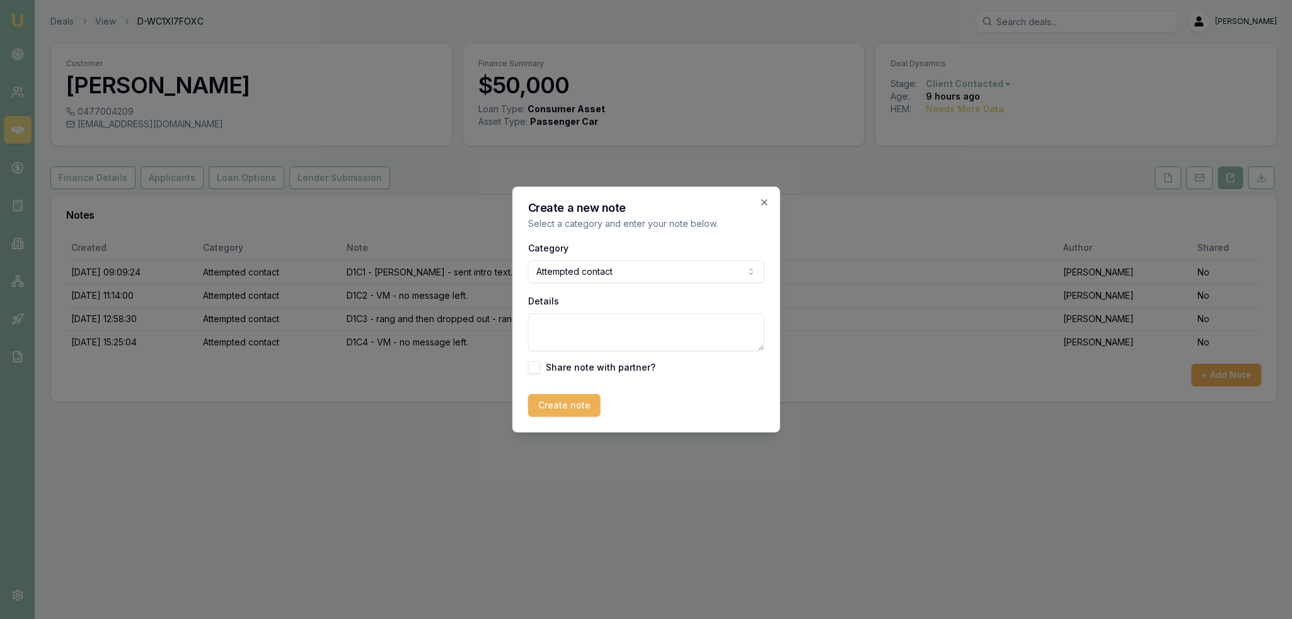
click at [581, 325] on textarea "Details" at bounding box center [646, 332] width 236 height 38
click at [659, 322] on textarea "D1C5" at bounding box center [646, 332] width 236 height 38
type textarea "D1C5 - LM - sent text."
click at [563, 403] on button "Create note" at bounding box center [564, 405] width 72 height 23
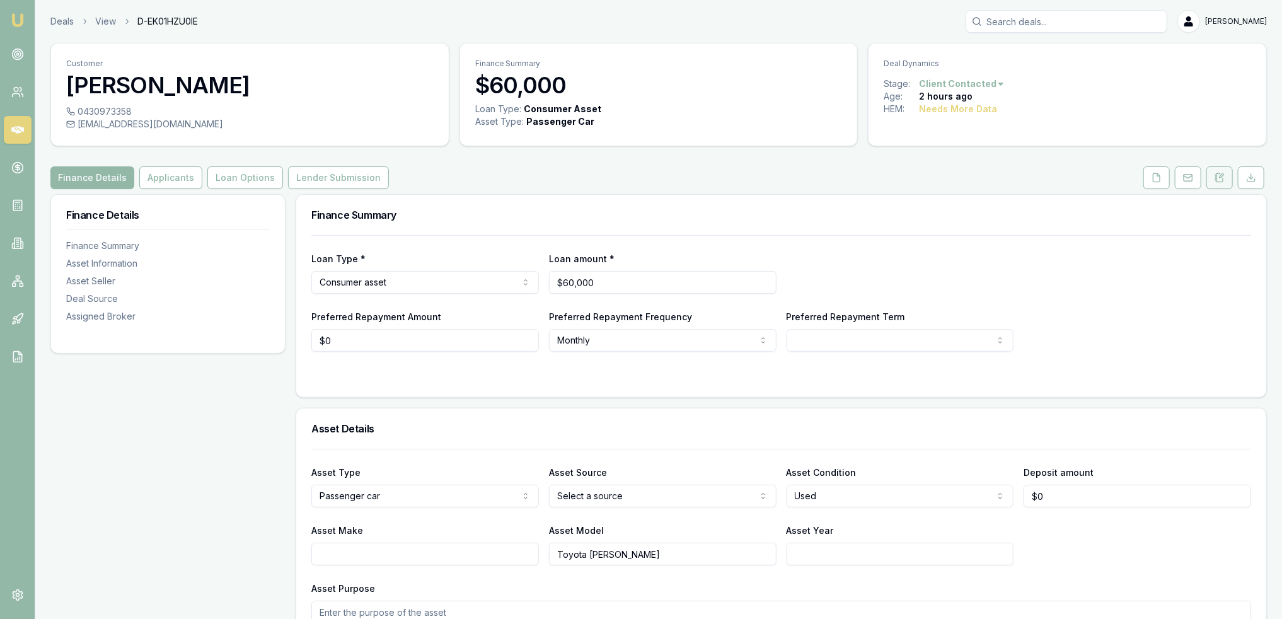
click at [1217, 177] on icon at bounding box center [1216, 177] width 2 height 0
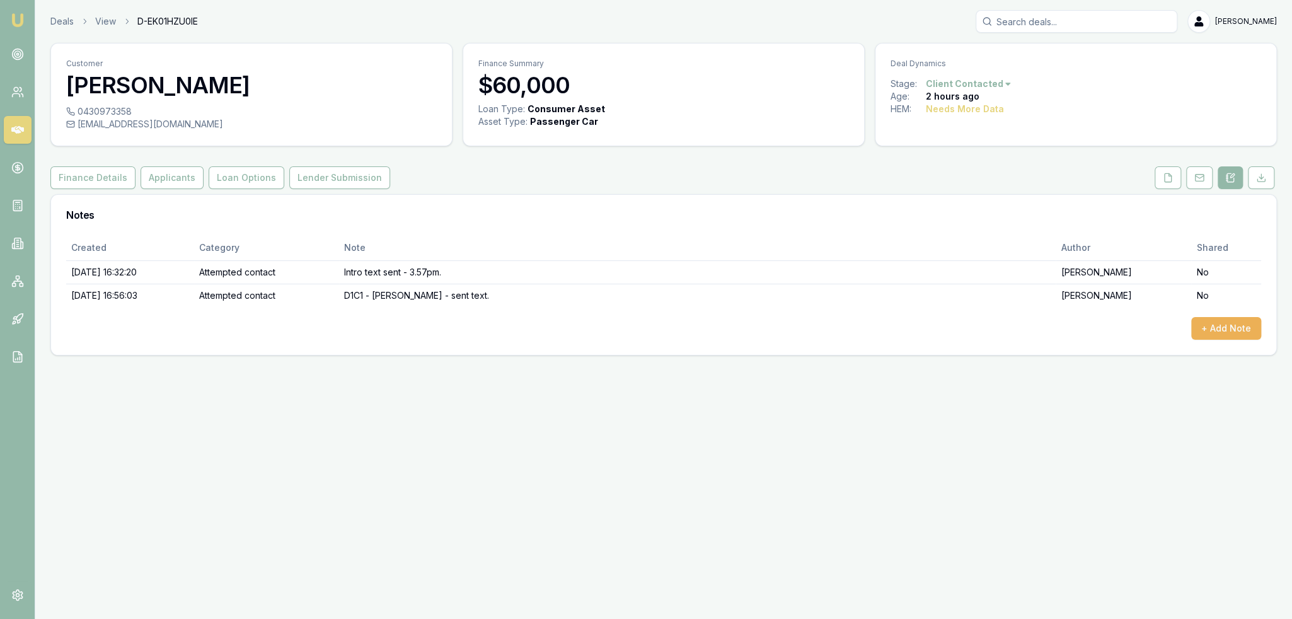
drag, startPoint x: 74, startPoint y: 173, endPoint x: 140, endPoint y: 204, distance: 72.2
click at [76, 173] on button "Finance Details" at bounding box center [92, 177] width 85 height 23
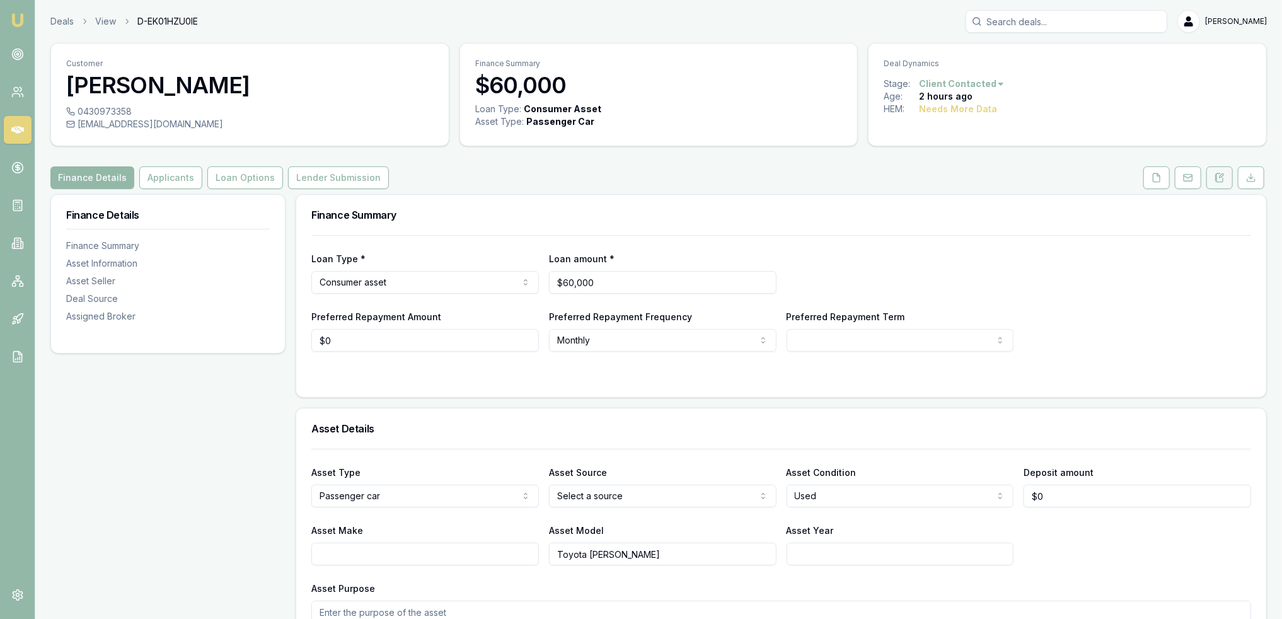
click at [1215, 178] on button at bounding box center [1219, 177] width 26 height 23
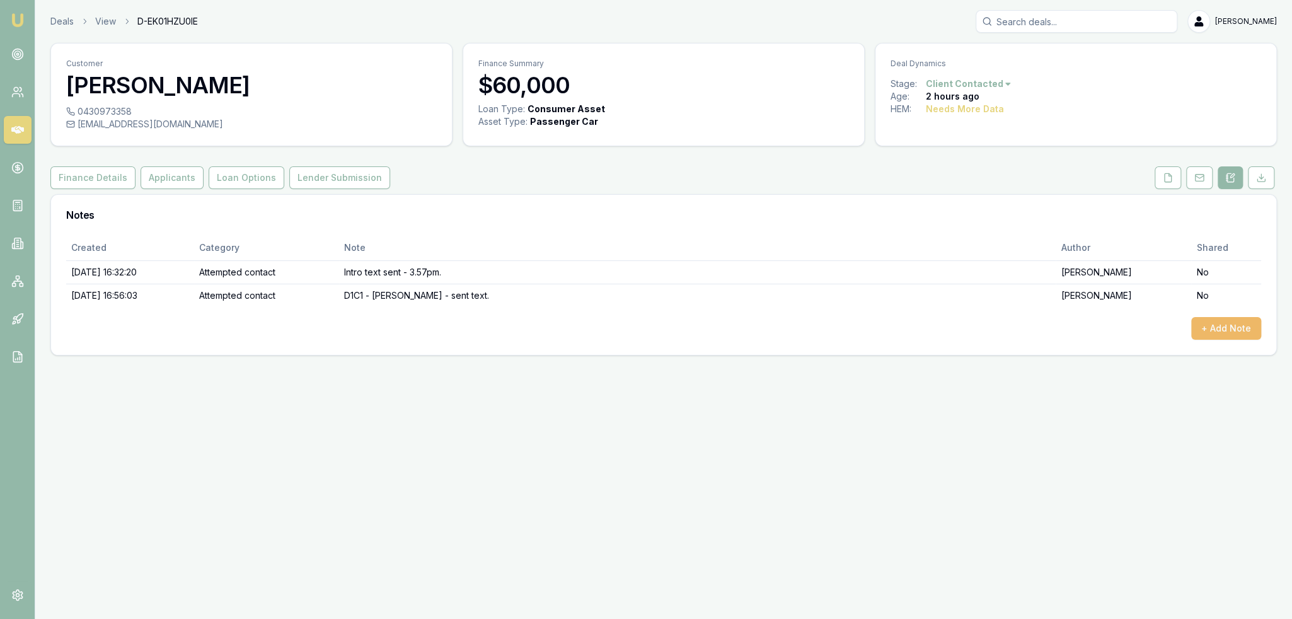
click at [1213, 326] on button "+ Add Note" at bounding box center [1226, 328] width 70 height 23
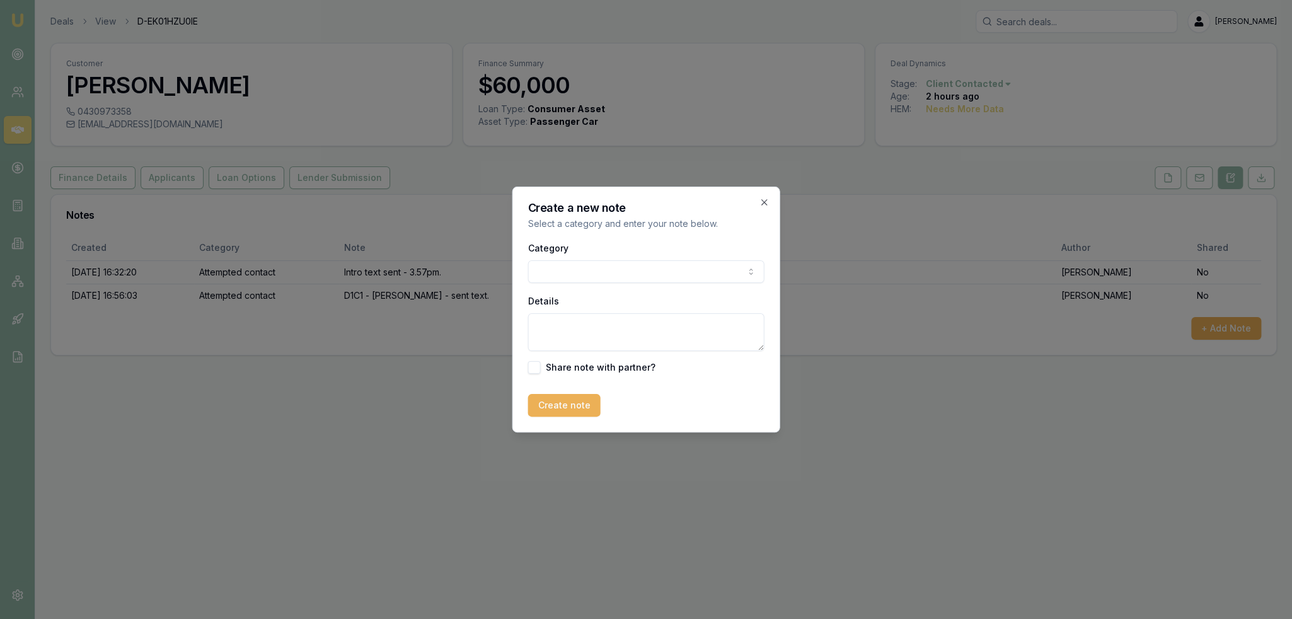
click at [651, 270] on body "Emu Broker Deals View D-EK01HZU0IE [PERSON_NAME] Toggle Menu Customer [PERSON_N…" at bounding box center [646, 309] width 1292 height 619
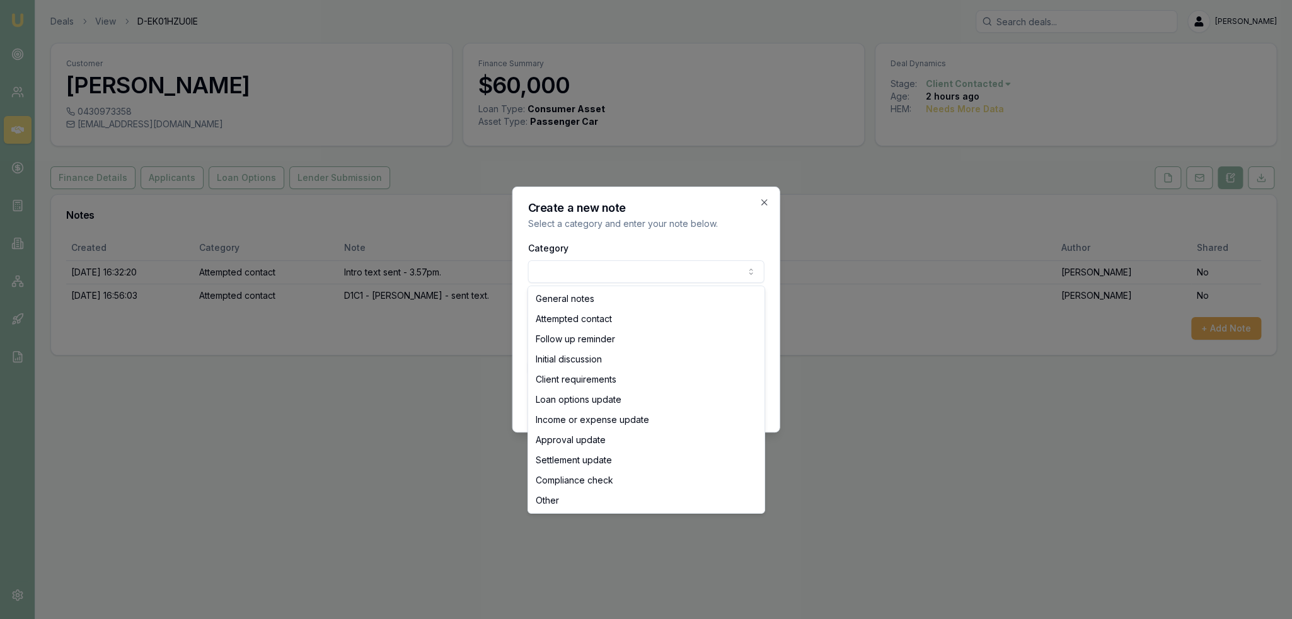
select select "ATTEMPTED_CONTACT"
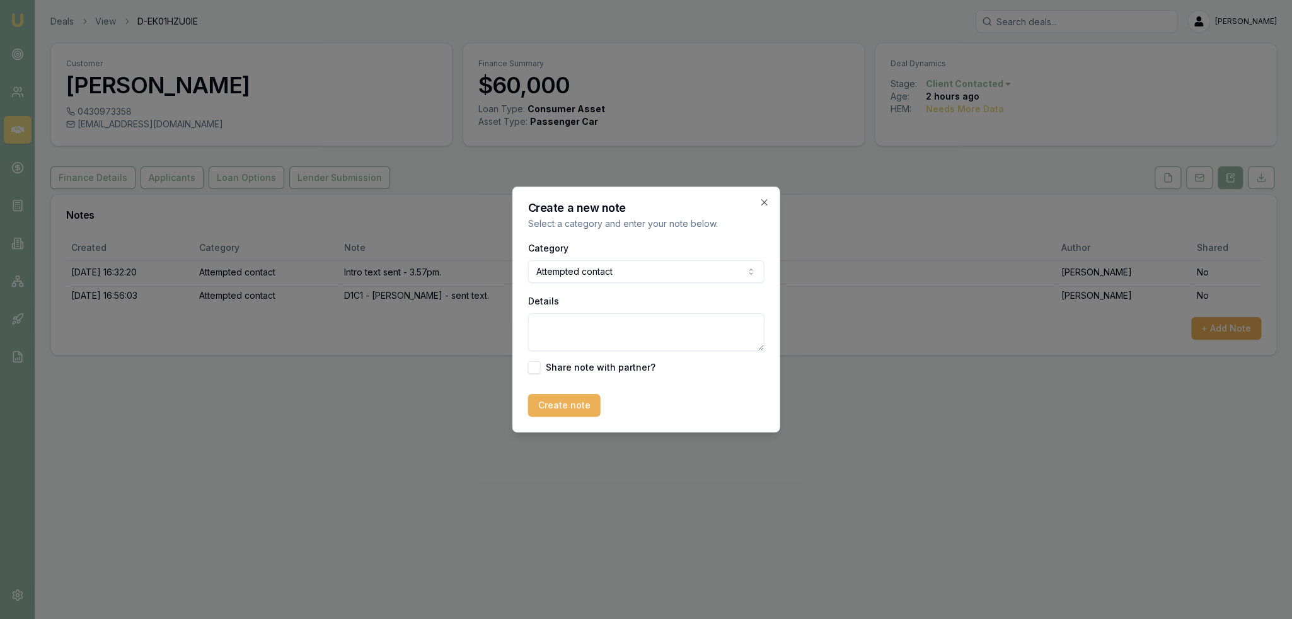
click at [594, 320] on textarea "Details" at bounding box center [646, 332] width 236 height 38
type textarea "D1C2 - LM - sent text"
click at [566, 408] on button "Create note" at bounding box center [564, 405] width 72 height 23
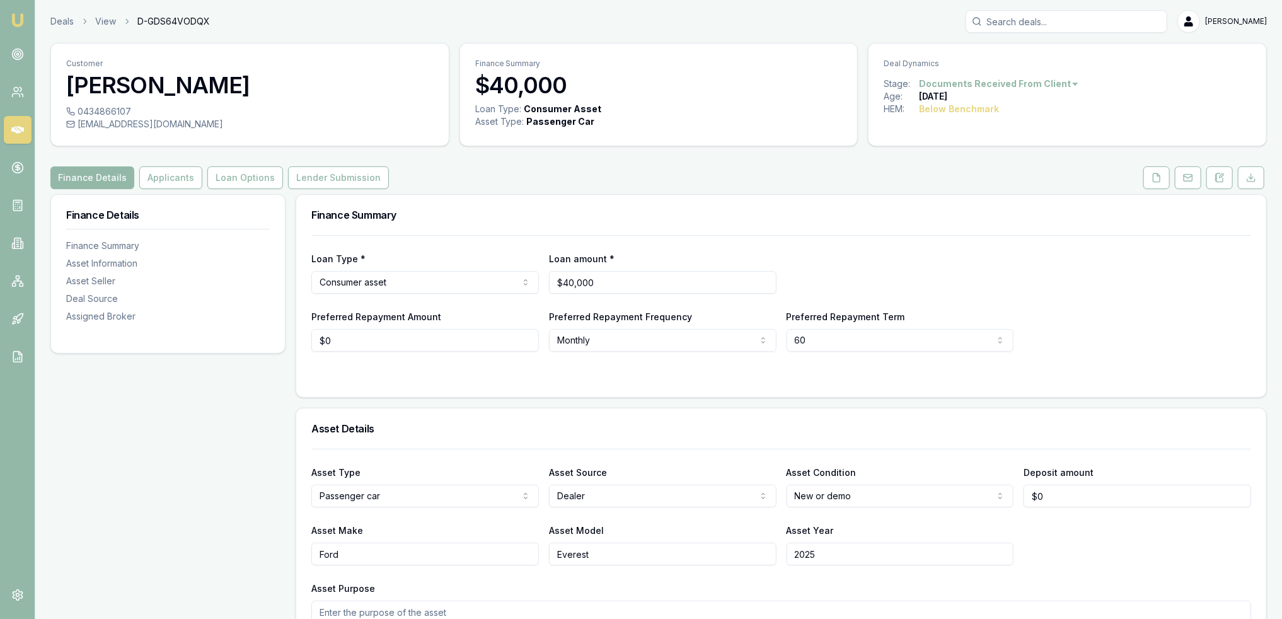
click at [205, 182] on link "Loan Options" at bounding box center [245, 177] width 81 height 23
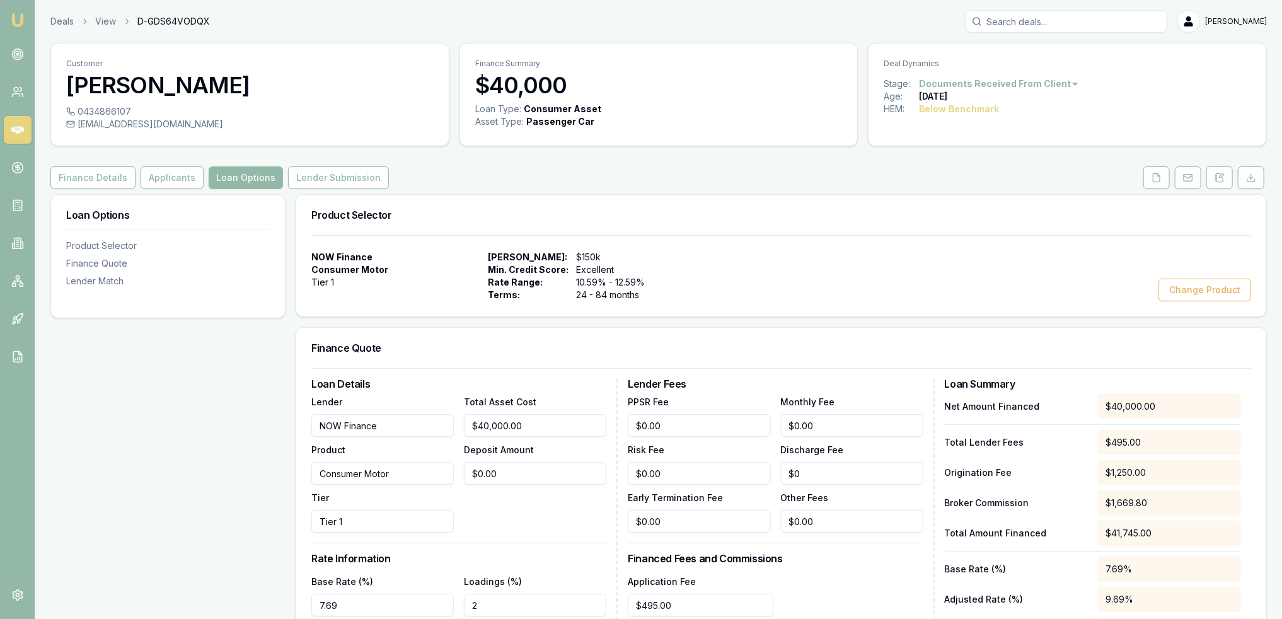
click at [234, 183] on button "Loan Options" at bounding box center [246, 177] width 74 height 23
drag, startPoint x: 1222, startPoint y: 175, endPoint x: 1215, endPoint y: 209, distance: 34.1
click at [1222, 175] on icon at bounding box center [1220, 178] width 10 height 10
